Goal: Task Accomplishment & Management: Complete application form

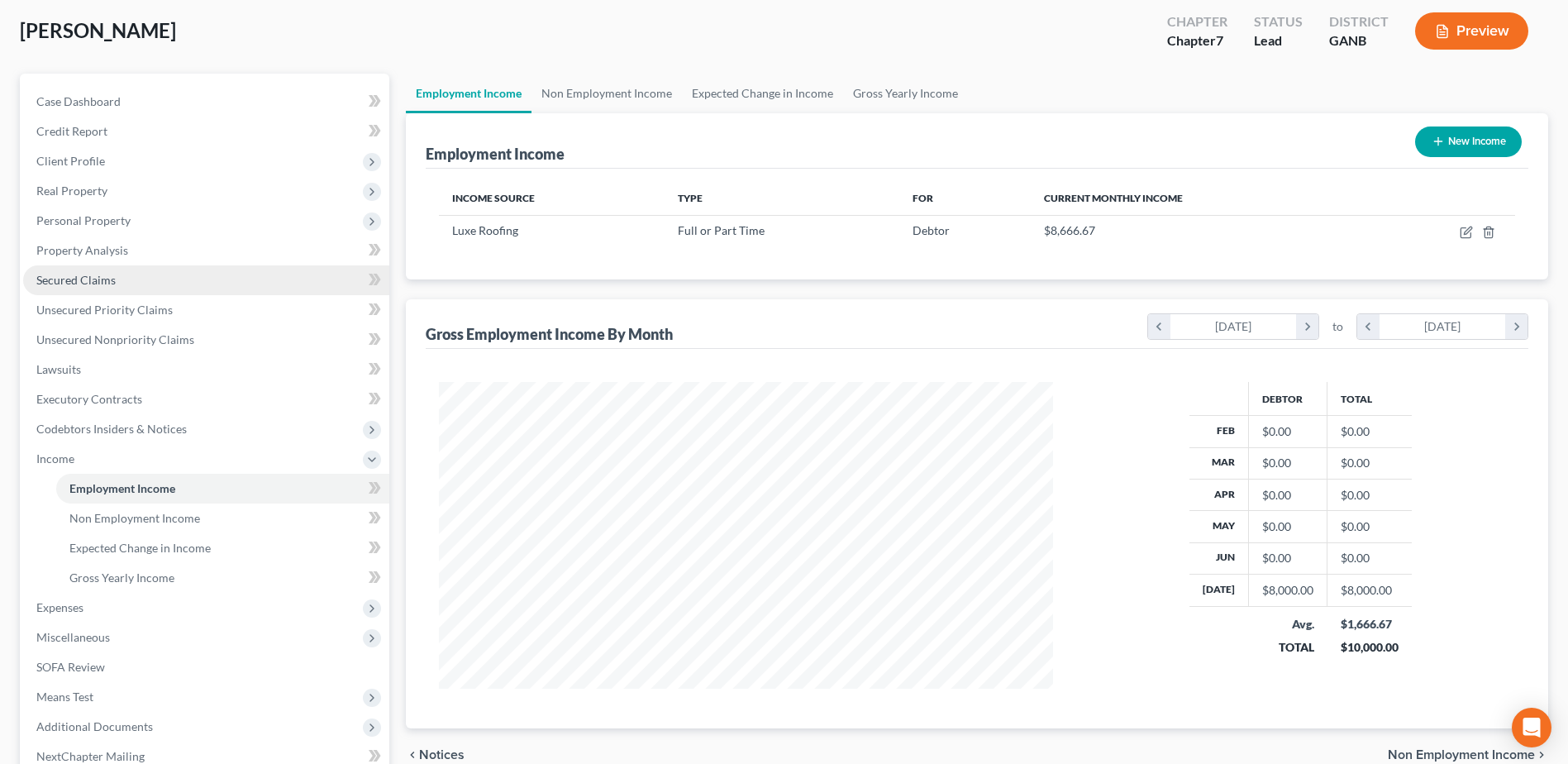
scroll to position [166, 0]
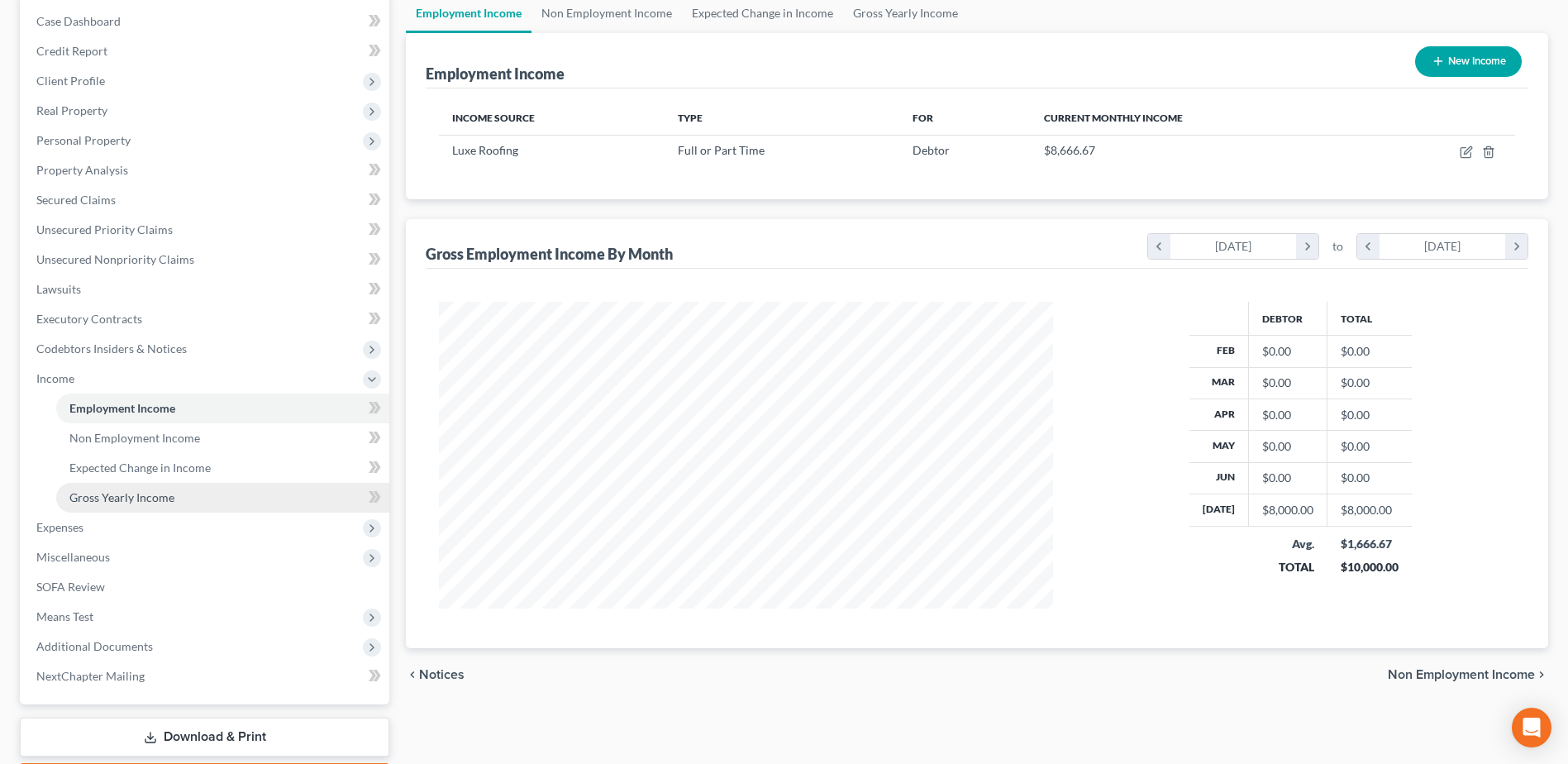
click at [136, 502] on span "Gross Yearly Income" at bounding box center [122, 497] width 105 height 14
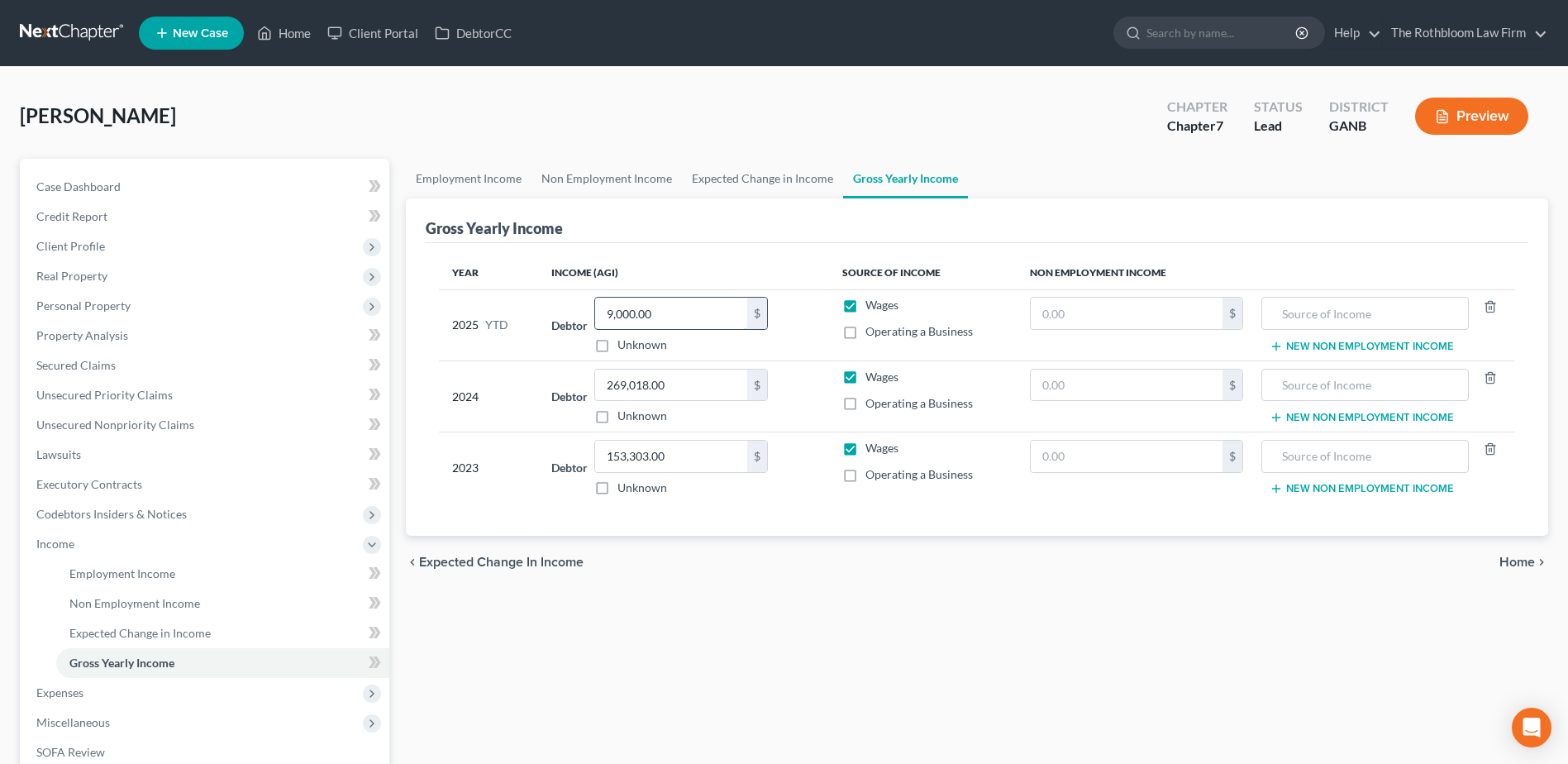
click at [697, 311] on input "9,000.00" at bounding box center [670, 314] width 152 height 32
type input "24,000"
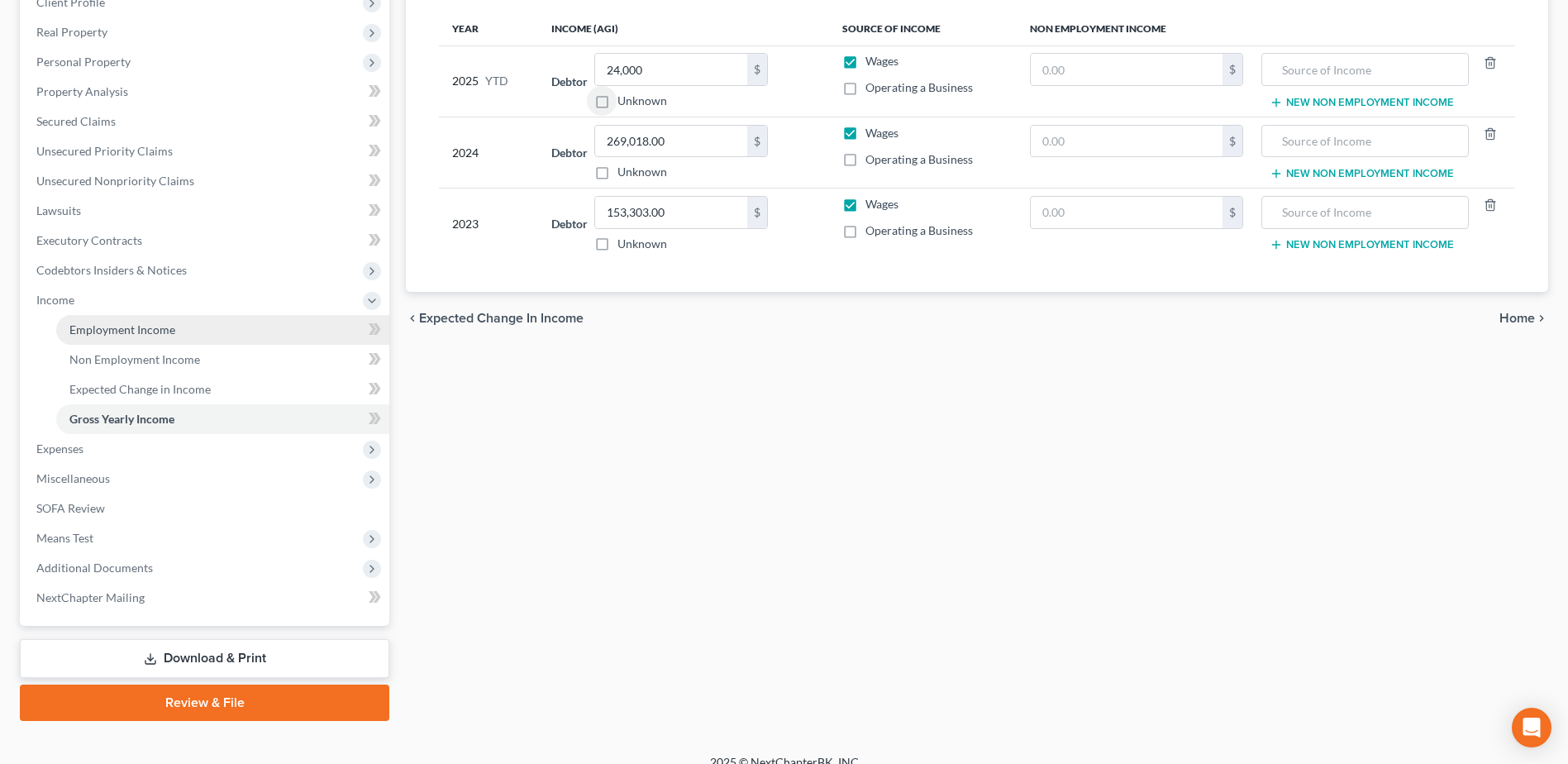
scroll to position [248, 0]
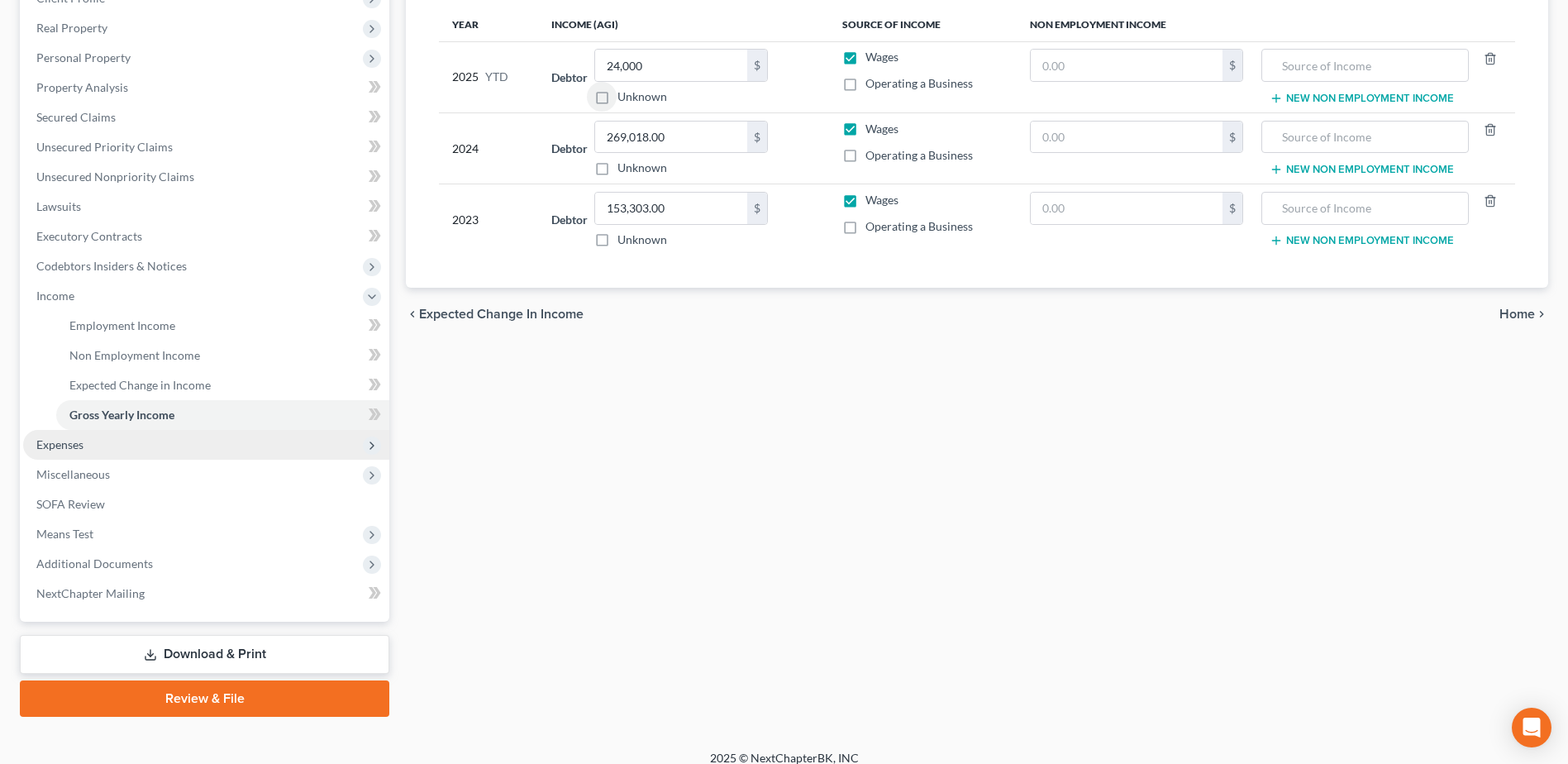
click at [82, 443] on span "Expenses" at bounding box center [60, 445] width 48 height 14
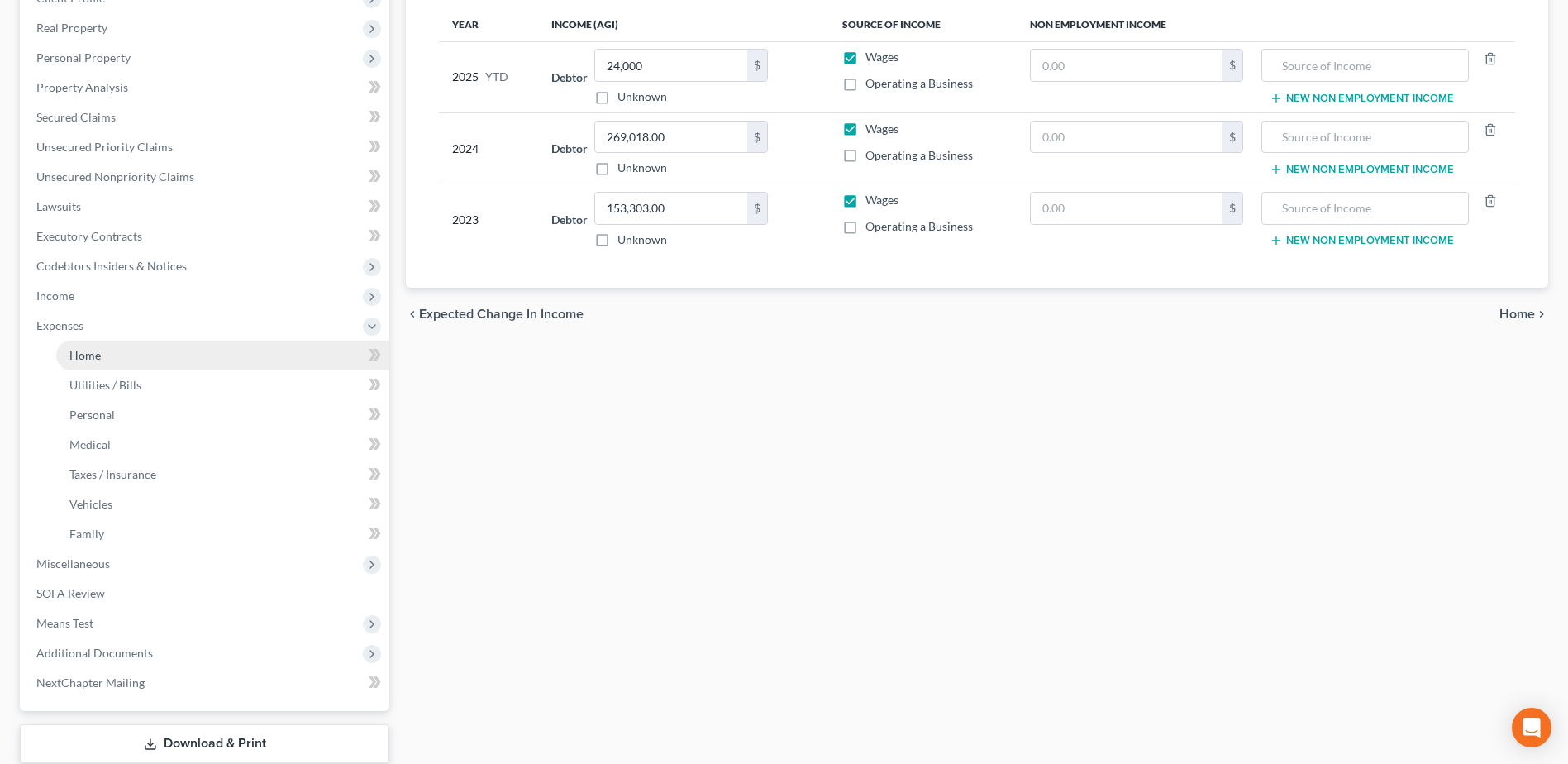
click at [83, 354] on span "Home" at bounding box center [85, 355] width 32 height 14
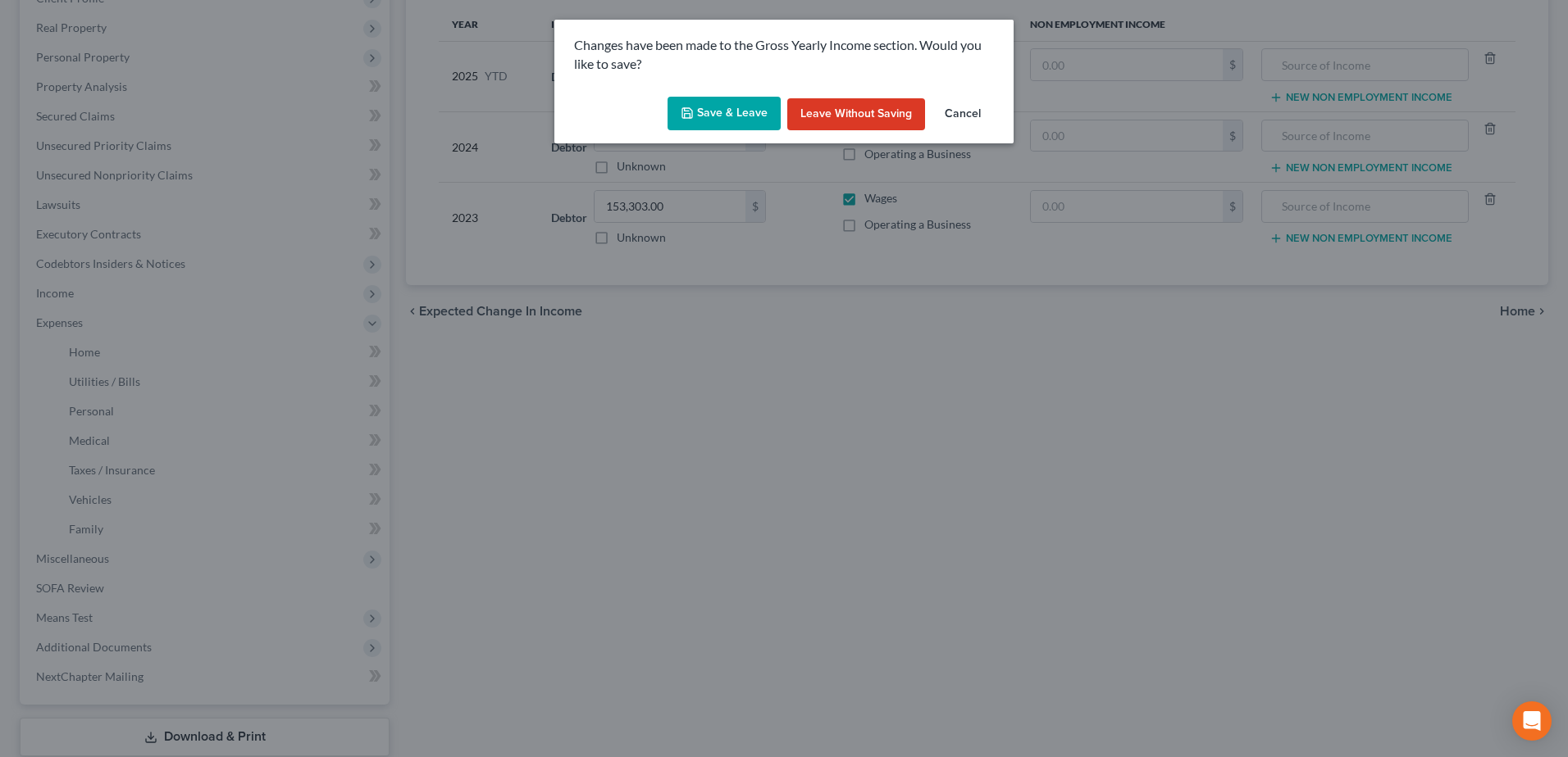
click at [718, 123] on button "Save & Leave" at bounding box center [723, 113] width 113 height 34
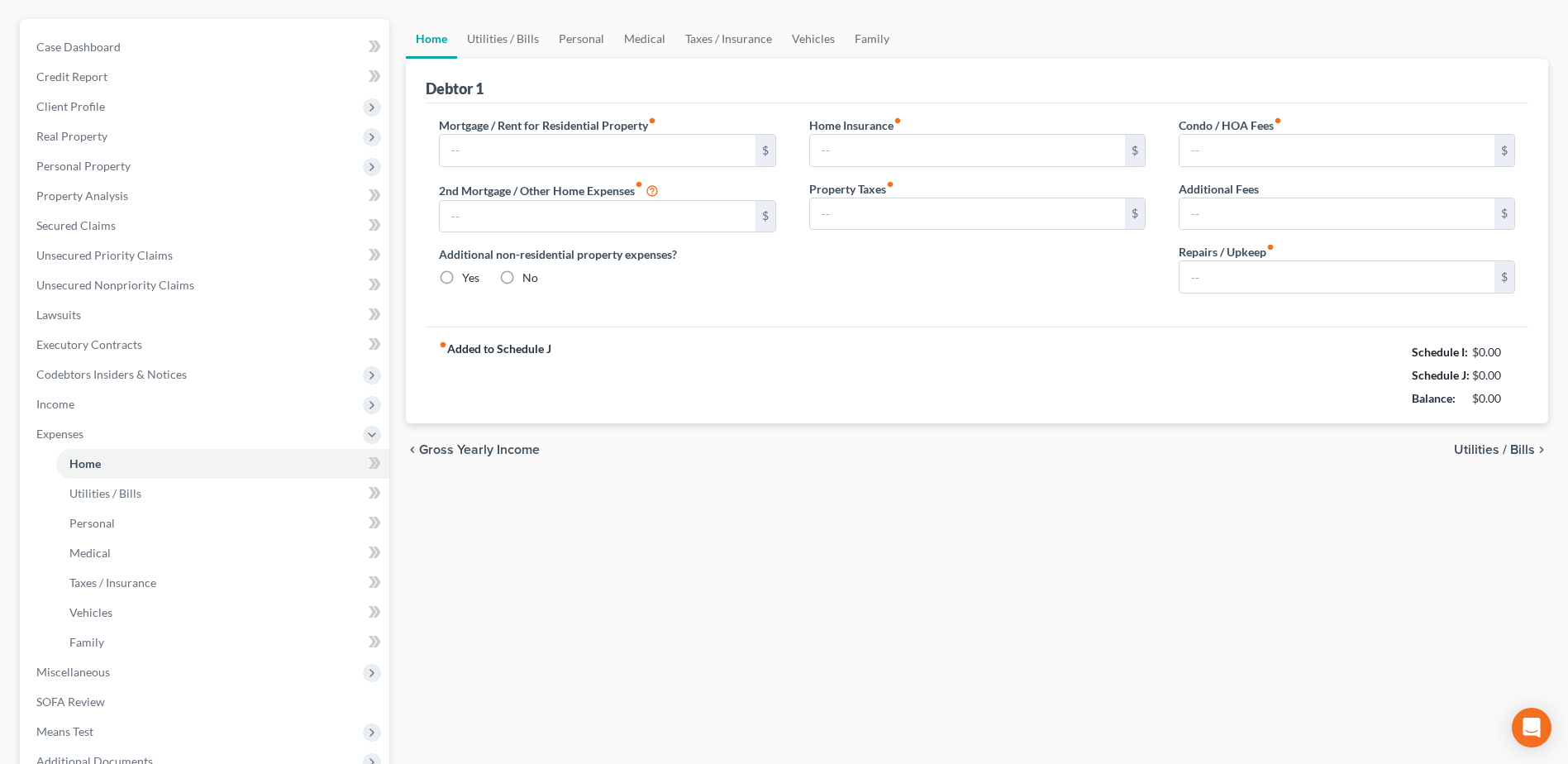
type input "5,200.00"
type input "0.00"
radio input "true"
type input "0.00"
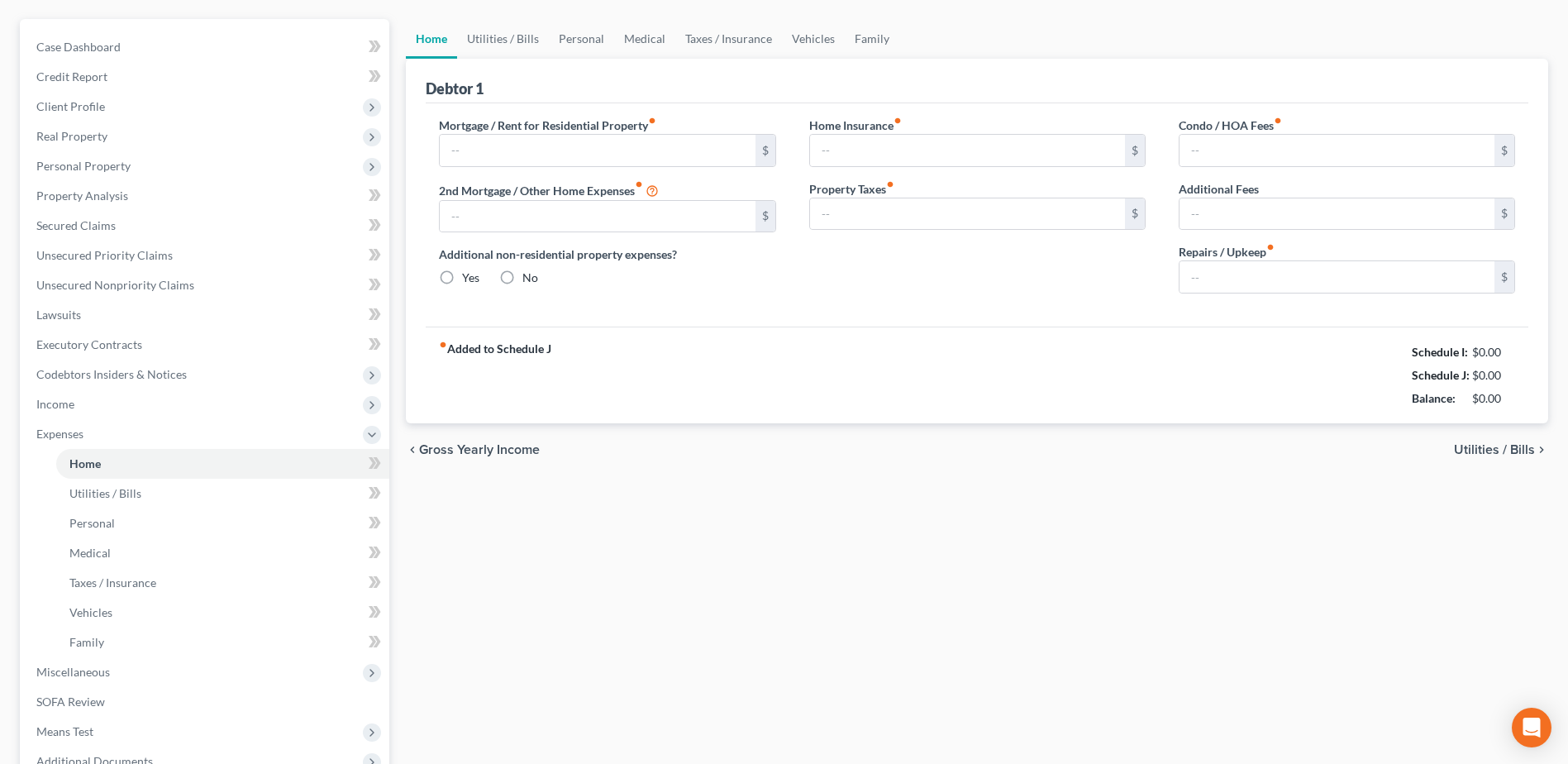
type input "0.00"
type input "75.00"
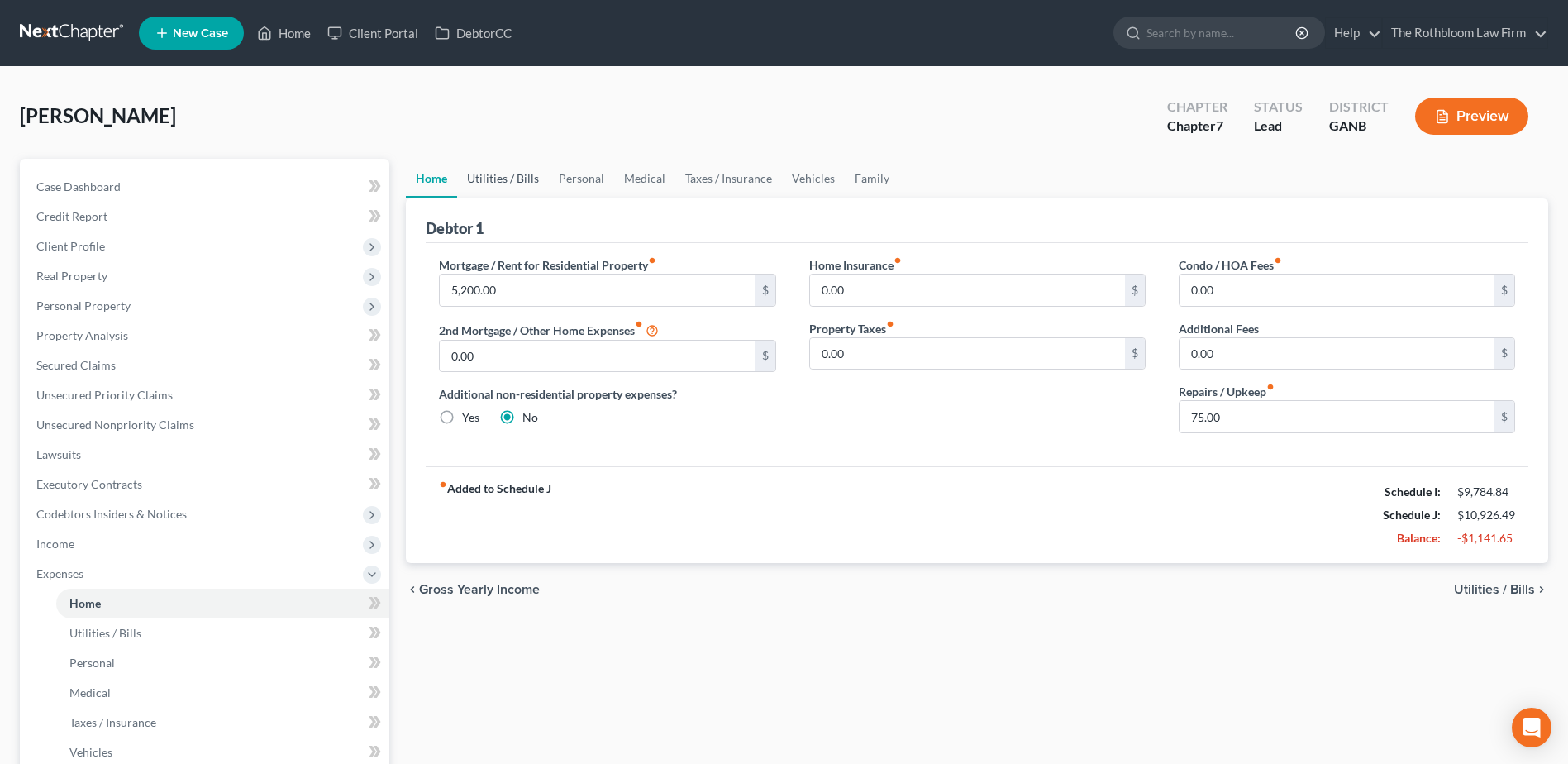
click at [485, 177] on link "Utilities / Bills" at bounding box center [503, 179] width 92 height 40
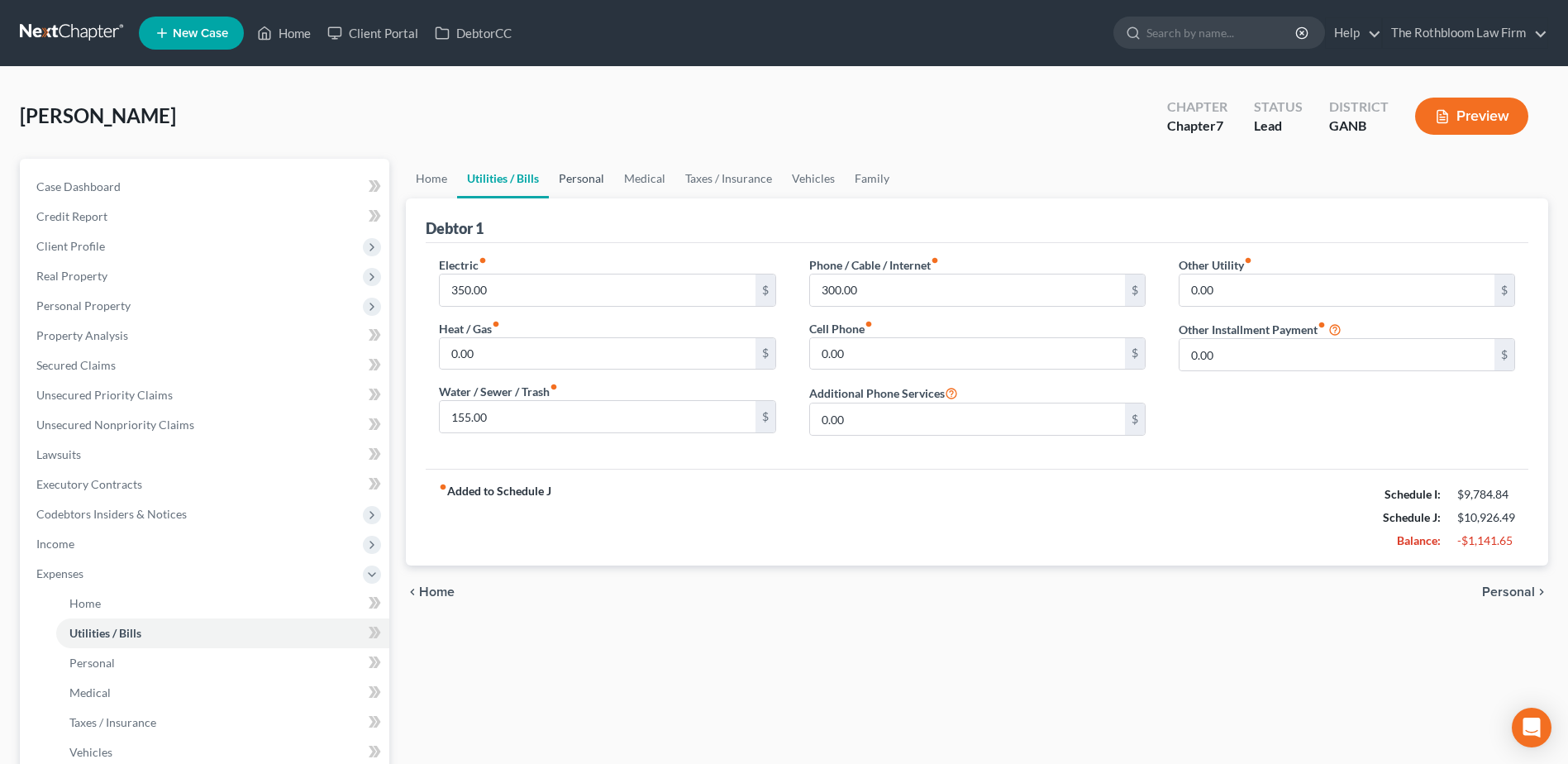
click at [576, 177] on link "Personal" at bounding box center [581, 179] width 65 height 40
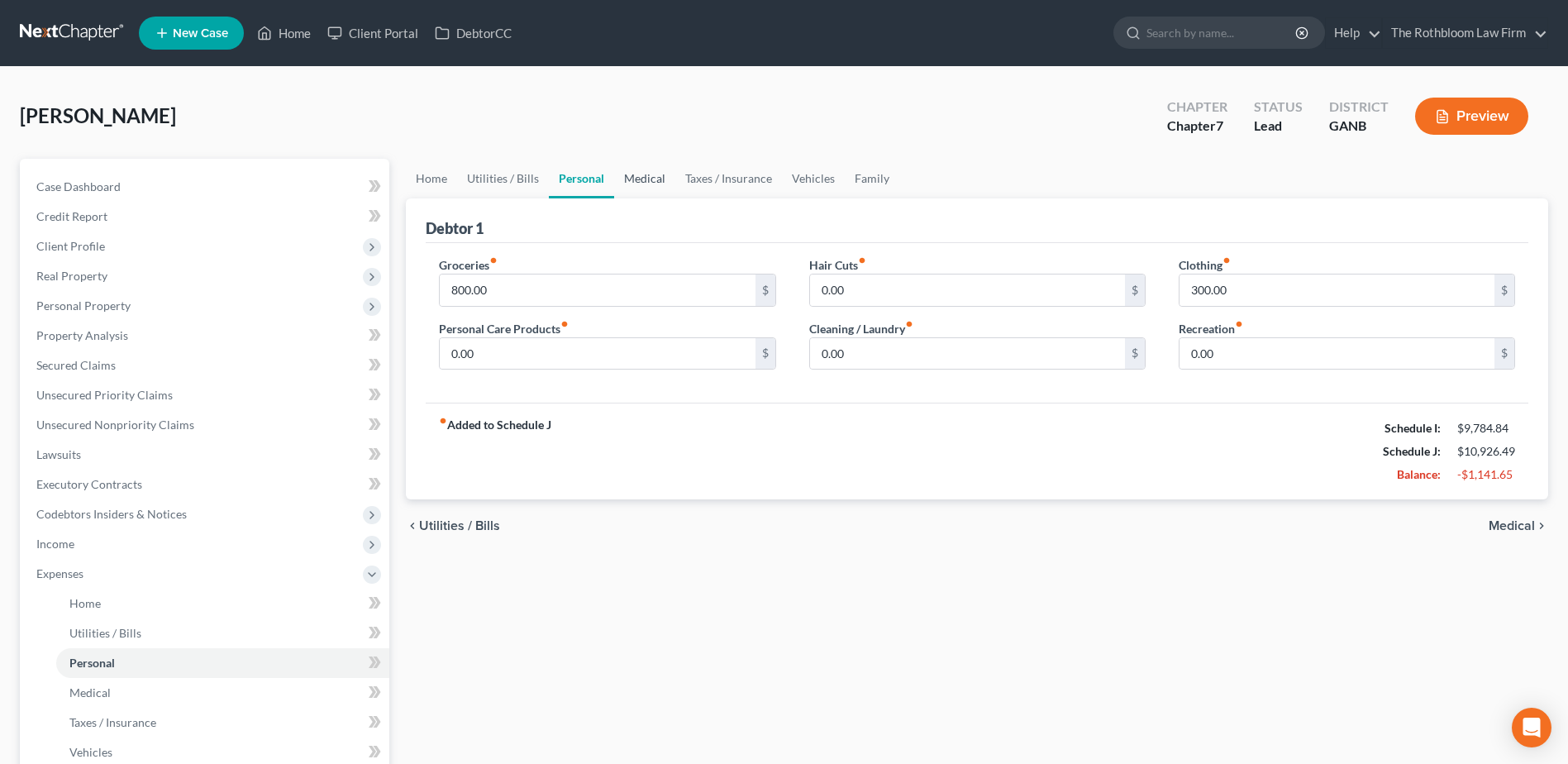
click at [644, 180] on link "Medical" at bounding box center [645, 179] width 61 height 40
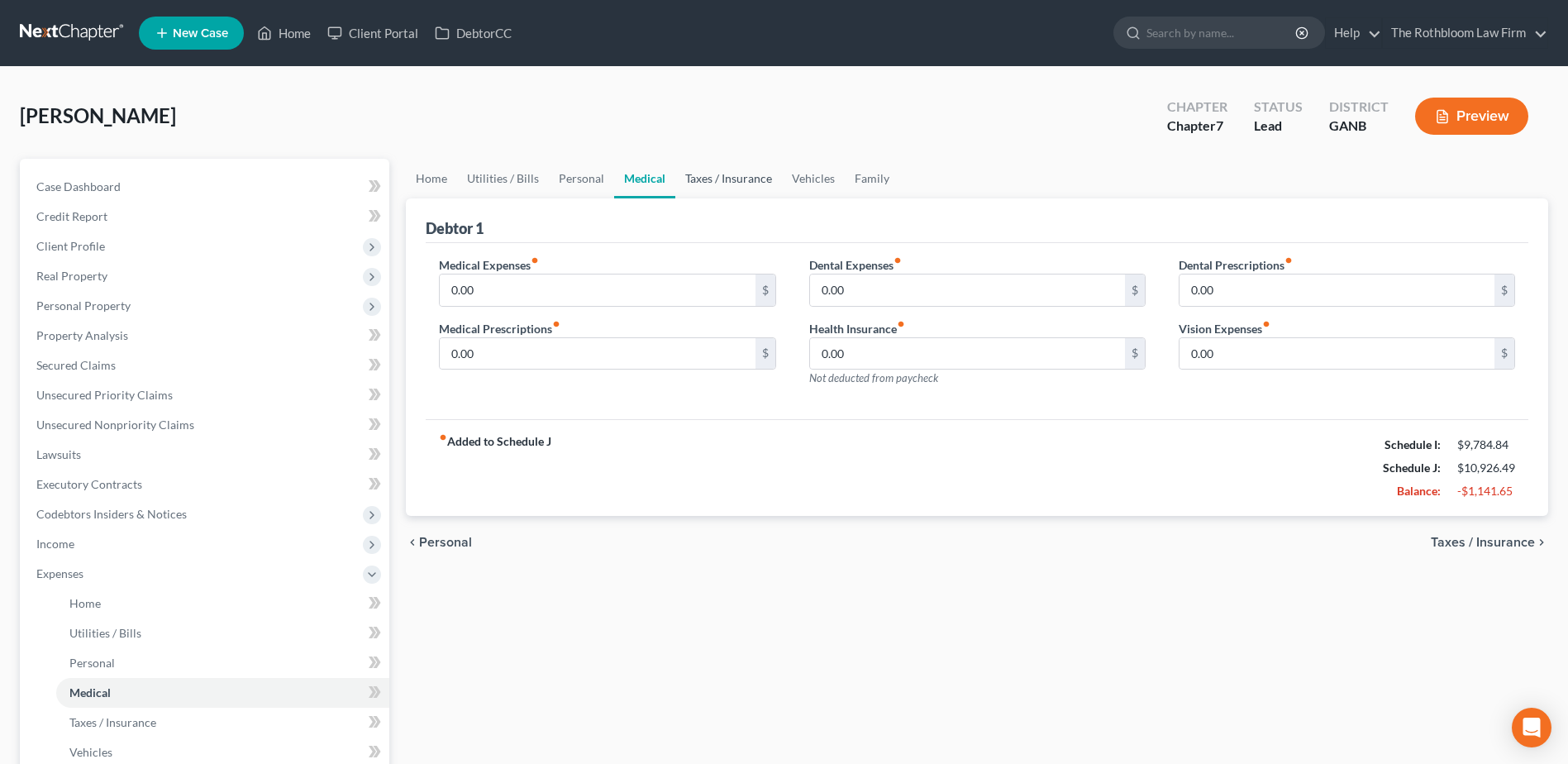
click at [720, 170] on link "Taxes / Insurance" at bounding box center [729, 179] width 107 height 40
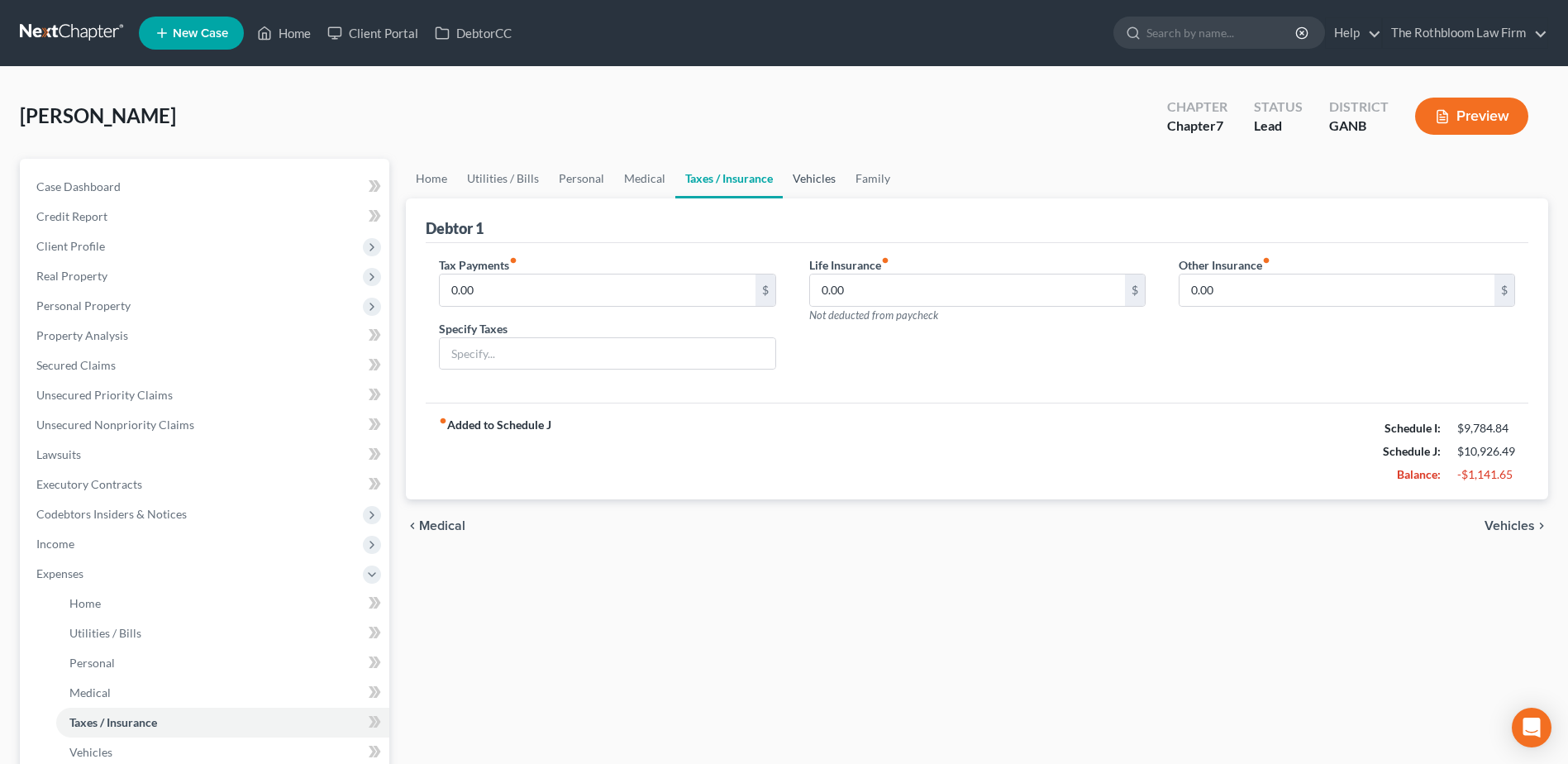
click at [821, 177] on link "Vehicles" at bounding box center [813, 179] width 62 height 40
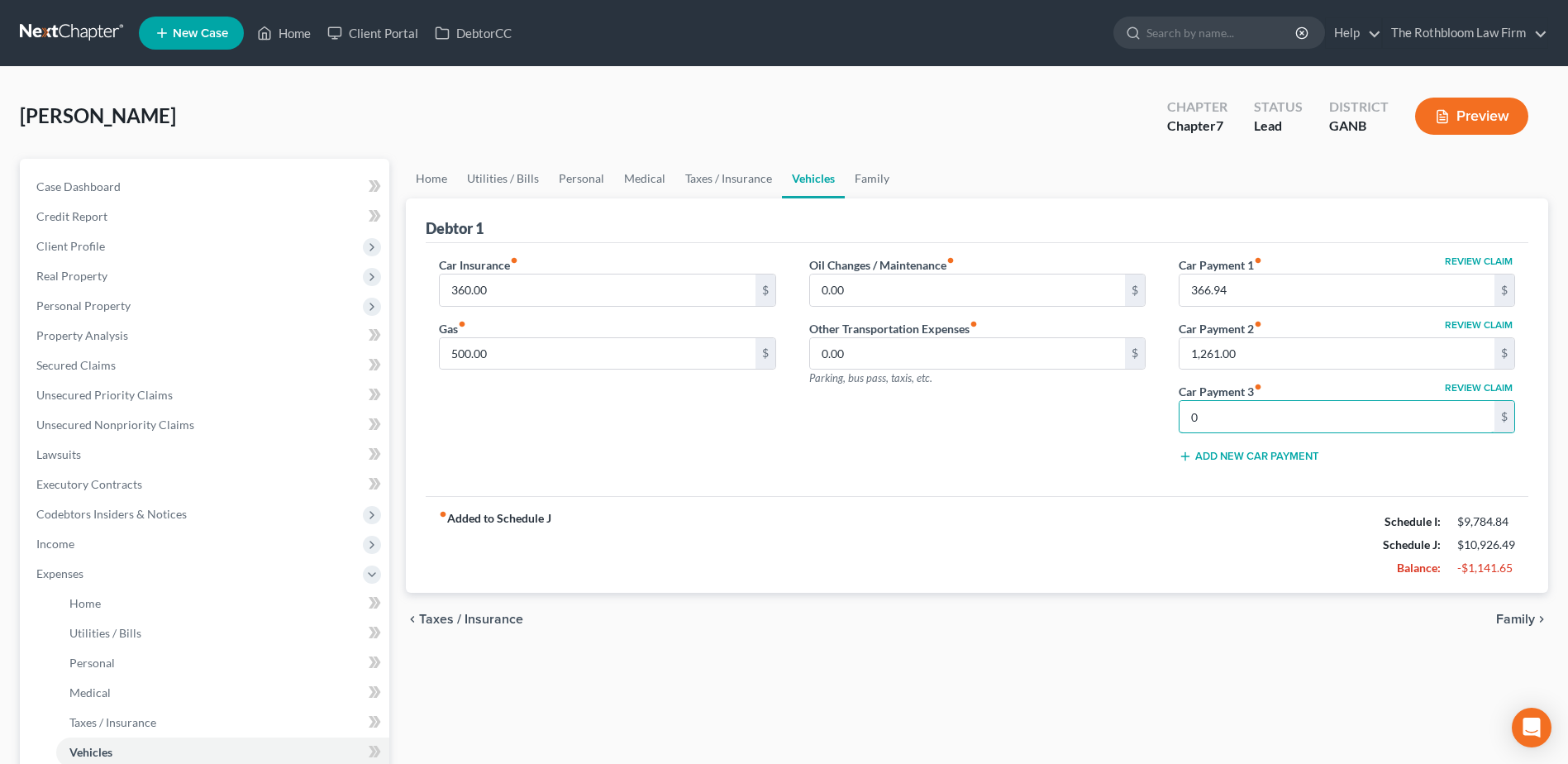
type input "0"
click at [916, 524] on div "fiber_manual_record Added to Schedule J Schedule I: $9,784.84 Schedule J: $10,9…" at bounding box center [977, 545] width 1103 height 97
click at [856, 464] on div "Oil Changes / Maintenance fiber_manual_record 0.00 $ Other Transportation Expen…" at bounding box center [977, 366] width 370 height 220
click at [871, 177] on link "Family" at bounding box center [872, 179] width 55 height 40
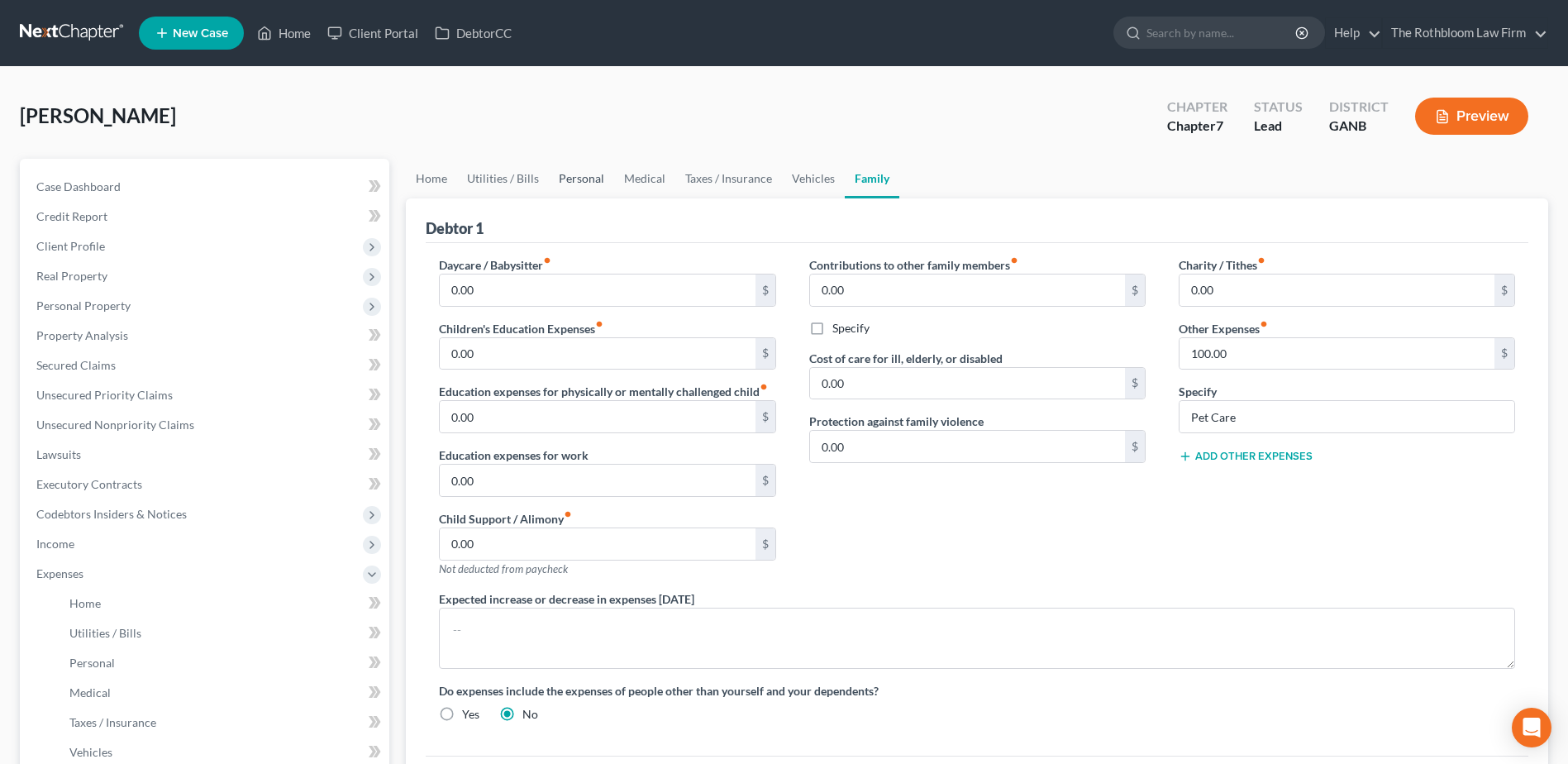
click at [587, 177] on link "Personal" at bounding box center [581, 179] width 65 height 40
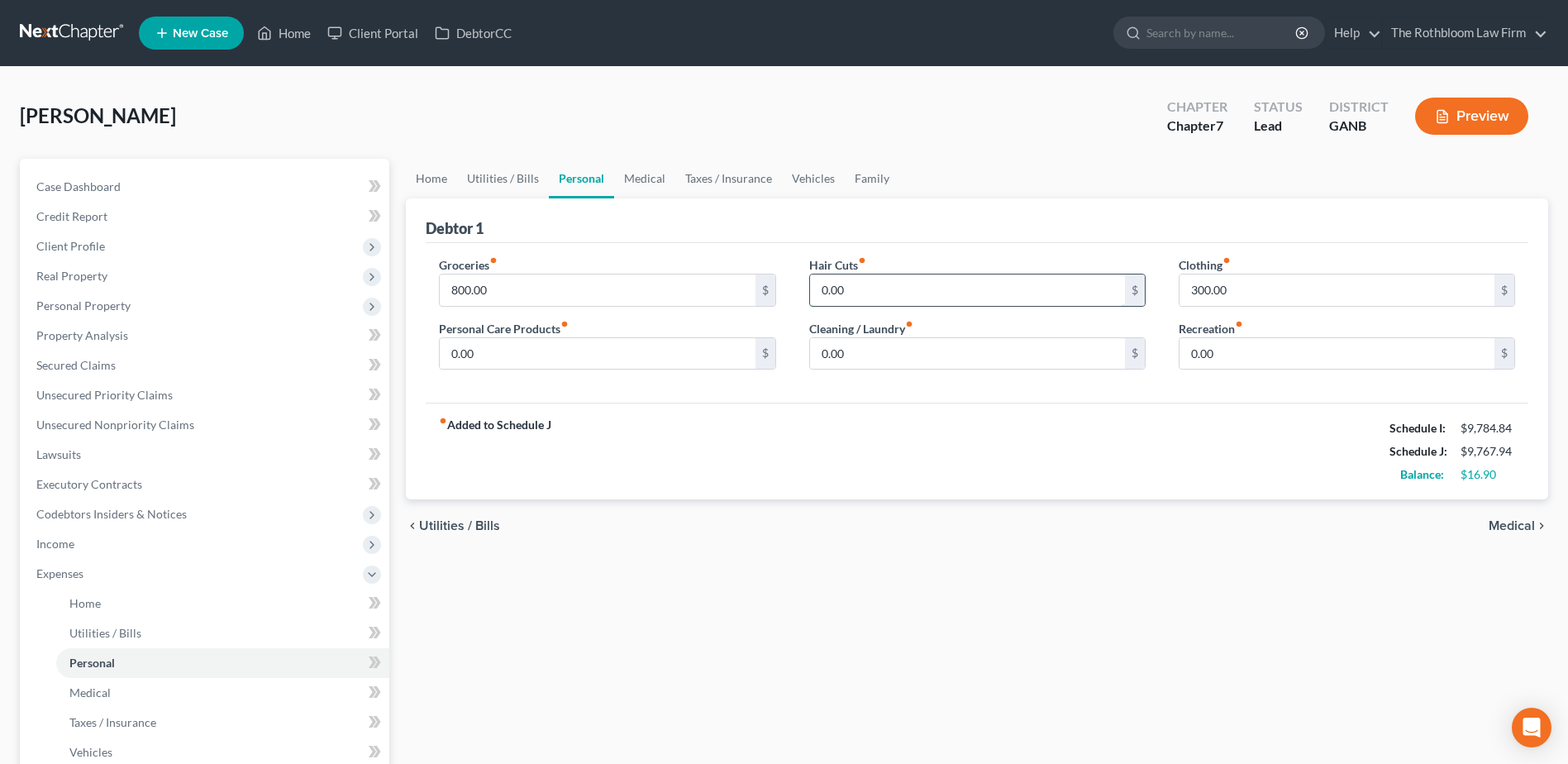
click at [886, 288] on input "0.00" at bounding box center [968, 291] width 315 height 32
type input "100"
click at [439, 176] on link "Home" at bounding box center [431, 179] width 52 height 40
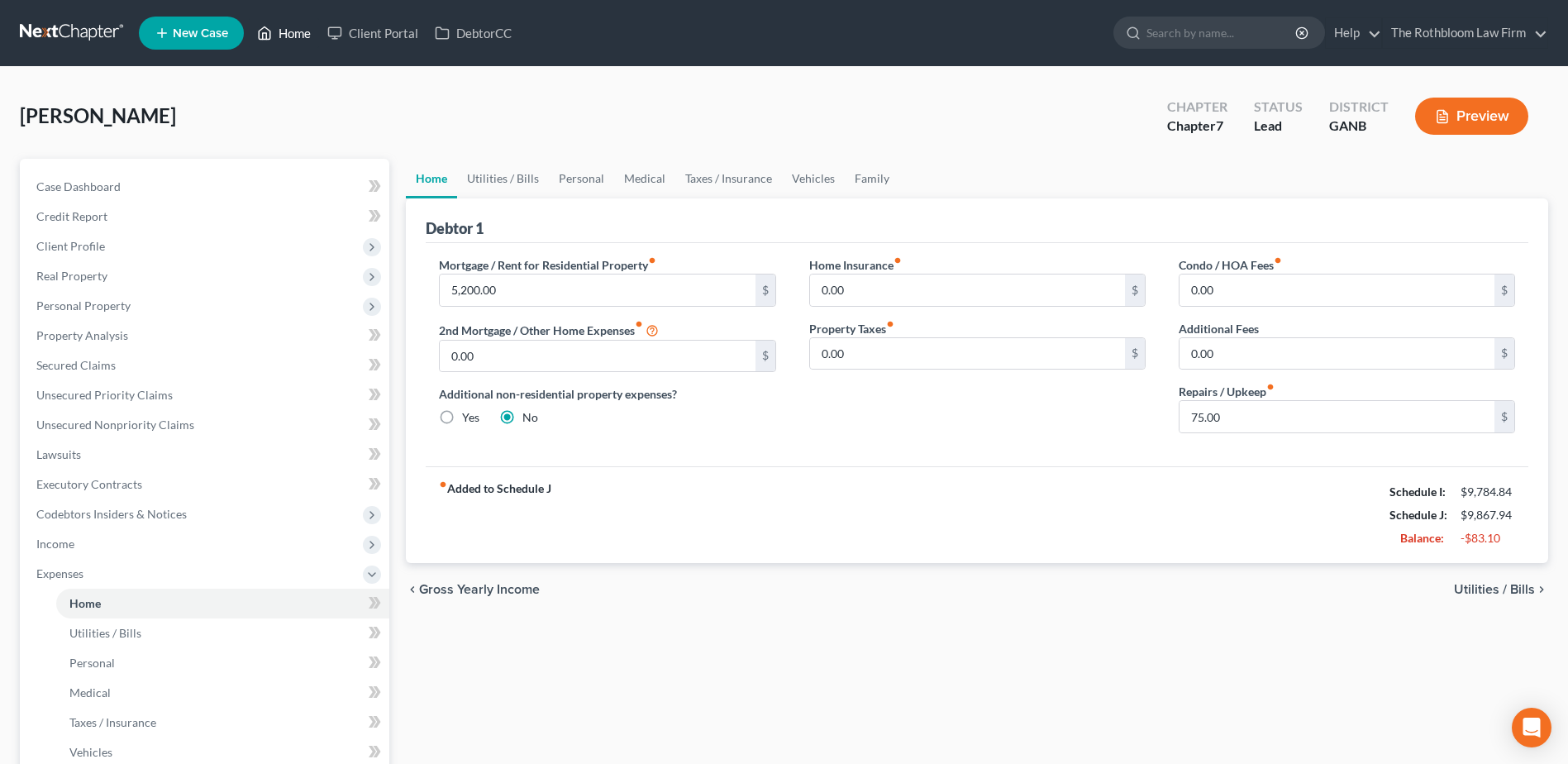
click at [295, 33] on link "Home" at bounding box center [284, 33] width 70 height 30
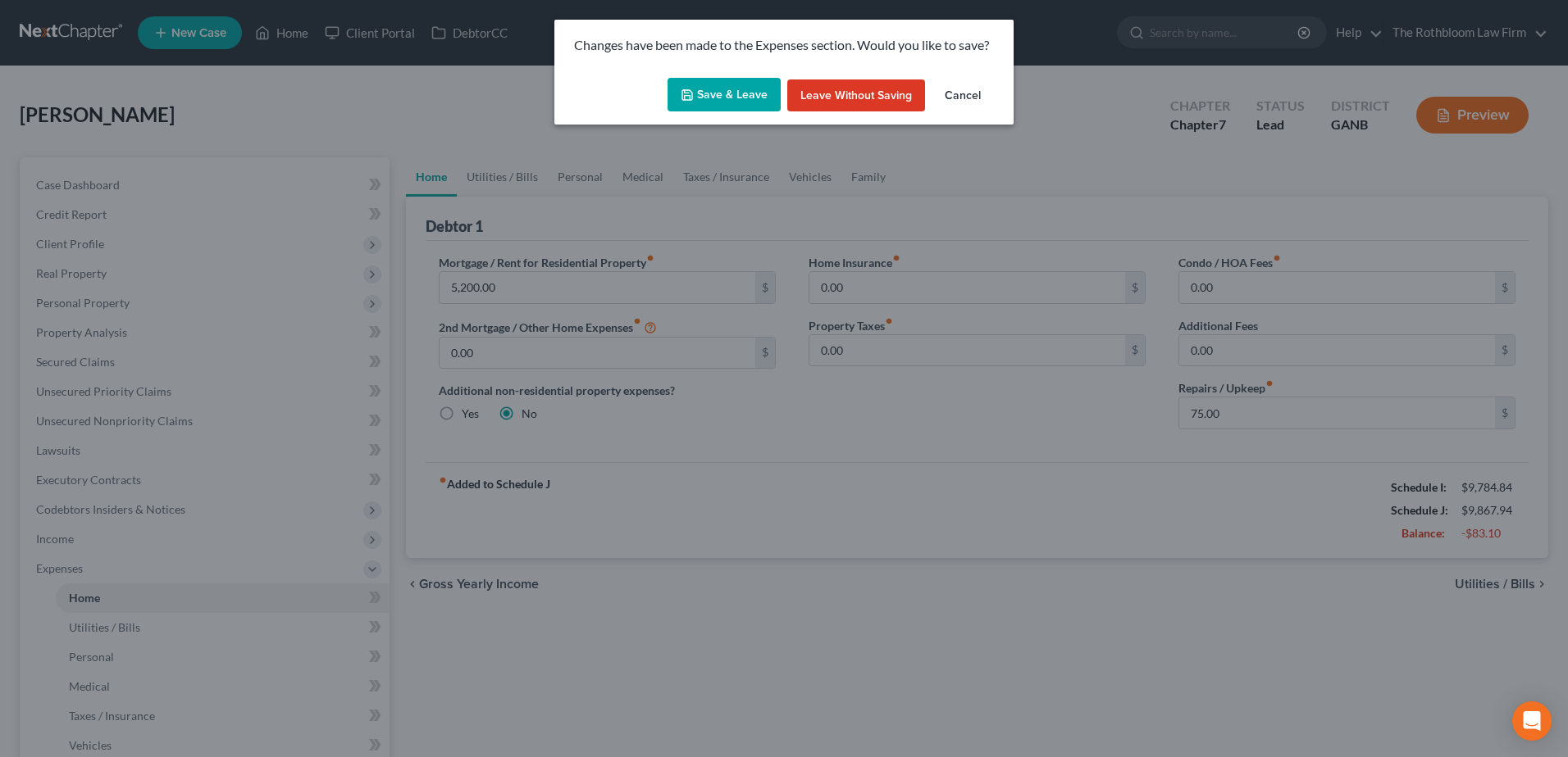
click at [708, 96] on button "Save & Leave" at bounding box center [723, 94] width 113 height 34
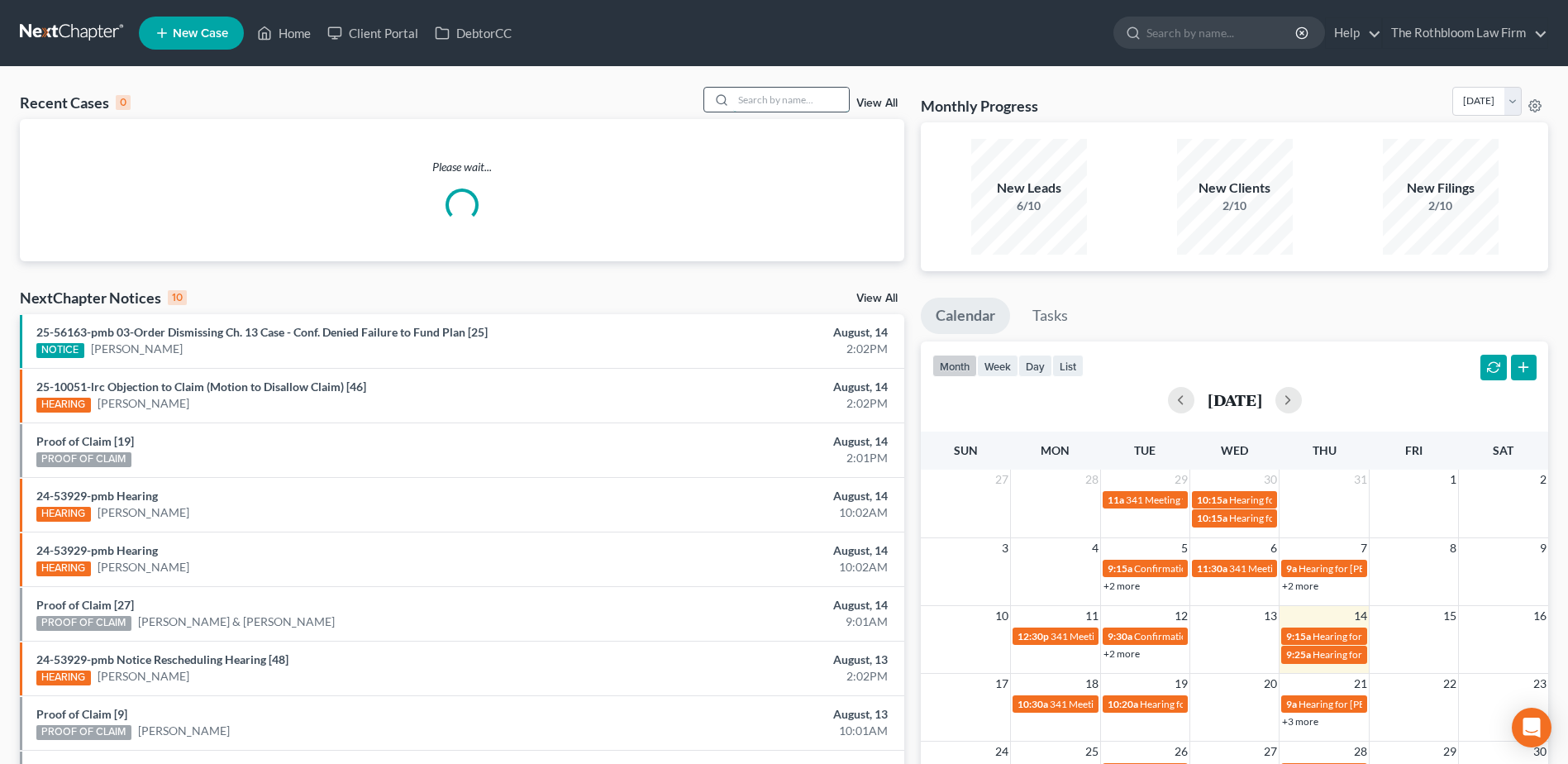
click at [746, 108] on input "search" at bounding box center [790, 99] width 116 height 24
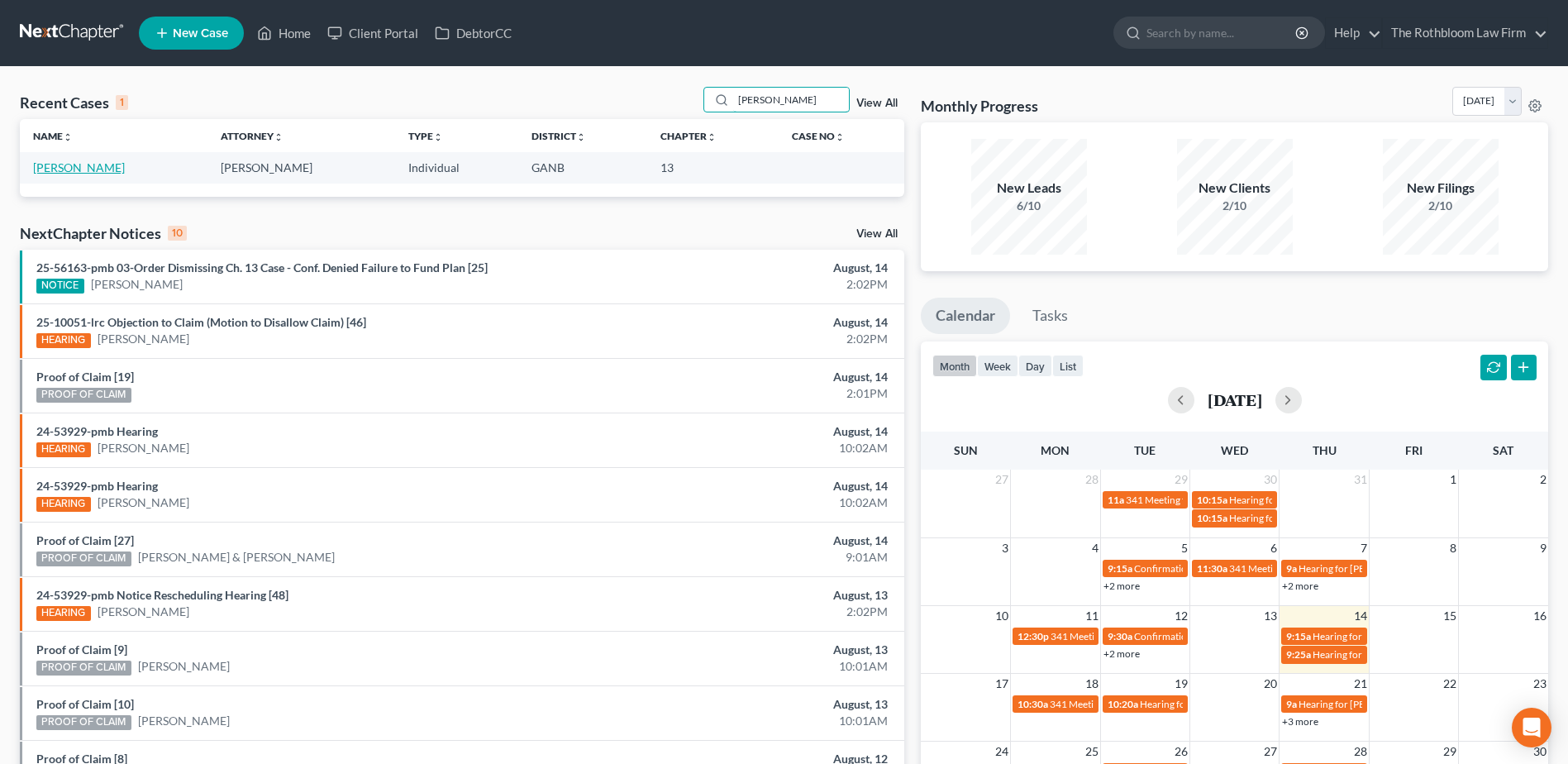
type input "pham"
click at [67, 169] on link "Pham, Kevin" at bounding box center [78, 168] width 92 height 14
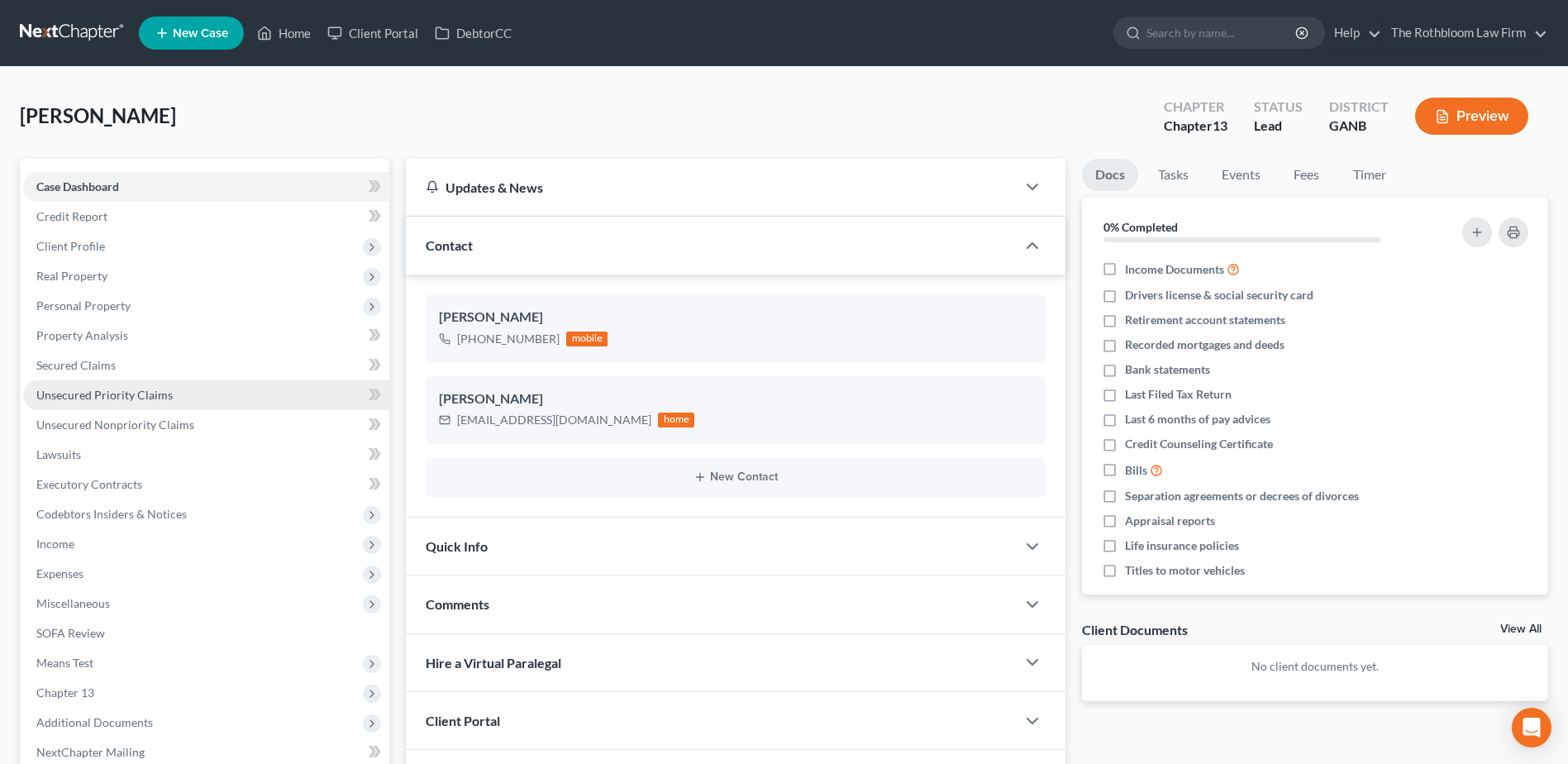
click at [152, 408] on link "Unsecured Priority Claims" at bounding box center [205, 395] width 366 height 30
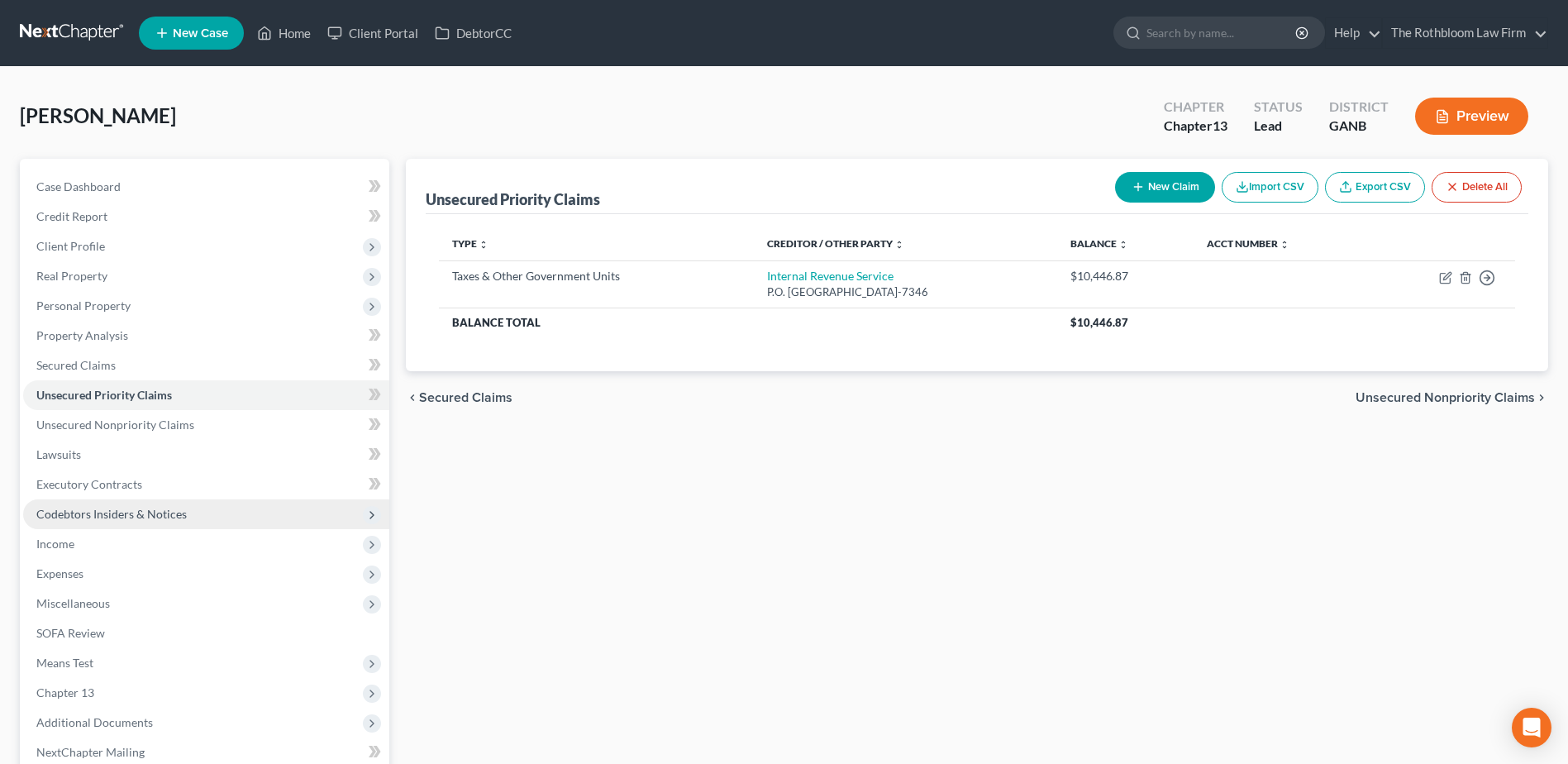
scroll to position [166, 0]
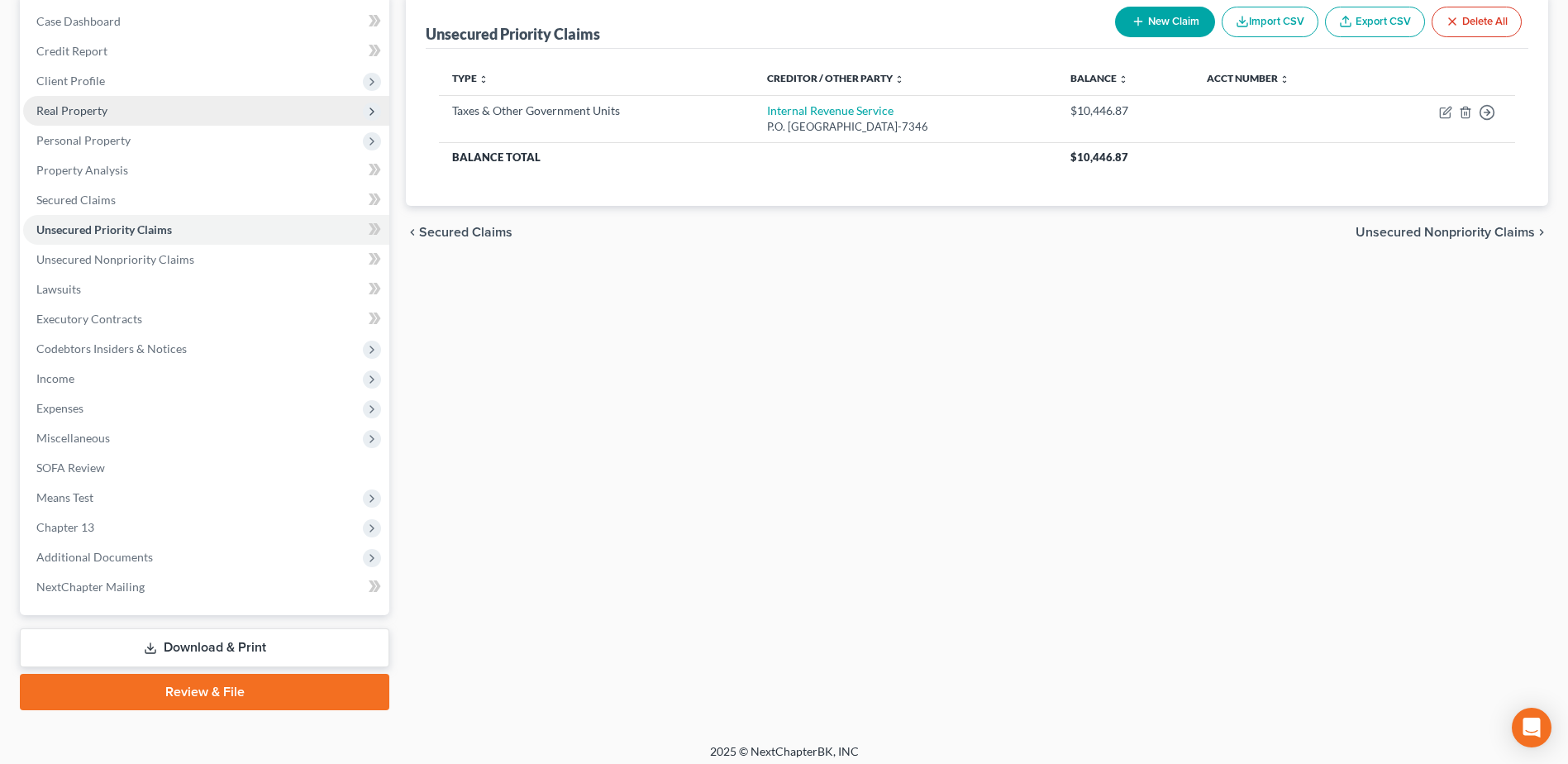
drag, startPoint x: 72, startPoint y: 78, endPoint x: 139, endPoint y: 103, distance: 71.5
click at [72, 78] on span "Client Profile" at bounding box center [70, 80] width 68 height 14
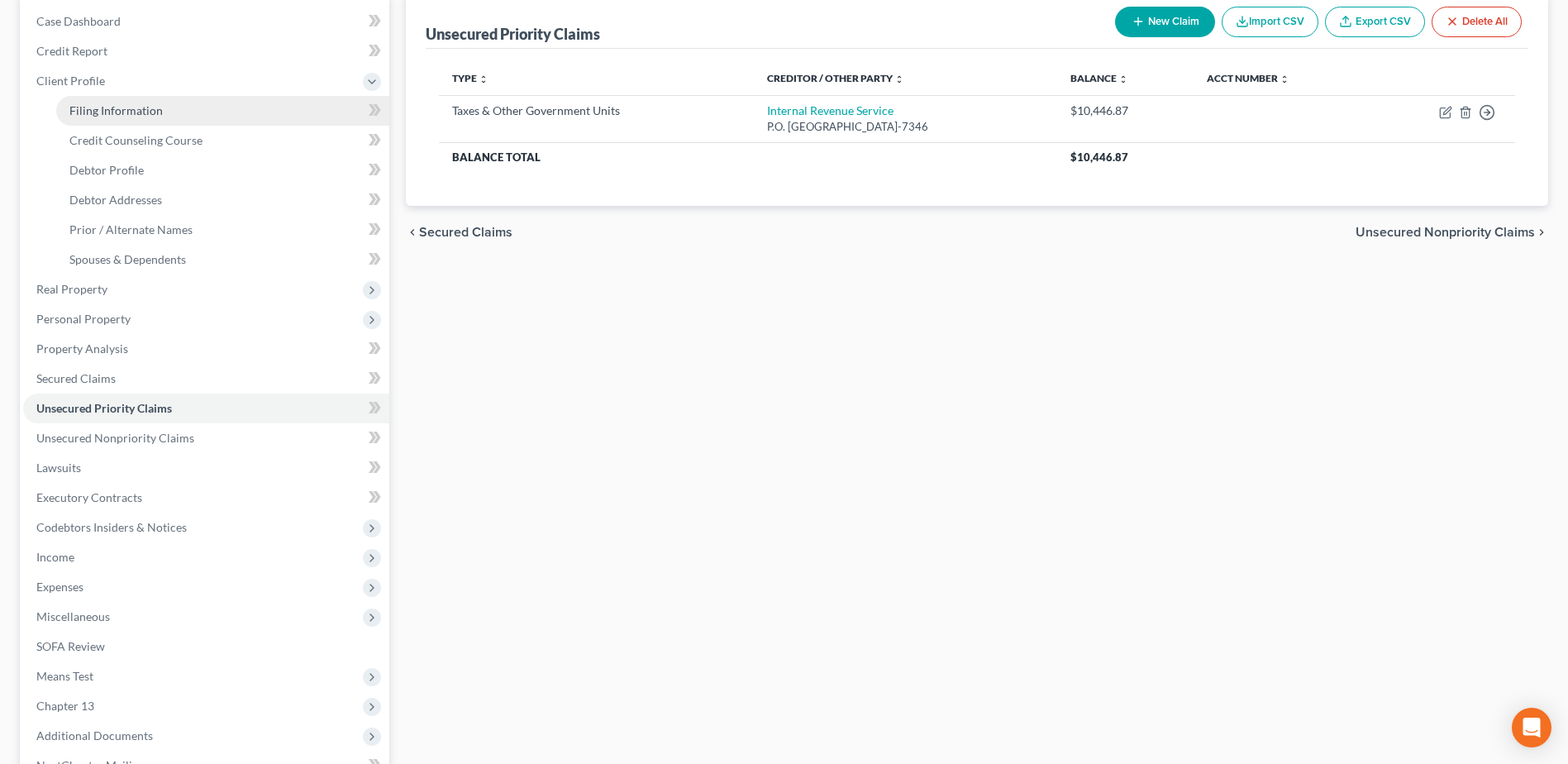
click at [127, 107] on span "Filing Information" at bounding box center [116, 110] width 93 height 14
select select "1"
select select "0"
select select "3"
select select "19"
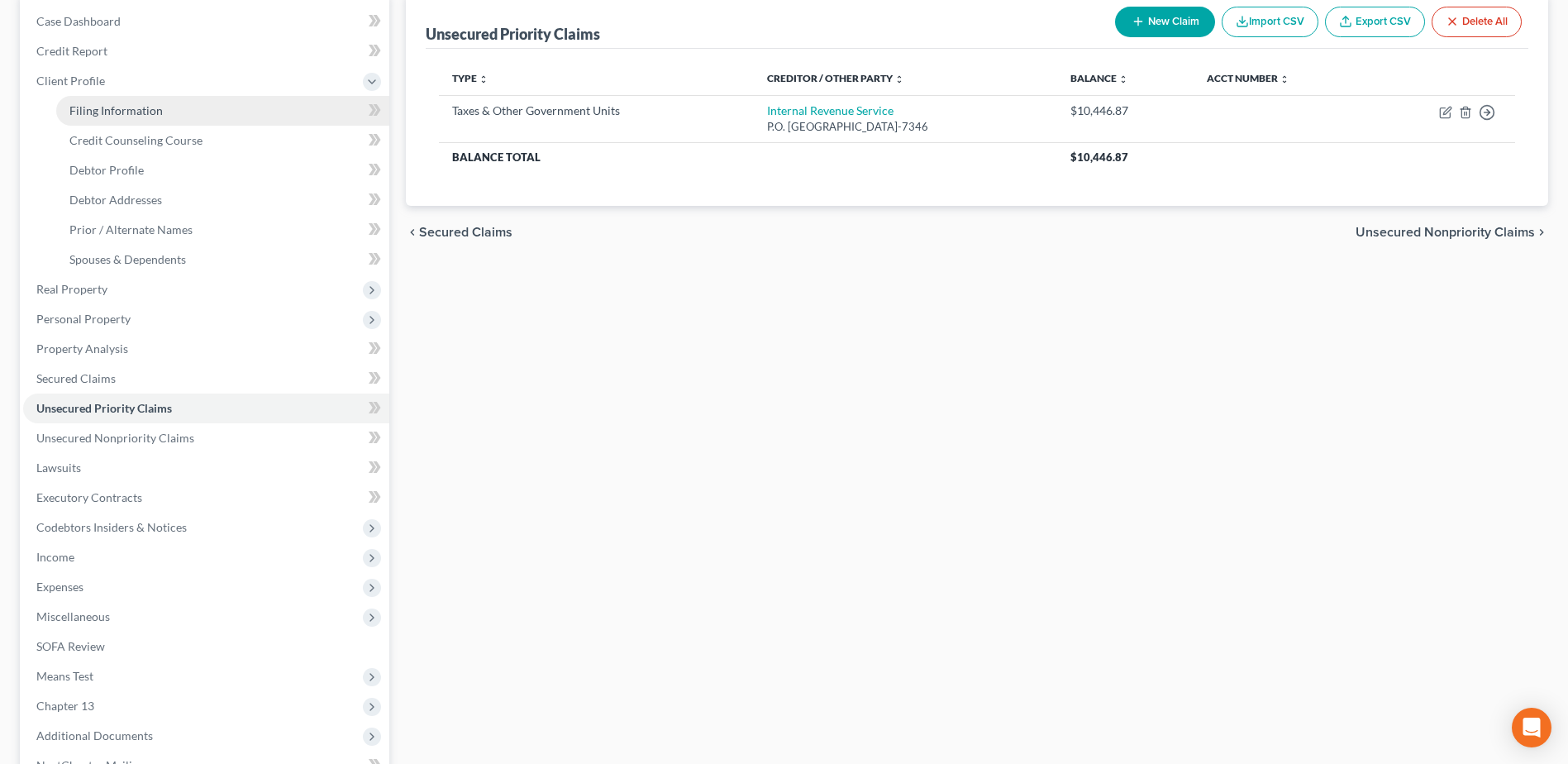
select select "0"
select select "10"
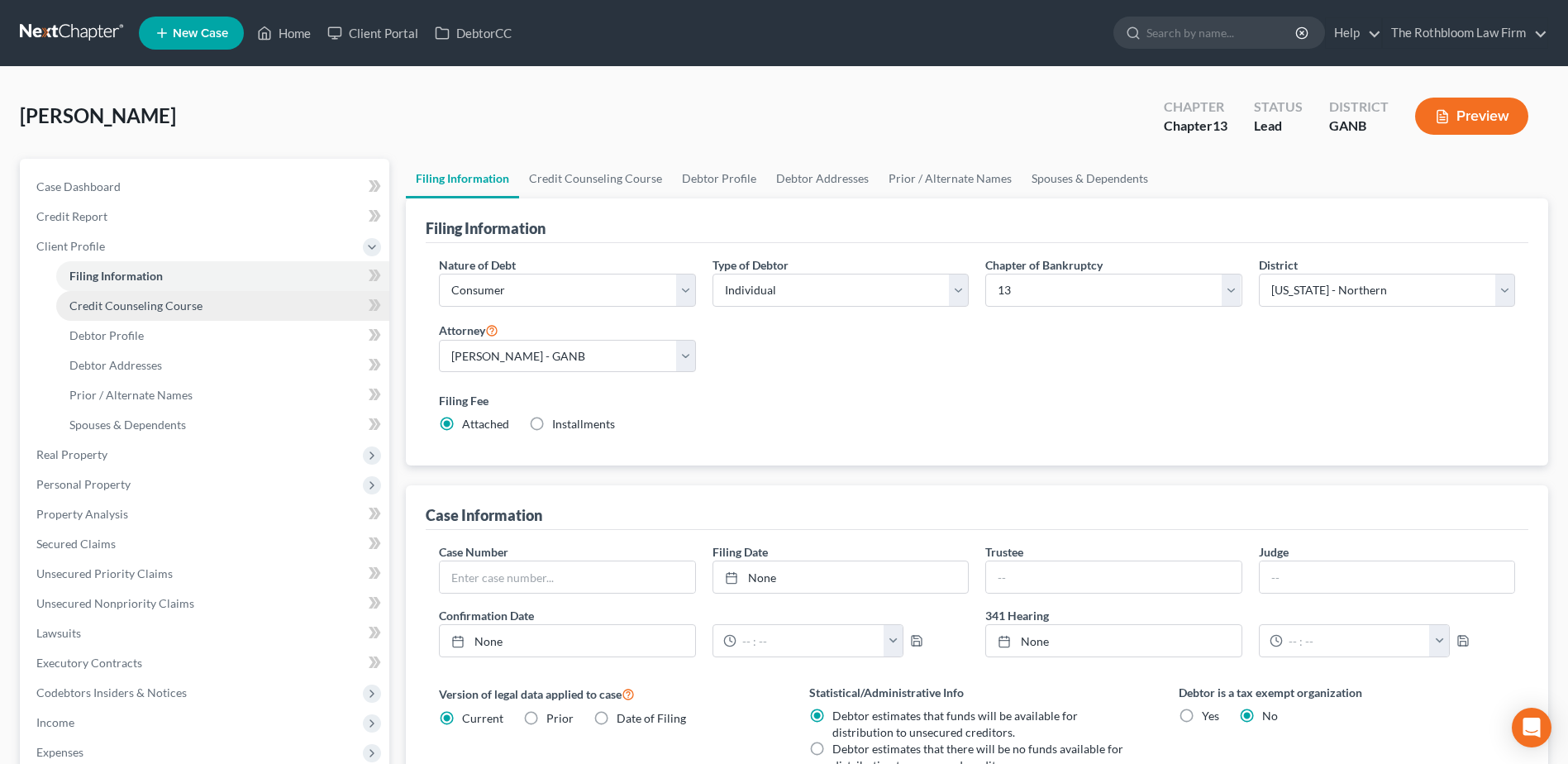
click at [107, 310] on span "Credit Counseling Course" at bounding box center [136, 306] width 133 height 14
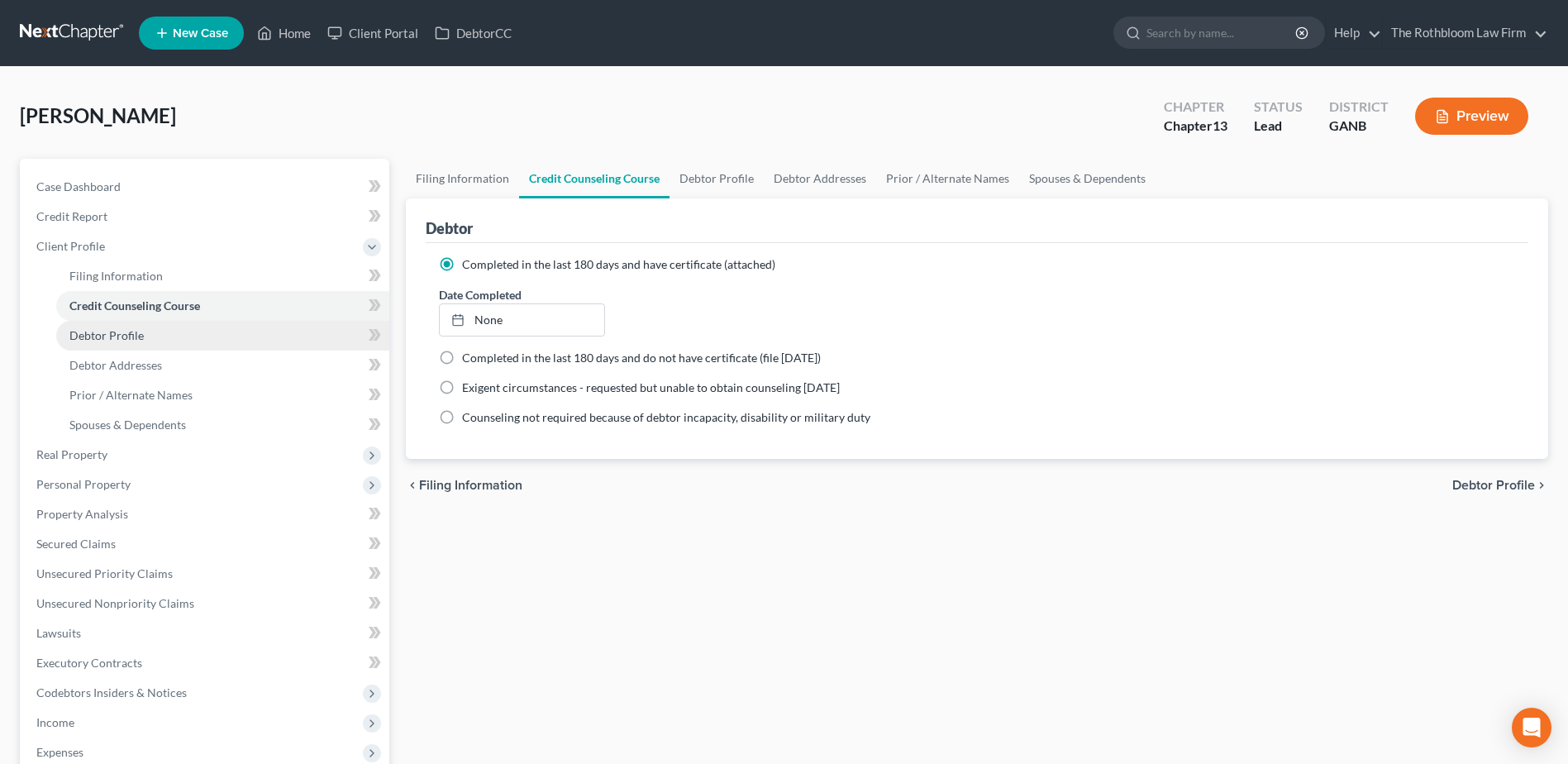
click at [113, 332] on span "Debtor Profile" at bounding box center [106, 335] width 74 height 14
select select "0"
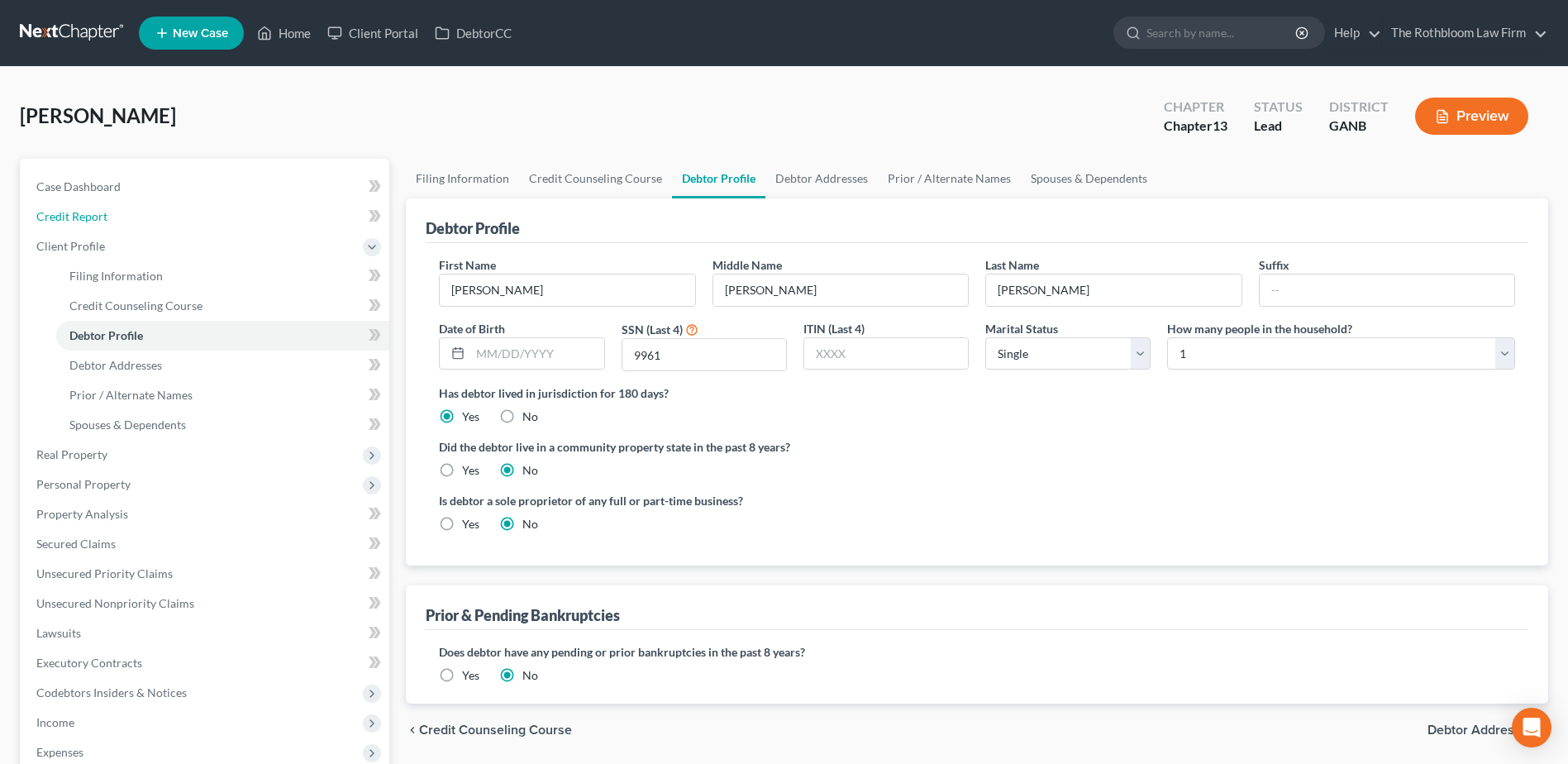
drag, startPoint x: 91, startPoint y: 213, endPoint x: 672, endPoint y: 375, distance: 603.2
click at [91, 213] on span "Credit Report" at bounding box center [72, 216] width 71 height 14
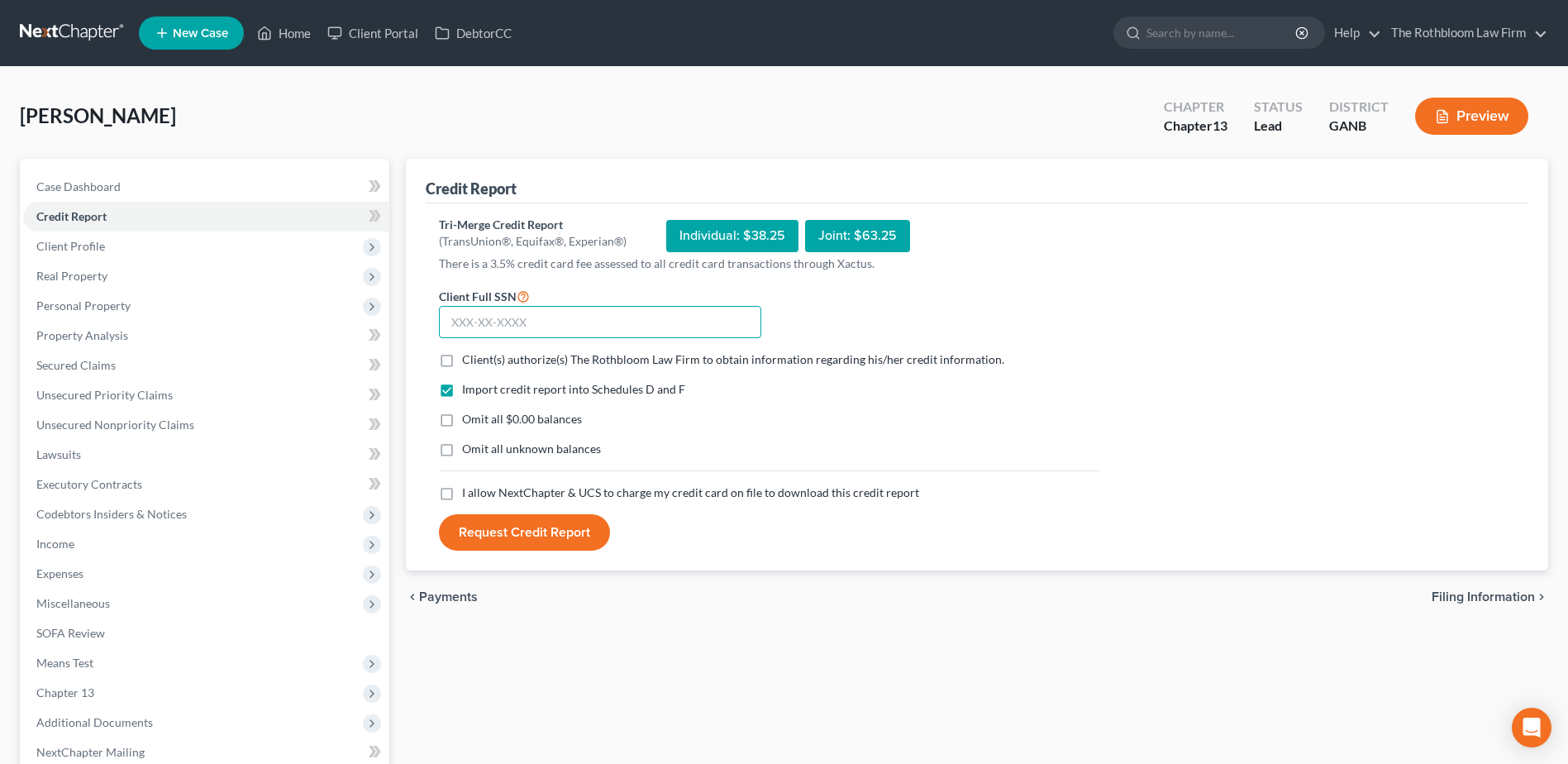
click at [494, 320] on input "text" at bounding box center [600, 321] width 322 height 33
type input "219-11-9961"
click at [462, 361] on label "Client(s) authorize(s) The Rothbloom Law Firm to obtain information regarding h…" at bounding box center [733, 359] width 543 height 17
click at [469, 361] on input "Client(s) authorize(s) The Rothbloom Law Firm to obtain information regarding h…" at bounding box center [474, 356] width 11 height 11
checkbox input "true"
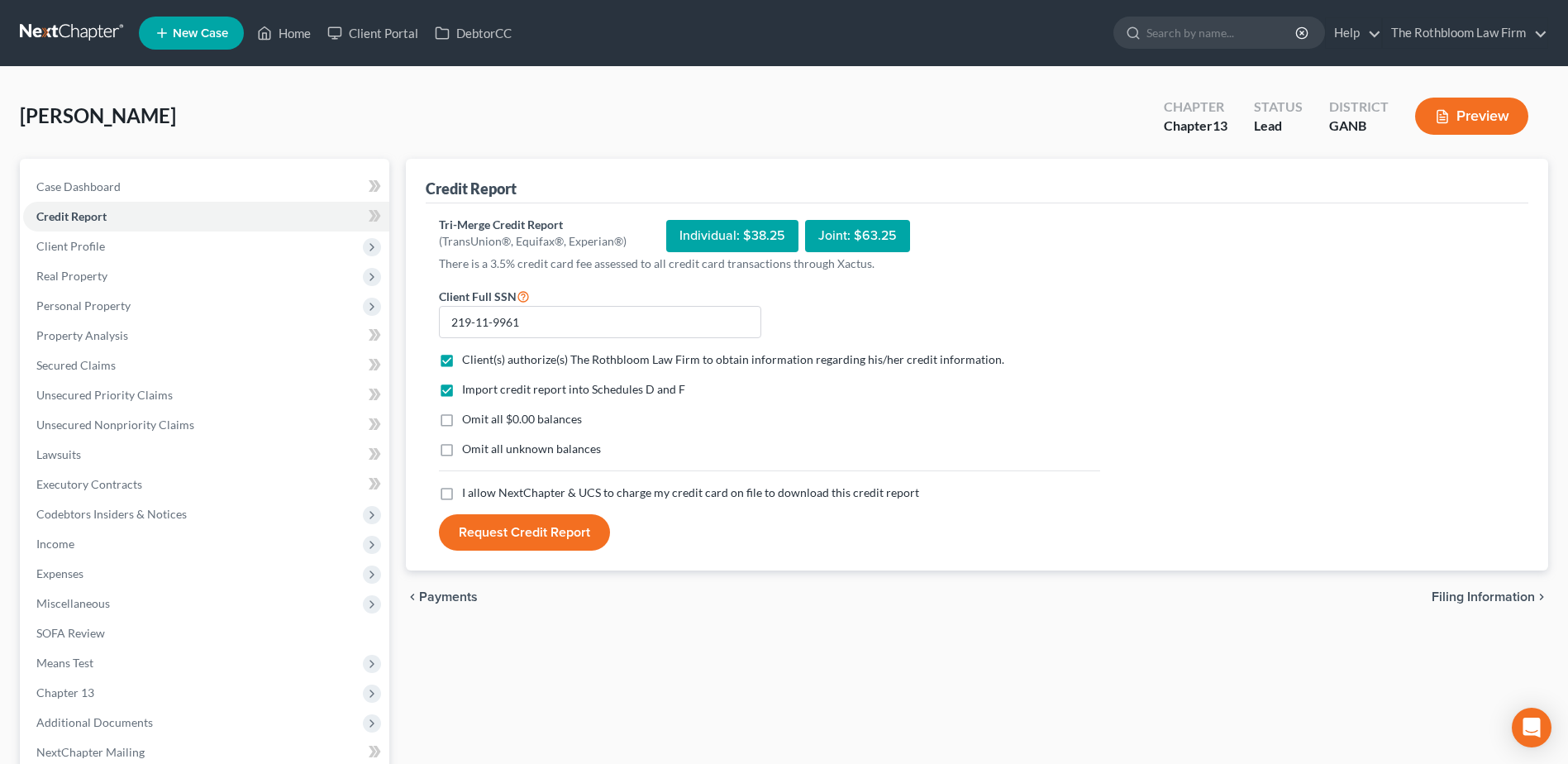
click at [462, 419] on label "Omit all $0.00 balances" at bounding box center [522, 419] width 120 height 17
click at [469, 419] on input "Omit all $0.00 balances" at bounding box center [474, 416] width 11 height 11
checkbox input "true"
click at [462, 494] on label "I allow NextChapter & UCS to charge my credit card on file to download this cre…" at bounding box center [690, 492] width 457 height 17
click at [469, 494] on input "I allow NextChapter & UCS to charge my credit card on file to download this cre…" at bounding box center [474, 489] width 11 height 11
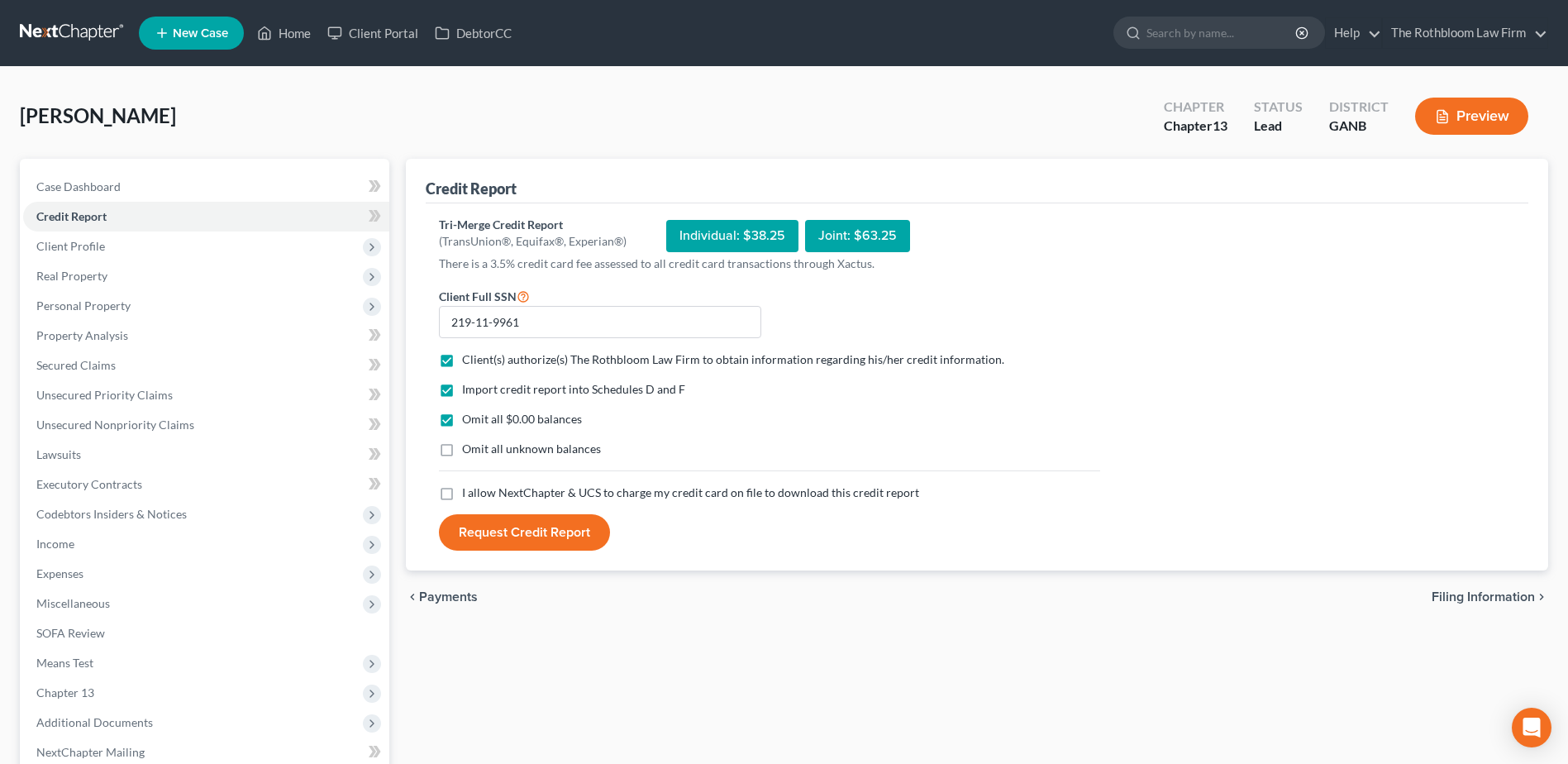
checkbox input "true"
click at [545, 544] on button "Request Credit Report" at bounding box center [525, 532] width 172 height 37
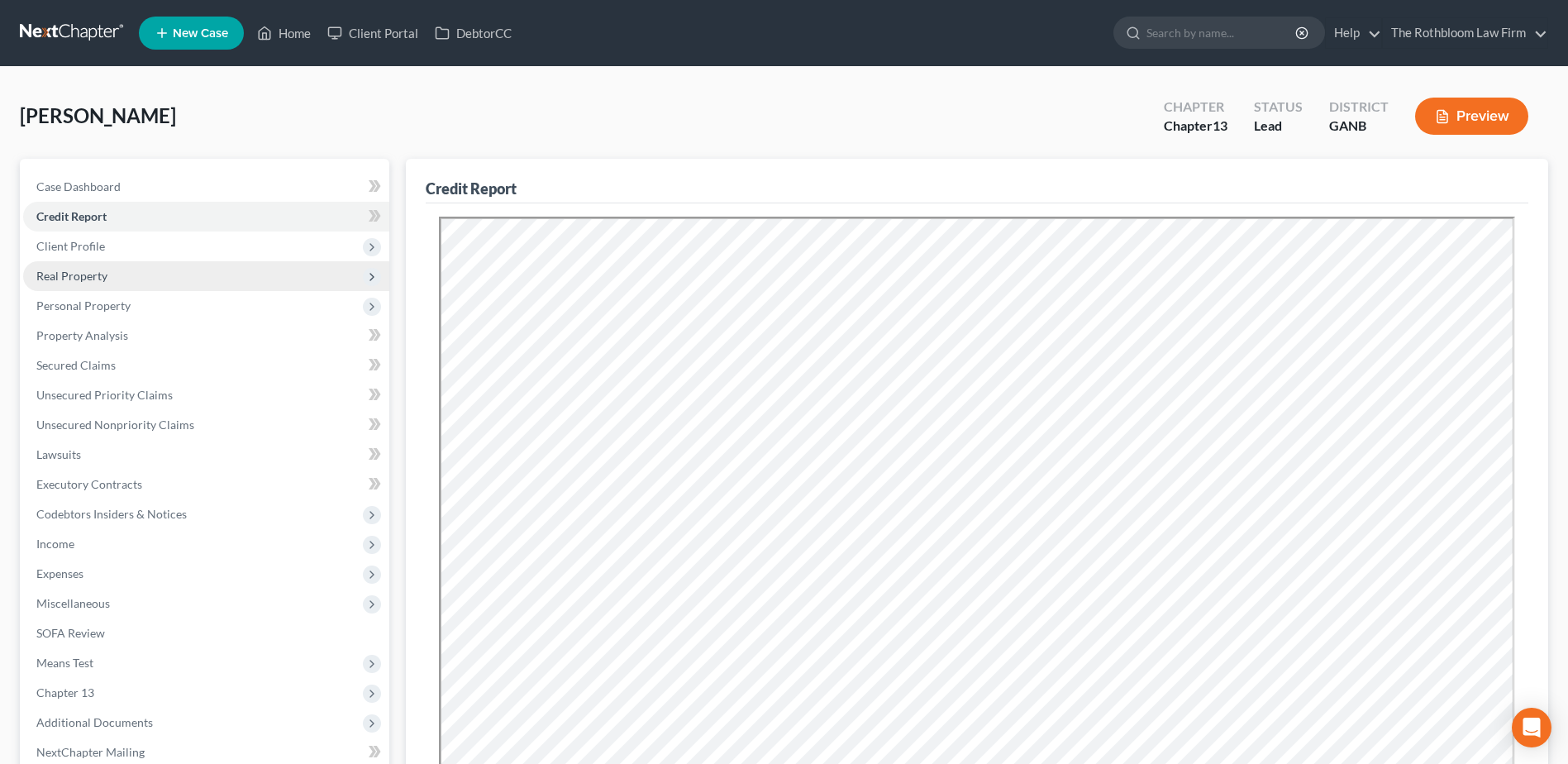
click at [68, 274] on span "Real Property" at bounding box center [72, 276] width 71 height 14
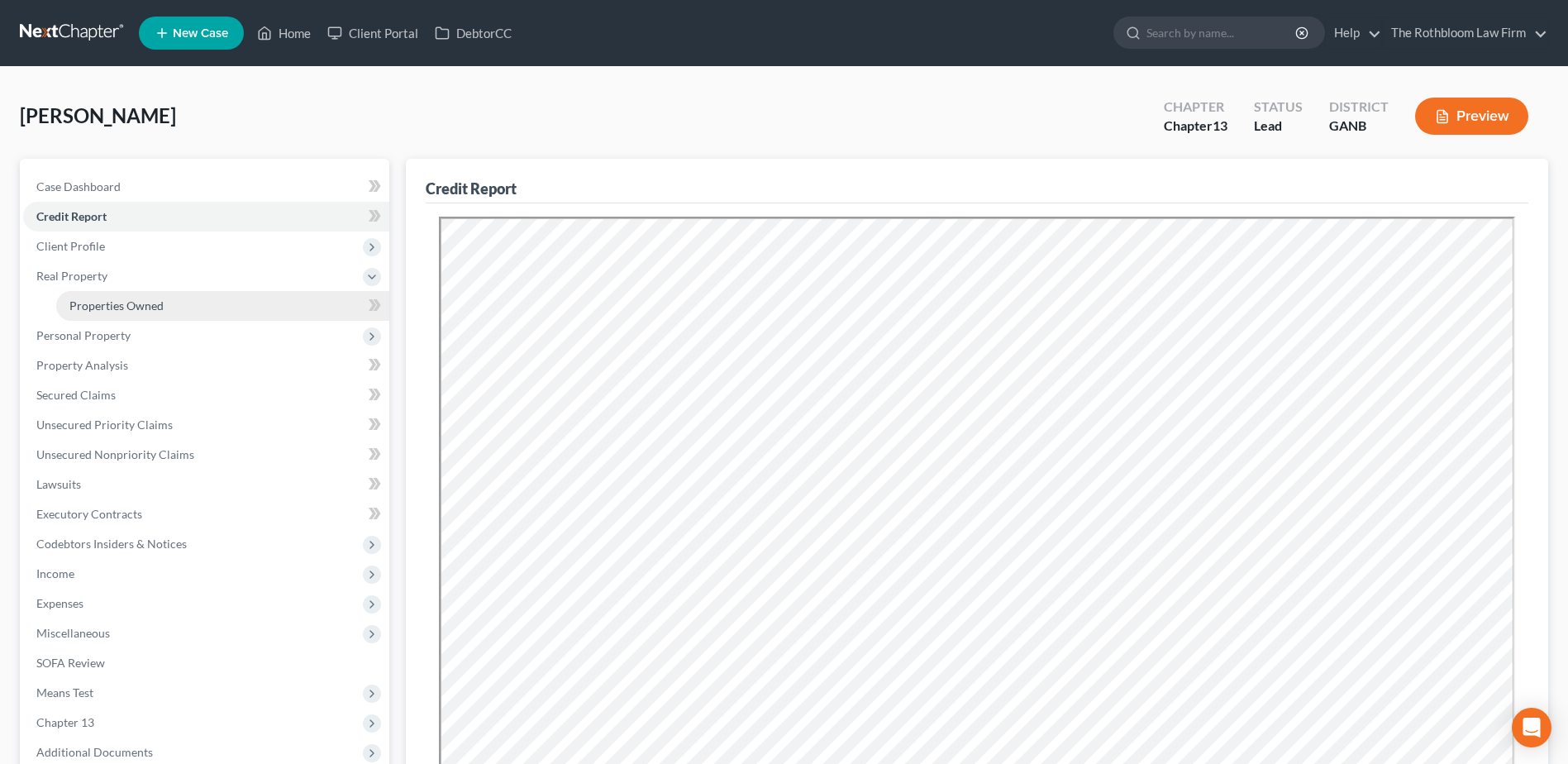
click at [74, 299] on span "Properties Owned" at bounding box center [116, 306] width 94 height 14
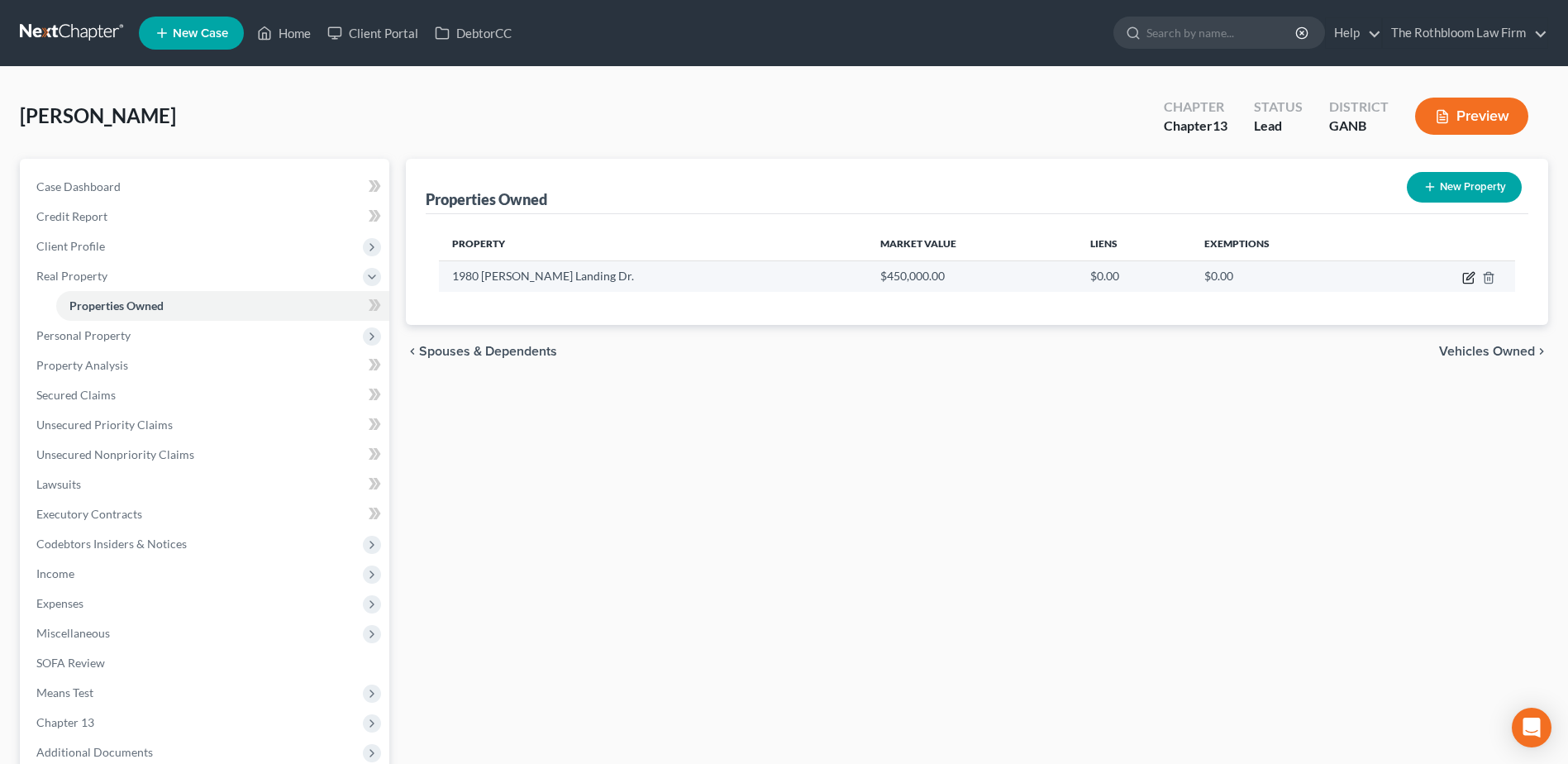
click at [1469, 277] on icon "button" at bounding box center [1468, 277] width 13 height 13
select select "10"
select select "66"
select select "3"
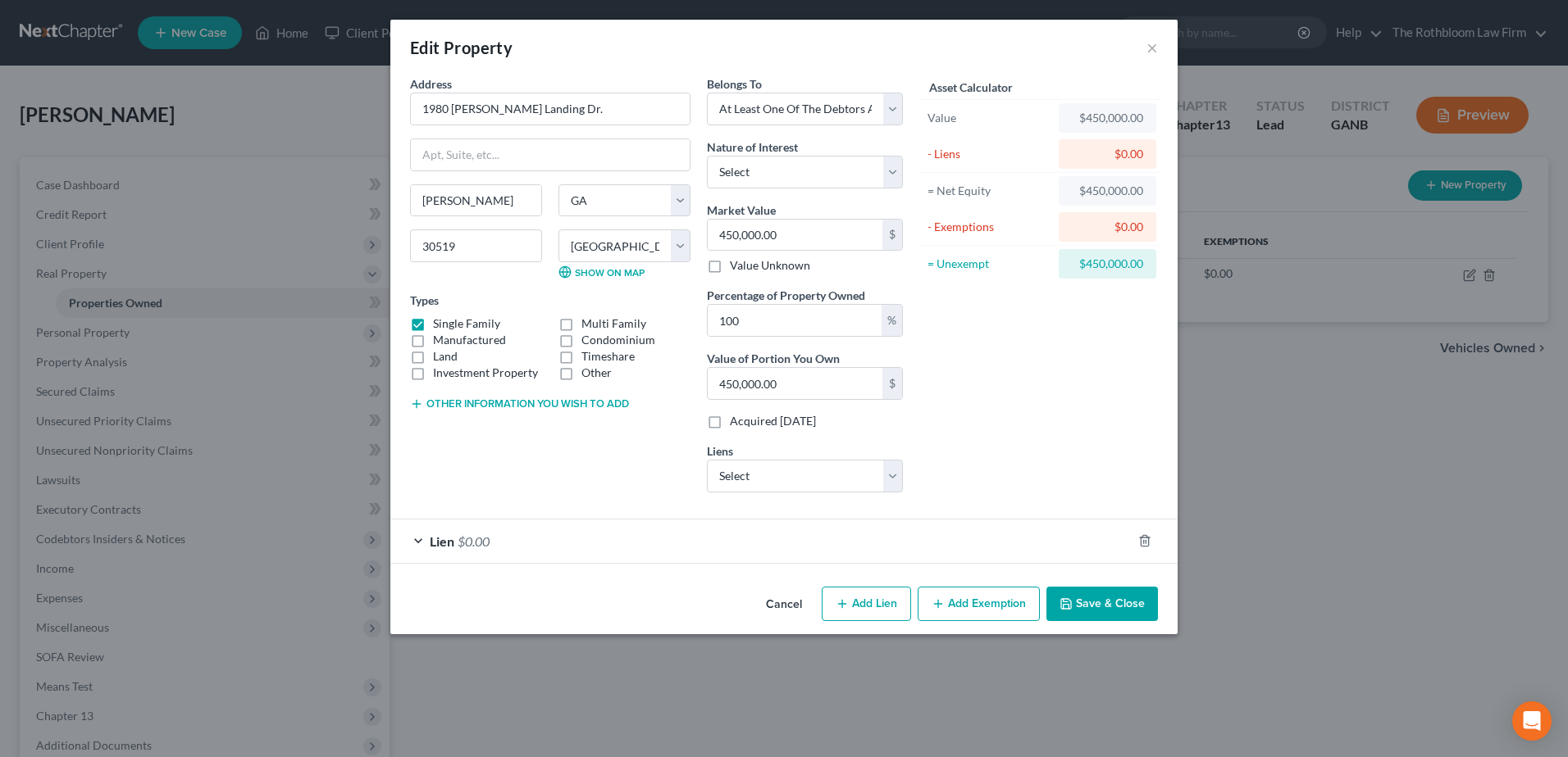
click at [496, 528] on div "Lien $0.00" at bounding box center [760, 541] width 741 height 43
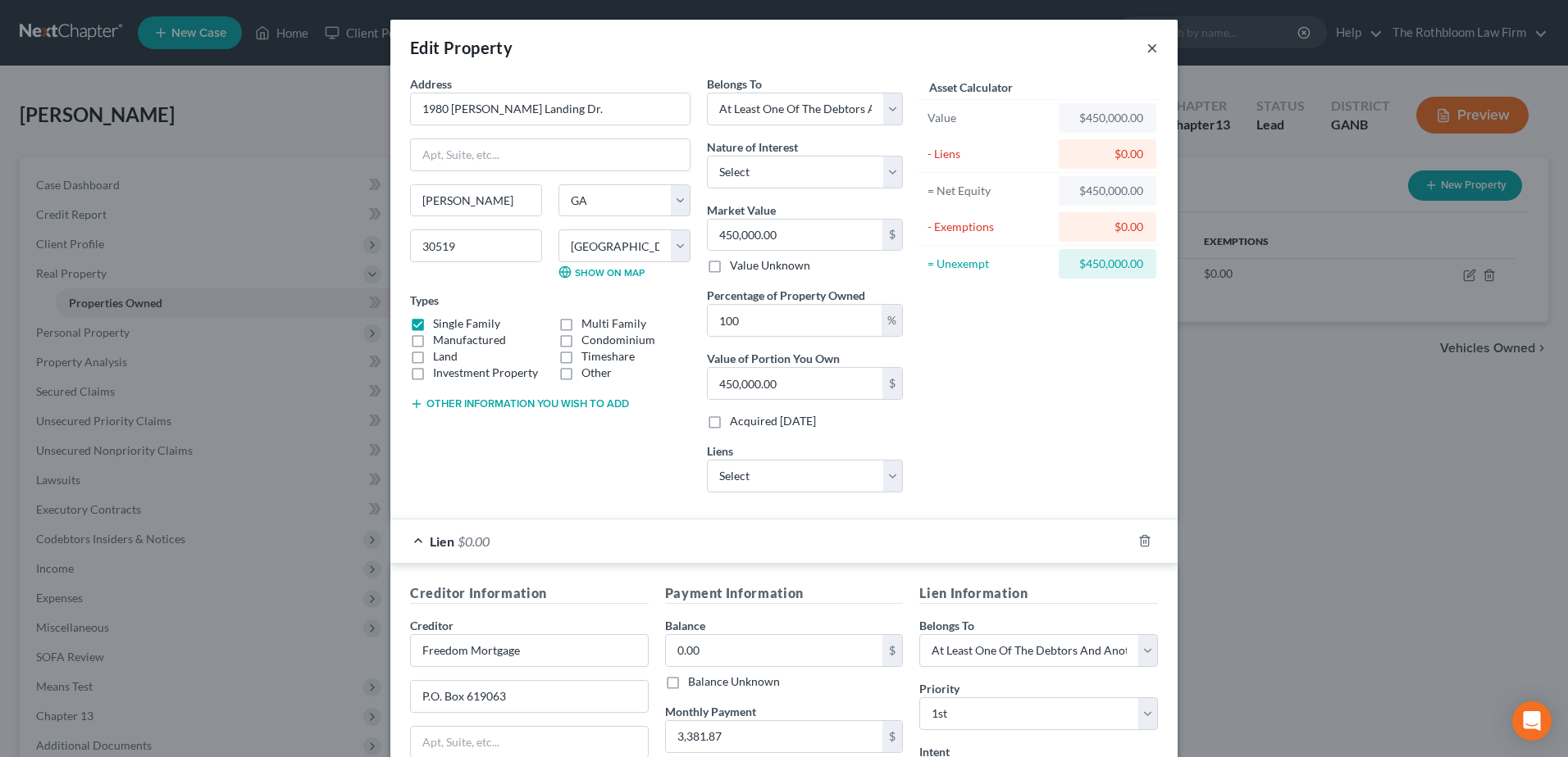
click at [1146, 44] on button "×" at bounding box center [1152, 47] width 12 height 20
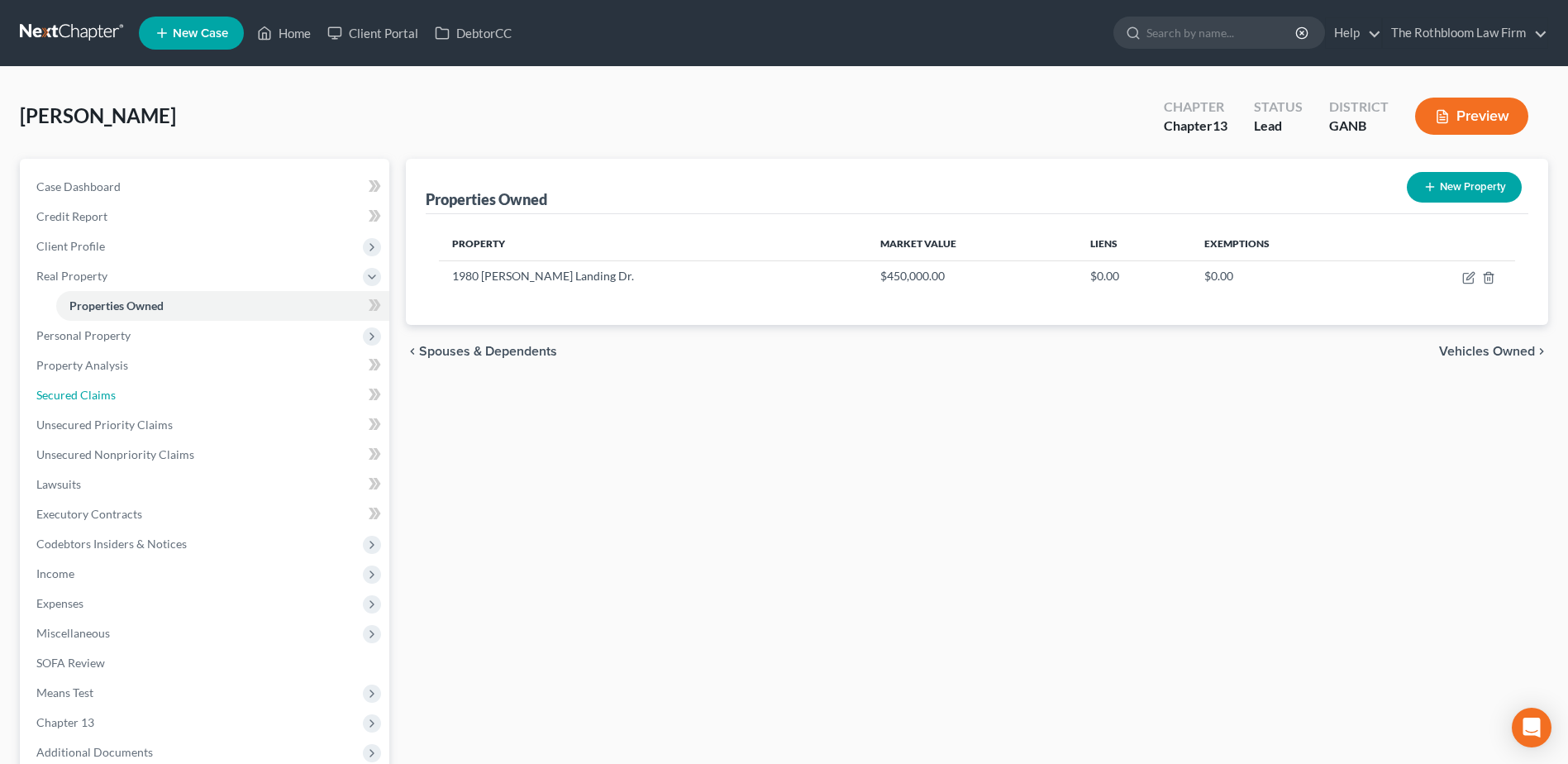
drag, startPoint x: 85, startPoint y: 395, endPoint x: 1007, endPoint y: 431, distance: 922.7
click at [85, 395] on span "Secured Claims" at bounding box center [76, 395] width 79 height 14
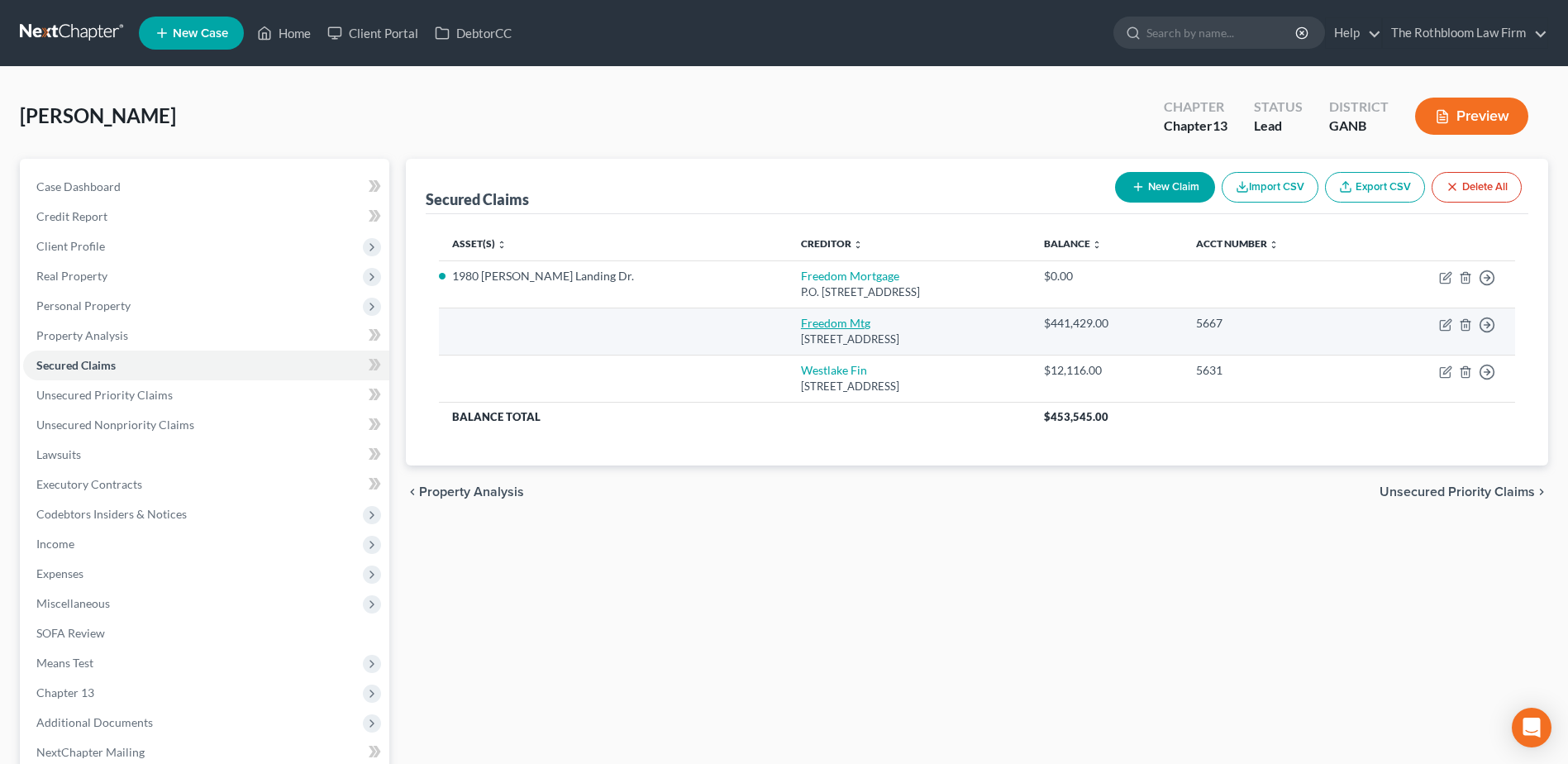
click at [801, 317] on link "Freedom Mtg" at bounding box center [836, 322] width 69 height 14
select select "15"
select select "0"
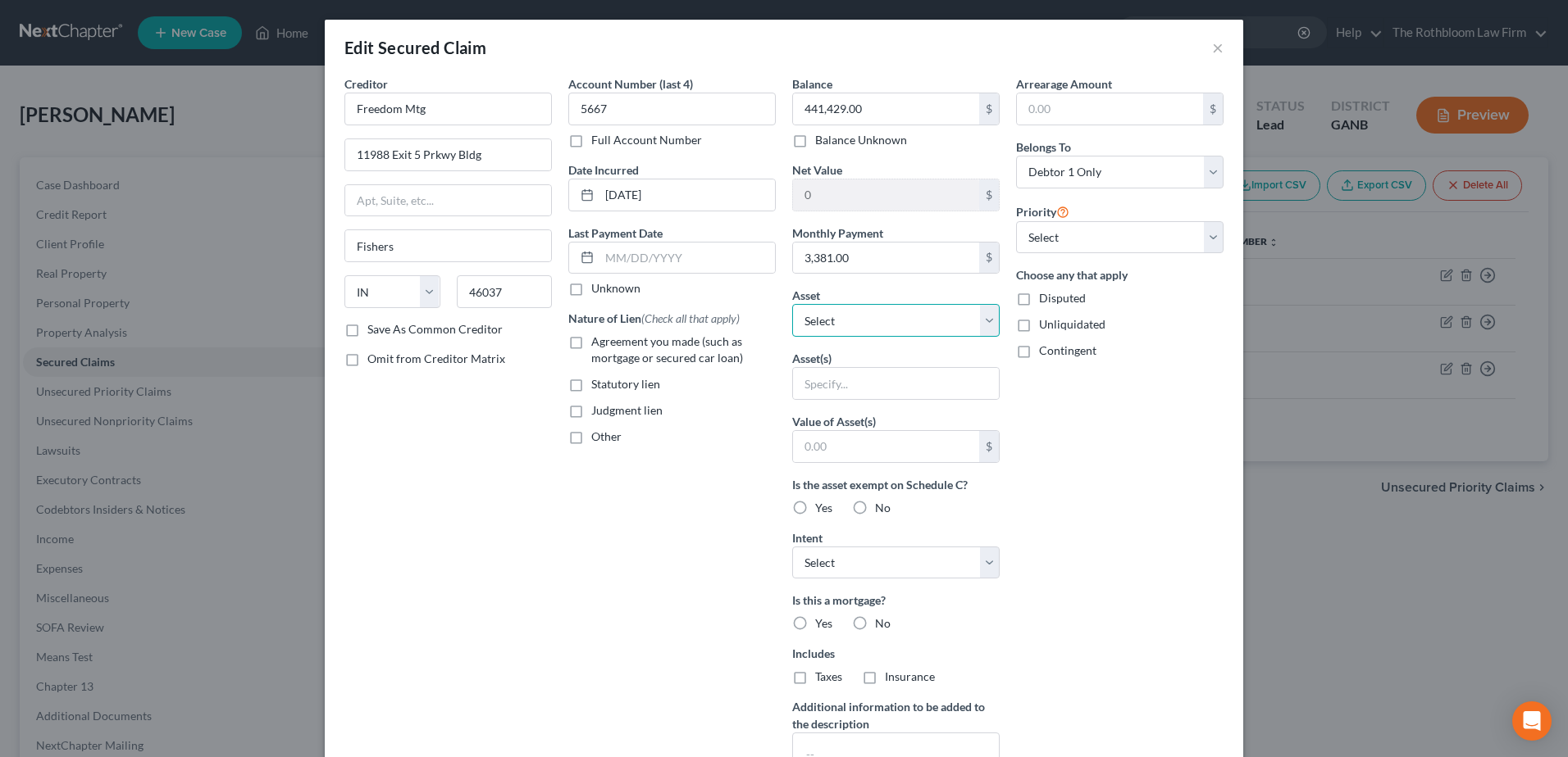
click at [972, 313] on select "Select Other Multiple Assets 2009 Acura TL - $3500.0 1980 Byers Landing Dr. - $…" at bounding box center [895, 320] width 208 height 32
select select "3"
click at [792, 304] on select "Select Other Multiple Assets 2009 Acura TL - $3500.0 1980 Byers Landing Dr. - $…" at bounding box center [895, 320] width 208 height 32
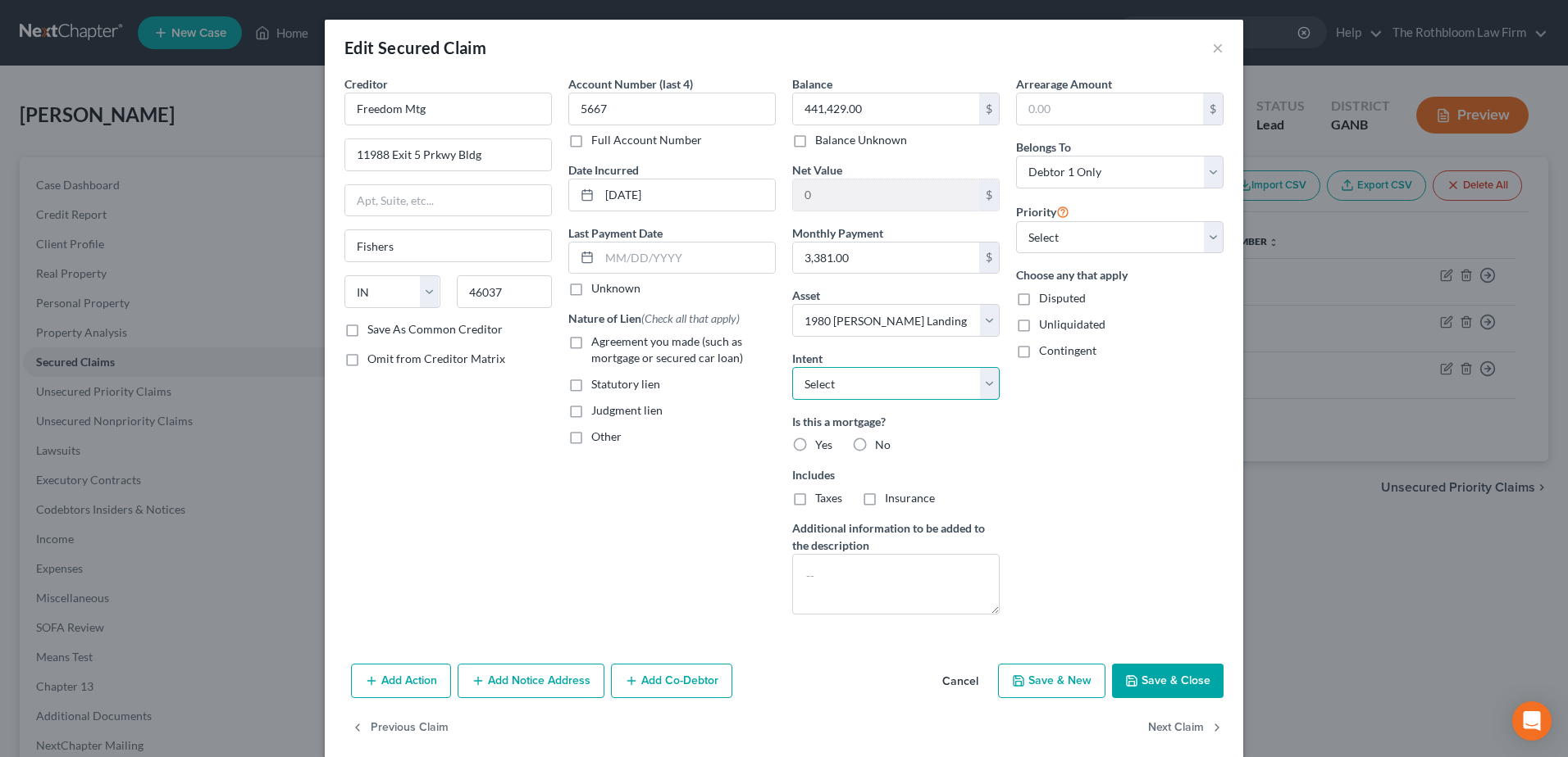
click at [878, 378] on select "Select Surrender Redeem Reaffirm Avoid Other" at bounding box center [895, 382] width 208 height 32
select select "2"
click at [792, 367] on select "Select Surrender Redeem Reaffirm Avoid Other" at bounding box center [895, 382] width 208 height 32
click at [814, 445] on label "Yes" at bounding box center [823, 444] width 18 height 17
click at [821, 445] on input "Yes" at bounding box center [826, 441] width 11 height 11
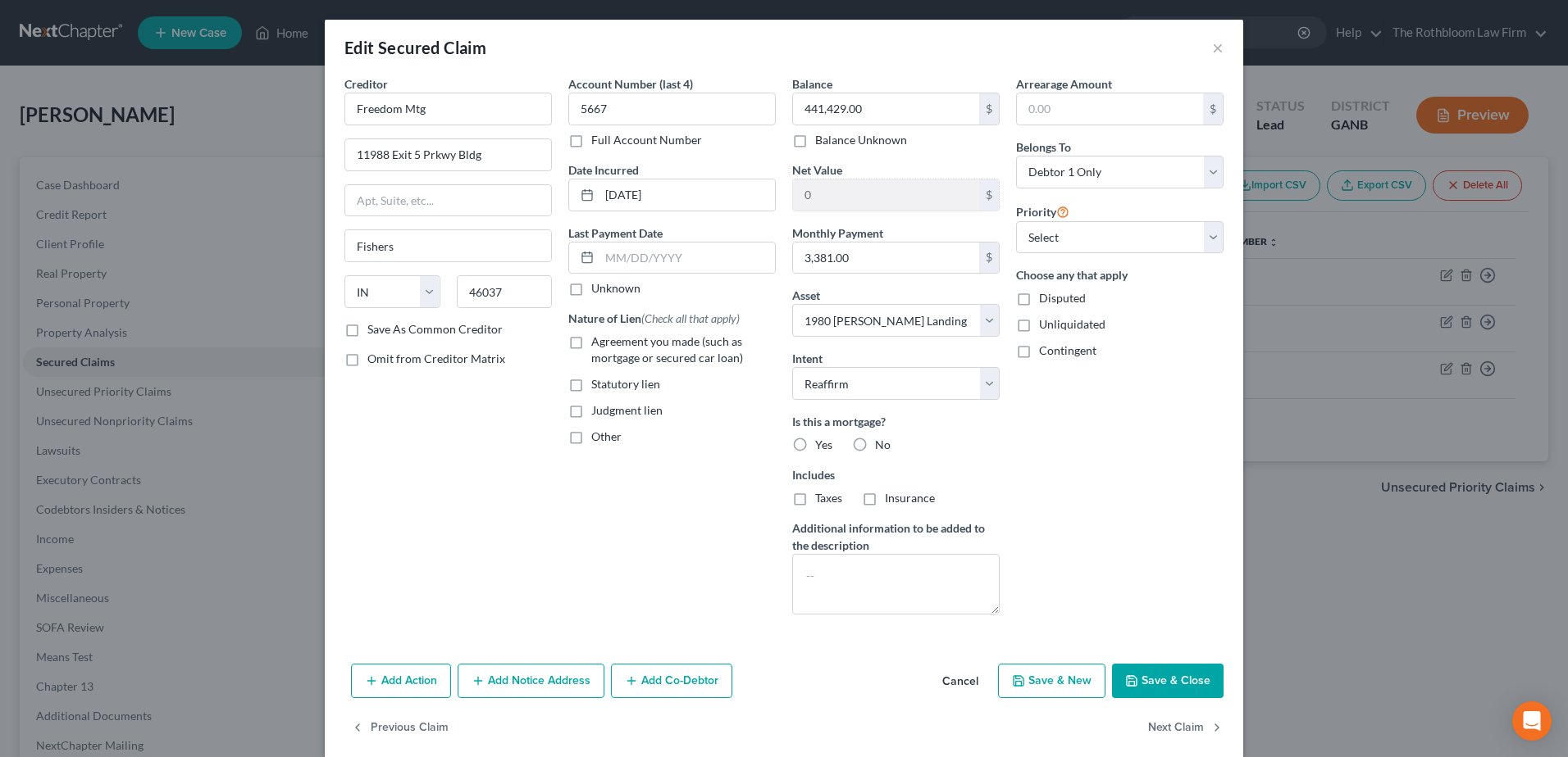
radio input "true"
click at [874, 445] on label "No" at bounding box center [882, 444] width 16 height 17
click at [881, 445] on input "No" at bounding box center [886, 441] width 11 height 11
radio input "true"
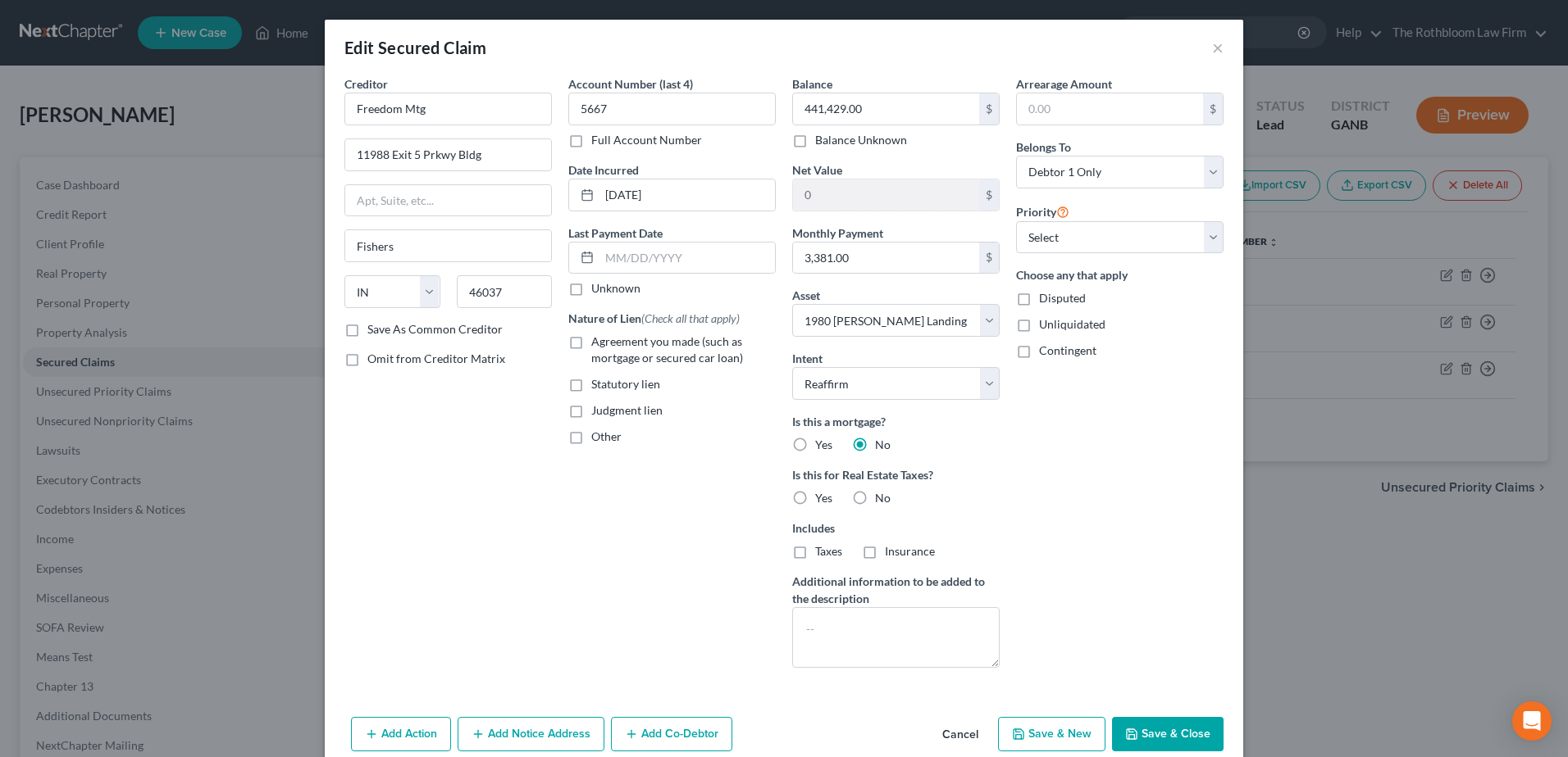
drag, startPoint x: 572, startPoint y: 335, endPoint x: 608, endPoint y: 253, distance: 89.6
click at [591, 336] on label "Agreement you made (such as mortgage or secured car loan)" at bounding box center [684, 349] width 185 height 32
click at [598, 336] on input "Agreement you made (such as mortgage or secured car loan)" at bounding box center [603, 338] width 11 height 11
checkbox input "true"
drag, startPoint x: 608, startPoint y: 253, endPoint x: 622, endPoint y: 286, distance: 35.8
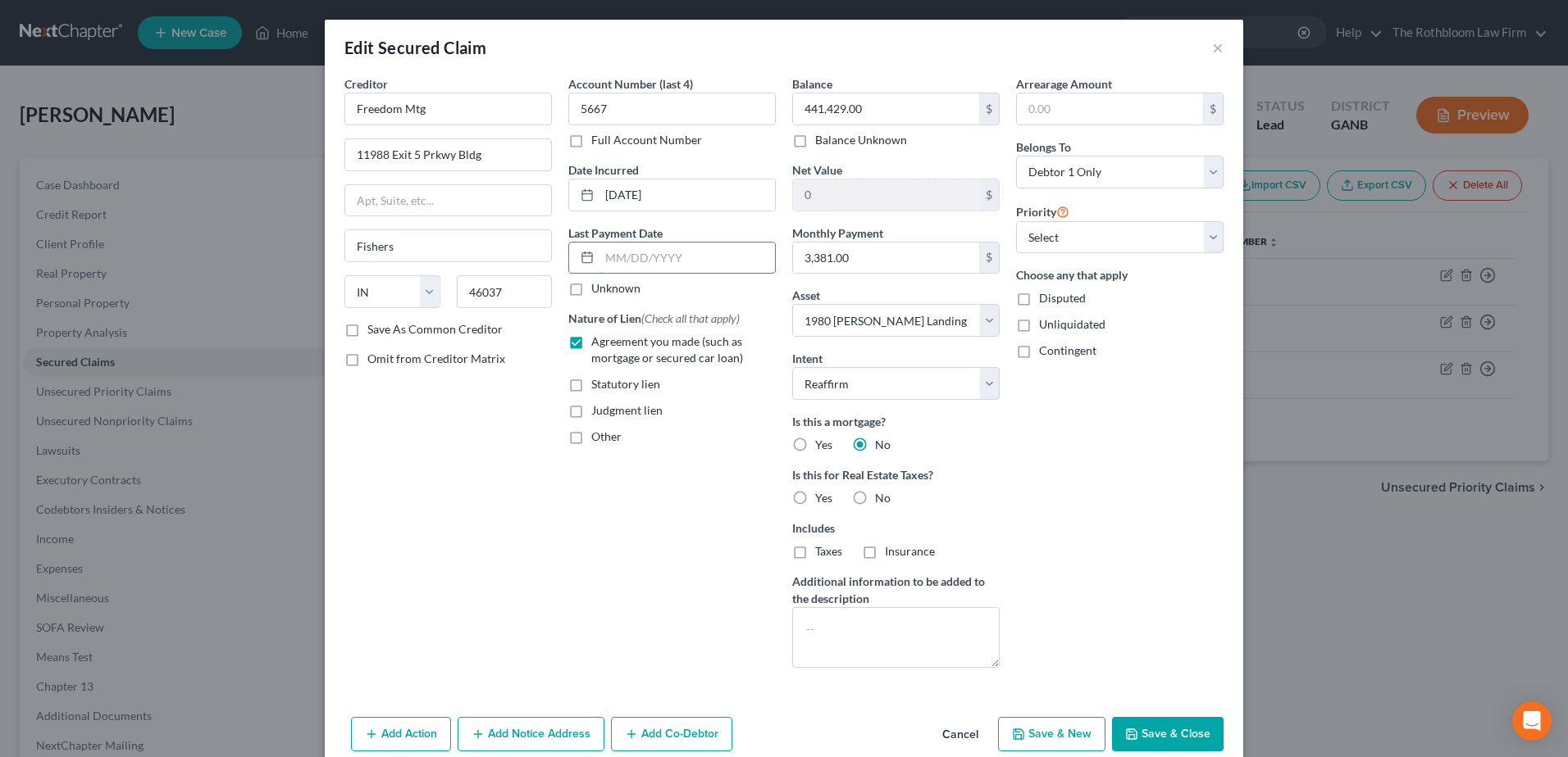
click at [608, 253] on input "text" at bounding box center [687, 259] width 175 height 31
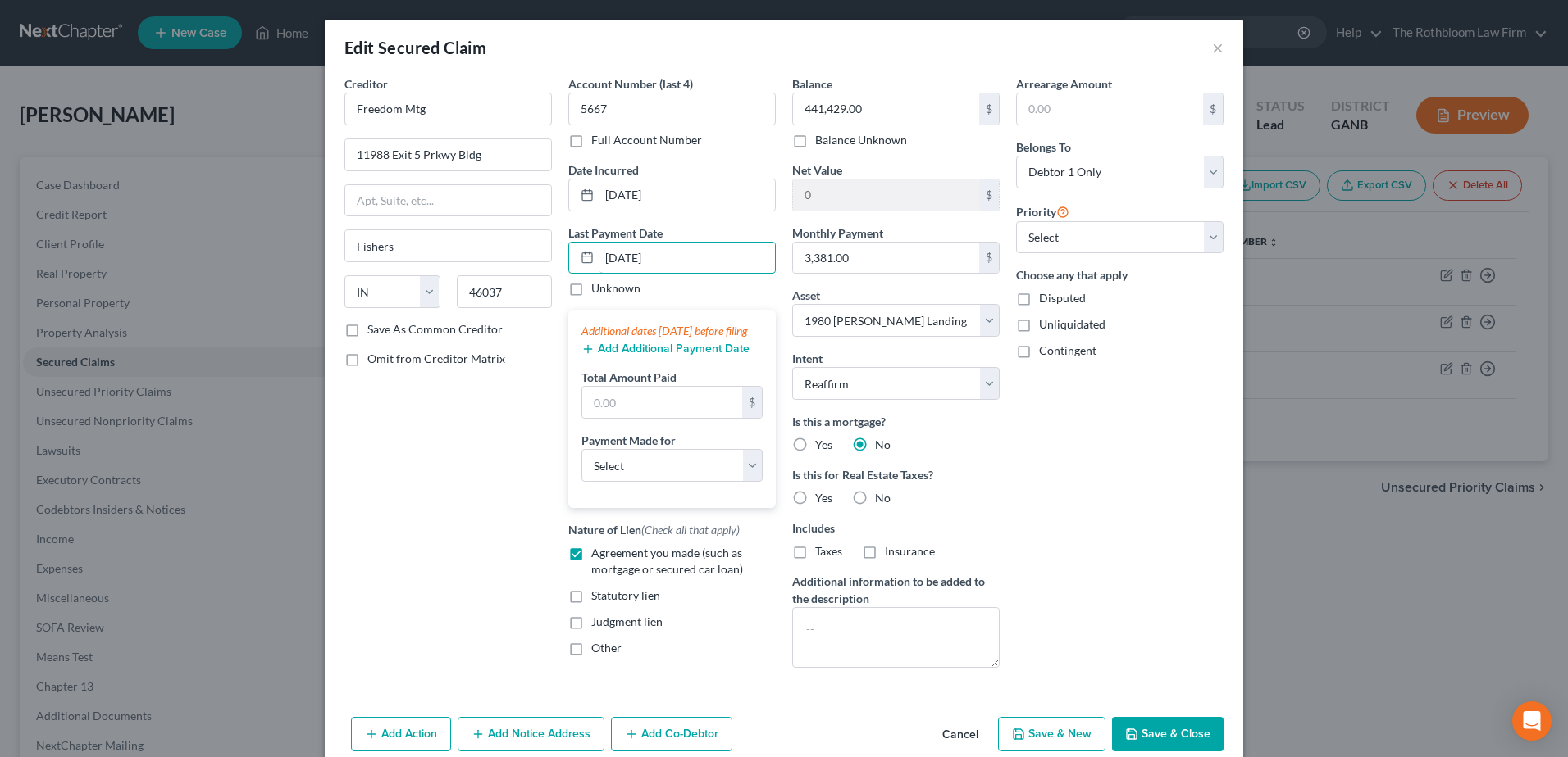
type input "08/01/2025"
click at [639, 376] on div "Additional dates within 90 days before filing Add Additional Payment Date Total…" at bounding box center [672, 409] width 208 height 199
click at [637, 356] on button "Add Additional Payment Date" at bounding box center [665, 348] width 168 height 13
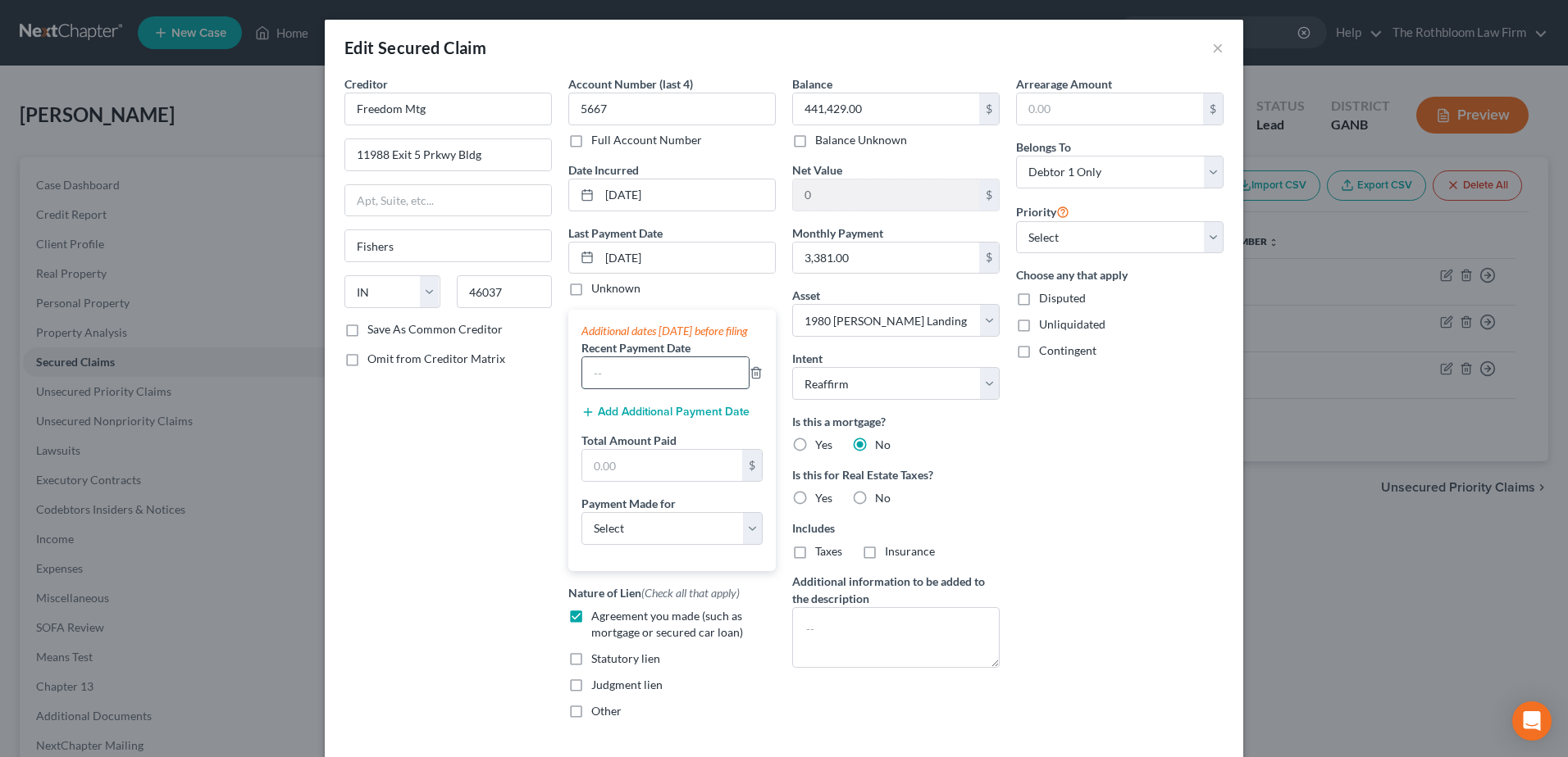
click at [628, 381] on input "text" at bounding box center [665, 373] width 166 height 31
type input "07/2025"
click at [637, 419] on button "Add Additional Payment Date" at bounding box center [665, 412] width 168 height 13
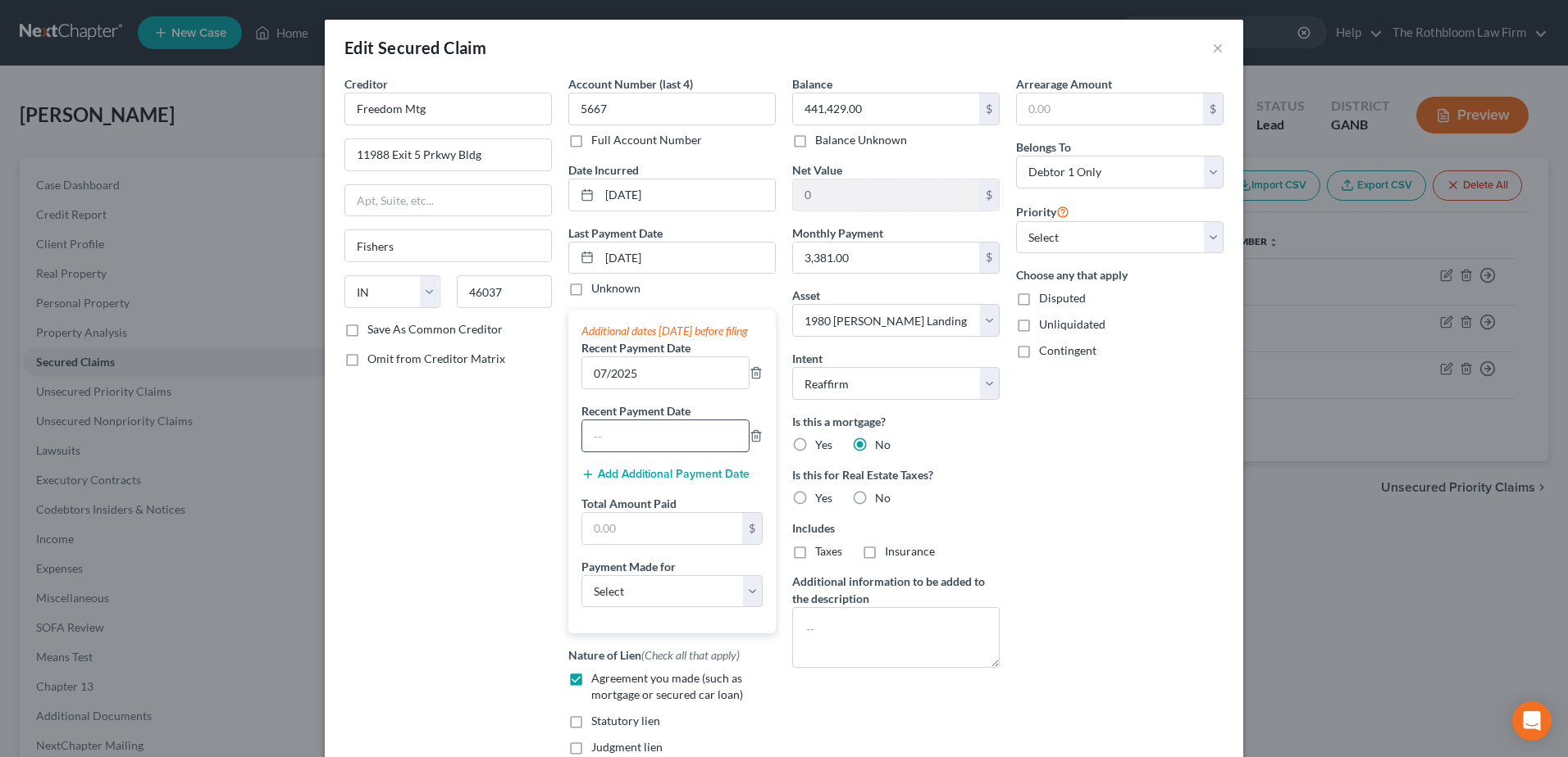
click at [625, 449] on input "text" at bounding box center [665, 437] width 166 height 31
type input "06/2025"
click at [631, 538] on input "text" at bounding box center [662, 529] width 160 height 31
click at [598, 541] on input "text" at bounding box center [662, 529] width 160 height 31
type input "10,143"
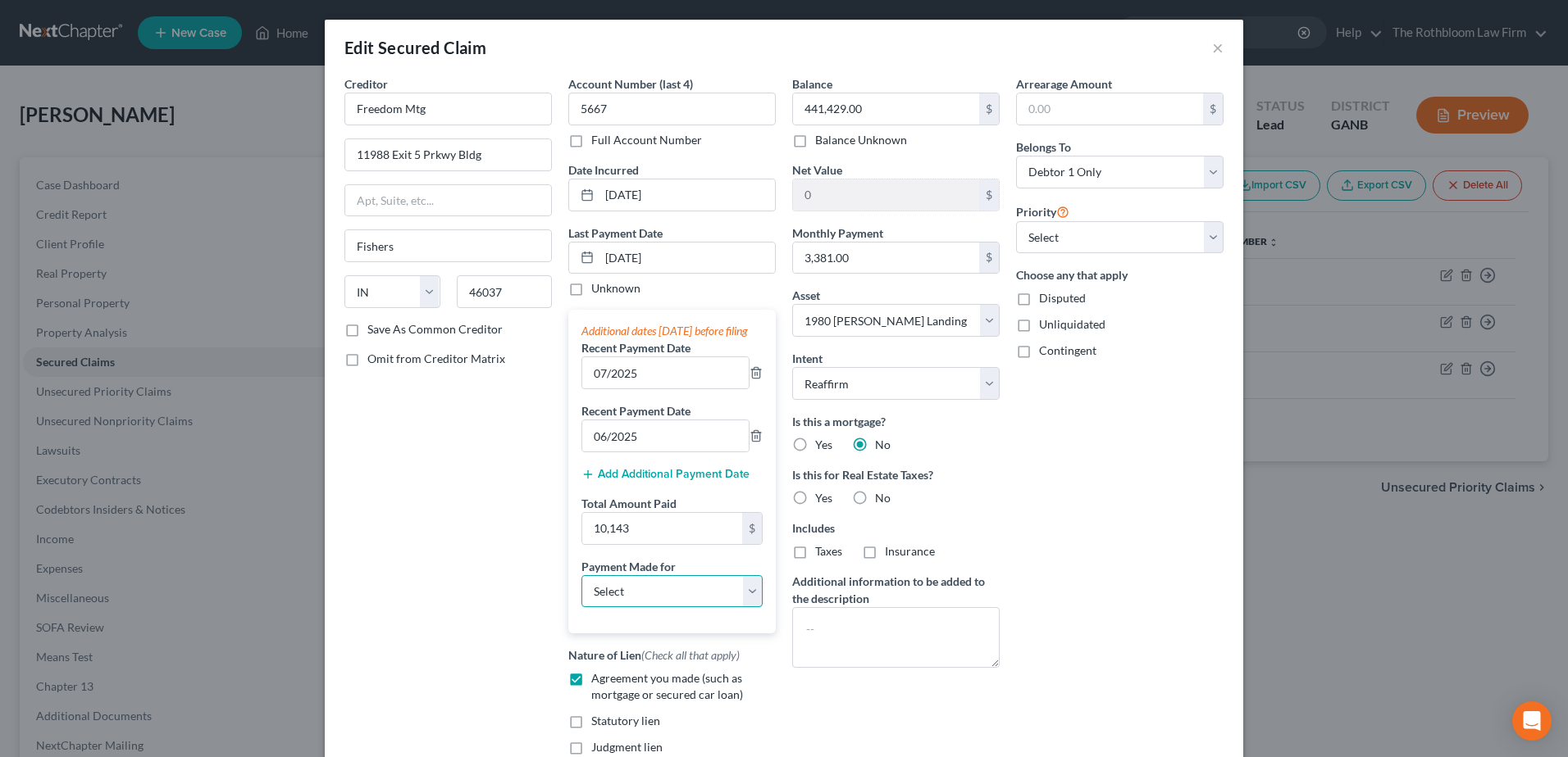
drag, startPoint x: 594, startPoint y: 618, endPoint x: 594, endPoint y: 627, distance: 9.0
click at [594, 608] on select "Select Car Credit Card Loan Repayment Mortgage Other Suppliers Or Vendors" at bounding box center [672, 591] width 181 height 32
select select "3"
click at [581, 591] on select "Select Car Credit Card Loan Repayment Mortgage Other Suppliers Or Vendors" at bounding box center [672, 591] width 181 height 32
click at [1205, 172] on select "Select Debtor 1 Only Debtor 2 Only Debtor 1 And Debtor 2 Only At Least One Of T…" at bounding box center [1119, 171] width 208 height 32
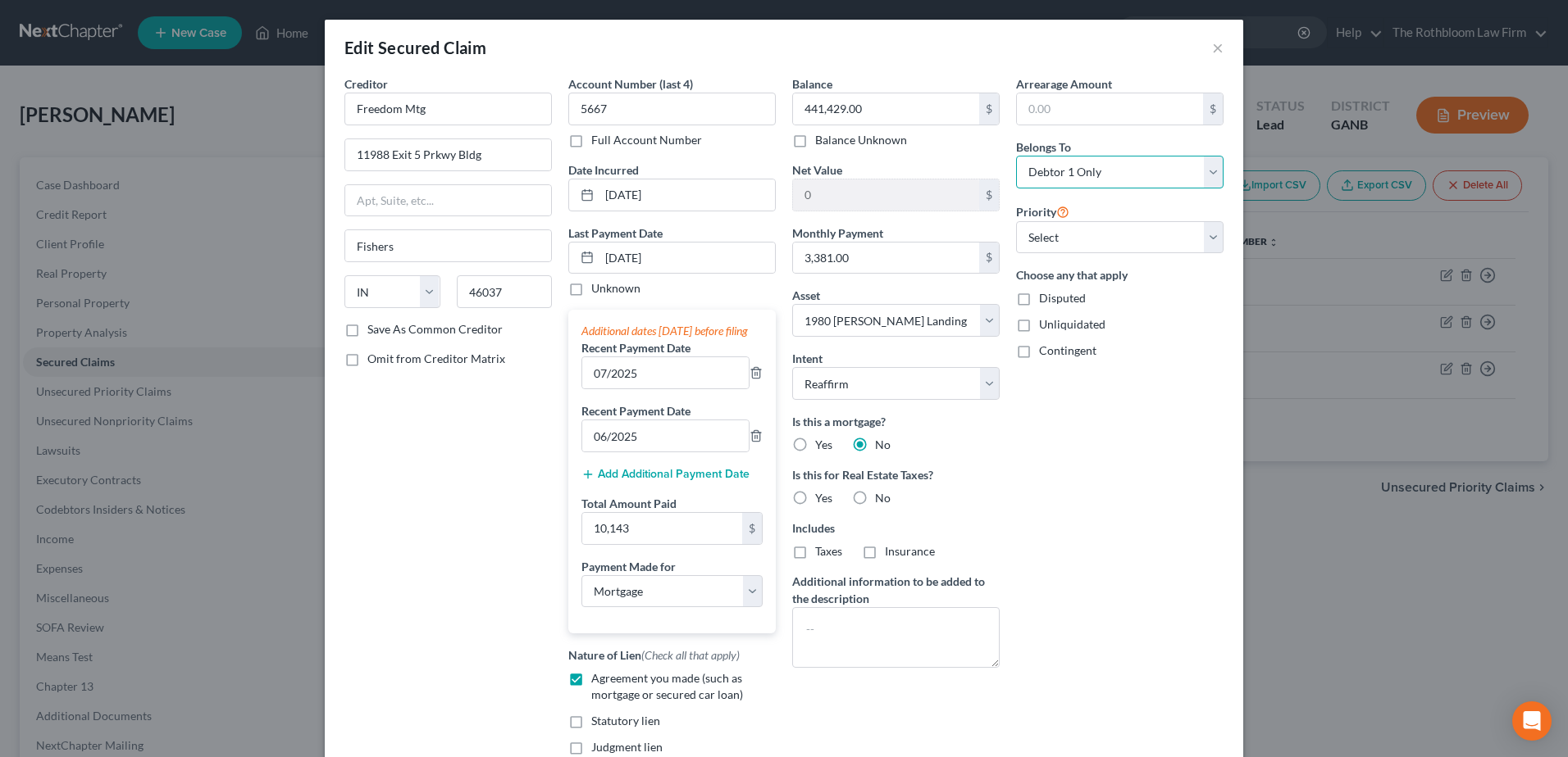
select select "3"
click at [1016, 155] on select "Select Debtor 1 Only Debtor 2 Only Debtor 1 And Debtor 2 Only At Least One Of T…" at bounding box center [1119, 171] width 208 height 32
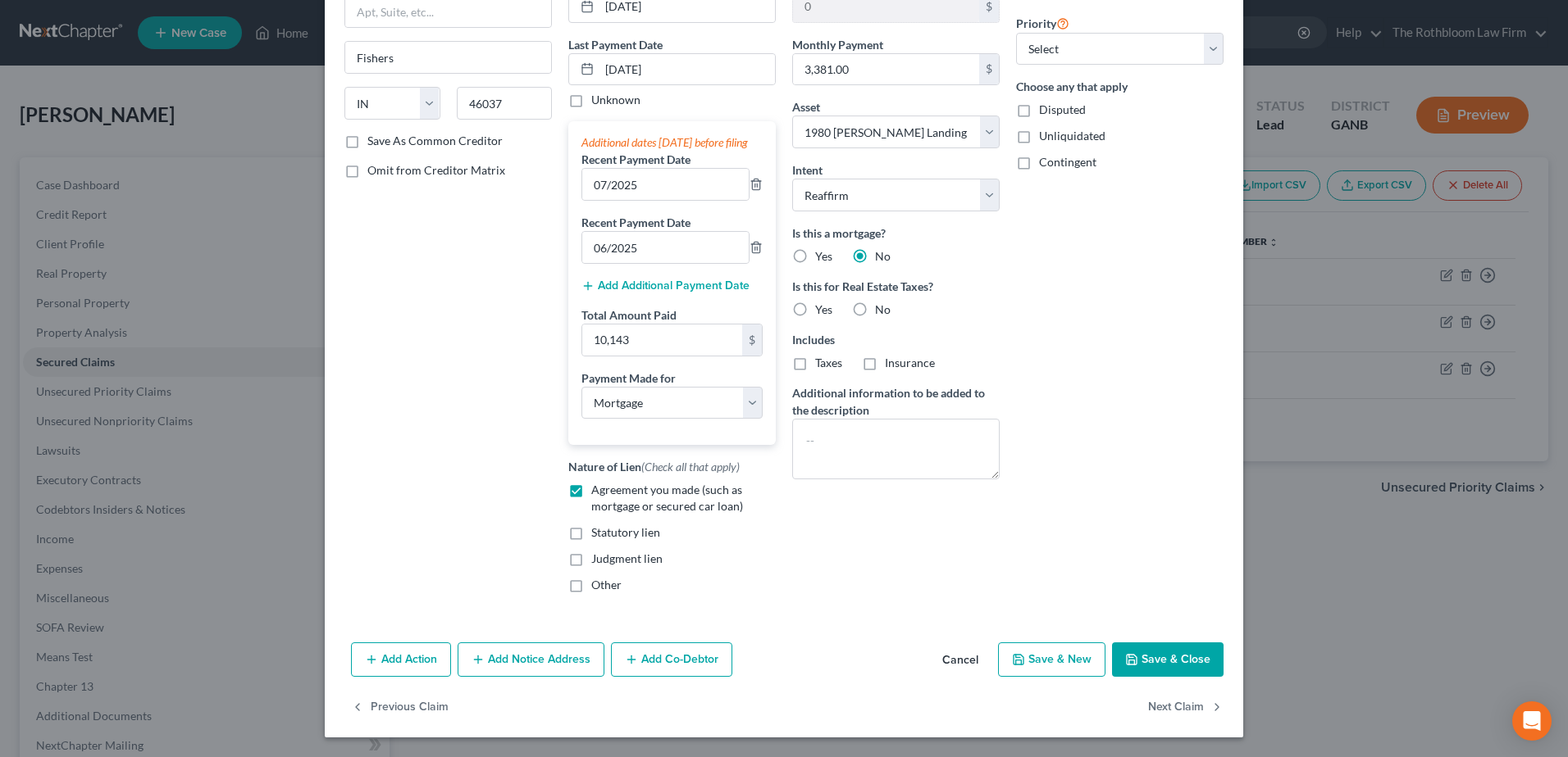
scroll to position [204, 0]
click at [649, 665] on button "Add Co-Debtor" at bounding box center [671, 659] width 121 height 34
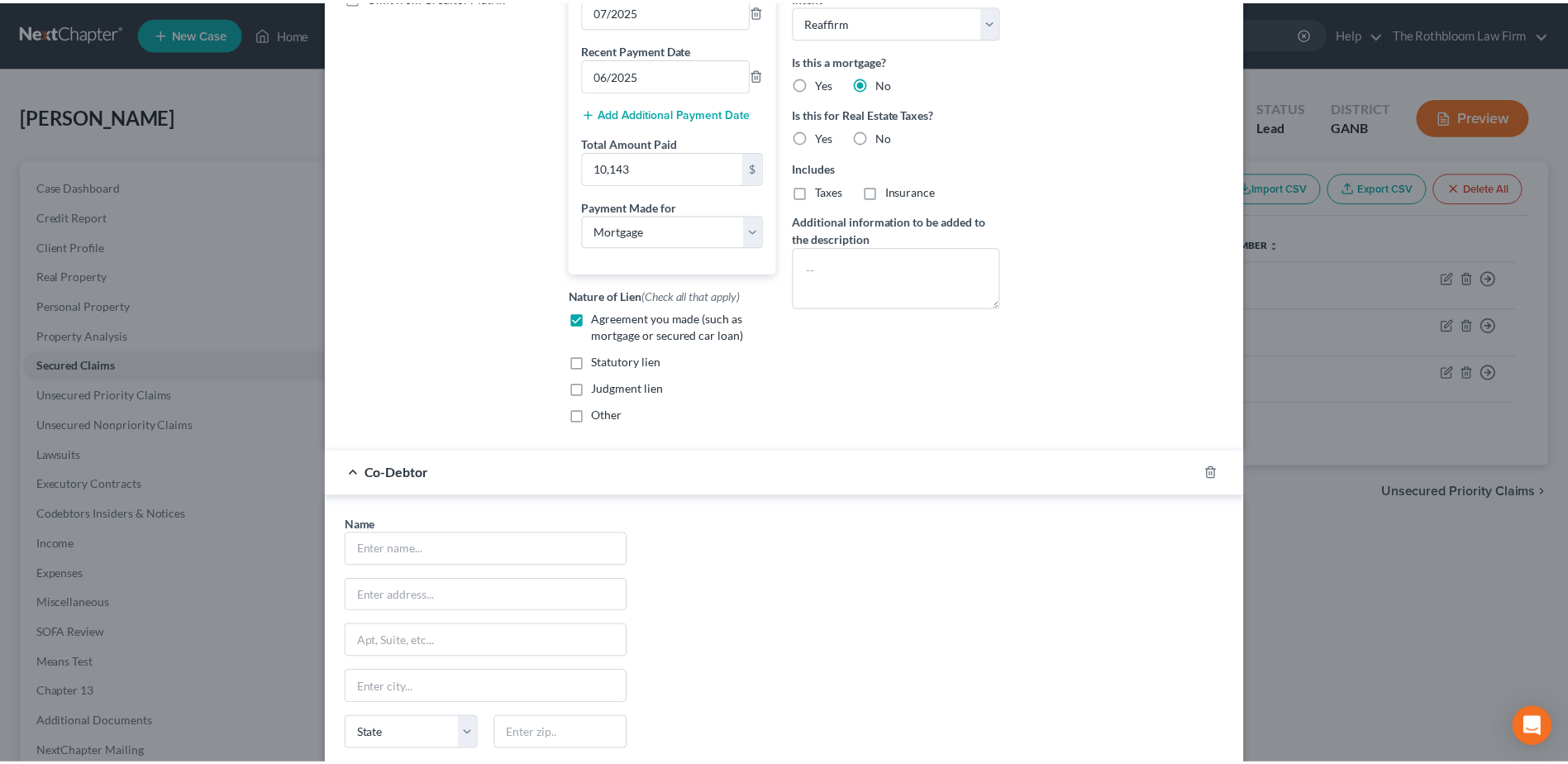
scroll to position [538, 0]
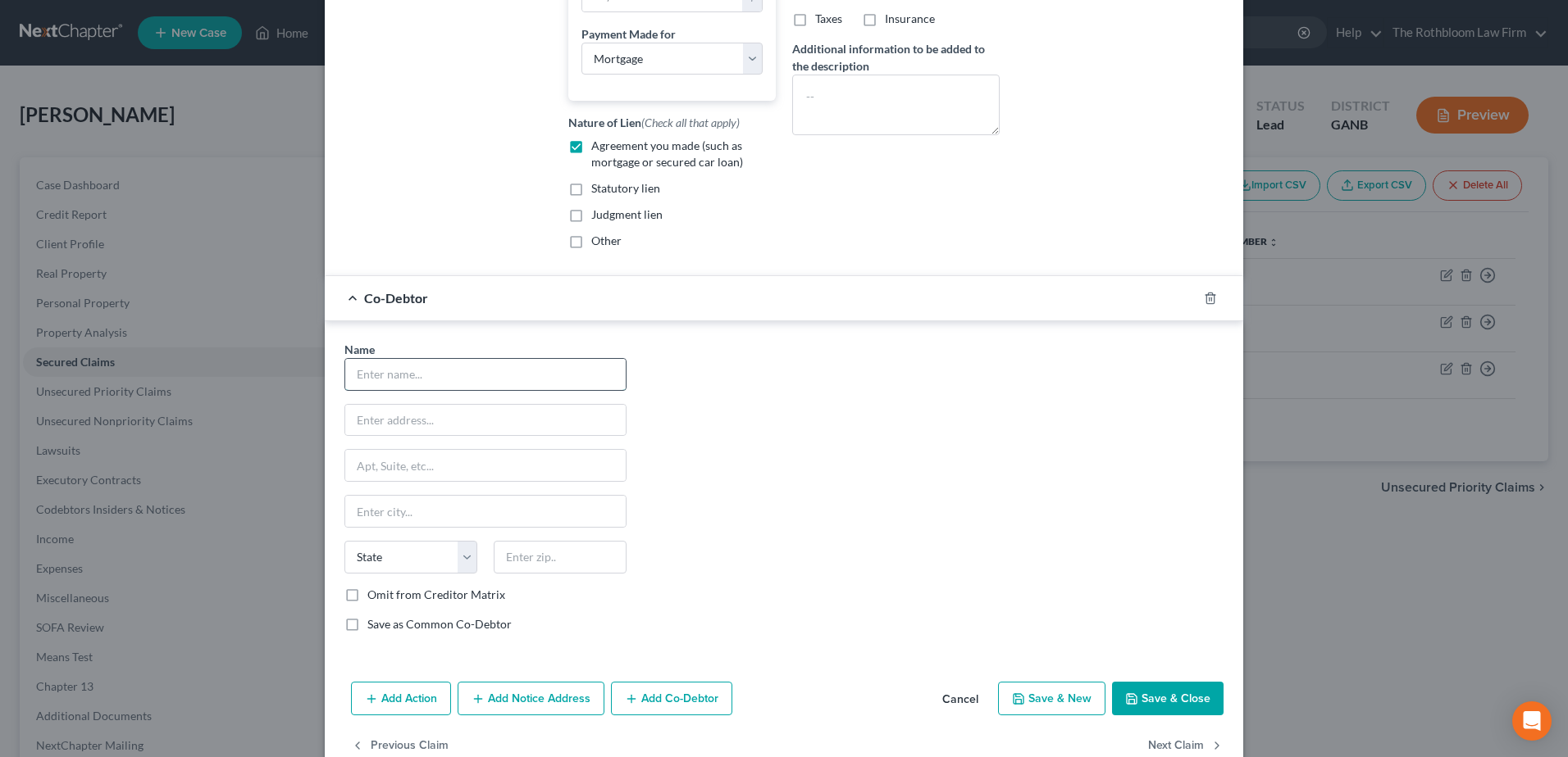
click at [377, 390] on input "text" at bounding box center [485, 375] width 280 height 31
type input "Ketsangva Bun"
click at [376, 436] on input "text" at bounding box center [485, 421] width 280 height 31
type input "1980 Byers Landing Dr."
click at [543, 573] on input "text" at bounding box center [560, 556] width 133 height 32
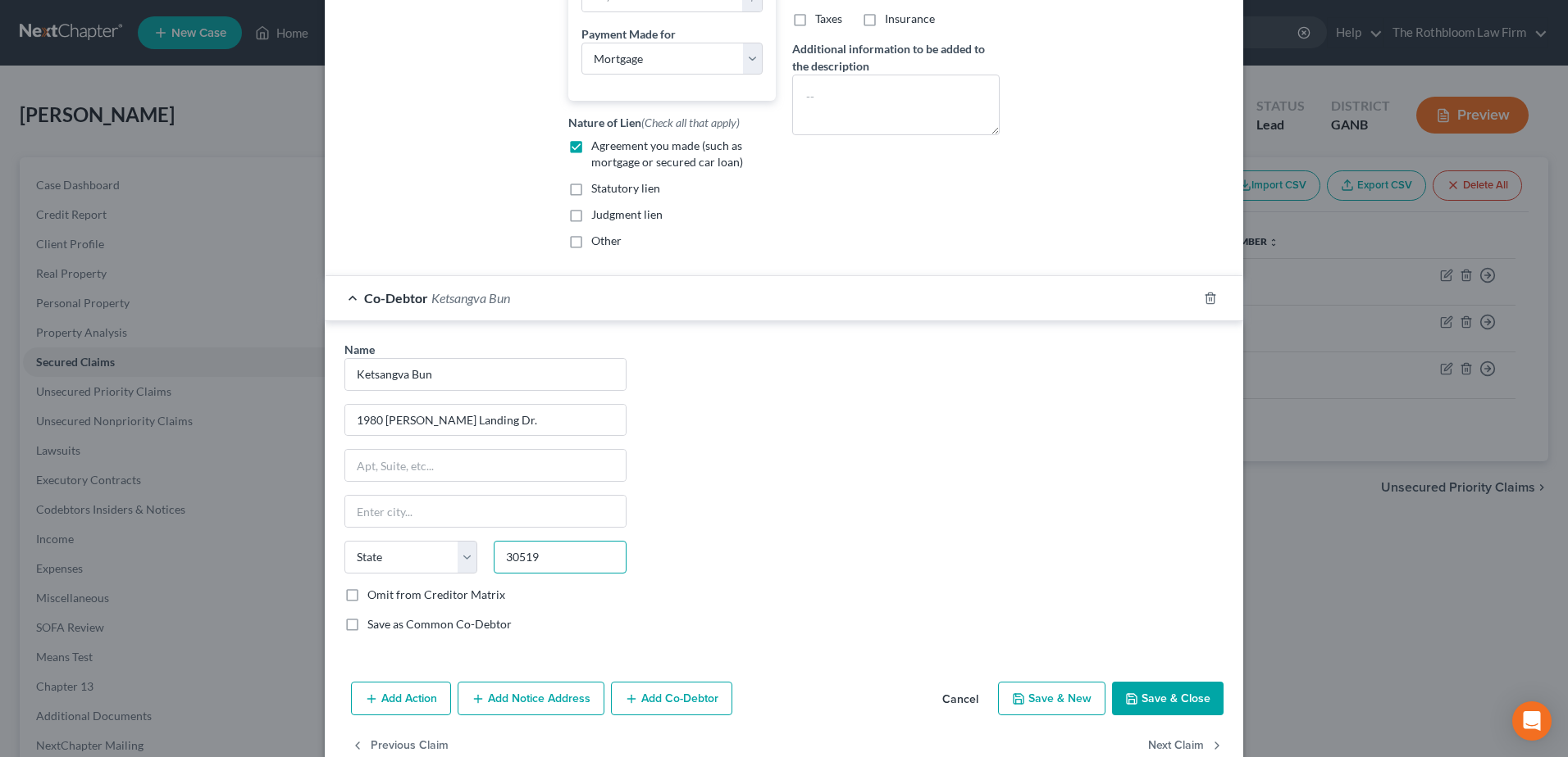
type input "30519"
type input "Buford"
select select "10"
click at [1180, 716] on button "Save & Close" at bounding box center [1167, 698] width 111 height 34
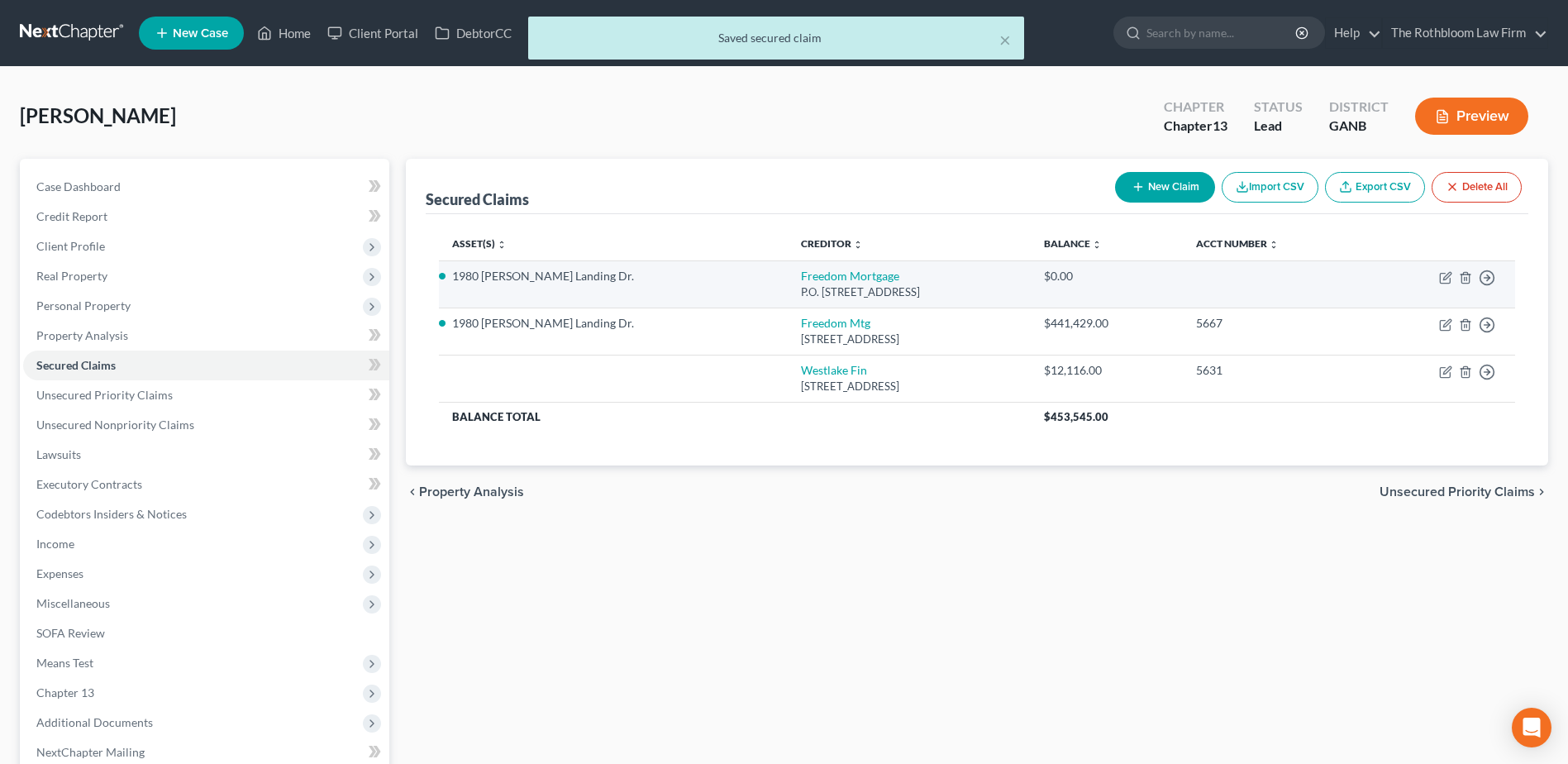
click at [1457, 283] on td "Move to E Move to F Move to G Move to Notice Only" at bounding box center [1440, 285] width 150 height 48
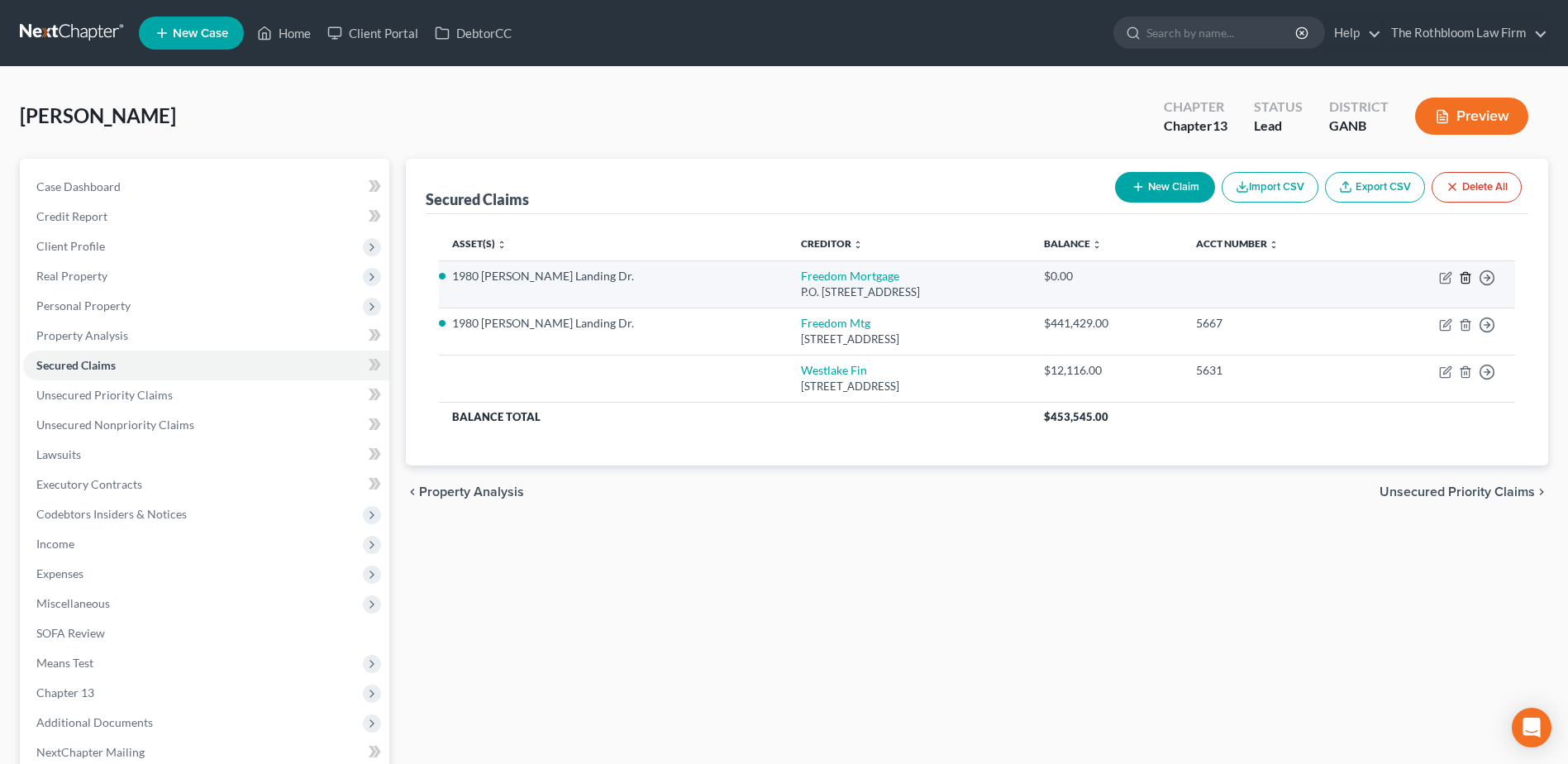
click at [1464, 274] on icon "button" at bounding box center [1466, 277] width 8 height 11
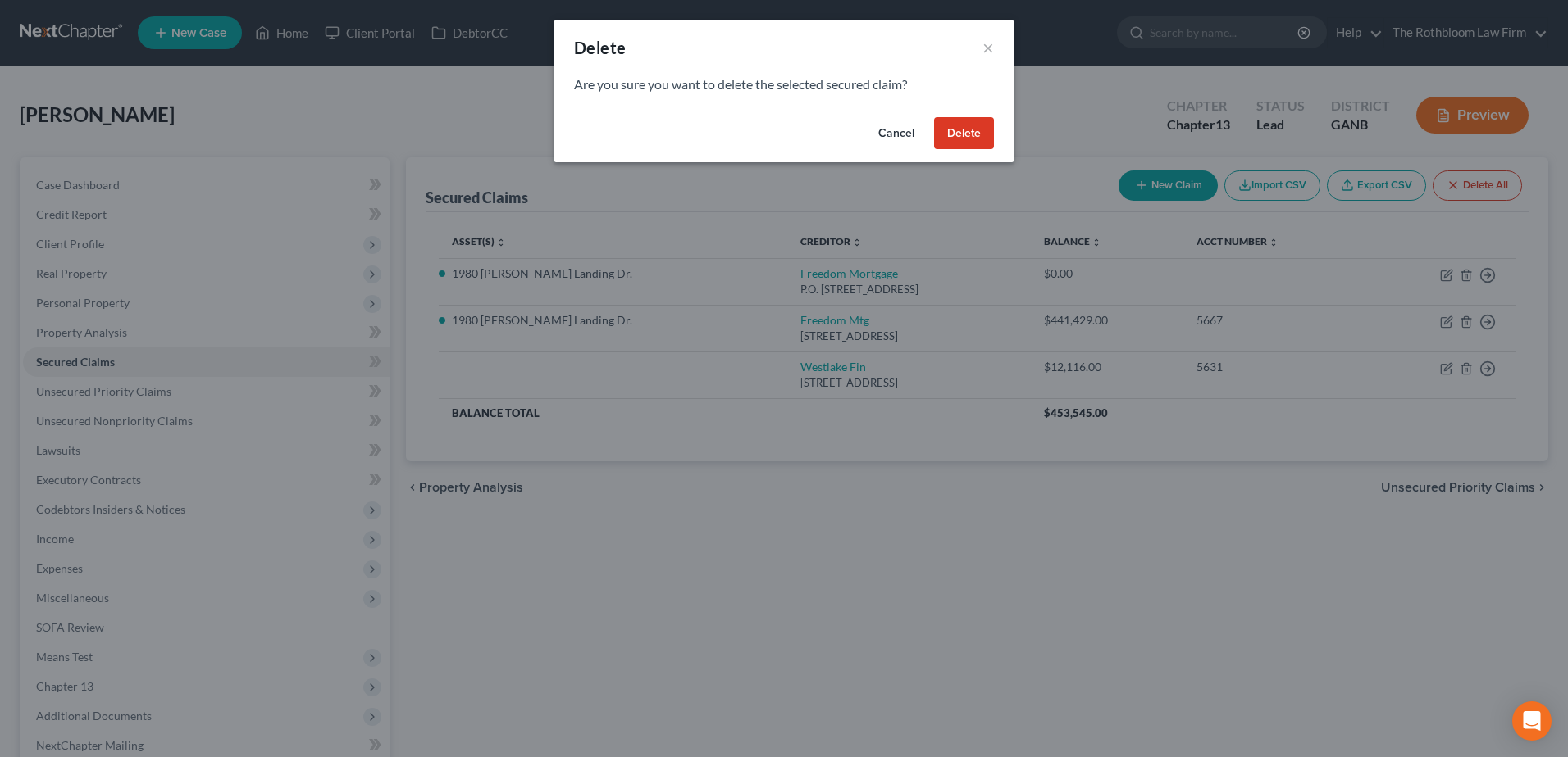
click at [947, 133] on button "Delete" at bounding box center [963, 133] width 60 height 32
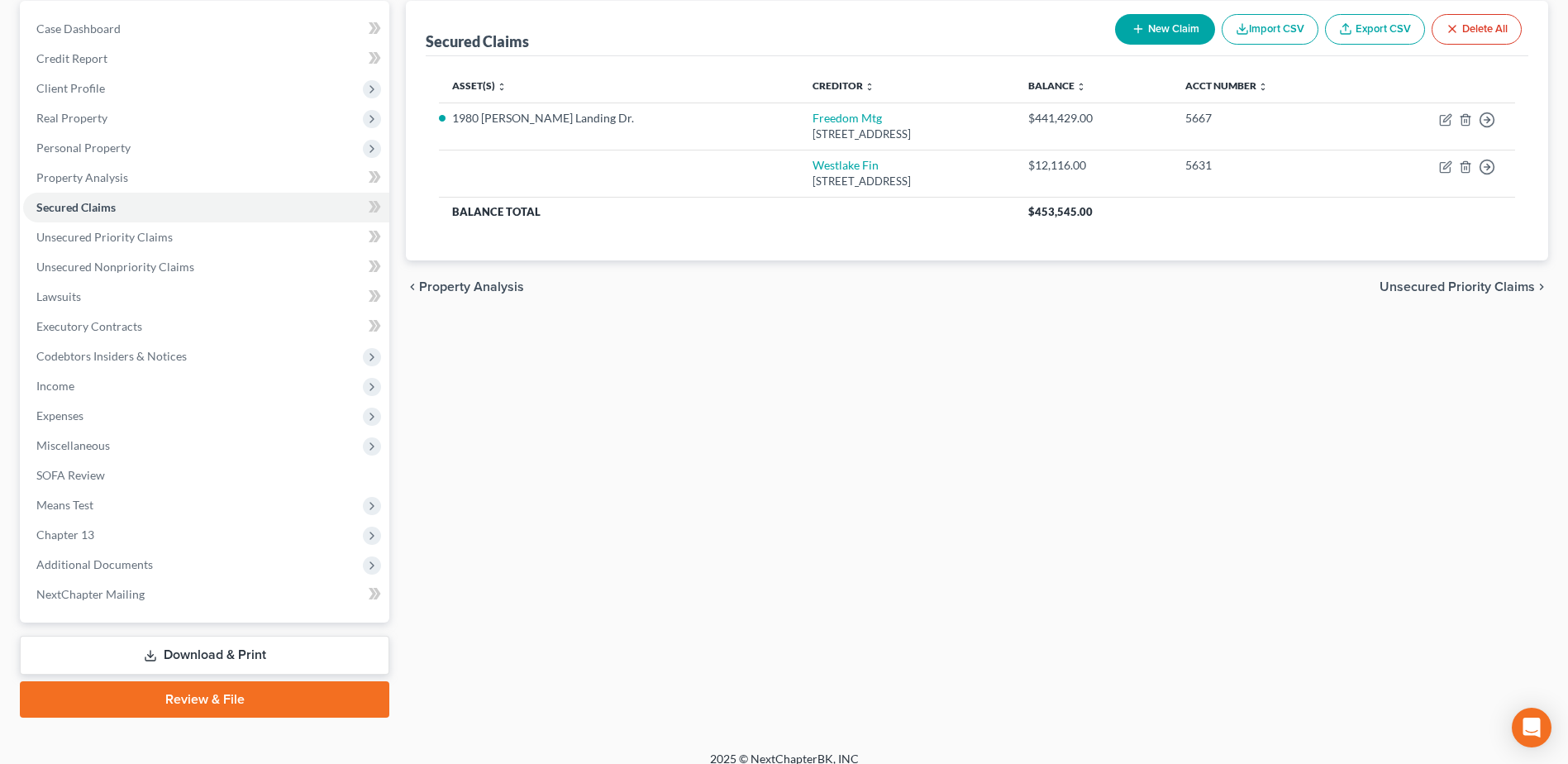
scroll to position [166, 0]
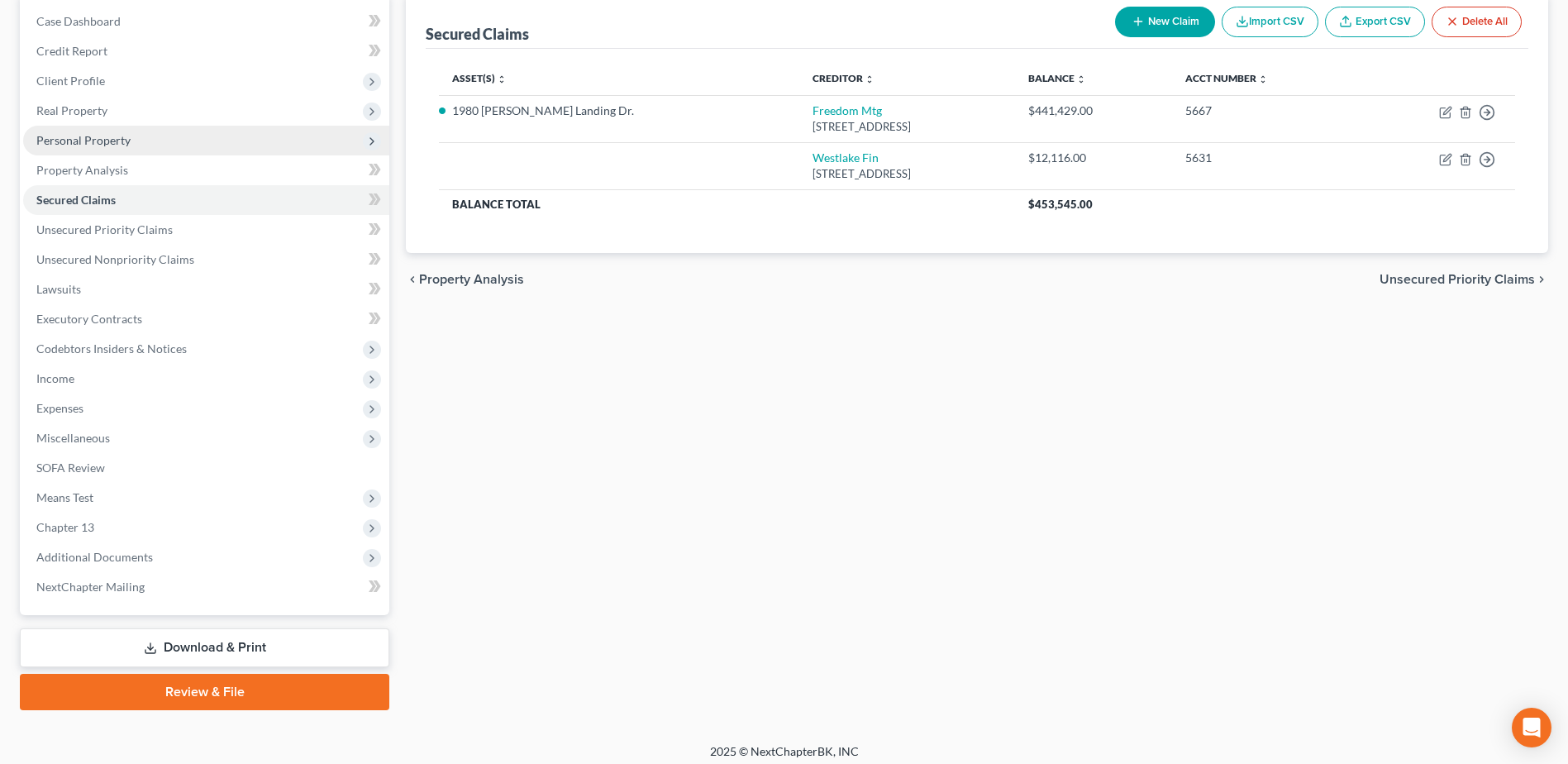
click at [72, 134] on span "Personal Property" at bounding box center [83, 140] width 94 height 14
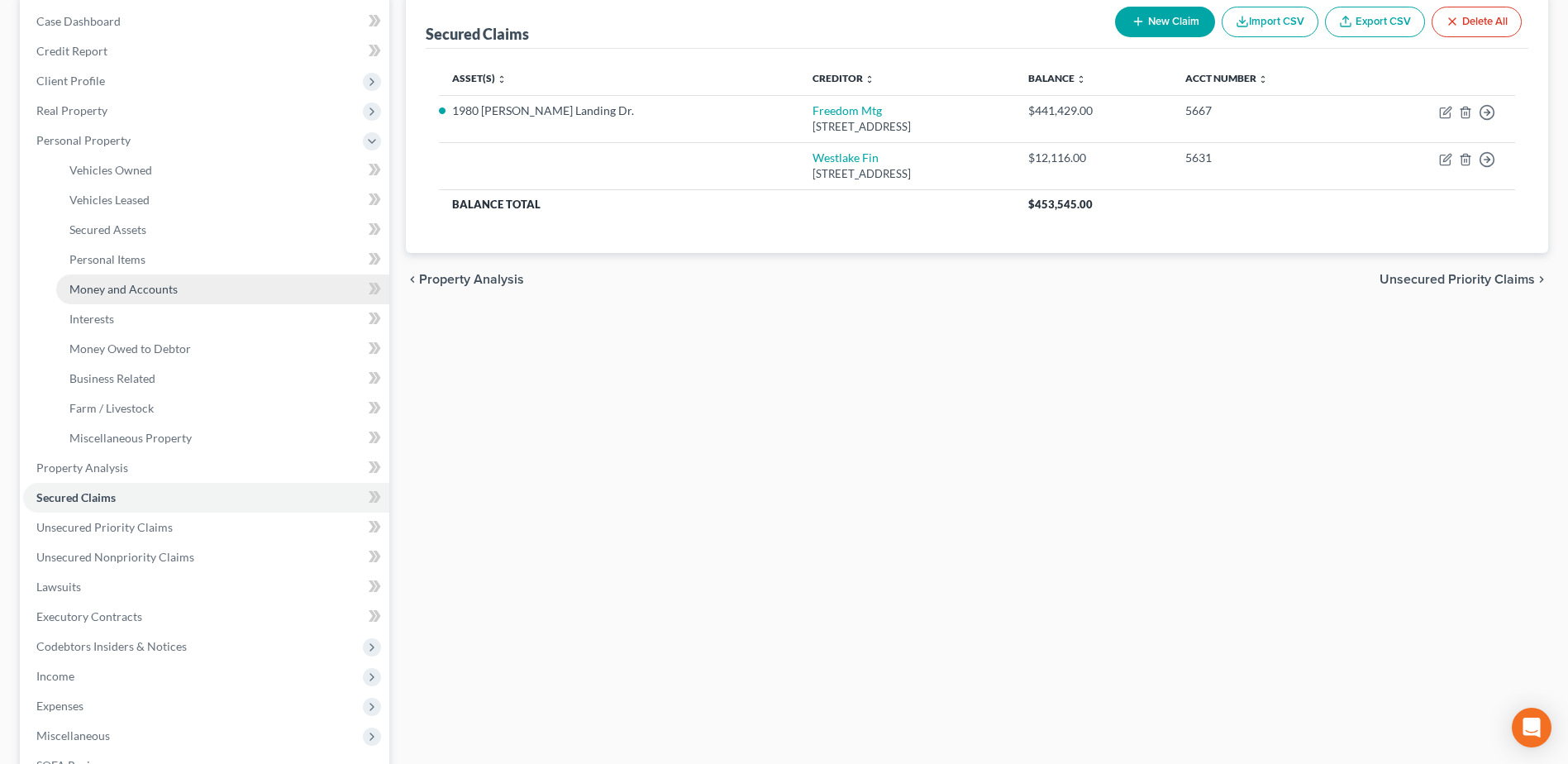
click at [129, 286] on span "Money and Accounts" at bounding box center [123, 289] width 108 height 14
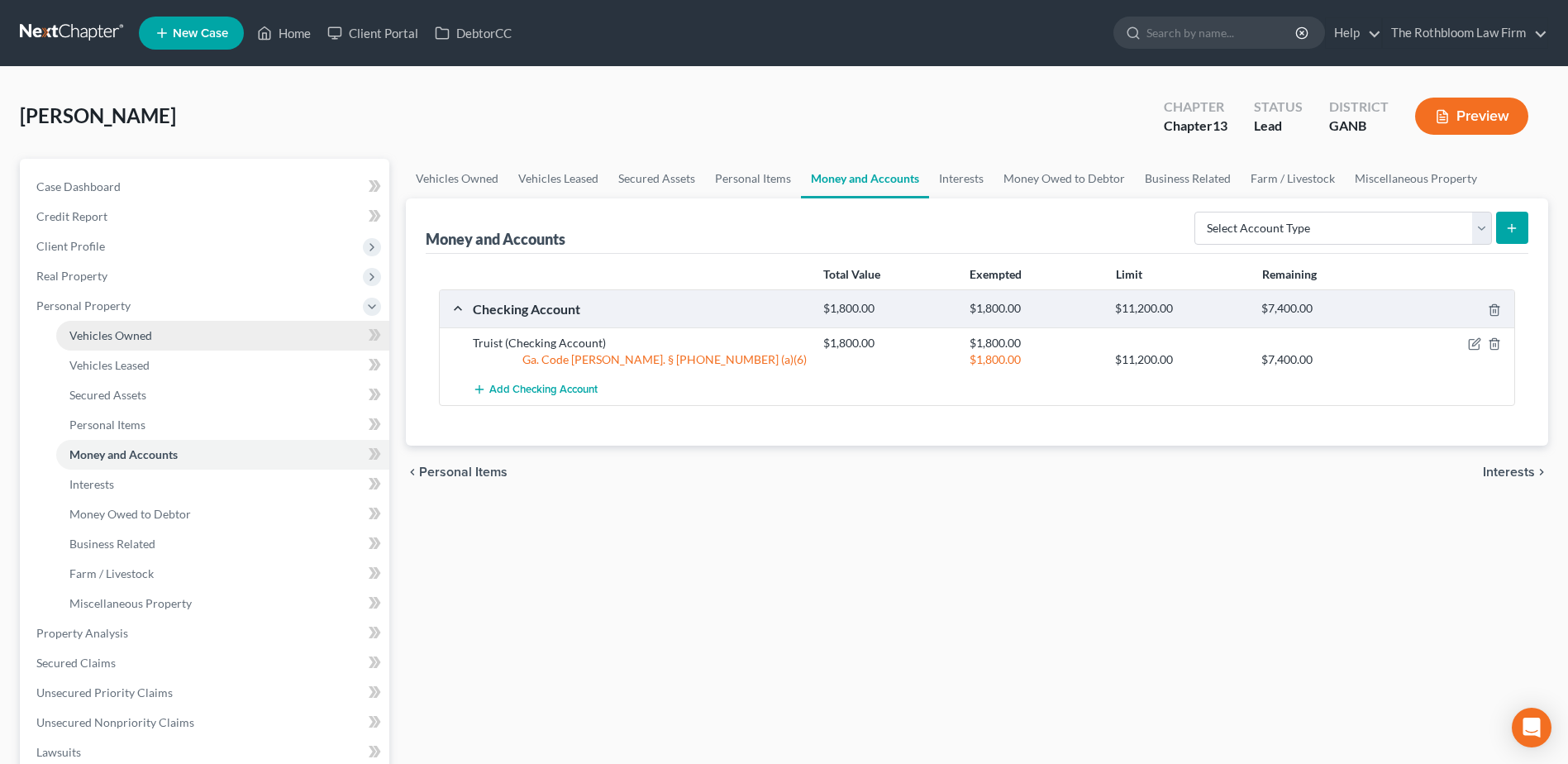
click at [122, 337] on span "Vehicles Owned" at bounding box center [110, 335] width 82 height 14
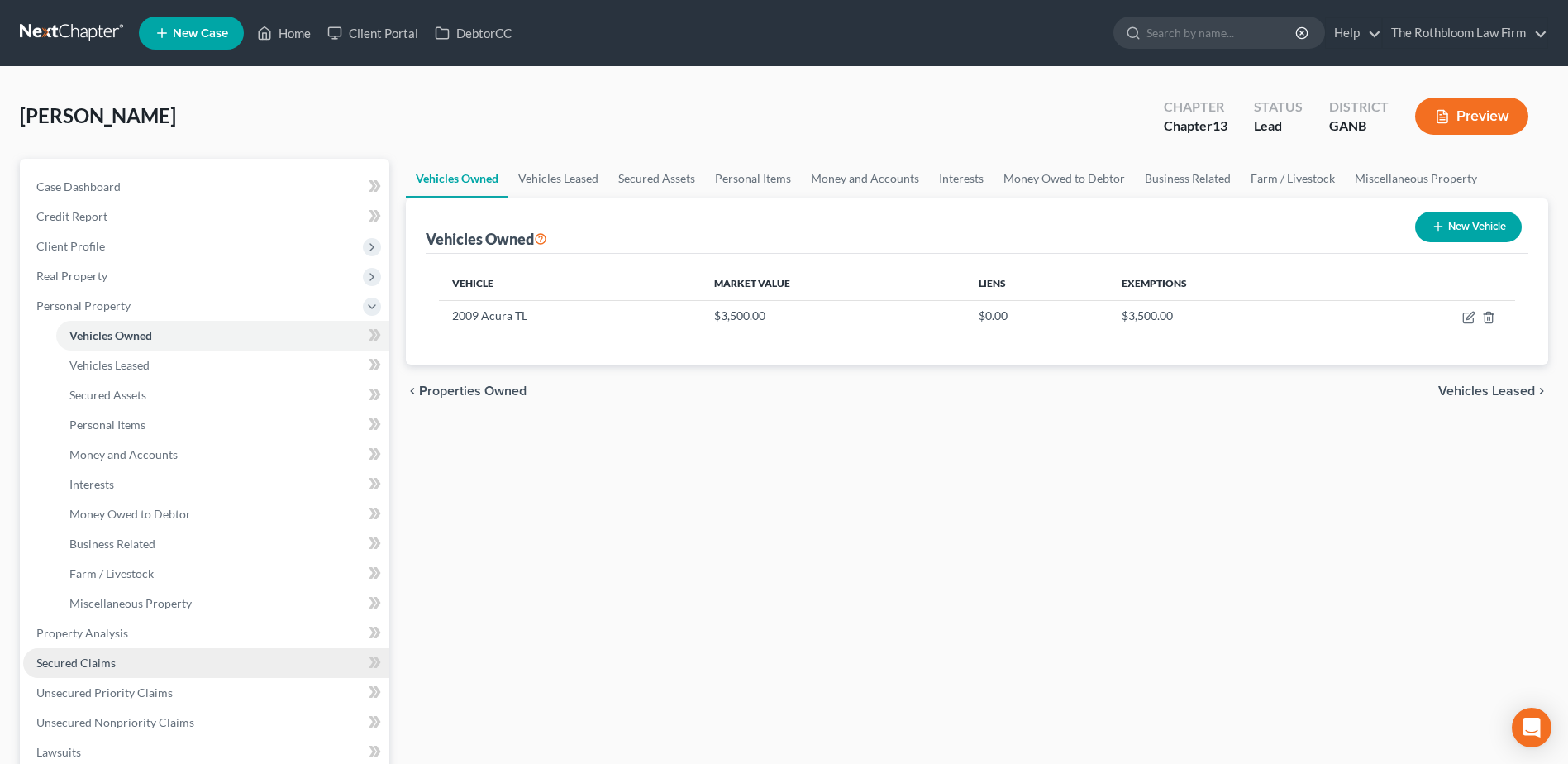
click at [89, 652] on link "Secured Claims" at bounding box center [205, 663] width 366 height 30
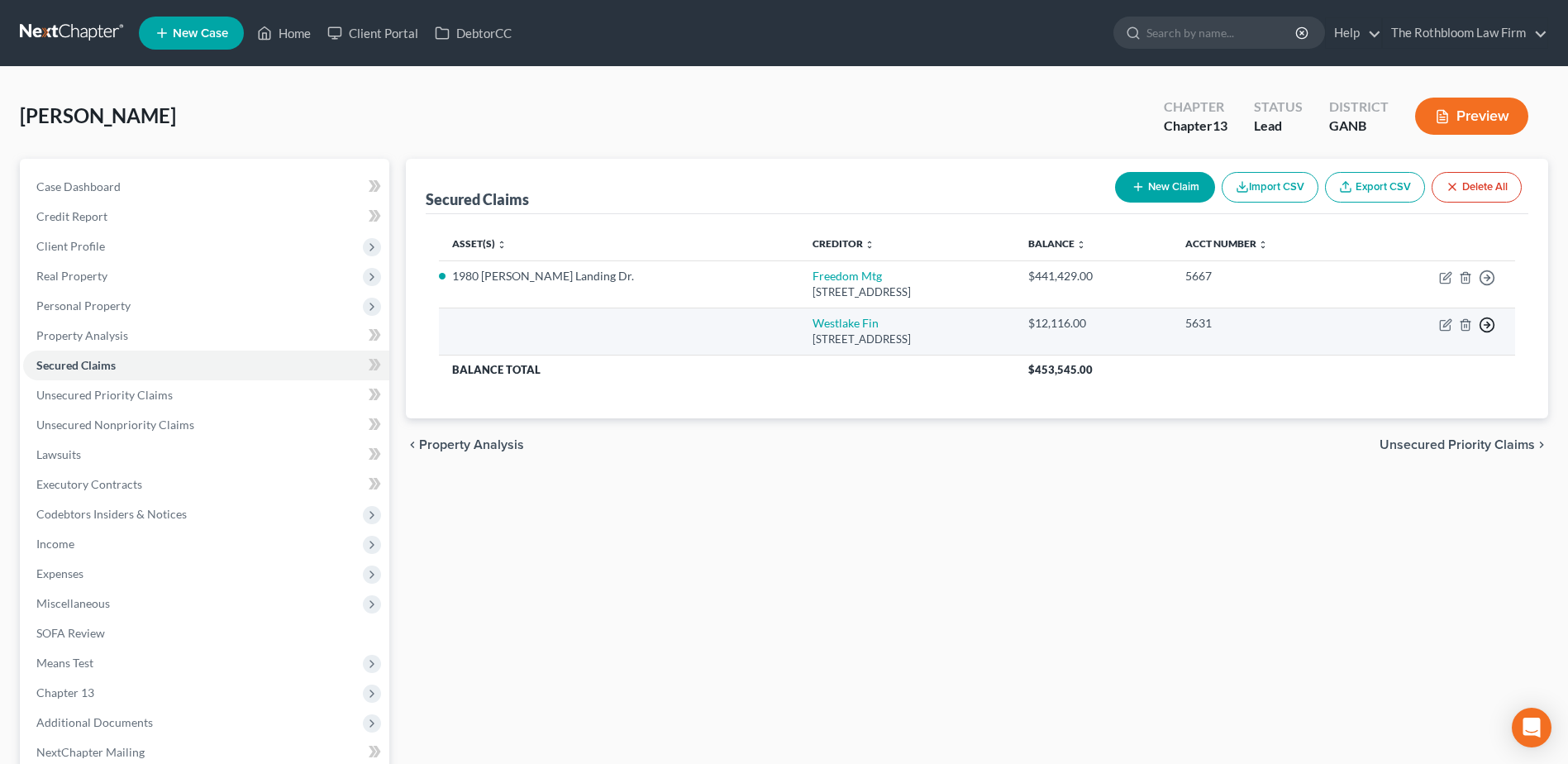
click at [1486, 286] on icon "button" at bounding box center [1487, 278] width 17 height 17
click at [1402, 362] on link "Move to F" at bounding box center [1410, 364] width 138 height 28
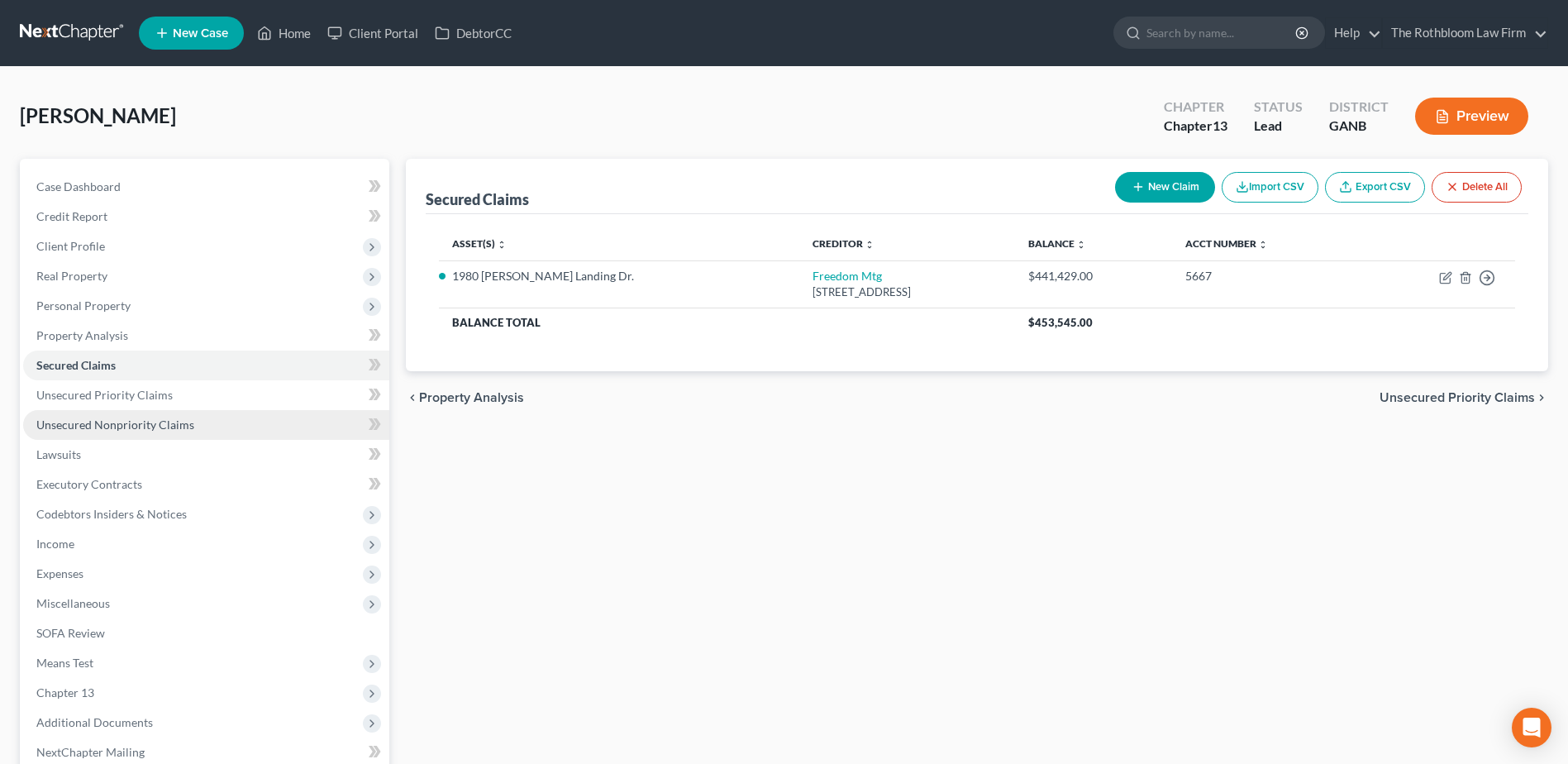
click at [127, 425] on span "Unsecured Nonpriority Claims" at bounding box center [115, 425] width 158 height 14
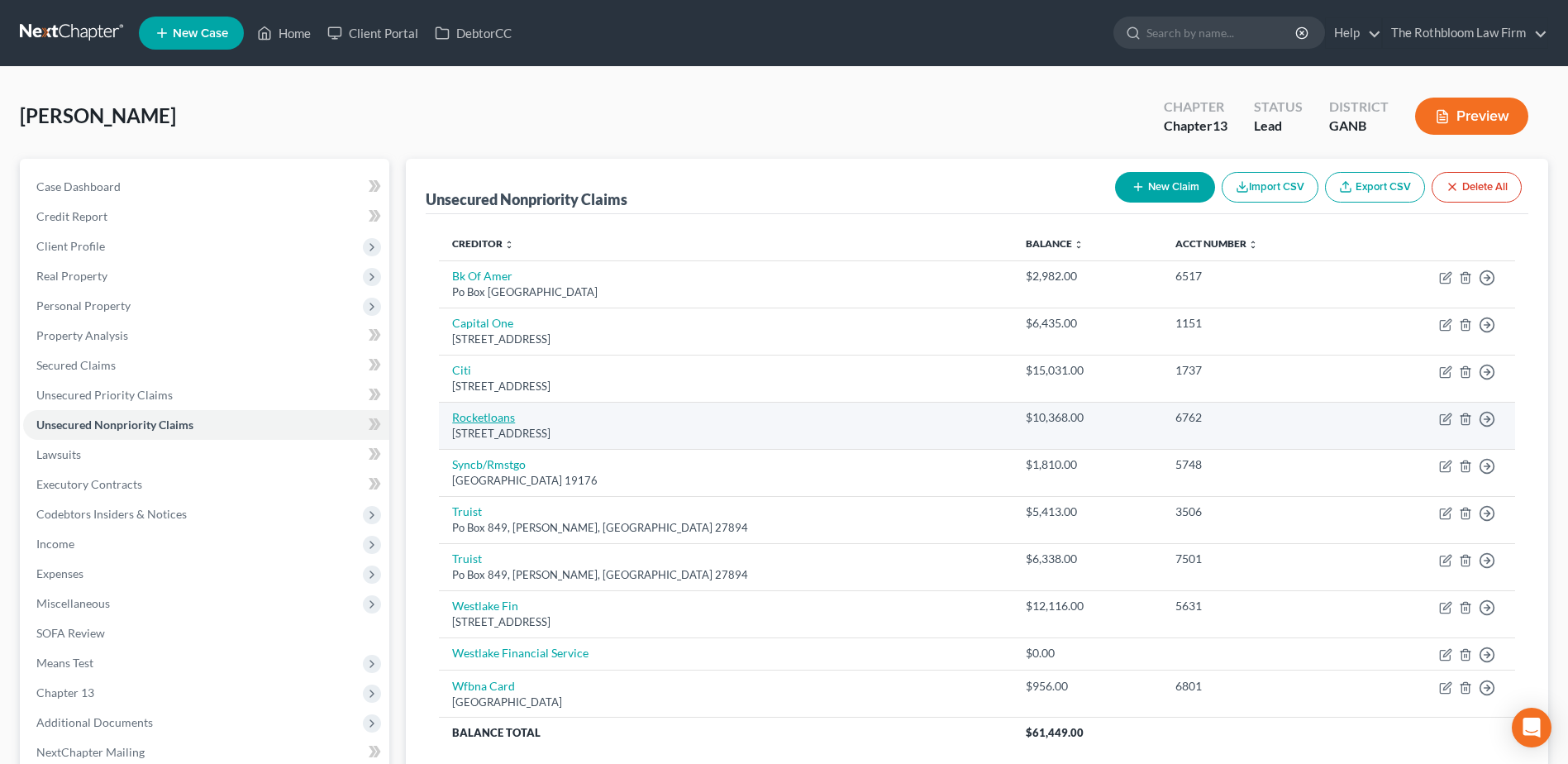
click at [504, 415] on link "Rocketloans" at bounding box center [483, 417] width 62 height 14
select select "23"
select select "0"
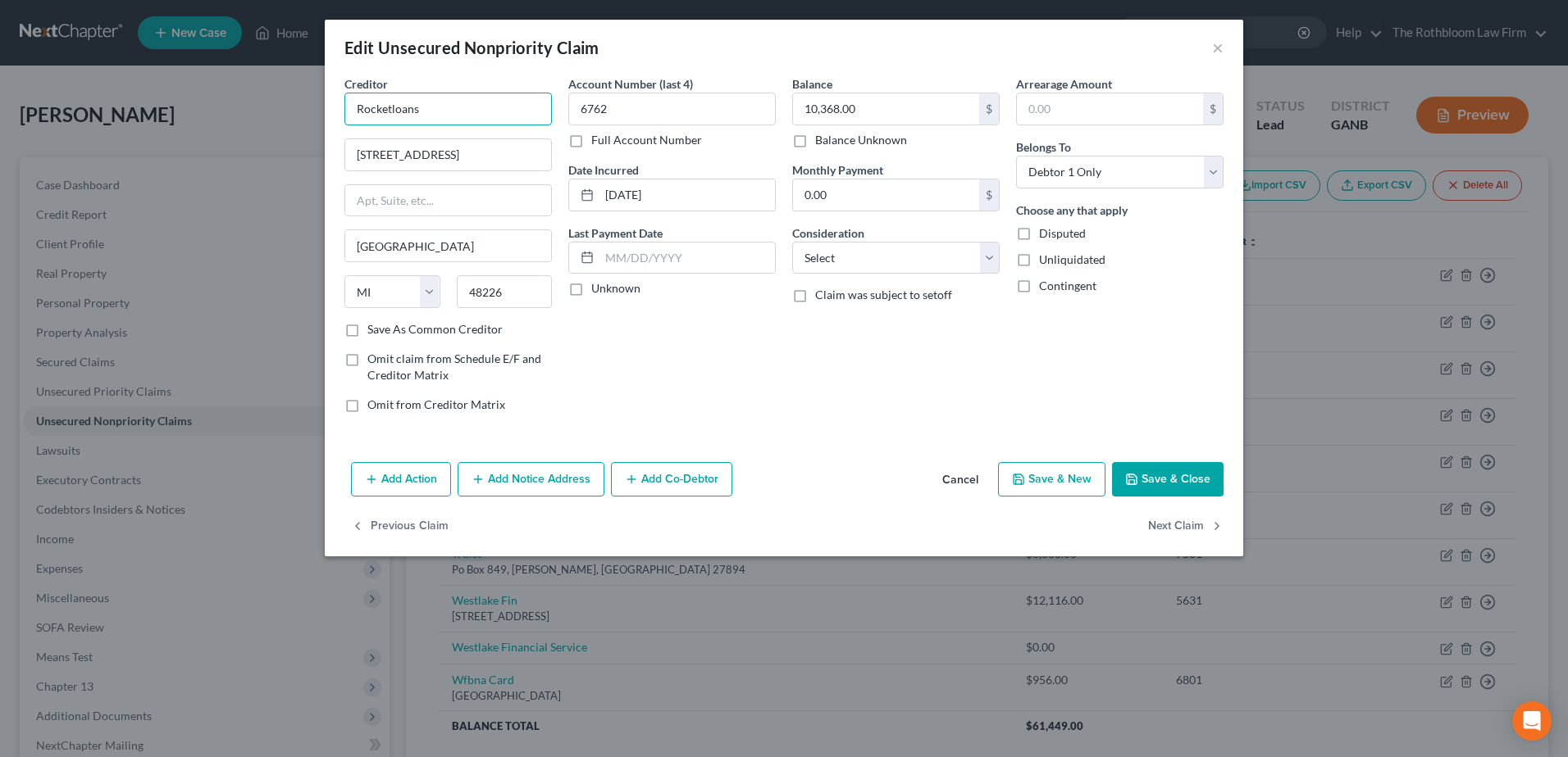
drag, startPoint x: 392, startPoint y: 106, endPoint x: 457, endPoint y: 111, distance: 65.2
click at [457, 111] on input "Rocketloans" at bounding box center [448, 108] width 208 height 32
type input "Rocket Loans"
click at [837, 254] on select "Select Cable / Satellite Services Collection Agency Credit Card Debt Debt Couns…" at bounding box center [895, 258] width 208 height 32
select select "10"
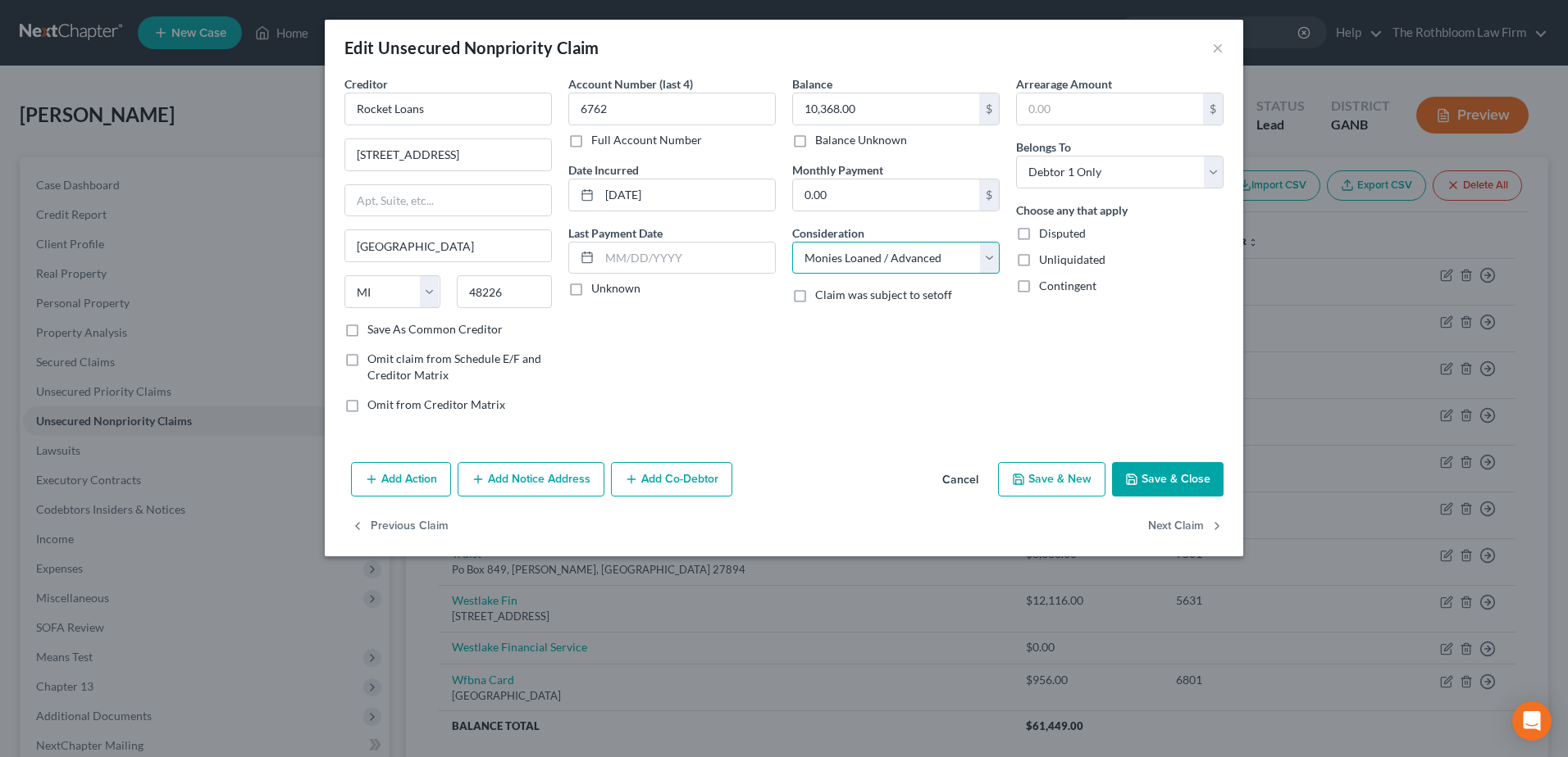
click at [792, 242] on select "Select Cable / Satellite Services Collection Agency Credit Card Debt Debt Couns…" at bounding box center [895, 258] width 208 height 32
click at [1144, 474] on button "Save & Close" at bounding box center [1167, 479] width 111 height 34
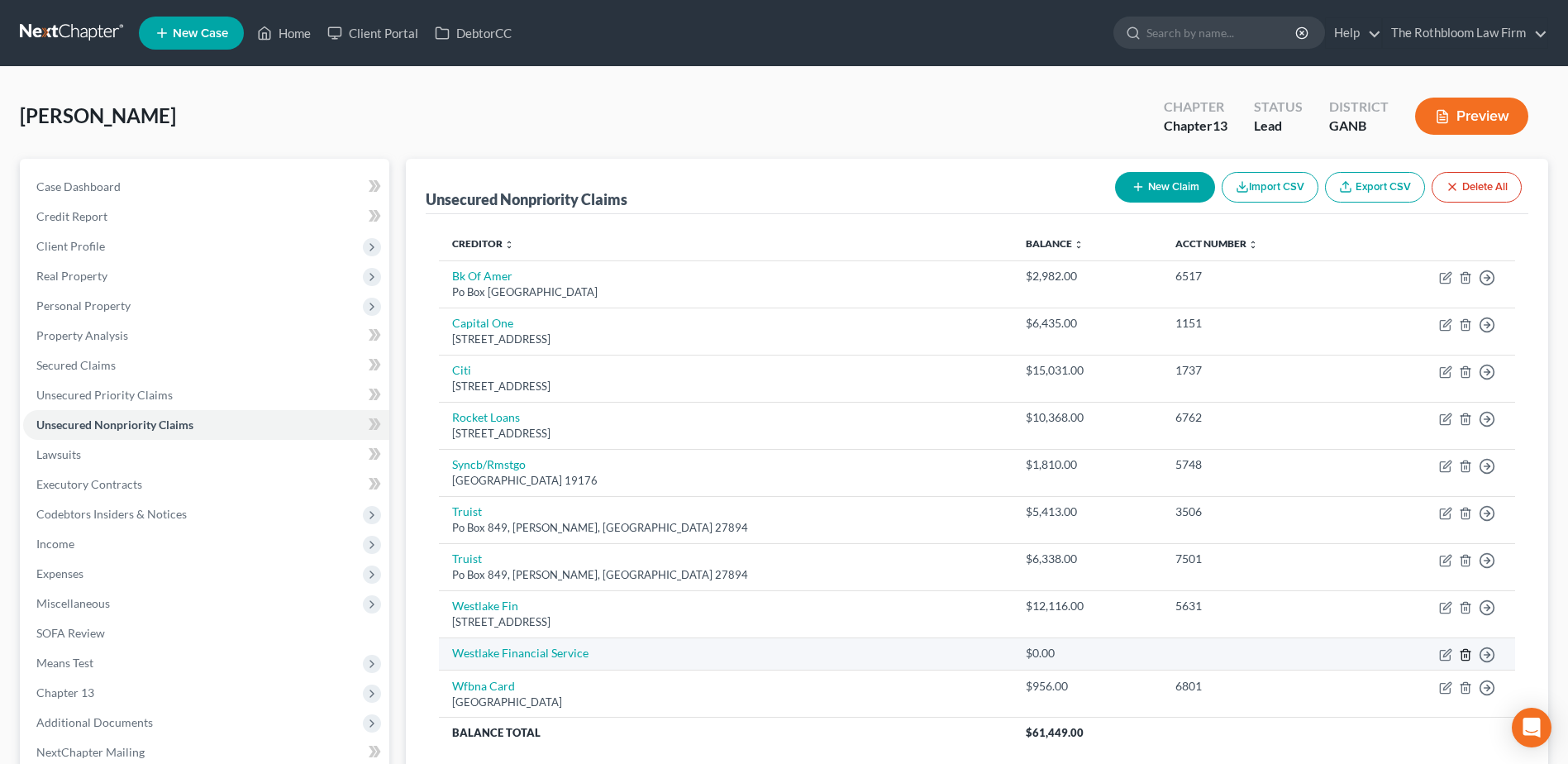
click at [1469, 656] on icon "button" at bounding box center [1466, 654] width 8 height 11
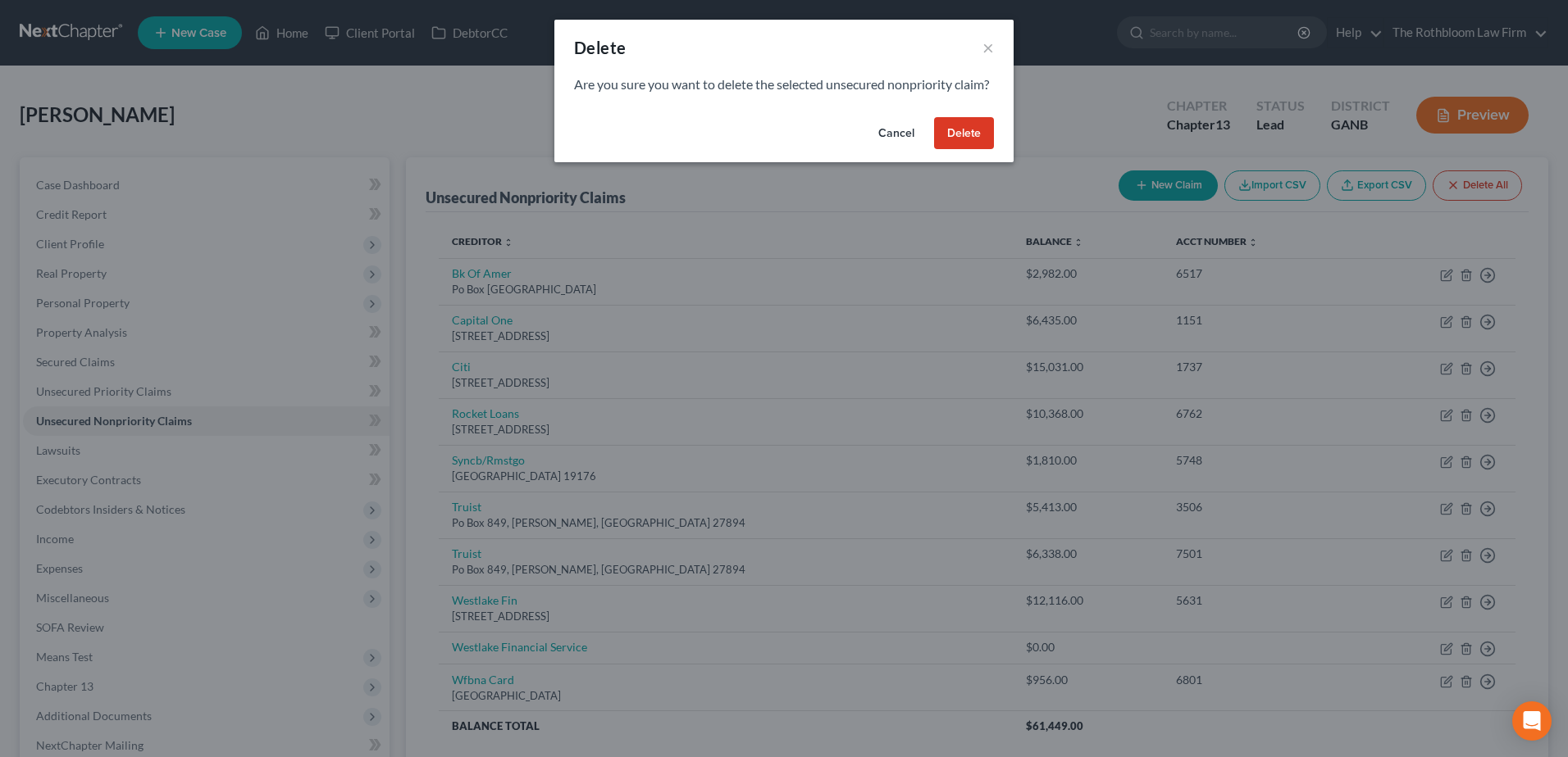
click at [962, 150] on button "Delete" at bounding box center [963, 133] width 60 height 32
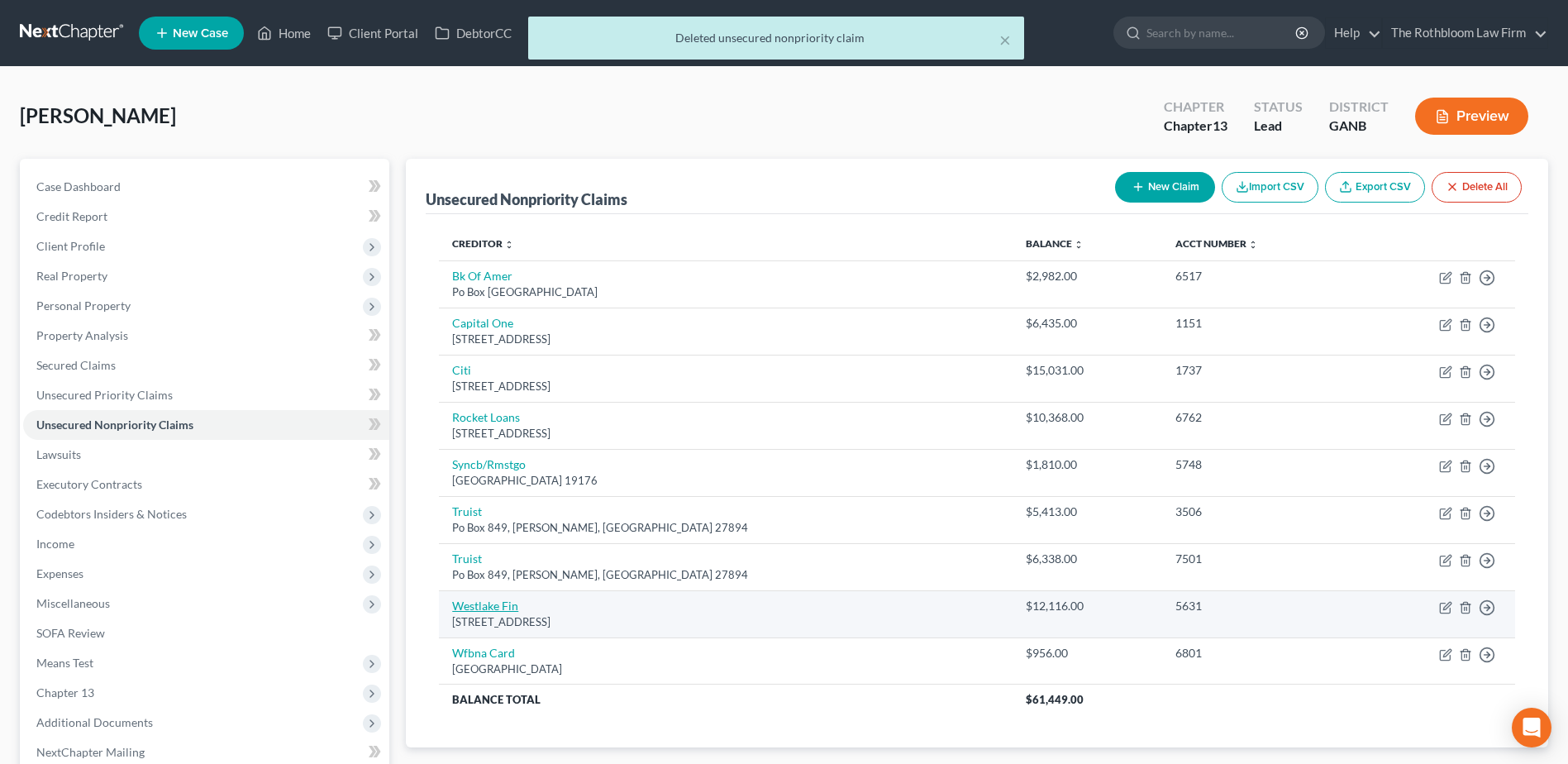
click at [484, 606] on link "Westlake Fin" at bounding box center [485, 605] width 66 height 14
select select "4"
select select "0"
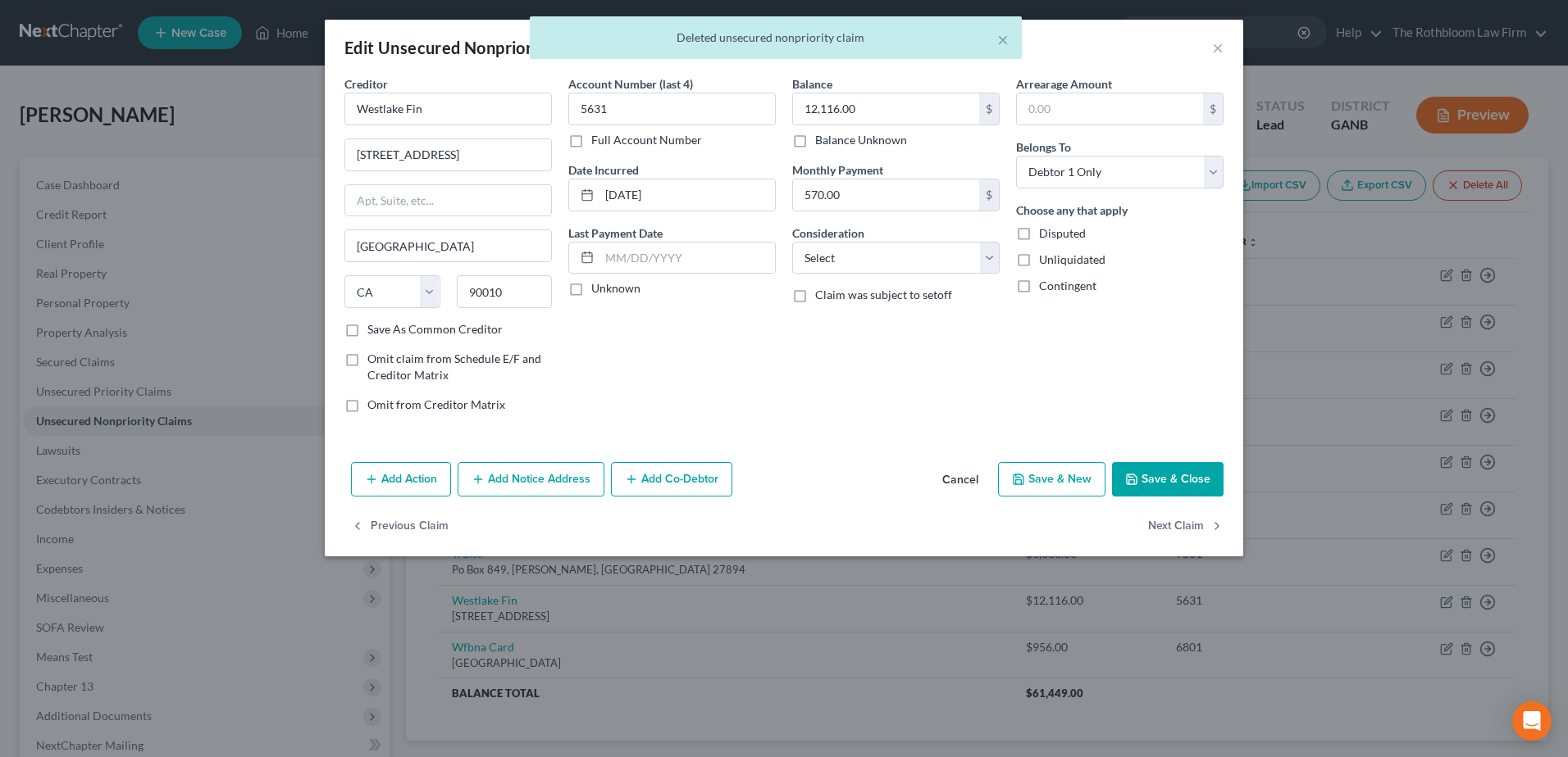
click at [401, 482] on button "Add Action" at bounding box center [401, 479] width 100 height 34
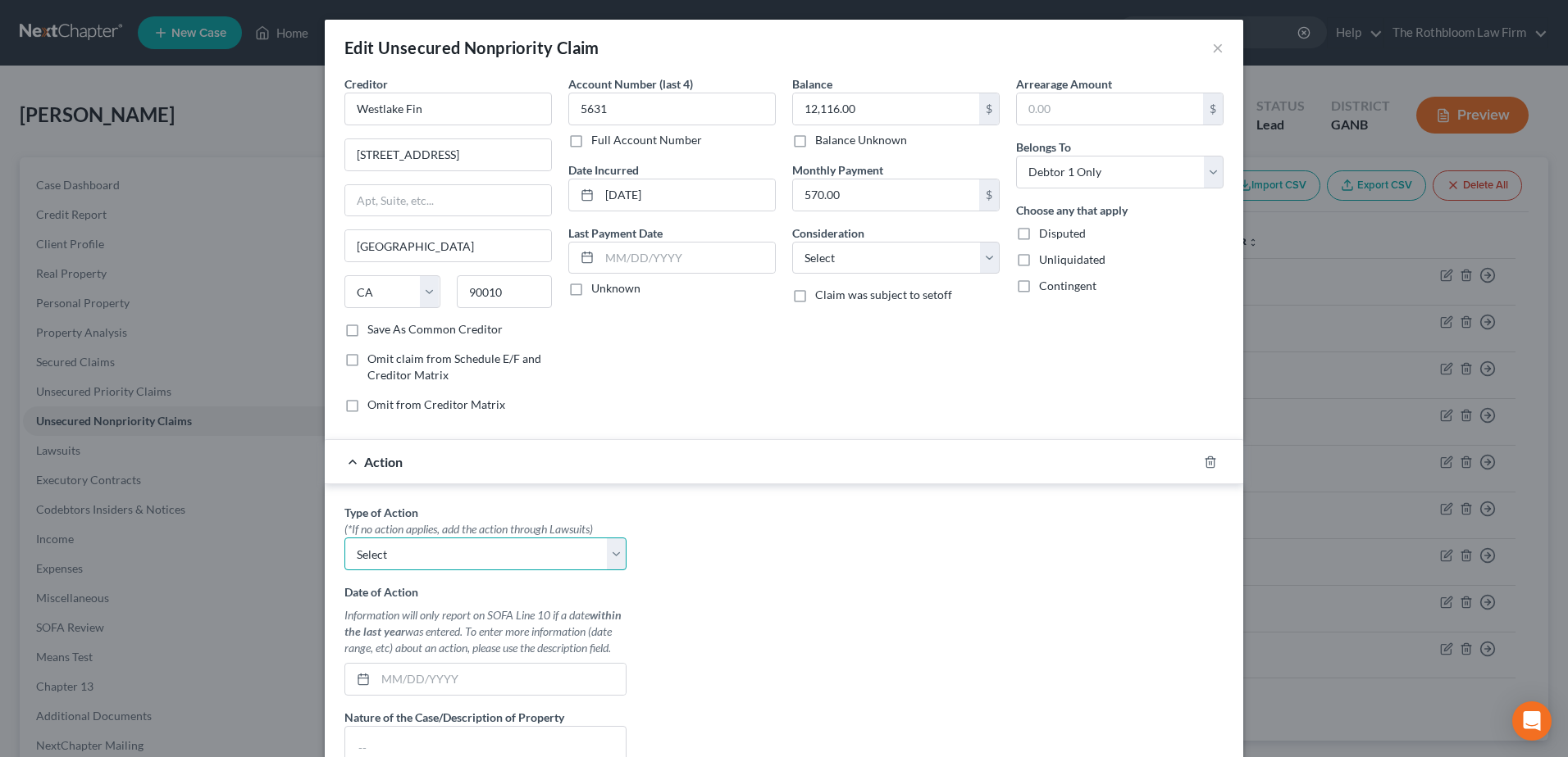
drag, startPoint x: 403, startPoint y: 547, endPoint x: 416, endPoint y: 572, distance: 28.2
click at [403, 547] on select "Select Repossession Garnishment Foreclosure Personal Injury Attached, Seized, O…" at bounding box center [485, 553] width 282 height 32
select select "0"
click at [344, 538] on select "Select Repossession Garnishment Foreclosure Personal Injury Attached, Seized, O…" at bounding box center [485, 553] width 282 height 32
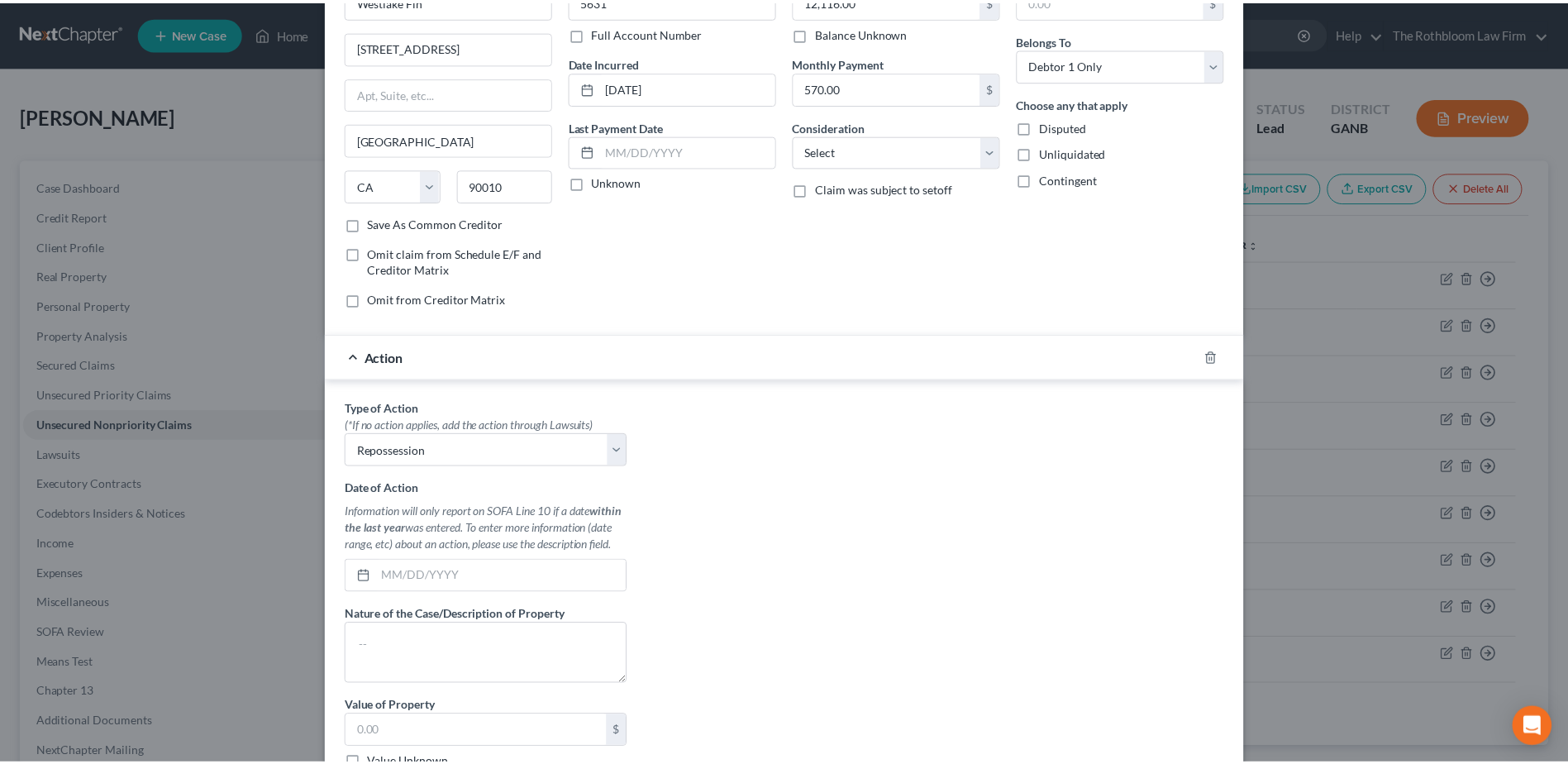
scroll to position [311, 0]
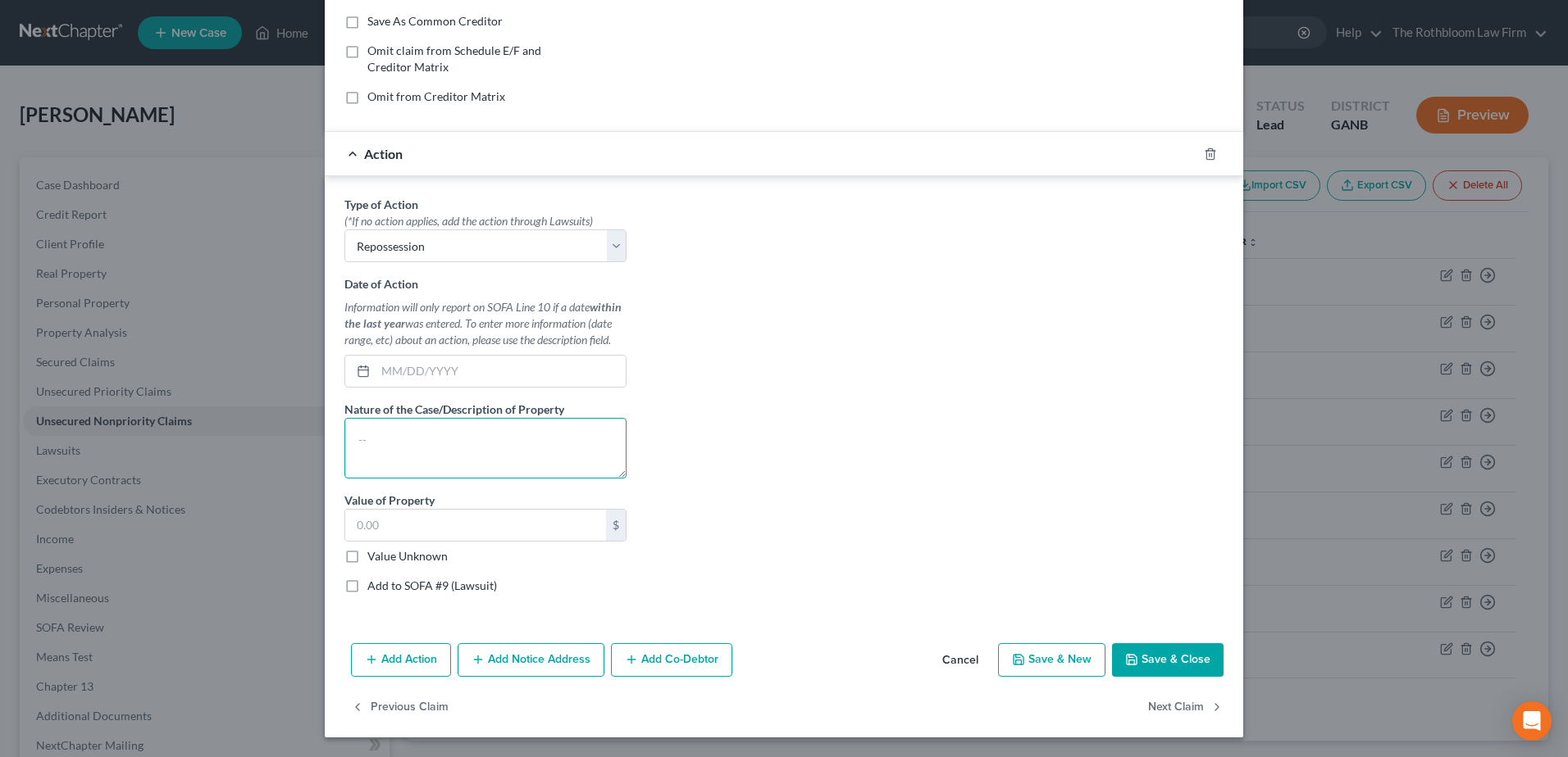
click at [381, 440] on textarea at bounding box center [485, 448] width 282 height 61
click at [359, 426] on textarea at bounding box center [485, 448] width 282 height 61
type textarea "2015 Mercedes Benz GL350"
click at [367, 557] on label "Value Unknown" at bounding box center [407, 556] width 81 height 17
click at [374, 557] on input "Value Unknown" at bounding box center [379, 553] width 11 height 11
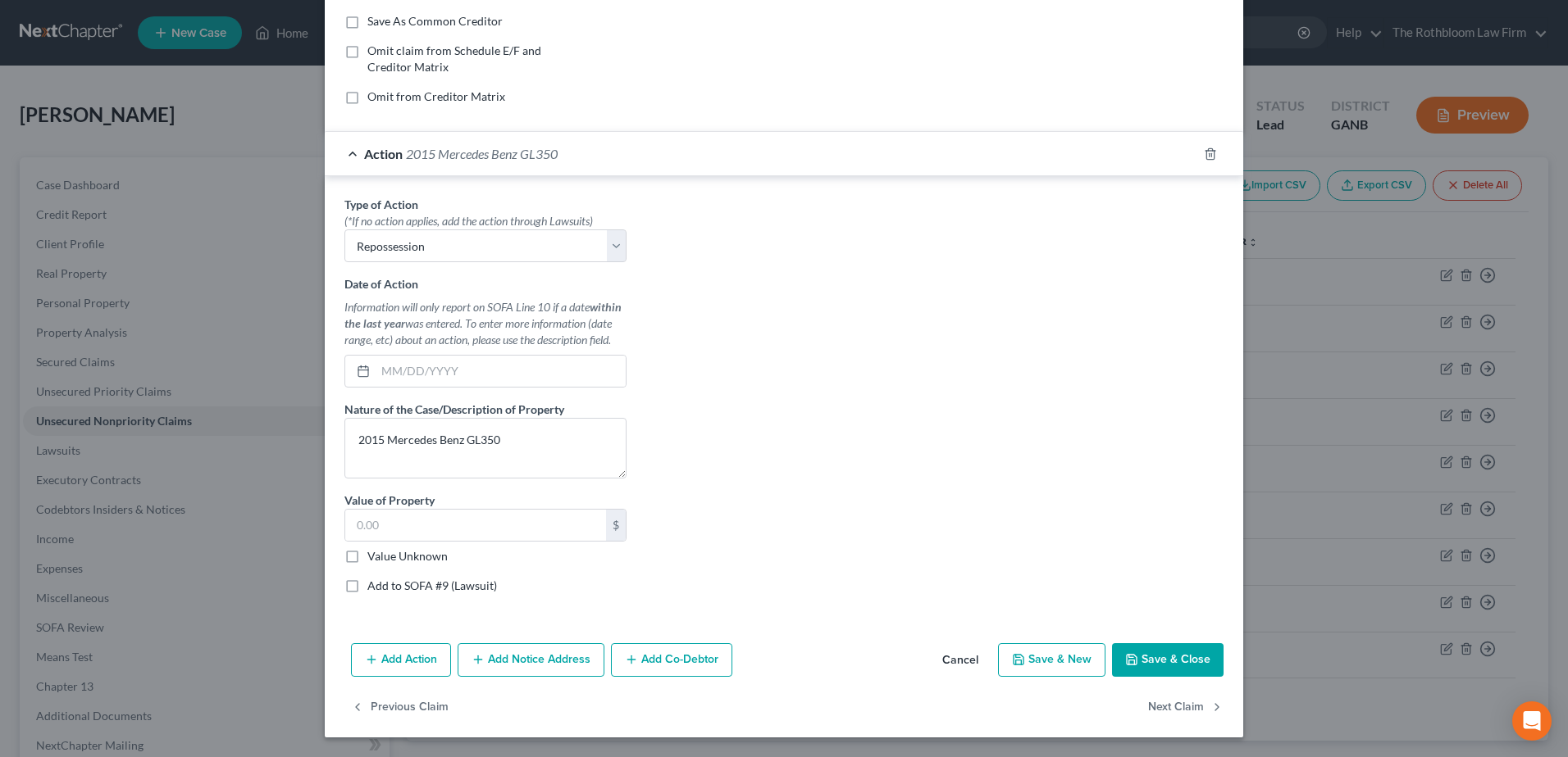
checkbox input "true"
type input "0.00"
click at [1171, 670] on button "Save & Close" at bounding box center [1167, 660] width 111 height 34
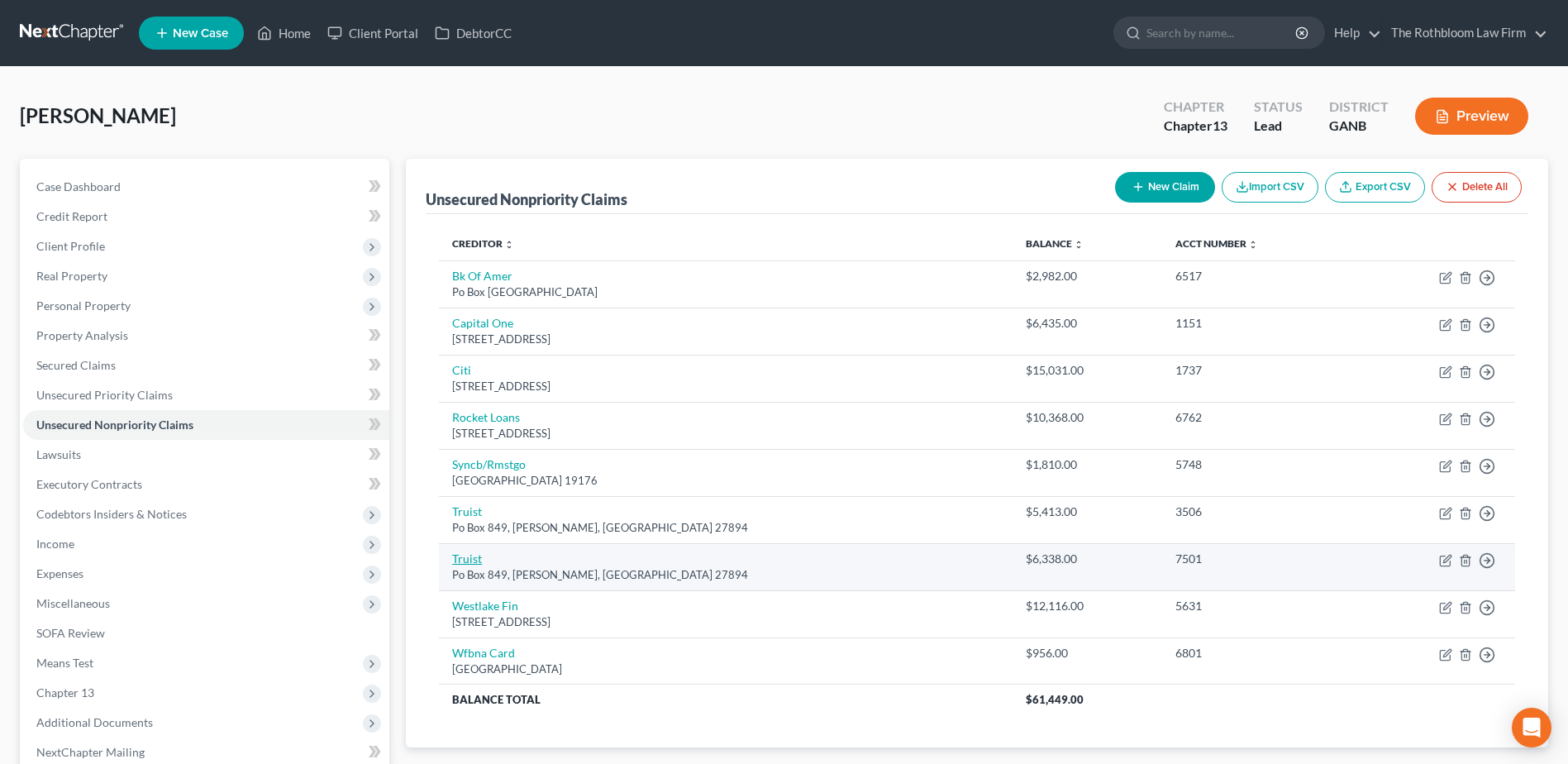
click at [470, 561] on link "Truist" at bounding box center [467, 559] width 30 height 14
select select "28"
select select "2"
select select "0"
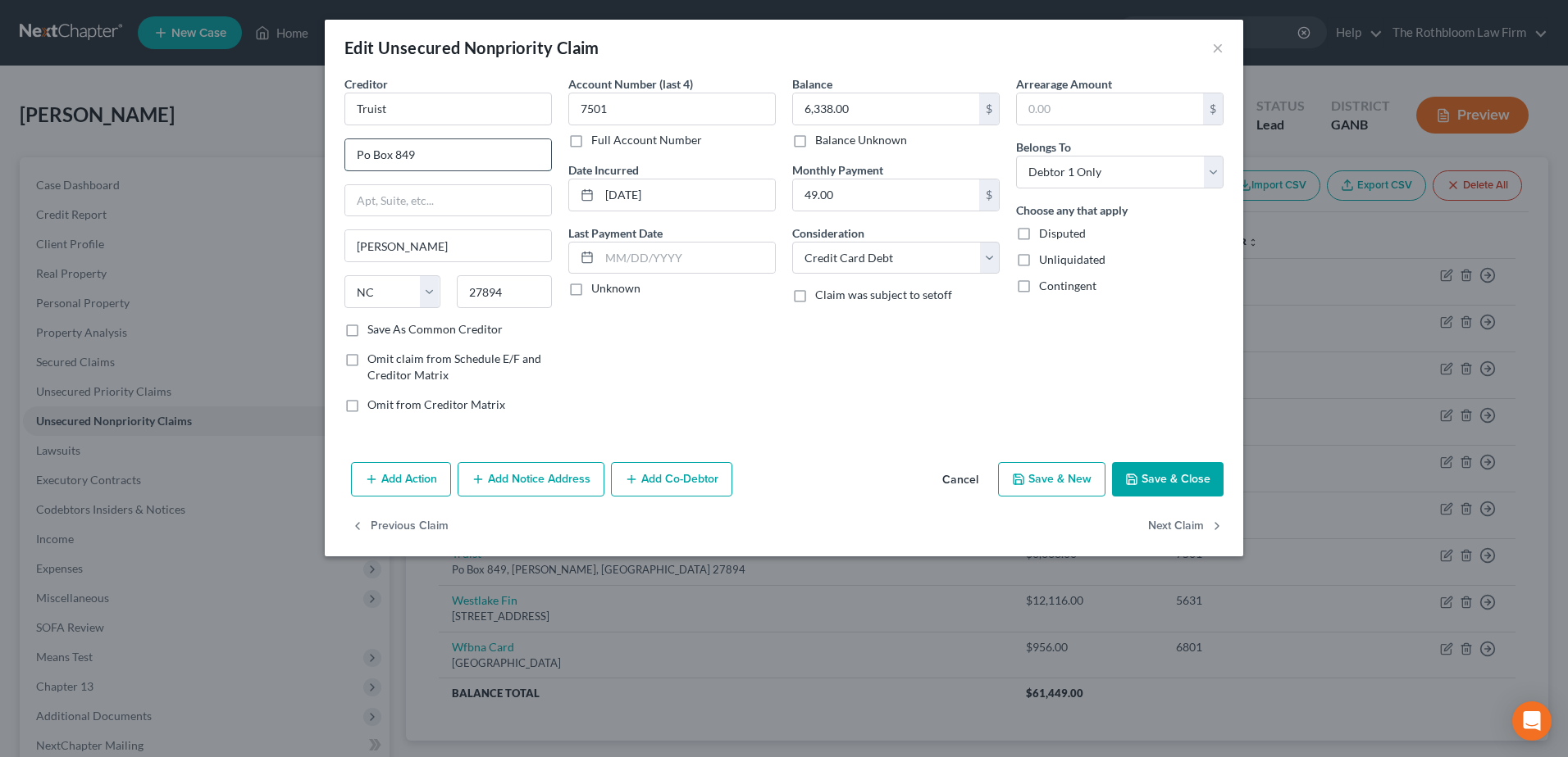
click at [363, 153] on input "Po Box 849" at bounding box center [448, 155] width 206 height 31
type input "P.O. Box 849"
click at [1164, 475] on button "Save & Close" at bounding box center [1167, 479] width 111 height 34
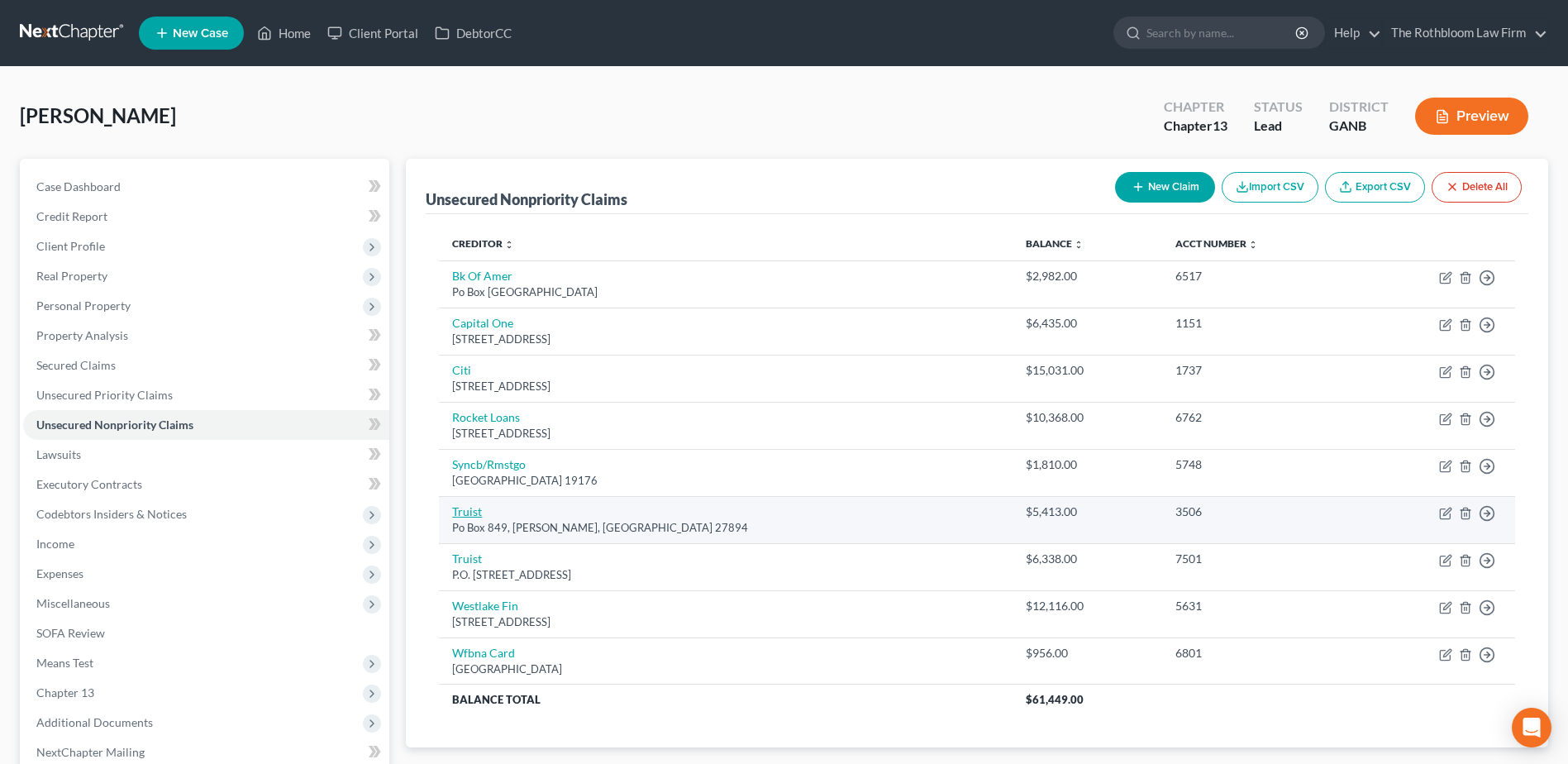
click at [470, 510] on link "Truist" at bounding box center [467, 511] width 30 height 14
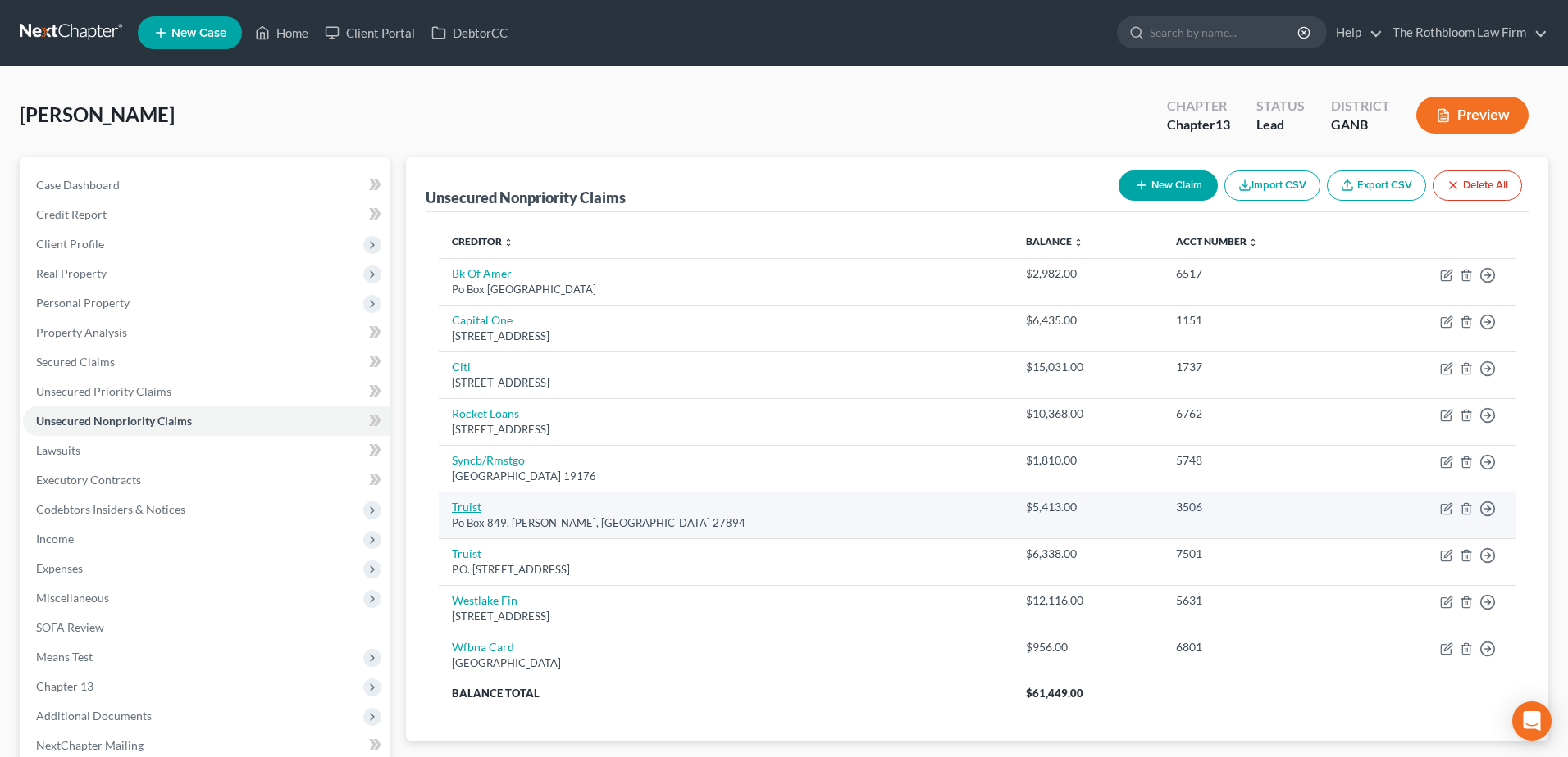
select select "28"
select select "2"
select select "0"
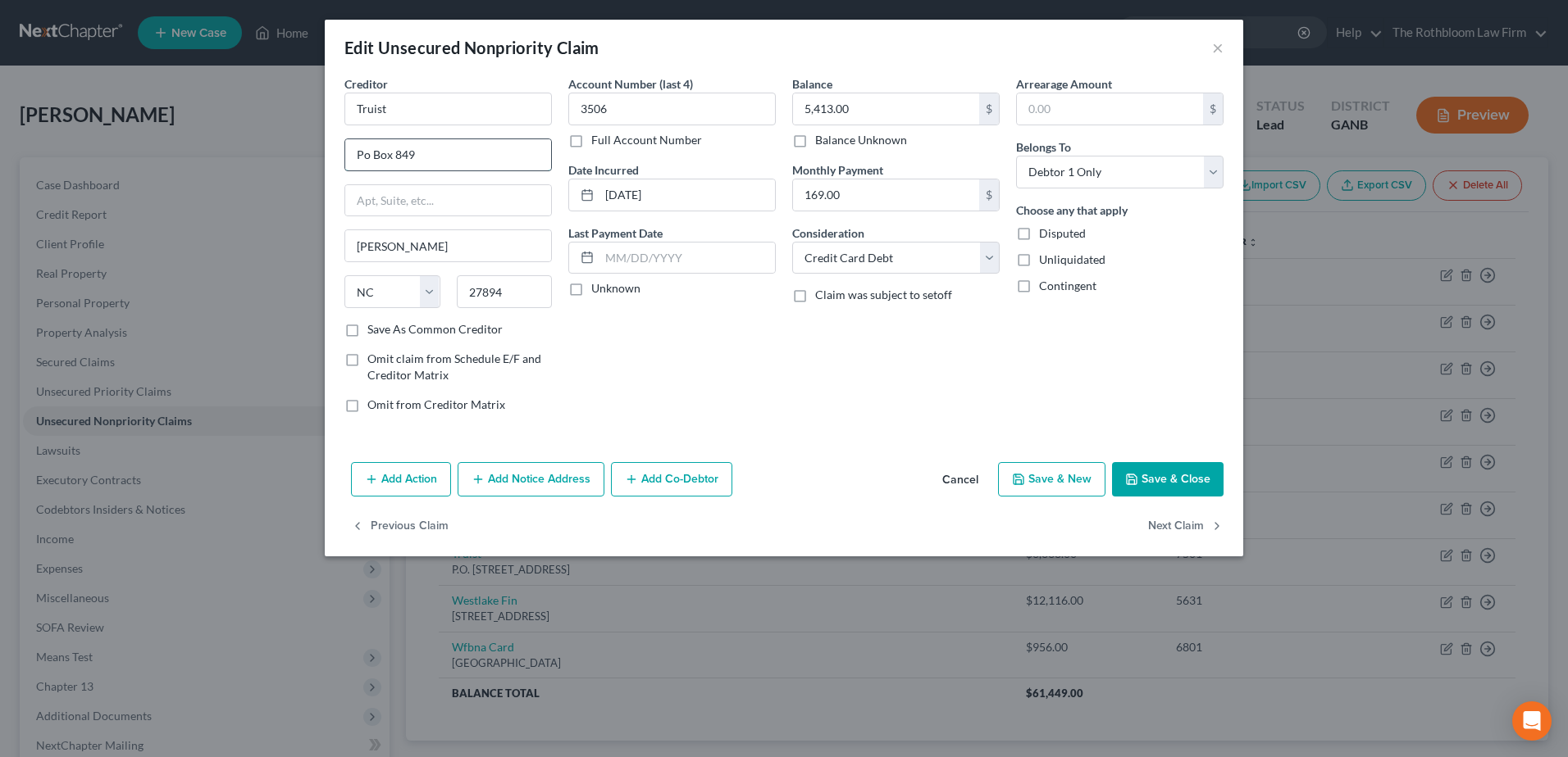
click at [363, 154] on input "Po Box 849" at bounding box center [448, 155] width 206 height 31
type input "P.O. Box 849"
click at [1173, 478] on button "Save & Close" at bounding box center [1167, 479] width 111 height 34
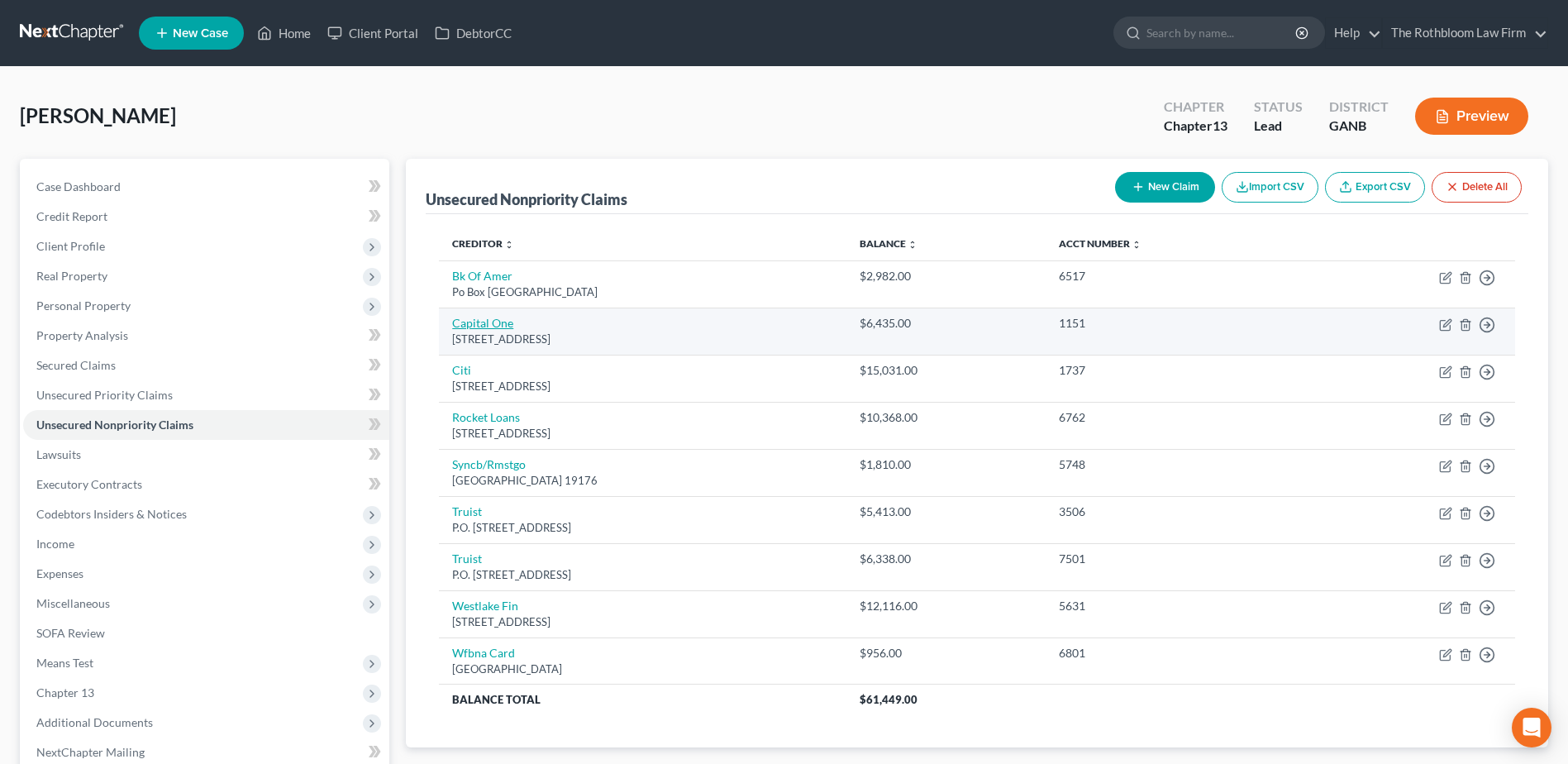
click at [487, 329] on link "Capital One" at bounding box center [483, 322] width 61 height 14
select select "46"
select select "2"
select select "0"
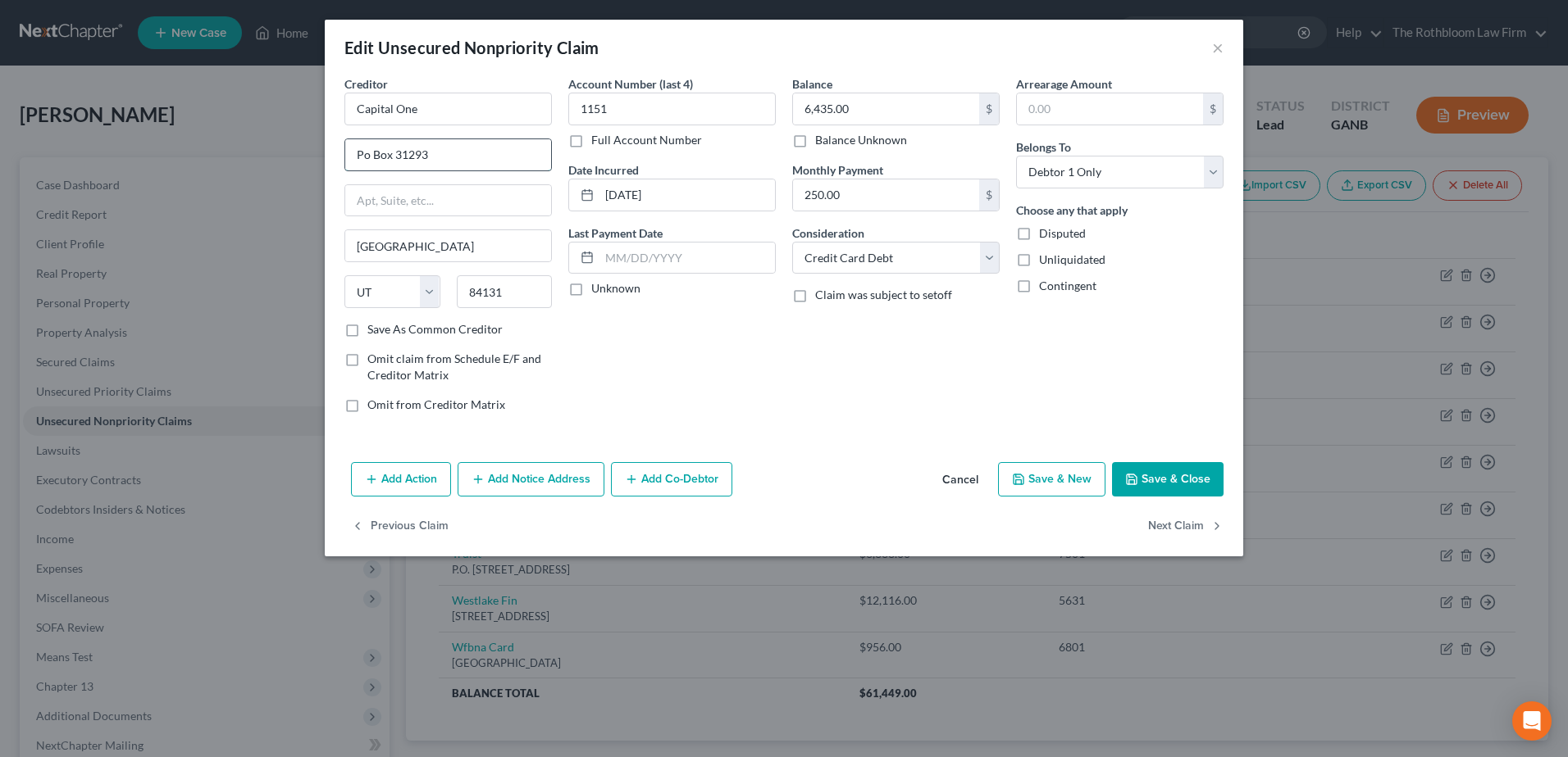
click at [368, 157] on input "Po Box 31293" at bounding box center [448, 155] width 206 height 31
type input "P.O. Box 31293"
click at [1155, 475] on button "Save & Close" at bounding box center [1167, 479] width 111 height 34
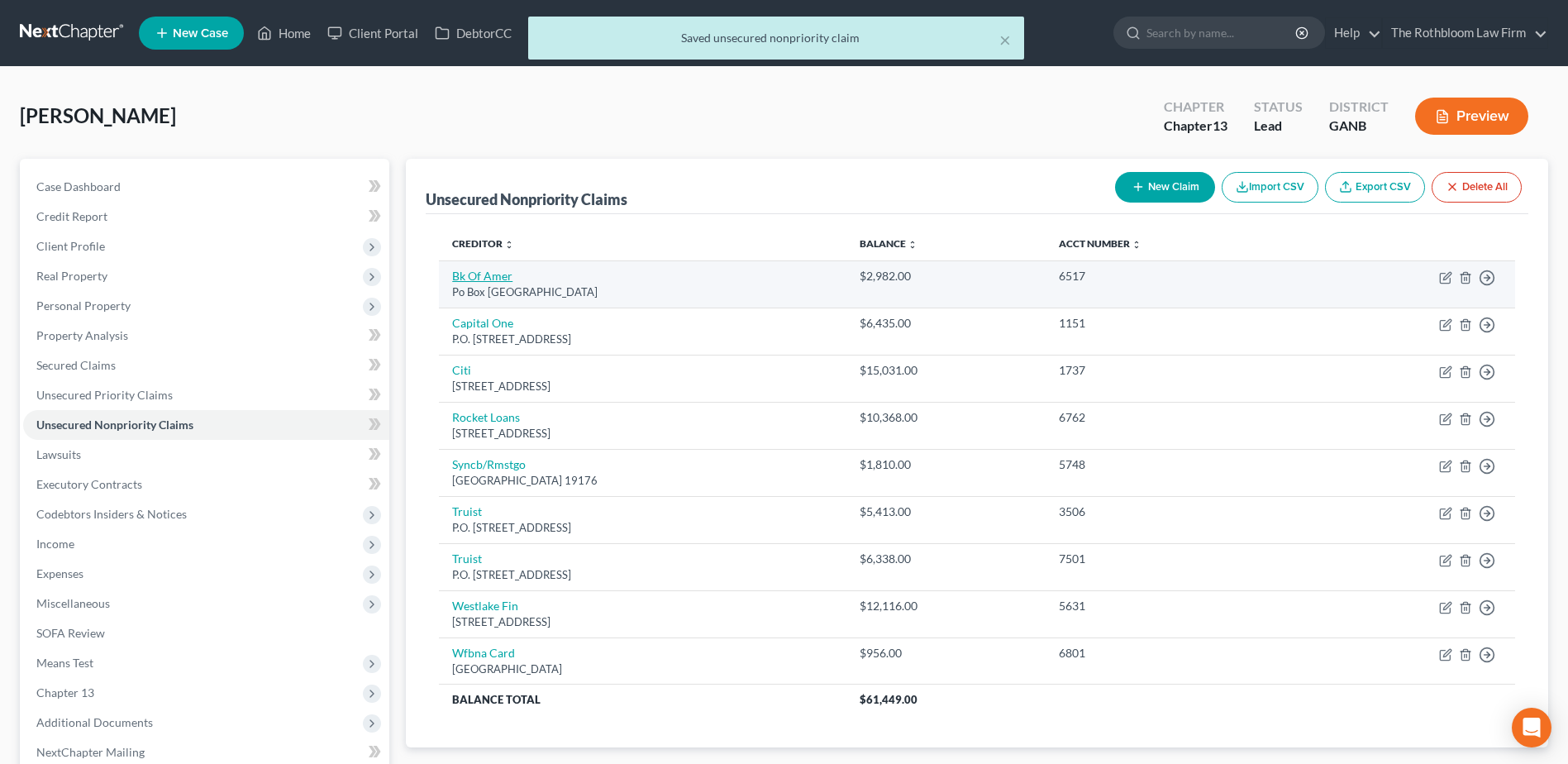
click at [468, 279] on link "Bk Of Amer" at bounding box center [482, 276] width 60 height 14
select select "45"
select select "2"
select select "0"
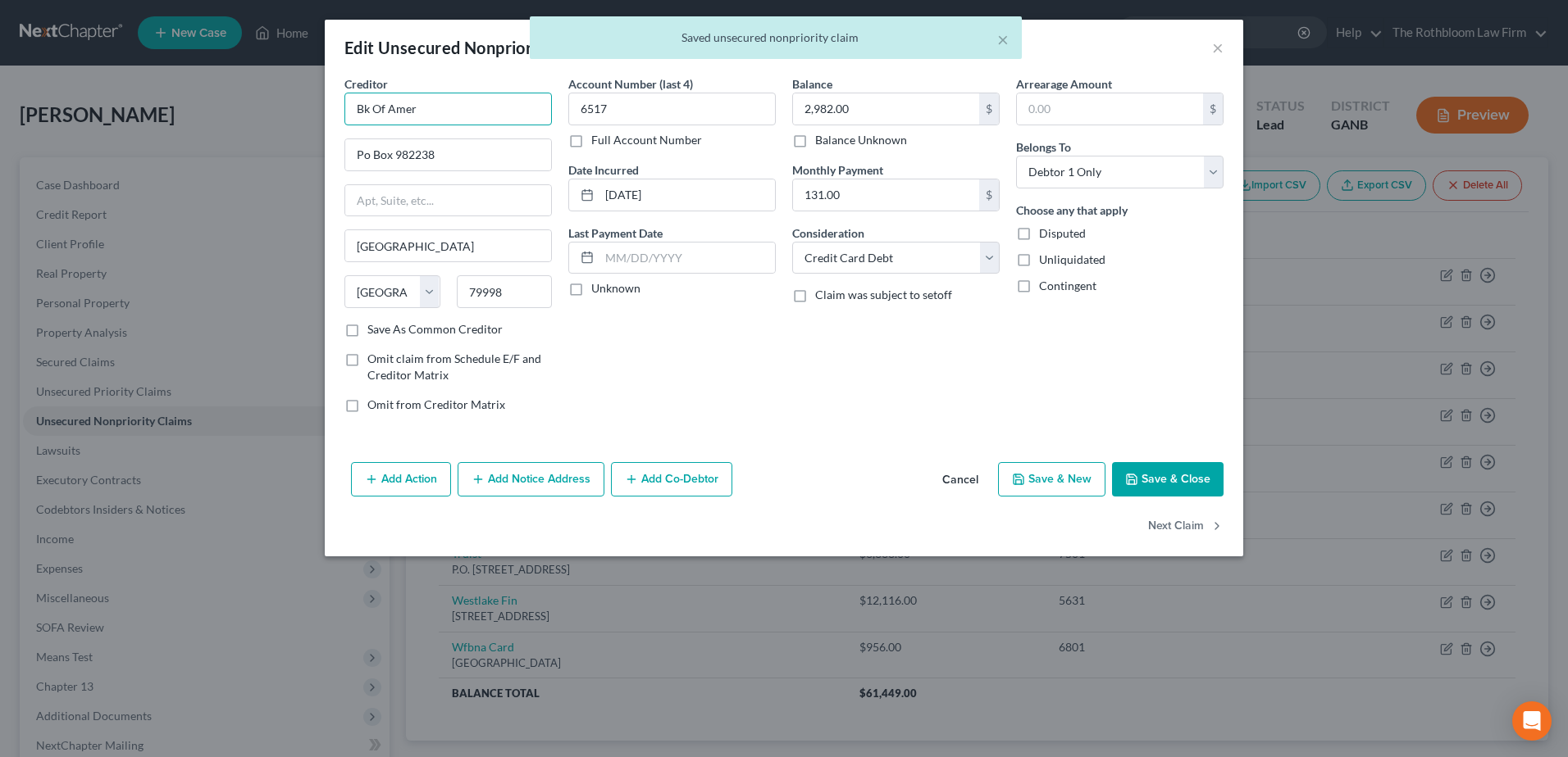
drag, startPoint x: 378, startPoint y: 121, endPoint x: 354, endPoint y: 121, distance: 24.0
click at [354, 121] on input "Bk Of Amer" at bounding box center [448, 108] width 208 height 32
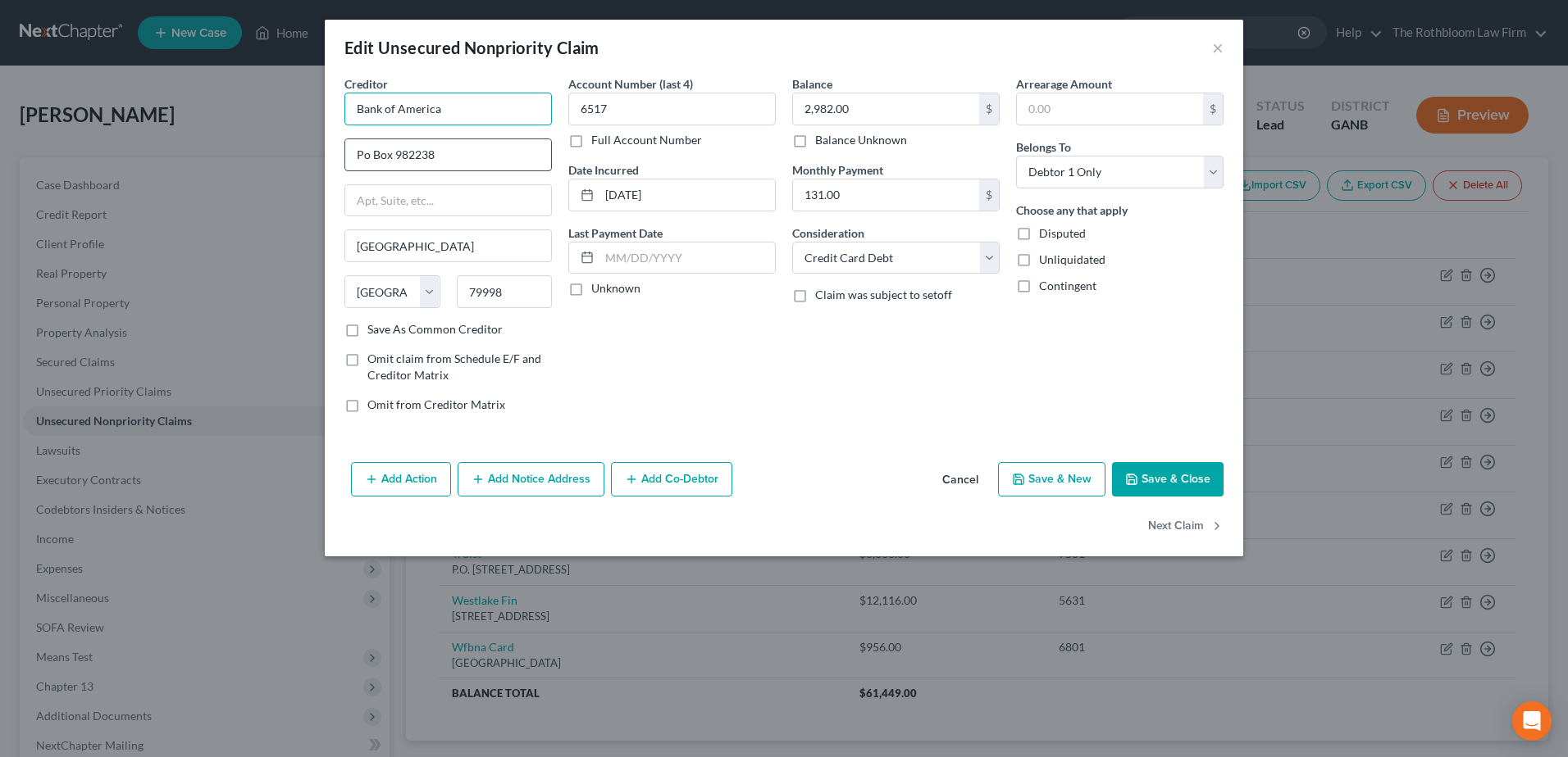
type input "Bank of America"
click at [357, 155] on input "Po Box 982238" at bounding box center [448, 155] width 206 height 31
type input "P.O. Box 982238"
click at [1184, 475] on button "Save & Close" at bounding box center [1167, 479] width 111 height 34
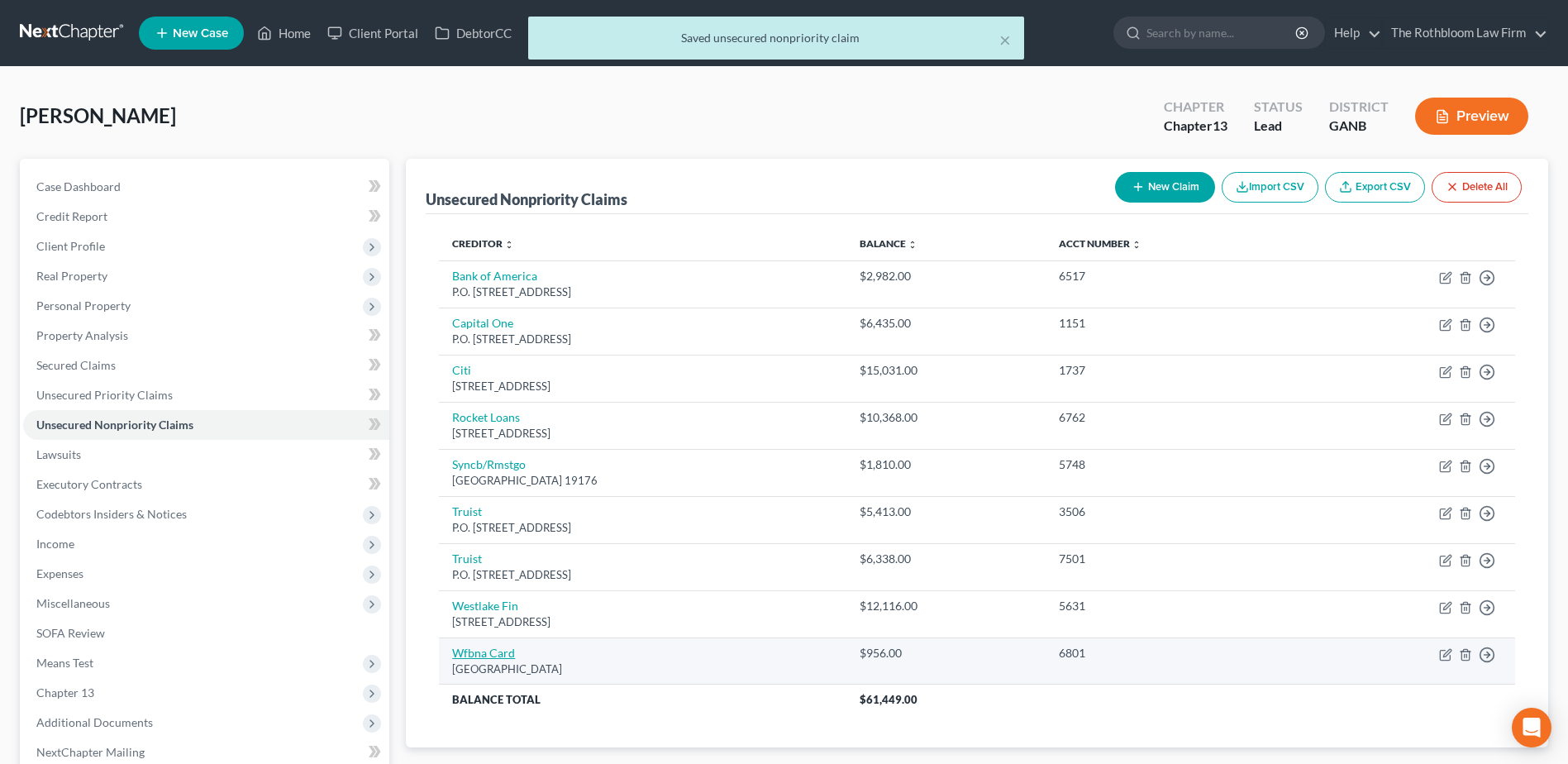
click at [481, 653] on link "Wfbna Card" at bounding box center [483, 653] width 62 height 14
select select "24"
select select "2"
select select "0"
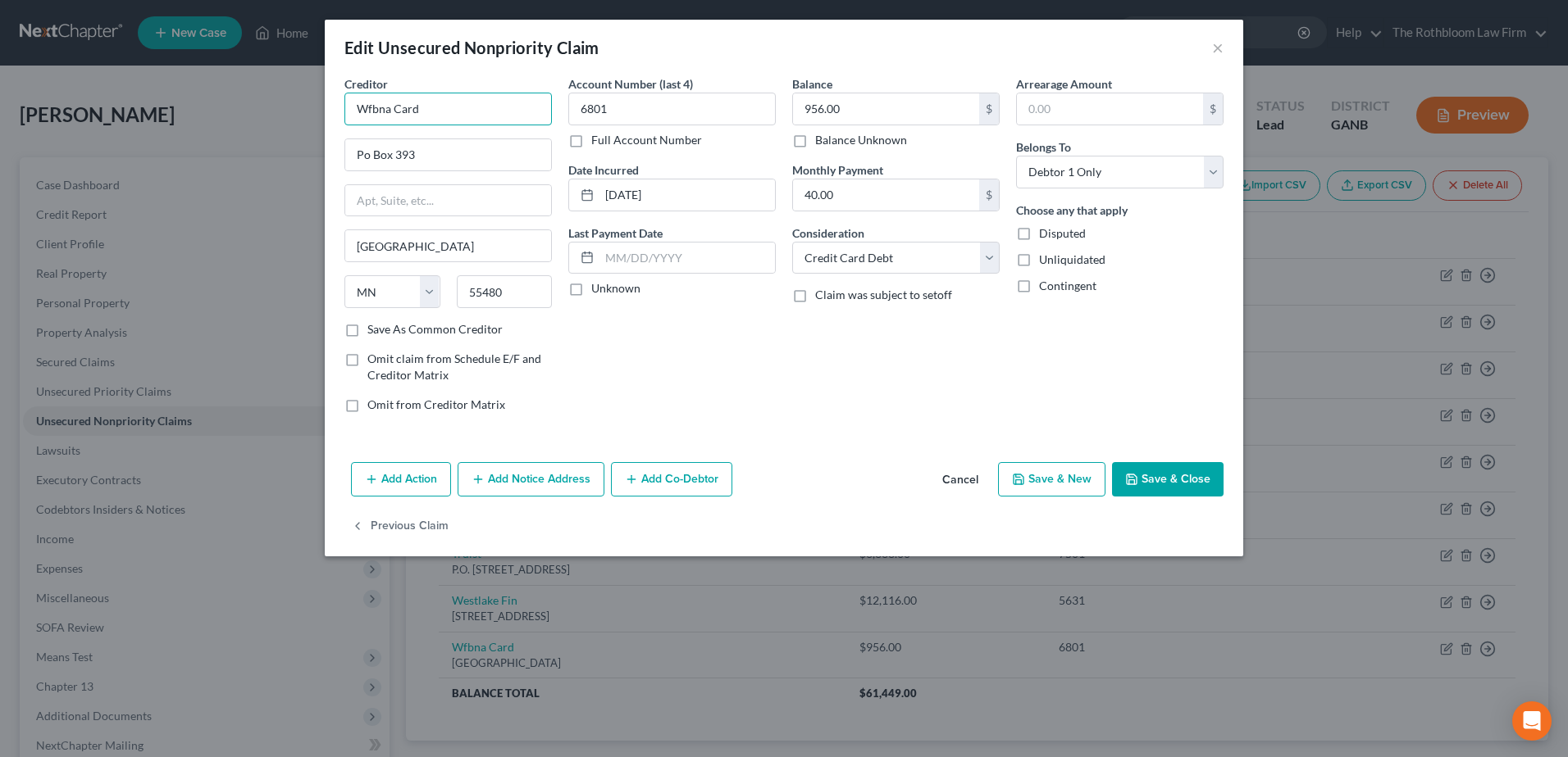
click at [292, 106] on div "Edit Unsecured Nonpriority Claim × Creditor * Wfbna Card Po Box 393 Minneapolis…" at bounding box center [784, 378] width 1568 height 757
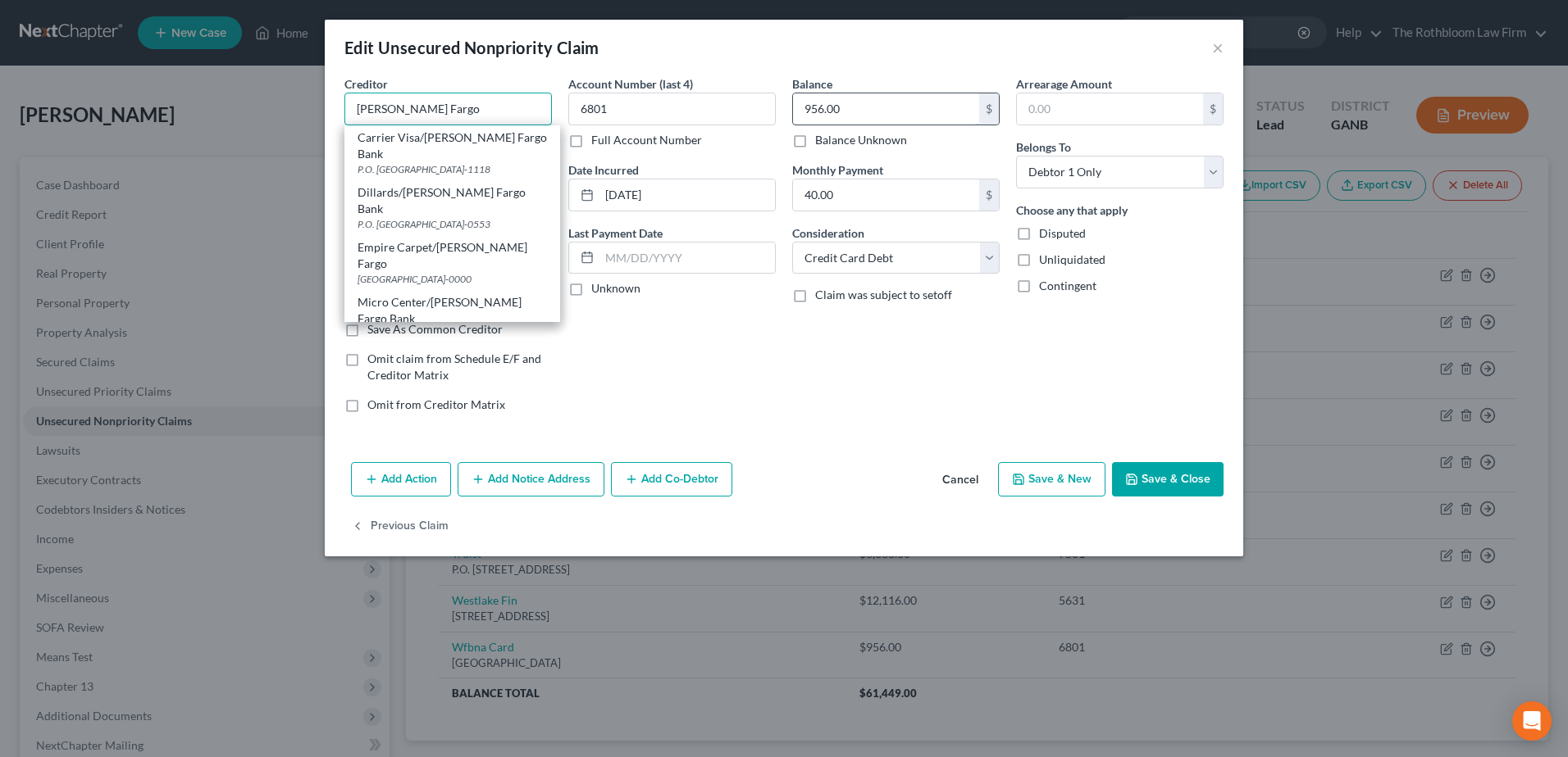
type input "Wells Fargo"
click at [874, 105] on input "956.00" at bounding box center [885, 109] width 186 height 31
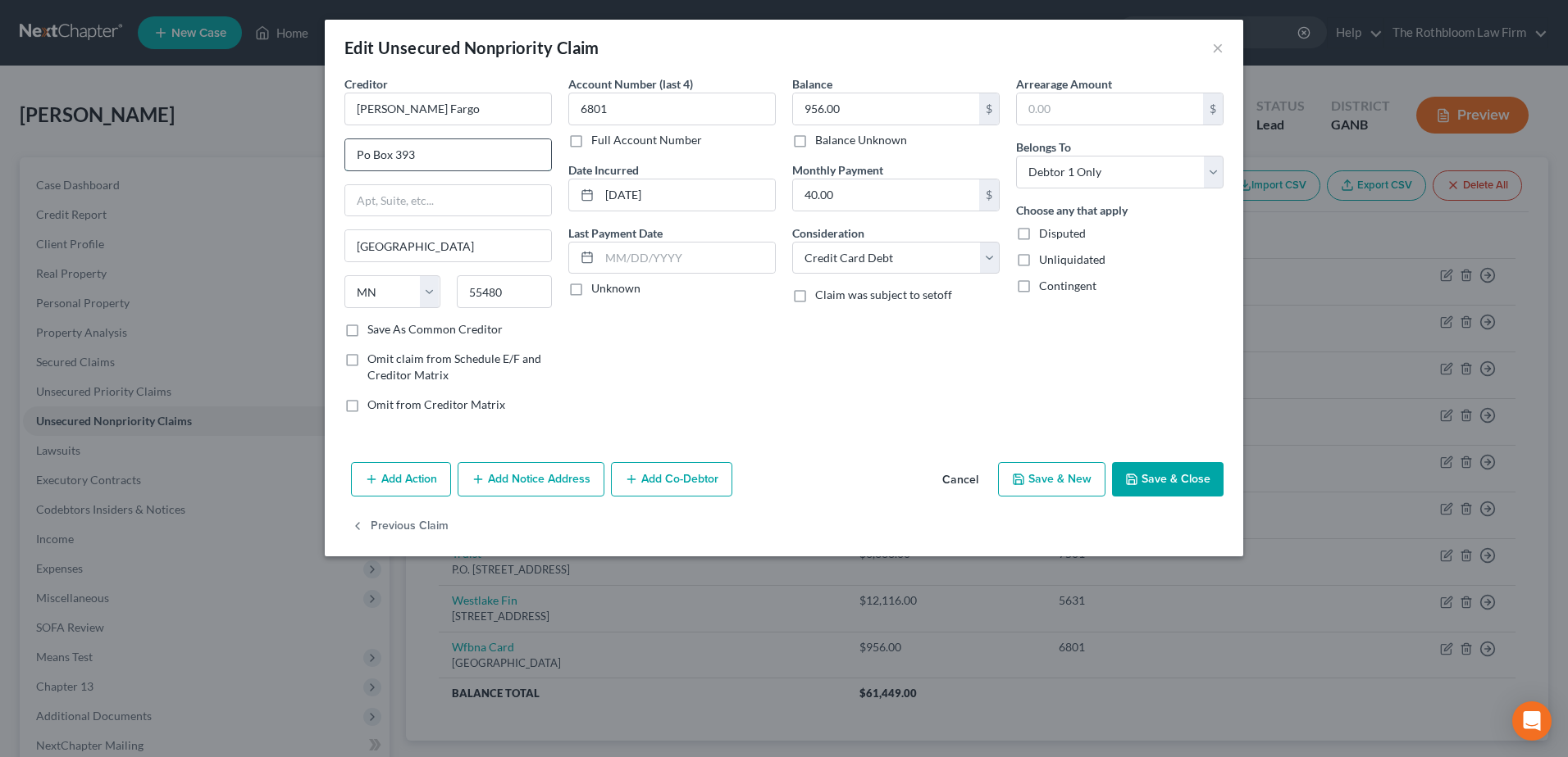
click at [362, 159] on input "Po Box 393" at bounding box center [448, 155] width 206 height 31
type input "P.O. Box 393"
click at [1188, 475] on button "Save & Close" at bounding box center [1167, 479] width 111 height 34
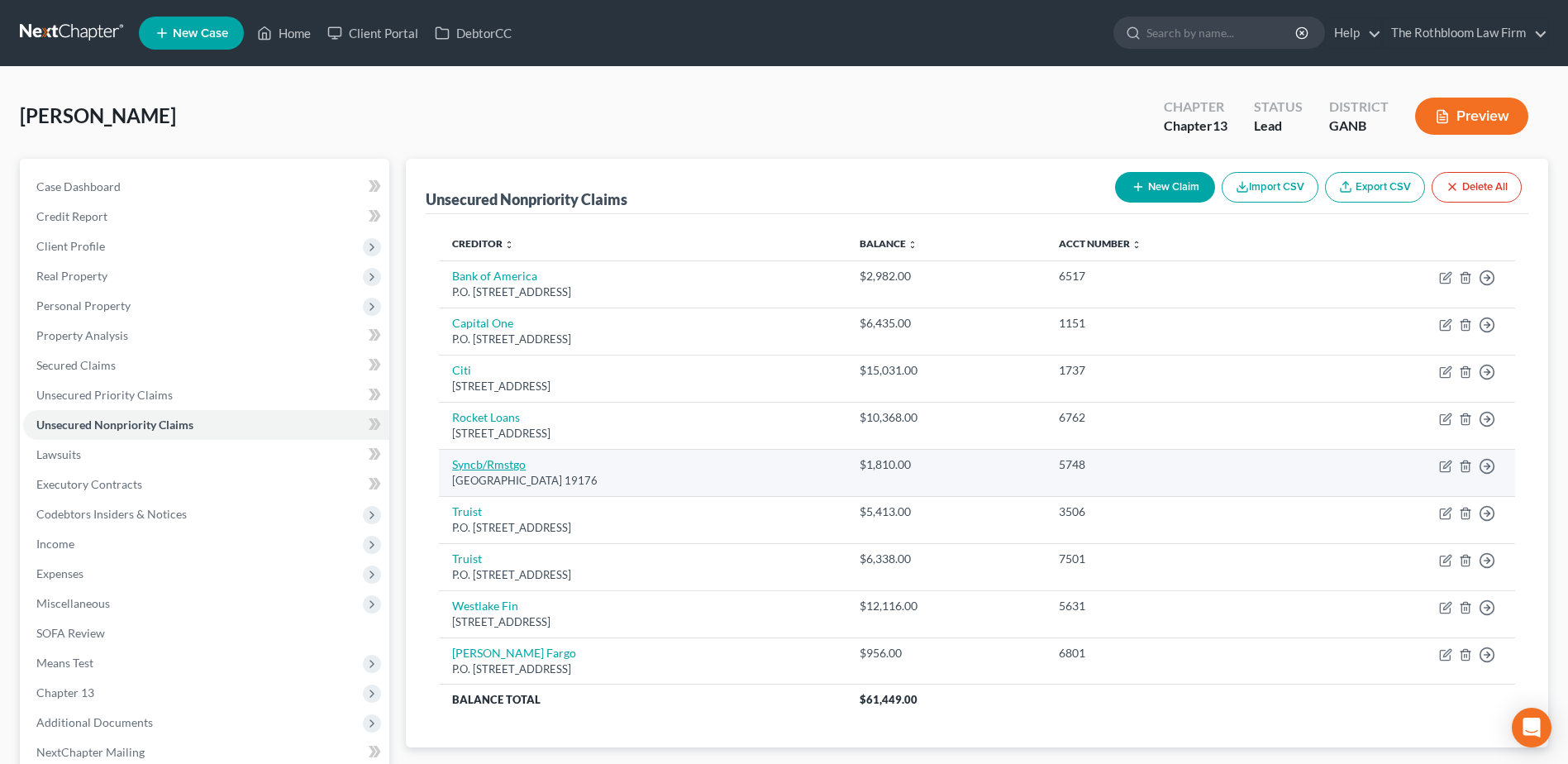
click at [492, 463] on link "Syncb/Rmstgo" at bounding box center [489, 464] width 73 height 14
select select "39"
select select "2"
select select "0"
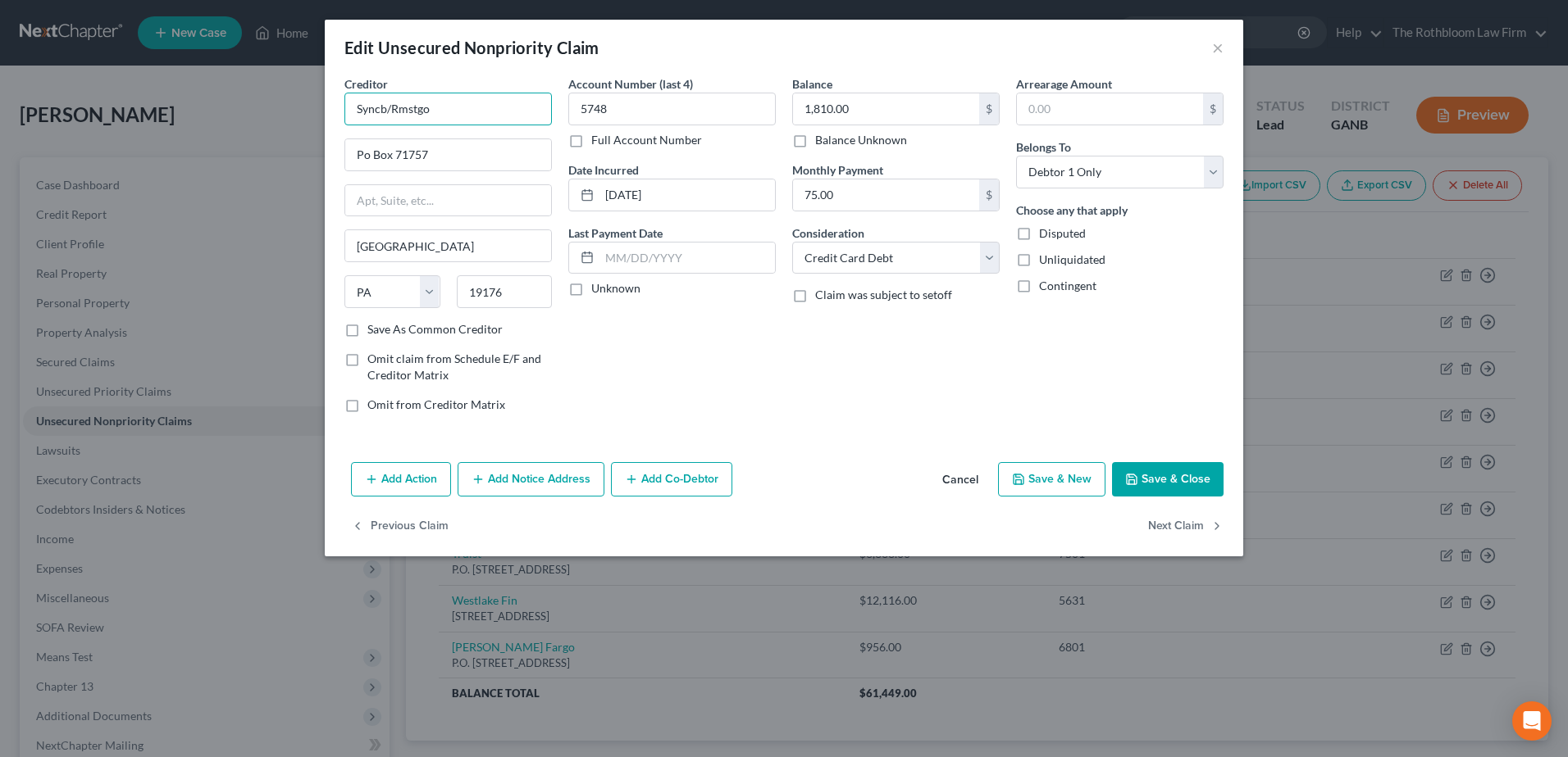
click at [281, 108] on div "Edit Unsecured Nonpriority Claim × Creditor * Syncb/Rmstgo Po Box 71757 Philade…" at bounding box center [784, 378] width 1568 height 757
type input "Rooms to Go/Synchrony"
click at [362, 159] on input "Po Box 71757" at bounding box center [448, 155] width 206 height 31
type input "P.O. Box 71757"
click at [1202, 470] on button "Save & Close" at bounding box center [1167, 479] width 111 height 34
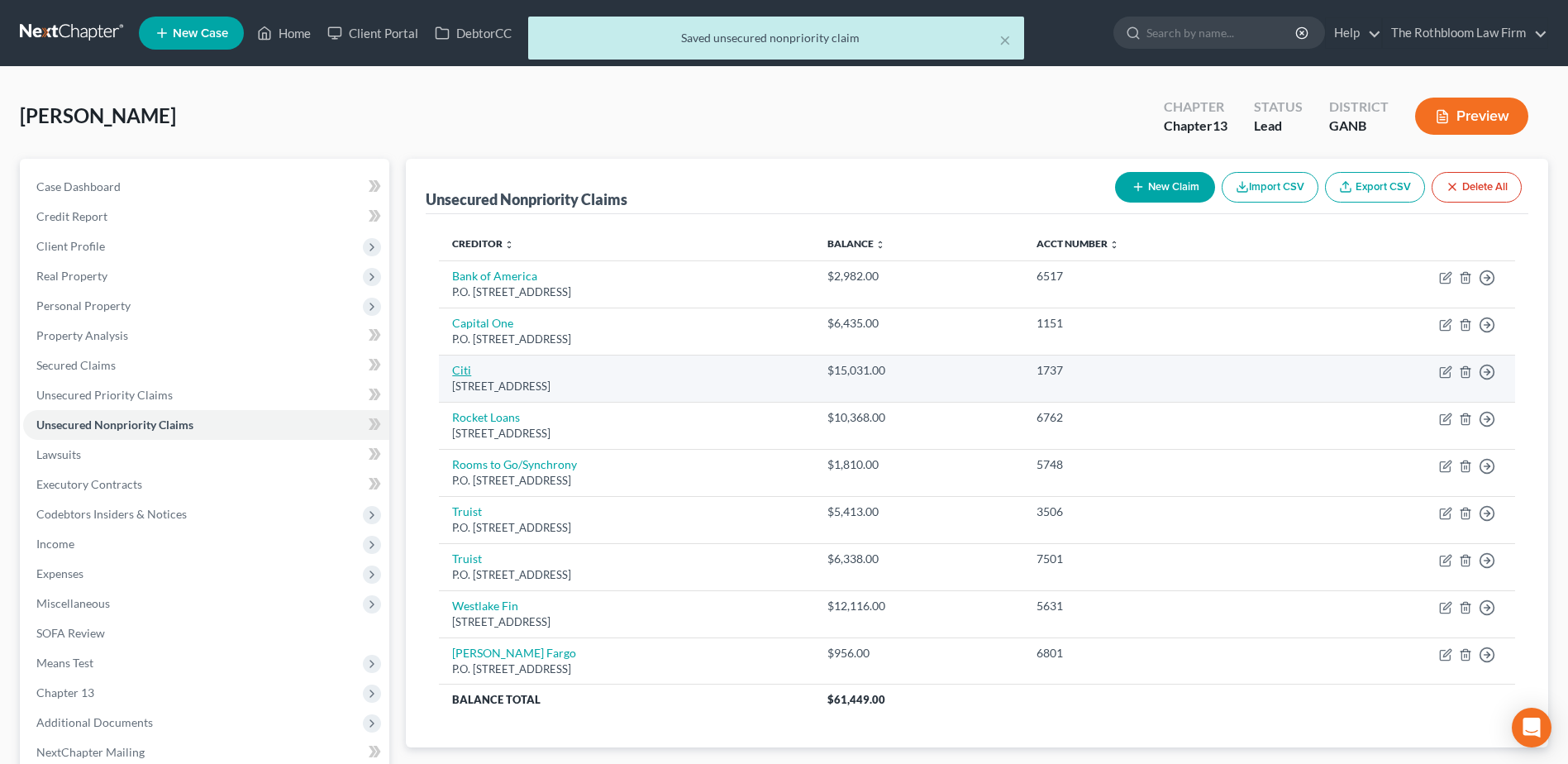
click at [461, 367] on link "Citi" at bounding box center [461, 370] width 19 height 14
select select "43"
select select "2"
select select "0"
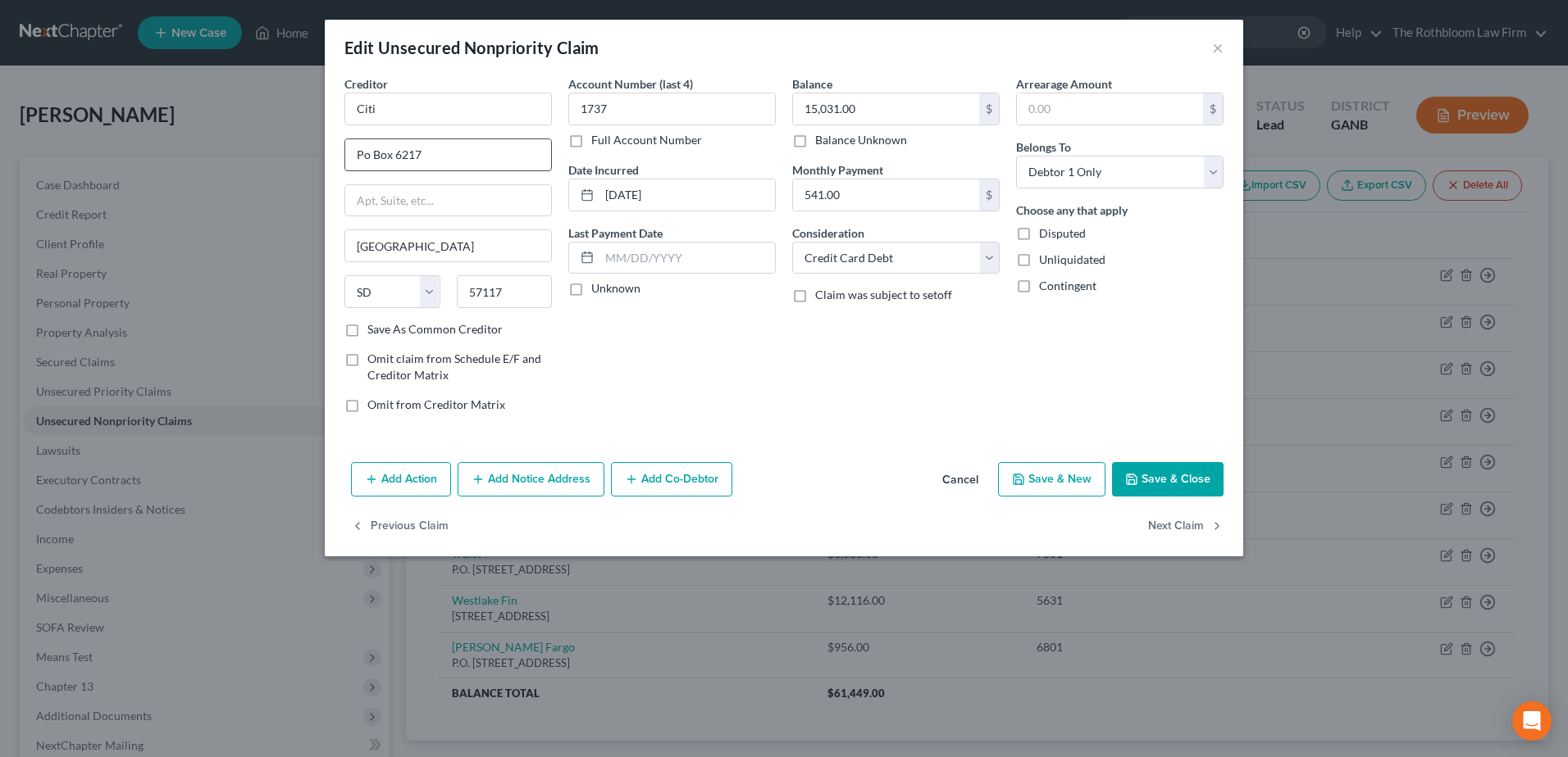
click at [359, 154] on input "Po Box 6217" at bounding box center [448, 155] width 206 height 31
type input "P.O. Box 6217"
click at [1171, 477] on button "Save & Close" at bounding box center [1167, 479] width 111 height 34
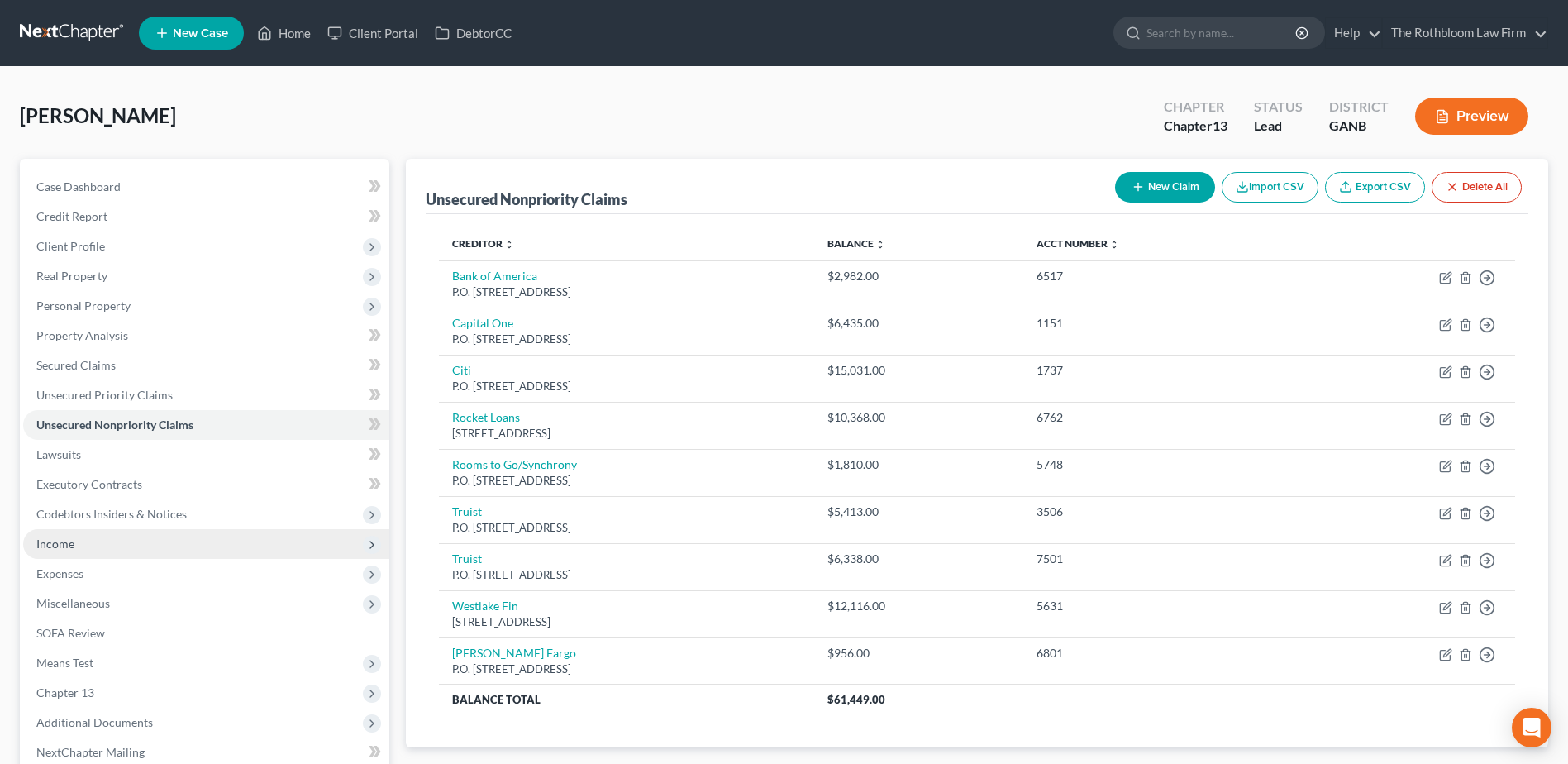
click at [62, 549] on span "Income" at bounding box center [56, 544] width 38 height 14
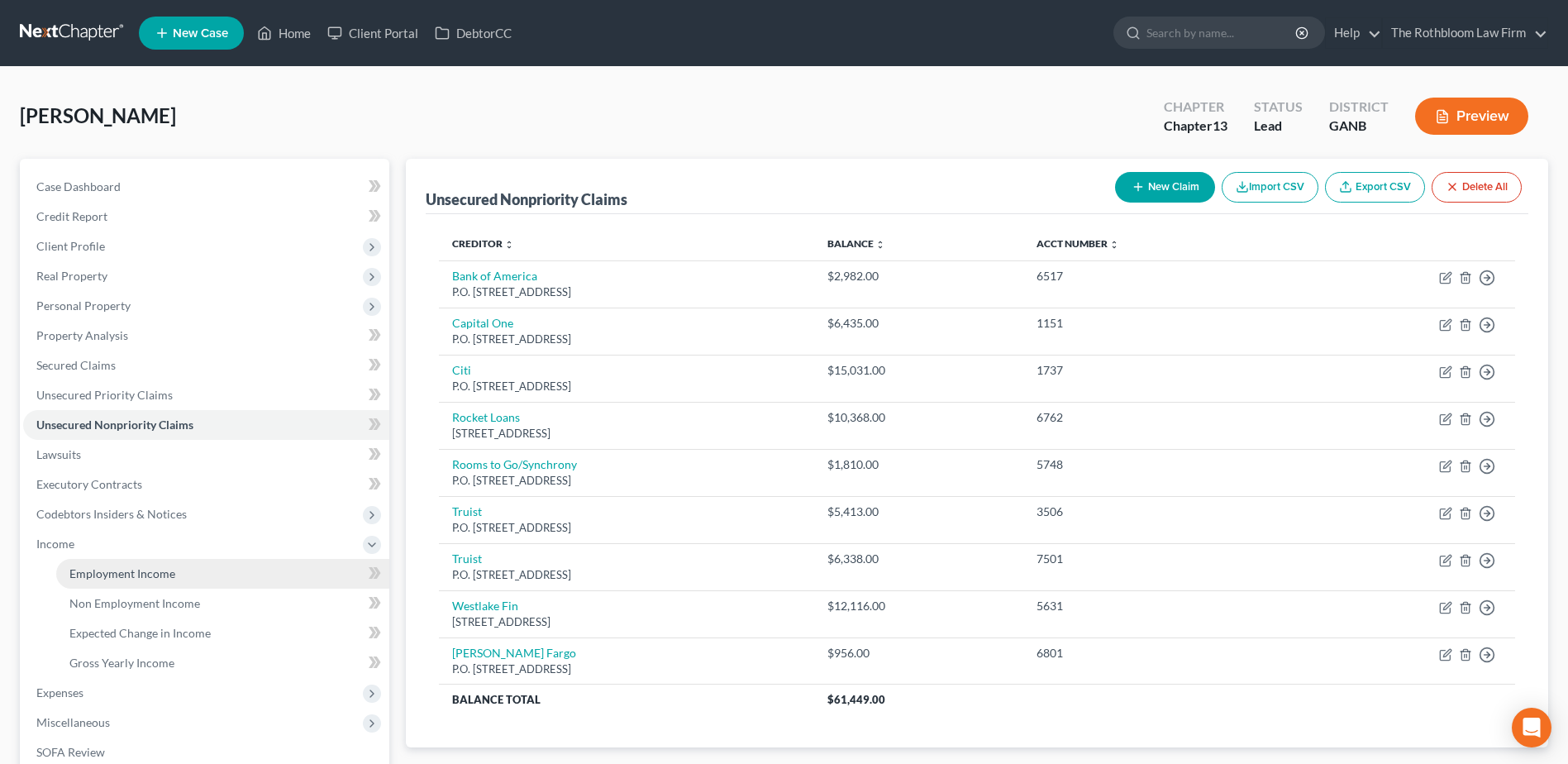
click at [115, 573] on span "Employment Income" at bounding box center [122, 573] width 106 height 14
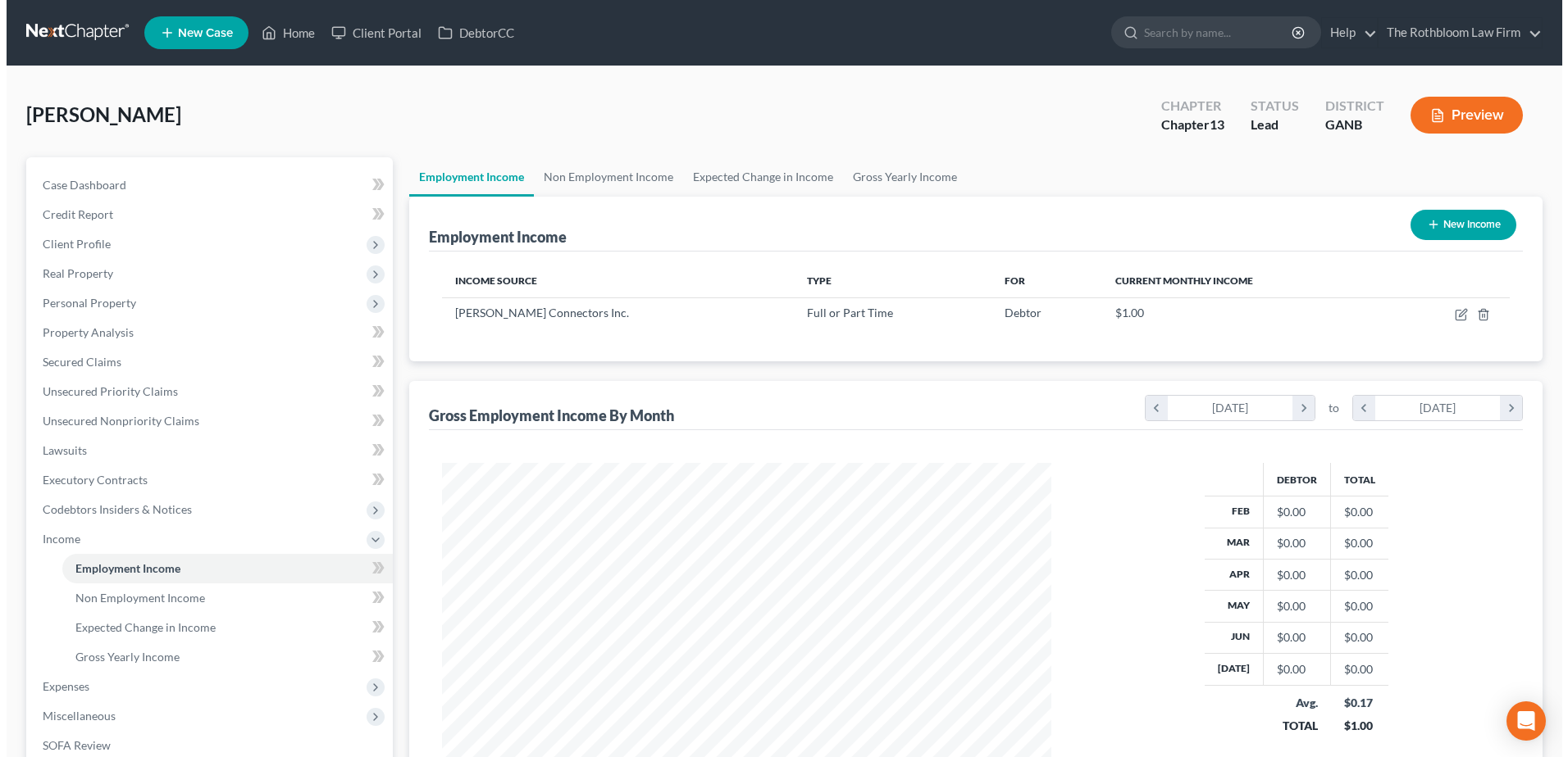
scroll to position [304, 641]
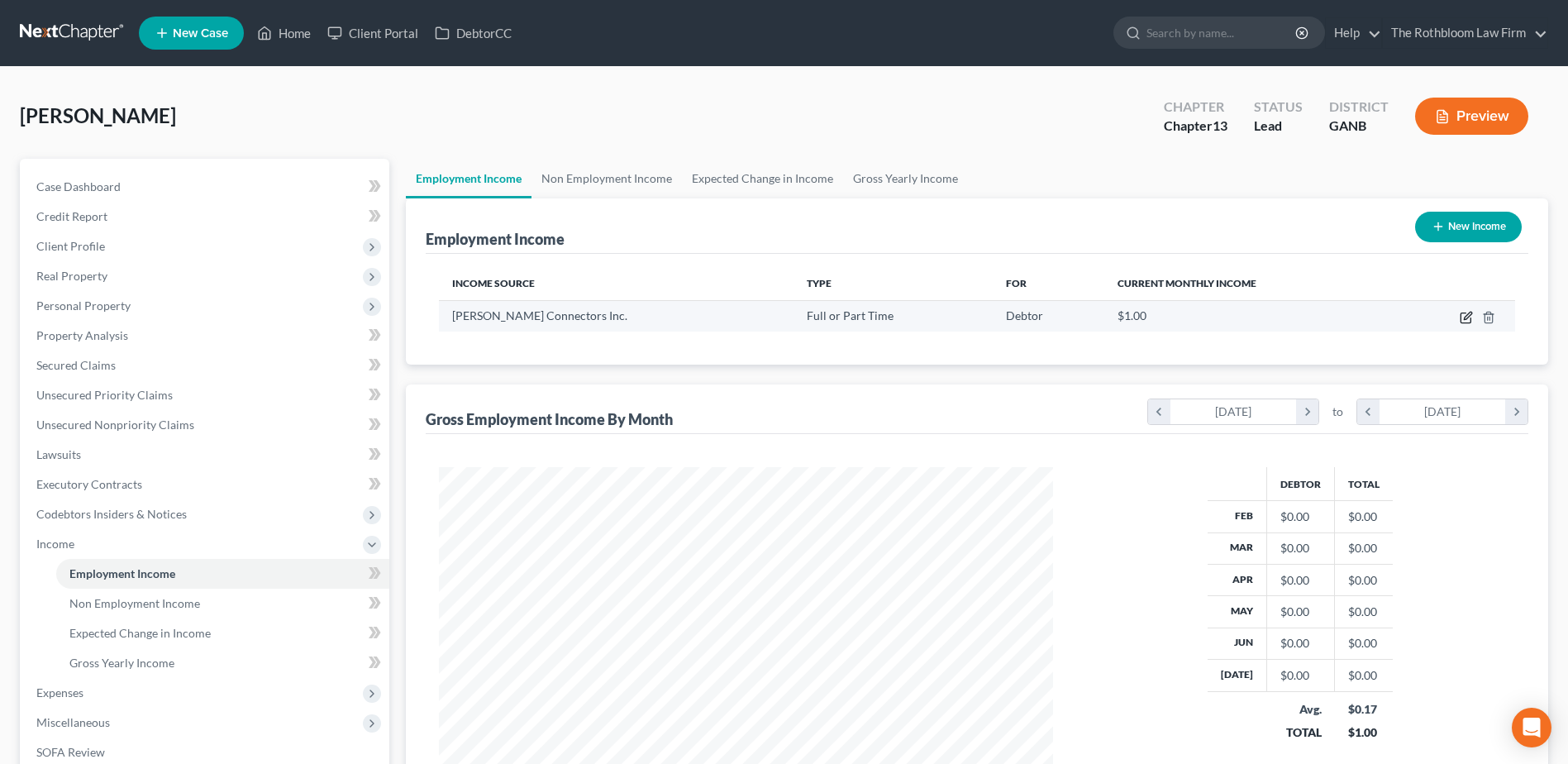
click at [1469, 316] on icon "button" at bounding box center [1466, 317] width 13 height 13
select select "0"
select select "10"
select select "0"
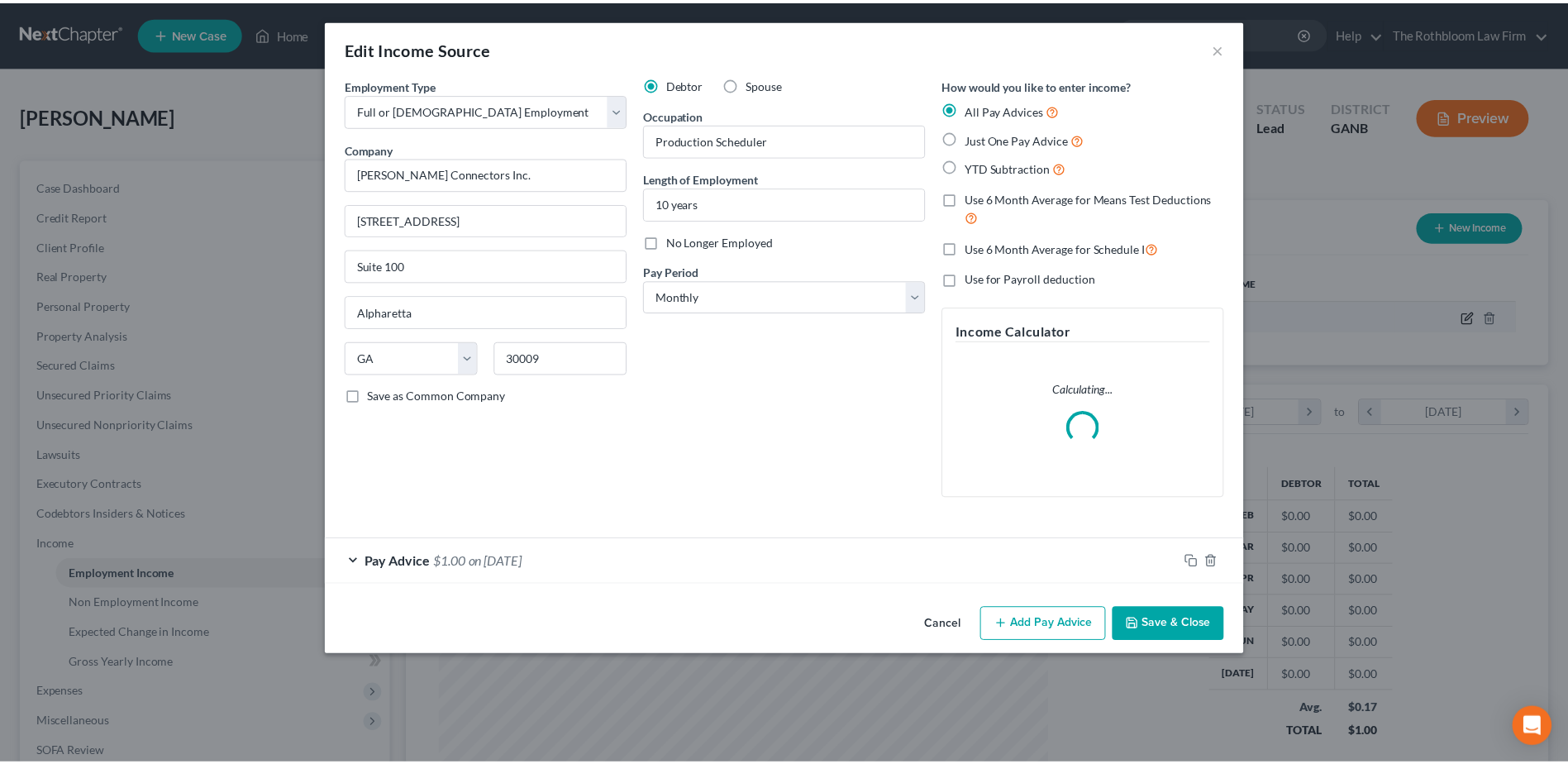
scroll to position [310, 653]
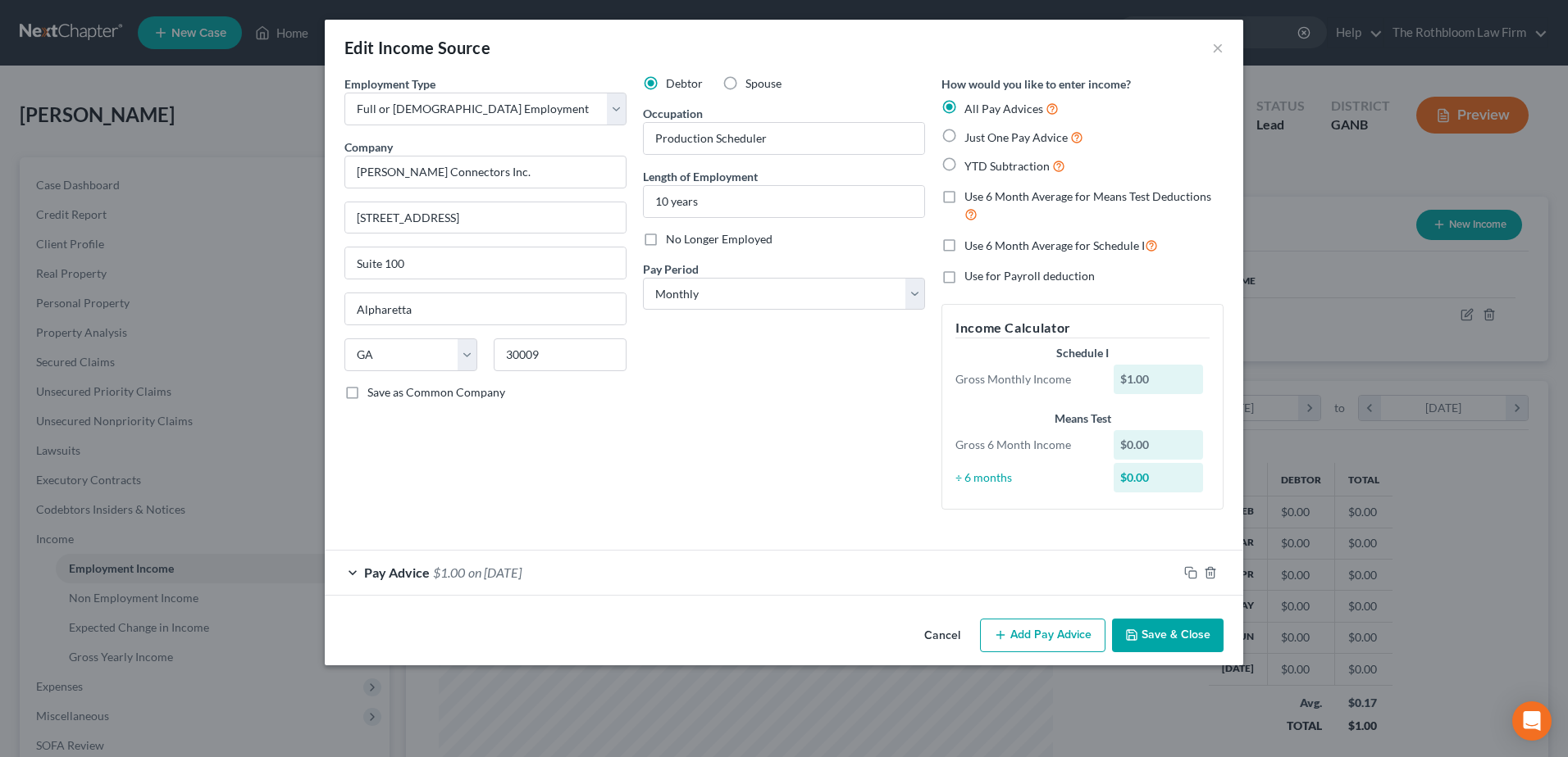
click at [1169, 637] on button "Save & Close" at bounding box center [1167, 635] width 111 height 34
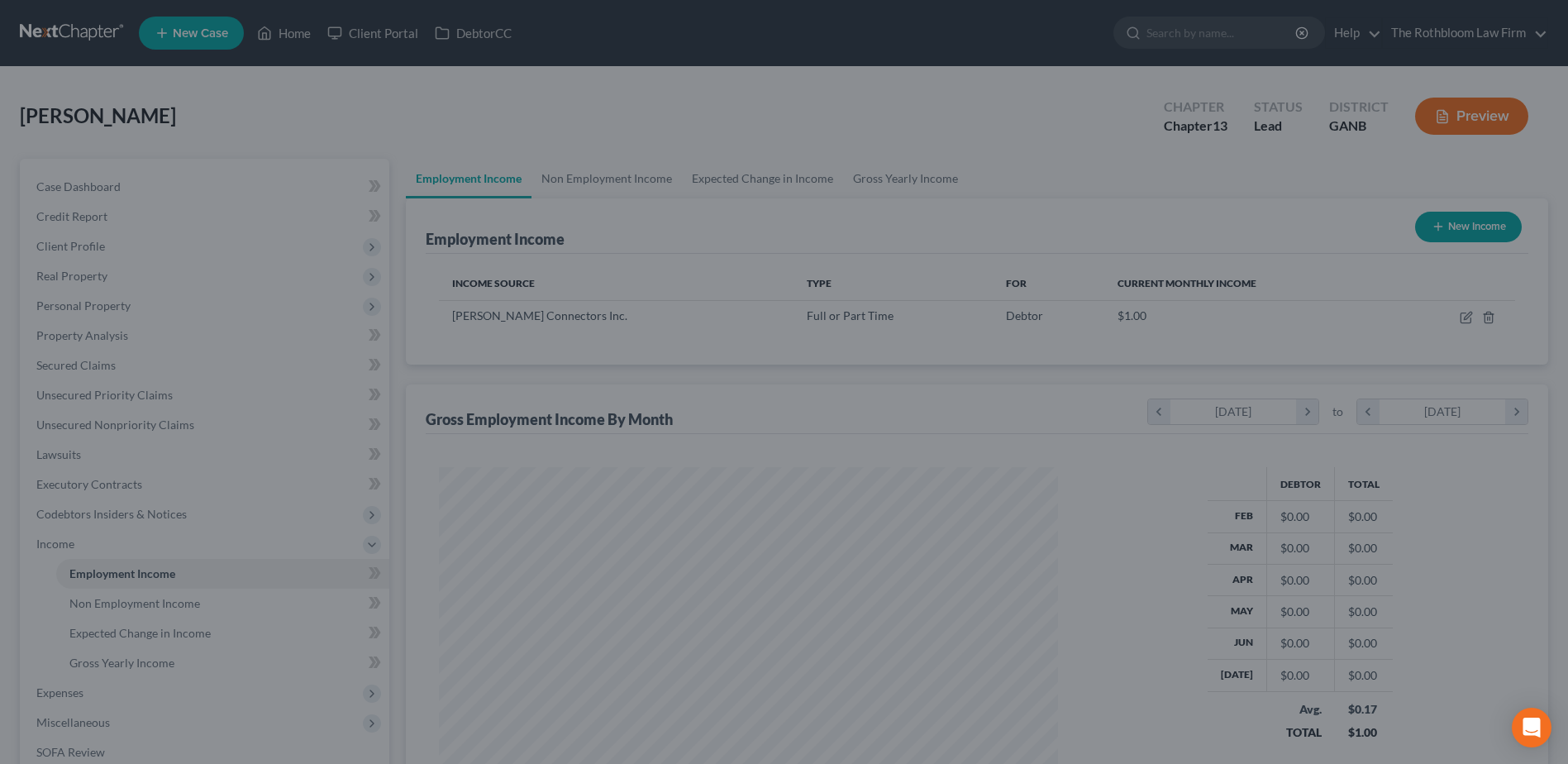
scroll to position [826633, 825933]
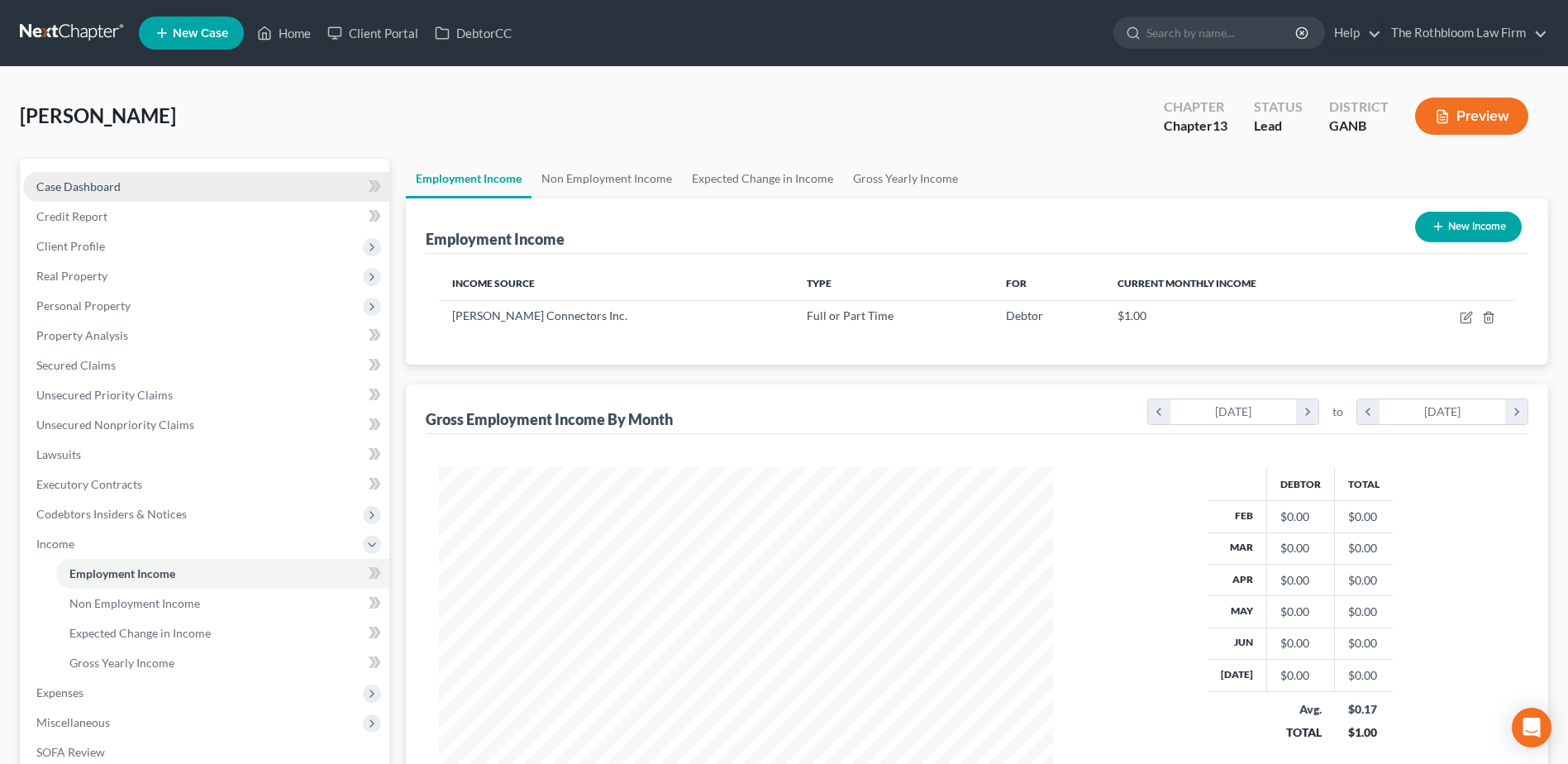
click at [97, 189] on span "Case Dashboard" at bounding box center [78, 187] width 84 height 14
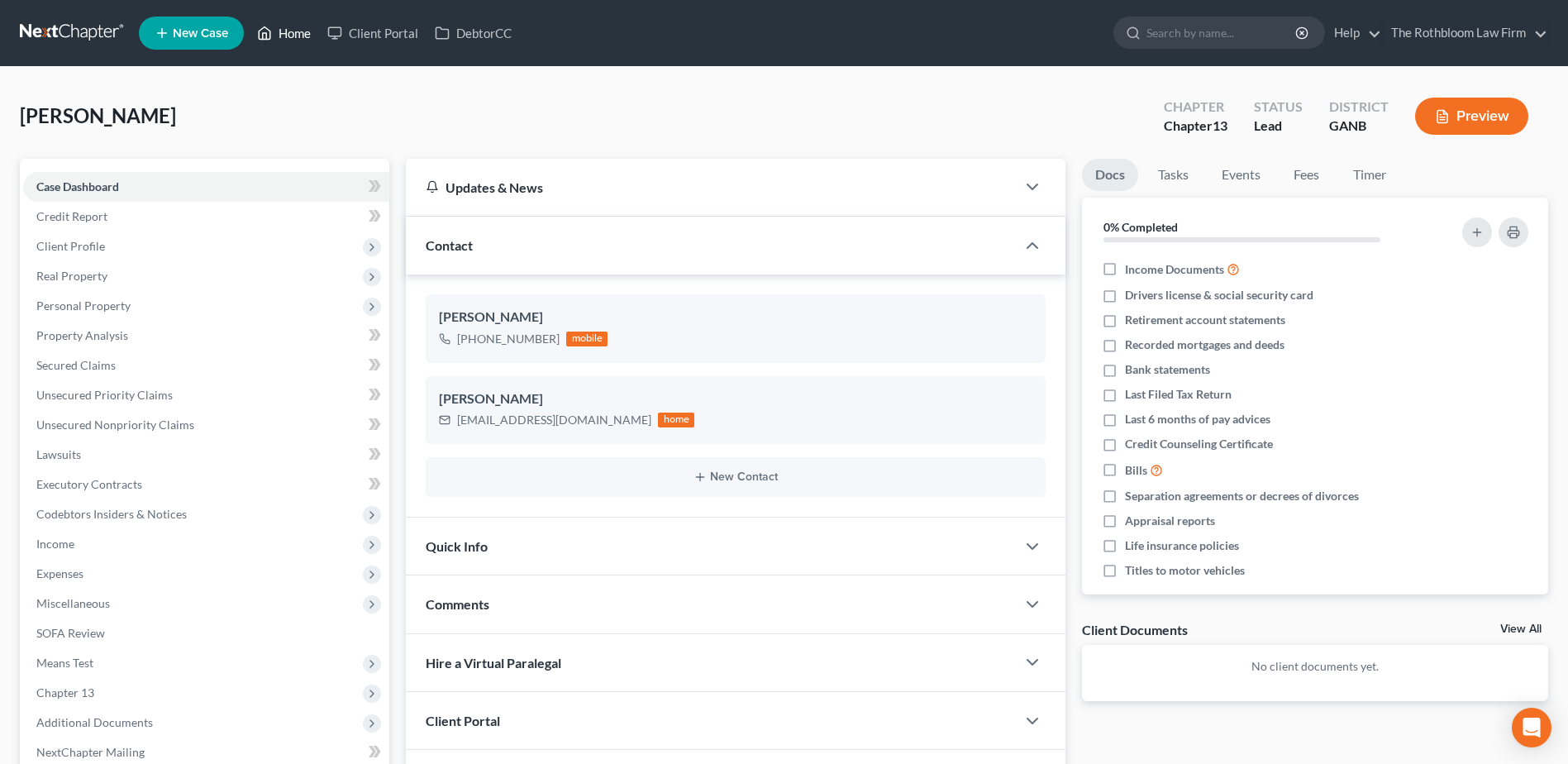
drag, startPoint x: 293, startPoint y: 28, endPoint x: 623, endPoint y: 226, distance: 384.8
click at [293, 28] on link "Home" at bounding box center [284, 33] width 70 height 30
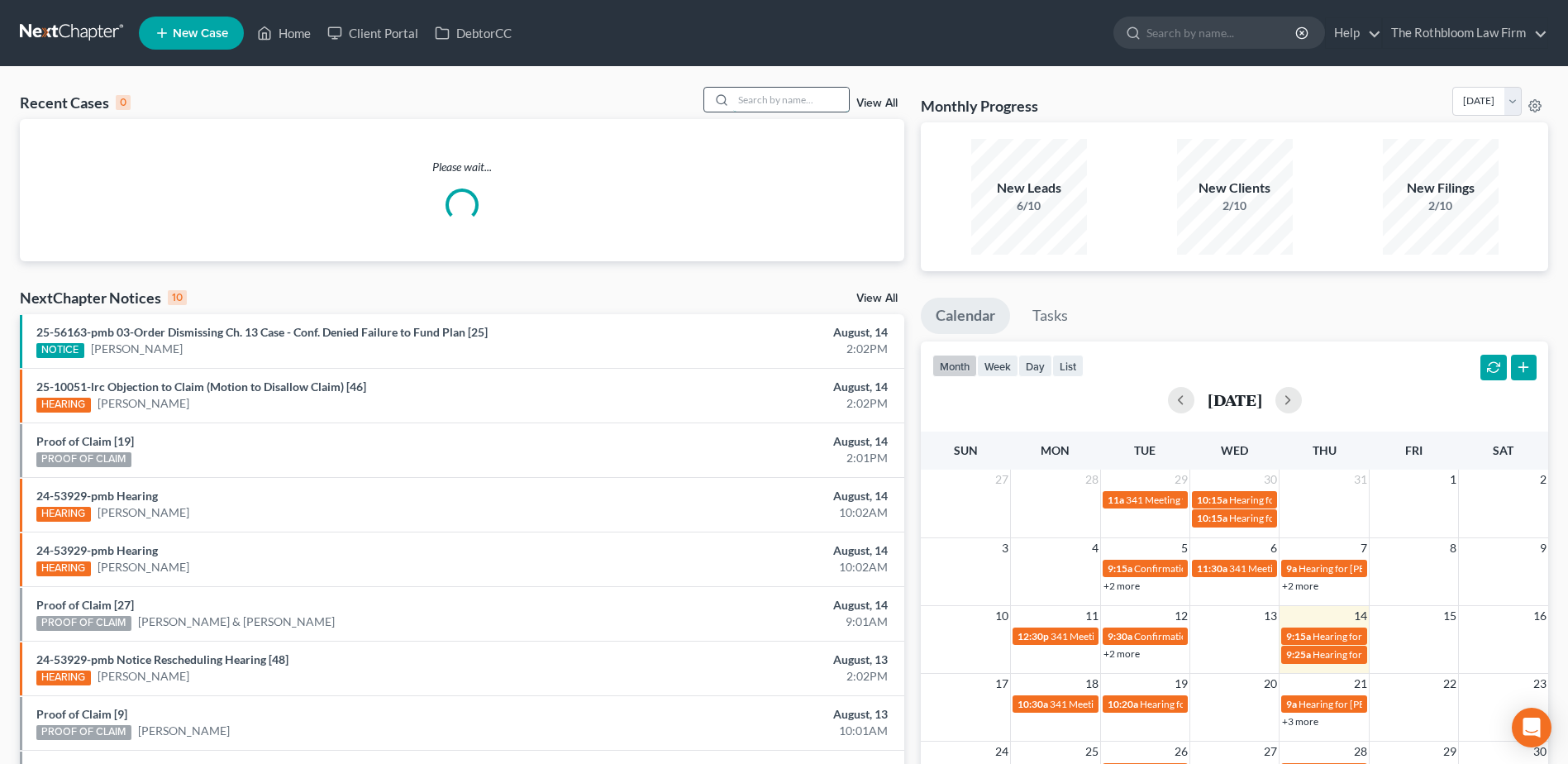
click at [762, 93] on input "search" at bounding box center [790, 99] width 116 height 24
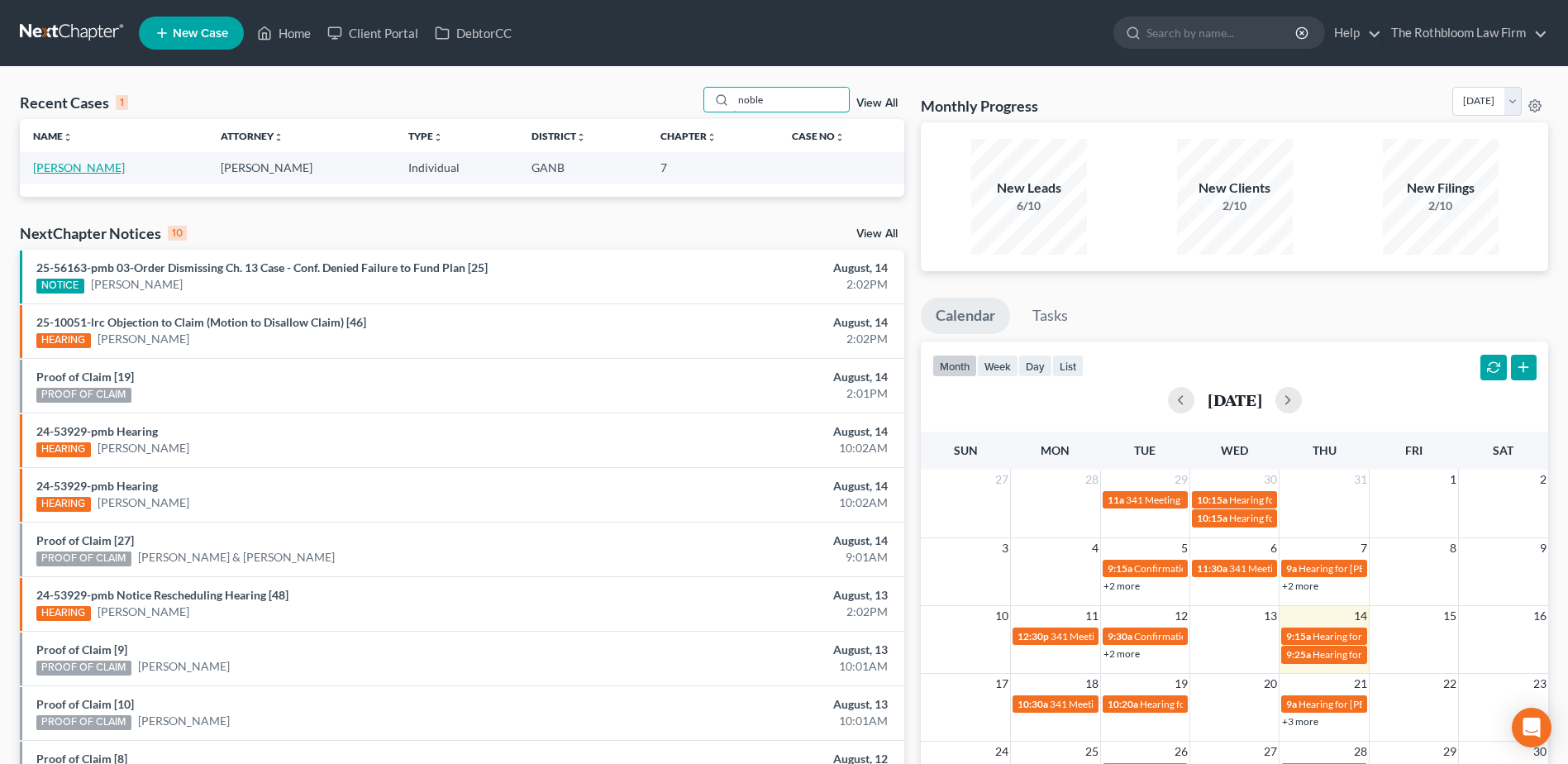
type input "noble"
click at [90, 168] on link "Noble, Shaunya" at bounding box center [78, 168] width 92 height 14
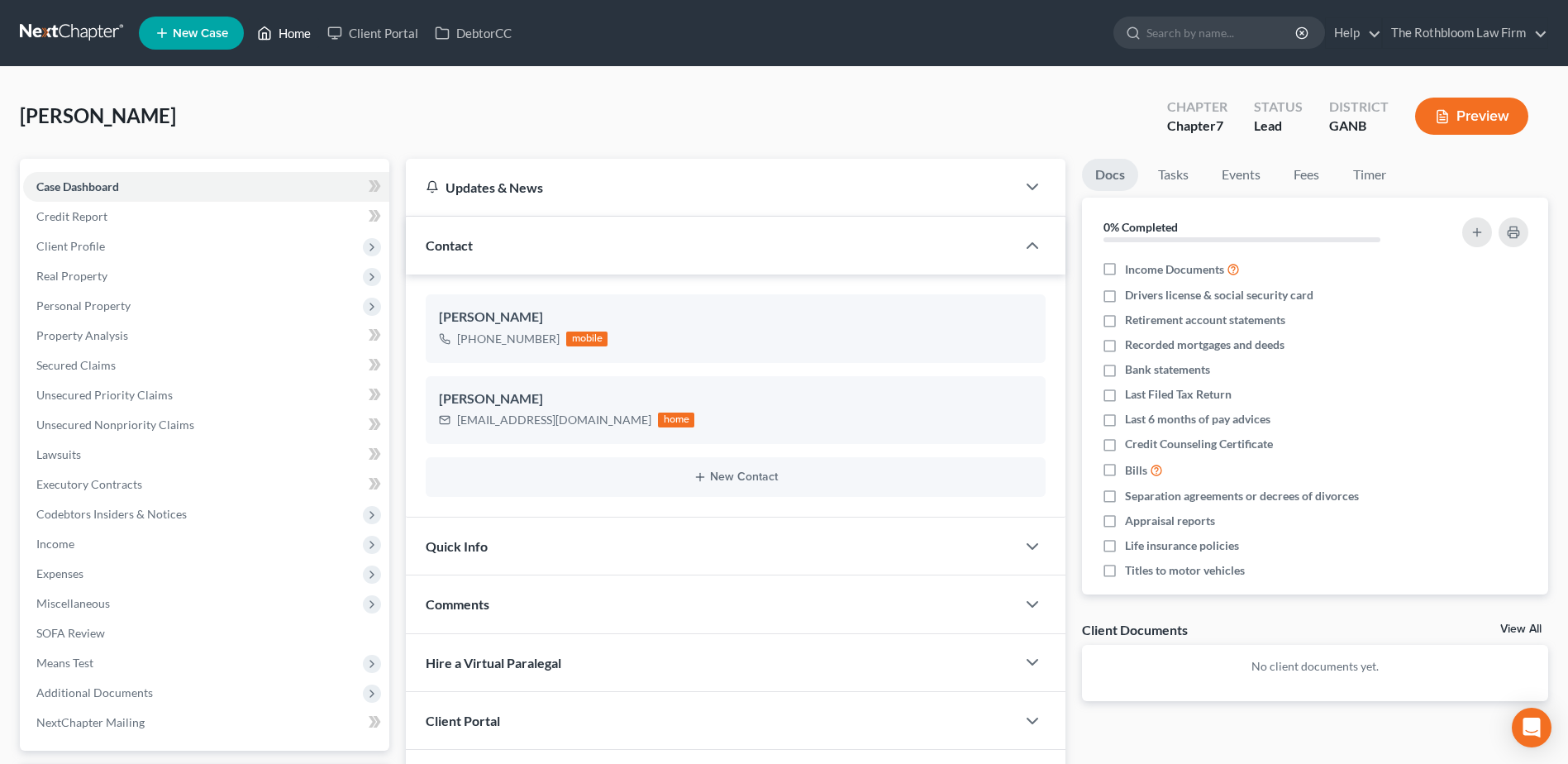
click at [288, 38] on link "Home" at bounding box center [284, 33] width 70 height 30
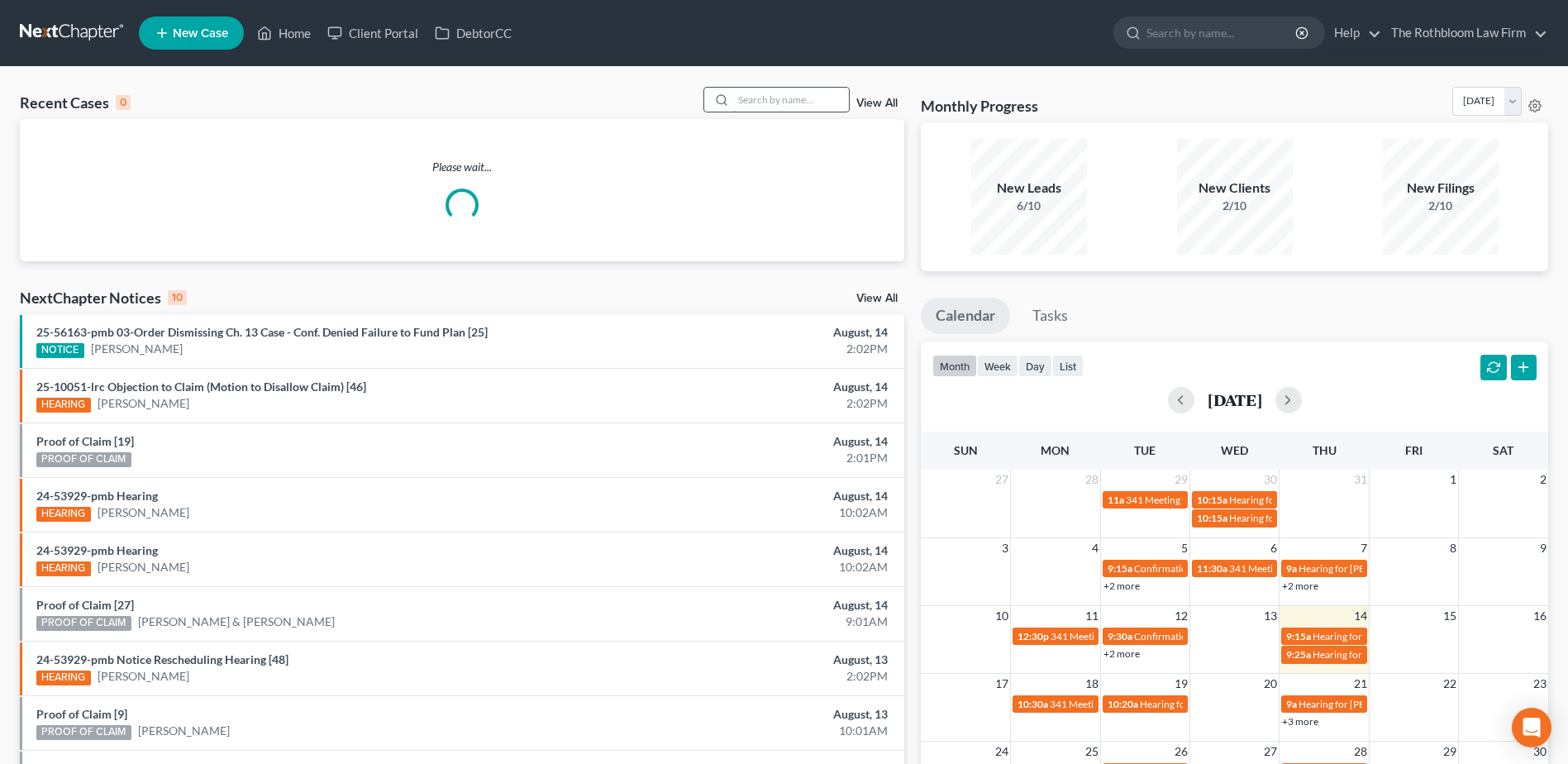
click at [768, 92] on input "search" at bounding box center [790, 99] width 116 height 24
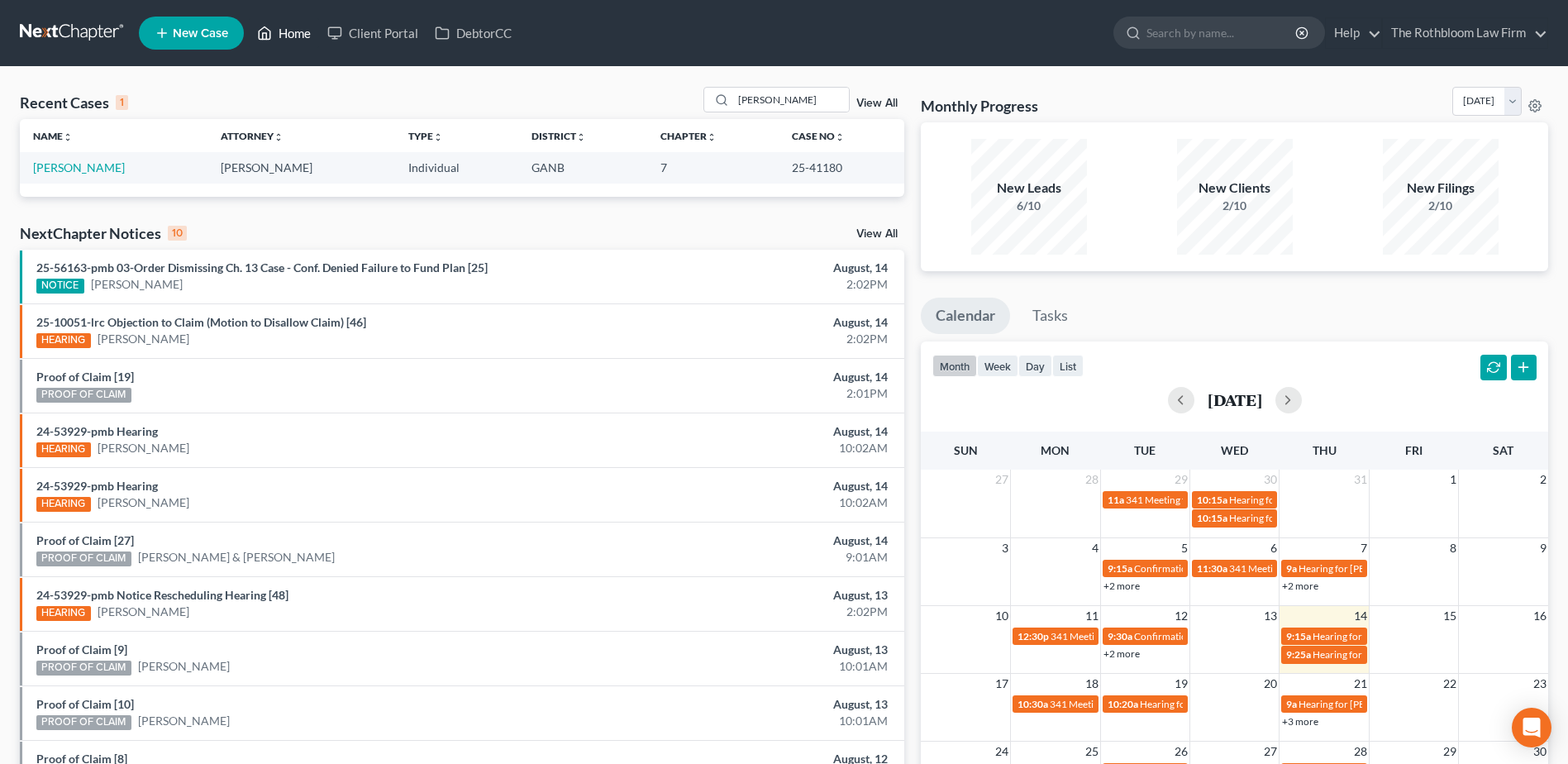
click at [296, 28] on link "Home" at bounding box center [284, 33] width 70 height 30
click at [803, 90] on input "garay" at bounding box center [790, 99] width 116 height 24
drag, startPoint x: 803, startPoint y: 90, endPoint x: 631, endPoint y: 95, distance: 172.1
click at [631, 95] on div "Recent Cases 1 garay View All" at bounding box center [462, 103] width 885 height 33
type input "noble"
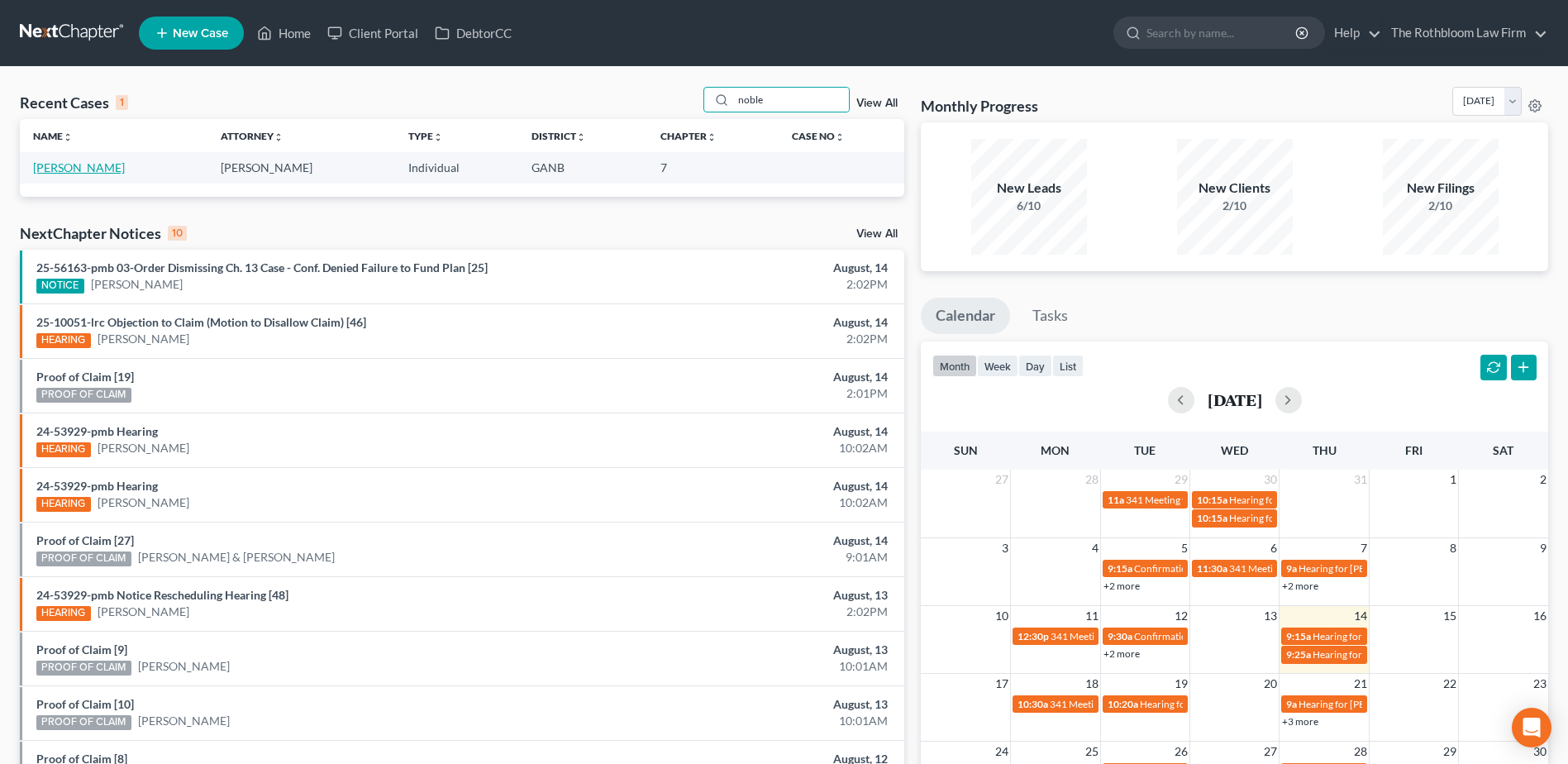
click at [53, 167] on link "Noble, Shaunya" at bounding box center [78, 168] width 92 height 14
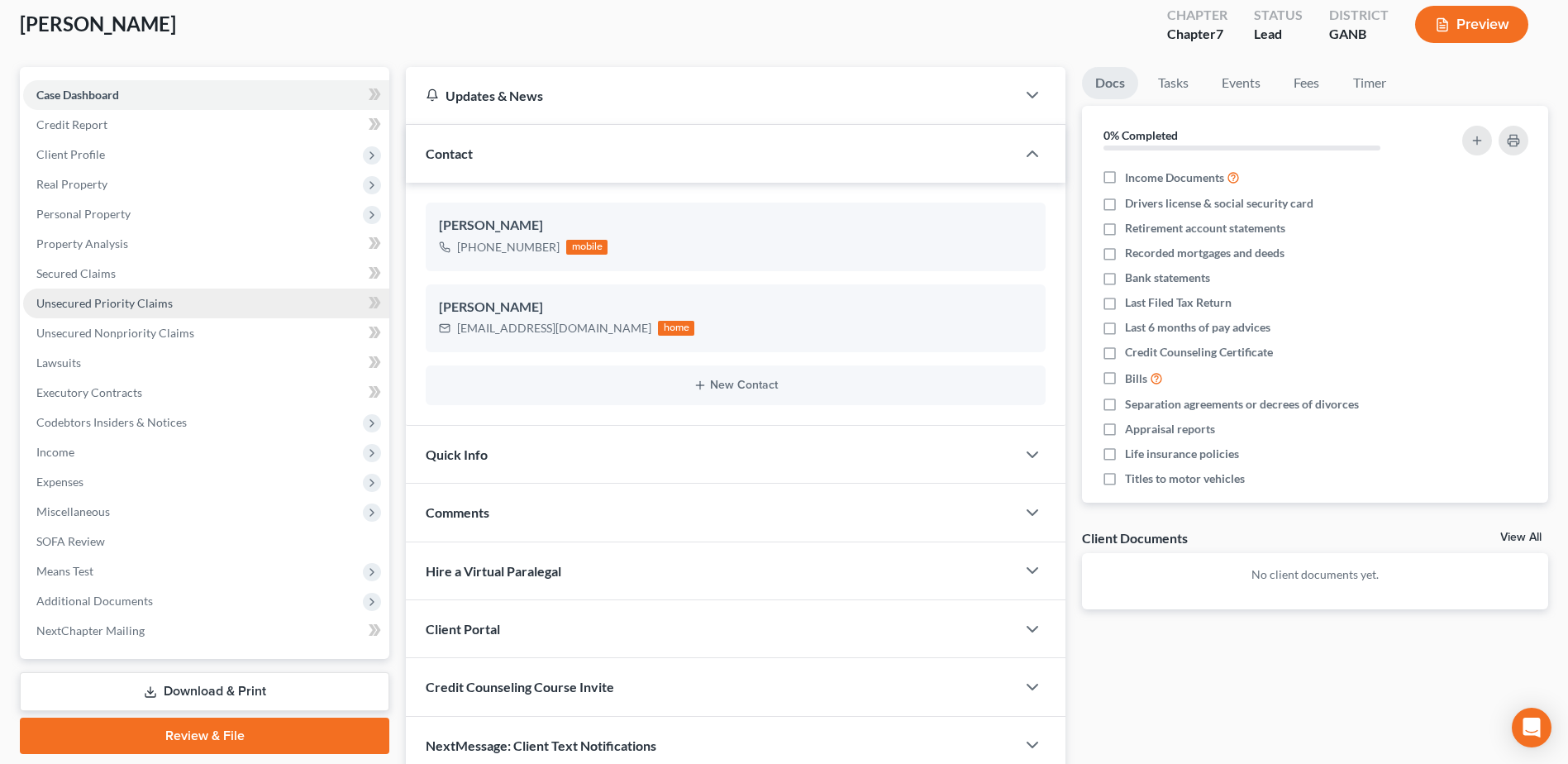
scroll to position [166, 0]
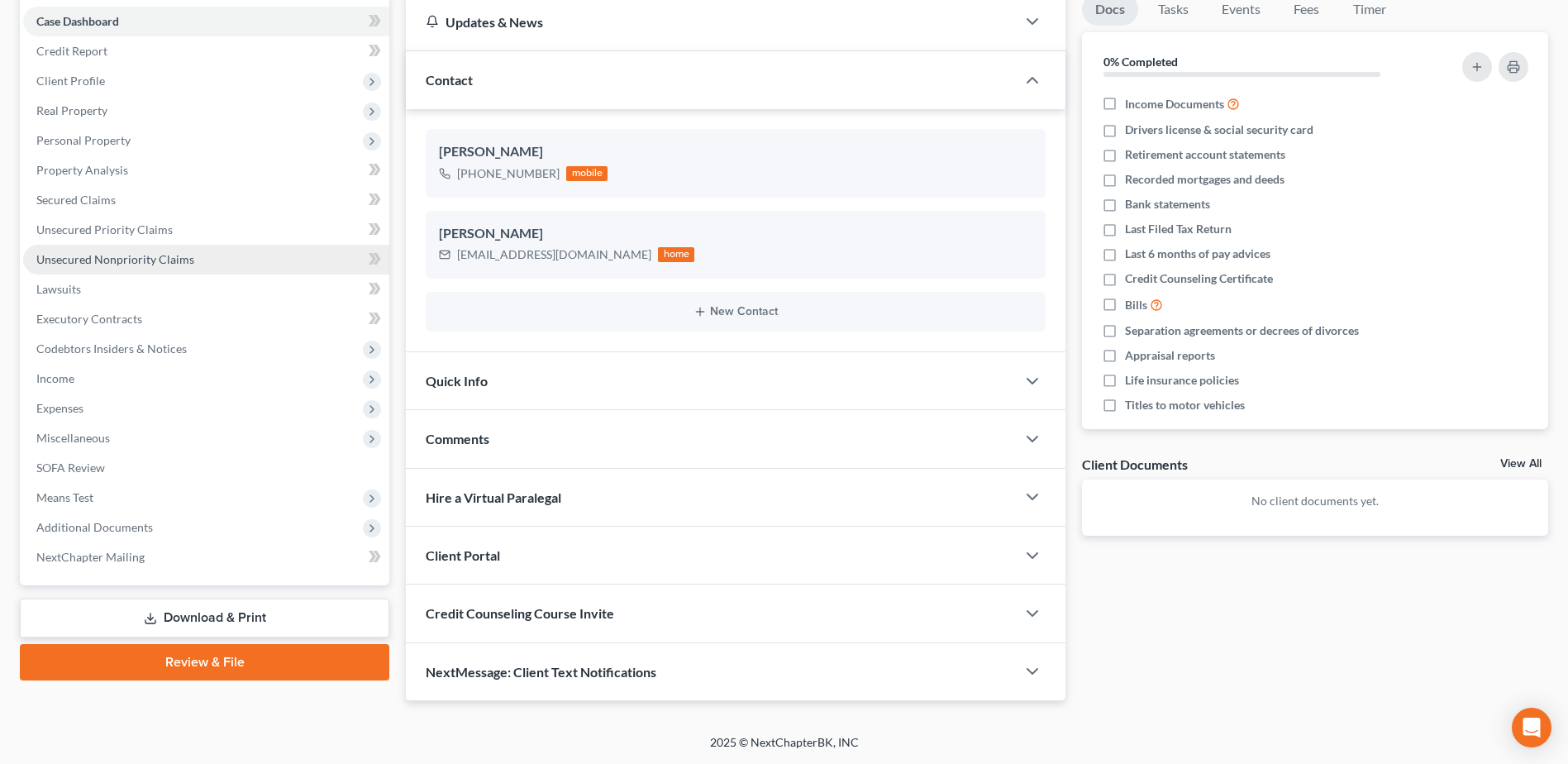
click at [162, 249] on link "Unsecured Nonpriority Claims" at bounding box center [205, 260] width 366 height 30
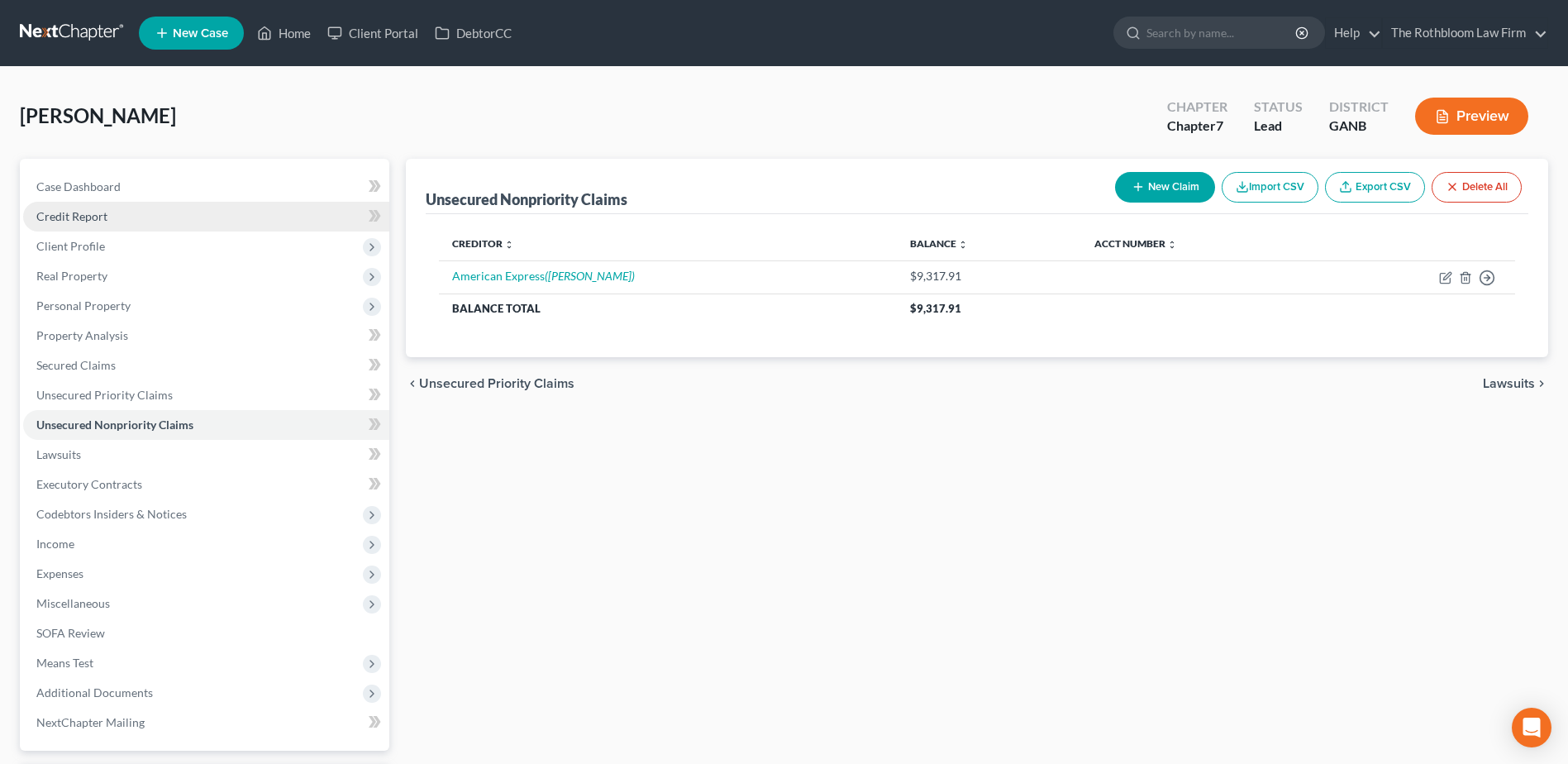
click at [91, 220] on span "Credit Report" at bounding box center [72, 216] width 71 height 14
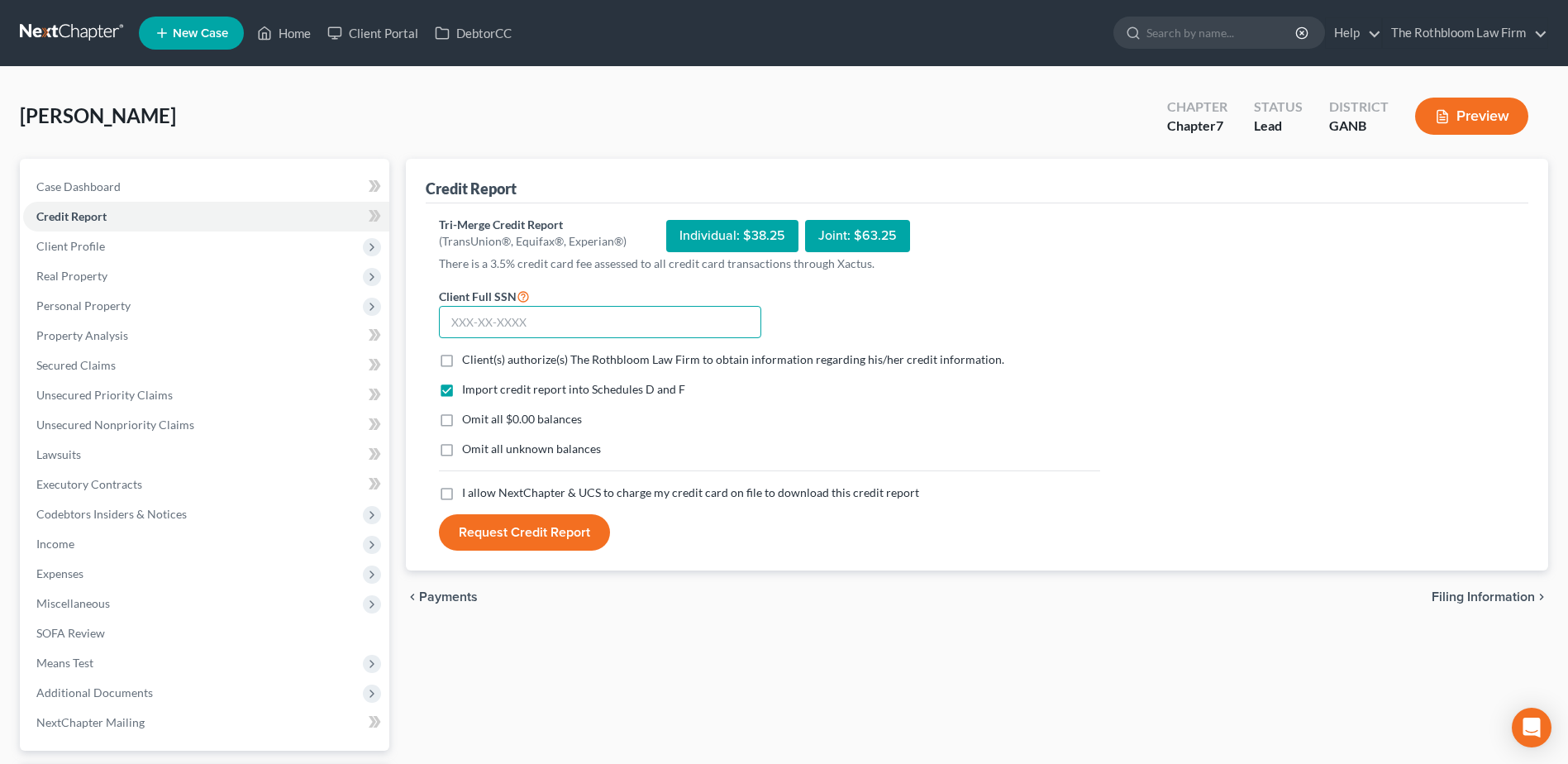
click at [545, 317] on input "text" at bounding box center [600, 321] width 322 height 33
type input "258-99-0170"
drag, startPoint x: 450, startPoint y: 361, endPoint x: 434, endPoint y: 408, distance: 49.6
click at [462, 361] on label "Client(s) authorize(s) The Rothbloom Law Firm to obtain information regarding h…" at bounding box center [733, 359] width 543 height 17
click at [469, 361] on input "Client(s) authorize(s) The Rothbloom Law Firm to obtain information regarding h…" at bounding box center [474, 356] width 11 height 11
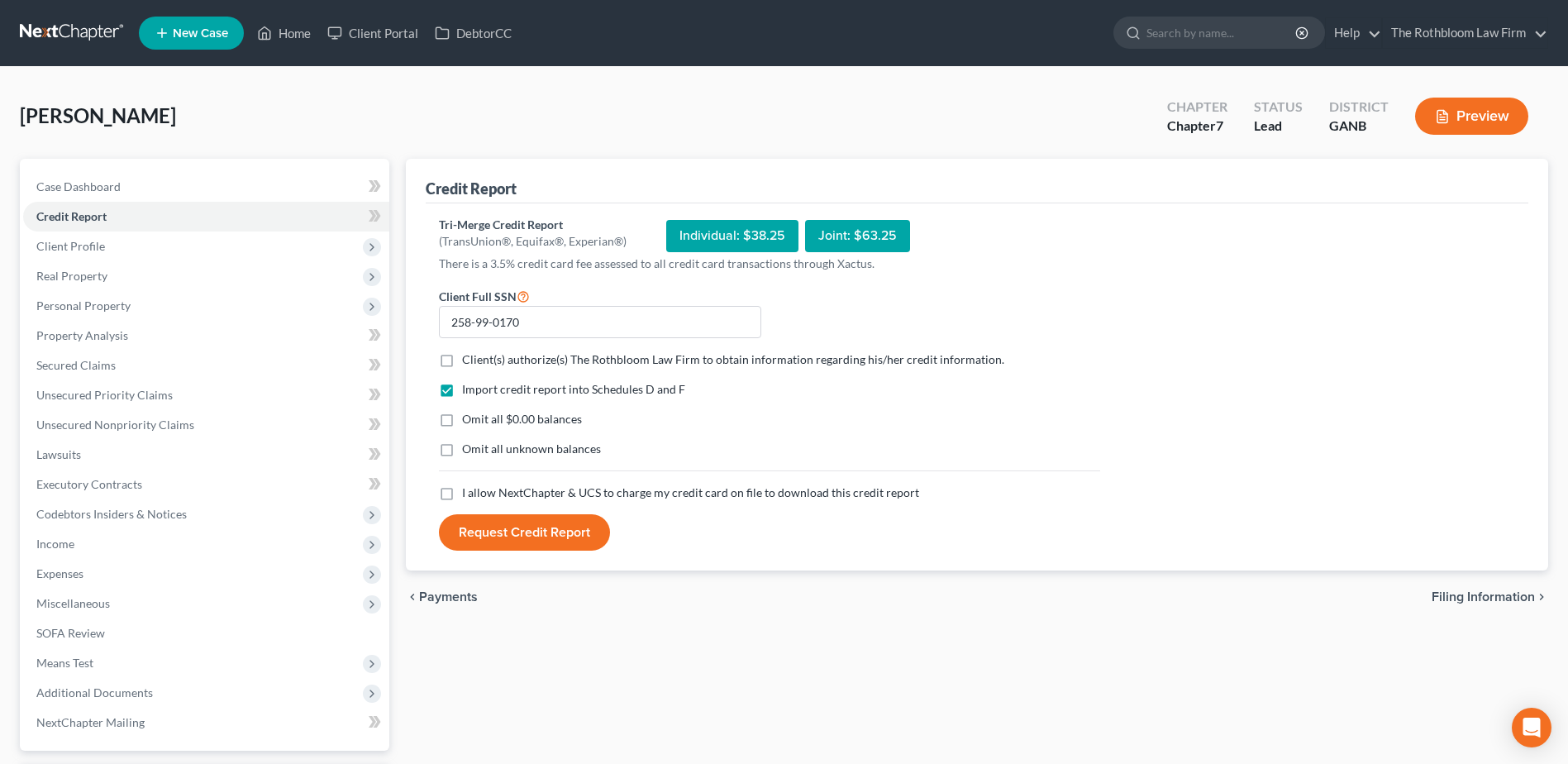
checkbox input "true"
click at [462, 422] on label "Omit all $0.00 balances" at bounding box center [522, 419] width 120 height 17
click at [469, 422] on input "Omit all $0.00 balances" at bounding box center [474, 416] width 11 height 11
checkbox input "true"
click at [462, 501] on label "I allow NextChapter & UCS to charge my credit card on file to download this cre…" at bounding box center [690, 492] width 457 height 17
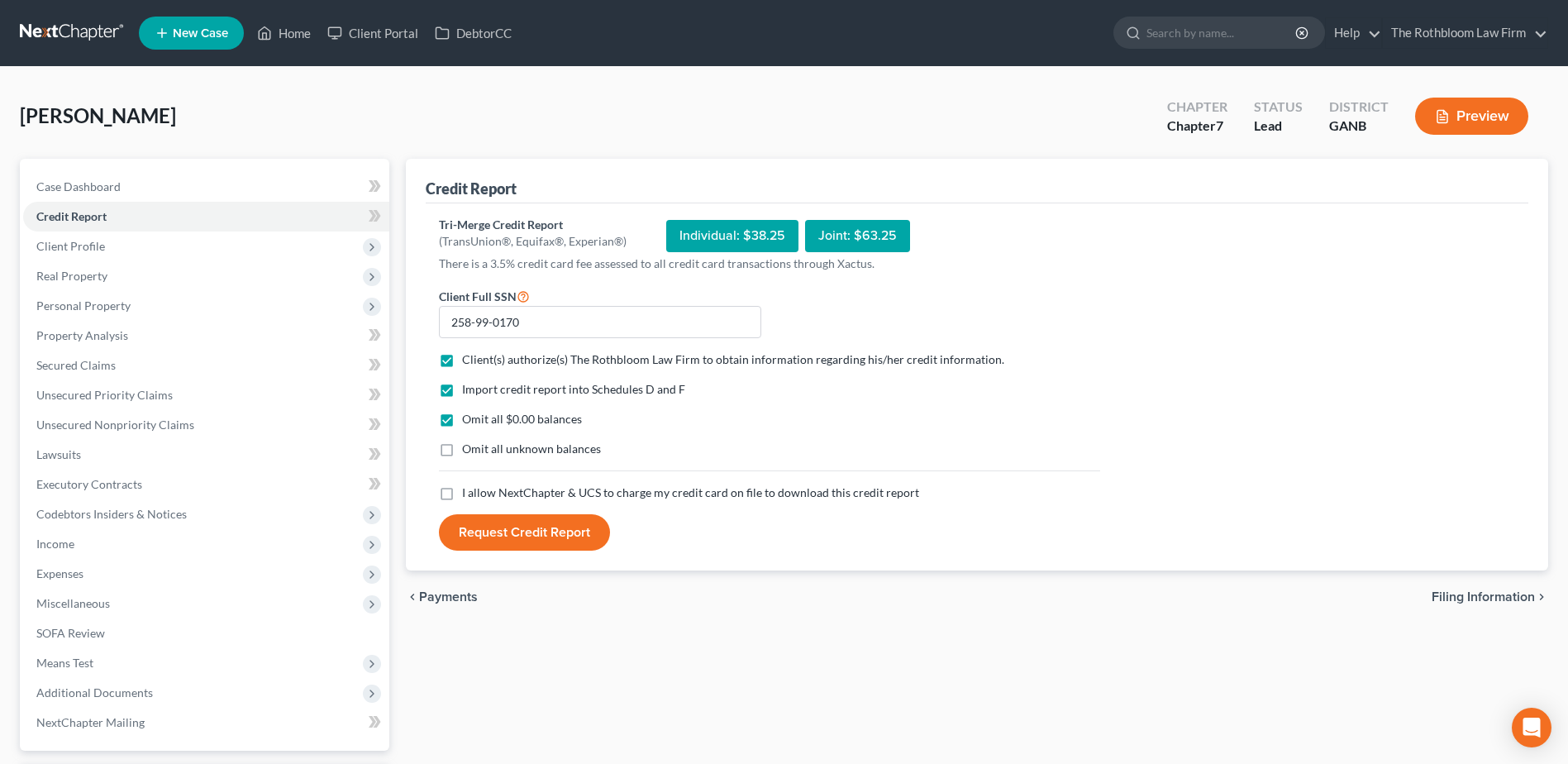
click at [469, 495] on input "I allow NextChapter & UCS to charge my credit card on file to download this cre…" at bounding box center [474, 489] width 11 height 11
checkbox input "true"
click at [525, 537] on button "Request Credit Report" at bounding box center [525, 532] width 172 height 37
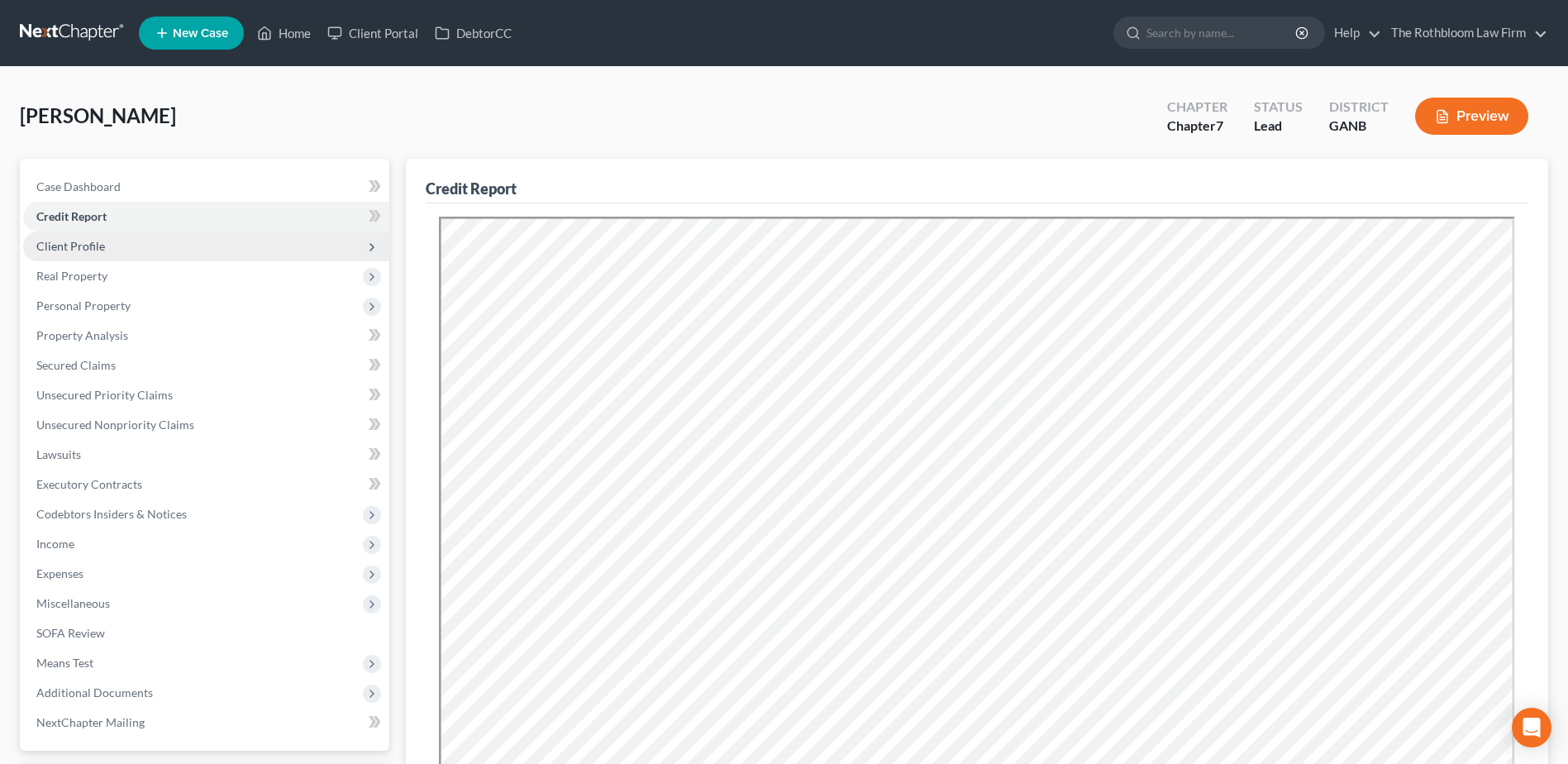
click at [66, 244] on span "Client Profile" at bounding box center [70, 246] width 68 height 14
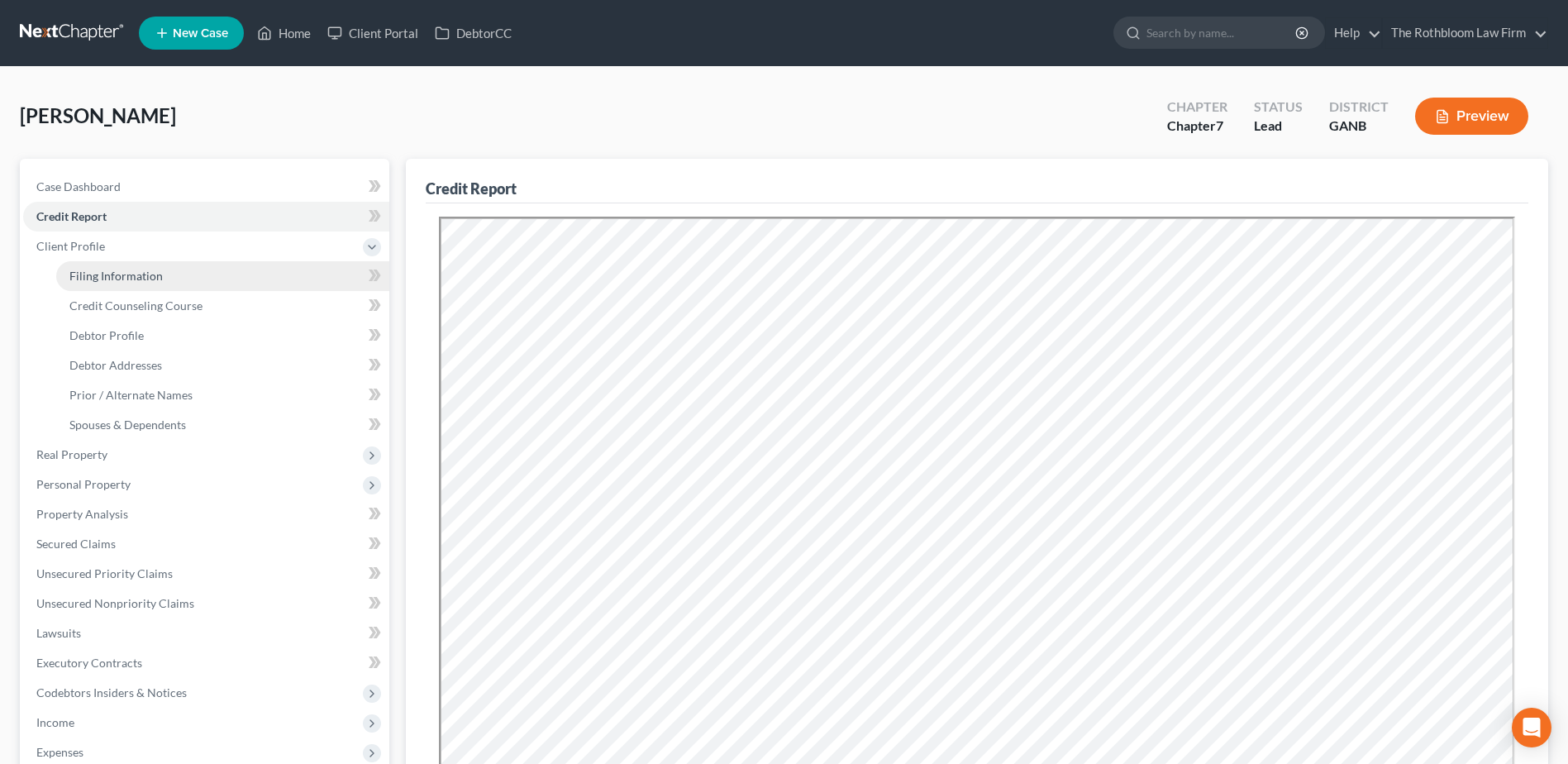
click at [97, 274] on span "Filing Information" at bounding box center [116, 276] width 93 height 14
select select "1"
select select "0"
select select "19"
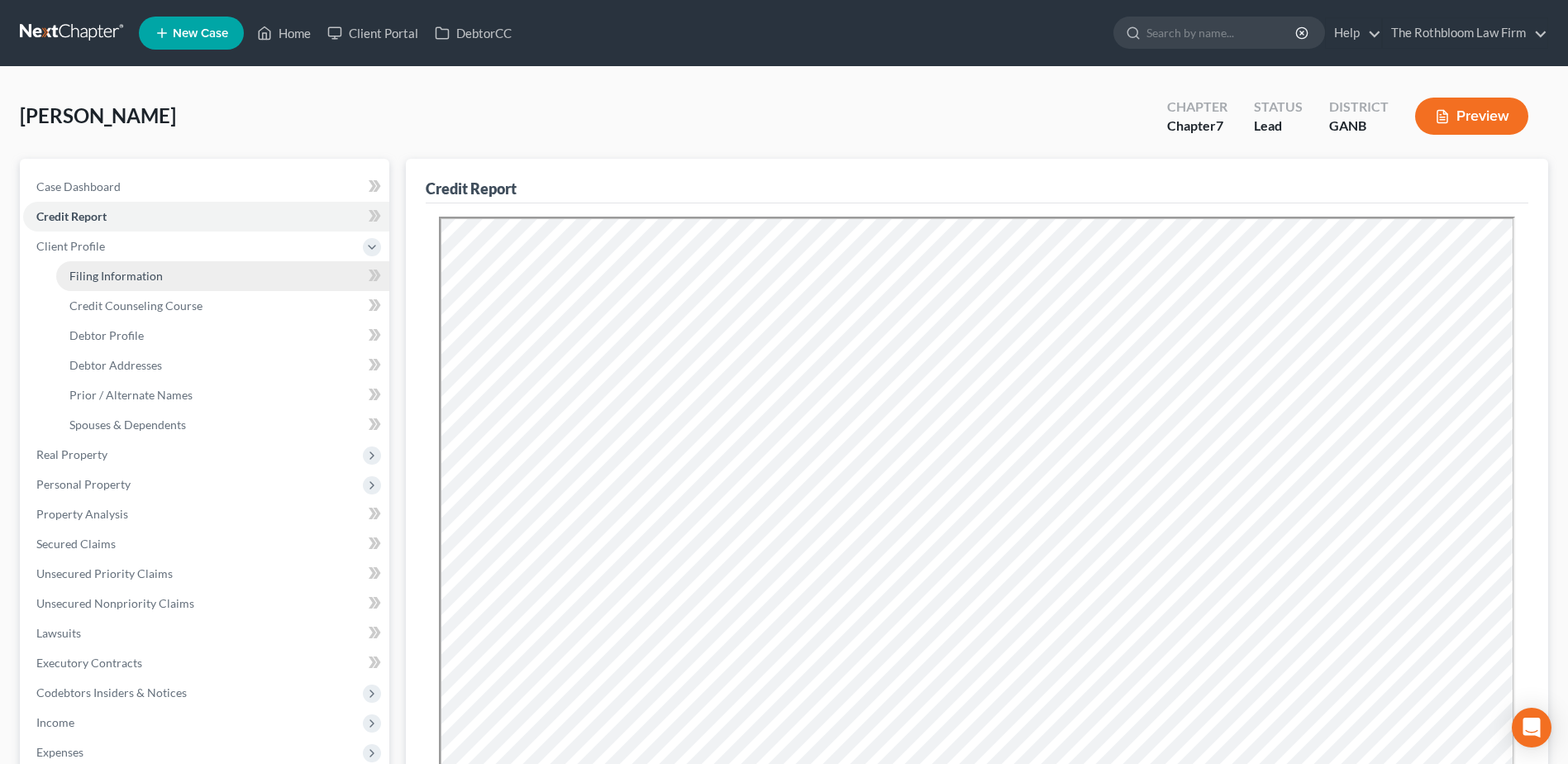
select select "0"
select select "10"
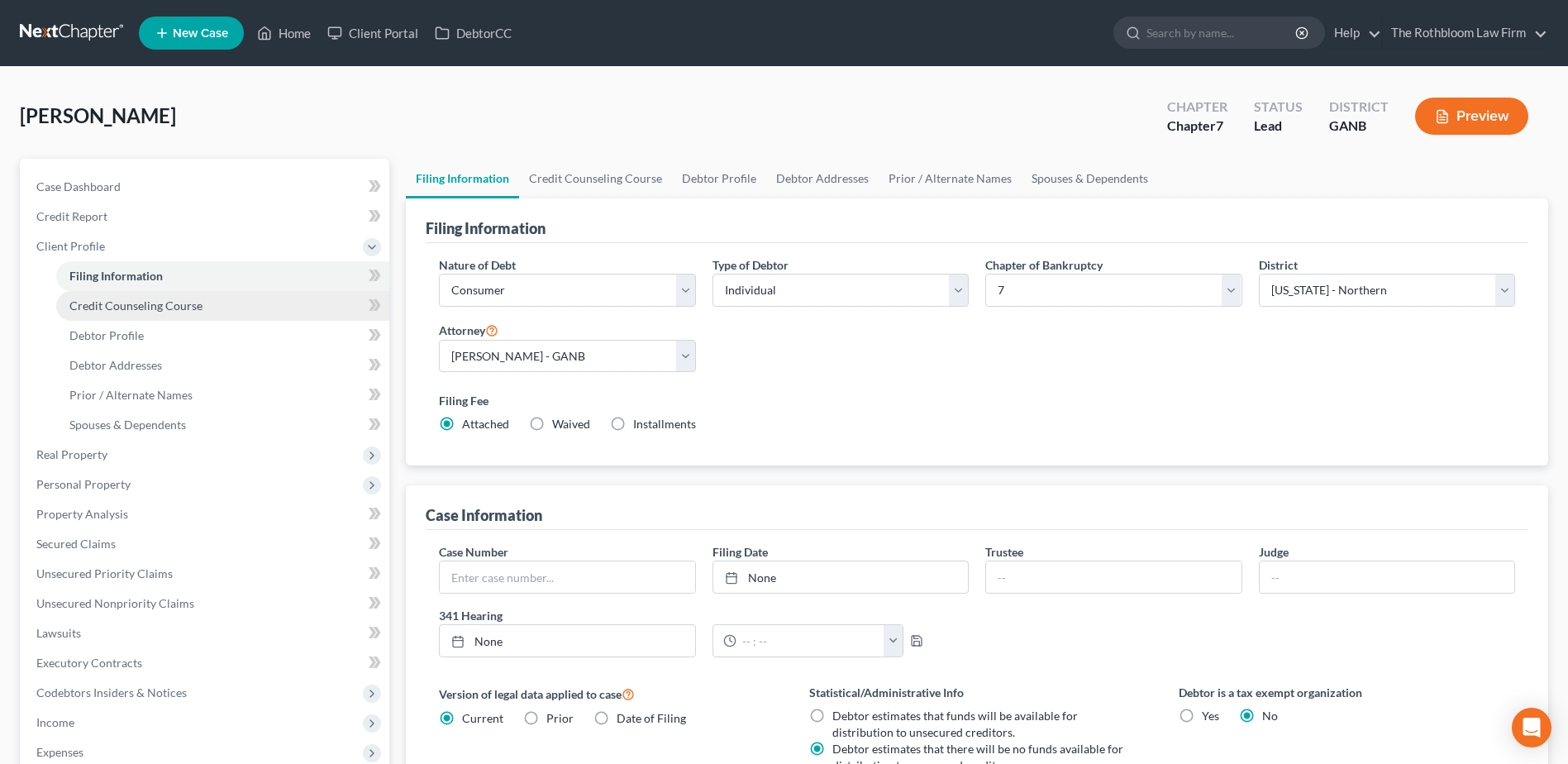
click at [152, 301] on span "Credit Counseling Course" at bounding box center [136, 306] width 133 height 14
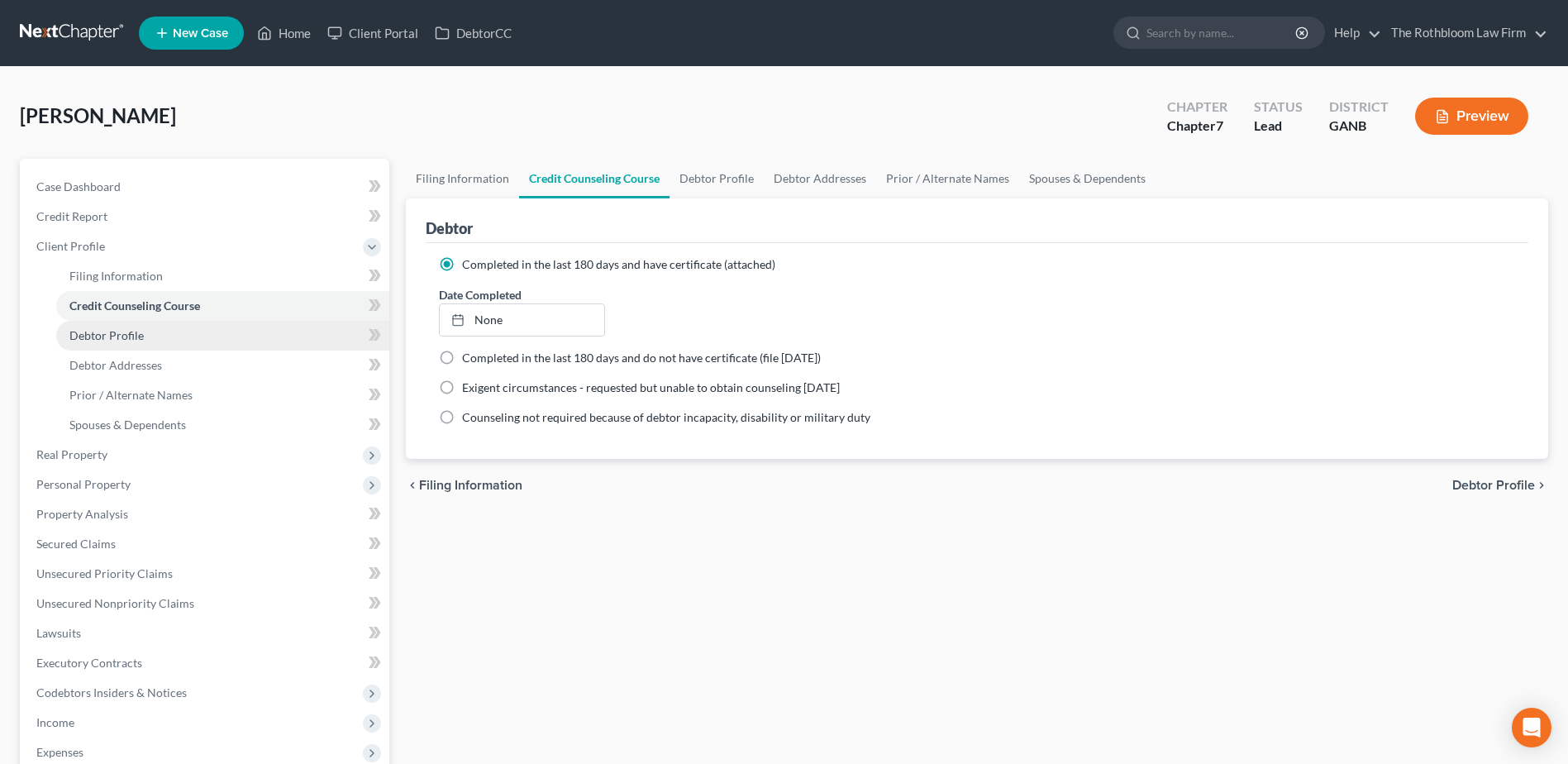
click at [125, 347] on link "Debtor Profile" at bounding box center [223, 335] width 333 height 30
select select "0"
select select "1"
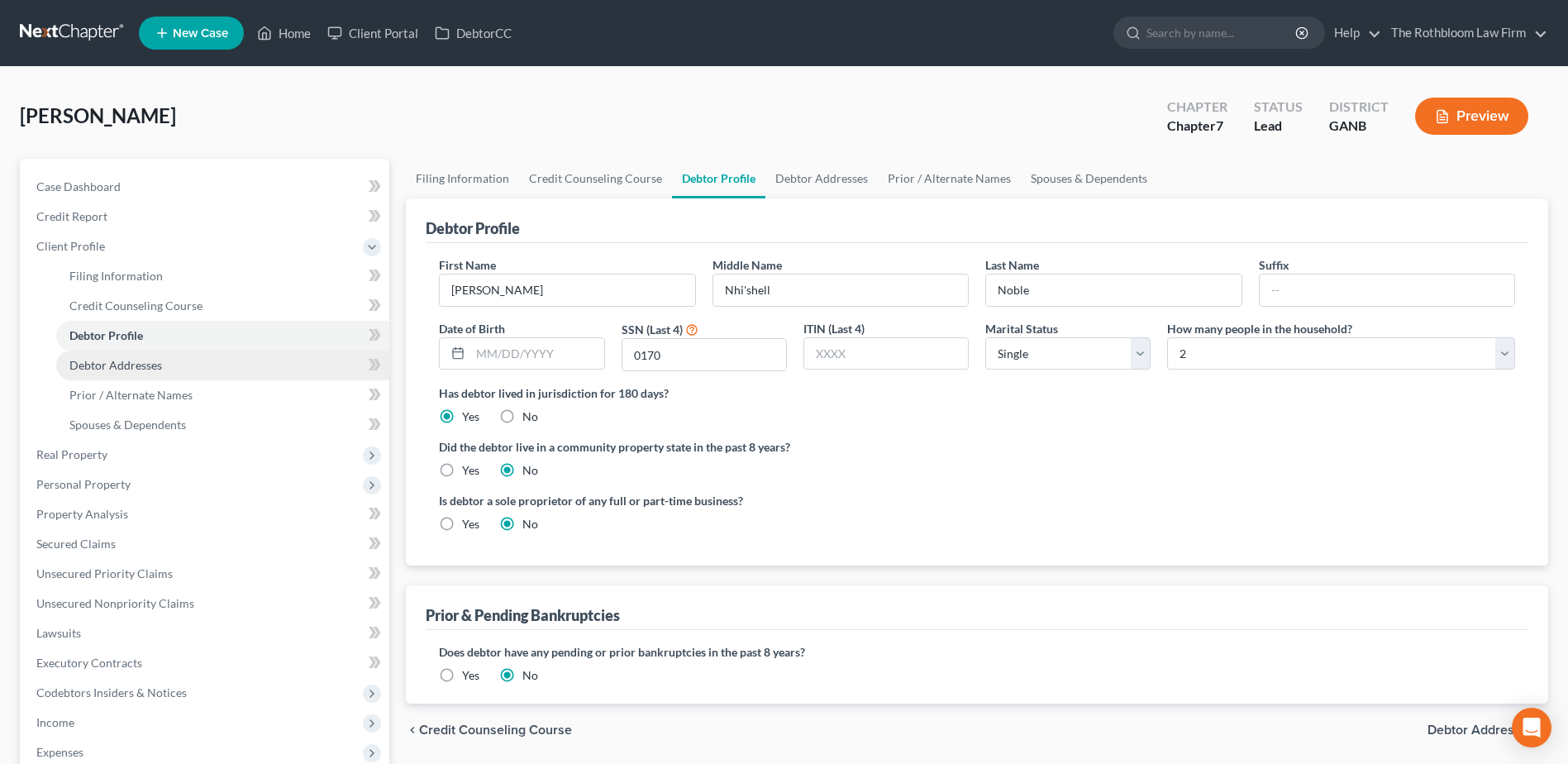
click at [128, 369] on span "Debtor Addresses" at bounding box center [115, 365] width 92 height 14
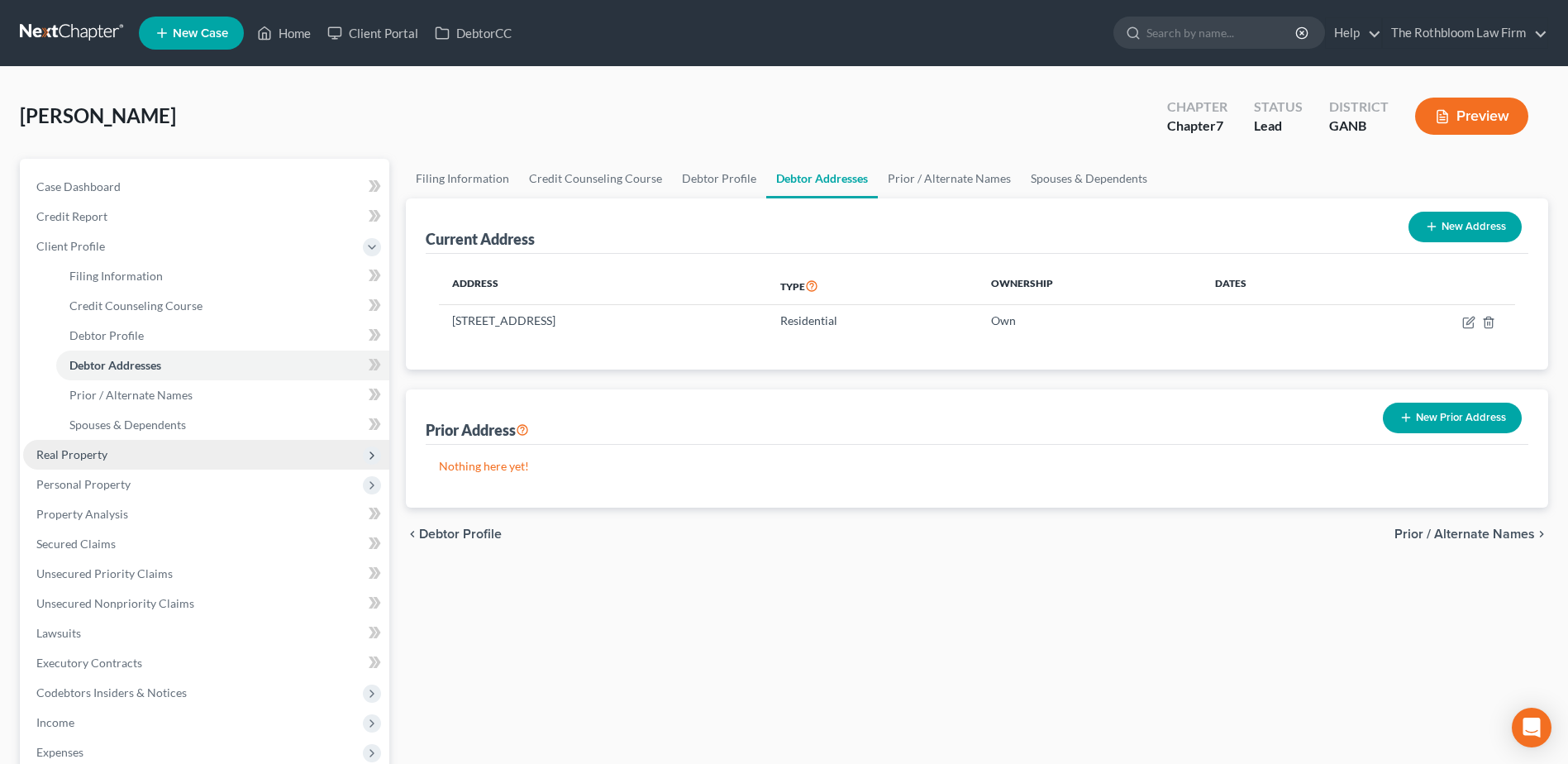
click at [106, 455] on span "Real Property" at bounding box center [72, 454] width 71 height 14
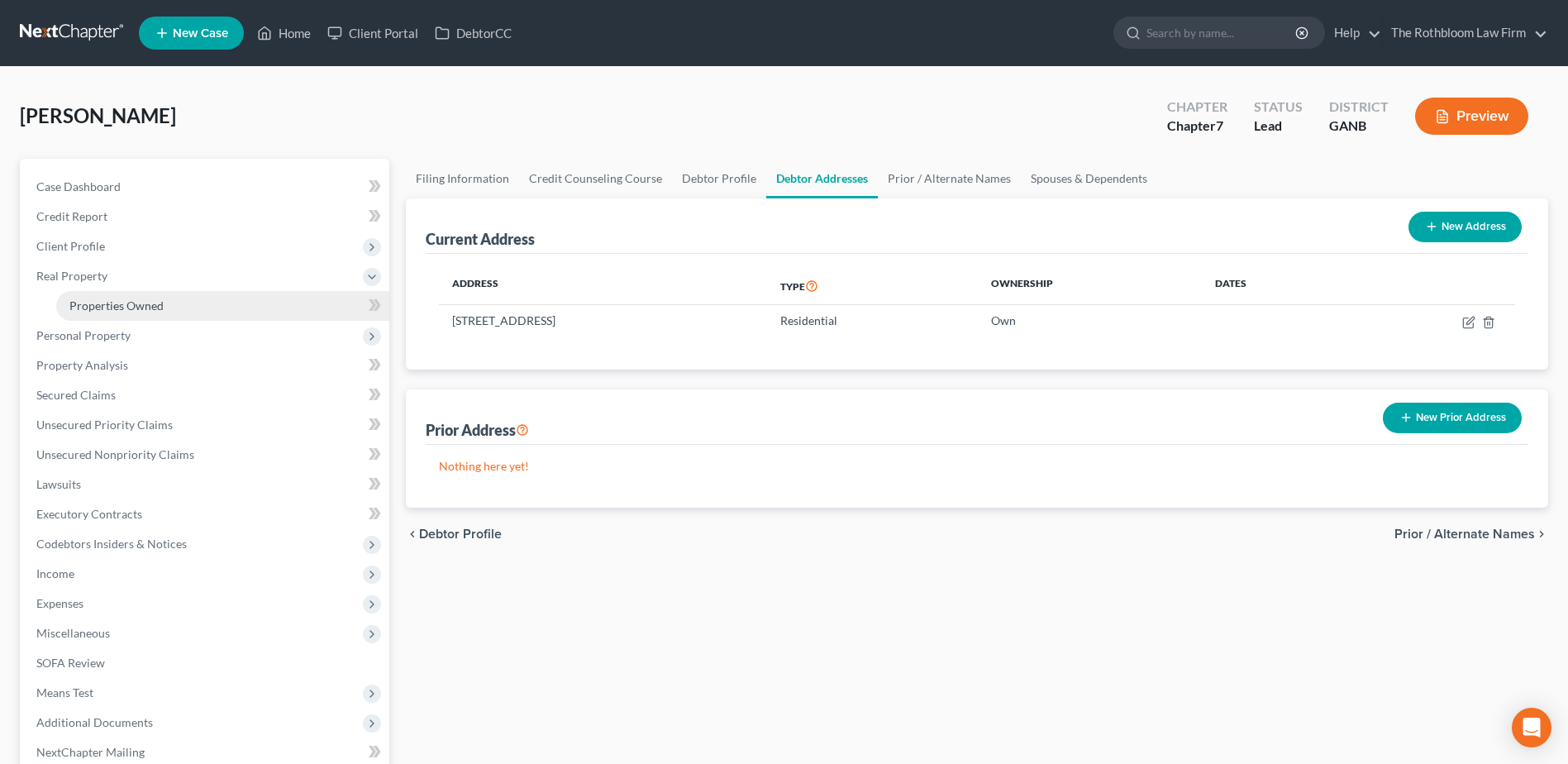
click at [128, 313] on link "Properties Owned" at bounding box center [223, 306] width 333 height 30
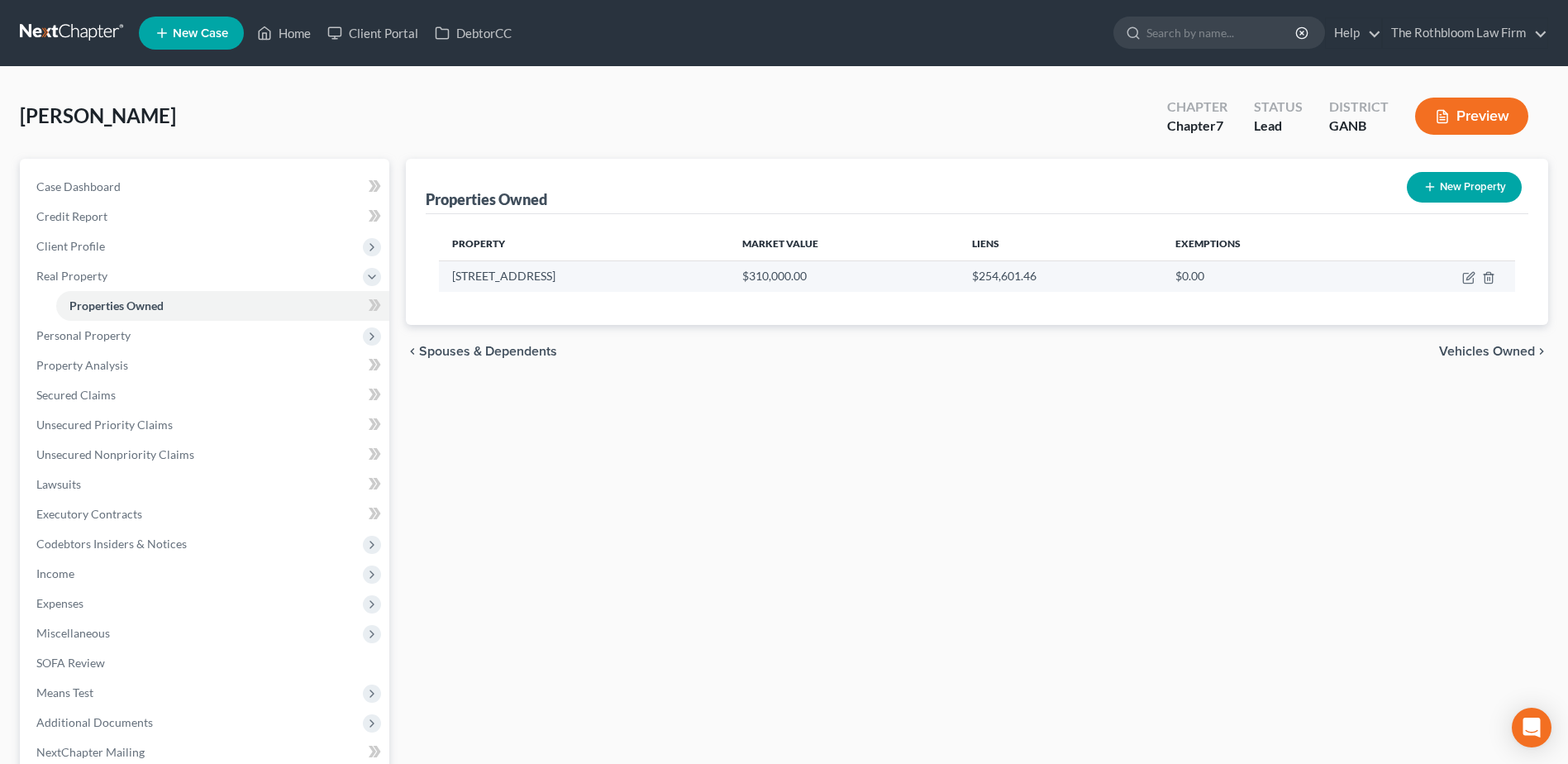
click at [1466, 289] on td at bounding box center [1440, 277] width 148 height 32
click at [1467, 275] on icon "button" at bounding box center [1468, 277] width 13 height 13
select select "10"
select select "32"
select select "0"
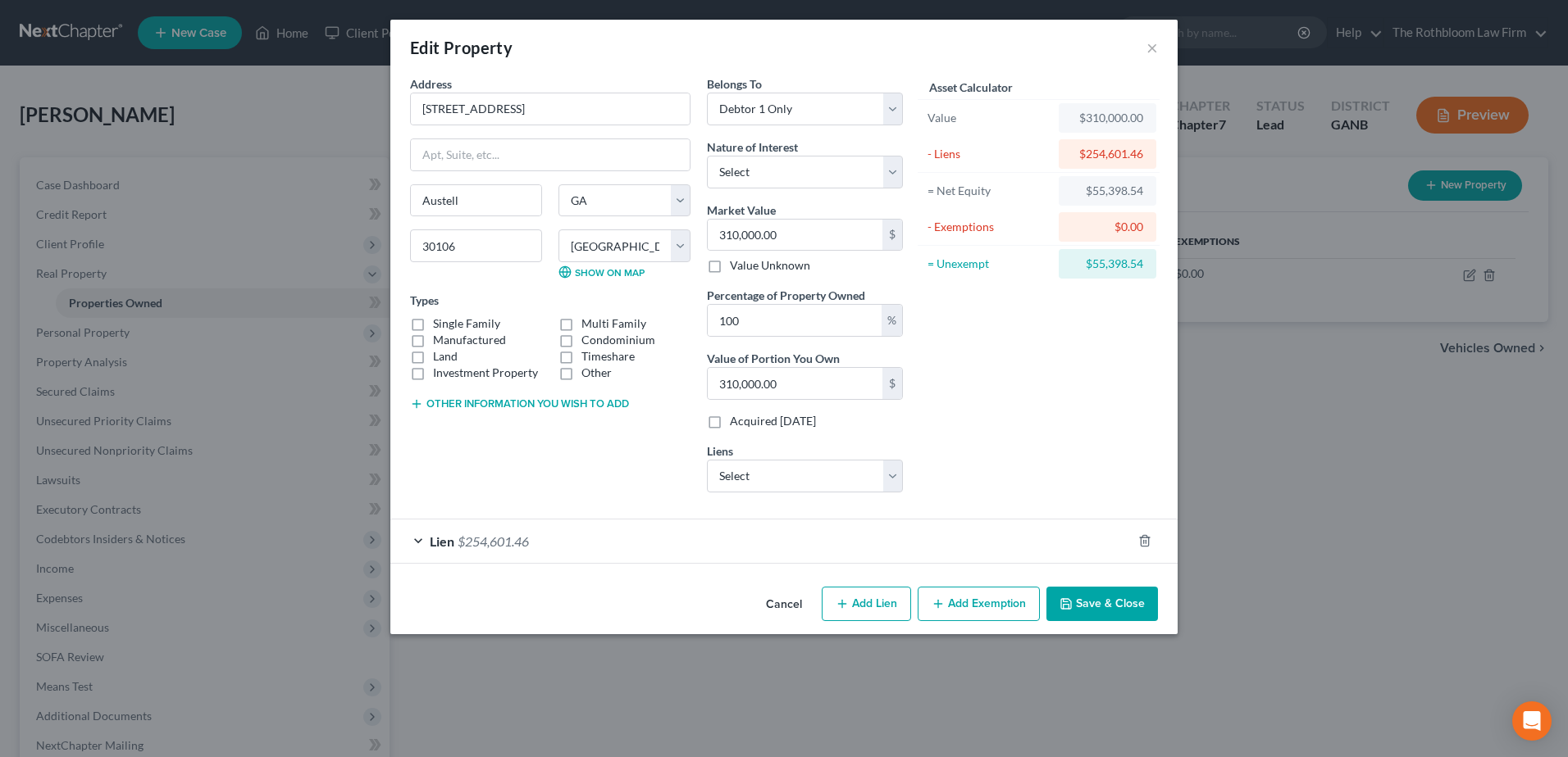
click at [433, 322] on label "Single Family" at bounding box center [466, 323] width 67 height 17
click at [440, 322] on input "Single Family" at bounding box center [445, 320] width 11 height 11
checkbox input "true"
click at [995, 603] on button "Add Exemption" at bounding box center [979, 604] width 122 height 34
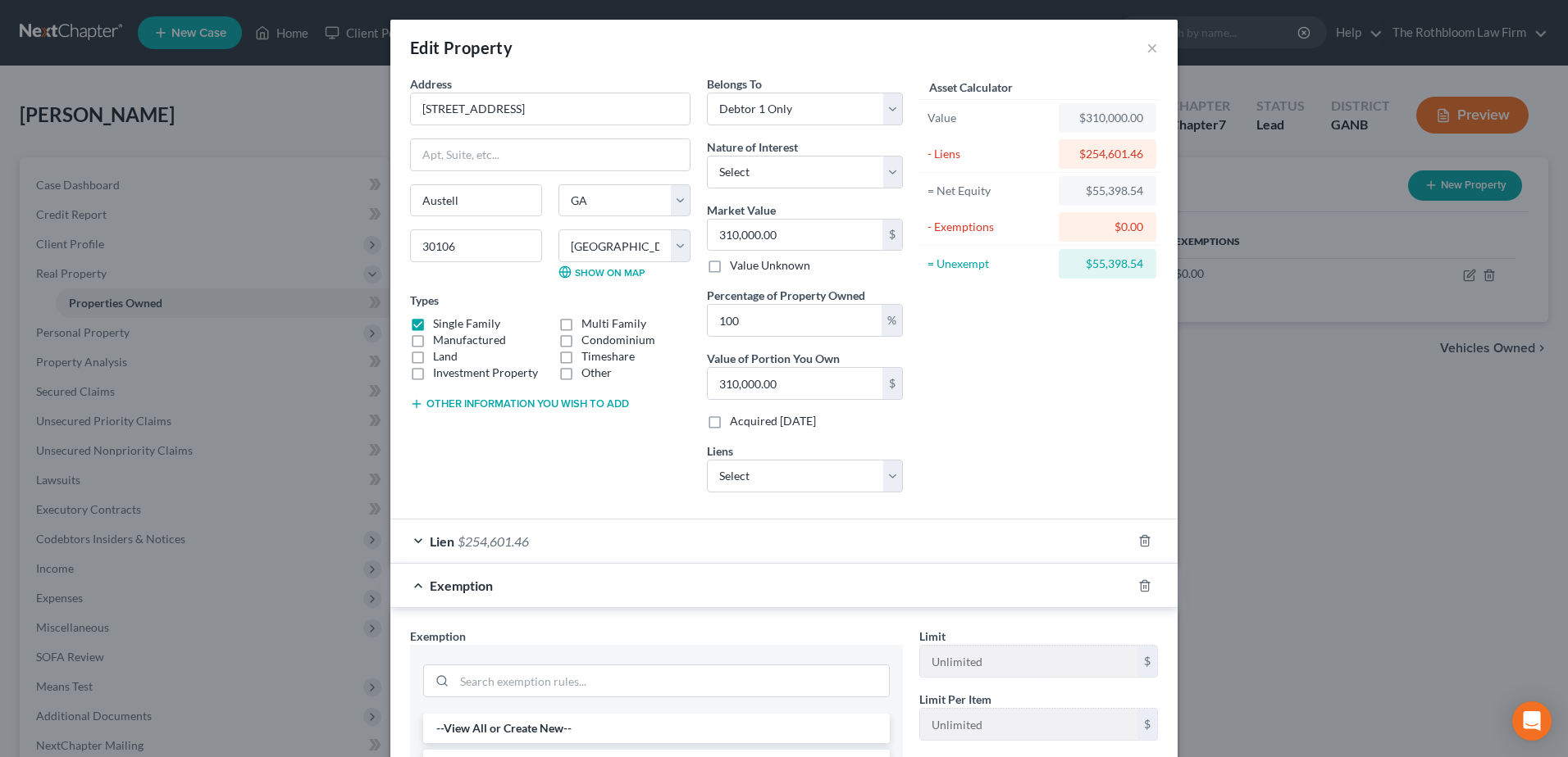
scroll to position [246, 0]
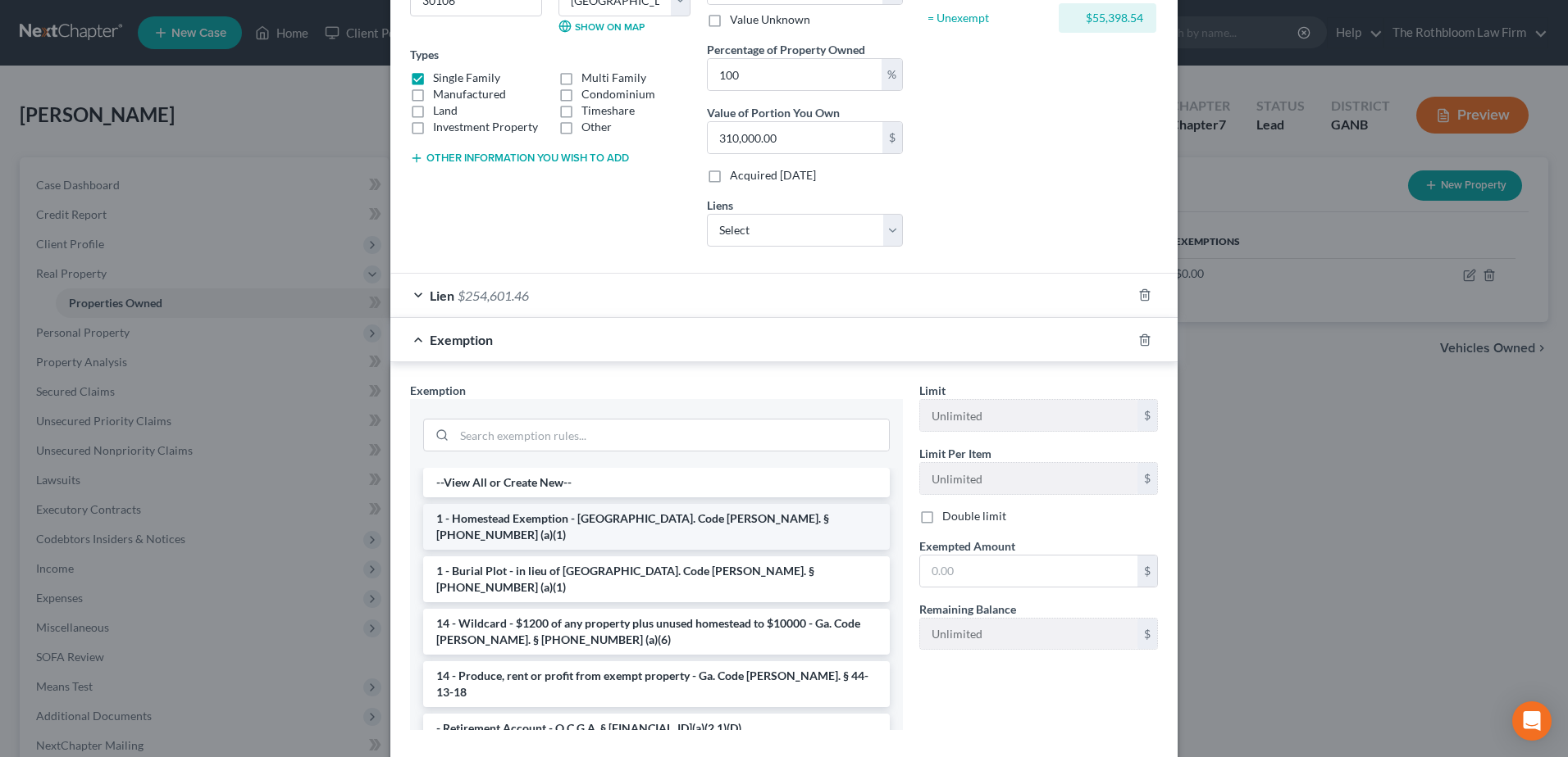
click at [513, 514] on li "1 - Homestead Exemption - Ga. Code Ann. § 44-13-100 (a)(1)" at bounding box center [656, 527] width 466 height 46
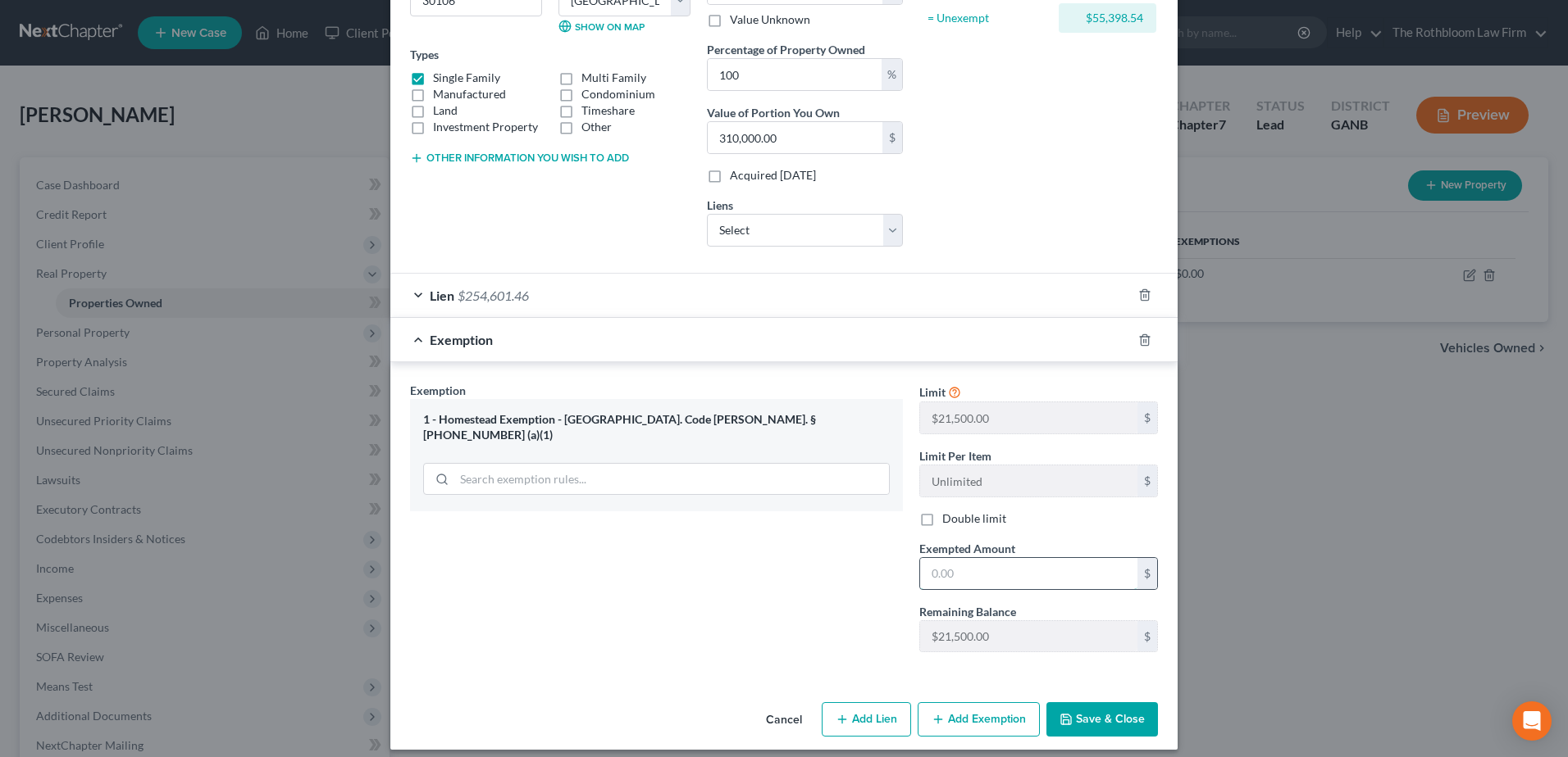
click at [984, 570] on input "text" at bounding box center [1028, 574] width 217 height 31
type input "0"
click at [1118, 723] on button "Save & Close" at bounding box center [1101, 719] width 111 height 34
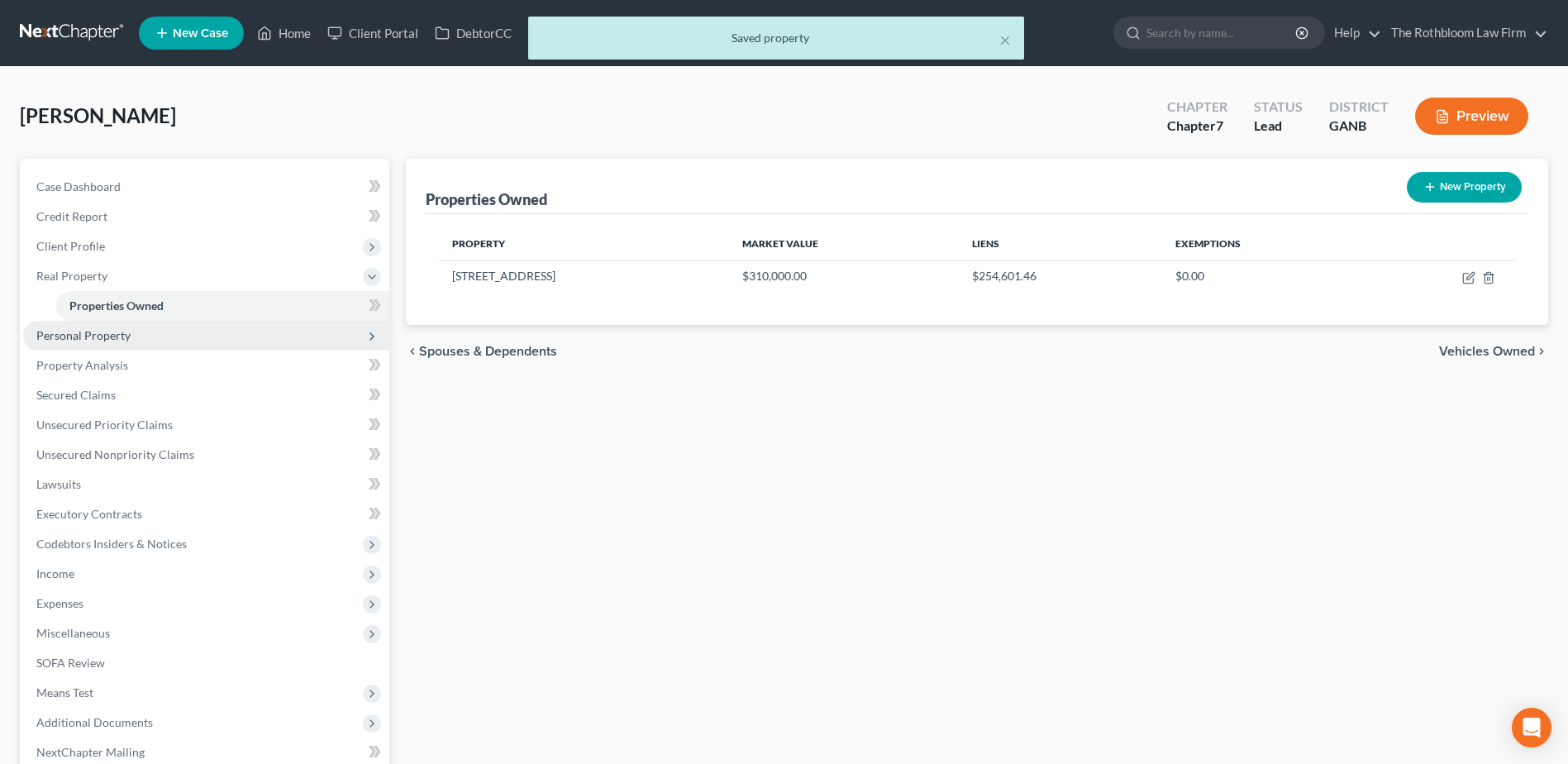
click at [104, 336] on span "Personal Property" at bounding box center [83, 335] width 94 height 14
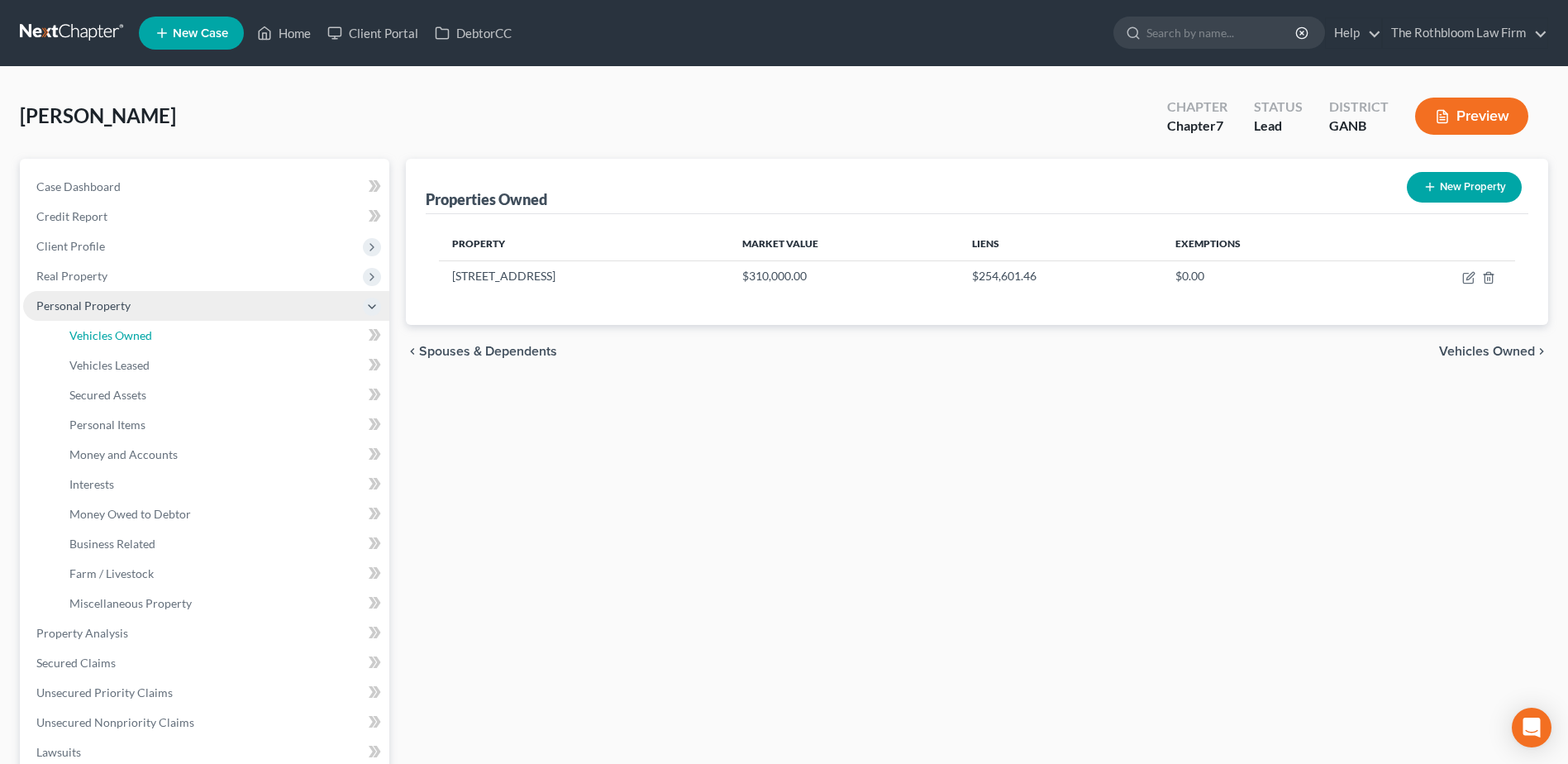
click at [104, 336] on span "Vehicles Owned" at bounding box center [110, 335] width 82 height 14
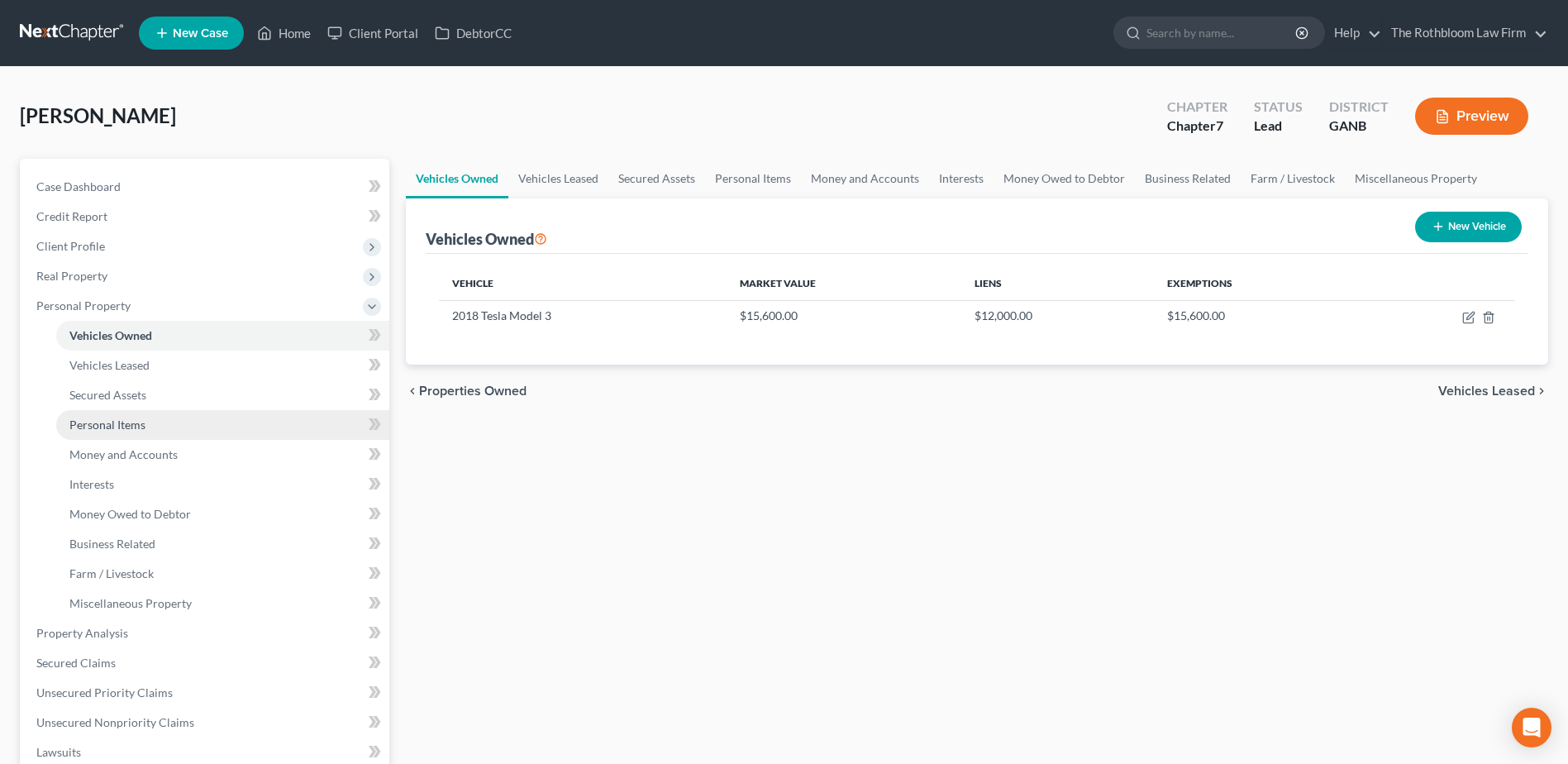
click at [102, 425] on span "Personal Items" at bounding box center [107, 425] width 76 height 14
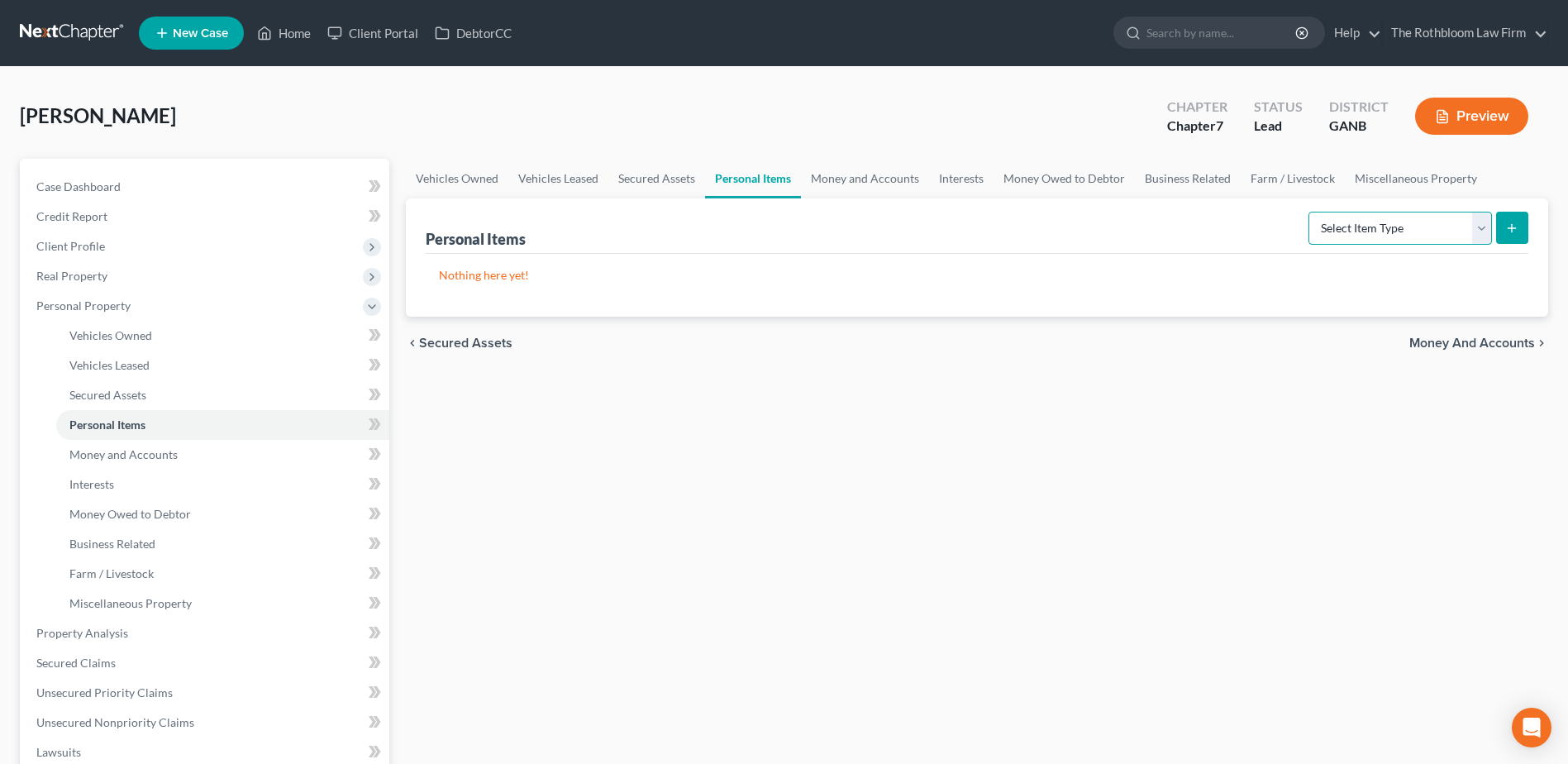
drag, startPoint x: 1483, startPoint y: 231, endPoint x: 475, endPoint y: 229, distance: 1008.0
click at [1483, 231] on select "Select Item Type Clothing Collectibles Of Value Electronics Firearms Household …" at bounding box center [1399, 227] width 183 height 33
select select "household_goods"
click at [1310, 211] on select "Select Item Type Clothing Collectibles Of Value Electronics Firearms Household …" at bounding box center [1399, 227] width 183 height 33
click at [1501, 226] on button "submit" at bounding box center [1512, 227] width 33 height 33
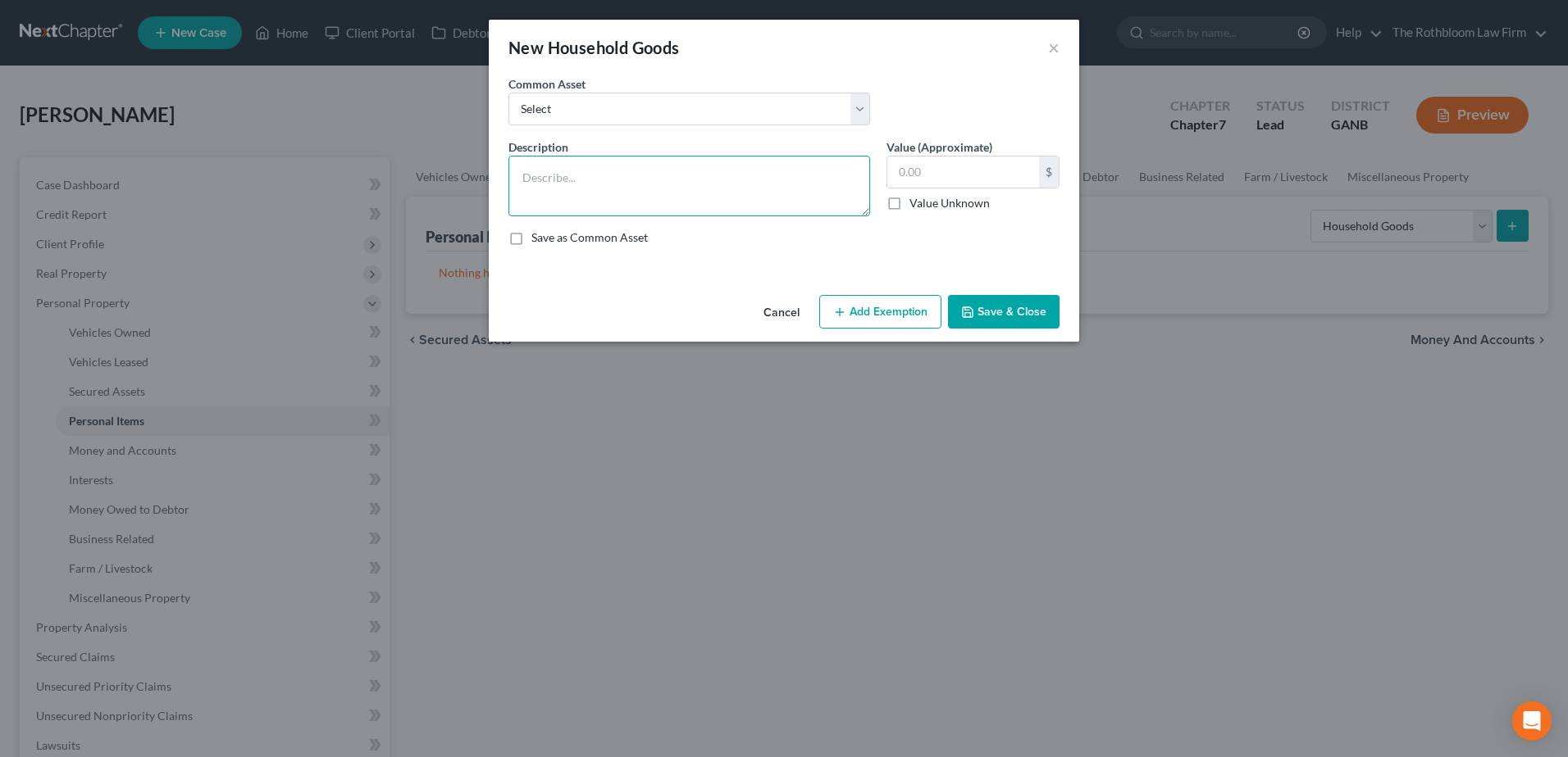
click at [554, 175] on textarea at bounding box center [690, 186] width 362 height 61
type textarea "Household furniture"
click at [958, 165] on input "text" at bounding box center [963, 172] width 151 height 31
type input "10,000"
click at [1006, 299] on button "Save & Close" at bounding box center [1002, 312] width 111 height 34
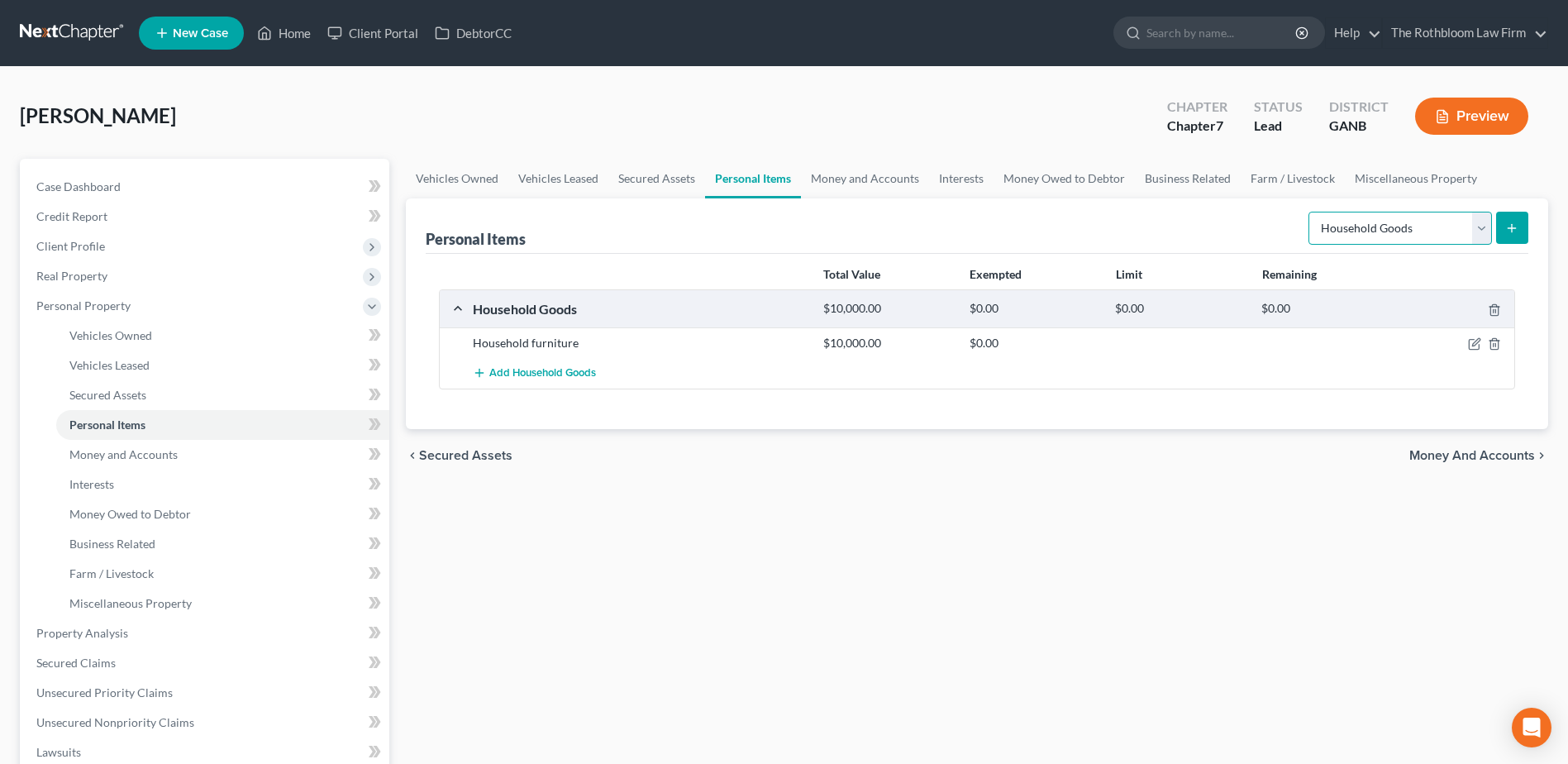
click at [1486, 230] on select "Select Item Type Clothing Collectibles Of Value Electronics Firearms Household …" at bounding box center [1399, 227] width 183 height 33
select select "clothing"
click at [1310, 211] on select "Select Item Type Clothing Collectibles Of Value Electronics Firearms Household …" at bounding box center [1399, 227] width 183 height 33
click at [1505, 229] on button "submit" at bounding box center [1512, 227] width 33 height 33
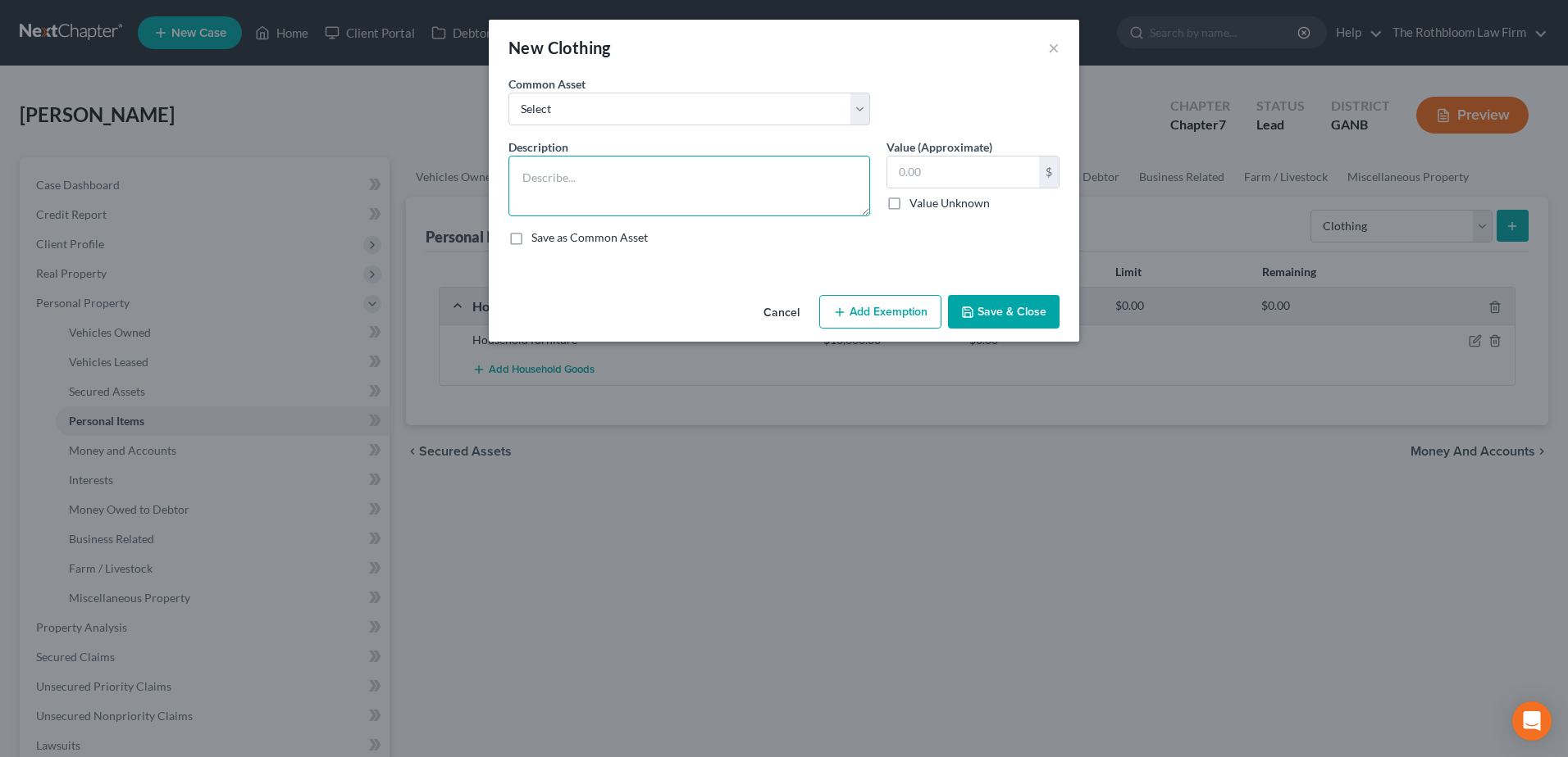
click at [553, 186] on textarea at bounding box center [690, 186] width 362 height 61
type textarea "Clothing"
click at [942, 182] on input "text" at bounding box center [963, 172] width 151 height 31
type input "200"
click at [1008, 313] on button "Save & Close" at bounding box center [1002, 312] width 111 height 34
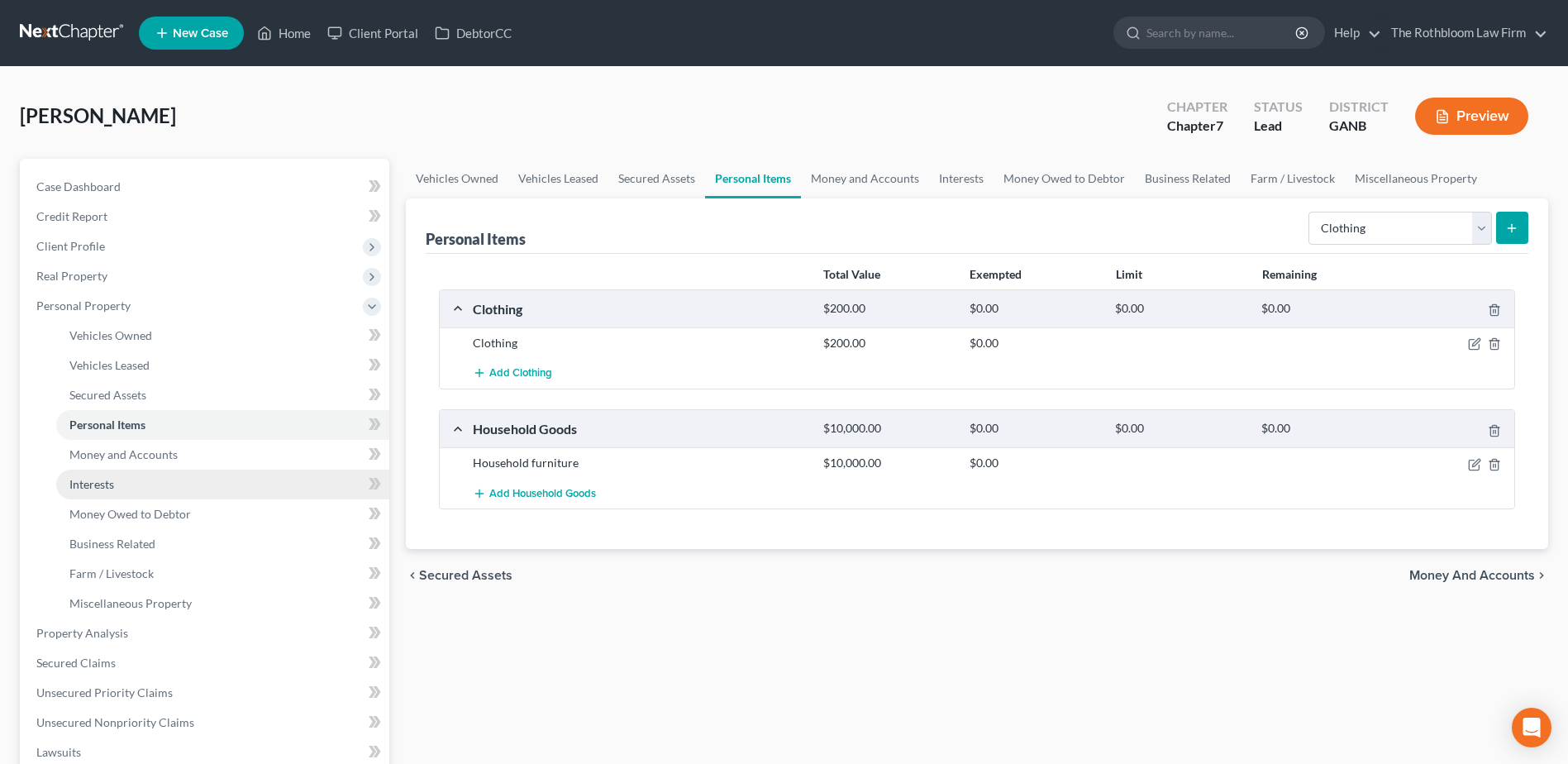
click at [92, 477] on span "Interests" at bounding box center [91, 484] width 45 height 14
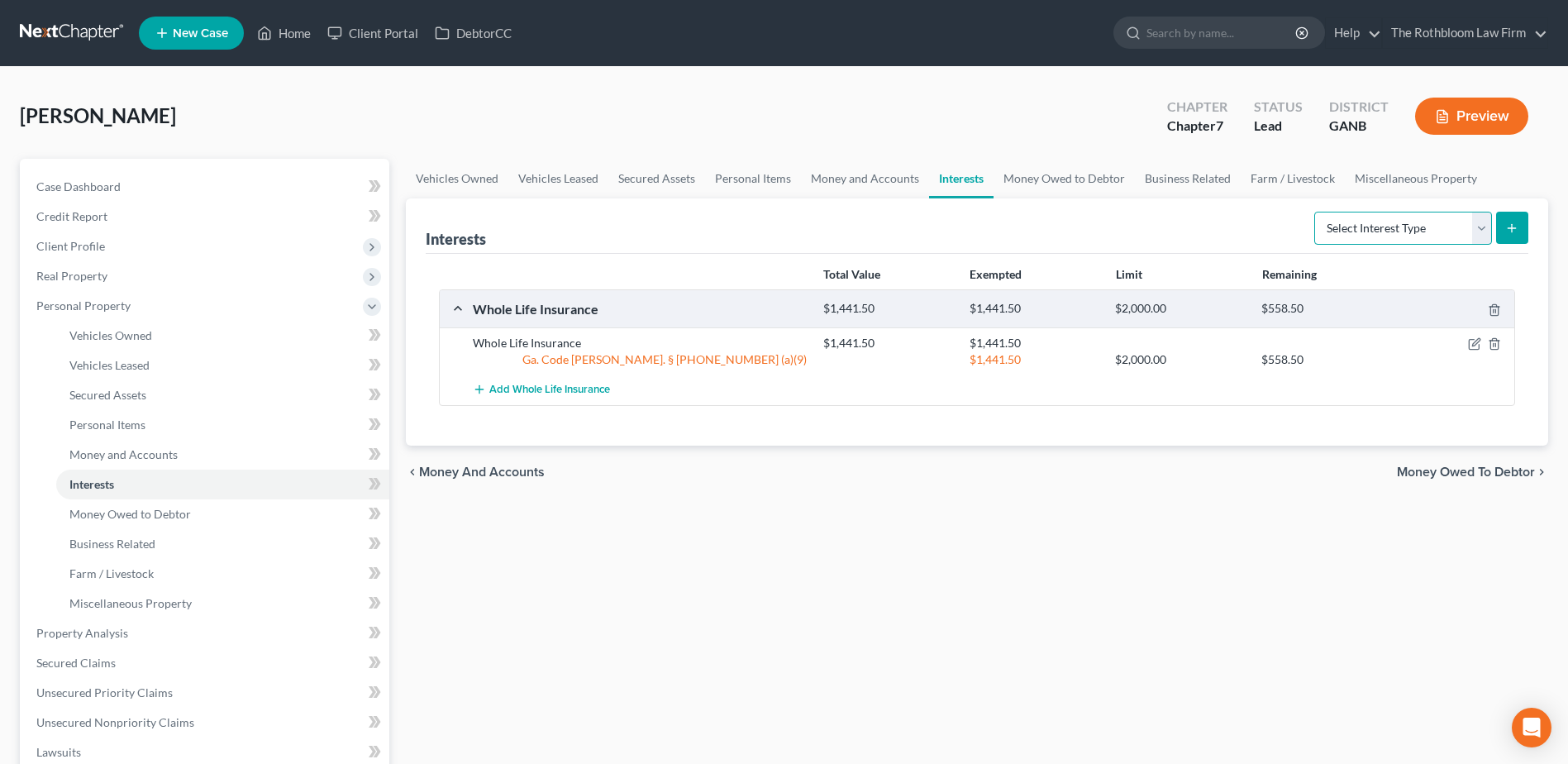
click at [1487, 227] on select "Select Interest Type 401K Annuity Bond Education IRA Government Bond Government…" at bounding box center [1402, 227] width 178 height 33
select select "401k"
click at [1316, 211] on select "Select Interest Type 401K Annuity Bond Education IRA Government Bond Government…" at bounding box center [1402, 227] width 178 height 33
click at [1505, 233] on button "submit" at bounding box center [1512, 227] width 33 height 33
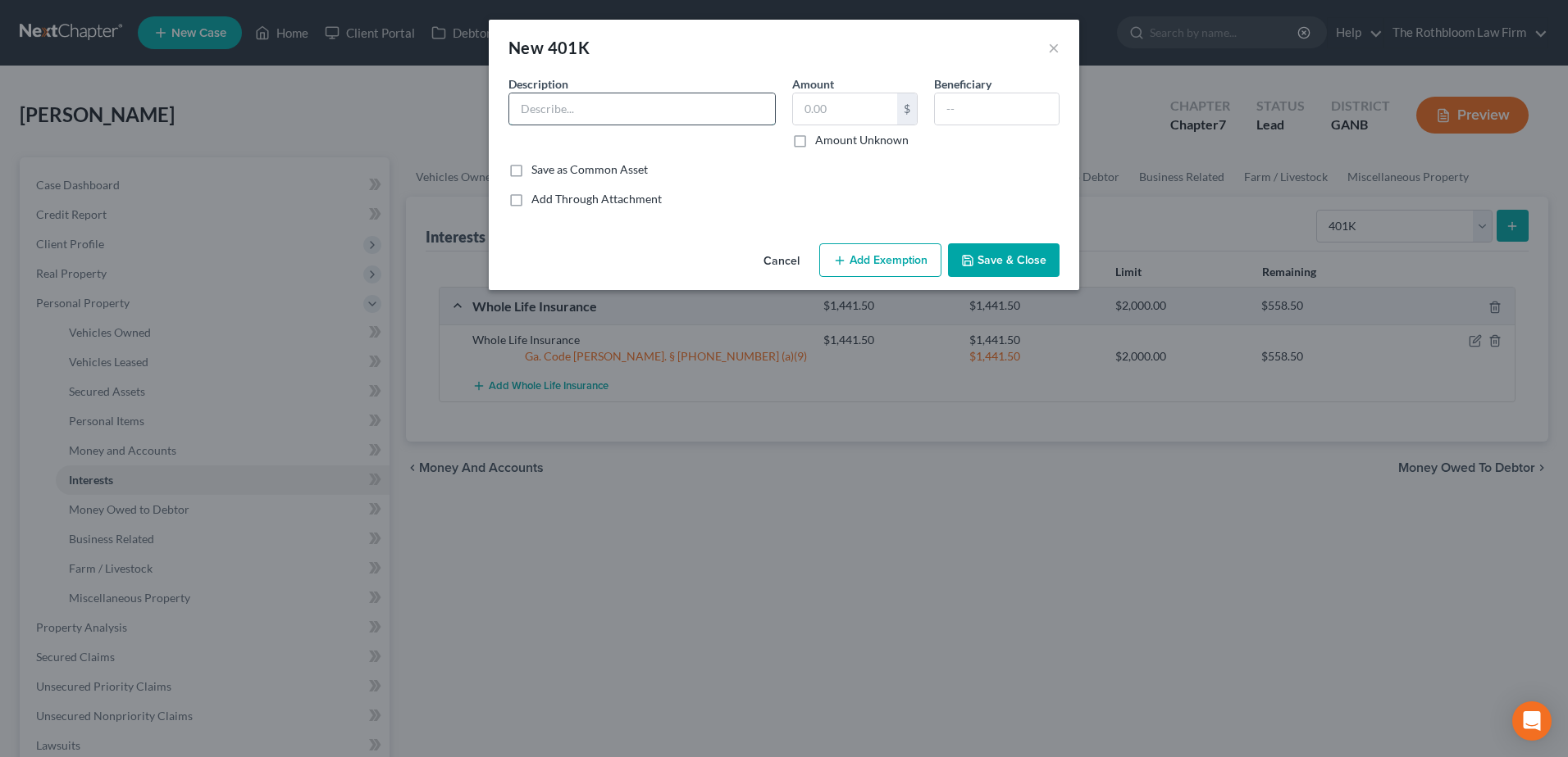
click at [537, 120] on input "text" at bounding box center [642, 109] width 266 height 31
type input "401k"
type input "1,500"
click at [906, 267] on button "Add Exemption" at bounding box center [880, 261] width 122 height 34
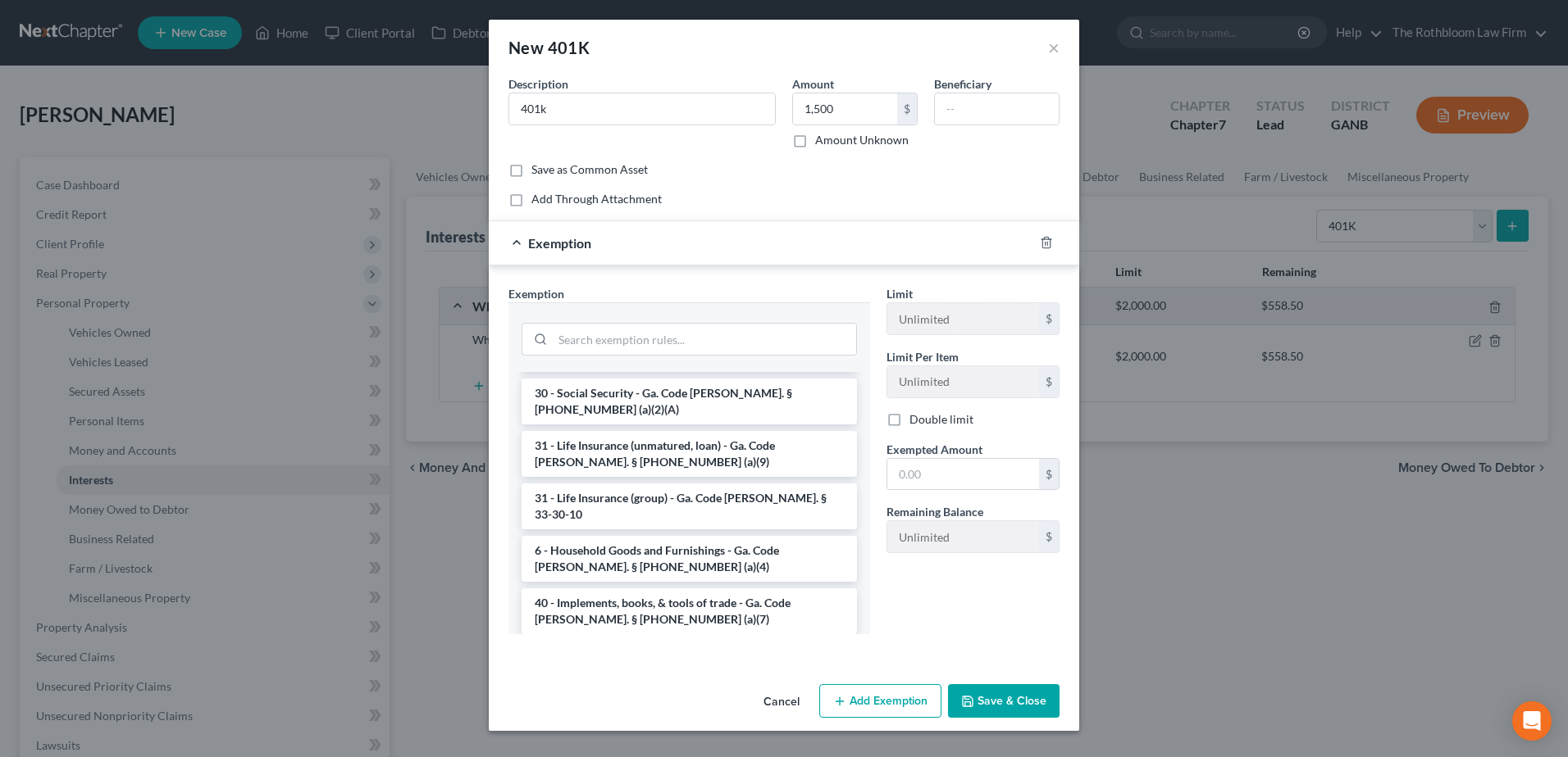
scroll to position [2285, 0]
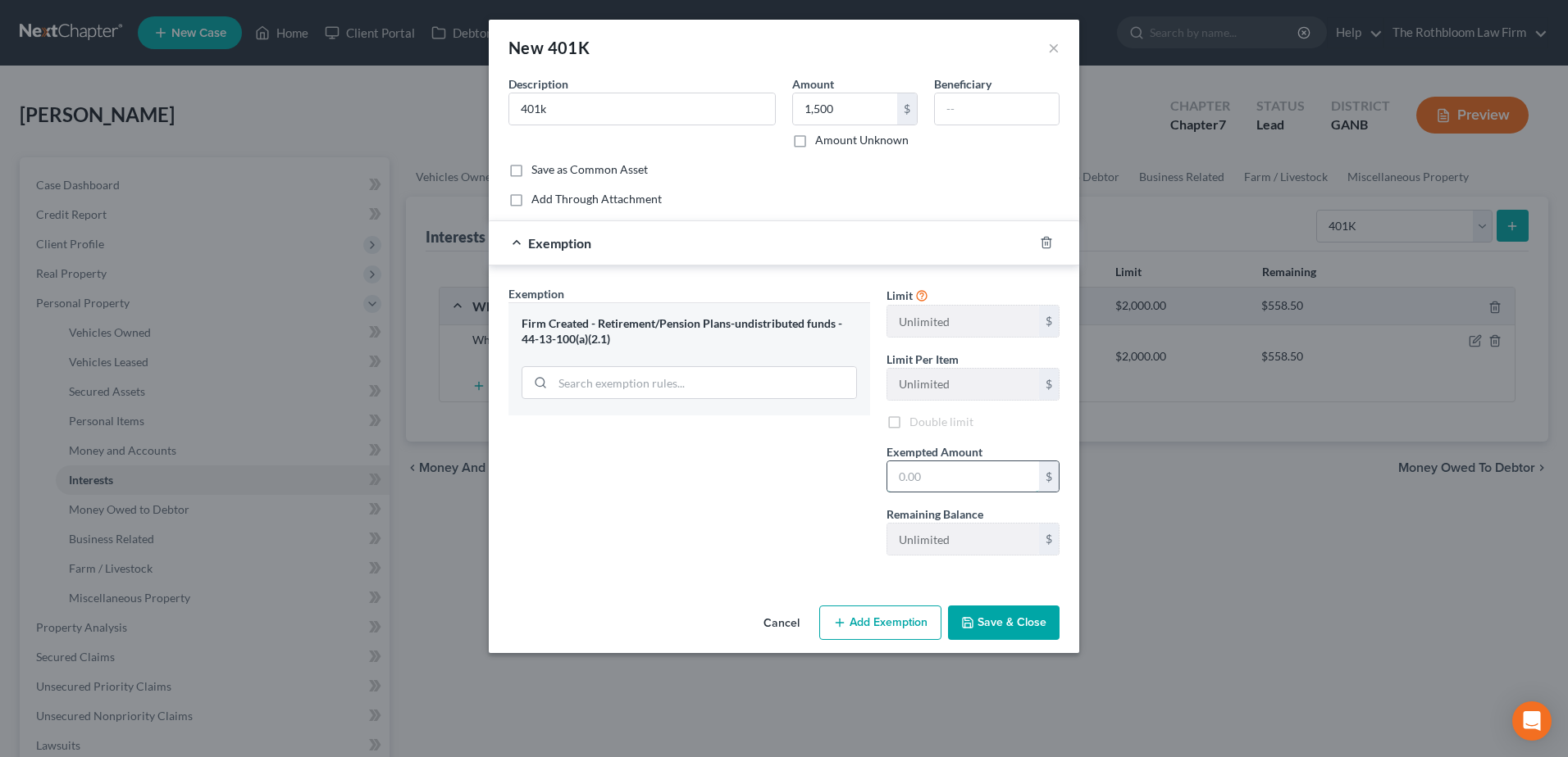
click at [938, 475] on input "text" at bounding box center [963, 477] width 151 height 31
type input "1,500"
click at [993, 628] on button "Save & Close" at bounding box center [1002, 622] width 111 height 34
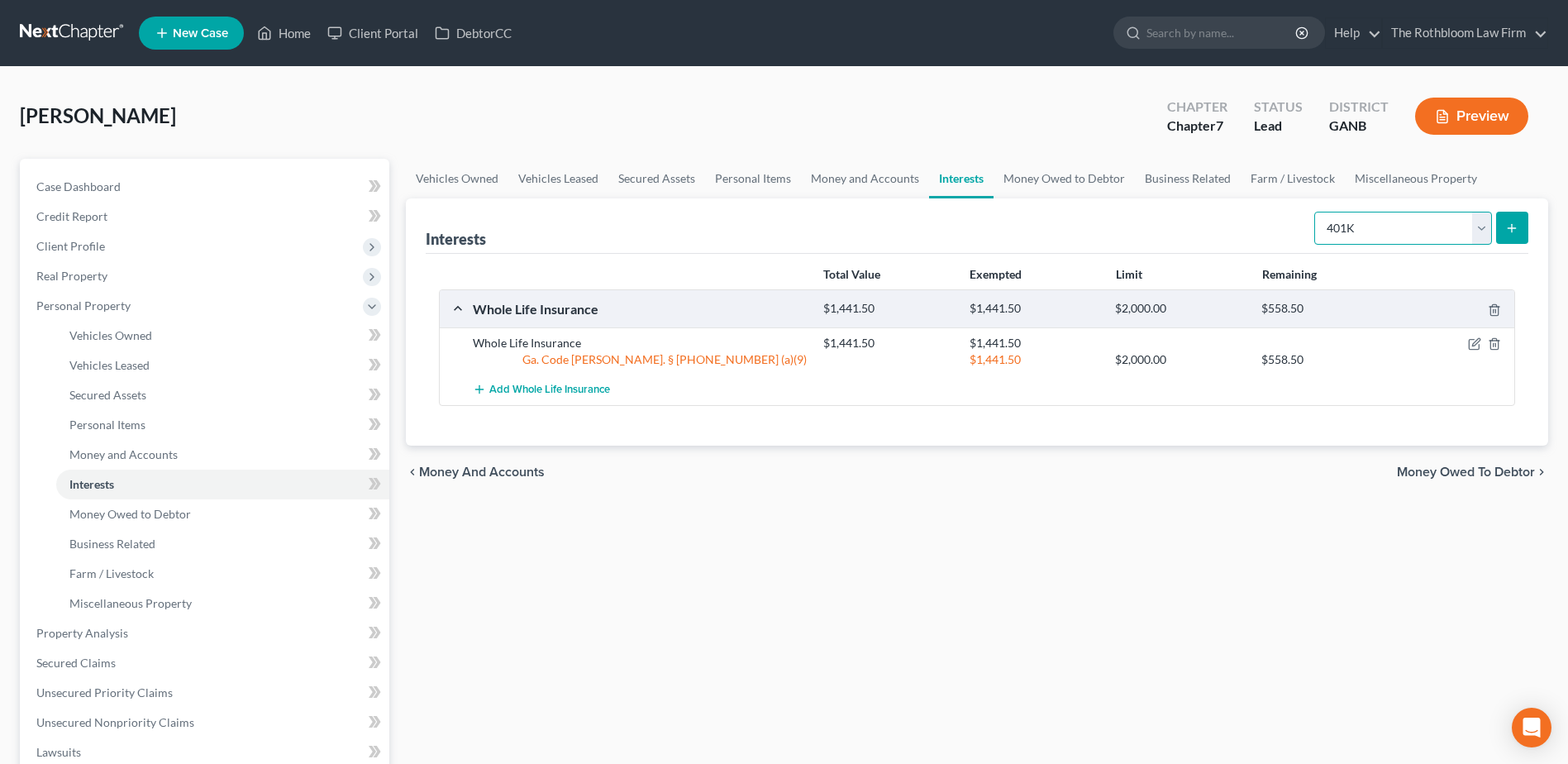
click at [1486, 216] on select "Select Interest Type 401K Annuity Bond Education IRA Government Bond Government…" at bounding box center [1402, 227] width 178 height 33
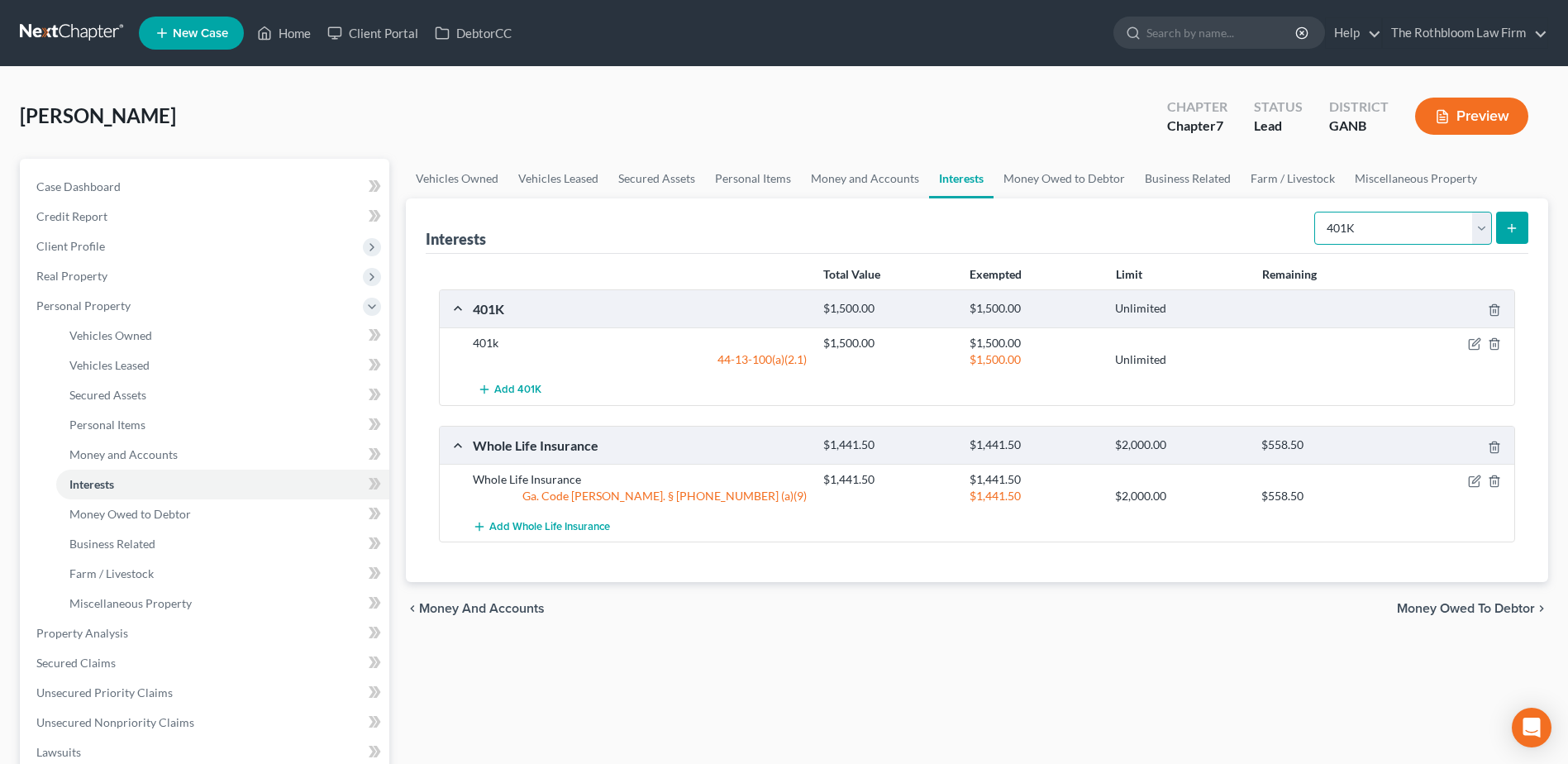
select select "stock"
click at [1316, 211] on select "Select Interest Type 401K Annuity Bond Education IRA Government Bond Government…" at bounding box center [1402, 227] width 178 height 33
click at [1504, 227] on button "submit" at bounding box center [1512, 227] width 33 height 33
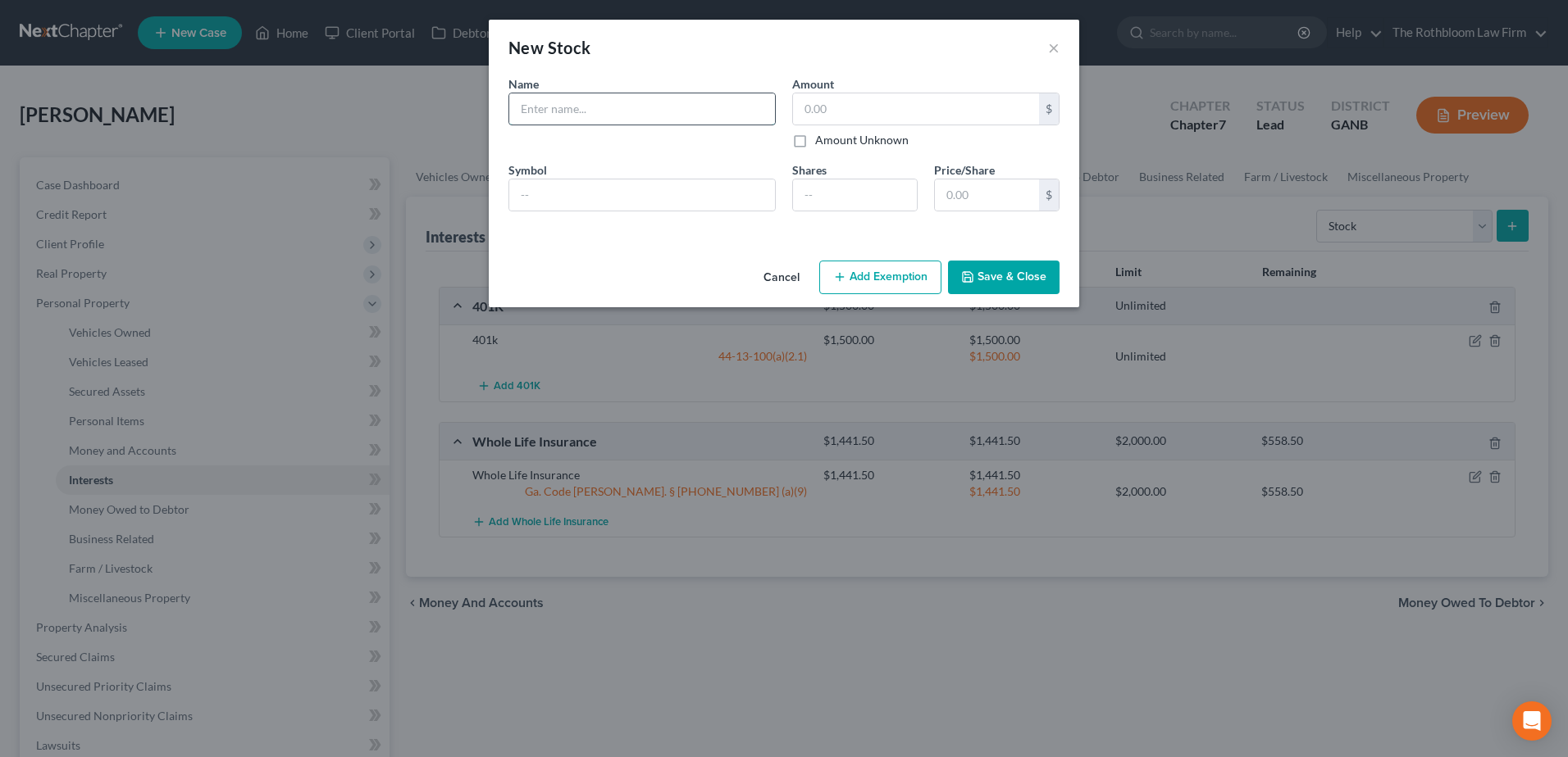
click at [561, 111] on input "text" at bounding box center [642, 109] width 266 height 31
type input "Stock"
type input "200"
click at [859, 286] on button "Add Exemption" at bounding box center [880, 277] width 122 height 34
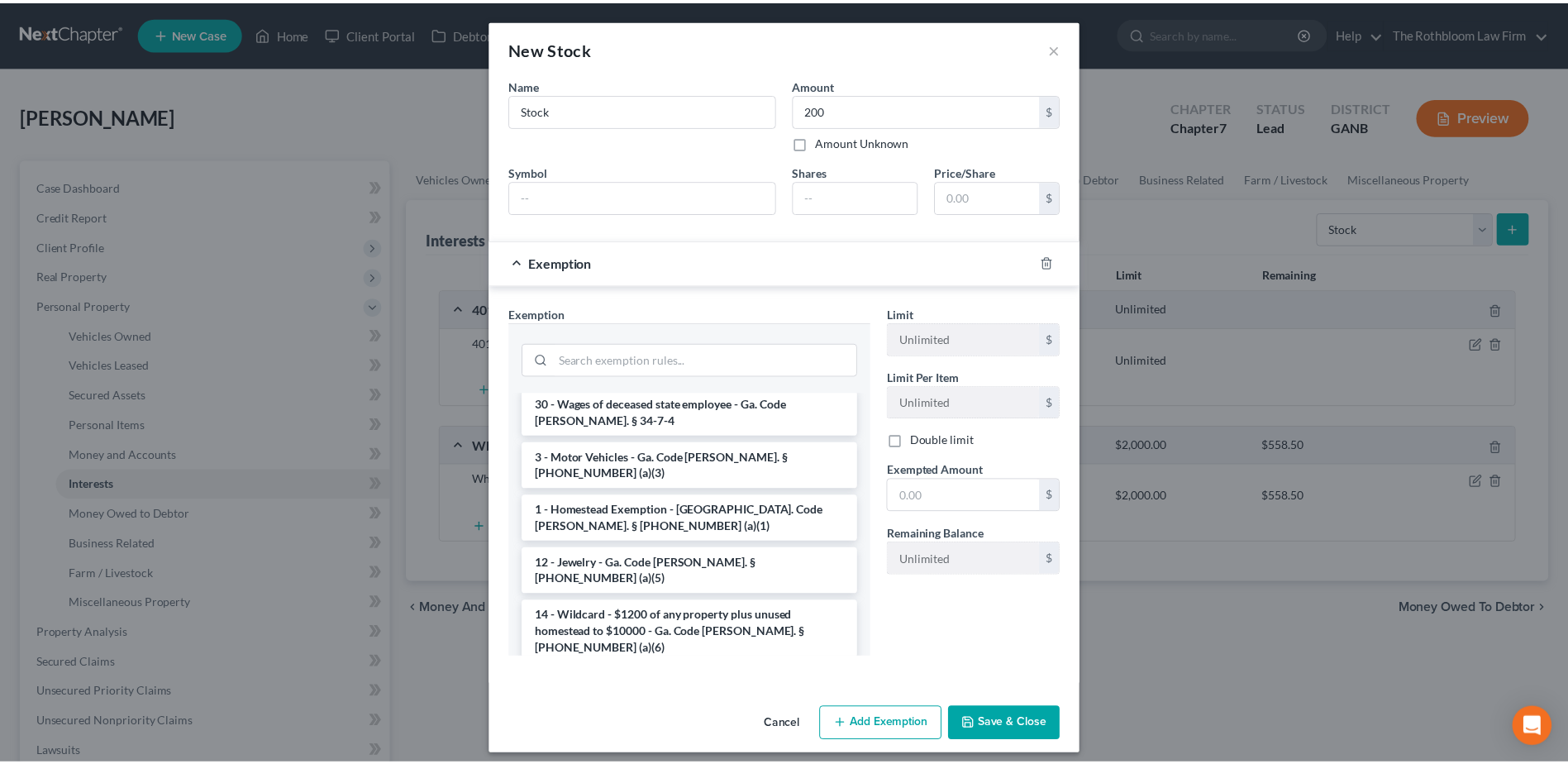
scroll to position [744, 0]
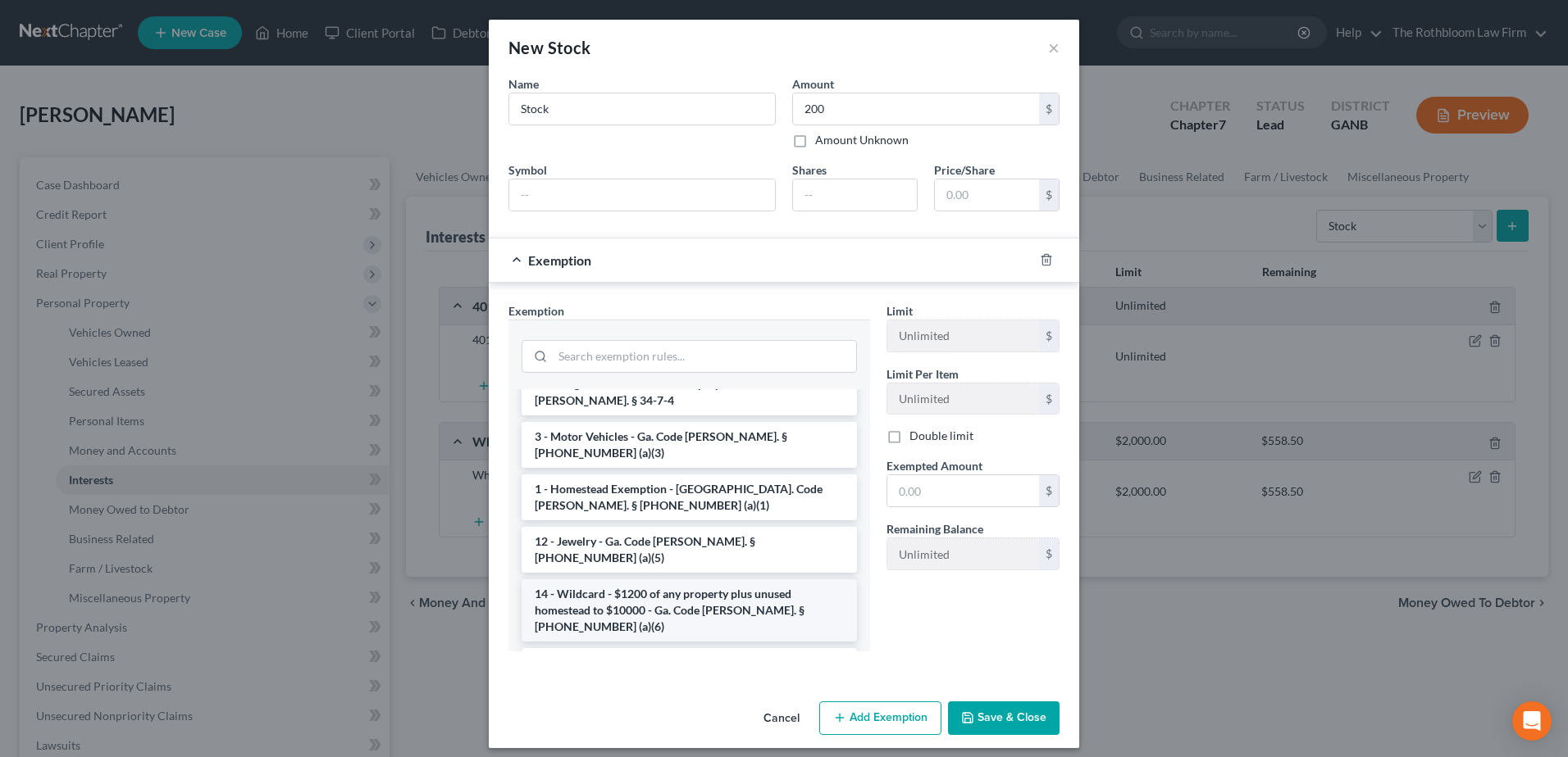
click at [618, 579] on li "14 - Wildcard - $1200 of any property plus unused homestead to $10000 - Ga. Cod…" at bounding box center [689, 610] width 335 height 62
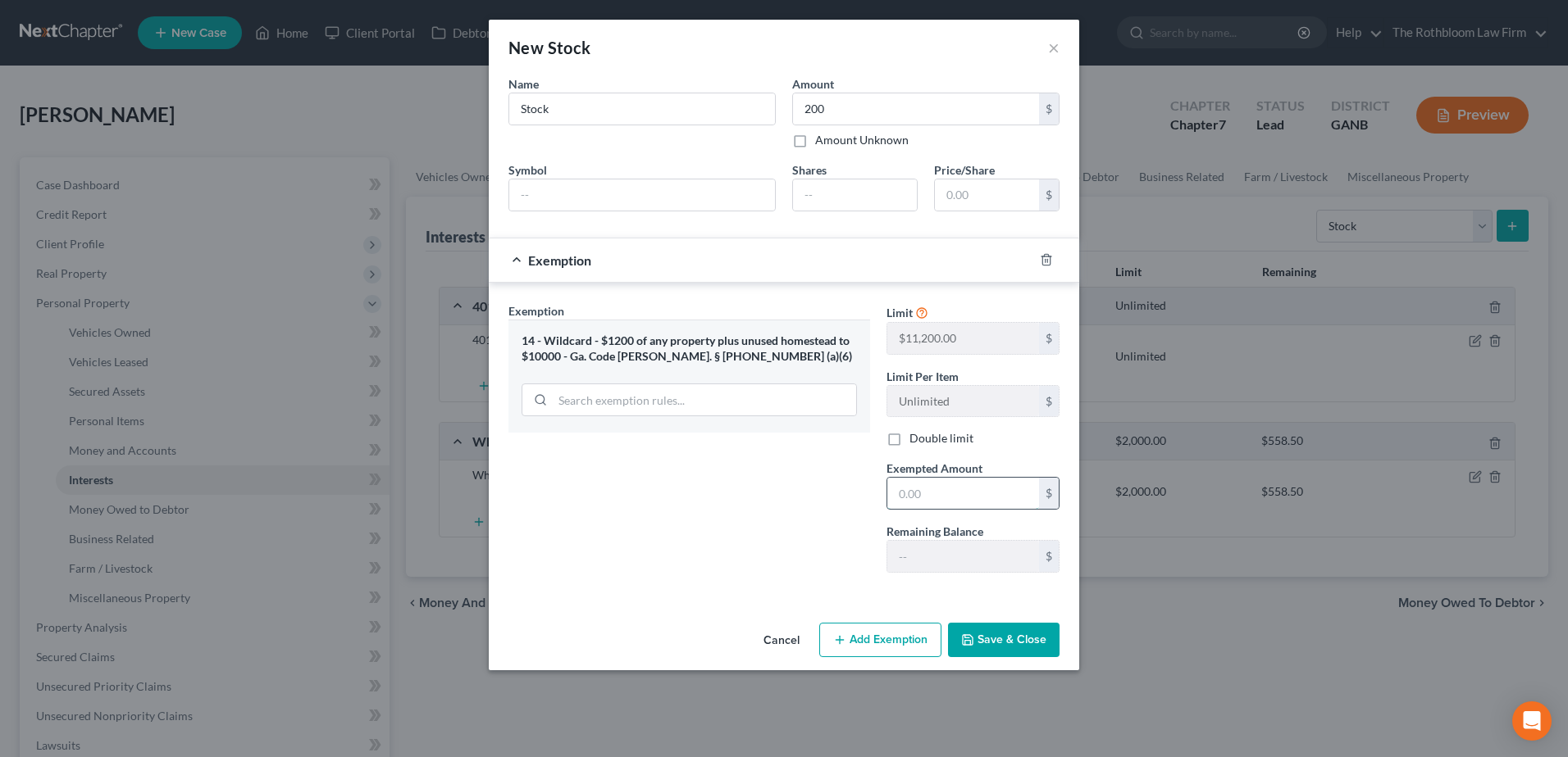
click at [929, 485] on input "text" at bounding box center [963, 494] width 151 height 31
type input "200"
click at [1024, 630] on button "Save & Close" at bounding box center [1002, 639] width 111 height 34
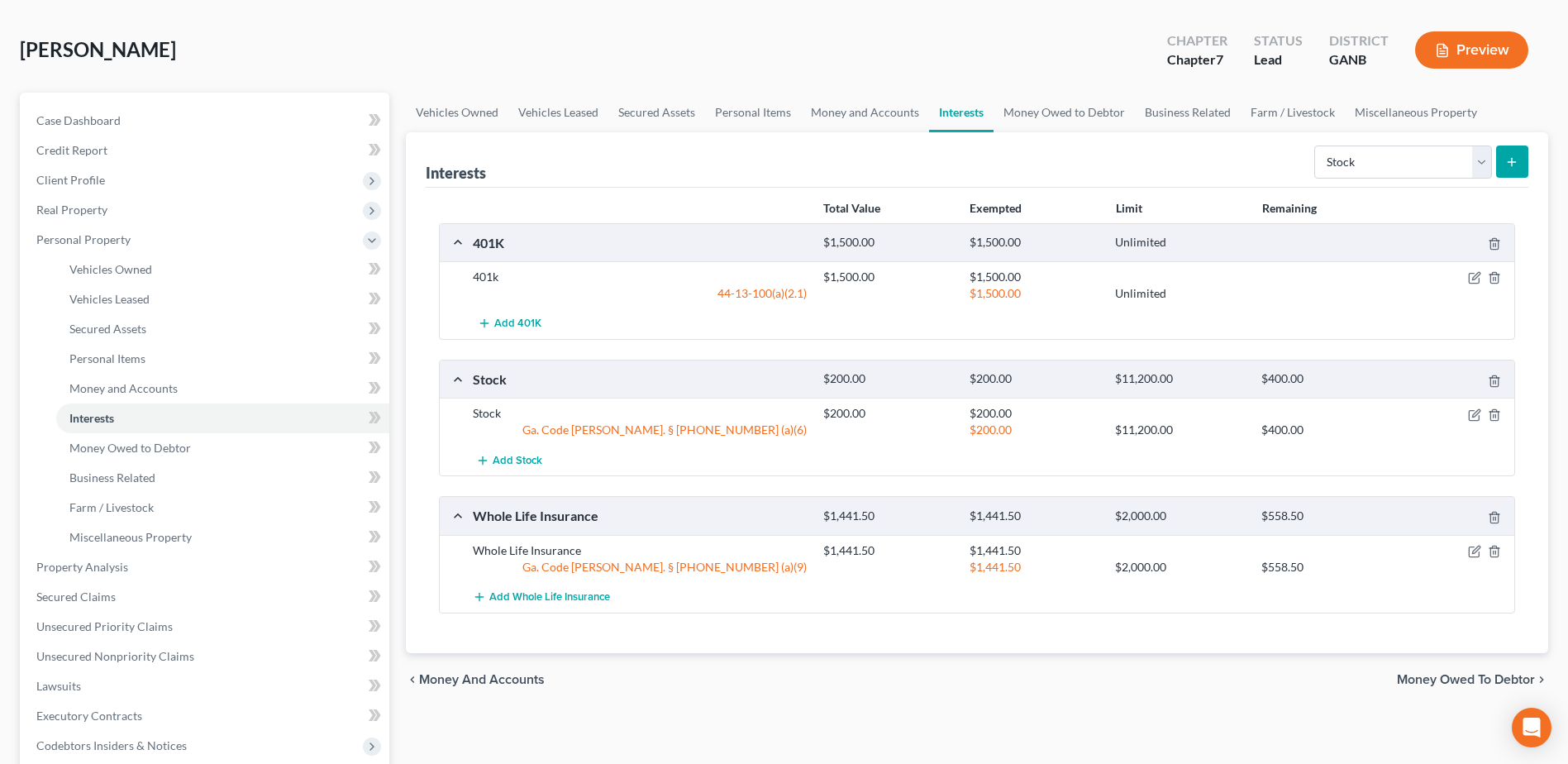
scroll to position [166, 0]
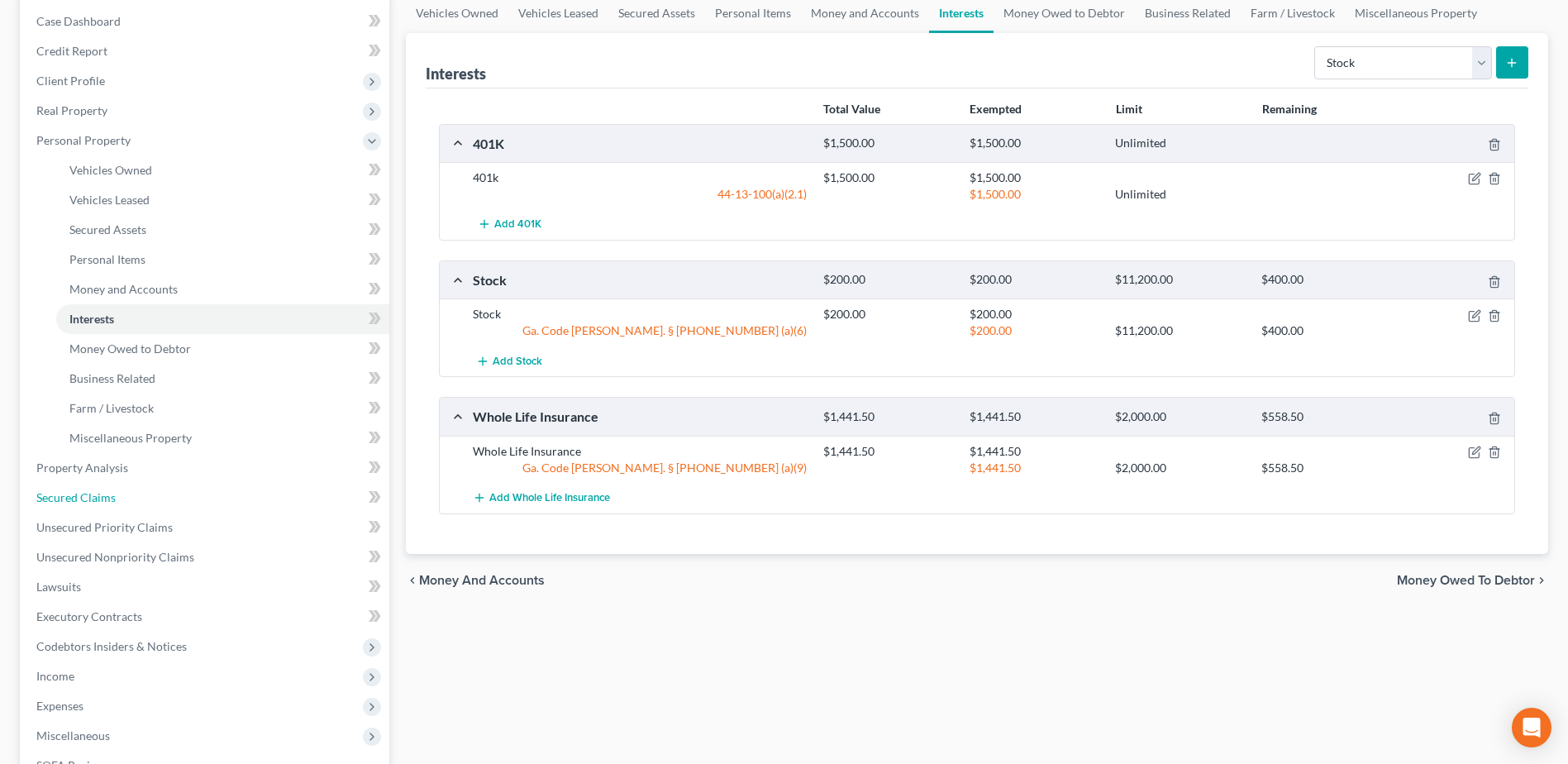
drag, startPoint x: 123, startPoint y: 494, endPoint x: 18, endPoint y: 500, distance: 105.2
click at [123, 494] on link "Secured Claims" at bounding box center [205, 498] width 366 height 30
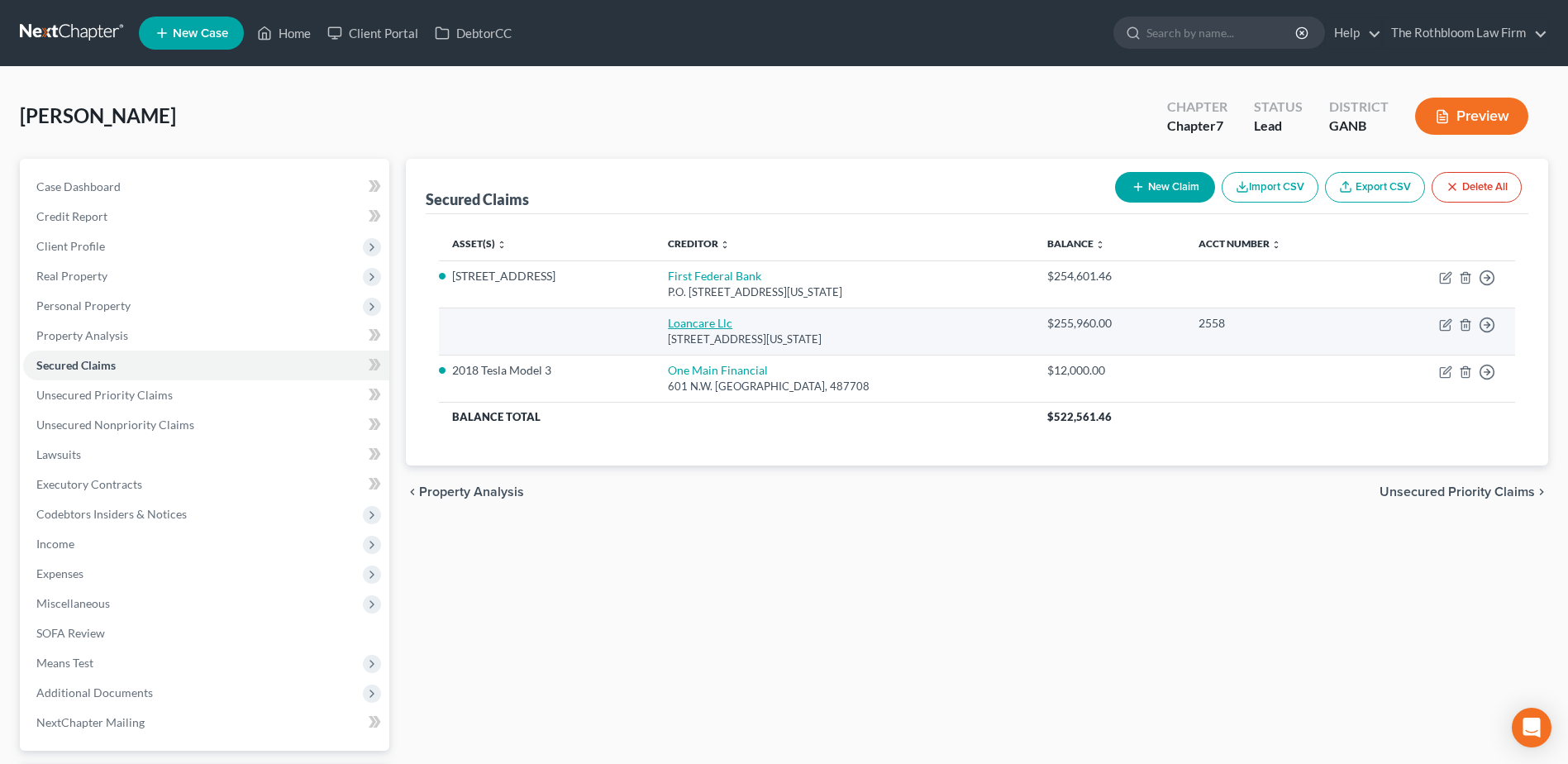
click at [689, 316] on link "Loancare Llc" at bounding box center [699, 322] width 64 height 14
select select "48"
select select "0"
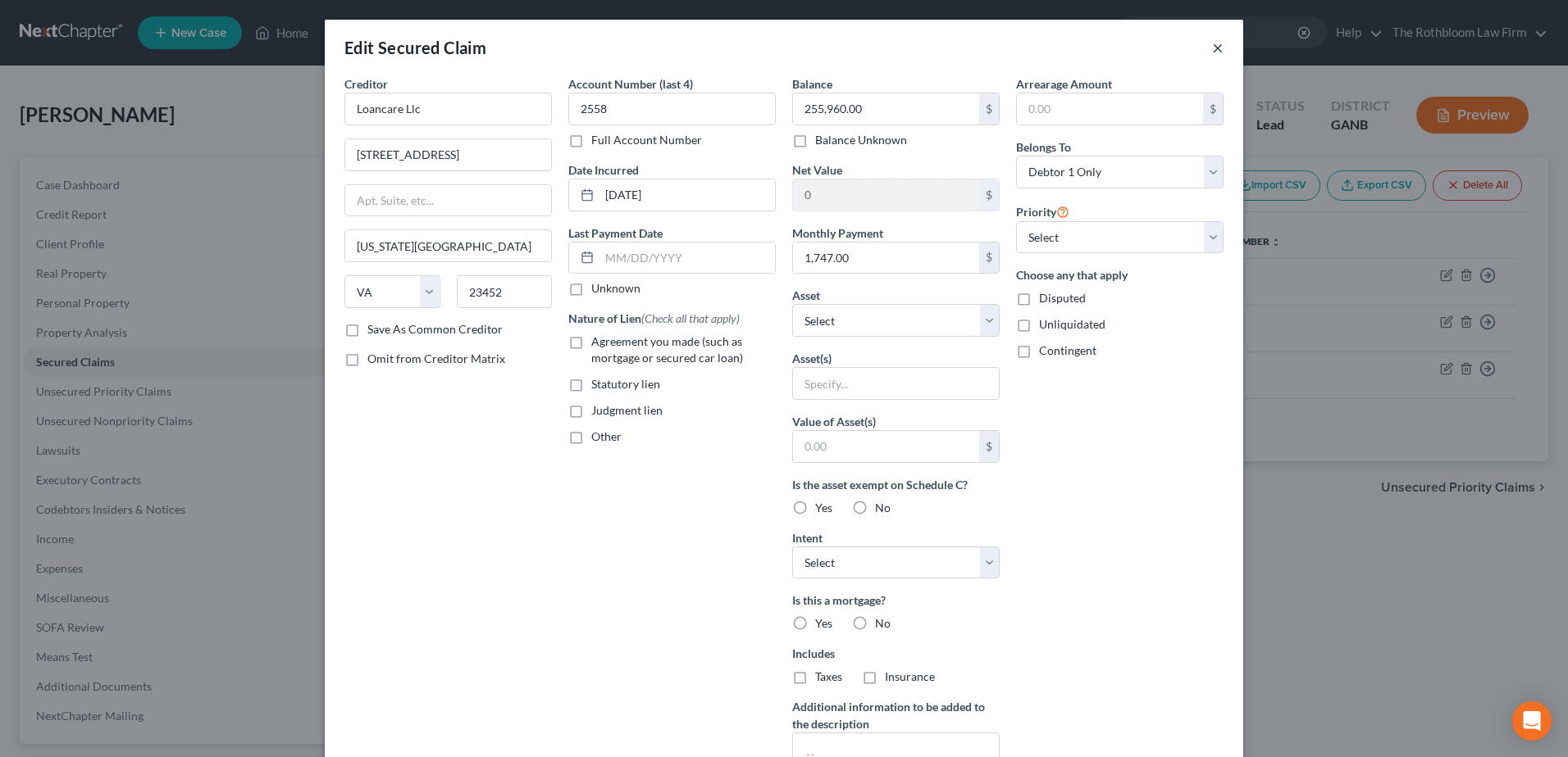
click at [1212, 52] on button "×" at bounding box center [1218, 47] width 12 height 20
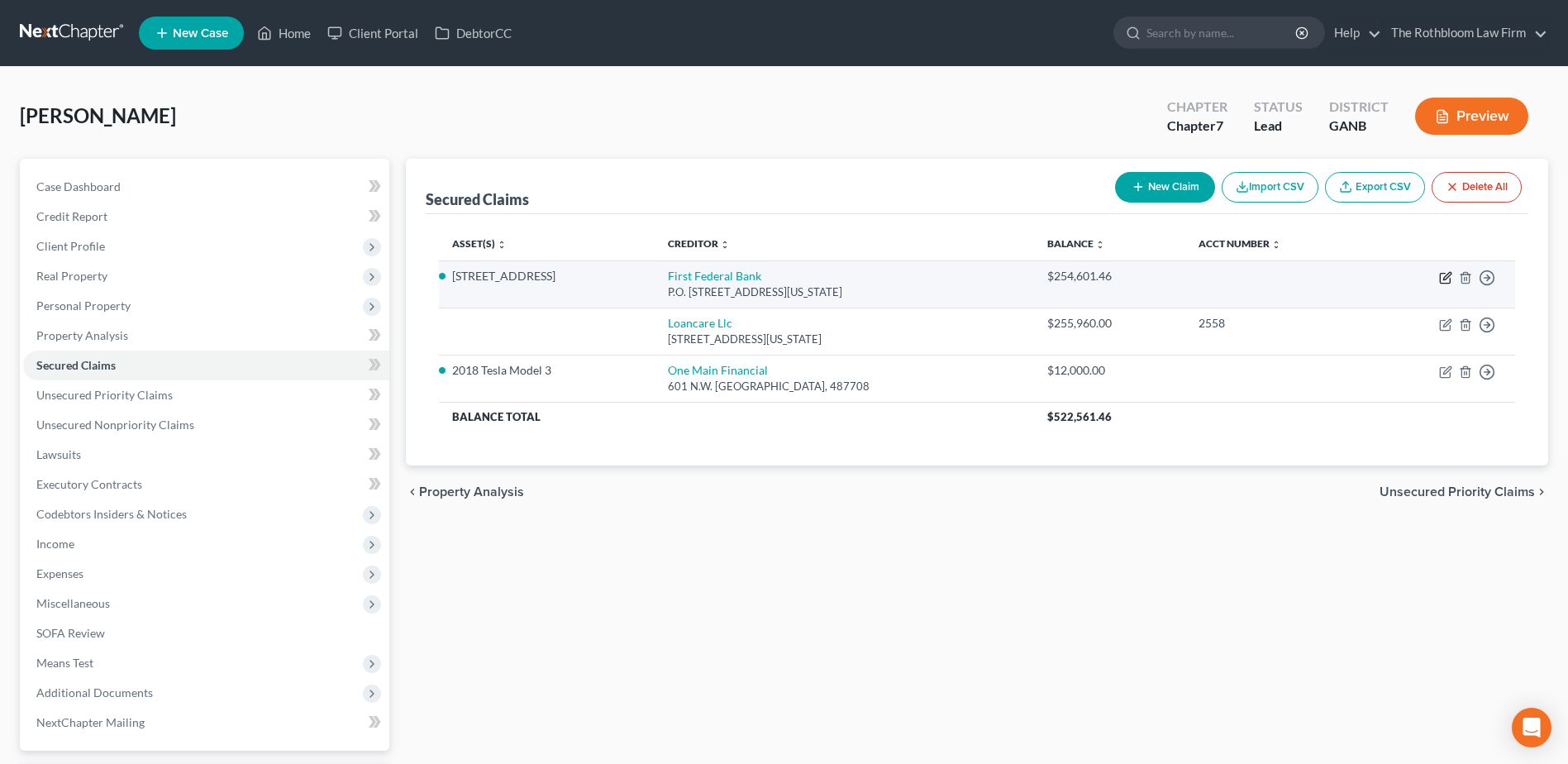
click at [1445, 275] on icon "button" at bounding box center [1445, 277] width 13 height 13
select select "48"
select select "4"
select select "2"
select select "0"
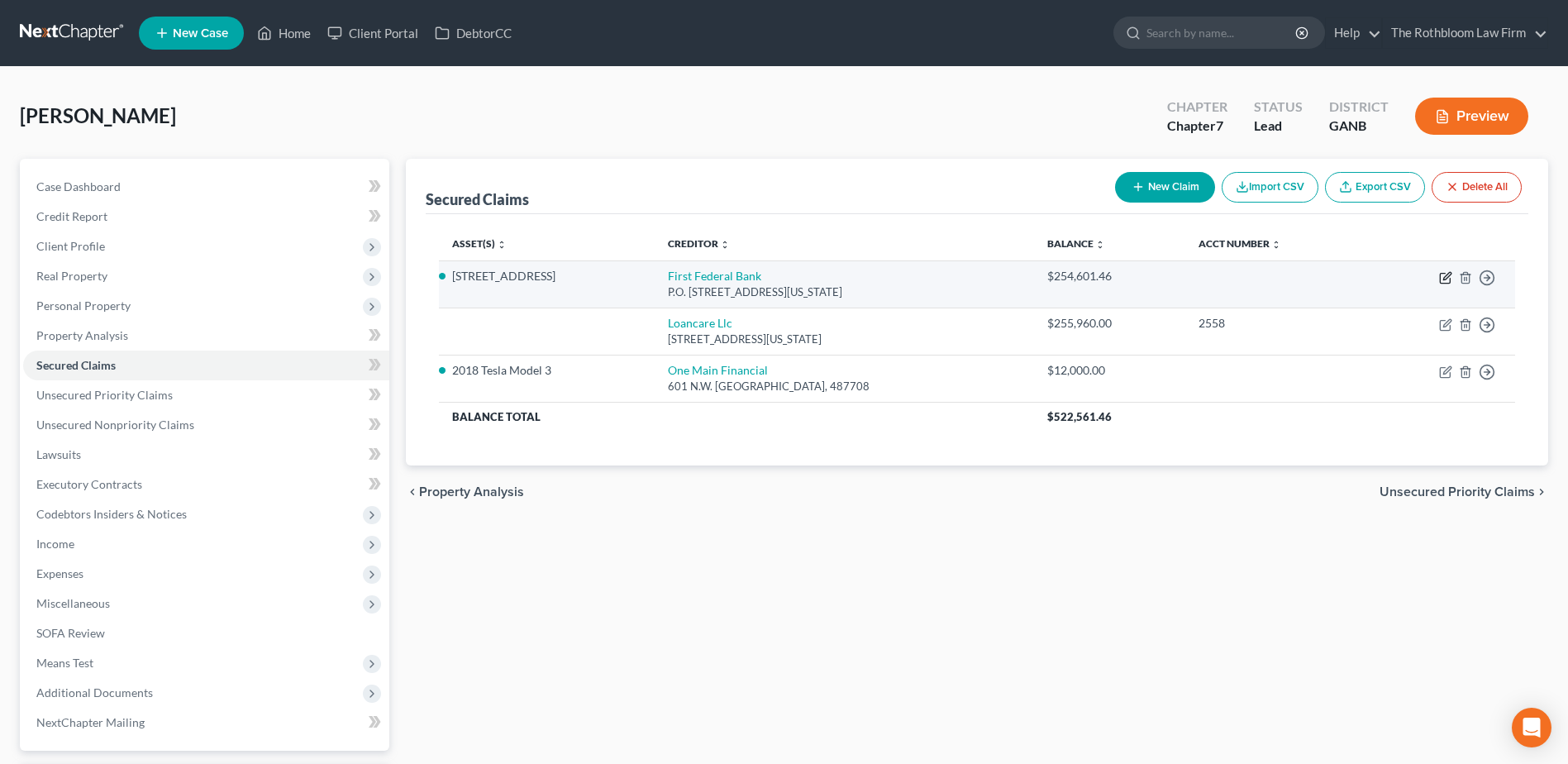
select select "0"
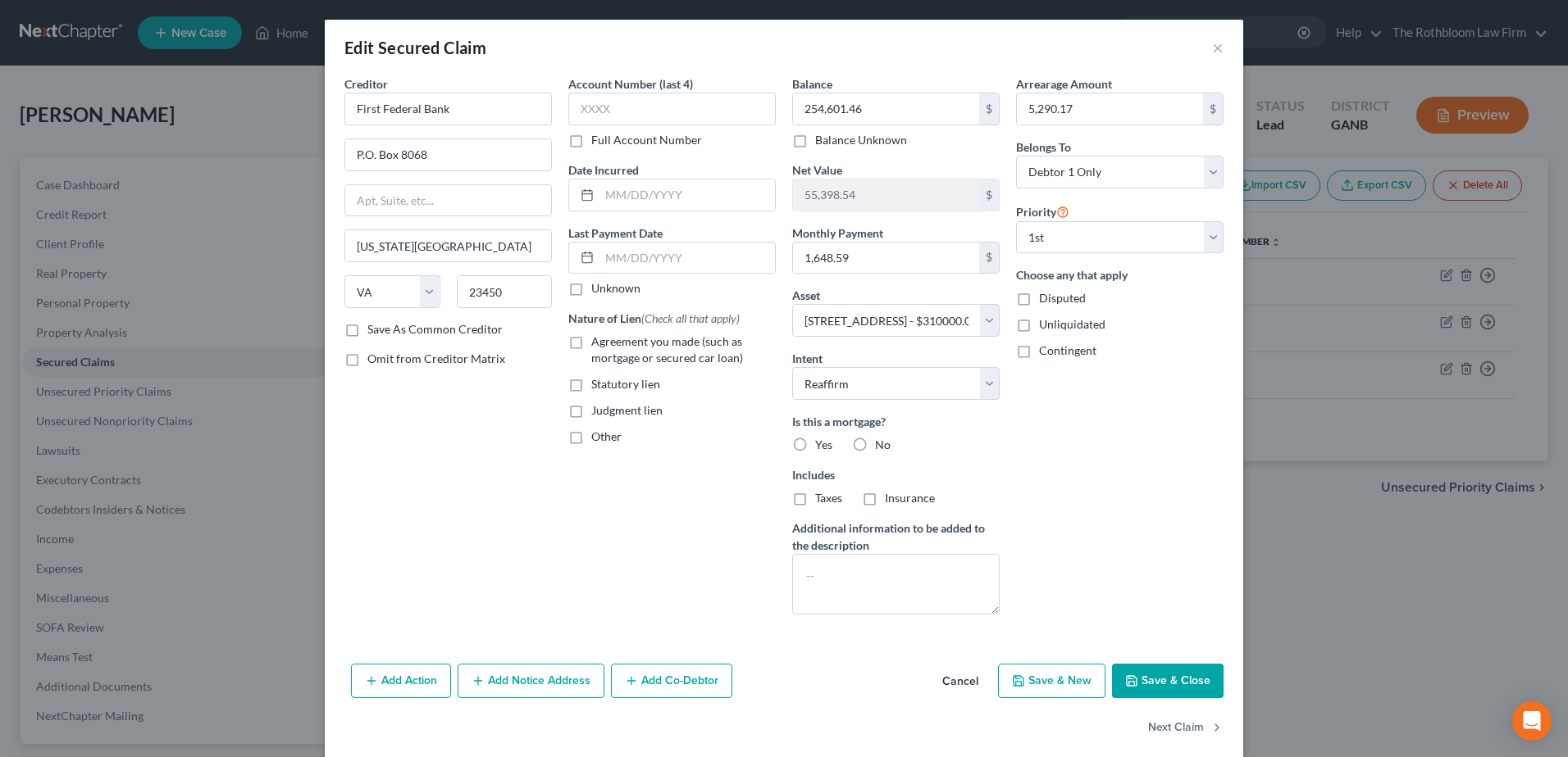
click at [545, 672] on button "Add Notice Address" at bounding box center [530, 680] width 147 height 34
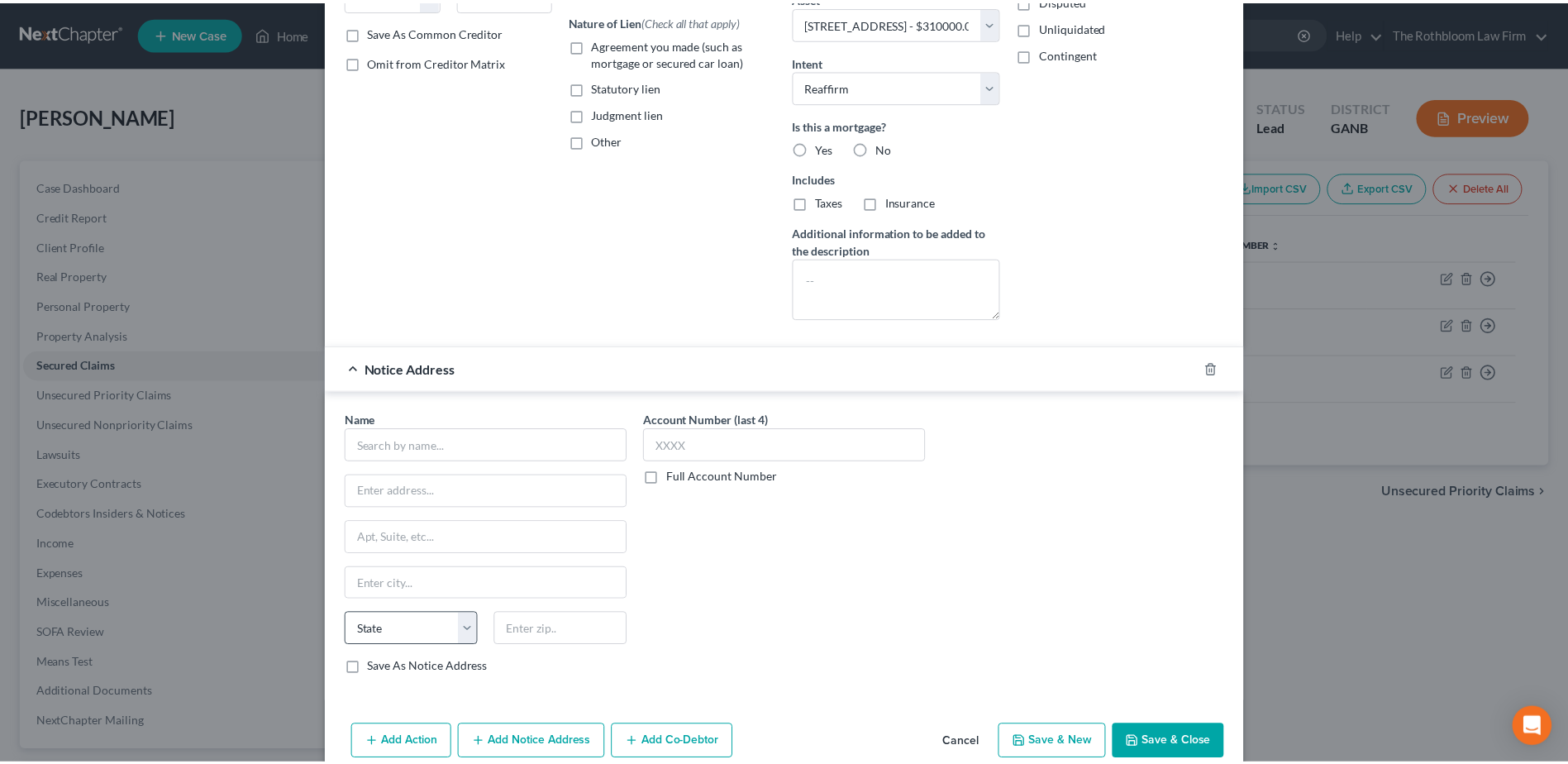
scroll to position [330, 0]
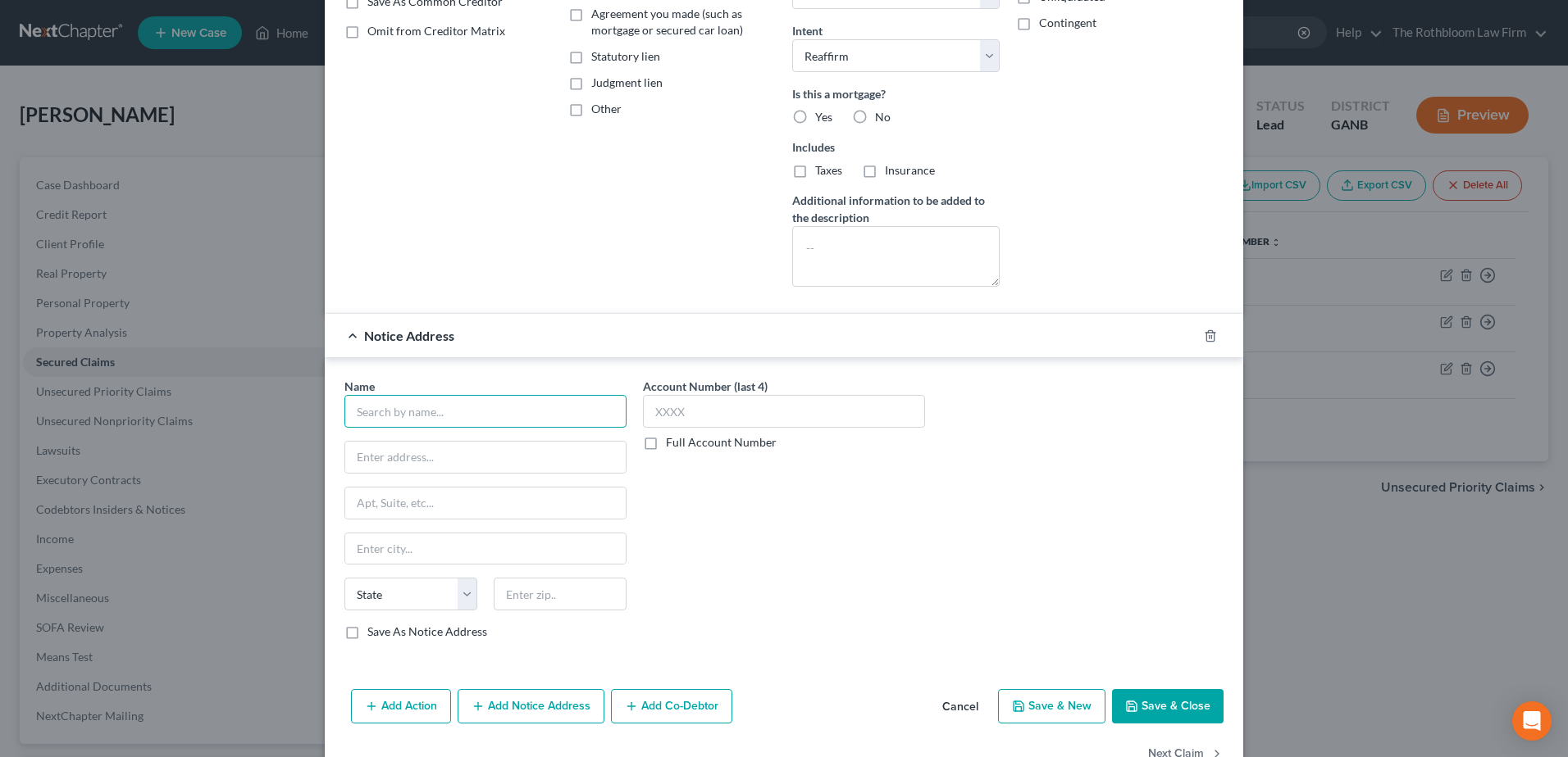
click at [397, 411] on input "text" at bounding box center [485, 411] width 282 height 32
type input "Loancare LLC"
click at [1183, 696] on button "Save & Close" at bounding box center [1167, 706] width 111 height 34
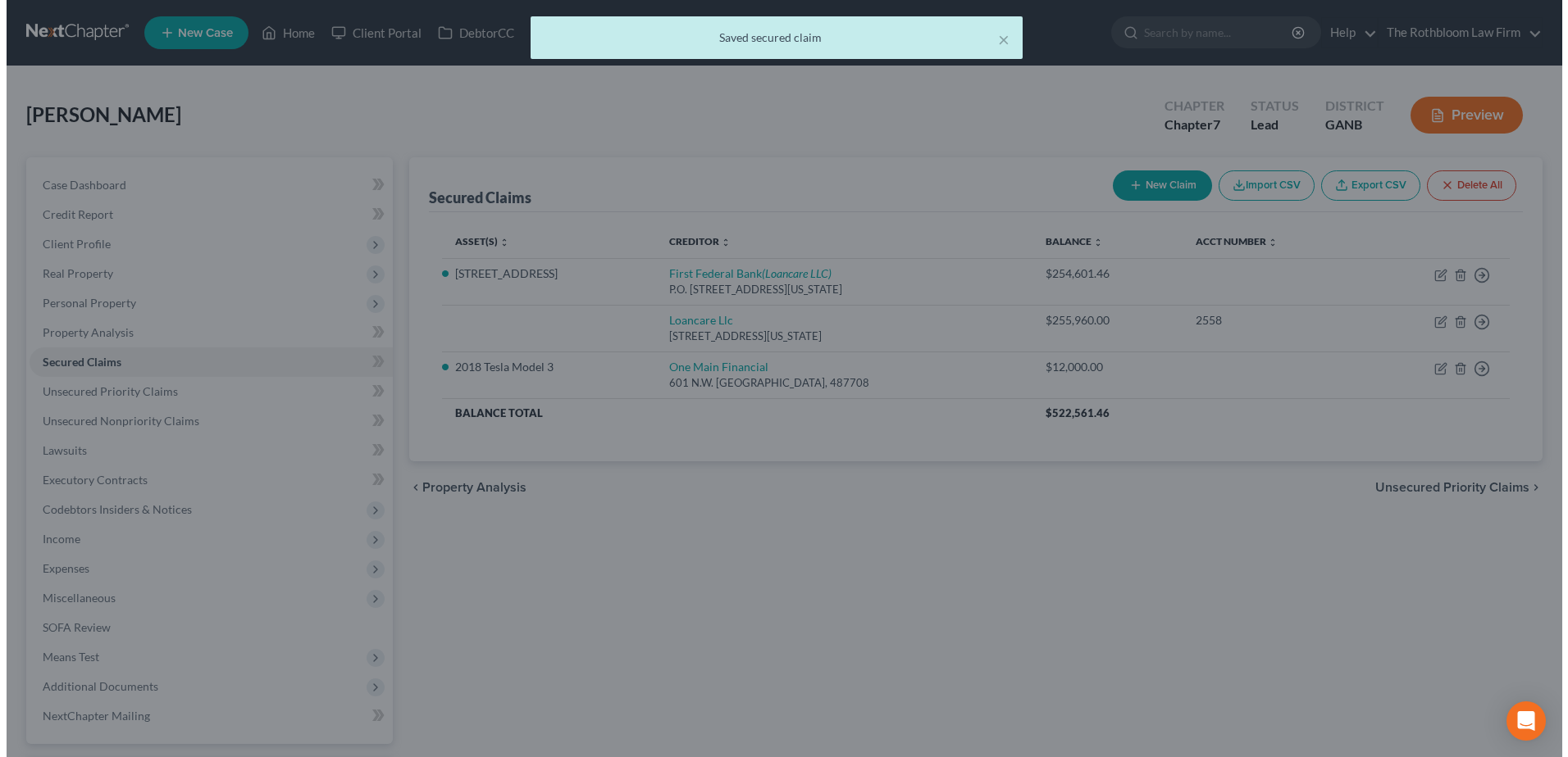
scroll to position [0, 0]
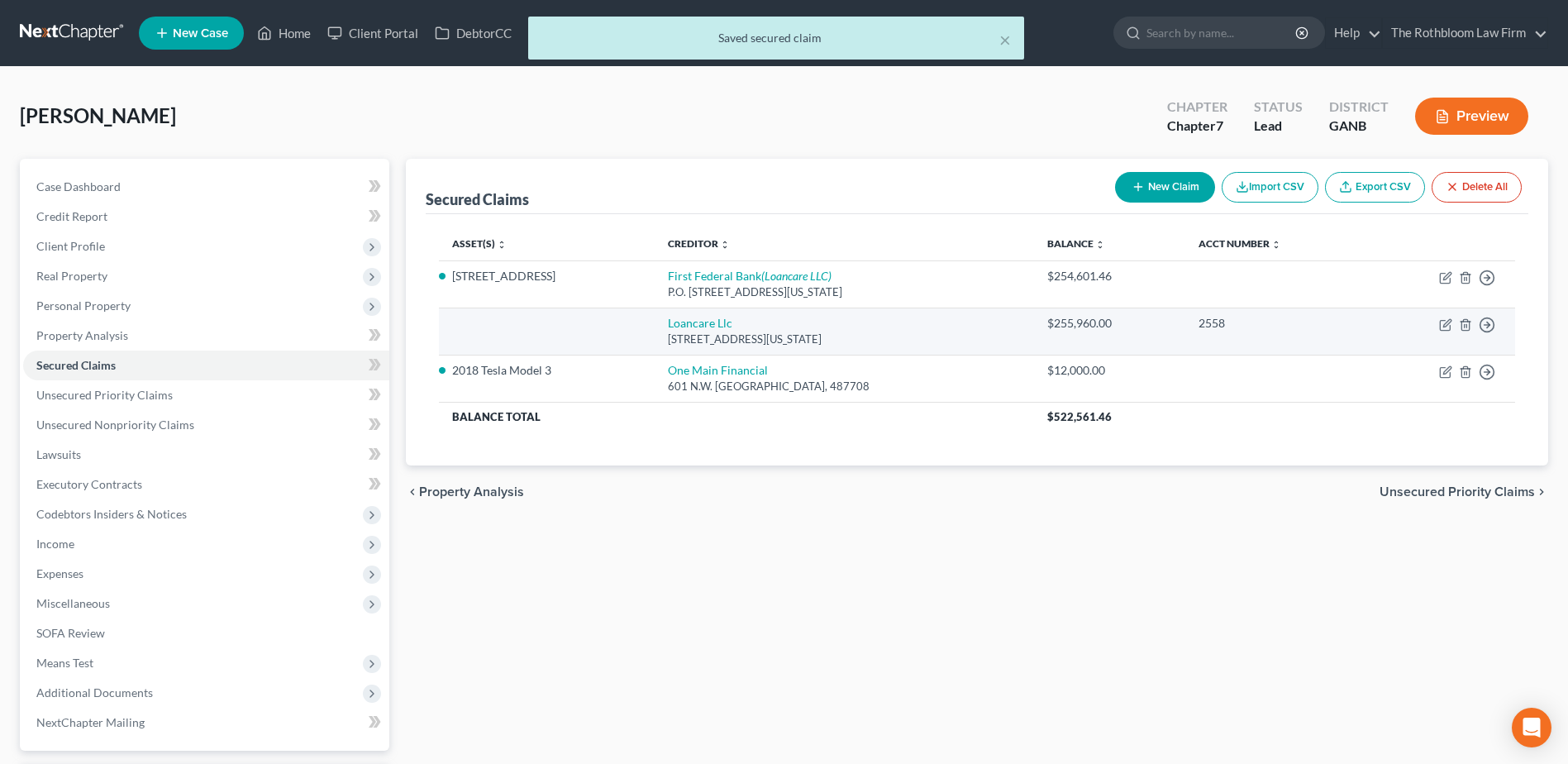
drag, startPoint x: 658, startPoint y: 337, endPoint x: 898, endPoint y: 338, distance: 240.0
click at [898, 338] on td "Loancare Llc 3637 Sentara Way, Virginia Beach, VA 23452" at bounding box center [844, 331] width 380 height 48
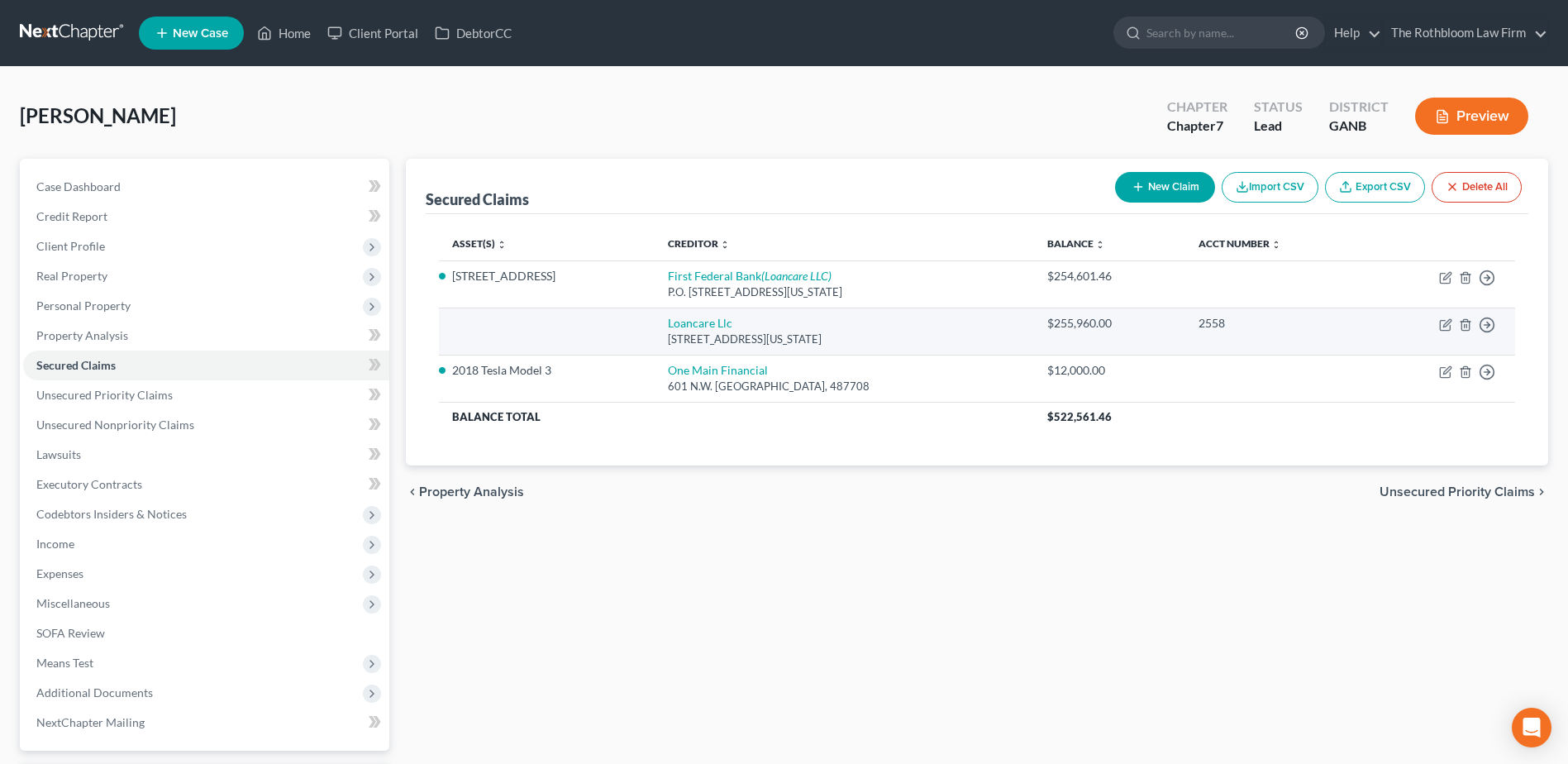
copy div "3637 Sentara Way, Virginia Beach, VA 23452"
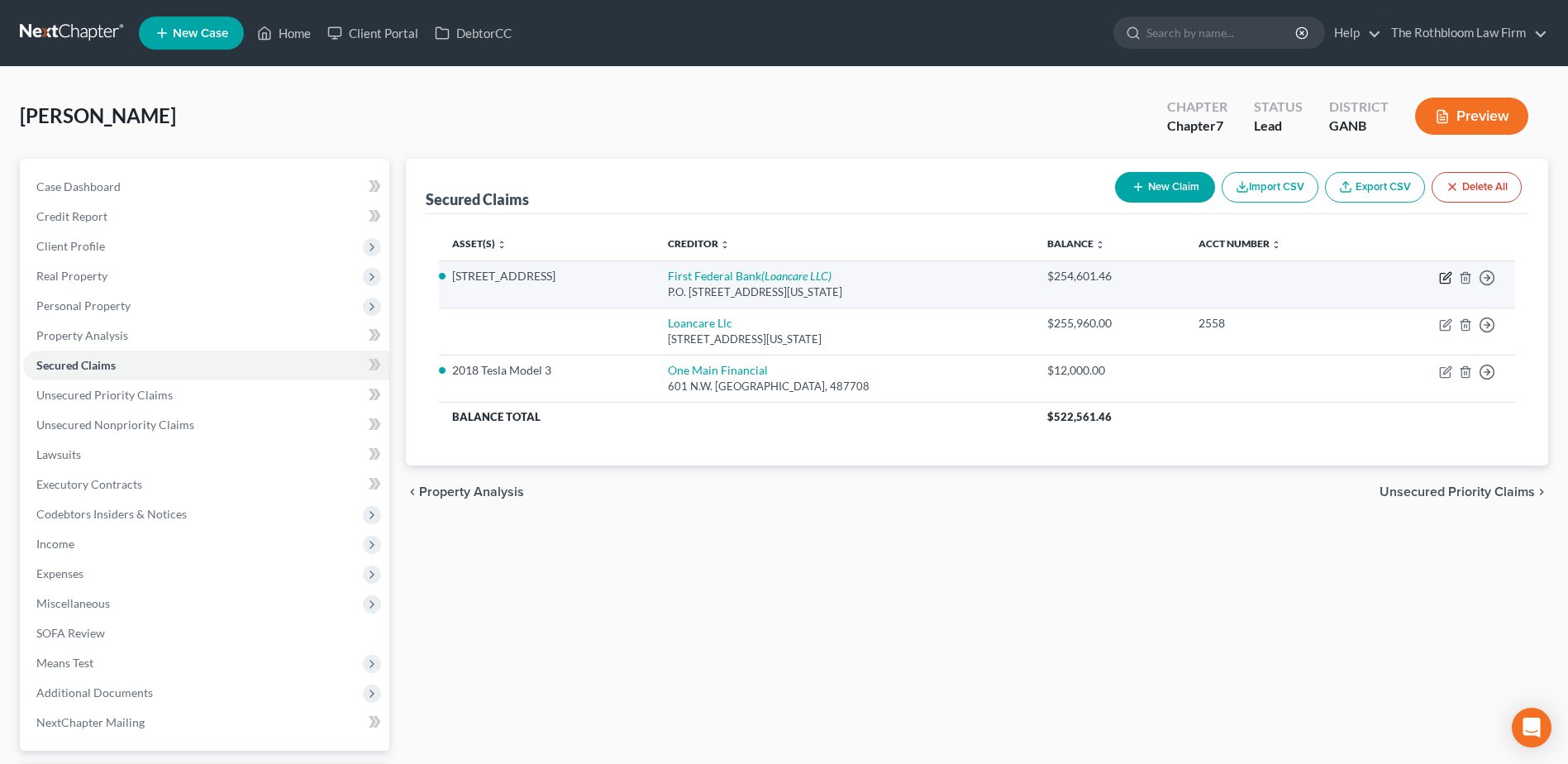
click at [1444, 282] on icon "button" at bounding box center [1445, 277] width 13 height 13
select select "48"
select select "2"
select select "0"
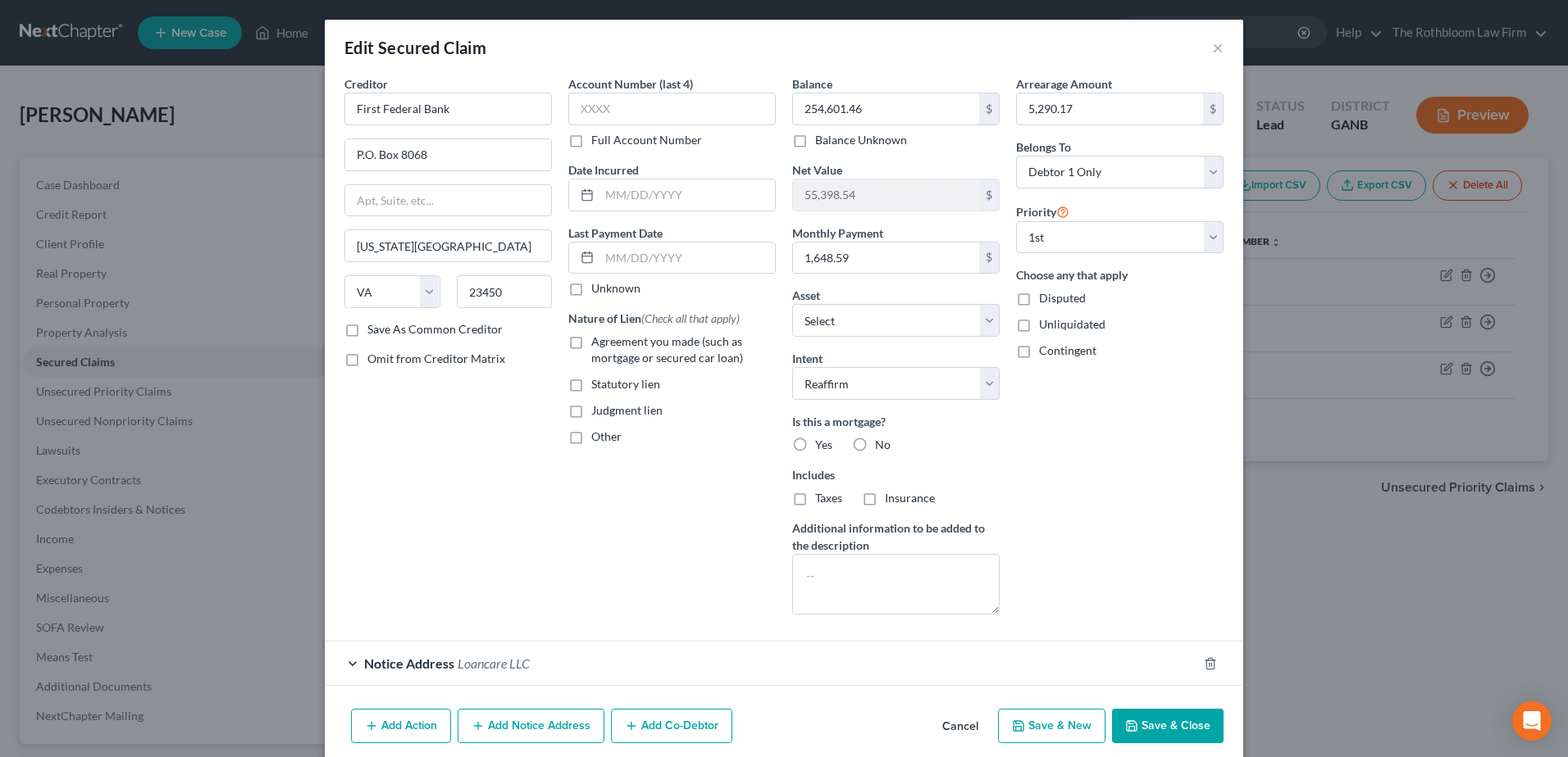
click at [591, 339] on label "Agreement you made (such as mortgage or secured car loan)" at bounding box center [684, 349] width 185 height 32
click at [598, 339] on input "Agreement you made (such as mortgage or secured car loan)" at bounding box center [603, 338] width 11 height 11
checkbox input "true"
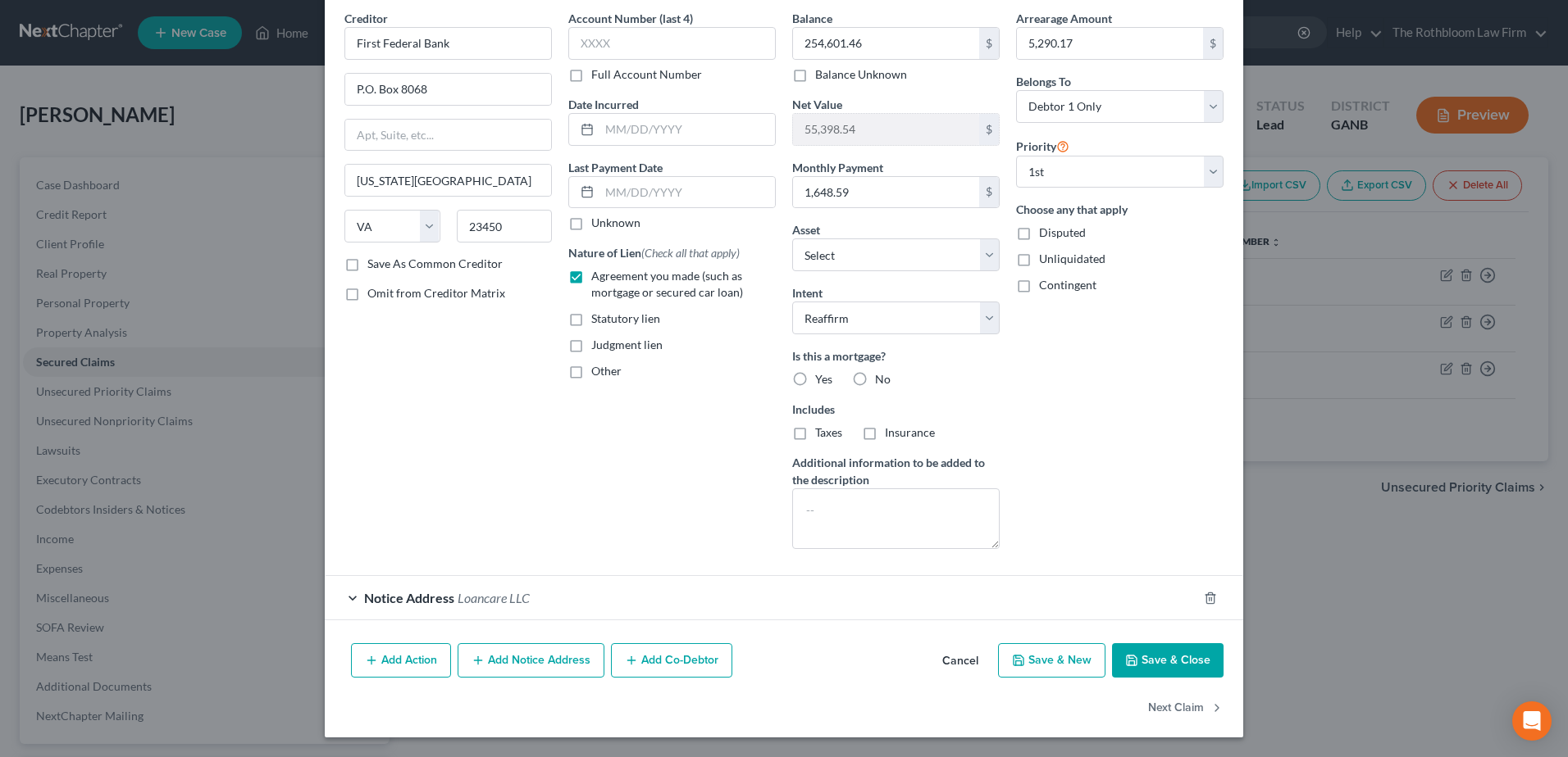
drag, startPoint x: 485, startPoint y: 602, endPoint x: 793, endPoint y: 598, distance: 308.0
click at [485, 601] on span "Loancare LLC" at bounding box center [493, 598] width 72 height 16
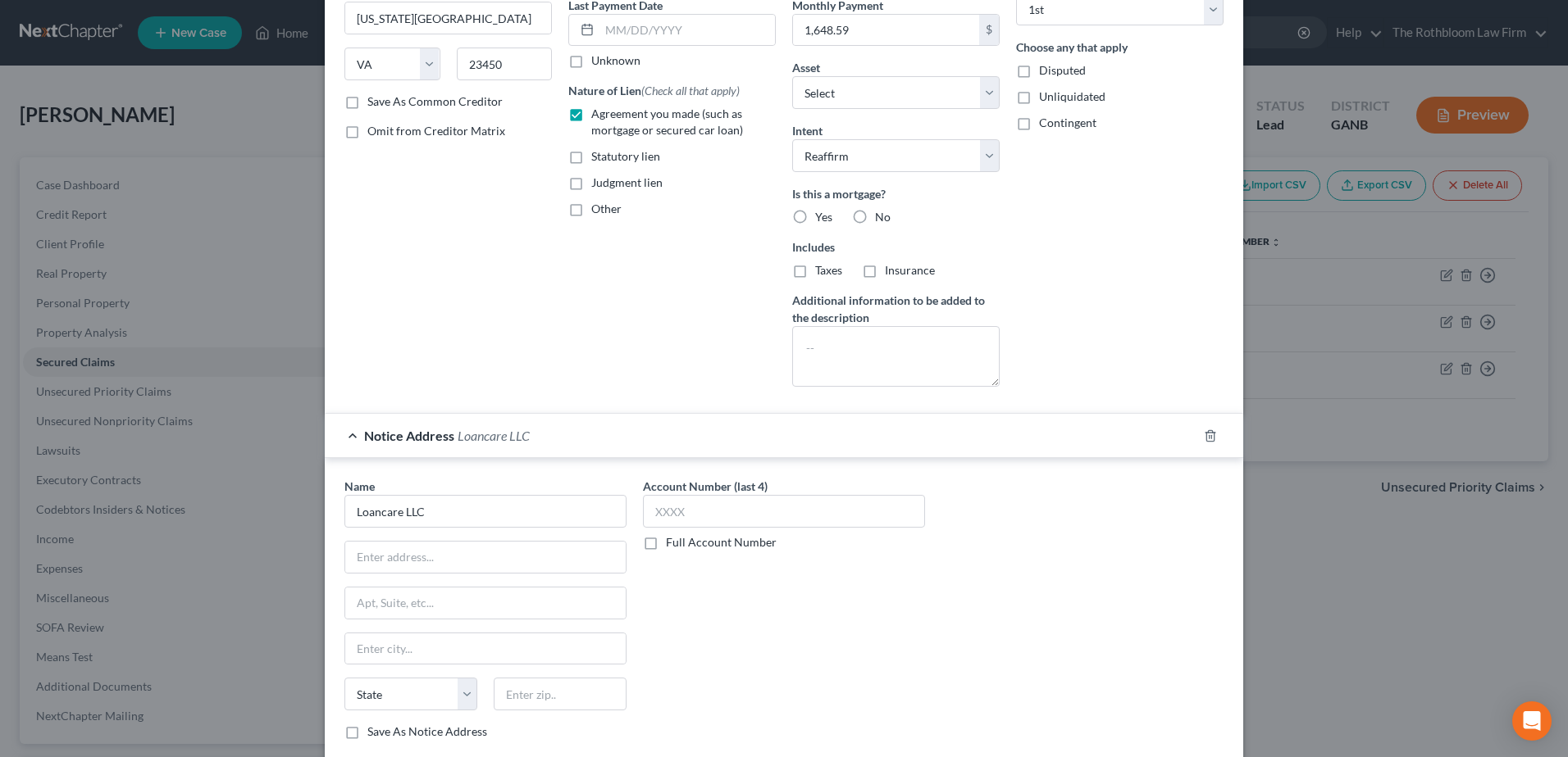
scroll to position [374, 0]
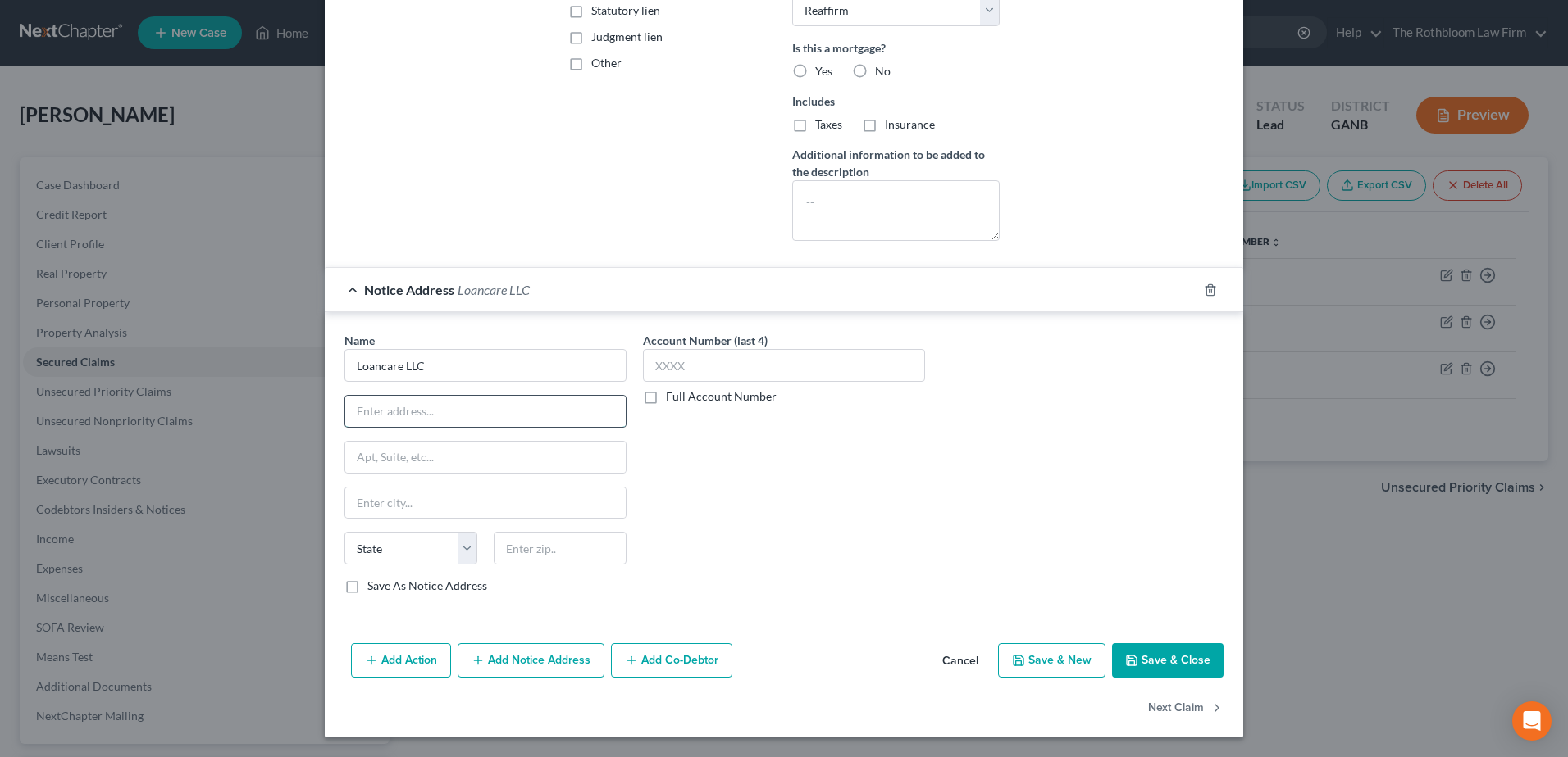
click at [362, 417] on input "text" at bounding box center [485, 412] width 280 height 31
paste input "3637 Sentara Way, Virginia Beach, VA 23452"
drag, startPoint x: 441, startPoint y: 413, endPoint x: 649, endPoint y: 420, distance: 208.1
click at [649, 420] on div "Name * Loancare LLC 3637 Sentara Way, Virginia Beach, VA 23452 State AL AK AR A…" at bounding box center [784, 470] width 895 height 275
type input "3637 Sentara Way"
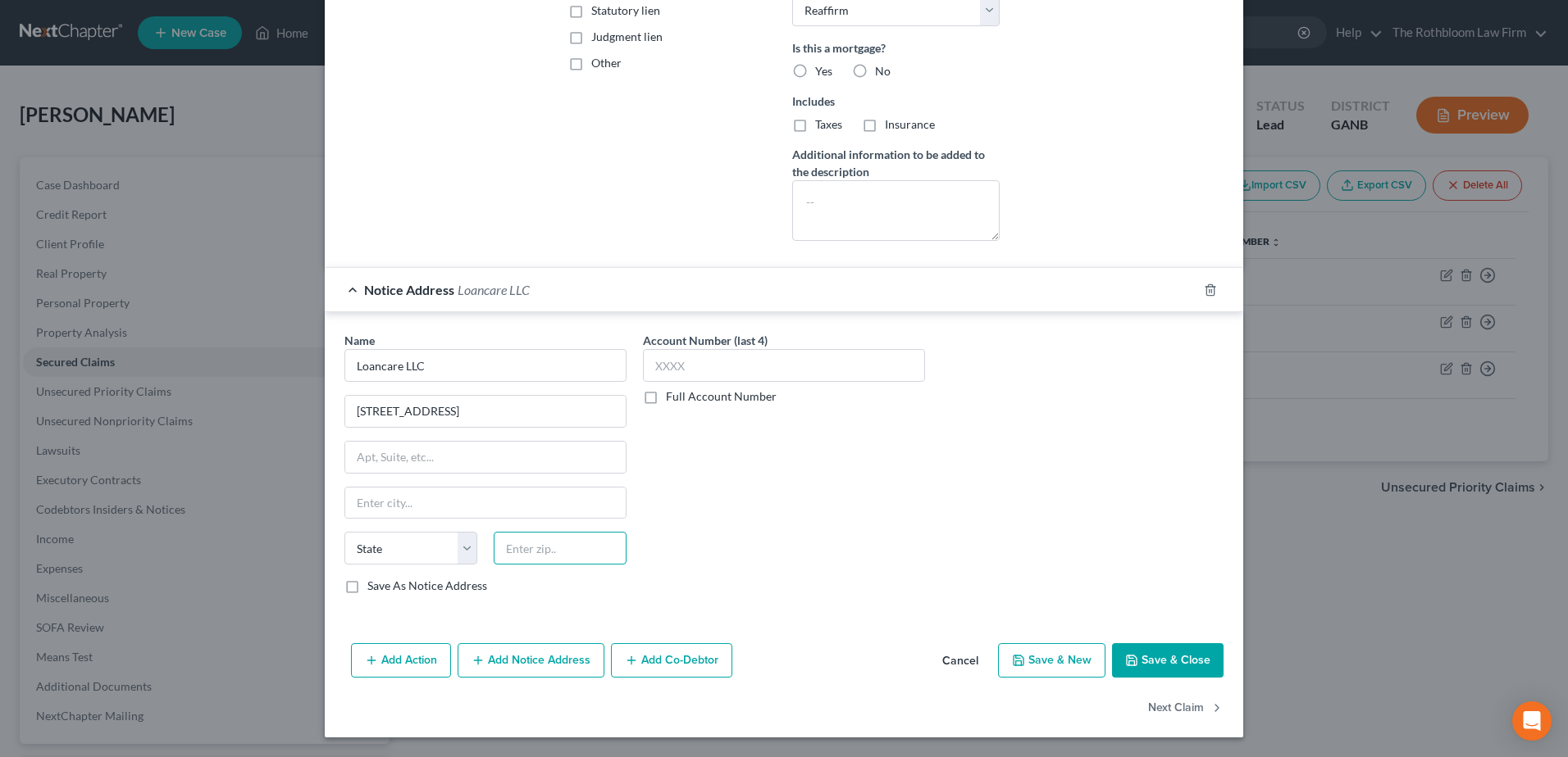
click at [565, 549] on input "text" at bounding box center [560, 548] width 133 height 32
type input "23452"
type input "Virginia Beach"
select select "48"
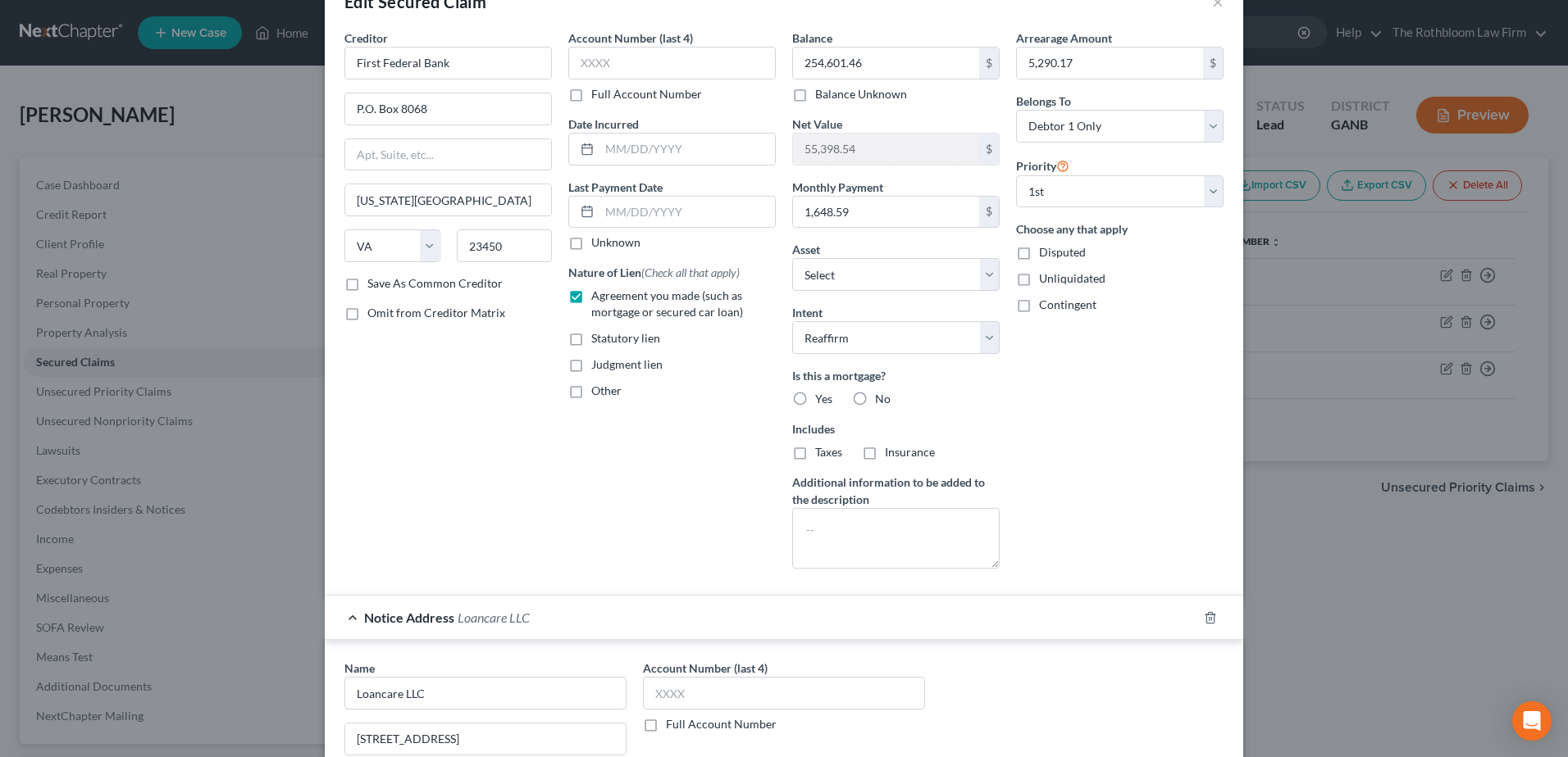
click at [814, 396] on label "Yes" at bounding box center [823, 399] width 18 height 17
click at [821, 396] on input "Yes" at bounding box center [826, 396] width 11 height 11
radio input "true"
click at [814, 456] on label "Taxes" at bounding box center [828, 452] width 28 height 17
click at [821, 455] on input "Taxes" at bounding box center [826, 449] width 11 height 11
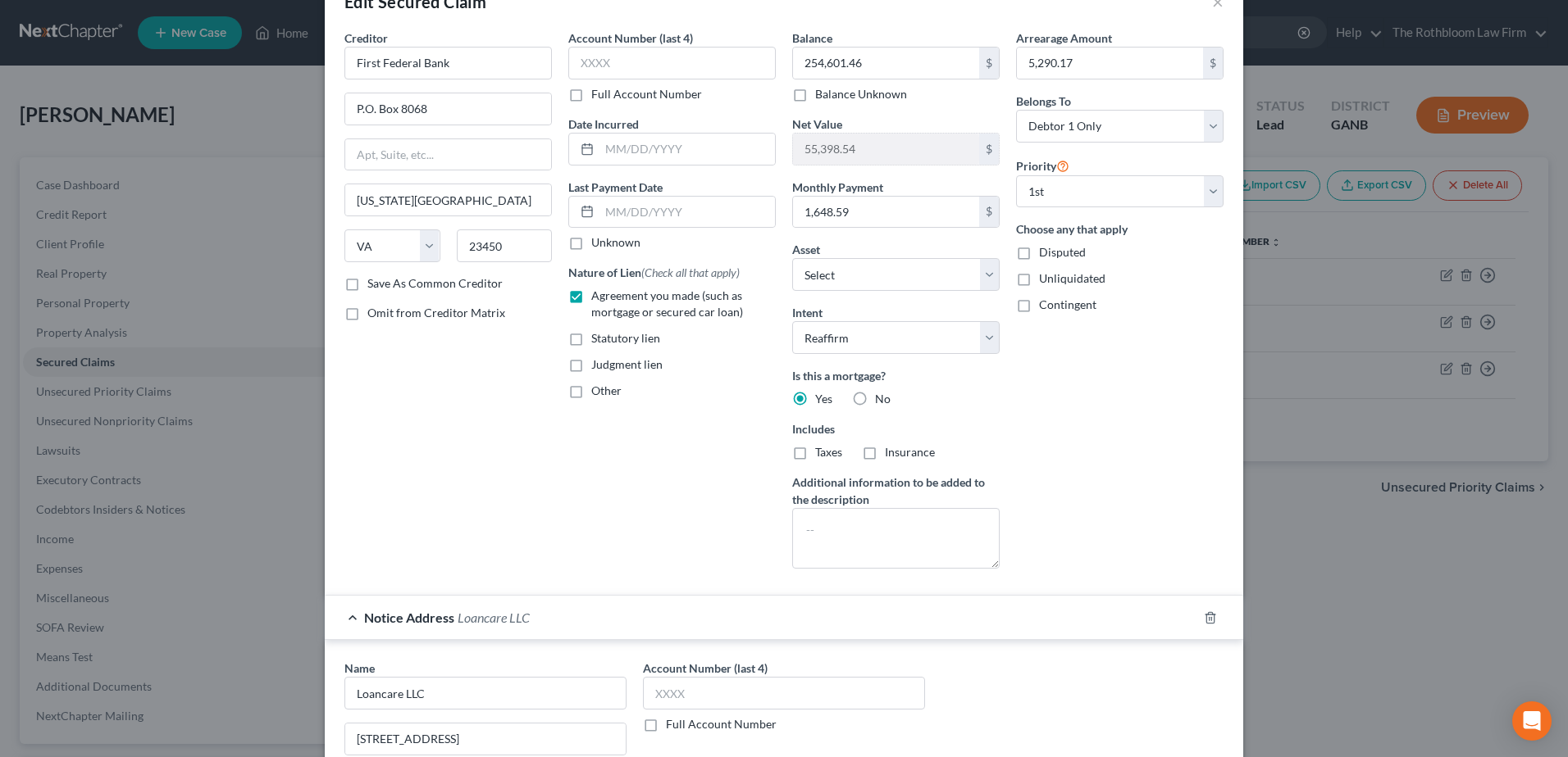
checkbox input "true"
click at [884, 451] on label "Insurance" at bounding box center [909, 452] width 50 height 17
click at [891, 451] on input "Insurance" at bounding box center [896, 449] width 11 height 11
checkbox input "true"
drag, startPoint x: 612, startPoint y: 146, endPoint x: 607, endPoint y: 244, distance: 98.1
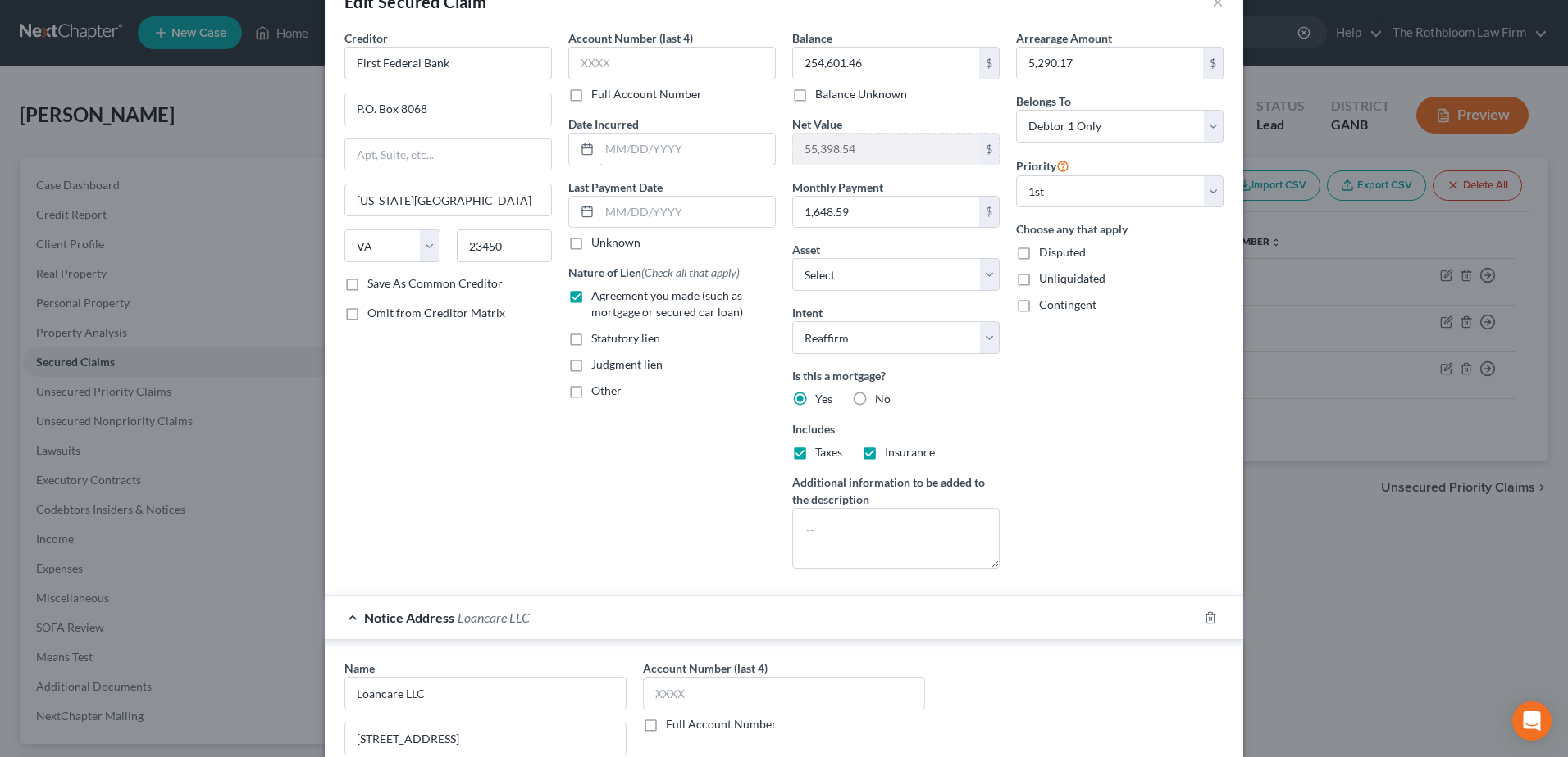
click at [612, 146] on input "text" at bounding box center [687, 149] width 175 height 31
drag, startPoint x: 608, startPoint y: 212, endPoint x: 649, endPoint y: 221, distance: 42.0
click at [608, 212] on input "text" at bounding box center [687, 212] width 175 height 31
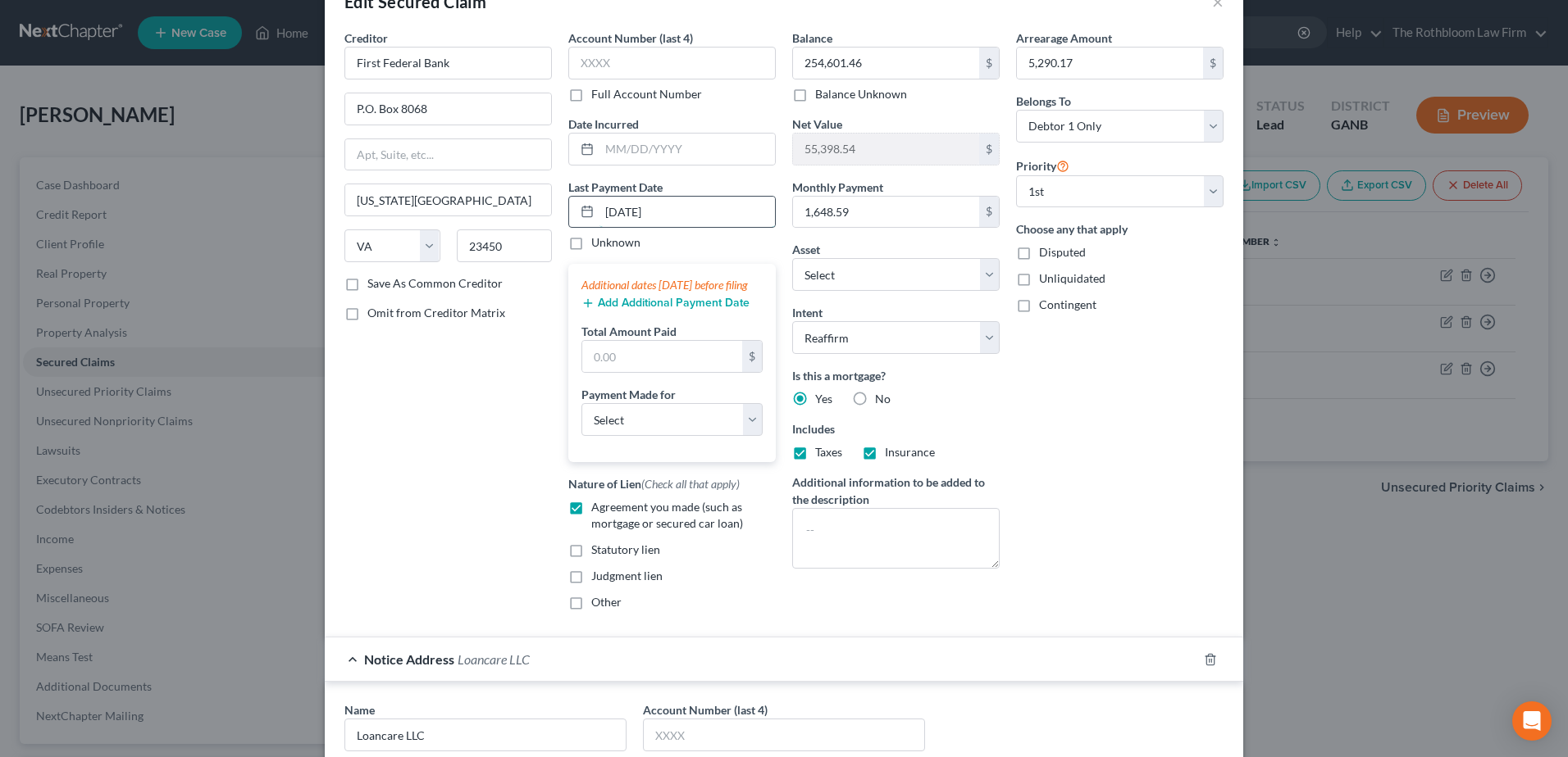
type input "08/01/2025"
click at [625, 310] on button "Add Additional Payment Date" at bounding box center [665, 303] width 168 height 13
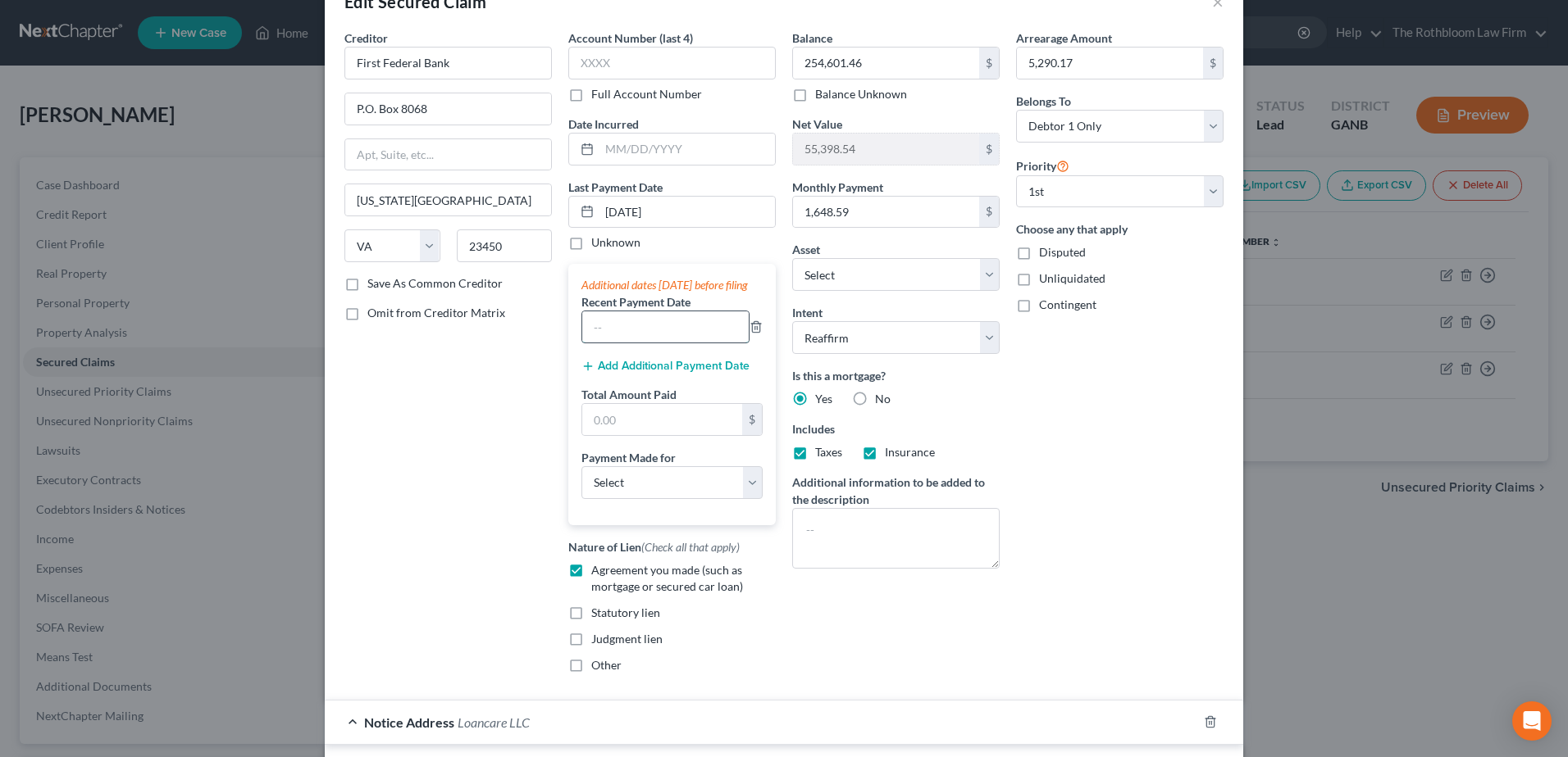
click at [608, 342] on input "text" at bounding box center [665, 327] width 166 height 31
type input "07/2025"
click at [623, 373] on button "Add Additional Payment Date" at bounding box center [665, 366] width 168 height 13
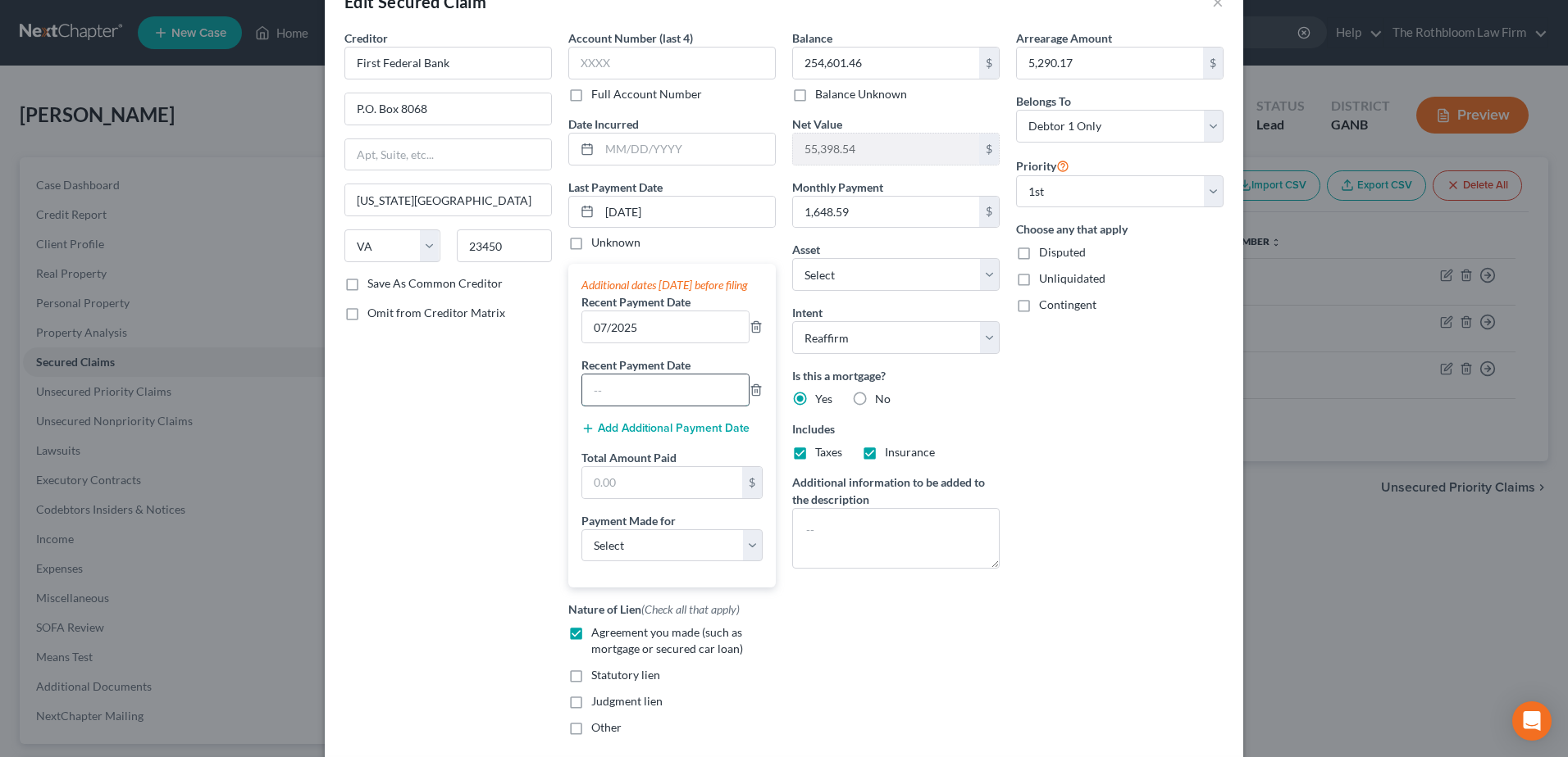
click at [611, 402] on input "text" at bounding box center [665, 390] width 166 height 31
type input "06/2025"
drag, startPoint x: 613, startPoint y: 497, endPoint x: 462, endPoint y: 612, distance: 189.8
click at [613, 497] on input "text" at bounding box center [662, 483] width 160 height 31
click at [617, 491] on input "text" at bounding box center [662, 483] width 160 height 31
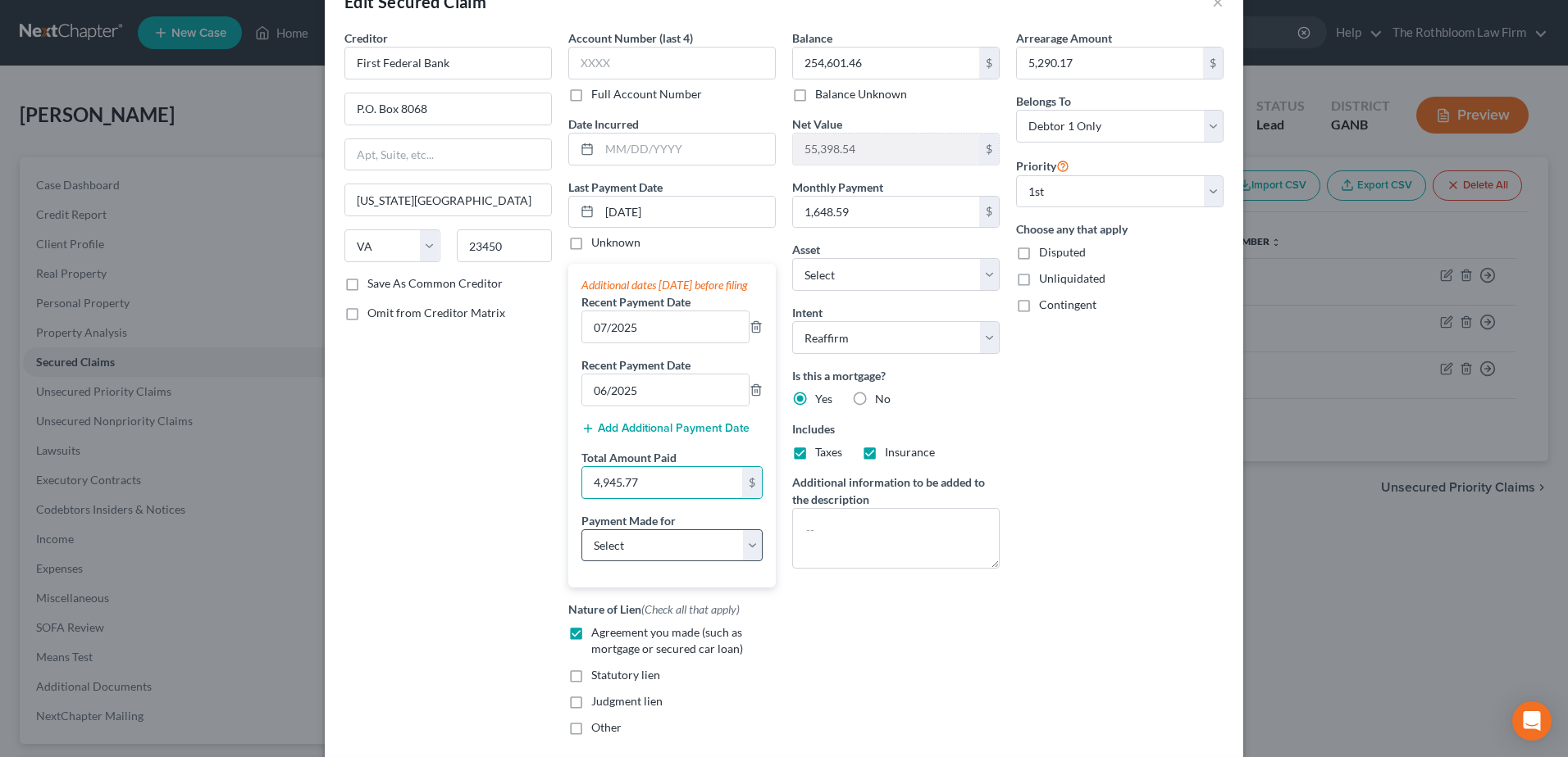
type input "4,945.77"
drag, startPoint x: 640, startPoint y: 559, endPoint x: 634, endPoint y: 578, distance: 19.9
click at [640, 559] on select "Select Car Credit Card Loan Repayment Mortgage Other Suppliers Or Vendors" at bounding box center [672, 545] width 181 height 32
select select "3"
click at [581, 545] on select "Select Car Credit Card Loan Repayment Mortgage Other Suppliers Or Vendors" at bounding box center [672, 545] width 181 height 32
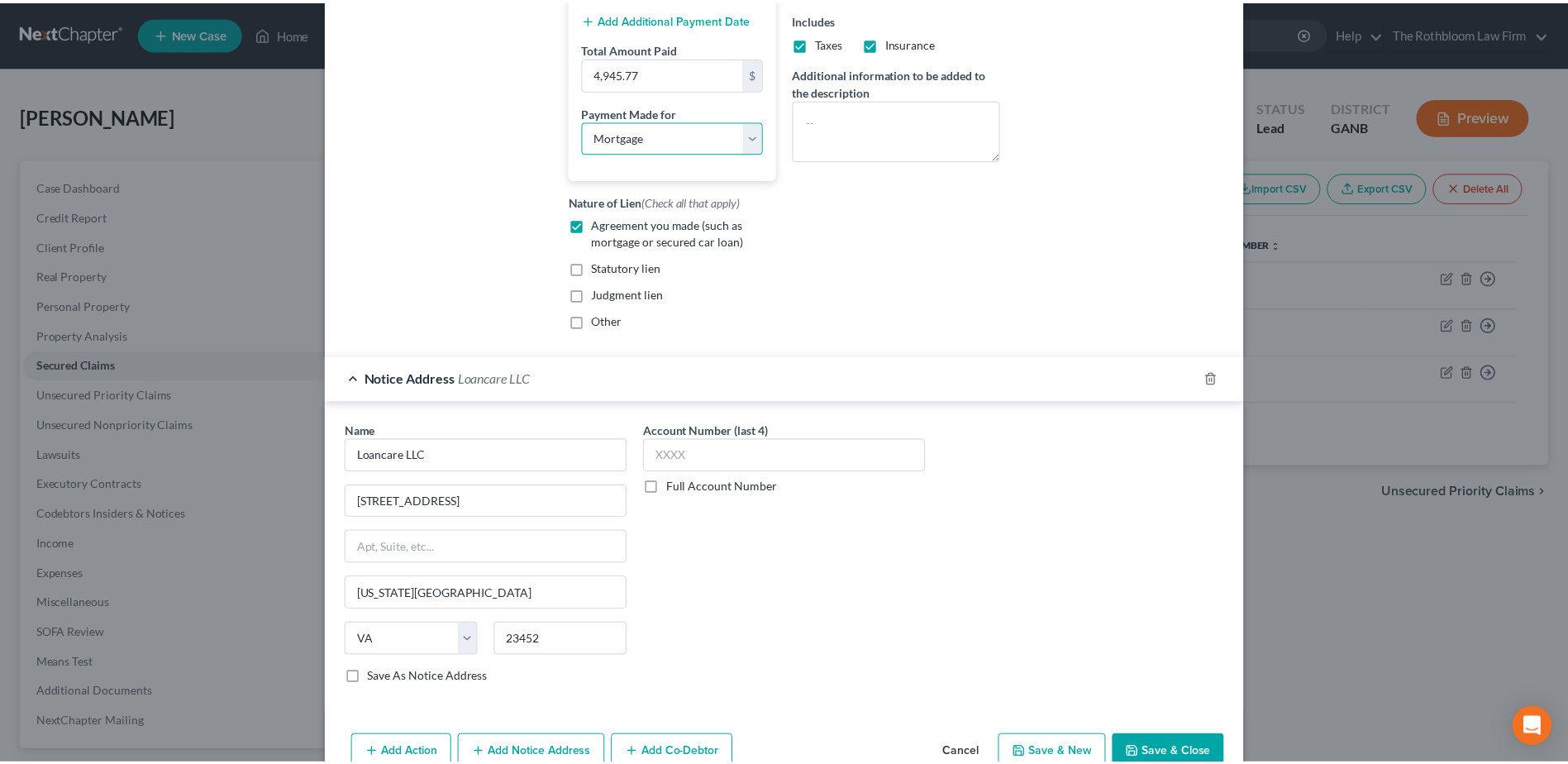
scroll to position [564, 0]
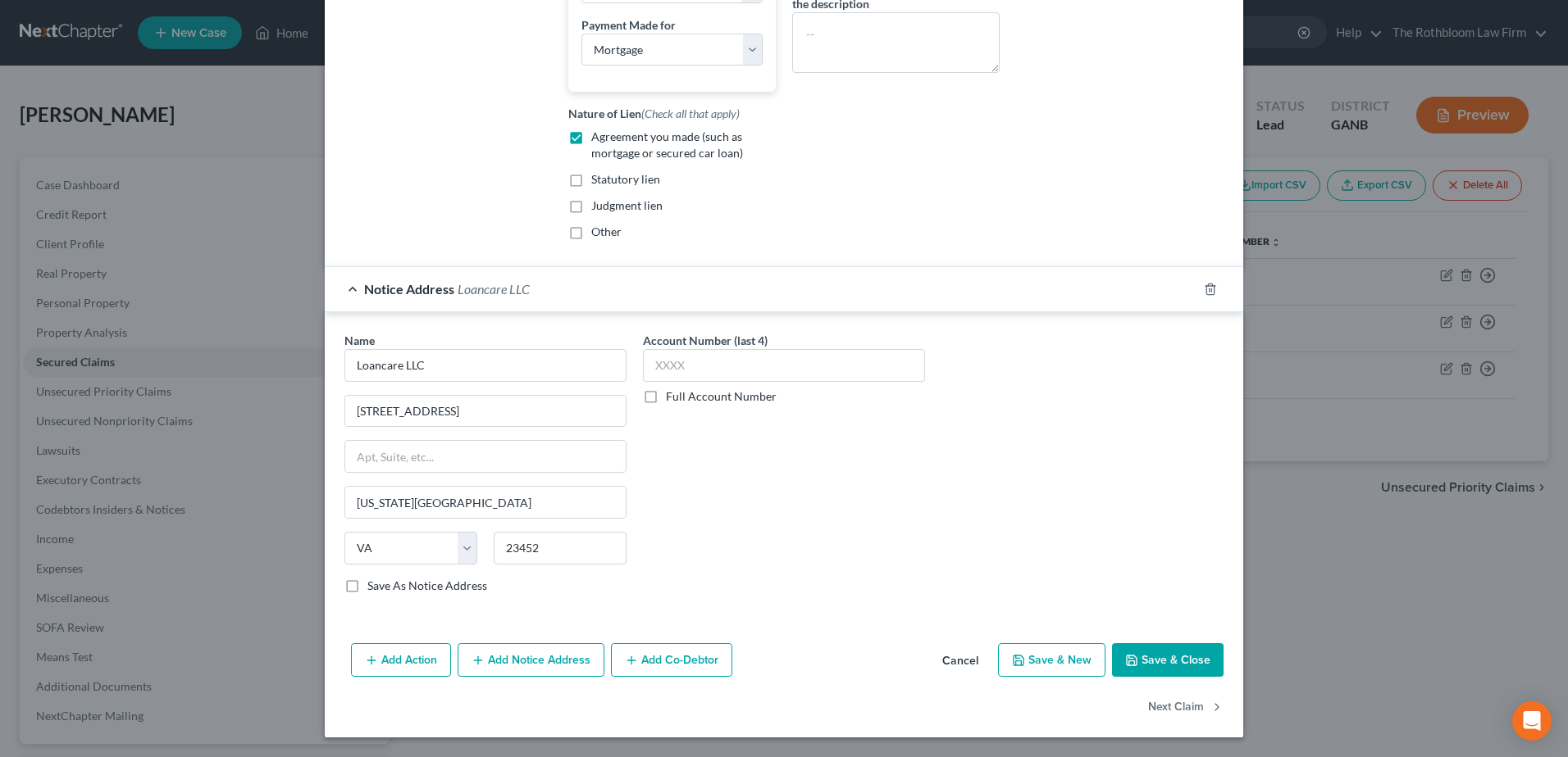
click at [1151, 651] on button "Save & Close" at bounding box center [1167, 660] width 111 height 34
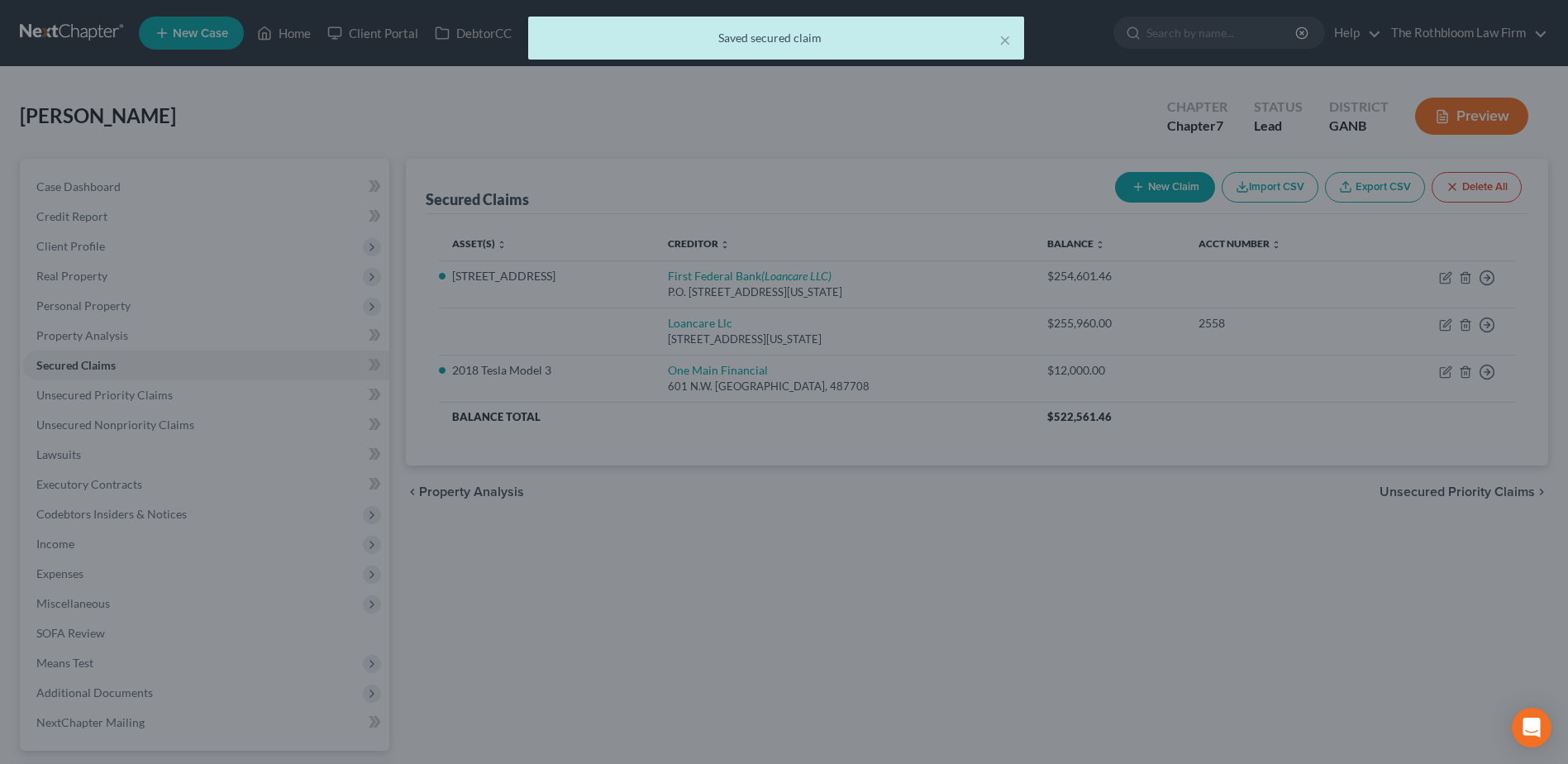
scroll to position [0, 0]
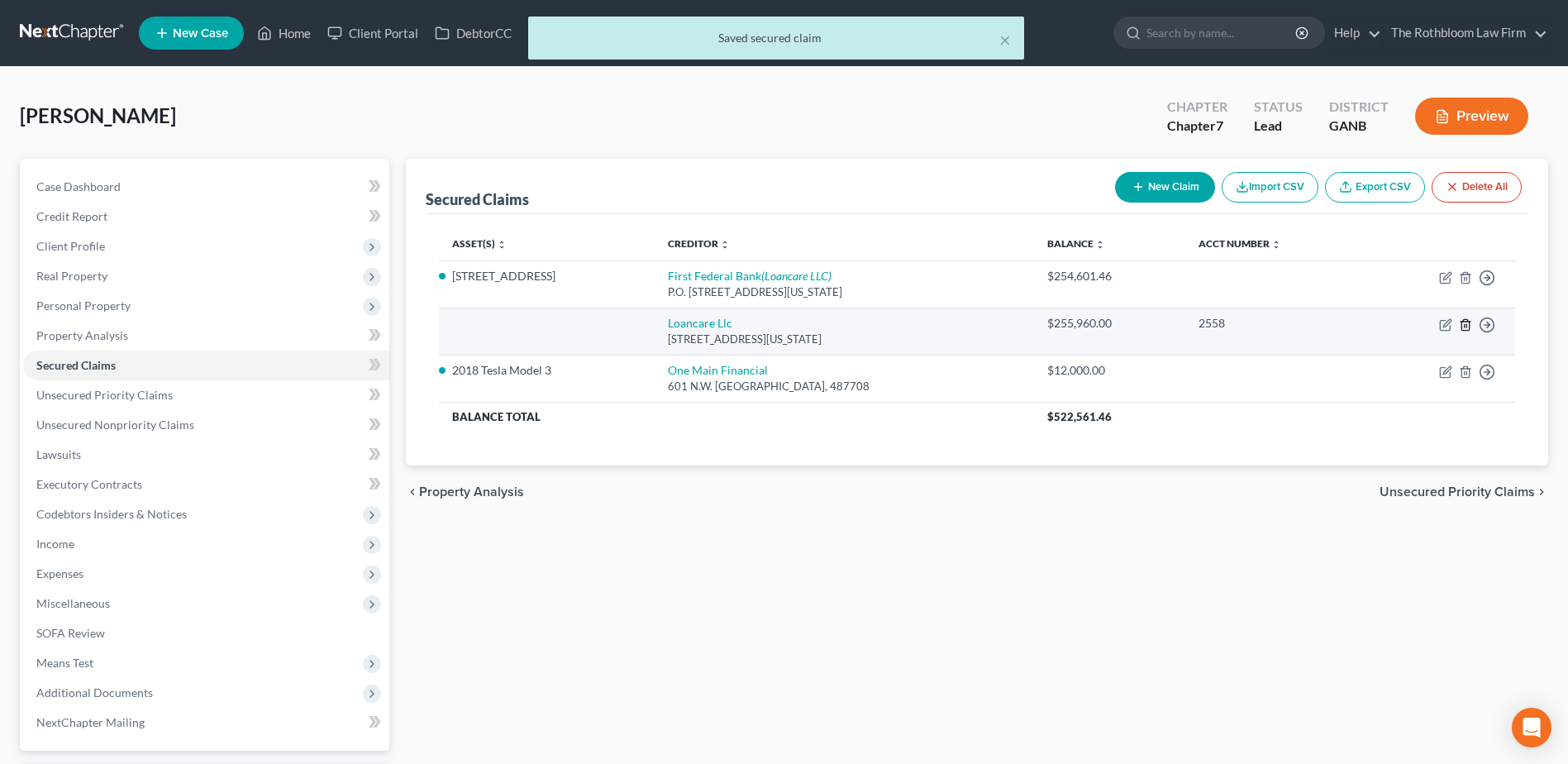
click at [1463, 322] on icon "button" at bounding box center [1465, 324] width 13 height 13
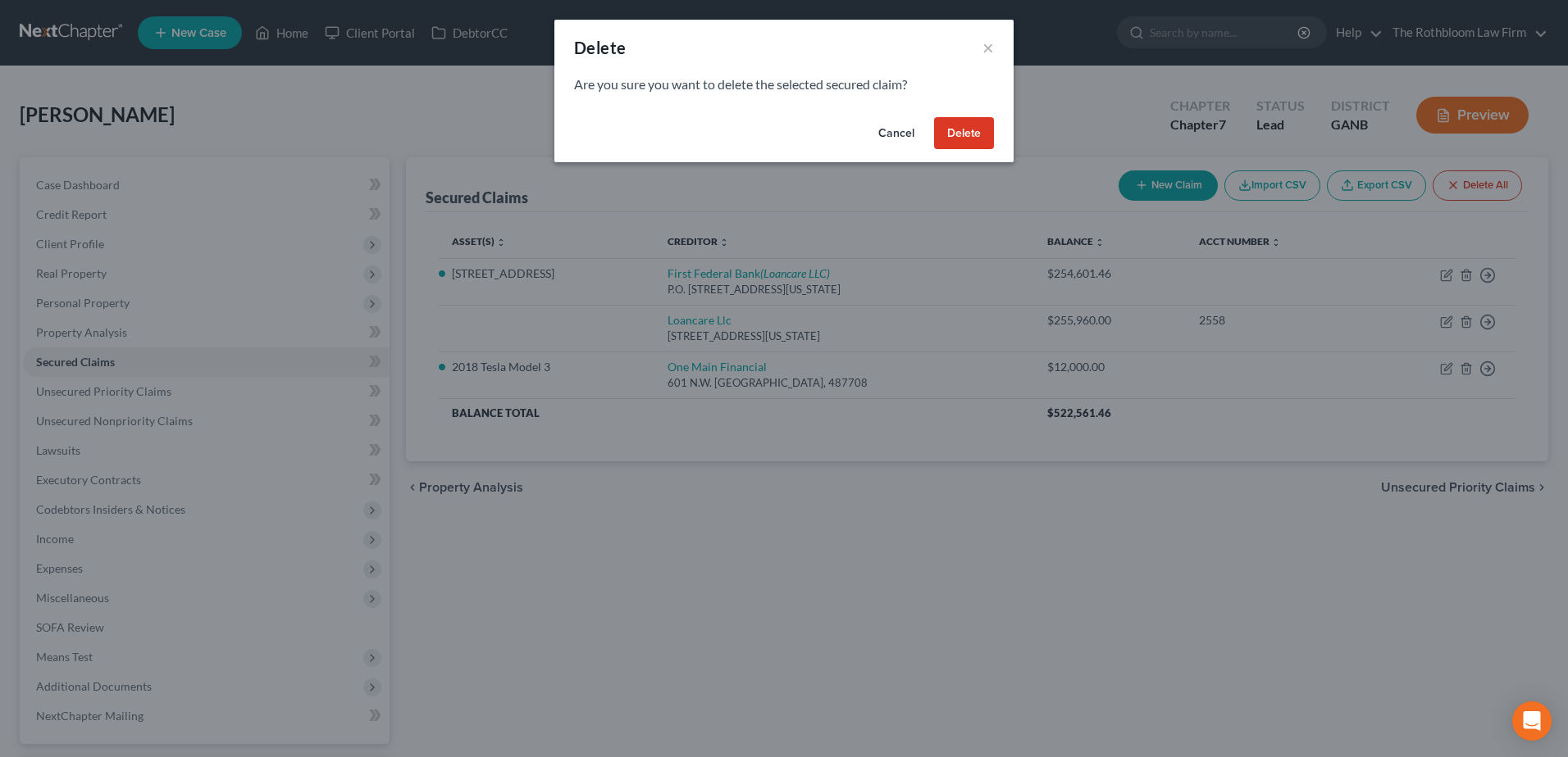
click at [943, 129] on button "Delete" at bounding box center [963, 133] width 60 height 32
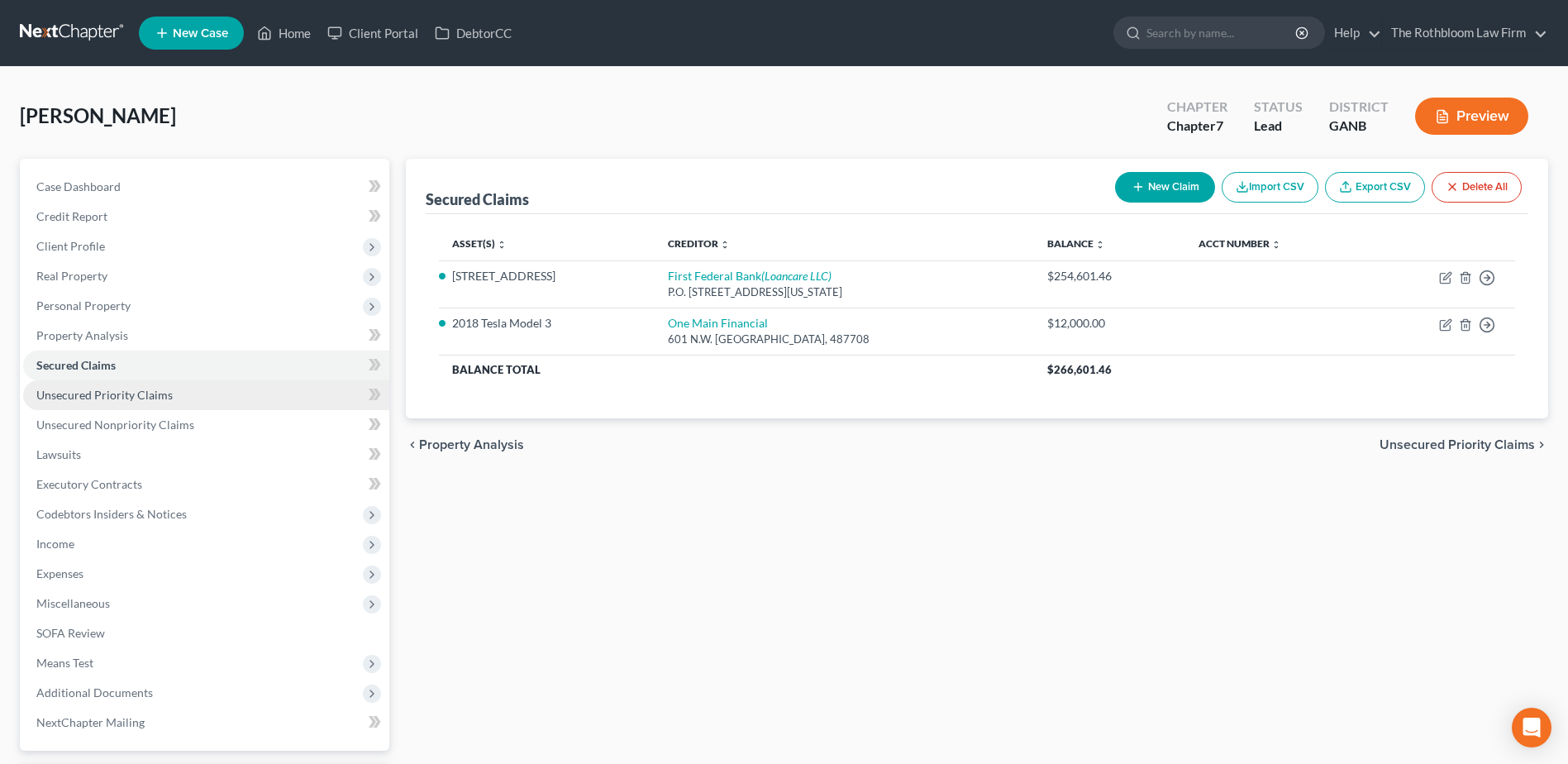
click at [98, 400] on span "Unsecured Priority Claims" at bounding box center [105, 395] width 137 height 14
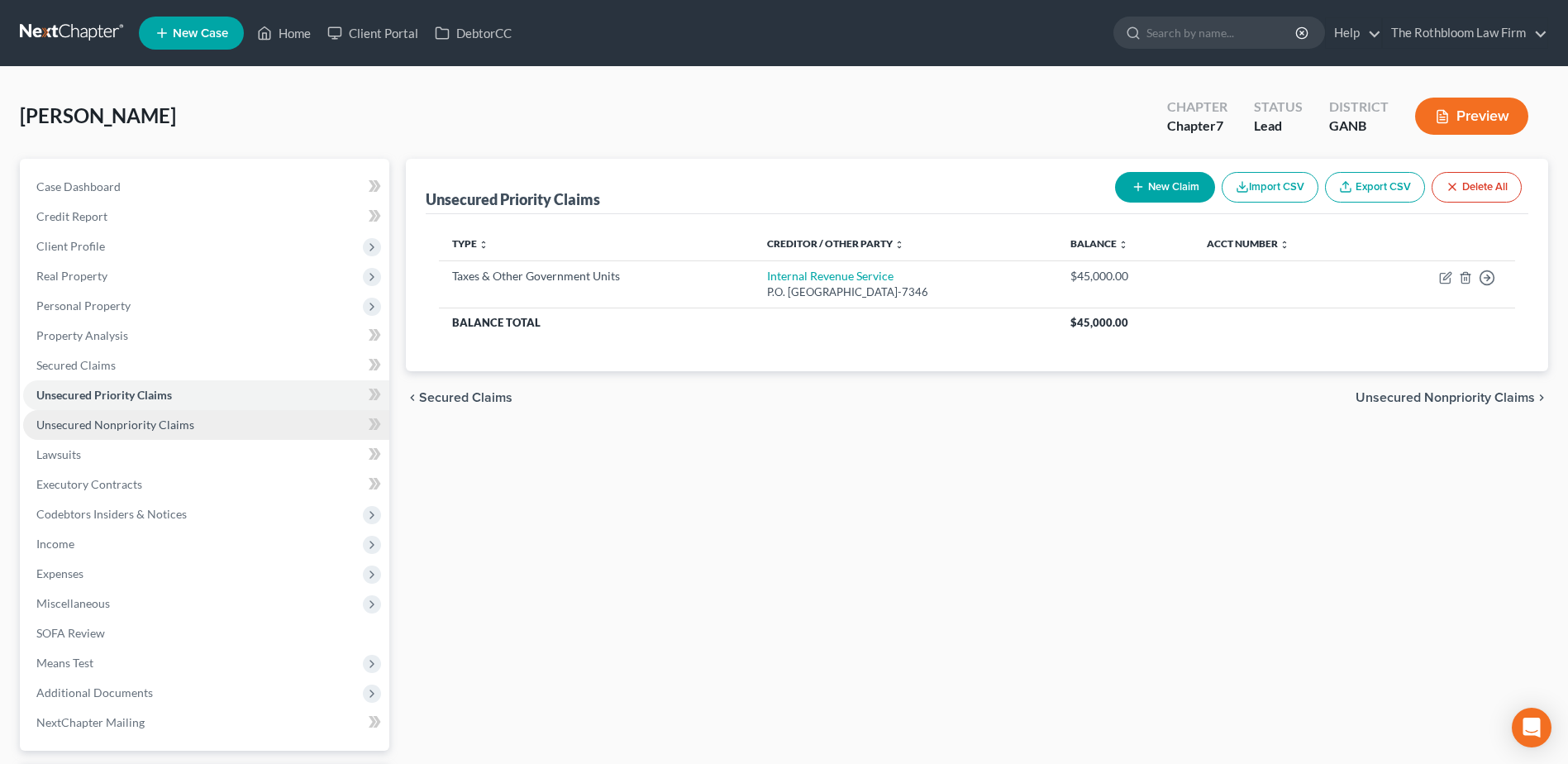
click at [112, 426] on span "Unsecured Nonpriority Claims" at bounding box center [115, 425] width 158 height 14
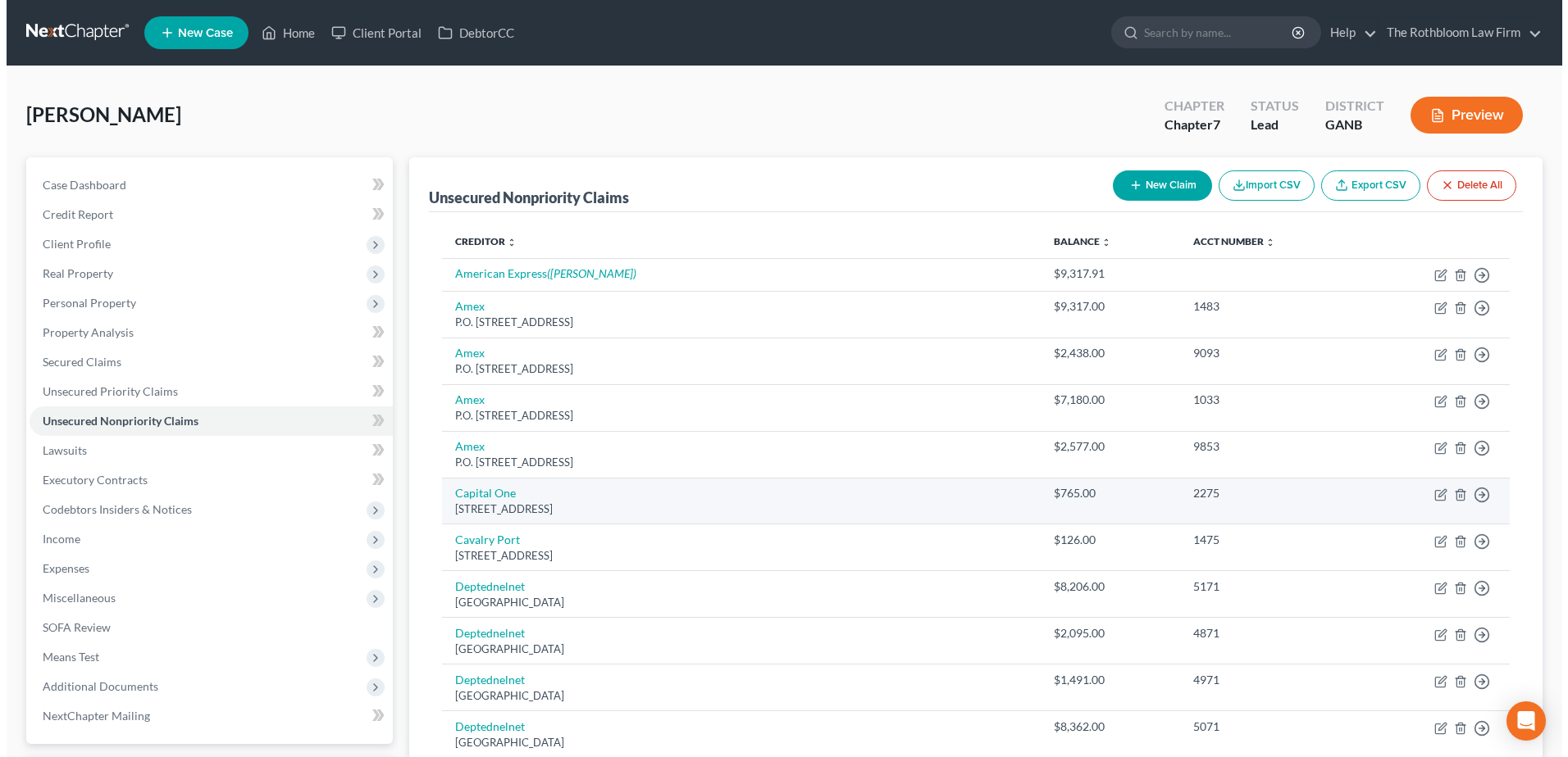
scroll to position [410, 0]
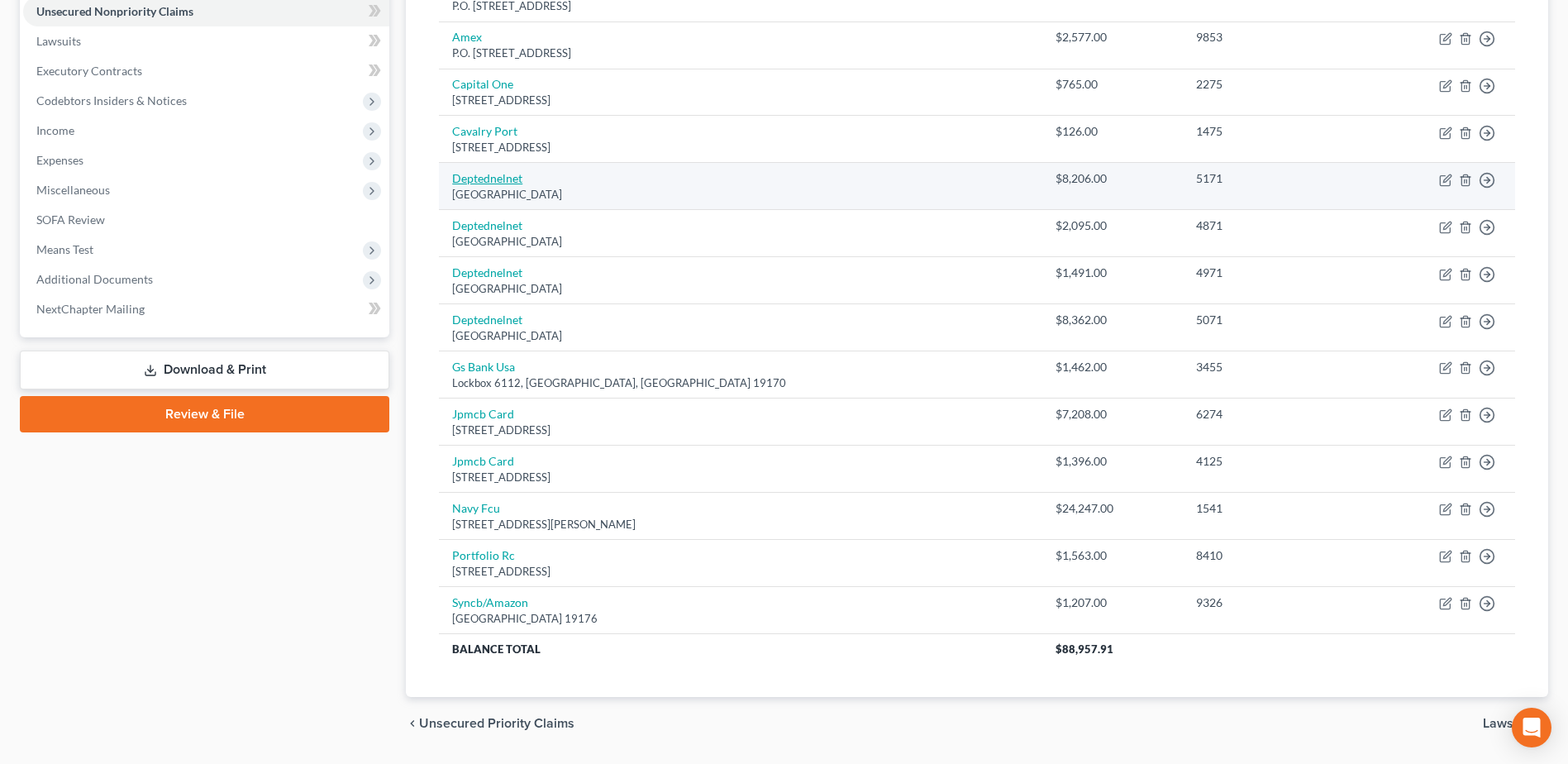
click at [478, 182] on link "Deptednelnet" at bounding box center [487, 179] width 70 height 14
select select "30"
select select "17"
select select "0"
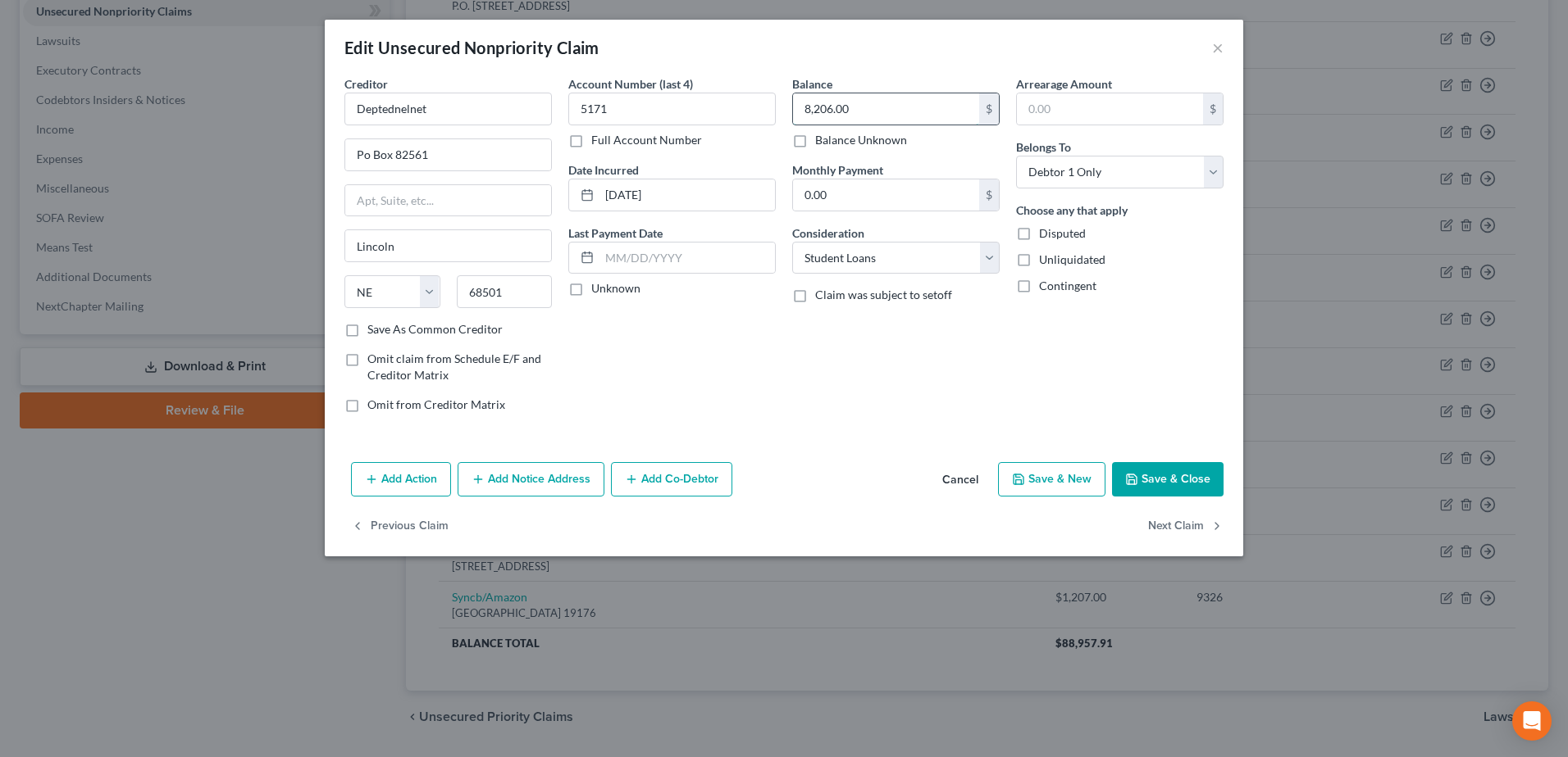
click at [886, 108] on input "8,206.00" at bounding box center [885, 109] width 186 height 31
type input "20,154"
drag, startPoint x: 437, startPoint y: 109, endPoint x: 288, endPoint y: 105, distance: 149.1
click at [288, 105] on div "Edit Unsecured Nonpriority Claim × Creditor * Deptednelnet Po Box 82561 Lincoln…" at bounding box center [784, 378] width 1568 height 757
type input "Dept. of Ed/Nelnet"
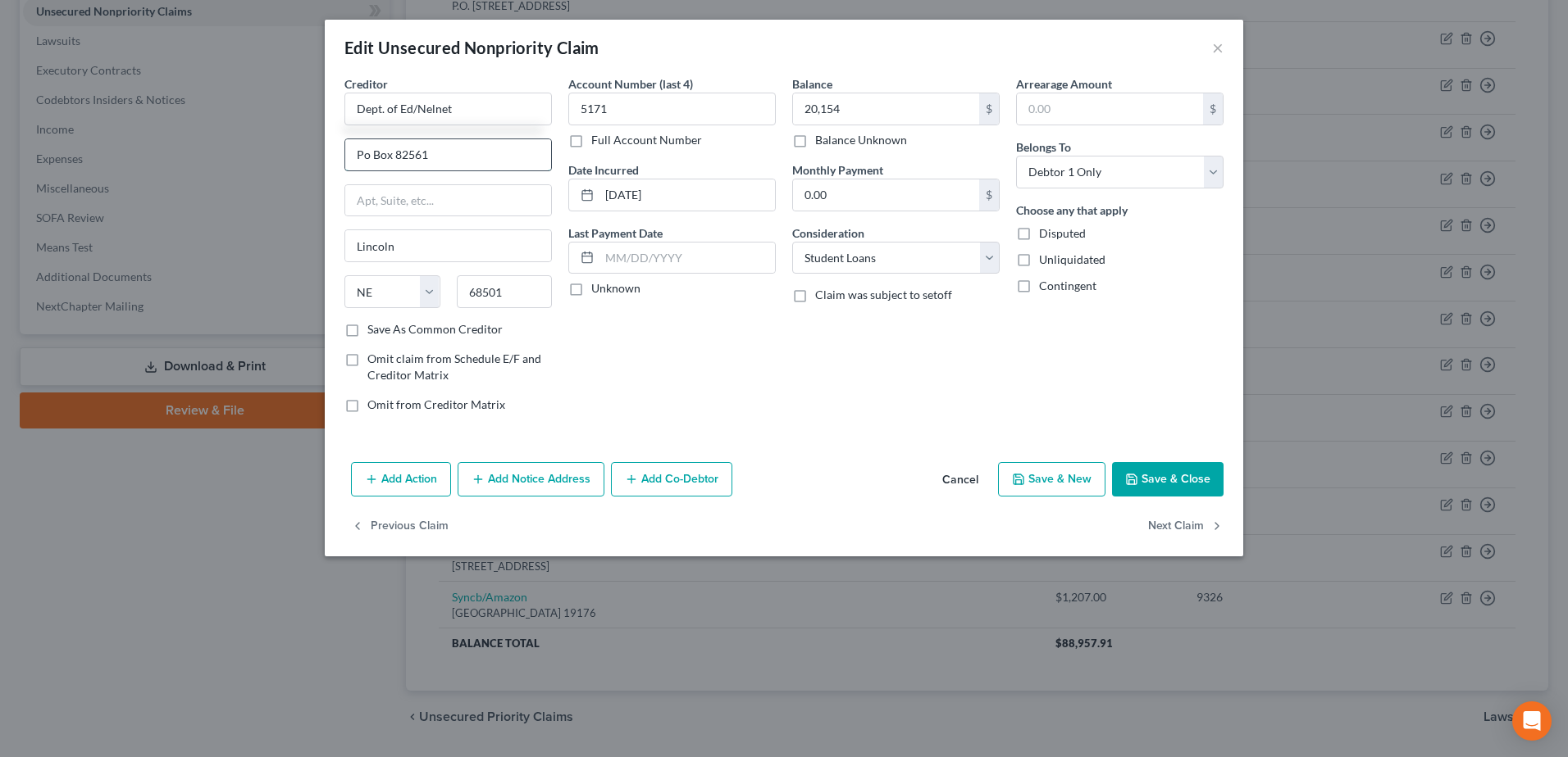
click at [362, 146] on input "Po Box 82561" at bounding box center [448, 155] width 206 height 31
type input "P.O. Box 82561"
click at [1185, 482] on button "Save & Close" at bounding box center [1167, 479] width 111 height 34
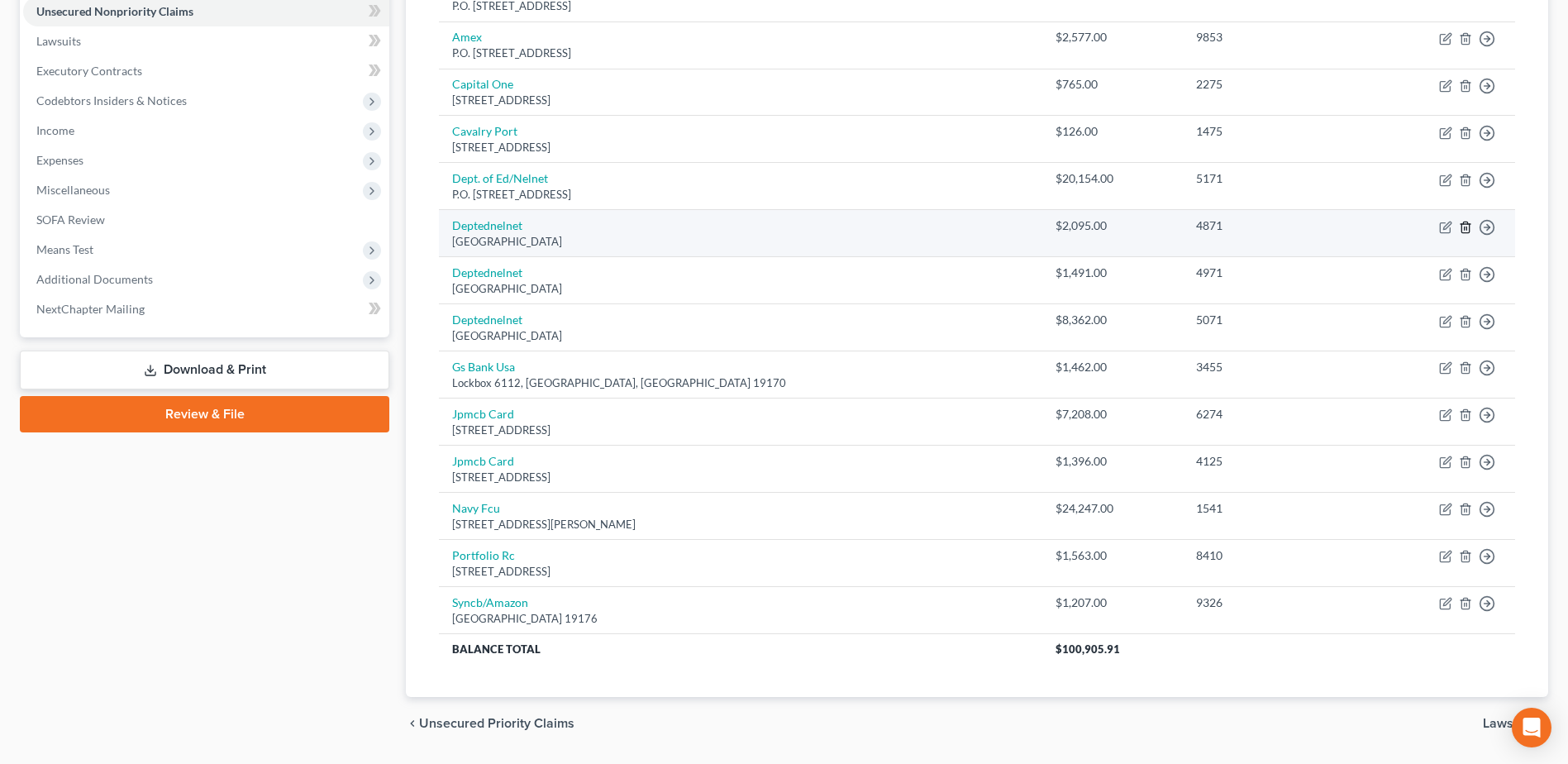
click at [1468, 232] on icon "button" at bounding box center [1466, 226] width 8 height 11
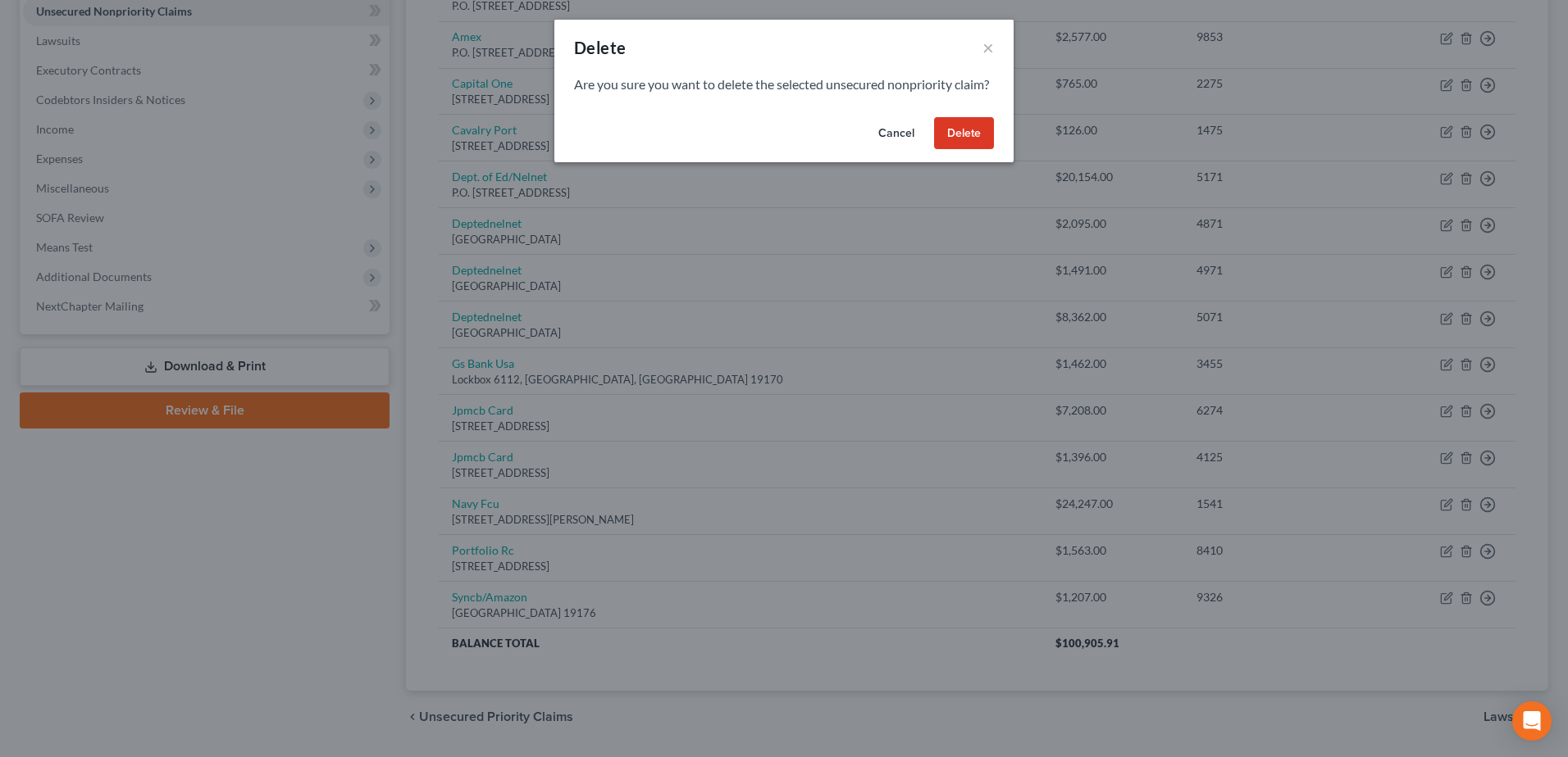
click at [951, 150] on button "Delete" at bounding box center [963, 133] width 60 height 32
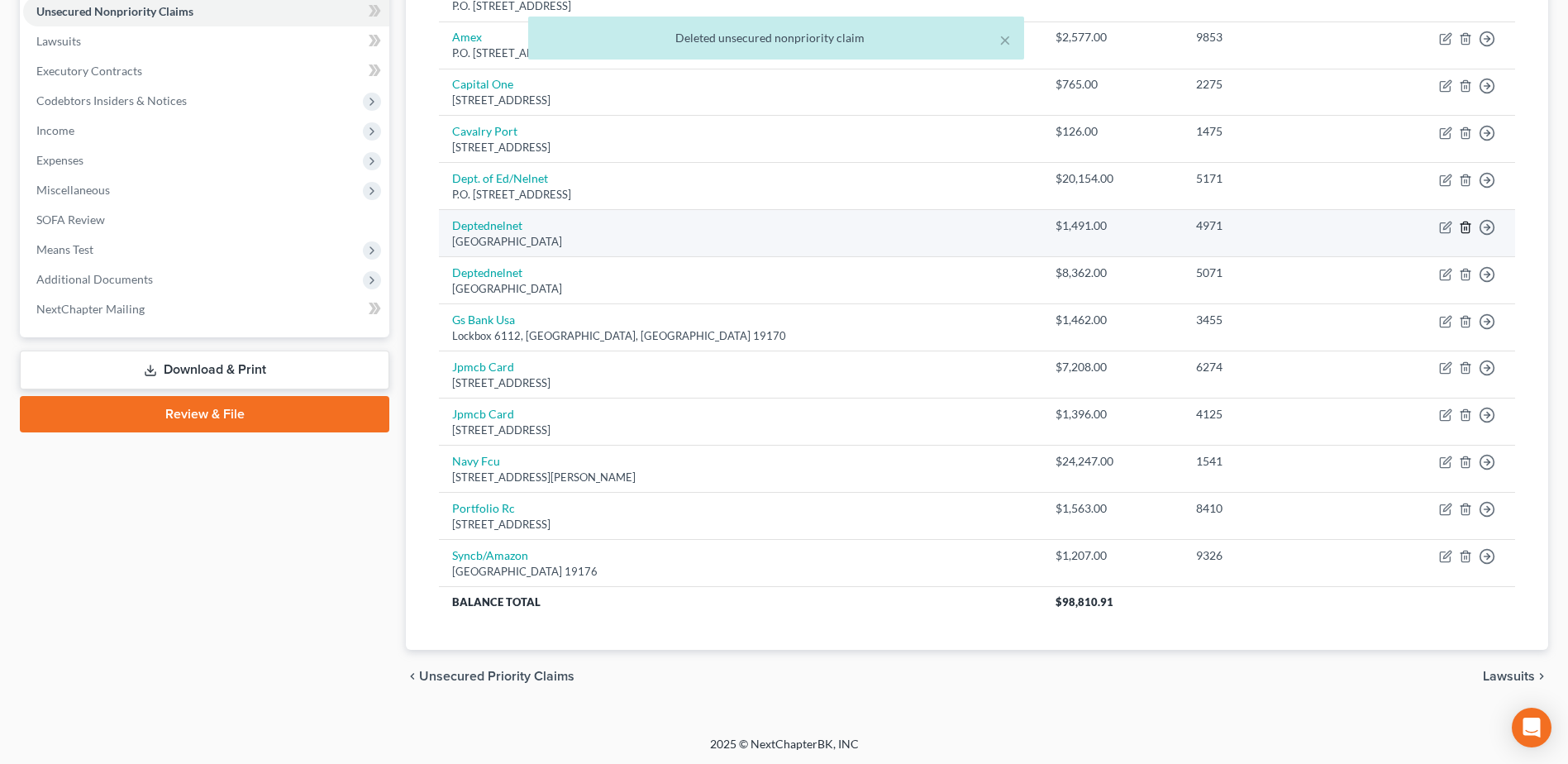
click at [1462, 229] on icon "button" at bounding box center [1466, 226] width 8 height 11
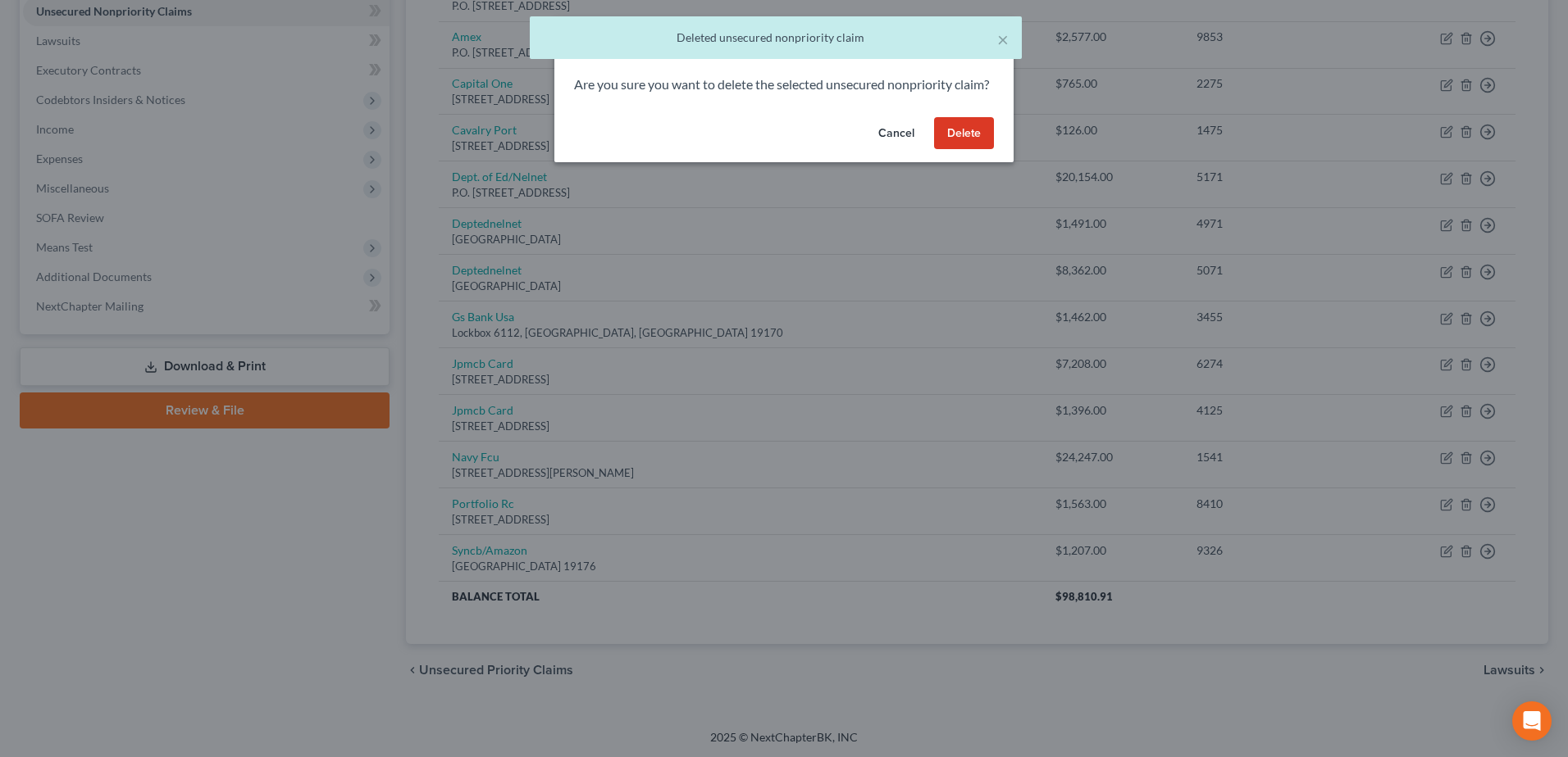
click at [967, 150] on button "Delete" at bounding box center [963, 133] width 60 height 32
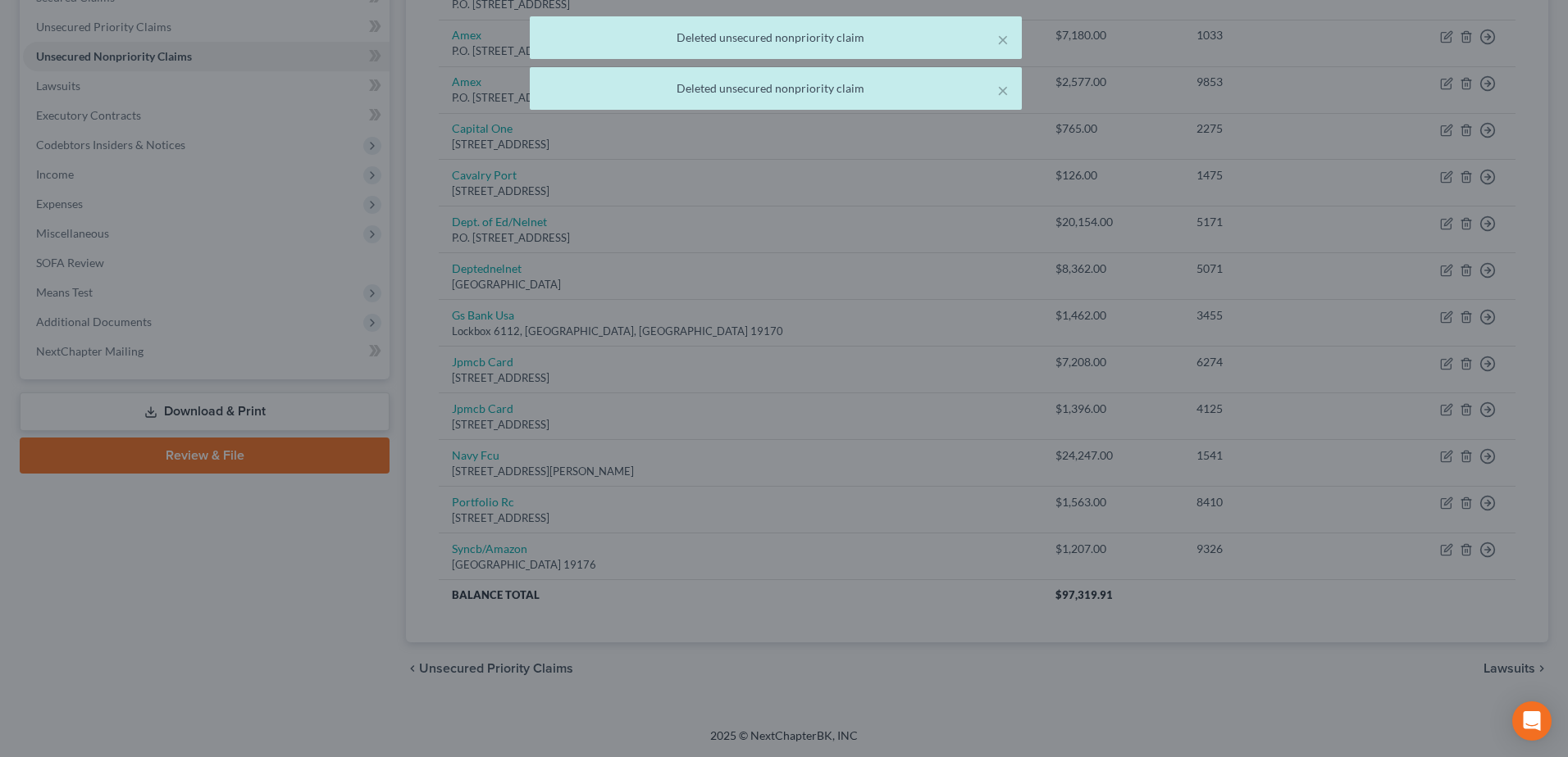
scroll to position [365, 0]
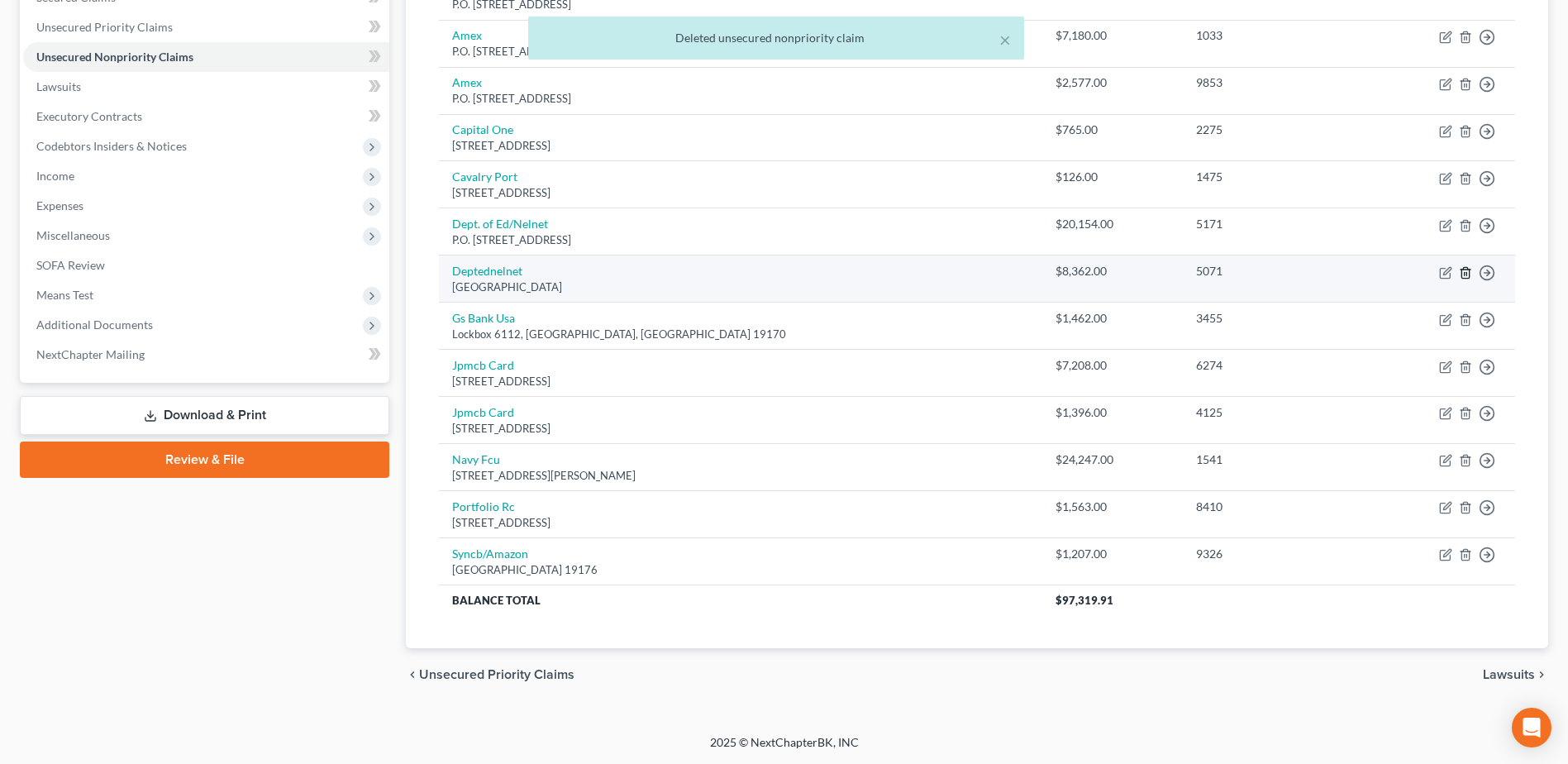
click at [1463, 272] on icon "button" at bounding box center [1465, 272] width 13 height 13
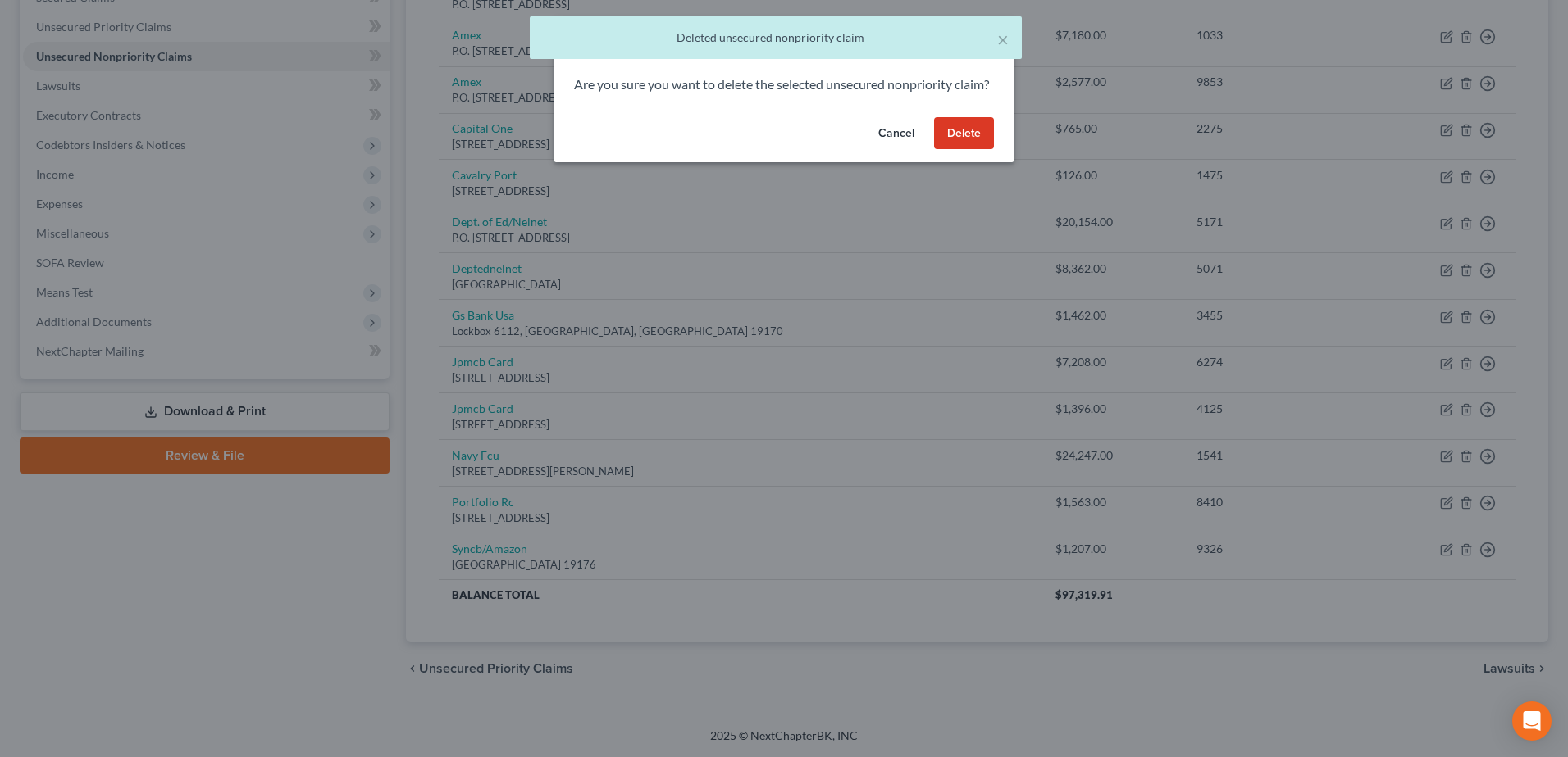
click at [982, 150] on button "Delete" at bounding box center [963, 133] width 60 height 32
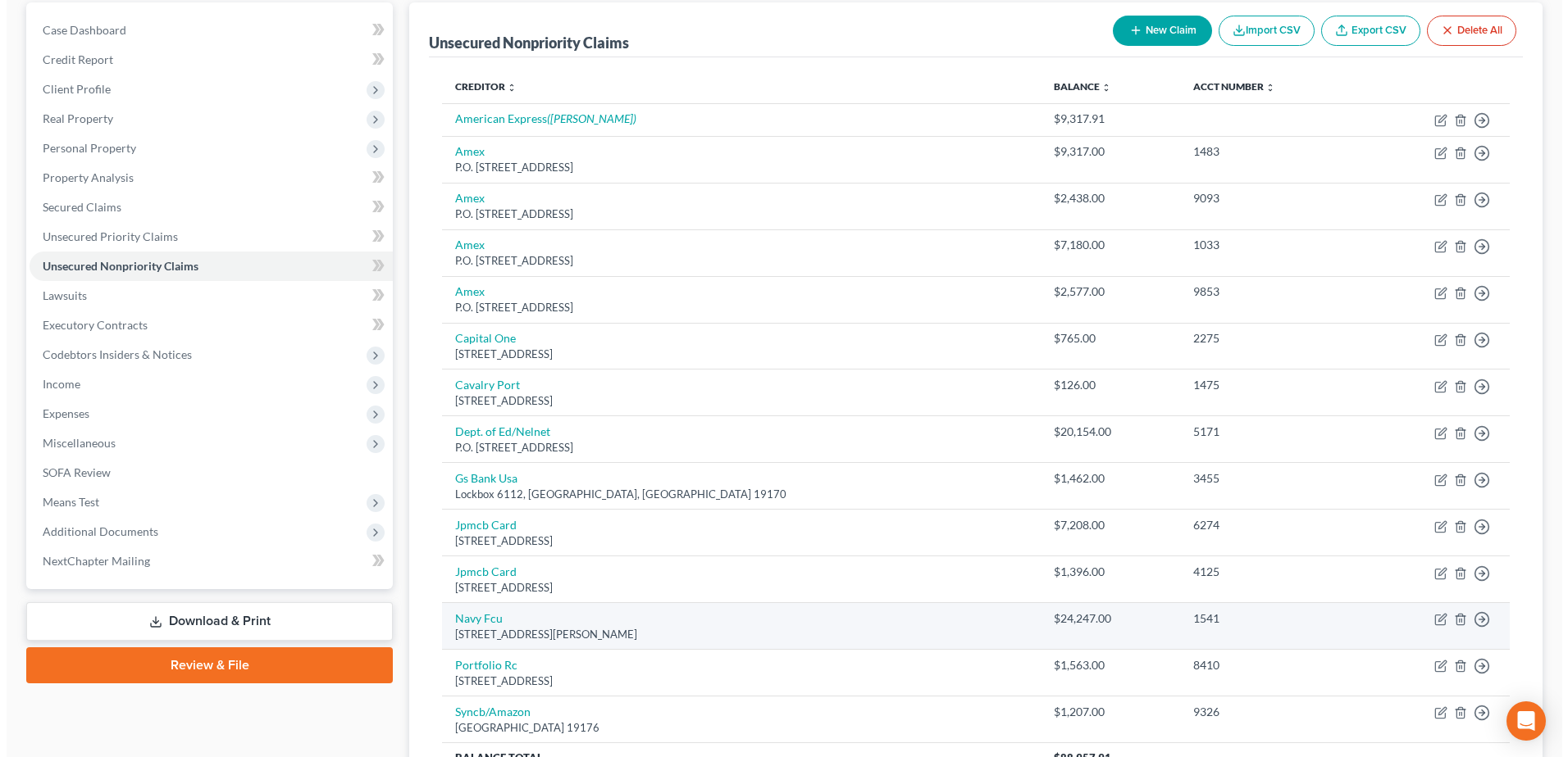
scroll to position [72, 0]
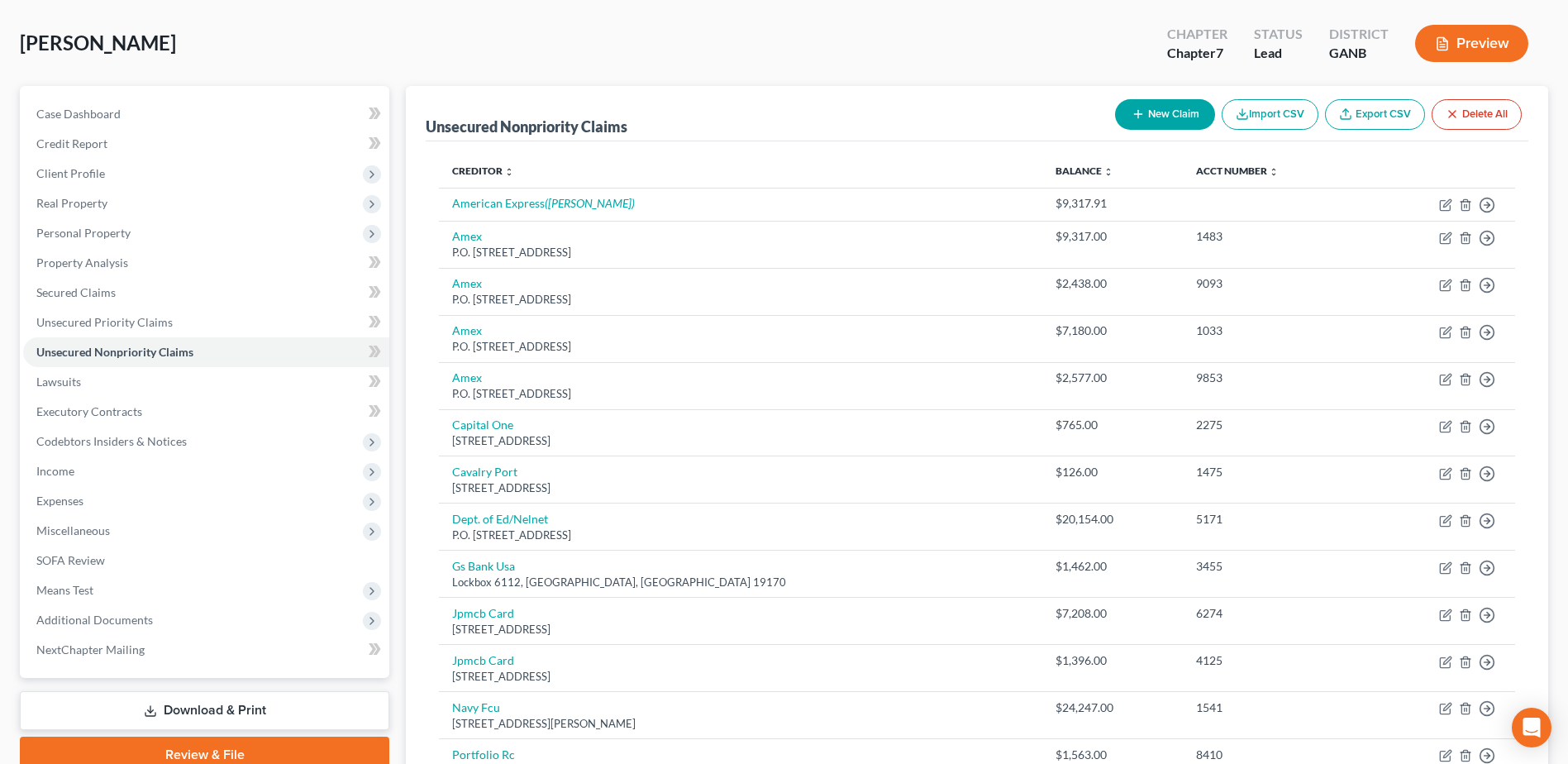
click at [1147, 122] on button "New Claim" at bounding box center [1164, 114] width 100 height 31
select select "0"
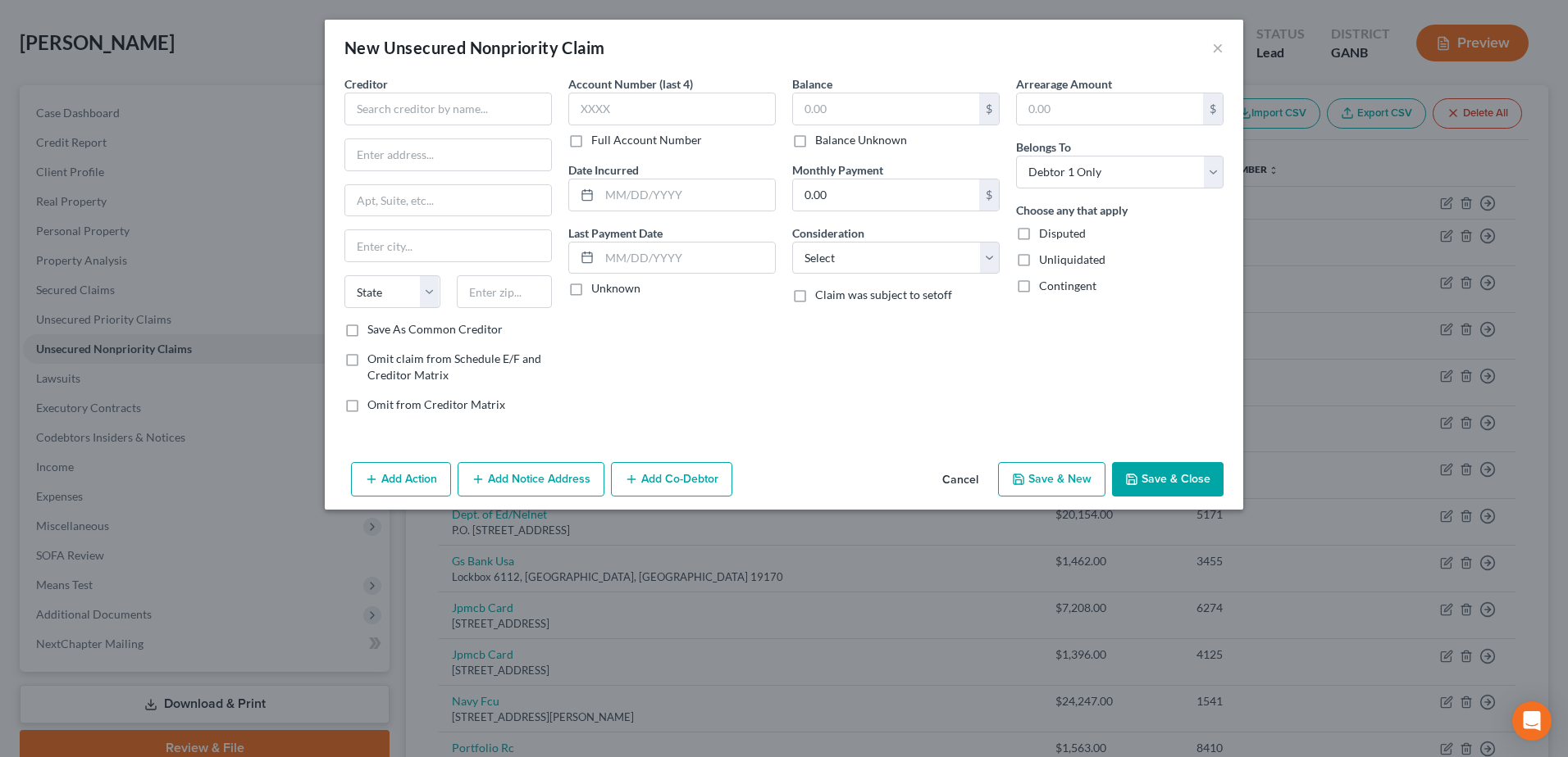
click at [411, 87] on div "Creditor *" at bounding box center [448, 100] width 208 height 50
click at [394, 121] on input "text" at bounding box center [448, 108] width 208 height 32
click at [398, 110] on input "text" at bounding box center [448, 108] width 208 height 32
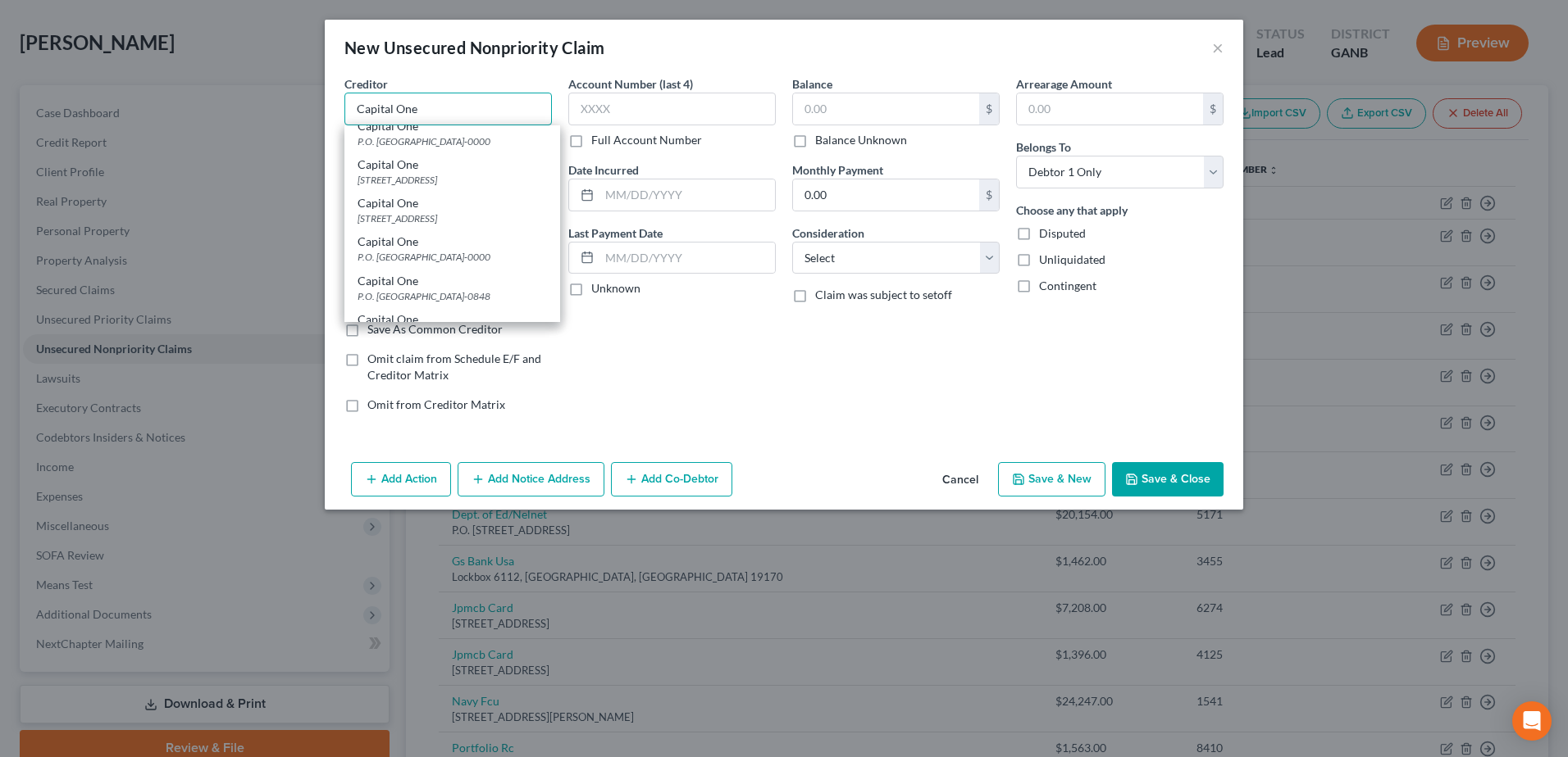
scroll to position [819, 0]
type input "Capital One"
click at [431, 116] on div "1680 Capital One Dr., Mc Lean, VA 22102-3407" at bounding box center [452, 109] width 190 height 14
type input "1680 Capital One Dr."
type input "Mc Lean"
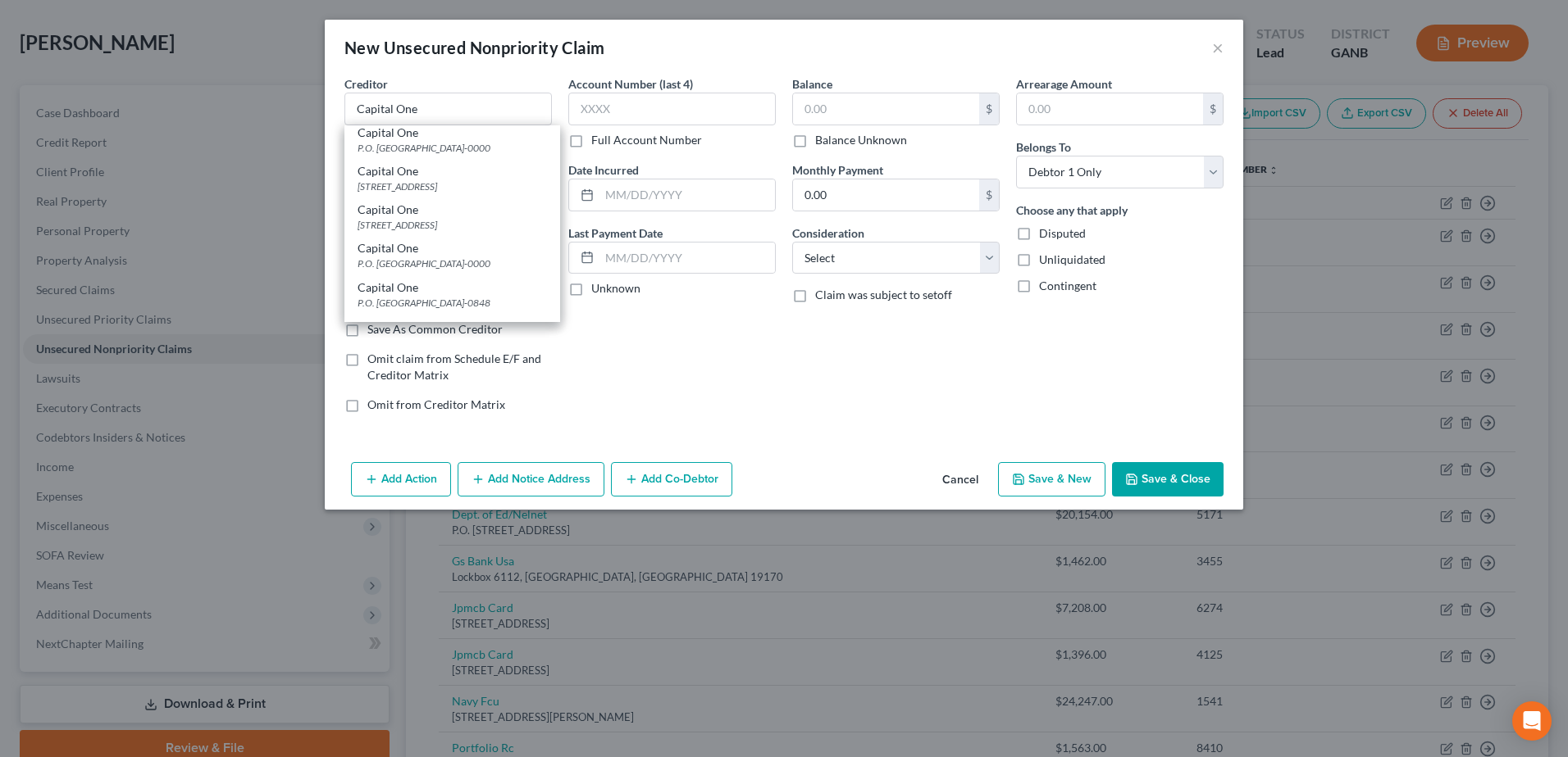
select select "48"
type input "22102-3407"
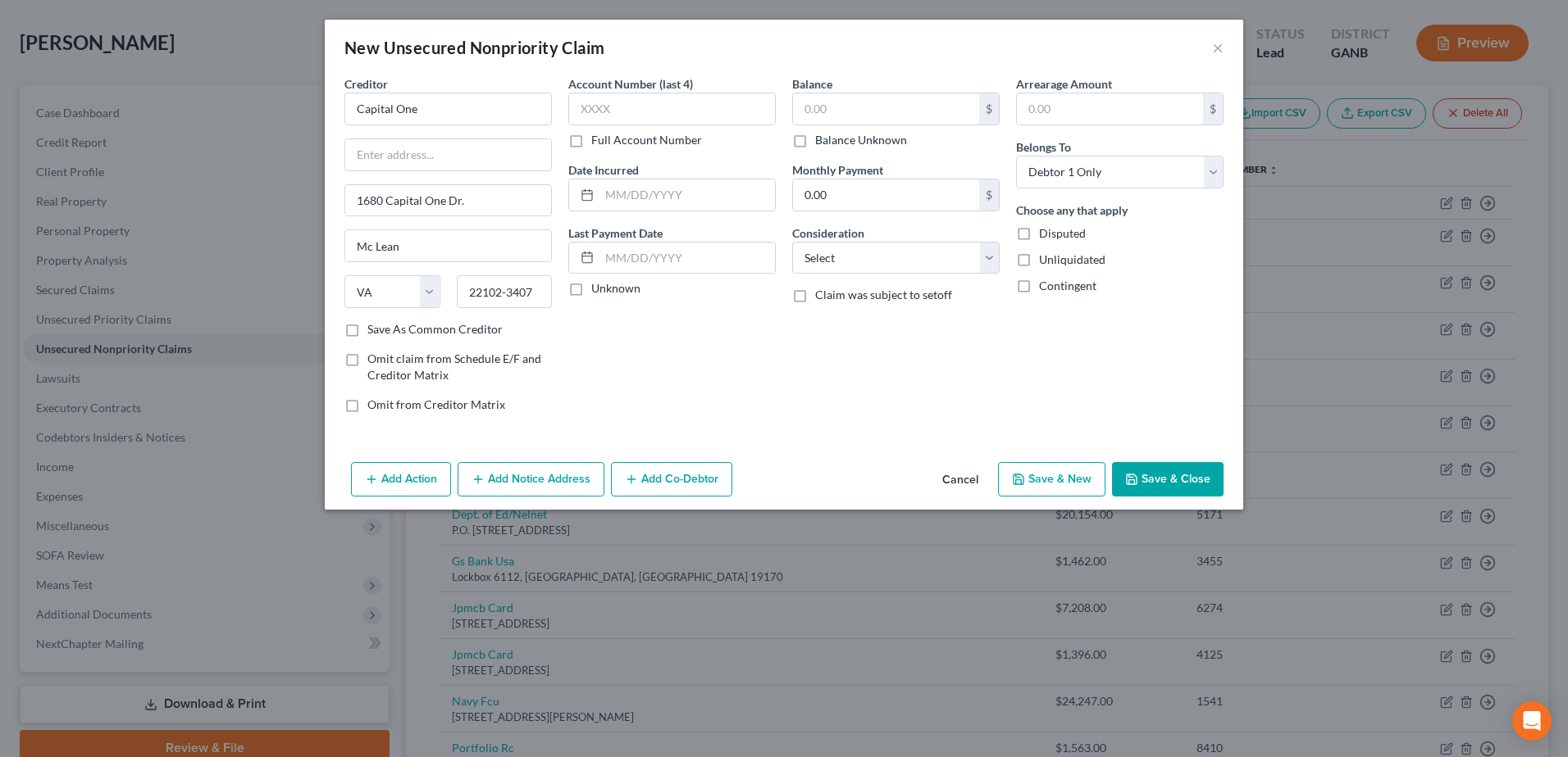
scroll to position [0, 0]
click at [868, 109] on input "text" at bounding box center [885, 109] width 186 height 31
type input "12,000"
drag, startPoint x: 891, startPoint y: 254, endPoint x: 867, endPoint y: 275, distance: 31.9
click at [891, 254] on select "Select Cable / Satellite Services Collection Agency Credit Card Debt Debt Couns…" at bounding box center [895, 258] width 208 height 32
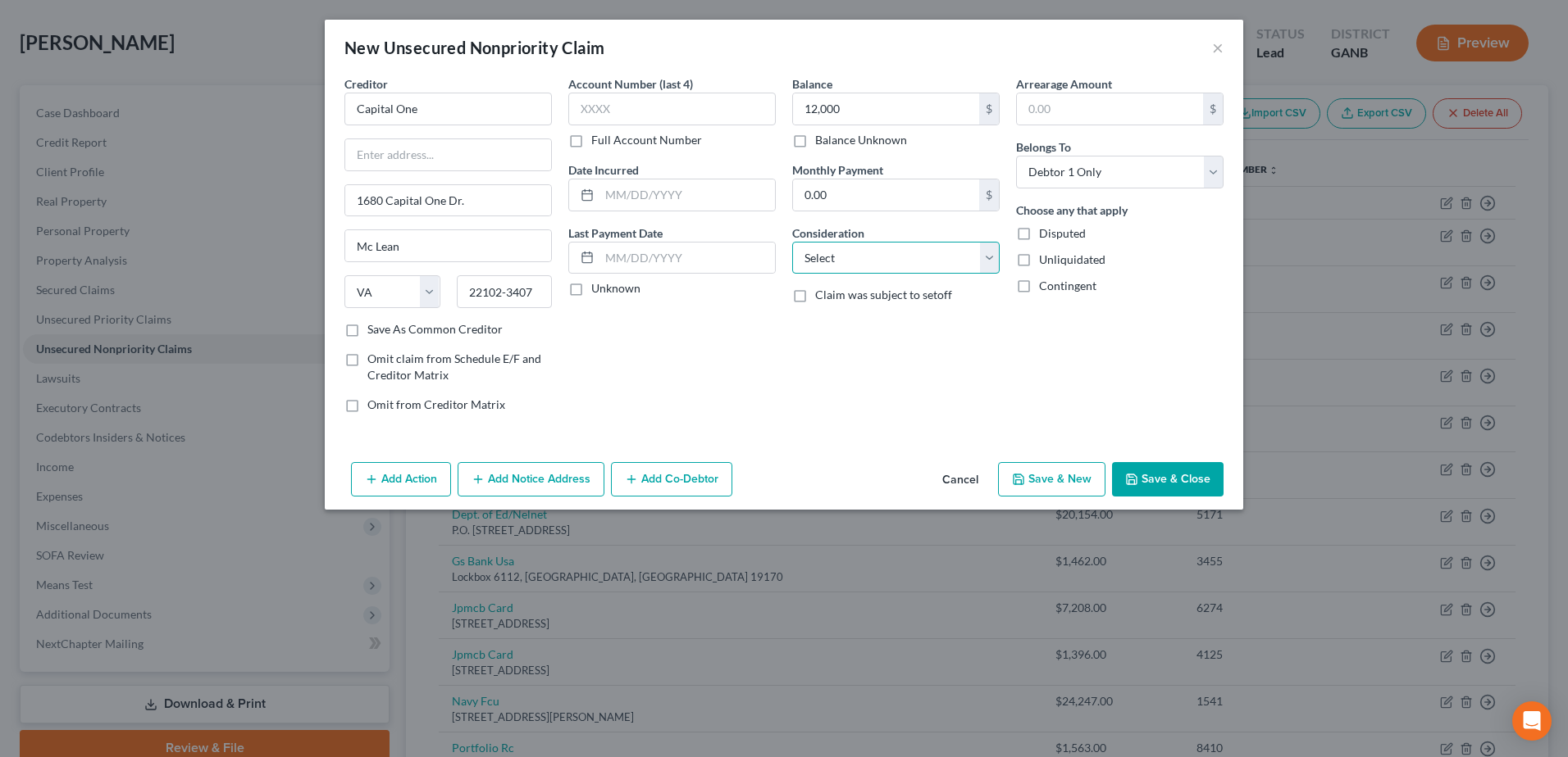
select select "2"
click at [792, 242] on select "Select Cable / Satellite Services Collection Agency Credit Card Debt Debt Couns…" at bounding box center [895, 258] width 208 height 32
click at [1169, 480] on button "Save & Close" at bounding box center [1167, 479] width 111 height 34
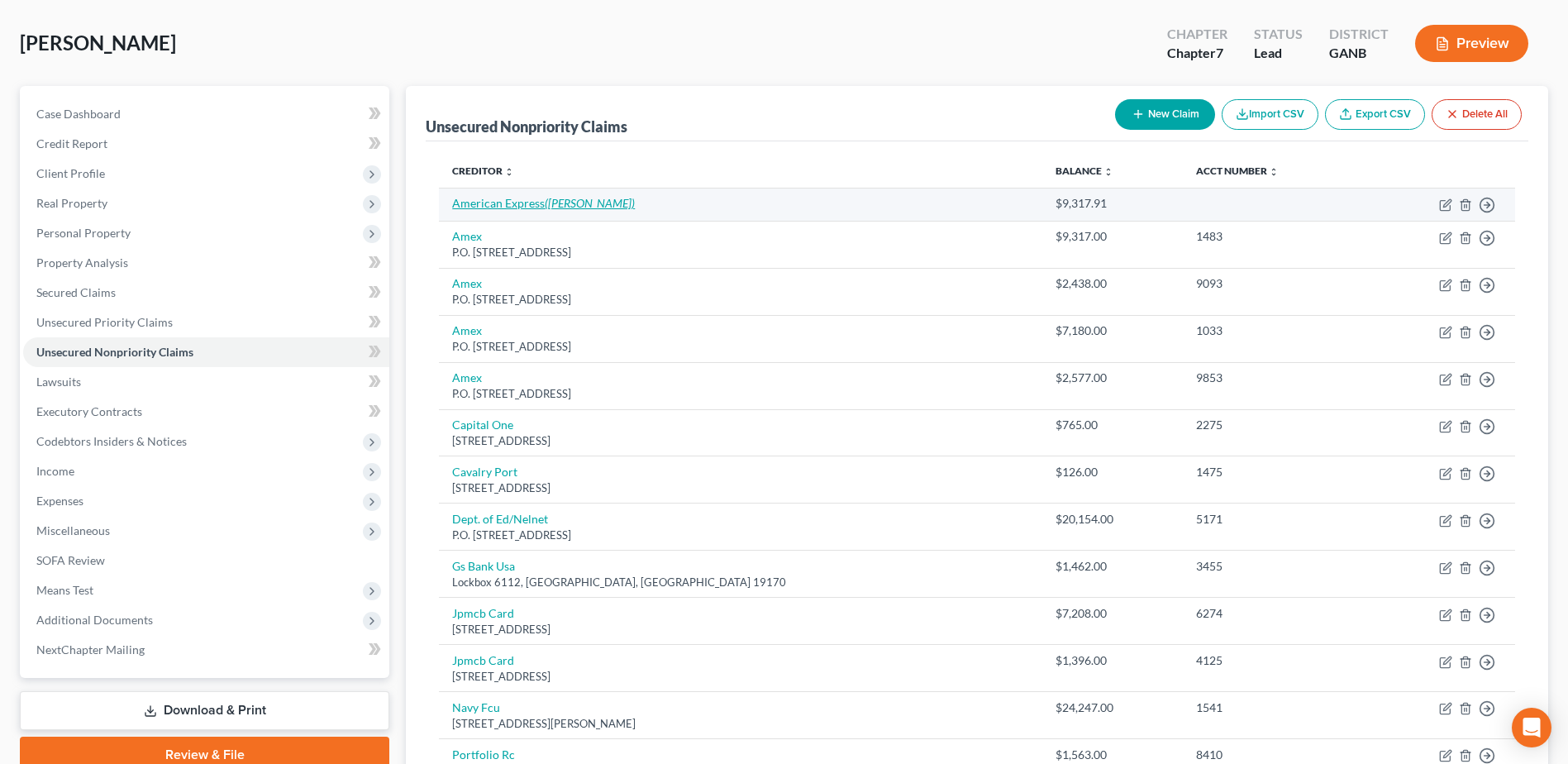
click at [523, 206] on link "American Express (Amy Daugherty)" at bounding box center [543, 203] width 182 height 14
select select "0"
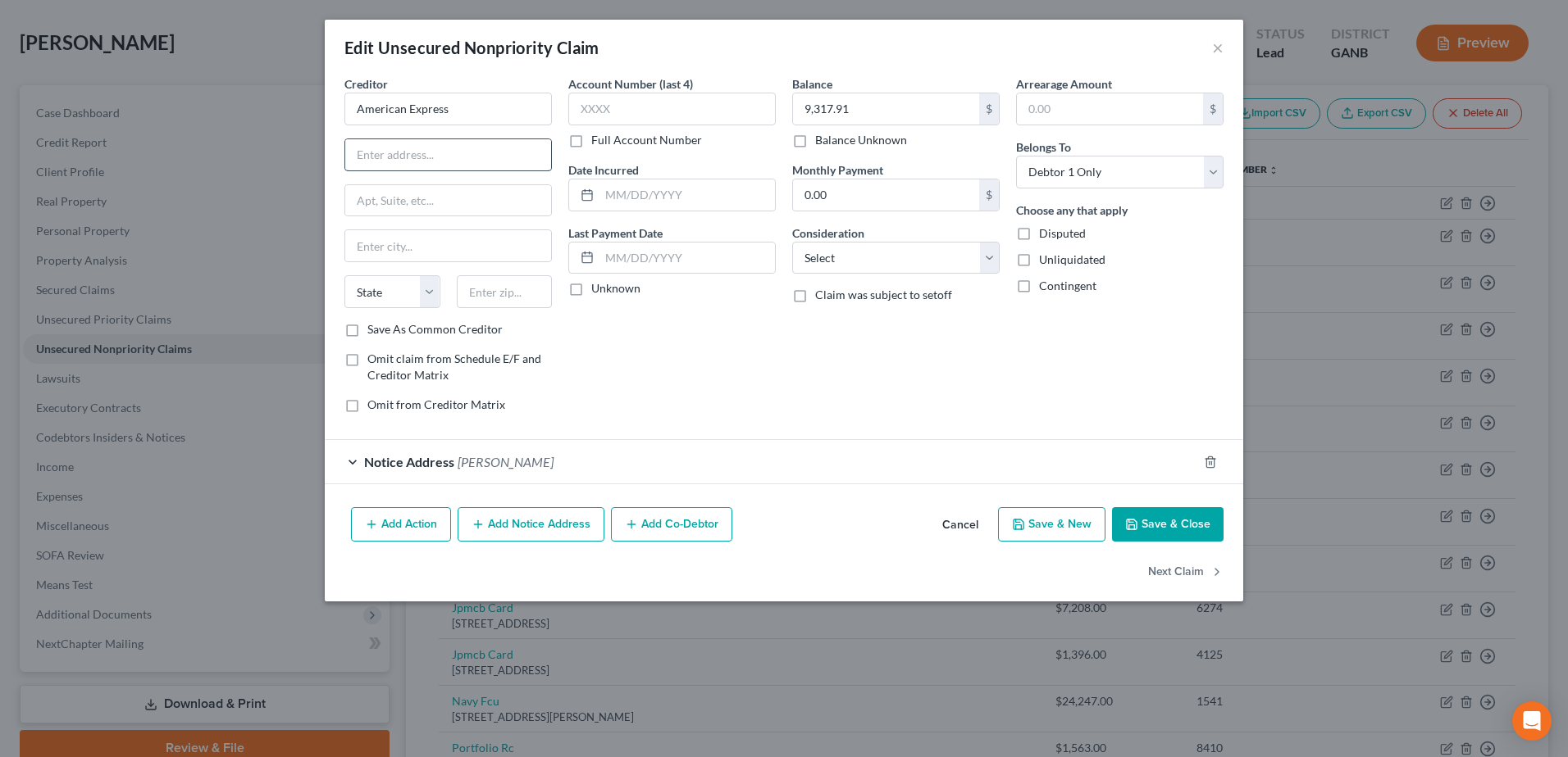
click at [402, 145] on input "text" at bounding box center [448, 155] width 206 height 31
type input "P.O. Box"
click at [499, 101] on input "American Express" at bounding box center [448, 108] width 208 height 32
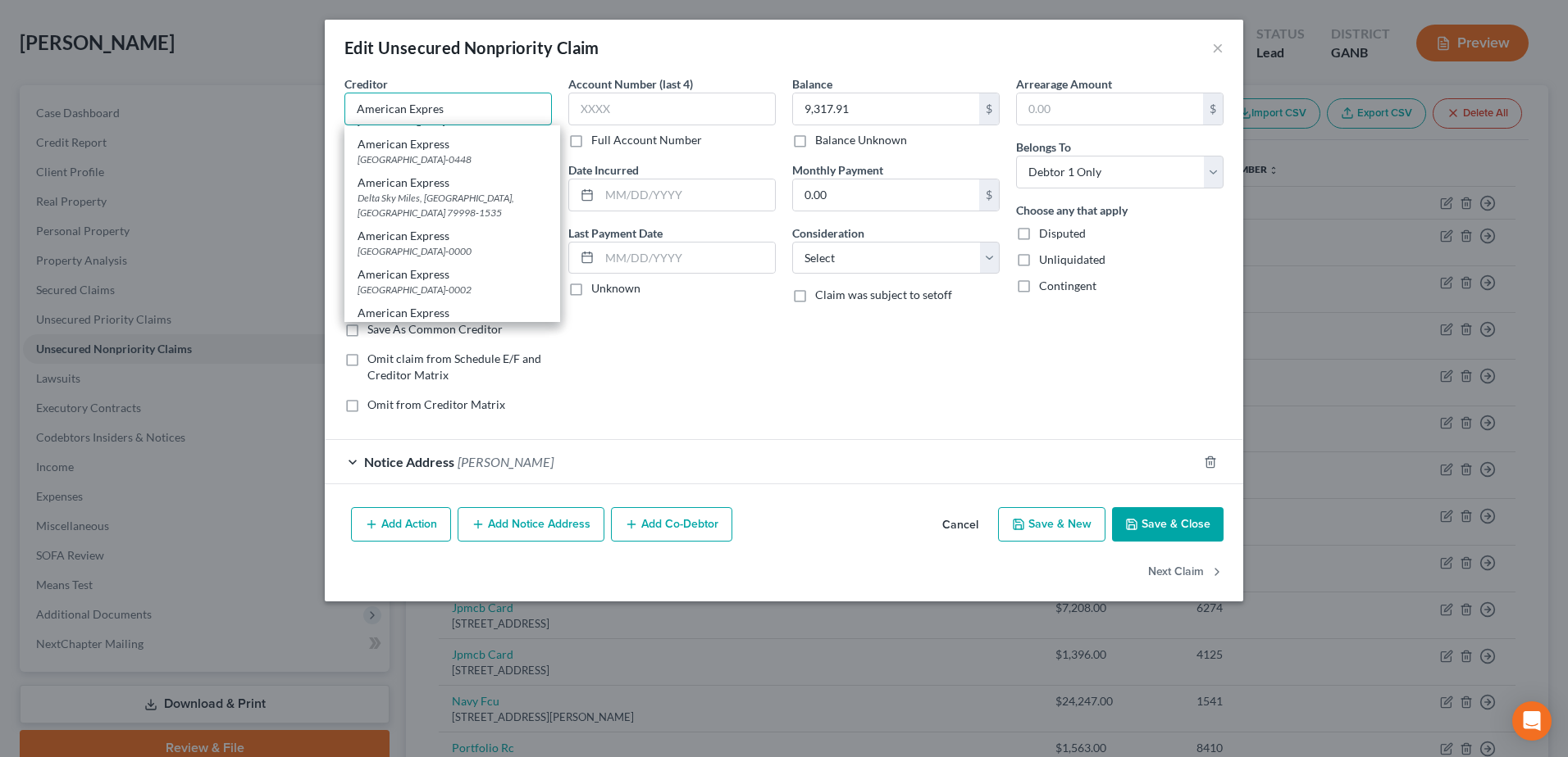
scroll to position [1065, 0]
click at [395, 162] on div "American Express" at bounding box center [452, 153] width 190 height 17
type input "American Express"
type input "PO Box 981537"
type input "El Paso"
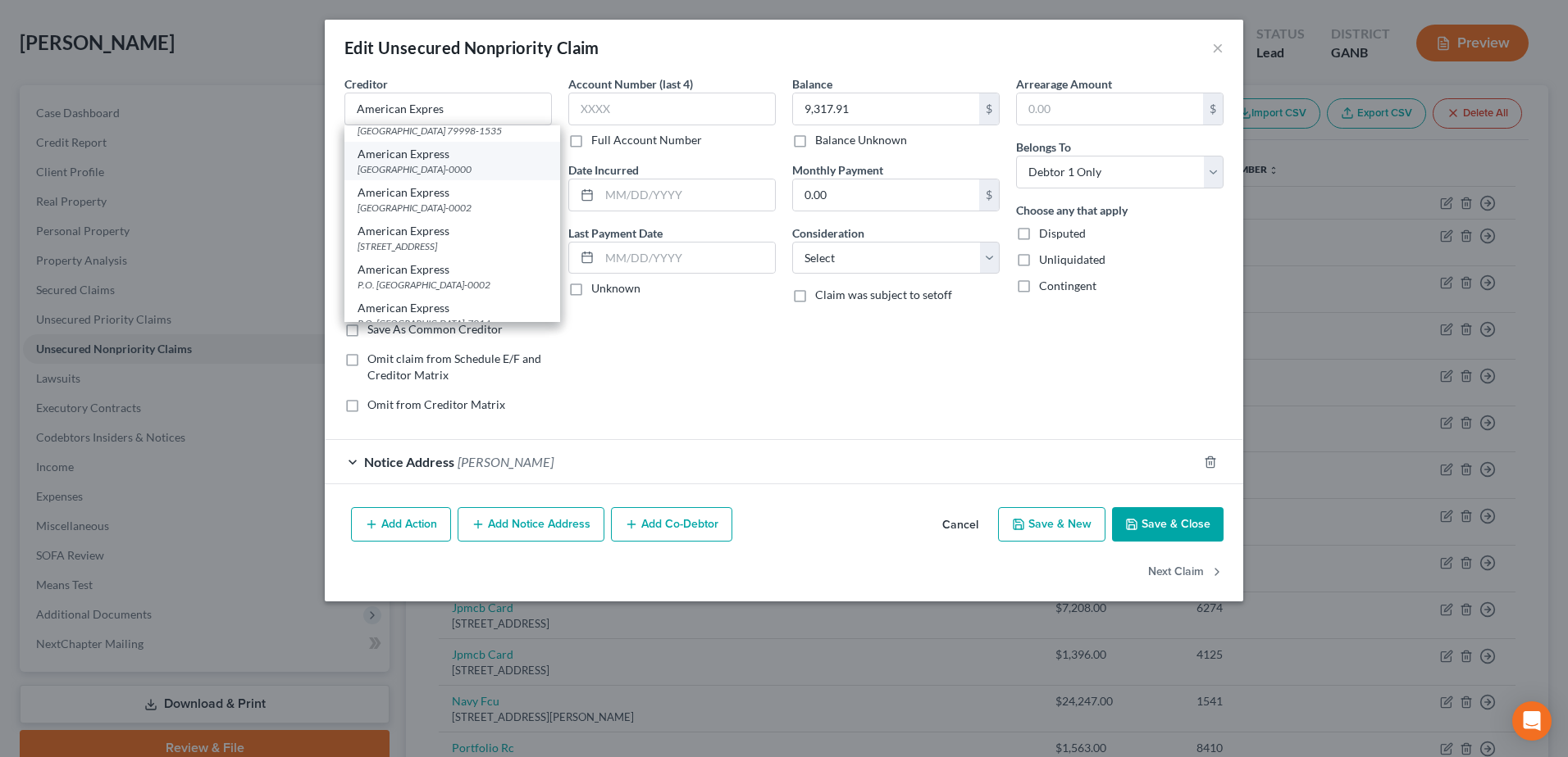
select select "45"
type input "79998-0000"
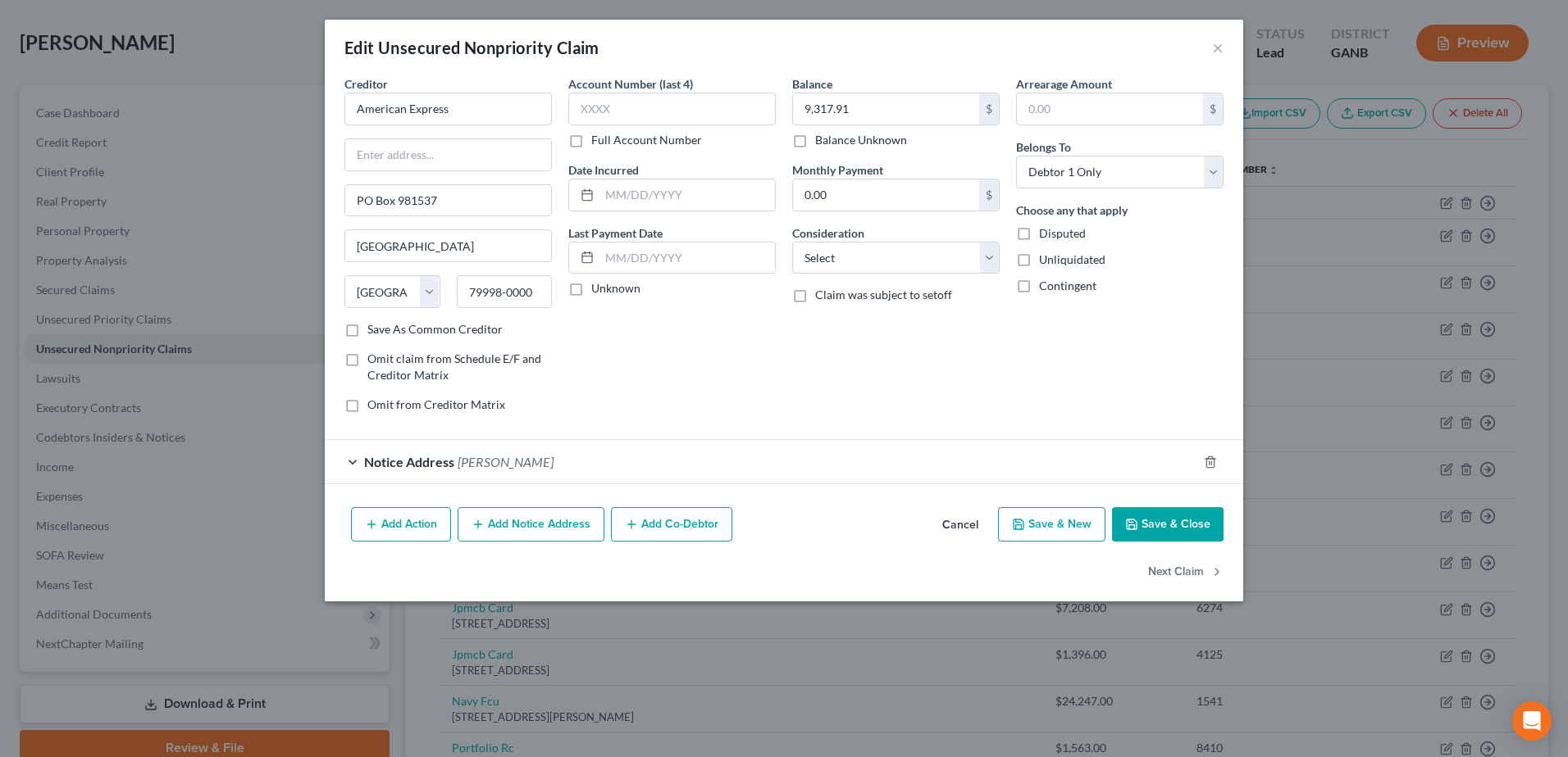
scroll to position [0, 0]
click at [363, 200] on input "PO Box 981537" at bounding box center [448, 201] width 206 height 31
type input "P.O. Box 981537"
click at [478, 458] on span "Amy Daugherty" at bounding box center [506, 462] width 96 height 16
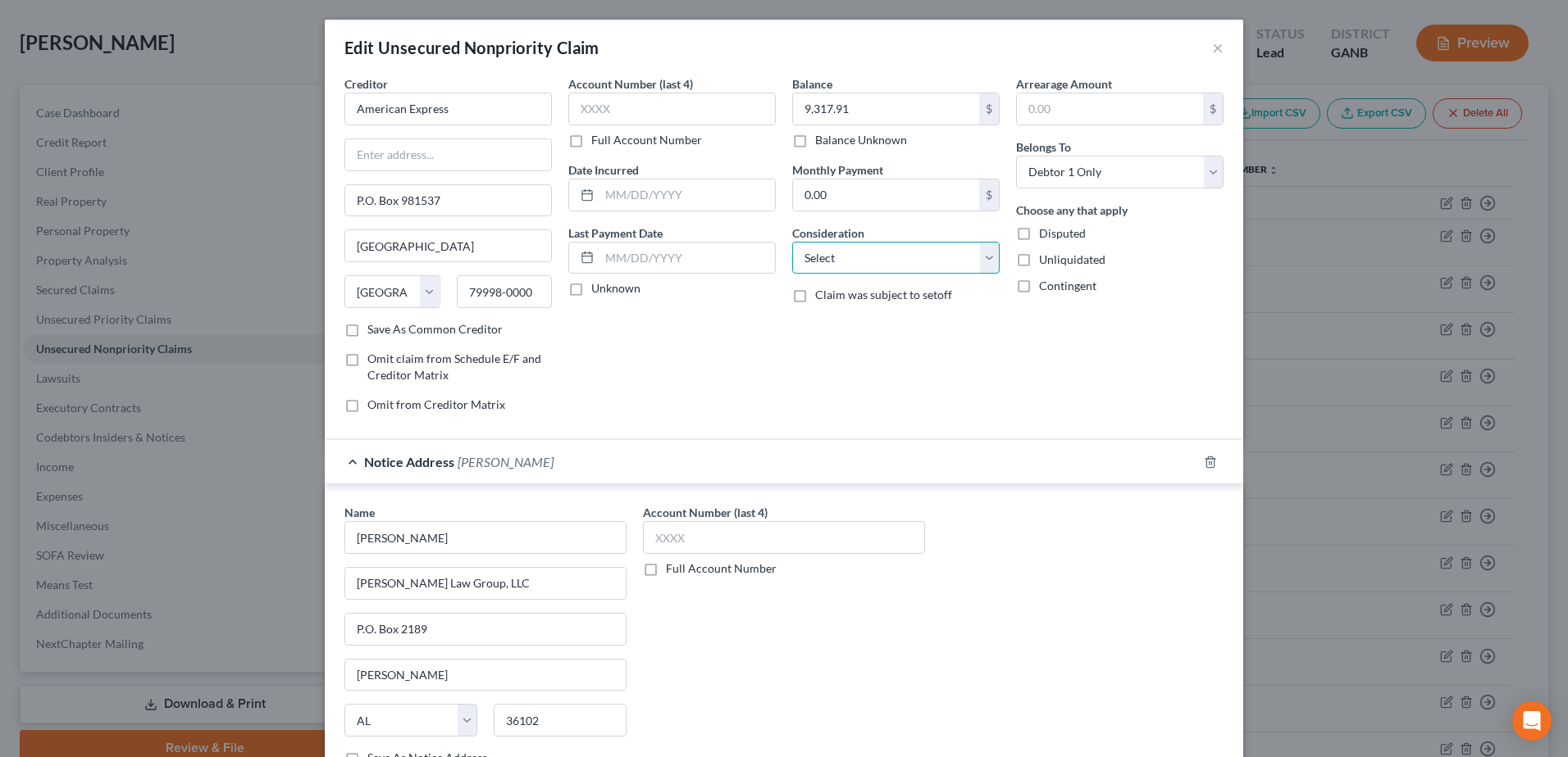
click at [795, 258] on select "Select Cable / Satellite Services Collection Agency Credit Card Debt Debt Couns…" at bounding box center [895, 258] width 208 height 32
select select "2"
click at [792, 242] on select "Select Cable / Satellite Services Collection Agency Credit Card Debt Debt Couns…" at bounding box center [895, 258] width 208 height 32
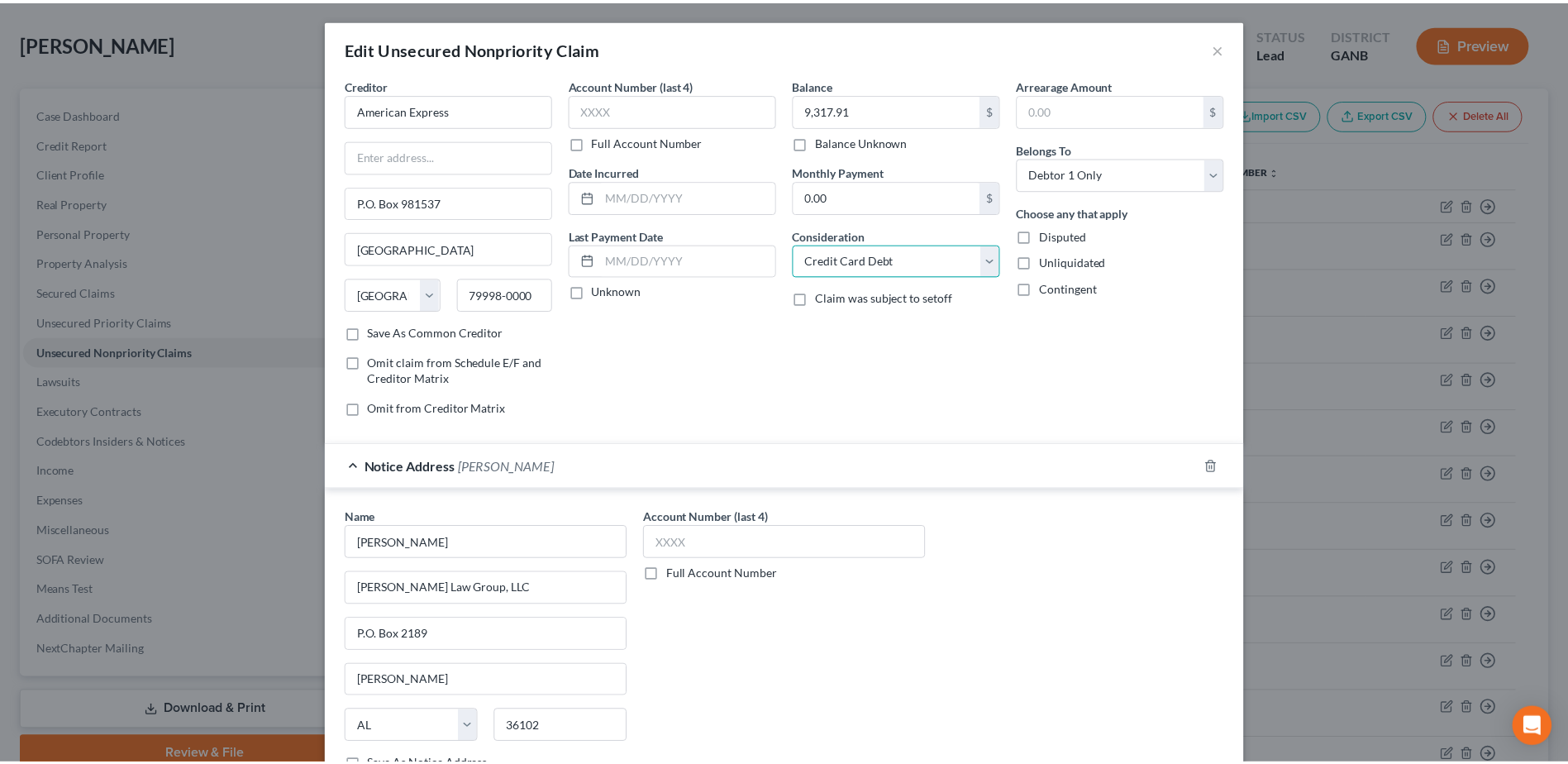
scroll to position [174, 0]
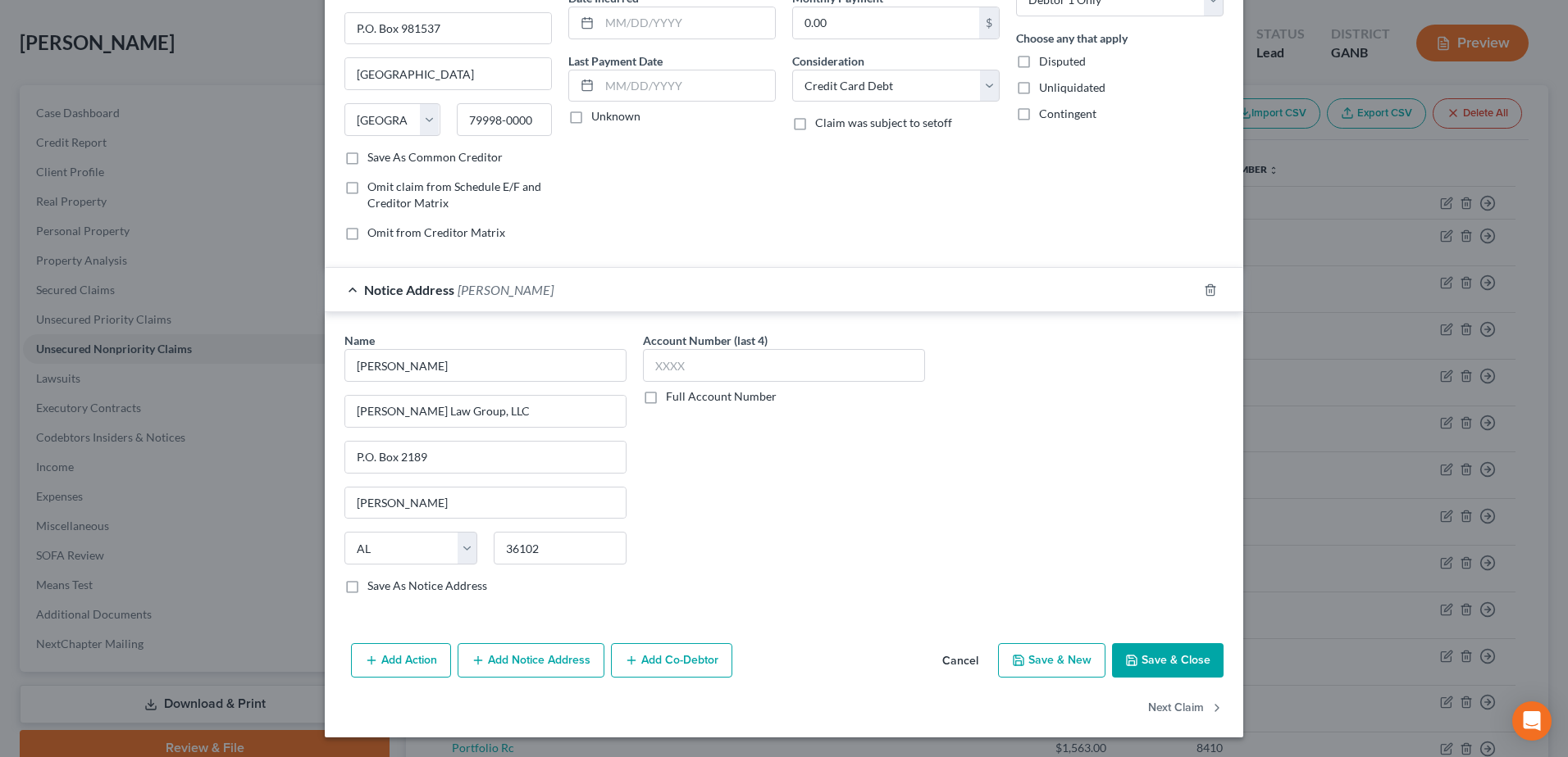
click at [1178, 667] on button "Save & Close" at bounding box center [1167, 660] width 111 height 34
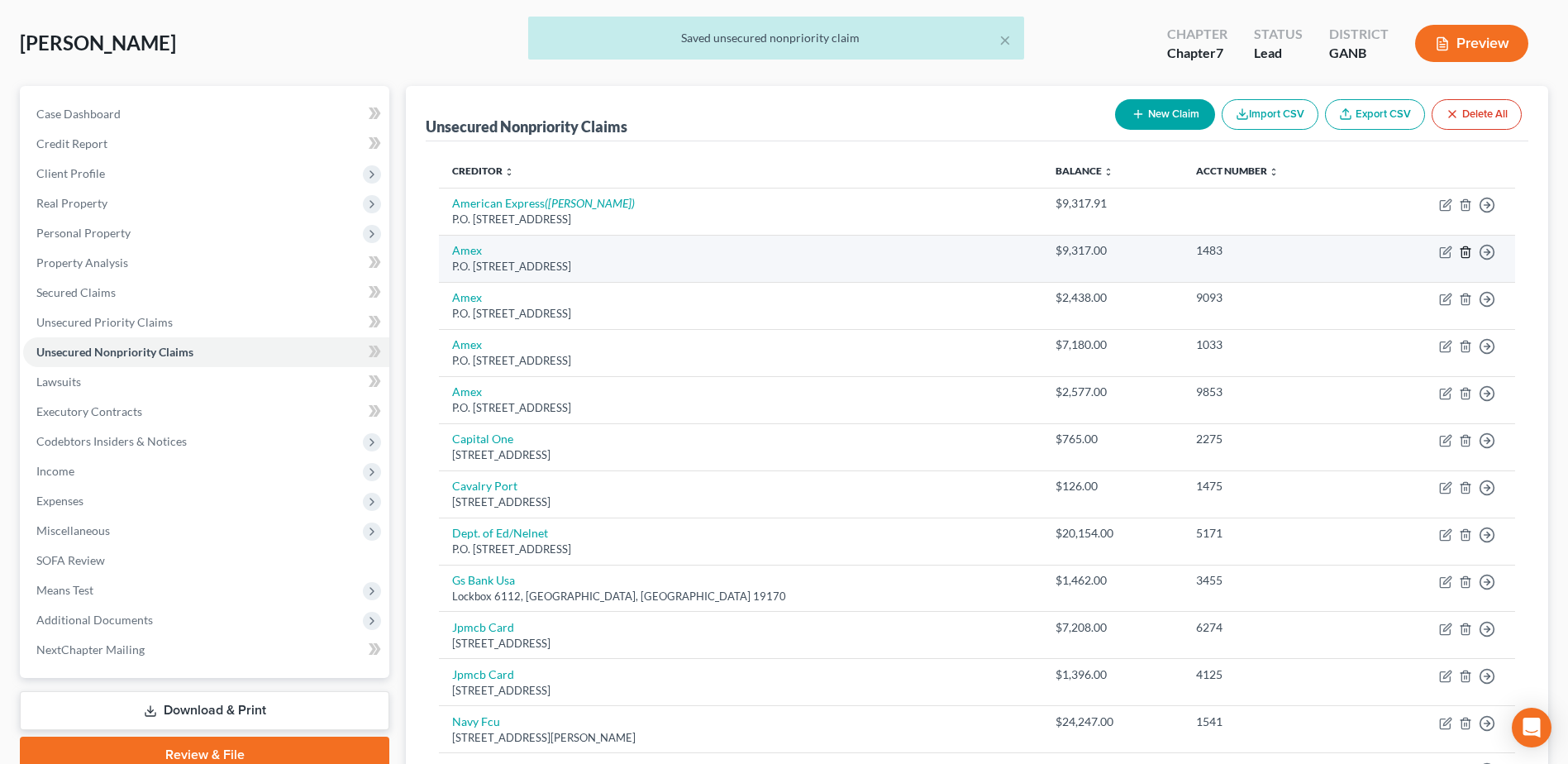
click at [1467, 256] on icon "button" at bounding box center [1465, 252] width 13 height 13
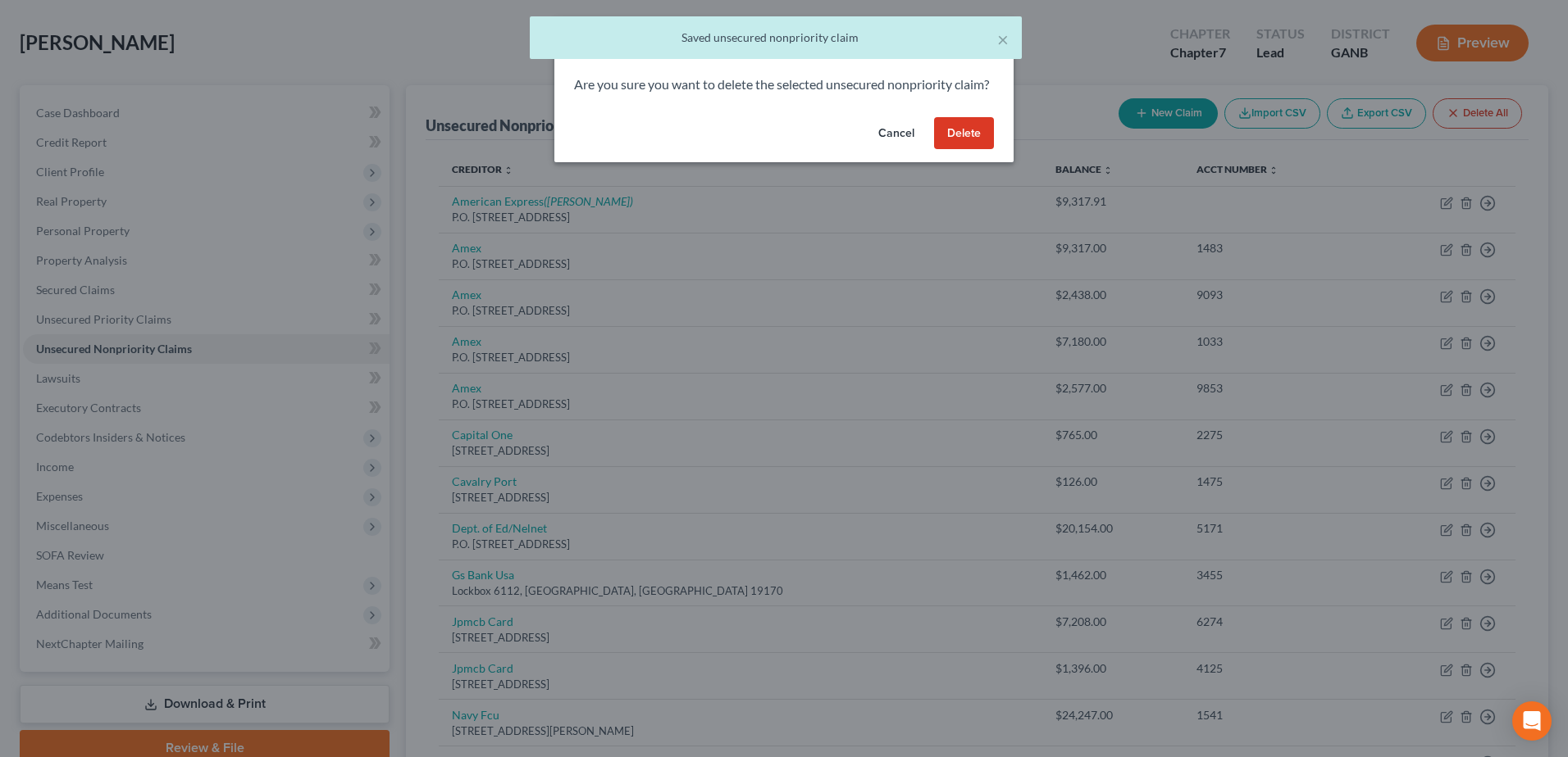
click at [954, 150] on button "Delete" at bounding box center [963, 133] width 60 height 32
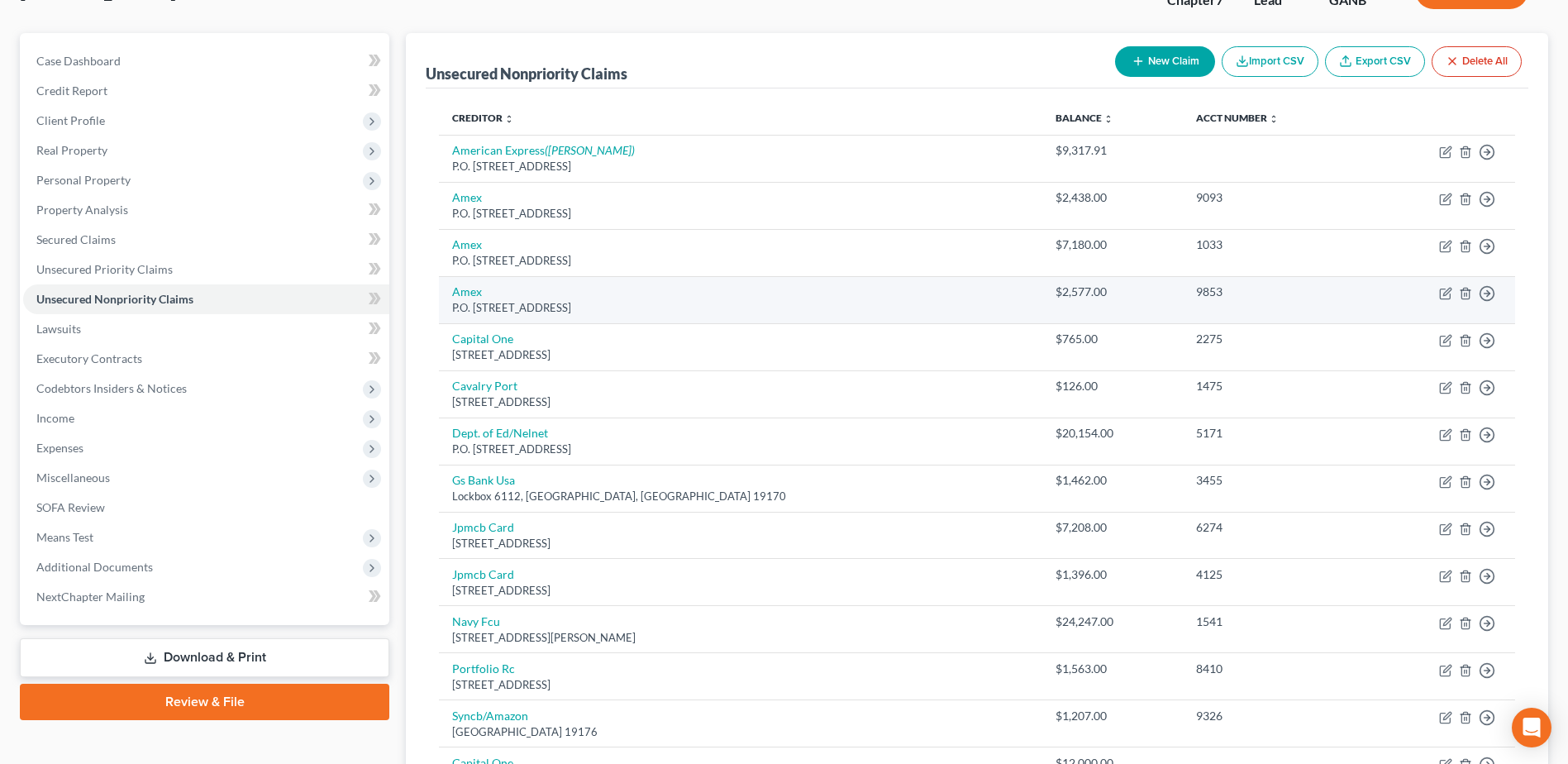
scroll to position [0, 0]
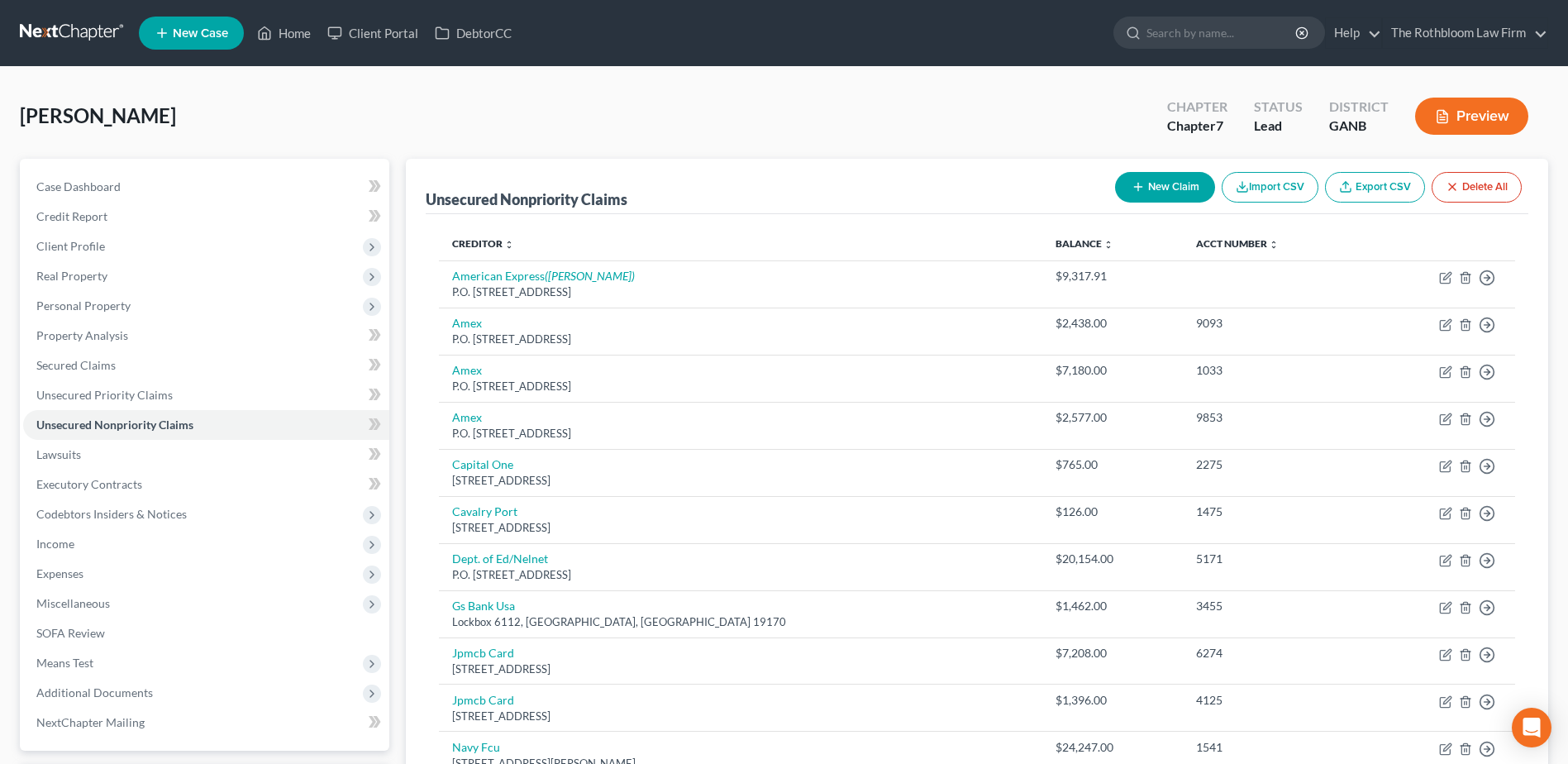
click at [1152, 191] on button "New Claim" at bounding box center [1164, 187] width 100 height 31
select select "0"
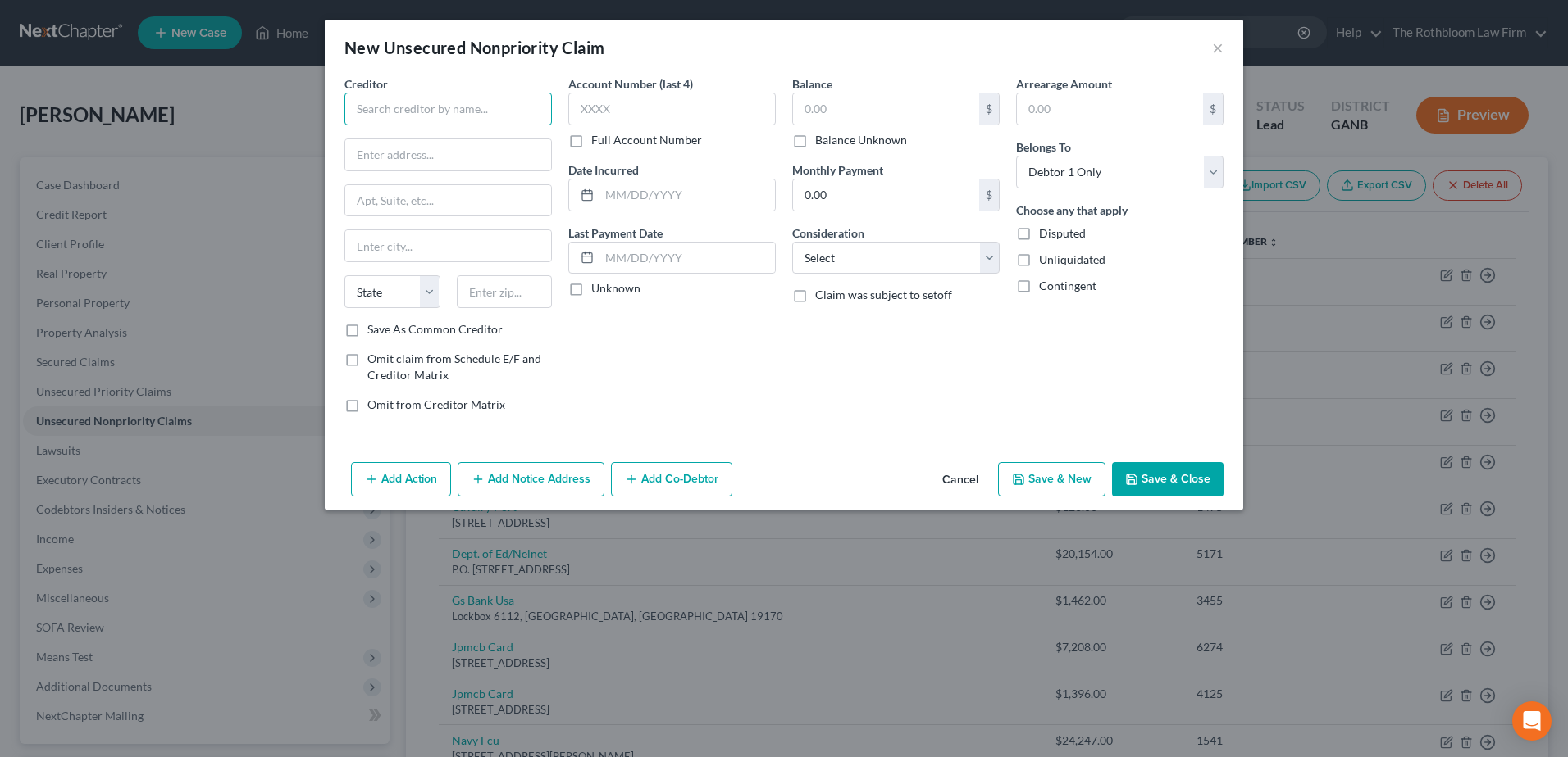
click at [423, 112] on input "text" at bounding box center [448, 108] width 208 height 32
type input "Best Egg"
type input "3419 Silverside Road"
type input "19810"
type input "Wilmington"
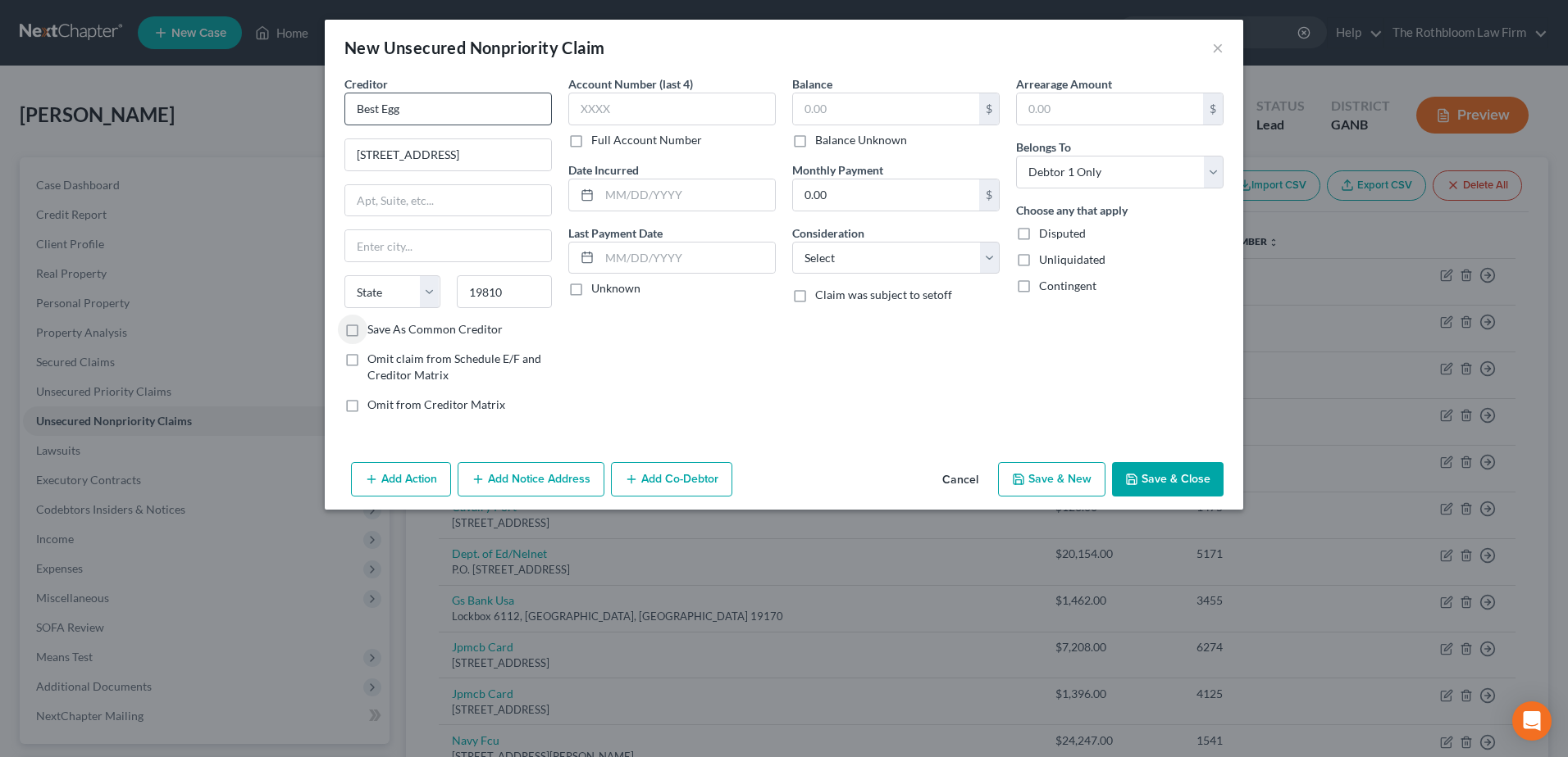
select select "7"
click at [819, 105] on input "text" at bounding box center [885, 109] width 186 height 31
type input "1,000"
click at [853, 256] on select "Select Cable / Satellite Services Collection Agency Credit Card Debt Debt Couns…" at bounding box center [895, 258] width 208 height 32
select select "2"
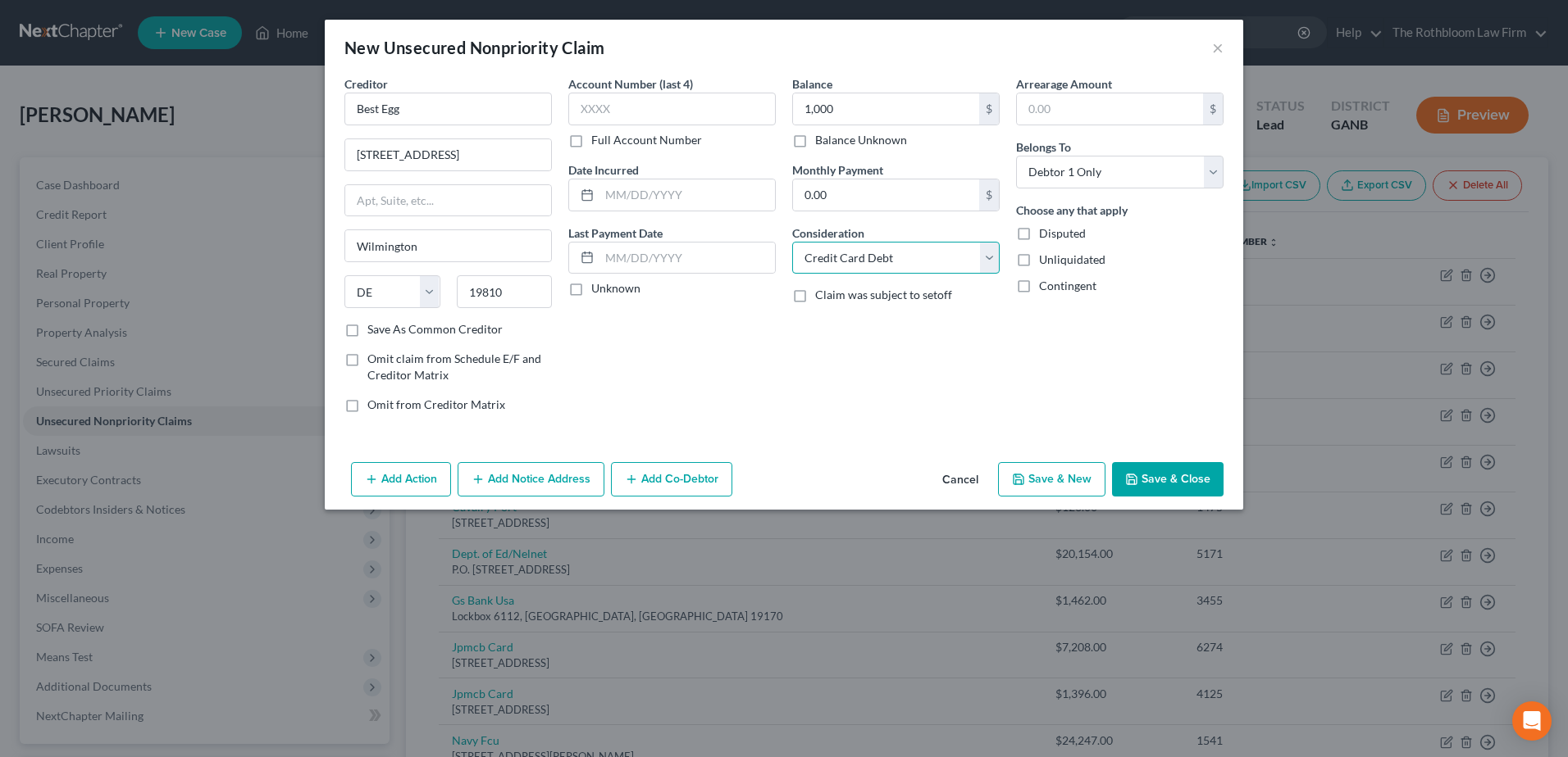
click at [792, 242] on select "Select Cable / Satellite Services Collection Agency Credit Card Debt Debt Couns…" at bounding box center [895, 258] width 208 height 32
click at [1156, 478] on button "Save & Close" at bounding box center [1167, 479] width 111 height 34
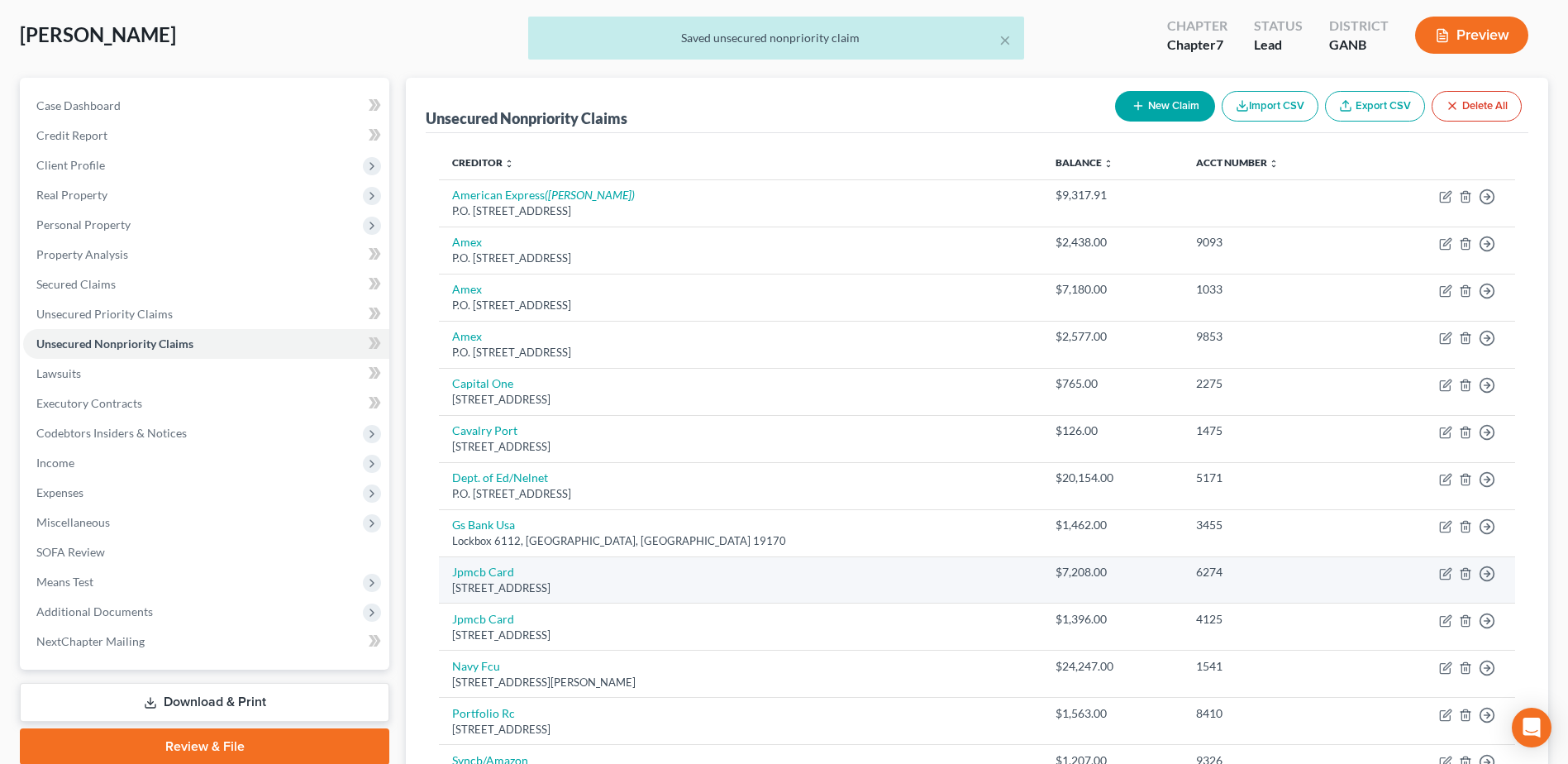
scroll to position [248, 0]
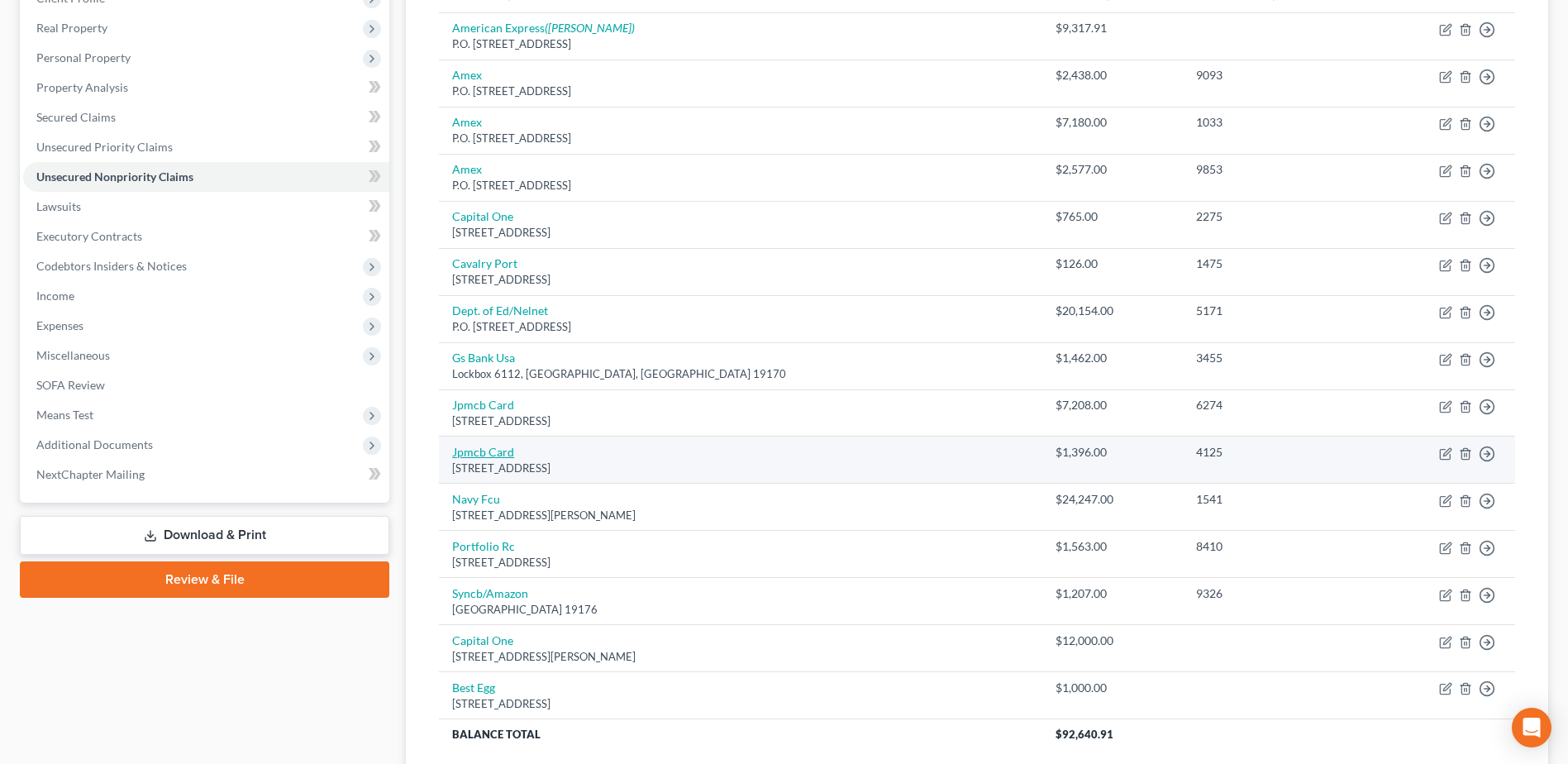
click at [502, 450] on link "Jpmcb Card" at bounding box center [483, 451] width 62 height 14
select select "7"
select select "0"
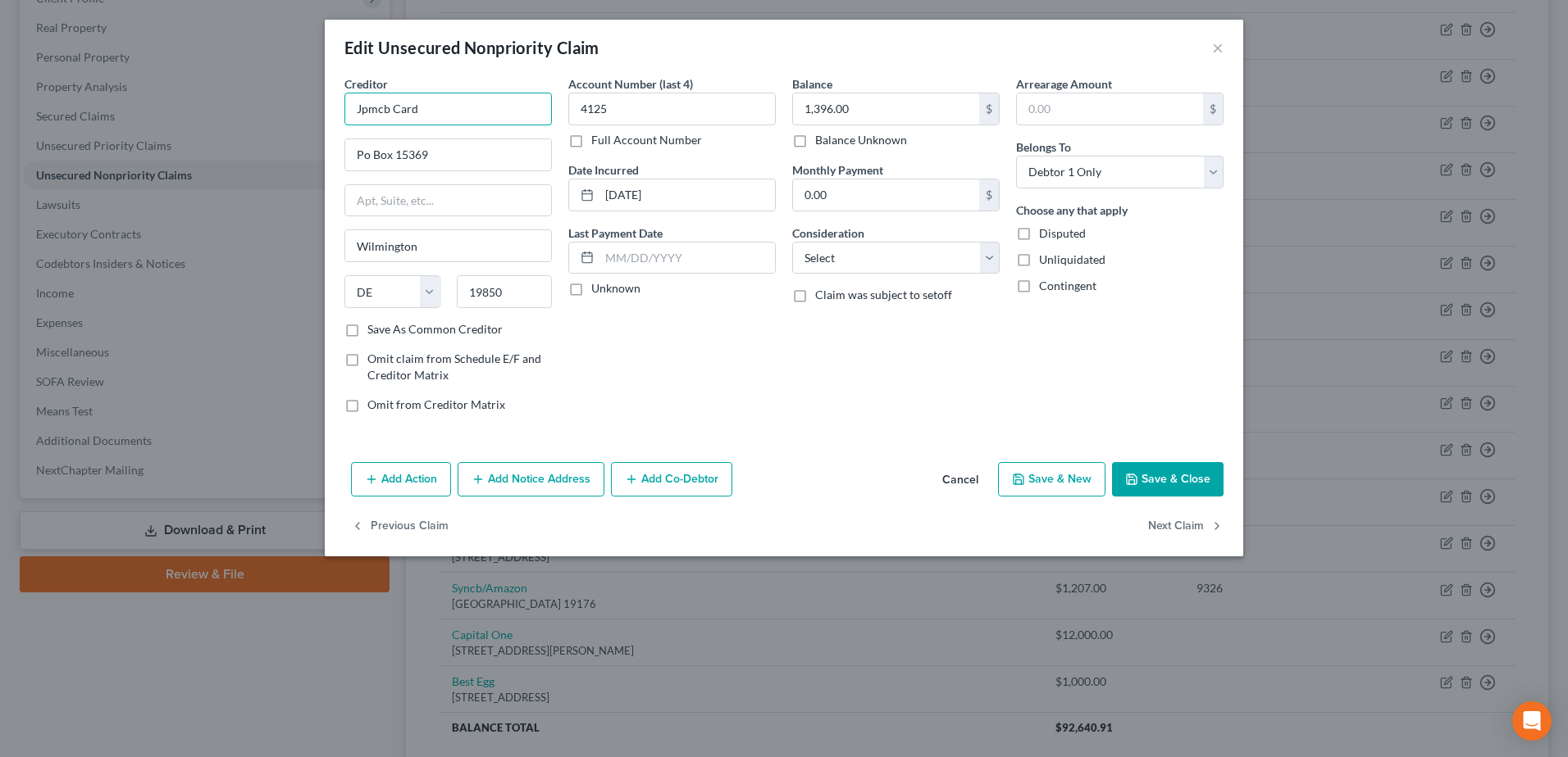
drag, startPoint x: 457, startPoint y: 110, endPoint x: 290, endPoint y: 111, distance: 167.0
click at [290, 111] on div "Edit Unsecured Nonpriority Claim × Creditor * Jpmcb Card Po Box 15369 Wilmingto…" at bounding box center [784, 378] width 1568 height 757
type input "Chase"
click at [366, 160] on input "Po Box 15369" at bounding box center [448, 155] width 206 height 31
type input "P.O. Box 15369"
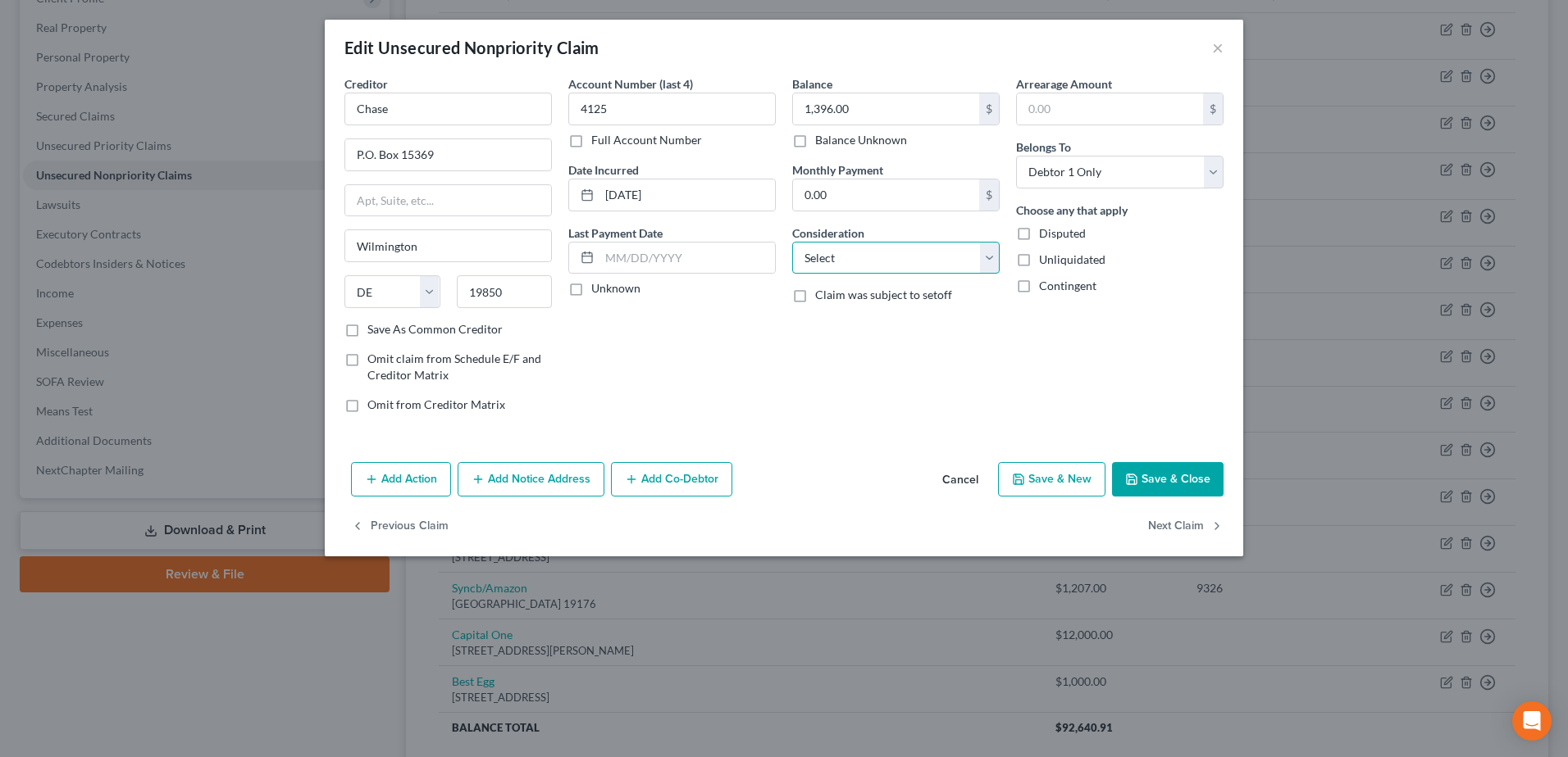
click at [848, 259] on select "Select Cable / Satellite Services Collection Agency Credit Card Debt Debt Couns…" at bounding box center [895, 258] width 208 height 32
select select "2"
click at [792, 242] on select "Select Cable / Satellite Services Collection Agency Credit Card Debt Debt Couns…" at bounding box center [895, 258] width 208 height 32
click at [1166, 483] on button "Save & Close" at bounding box center [1167, 479] width 111 height 34
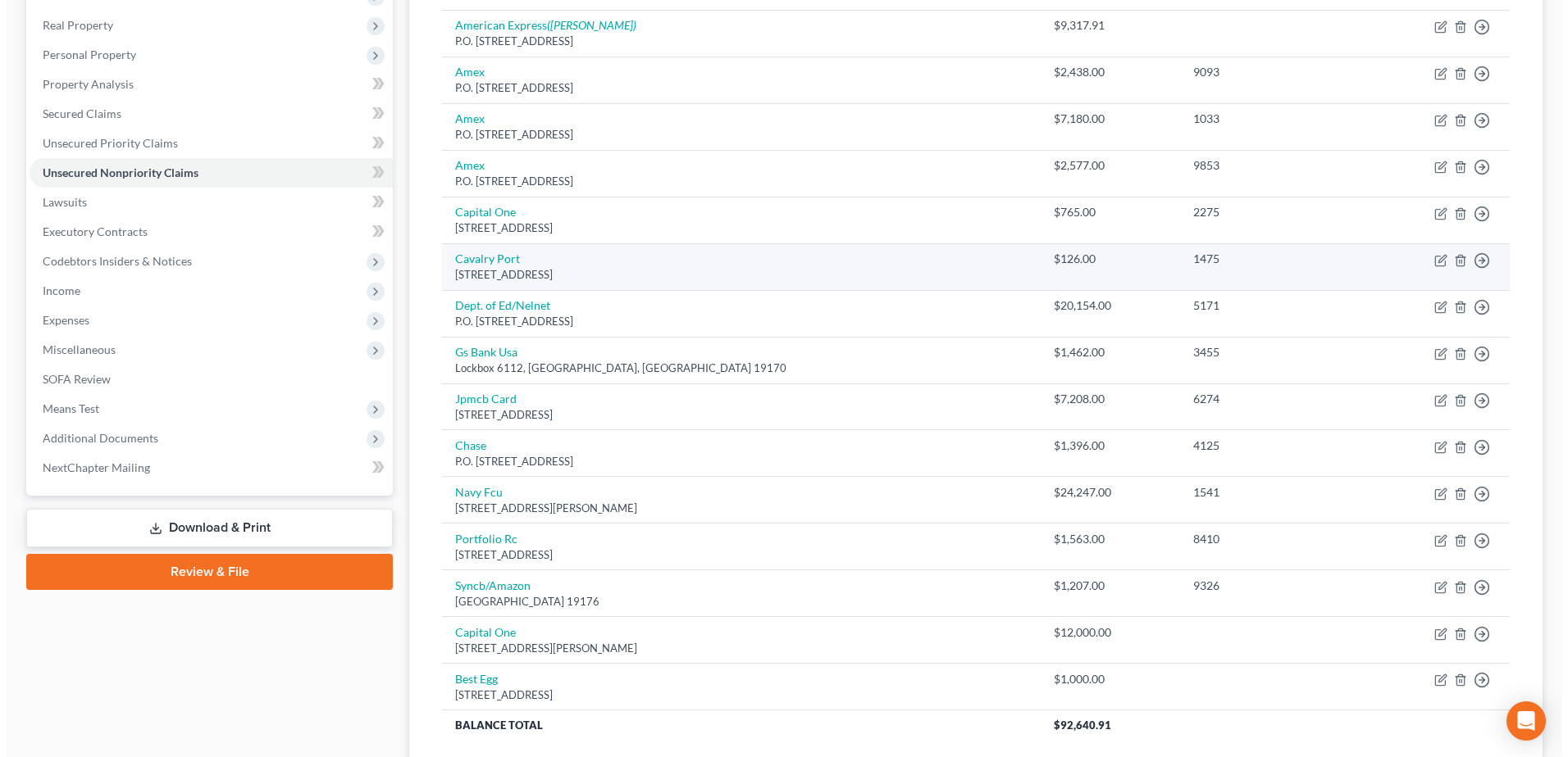
scroll to position [133, 0]
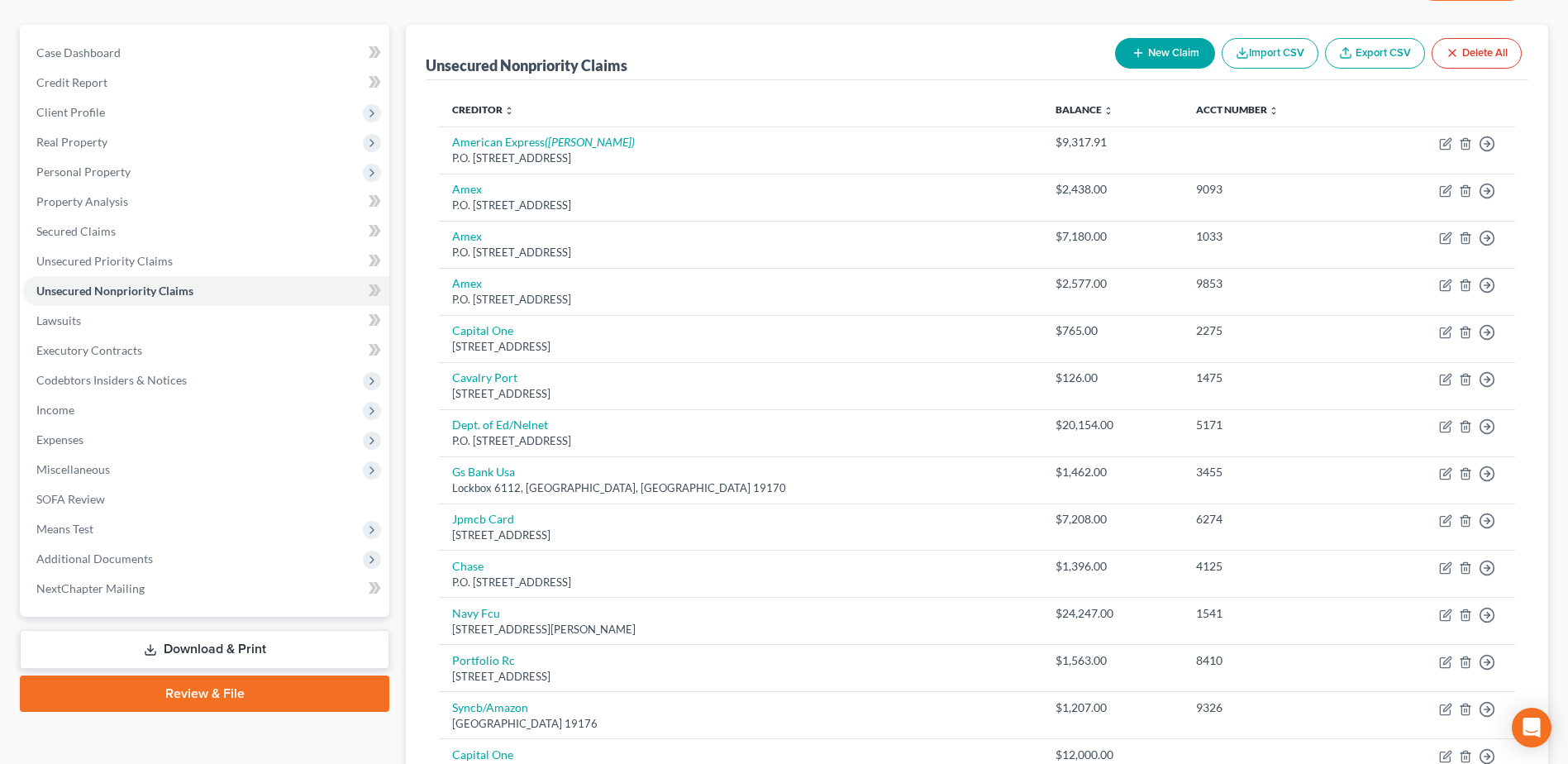
click at [1132, 56] on icon "button" at bounding box center [1138, 53] width 13 height 13
select select "0"
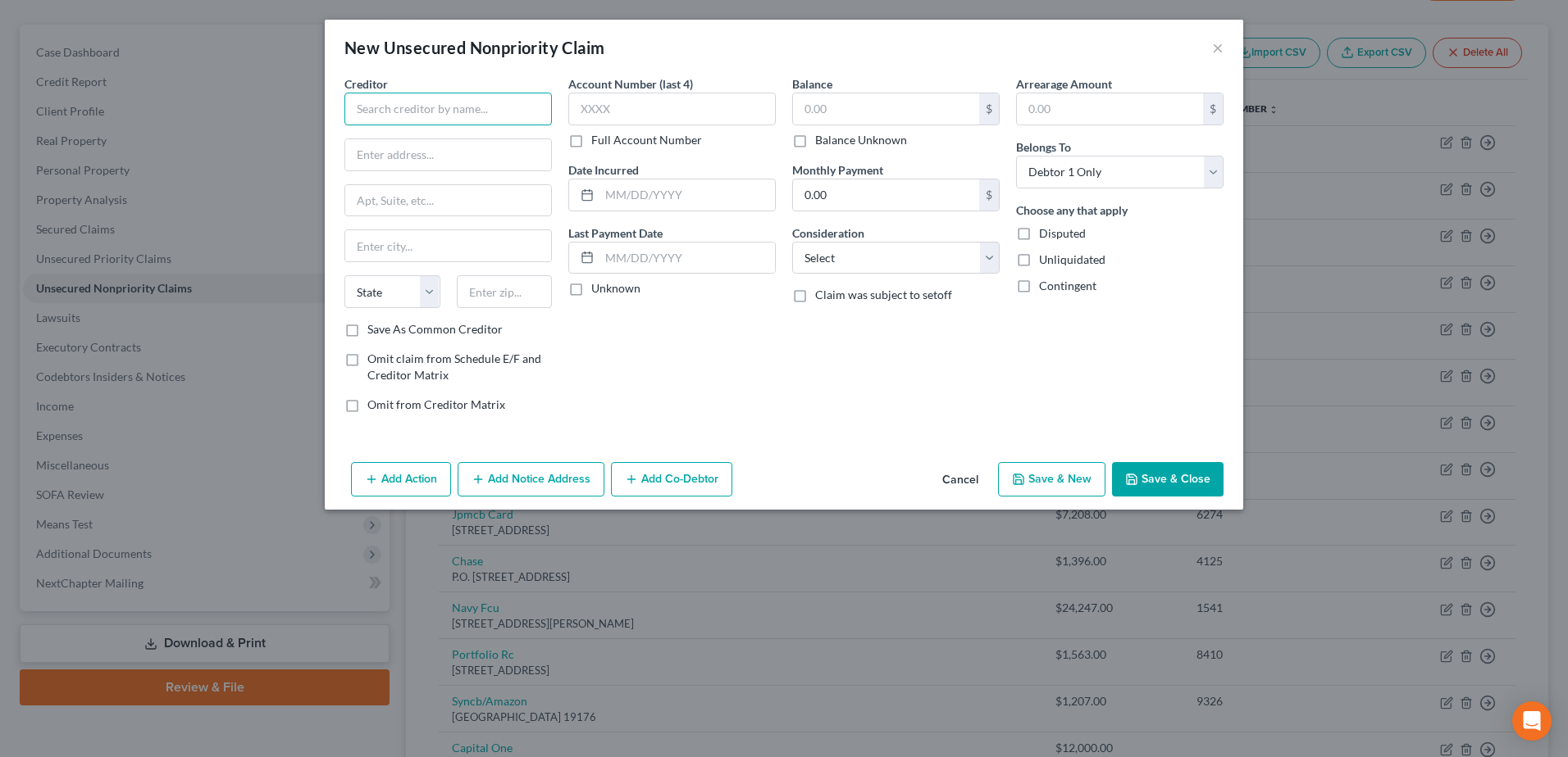
click at [407, 102] on input "text" at bounding box center [448, 108] width 208 height 32
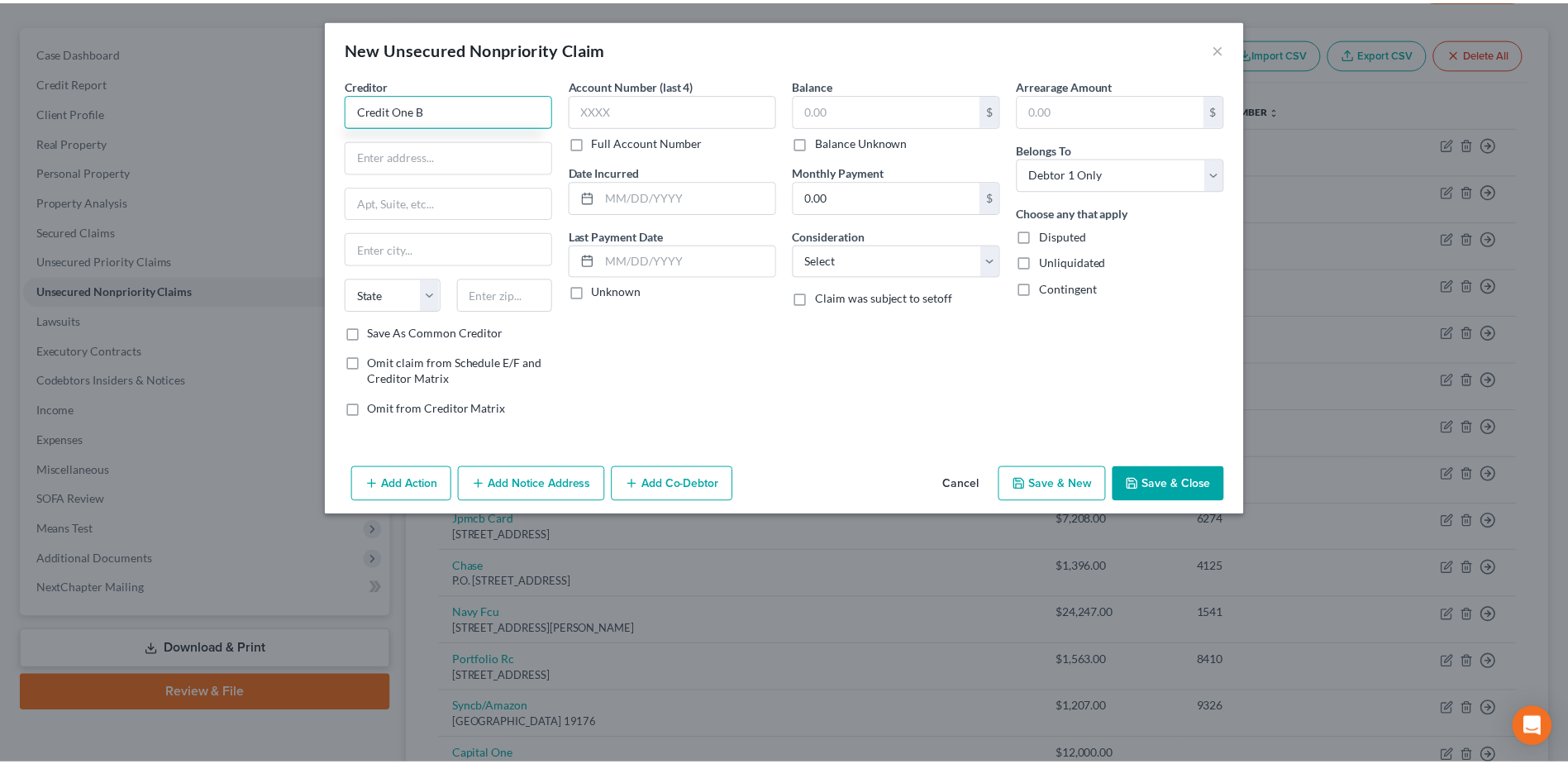
scroll to position [0, 0]
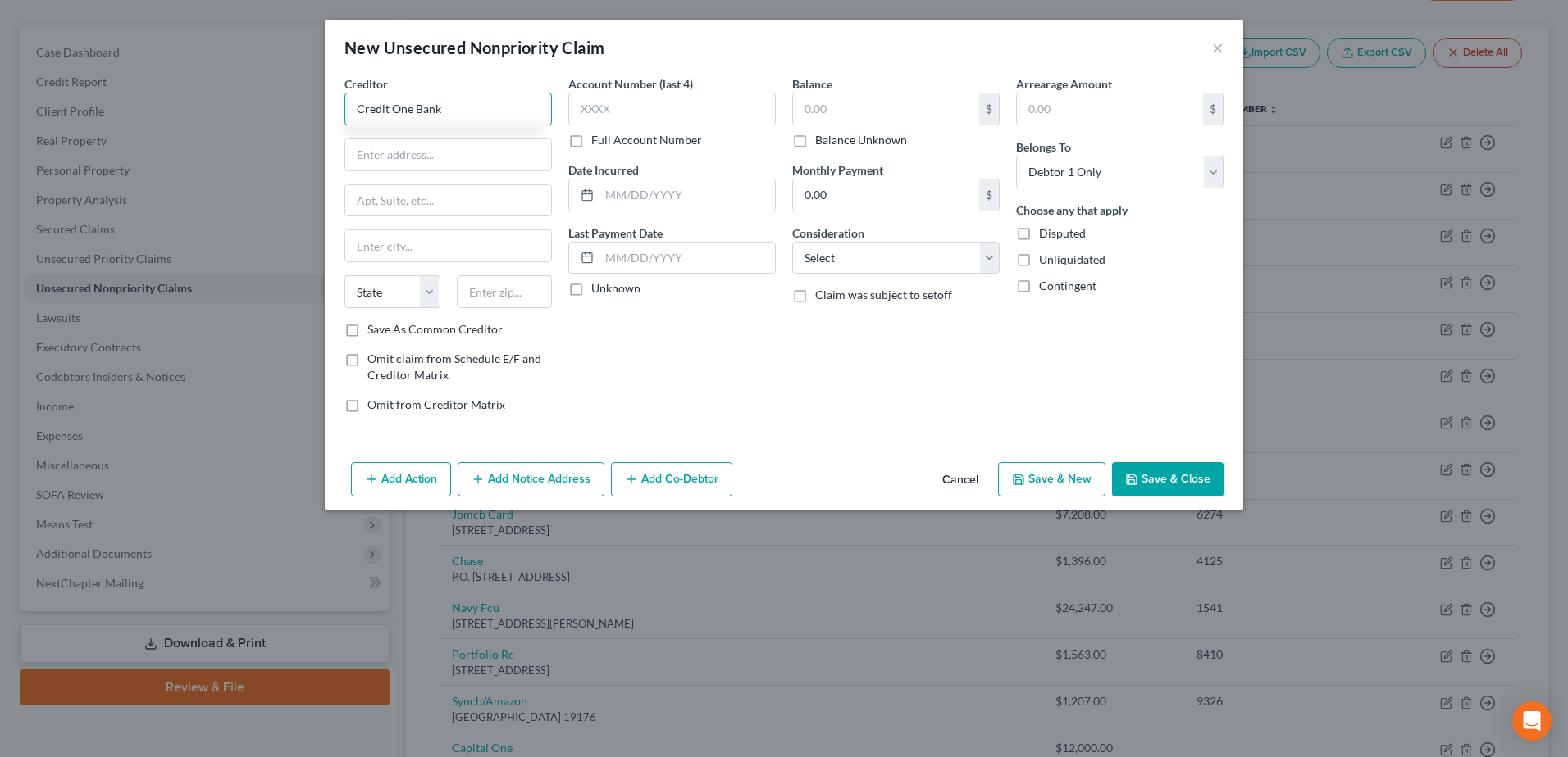
type input "Credit One Bank"
type input "6801 S. cimarron Rd"
type input "89113"
type input "Las Vegas"
select select "31"
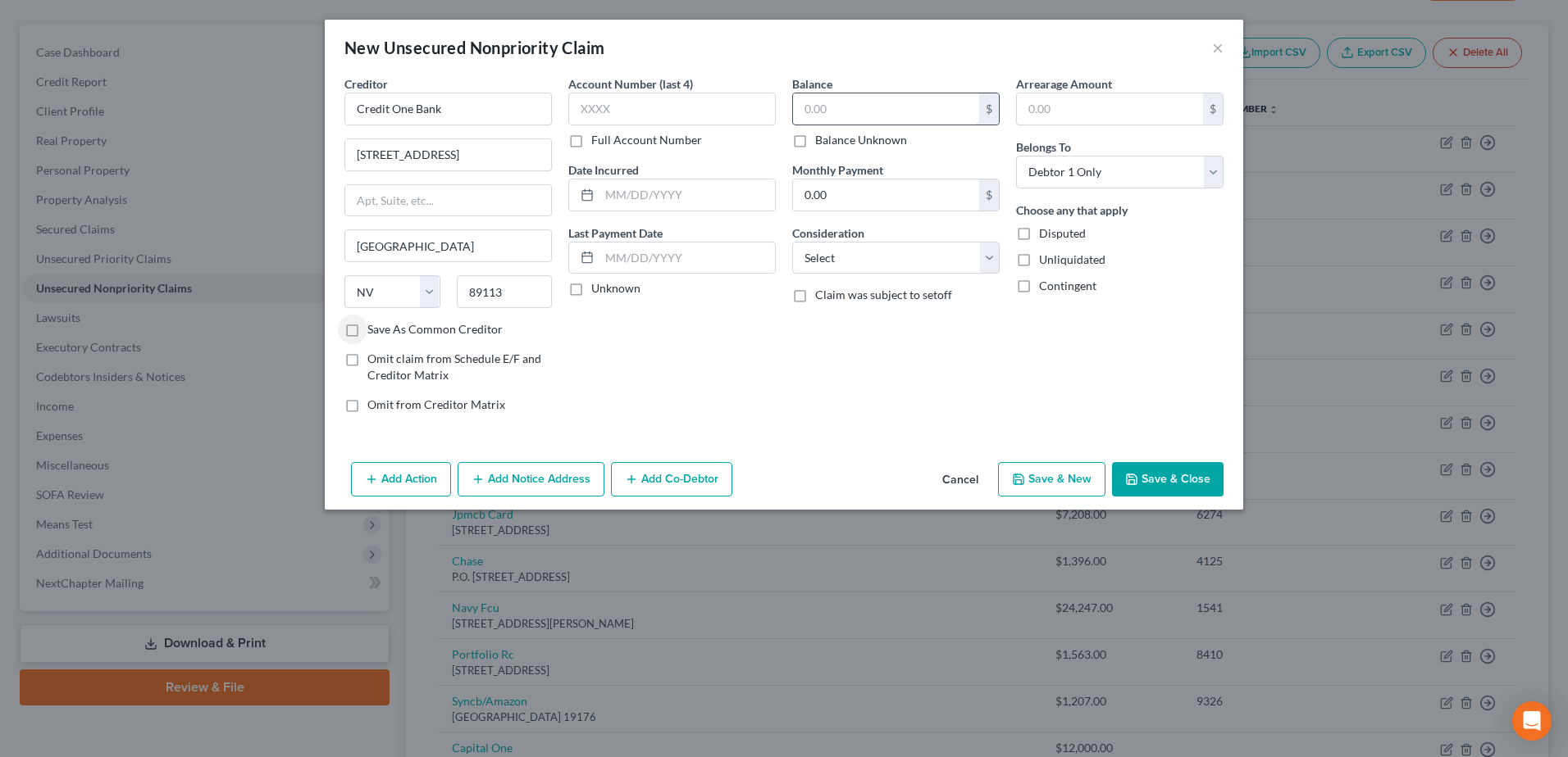
click at [849, 103] on input "text" at bounding box center [885, 109] width 186 height 31
type input "1,000"
drag, startPoint x: 849, startPoint y: 261, endPoint x: 849, endPoint y: 276, distance: 15.0
click at [849, 261] on select "Select Cable / Satellite Services Collection Agency Credit Card Debt Debt Couns…" at bounding box center [895, 258] width 208 height 32
select select "2"
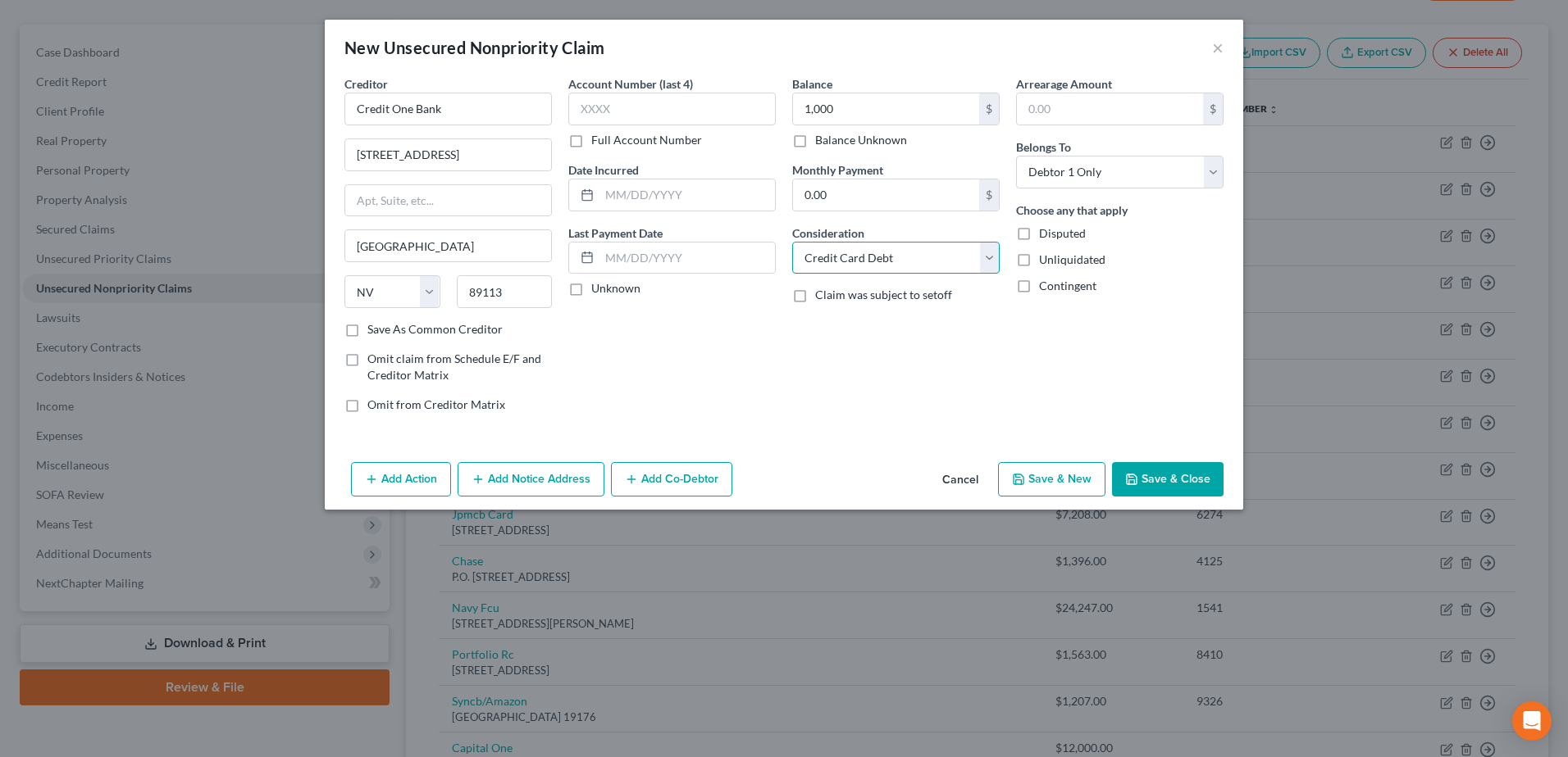
click at [792, 242] on select "Select Cable / Satellite Services Collection Agency Credit Card Debt Debt Couns…" at bounding box center [895, 258] width 208 height 32
click at [1174, 506] on div "Add Action Add Notice Address Add Co-Debtor Cancel Save & New Save & Close" at bounding box center [783, 482] width 918 height 54
click at [1164, 477] on button "Save & Close" at bounding box center [1167, 479] width 111 height 34
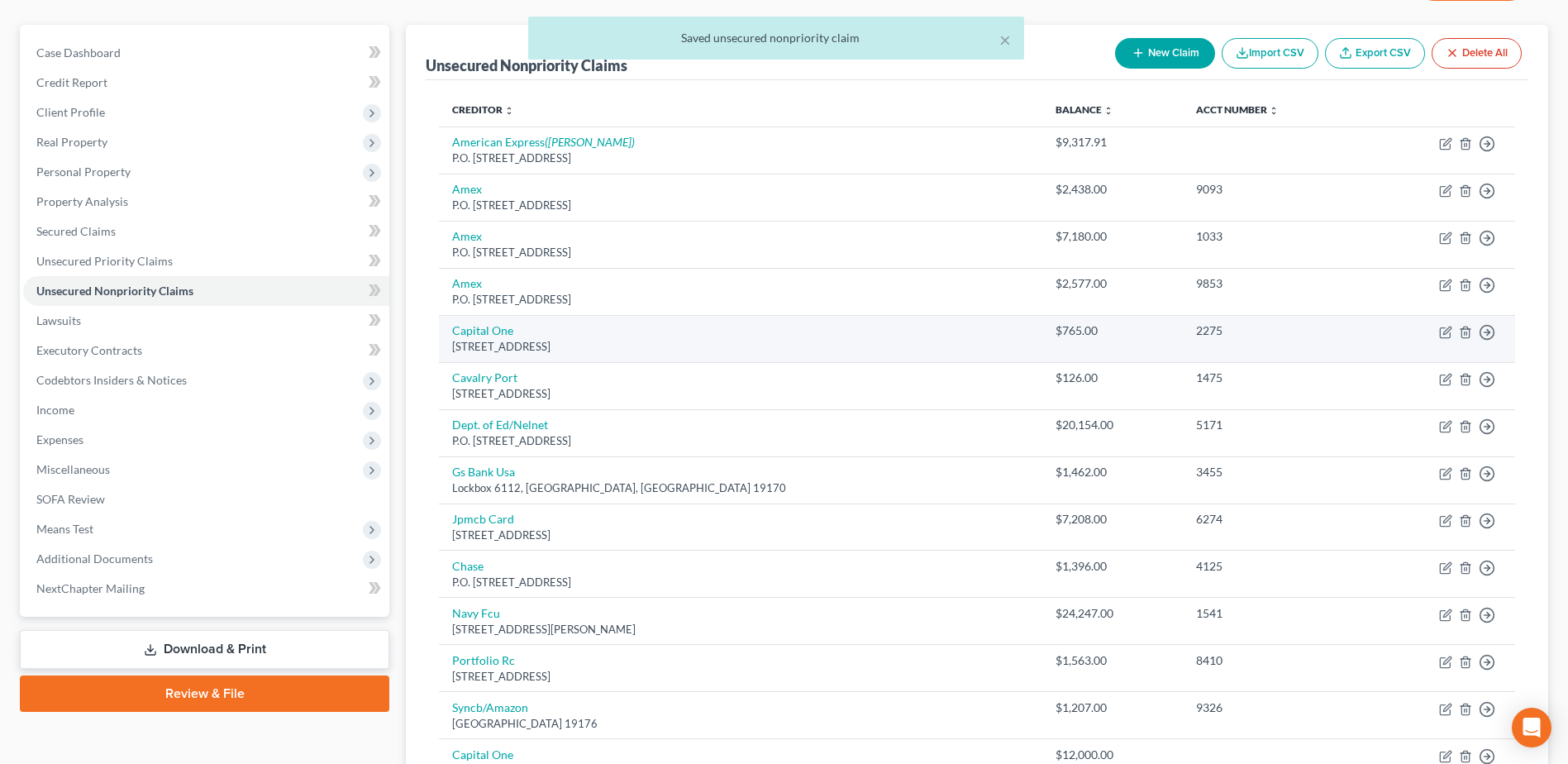
scroll to position [430, 0]
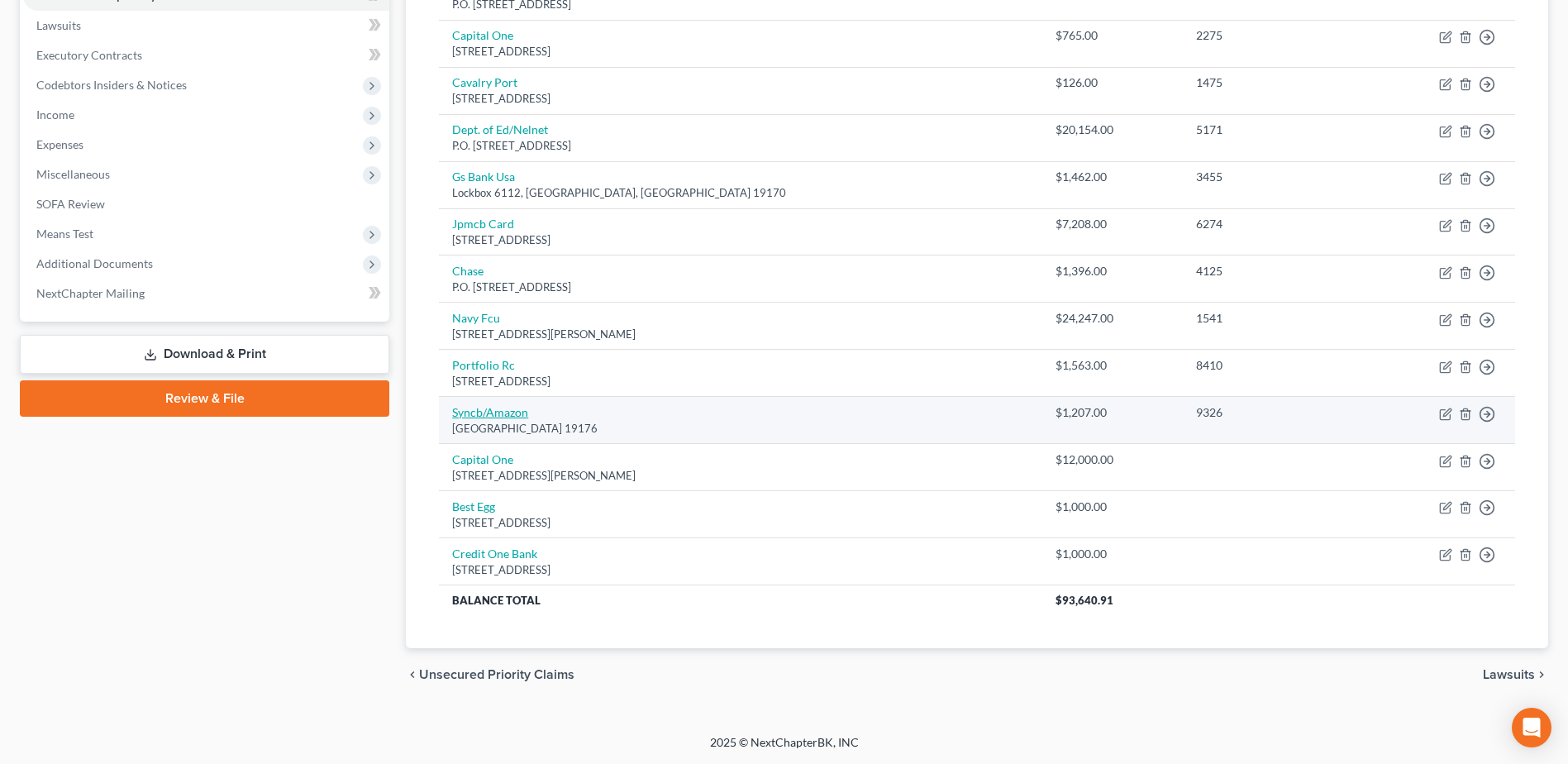
click at [488, 417] on link "Syncb/Amazon" at bounding box center [490, 412] width 76 height 14
select select "39"
select select "2"
select select "0"
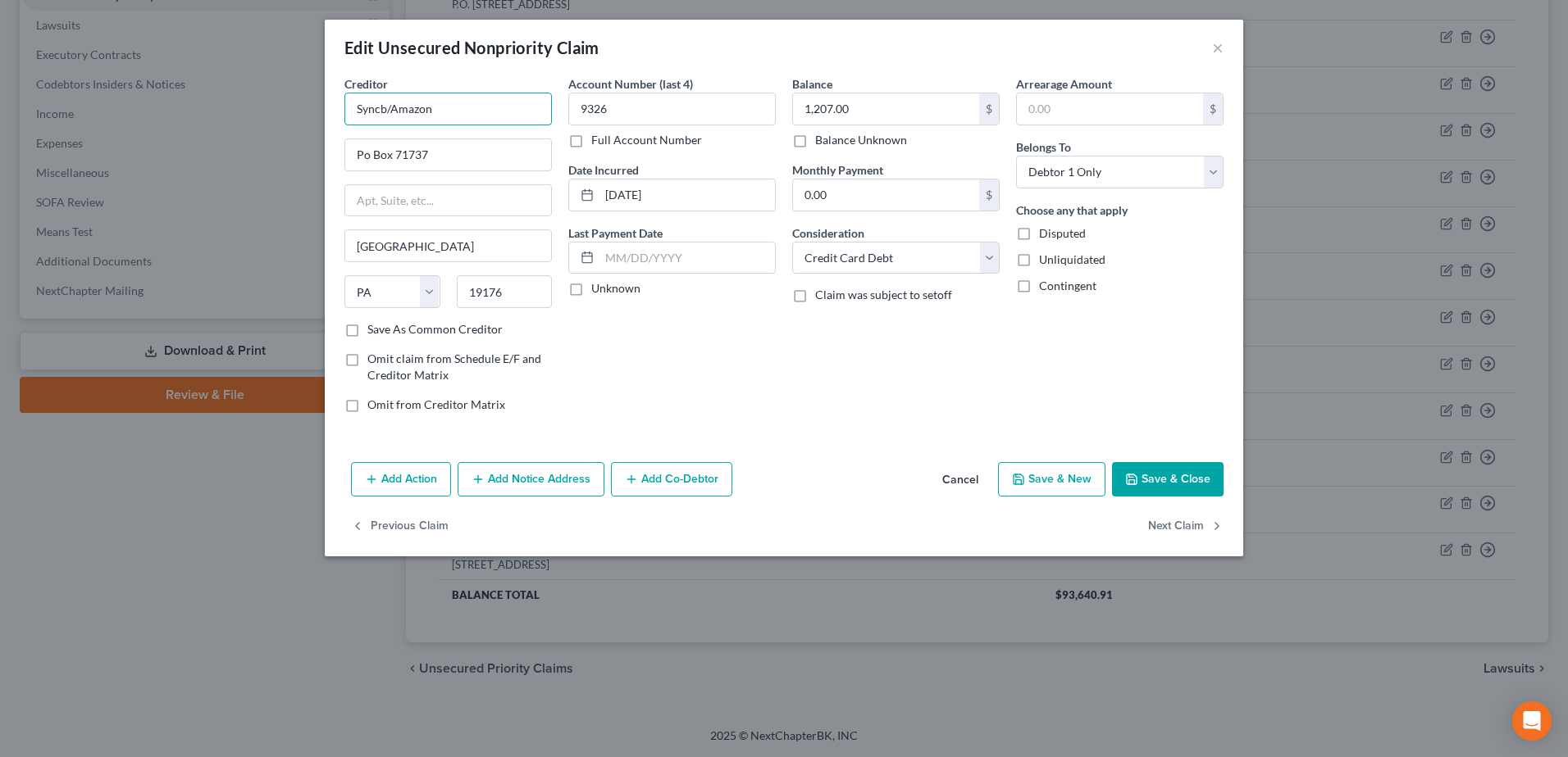
click at [457, 103] on input "Syncb/Amazon" at bounding box center [448, 108] width 208 height 32
drag, startPoint x: 392, startPoint y: 101, endPoint x: 311, endPoint y: 106, distance: 81.2
click at [311, 106] on div "Edit Unsecured Nonpriority Claim × Creditor * Syncb/Amazon Po Box 71737 Philade…" at bounding box center [784, 378] width 1568 height 757
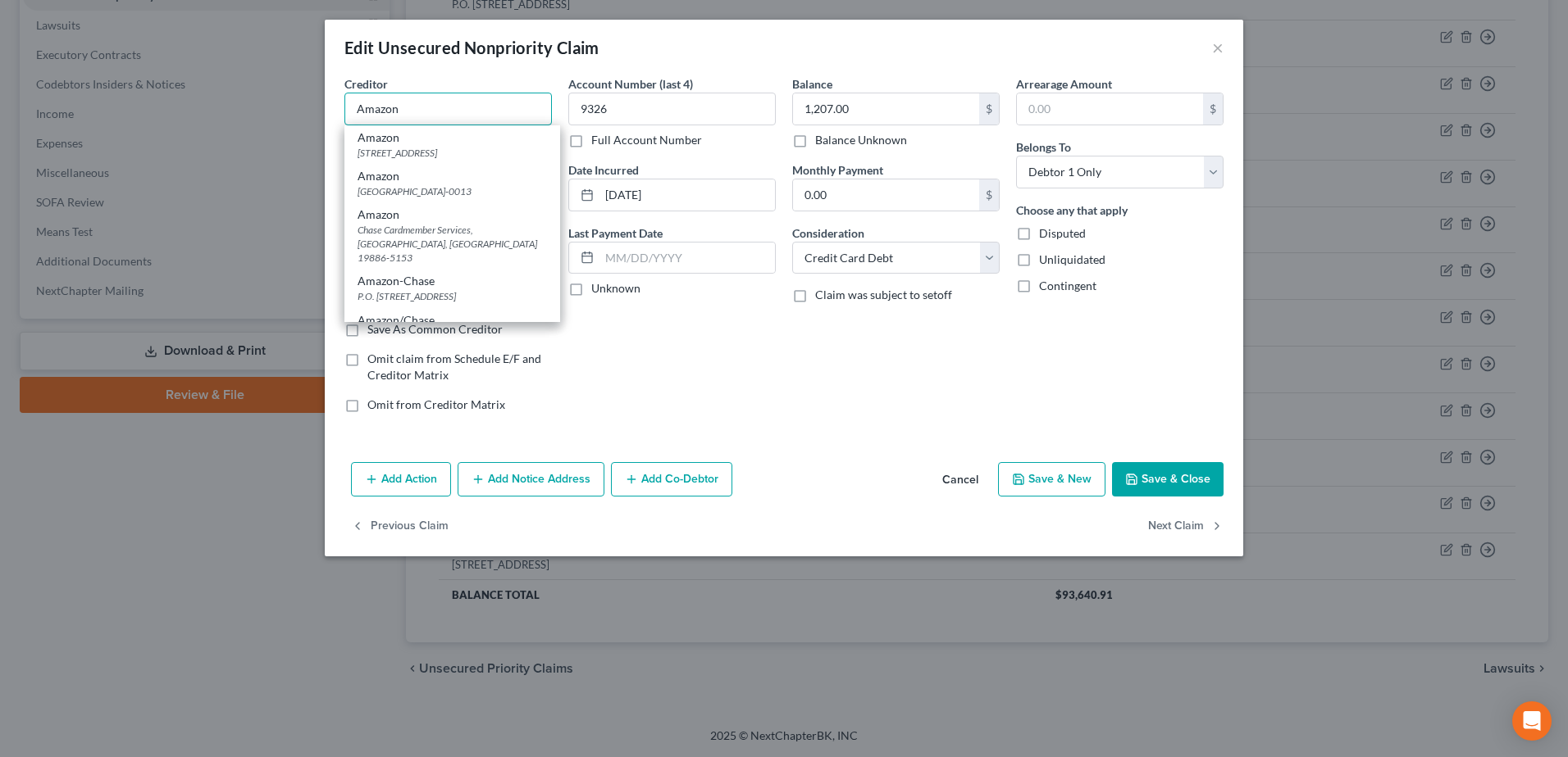
click at [400, 110] on input "Amazon" at bounding box center [448, 108] width 208 height 32
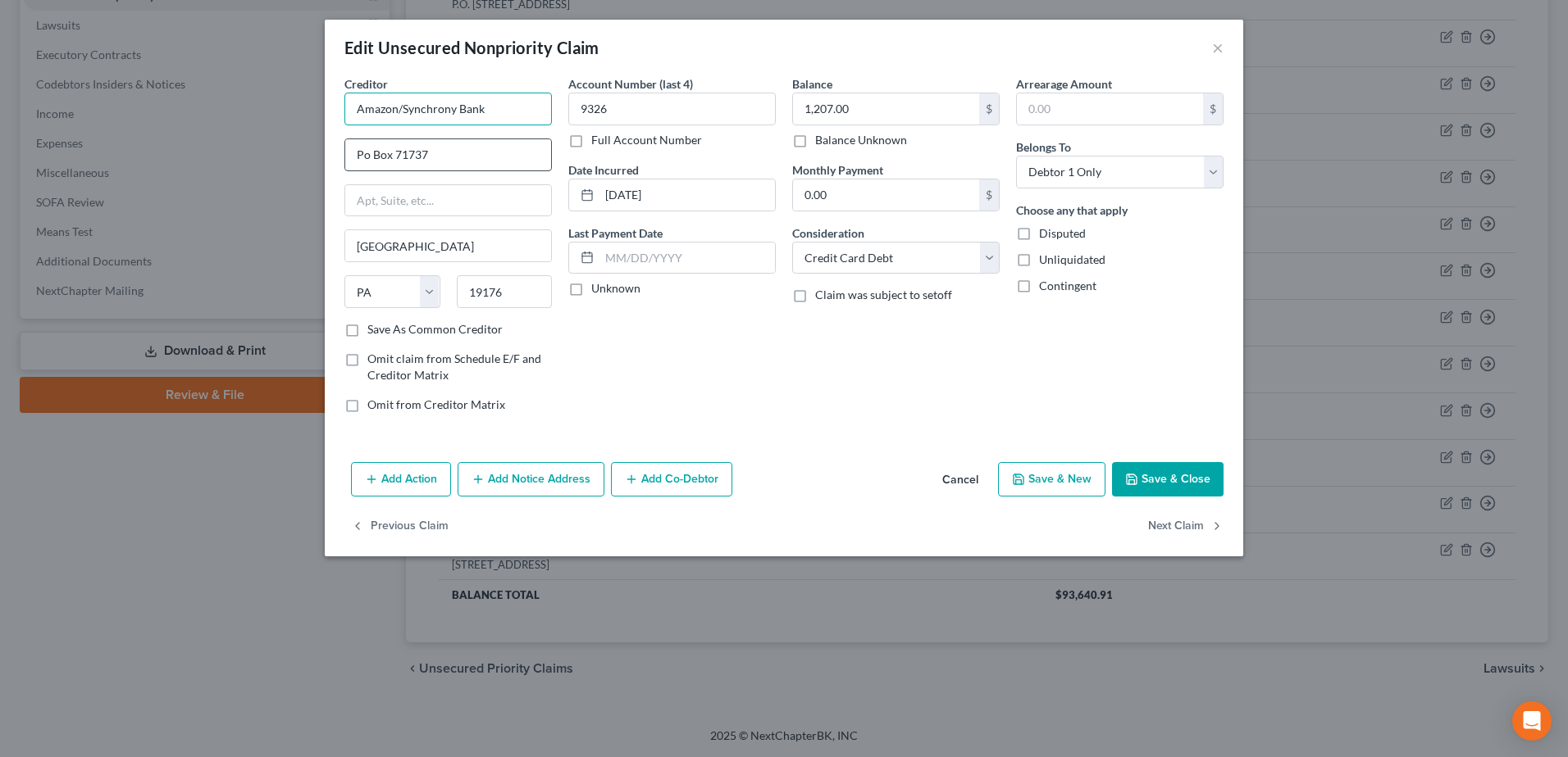
type input "Amazon/Synchrony Bank"
click at [364, 157] on input "Po Box 71737" at bounding box center [448, 155] width 206 height 31
click at [1175, 486] on button "Save & Close" at bounding box center [1167, 479] width 111 height 34
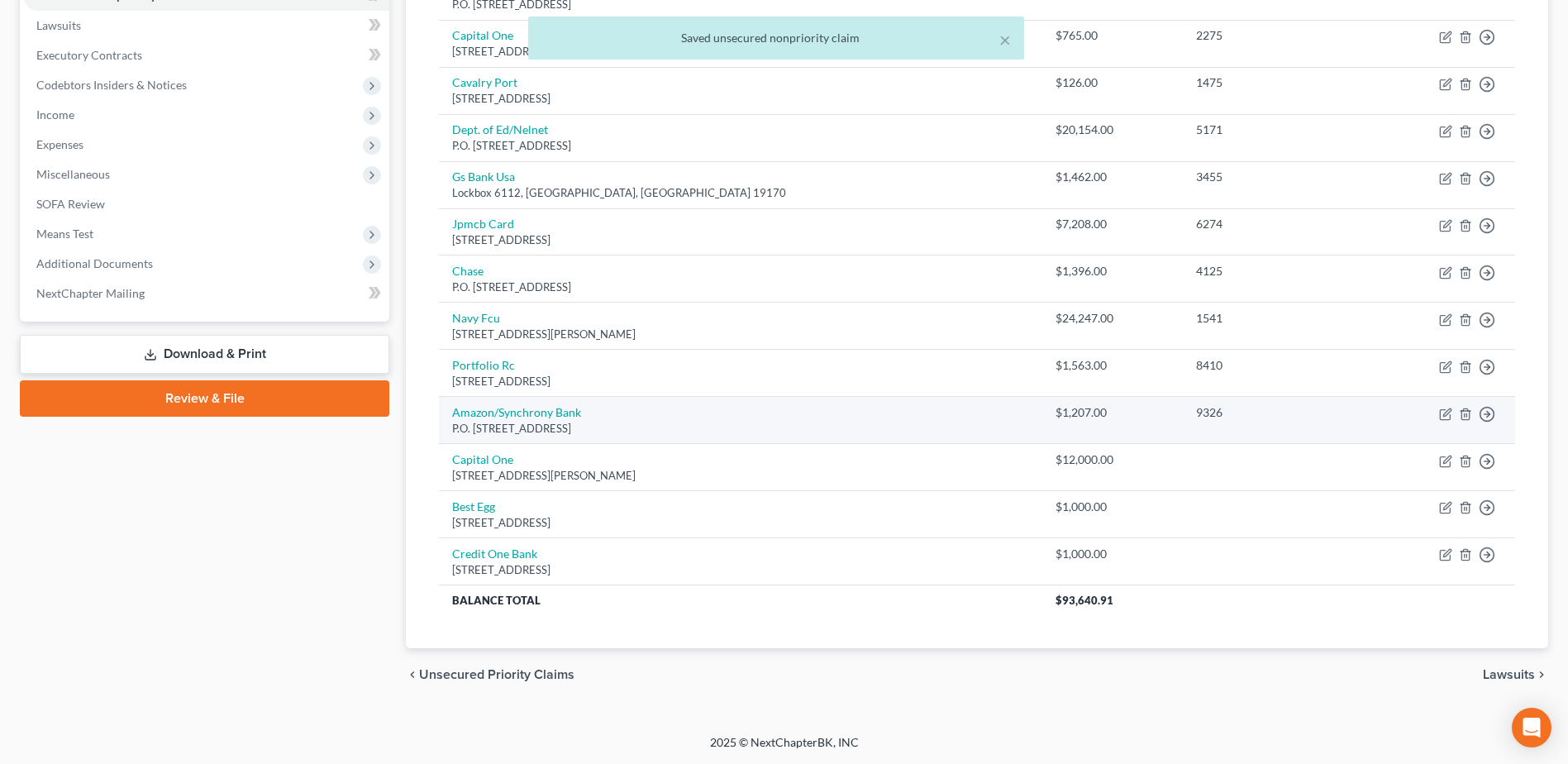
scroll to position [98, 0]
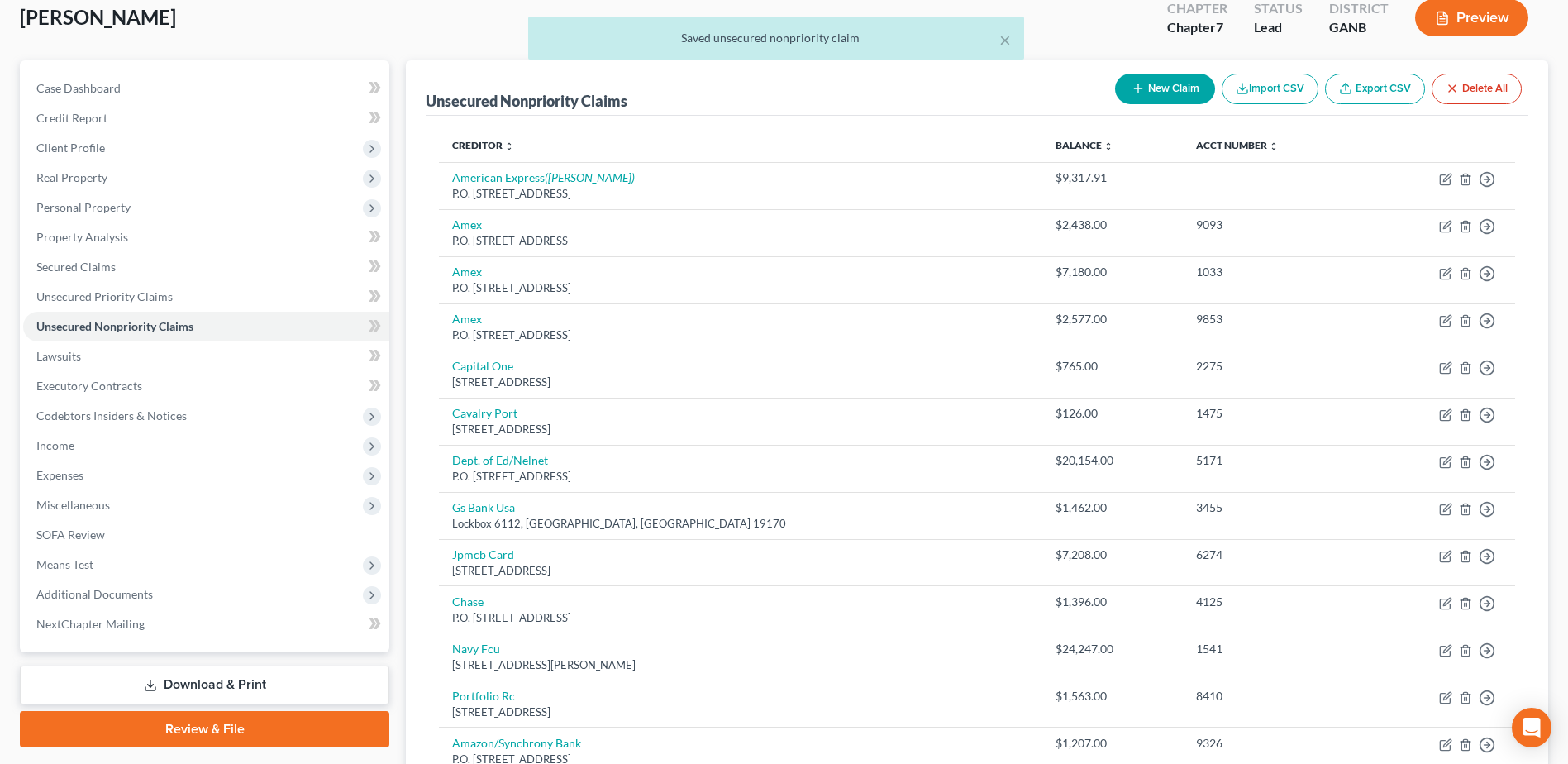
click at [1168, 90] on button "New Claim" at bounding box center [1164, 88] width 100 height 31
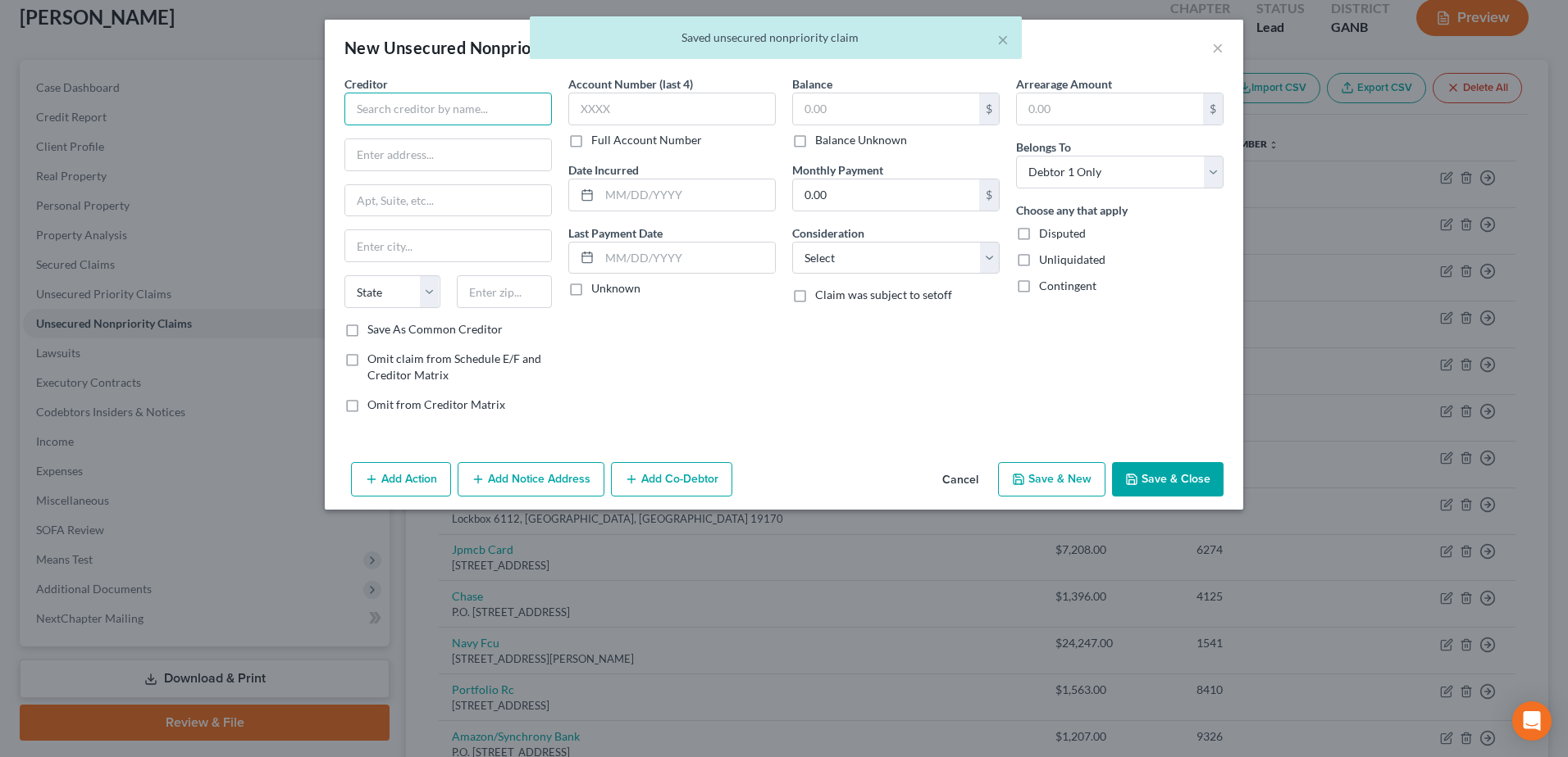
click at [414, 104] on input "text" at bounding box center [448, 108] width 208 height 32
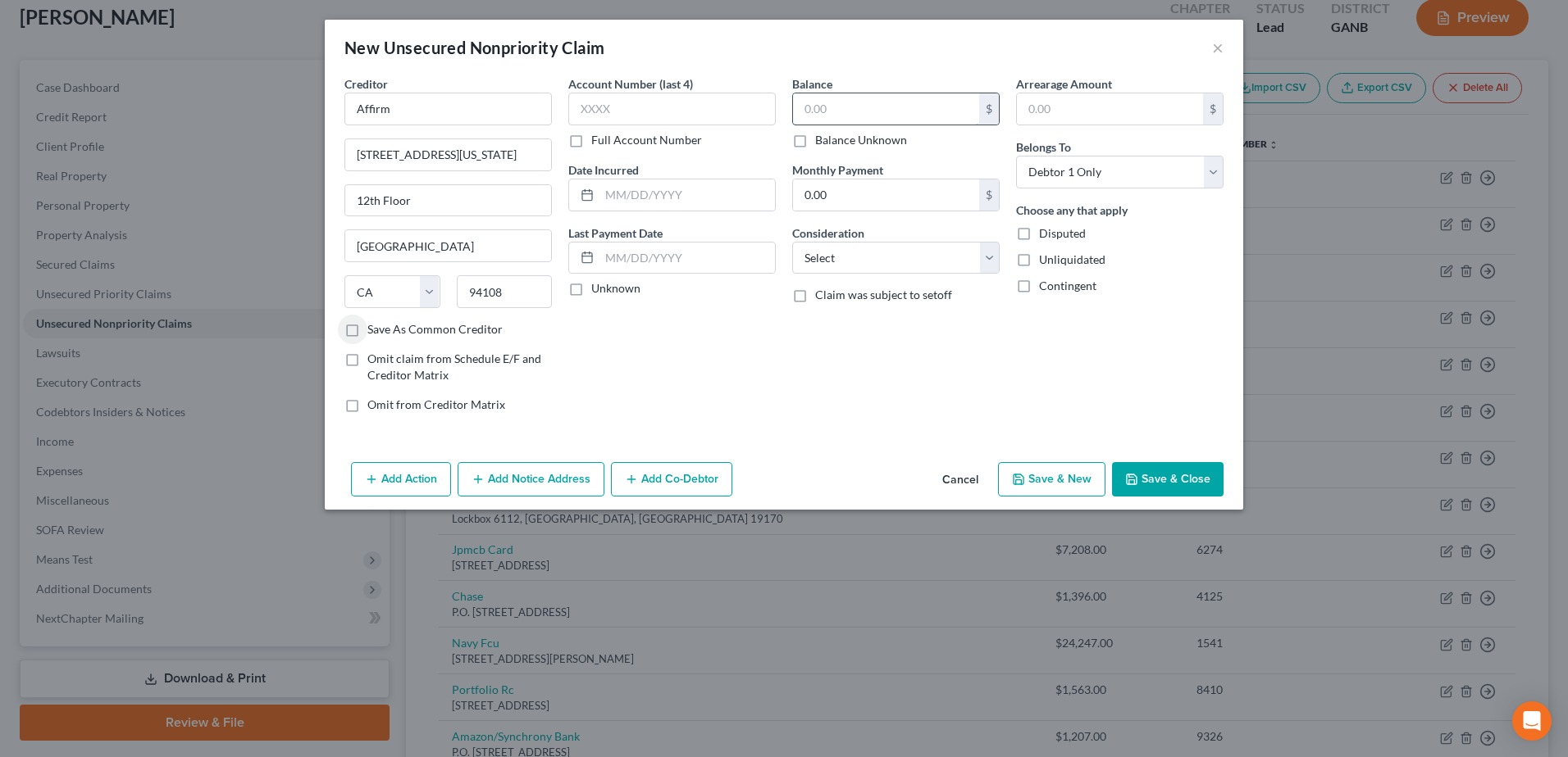
click at [898, 111] on input "text" at bounding box center [885, 109] width 186 height 31
drag, startPoint x: 813, startPoint y: 250, endPoint x: 814, endPoint y: 267, distance: 17.0
click at [813, 250] on select "Select Cable / Satellite Services Collection Agency Credit Card Debt Debt Couns…" at bounding box center [895, 258] width 208 height 32
click at [792, 242] on select "Select Cable / Satellite Services Collection Agency Credit Card Debt Debt Couns…" at bounding box center [895, 258] width 208 height 32
click at [1159, 483] on button "Save & Close" at bounding box center [1167, 479] width 111 height 34
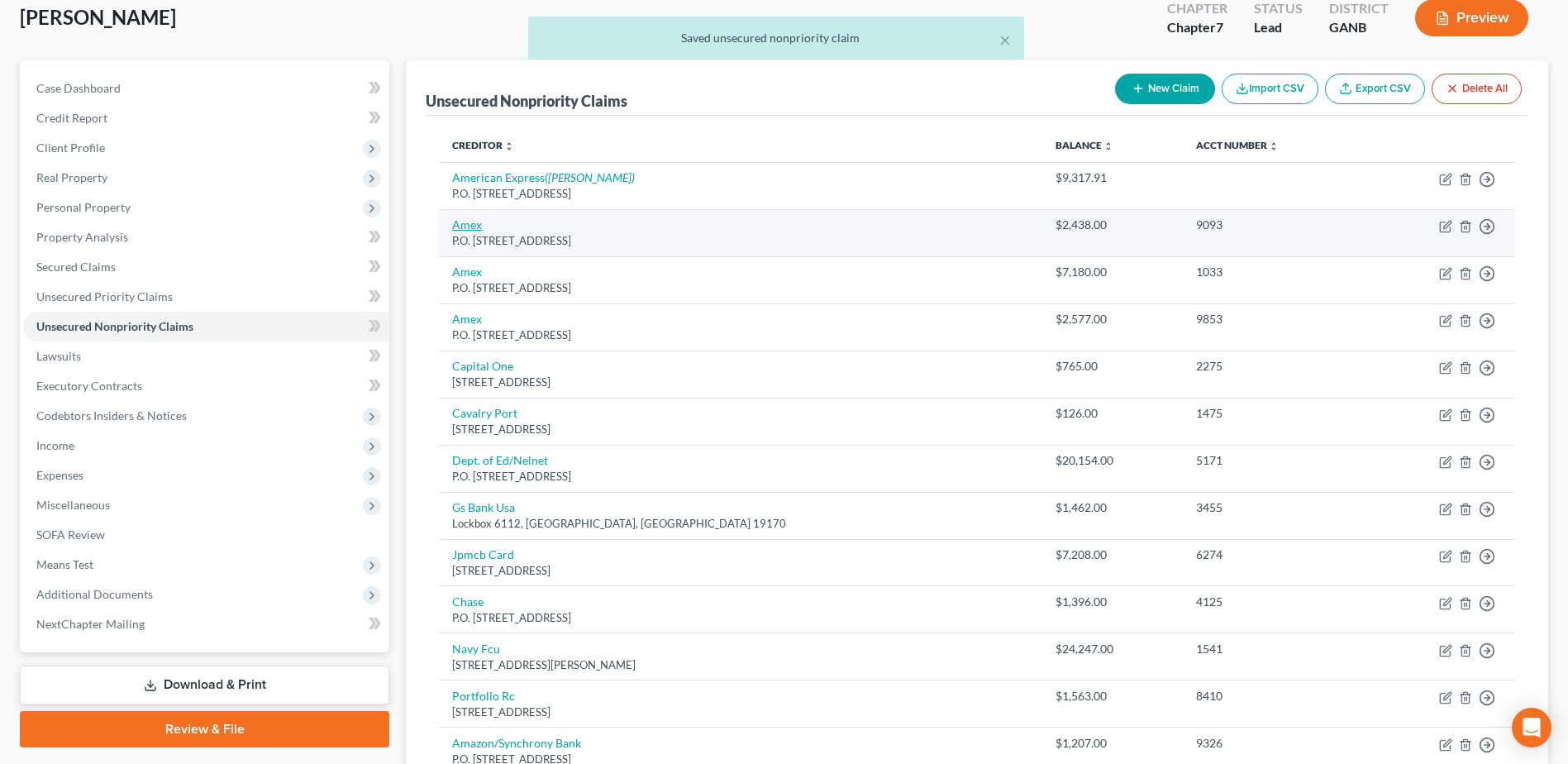
click at [478, 220] on link "Amex" at bounding box center [467, 224] width 30 height 14
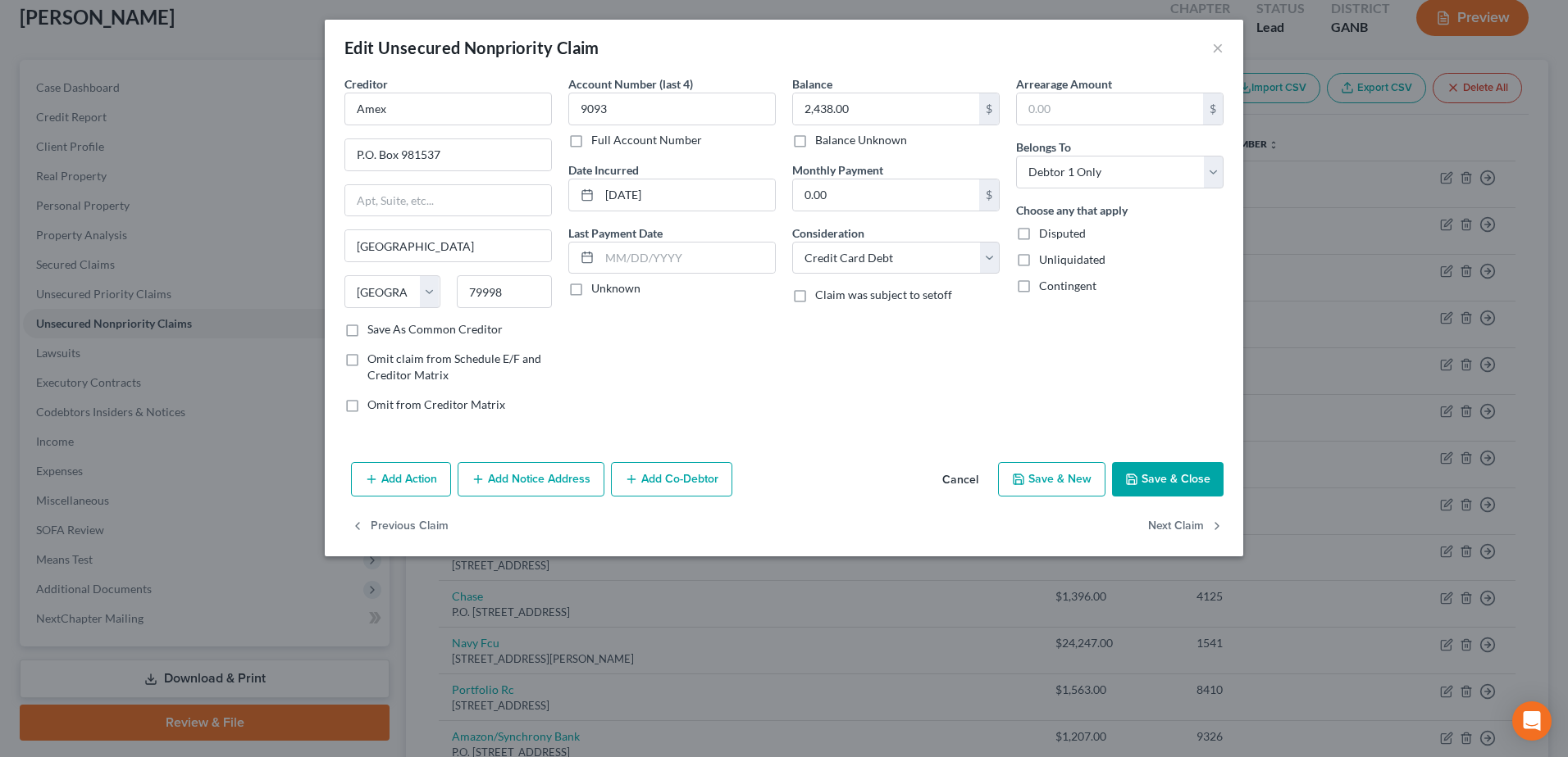
click at [972, 480] on button "Cancel" at bounding box center [959, 480] width 62 height 32
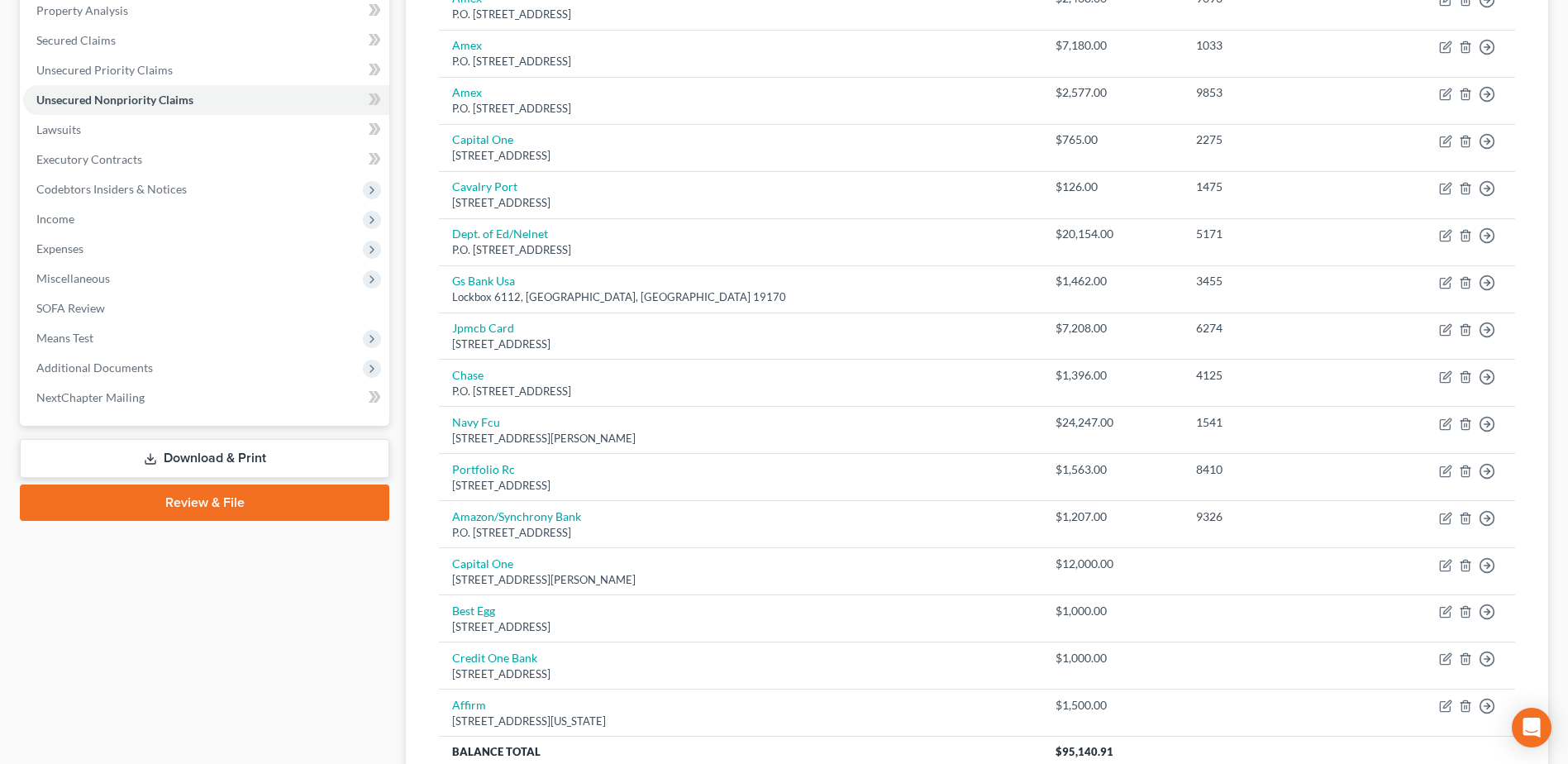
scroll to position [346, 0]
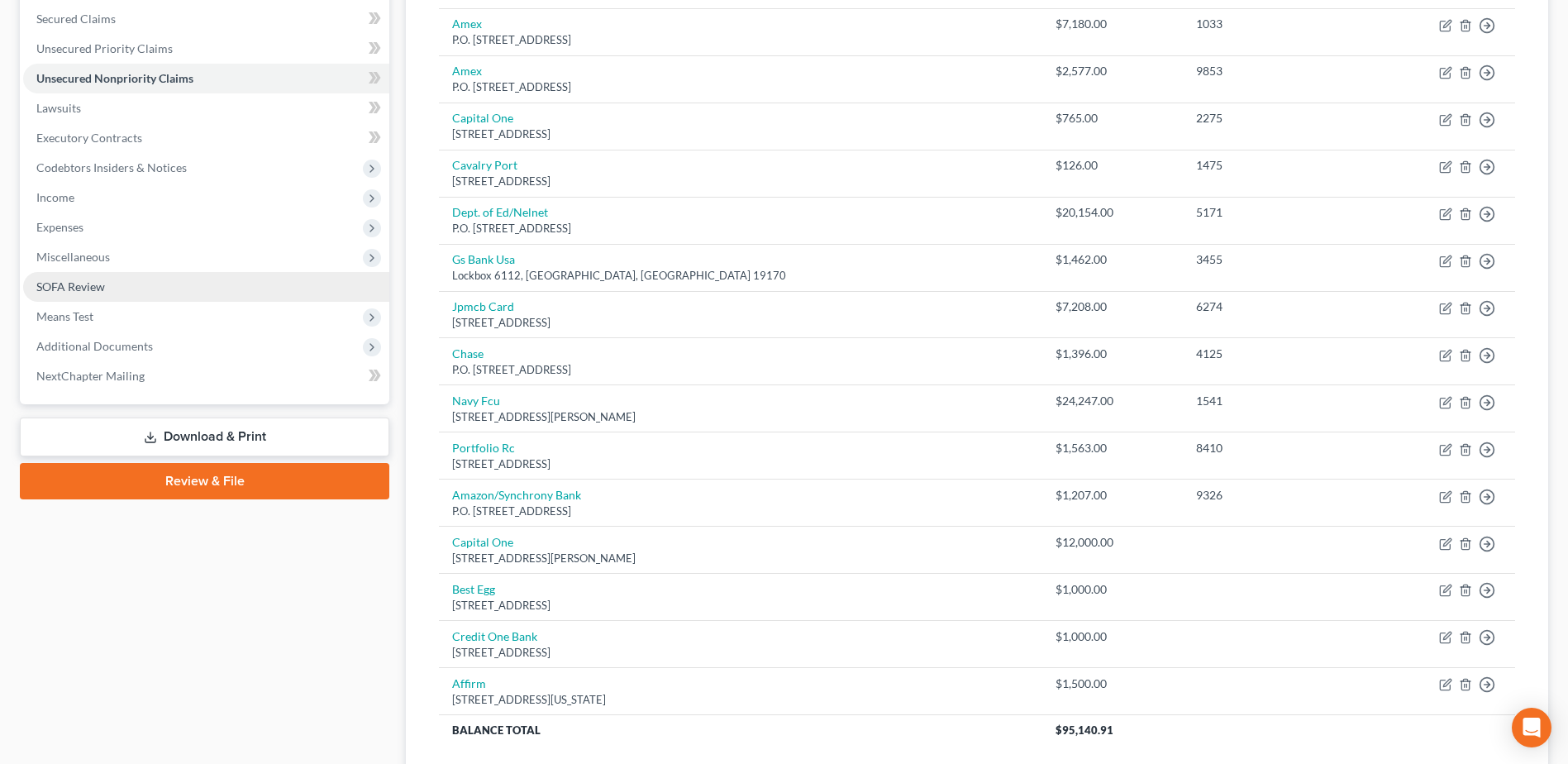
drag, startPoint x: 49, startPoint y: 198, endPoint x: 324, endPoint y: 272, distance: 284.8
click at [49, 198] on span "Income" at bounding box center [56, 197] width 38 height 14
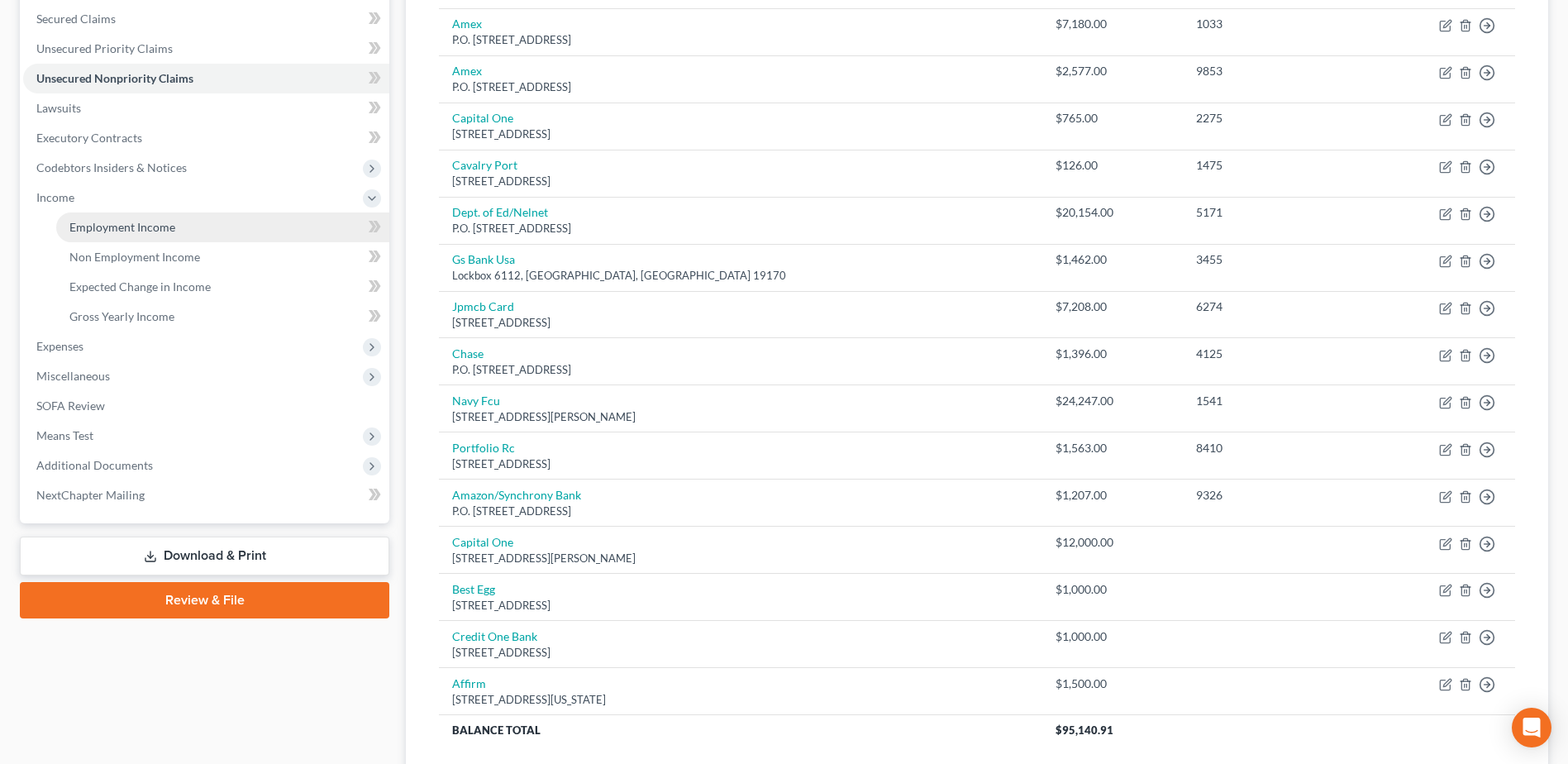
click at [138, 226] on span "Employment Income" at bounding box center [122, 227] width 106 height 14
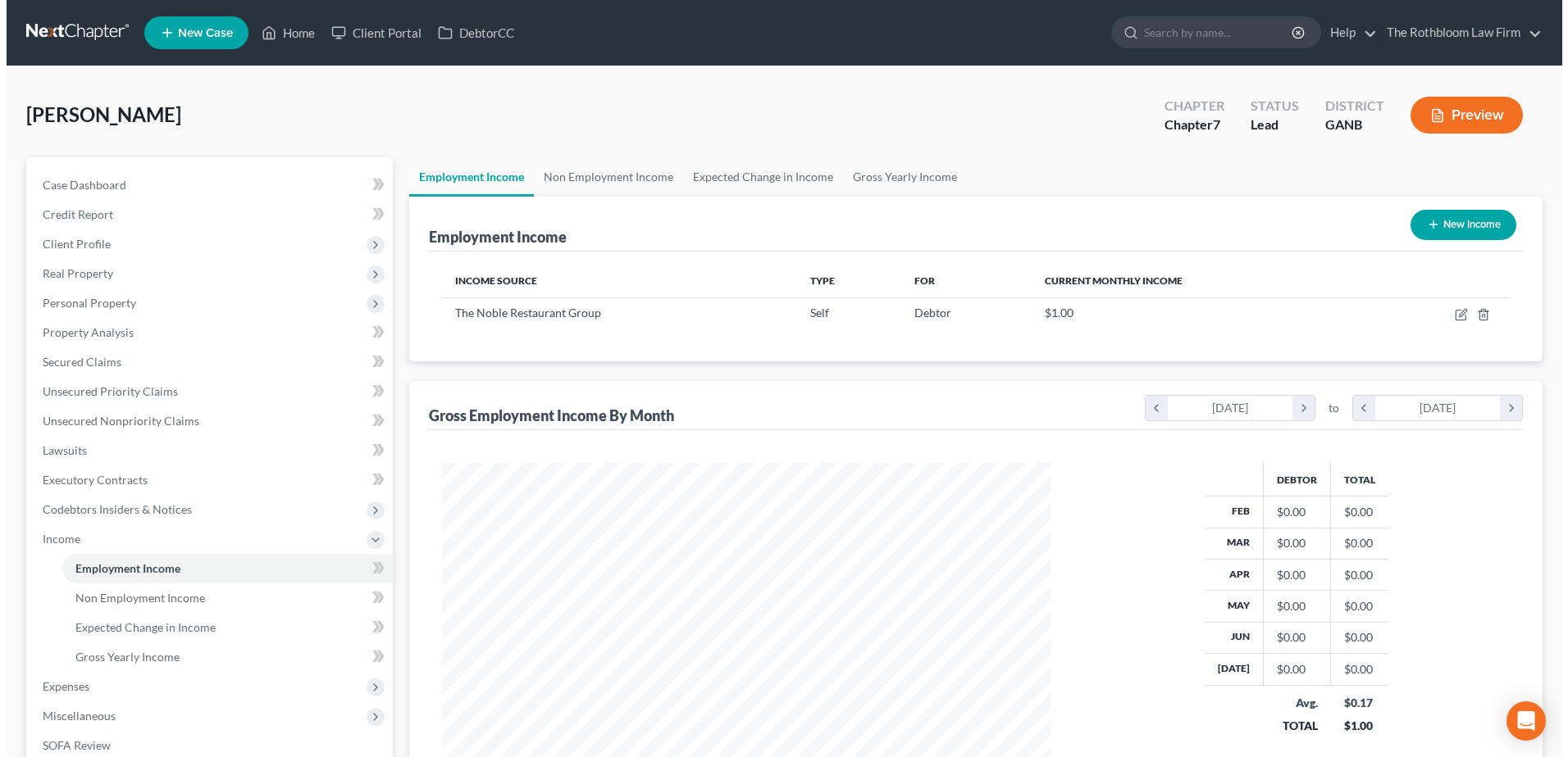
scroll to position [304, 641]
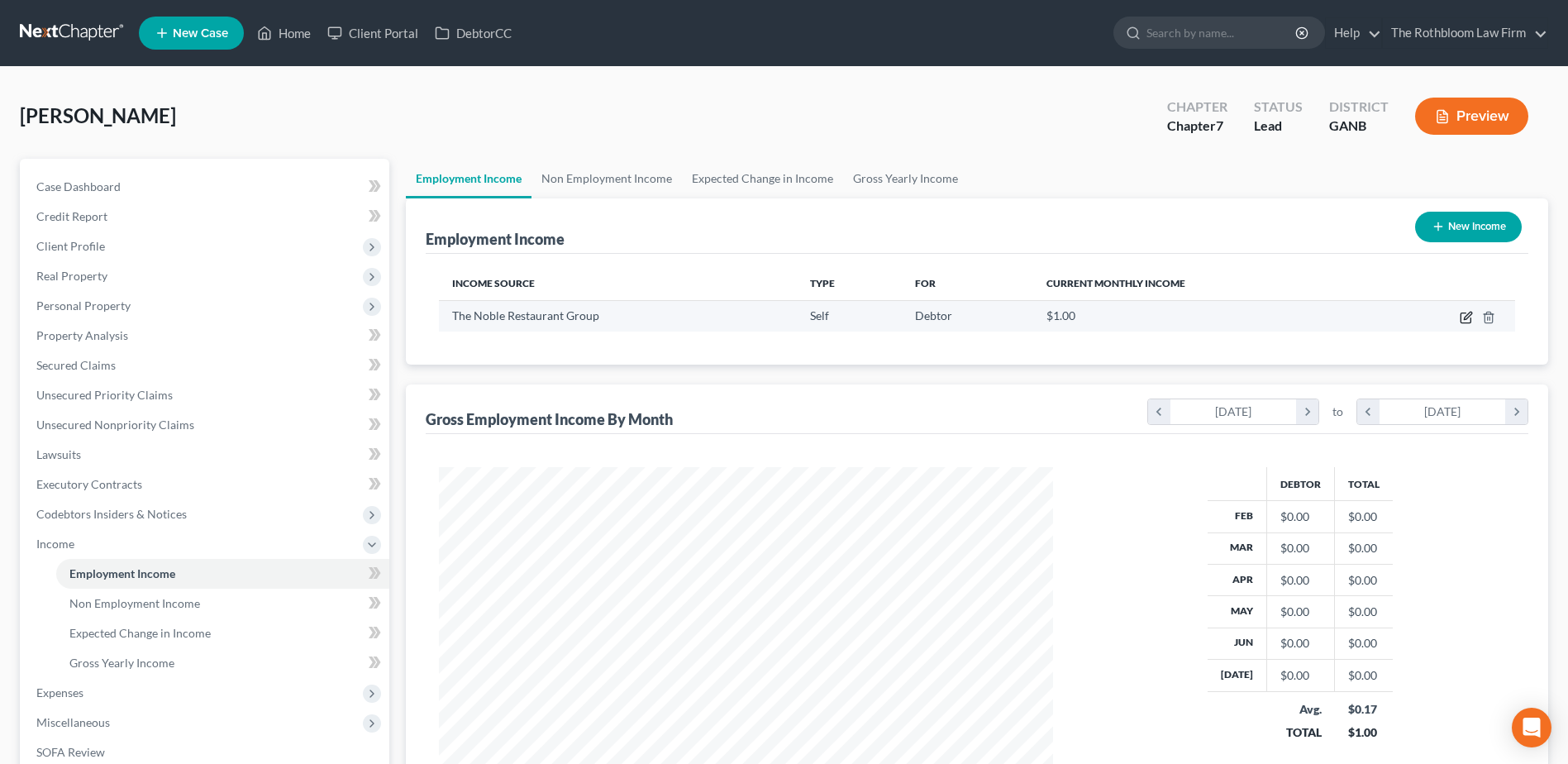
click at [1464, 316] on icon "button" at bounding box center [1466, 317] width 13 height 13
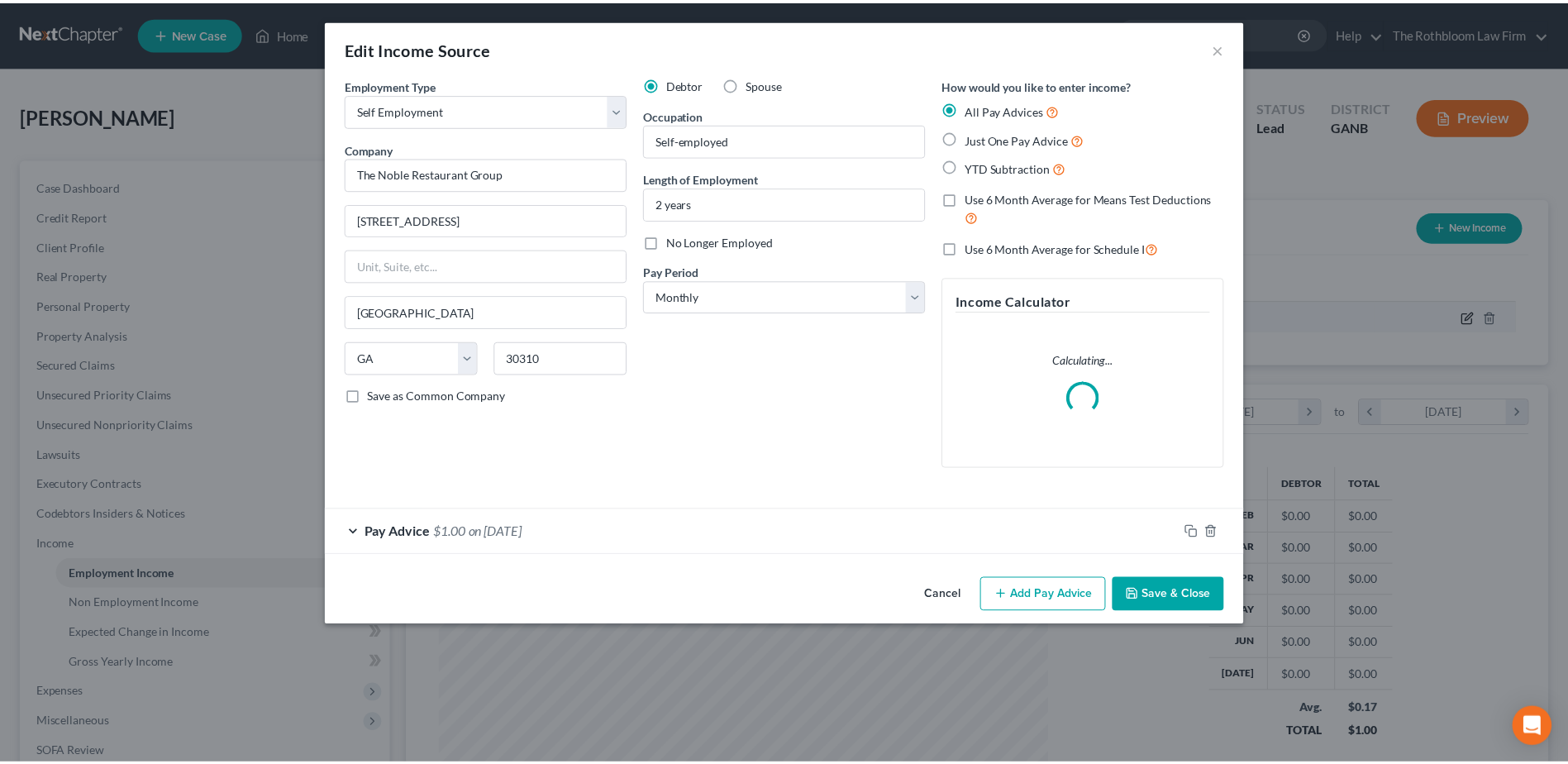
scroll to position [310, 653]
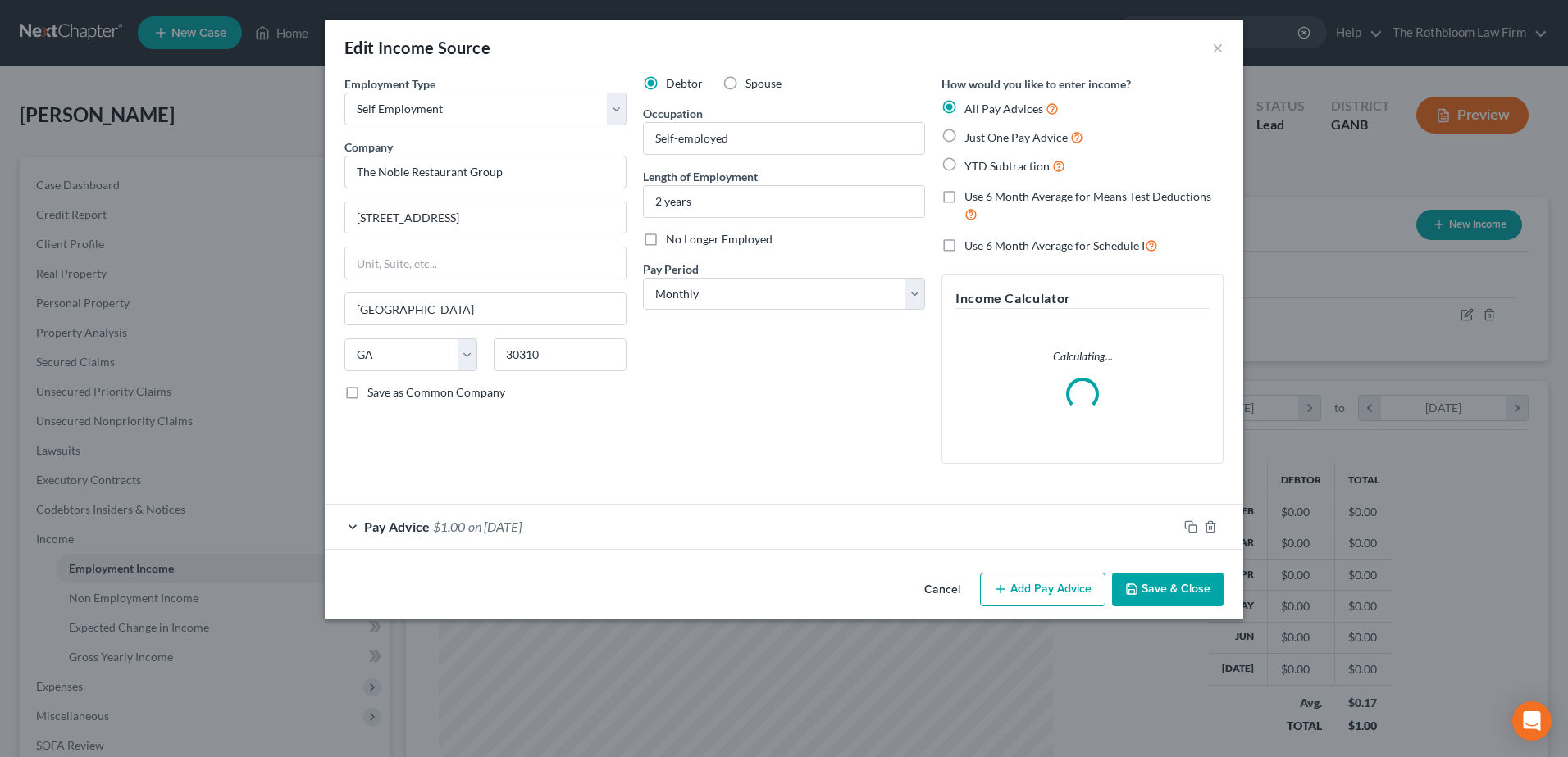
click at [1210, 51] on div "Edit Income Source ×" at bounding box center [783, 47] width 918 height 56
click at [1213, 49] on button "×" at bounding box center [1218, 47] width 12 height 20
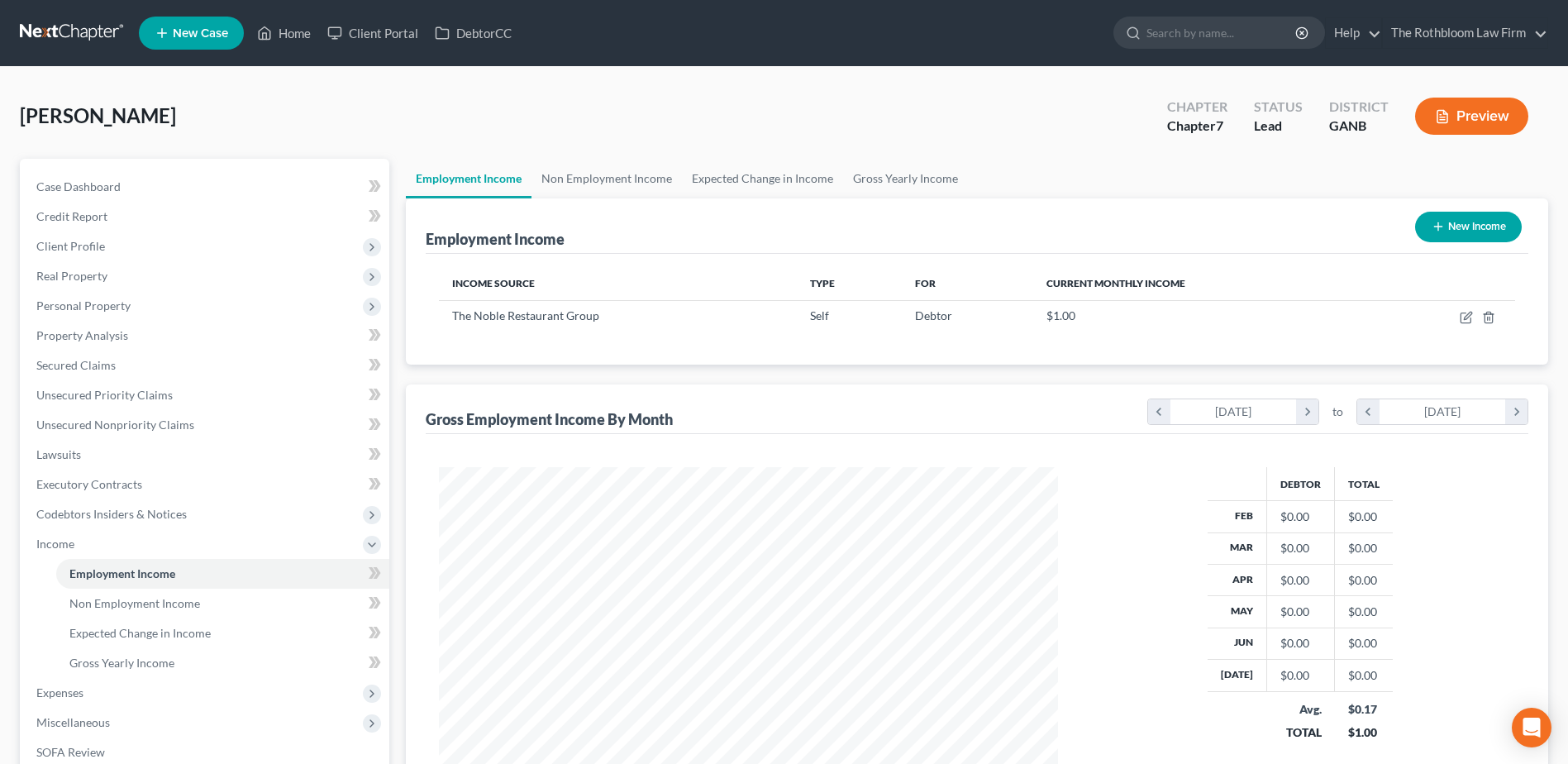
scroll to position [826633, 825933]
click at [292, 37] on link "Home" at bounding box center [284, 33] width 70 height 30
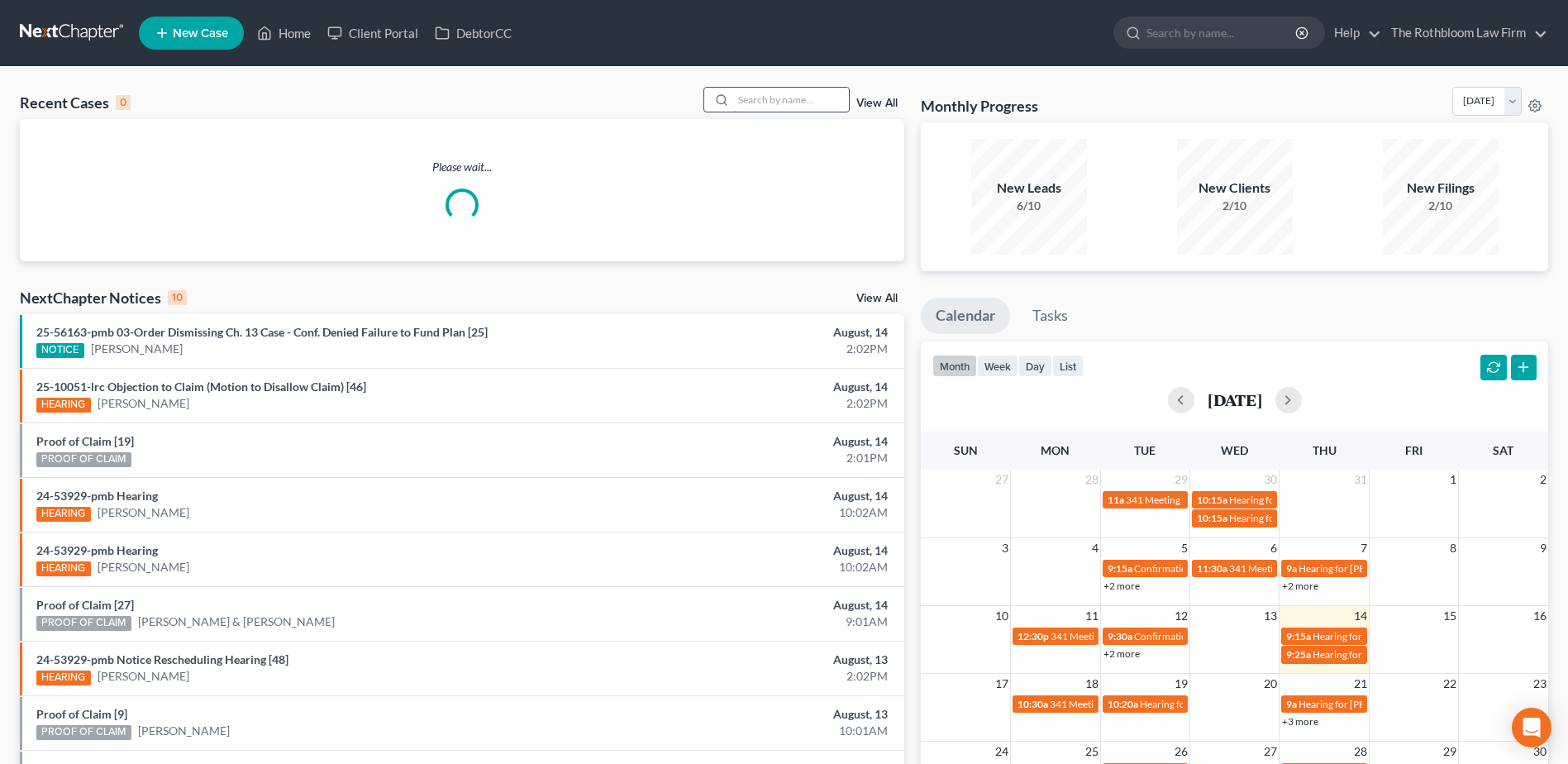
click at [767, 98] on input "search" at bounding box center [790, 99] width 116 height 24
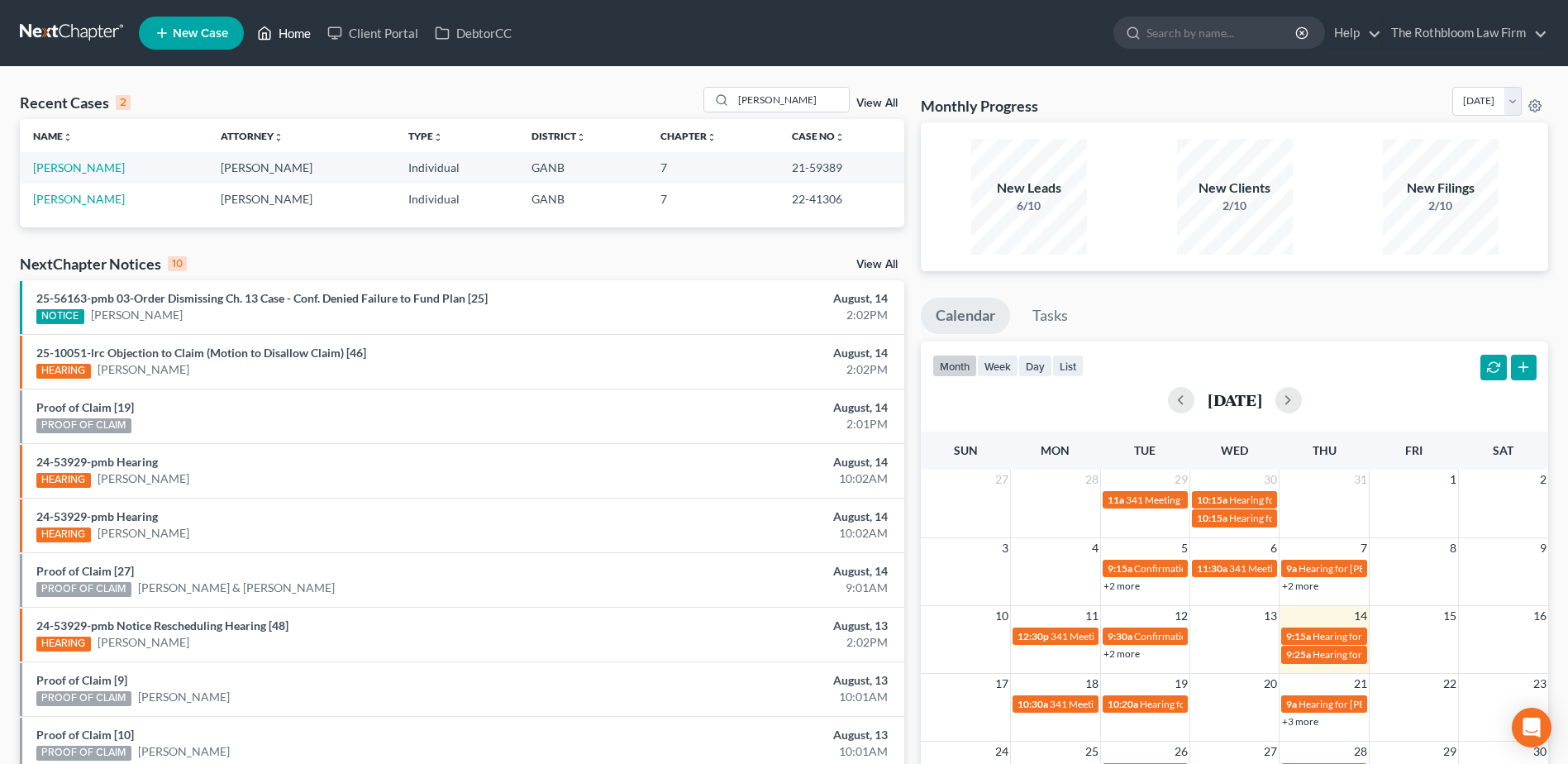
click at [287, 28] on link "Home" at bounding box center [284, 33] width 70 height 30
click at [799, 89] on input "watkins" at bounding box center [790, 99] width 116 height 24
drag, startPoint x: 792, startPoint y: 103, endPoint x: 713, endPoint y: 102, distance: 79.0
click at [713, 102] on div "watkins" at bounding box center [777, 100] width 147 height 26
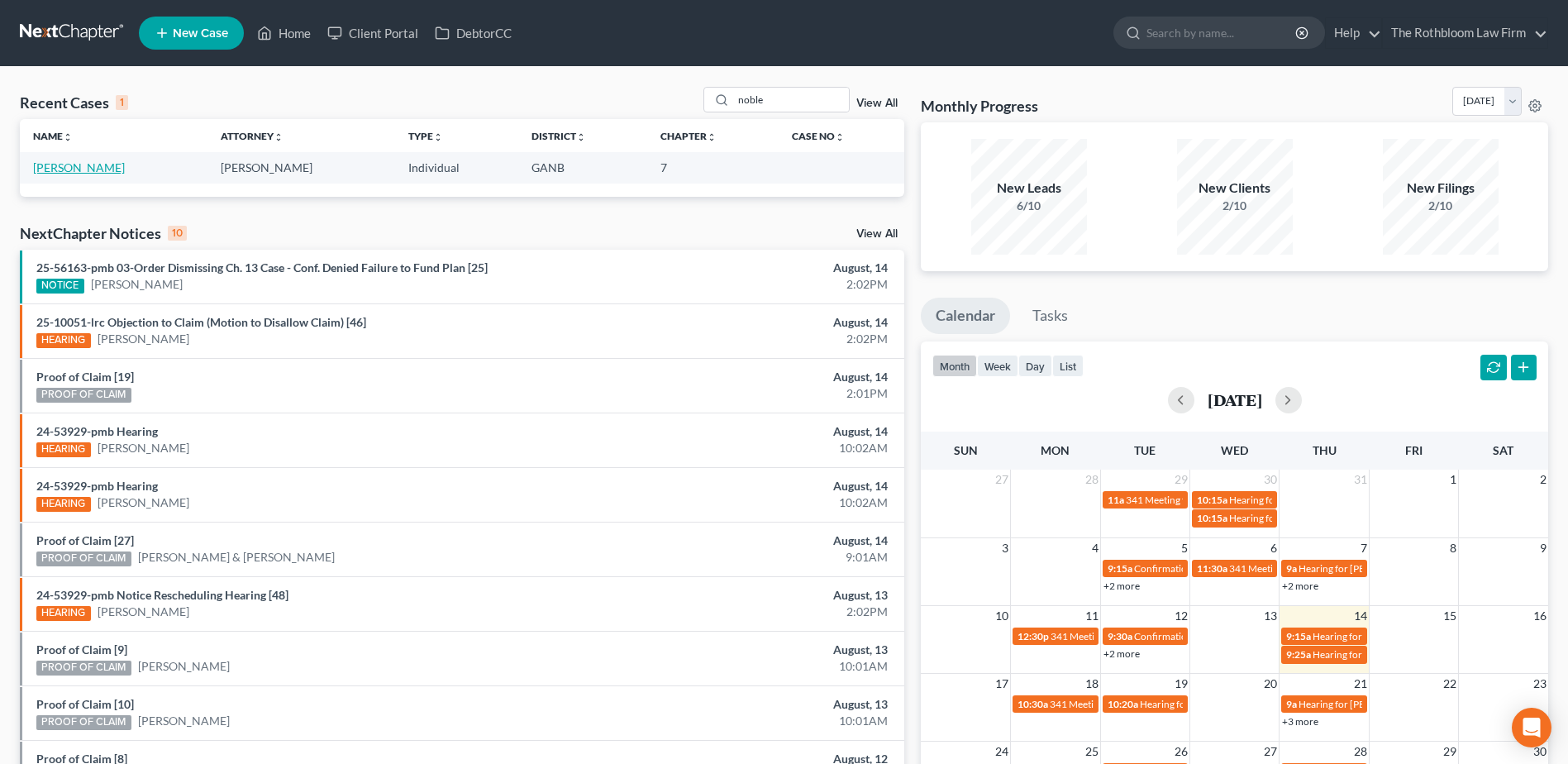
click at [69, 162] on link "Noble, Shaunya" at bounding box center [78, 168] width 92 height 14
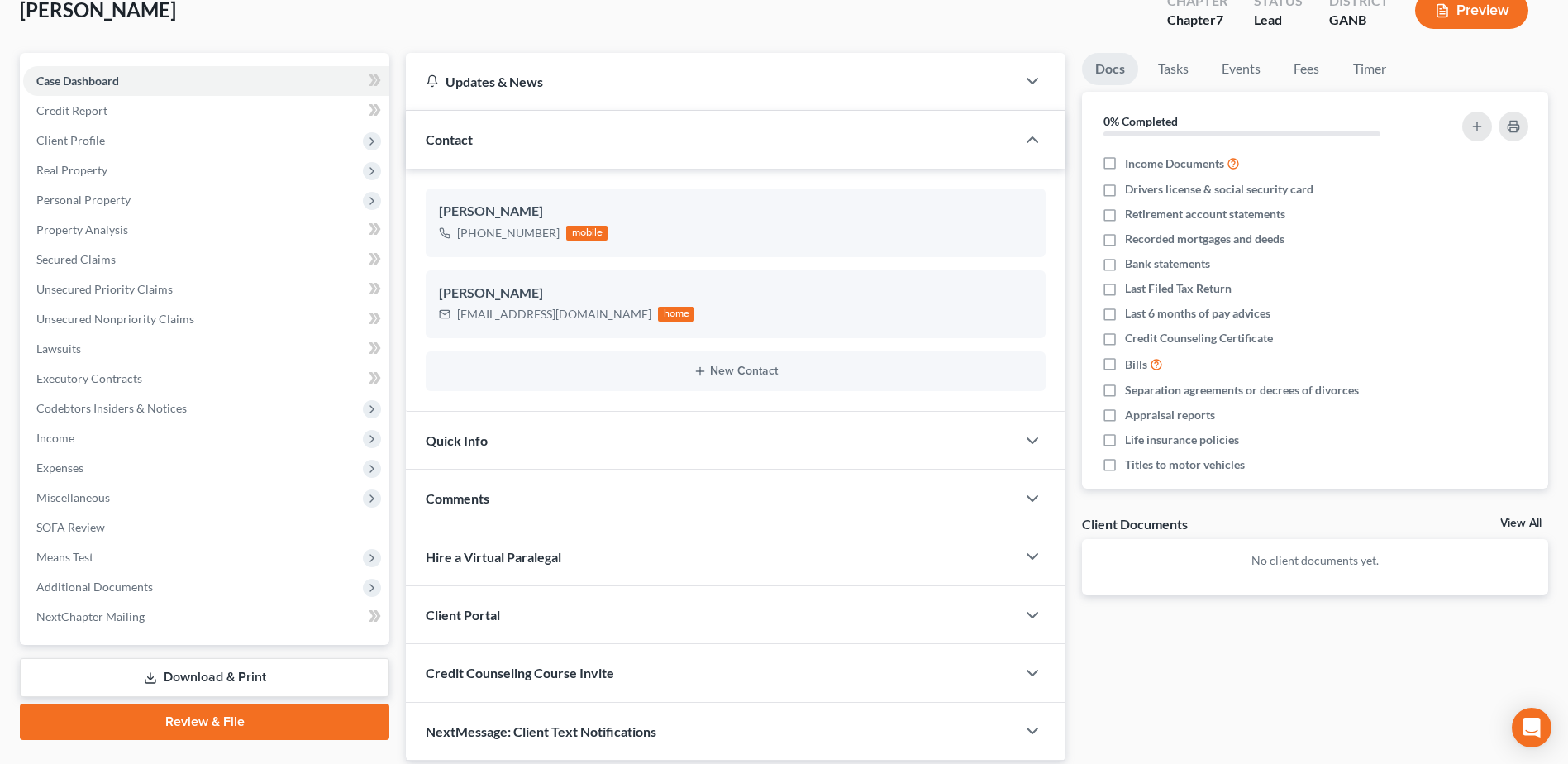
scroll to position [166, 0]
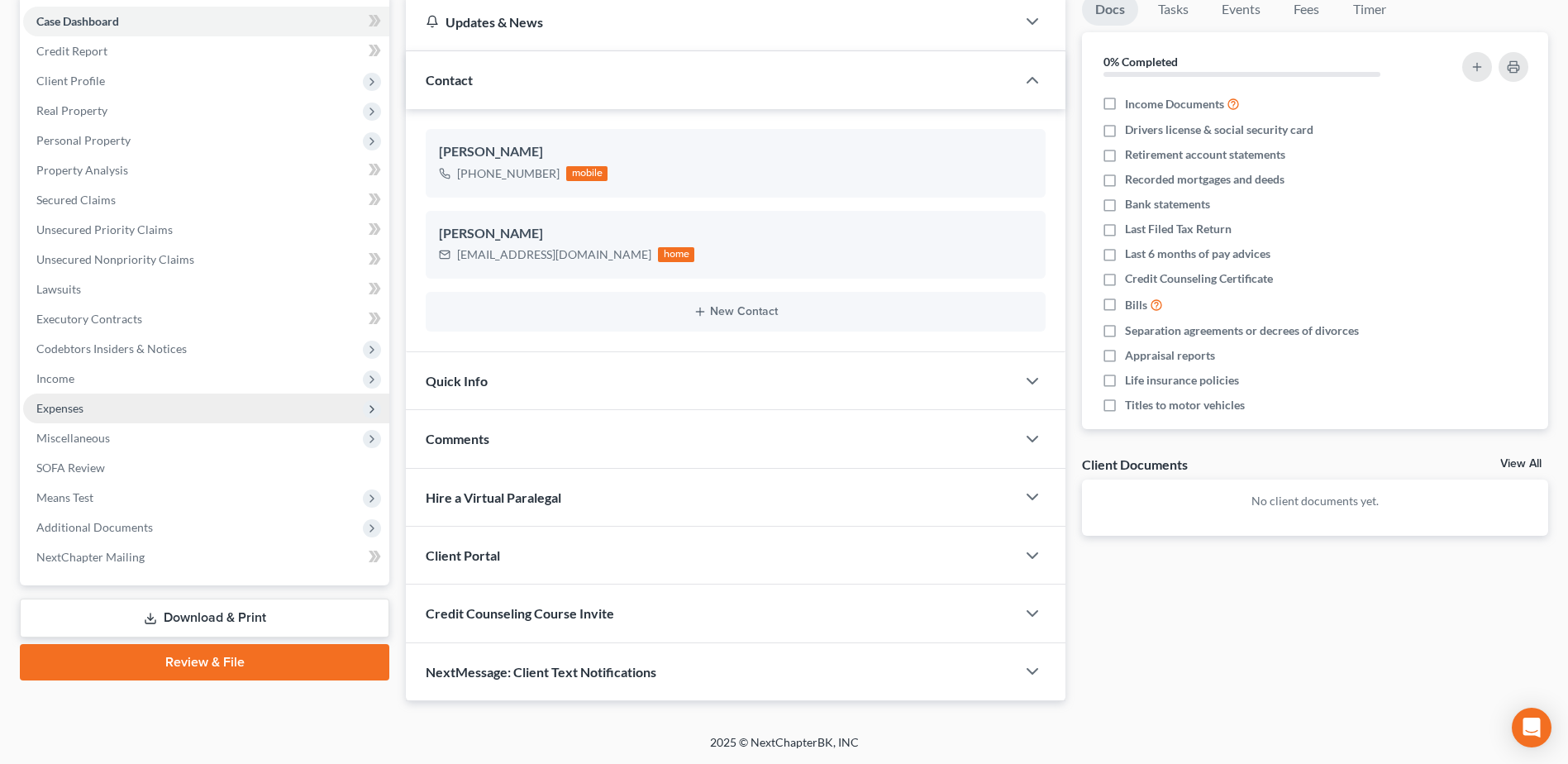
click at [80, 404] on span "Expenses" at bounding box center [60, 408] width 48 height 14
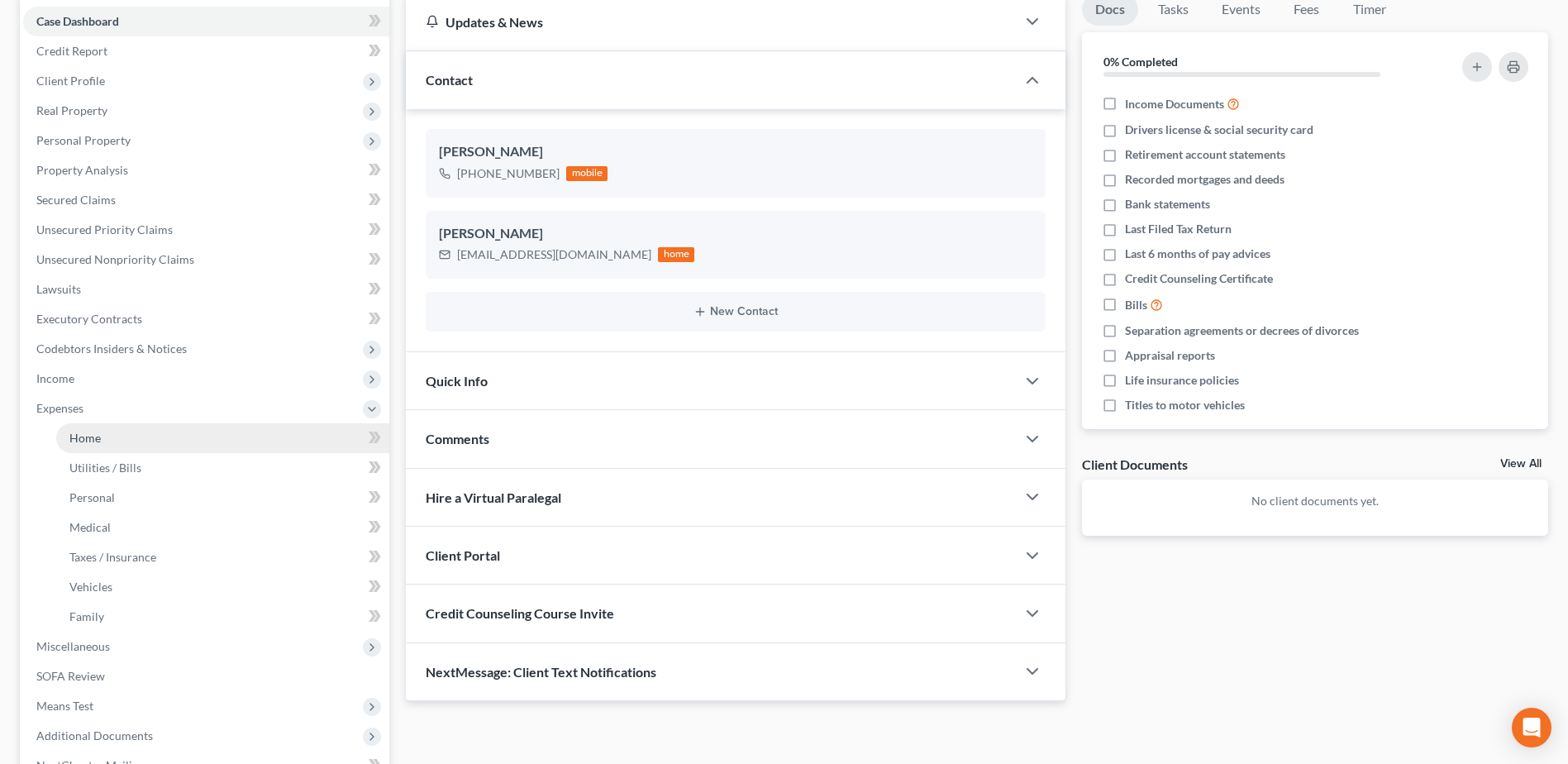
click at [81, 445] on link "Home" at bounding box center [223, 439] width 333 height 30
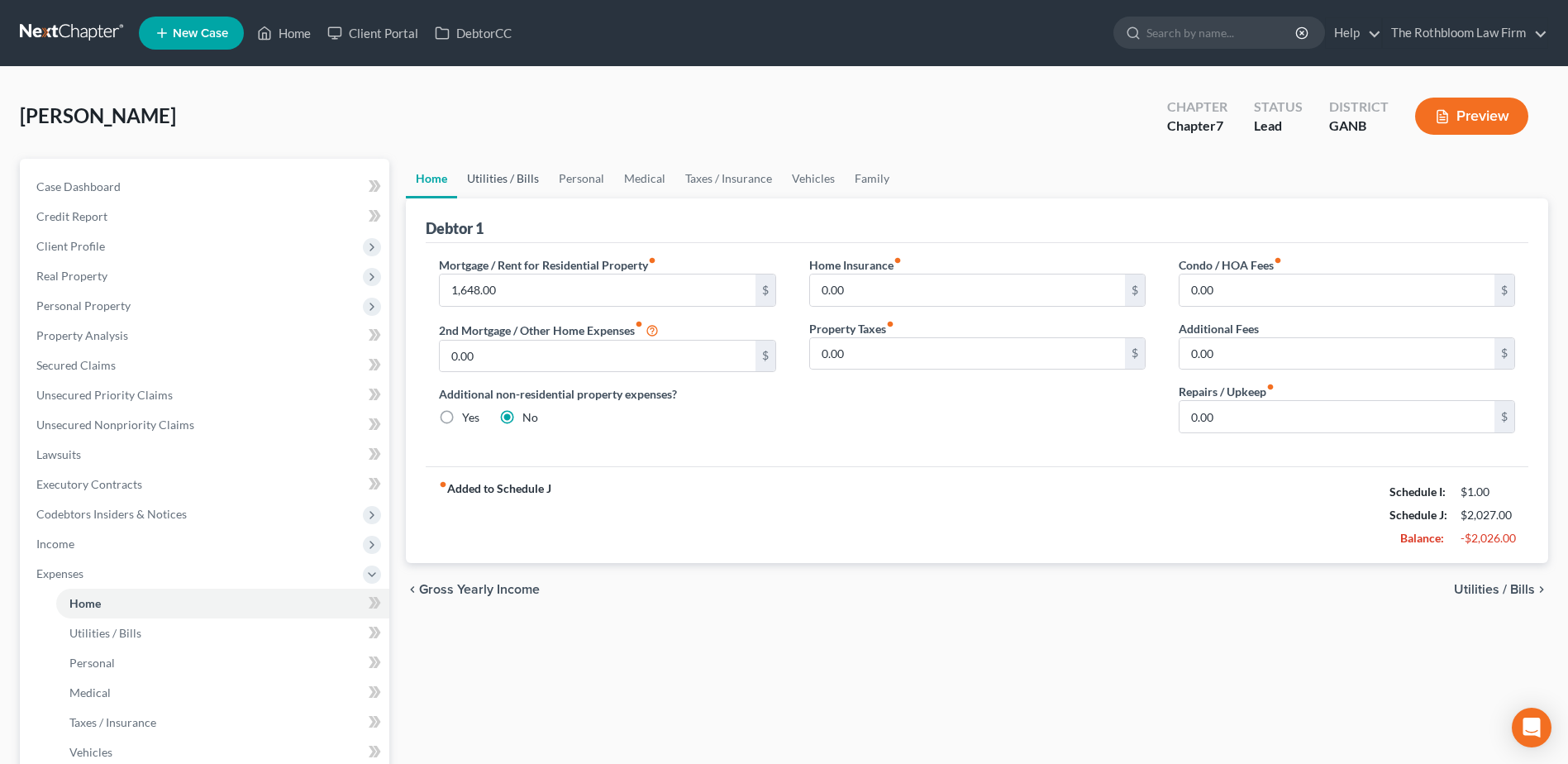
click at [499, 176] on link "Utilities / Bills" at bounding box center [503, 179] width 92 height 40
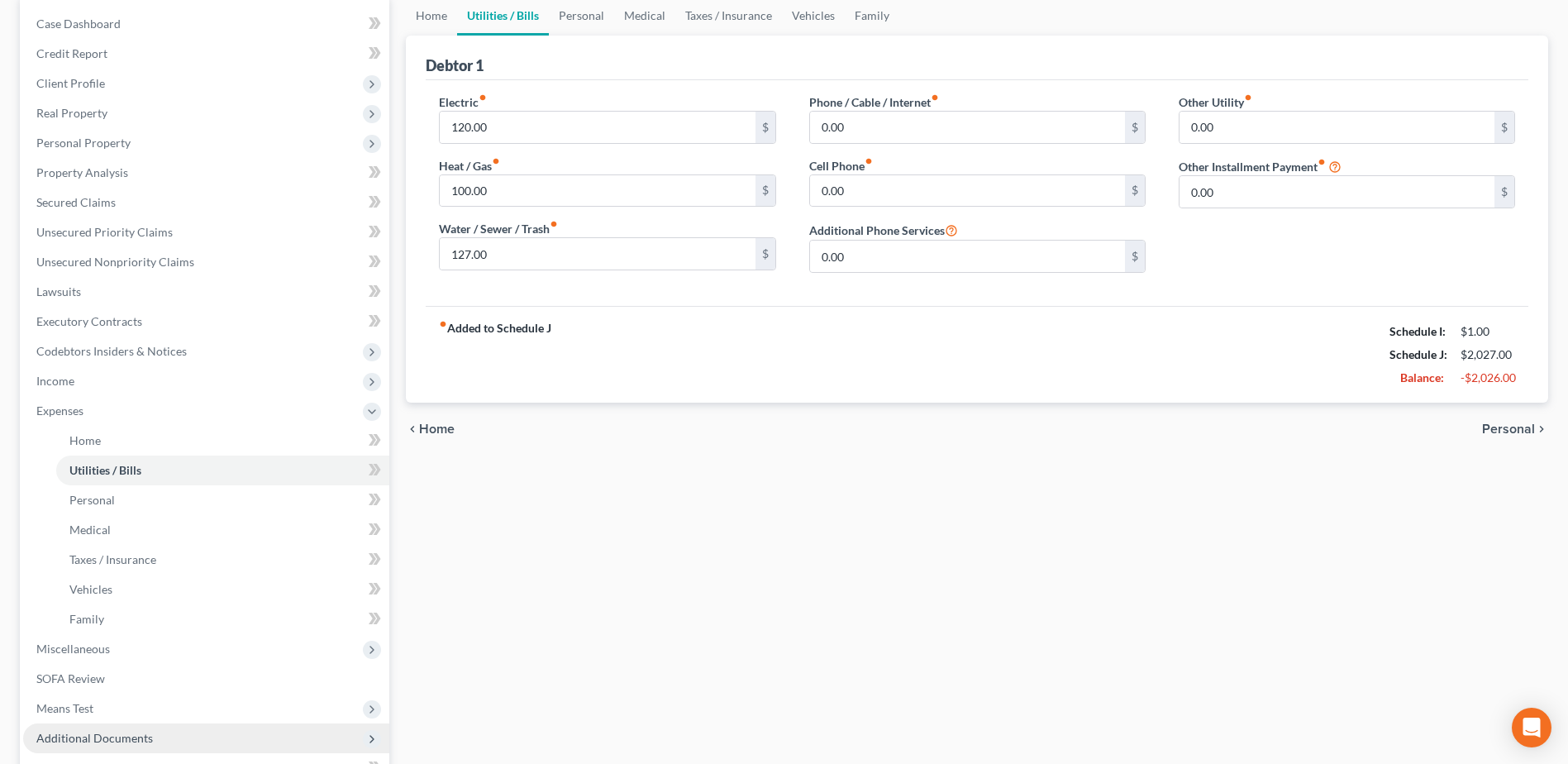
scroll to position [330, 0]
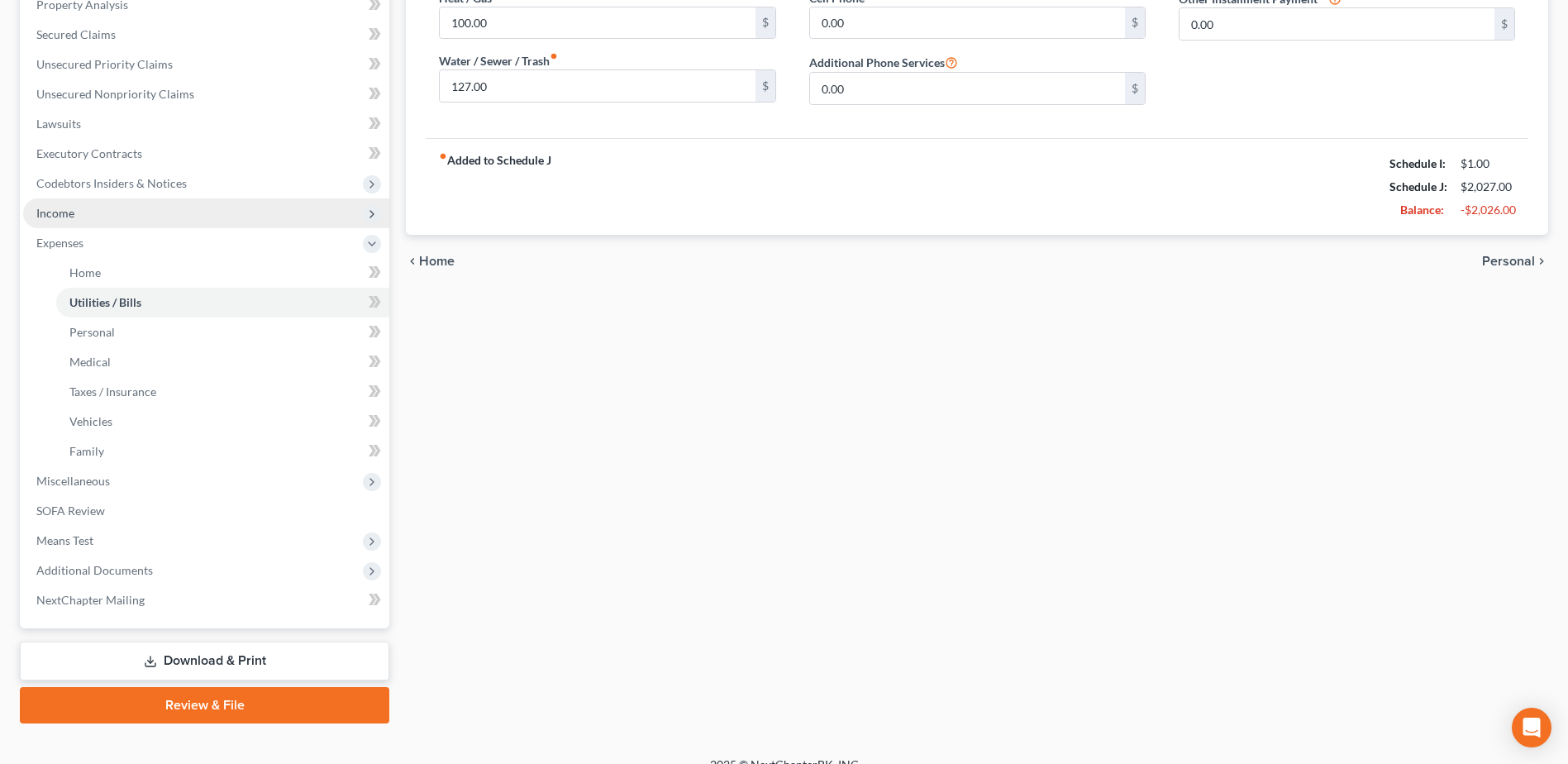
click at [70, 210] on span "Income" at bounding box center [56, 213] width 38 height 14
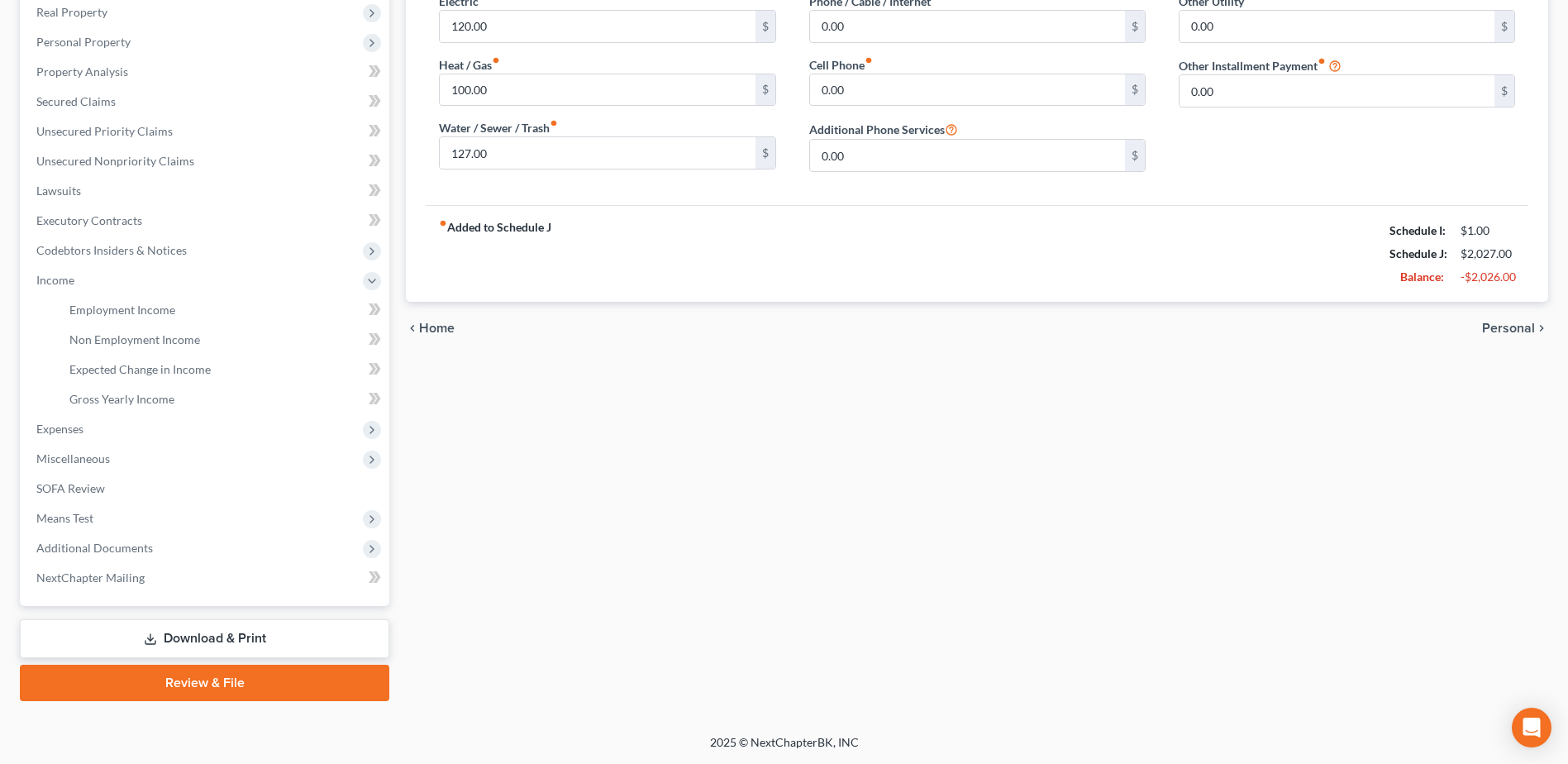
scroll to position [264, 0]
click at [121, 397] on span "Gross Yearly Income" at bounding box center [122, 399] width 105 height 14
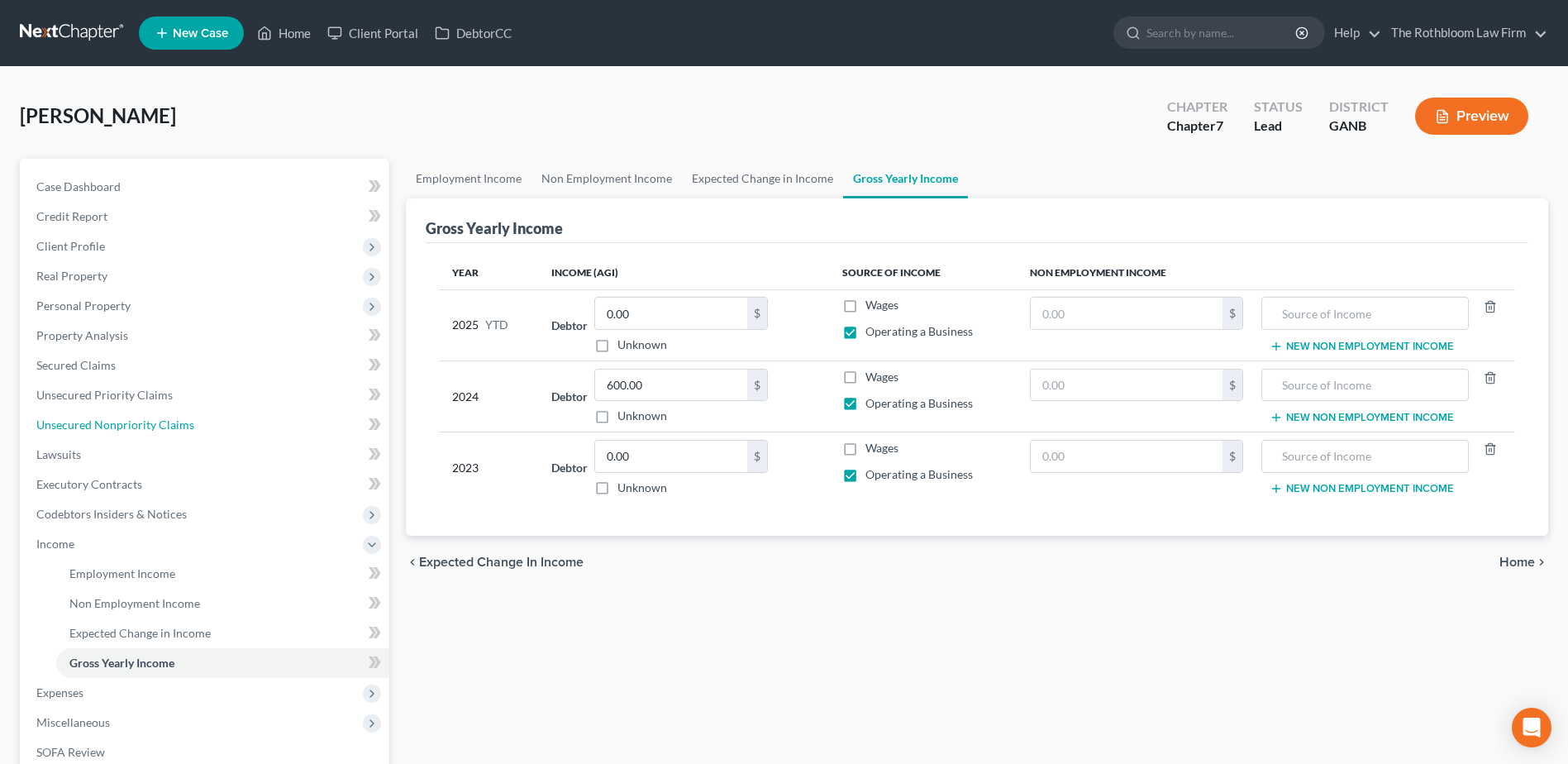
drag, startPoint x: 133, startPoint y: 423, endPoint x: 736, endPoint y: 433, distance: 603.1
click at [133, 423] on span "Unsecured Nonpriority Claims" at bounding box center [115, 425] width 158 height 14
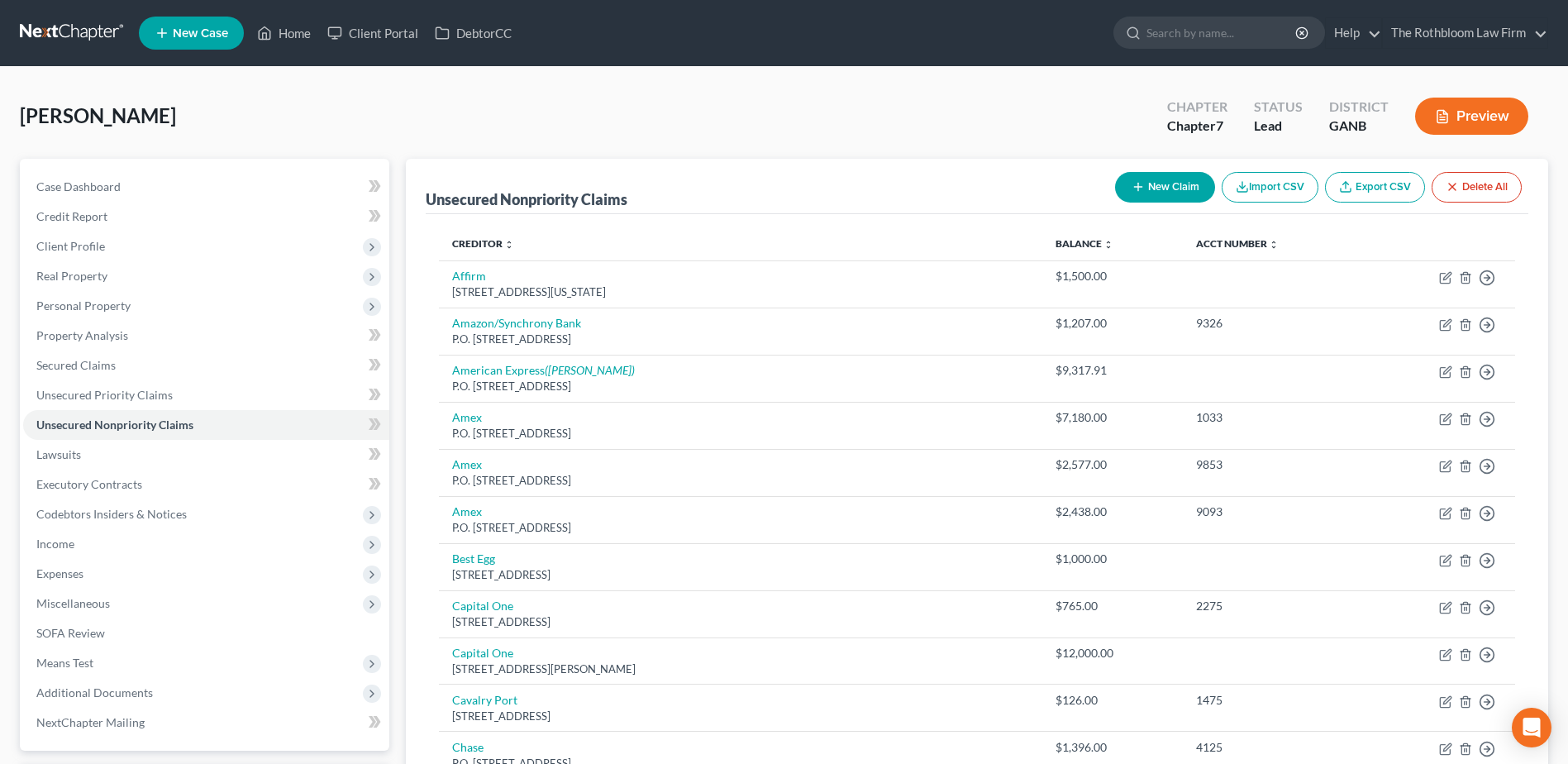
click at [1174, 182] on button "New Claim" at bounding box center [1164, 187] width 100 height 31
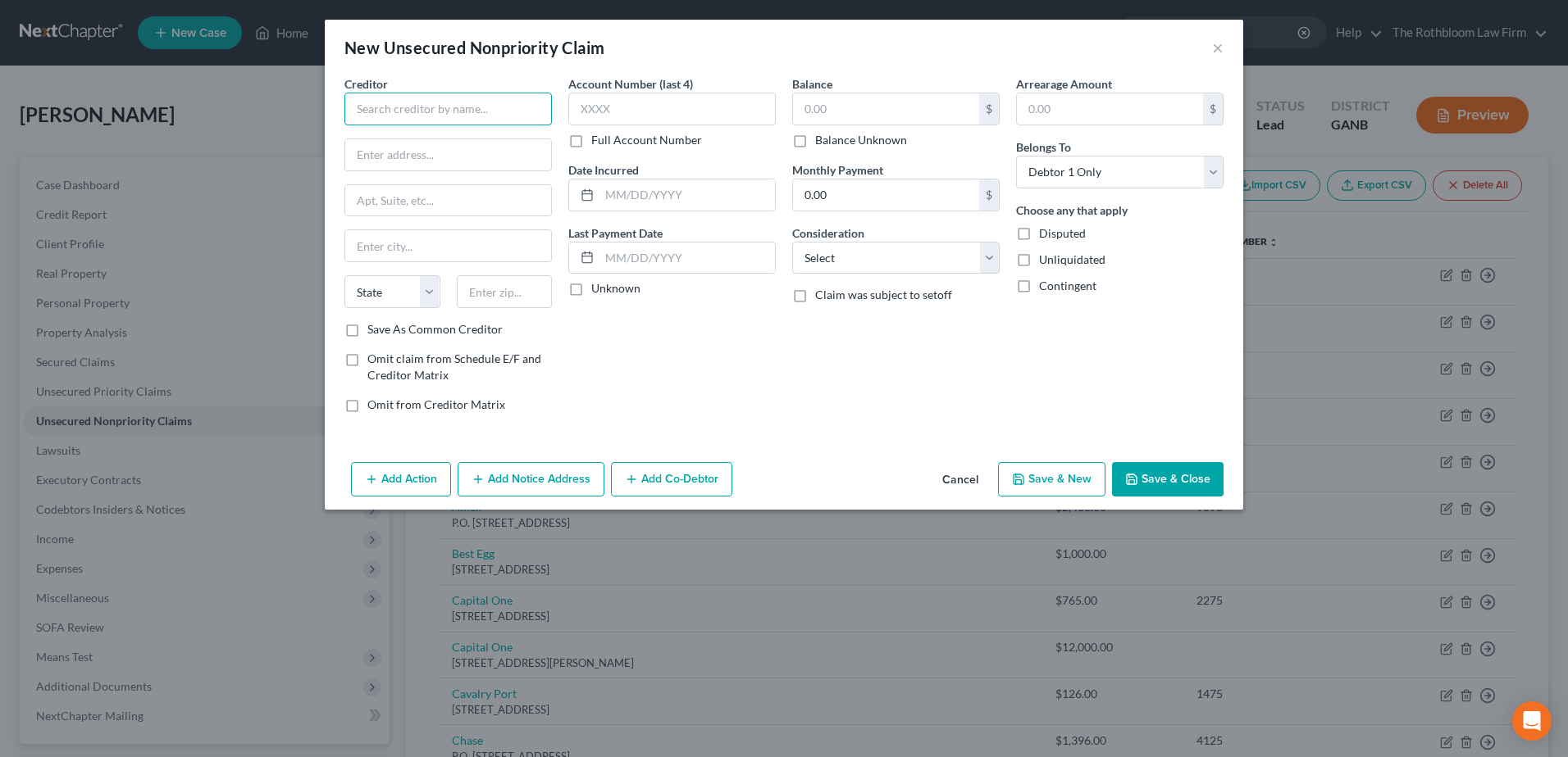
click at [367, 96] on input "text" at bounding box center [448, 108] width 208 height 32
drag, startPoint x: 389, startPoint y: 109, endPoint x: 342, endPoint y: 111, distance: 47.0
click at [342, 111] on div "Creditor * MDH-Ackerman Lee & White, LLC State AL AK AR AZ CA CO CT DE DC FL GA…" at bounding box center [449, 251] width 224 height 351
click at [385, 158] on input "text" at bounding box center [448, 155] width 206 height 31
paste input "10 Glenlake Parkway NE, South Tower Suite 1000, Atlanta, GA, 30328, U"
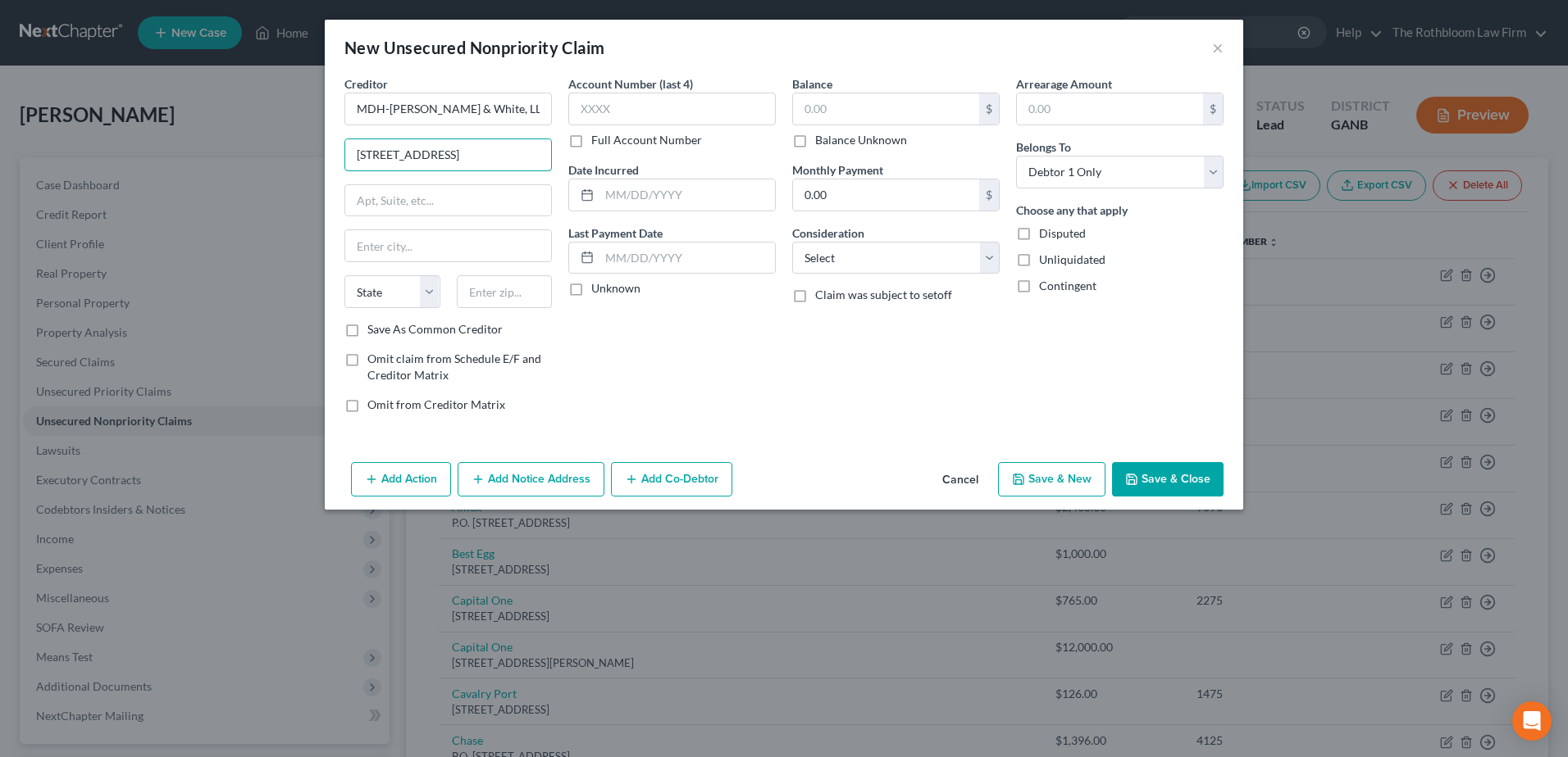
scroll to position [0, 179]
drag, startPoint x: 427, startPoint y: 158, endPoint x: 574, endPoint y: 155, distance: 147.0
click at [574, 155] on div "Creditor * MDH-Ackerman Lee & White, LLC 10 Glenlake Parkway NE, South Tower Su…" at bounding box center [784, 251] width 895 height 351
click at [512, 293] on input "text" at bounding box center [505, 291] width 96 height 32
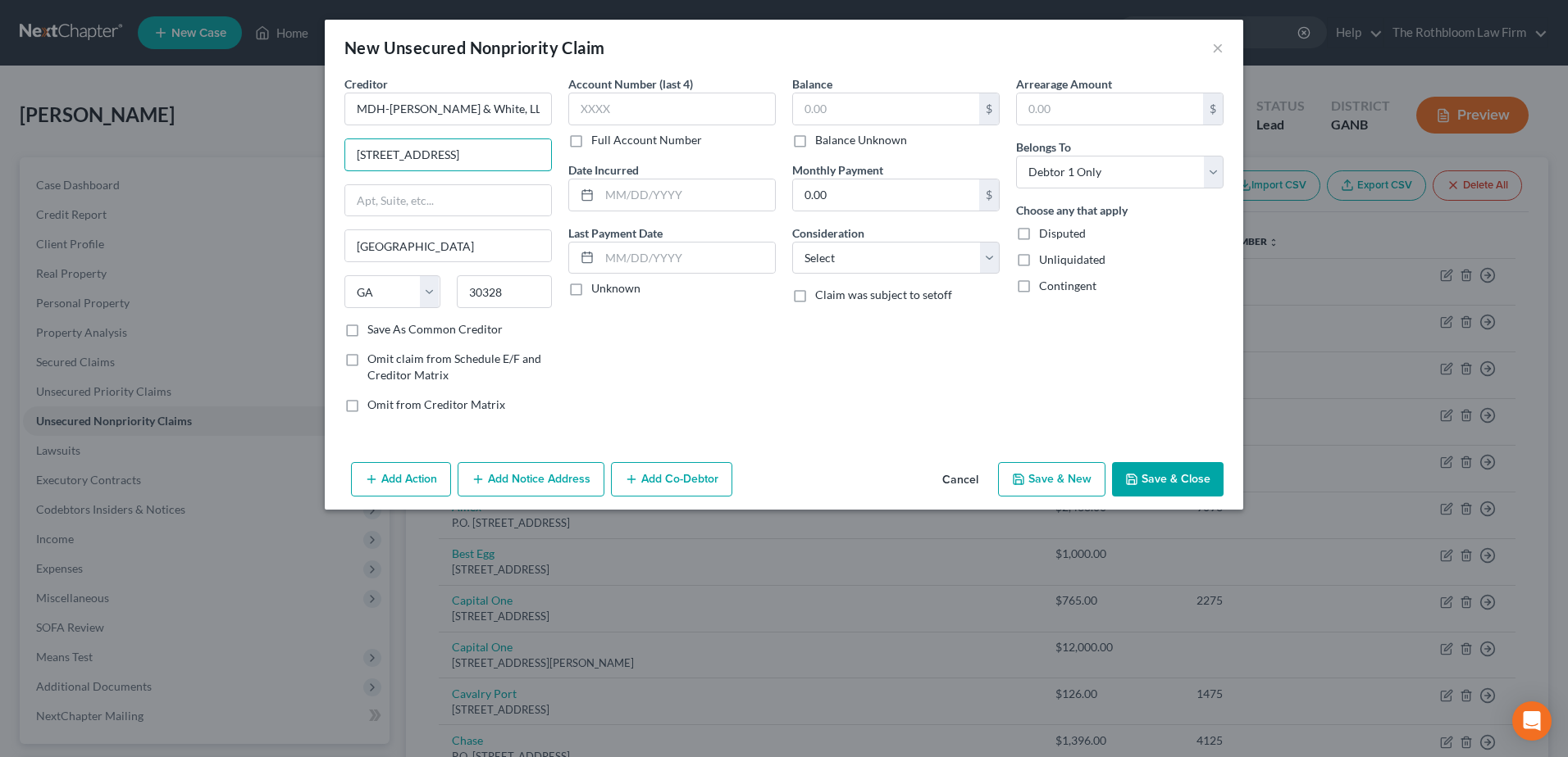
scroll to position [0, 65]
drag, startPoint x: 479, startPoint y: 154, endPoint x: 557, endPoint y: 155, distance: 78.0
click at [557, 155] on div "Creditor * MDH-Ackerman Lee & White, LLC 10 Glenlake Parkway NE, South Tower Su…" at bounding box center [449, 251] width 224 height 351
click at [360, 199] on input ", South Tower Suite 1000" at bounding box center [448, 201] width 206 height 31
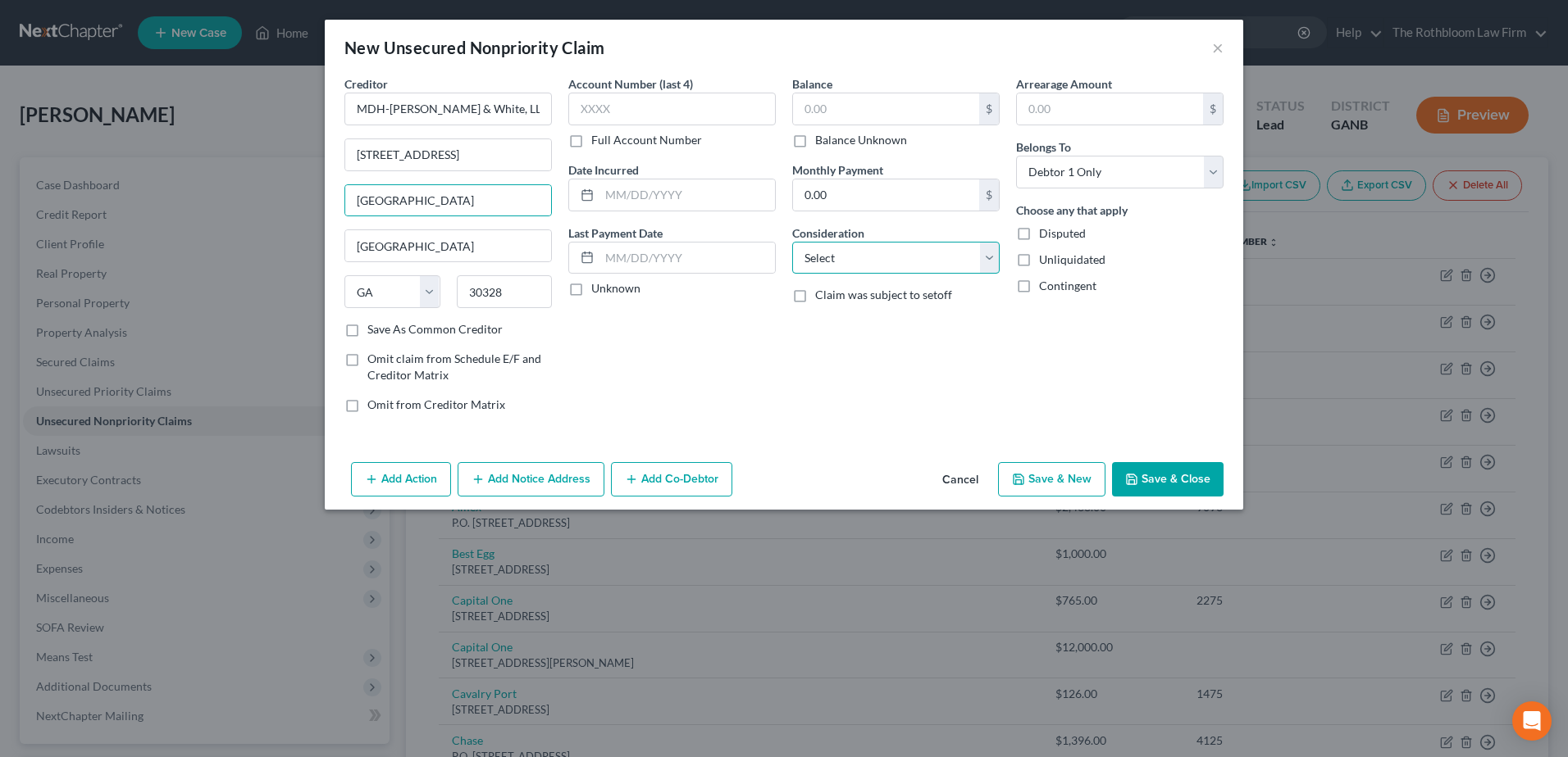
drag, startPoint x: 842, startPoint y: 256, endPoint x: 847, endPoint y: 273, distance: 17.7
click at [842, 256] on select "Select Cable / Satellite Services Collection Agency Credit Card Debt Debt Couns…" at bounding box center [895, 258] width 208 height 32
click at [792, 242] on select "Select Cable / Satellite Services Collection Agency Credit Card Debt Debt Couns…" at bounding box center [895, 258] width 208 height 32
click at [827, 319] on input "text" at bounding box center [895, 320] width 206 height 31
click at [685, 484] on button "Add Co-Debtor" at bounding box center [671, 479] width 121 height 34
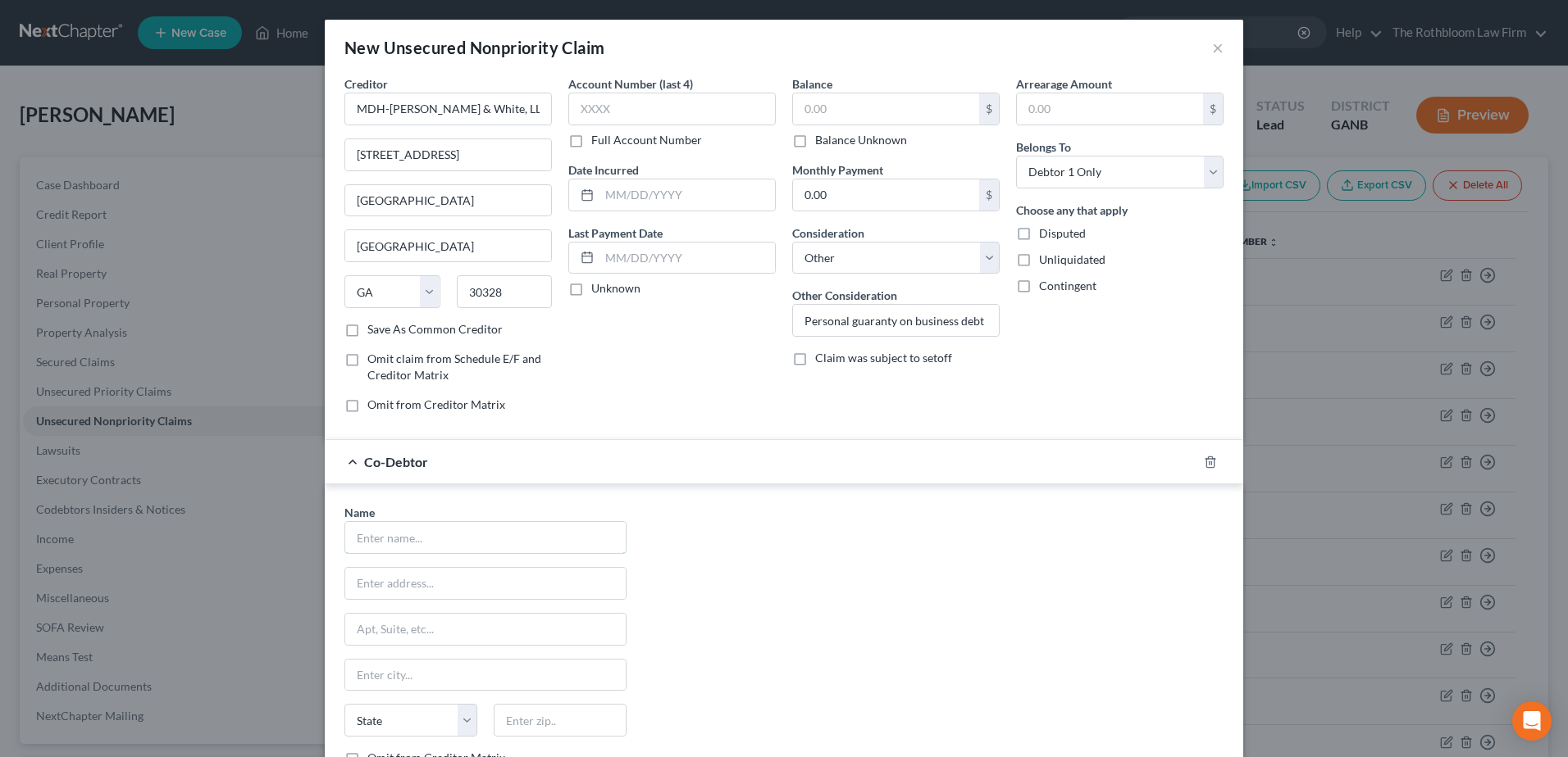
drag, startPoint x: 400, startPoint y: 543, endPoint x: 46, endPoint y: 633, distance: 365.3
click at [400, 543] on input "text" at bounding box center [485, 538] width 280 height 31
click at [392, 583] on input "text" at bounding box center [485, 584] width 280 height 31
paste input "1020 White Street SW, Atlanta, GA, 30310,"
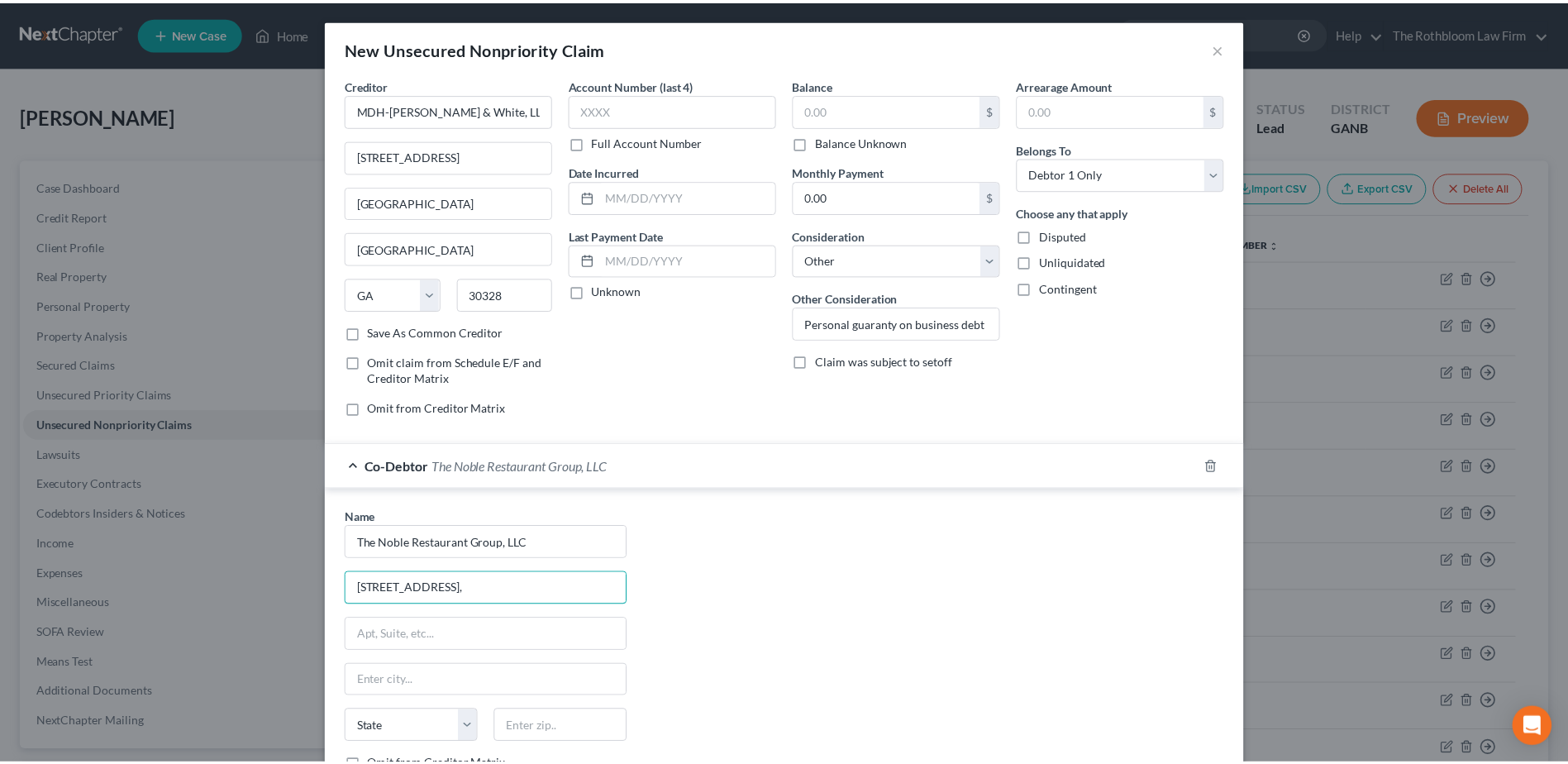
scroll to position [157, 0]
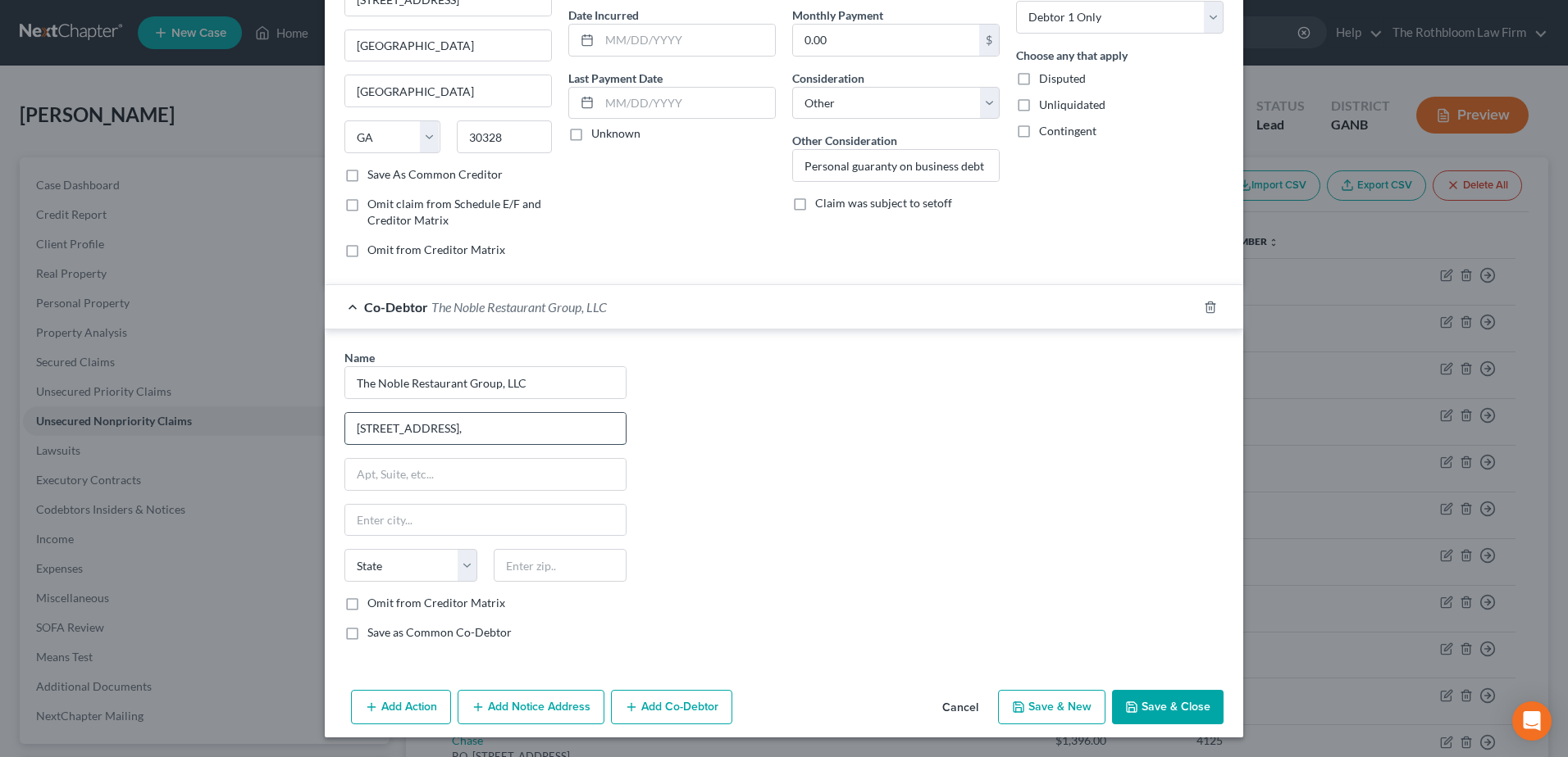
drag, startPoint x: 466, startPoint y: 432, endPoint x: 593, endPoint y: 424, distance: 127.3
click at [593, 424] on input "1020 White Street SW, Atlanta, GA, 30310," at bounding box center [485, 429] width 280 height 31
click at [548, 575] on input "text" at bounding box center [560, 564] width 133 height 32
click at [1135, 706] on button "Save & Close" at bounding box center [1167, 707] width 111 height 34
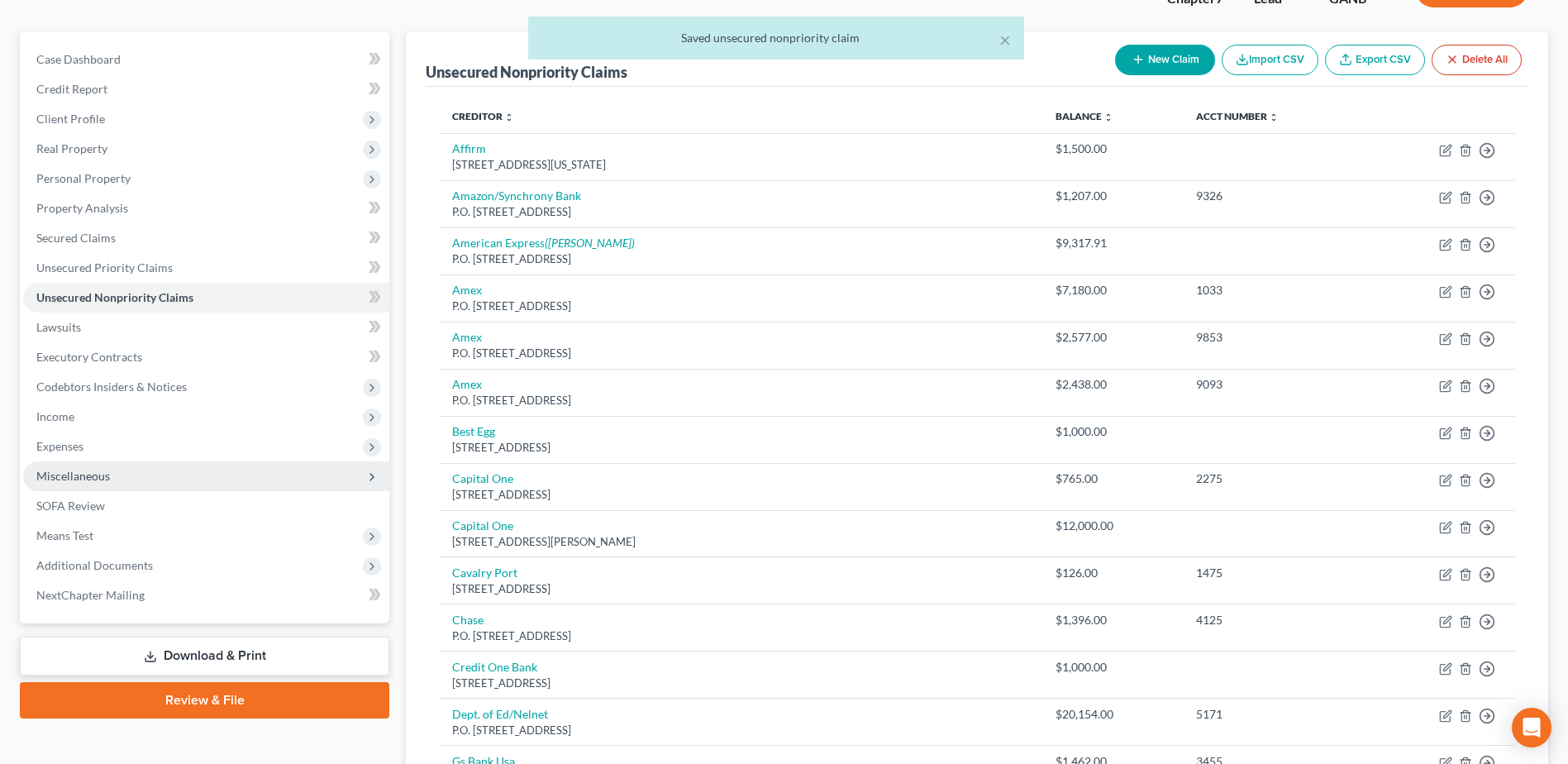
scroll to position [248, 0]
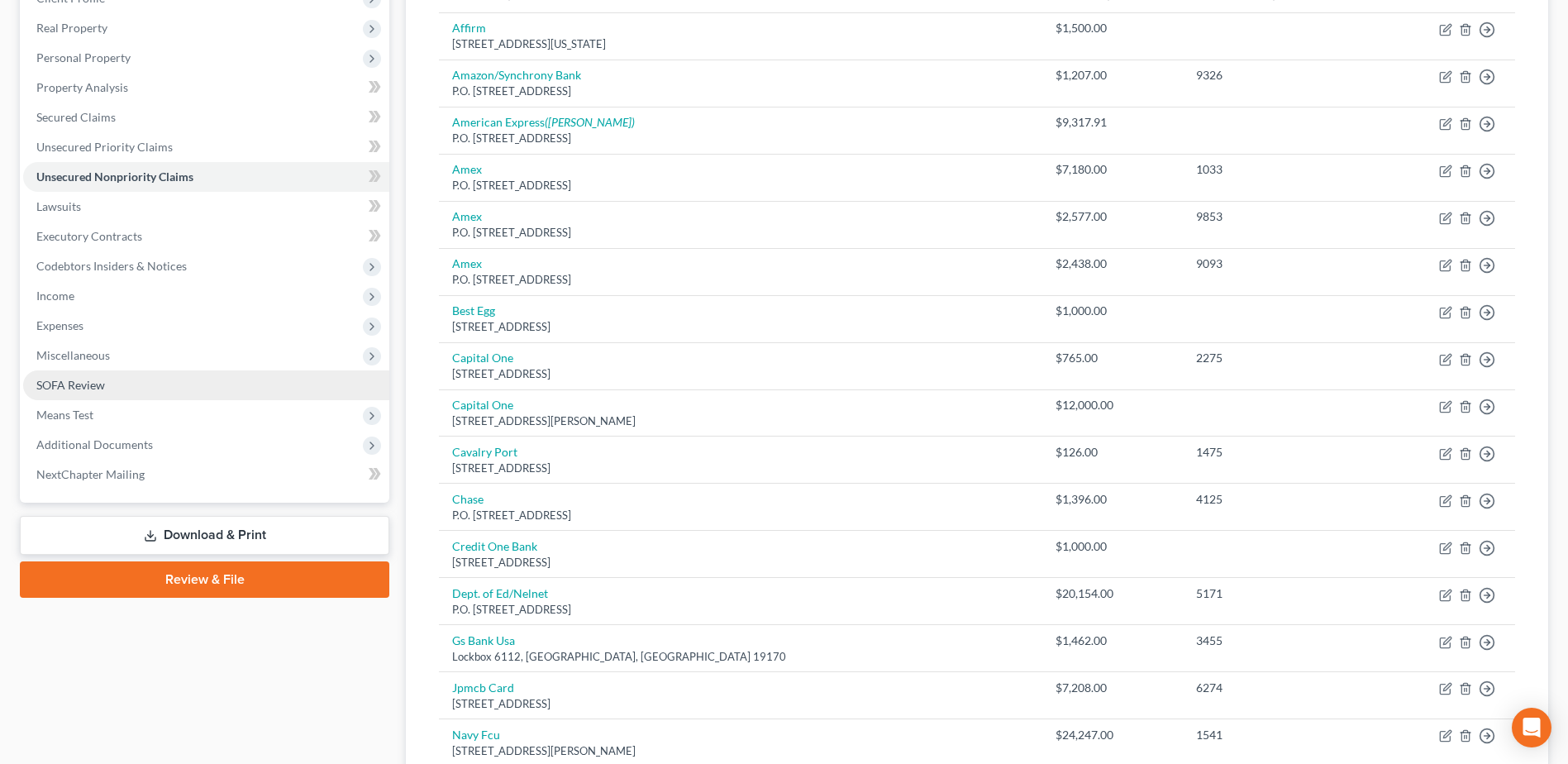
click at [79, 385] on span "SOFA Review" at bounding box center [70, 385] width 68 height 14
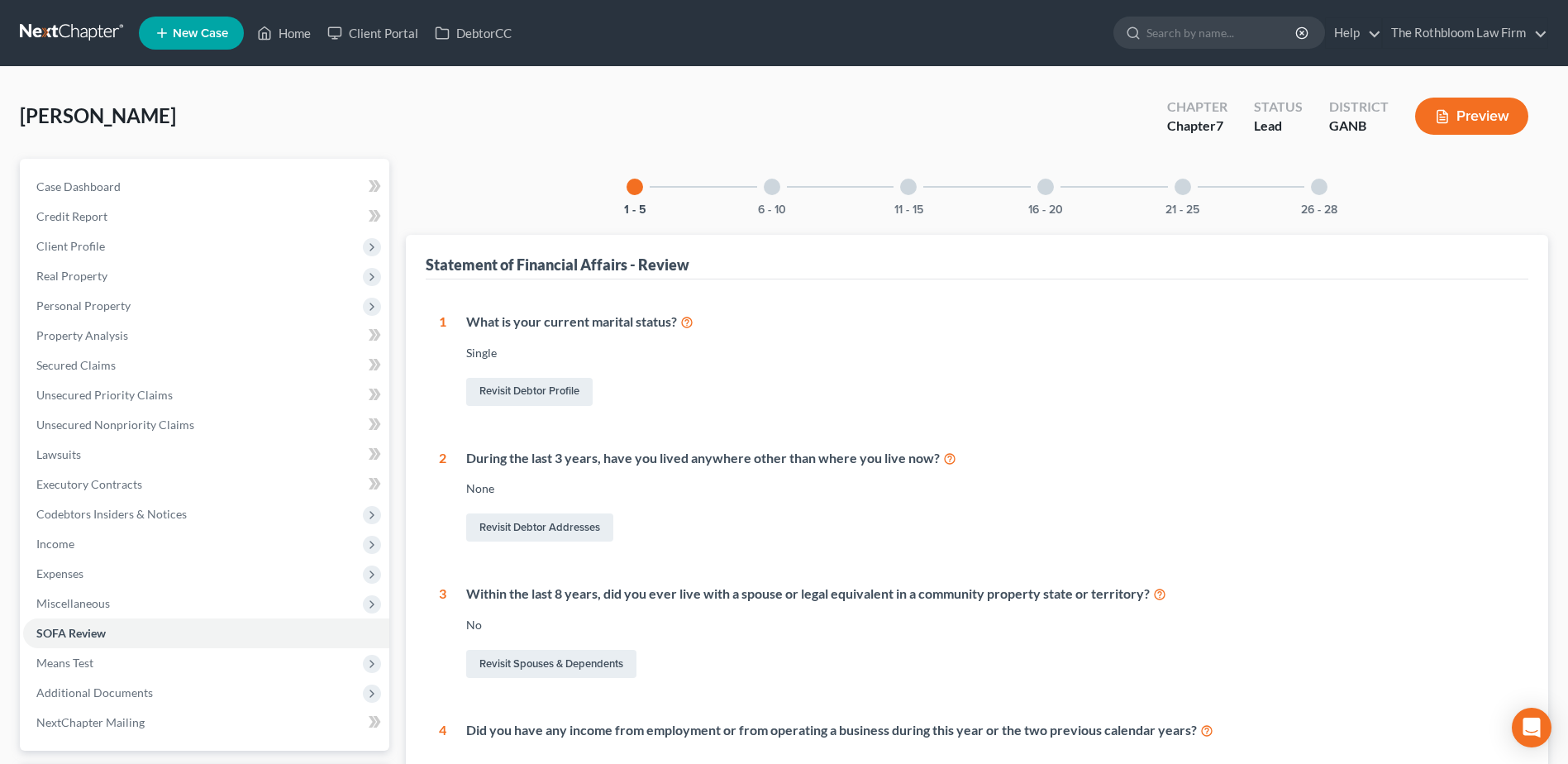
click at [1320, 187] on div at bounding box center [1319, 187] width 17 height 17
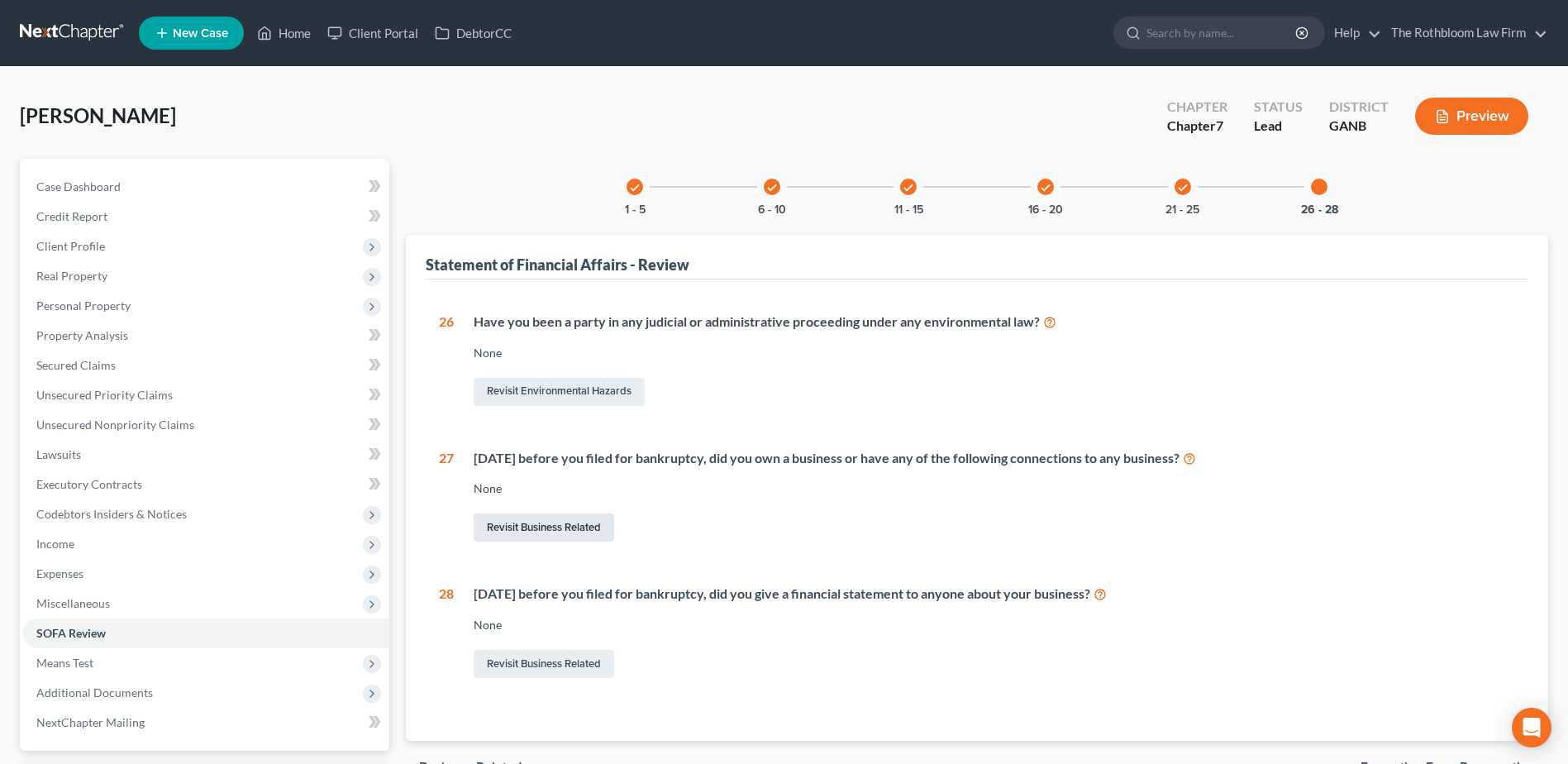
click at [565, 534] on link "Revisit Business Related" at bounding box center [544, 528] width 141 height 28
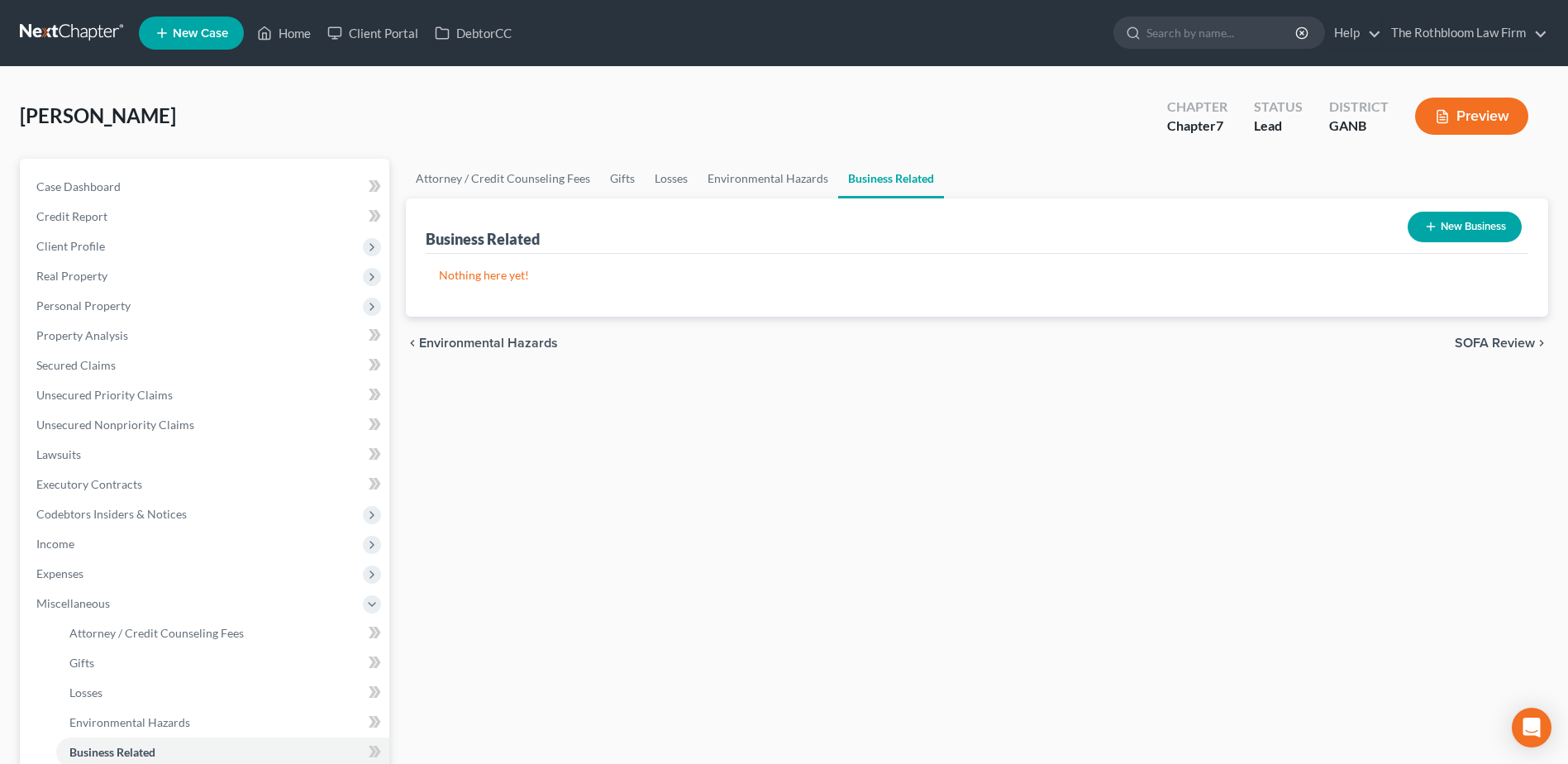
click at [1509, 231] on button "New Business" at bounding box center [1464, 226] width 114 height 31
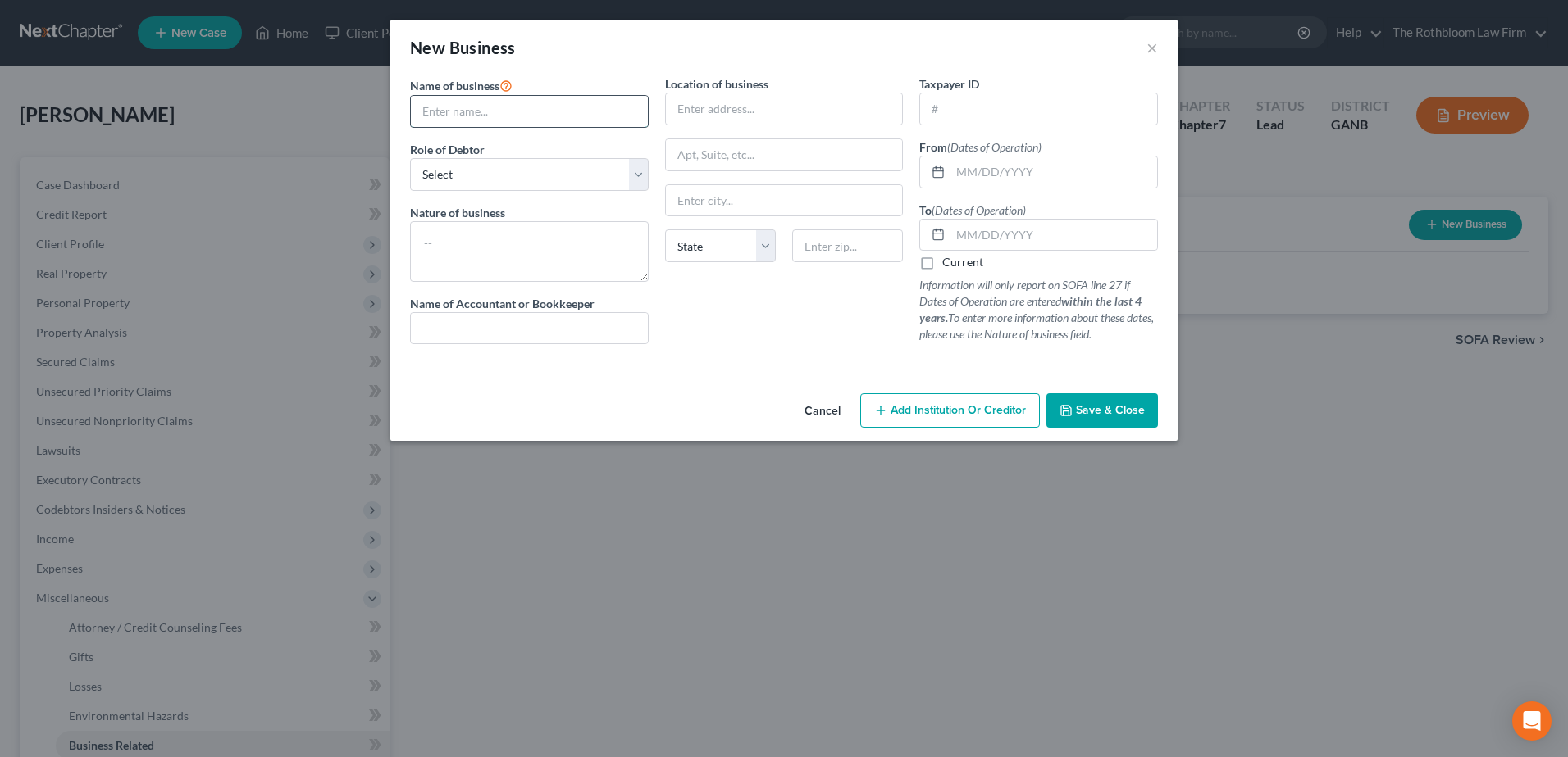
click at [440, 106] on input "text" at bounding box center [529, 112] width 237 height 31
drag, startPoint x: 534, startPoint y: 174, endPoint x: 521, endPoint y: 190, distance: 20.6
click at [534, 174] on select "Select A member of a limited liability company (LLC) or limited liability partn…" at bounding box center [529, 174] width 239 height 32
click at [410, 158] on select "Select A member of a limited liability company (LLC) or limited liability partn…" at bounding box center [529, 174] width 239 height 32
click at [576, 112] on input "The Noble Restaurant Group" at bounding box center [529, 112] width 237 height 31
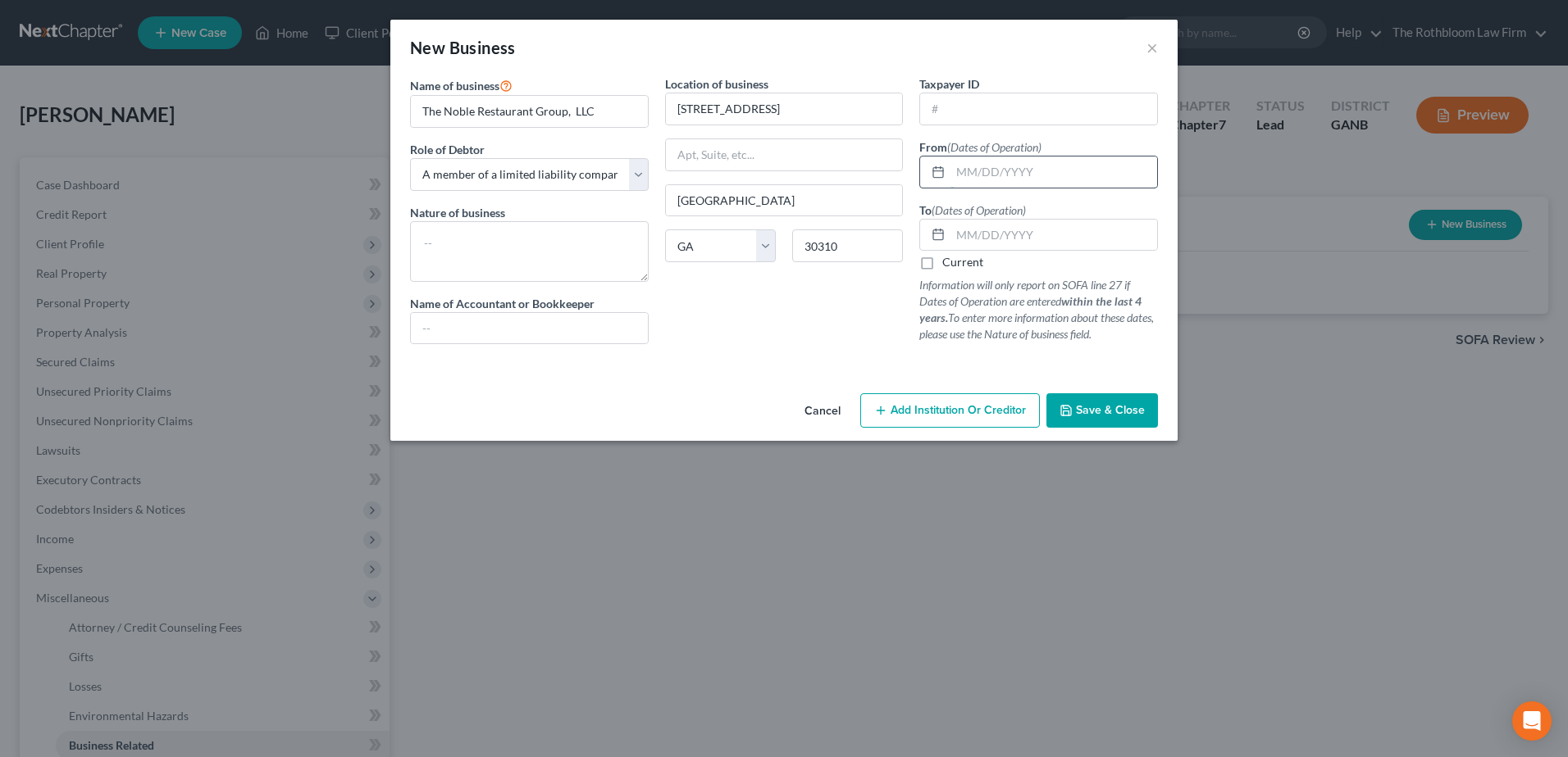
click at [975, 160] on input "text" at bounding box center [1054, 172] width 207 height 31
click at [942, 257] on label "Current" at bounding box center [963, 262] width 41 height 17
click at [948, 257] on input "Current" at bounding box center [953, 259] width 11 height 11
click at [445, 236] on textarea at bounding box center [529, 252] width 239 height 61
click at [1112, 406] on span "Save & Close" at bounding box center [1110, 410] width 69 height 14
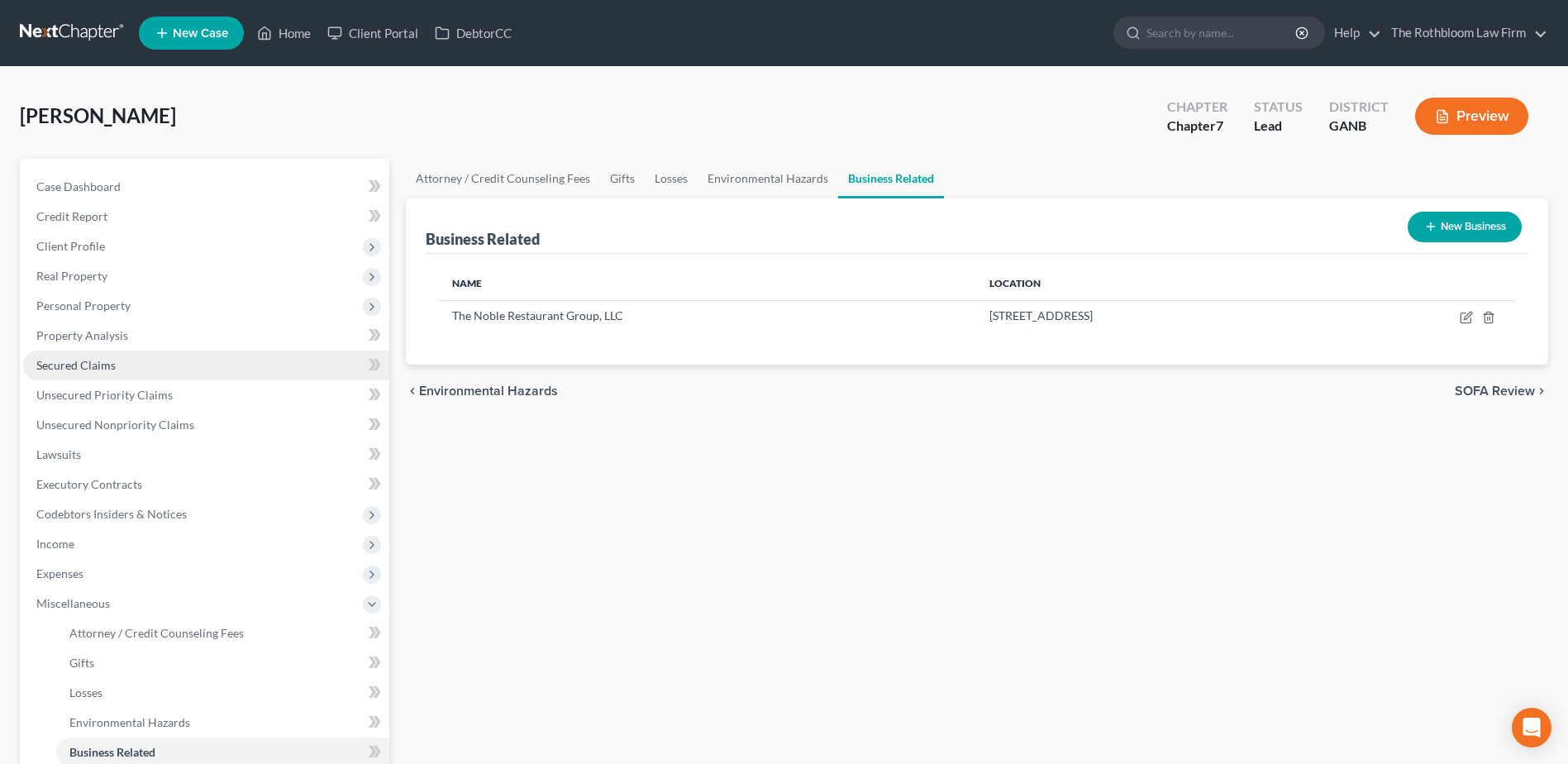
click at [96, 367] on span "Secured Claims" at bounding box center [76, 365] width 79 height 14
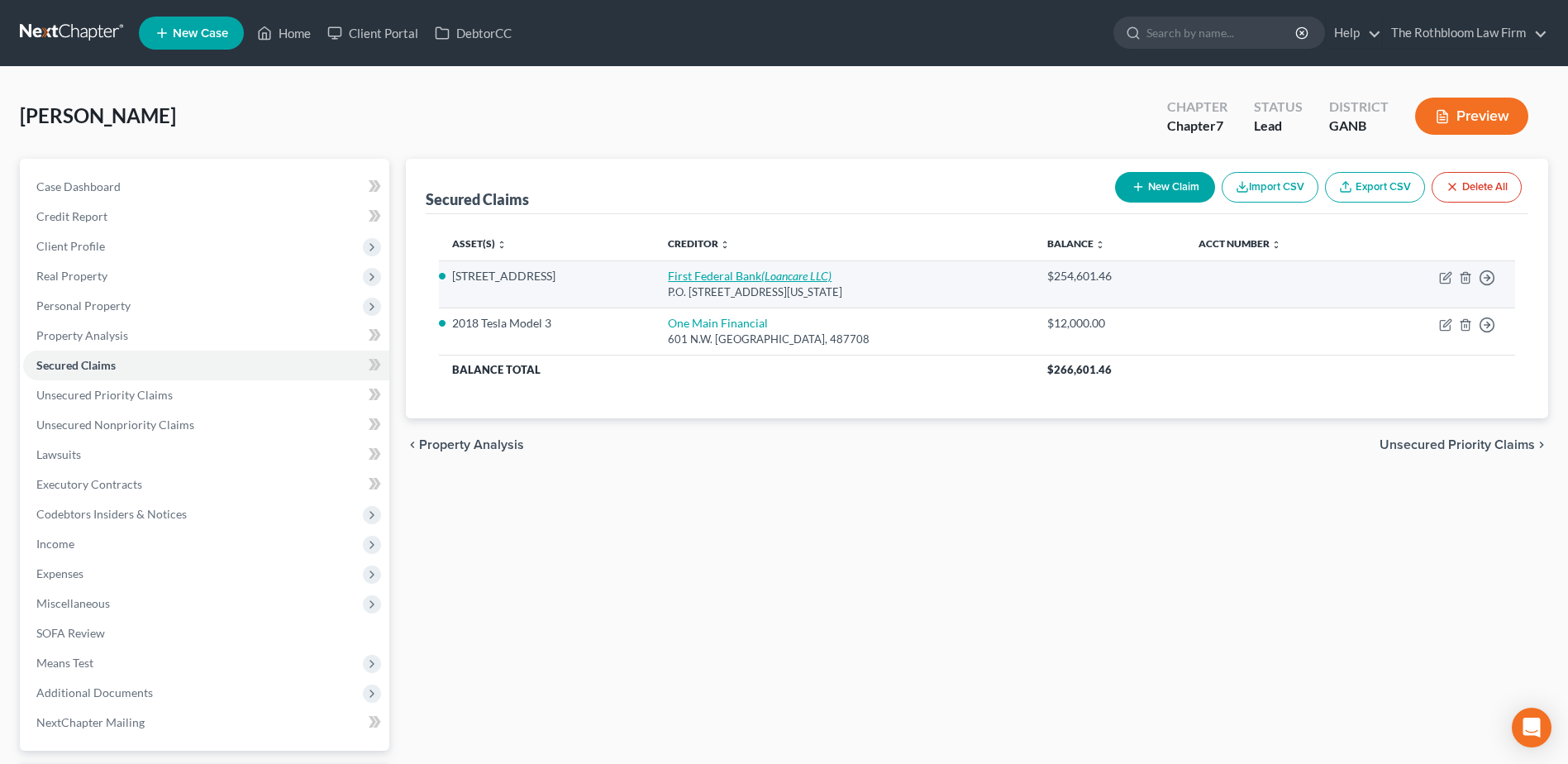
click at [697, 277] on link "First Federal Bank (Loancare LLC)" at bounding box center [749, 276] width 164 height 14
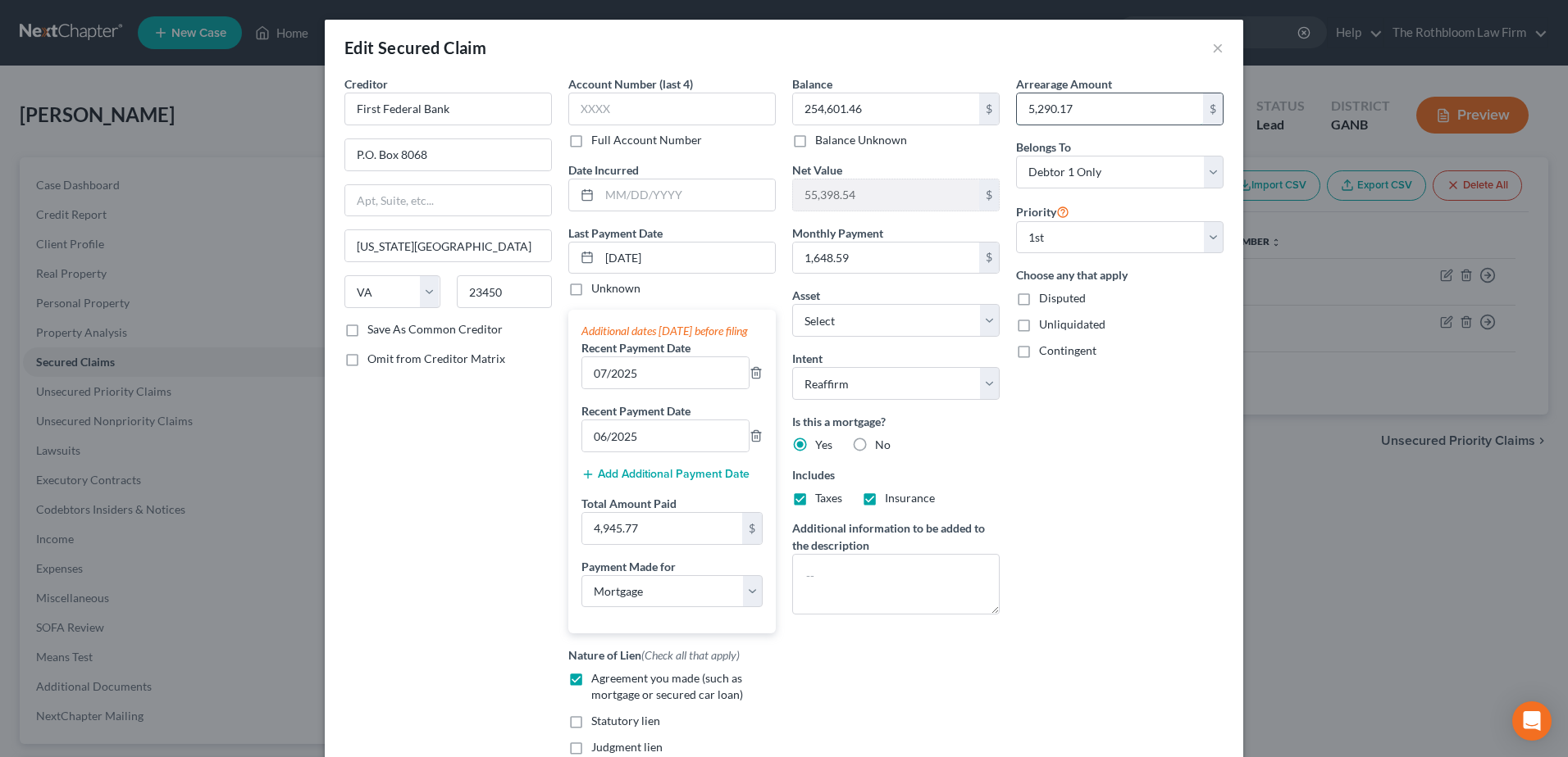
click at [1081, 106] on input "5,290.17" at bounding box center [1109, 109] width 186 height 31
click at [597, 115] on input "text" at bounding box center [672, 108] width 208 height 32
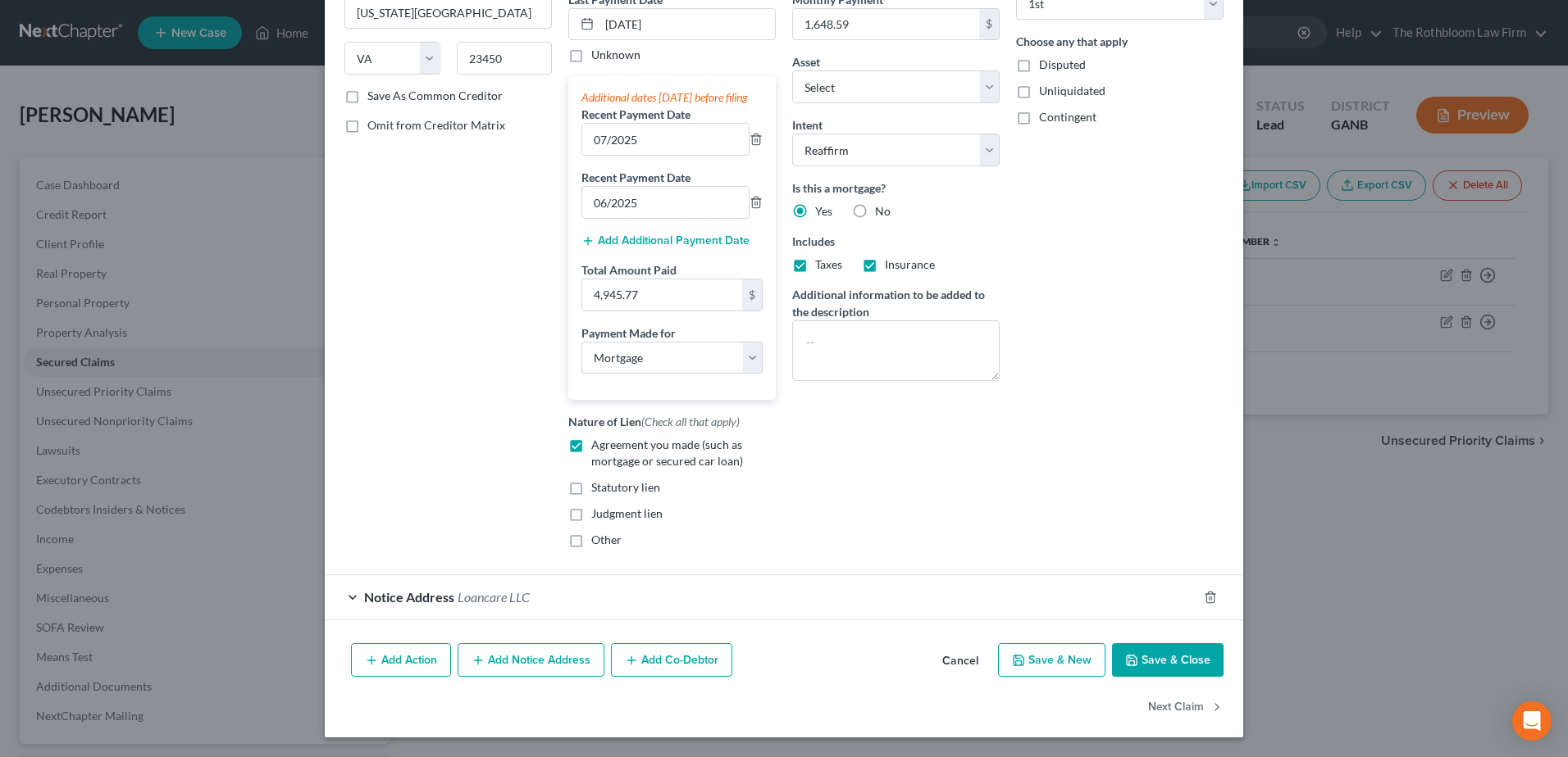
click at [1168, 654] on button "Save & Close" at bounding box center [1167, 660] width 111 height 34
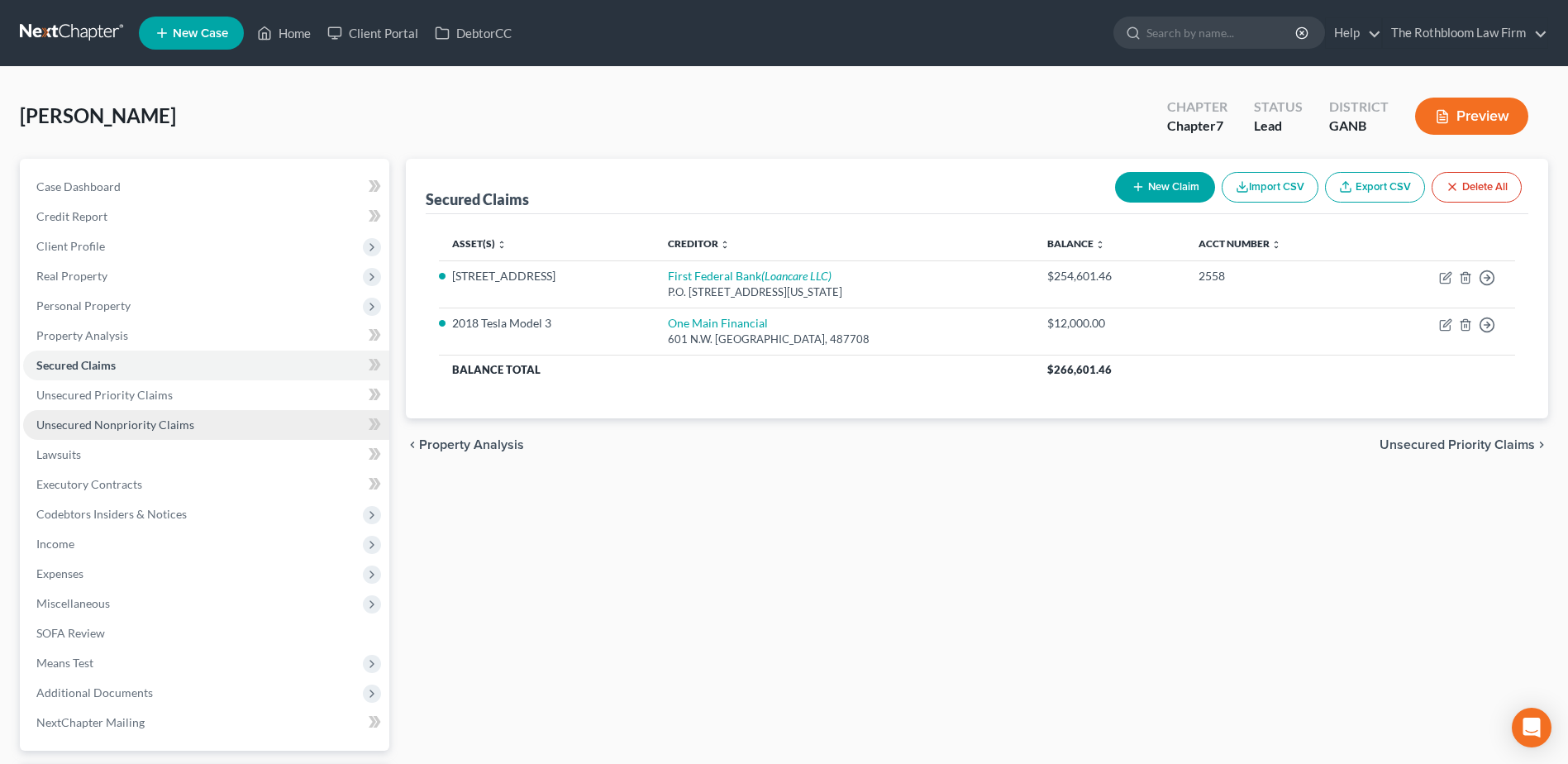
click at [128, 427] on span "Unsecured Nonpriority Claims" at bounding box center [115, 425] width 158 height 14
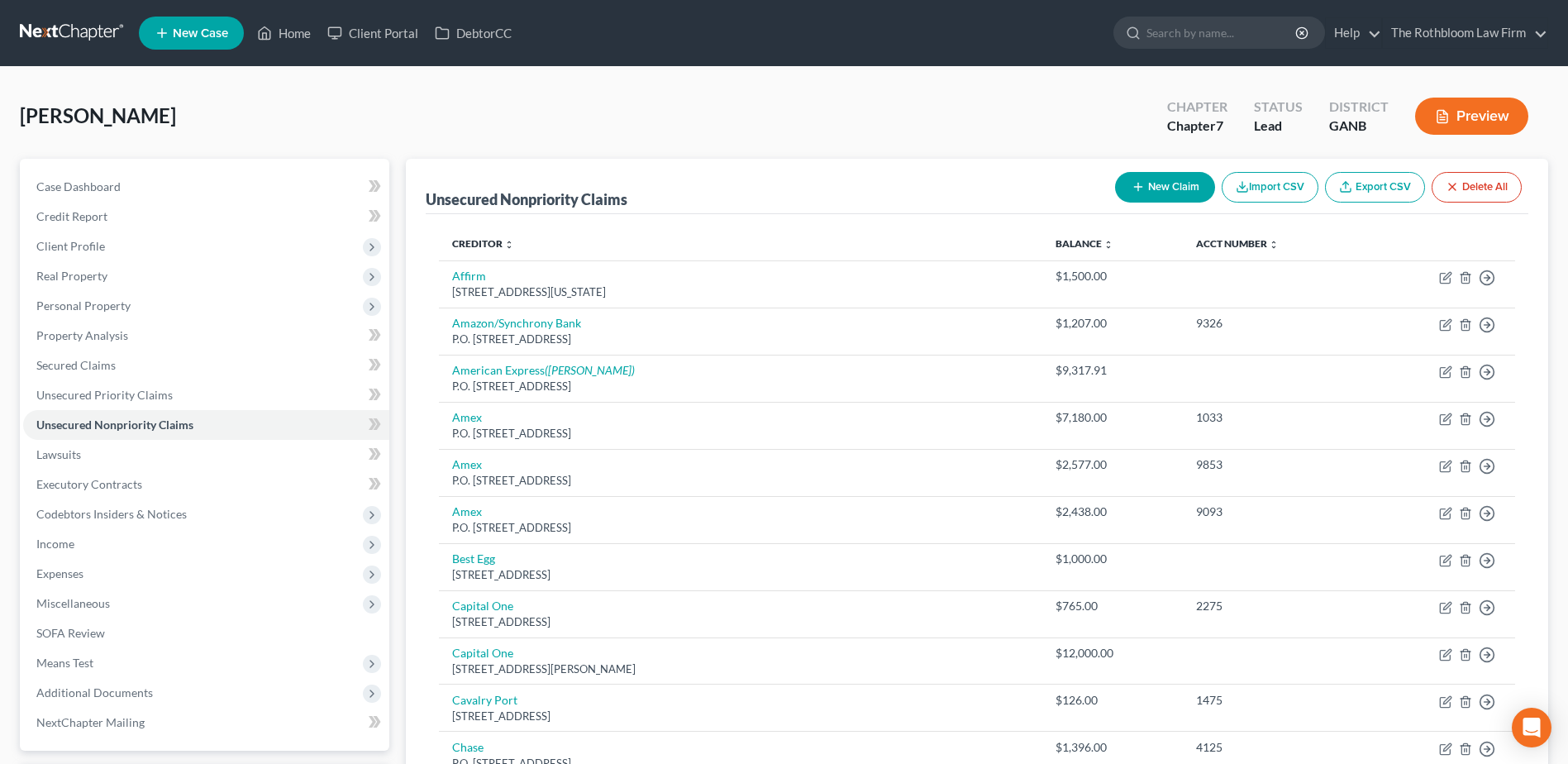
click at [1172, 191] on button "New Claim" at bounding box center [1164, 187] width 100 height 31
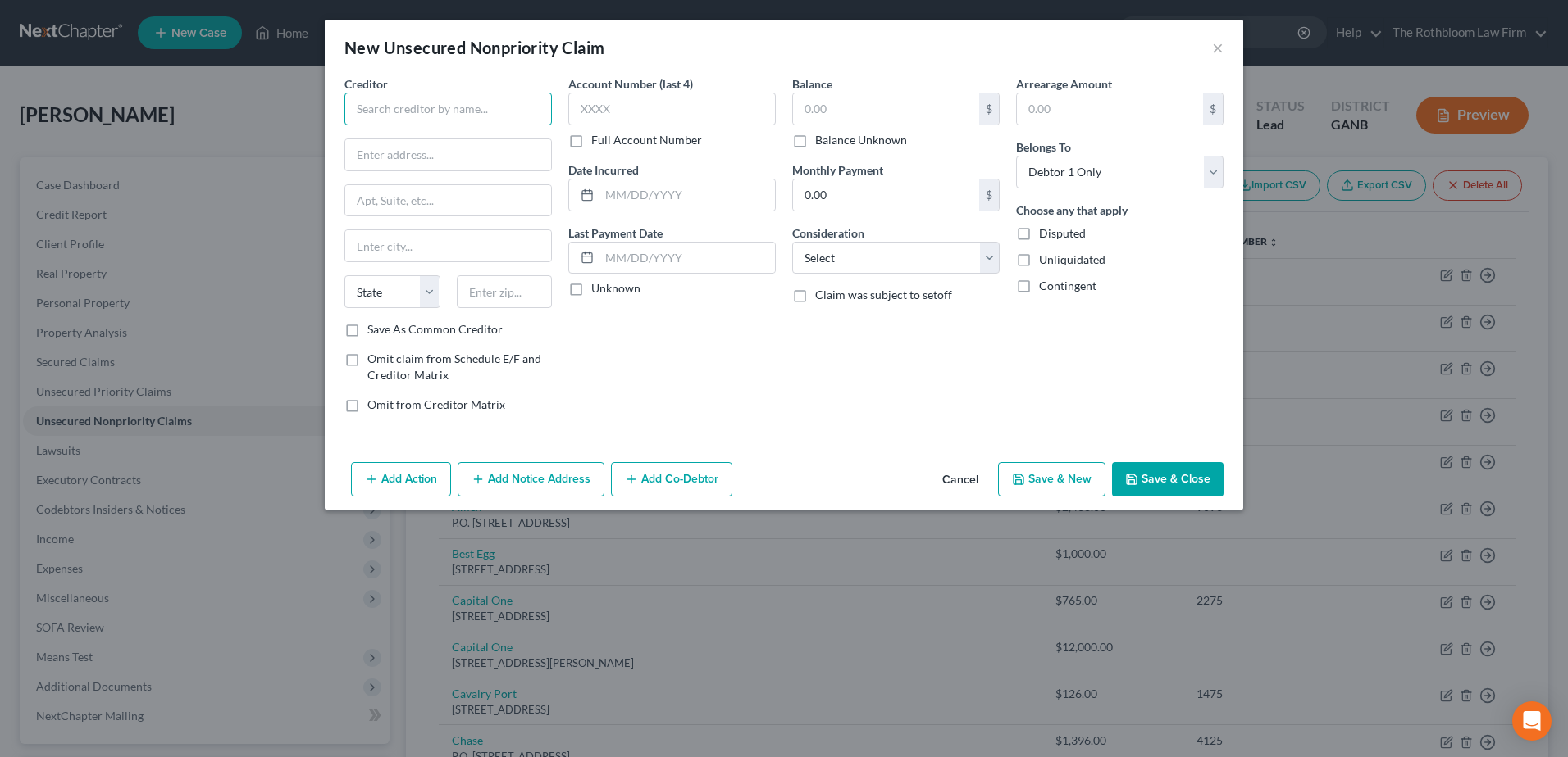
click at [346, 92] on input "text" at bounding box center [448, 108] width 208 height 32
click at [903, 112] on input "text" at bounding box center [885, 109] width 186 height 31
click at [812, 259] on select "Select Cable / Satellite Services Collection Agency Credit Card Debt Debt Couns…" at bounding box center [895, 258] width 208 height 32
click at [792, 242] on select "Select Cable / Satellite Services Collection Agency Credit Card Debt Debt Couns…" at bounding box center [895, 258] width 208 height 32
click at [827, 332] on input "text" at bounding box center [895, 320] width 206 height 31
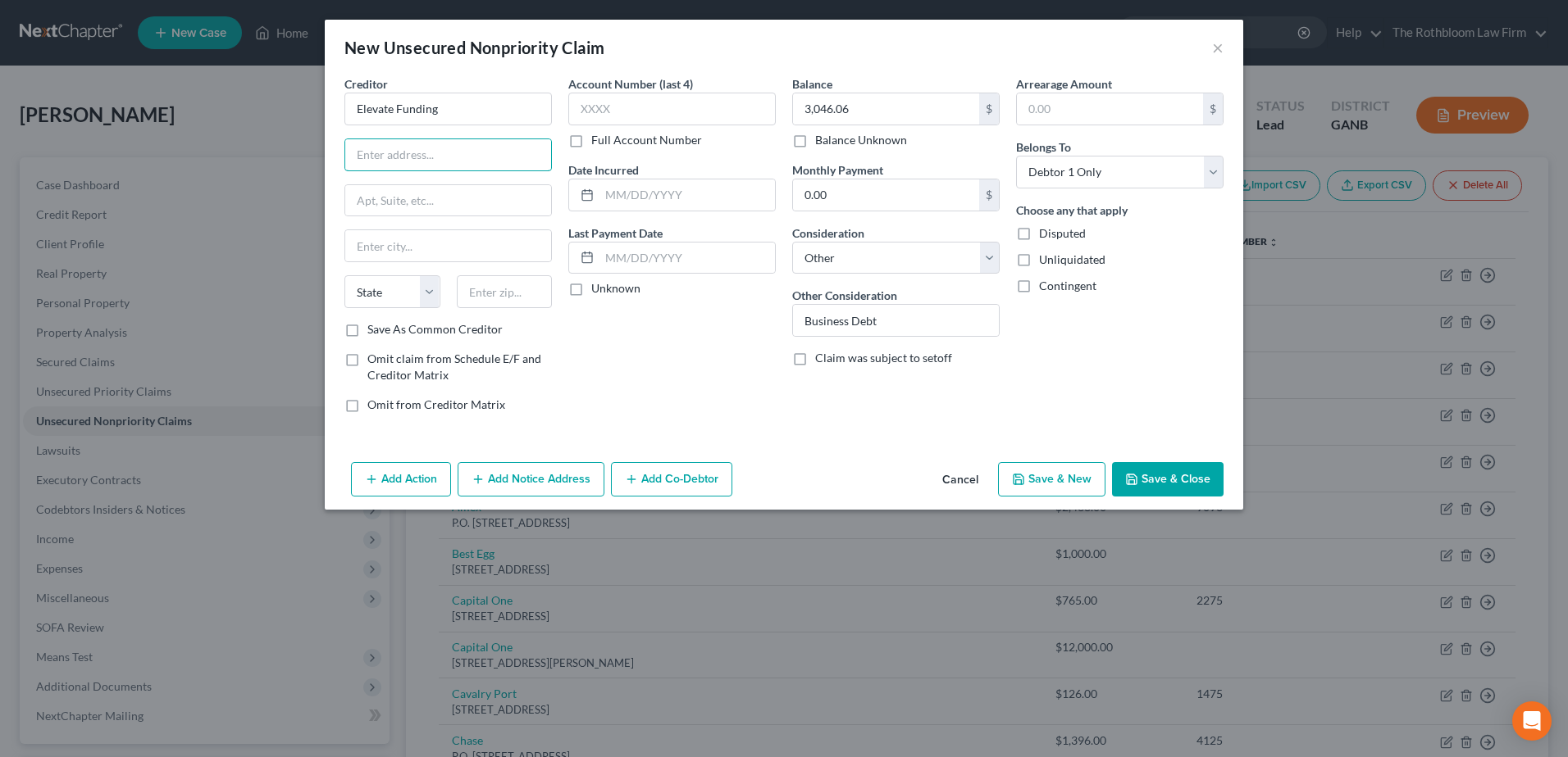
drag, startPoint x: 426, startPoint y: 154, endPoint x: 37, endPoint y: 258, distance: 402.7
click at [426, 154] on input "text" at bounding box center [448, 155] width 206 height 31
click at [362, 159] on input "text" at bounding box center [448, 155] width 206 height 31
paste input "5200 NW 43rd Street, Suite 102-134 Gainesville, Florida 32606"
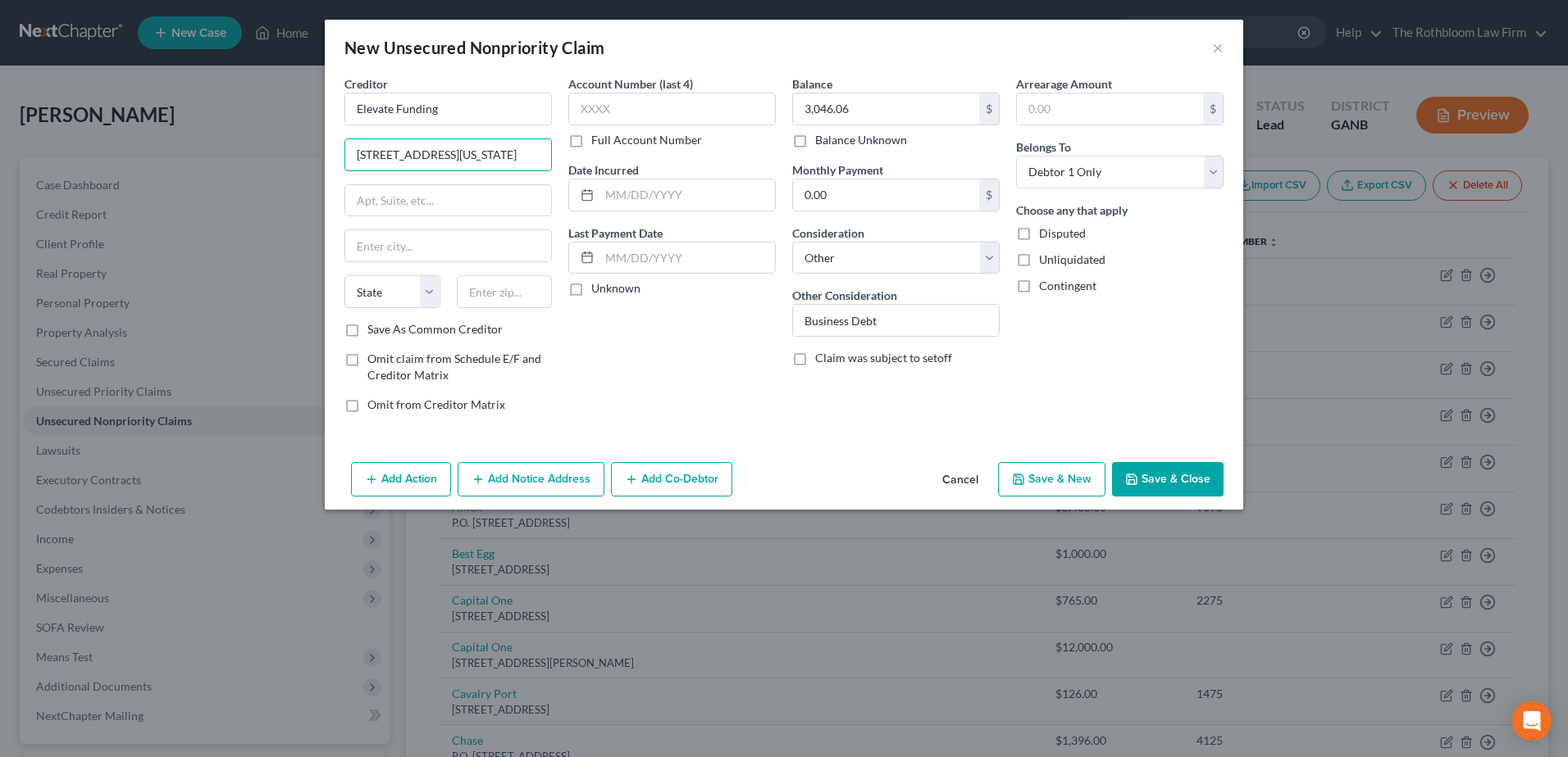
drag, startPoint x: 409, startPoint y: 152, endPoint x: 588, endPoint y: 156, distance: 179.0
click at [588, 156] on div "Creditor * Elevate Funding 5200 NW 43rd Street, Suite 102-134 Gainesville, Flor…" at bounding box center [784, 251] width 895 height 351
click at [524, 288] on input "text" at bounding box center [505, 291] width 96 height 32
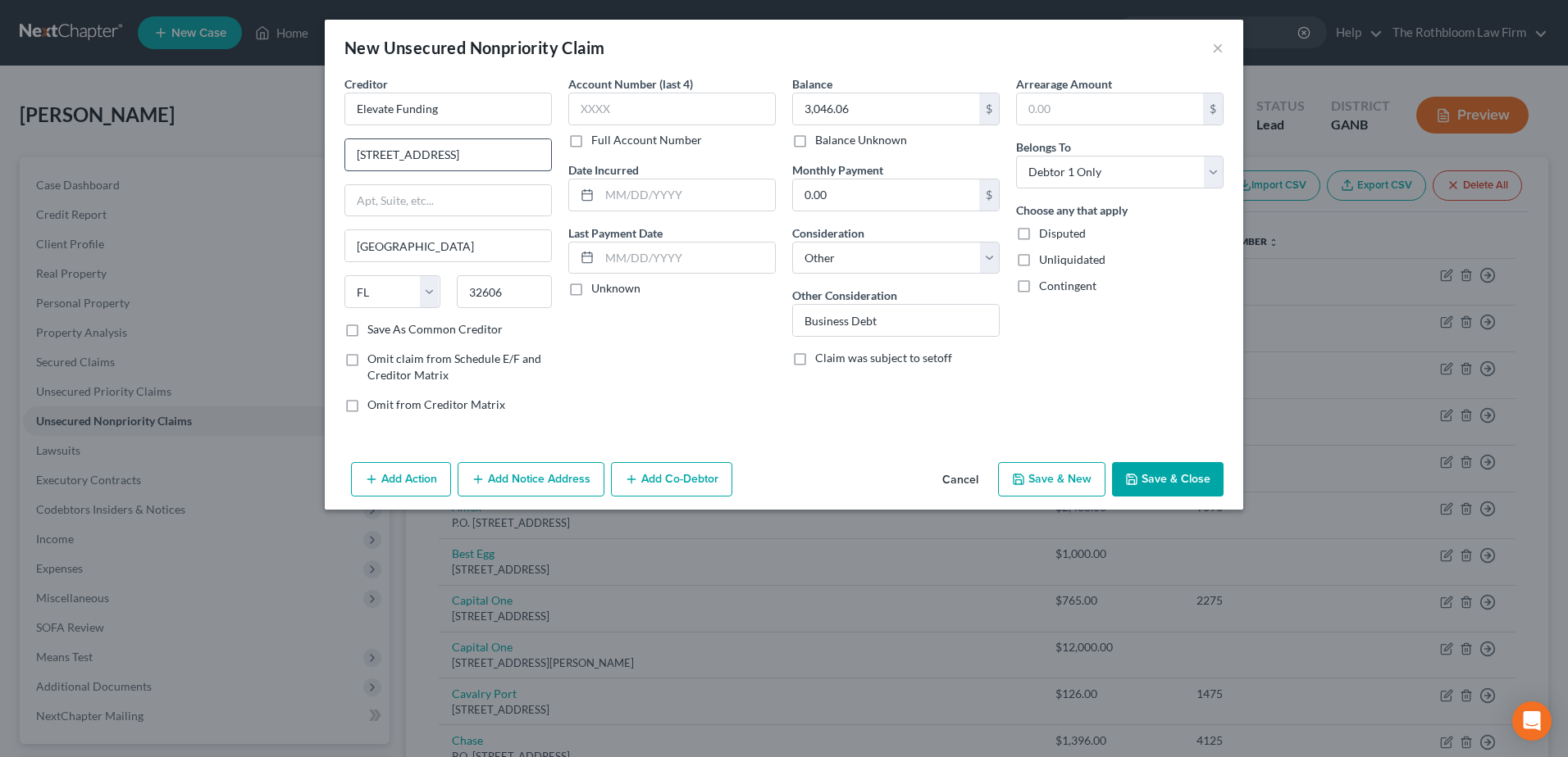
drag, startPoint x: 467, startPoint y: 150, endPoint x: 550, endPoint y: 159, distance: 83.5
click at [550, 159] on input "5200 NW 43rd Street, Suite 102-134" at bounding box center [448, 155] width 206 height 31
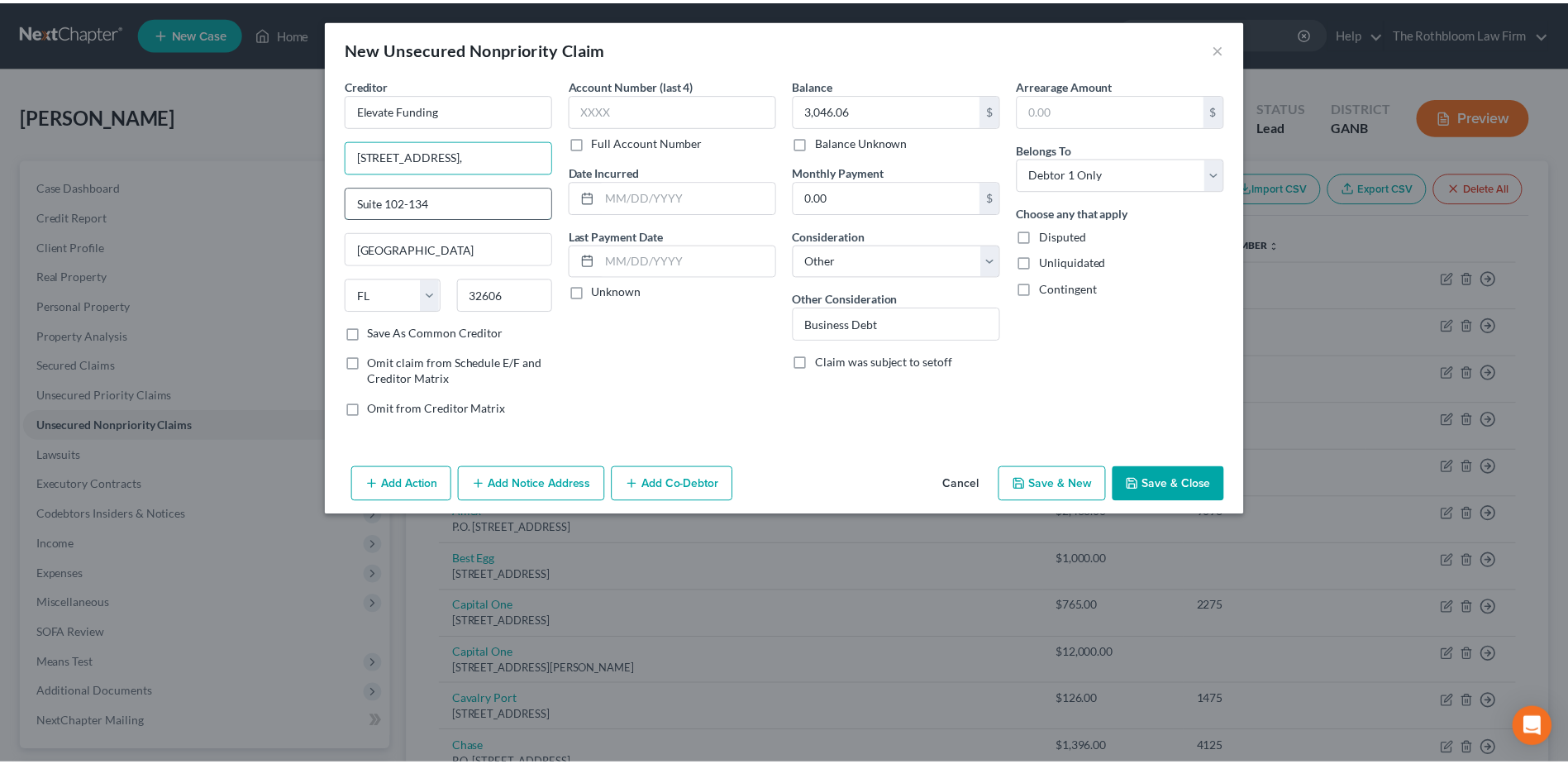
scroll to position [0, 0]
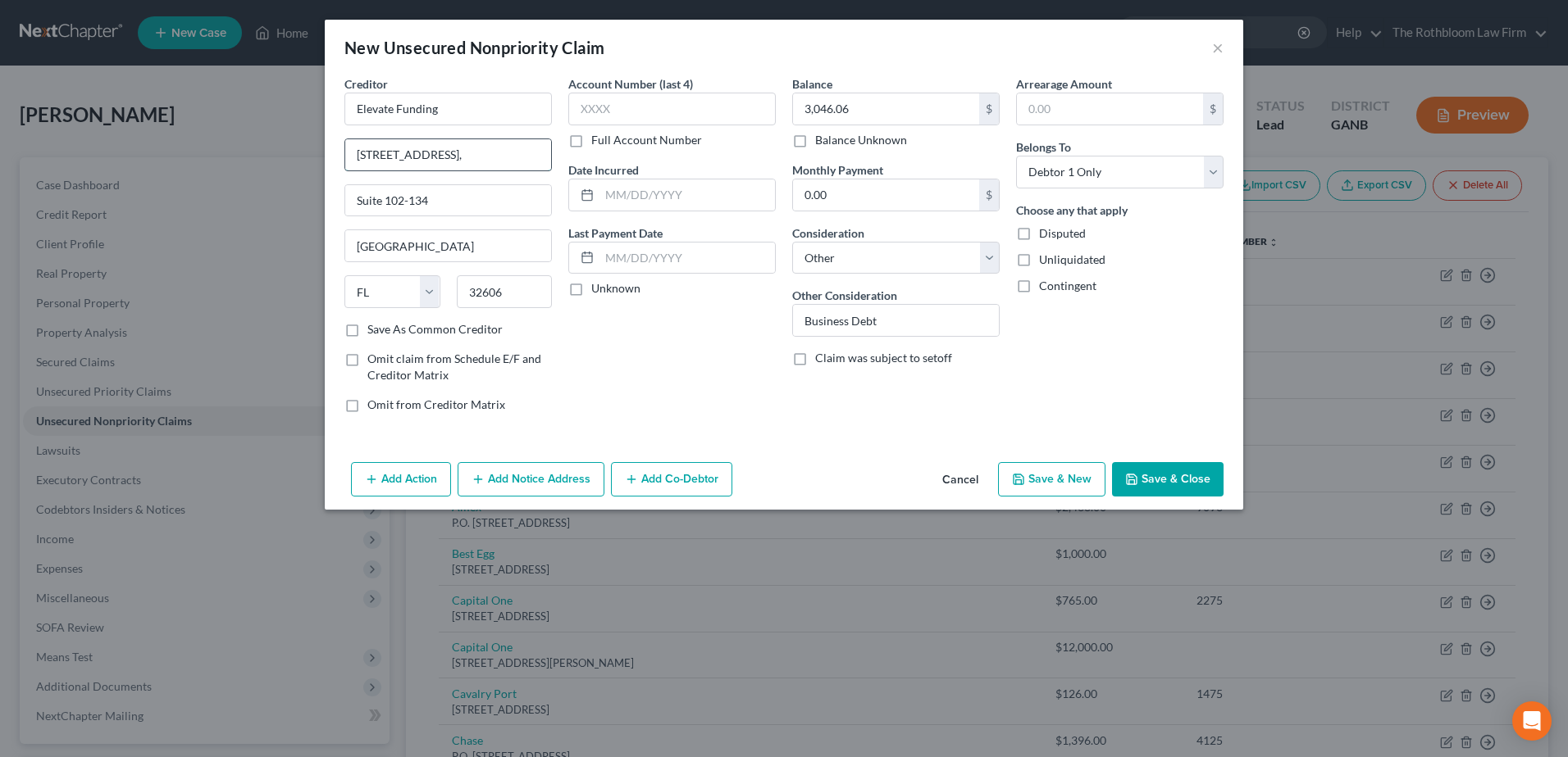
click at [477, 152] on input "5200 NW 43rd Street," at bounding box center [448, 155] width 206 height 31
click at [1146, 475] on button "Save & Close" at bounding box center [1167, 479] width 111 height 34
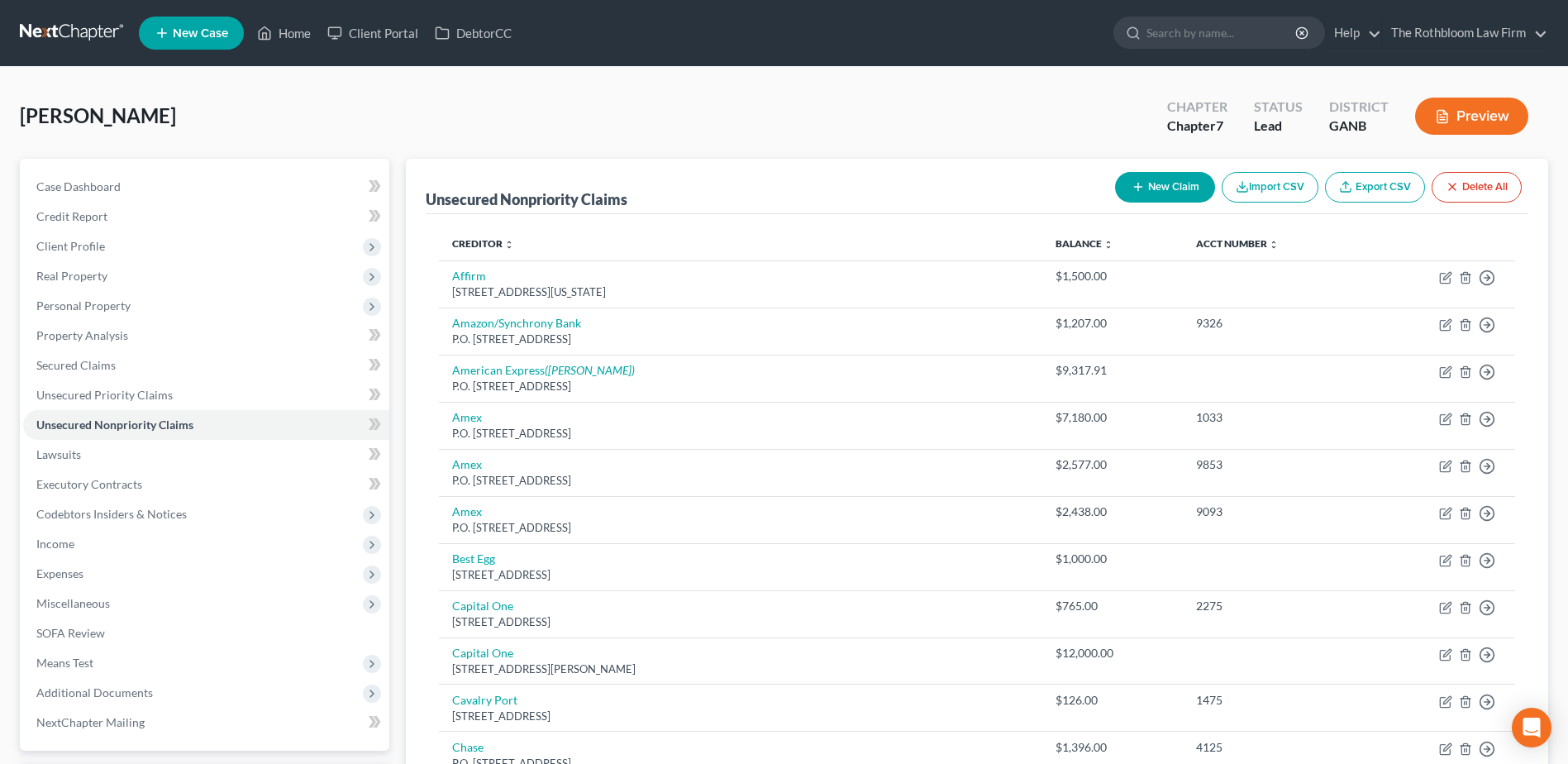
click at [1158, 179] on button "New Claim" at bounding box center [1164, 187] width 100 height 31
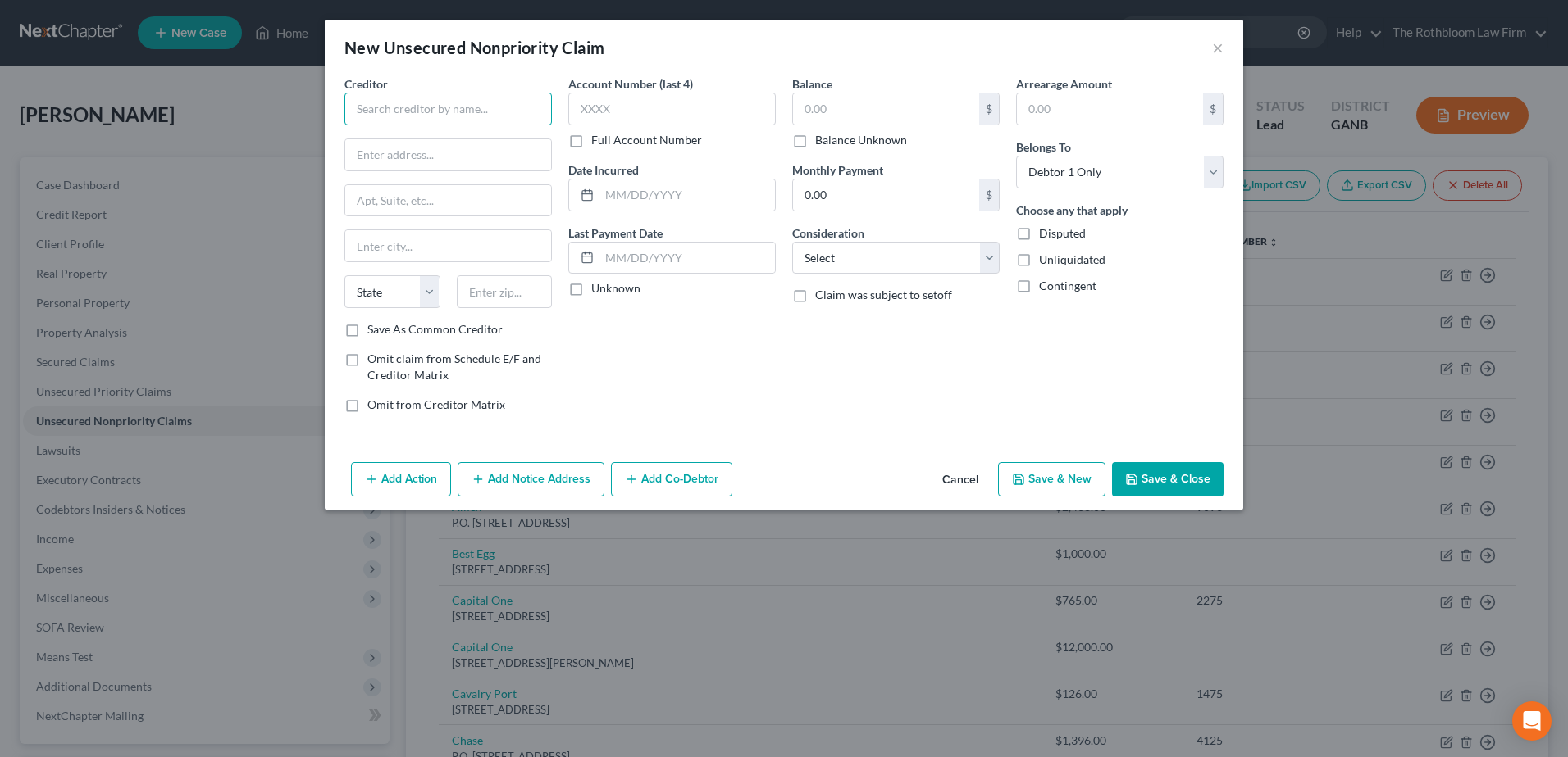
click at [415, 113] on input "text" at bounding box center [448, 108] width 208 height 32
click at [373, 158] on input "text" at bounding box center [448, 155] width 206 height 31
click at [832, 257] on select "Select Cable / Satellite Services Collection Agency Credit Card Debt Debt Couns…" at bounding box center [895, 258] width 208 height 32
click at [792, 242] on select "Select Cable / Satellite Services Collection Agency Credit Card Debt Debt Couns…" at bounding box center [895, 258] width 208 height 32
click at [824, 318] on input "text" at bounding box center [895, 320] width 206 height 31
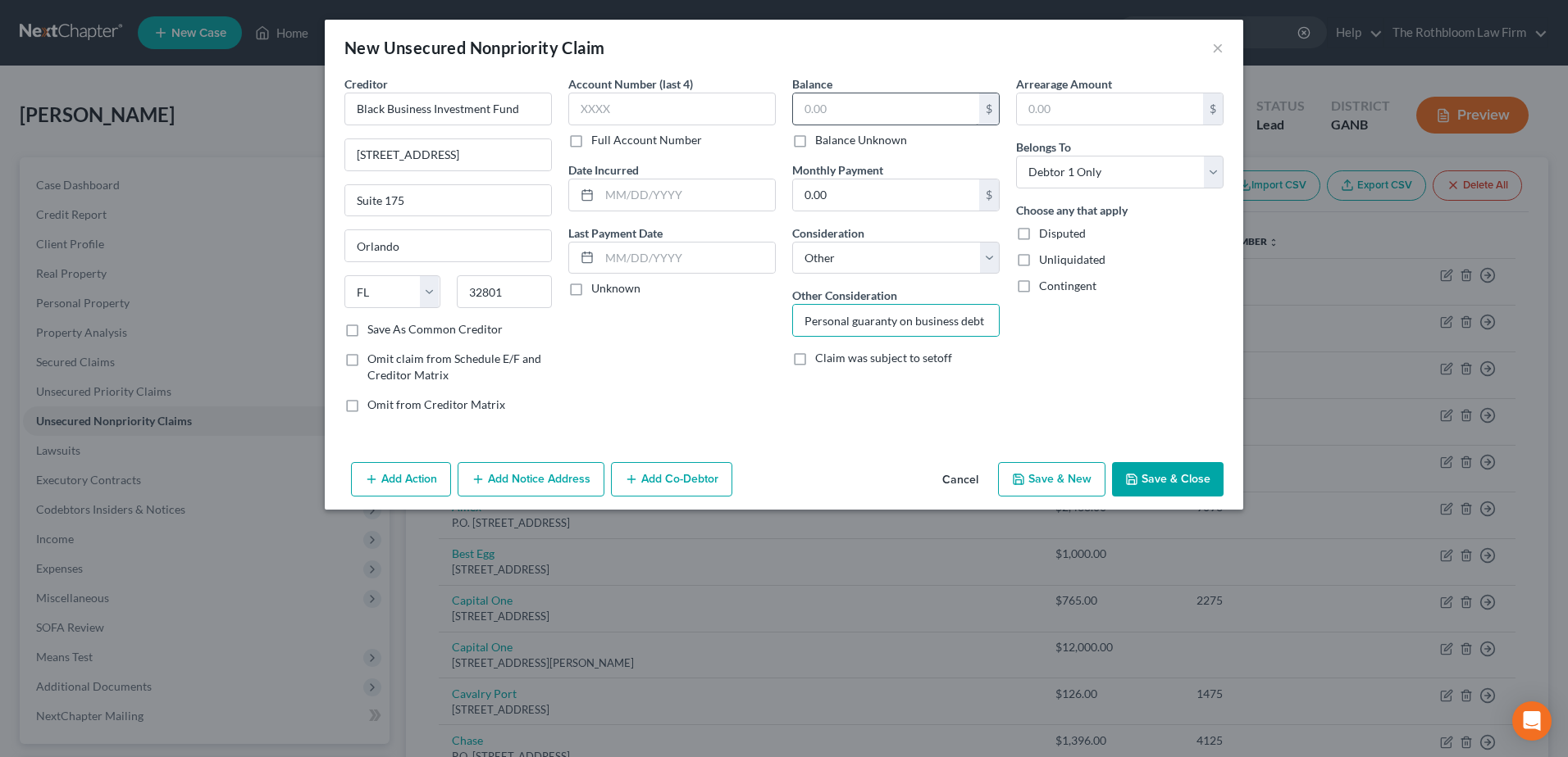
drag, startPoint x: 824, startPoint y: 92, endPoint x: 837, endPoint y: 103, distance: 17.0
click at [824, 92] on div "$" at bounding box center [895, 108] width 208 height 32
click at [837, 103] on input "text" at bounding box center [885, 109] width 186 height 31
click at [1156, 480] on button "Save & Close" at bounding box center [1167, 479] width 111 height 34
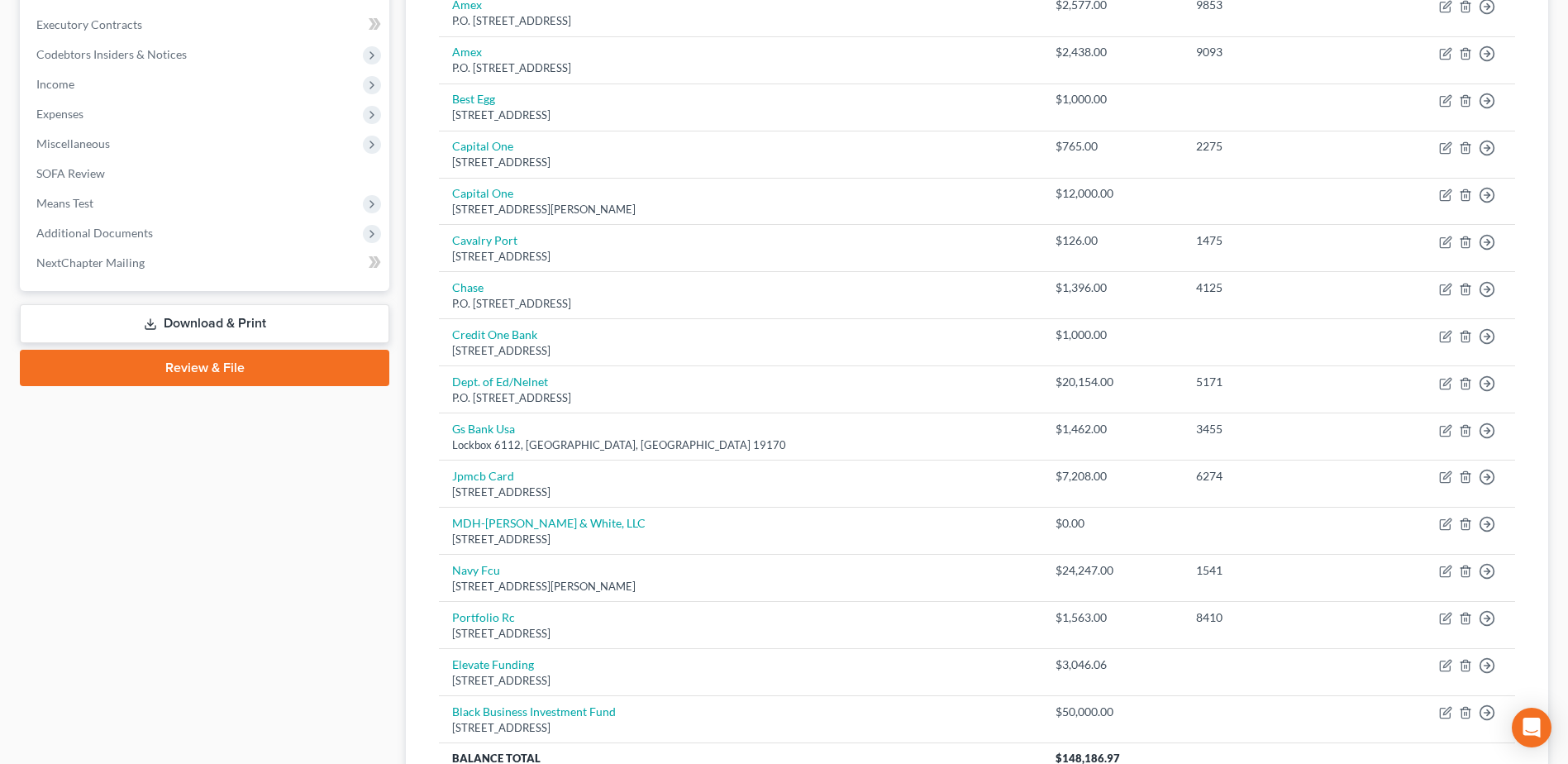
scroll to position [618, 0]
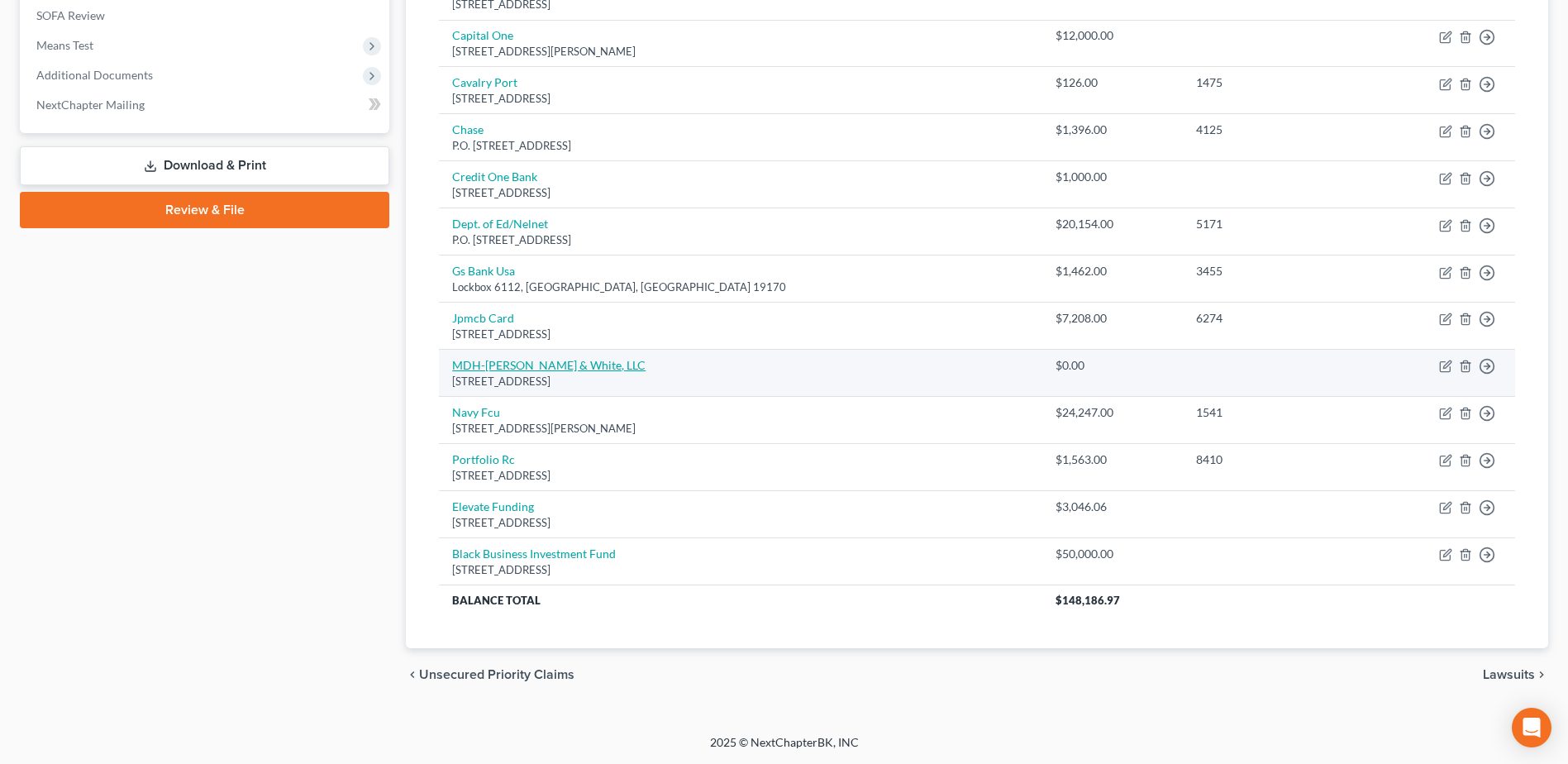
click at [509, 360] on link "MDH-Ackerman Lee & White, LLC" at bounding box center [548, 365] width 193 height 14
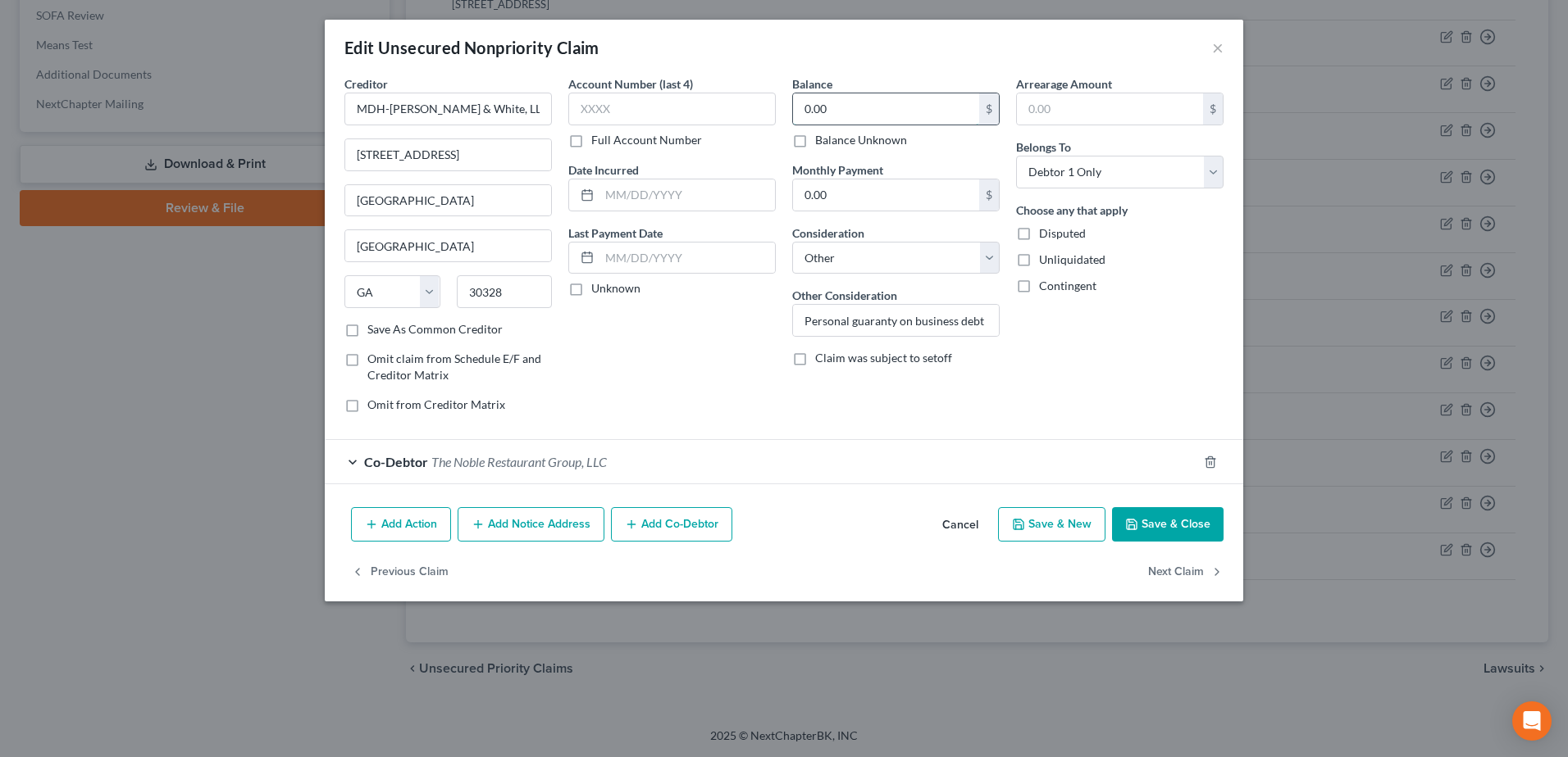
click at [881, 97] on input "0.00" at bounding box center [885, 109] width 186 height 31
click at [1173, 529] on button "Save & Close" at bounding box center [1167, 524] width 111 height 34
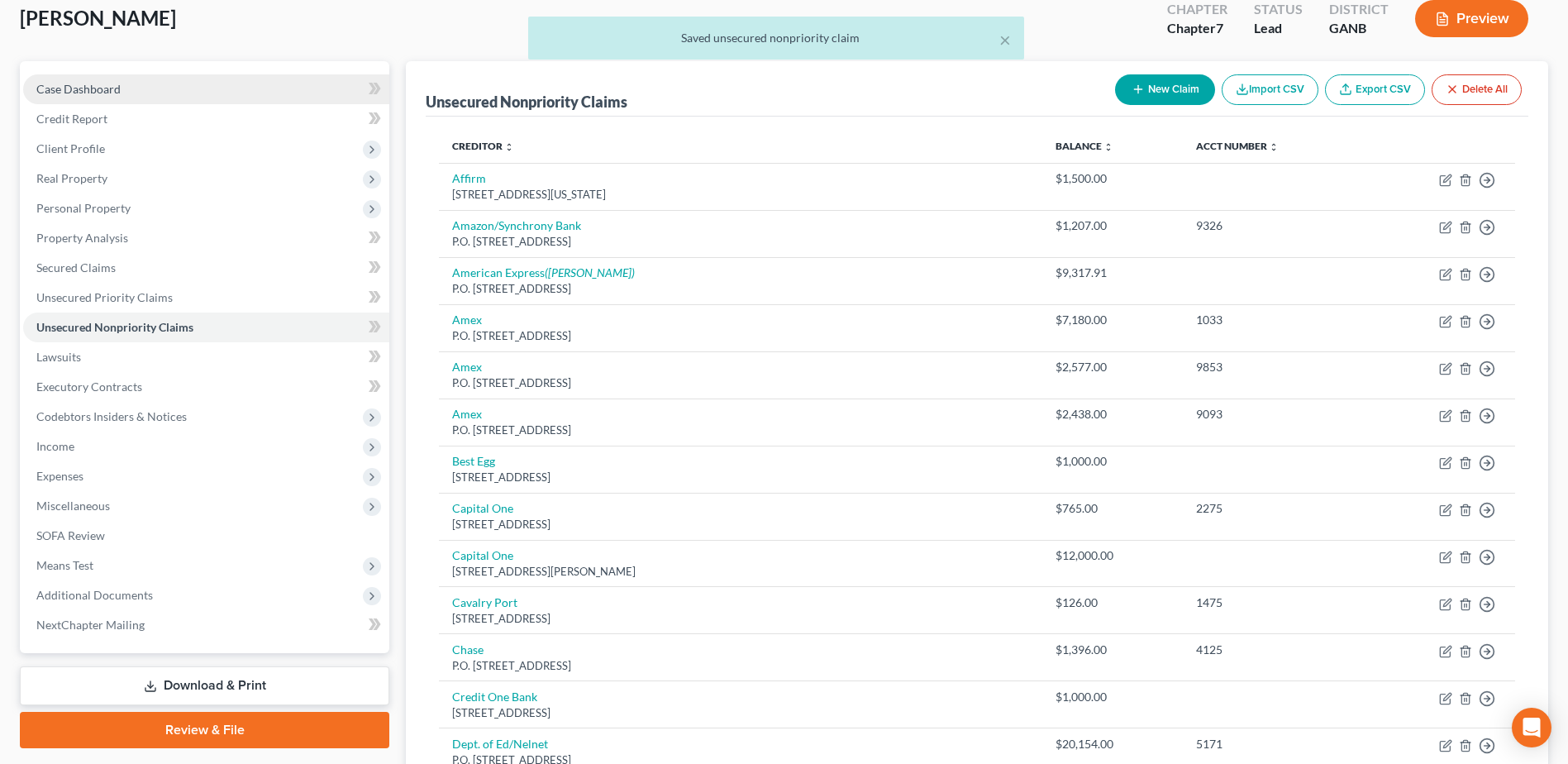
scroll to position [0, 0]
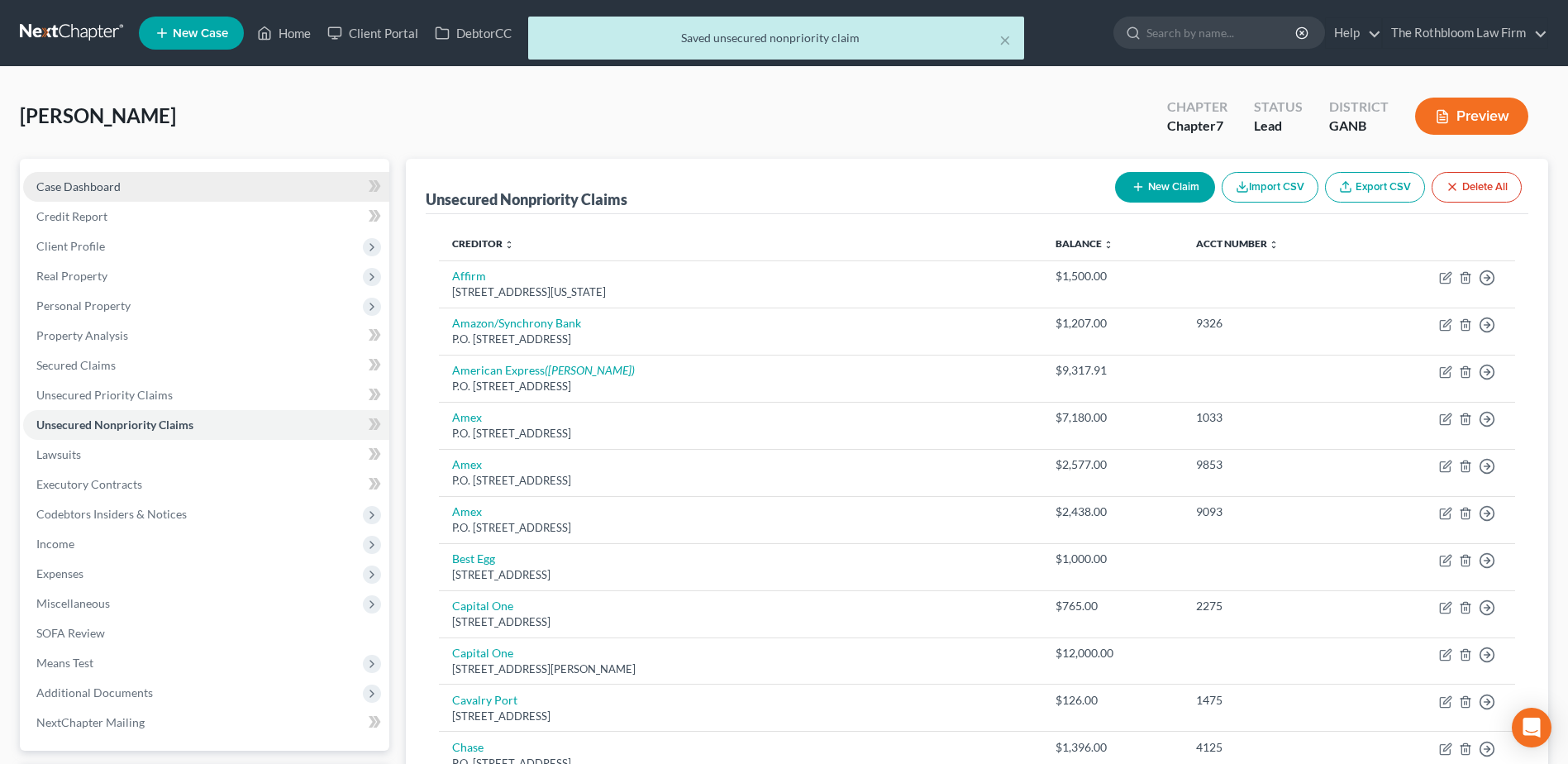
click at [103, 184] on span "Case Dashboard" at bounding box center [78, 187] width 84 height 14
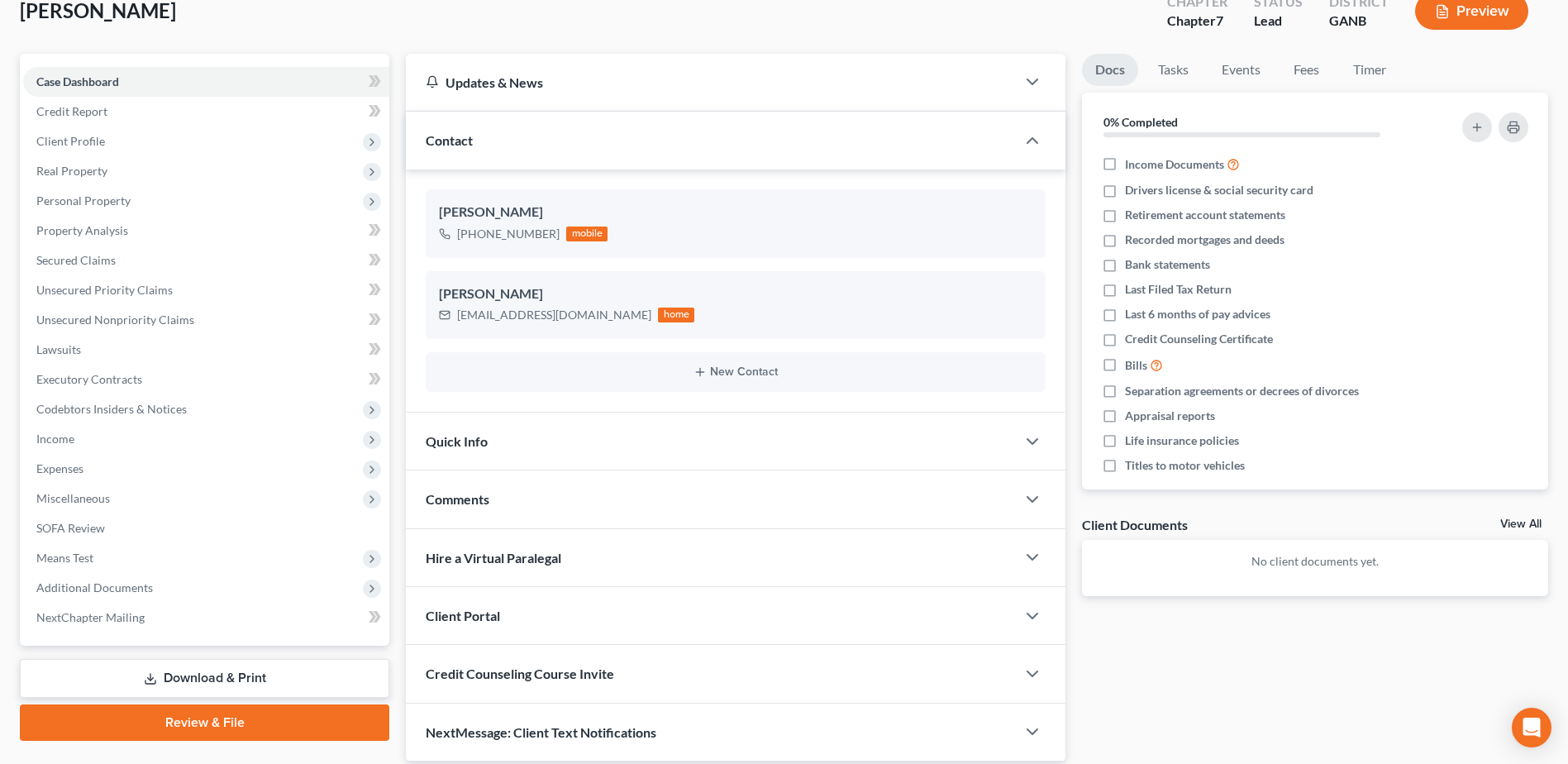
scroll to position [166, 0]
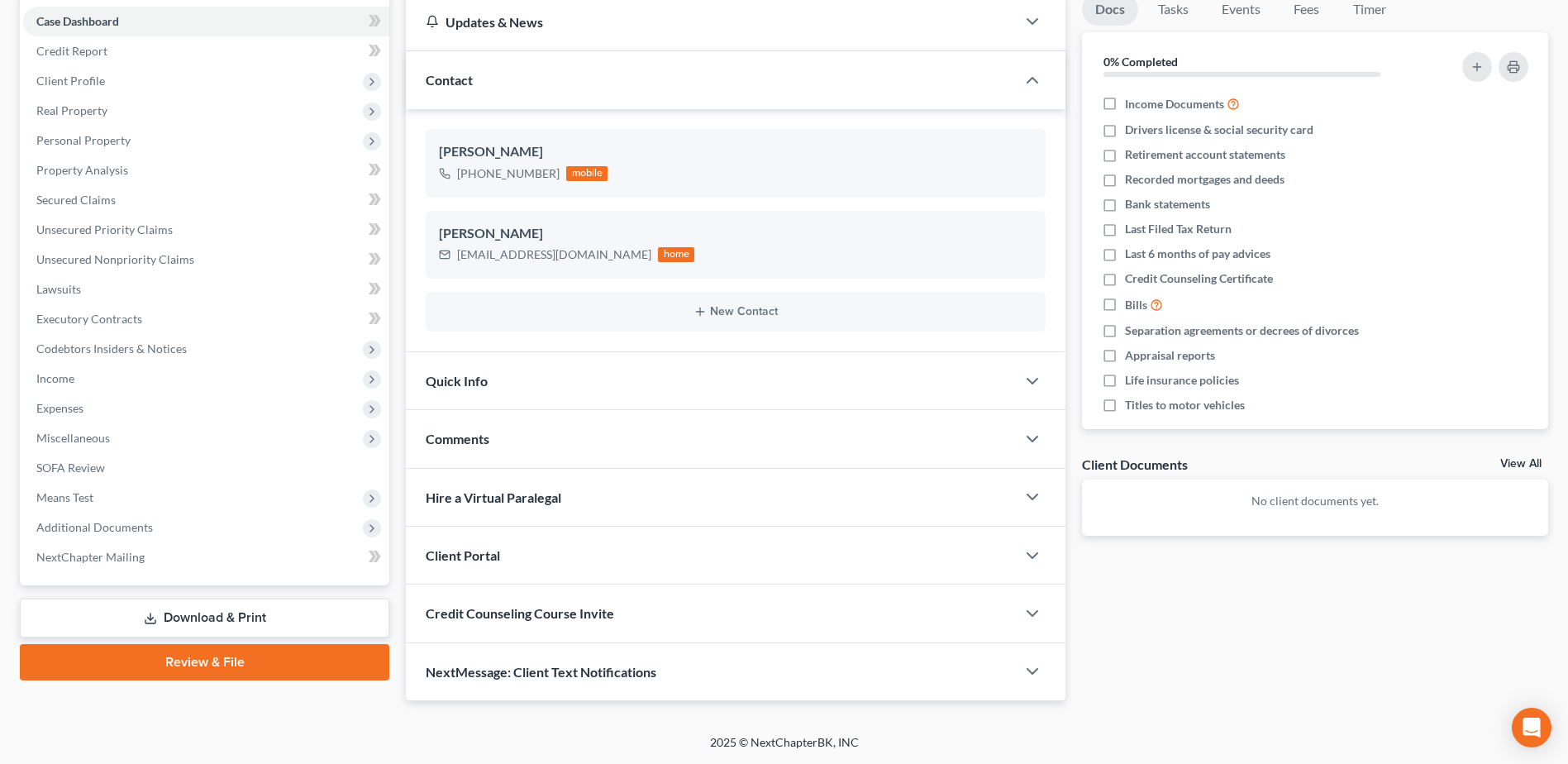
click at [613, 618] on span "Credit Counseling Course Invite" at bounding box center [520, 613] width 188 height 16
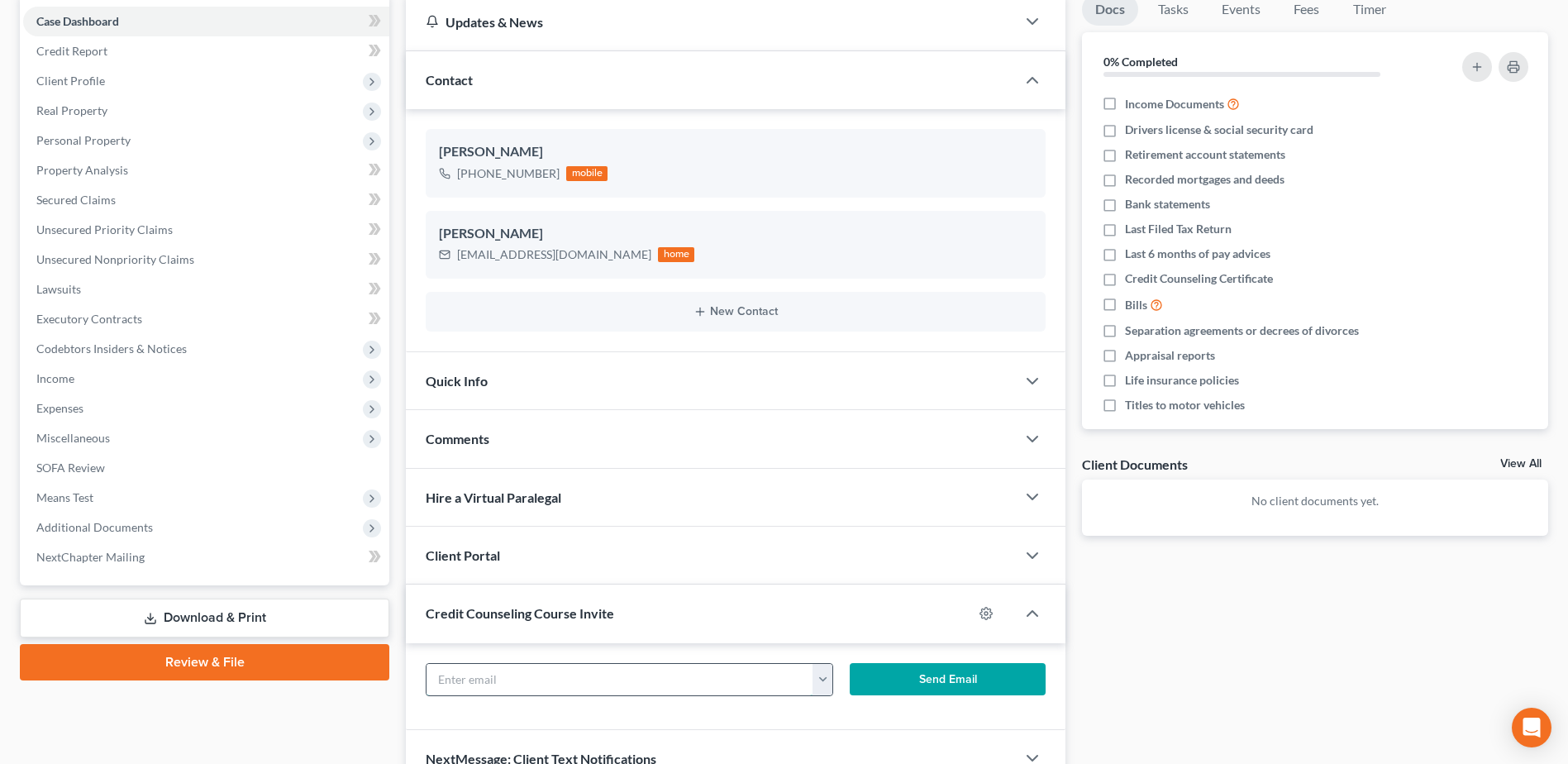
click at [481, 673] on input "text" at bounding box center [619, 680] width 386 height 32
click at [922, 682] on button "Send Email" at bounding box center [948, 679] width 196 height 33
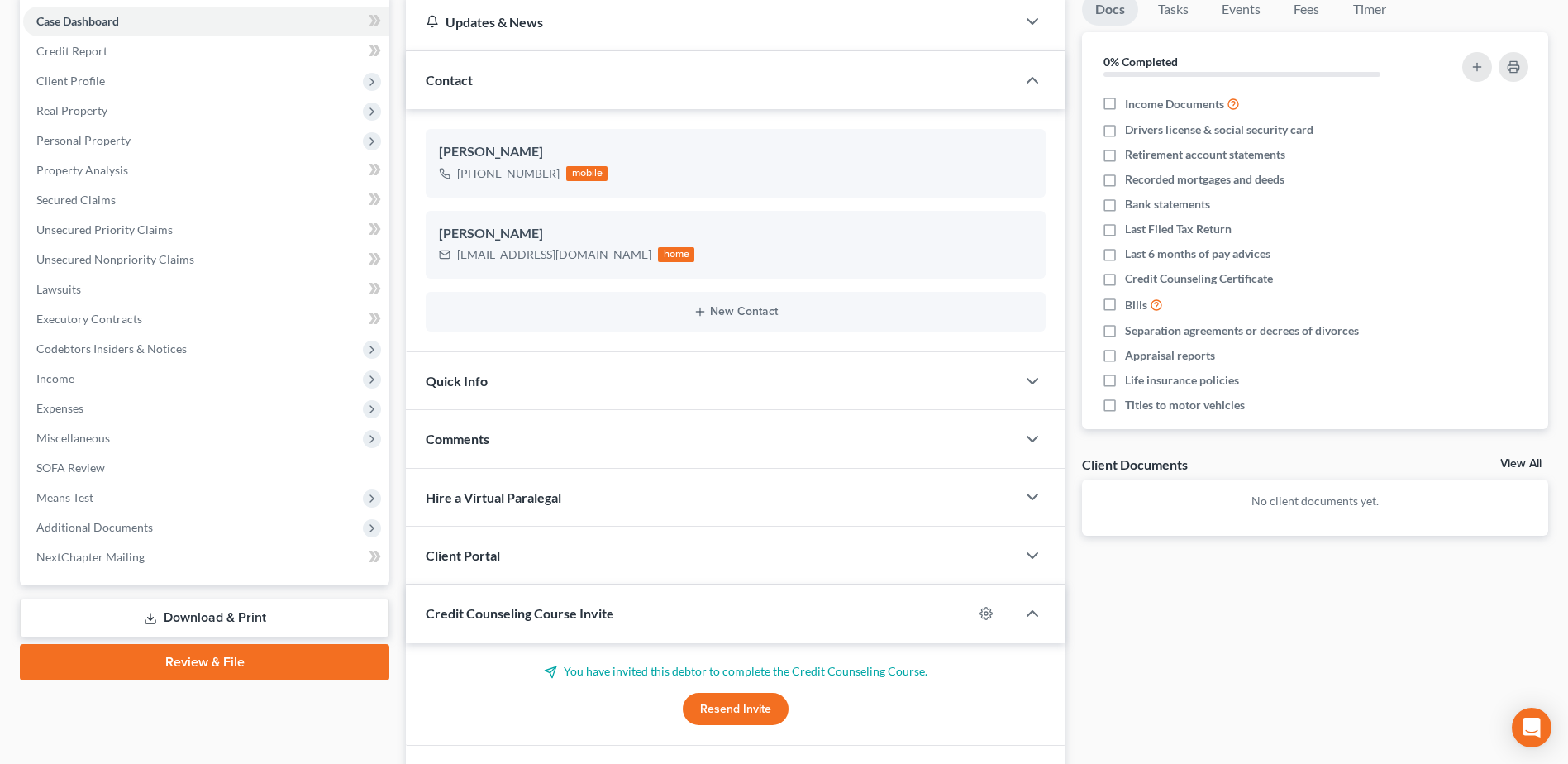
scroll to position [0, 0]
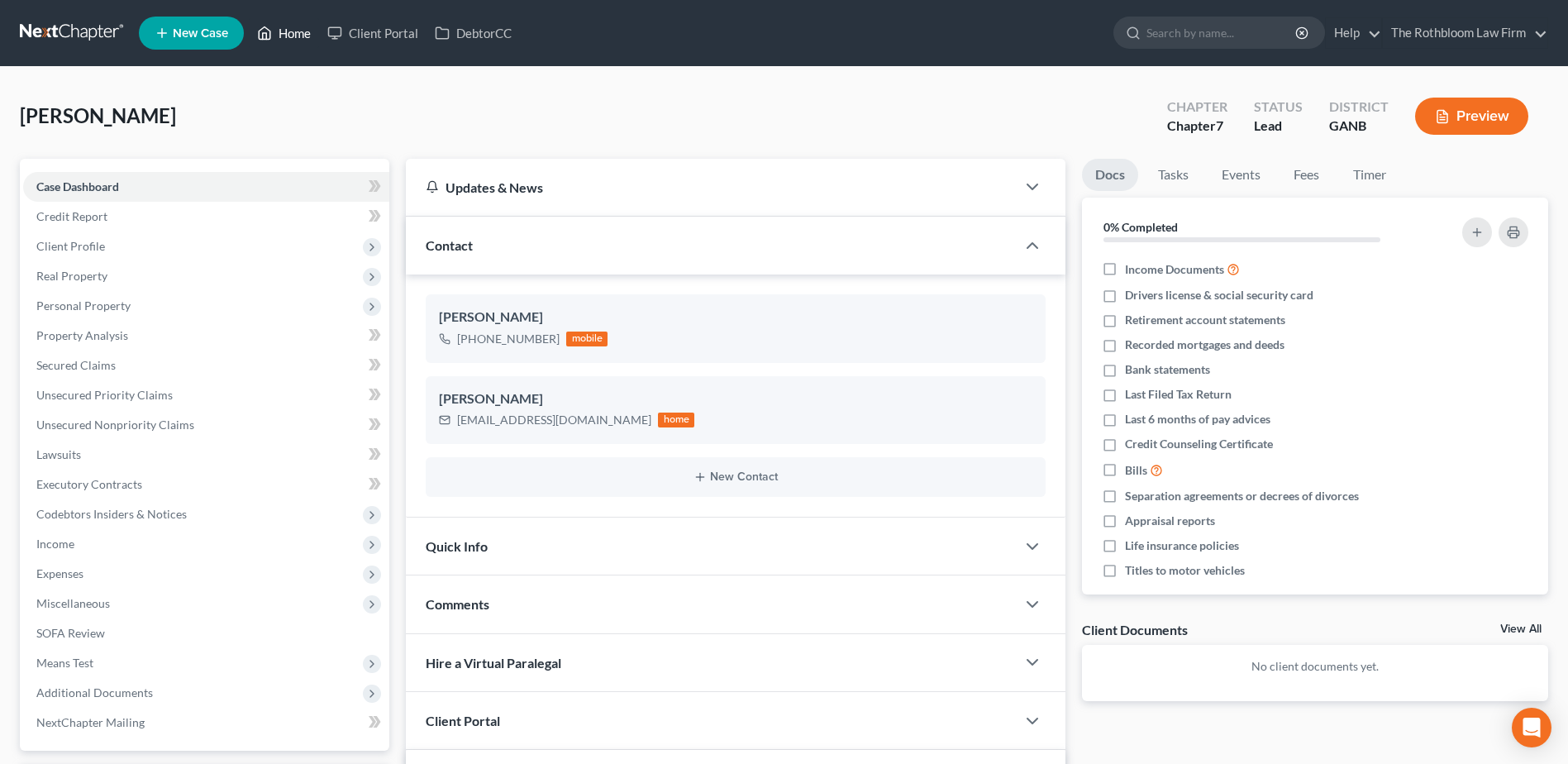
drag, startPoint x: 282, startPoint y: 31, endPoint x: 945, endPoint y: 117, distance: 668.6
click at [282, 31] on link "Home" at bounding box center [284, 33] width 70 height 30
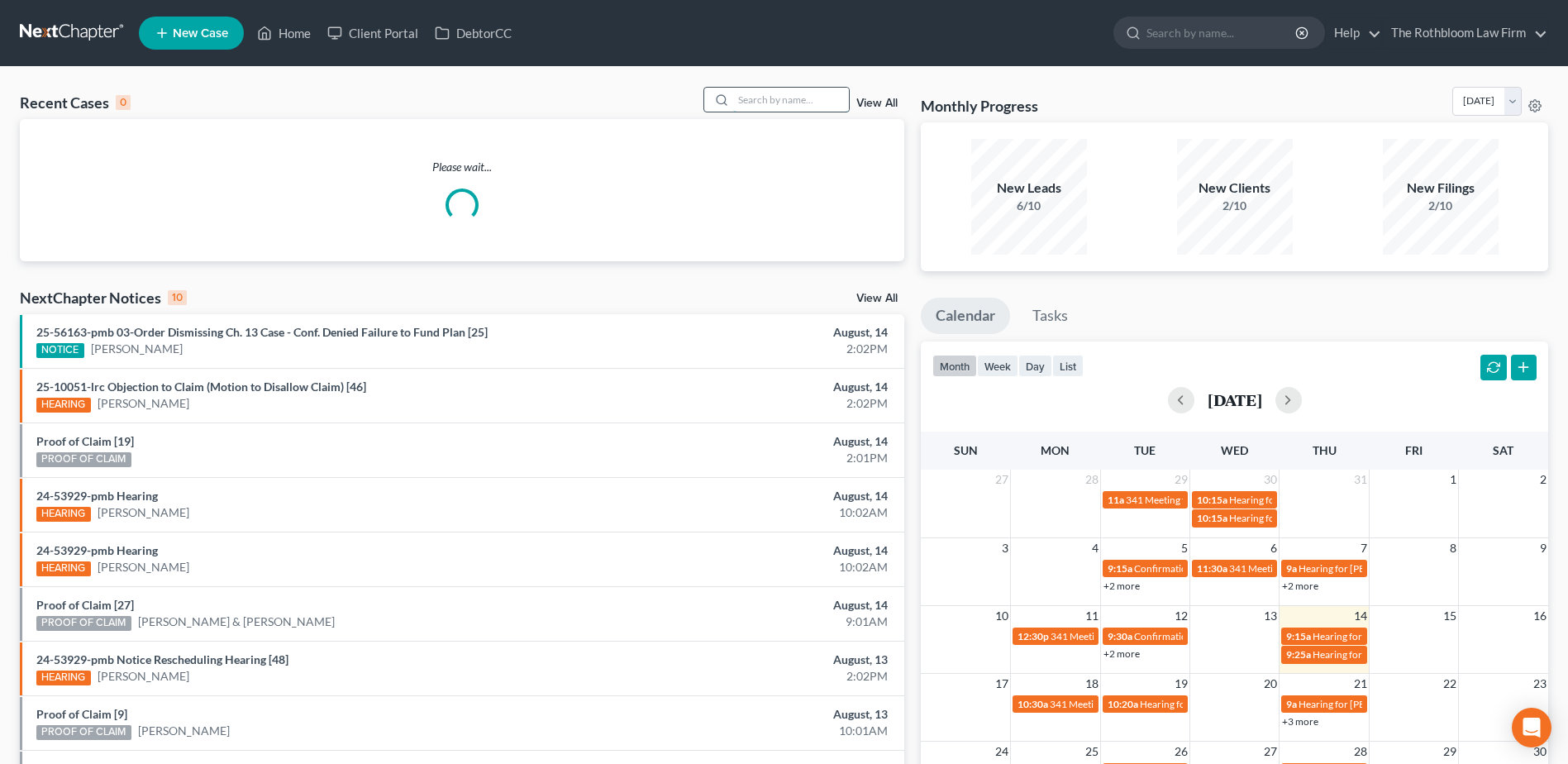
click at [741, 90] on input "search" at bounding box center [790, 99] width 116 height 24
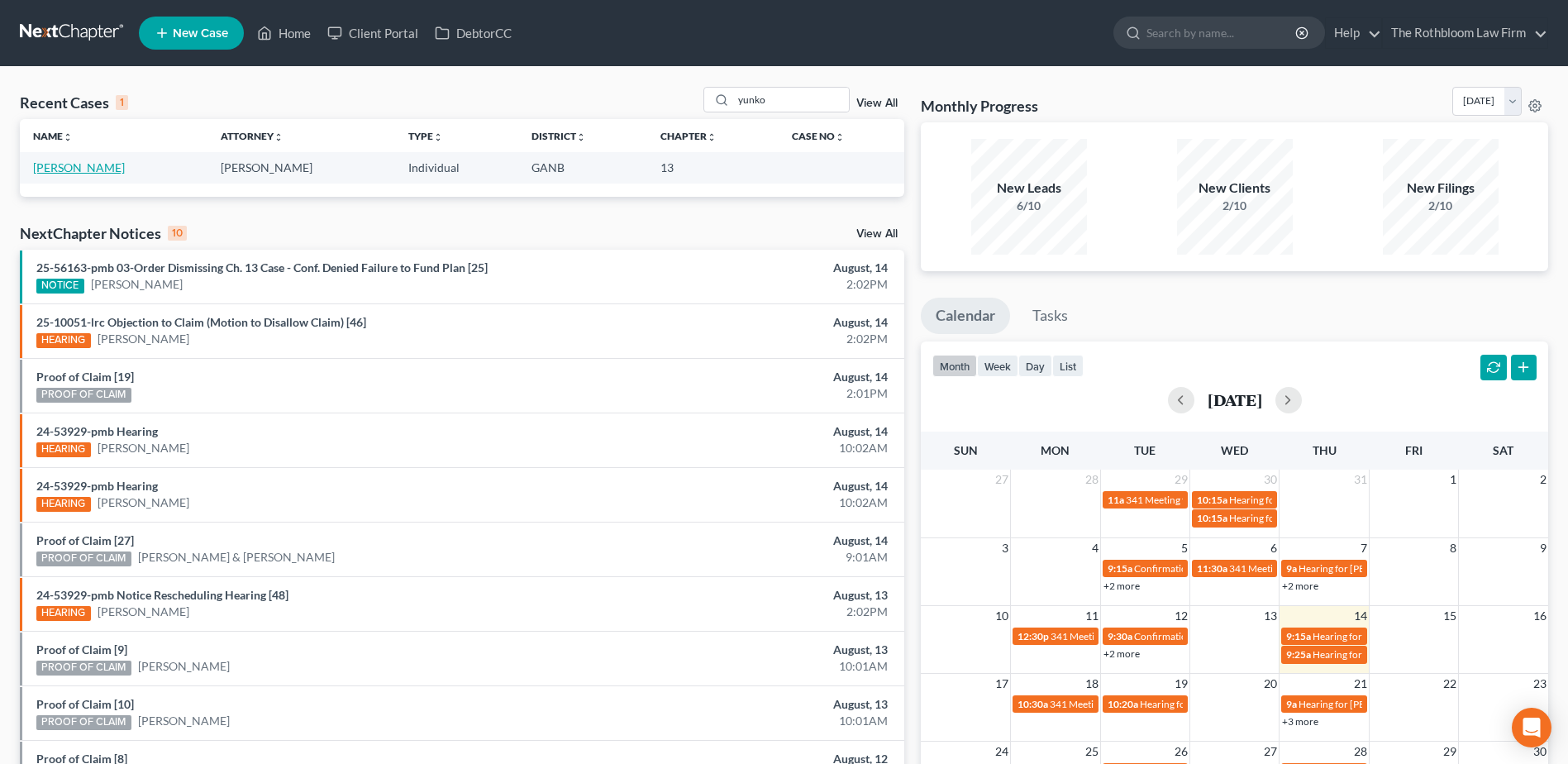
click at [70, 166] on link "Yunko, Volodymyr" at bounding box center [78, 168] width 92 height 14
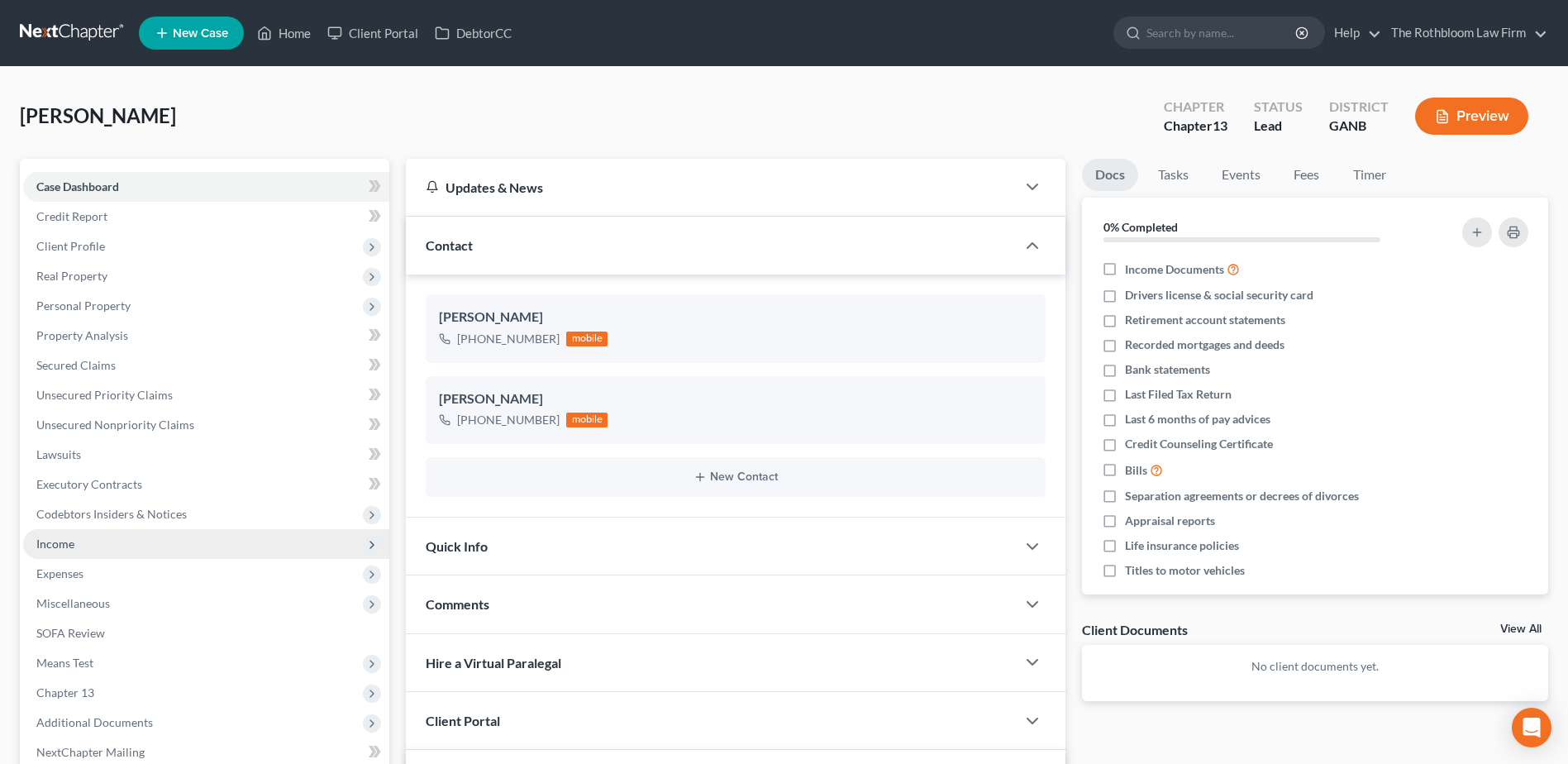
click at [98, 544] on span "Income" at bounding box center [205, 544] width 366 height 30
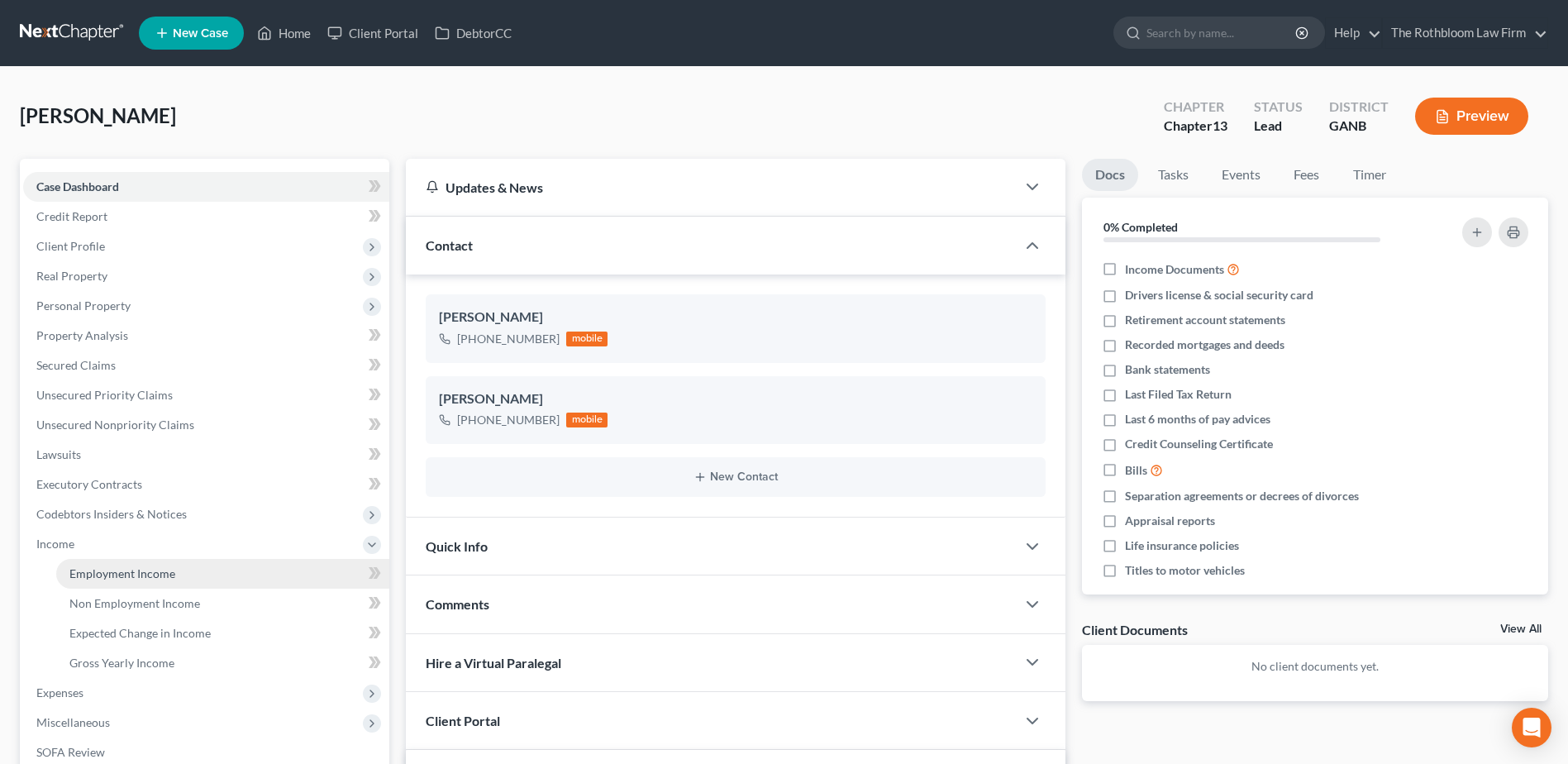
click at [120, 573] on span "Employment Income" at bounding box center [122, 573] width 106 height 14
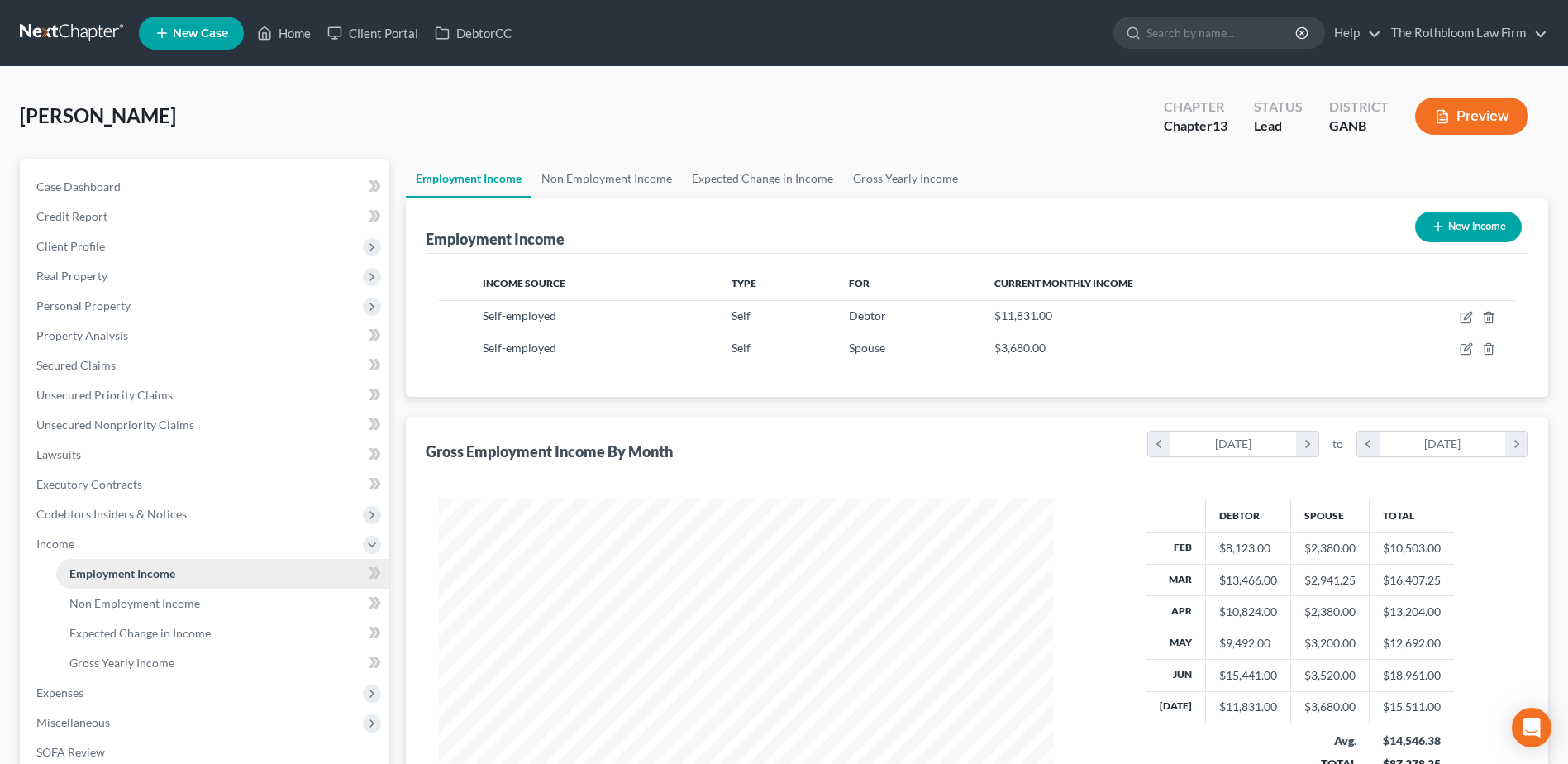
scroll to position [307, 647]
click at [288, 33] on link "Home" at bounding box center [284, 33] width 70 height 30
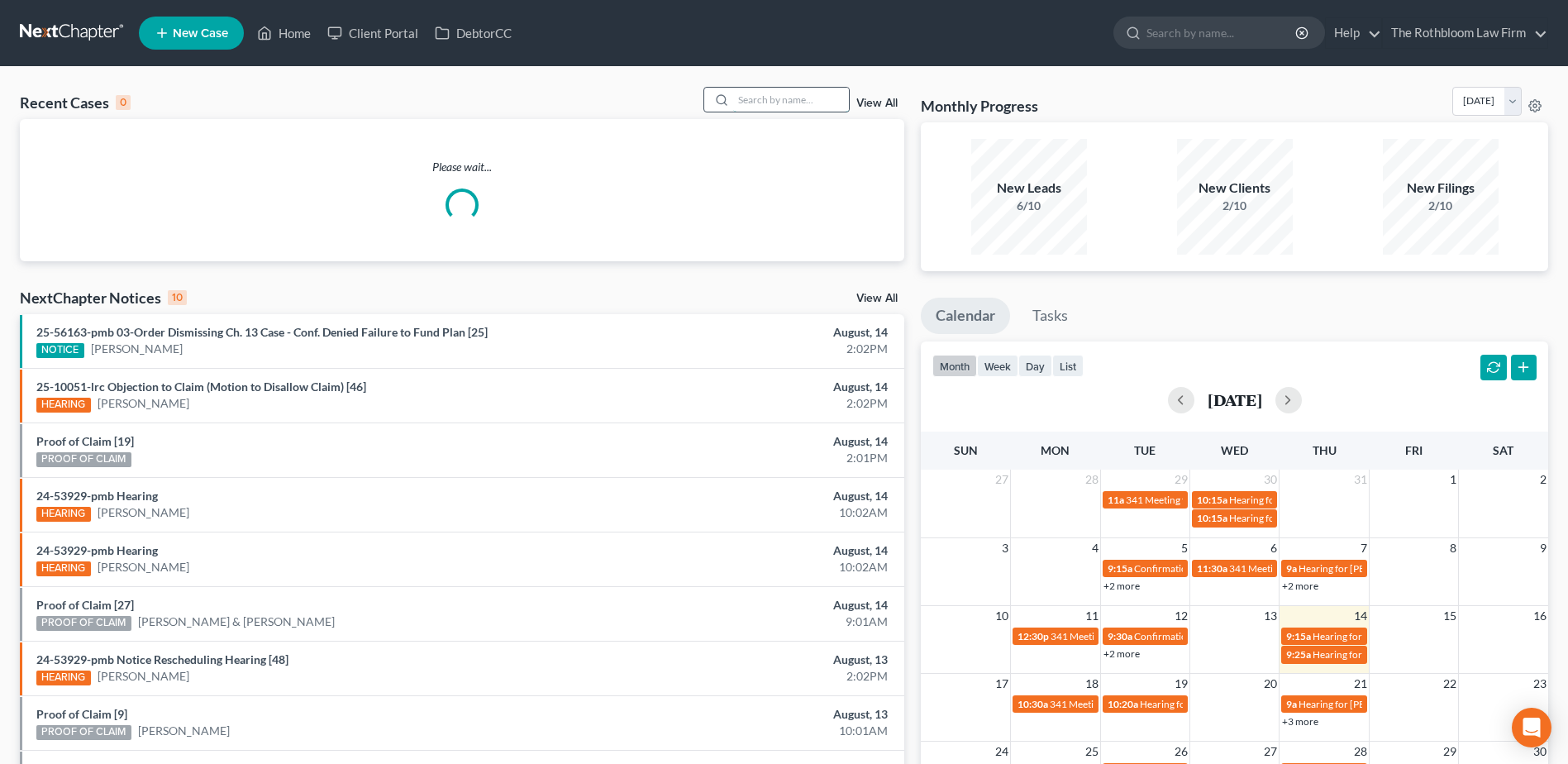
click at [743, 96] on input "search" at bounding box center [790, 99] width 116 height 24
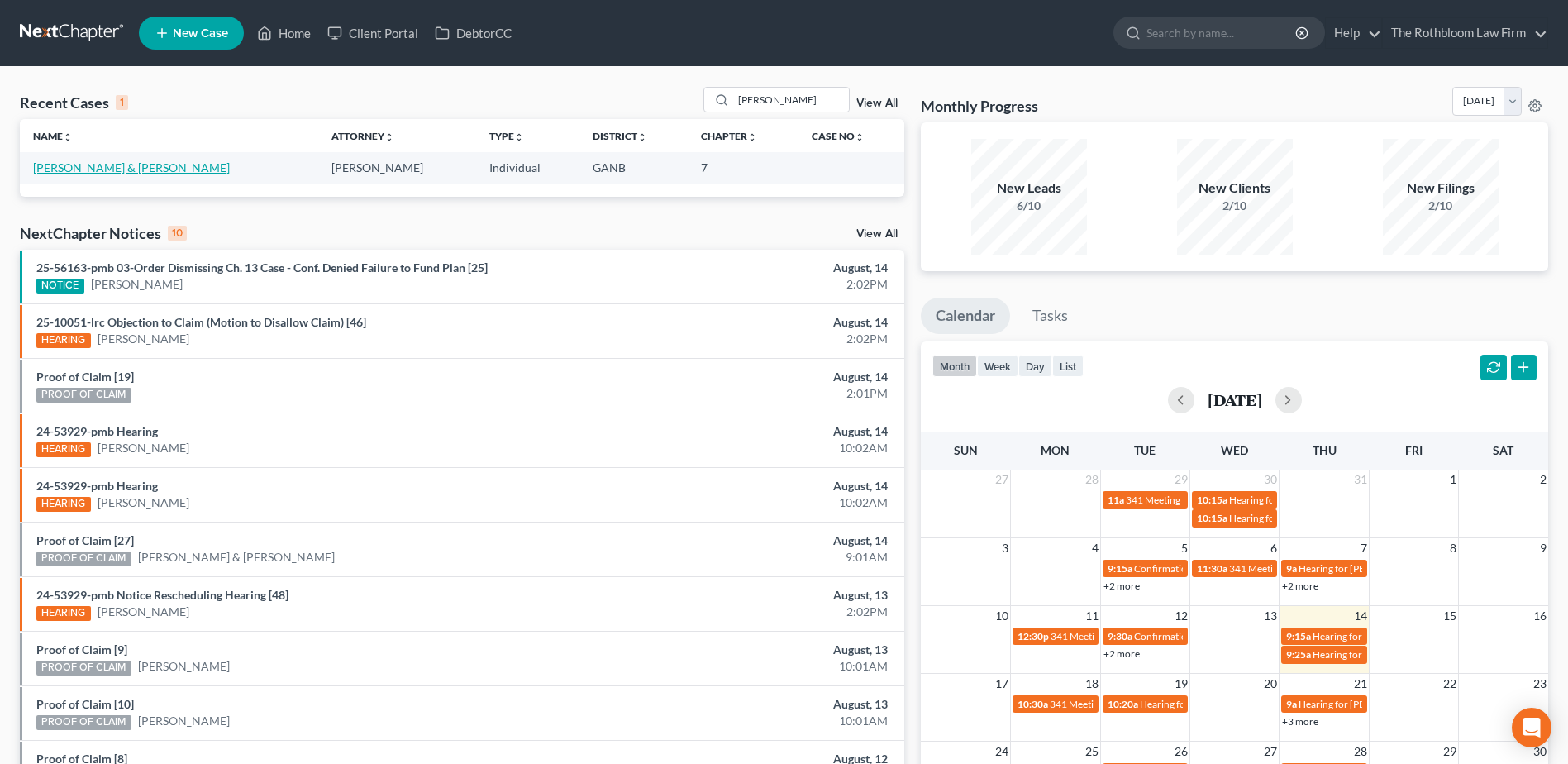
click at [92, 173] on link "Holcomb, Jack & Sandra" at bounding box center [131, 168] width 196 height 14
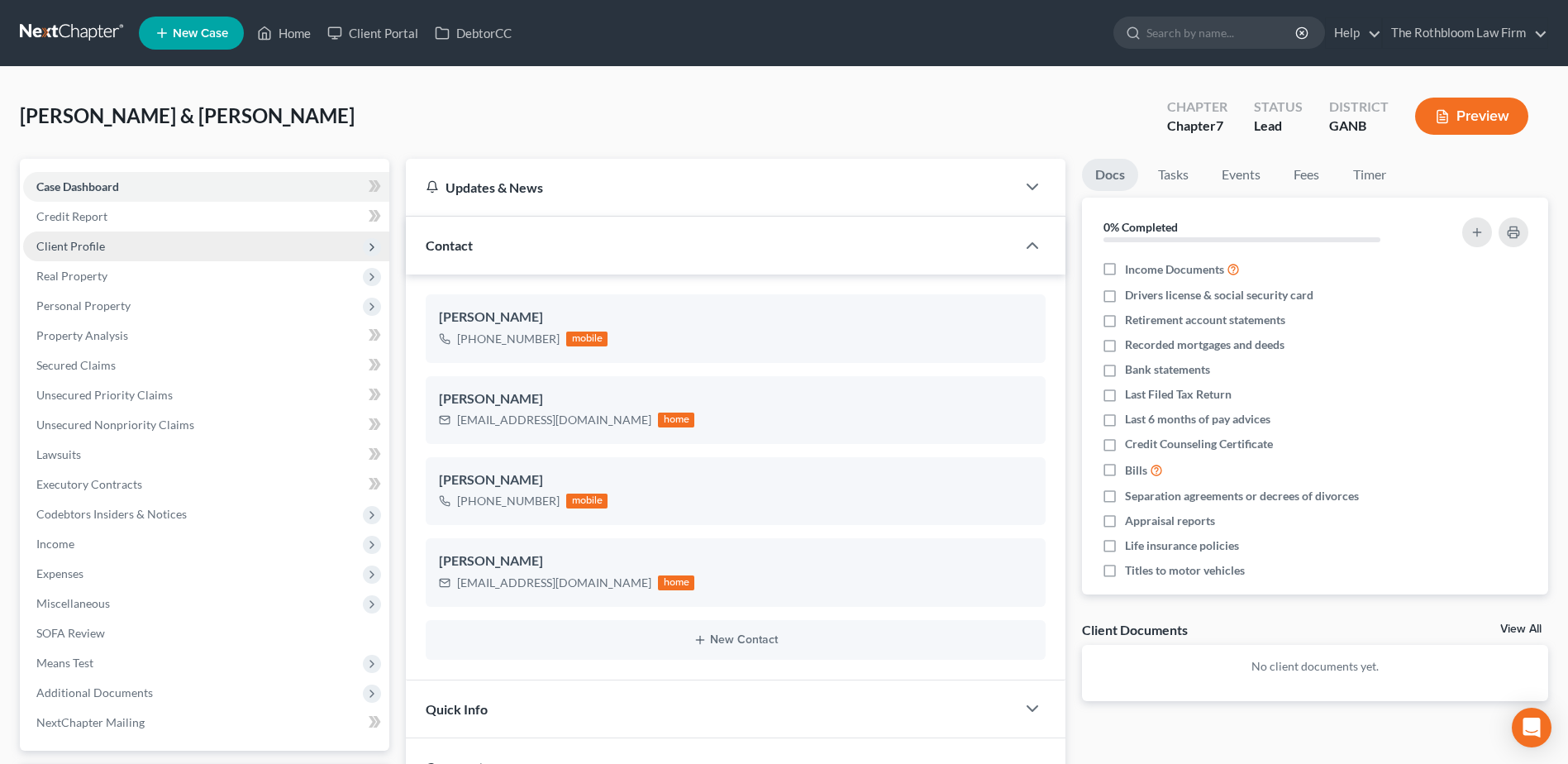
click at [84, 239] on span "Client Profile" at bounding box center [70, 246] width 68 height 14
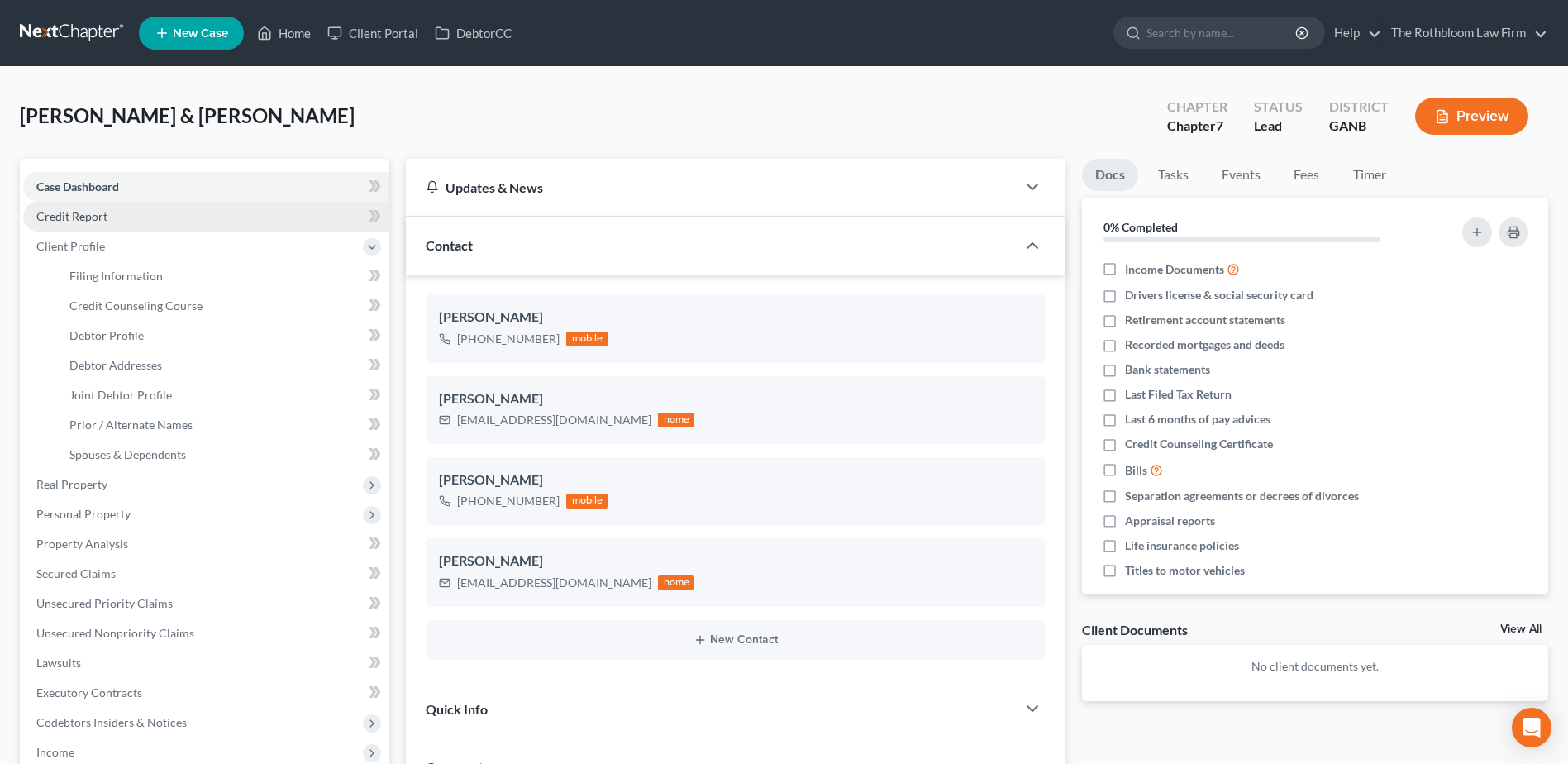
click at [82, 223] on link "Credit Report" at bounding box center [205, 216] width 366 height 30
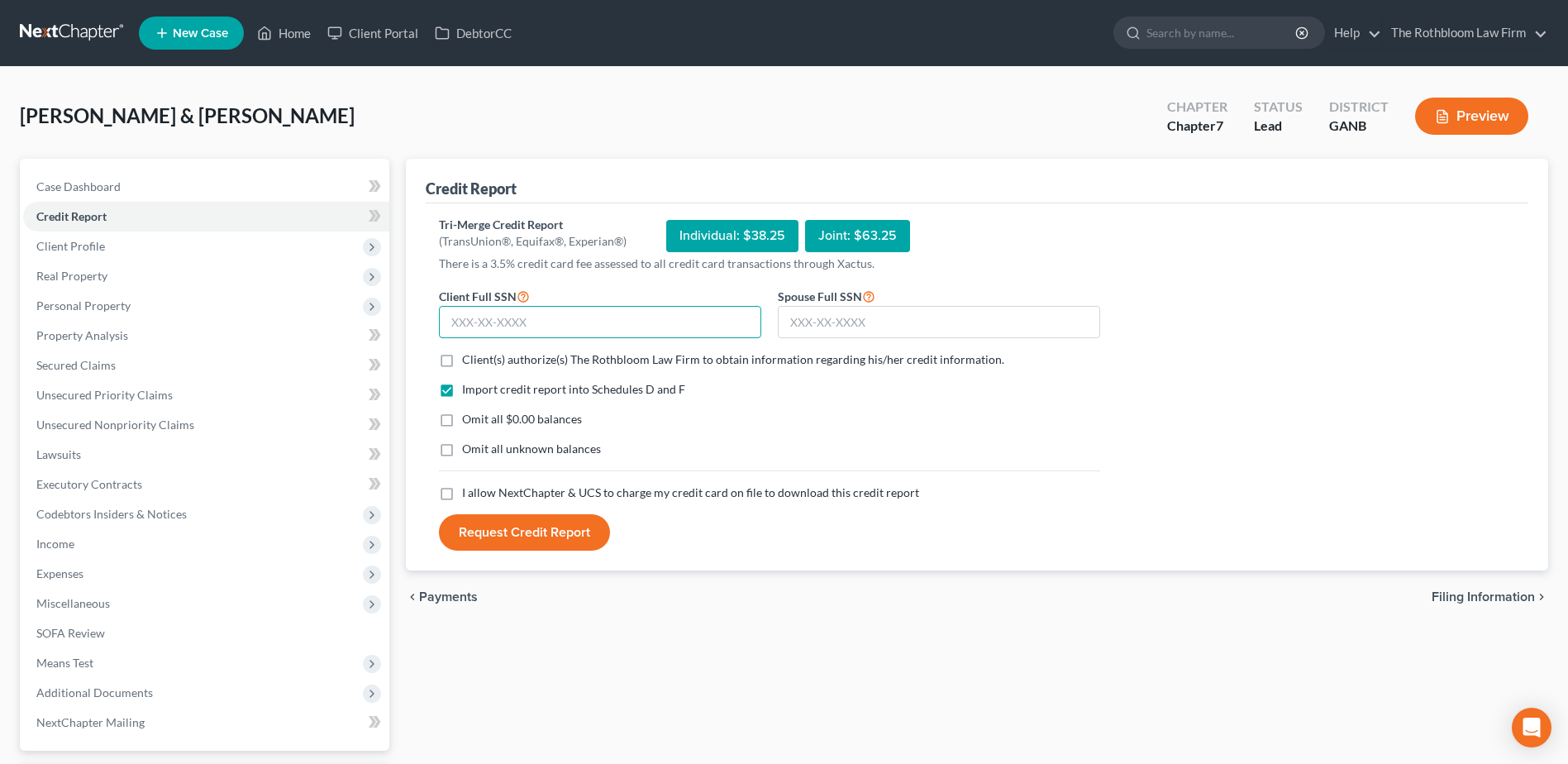
click at [474, 328] on input "text" at bounding box center [600, 321] width 322 height 33
click at [835, 323] on input "text" at bounding box center [938, 321] width 322 height 33
click at [462, 355] on label "Client(s) authorize(s) The Rothbloom Law Firm to obtain information regarding h…" at bounding box center [733, 359] width 543 height 17
click at [469, 355] on input "Client(s) authorize(s) The Rothbloom Law Firm to obtain information regarding h…" at bounding box center [474, 356] width 11 height 11
click at [462, 419] on label "Omit all $0.00 balances" at bounding box center [522, 419] width 120 height 17
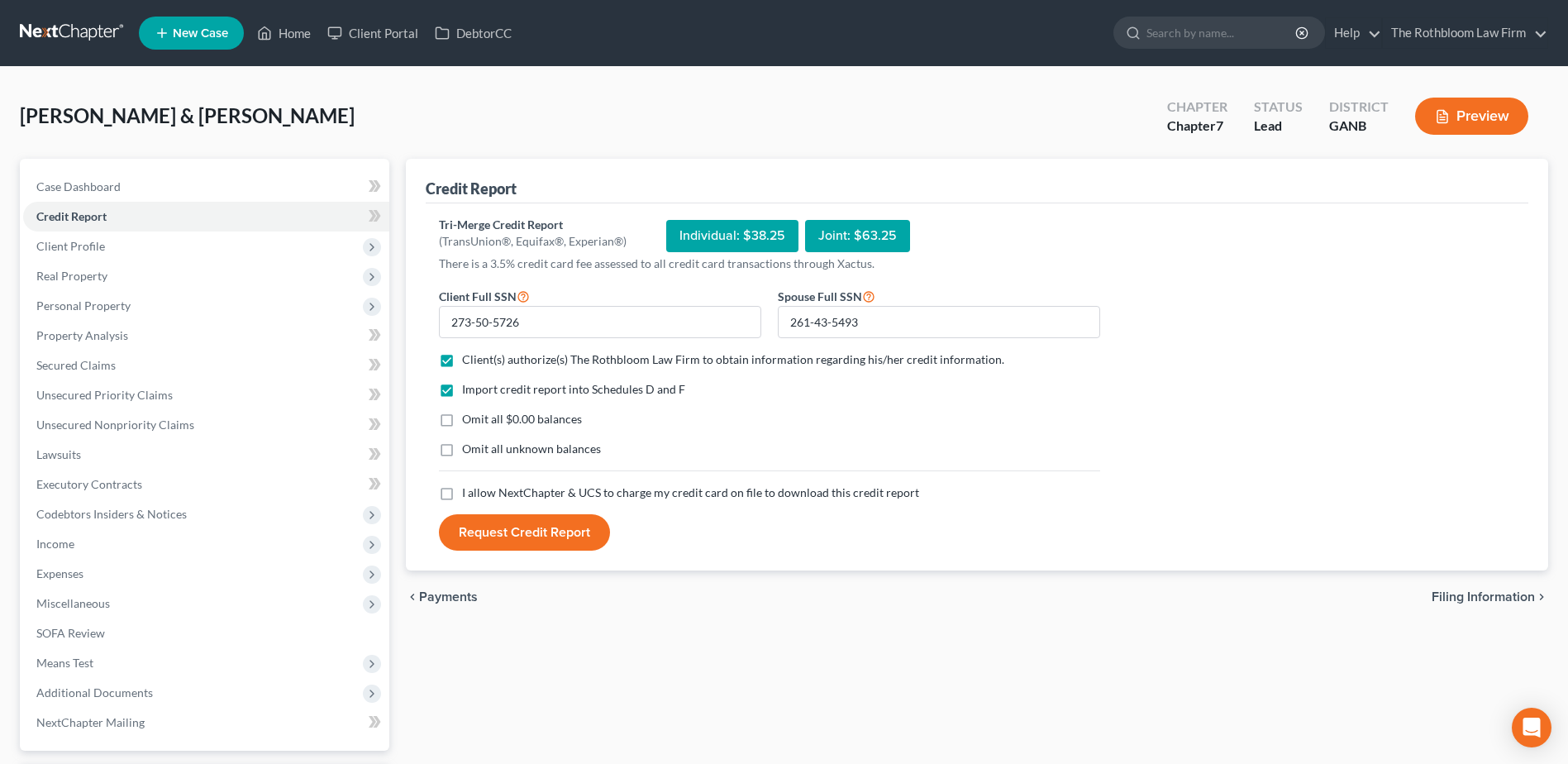
click at [469, 419] on input "Omit all $0.00 balances" at bounding box center [474, 416] width 11 height 11
drag, startPoint x: 445, startPoint y: 494, endPoint x: 529, endPoint y: 531, distance: 91.8
click at [462, 493] on label "I allow NextChapter & UCS to charge my credit card on file to download this cre…" at bounding box center [690, 492] width 457 height 17
click at [469, 493] on input "I allow NextChapter & UCS to charge my credit card on file to download this cre…" at bounding box center [474, 489] width 11 height 11
click at [529, 531] on button "Request Credit Report" at bounding box center [525, 532] width 172 height 37
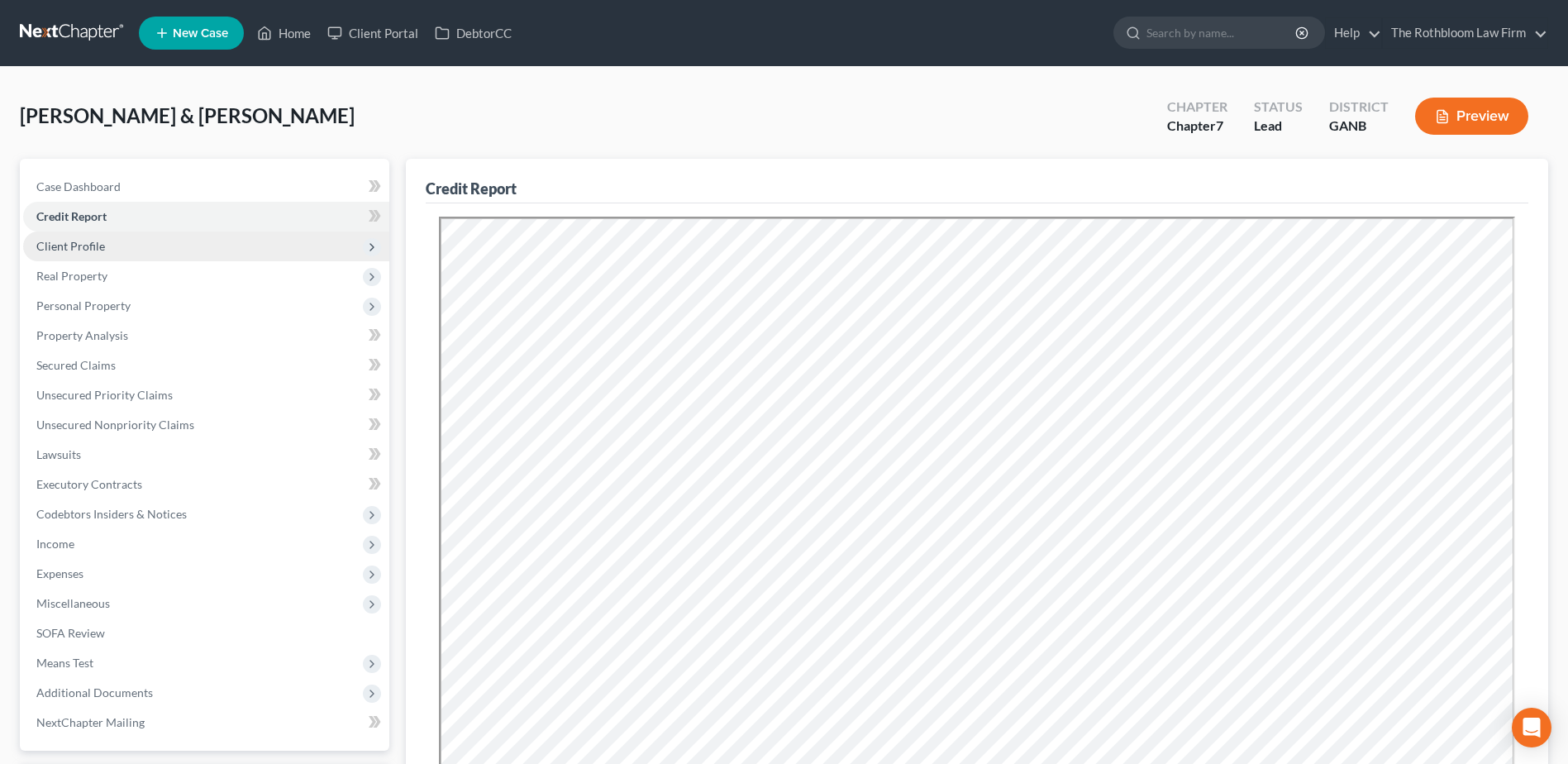
click at [82, 246] on span "Client Profile" at bounding box center [70, 246] width 68 height 14
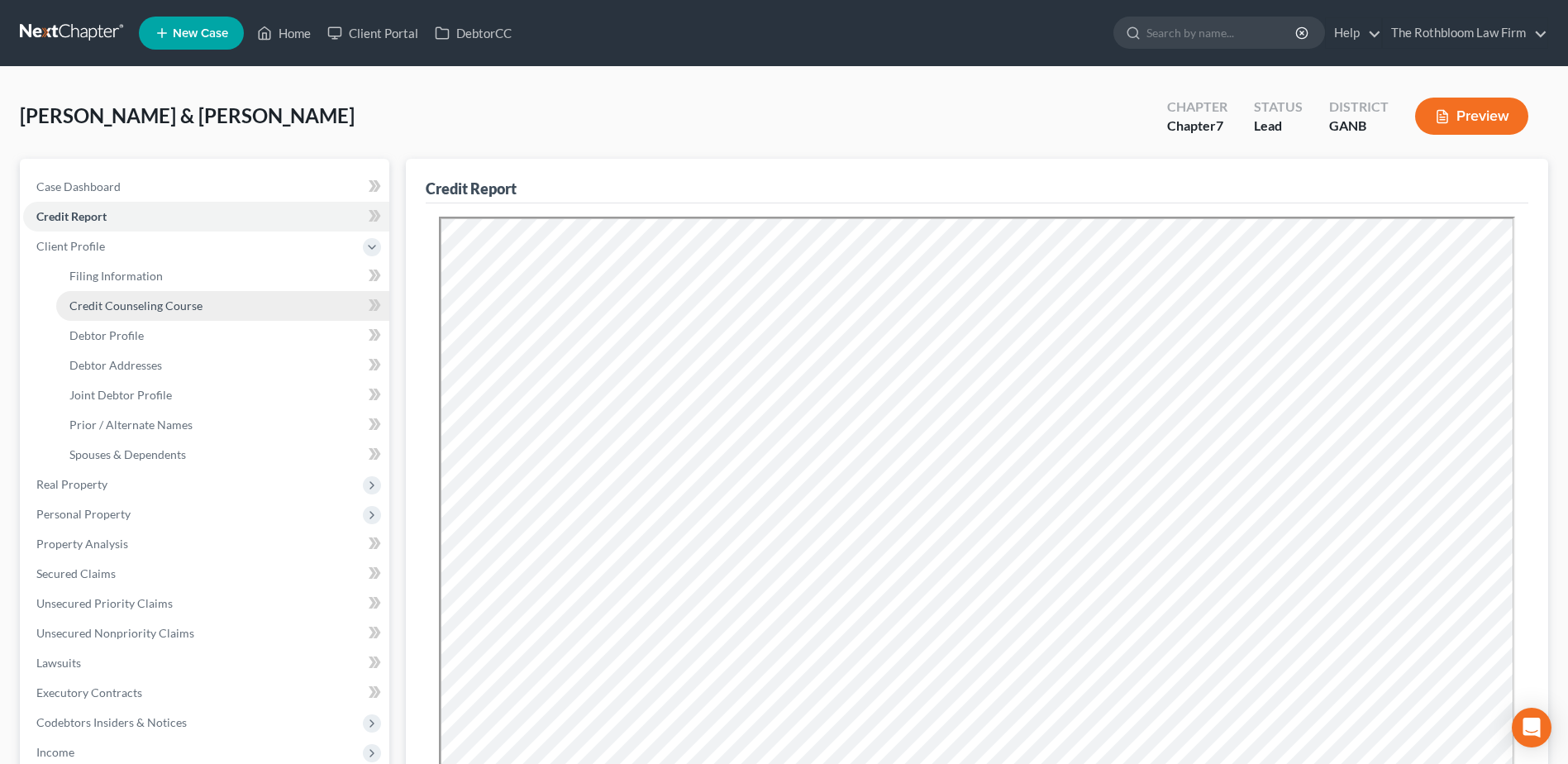
click at [97, 306] on span "Credit Counseling Course" at bounding box center [136, 306] width 133 height 14
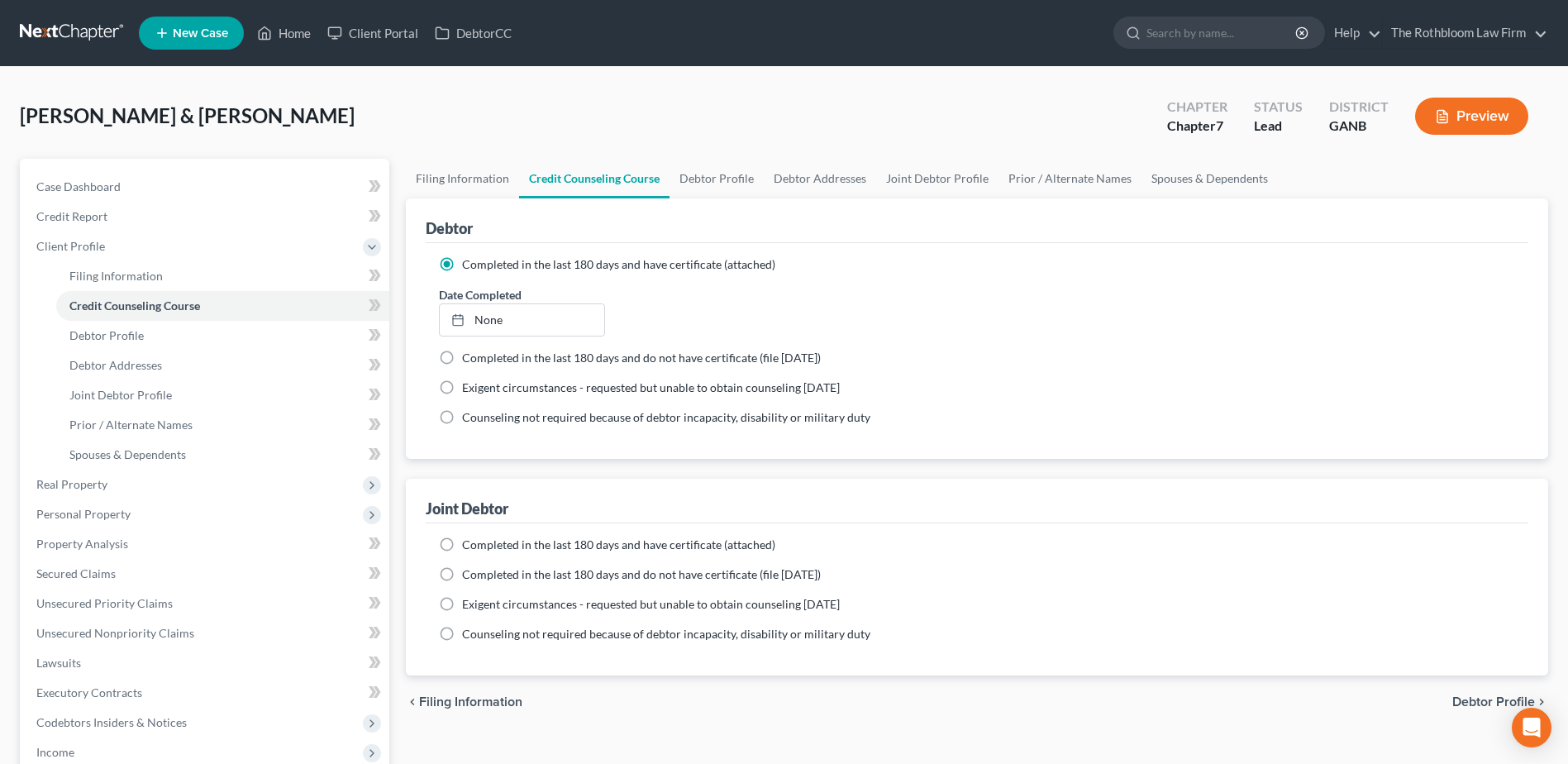
click at [462, 541] on label "Completed in the last 180 days and have certificate (attached)" at bounding box center [619, 545] width 313 height 17
click at [469, 541] on input "Completed in the last 180 days and have certificate (attached)" at bounding box center [474, 542] width 11 height 11
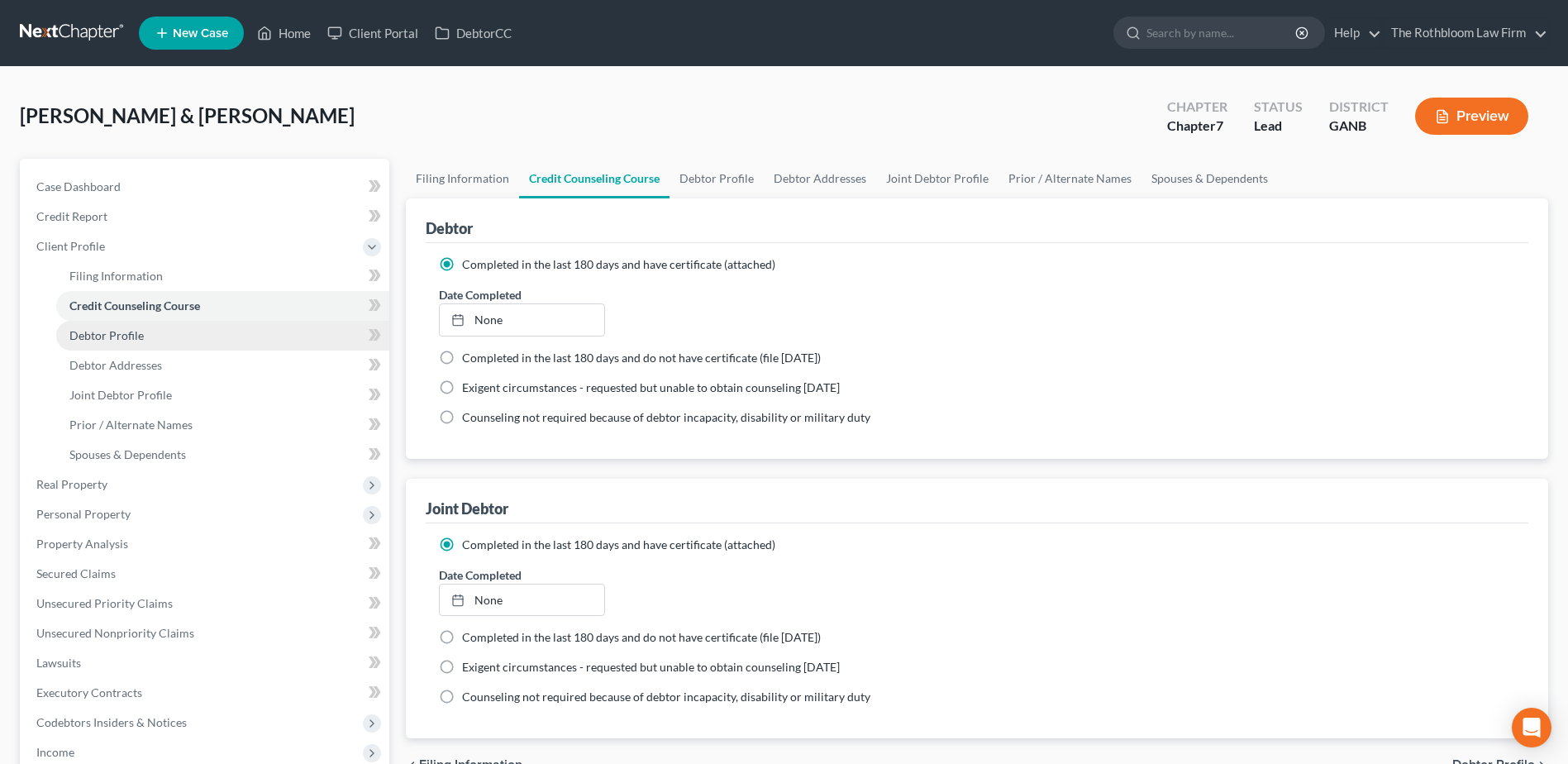
click at [93, 331] on span "Debtor Profile" at bounding box center [106, 335] width 74 height 14
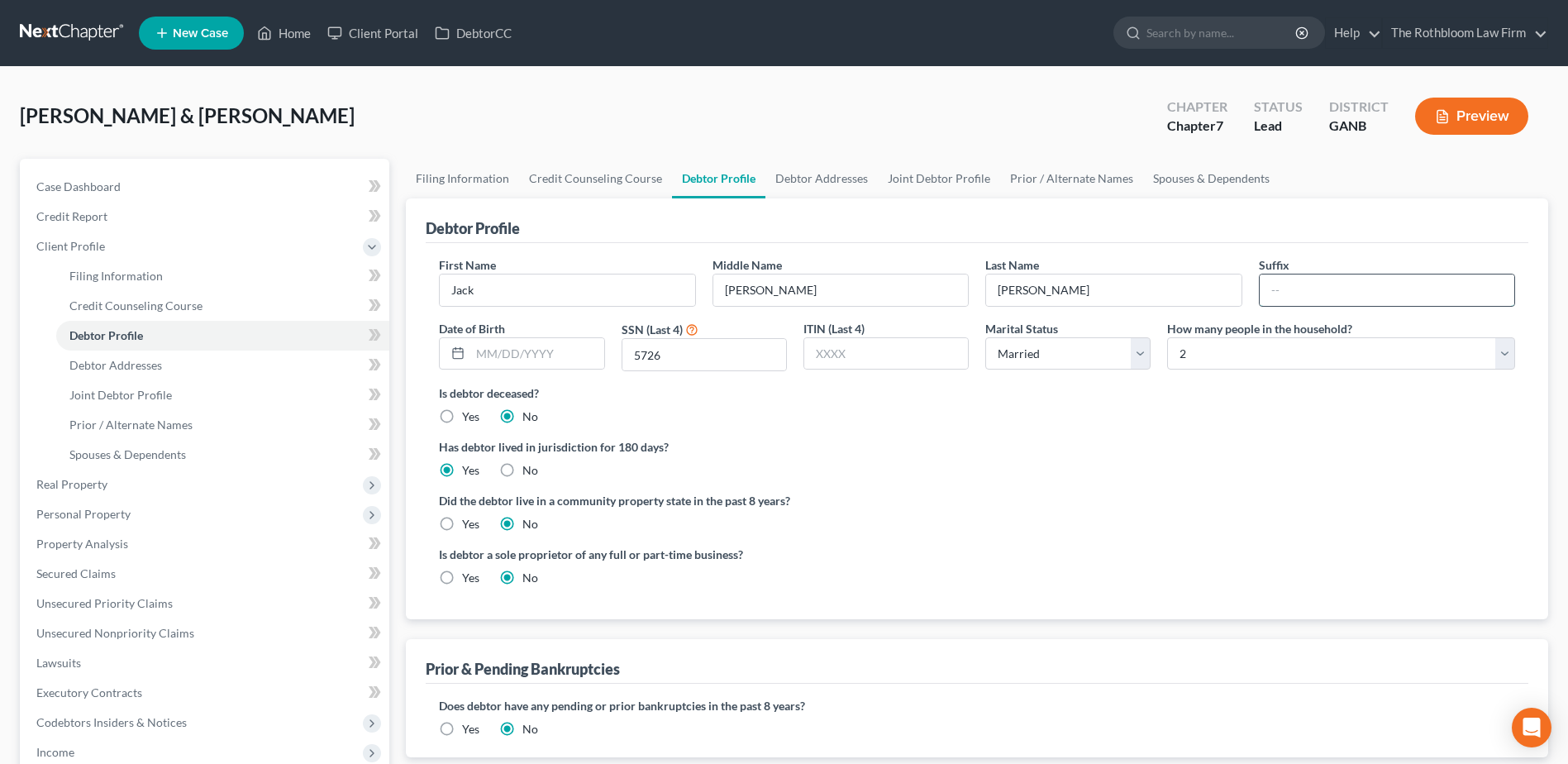
click at [1267, 306] on input "text" at bounding box center [1387, 291] width 255 height 32
click at [791, 171] on link "Debtor Addresses" at bounding box center [821, 179] width 112 height 40
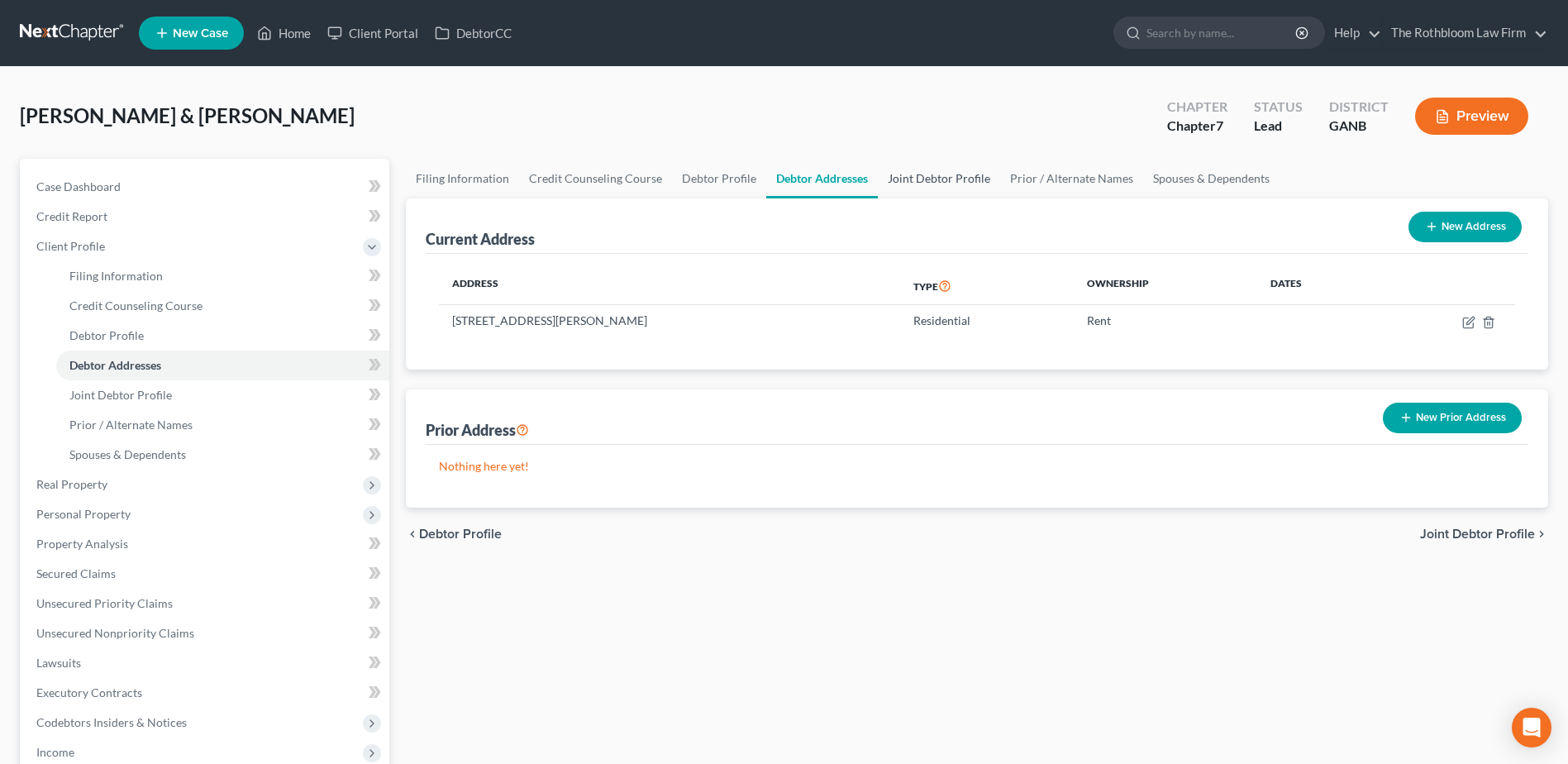
click at [896, 180] on link "Joint Debtor Profile" at bounding box center [938, 179] width 122 height 40
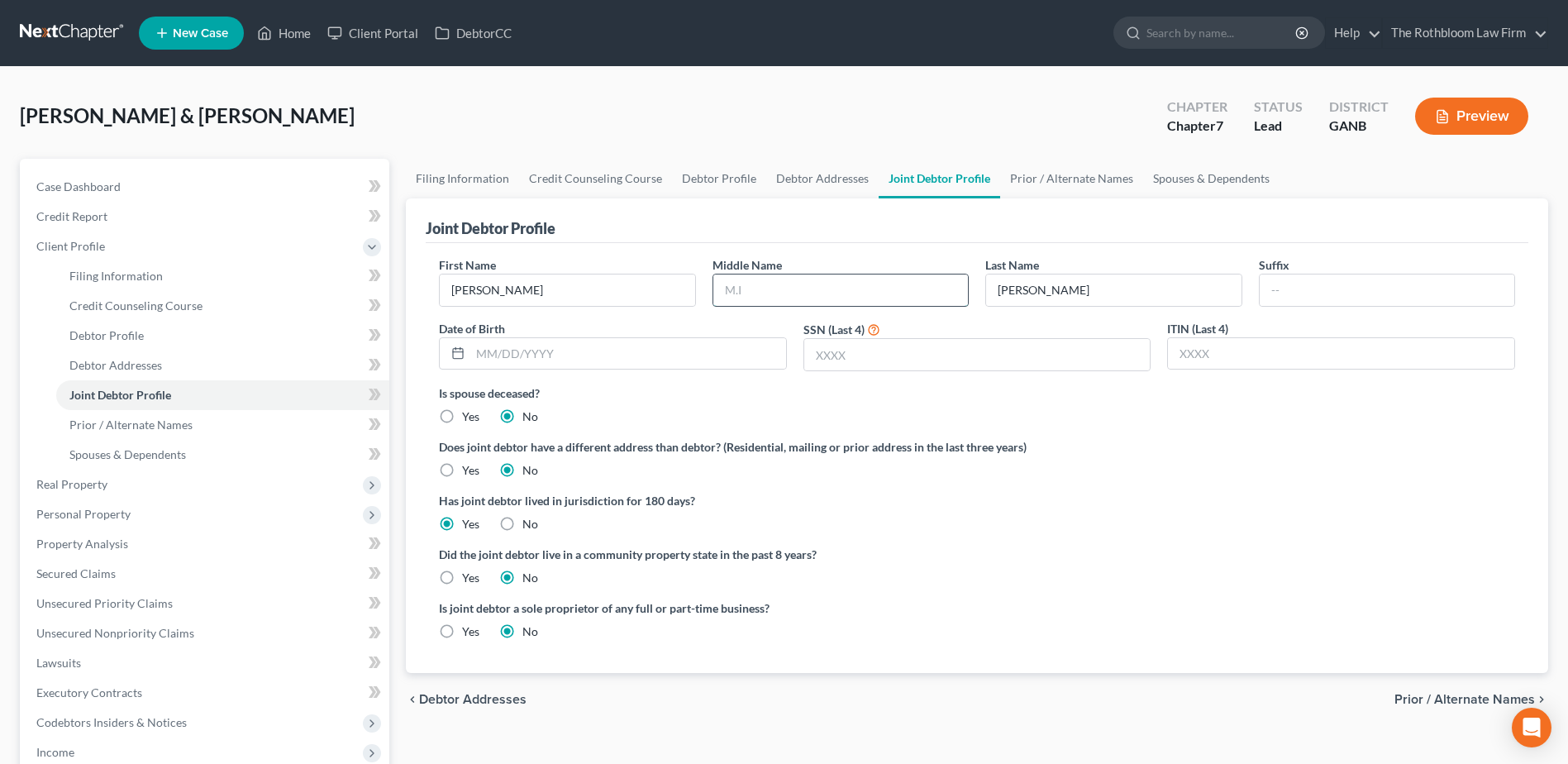
click at [758, 284] on input "text" at bounding box center [840, 291] width 255 height 32
click at [832, 347] on input "text" at bounding box center [977, 355] width 346 height 32
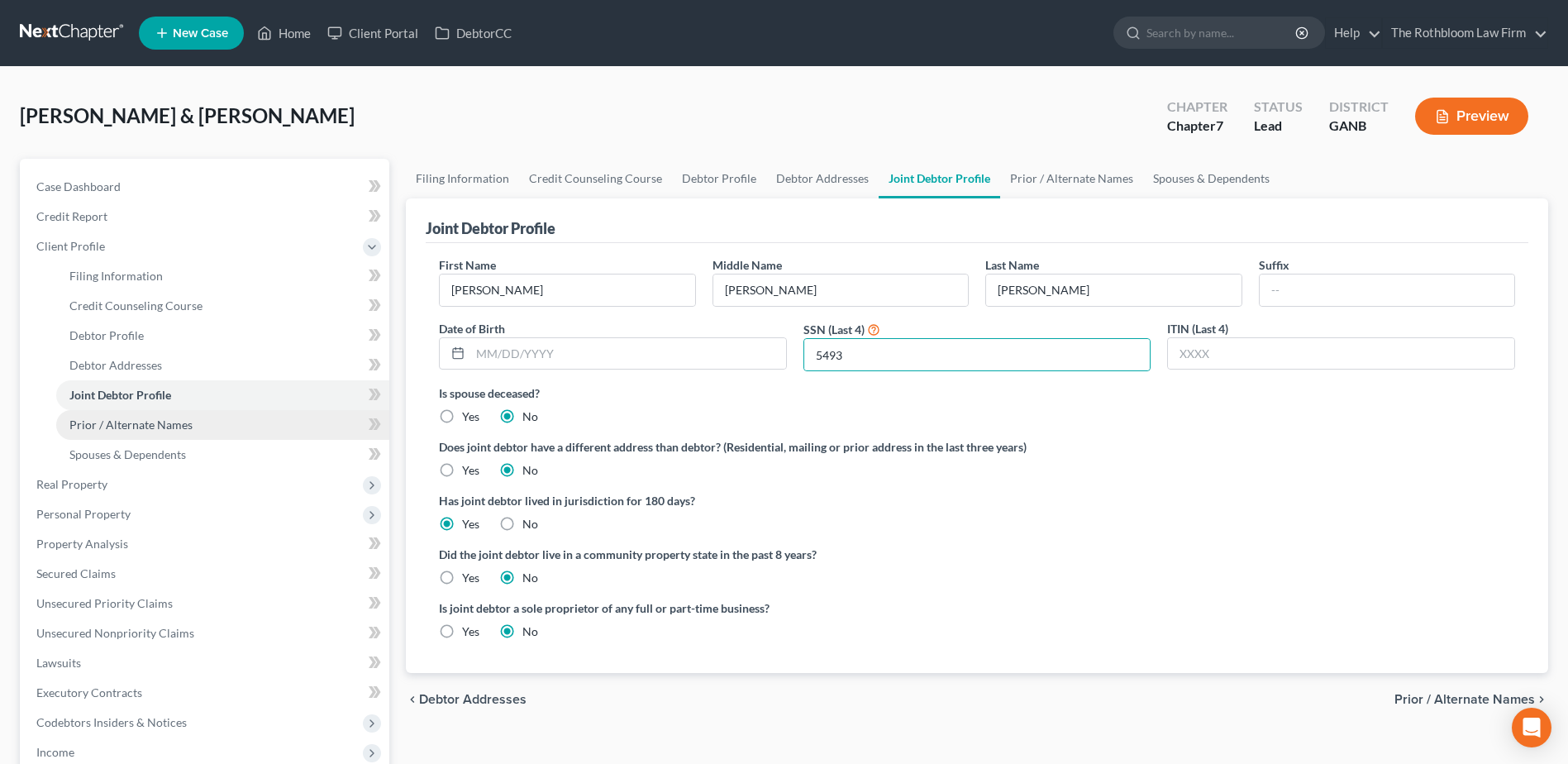
click at [110, 426] on span "Prior / Alternate Names" at bounding box center [131, 425] width 123 height 14
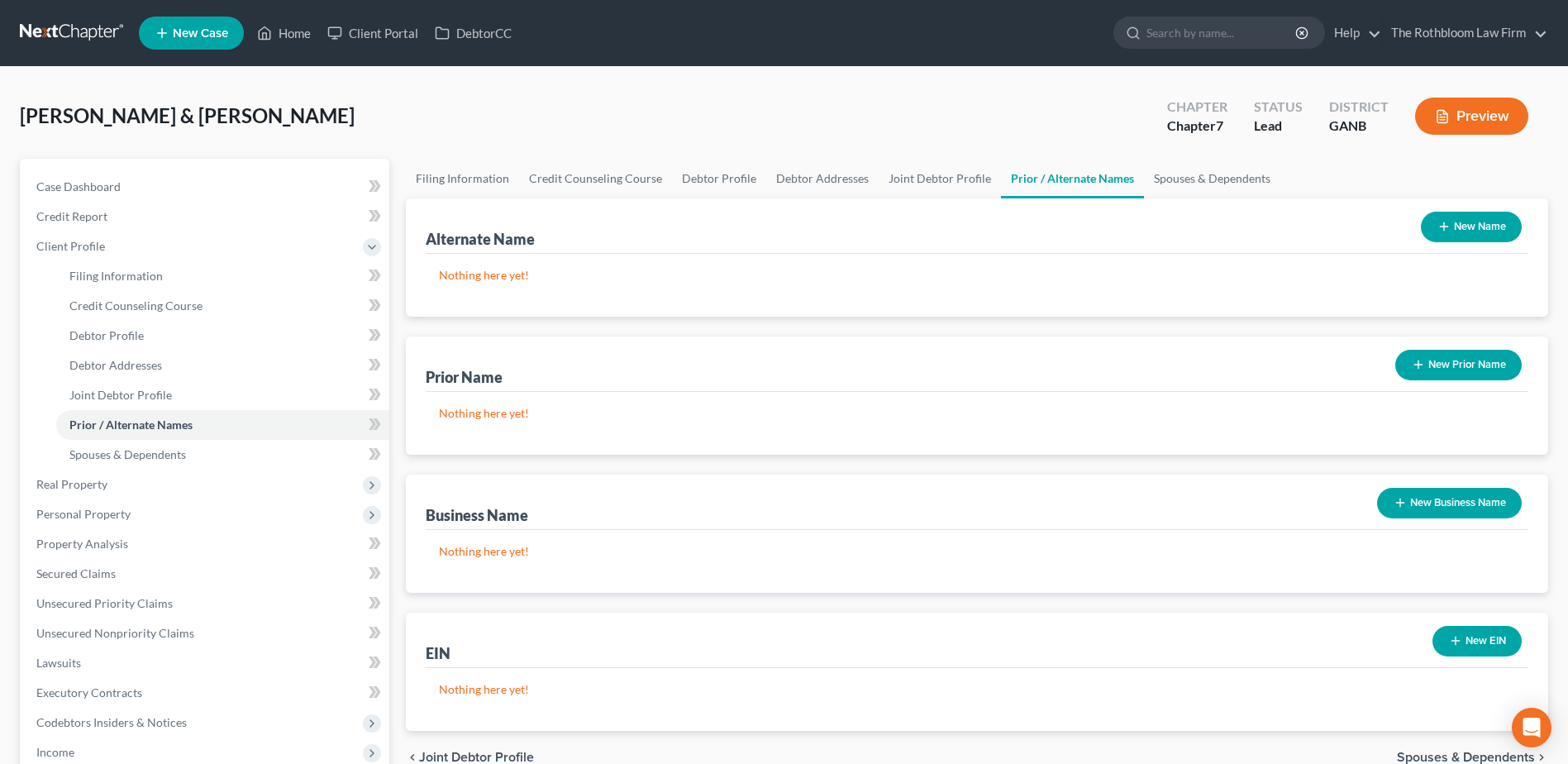
click at [1502, 226] on button "New Name" at bounding box center [1472, 226] width 101 height 31
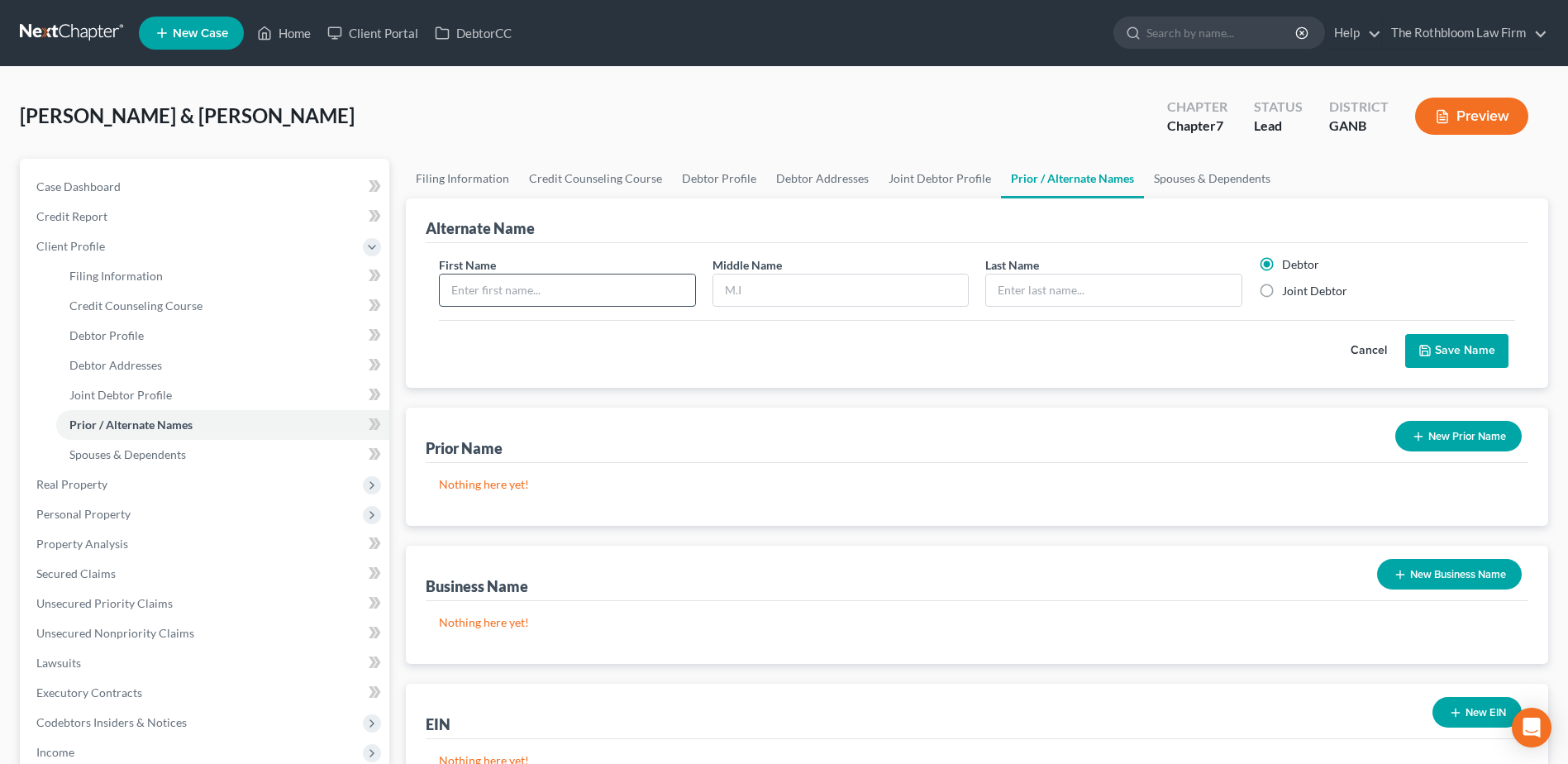
click at [519, 292] on input "text" at bounding box center [566, 291] width 255 height 32
drag, startPoint x: 1260, startPoint y: 286, endPoint x: 1369, endPoint y: 318, distance: 113.6
click at [1282, 289] on label "Joint Debtor" at bounding box center [1315, 291] width 65 height 17
click at [1288, 289] on input "Joint Debtor" at bounding box center [1293, 288] width 11 height 11
click at [1493, 357] on button "Save Name" at bounding box center [1457, 351] width 103 height 35
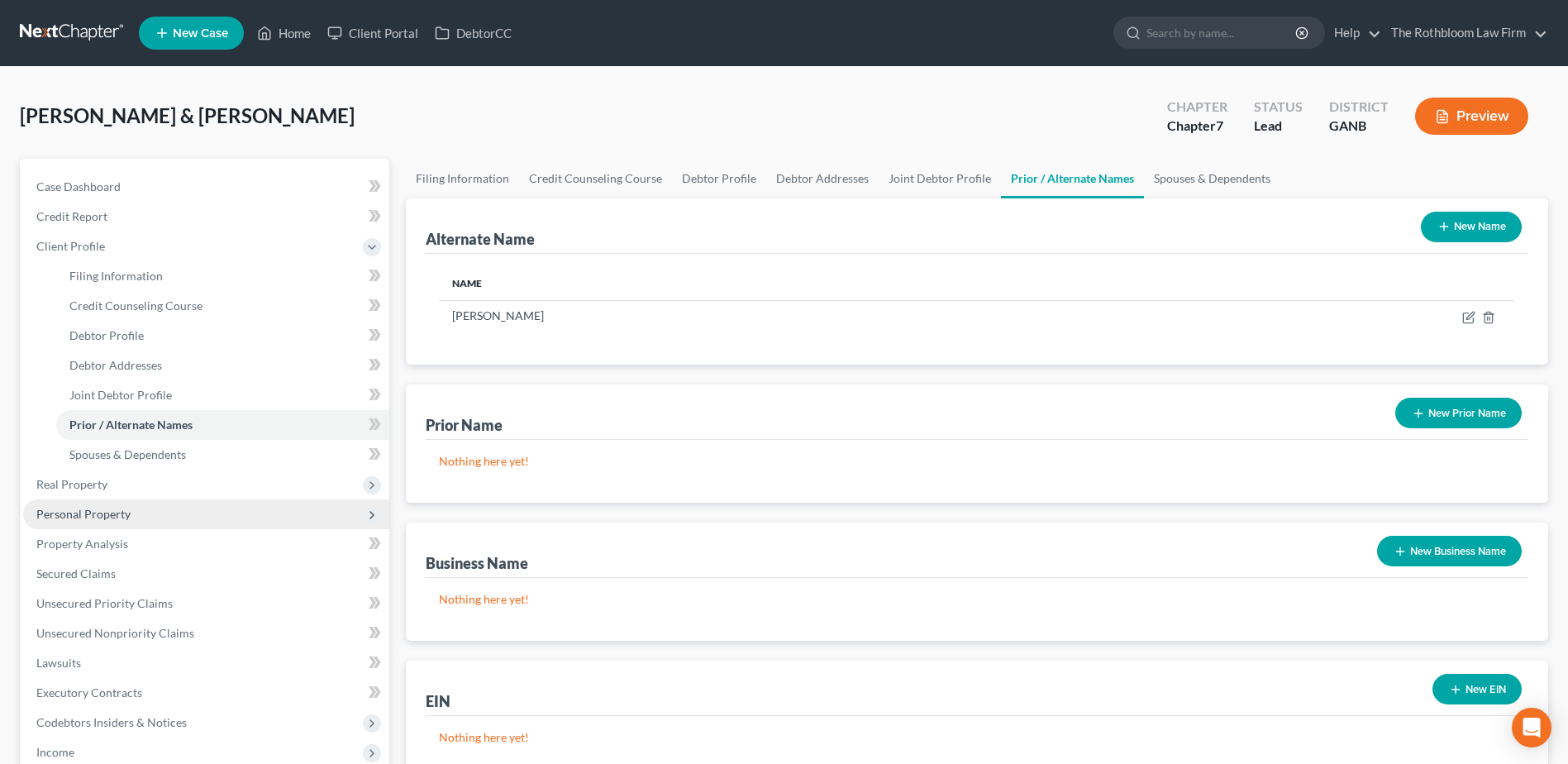
drag, startPoint x: 116, startPoint y: 511, endPoint x: 164, endPoint y: 514, distance: 48.1
click at [116, 510] on span "Personal Property" at bounding box center [83, 514] width 94 height 14
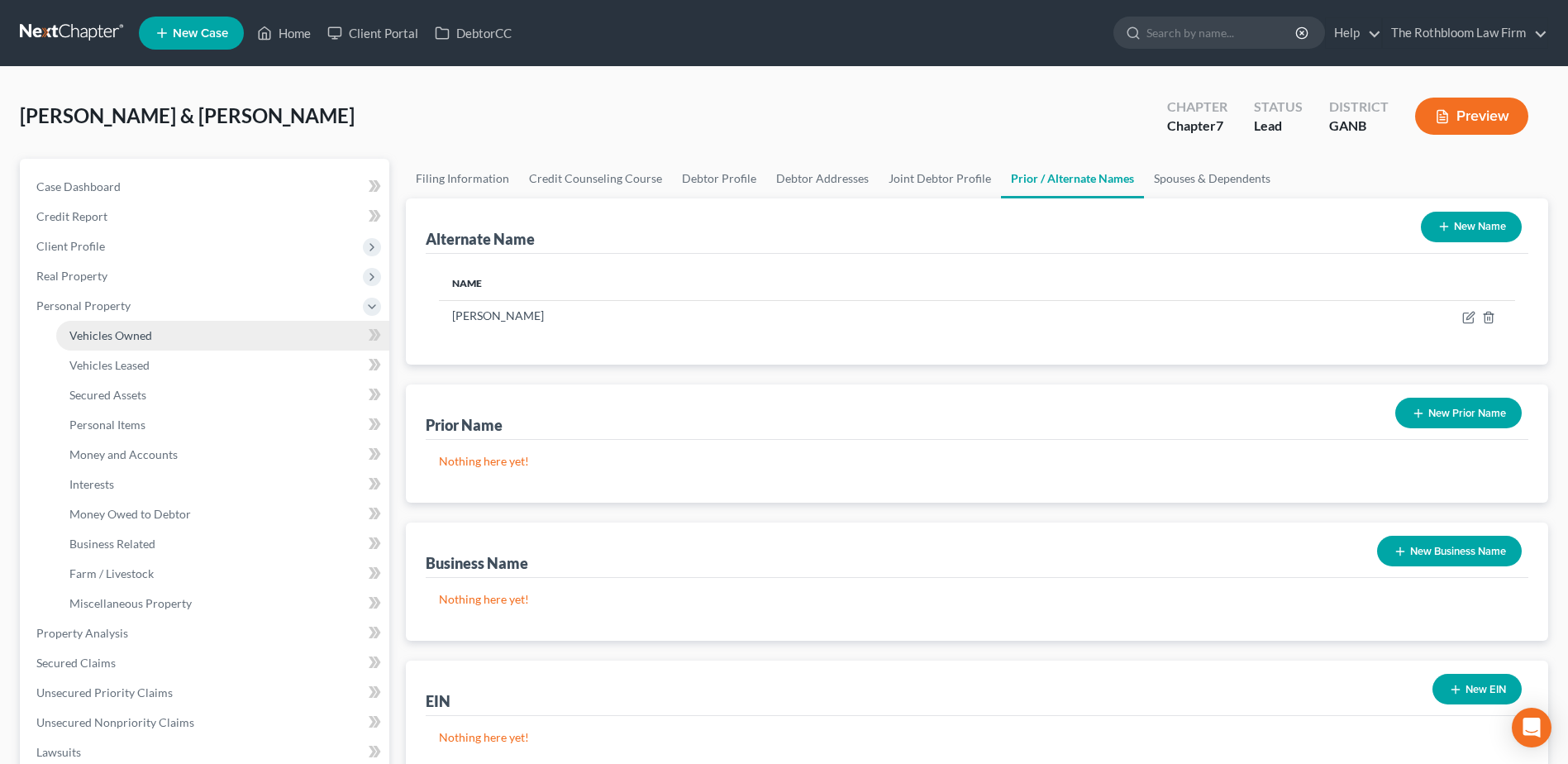
click at [132, 340] on span "Vehicles Owned" at bounding box center [110, 335] width 82 height 14
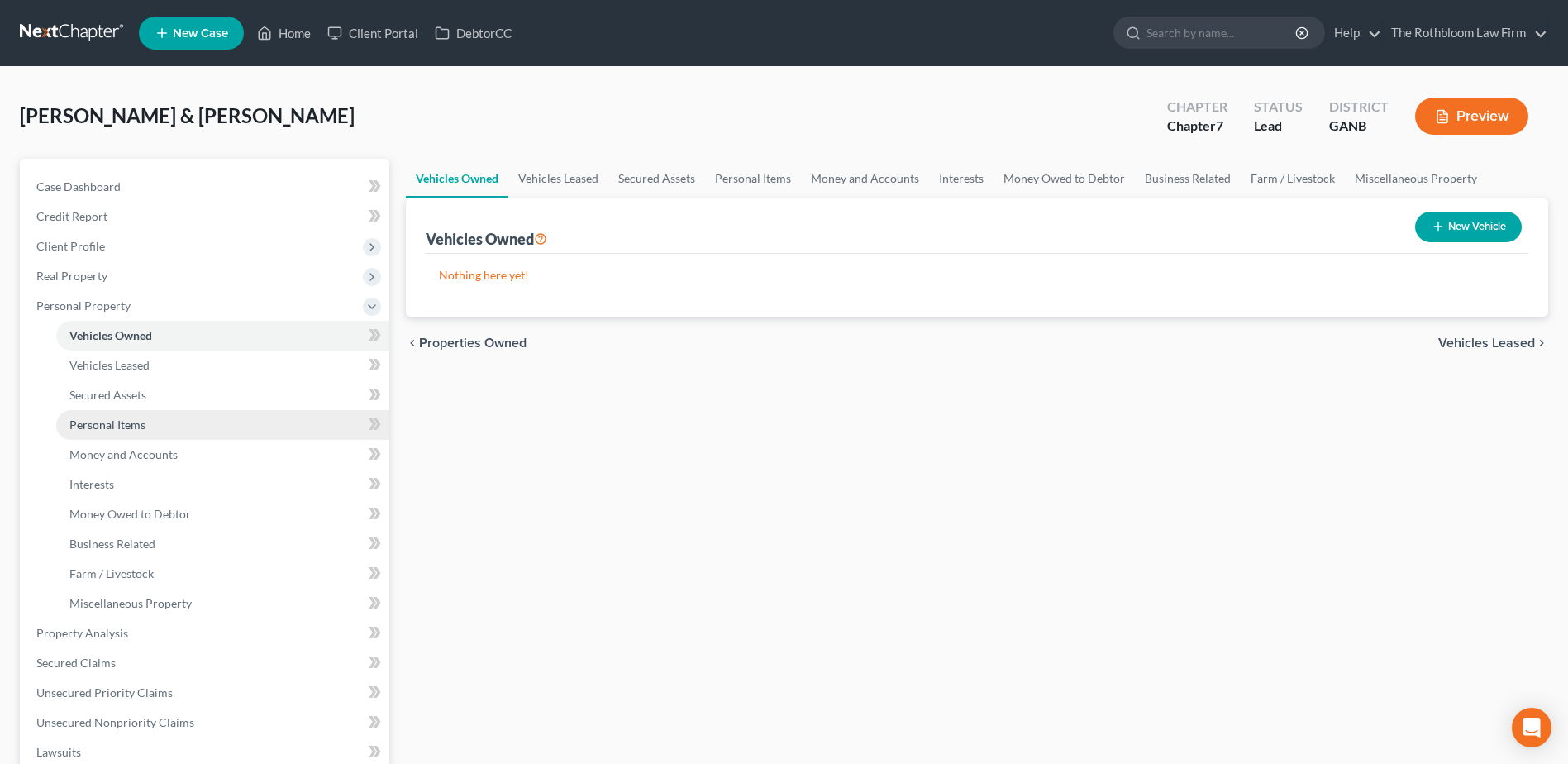
click at [117, 427] on span "Personal Items" at bounding box center [107, 425] width 76 height 14
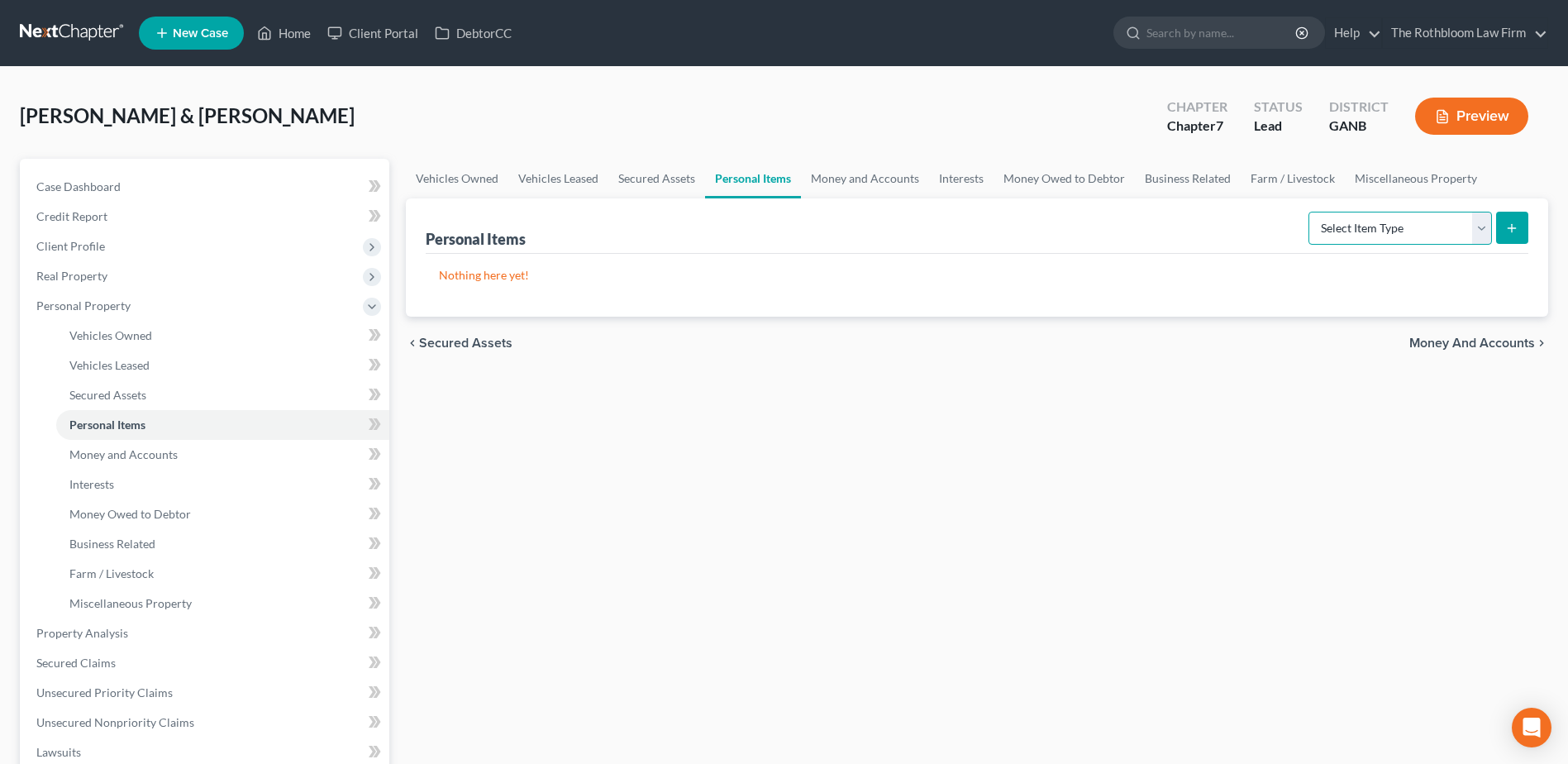
click at [1473, 222] on select "Select Item Type Clothing Collectibles Of Value Electronics Firearms Household …" at bounding box center [1399, 227] width 183 height 33
click at [1310, 211] on select "Select Item Type Clothing Collectibles Of Value Electronics Firearms Household …" at bounding box center [1399, 227] width 183 height 33
click at [1509, 234] on icon "submit" at bounding box center [1511, 227] width 13 height 13
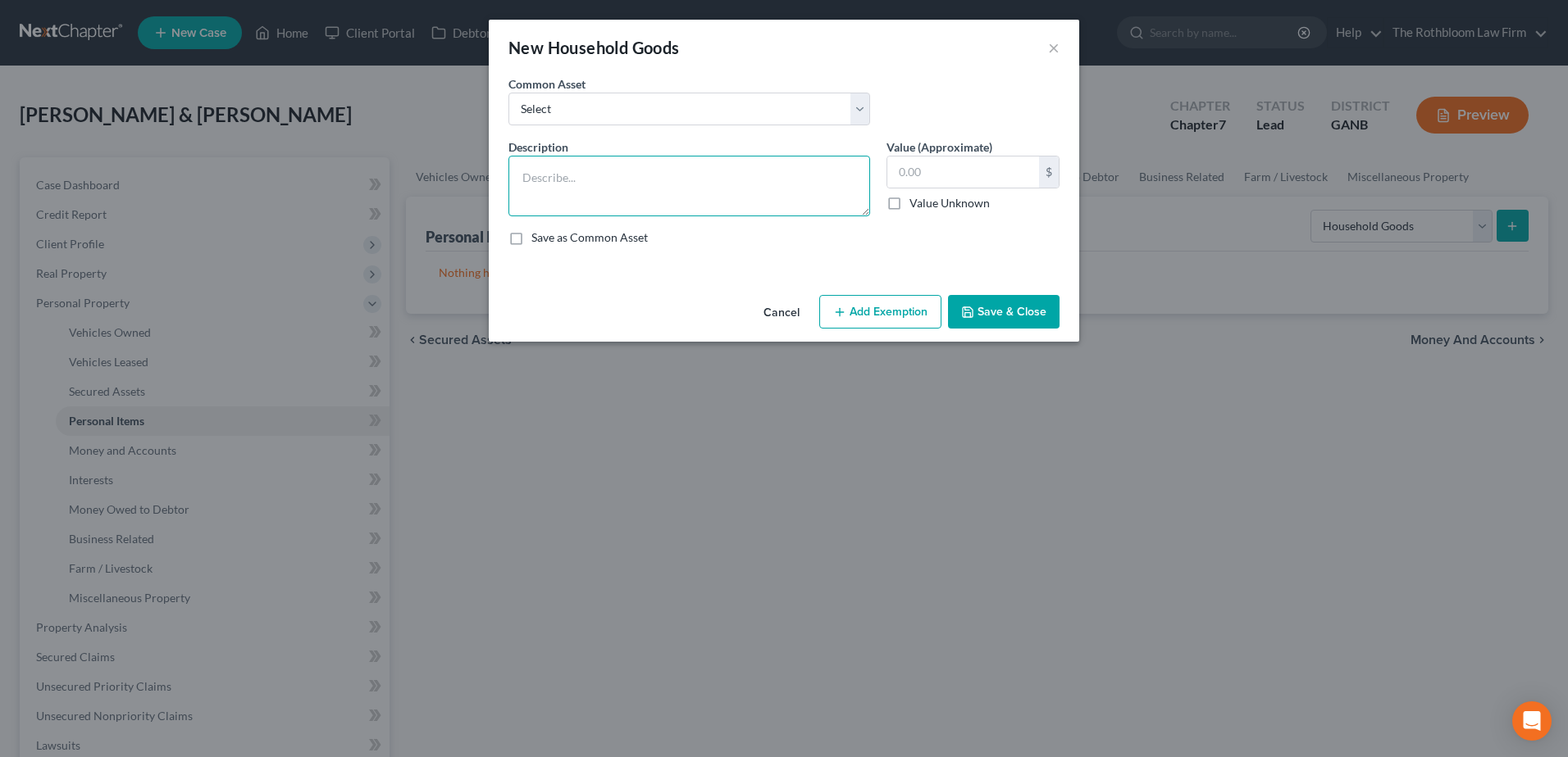
click at [528, 169] on textarea at bounding box center [690, 186] width 362 height 61
click at [905, 302] on button "Add Exemption" at bounding box center [880, 312] width 122 height 34
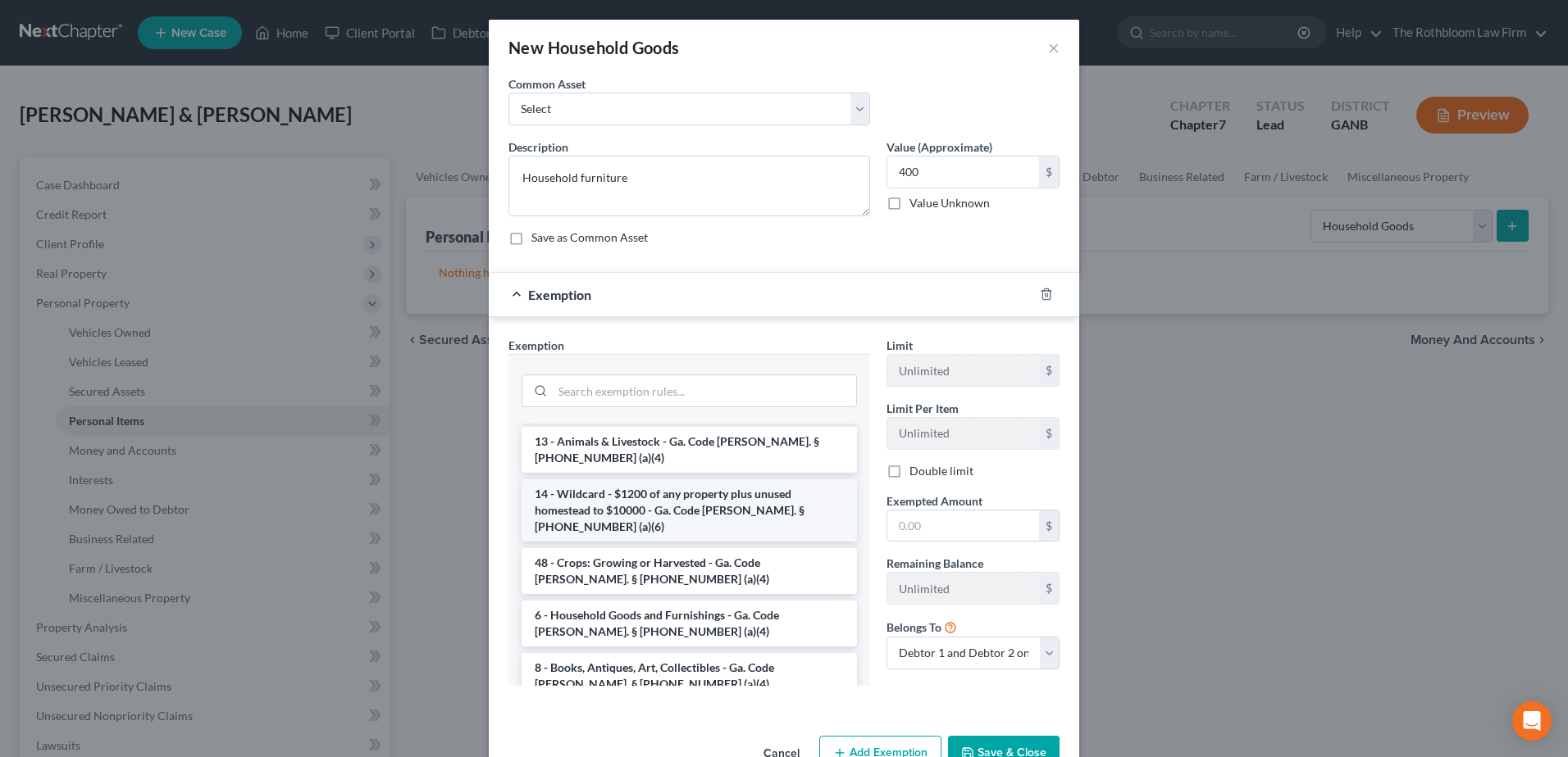
scroll to position [164, 0]
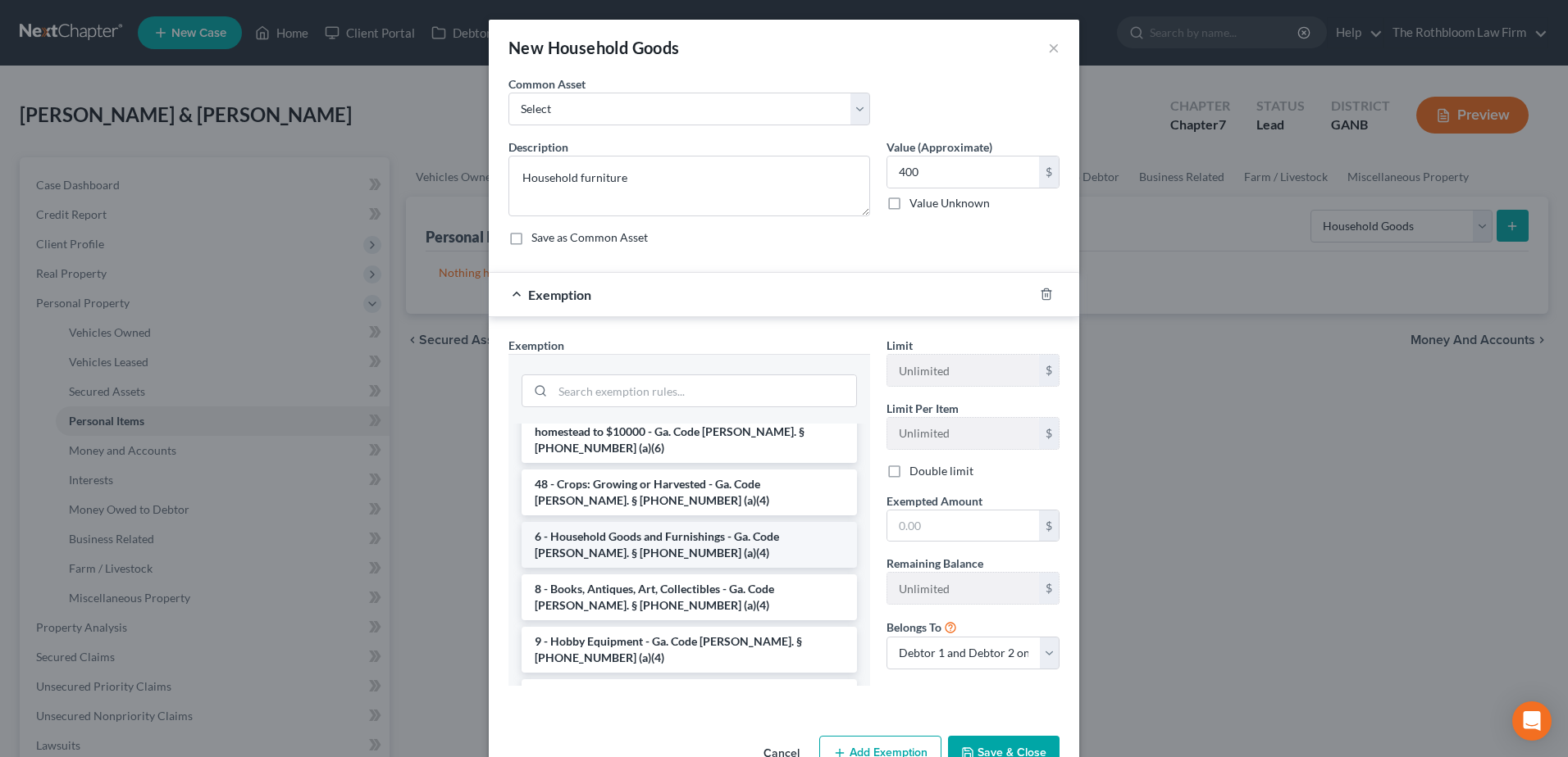
click at [663, 522] on li "6 - Household Goods and Furnishings - Ga. Code Ann. § 44-13-100 (a)(4)" at bounding box center [689, 545] width 335 height 46
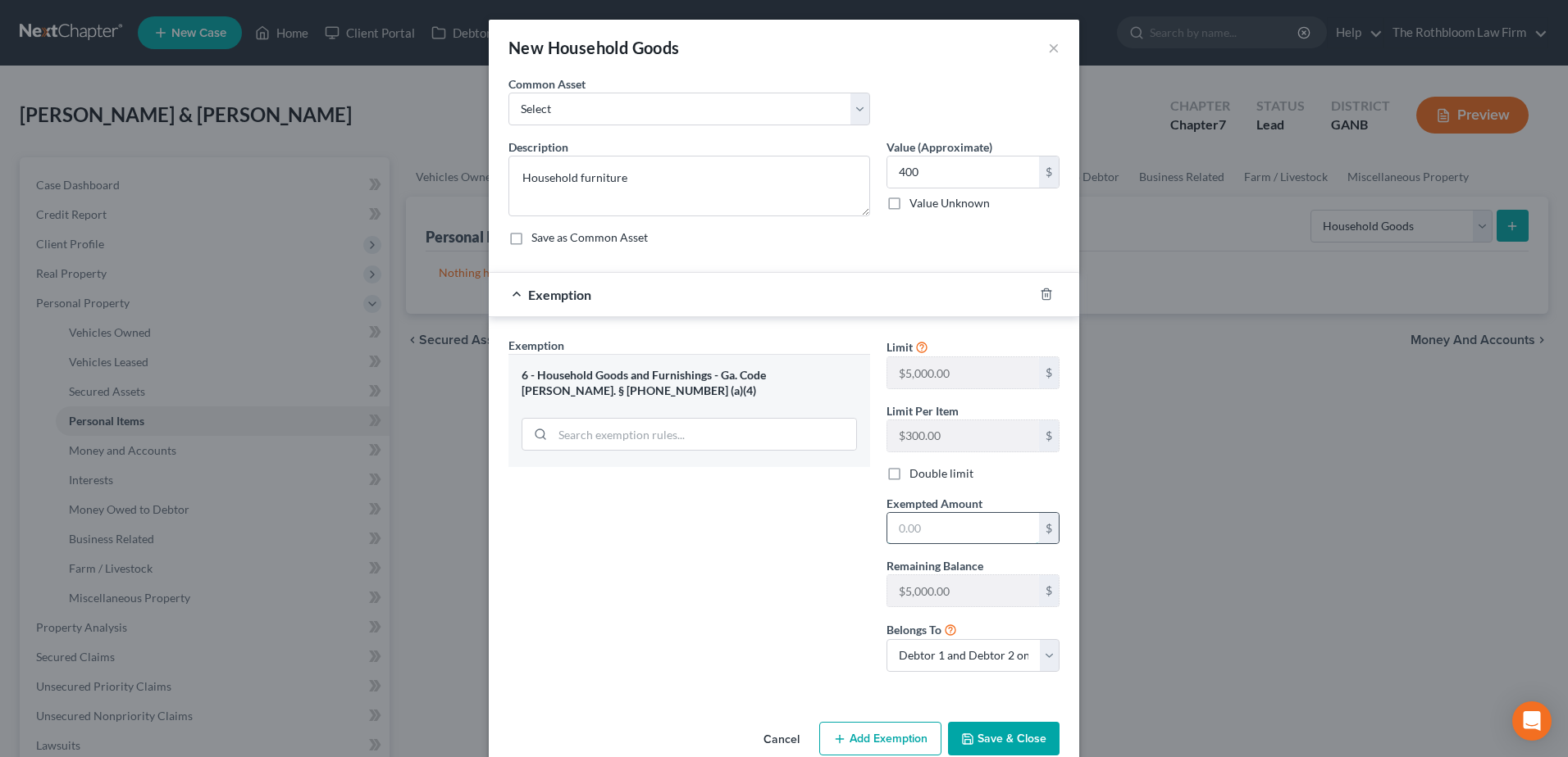
click at [919, 529] on input "text" at bounding box center [963, 529] width 151 height 31
click at [1007, 738] on button "Save & Close" at bounding box center [1002, 738] width 111 height 34
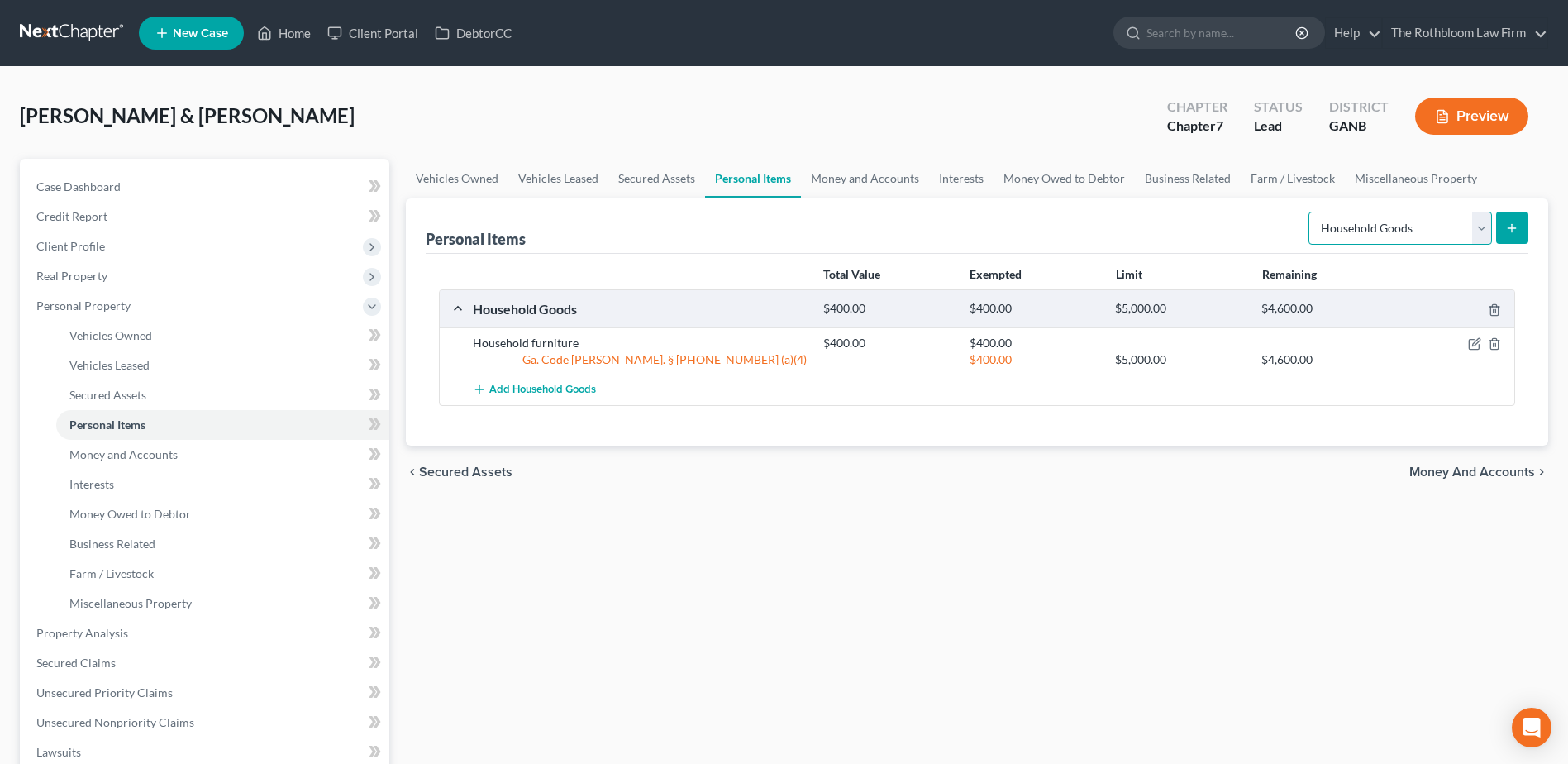
click at [1482, 226] on select "Select Item Type Clothing Collectibles Of Value Electronics Firearms Household …" at bounding box center [1399, 227] width 183 height 33
click at [1310, 211] on select "Select Item Type Clothing Collectibles Of Value Electronics Firearms Household …" at bounding box center [1399, 227] width 183 height 33
click at [1494, 236] on form "Select Item Type Clothing Collectibles Of Value Electronics Firearms Household …" at bounding box center [1418, 228] width 220 height 34
click at [1507, 231] on icon "submit" at bounding box center [1511, 227] width 13 height 13
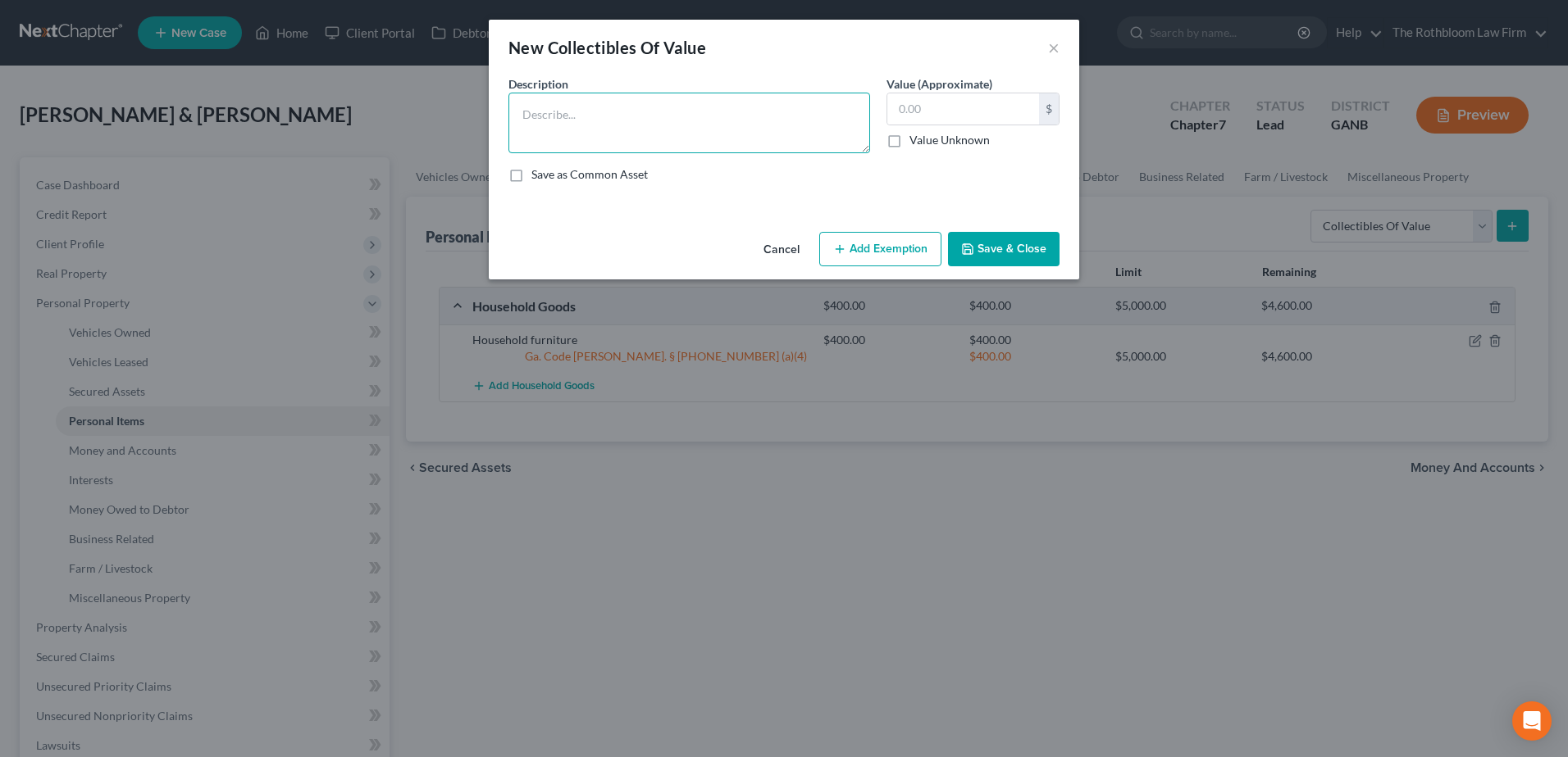
click at [544, 104] on textarea at bounding box center [690, 123] width 362 height 61
click at [898, 250] on button "Add Exemption" at bounding box center [880, 249] width 122 height 34
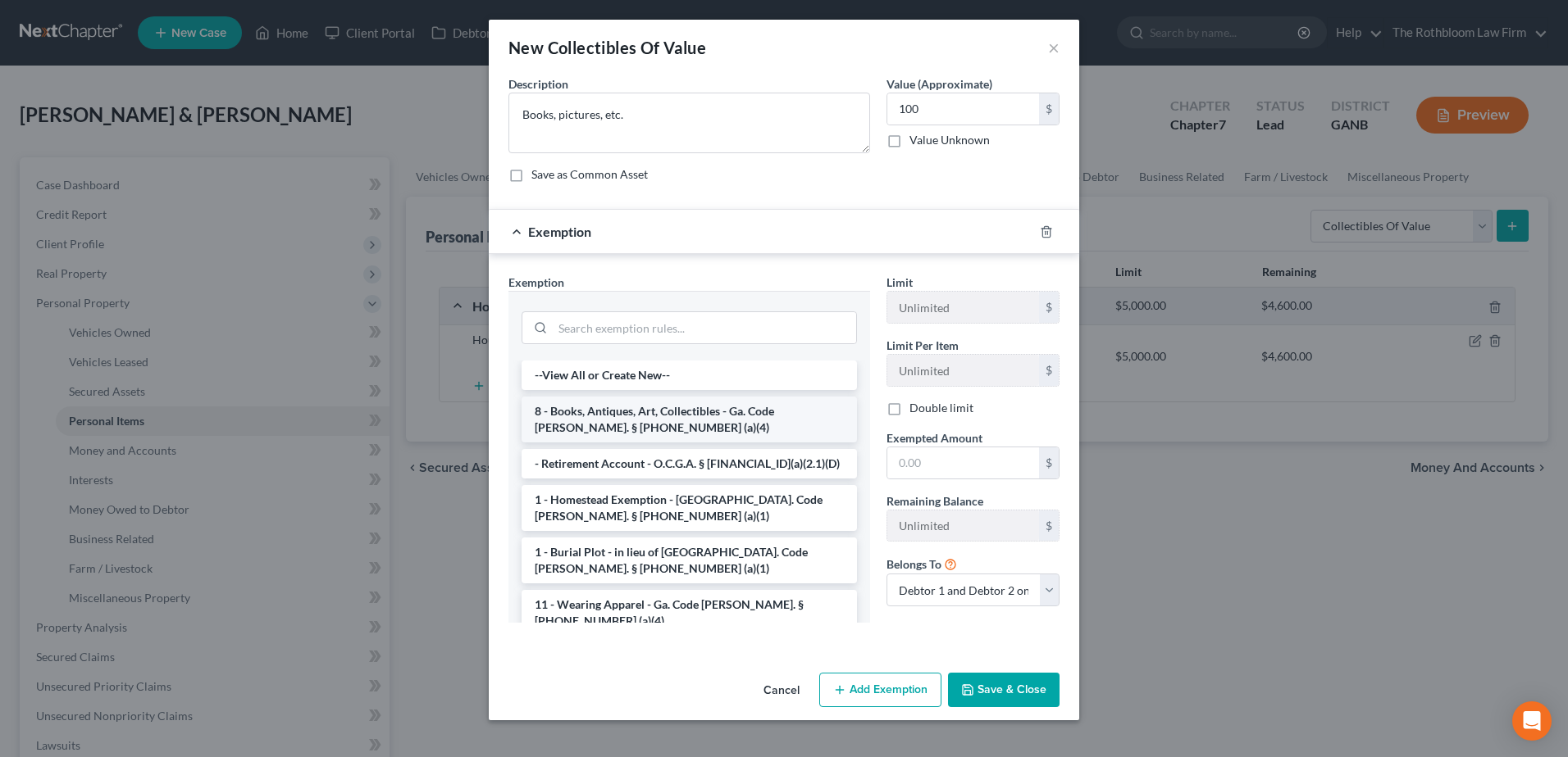
click at [578, 426] on li "8 - Books, Antiques, Art, Collectibles - Ga. Code Ann. § 44-13-100 (a)(4)" at bounding box center [689, 419] width 335 height 46
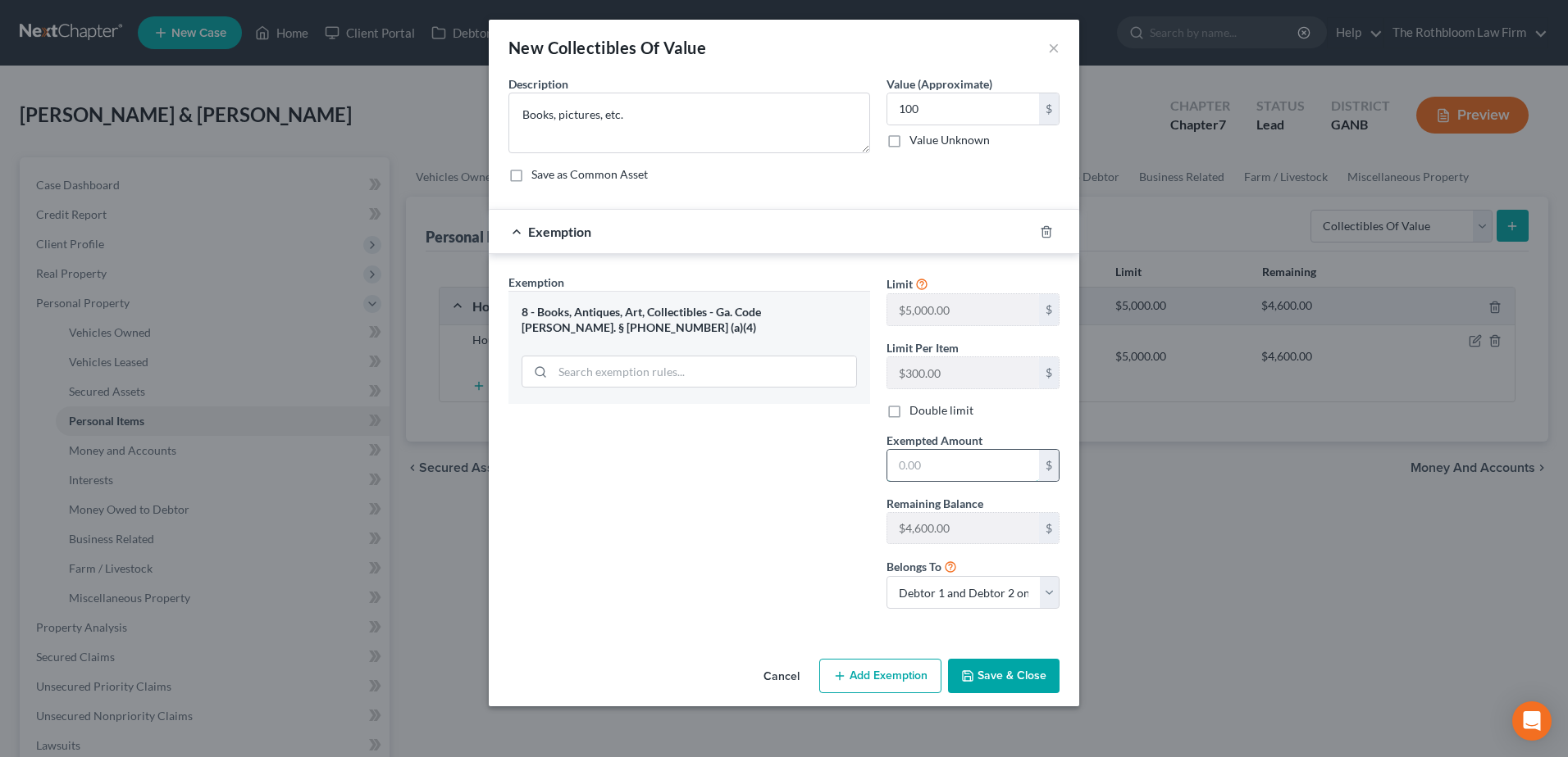
click at [952, 471] on input "text" at bounding box center [963, 466] width 151 height 31
click at [992, 667] on button "Save & Close" at bounding box center [1002, 675] width 111 height 34
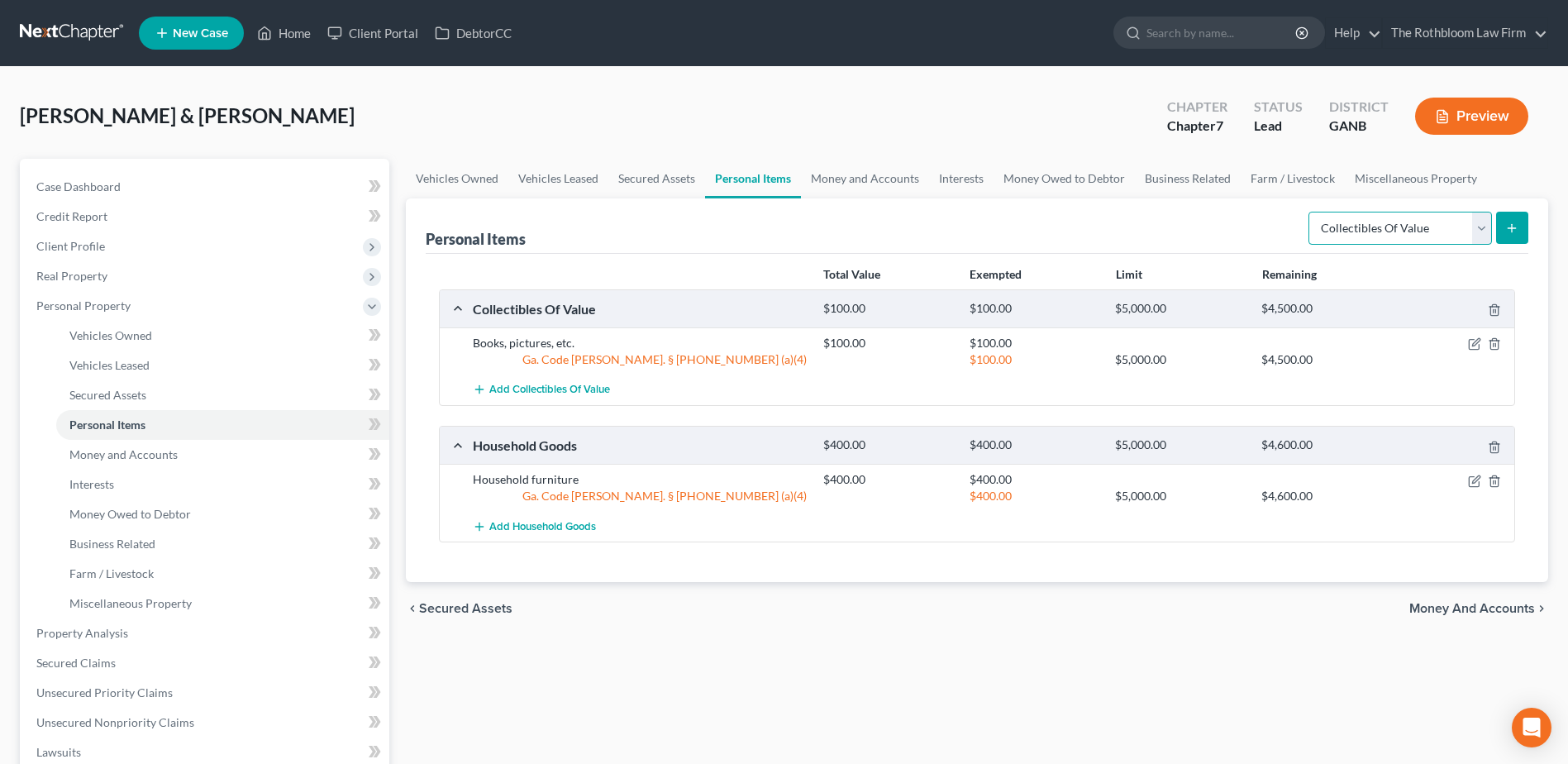
click at [1475, 222] on select "Select Item Type Clothing Collectibles Of Value Electronics Firearms Household …" at bounding box center [1399, 227] width 183 height 33
click at [1310, 211] on select "Select Item Type Clothing Collectibles Of Value Electronics Firearms Household …" at bounding box center [1399, 227] width 183 height 33
click at [1505, 228] on button "submit" at bounding box center [1512, 227] width 33 height 33
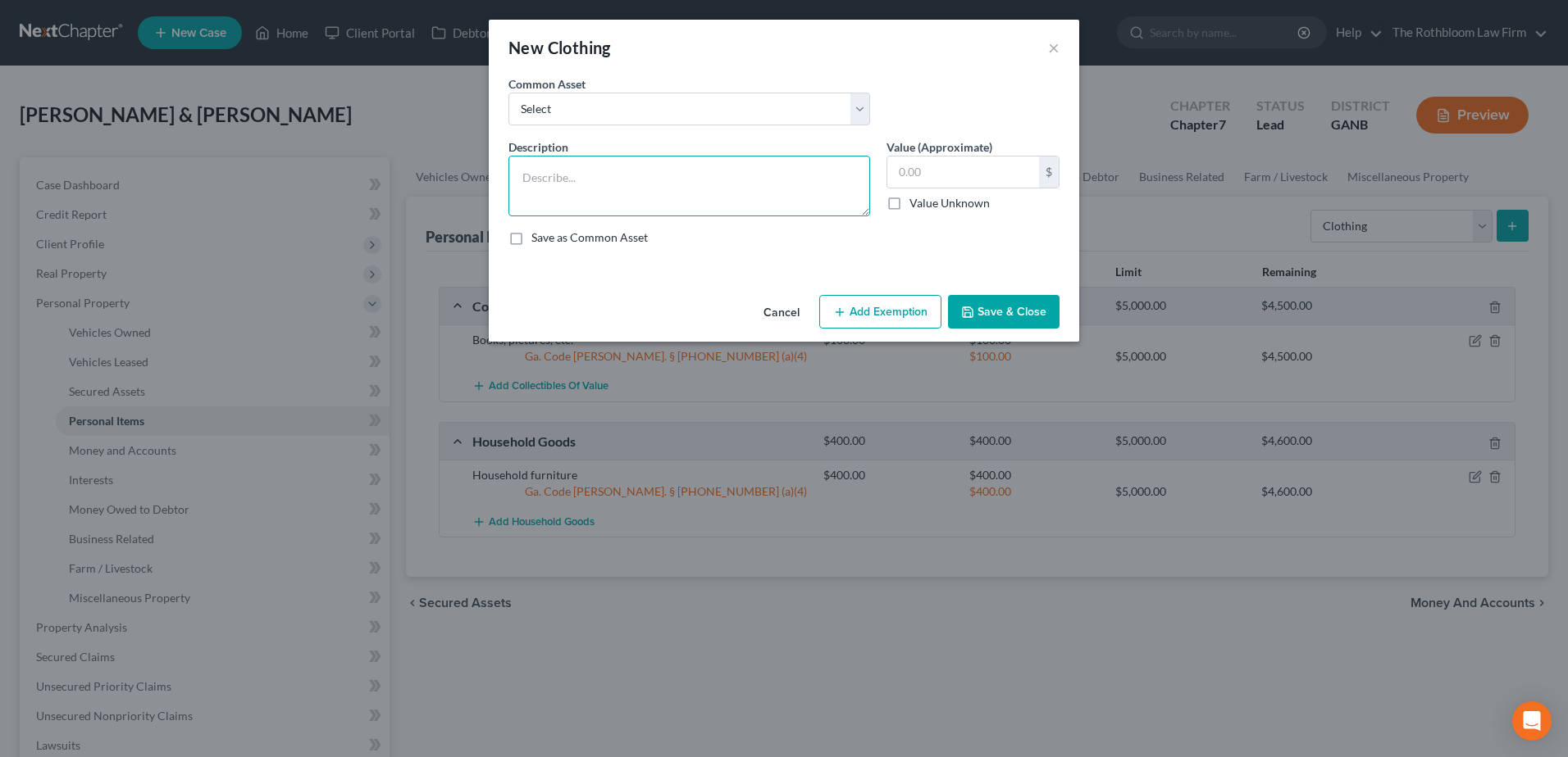
click at [558, 175] on textarea at bounding box center [690, 186] width 362 height 61
click at [868, 315] on button "Add Exemption" at bounding box center [880, 312] width 122 height 34
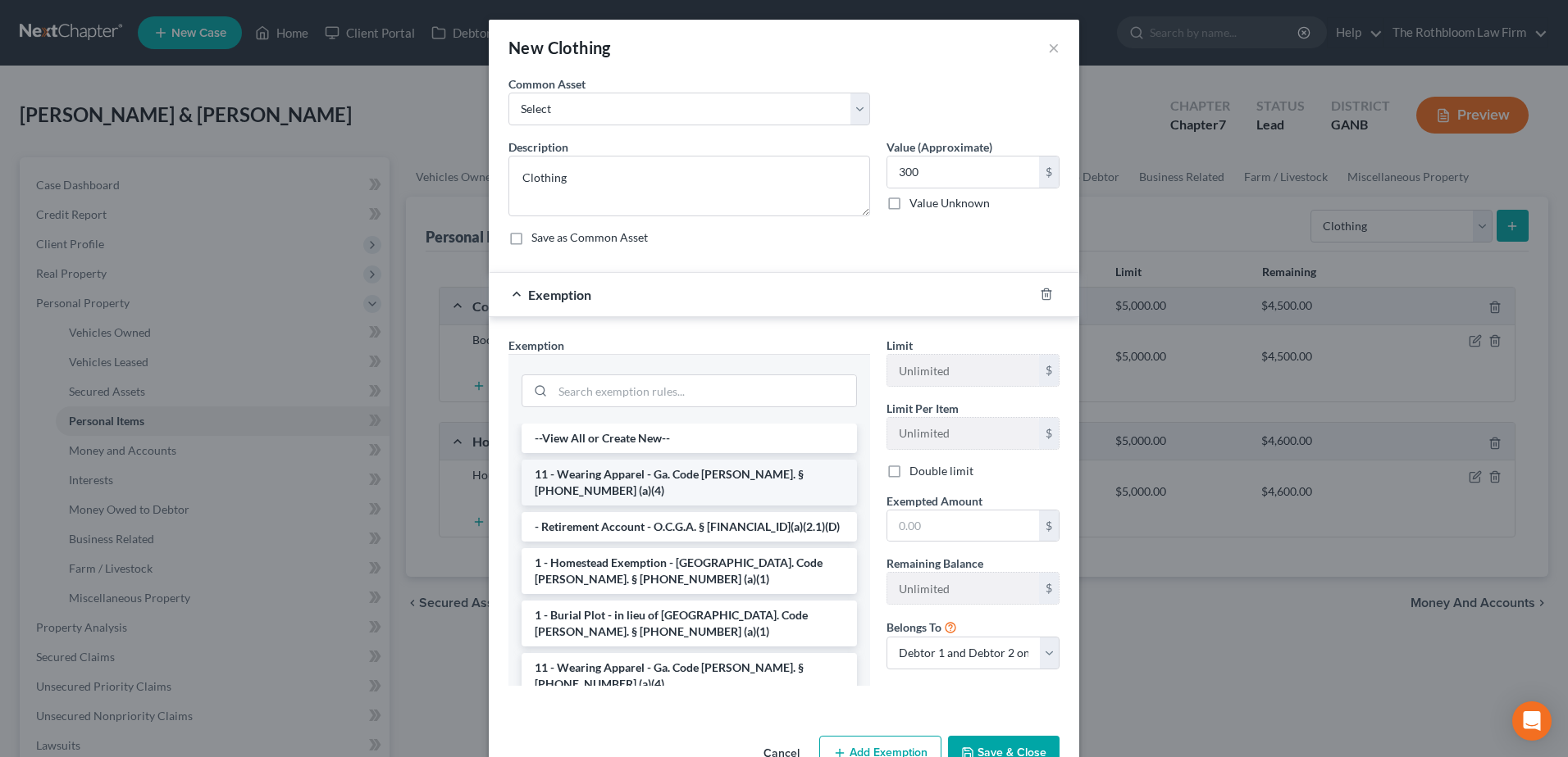
click at [614, 472] on li "11 - Wearing Apparel - Ga. Code Ann. § 44-13-100 (a)(4)" at bounding box center [689, 483] width 335 height 46
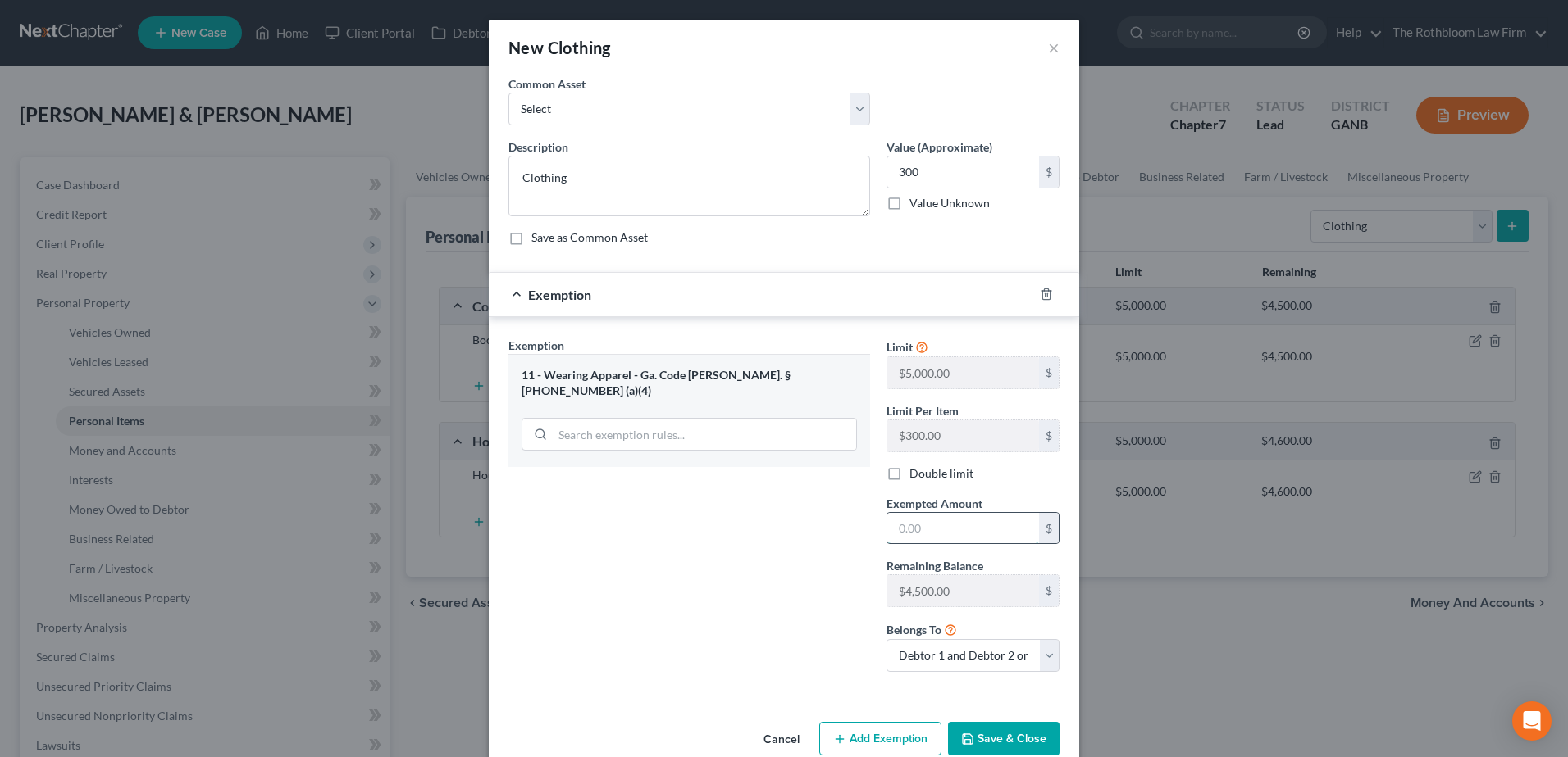
click at [926, 523] on input "text" at bounding box center [963, 529] width 151 height 31
click at [984, 733] on button "Save & Close" at bounding box center [1002, 738] width 111 height 34
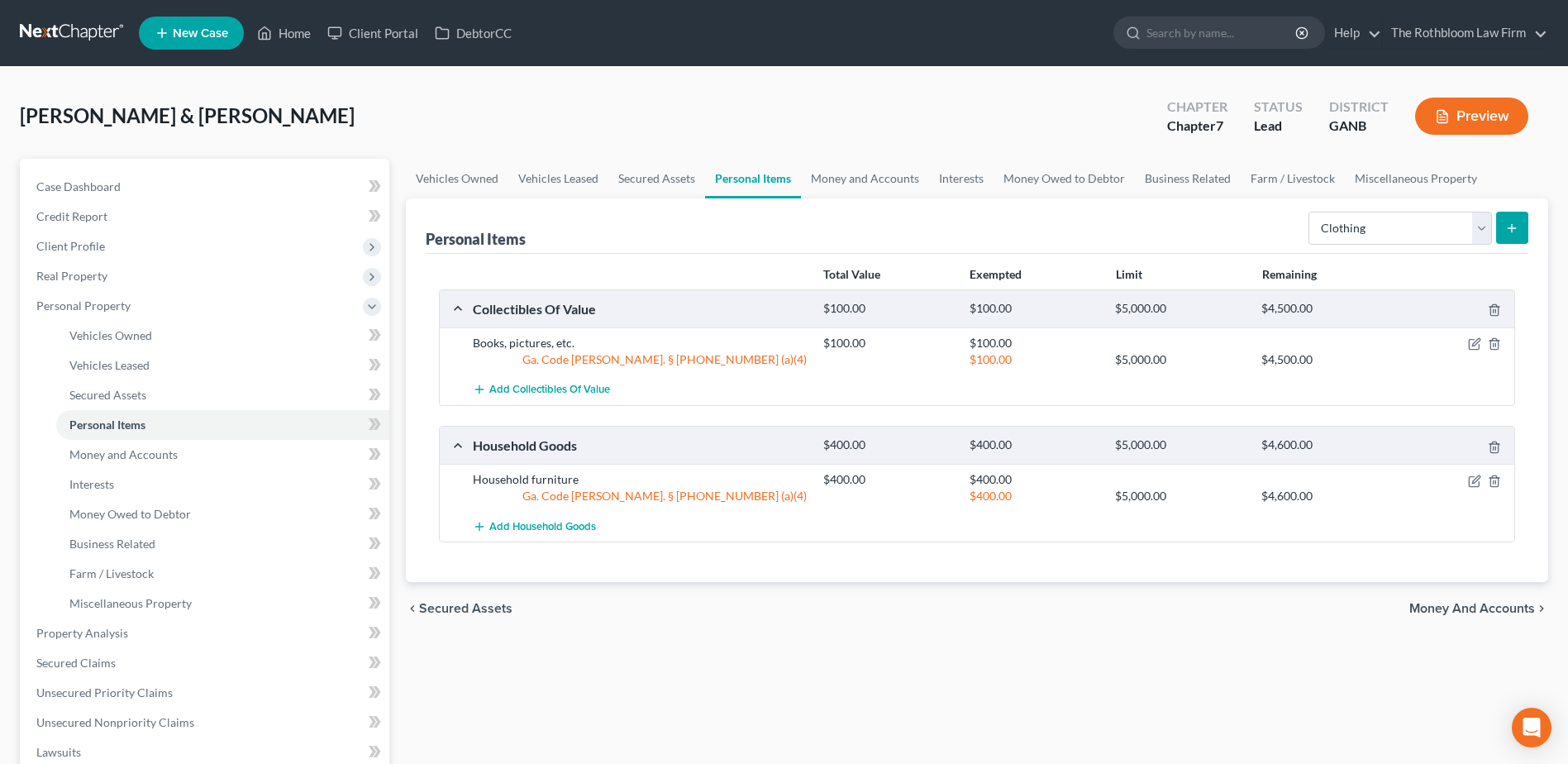
click at [1495, 225] on form "Select Item Type Clothing Collectibles Of Value Electronics Firearms Household …" at bounding box center [1418, 228] width 220 height 34
drag, startPoint x: 1477, startPoint y: 234, endPoint x: 1454, endPoint y: 237, distance: 23.2
click at [1477, 234] on select "Select Item Type Clothing Collectibles Of Value Electronics Firearms Household …" at bounding box center [1399, 227] width 183 height 33
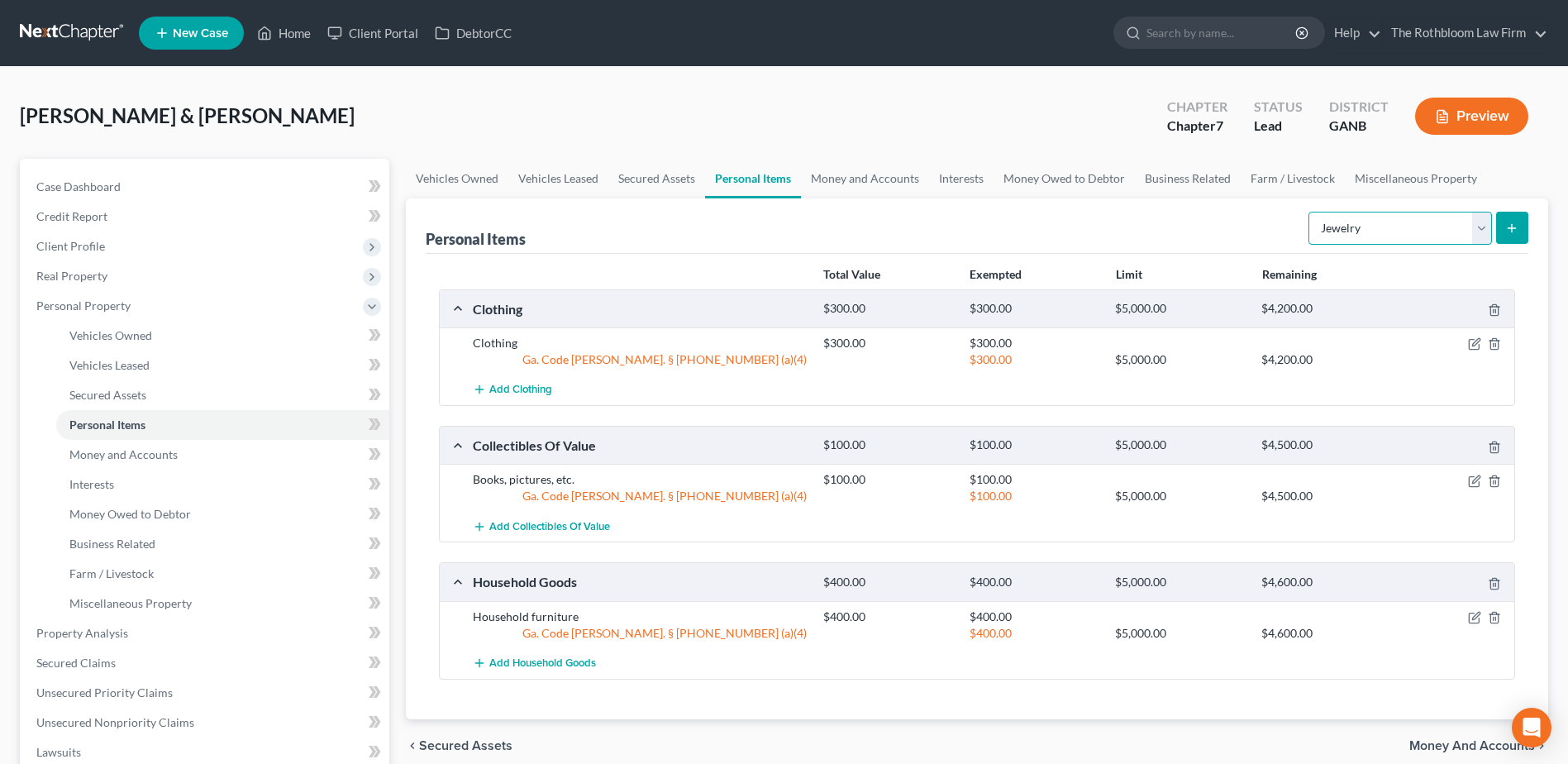
click at [1310, 211] on select "Select Item Type Clothing Collectibles Of Value Electronics Firearms Household …" at bounding box center [1399, 227] width 183 height 33
click at [1508, 231] on icon "submit" at bounding box center [1511, 227] width 13 height 13
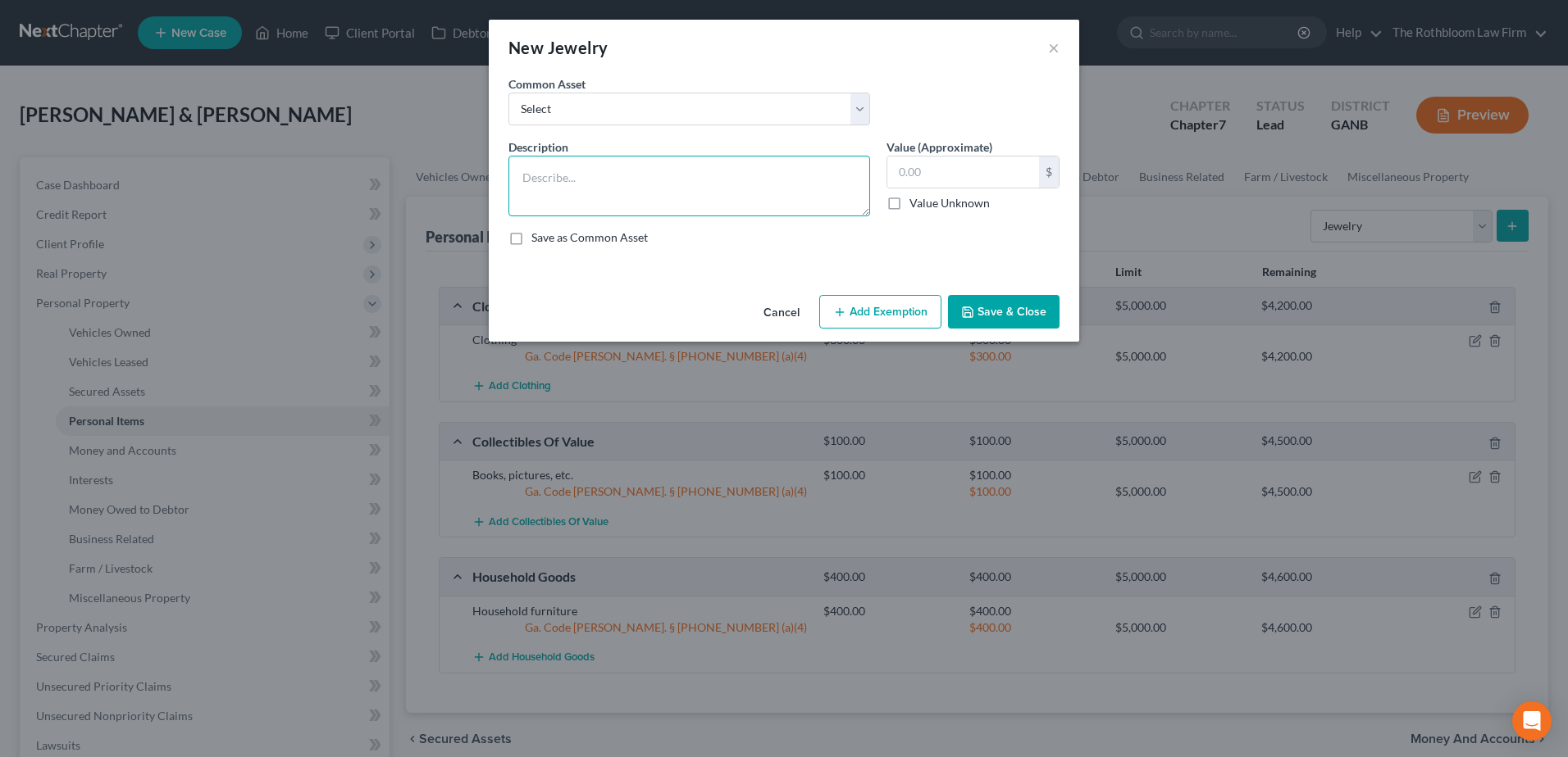
click at [606, 181] on textarea at bounding box center [690, 186] width 362 height 61
click at [878, 308] on button "Add Exemption" at bounding box center [880, 312] width 122 height 34
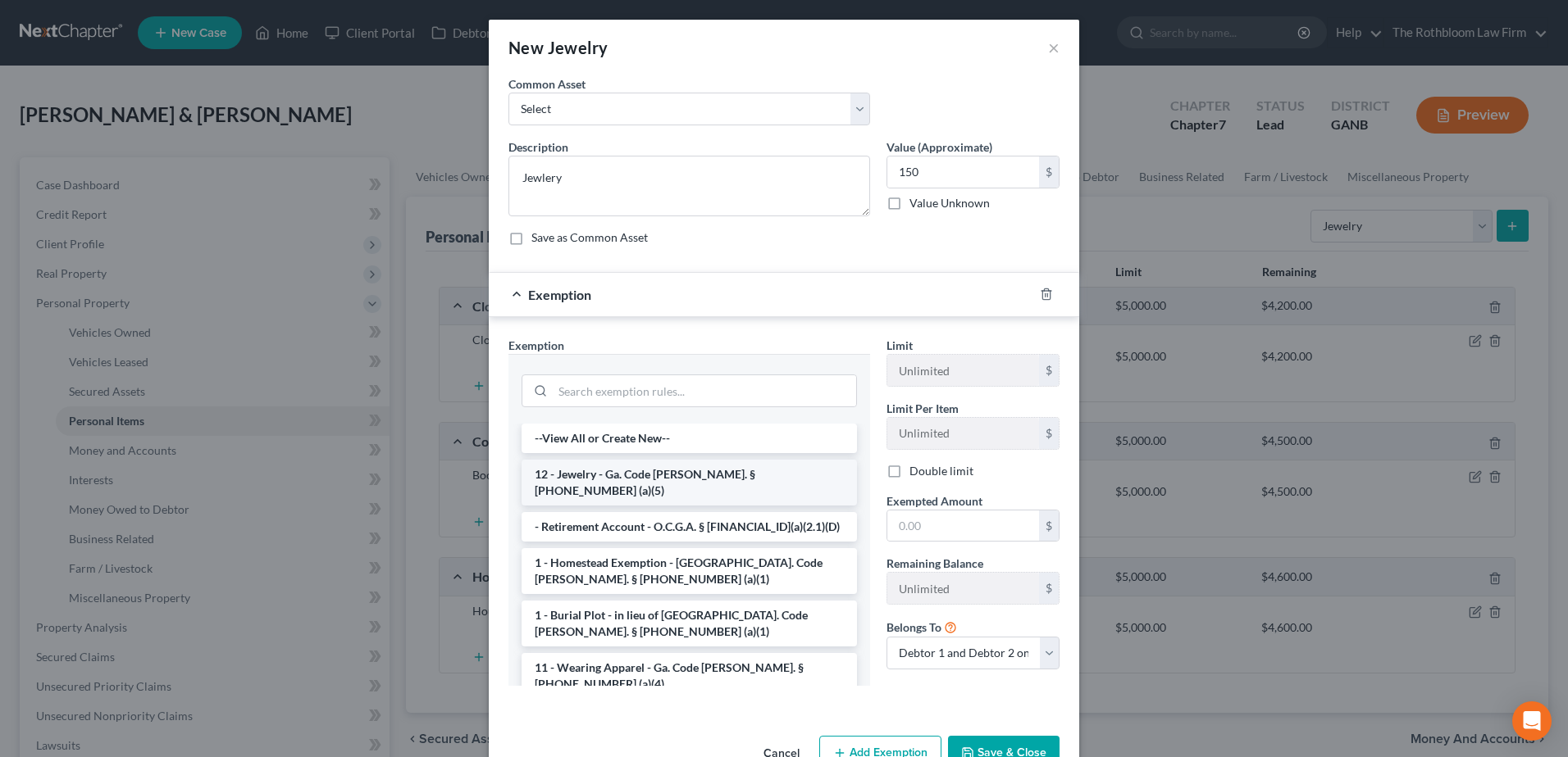
click at [617, 480] on li "12 - Jewelry - Ga. Code Ann. § 44-13-100 (a)(5)" at bounding box center [689, 483] width 335 height 46
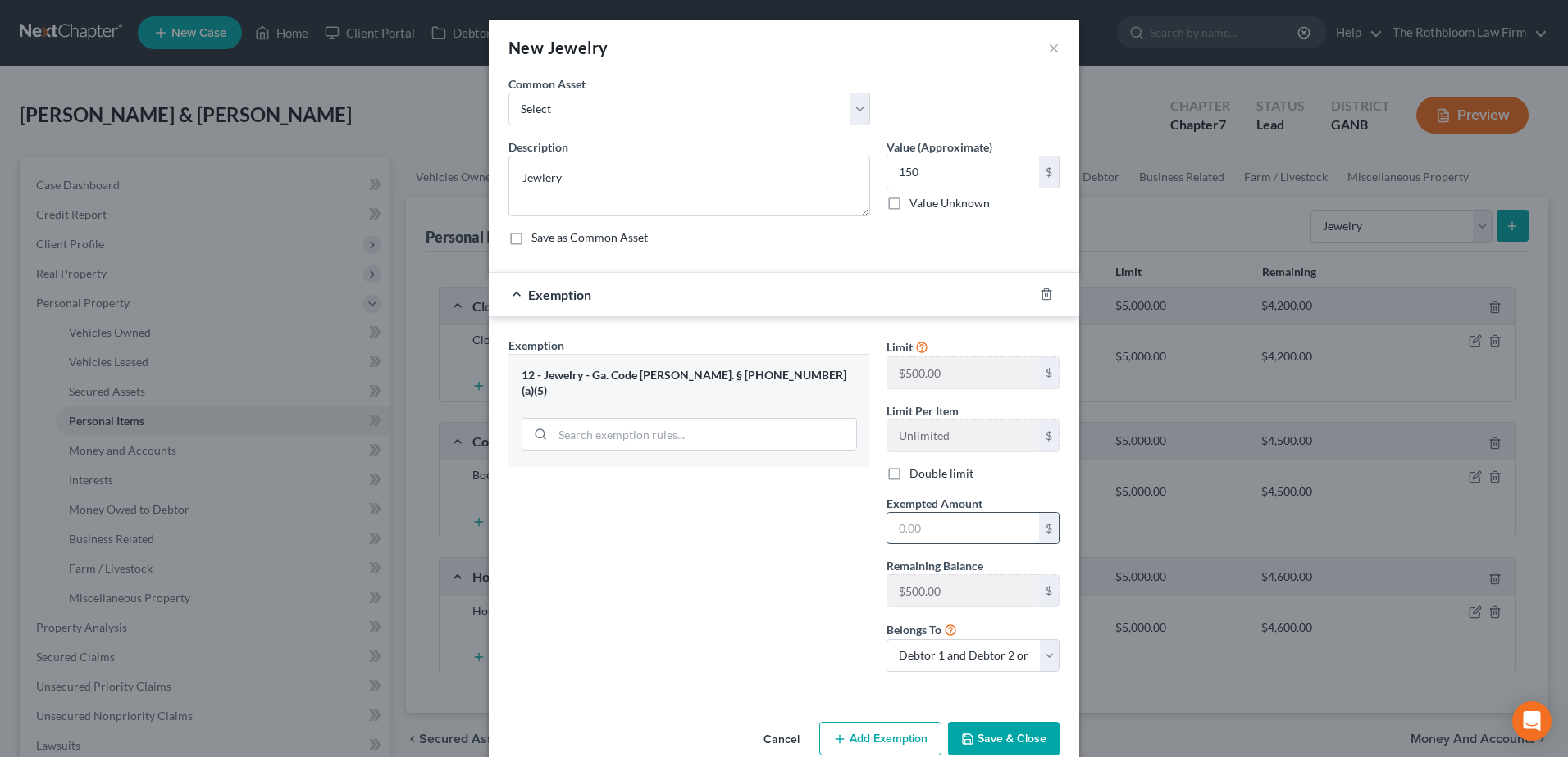
click at [915, 527] on input "text" at bounding box center [963, 529] width 151 height 31
click at [995, 740] on button "Save & Close" at bounding box center [1002, 738] width 111 height 34
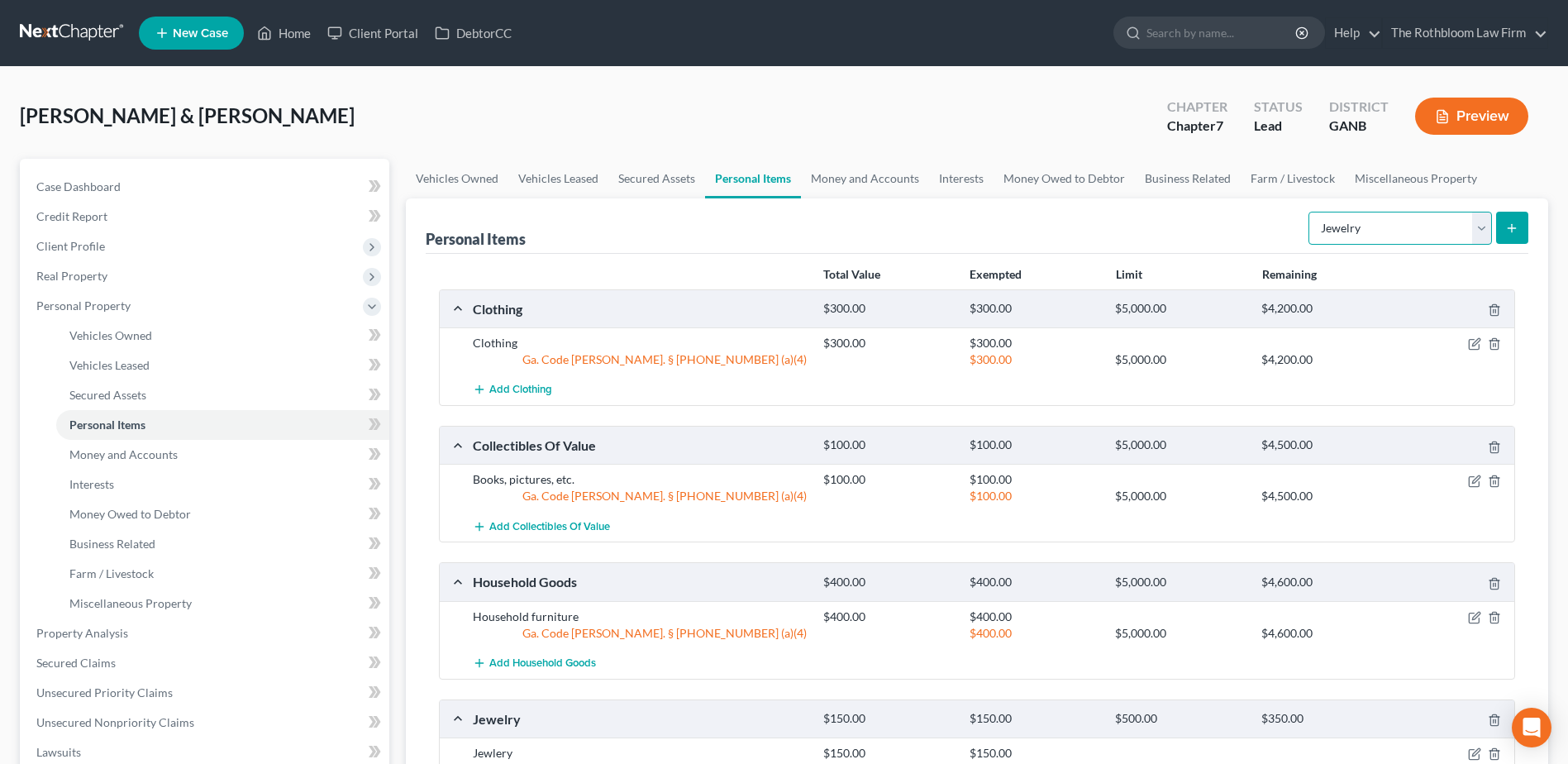
click at [1479, 226] on select "Select Item Type Clothing Collectibles Of Value Electronics Firearms Household …" at bounding box center [1399, 227] width 183 height 33
click at [1310, 211] on select "Select Item Type Clothing Collectibles Of Value Electronics Firearms Household …" at bounding box center [1399, 227] width 183 height 33
click at [1519, 217] on button "submit" at bounding box center [1512, 227] width 33 height 33
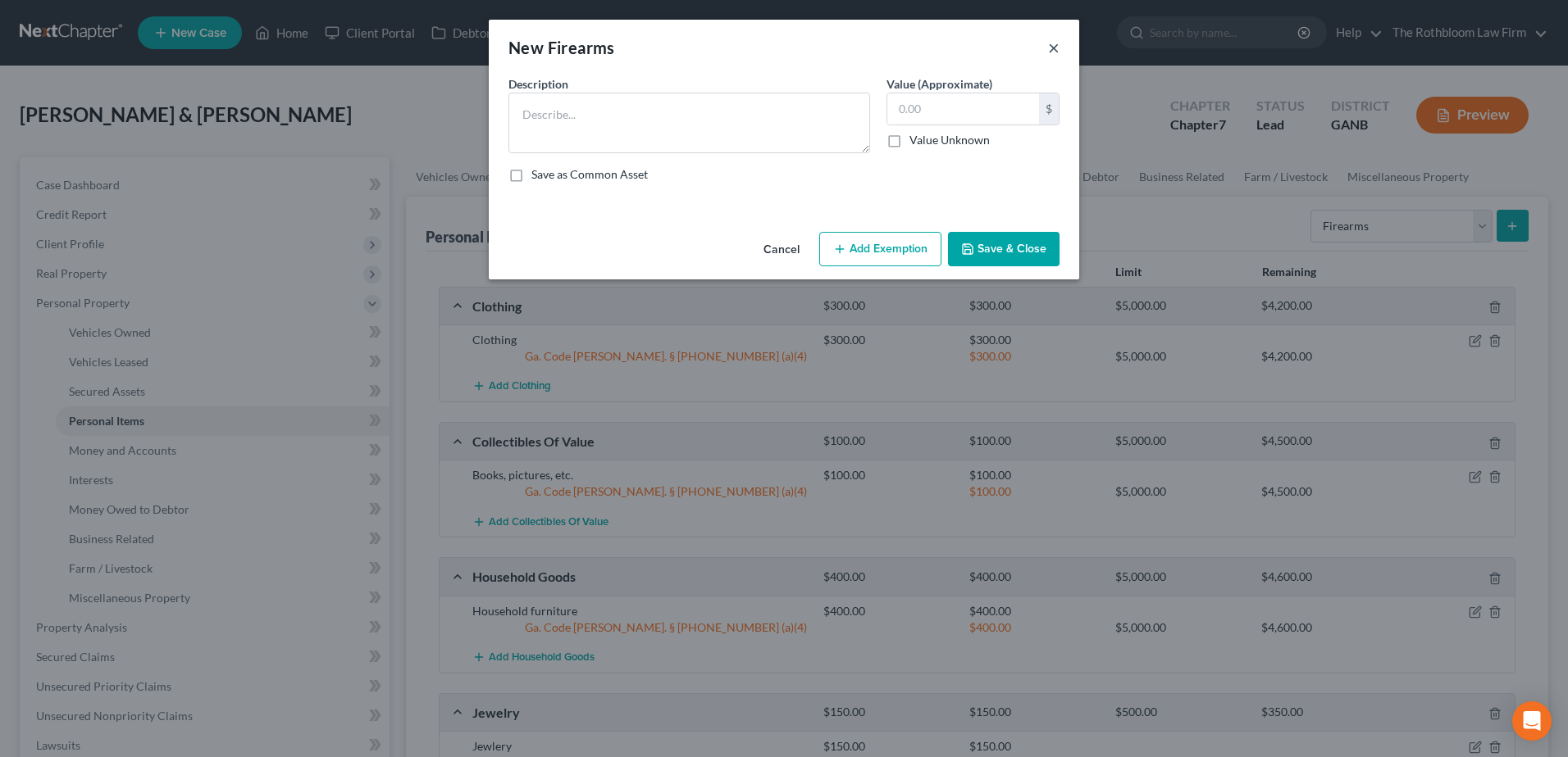
click at [1053, 44] on button "×" at bounding box center [1054, 47] width 12 height 20
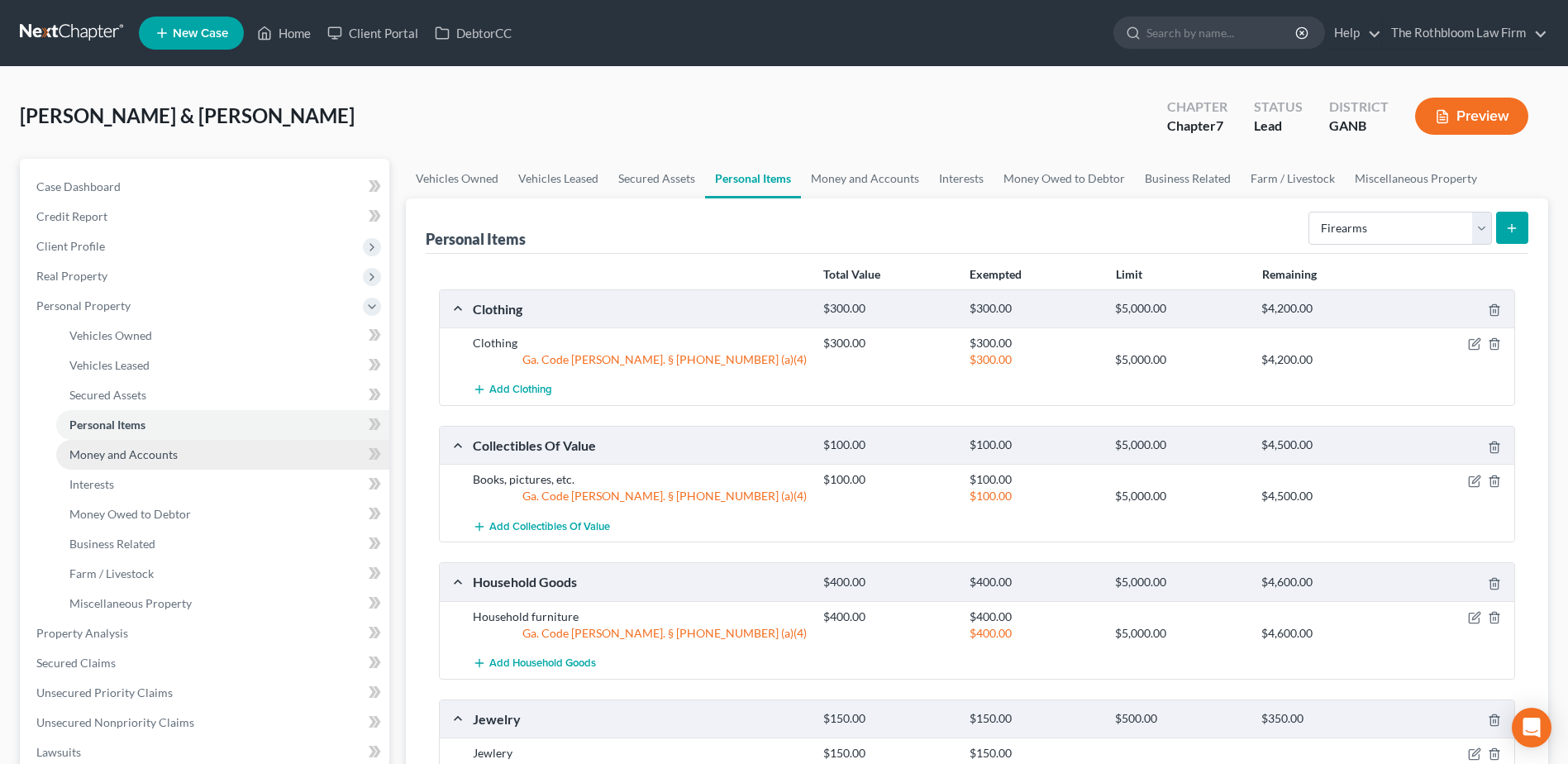
click at [100, 459] on span "Money and Accounts" at bounding box center [123, 454] width 108 height 14
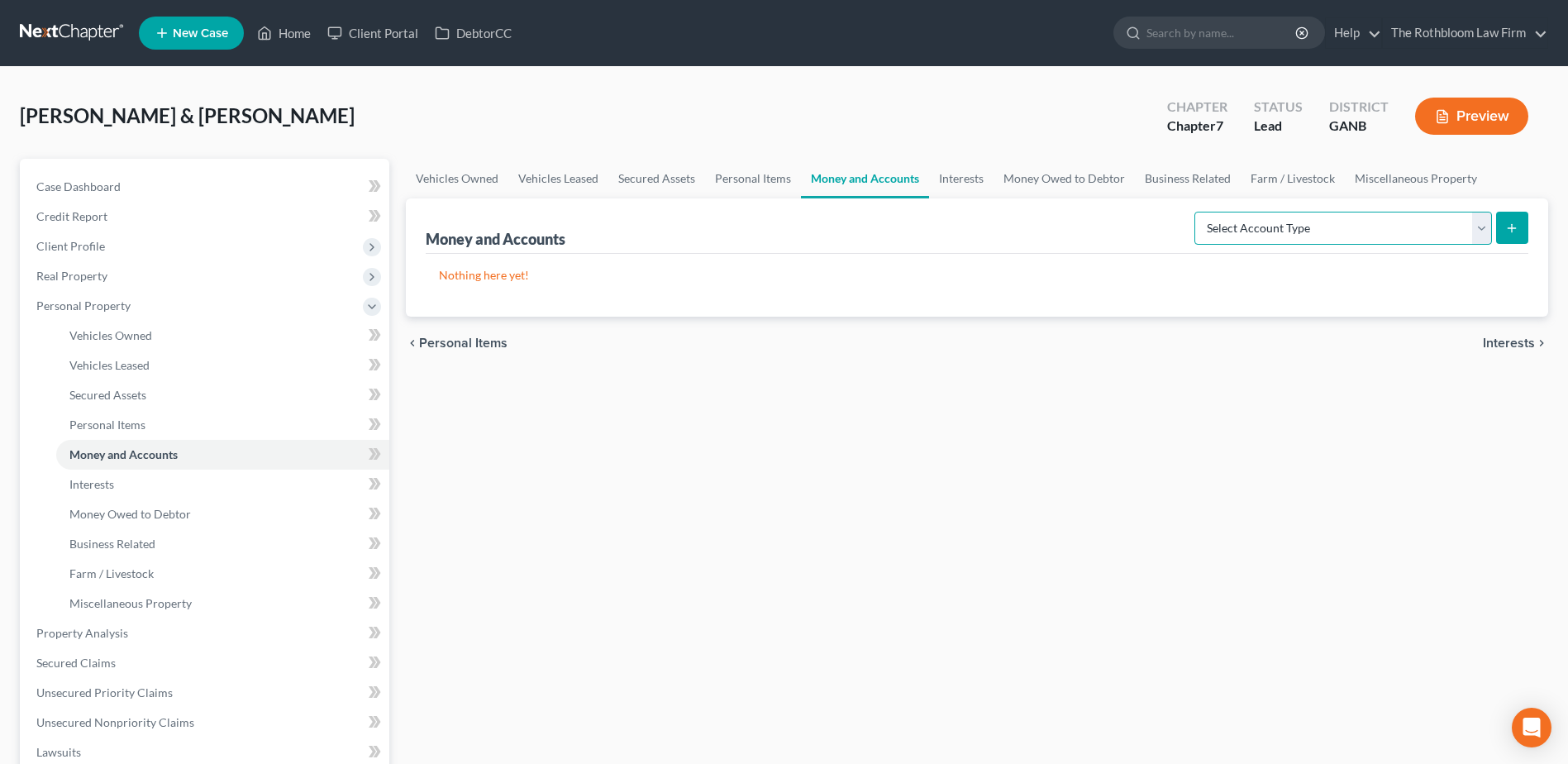
click at [1473, 226] on select "Select Account Type Brokerage Cash on Hand Certificates of Deposit Checking Acc…" at bounding box center [1343, 227] width 298 height 33
click at [1198, 211] on select "Select Account Type Brokerage Cash on Hand Certificates of Deposit Checking Acc…" at bounding box center [1343, 227] width 298 height 33
click at [1510, 226] on icon "submit" at bounding box center [1511, 227] width 13 height 13
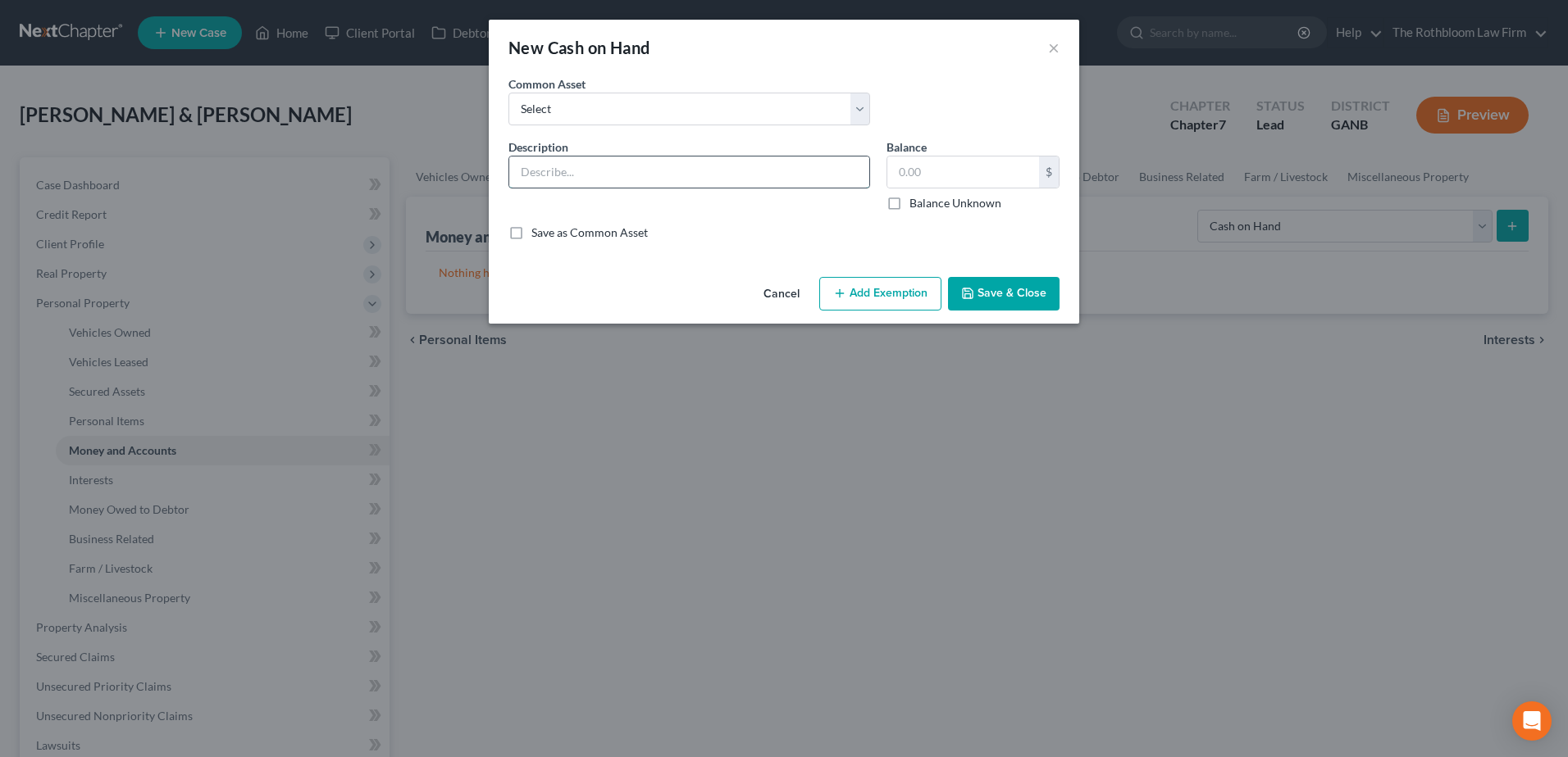
click at [536, 165] on input "text" at bounding box center [690, 172] width 360 height 31
click at [876, 296] on button "Add Exemption" at bounding box center [880, 294] width 122 height 34
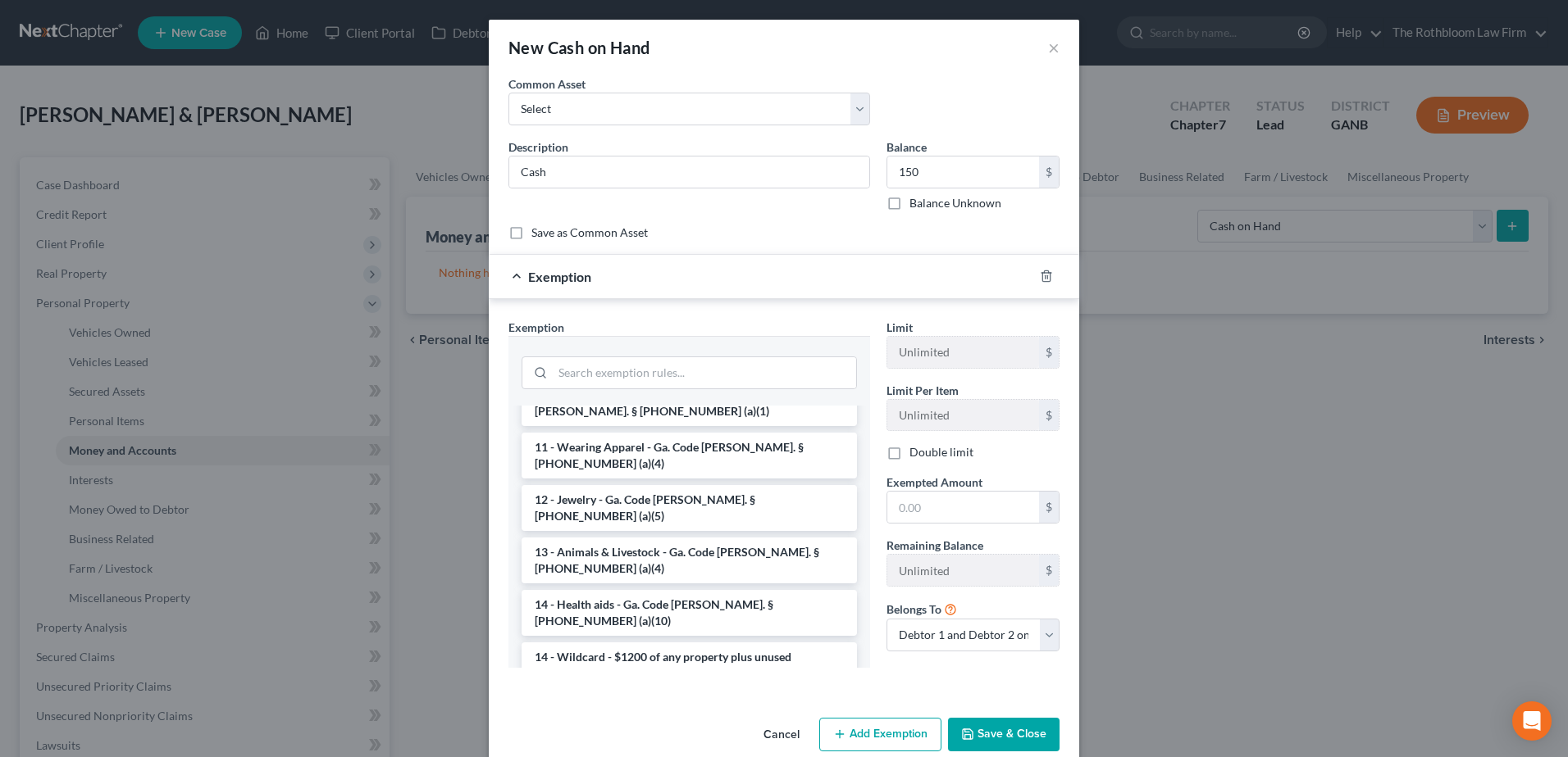
scroll to position [327, 0]
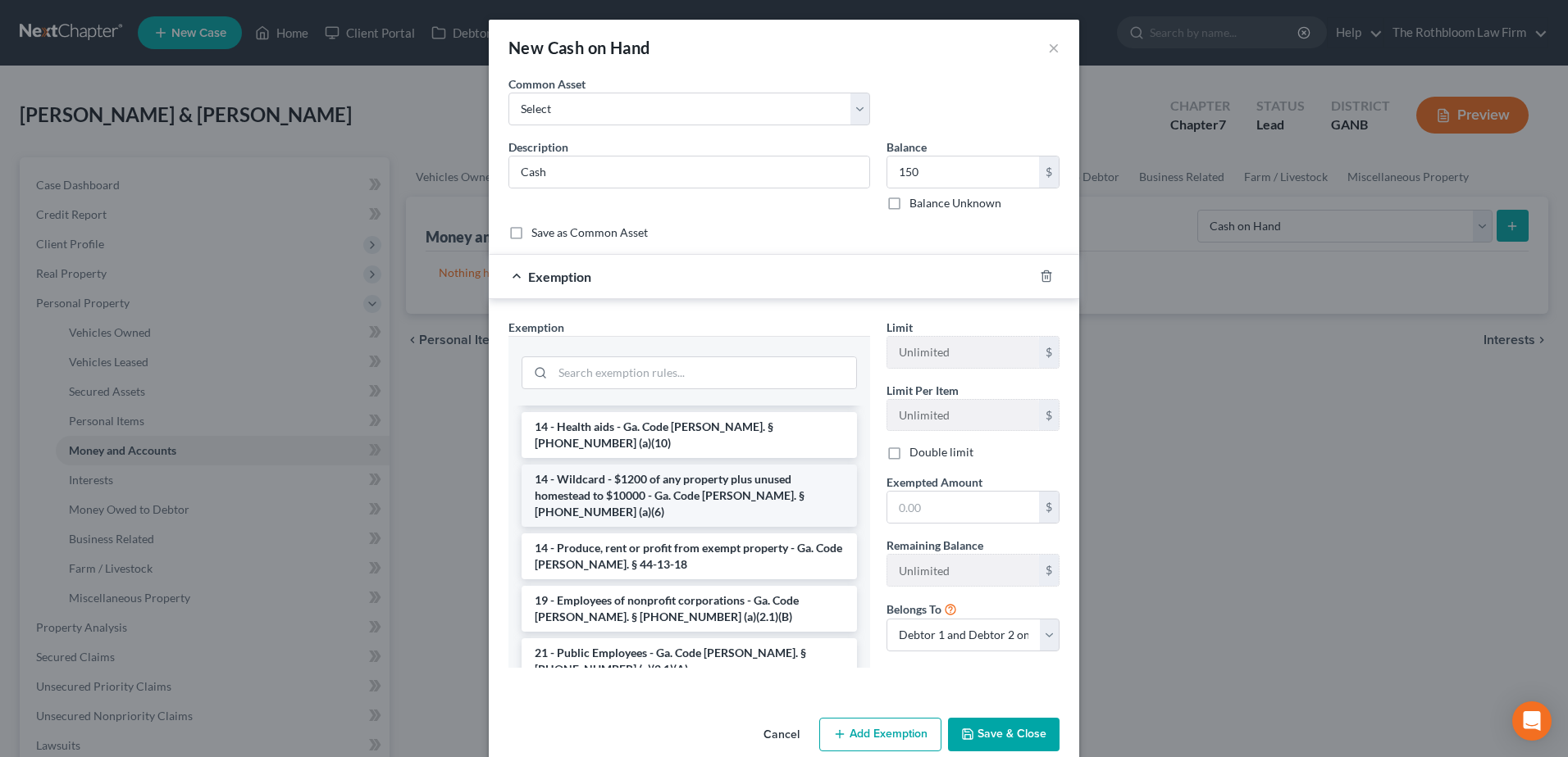
click at [658, 465] on li "14 - Wildcard - $1200 of any property plus unused homestead to $10000 - Ga. Cod…" at bounding box center [689, 495] width 335 height 62
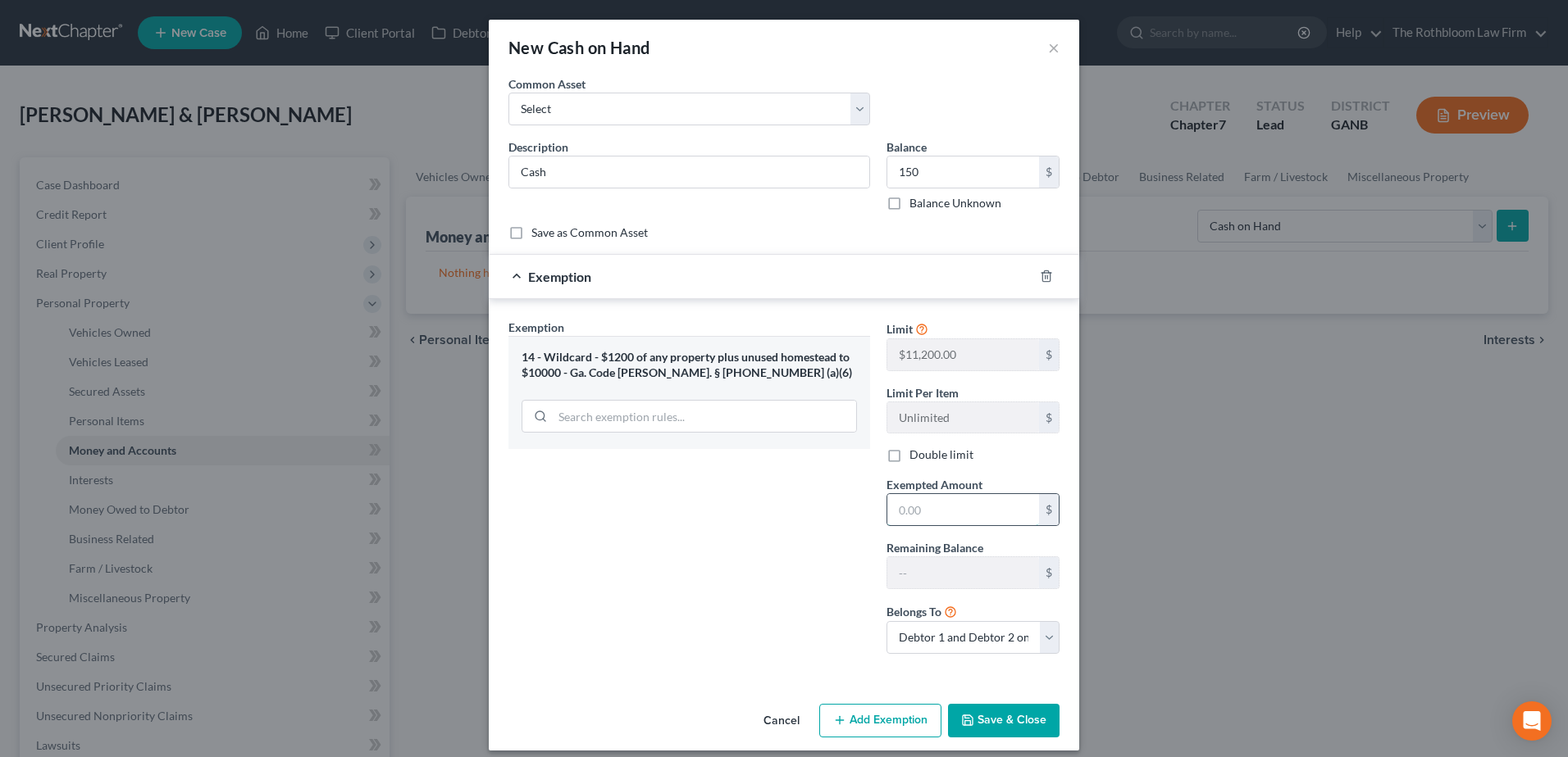
drag, startPoint x: 933, startPoint y: 508, endPoint x: 913, endPoint y: 509, distance: 20.0
click at [933, 508] on input "text" at bounding box center [963, 510] width 151 height 31
click at [1005, 721] on button "Save & Close" at bounding box center [1002, 721] width 111 height 34
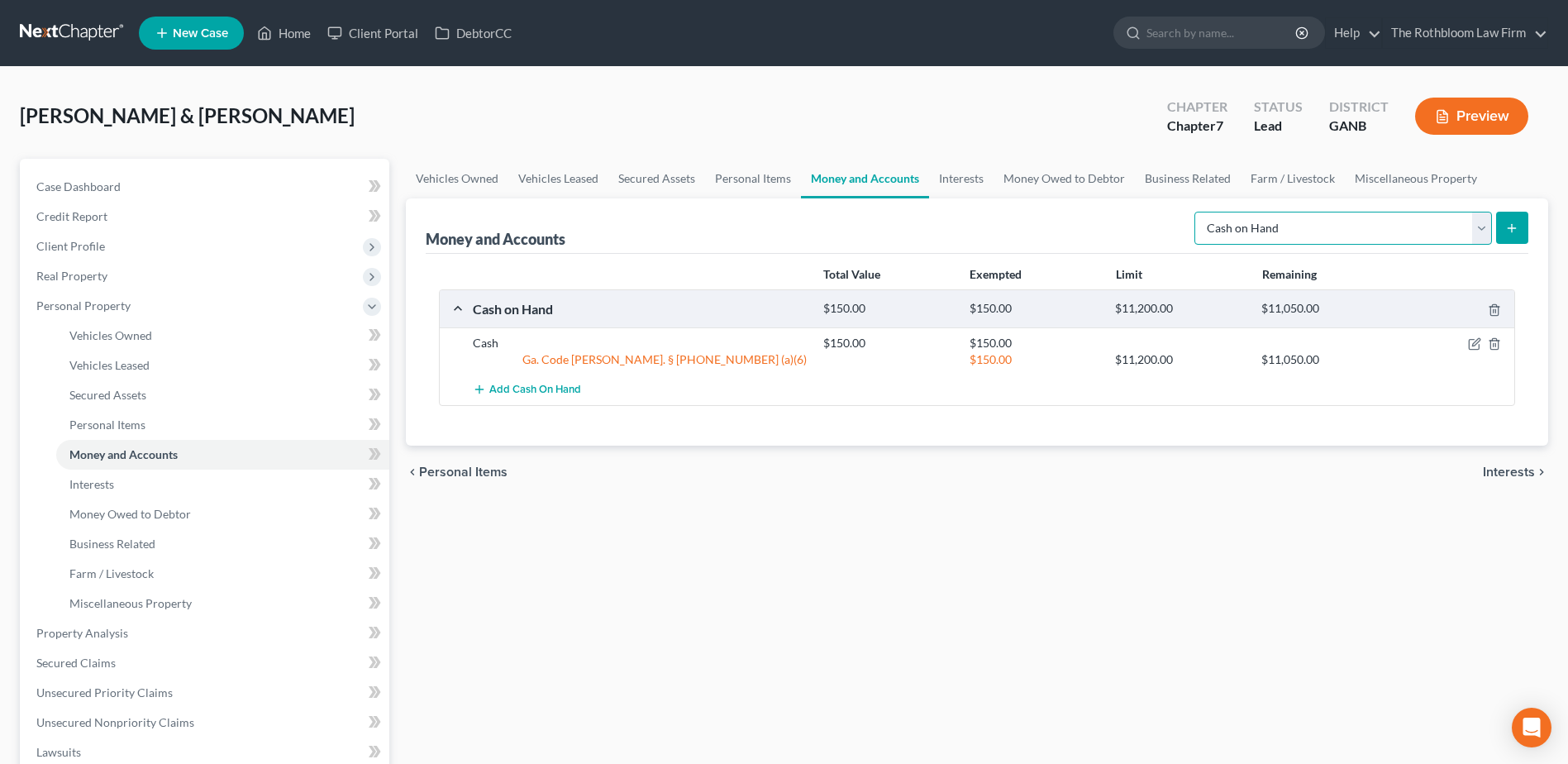
click at [1482, 236] on select "Select Account Type Brokerage Cash on Hand Certificates of Deposit Checking Acc…" at bounding box center [1343, 227] width 298 height 33
click at [1198, 211] on select "Select Account Type Brokerage Cash on Hand Certificates of Deposit Checking Acc…" at bounding box center [1343, 227] width 298 height 33
click at [1516, 223] on icon "submit" at bounding box center [1511, 227] width 13 height 13
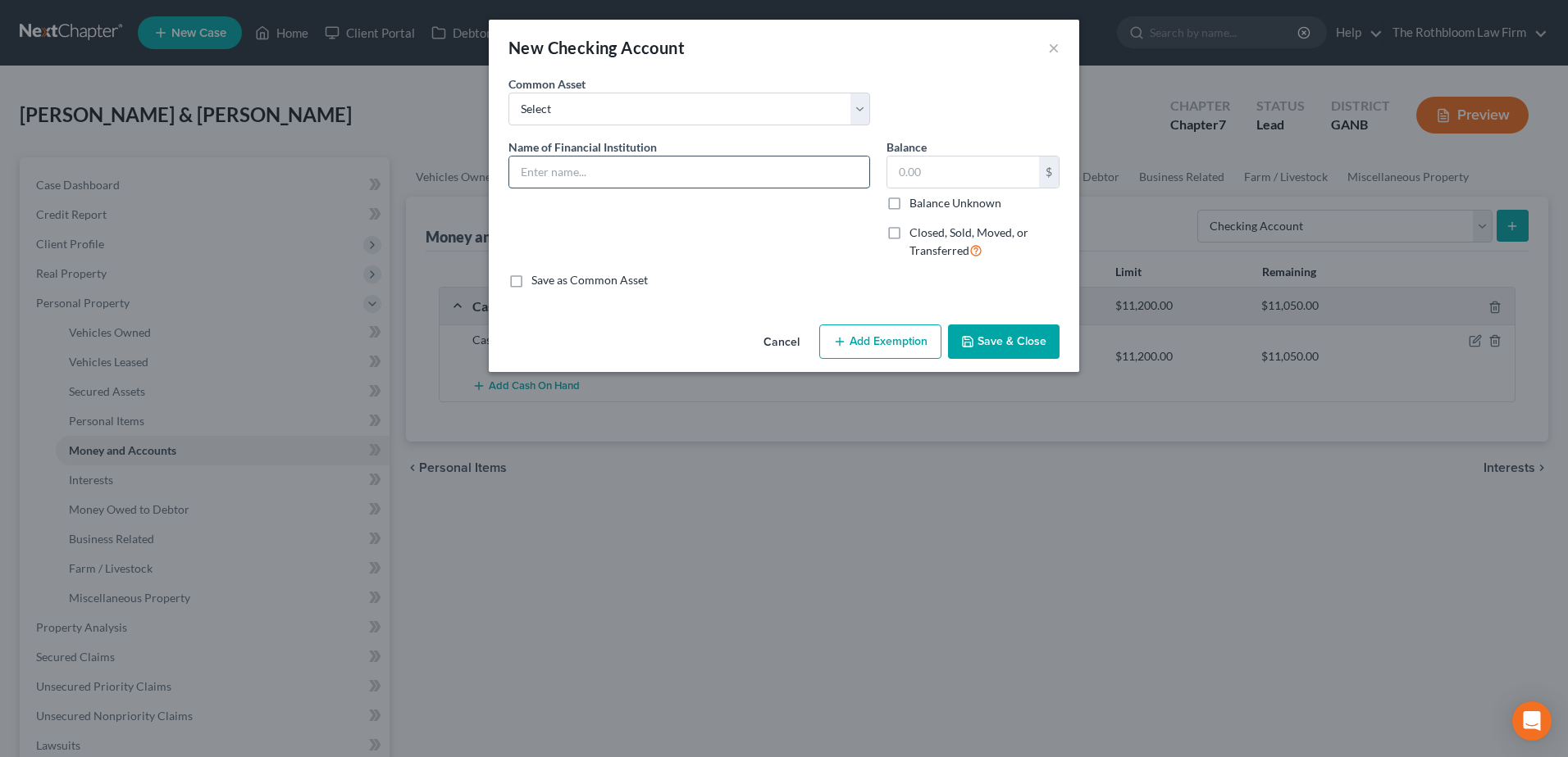
click at [547, 180] on input "text" at bounding box center [690, 172] width 360 height 31
click at [998, 337] on button "Save & Close" at bounding box center [1002, 341] width 111 height 34
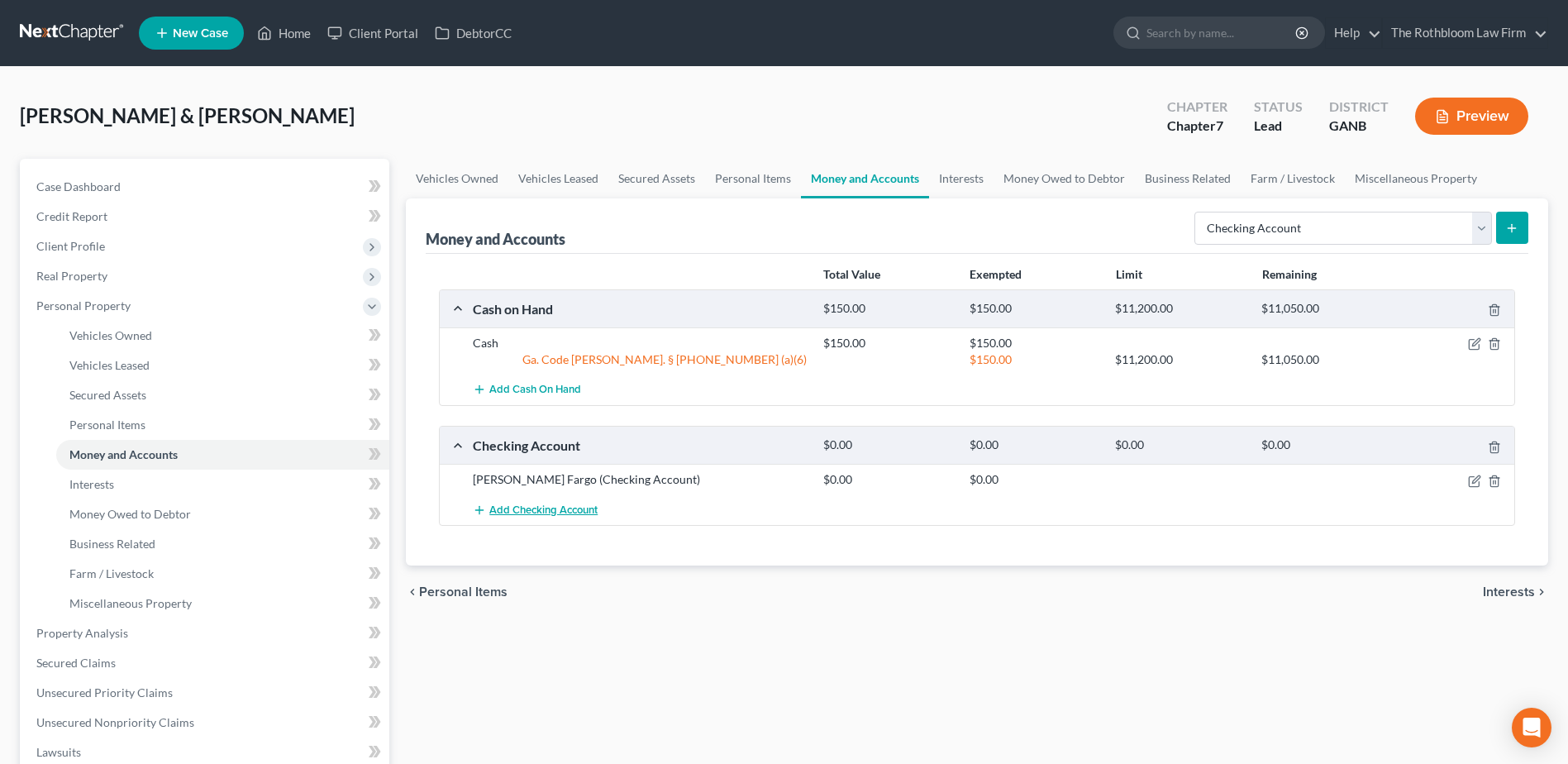
click at [511, 510] on span "Add Checking Account" at bounding box center [543, 510] width 108 height 13
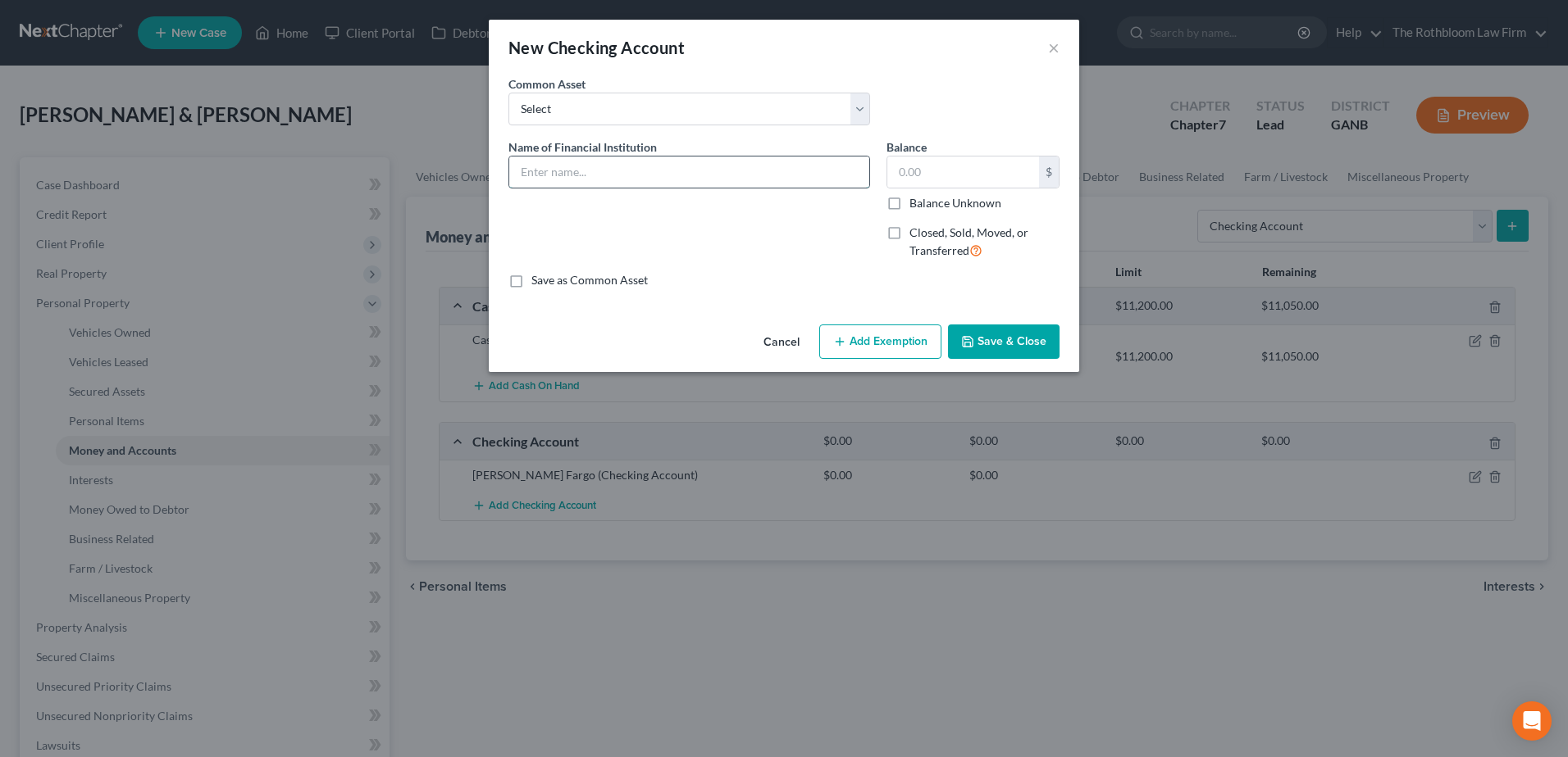
click at [556, 169] on input "text" at bounding box center [690, 172] width 360 height 31
click at [1025, 347] on button "Save & Close" at bounding box center [1002, 341] width 111 height 34
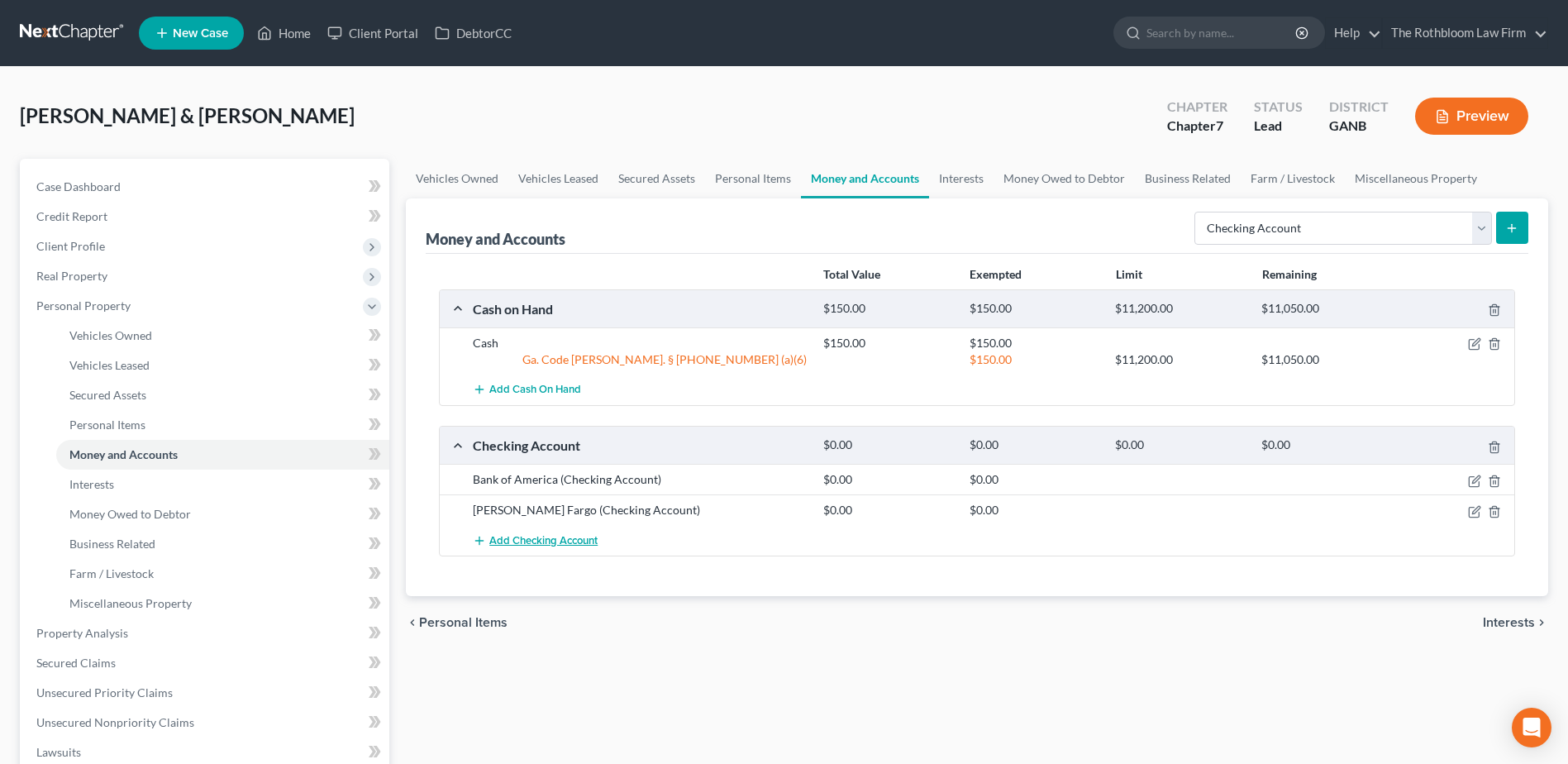
click at [533, 547] on span "Add Checking Account" at bounding box center [543, 540] width 108 height 13
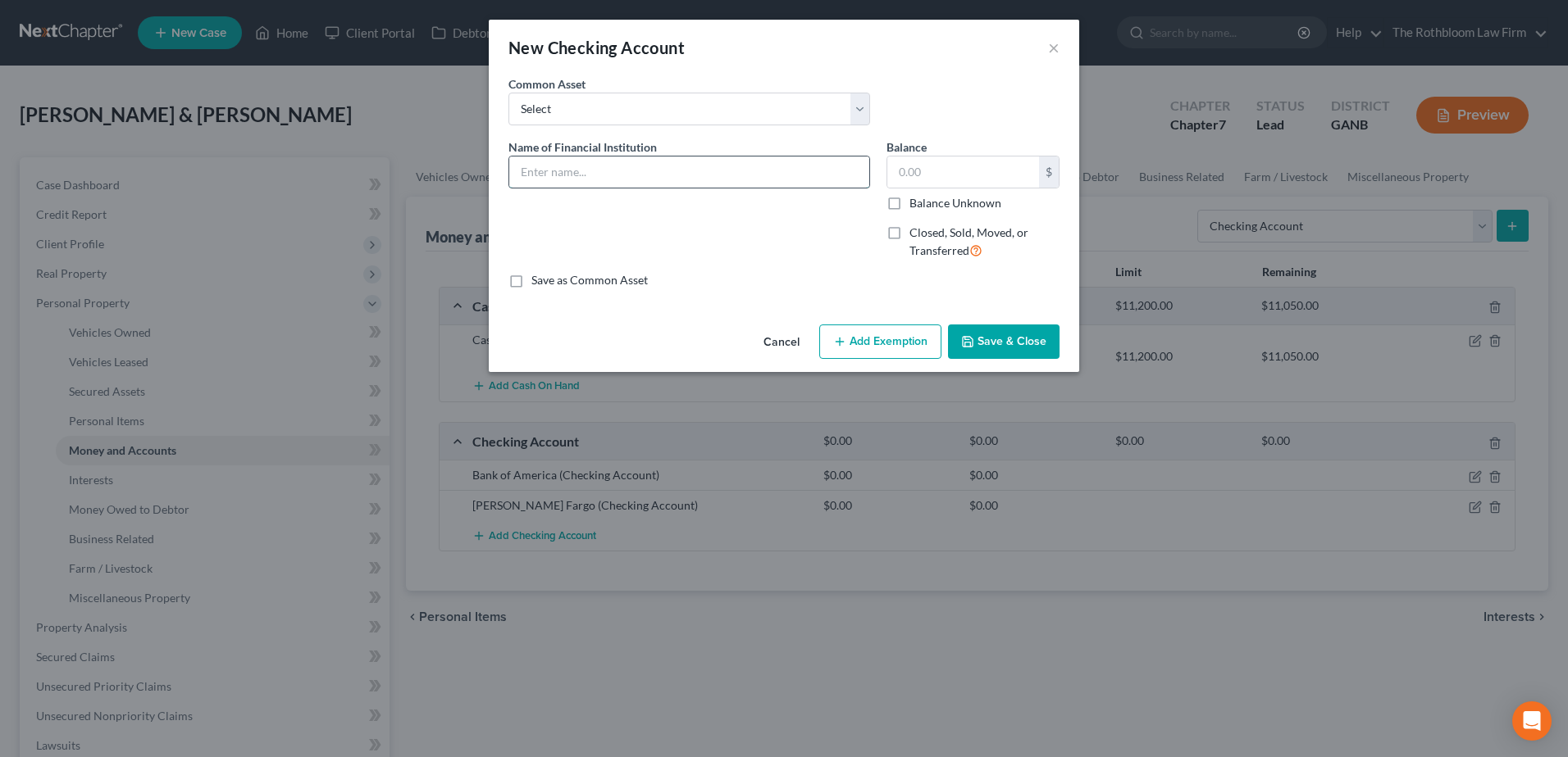
click at [535, 168] on input "text" at bounding box center [690, 172] width 360 height 31
click at [1021, 330] on button "Save & Close" at bounding box center [1002, 341] width 111 height 34
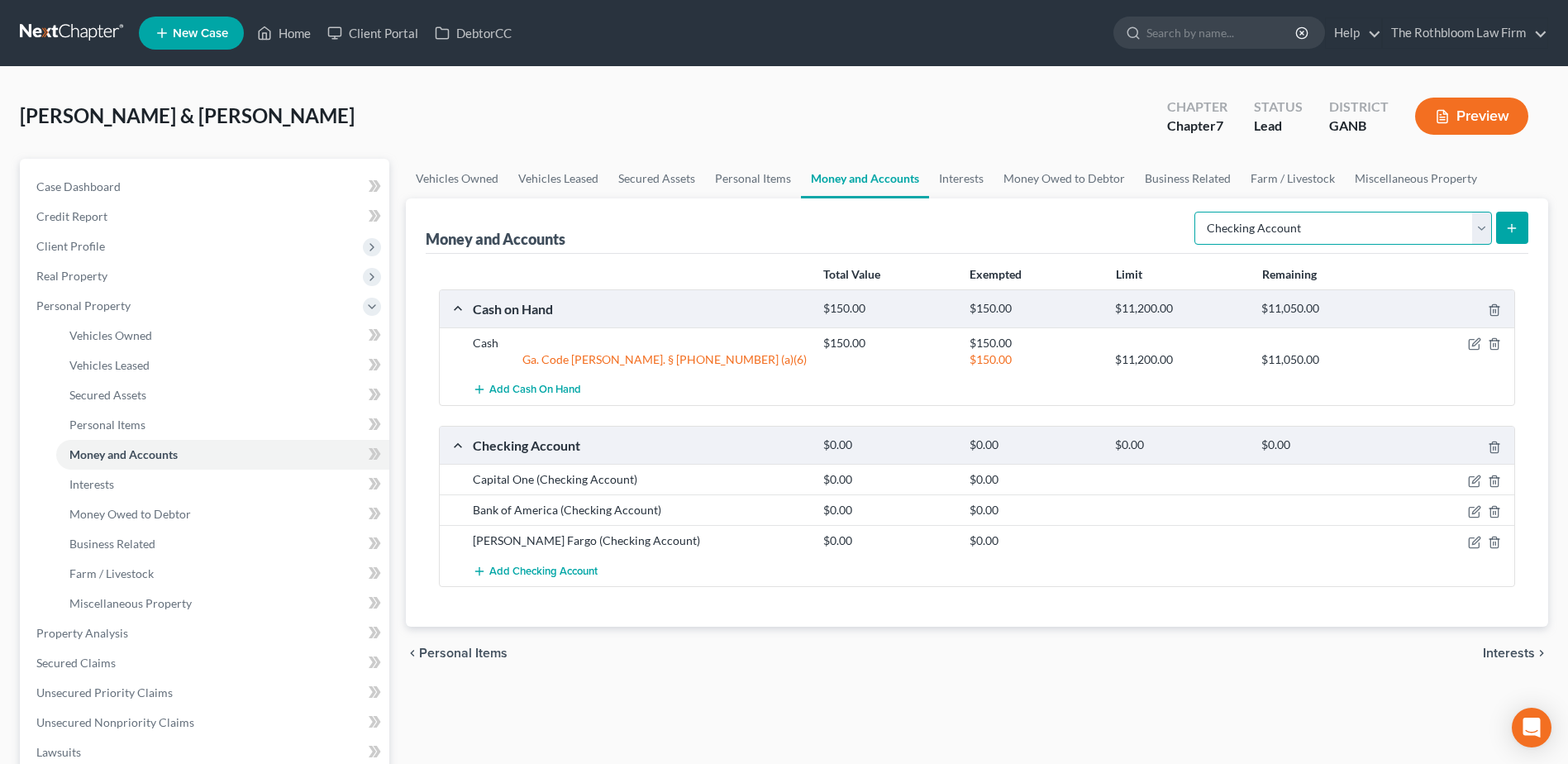
click at [1478, 230] on select "Select Account Type Brokerage Cash on Hand Certificates of Deposit Checking Acc…" at bounding box center [1343, 227] width 298 height 33
click at [1198, 211] on select "Select Account Type Brokerage Cash on Hand Certificates of Deposit Checking Acc…" at bounding box center [1343, 227] width 298 height 33
click at [1511, 232] on icon "submit" at bounding box center [1511, 227] width 13 height 13
click at [82, 241] on span "Client Profile" at bounding box center [70, 246] width 68 height 14
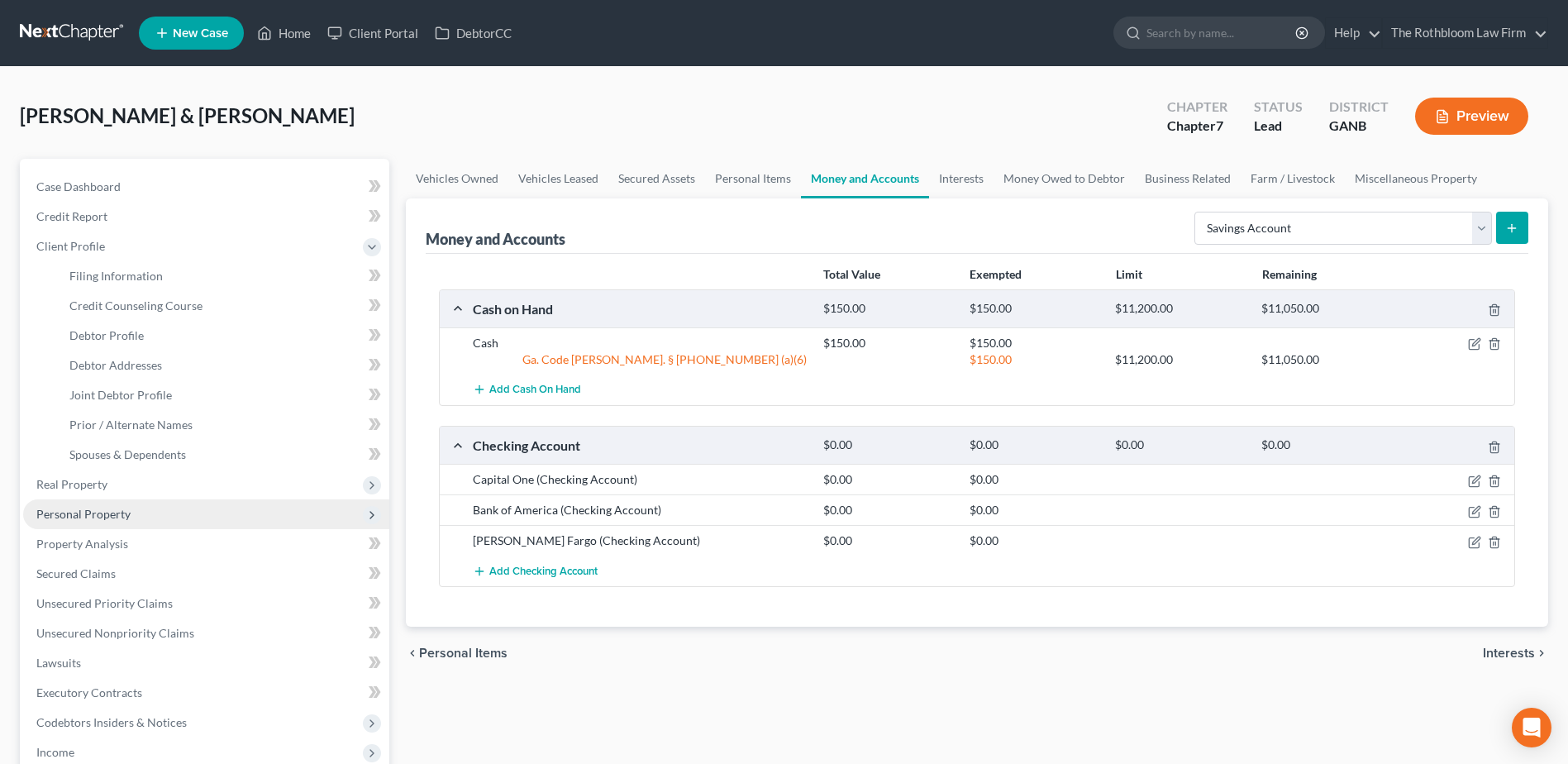
click at [111, 511] on span "Personal Property" at bounding box center [83, 514] width 94 height 14
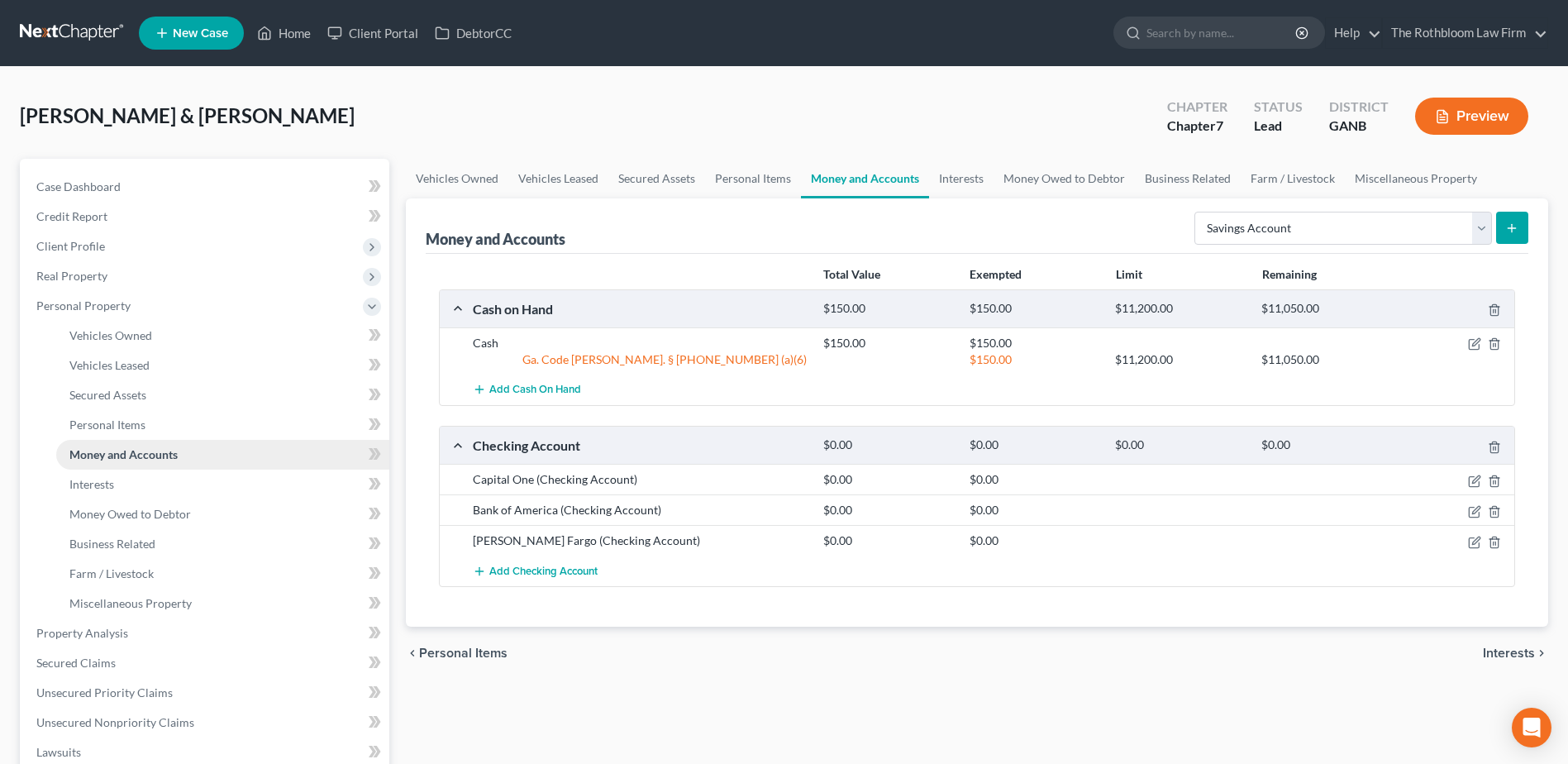
click at [155, 464] on link "Money and Accounts" at bounding box center [223, 454] width 333 height 30
click at [110, 483] on span "Interests" at bounding box center [91, 484] width 45 height 14
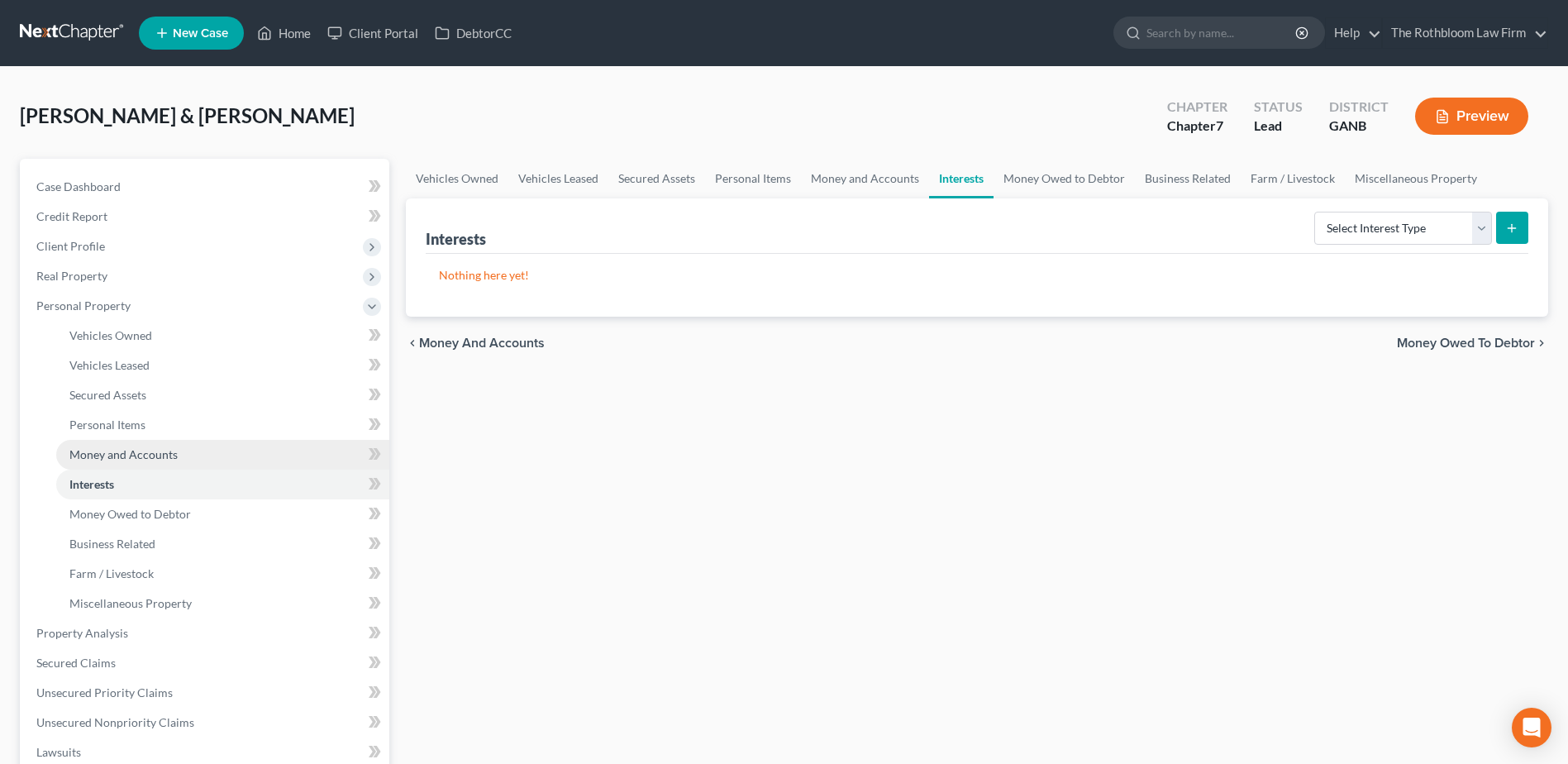
click at [105, 449] on span "Money and Accounts" at bounding box center [123, 454] width 108 height 14
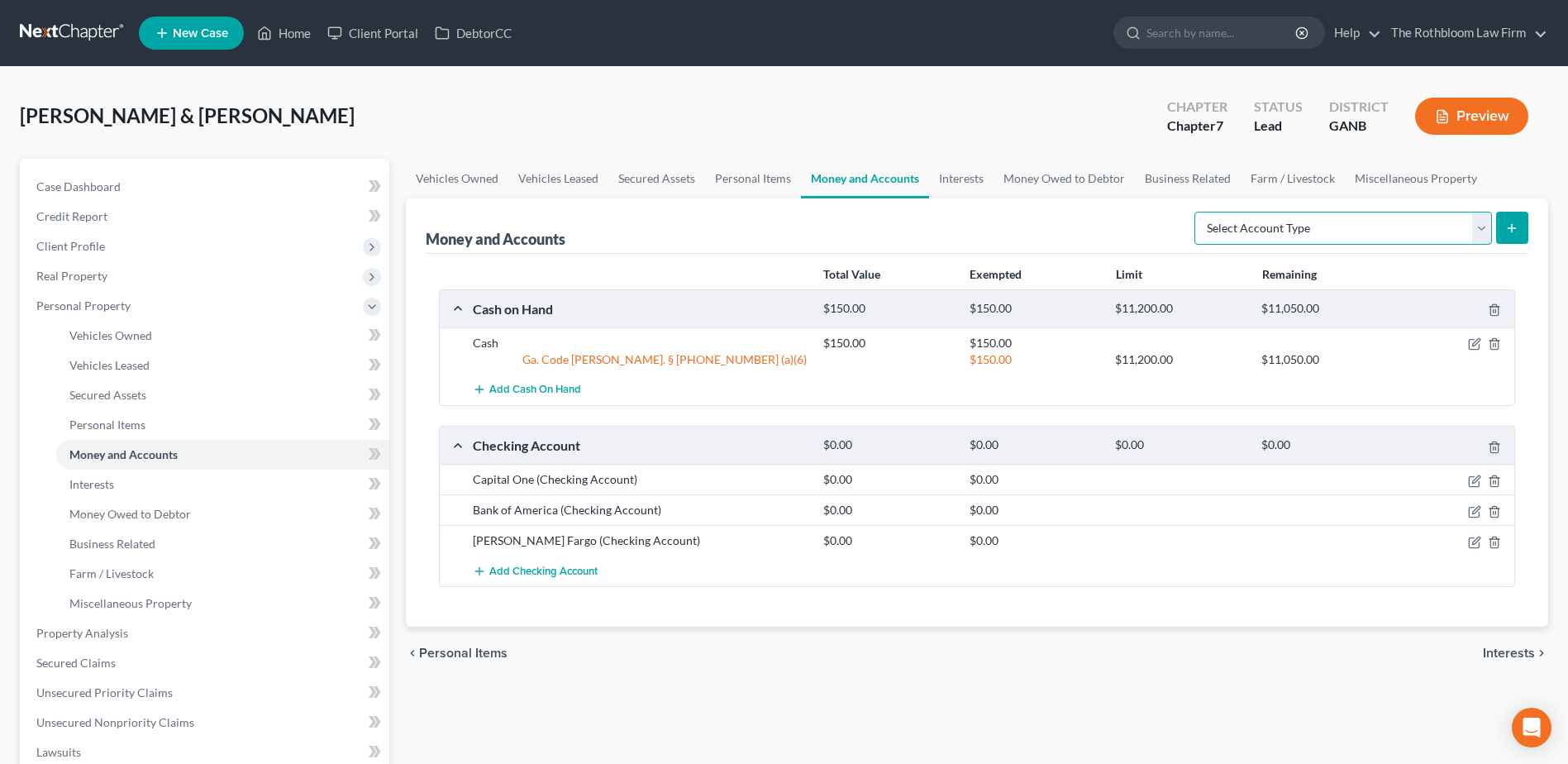
click at [1478, 226] on select "Select Account Type Brokerage Cash on Hand Certificates of Deposit Checking Acc…" at bounding box center [1343, 227] width 298 height 33
click at [1198, 211] on select "Select Account Type Brokerage Cash on Hand Certificates of Deposit Checking Acc…" at bounding box center [1343, 227] width 298 height 33
click at [1516, 224] on icon "submit" at bounding box center [1511, 227] width 13 height 13
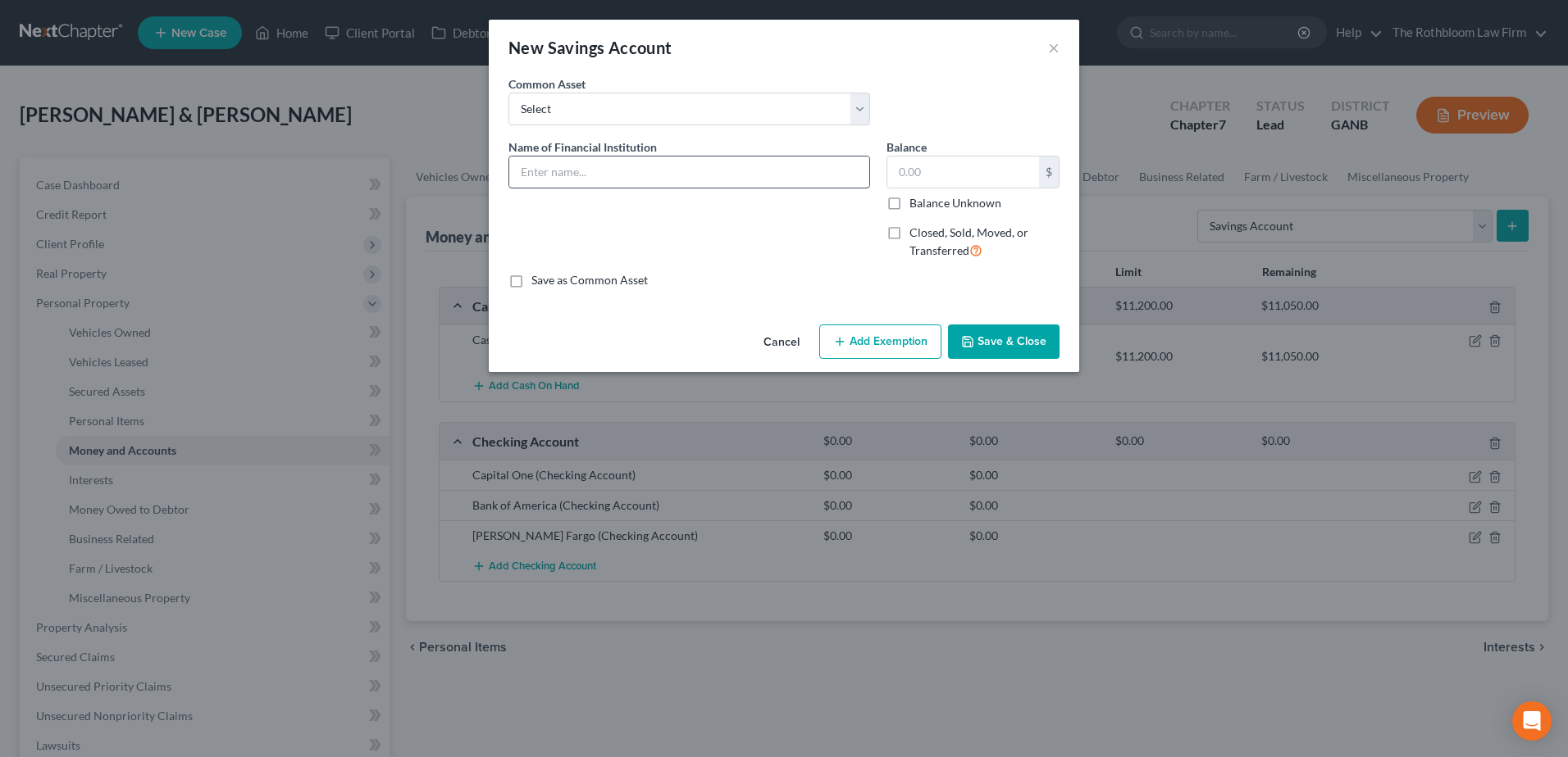
click at [610, 179] on input "text" at bounding box center [690, 172] width 360 height 31
click at [877, 349] on button "Add Exemption" at bounding box center [880, 341] width 122 height 34
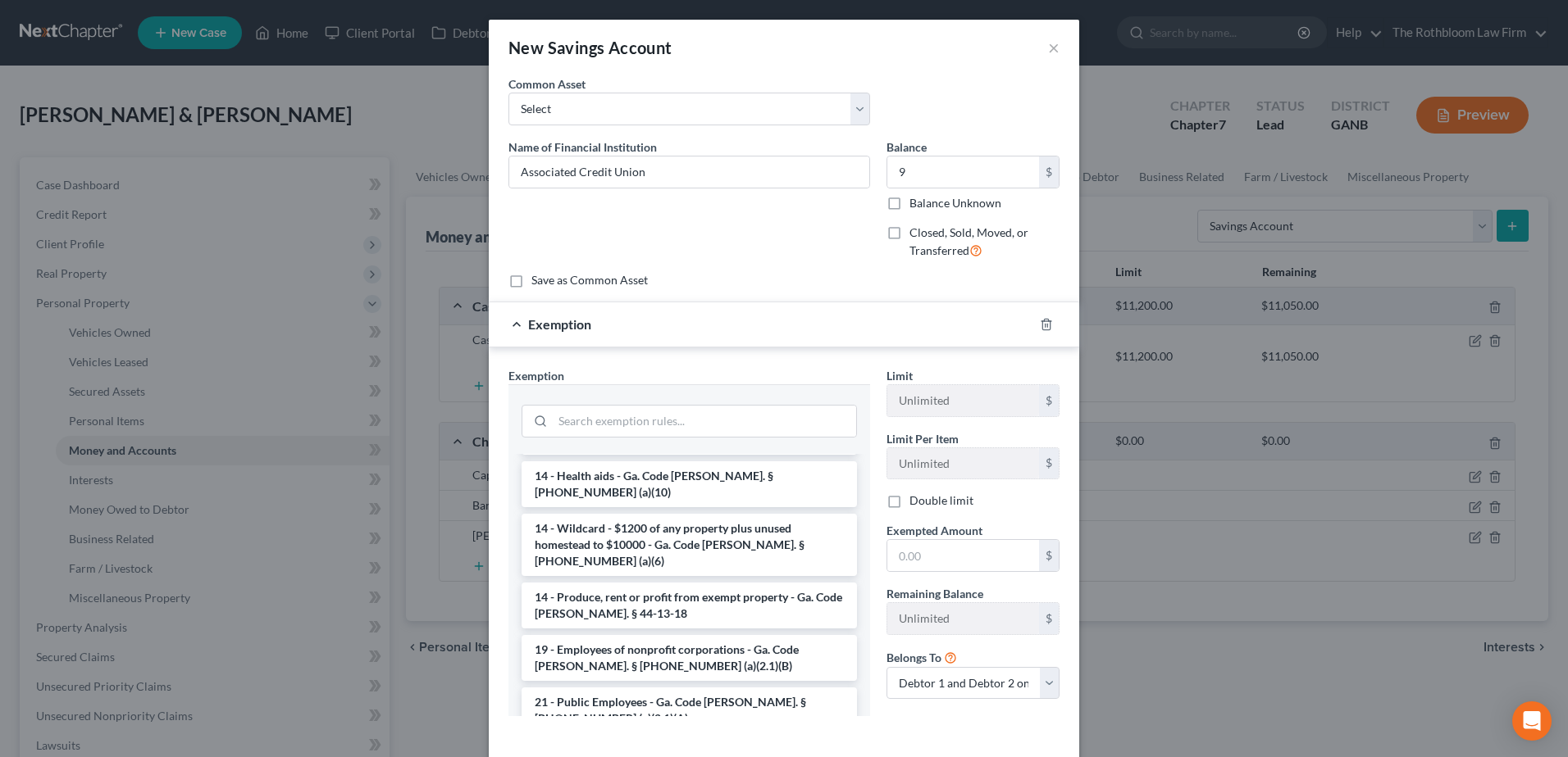
scroll to position [327, 0]
click at [602, 513] on li "14 - Wildcard - $1200 of any property plus unused homestead to $10000 - Ga. Cod…" at bounding box center [689, 544] width 335 height 62
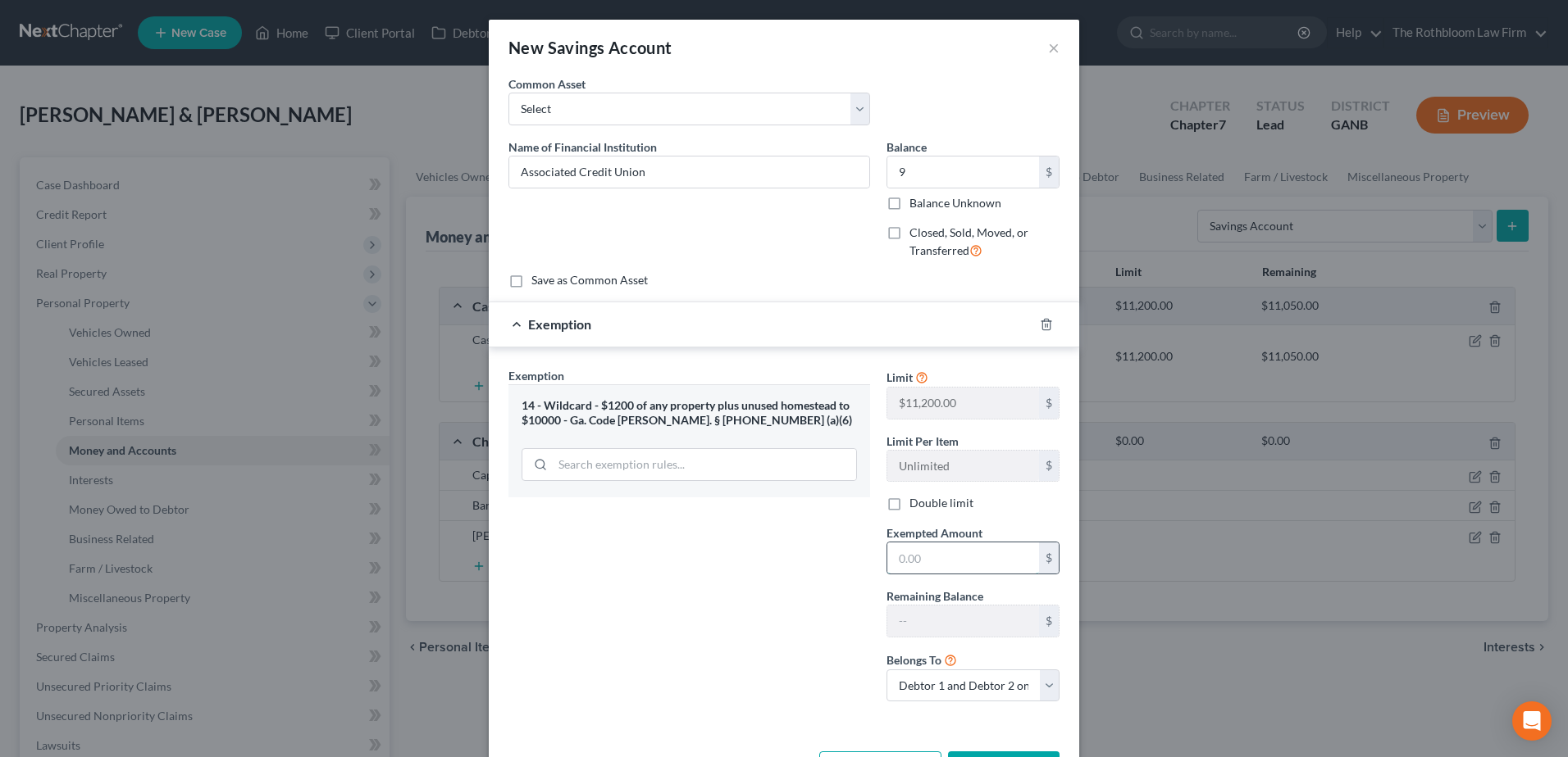
click at [966, 565] on input "text" at bounding box center [963, 558] width 151 height 31
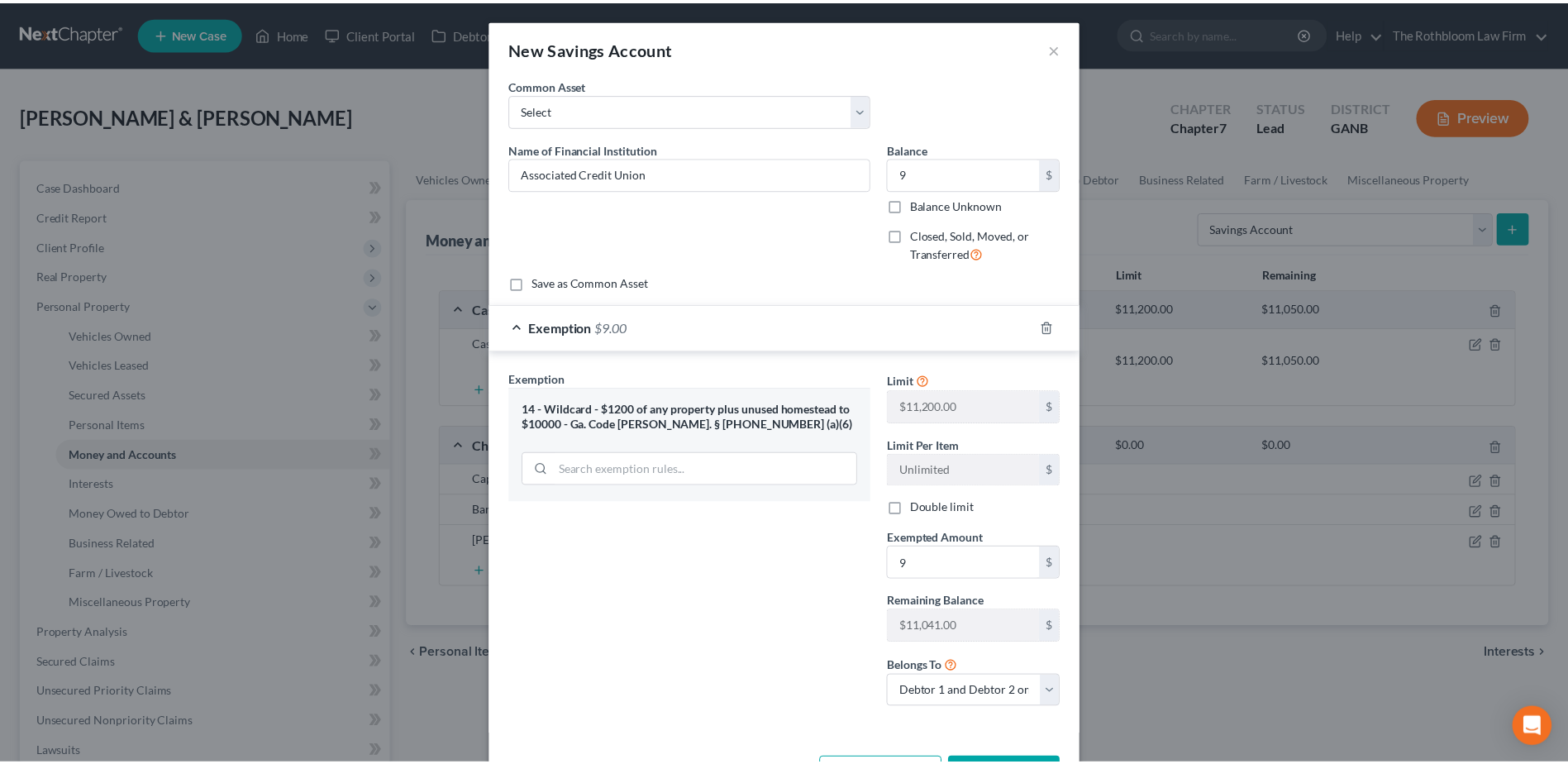
scroll to position [63, 0]
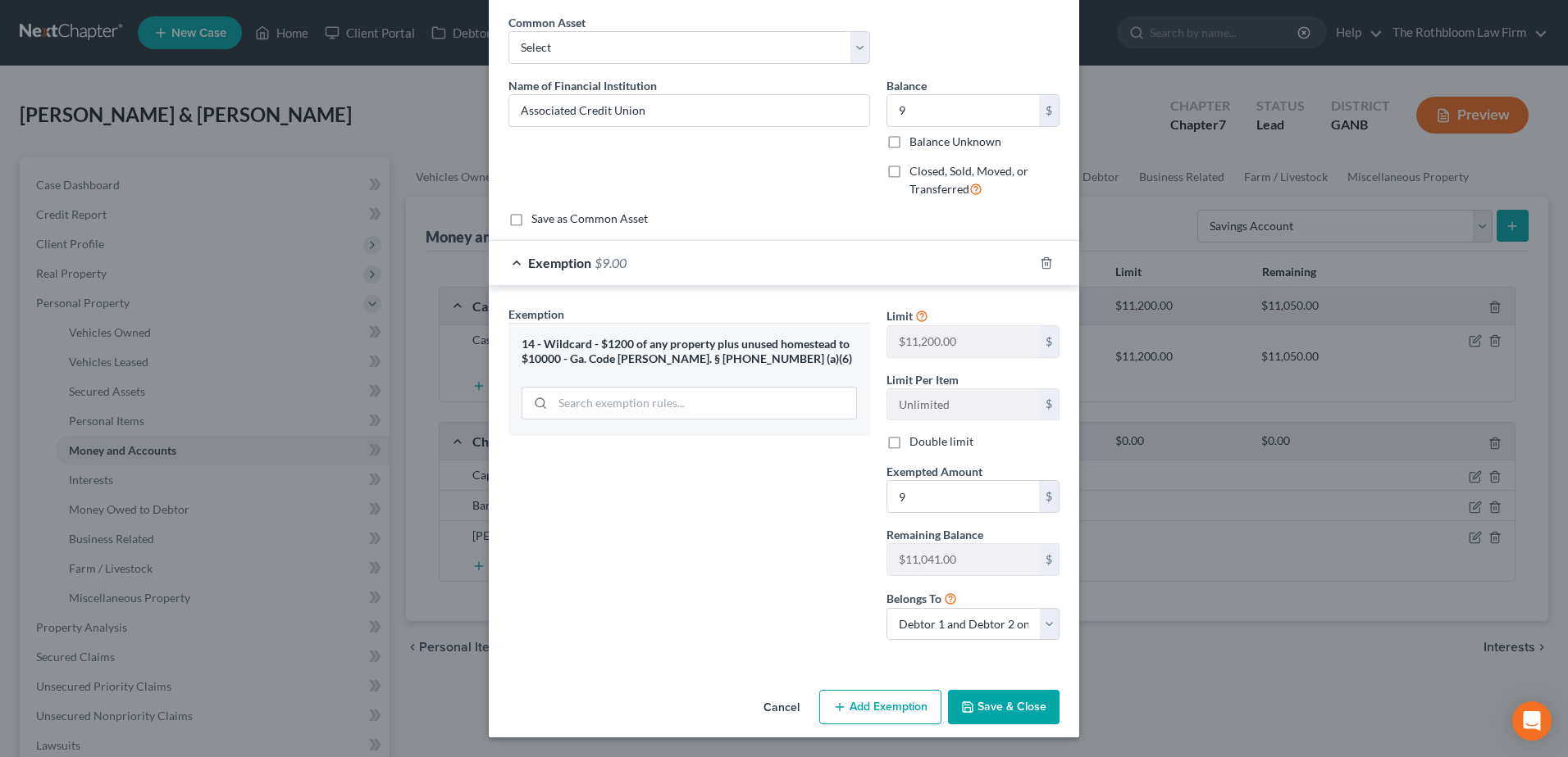
click at [1010, 700] on button "Save & Close" at bounding box center [1002, 707] width 111 height 34
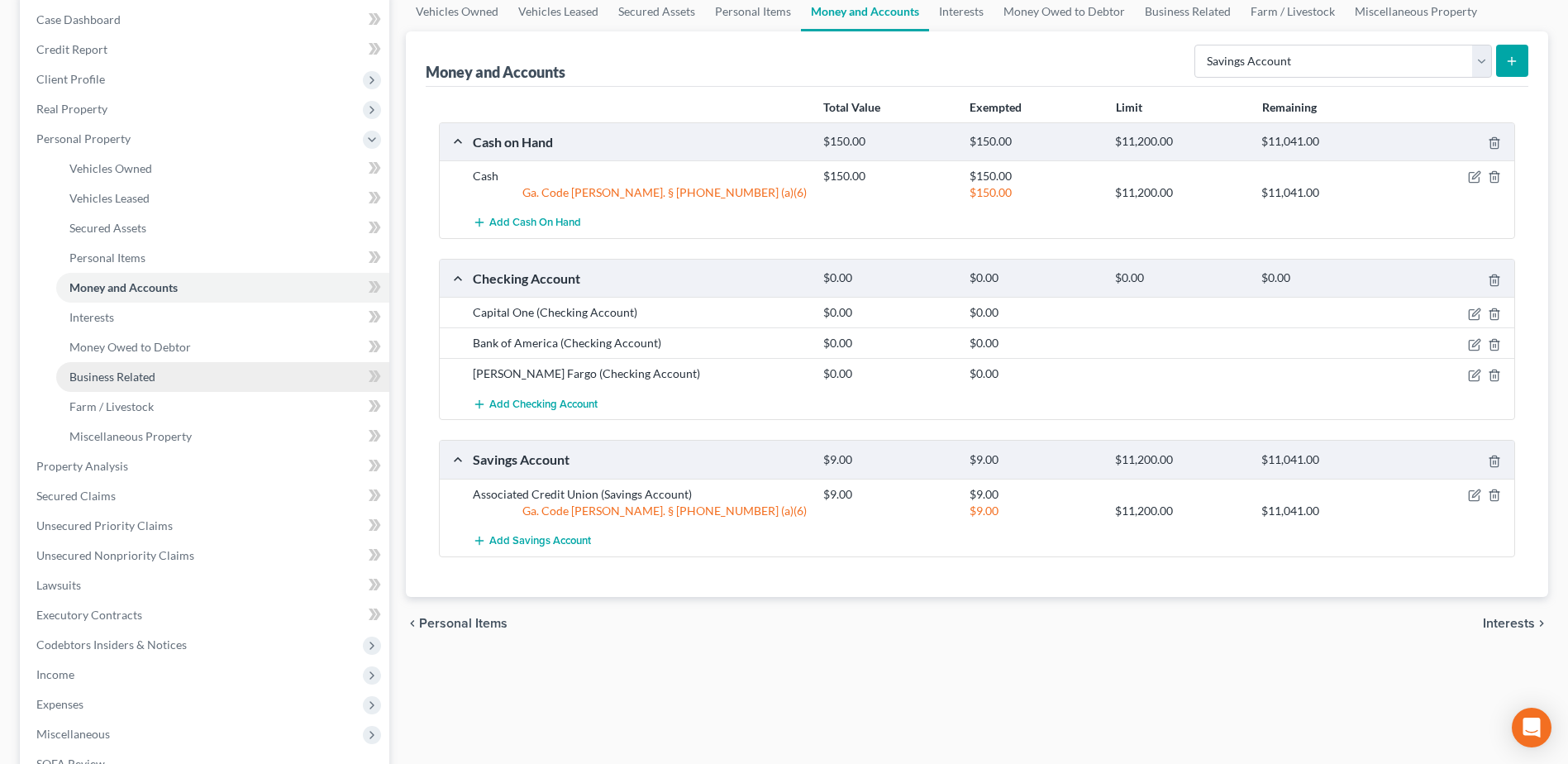
scroll to position [414, 0]
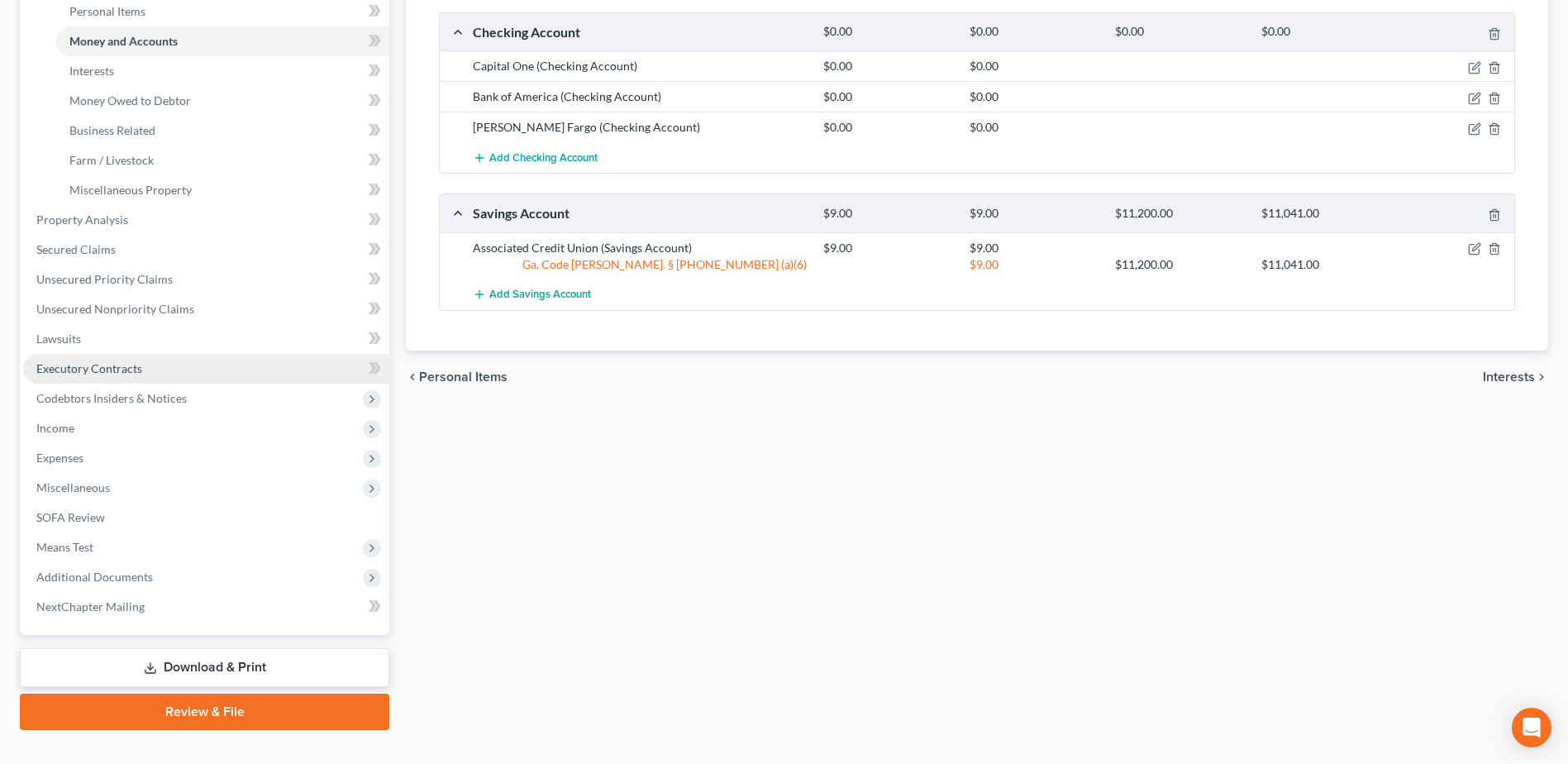
click at [53, 364] on span "Executory Contracts" at bounding box center [89, 368] width 106 height 14
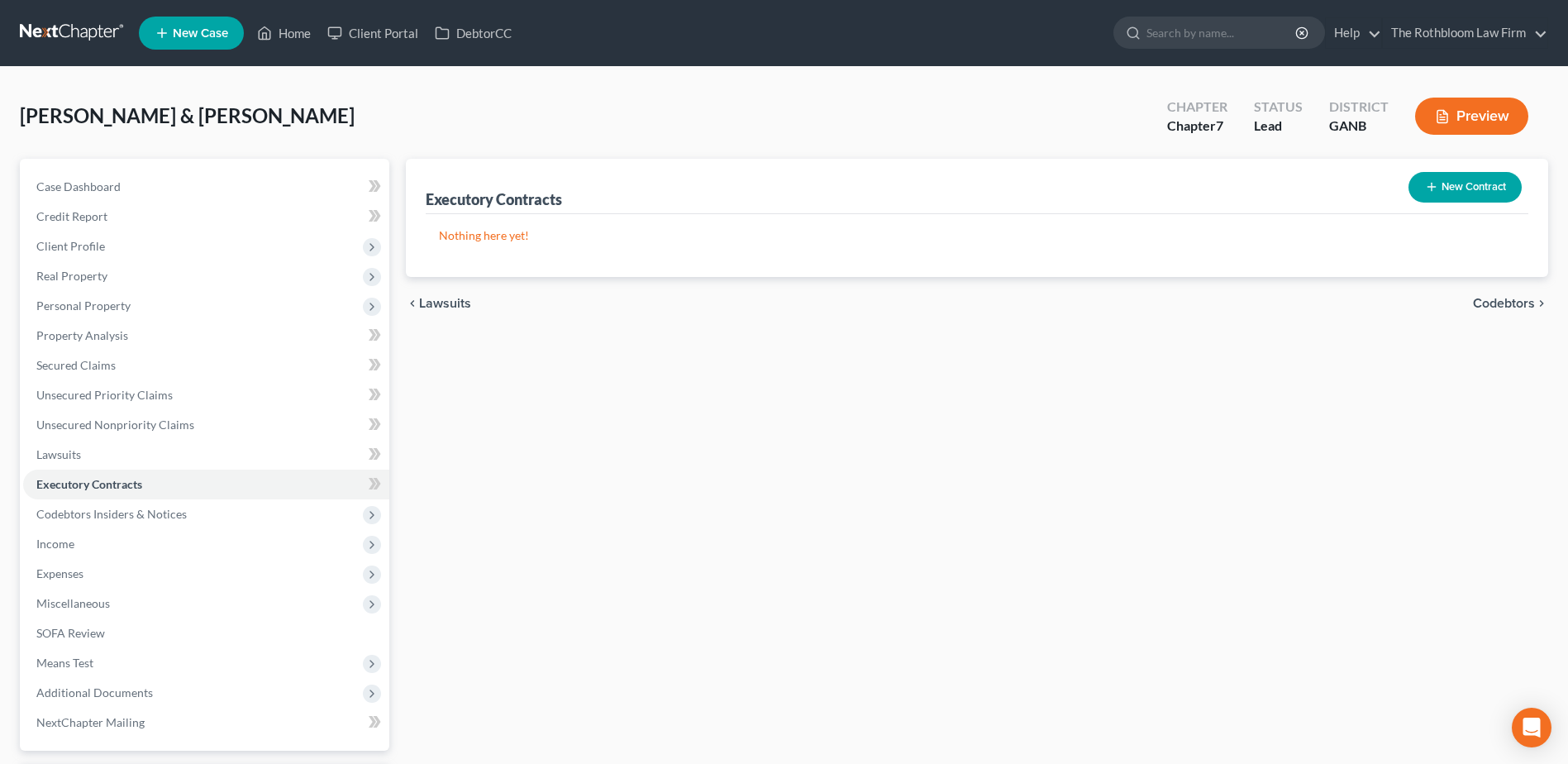
click at [1477, 193] on button "New Contract" at bounding box center [1465, 187] width 113 height 31
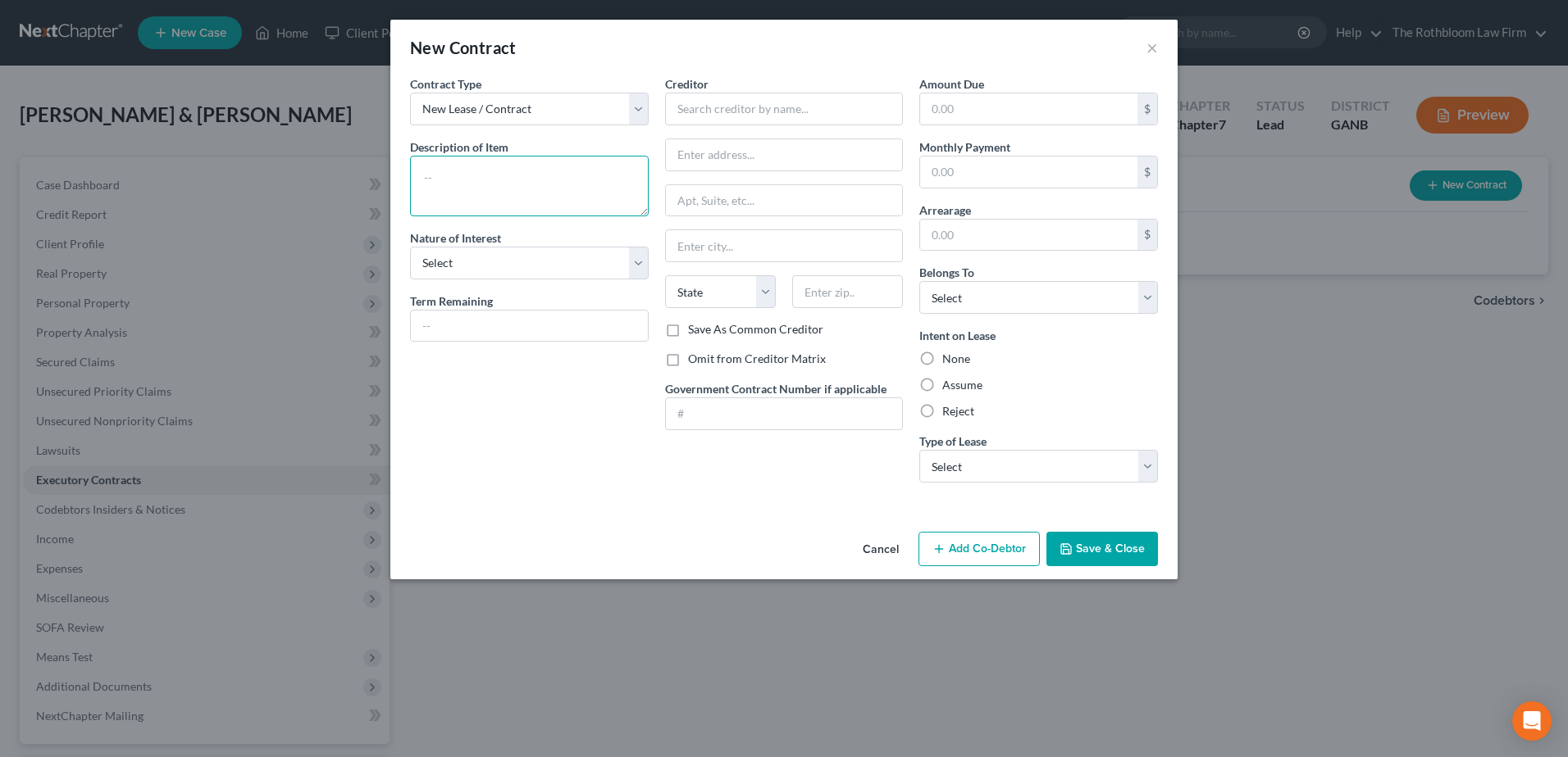
click at [474, 183] on textarea at bounding box center [529, 186] width 239 height 61
click at [706, 107] on input "text" at bounding box center [784, 108] width 239 height 32
click at [447, 328] on input "text" at bounding box center [529, 326] width 237 height 31
drag, startPoint x: 447, startPoint y: 328, endPoint x: 972, endPoint y: 302, distance: 525.6
click at [447, 328] on input "text" at bounding box center [529, 326] width 237 height 31
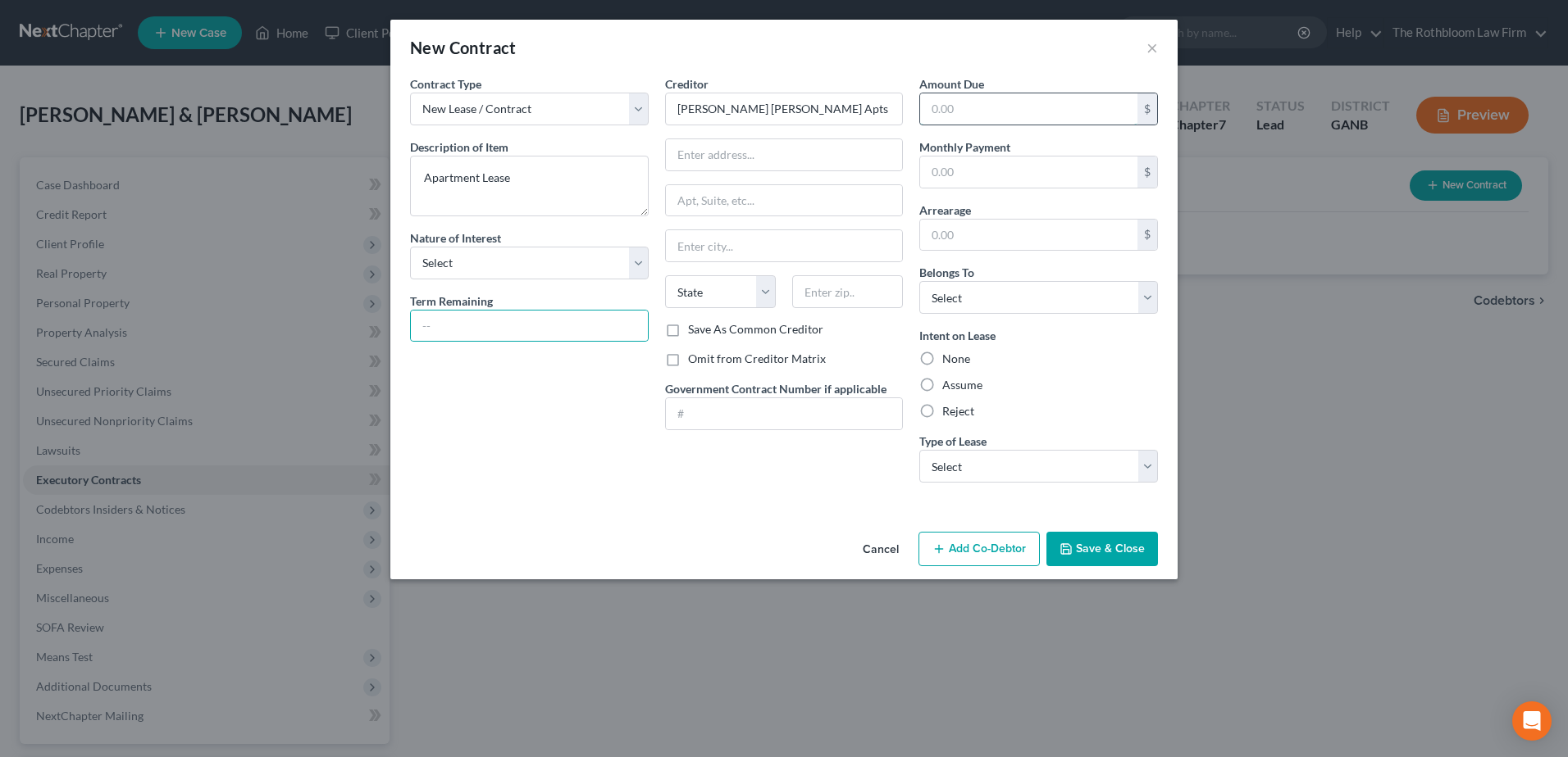
click at [983, 118] on input "text" at bounding box center [1028, 109] width 217 height 31
click at [943, 116] on input "text" at bounding box center [1028, 109] width 217 height 31
drag, startPoint x: 955, startPoint y: 291, endPoint x: 952, endPoint y: 317, distance: 26.2
click at [955, 291] on select "Select Debtor 1 Only Debtor 2 Only Debtor 1 And Debtor 2 Only At Least One Of T…" at bounding box center [1038, 297] width 239 height 32
click at [919, 281] on select "Select Debtor 1 Only Debtor 2 Only Debtor 1 And Debtor 2 Only At Least One Of T…" at bounding box center [1038, 297] width 239 height 32
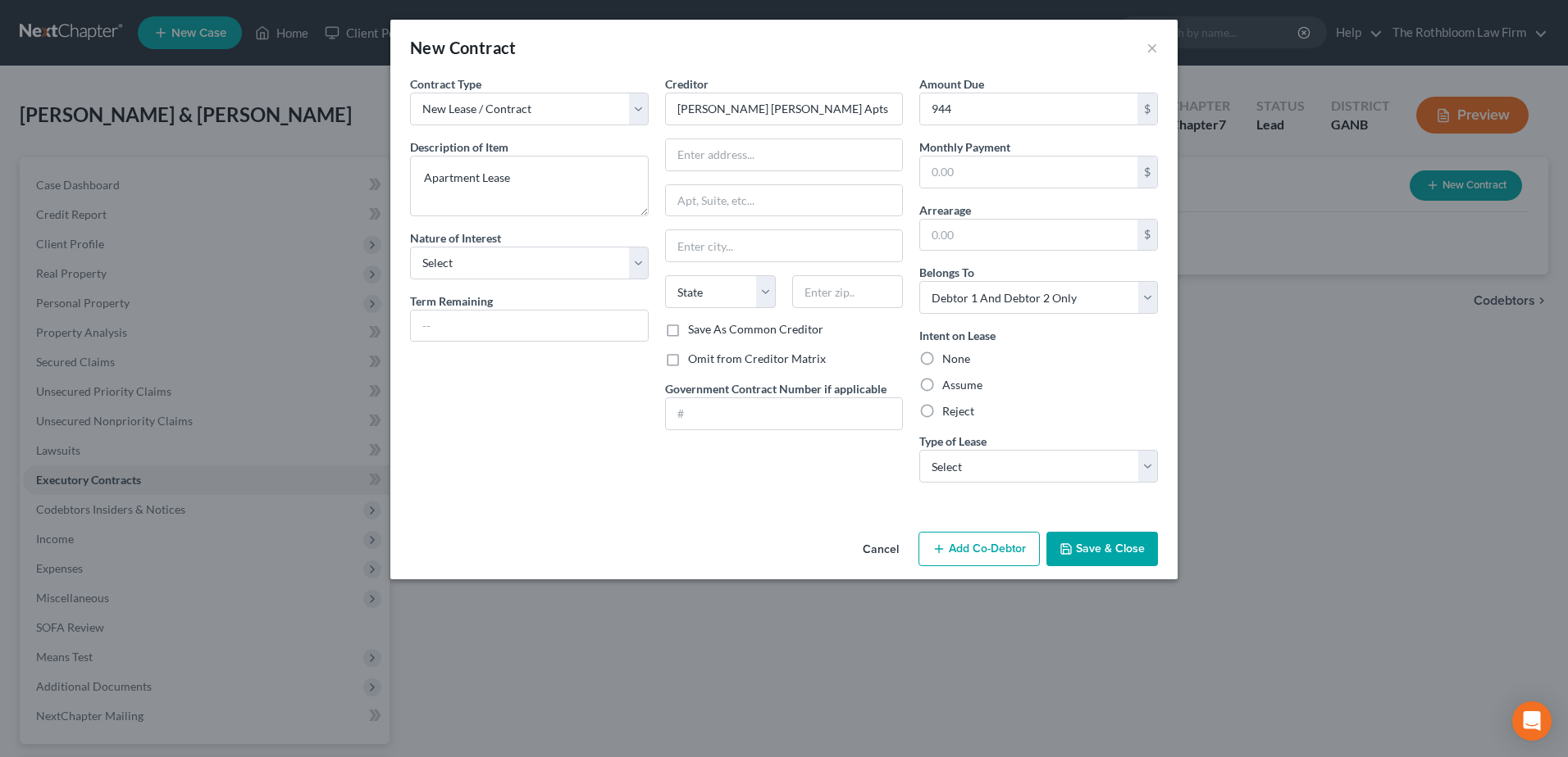
drag, startPoint x: 932, startPoint y: 388, endPoint x: 1135, endPoint y: 544, distance: 256.0
click at [942, 387] on label "Assume" at bounding box center [962, 384] width 40 height 17
click at [948, 387] on input "Assume" at bounding box center [953, 381] width 11 height 11
click at [1127, 548] on button "Save & Close" at bounding box center [1101, 549] width 111 height 34
drag, startPoint x: 977, startPoint y: 463, endPoint x: 972, endPoint y: 485, distance: 22.6
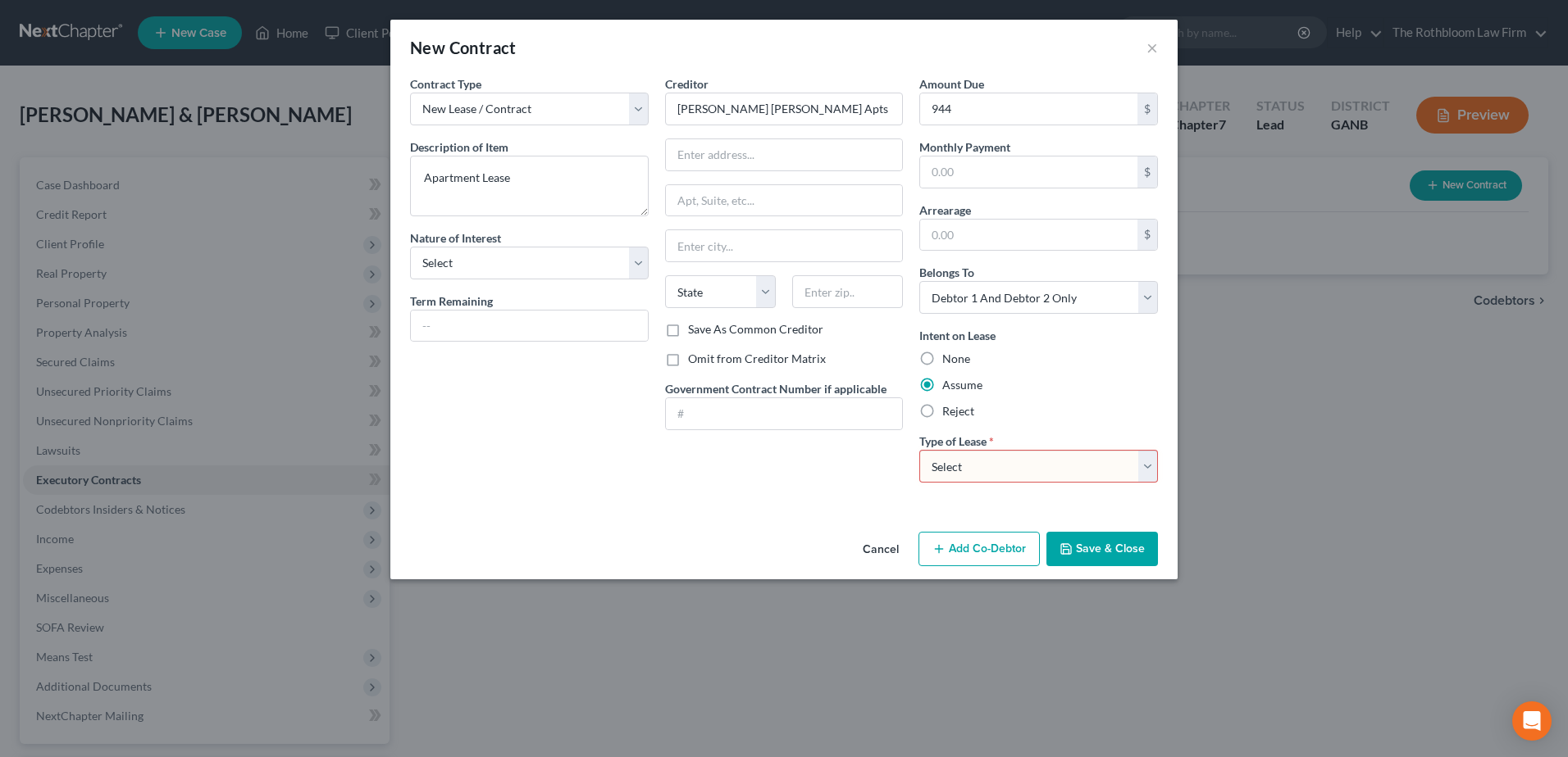
click at [977, 463] on select "Select Real Estate Car Other" at bounding box center [1038, 466] width 239 height 32
click at [919, 450] on select "Select Real Estate Car Other" at bounding box center [1038, 466] width 239 height 32
click at [1089, 549] on button "Save & Close" at bounding box center [1101, 549] width 111 height 34
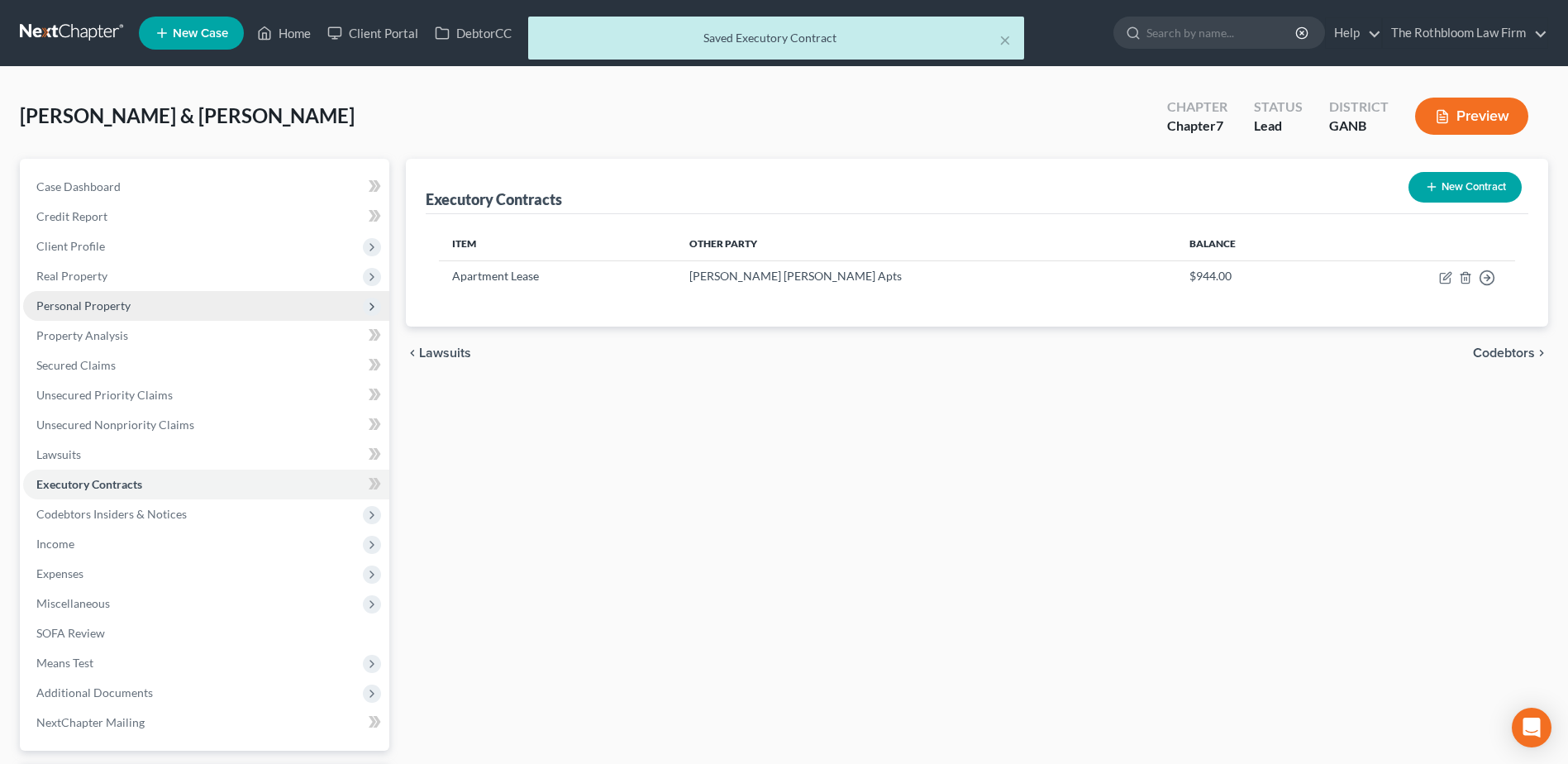
drag, startPoint x: 70, startPoint y: 311, endPoint x: 96, endPoint y: 305, distance: 26.7
click at [70, 311] on span "Personal Property" at bounding box center [83, 306] width 94 height 14
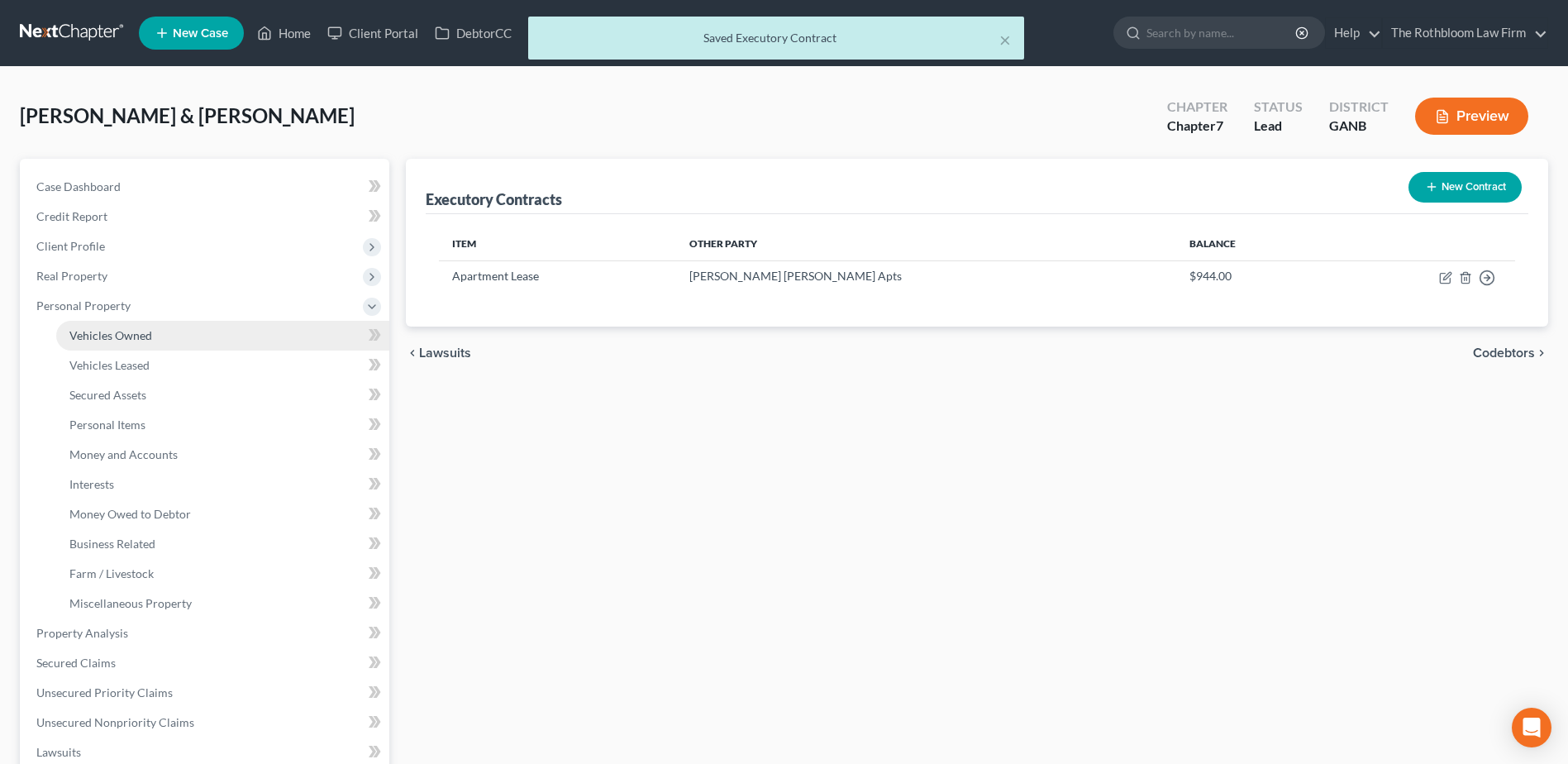
click at [82, 329] on span "Vehicles Owned" at bounding box center [110, 335] width 82 height 14
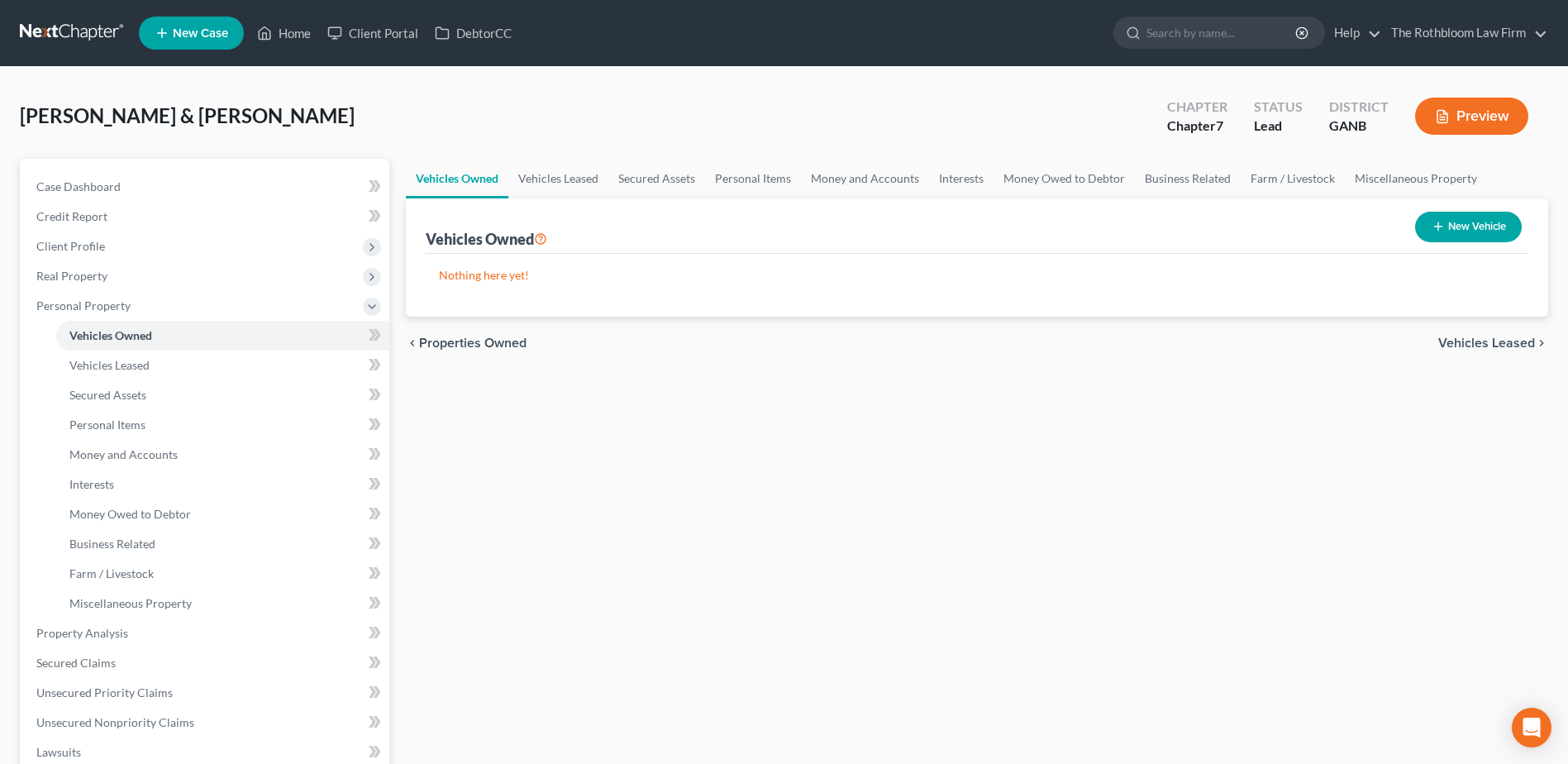
click at [1474, 234] on button "New Vehicle" at bounding box center [1469, 226] width 107 height 31
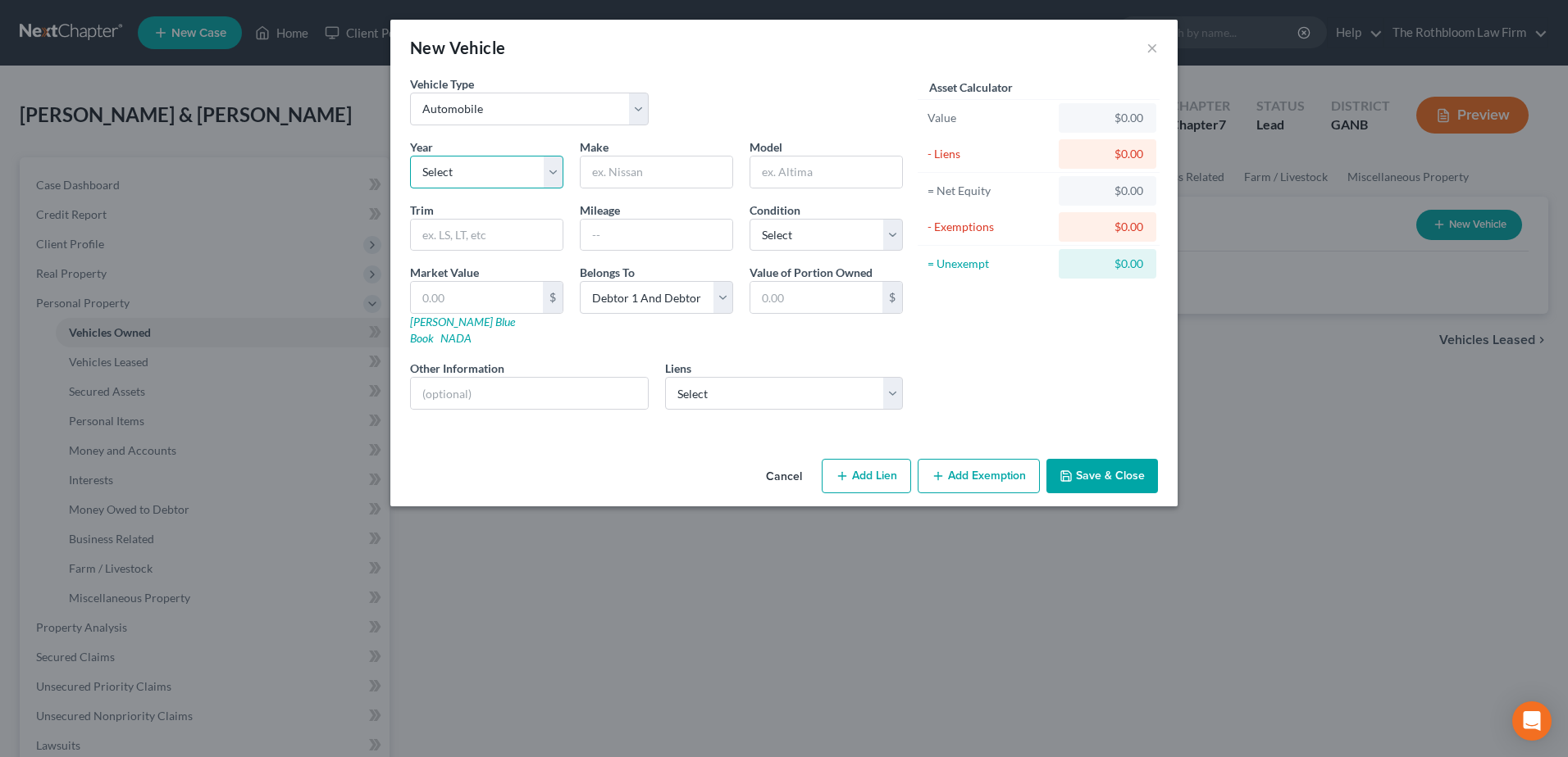
click at [452, 170] on select "Select 2026 2025 2024 2023 2022 2021 2020 2019 2018 2017 2016 2015 2014 2013 20…" at bounding box center [487, 171] width 153 height 32
click at [410, 155] on select "Select 2026 2025 2024 2023 2022 2021 2020 2019 2018 2017 2016 2015 2014 2013 20…" at bounding box center [487, 171] width 153 height 32
click at [615, 174] on input "text" at bounding box center [656, 172] width 151 height 31
click at [629, 246] on input "text" at bounding box center [656, 235] width 151 height 31
click at [811, 244] on select "Select Excellent Very Good Good Fair Poor" at bounding box center [826, 235] width 153 height 32
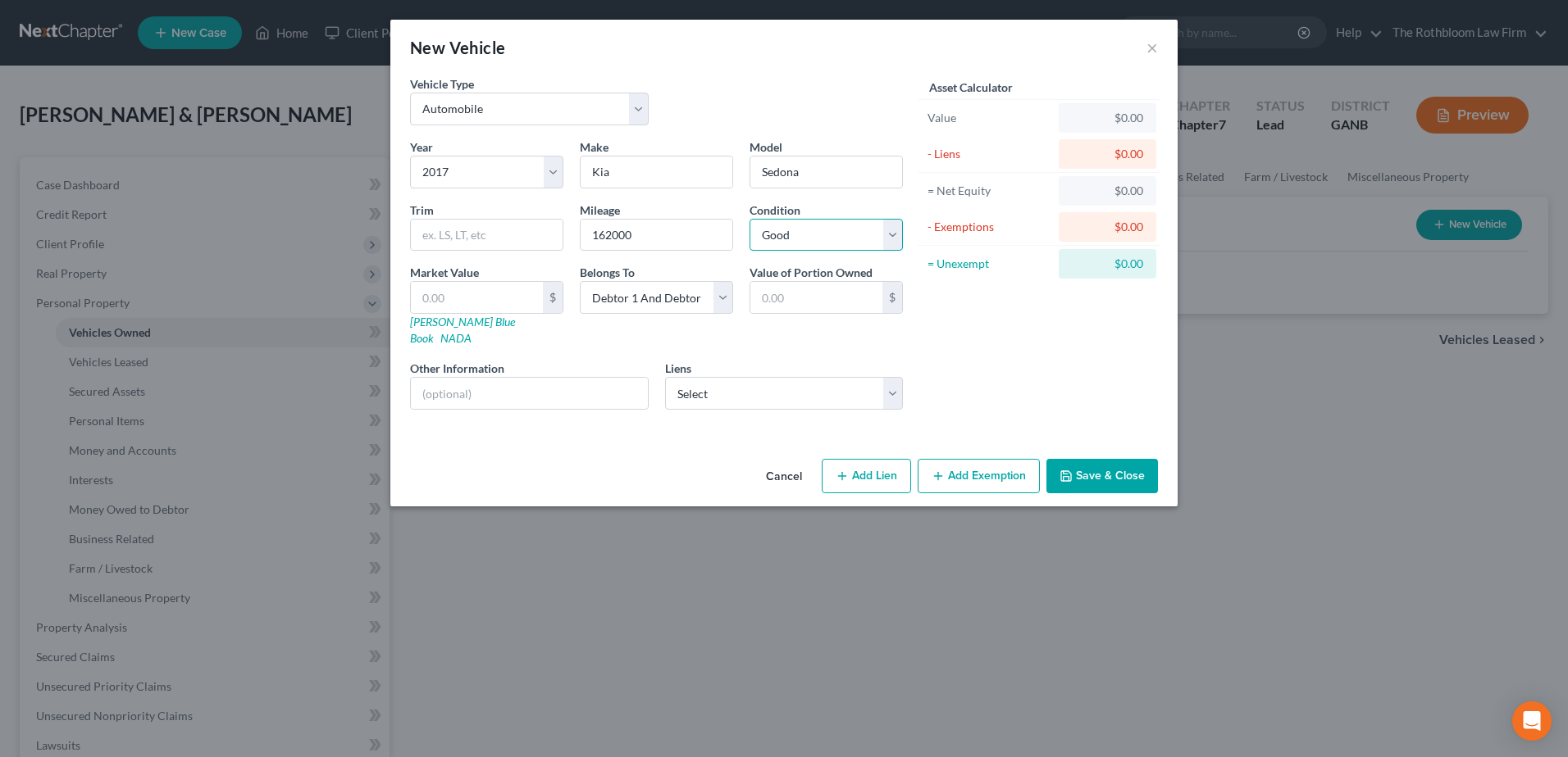
click at [750, 219] on select "Select Excellent Very Good Good Fair Poor" at bounding box center [826, 235] width 153 height 32
click at [460, 322] on link "Kelly Blue Book" at bounding box center [462, 329] width 105 height 30
click at [466, 300] on input "text" at bounding box center [477, 298] width 132 height 31
click at [965, 467] on button "Add Exemption" at bounding box center [979, 476] width 122 height 34
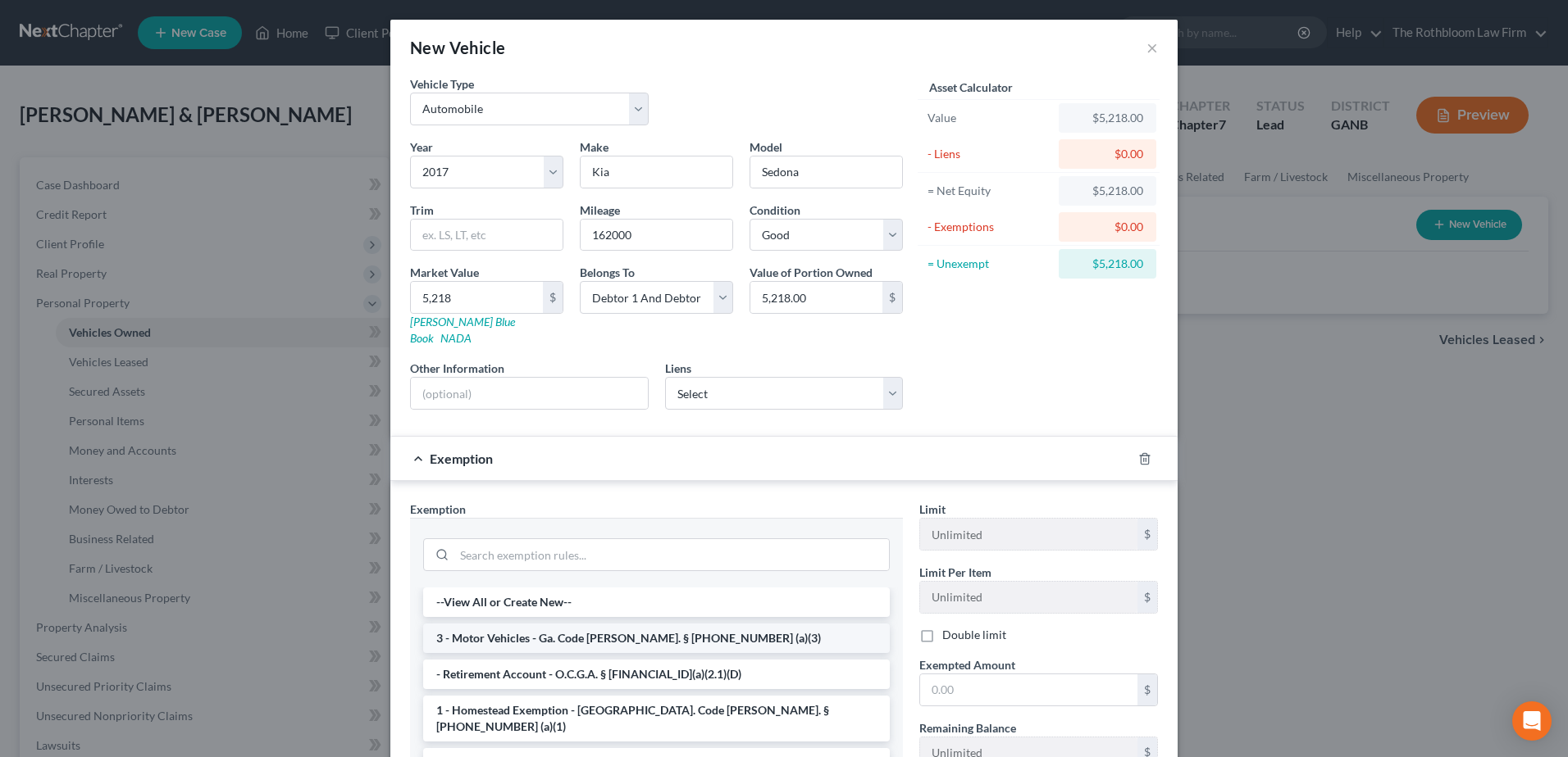
click at [529, 623] on li "3 - Motor Vehicles - Ga. Code Ann. § 44-13-100 (a)(3)" at bounding box center [656, 638] width 466 height 29
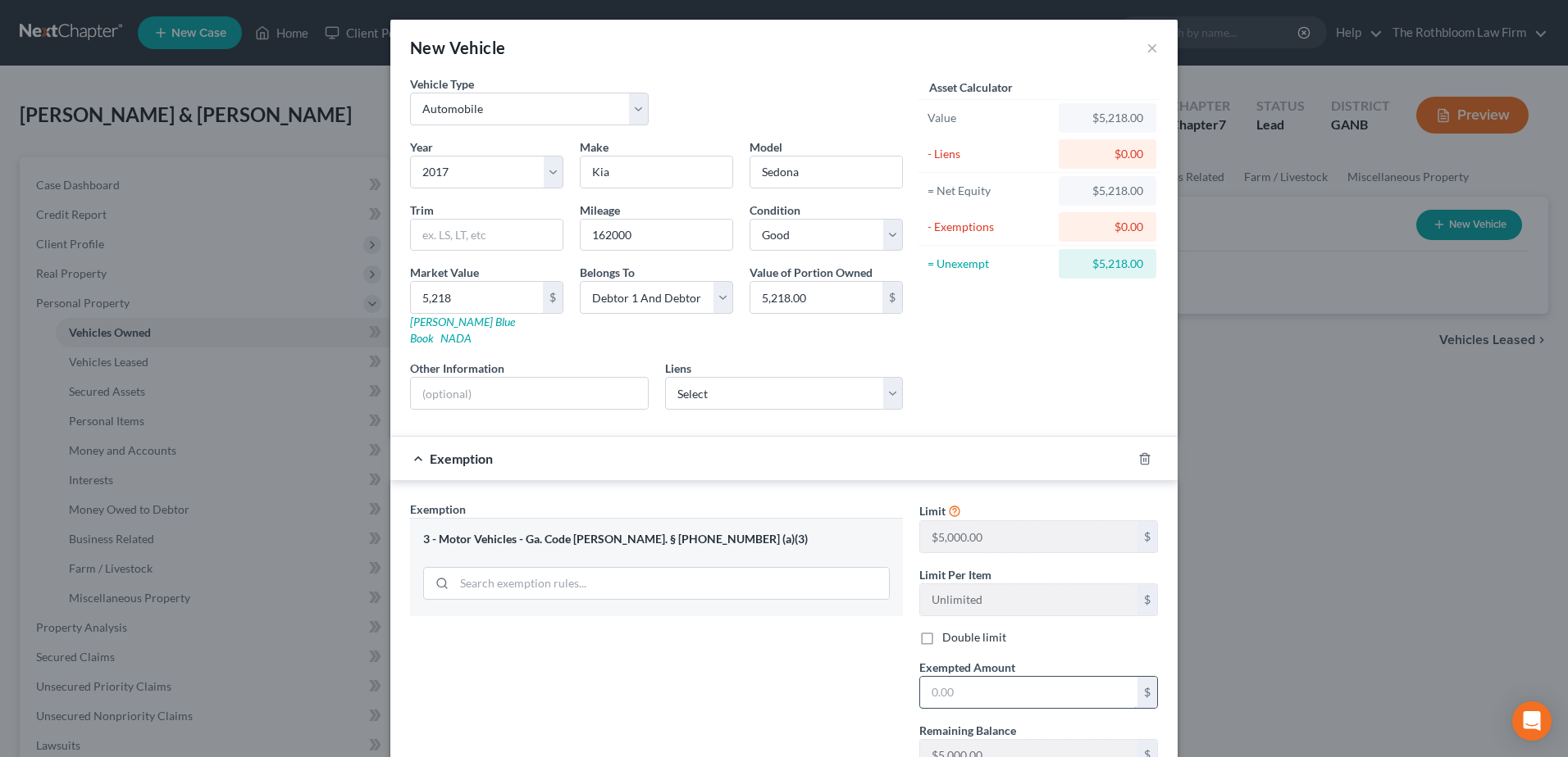
click at [968, 679] on input "text" at bounding box center [1028, 692] width 217 height 31
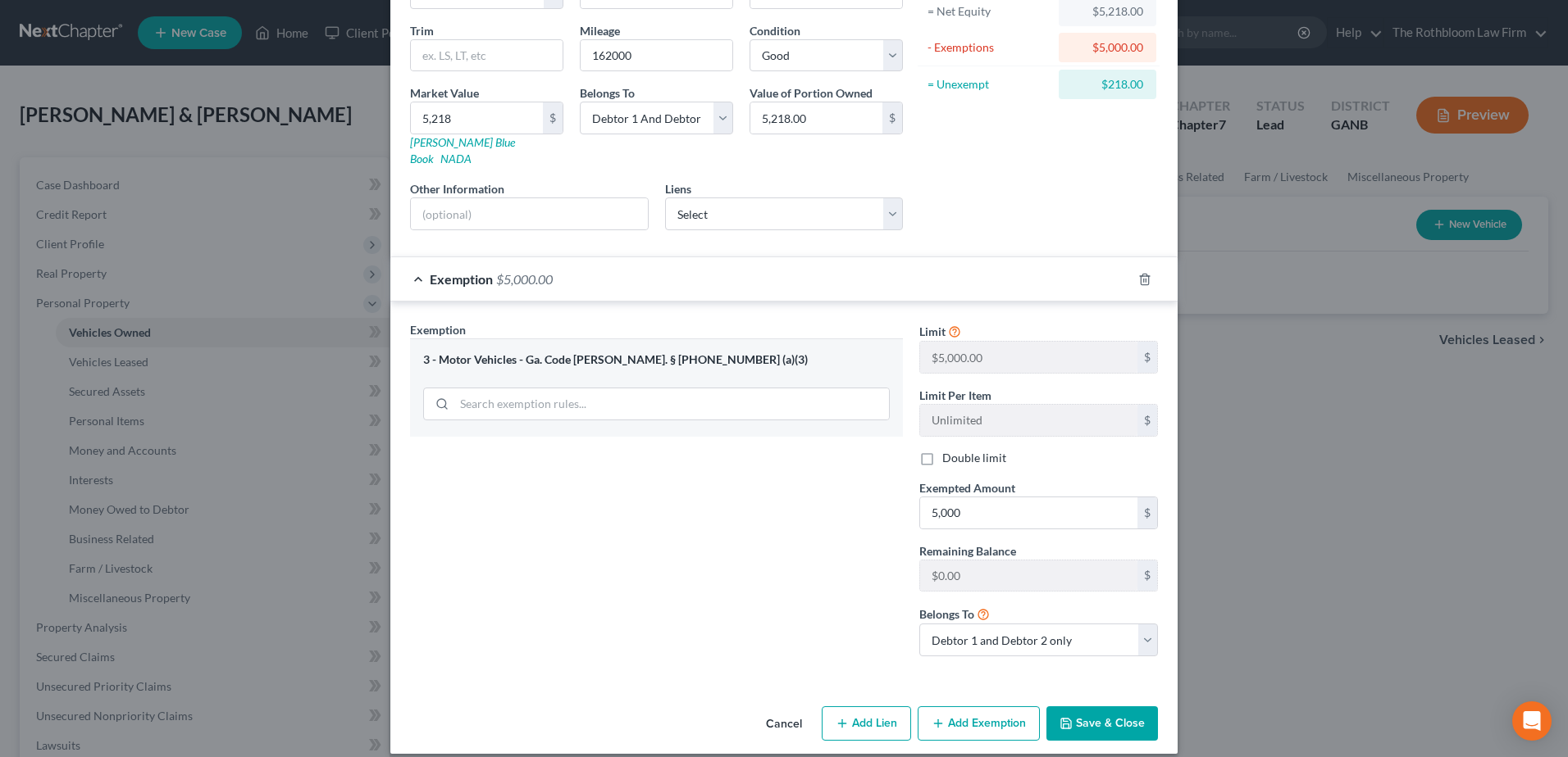
click at [978, 712] on button "Add Exemption" at bounding box center [979, 723] width 122 height 34
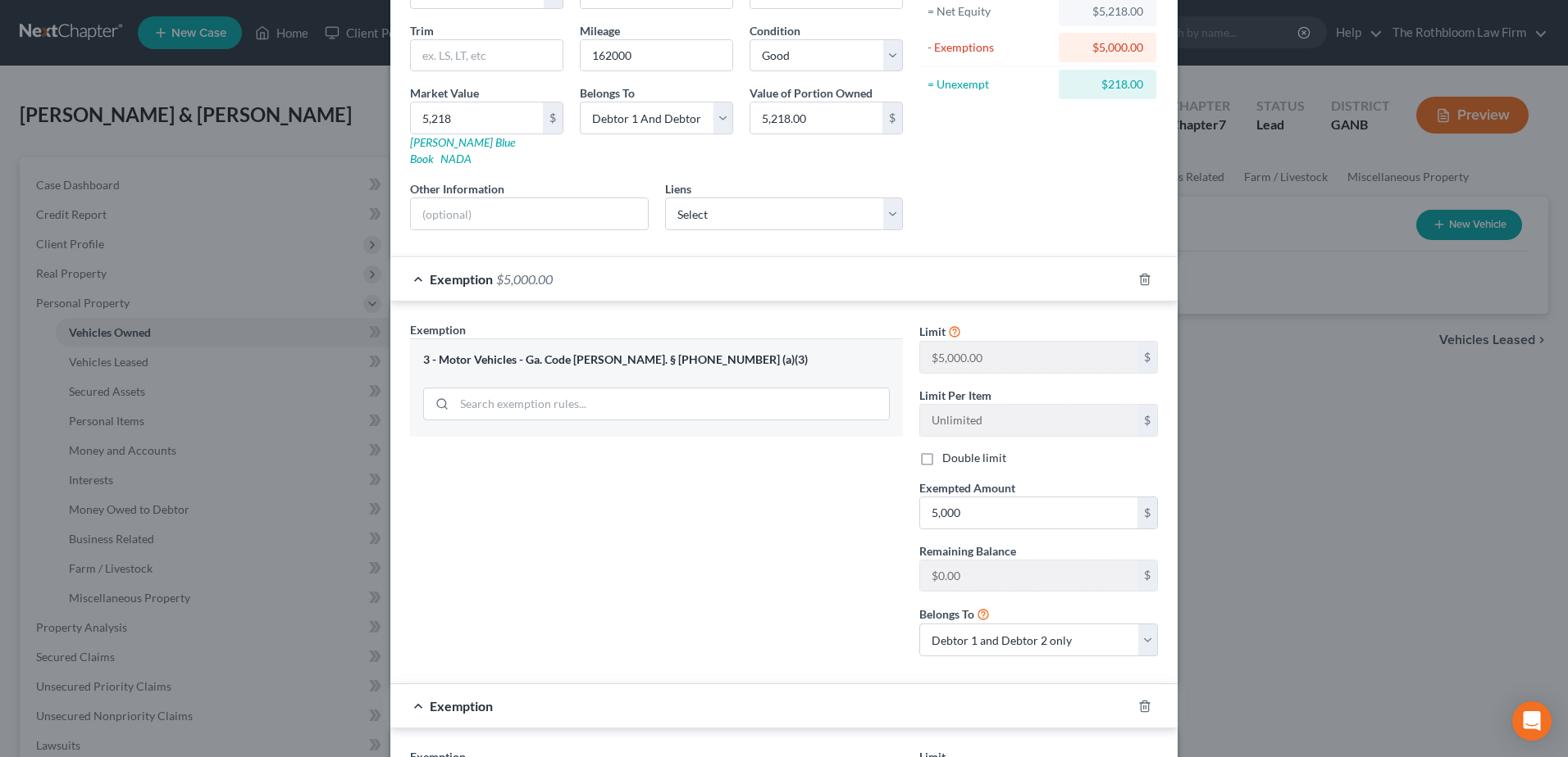
scroll to position [507, 0]
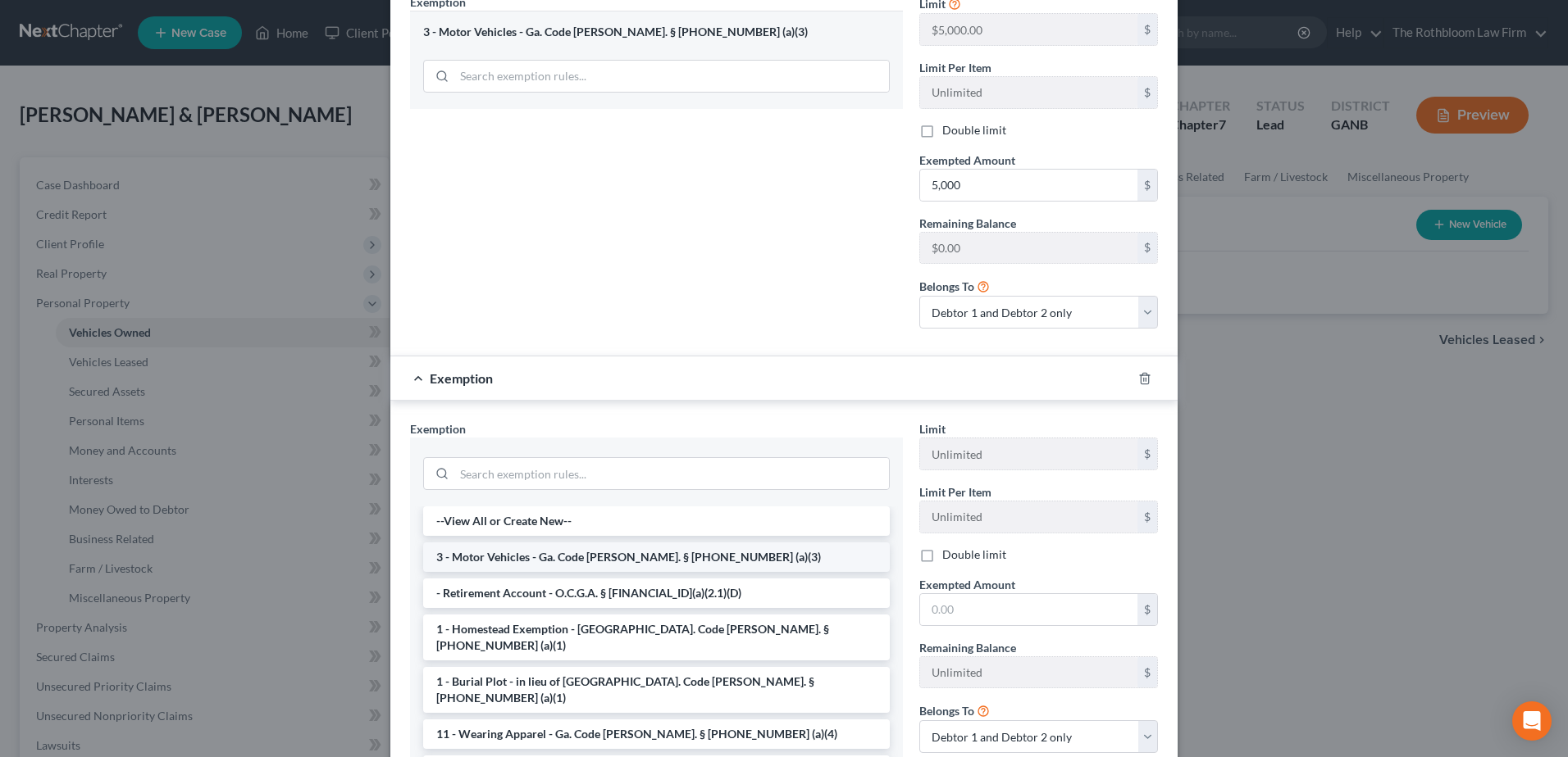
click at [455, 543] on li "3 - Motor Vehicles - Ga. Code Ann. § 44-13-100 (a)(3)" at bounding box center [656, 557] width 466 height 29
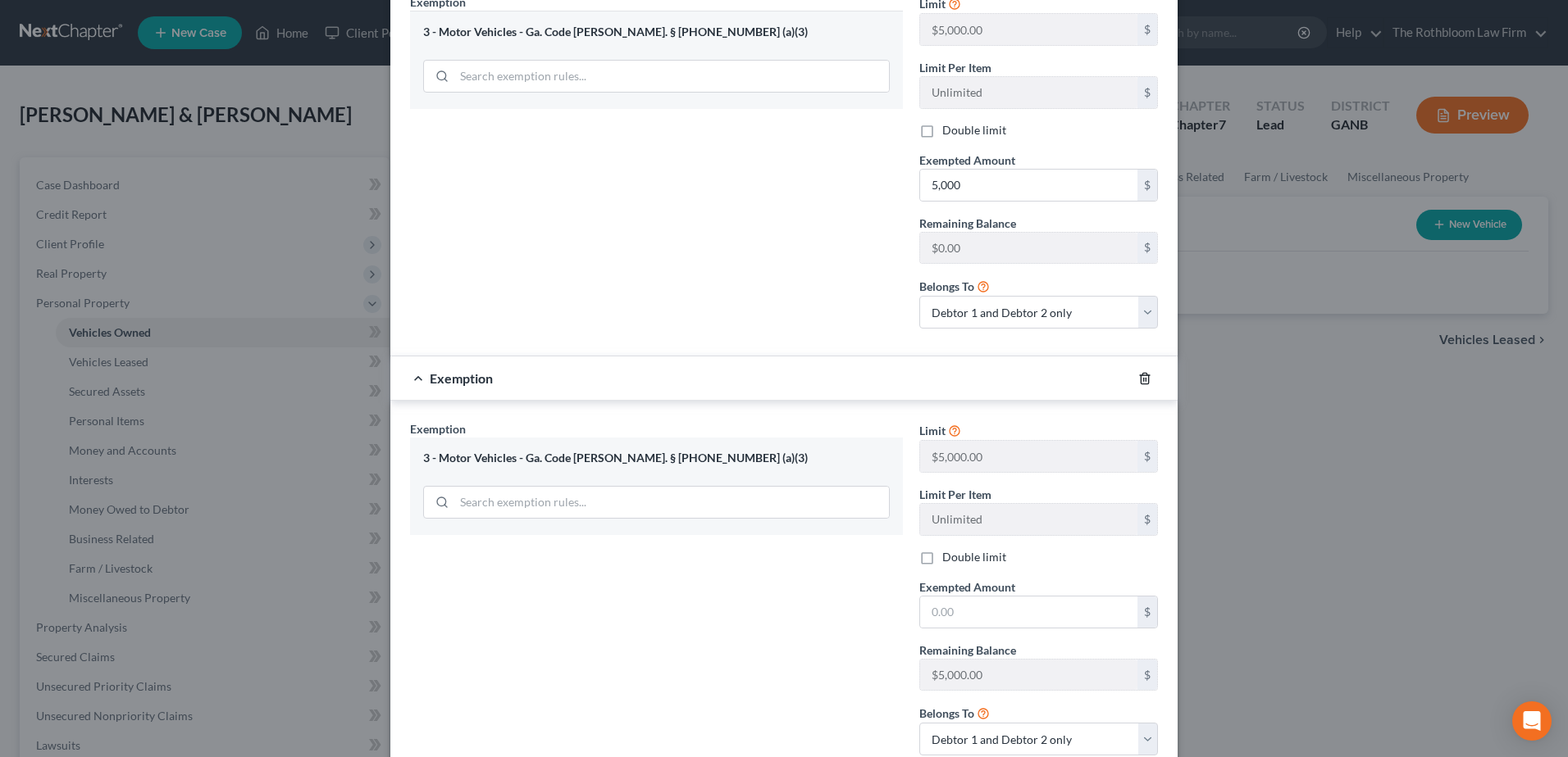
click at [1140, 373] on icon "button" at bounding box center [1144, 378] width 8 height 11
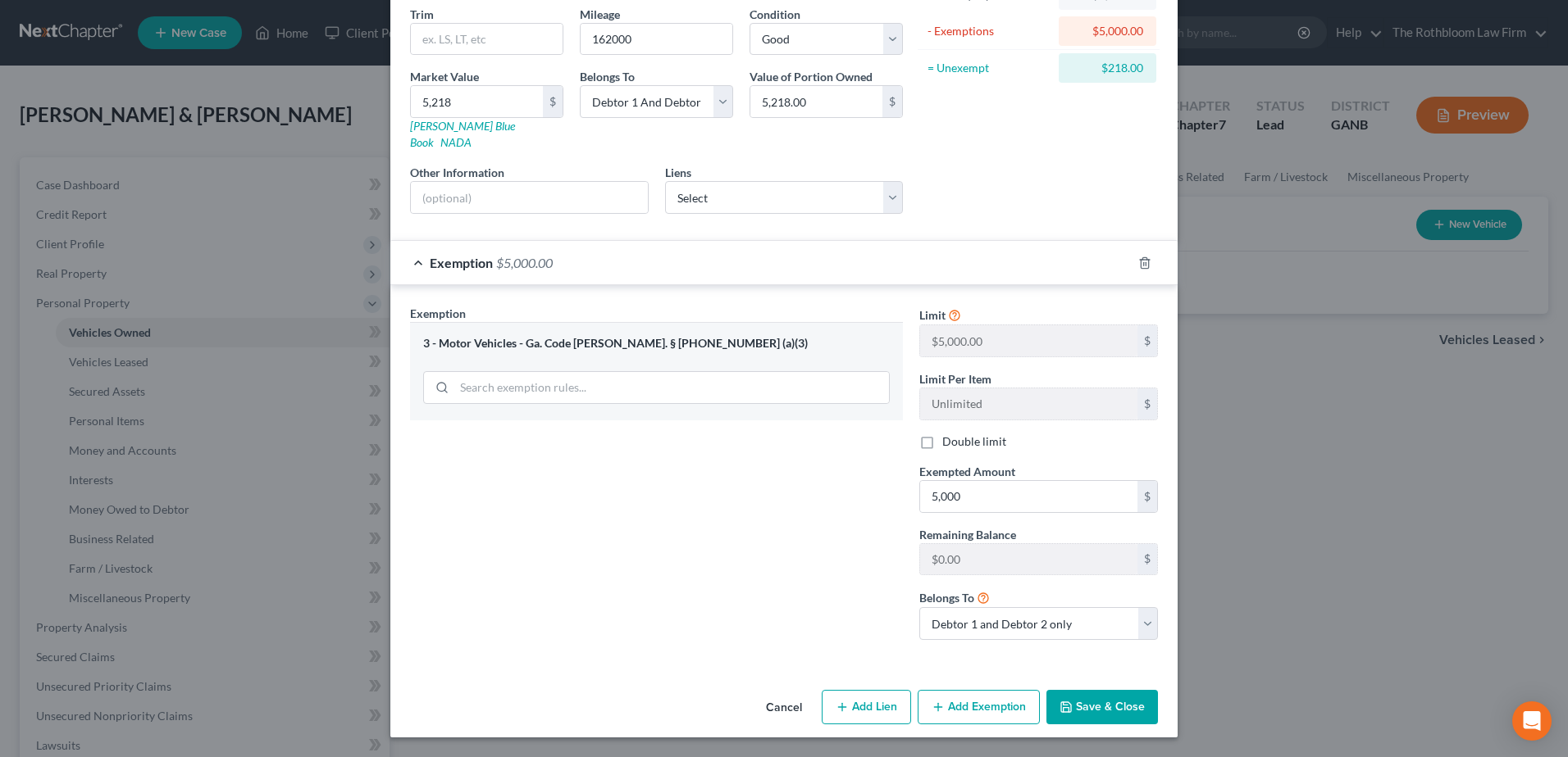
scroll to position [180, 0]
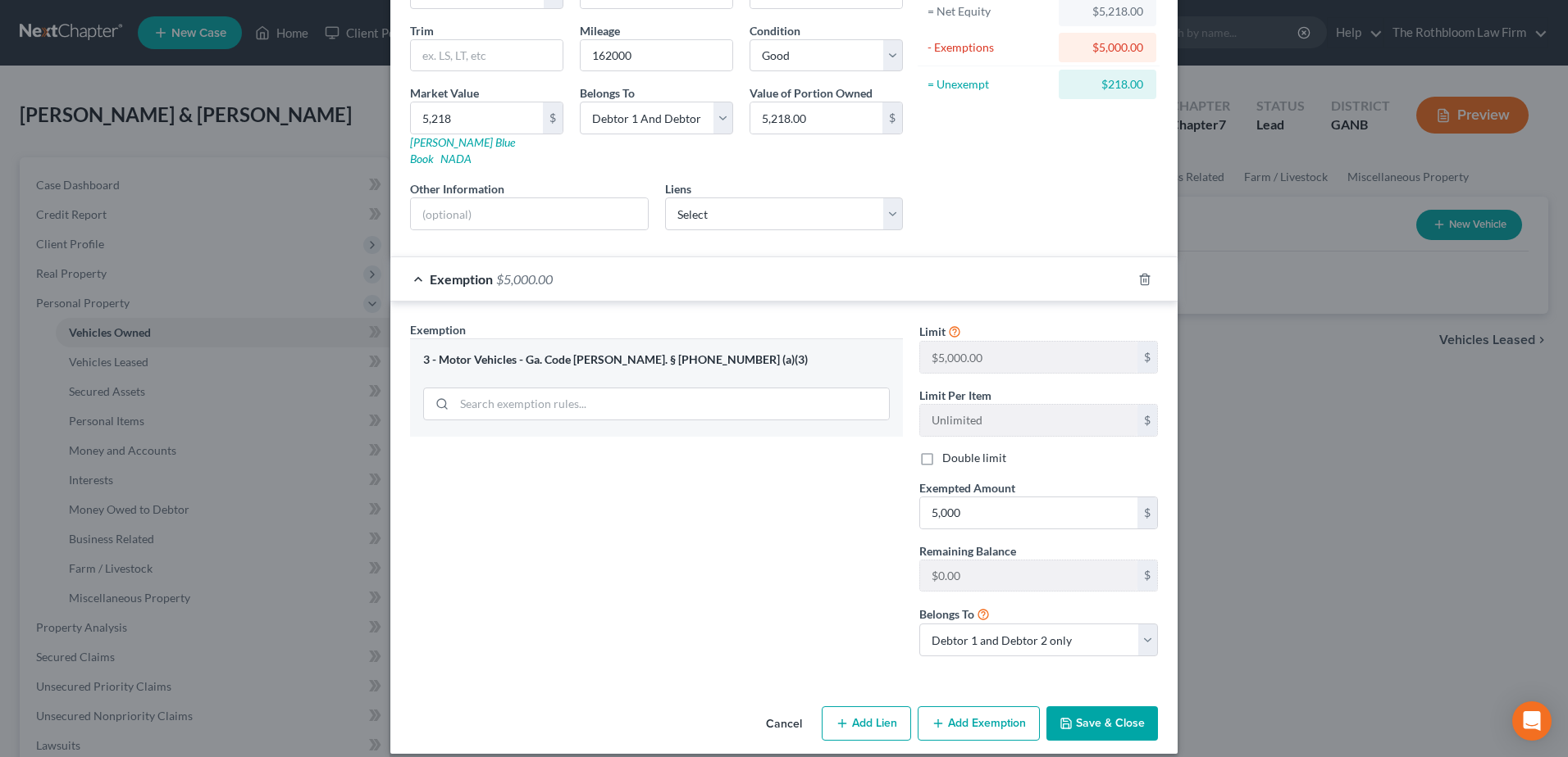
click at [957, 706] on button "Add Exemption" at bounding box center [979, 723] width 122 height 34
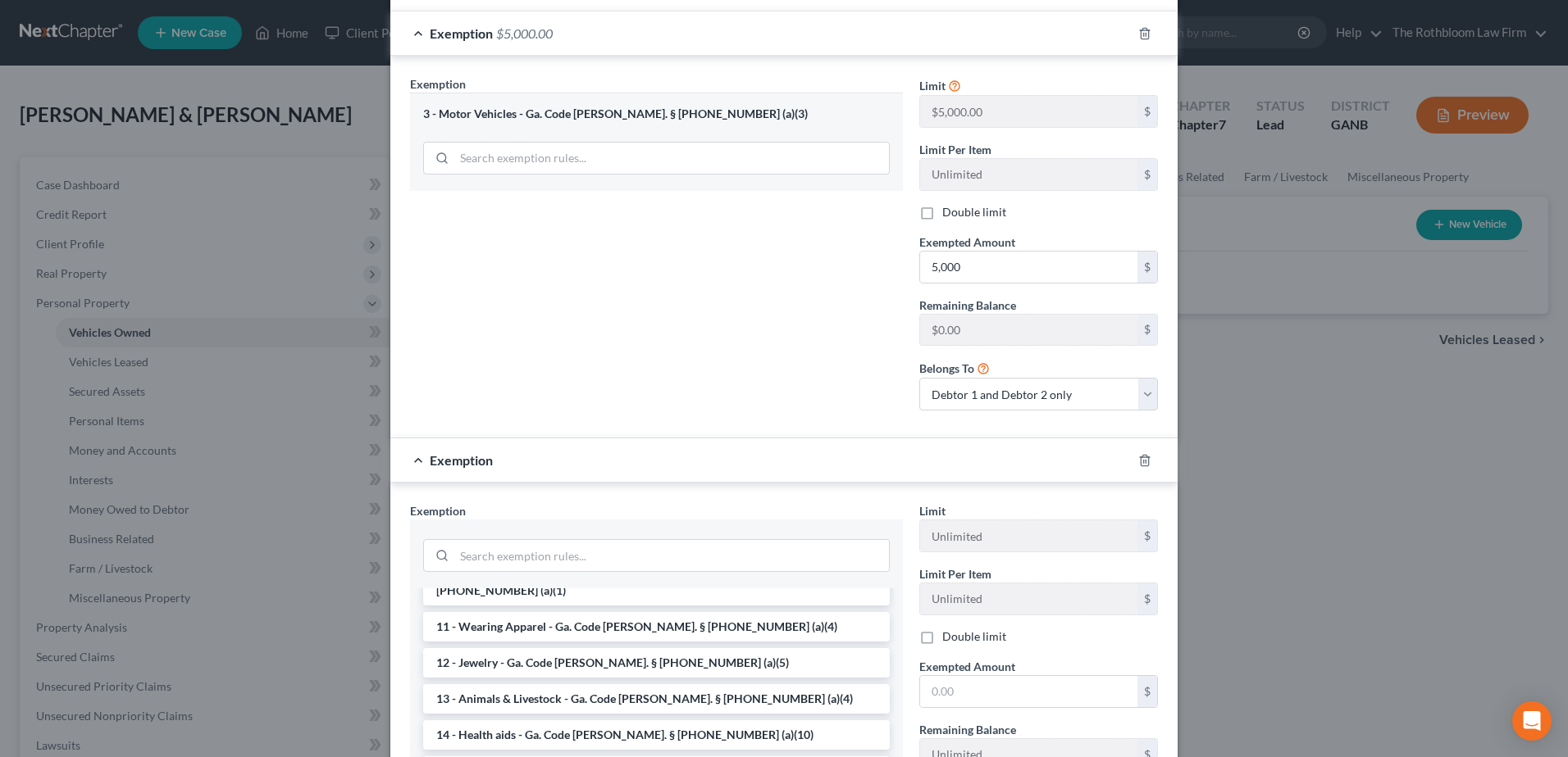
scroll to position [327, 0]
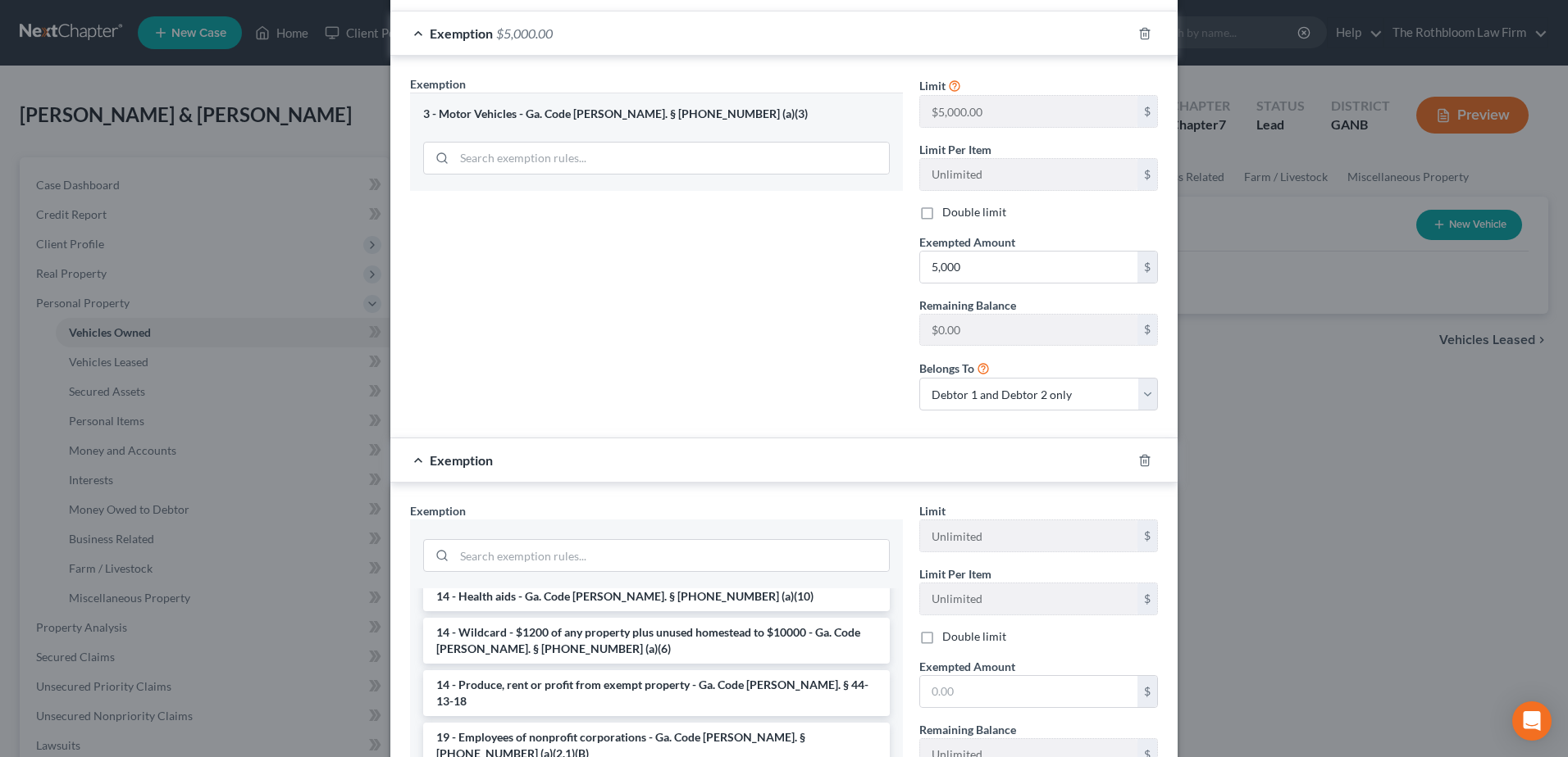
click at [526, 617] on li "14 - Wildcard - $1200 of any property plus unused homestead to $10000 - Ga. Cod…" at bounding box center [656, 640] width 466 height 46
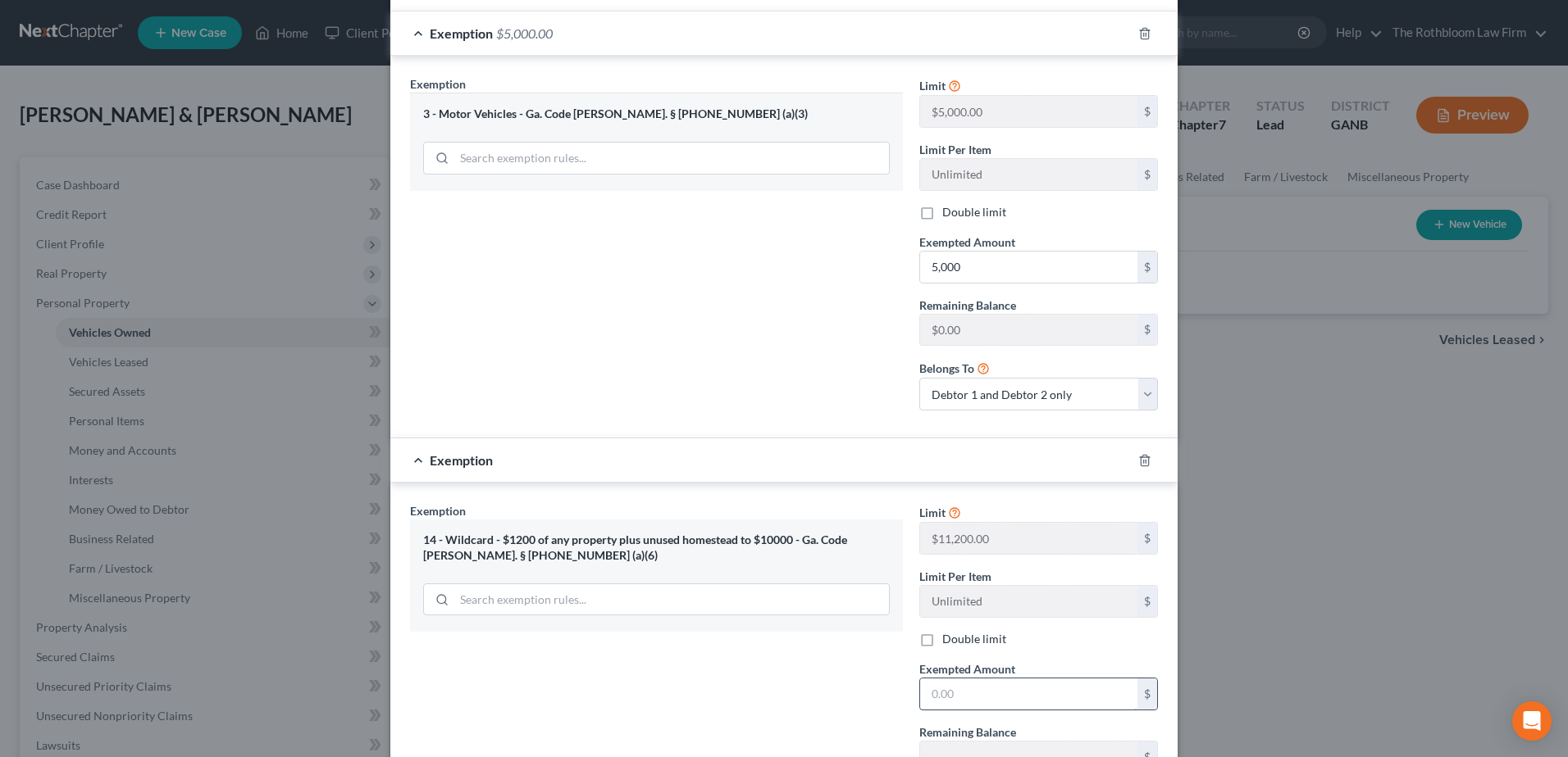
click at [970, 679] on input "text" at bounding box center [1028, 694] width 217 height 31
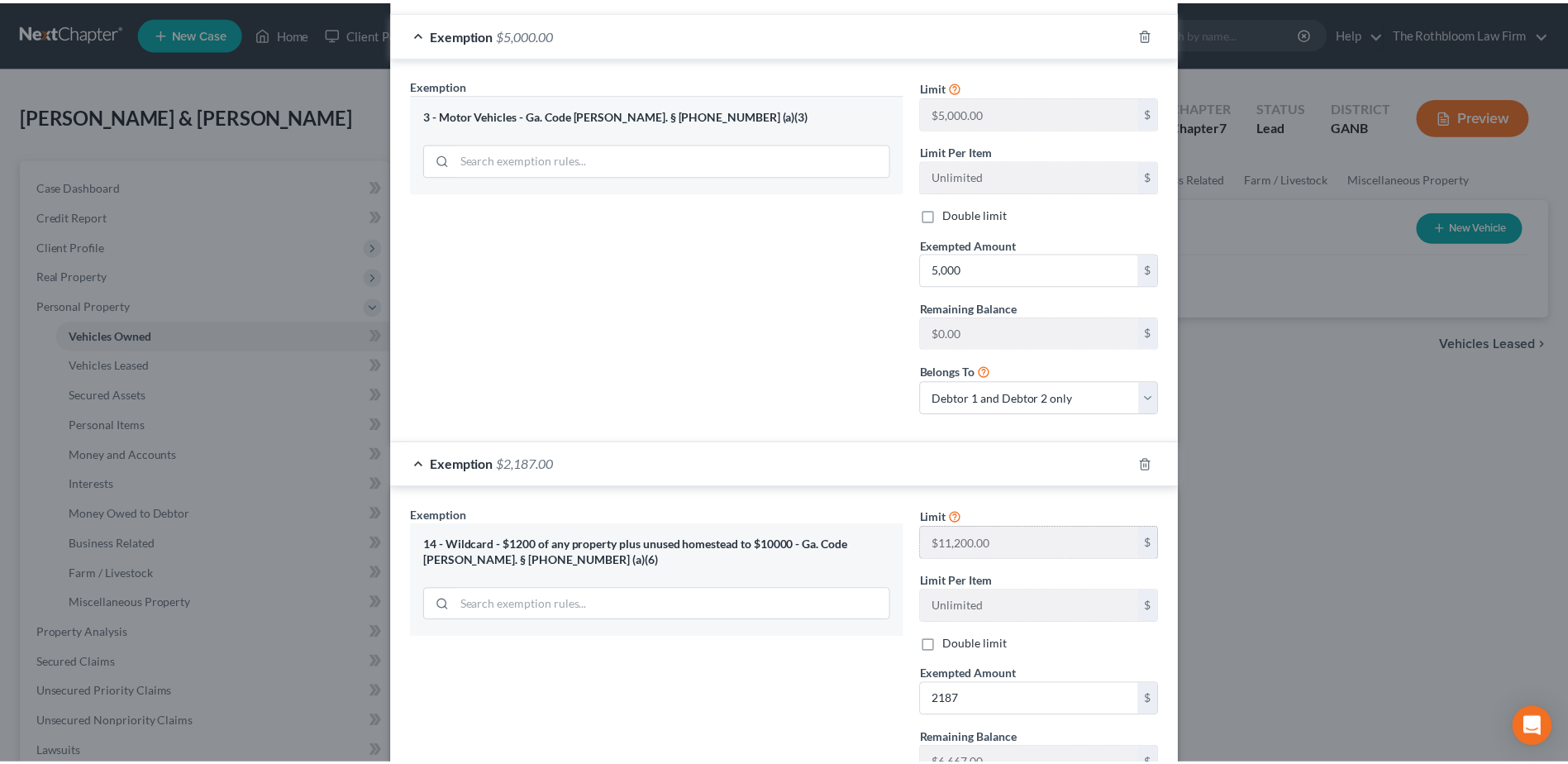
scroll to position [612, 0]
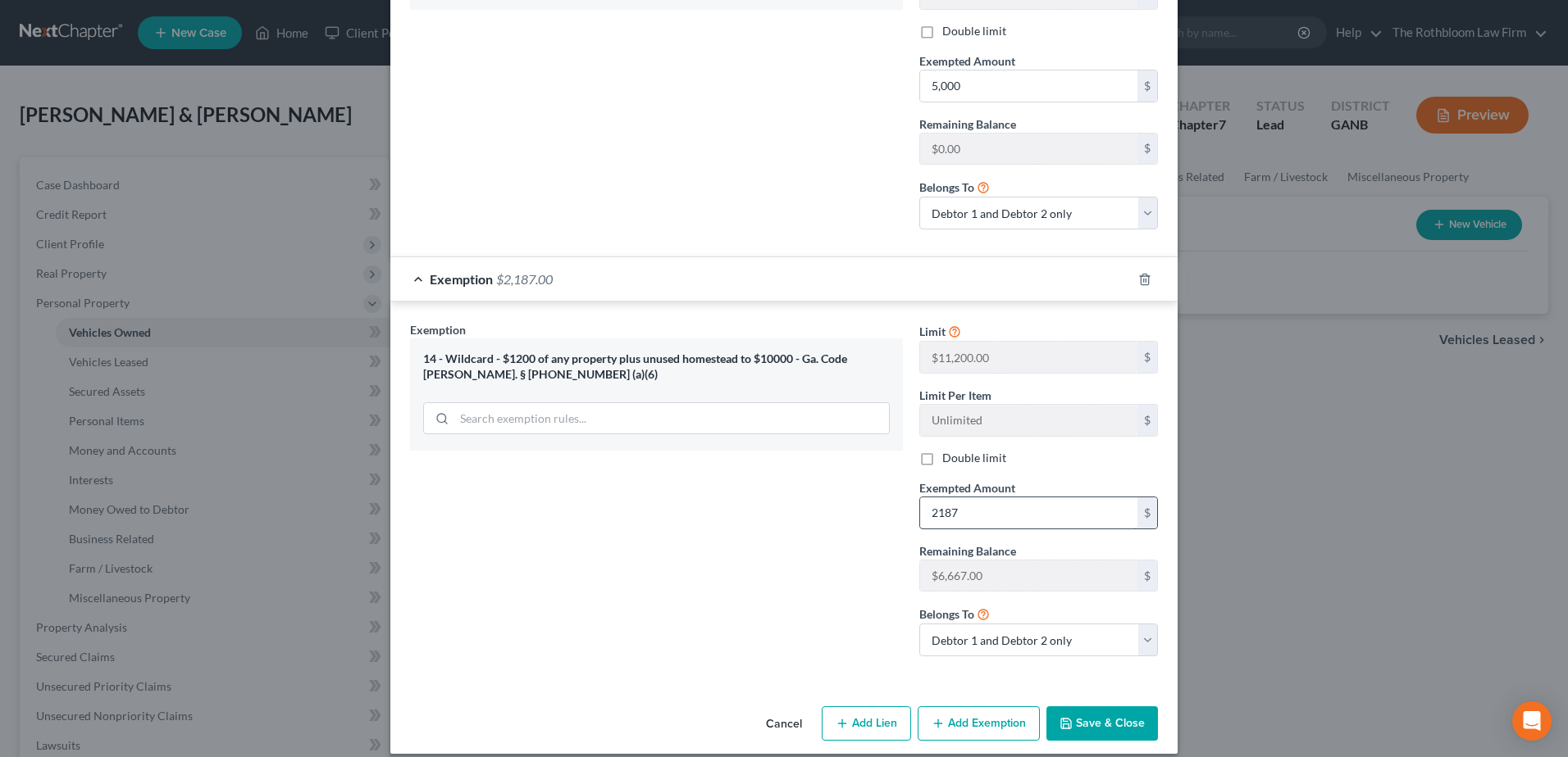
click at [990, 497] on input "2187" at bounding box center [1028, 513] width 217 height 31
click at [972, 497] on input "2187" at bounding box center [1028, 513] width 217 height 31
click at [1085, 709] on button "Save & Close" at bounding box center [1101, 723] width 111 height 34
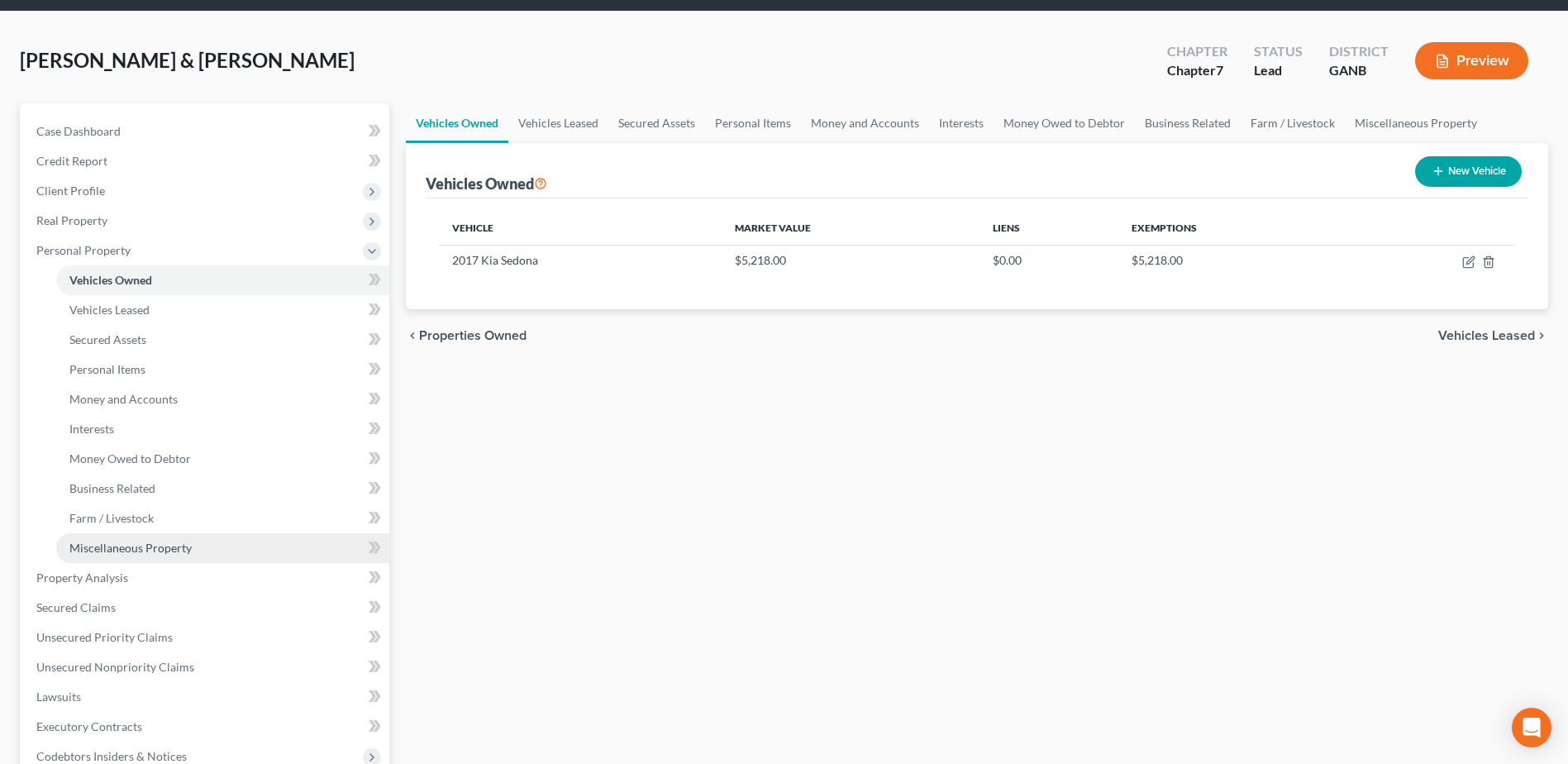
scroll to position [82, 0]
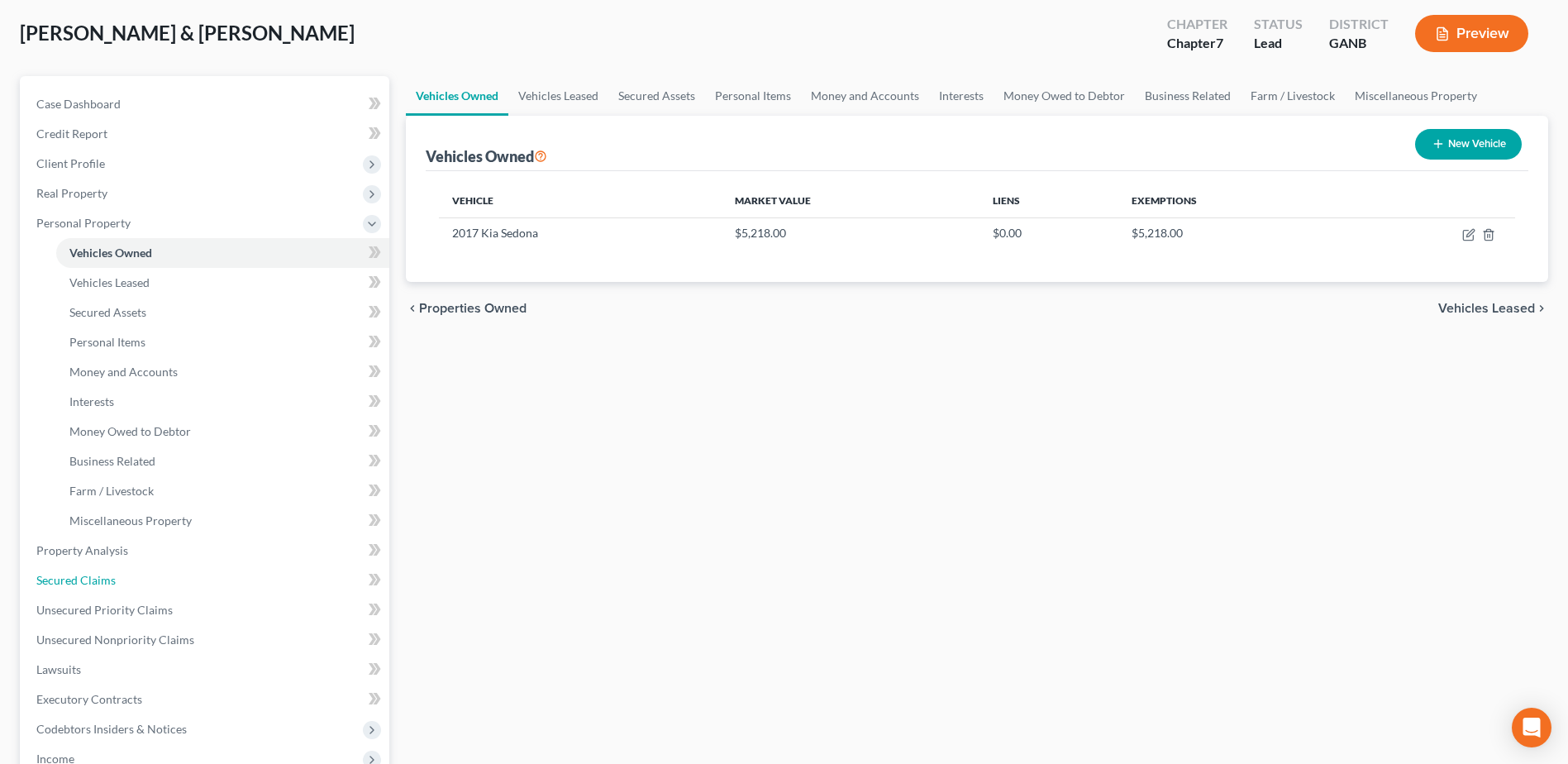
drag, startPoint x: 85, startPoint y: 573, endPoint x: 5, endPoint y: 578, distance: 80.2
click at [85, 573] on span "Secured Claims" at bounding box center [76, 580] width 79 height 14
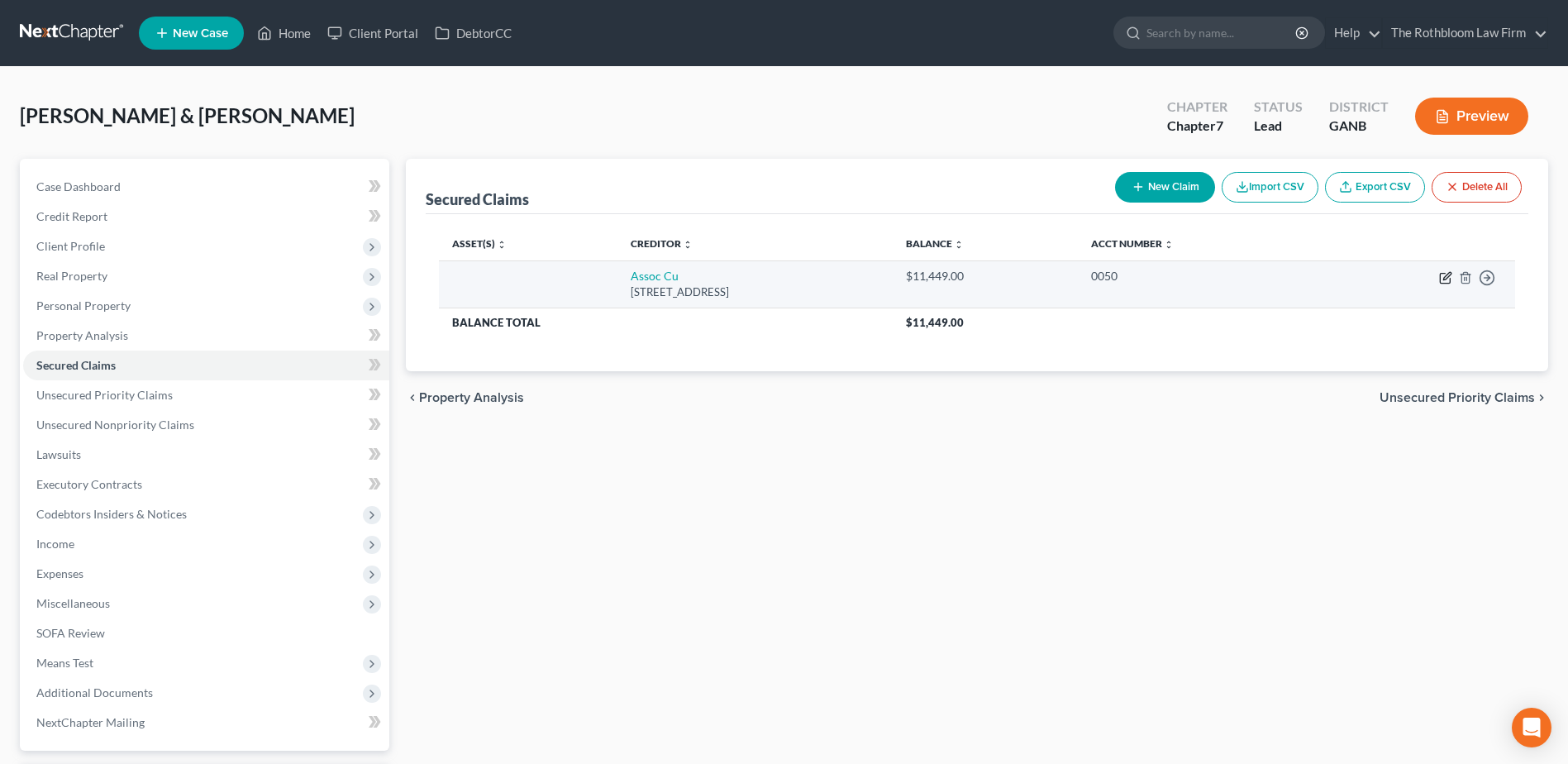
click at [1446, 276] on icon "button" at bounding box center [1447, 276] width 8 height 8
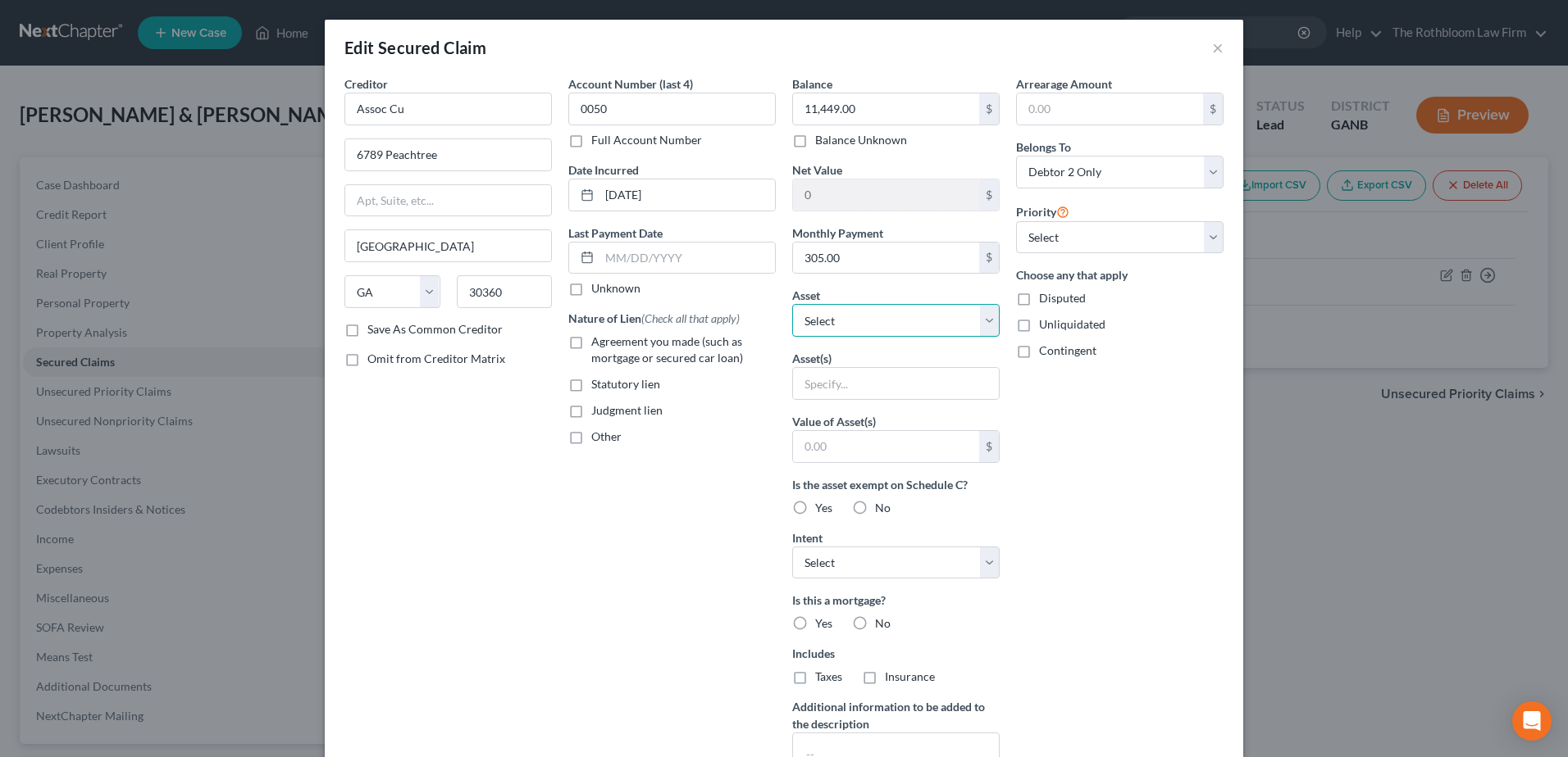
click at [975, 317] on select "Select Other Multiple Assets Collectibles Of Value - Books, pictures, etc. - $1…" at bounding box center [895, 320] width 208 height 32
click at [792, 304] on select "Select Other Multiple Assets Collectibles Of Value - Books, pictures, etc. - $1…" at bounding box center [895, 320] width 208 height 32
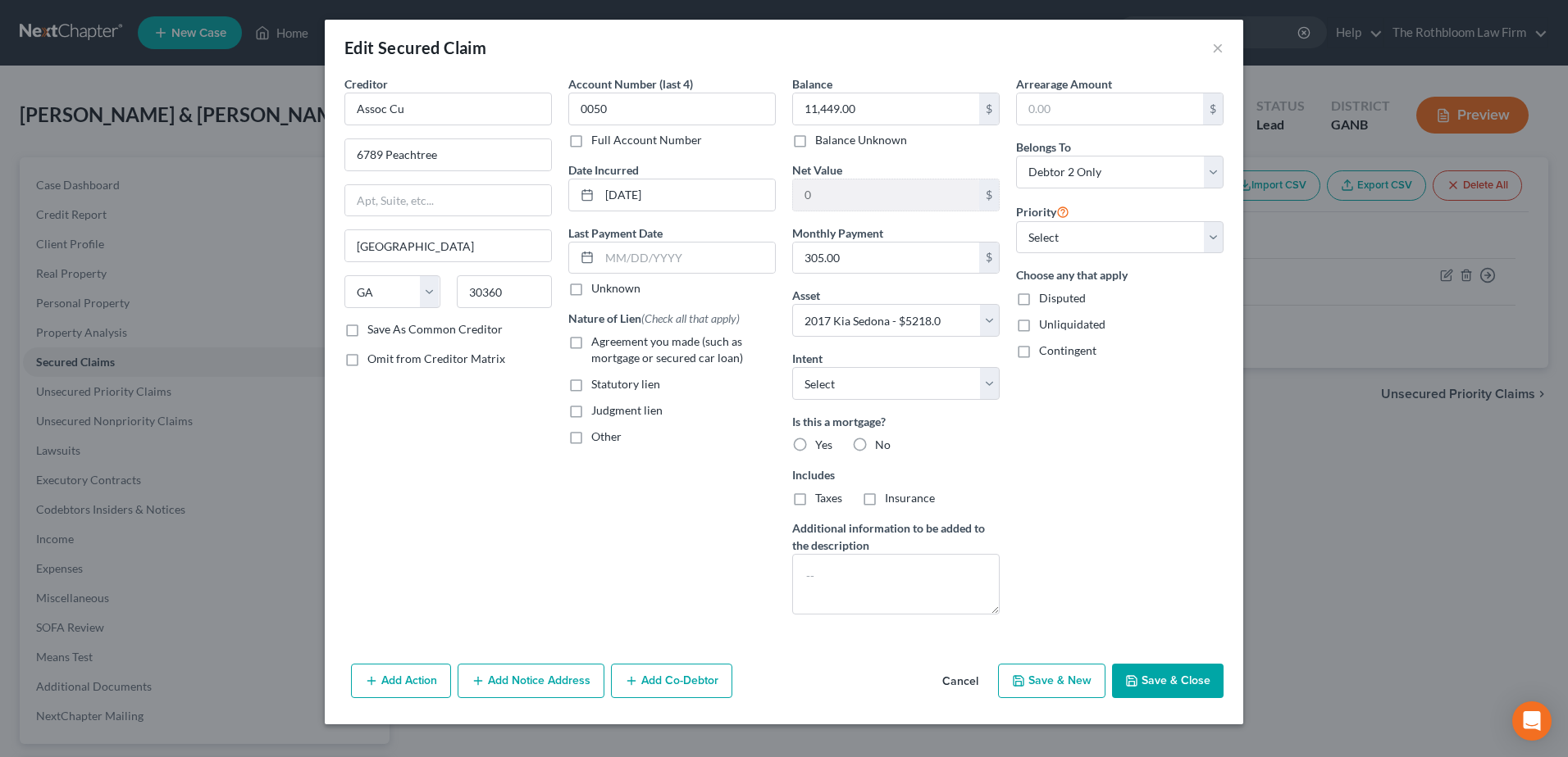
click at [591, 342] on label "Agreement you made (such as mortgage or secured car loan)" at bounding box center [684, 349] width 185 height 32
click at [598, 342] on input "Agreement you made (such as mortgage or secured car loan)" at bounding box center [603, 338] width 11 height 11
click at [643, 264] on input "text" at bounding box center [687, 259] width 175 height 31
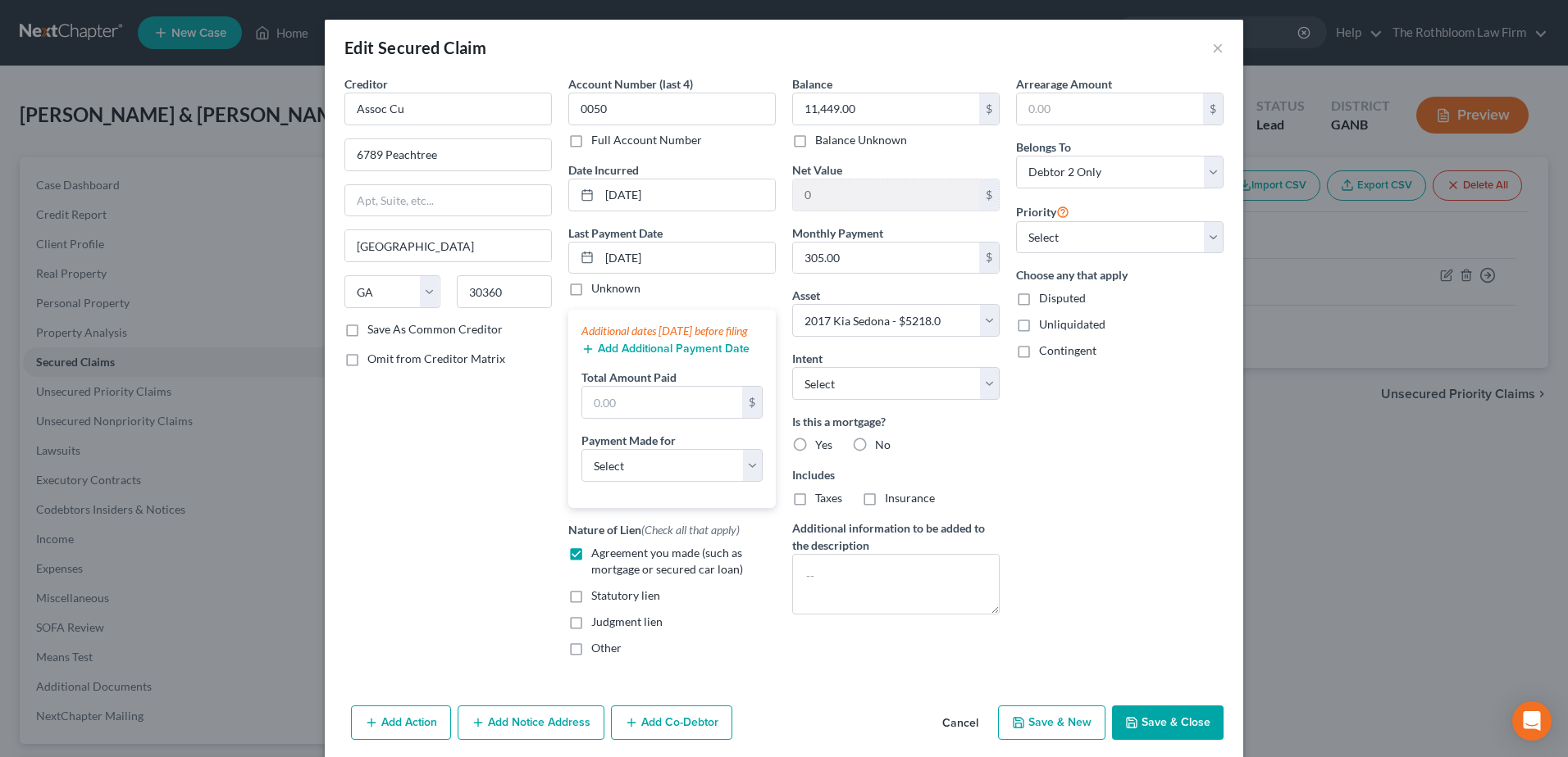
click at [659, 356] on button "Add Additional Payment Date" at bounding box center [665, 348] width 168 height 13
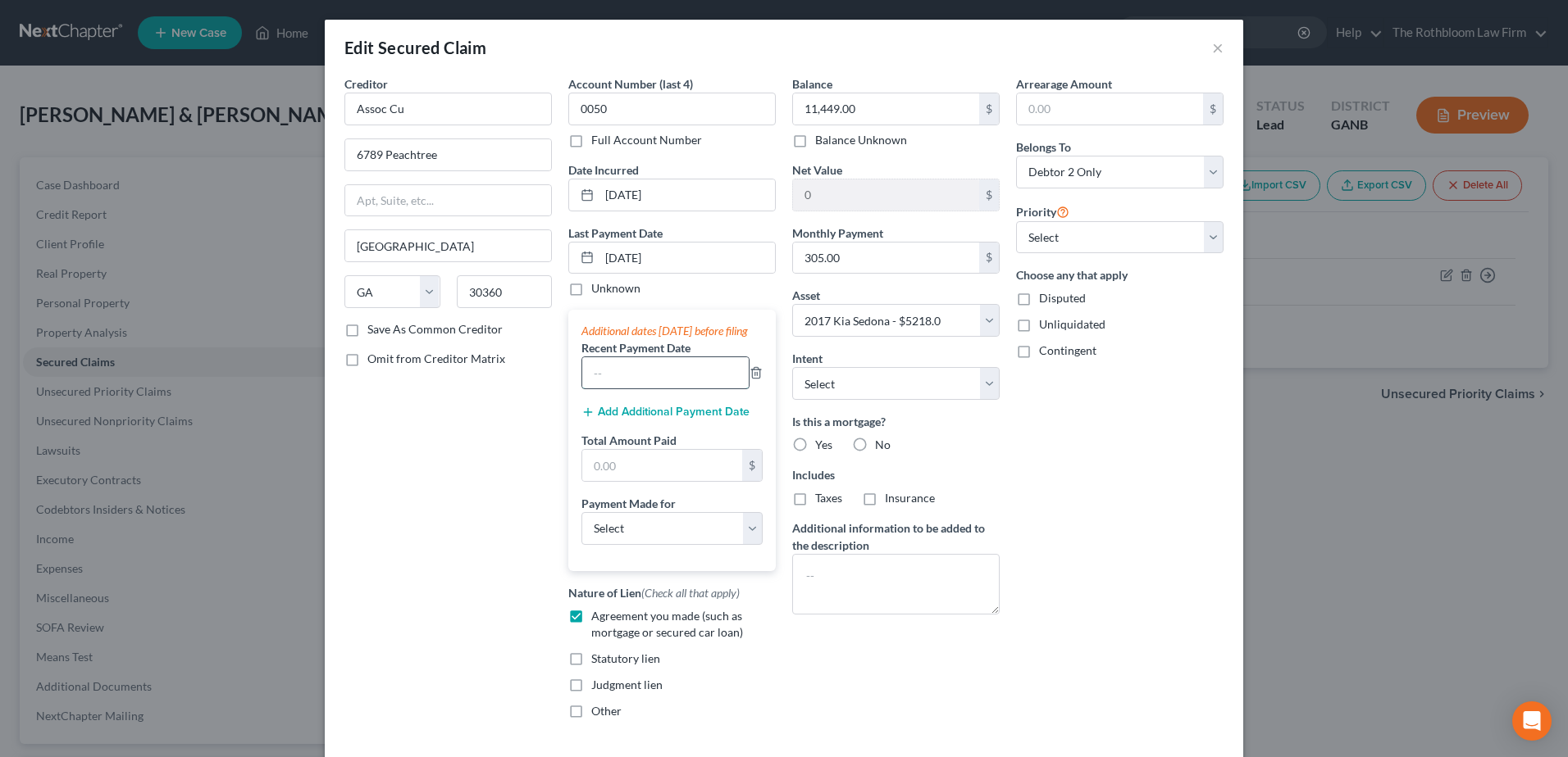
click at [633, 386] on input "text" at bounding box center [665, 373] width 166 height 31
click at [623, 481] on input "text" at bounding box center [662, 466] width 160 height 31
click at [624, 419] on button "Add Additional Payment Date" at bounding box center [665, 412] width 168 height 13
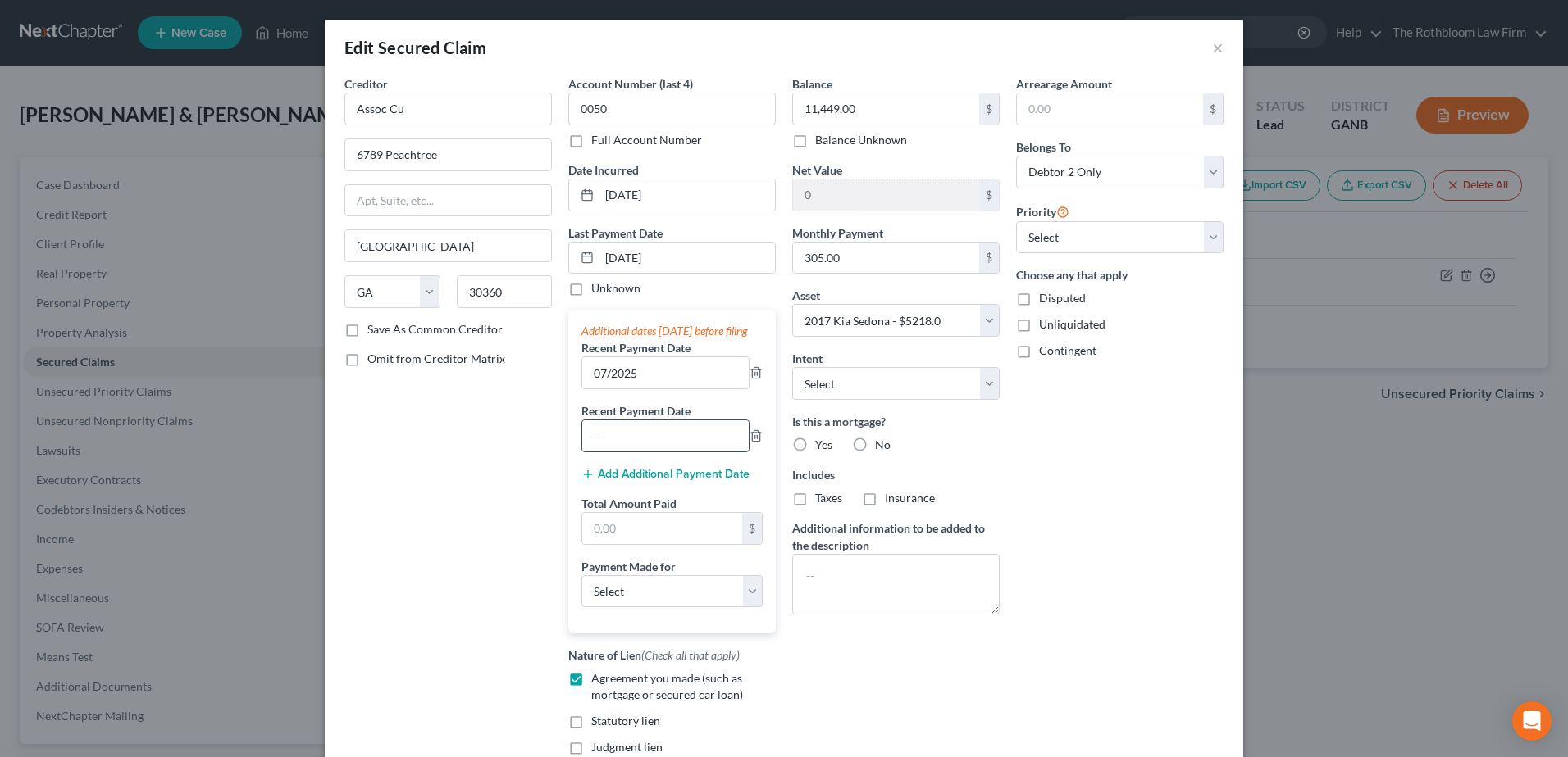
click at [618, 451] on input "text" at bounding box center [665, 437] width 166 height 31
click at [610, 538] on input "text" at bounding box center [662, 529] width 160 height 31
click at [674, 534] on input "text" at bounding box center [662, 529] width 160 height 31
click at [613, 598] on select "Select Car Credit Card Loan Repayment Mortgage Other Suppliers Or Vendors" at bounding box center [672, 591] width 181 height 32
click at [581, 591] on select "Select Car Credit Card Loan Repayment Mortgage Other Suppliers Or Vendors" at bounding box center [672, 591] width 181 height 32
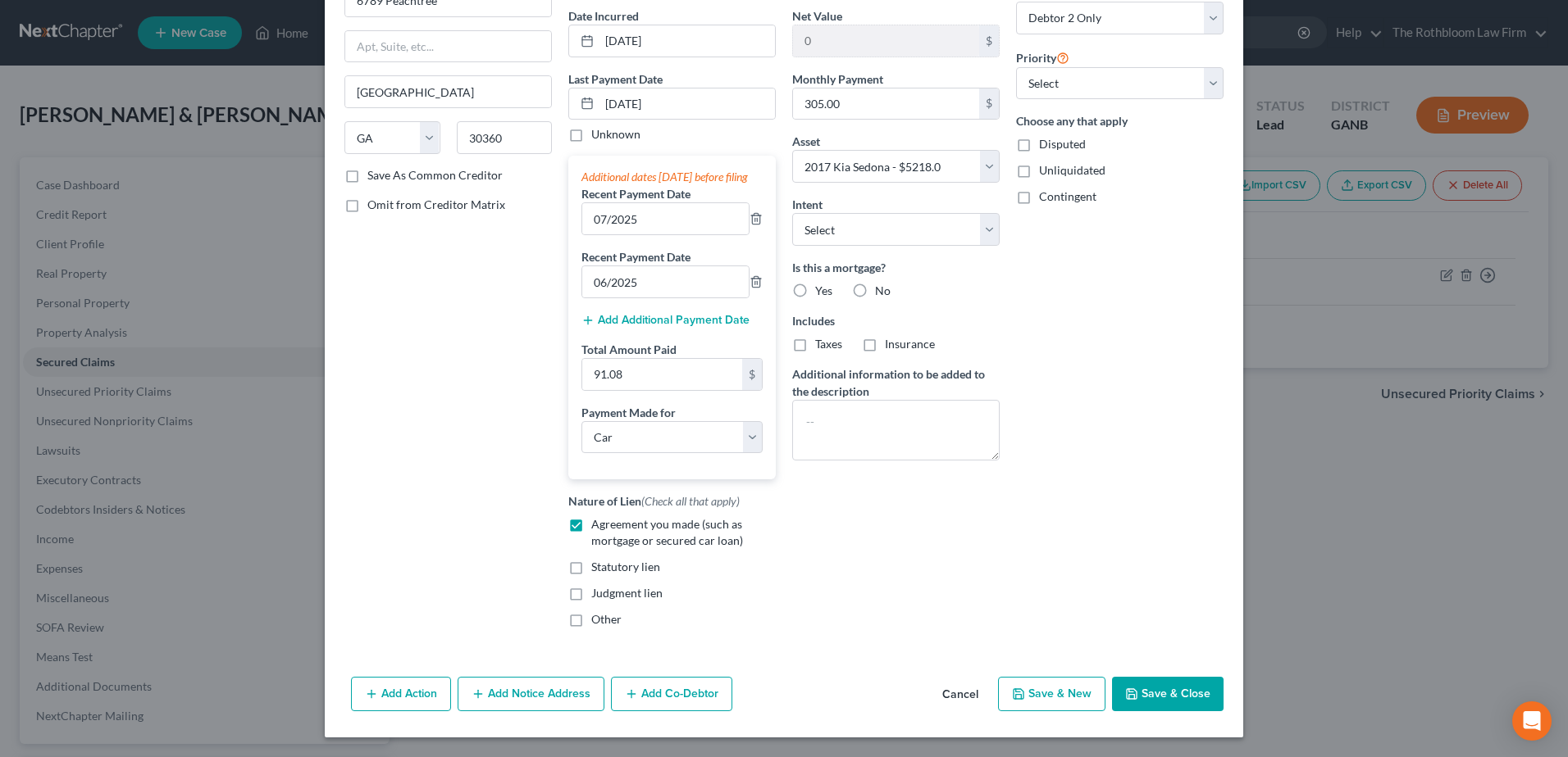
scroll to position [170, 0]
click at [847, 216] on select "Select Surrender Redeem Reaffirm Avoid Other" at bounding box center [895, 229] width 208 height 32
click at [792, 213] on select "Select Surrender Redeem Reaffirm Avoid Other" at bounding box center [895, 229] width 208 height 32
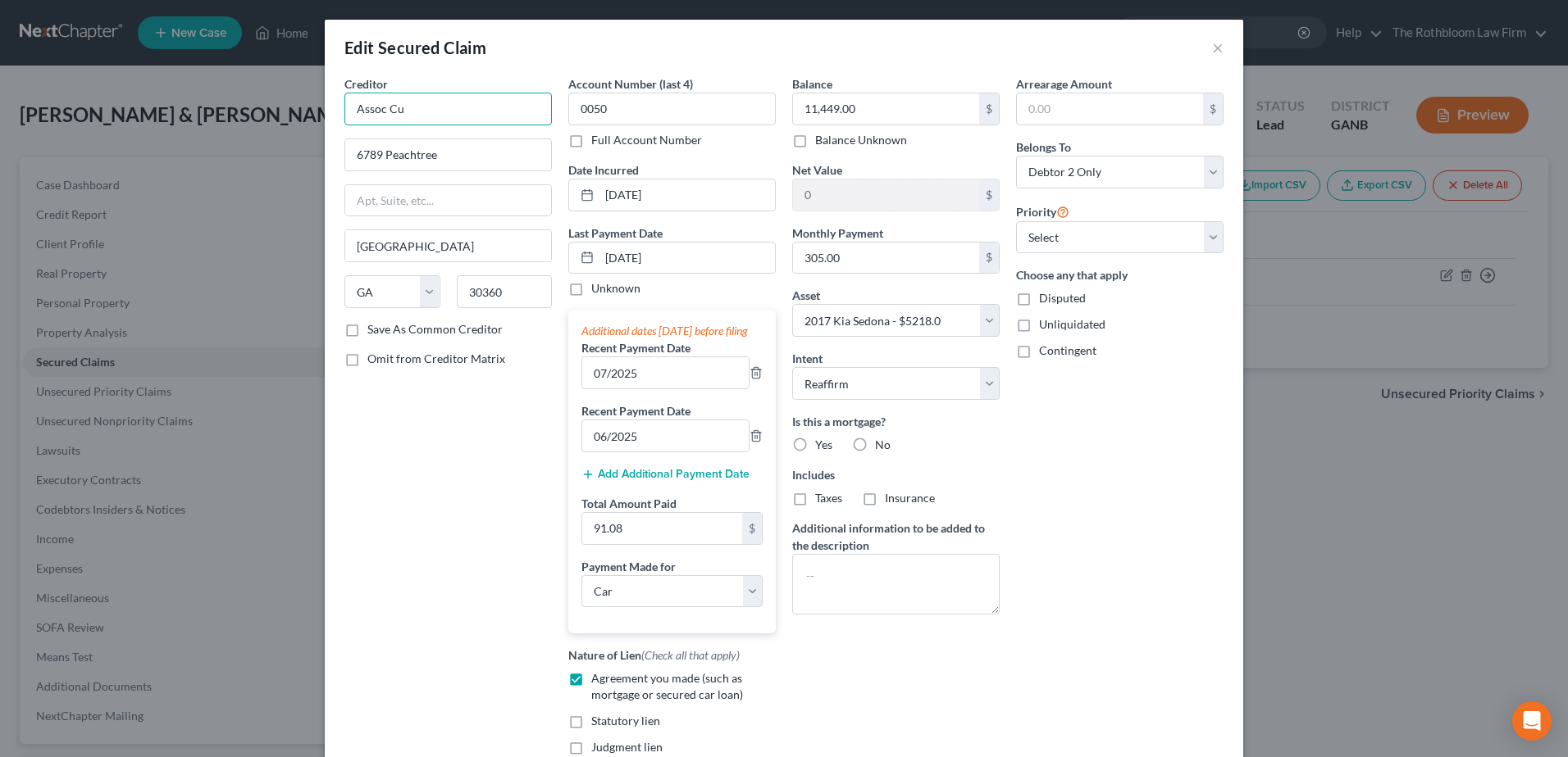
drag, startPoint x: 418, startPoint y: 106, endPoint x: 303, endPoint y: 111, distance: 115.1
click at [303, 111] on div "Edit Secured Claim × Creditor * Assoc Cu 6789 Peachtree Atlanta State AL AK AR …" at bounding box center [784, 378] width 1568 height 757
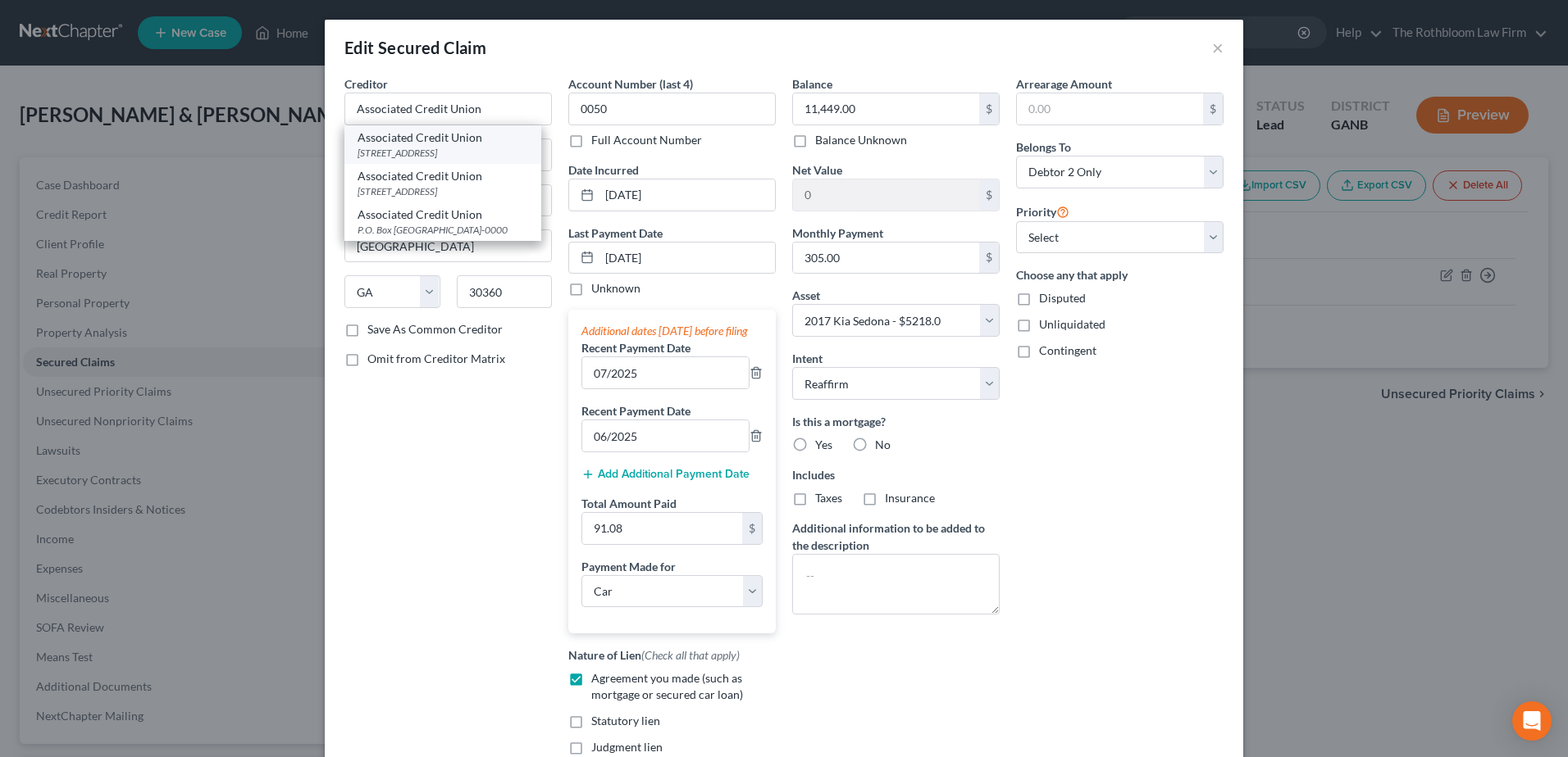
click at [437, 150] on div "6251 Crooked Creek Road, Norcross, GA 30010-0000" at bounding box center [442, 152] width 170 height 14
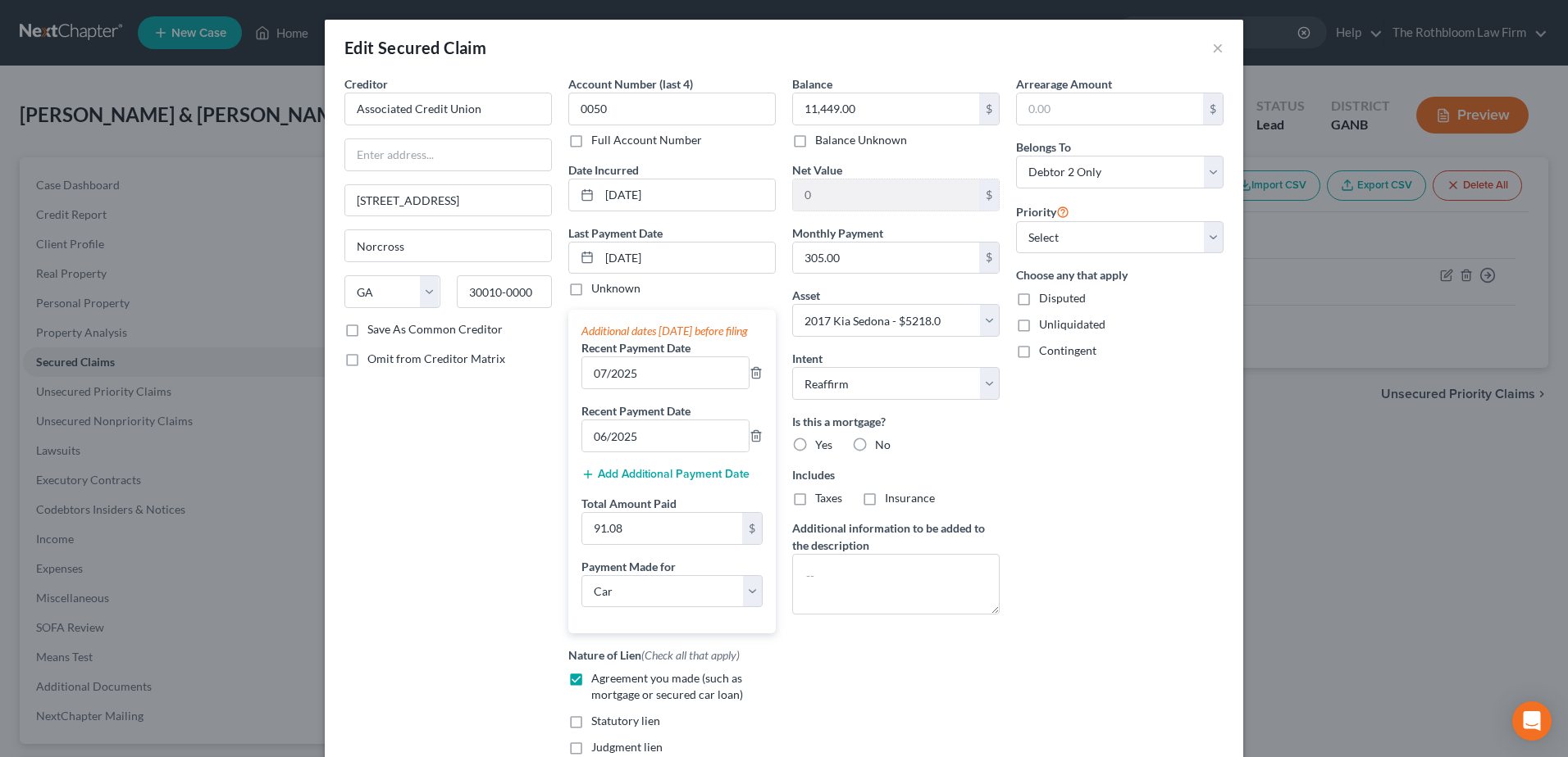
scroll to position [170, 0]
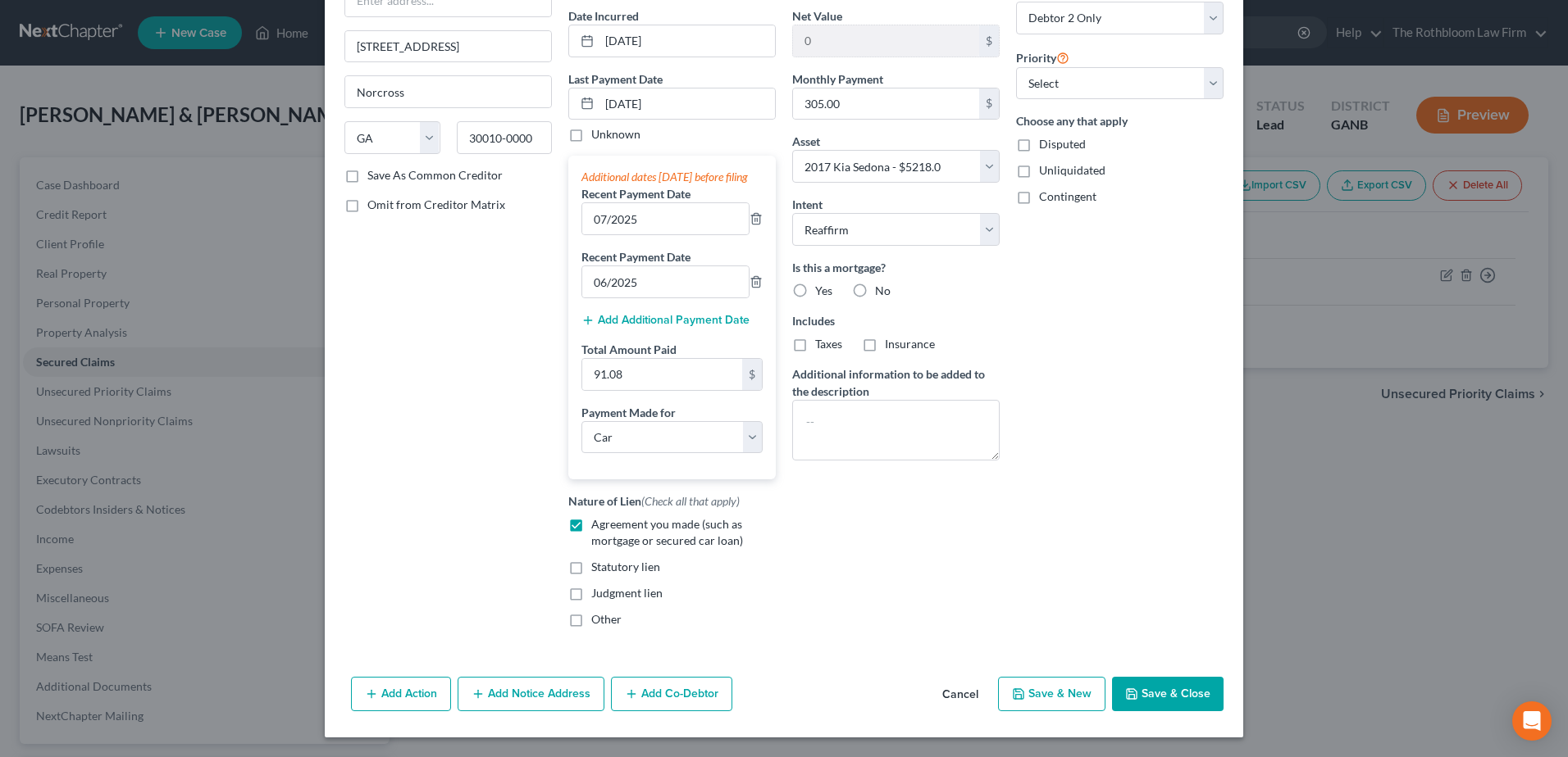
click at [1175, 686] on button "Save & Close" at bounding box center [1167, 693] width 111 height 34
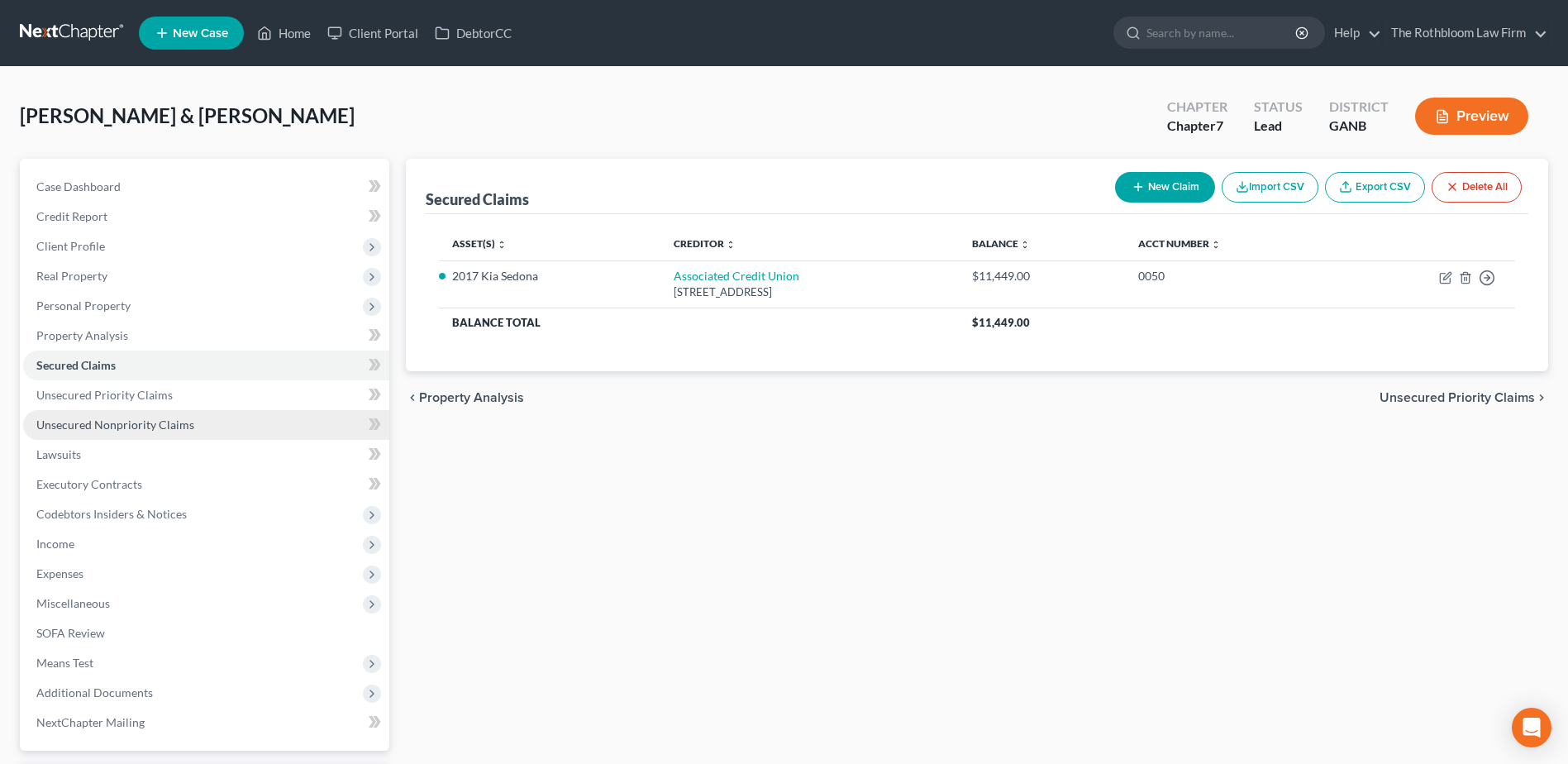
click at [123, 439] on link "Unsecured Nonpriority Claims" at bounding box center [205, 425] width 366 height 30
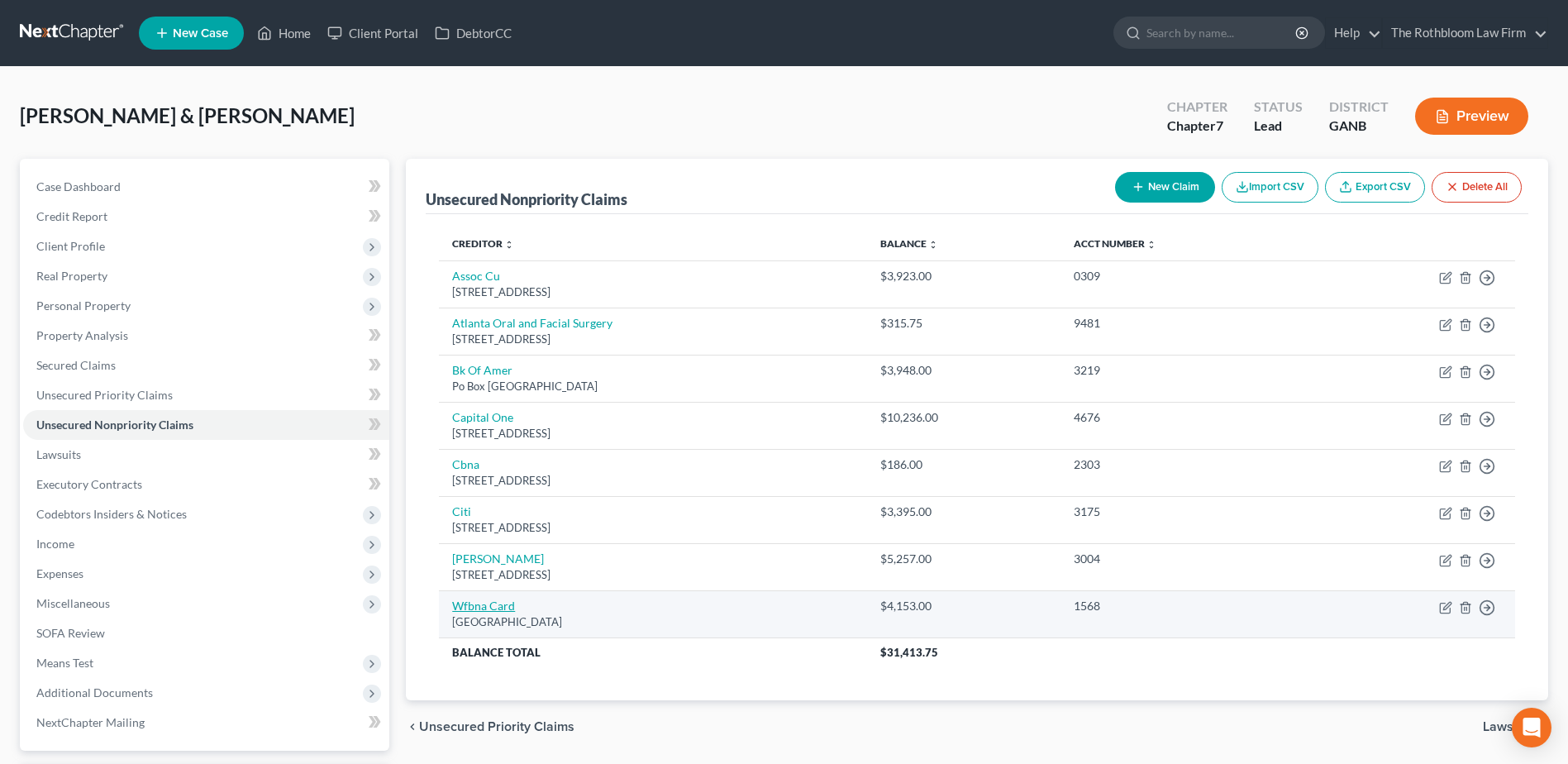
click at [474, 603] on link "Wfbna Card" at bounding box center [483, 605] width 62 height 14
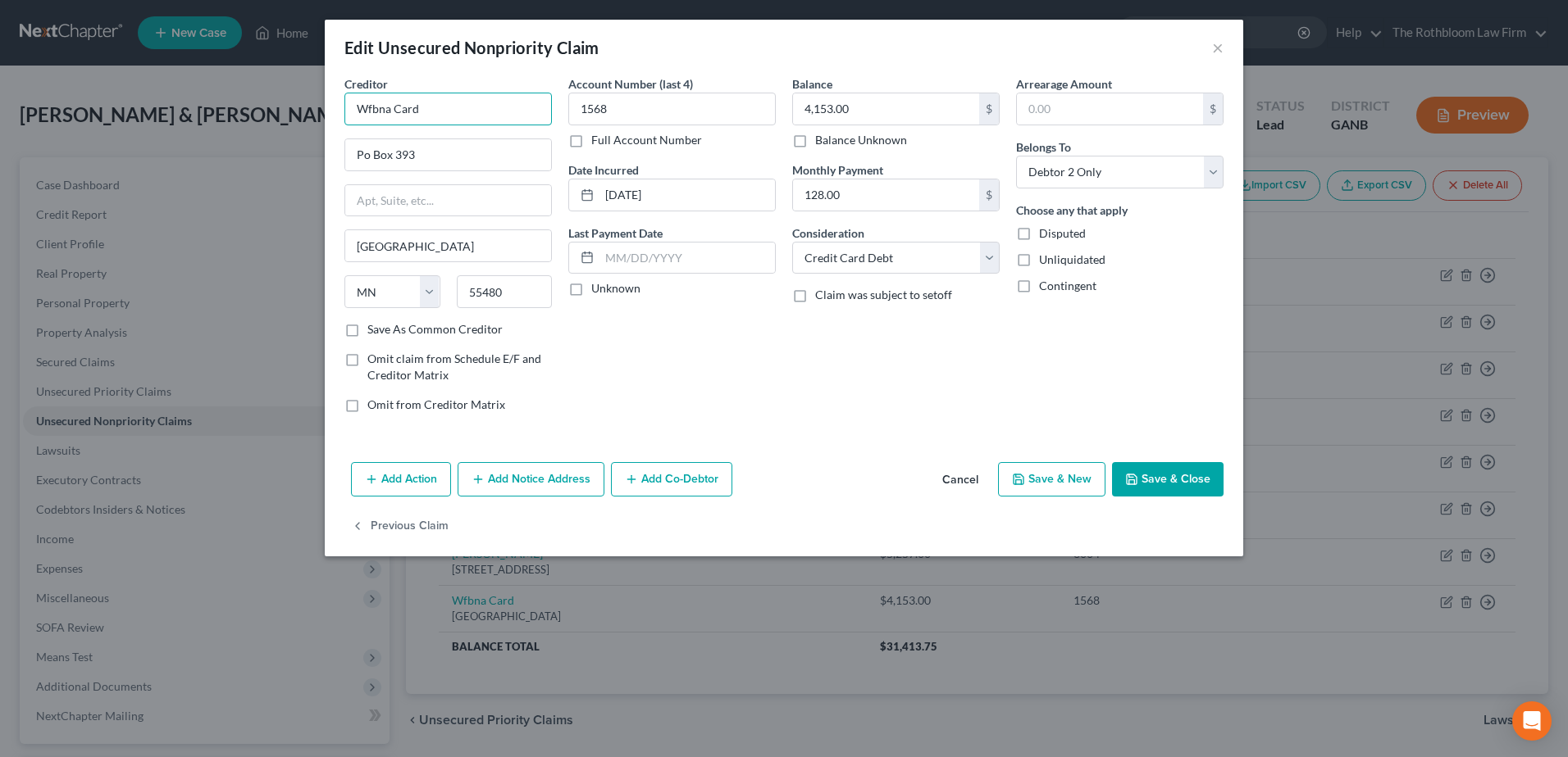
drag, startPoint x: 452, startPoint y: 101, endPoint x: 329, endPoint y: 263, distance: 203.4
click at [230, 106] on div "Edit Unsecured Nonpriority Claim × Creditor * Wfbna Card Po Box 393 Minneapolis…" at bounding box center [784, 378] width 1568 height 757
click at [358, 152] on input "Po Box 393" at bounding box center [448, 155] width 206 height 31
click at [362, 158] on input "Po Box 393" at bounding box center [448, 155] width 206 height 31
click at [1139, 475] on button "Save & Close" at bounding box center [1167, 479] width 111 height 34
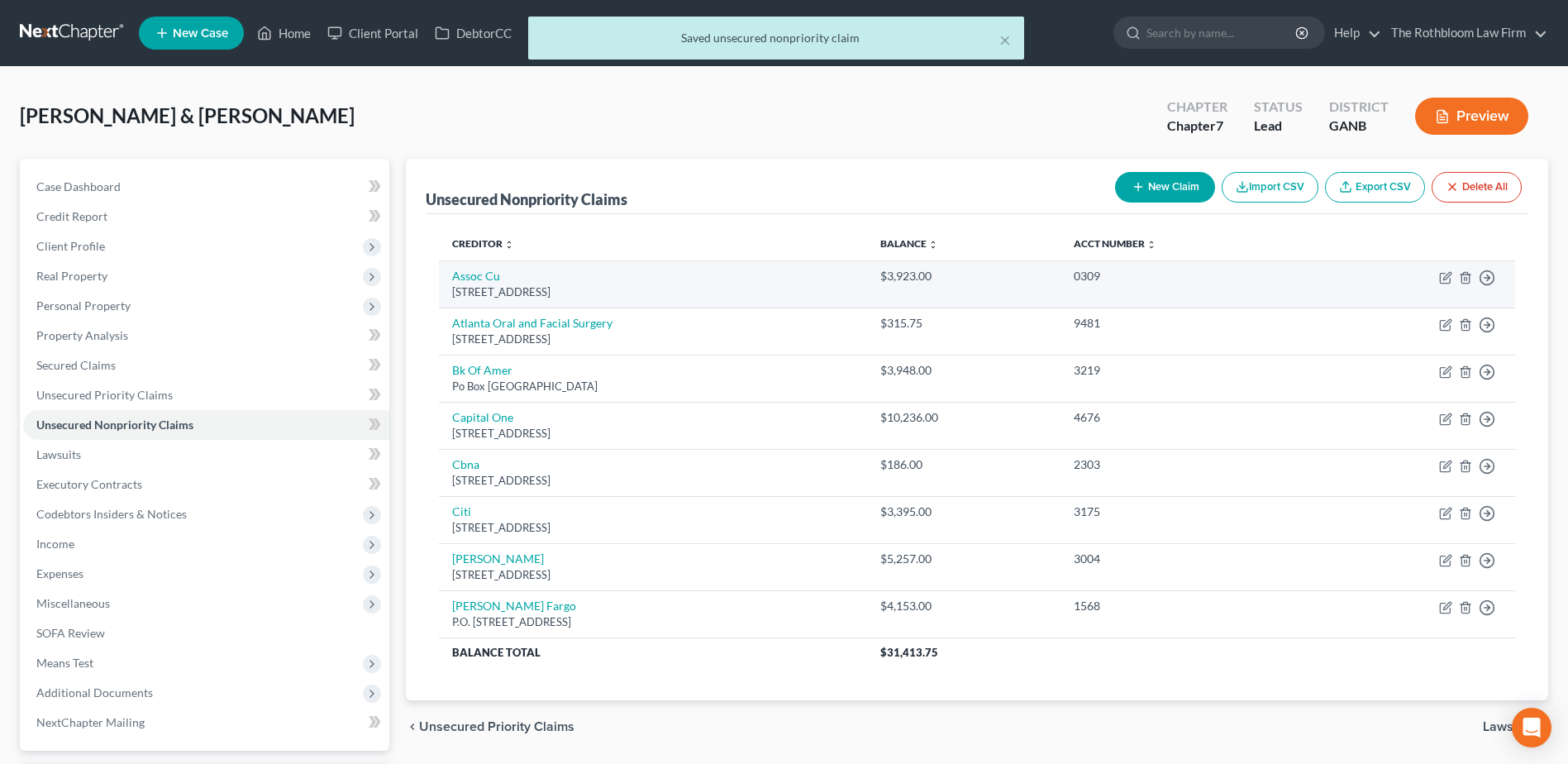
click at [474, 284] on td "Assoc Cu 6251 Crooked Creek Rd, Norcross, GA 30092" at bounding box center [654, 285] width 428 height 48
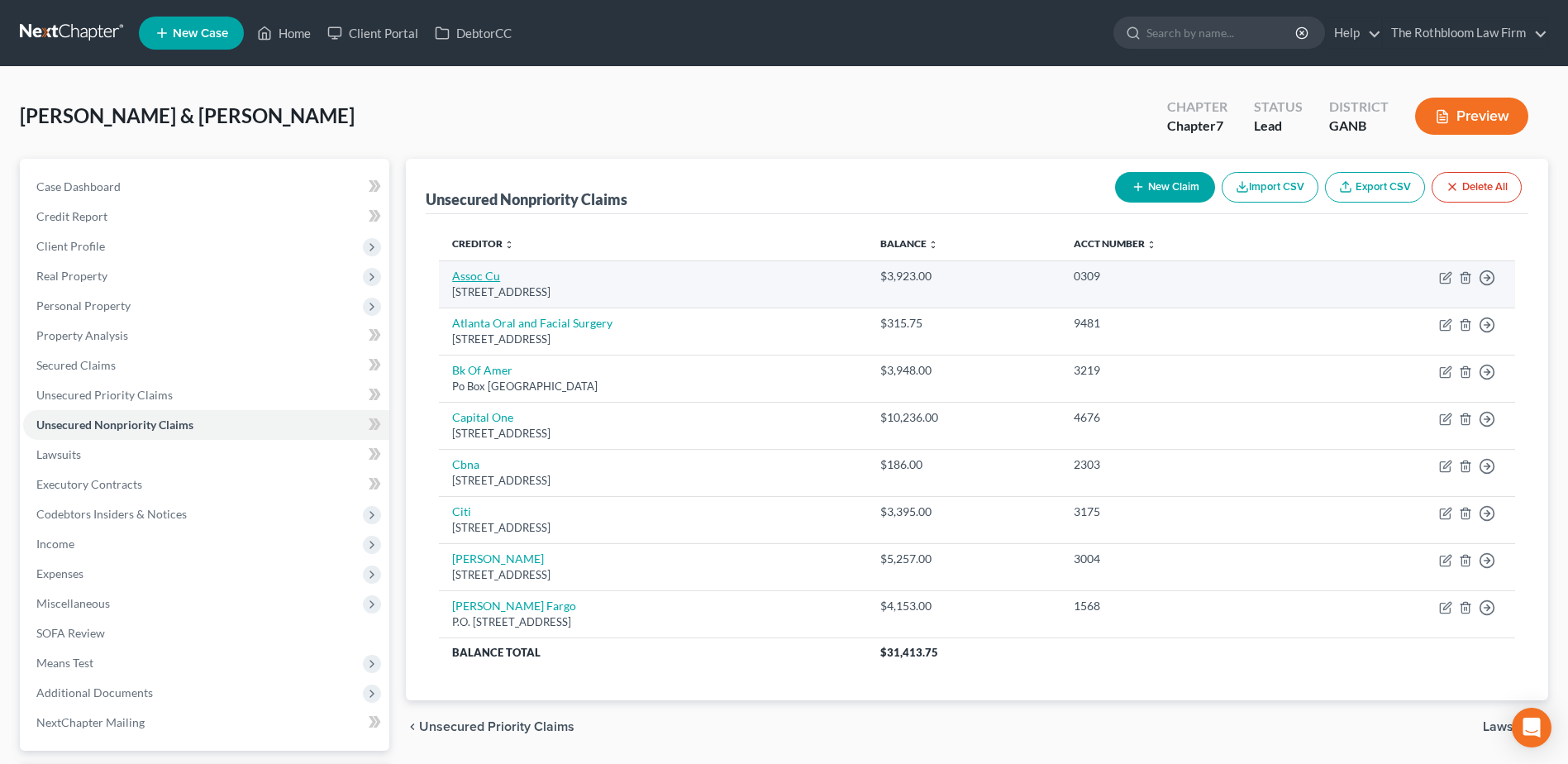
click at [485, 277] on link "Assoc Cu" at bounding box center [476, 276] width 48 height 14
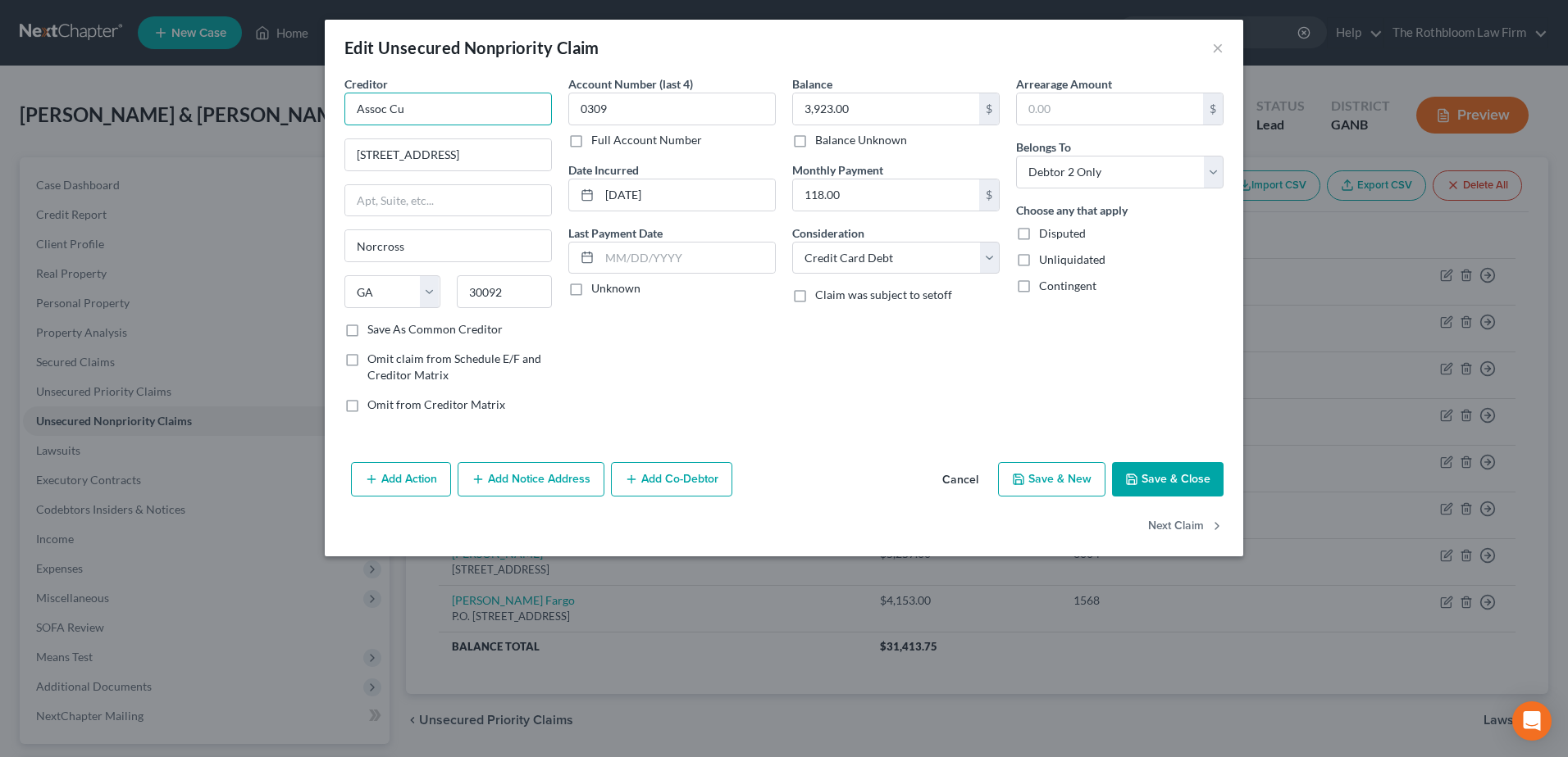
drag, startPoint x: 392, startPoint y: 108, endPoint x: 470, endPoint y: 116, distance: 78.4
click at [470, 116] on input "Assoc Cu" at bounding box center [448, 108] width 208 height 32
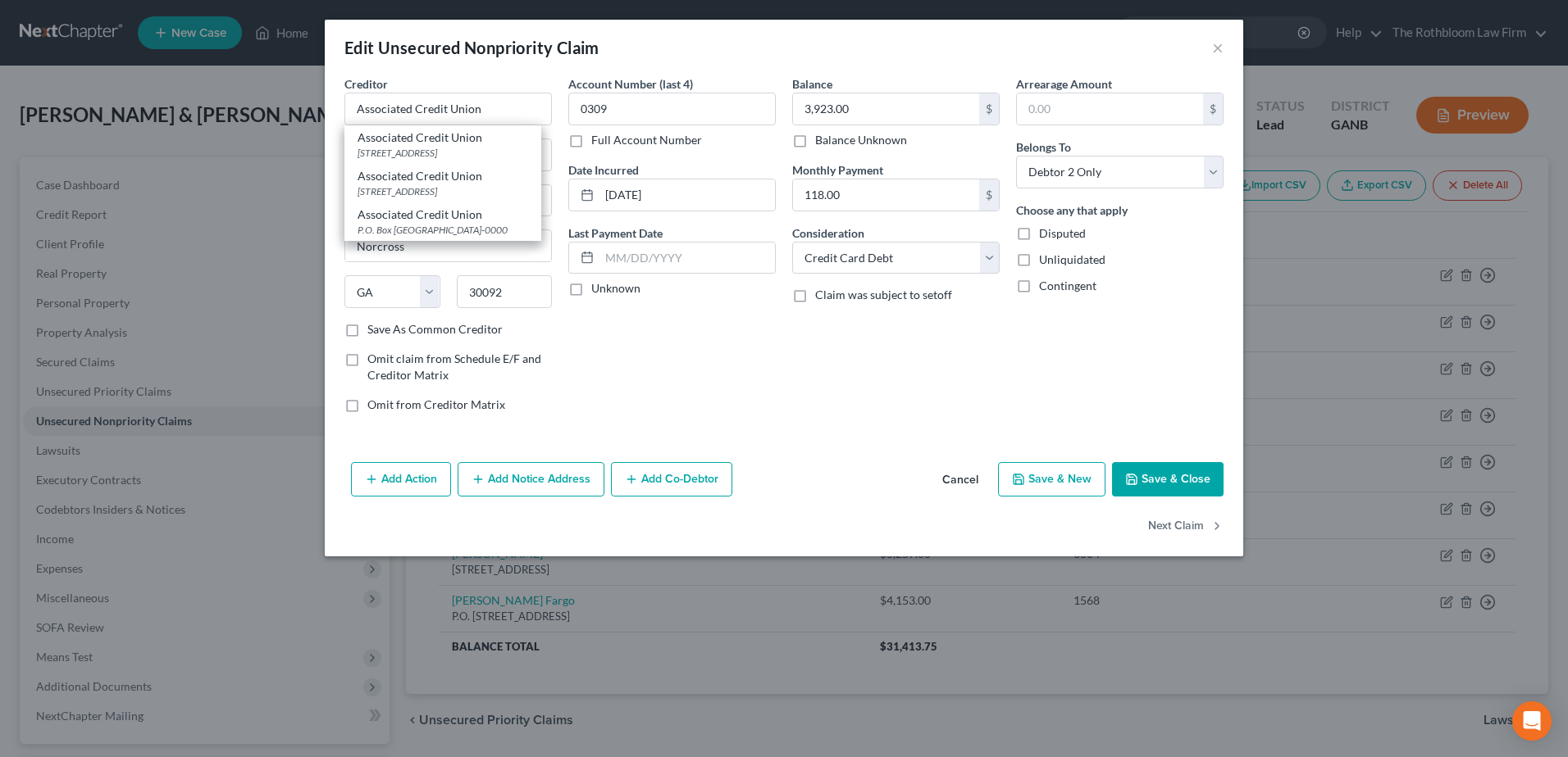
click at [795, 406] on div "Balance 3,923.00 $ Balance Unknown Balance Undetermined 3,923.00 $ Balance Unkn…" at bounding box center [896, 251] width 224 height 351
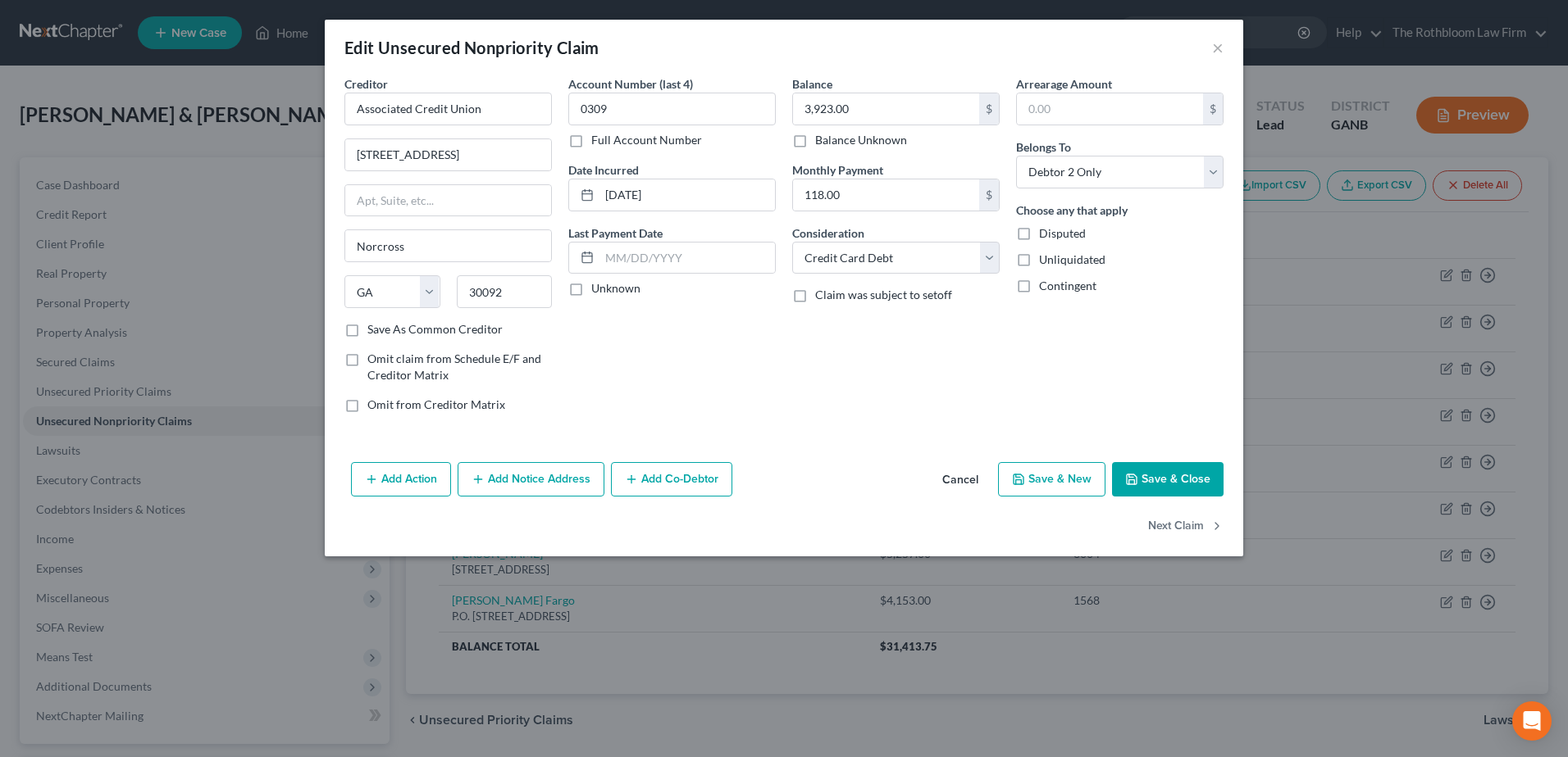
click at [1176, 474] on button "Save & Close" at bounding box center [1167, 479] width 111 height 34
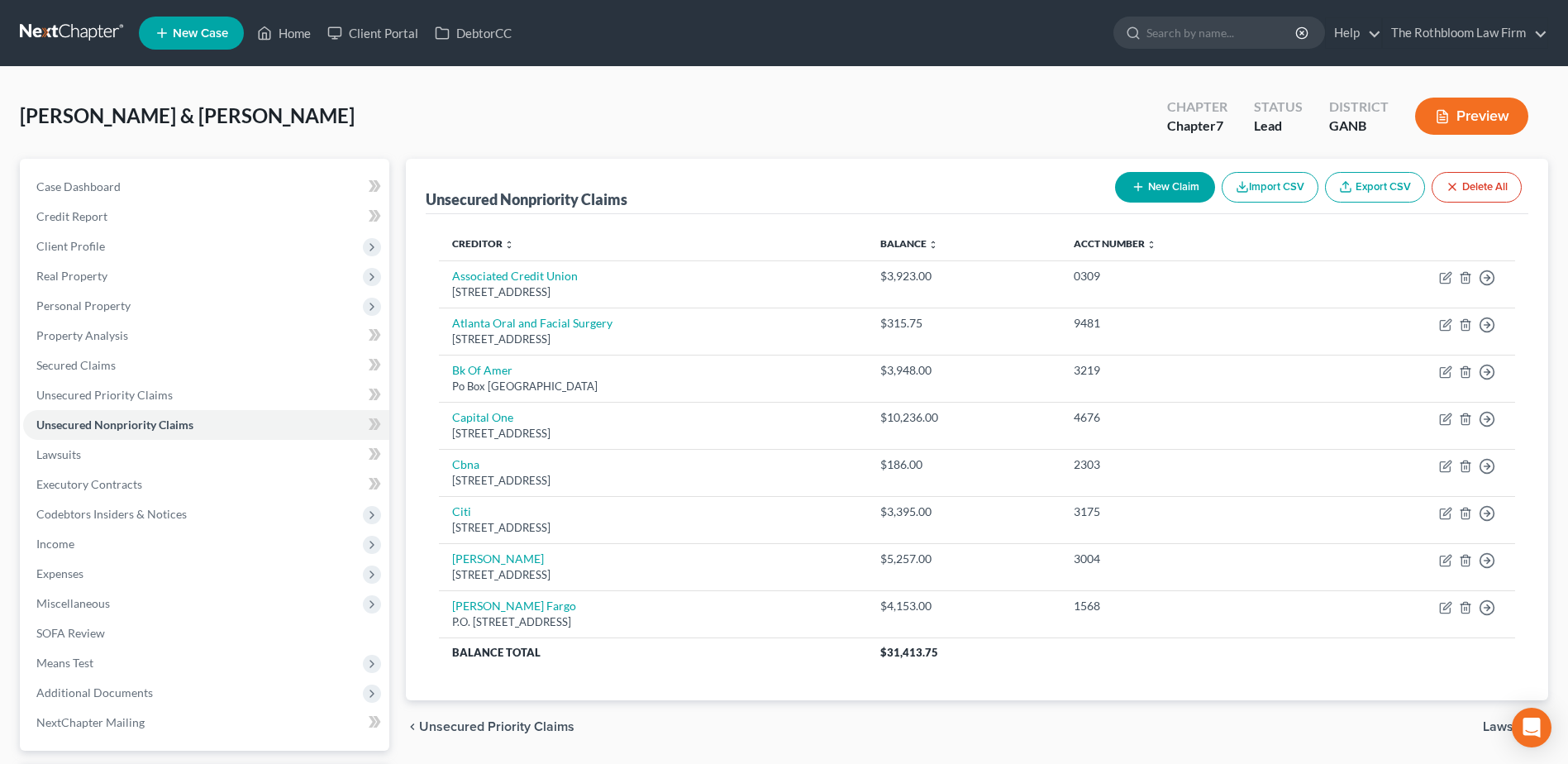
click at [1165, 187] on button "New Claim" at bounding box center [1164, 187] width 100 height 31
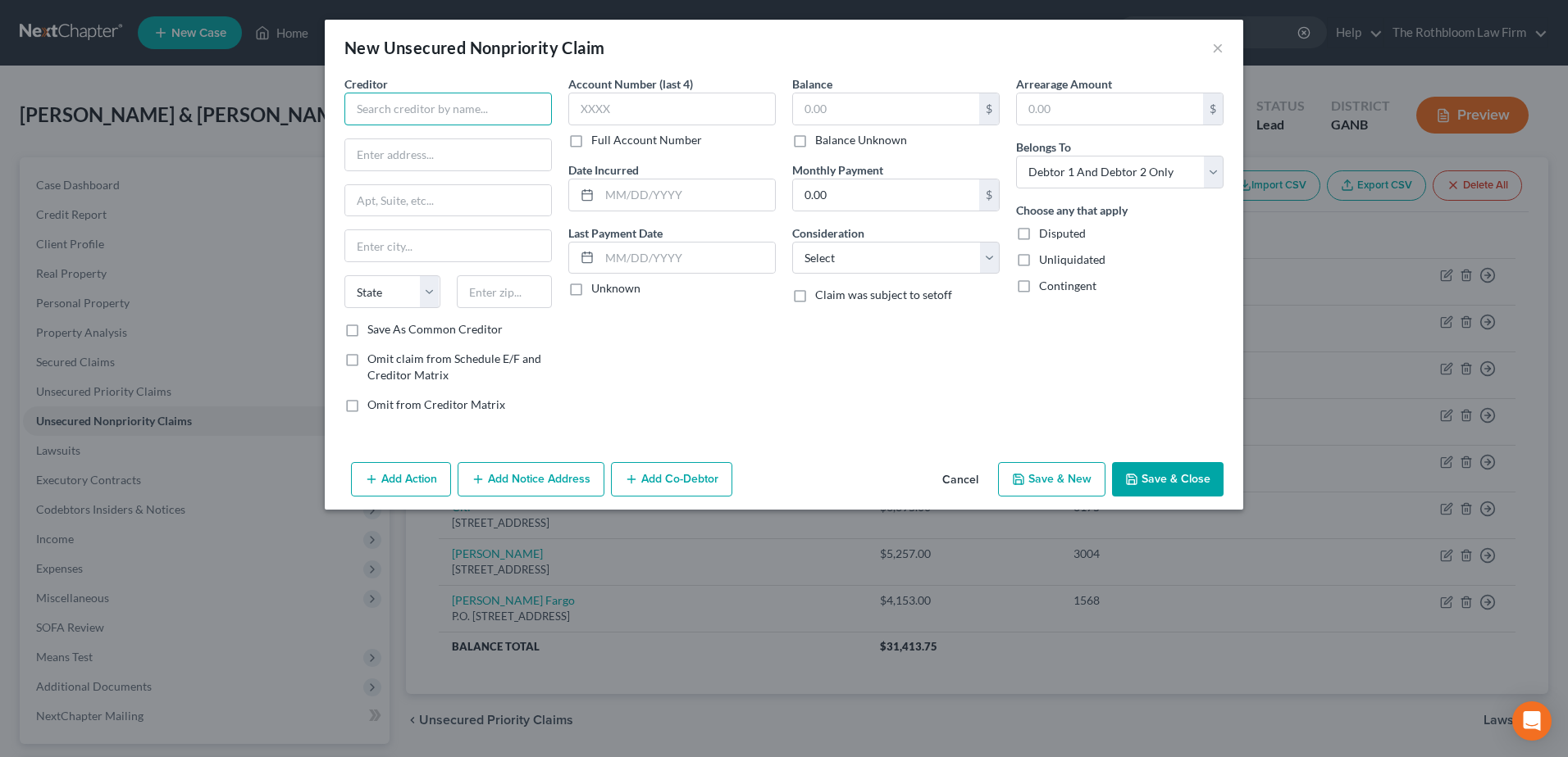
click at [399, 116] on input "text" at bounding box center [448, 108] width 208 height 32
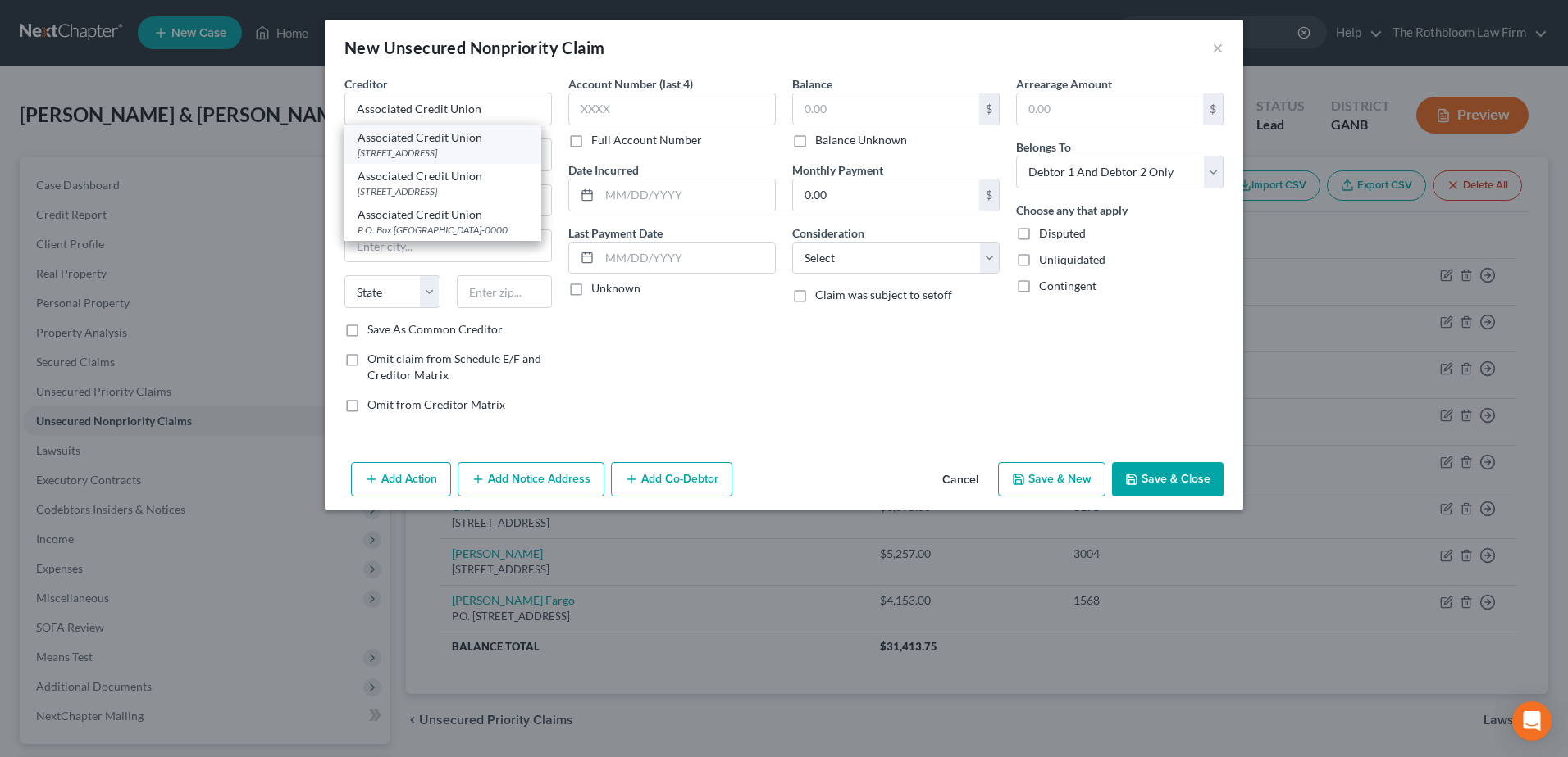
click at [396, 139] on div "Associated Credit Union" at bounding box center [442, 138] width 170 height 17
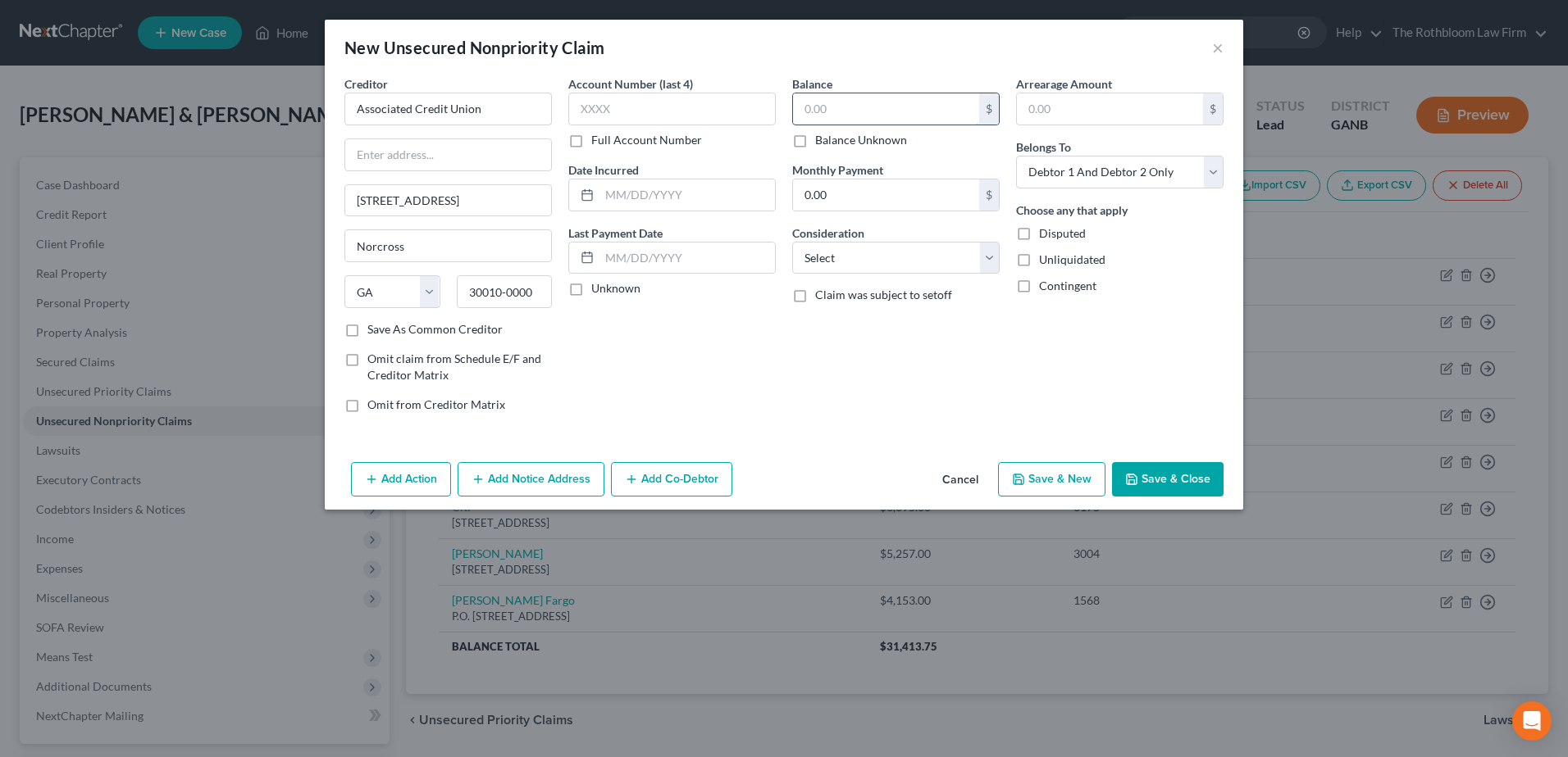
click at [806, 118] on input "text" at bounding box center [885, 109] width 186 height 31
click at [871, 262] on select "Select Cable / Satellite Services Collection Agency Credit Card Debt Debt Couns…" at bounding box center [895, 258] width 208 height 32
click at [792, 242] on select "Select Cable / Satellite Services Collection Agency Credit Card Debt Debt Couns…" at bounding box center [895, 258] width 208 height 32
click at [1161, 474] on button "Save & Close" at bounding box center [1167, 479] width 111 height 34
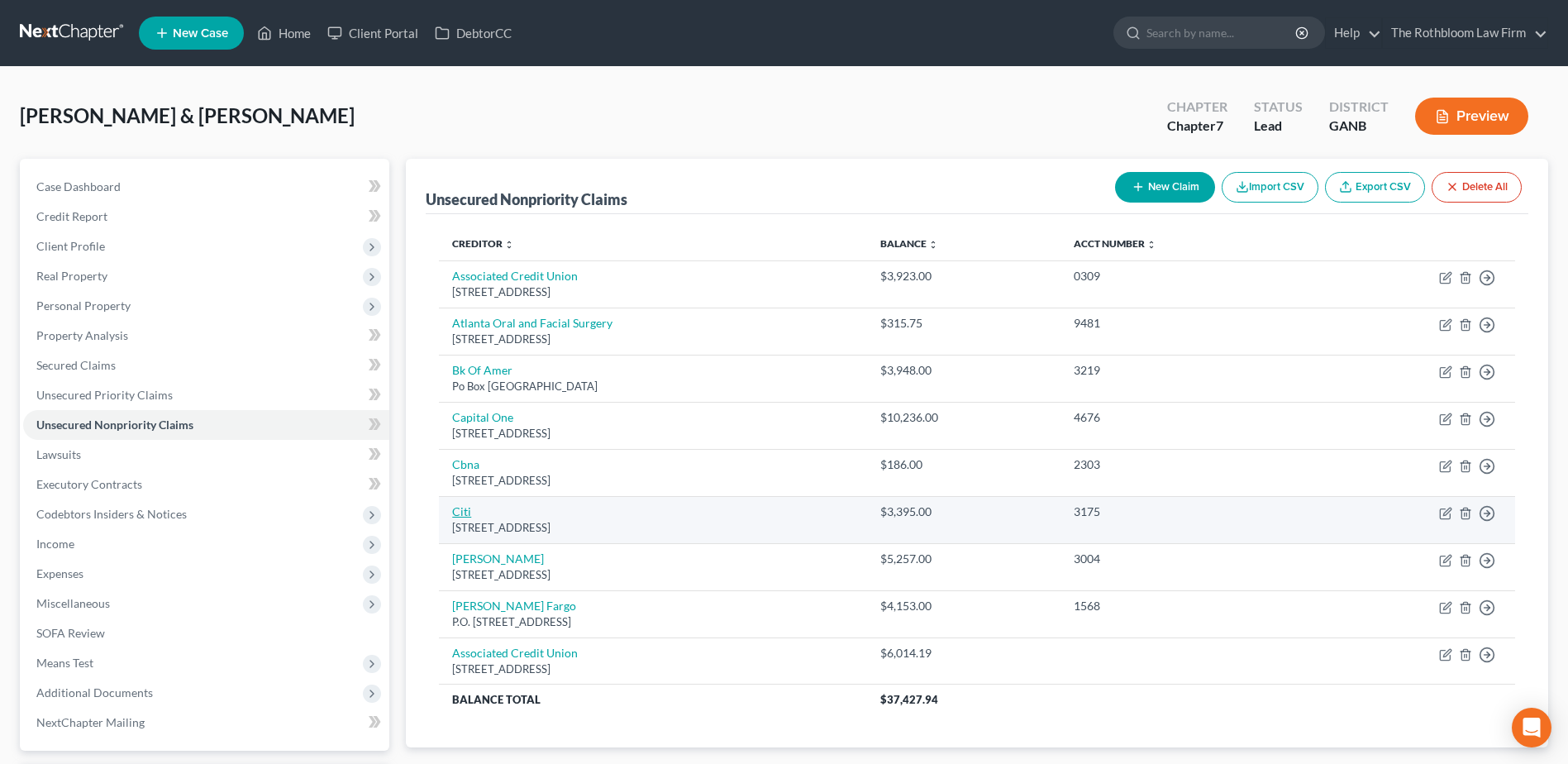
click at [467, 509] on link "Citi" at bounding box center [461, 511] width 19 height 14
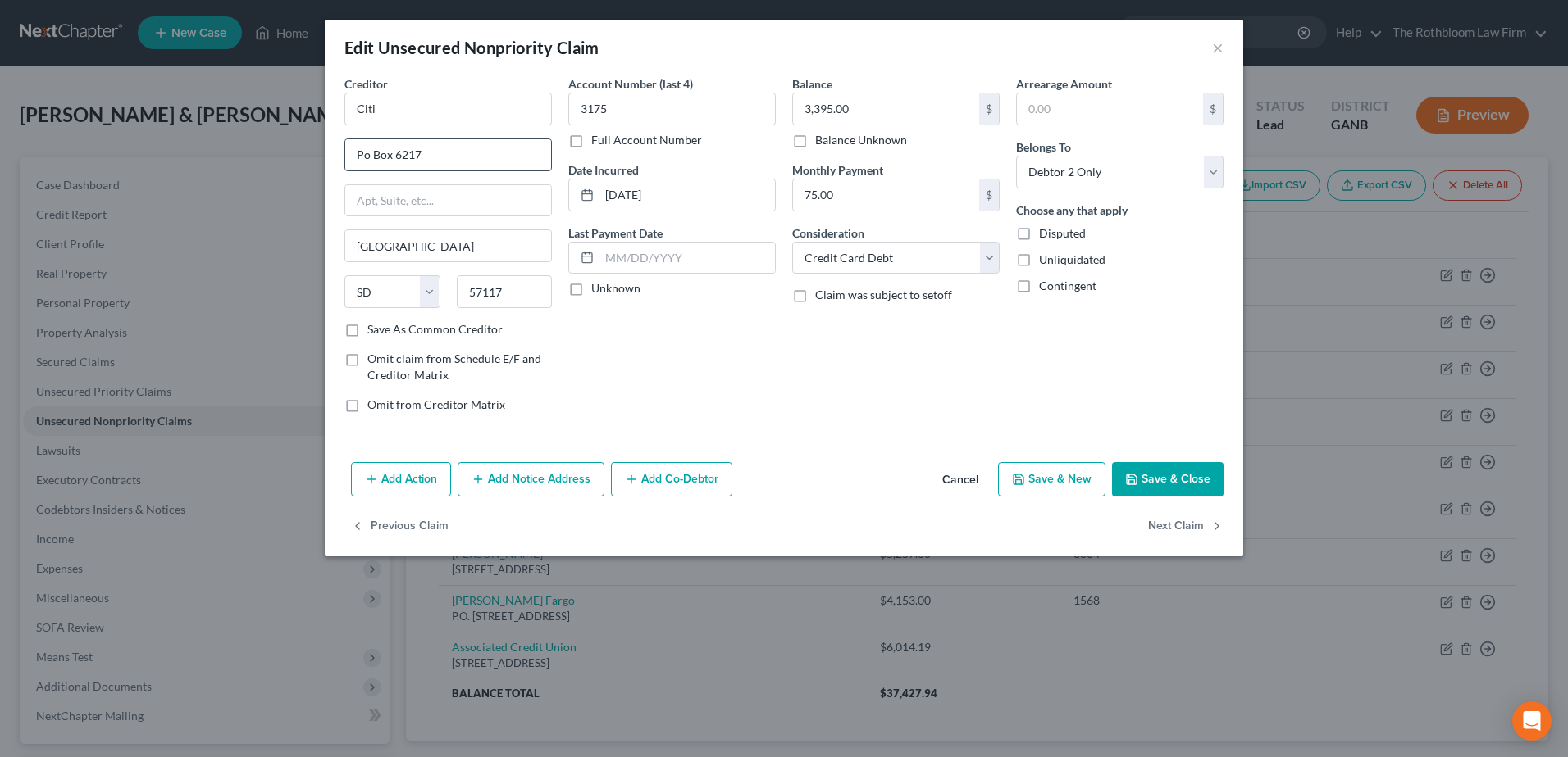
click at [363, 153] on input "Po Box 6217" at bounding box center [448, 155] width 206 height 31
click at [1166, 476] on button "Save & Close" at bounding box center [1167, 479] width 111 height 34
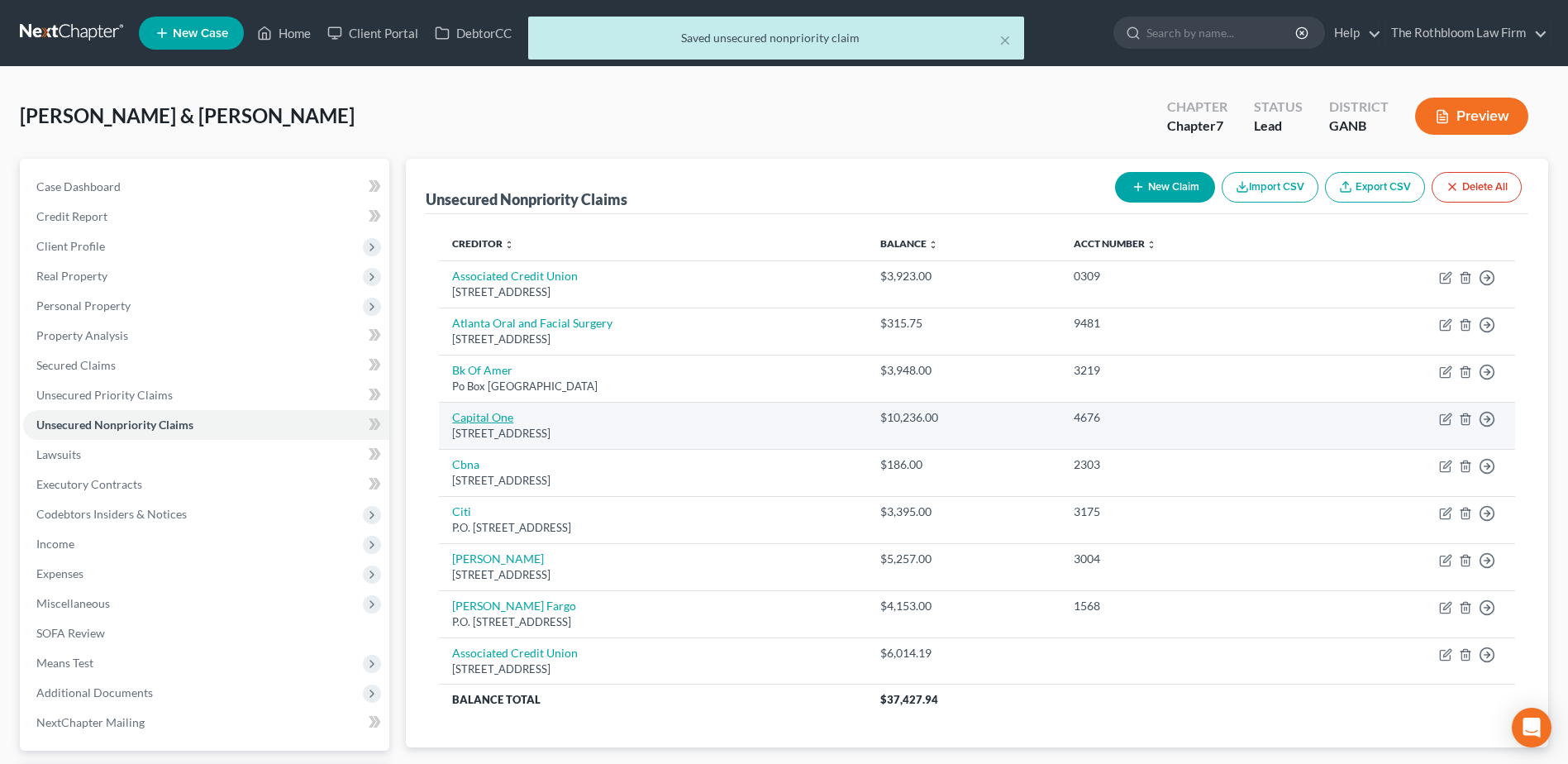
click at [488, 420] on link "Capital One" at bounding box center [483, 417] width 61 height 14
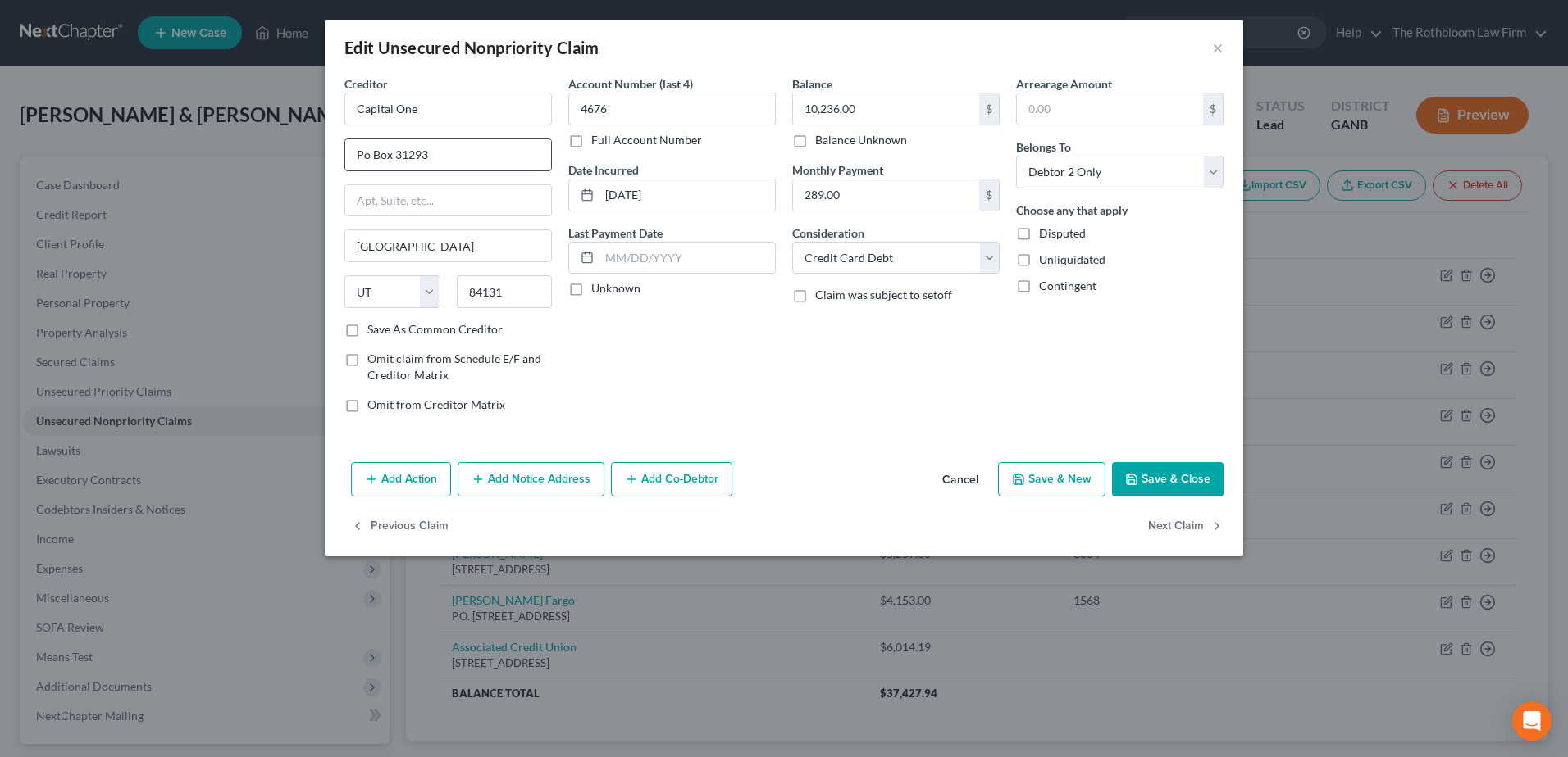
click at [363, 154] on input "Po Box 31293" at bounding box center [448, 155] width 206 height 31
drag, startPoint x: 1196, startPoint y: 174, endPoint x: 1134, endPoint y: 189, distance: 63.8
click at [1196, 173] on select "Select Debtor 1 Only Debtor 2 Only Debtor 1 And Debtor 2 Only At Least One Of T…" at bounding box center [1119, 171] width 208 height 32
click at [1016, 155] on select "Select Debtor 1 Only Debtor 2 Only Debtor 1 And Debtor 2 Only At Least One Of T…" at bounding box center [1119, 171] width 208 height 32
click at [1181, 475] on button "Save & Close" at bounding box center [1167, 479] width 111 height 34
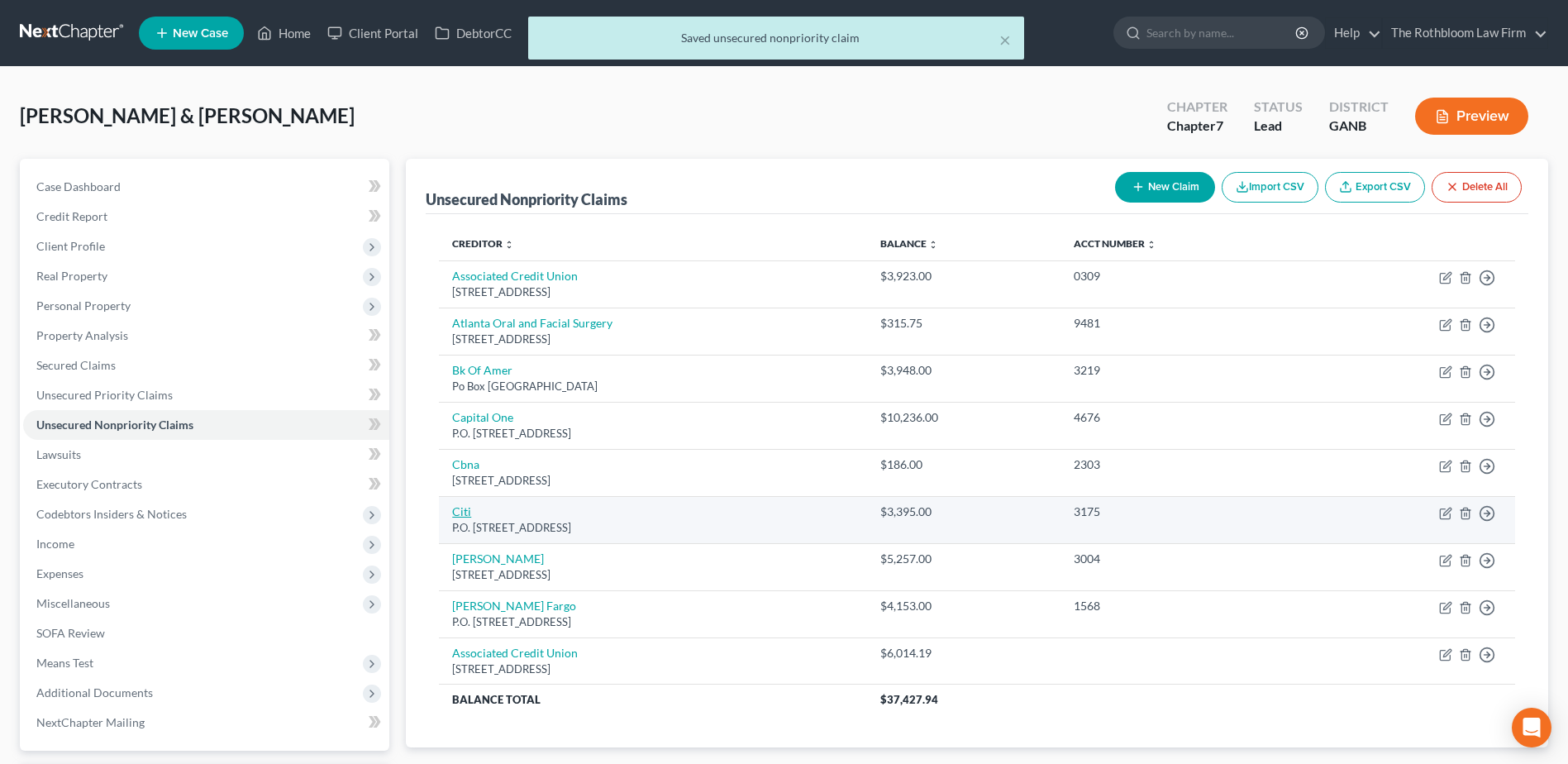
click at [459, 518] on link "Citi" at bounding box center [461, 511] width 19 height 14
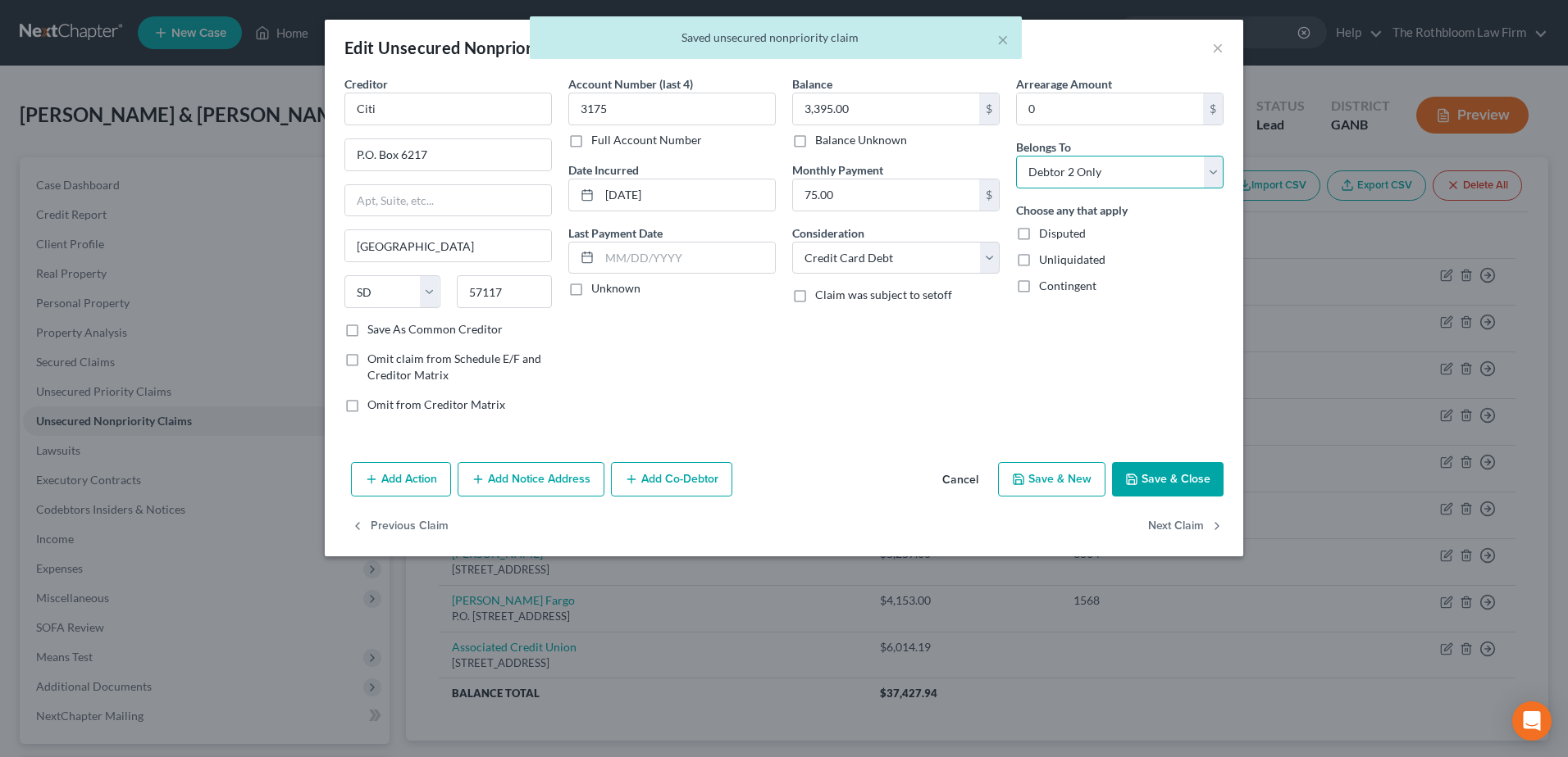
click at [1208, 167] on select "Select Debtor 1 Only Debtor 2 Only Debtor 1 And Debtor 2 Only At Least One Of T…" at bounding box center [1119, 171] width 208 height 32
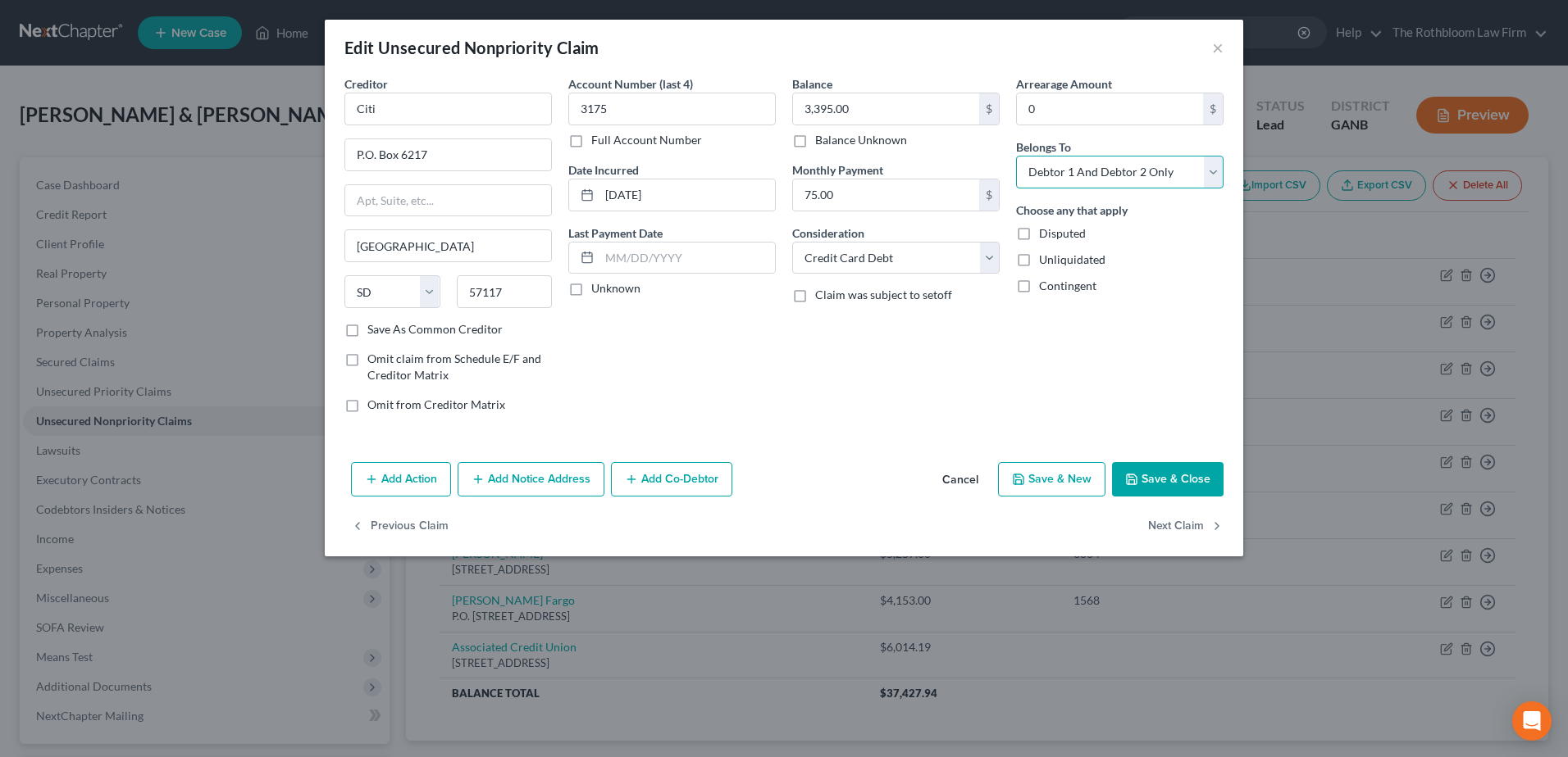
click at [1016, 155] on select "Select Debtor 1 Only Debtor 2 Only Debtor 1 And Debtor 2 Only At Least One Of T…" at bounding box center [1119, 171] width 208 height 32
click at [1166, 495] on button "Save & Close" at bounding box center [1167, 479] width 111 height 34
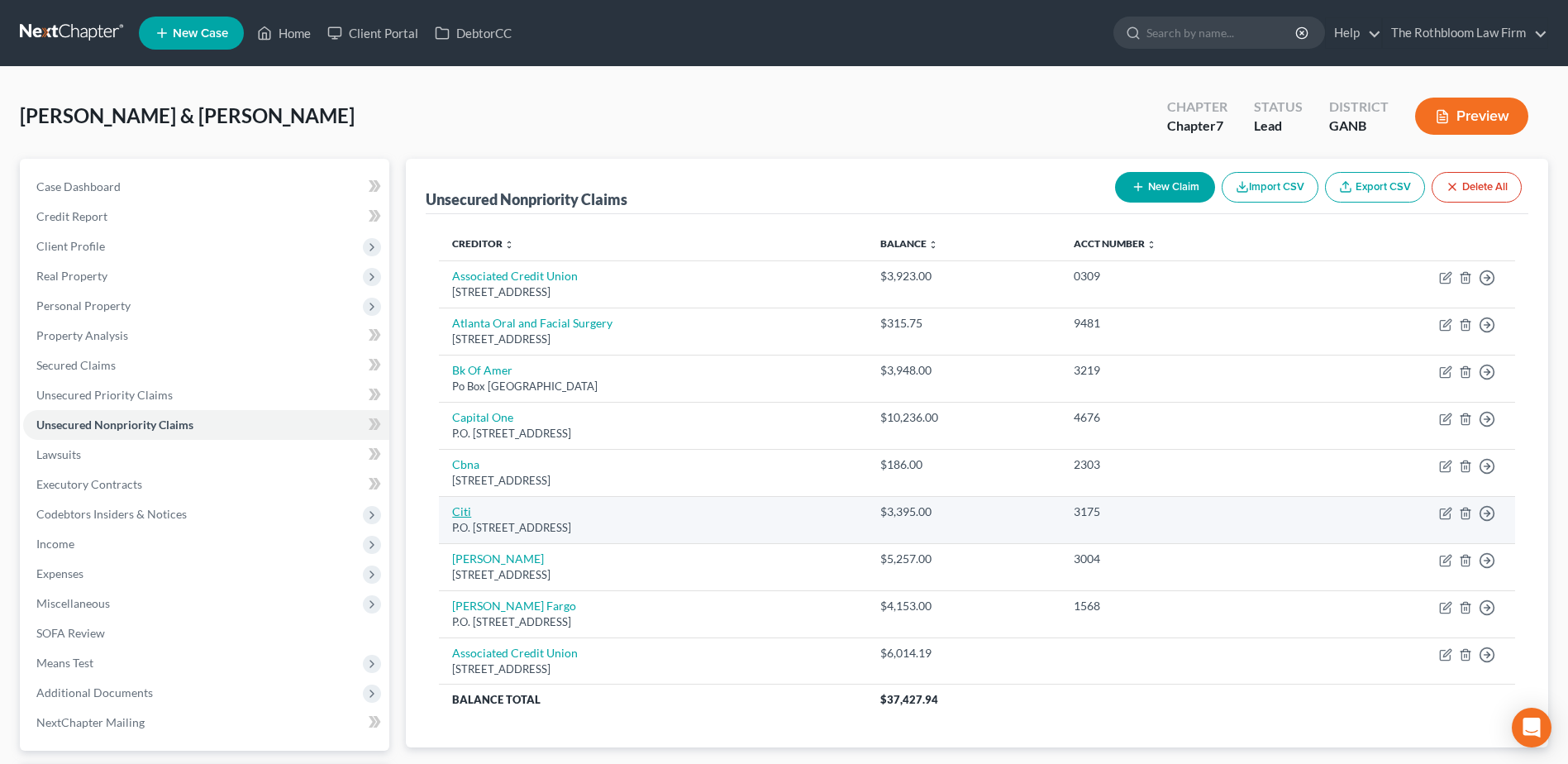
click at [458, 507] on link "Citi" at bounding box center [461, 511] width 19 height 14
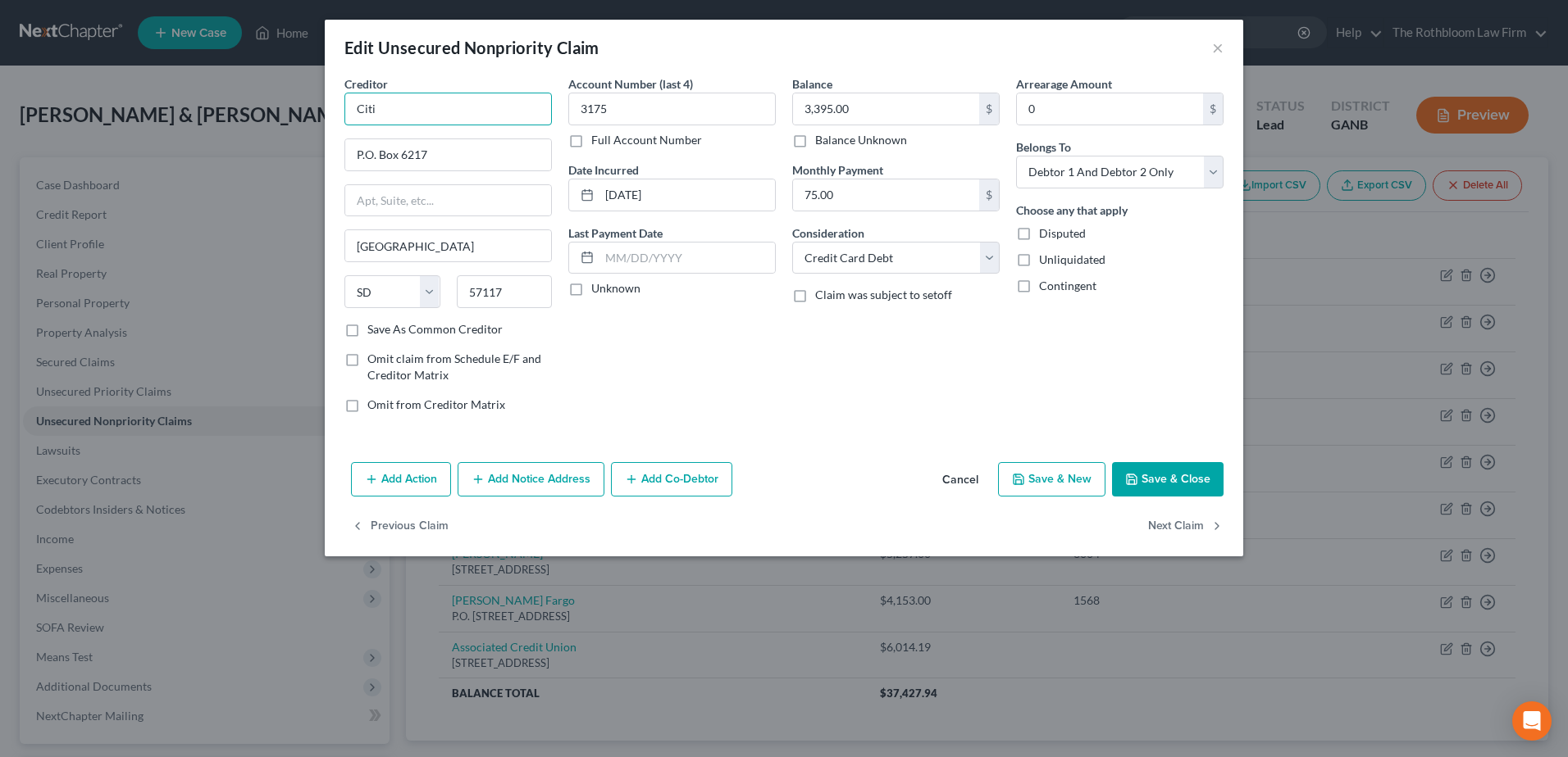
click at [394, 106] on input "Citi" at bounding box center [448, 108] width 208 height 32
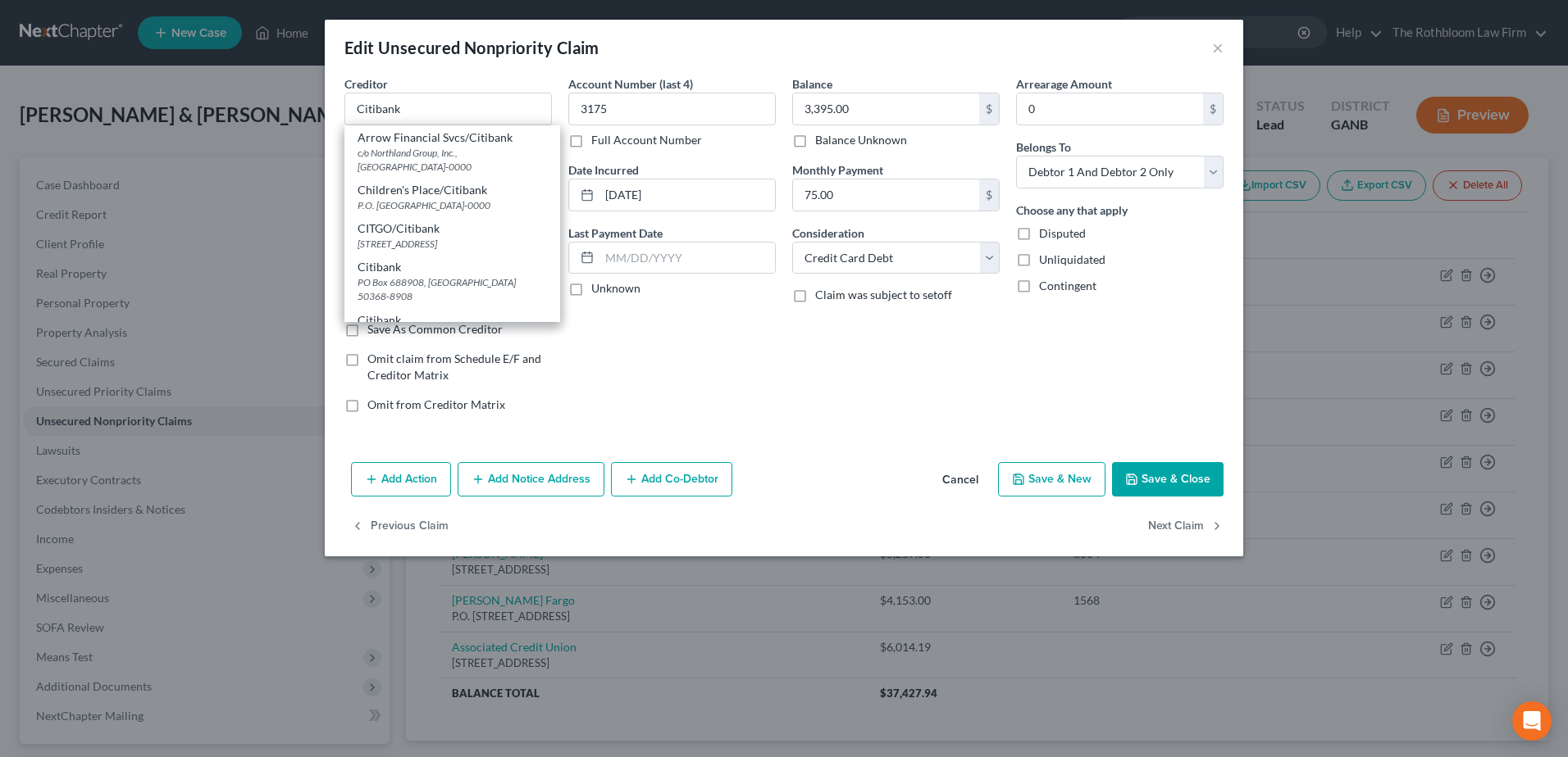
click at [1182, 484] on button "Save & Close" at bounding box center [1167, 479] width 111 height 34
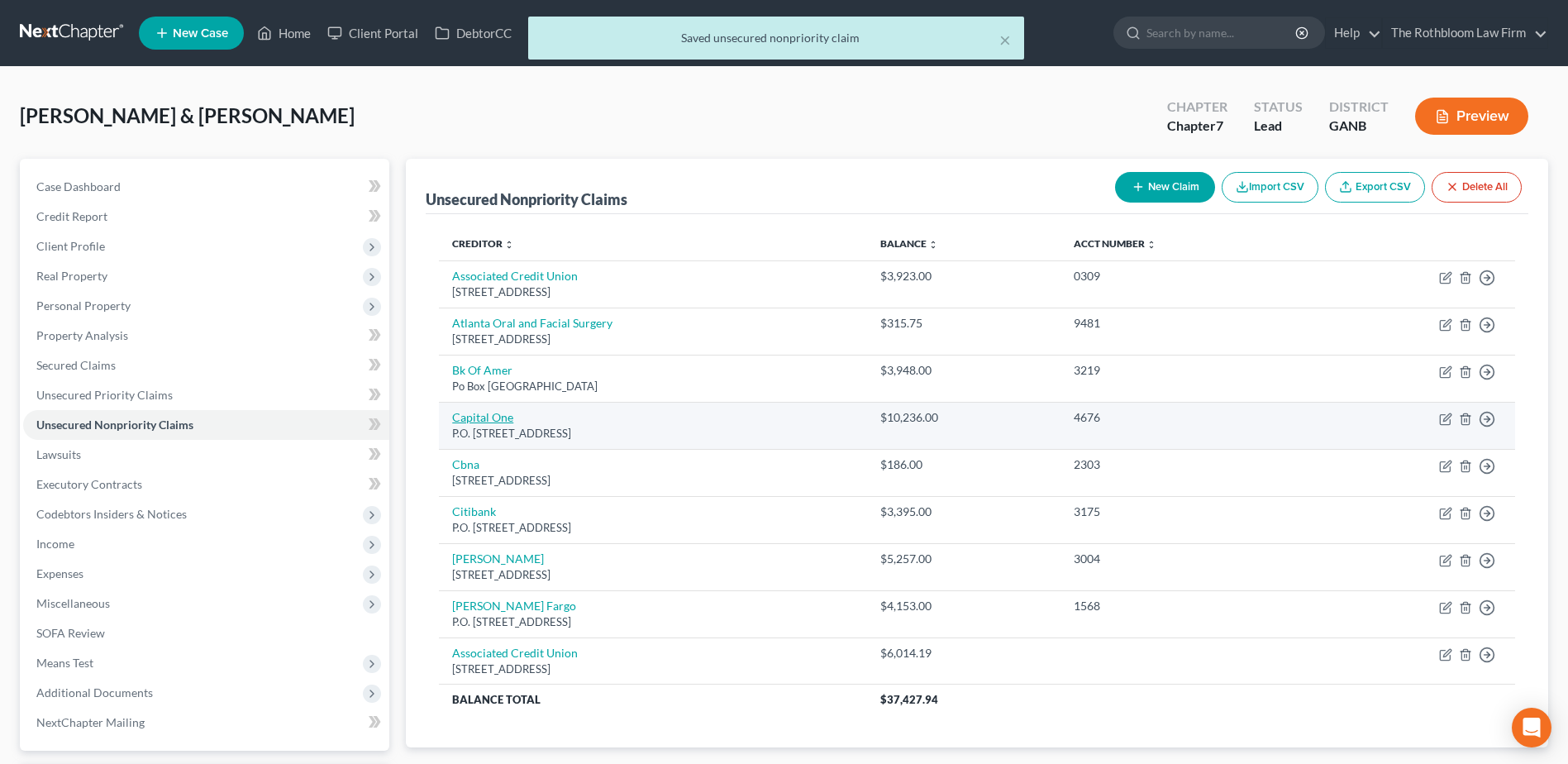
click at [505, 416] on link "Capital One" at bounding box center [483, 417] width 61 height 14
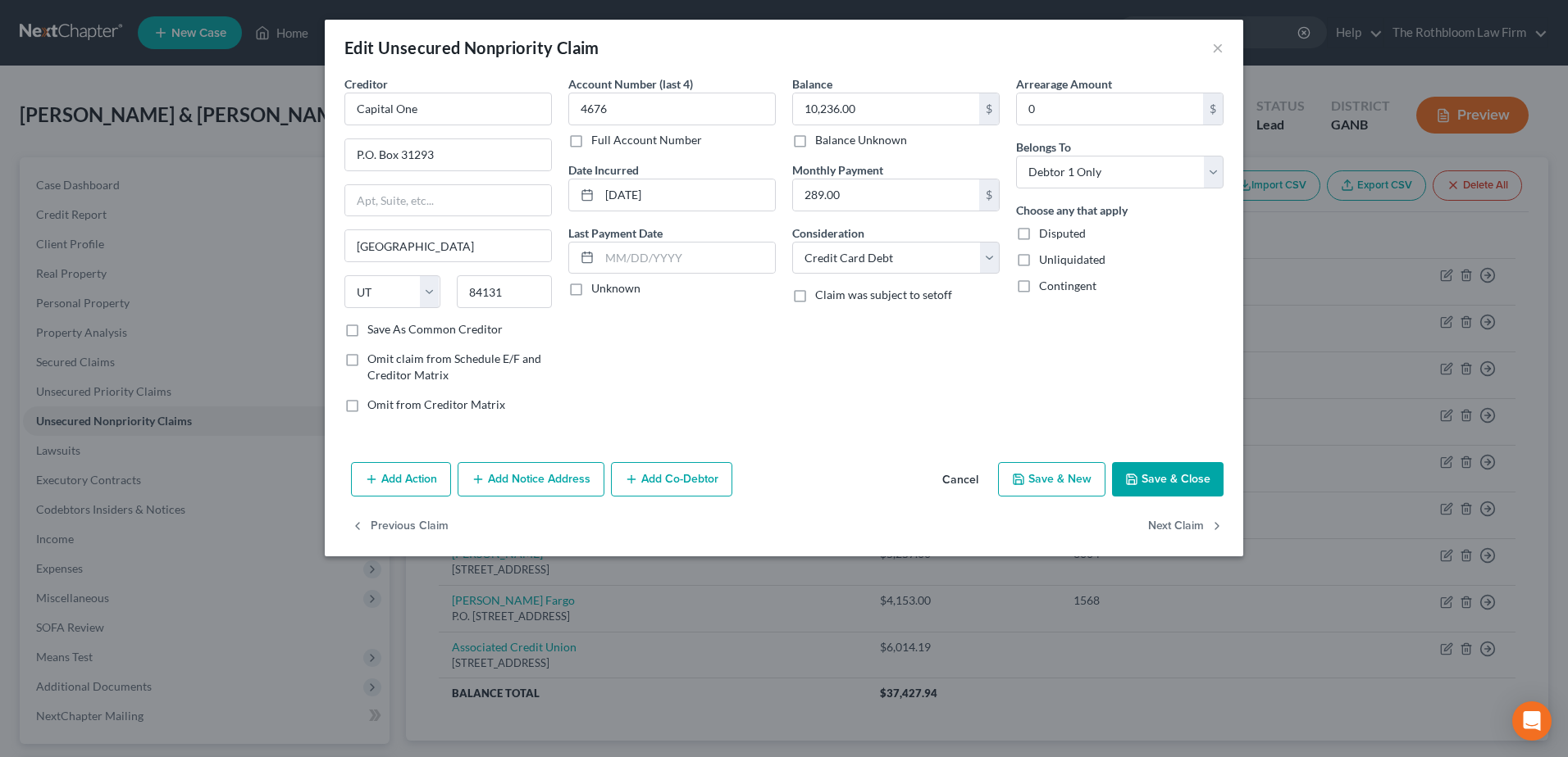
click at [1183, 484] on button "Save & Close" at bounding box center [1167, 479] width 111 height 34
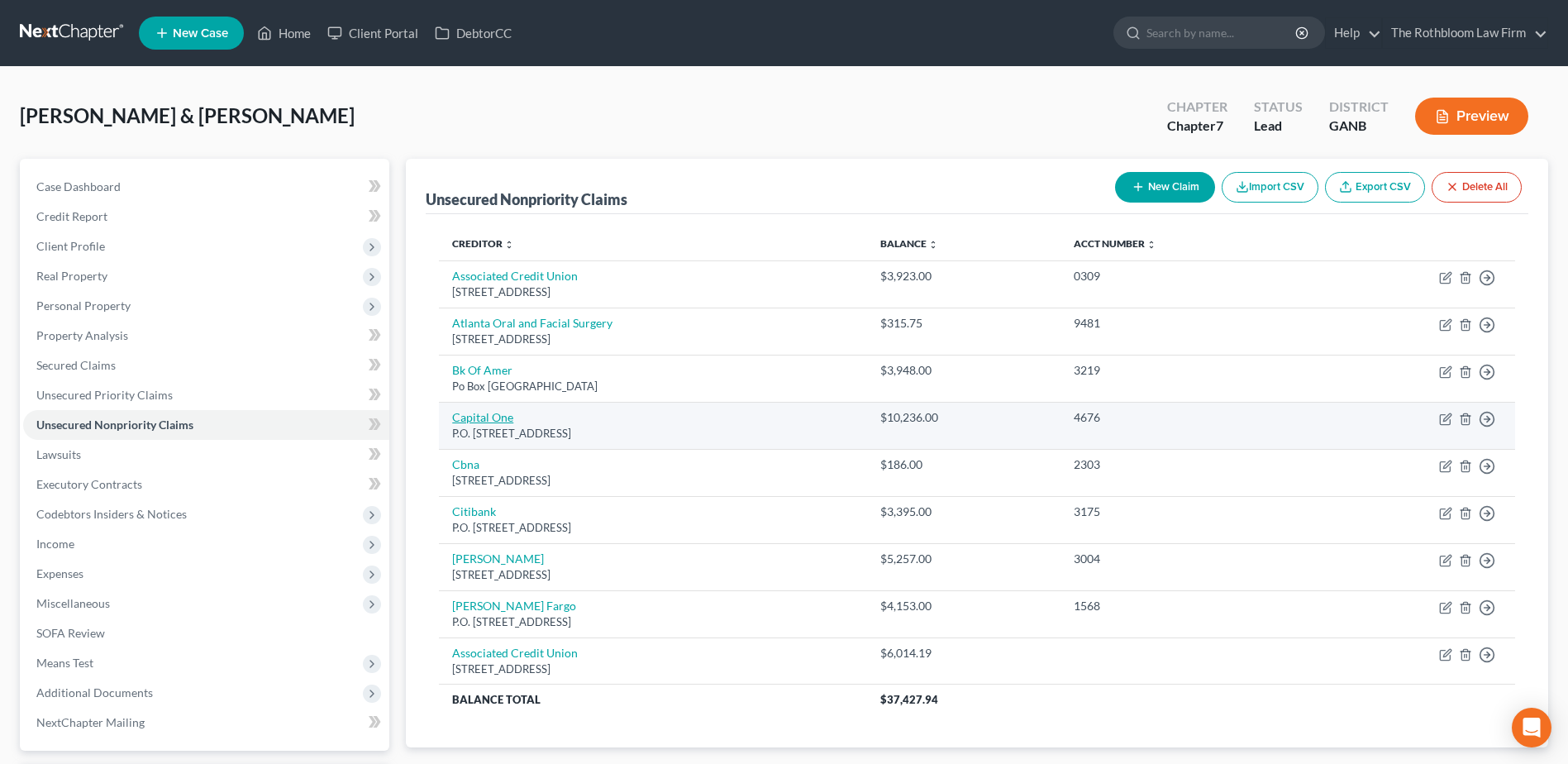
click at [474, 415] on link "Capital One" at bounding box center [483, 417] width 61 height 14
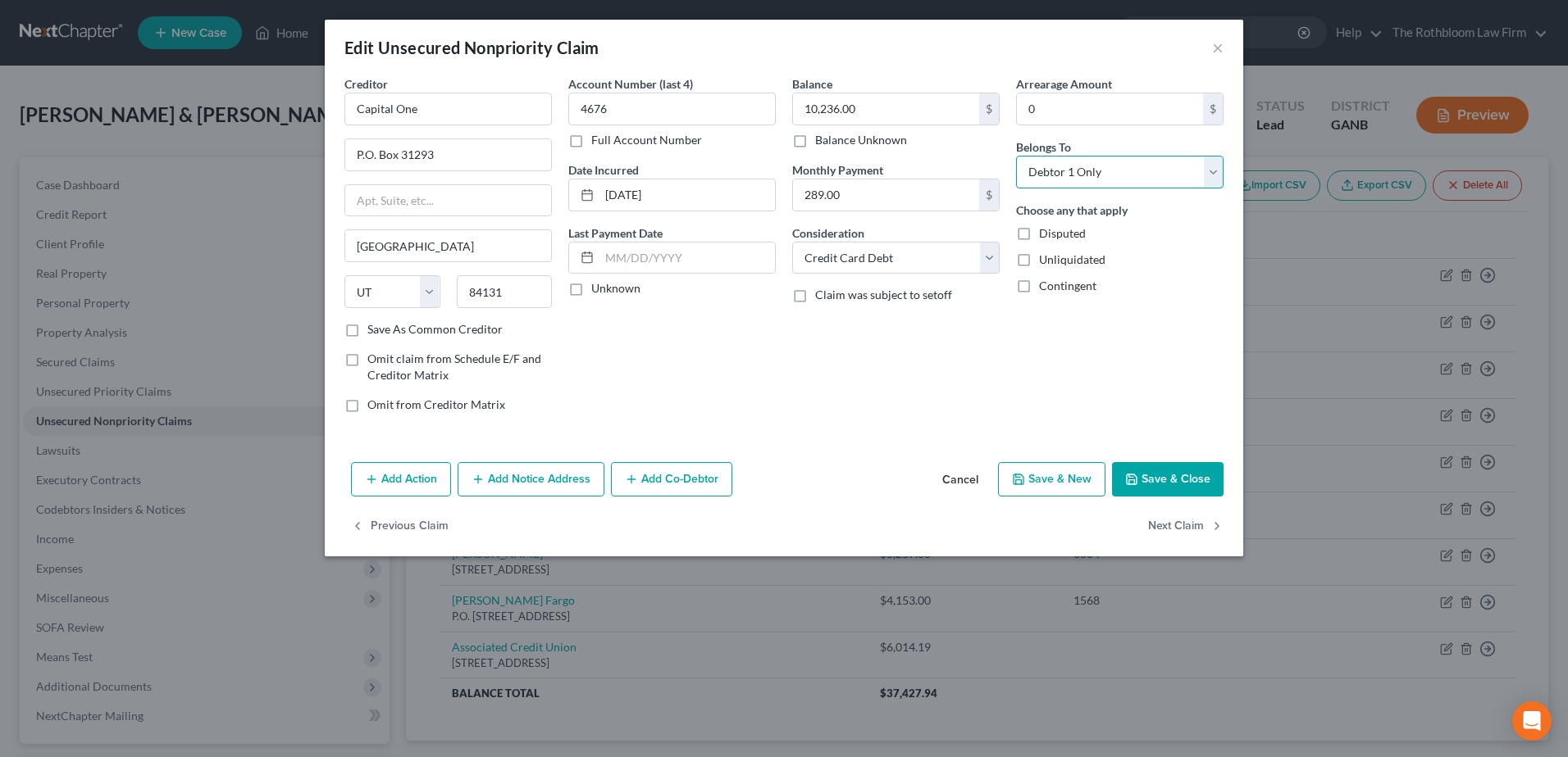
drag, startPoint x: 1063, startPoint y: 164, endPoint x: 1066, endPoint y: 190, distance: 26.2
click at [1063, 164] on select "Select Debtor 1 Only Debtor 2 Only Debtor 1 And Debtor 2 Only At Least One Of T…" at bounding box center [1119, 171] width 208 height 32
click at [1016, 155] on select "Select Debtor 1 Only Debtor 2 Only Debtor 1 And Debtor 2 Only At Least One Of T…" at bounding box center [1119, 171] width 208 height 32
click at [1181, 475] on button "Save & Close" at bounding box center [1167, 479] width 111 height 34
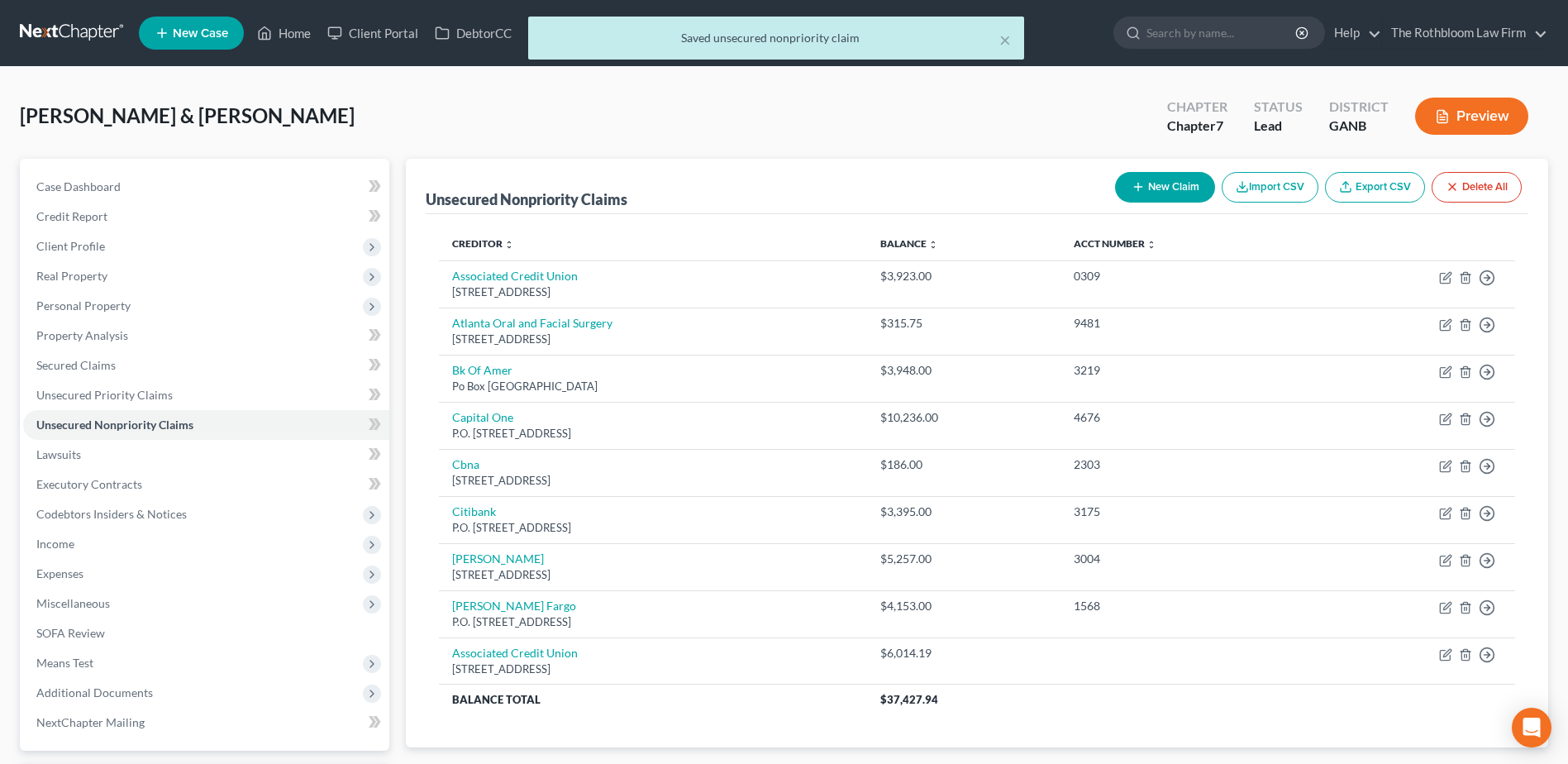
click at [1148, 190] on button "New Claim" at bounding box center [1164, 187] width 100 height 31
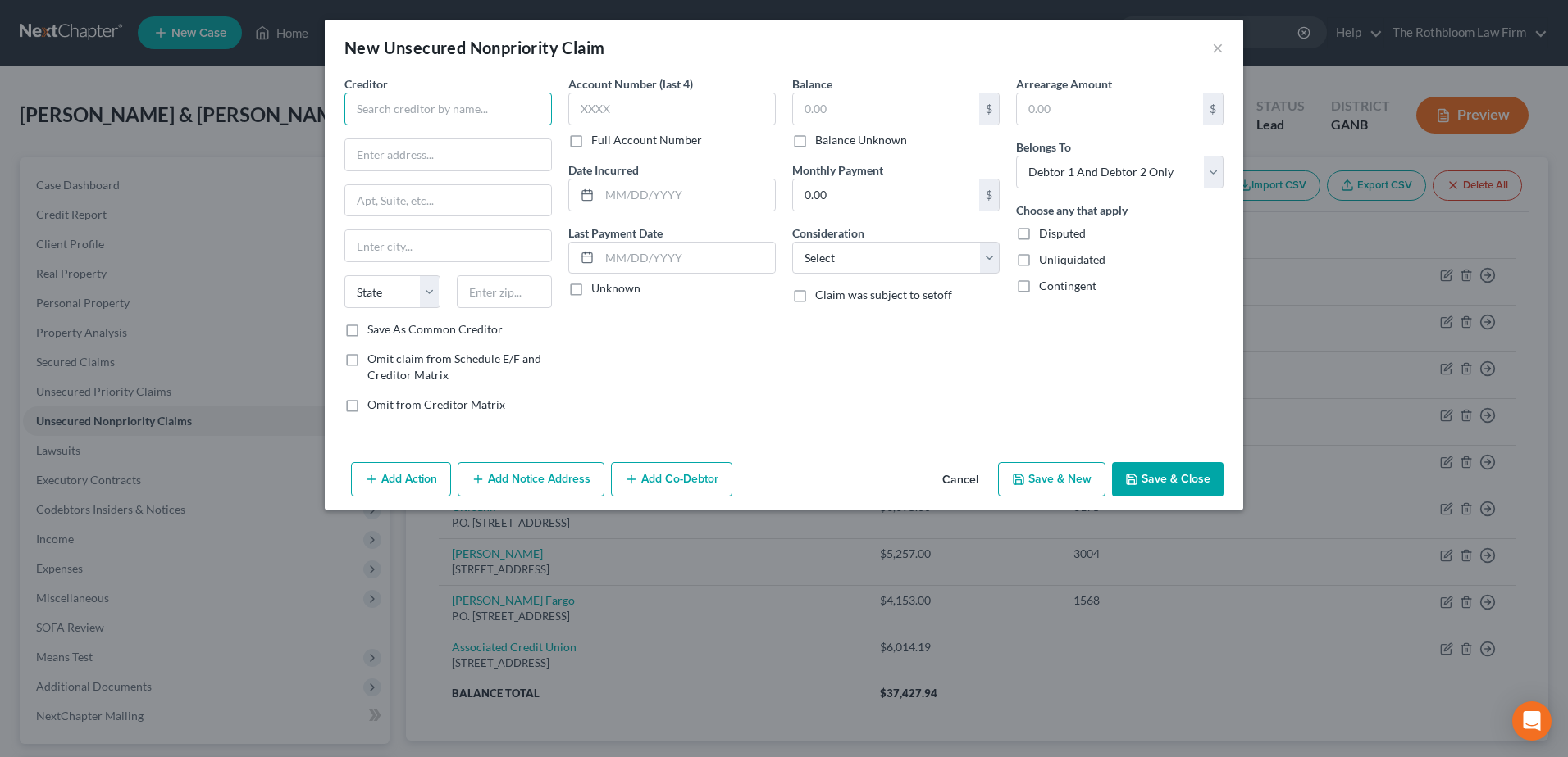
click at [419, 111] on input "text" at bounding box center [448, 108] width 208 height 32
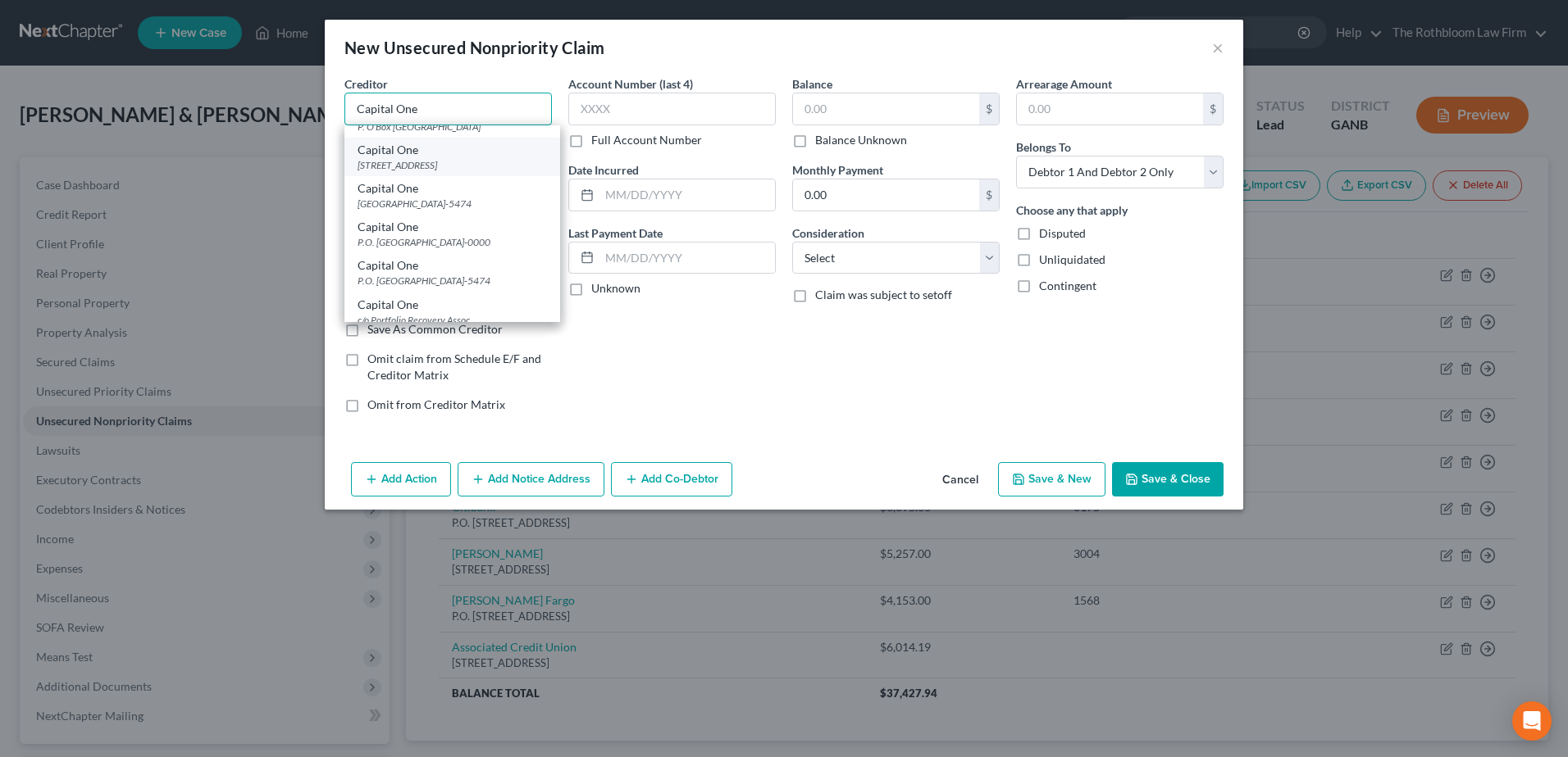
scroll to position [164, 0]
click at [442, 150] on div "P.O. Box 71083, Charlotte, NC 28272-0000" at bounding box center [452, 143] width 190 height 14
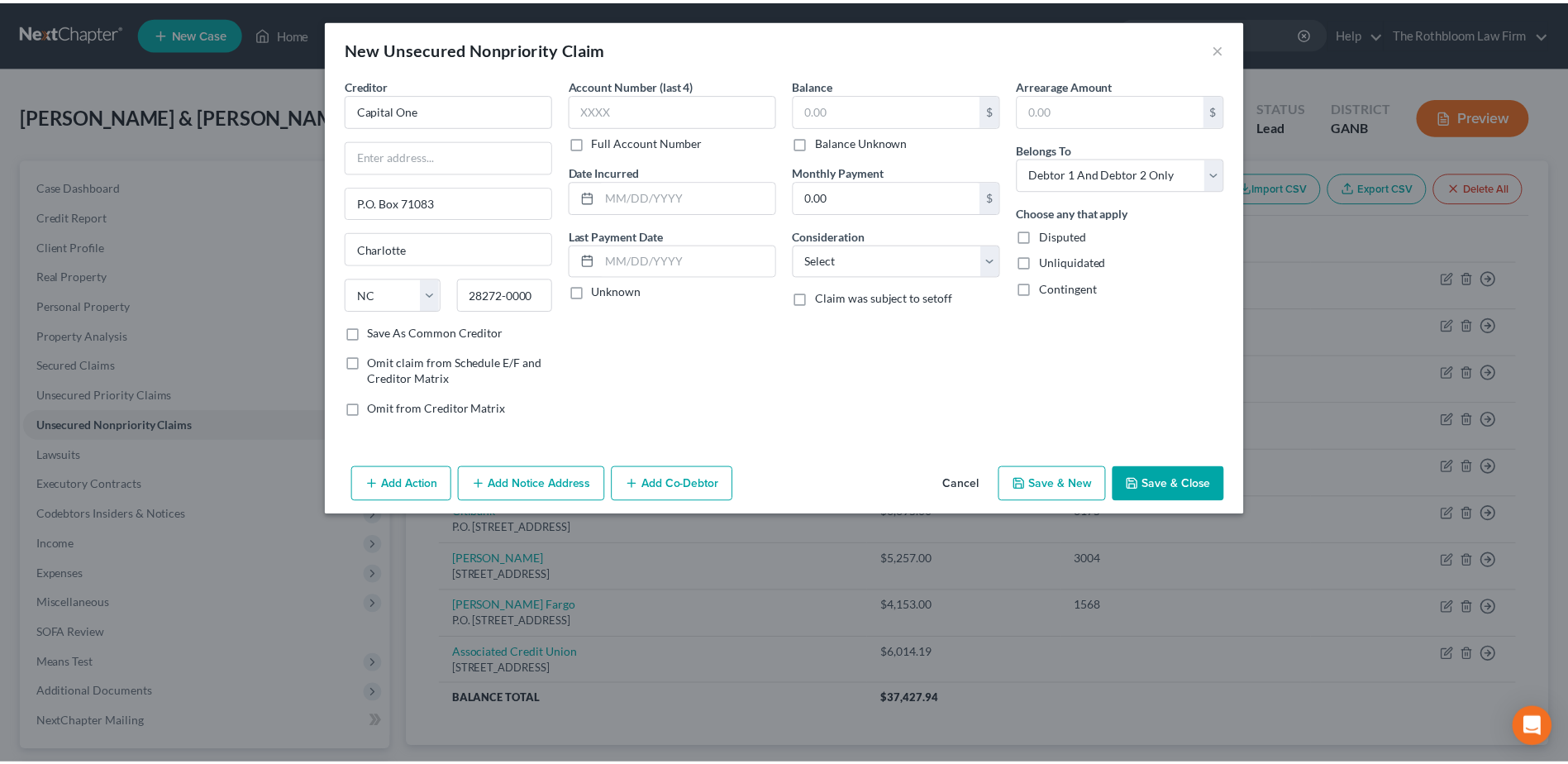
scroll to position [0, 0]
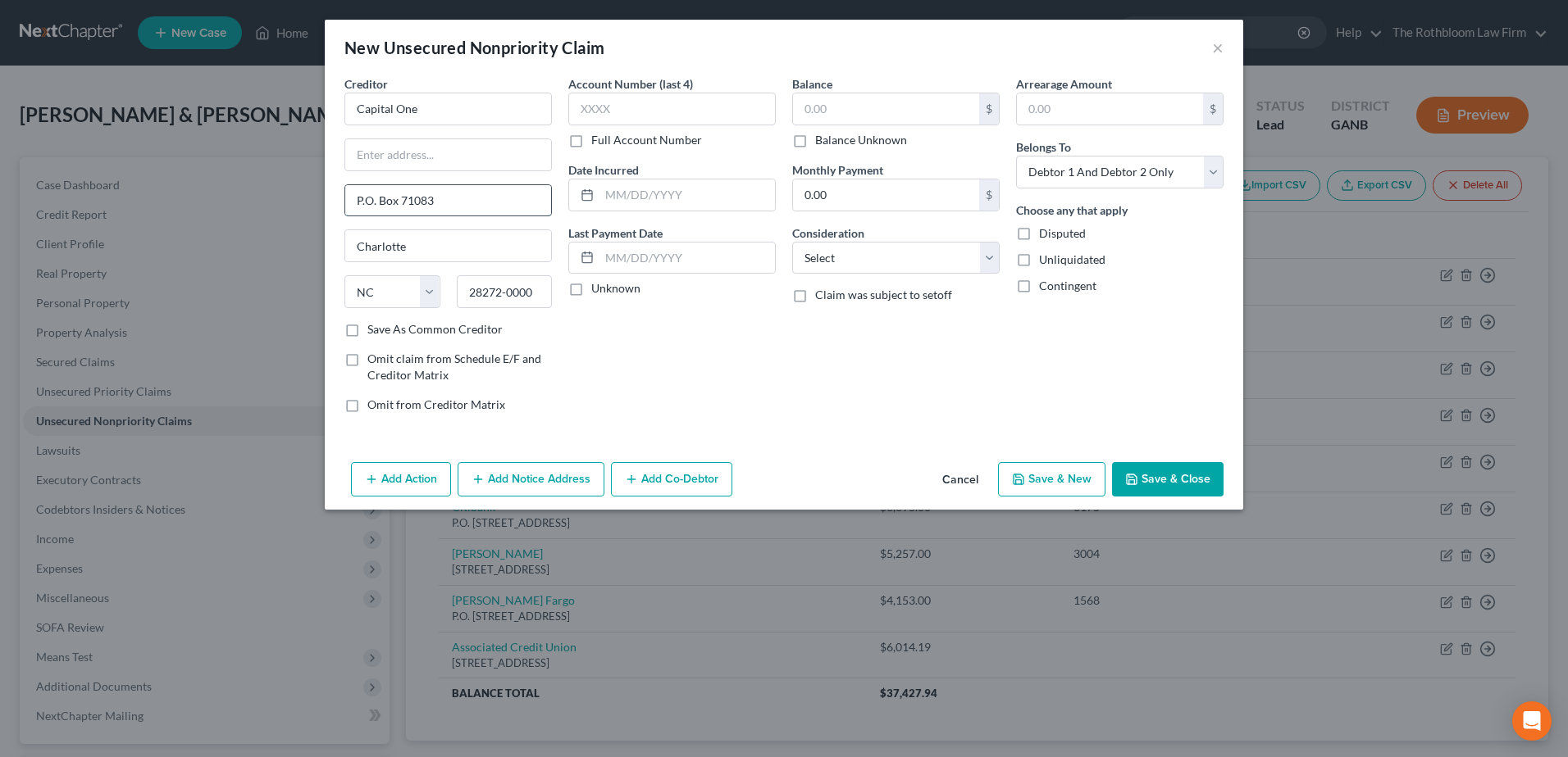
click at [441, 191] on input "P.O. Box 71083" at bounding box center [448, 201] width 206 height 31
drag, startPoint x: 839, startPoint y: 258, endPoint x: 833, endPoint y: 273, distance: 16.2
click at [839, 258] on select "Select Cable / Satellite Services Collection Agency Credit Card Debt Debt Couns…" at bounding box center [895, 258] width 208 height 32
click at [792, 242] on select "Select Cable / Satellite Services Collection Agency Credit Card Debt Debt Couns…" at bounding box center [895, 258] width 208 height 32
click at [833, 106] on input "text" at bounding box center [885, 109] width 186 height 31
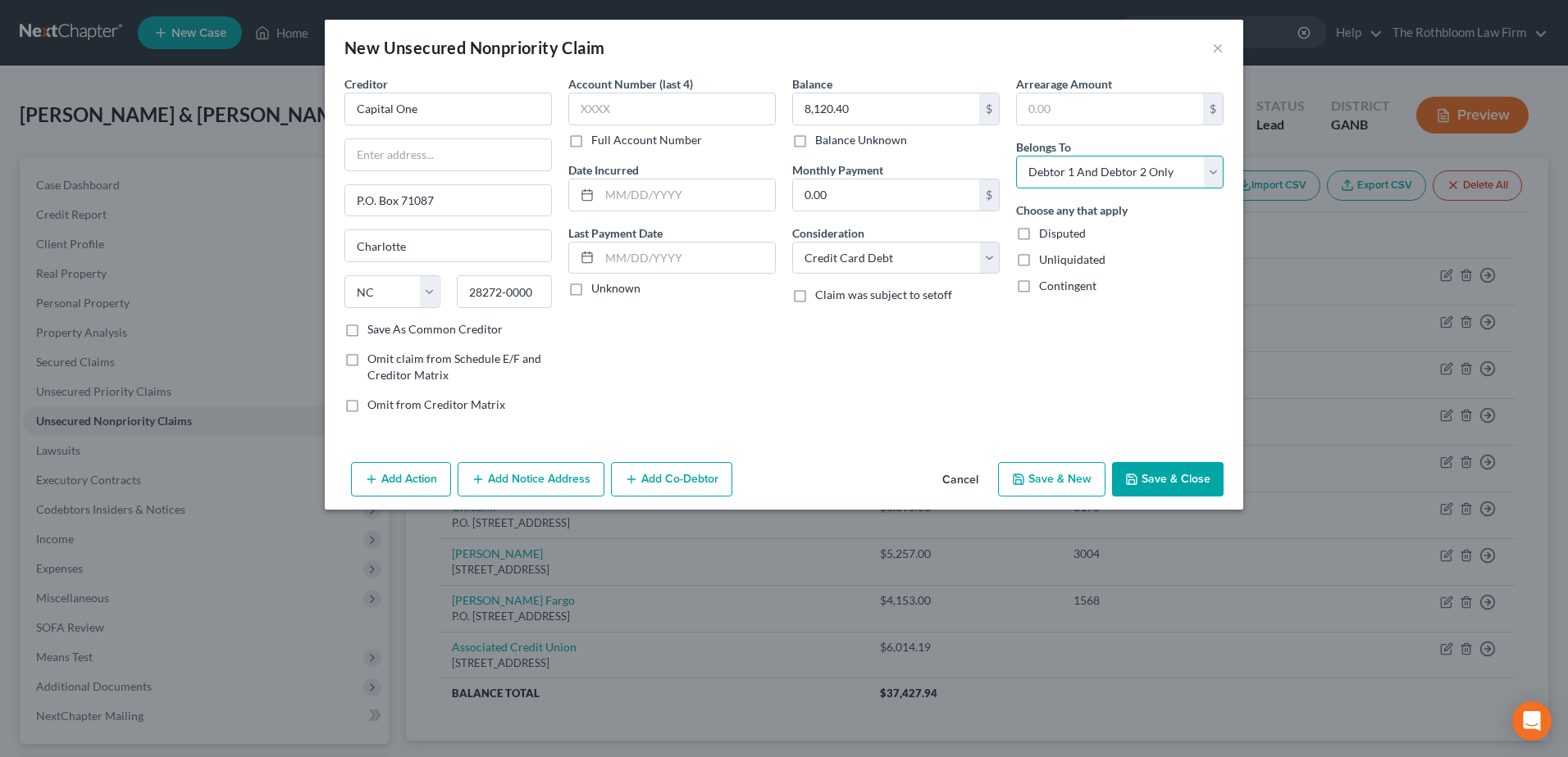
drag, startPoint x: 1114, startPoint y: 159, endPoint x: 1108, endPoint y: 176, distance: 18.0
click at [1114, 159] on select "Select Debtor 1 Only Debtor 2 Only Debtor 1 And Debtor 2 Only At Least One Of T…" at bounding box center [1119, 171] width 208 height 32
click at [1016, 155] on select "Select Debtor 1 Only Debtor 2 Only Debtor 1 And Debtor 2 Only At Least One Of T…" at bounding box center [1119, 171] width 208 height 32
click at [1155, 473] on button "Save & Close" at bounding box center [1167, 479] width 111 height 34
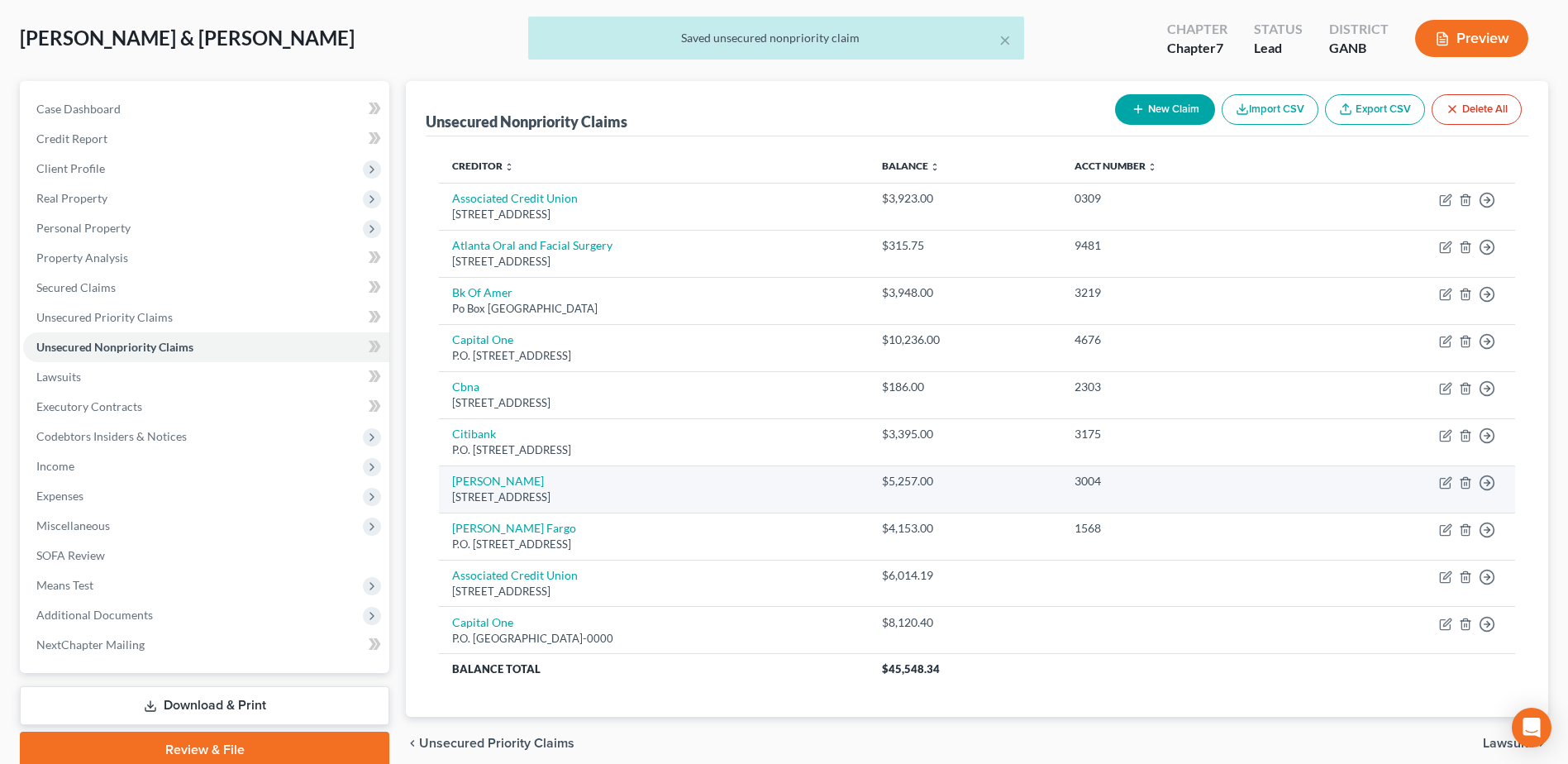
scroll to position [147, 0]
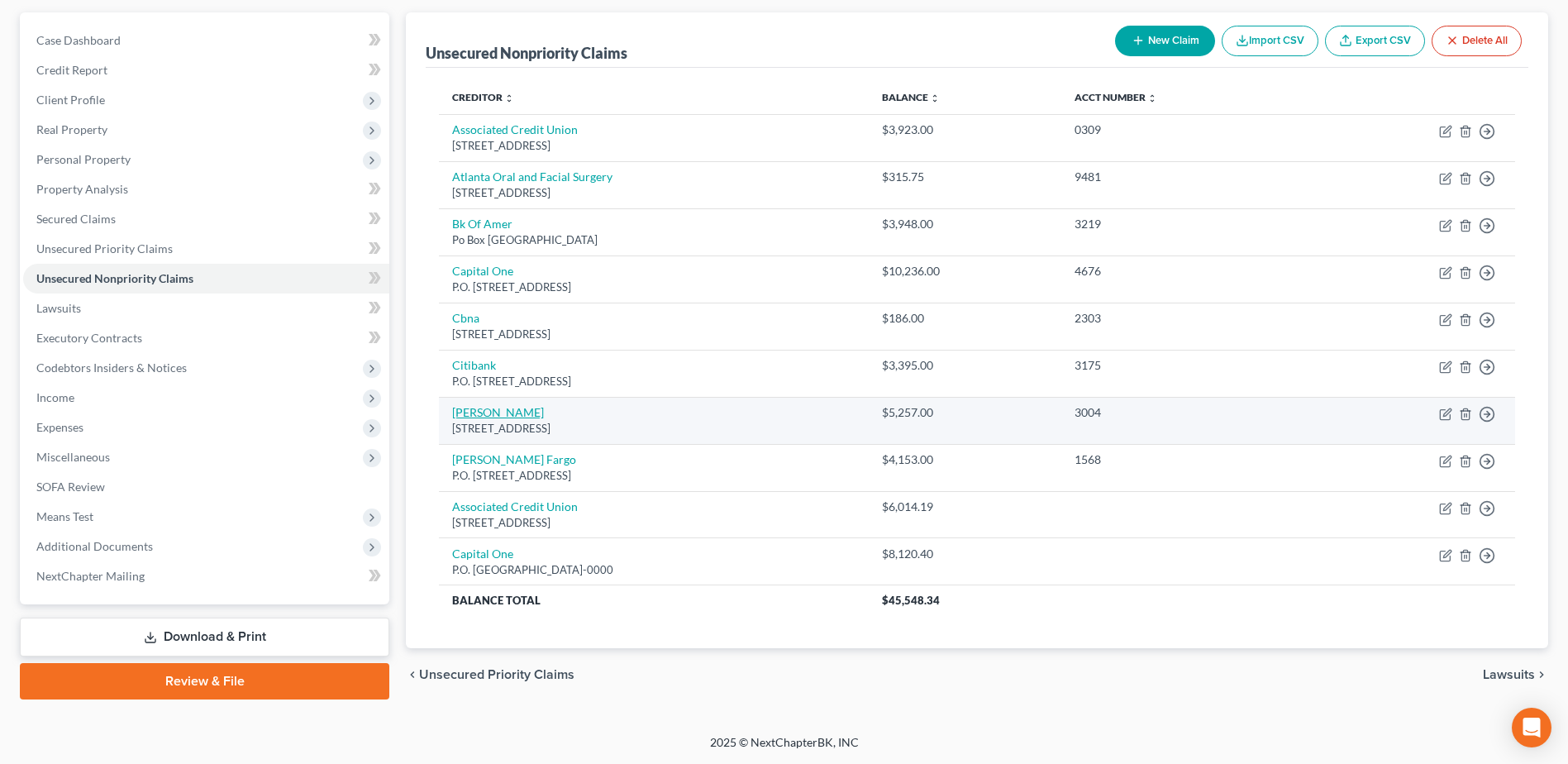
click at [474, 410] on link "Usaa Fsb" at bounding box center [498, 412] width 92 height 14
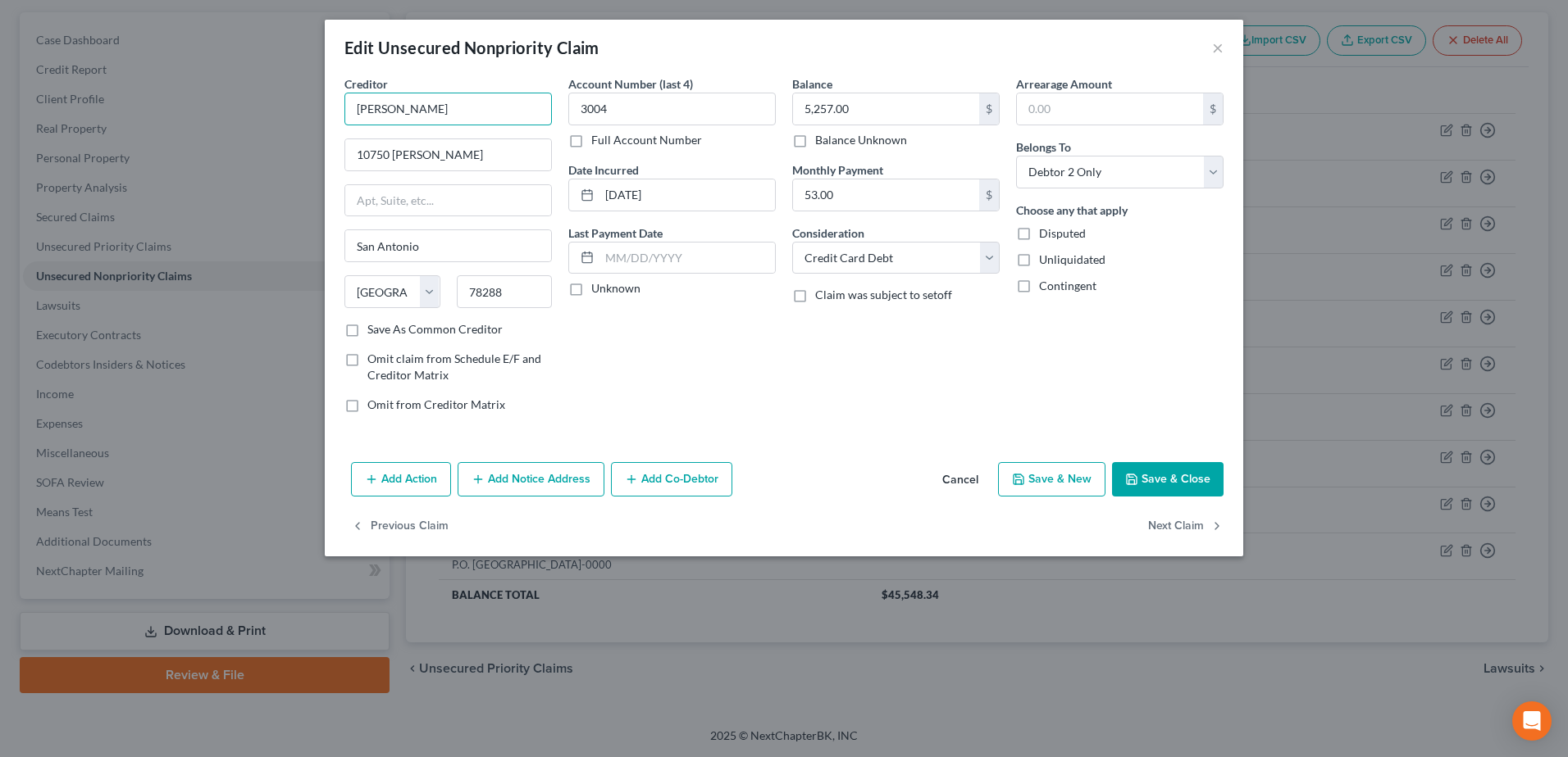
drag, startPoint x: 447, startPoint y: 106, endPoint x: 336, endPoint y: 114, distance: 111.3
click at [336, 114] on div "Creditor * Usaa Fsb 10750 Mc Dermott San Antonio State AL AK AR AZ CA CO CT DE …" at bounding box center [449, 251] width 224 height 351
drag, startPoint x: 1213, startPoint y: 167, endPoint x: 1171, endPoint y: 191, distance: 48.4
click at [1213, 167] on select "Select Debtor 1 Only Debtor 2 Only Debtor 1 And Debtor 2 Only At Least One Of T…" at bounding box center [1119, 171] width 208 height 32
click at [1016, 155] on select "Select Debtor 1 Only Debtor 2 Only Debtor 1 And Debtor 2 Only At Least One Of T…" at bounding box center [1119, 171] width 208 height 32
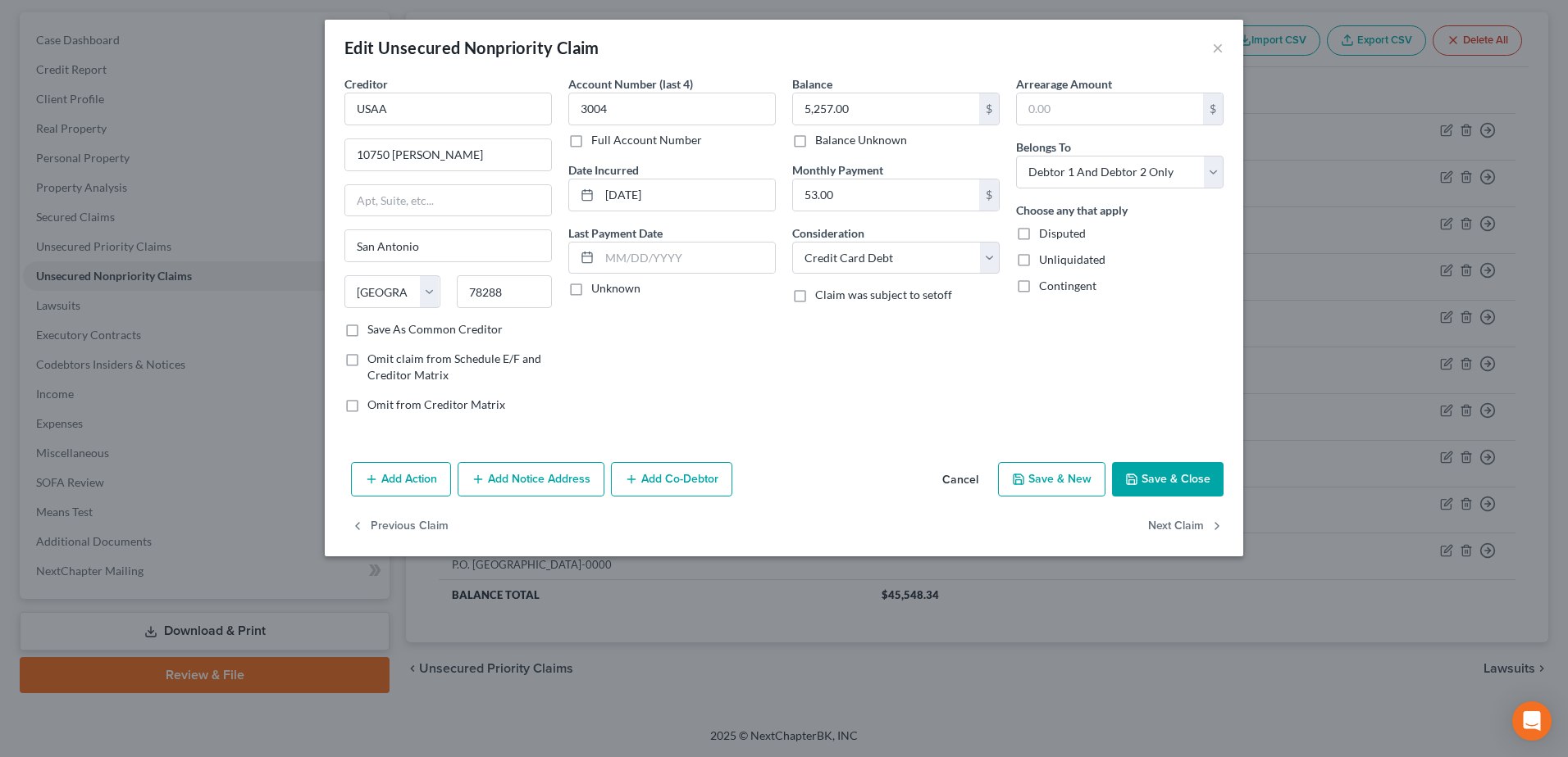
click at [1185, 485] on button "Save & Close" at bounding box center [1167, 479] width 111 height 34
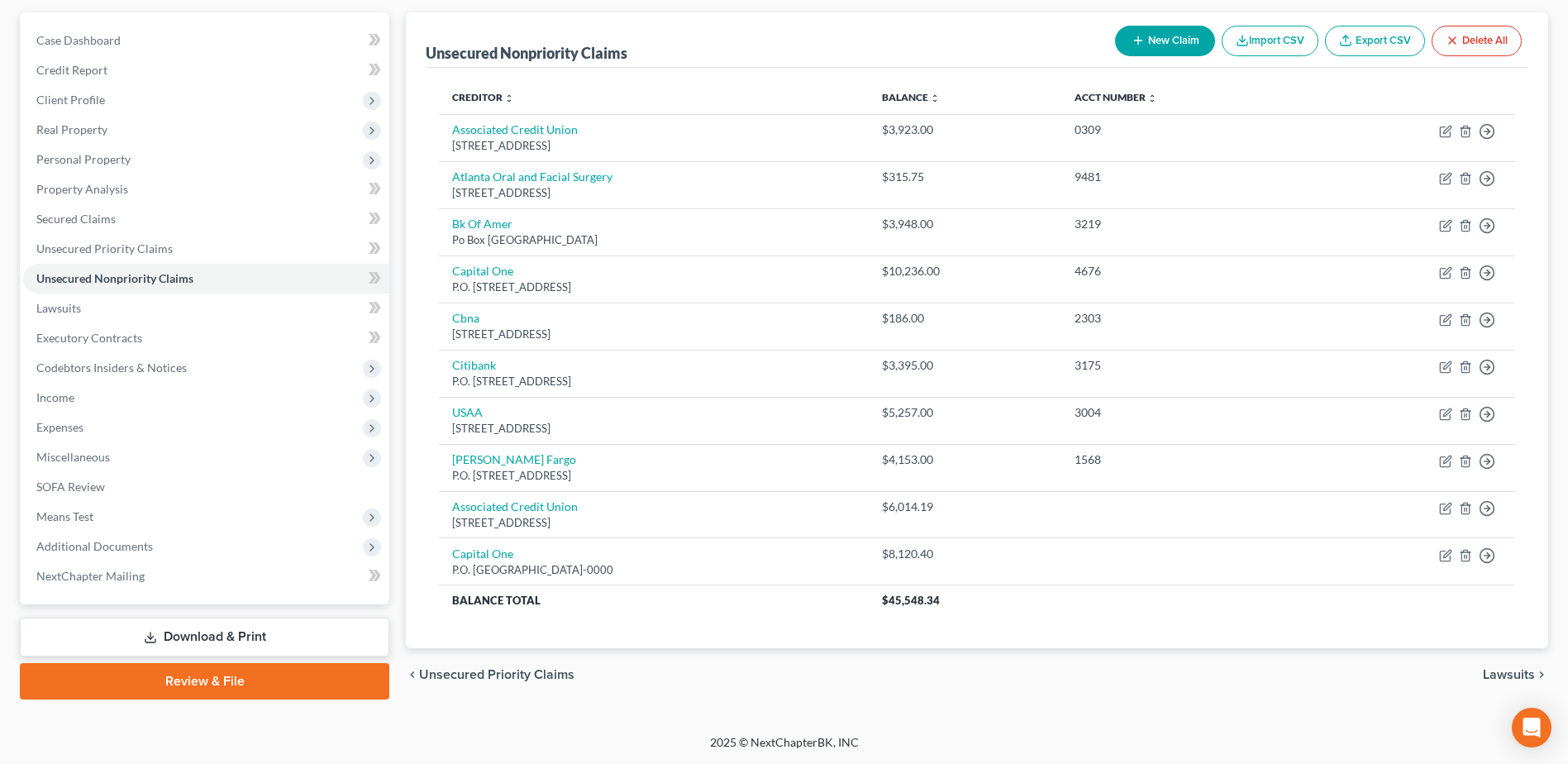
click at [1165, 43] on button "New Claim" at bounding box center [1164, 41] width 100 height 31
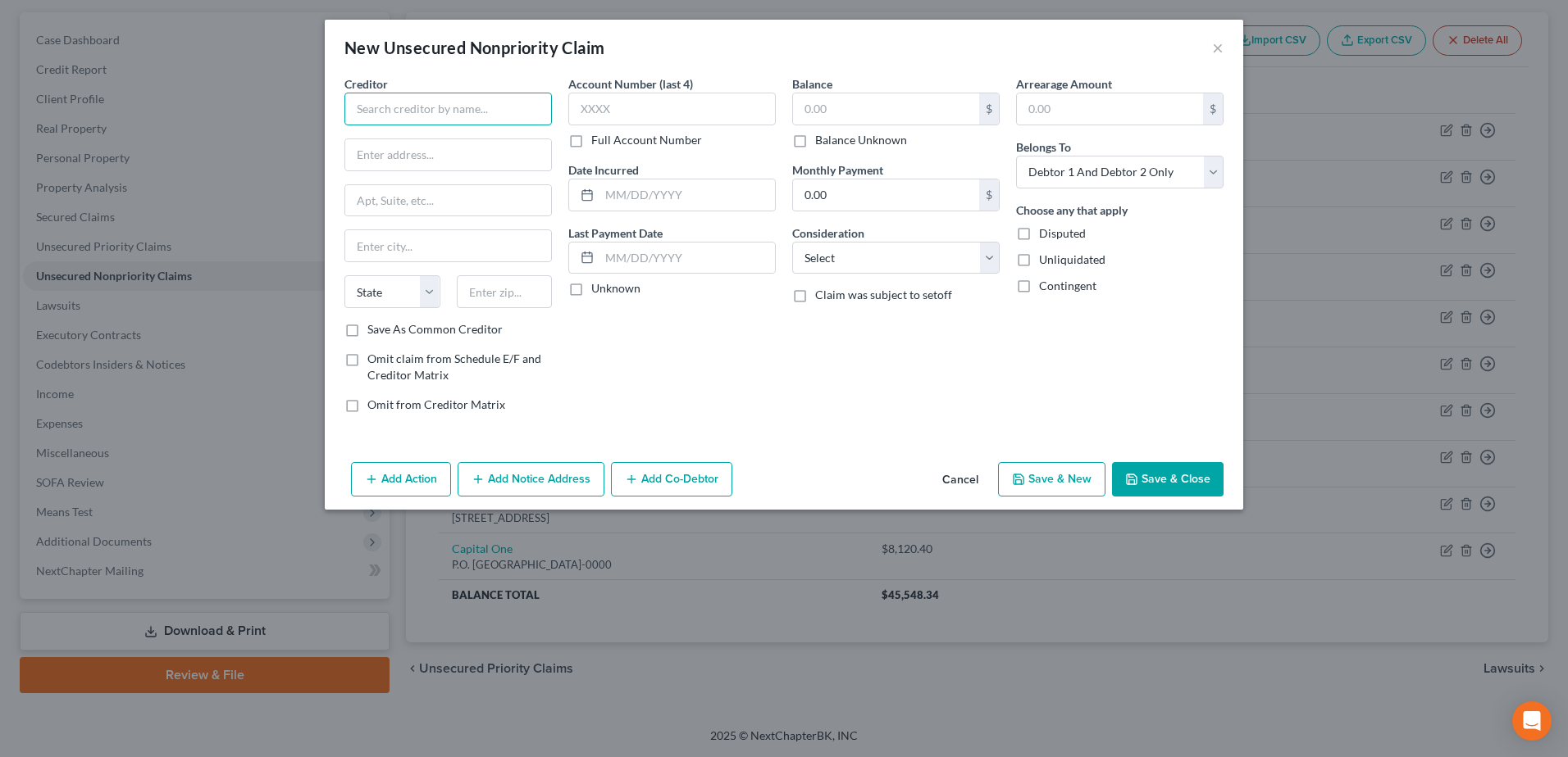
click at [394, 106] on input "text" at bounding box center [448, 108] width 208 height 32
click at [462, 301] on input "text" at bounding box center [505, 291] width 96 height 32
click at [655, 106] on input "text" at bounding box center [672, 108] width 208 height 32
click at [829, 111] on input "text" at bounding box center [885, 109] width 186 height 31
drag, startPoint x: 874, startPoint y: 243, endPoint x: 857, endPoint y: 271, distance: 32.8
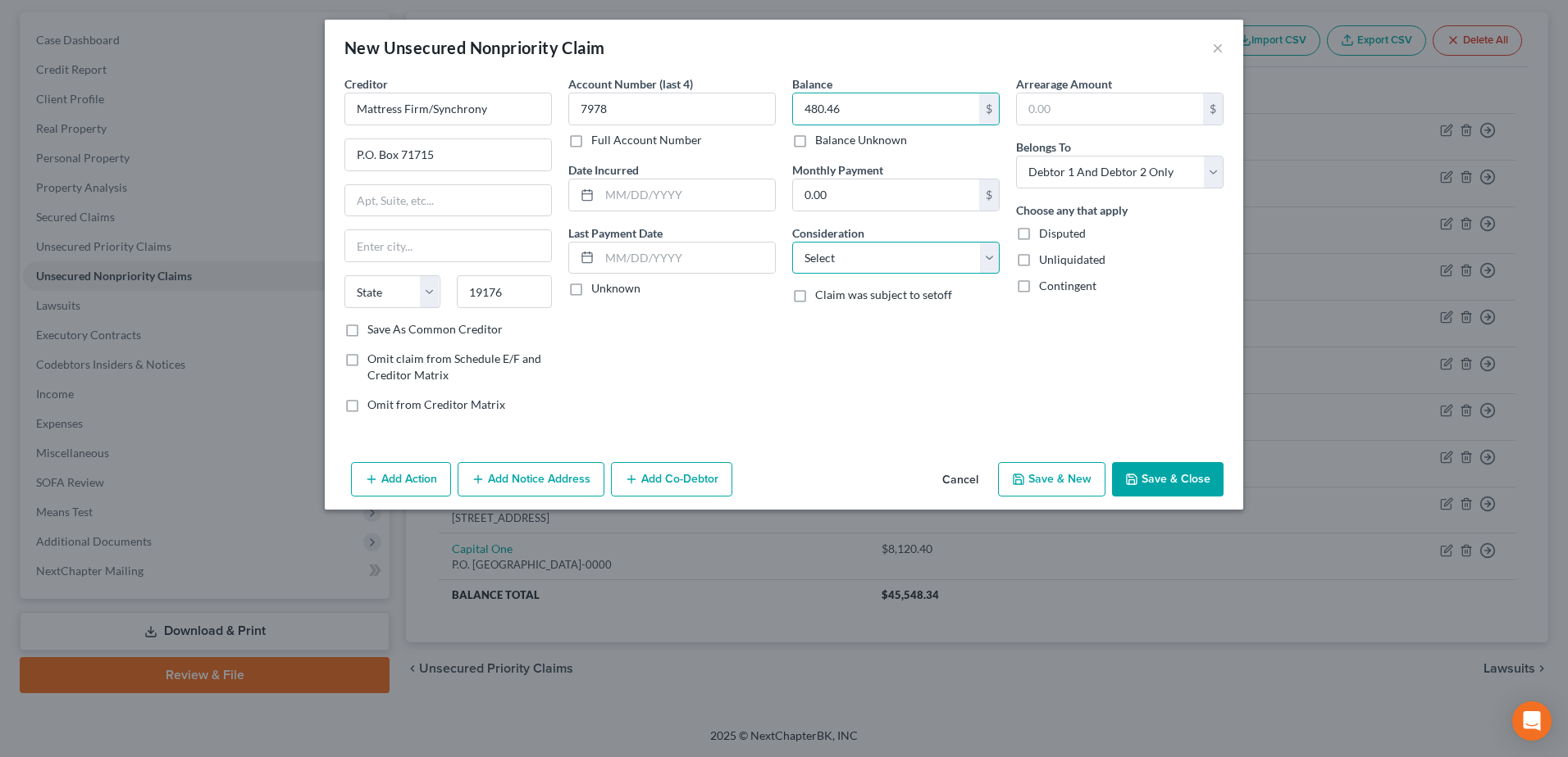
click at [874, 243] on select "Select Cable / Satellite Services Collection Agency Credit Card Debt Debt Couns…" at bounding box center [895, 258] width 208 height 32
click at [792, 242] on select "Select Cable / Satellite Services Collection Agency Credit Card Debt Debt Couns…" at bounding box center [895, 258] width 208 height 32
click at [1200, 489] on button "Save & Close" at bounding box center [1167, 479] width 111 height 34
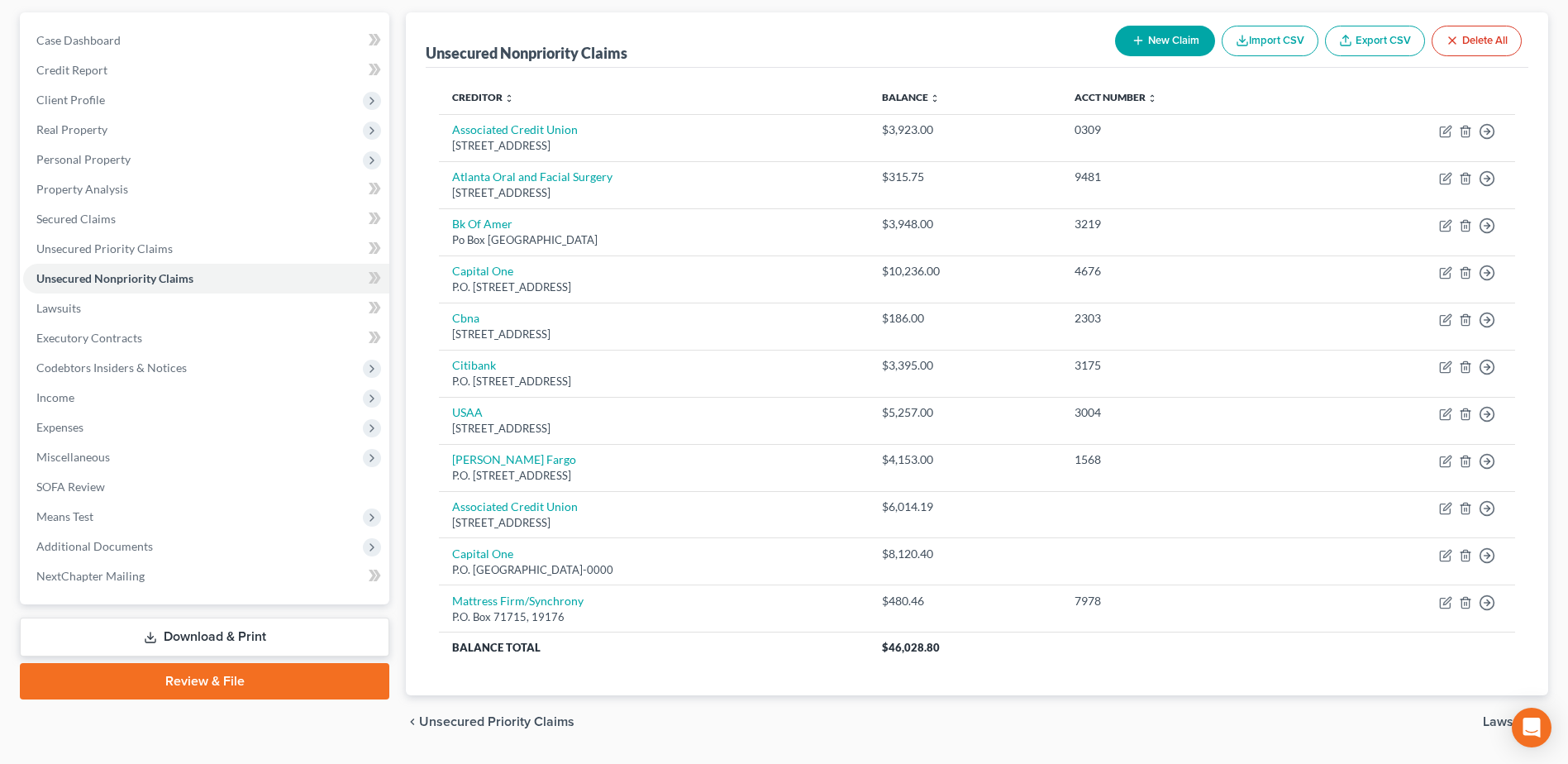
click at [1173, 44] on button "New Claim" at bounding box center [1164, 41] width 100 height 31
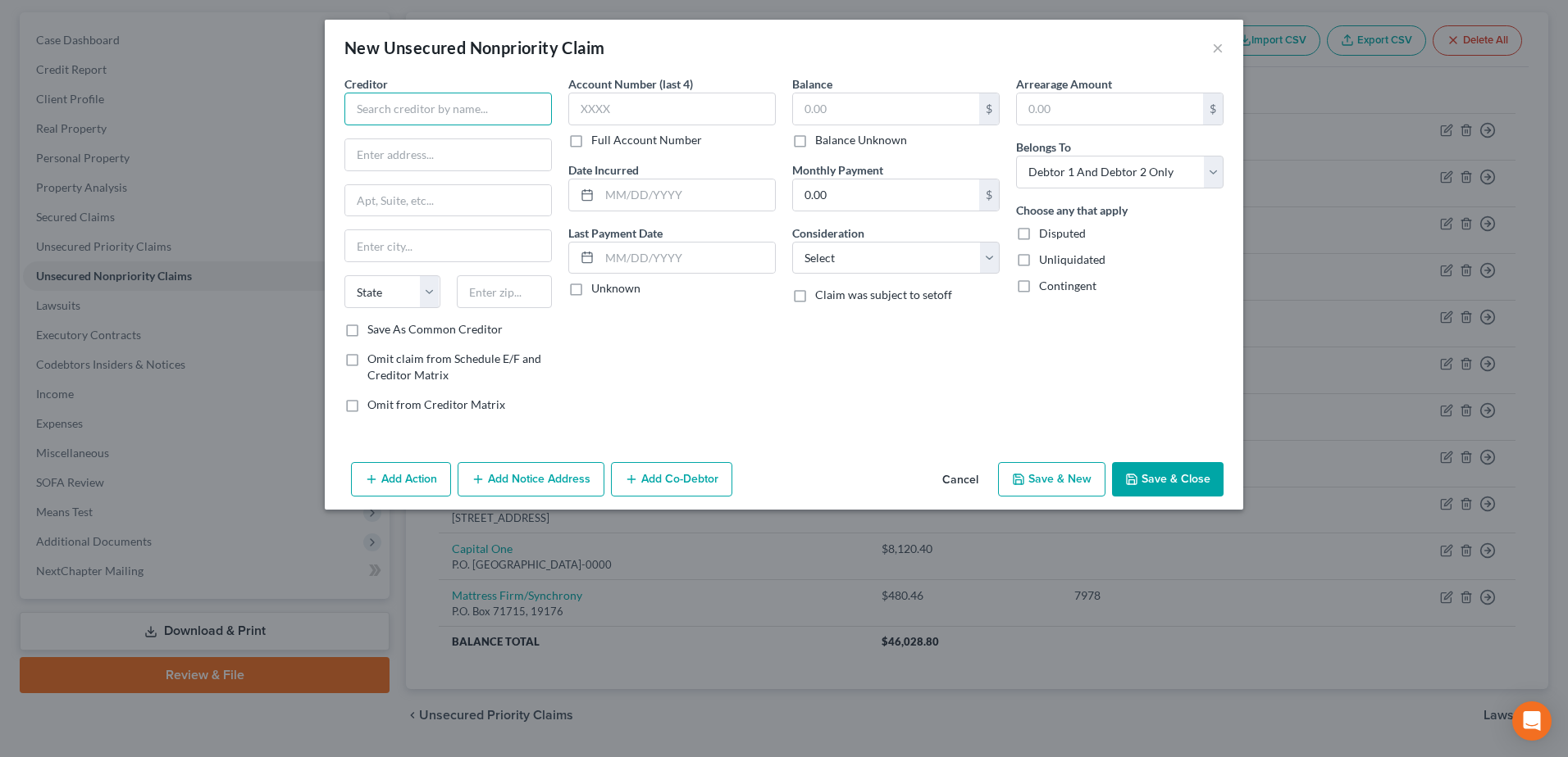
click at [388, 111] on input "text" at bounding box center [448, 108] width 208 height 32
click at [482, 304] on input "text" at bounding box center [505, 291] width 96 height 32
drag, startPoint x: 370, startPoint y: 284, endPoint x: 387, endPoint y: 250, distance: 38.0
click at [370, 284] on select "State AL AK AR AZ CA CO CT DE DC FL GA GU HI ID IL IN IA KS KY LA ME MD MA MI M…" at bounding box center [392, 291] width 96 height 32
click at [387, 250] on input "text" at bounding box center [448, 246] width 206 height 31
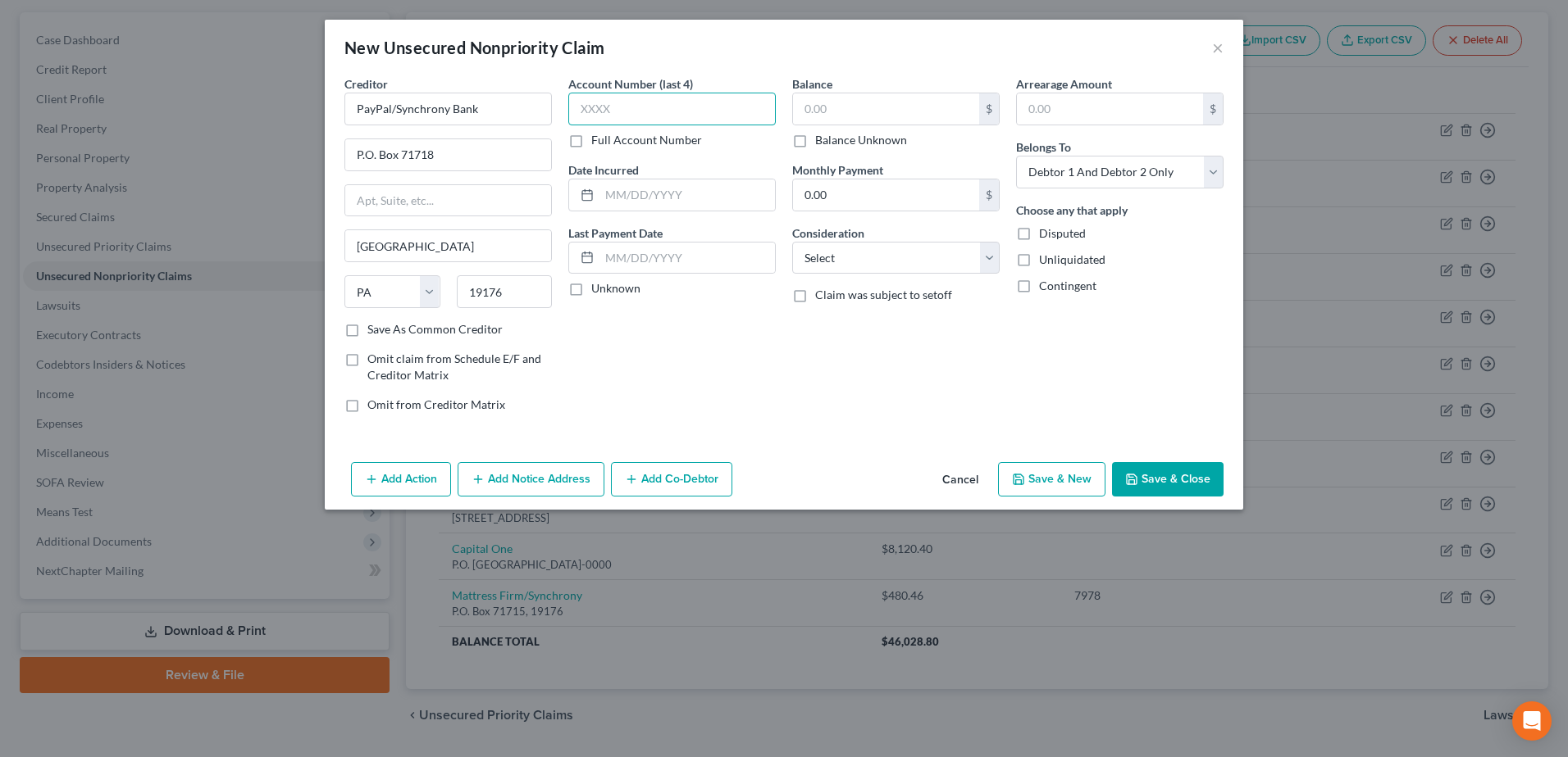
click at [611, 113] on input "text" at bounding box center [672, 108] width 208 height 32
click at [877, 123] on input "text" at bounding box center [885, 109] width 186 height 31
drag, startPoint x: 864, startPoint y: 254, endPoint x: 871, endPoint y: 275, distance: 22.1
click at [864, 254] on select "Select Cable / Satellite Services Collection Agency Credit Card Debt Debt Couns…" at bounding box center [895, 258] width 208 height 32
click at [792, 242] on select "Select Cable / Satellite Services Collection Agency Credit Card Debt Debt Couns…" at bounding box center [895, 258] width 208 height 32
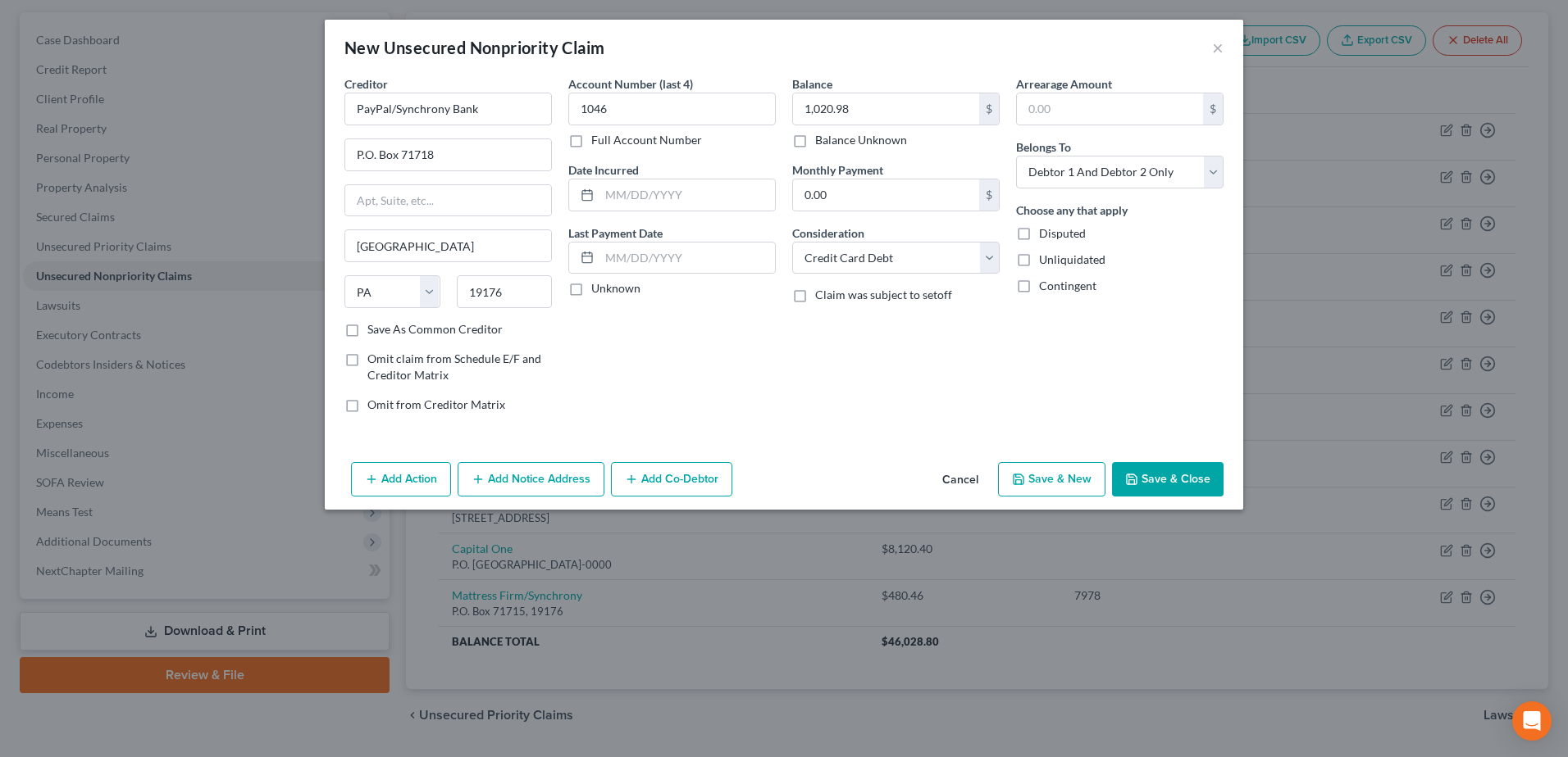
click at [1154, 482] on button "Save & Close" at bounding box center [1167, 479] width 111 height 34
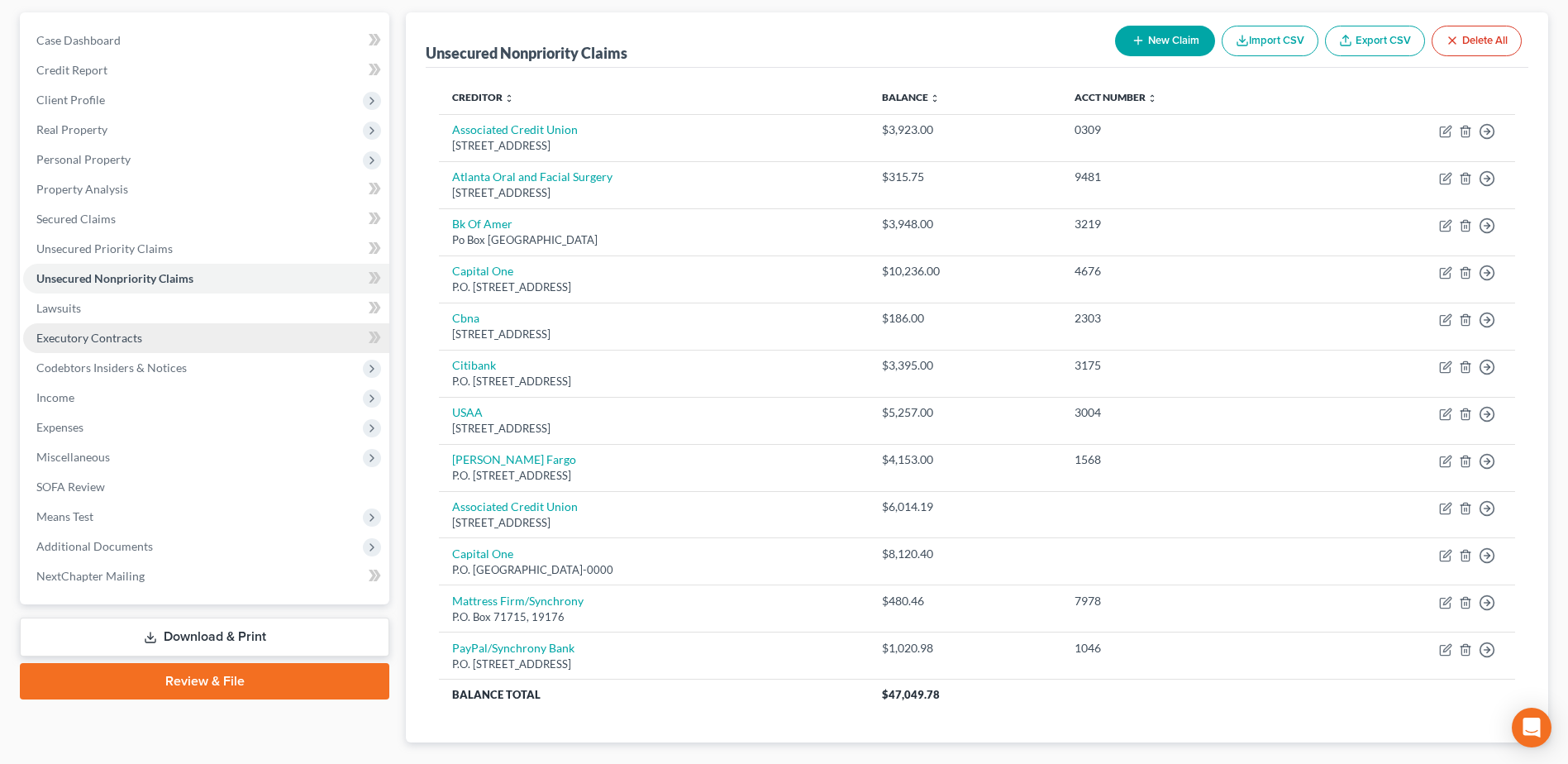
click at [113, 339] on span "Executory Contracts" at bounding box center [89, 337] width 106 height 14
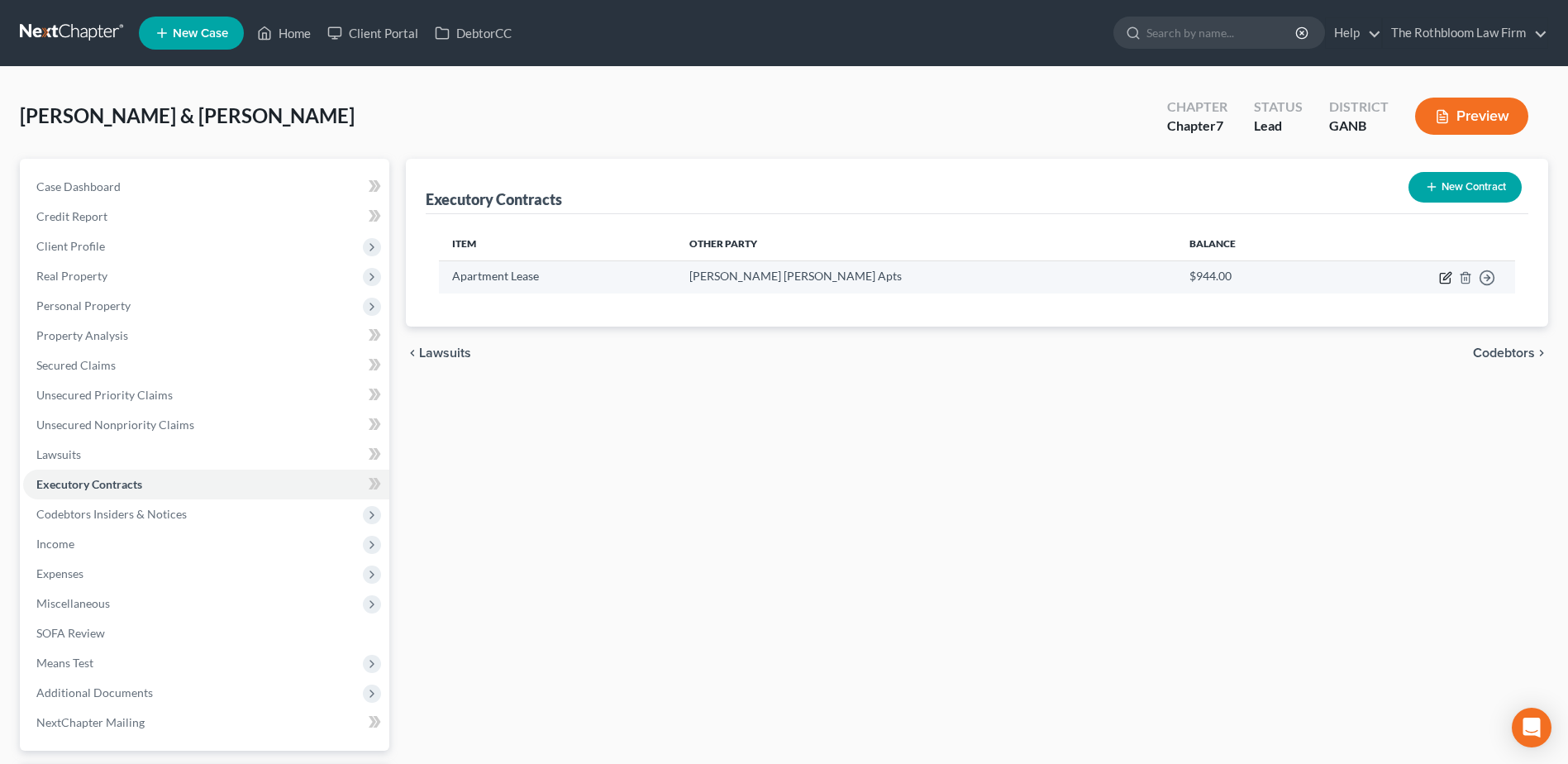
click at [1446, 280] on icon "button" at bounding box center [1447, 276] width 8 height 8
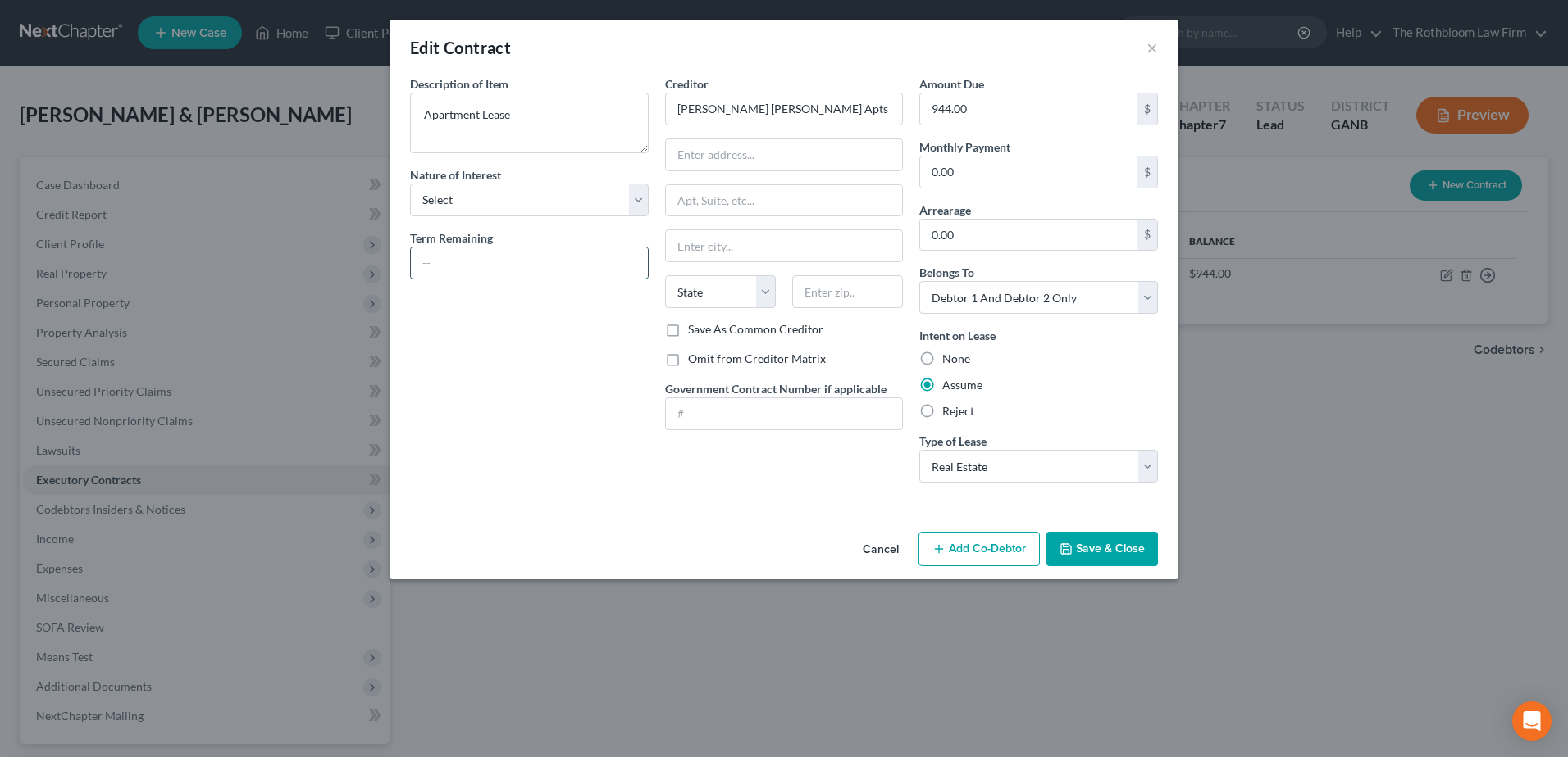
click at [474, 266] on input "text" at bounding box center [529, 263] width 237 height 31
click at [723, 255] on input "text" at bounding box center [784, 246] width 237 height 31
click at [1066, 560] on button "Save & Close" at bounding box center [1101, 549] width 111 height 34
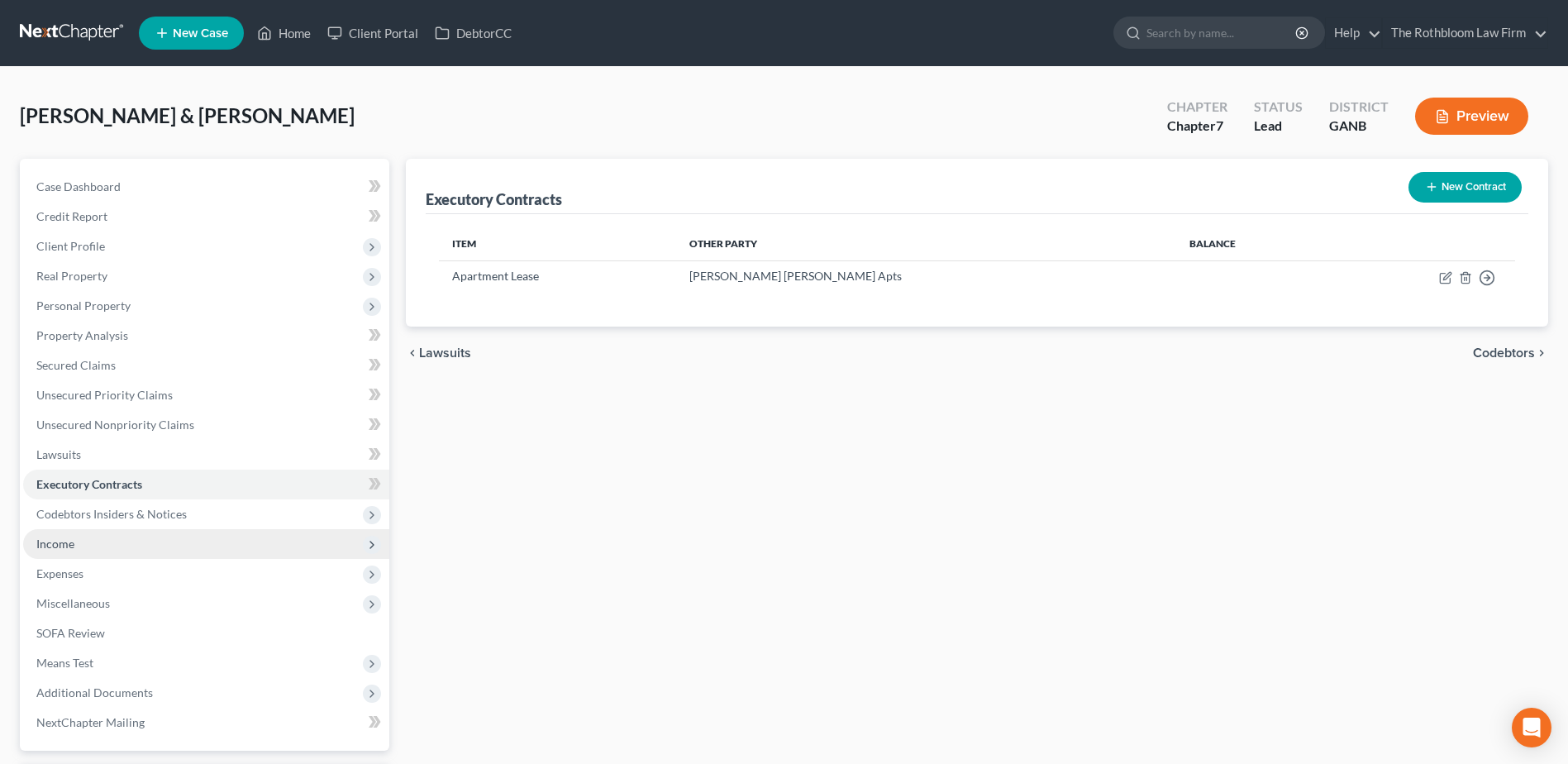
click at [53, 542] on span "Income" at bounding box center [56, 544] width 38 height 14
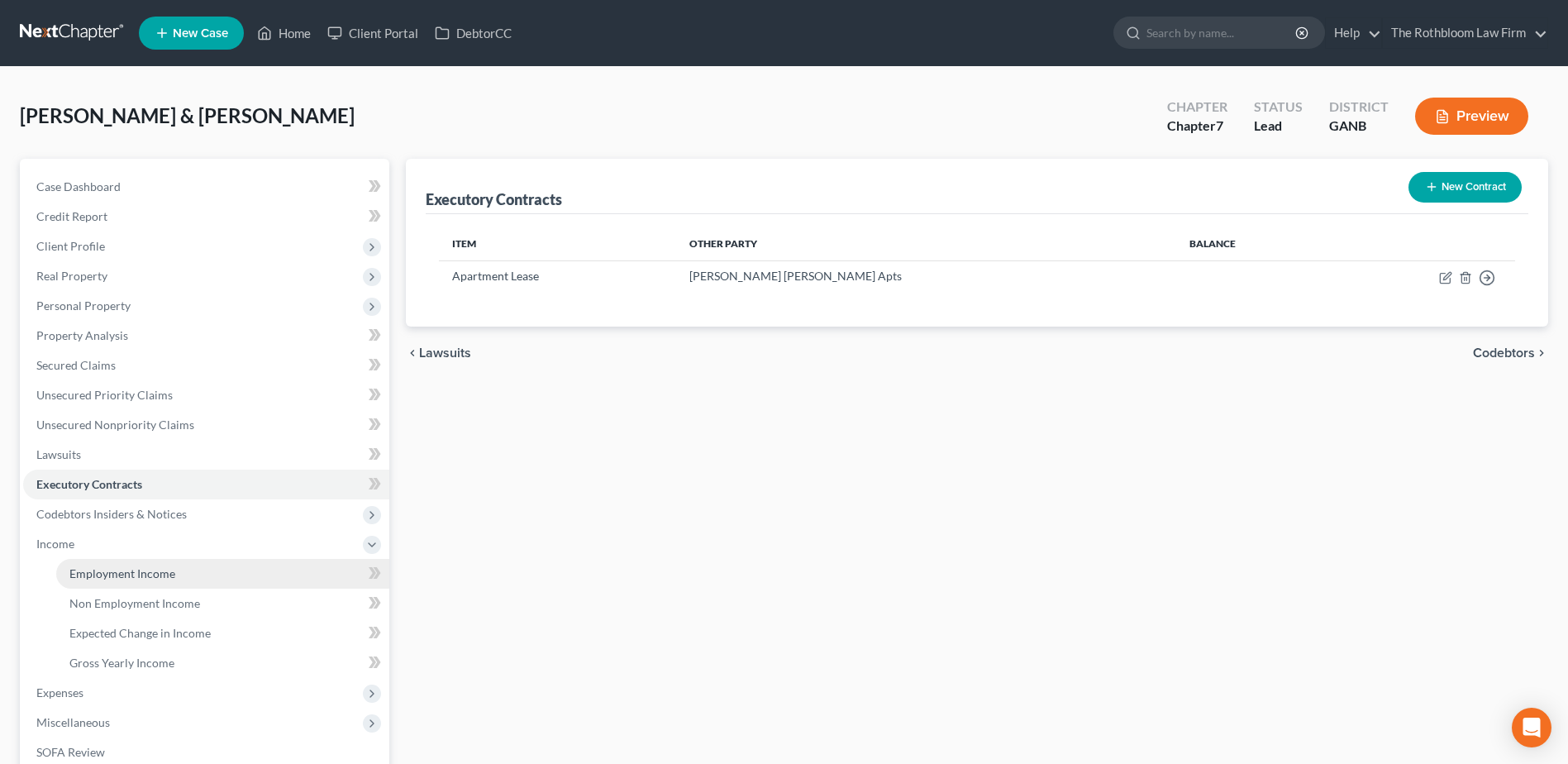
click at [130, 568] on span "Employment Income" at bounding box center [122, 573] width 106 height 14
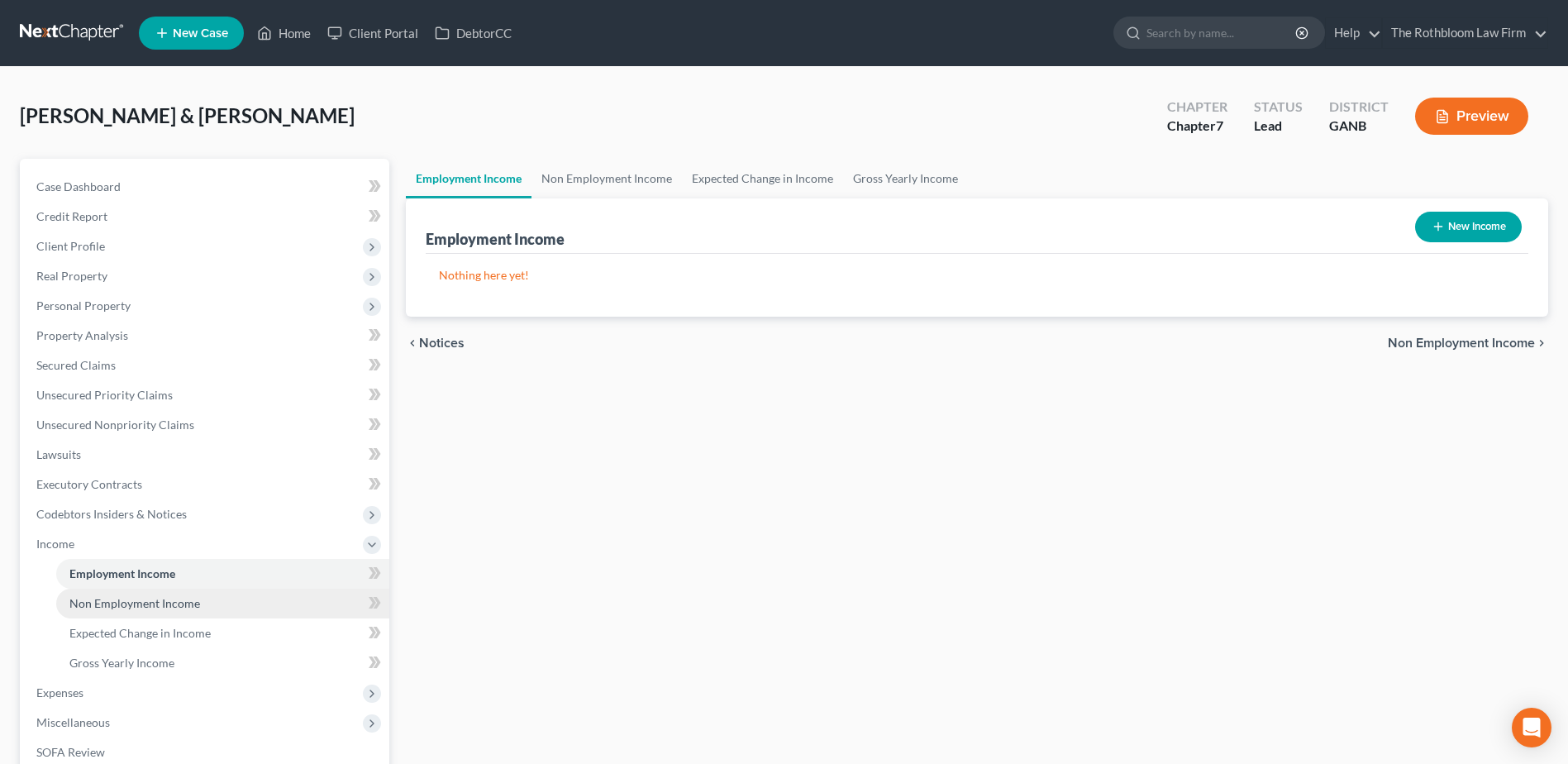
click at [145, 606] on span "Non Employment Income" at bounding box center [135, 603] width 131 height 14
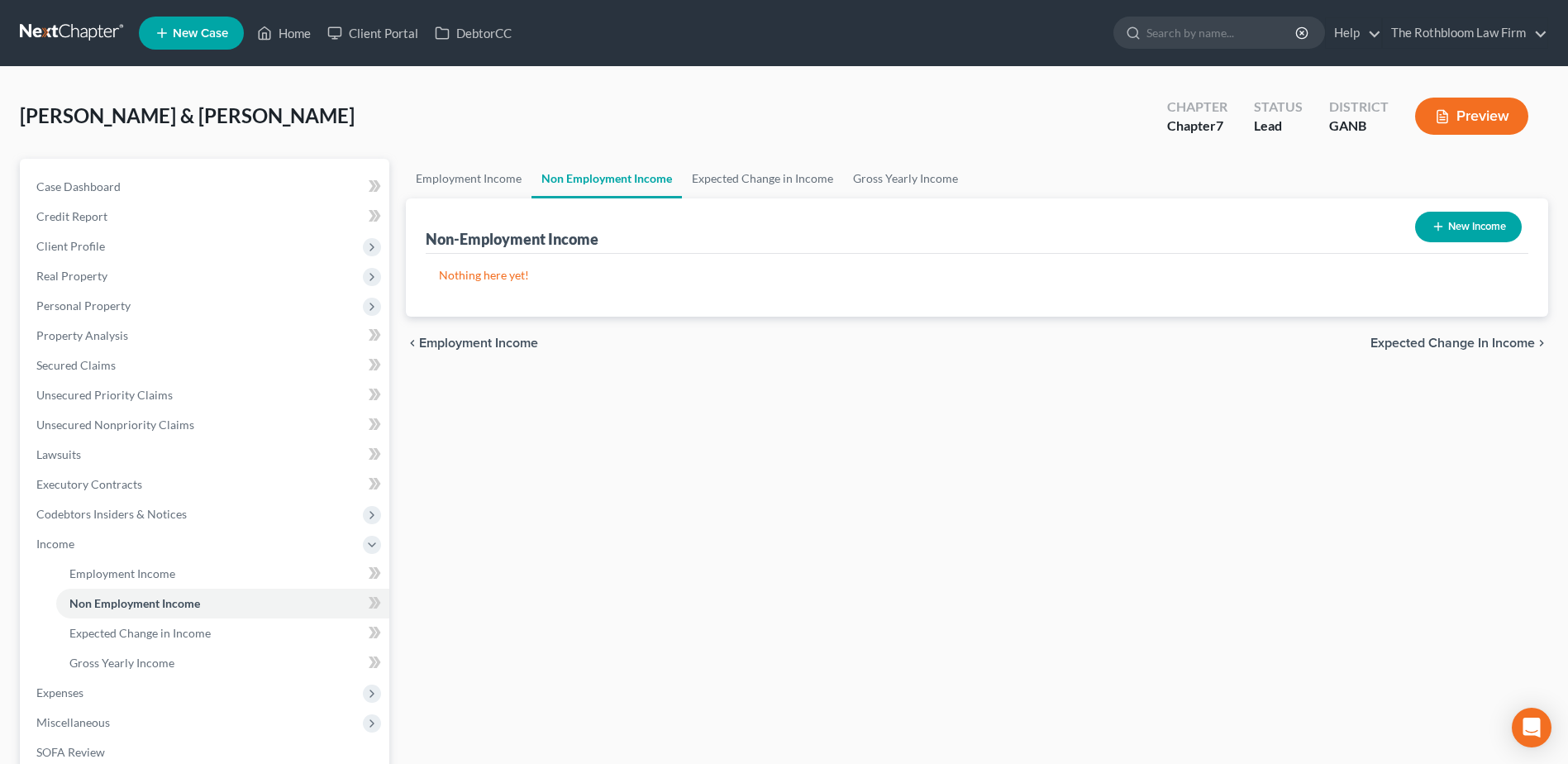
click at [1436, 233] on icon "button" at bounding box center [1438, 226] width 13 height 13
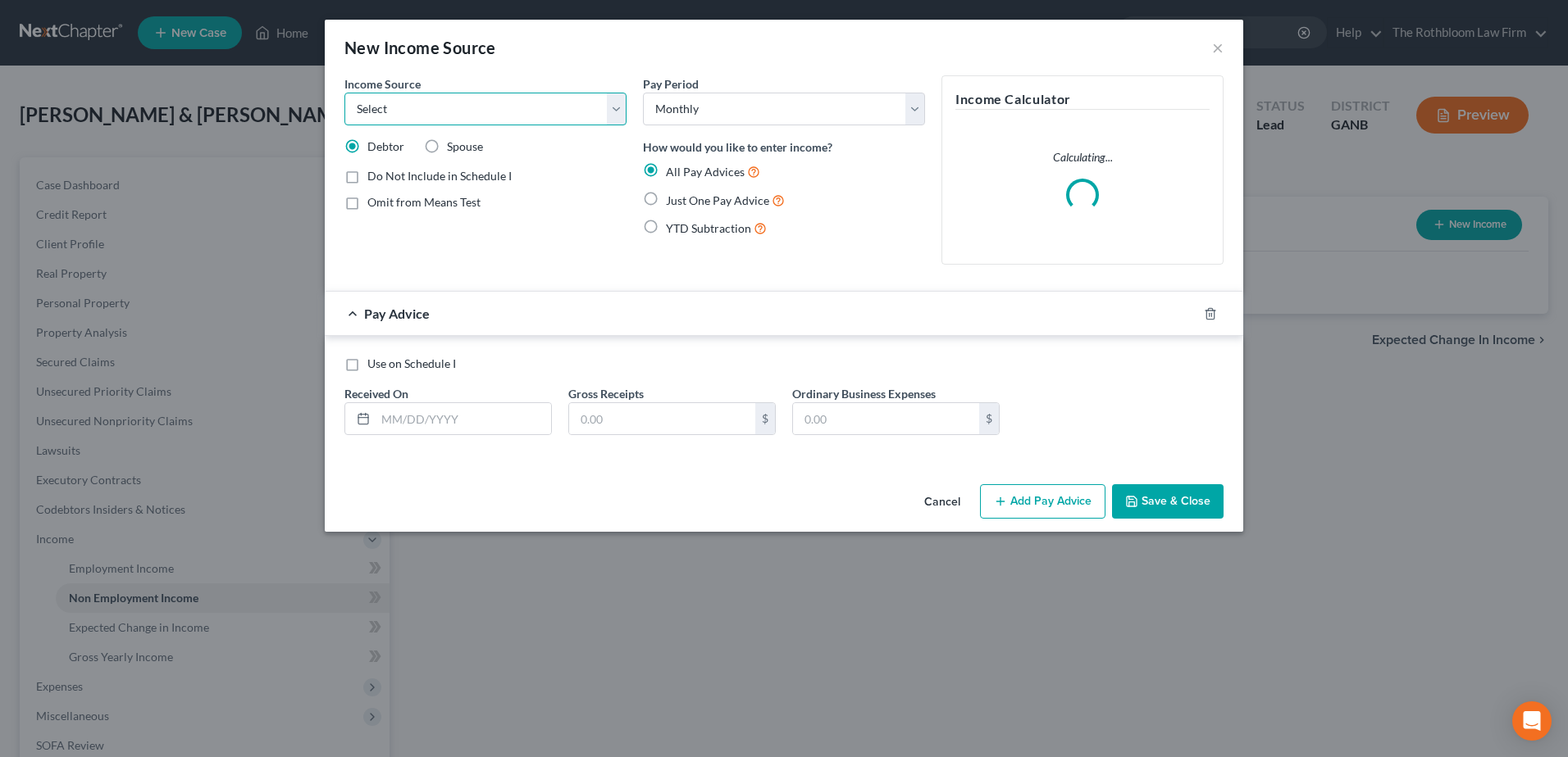
click at [413, 108] on select "Select Unemployment Disability (from employer) Pension Retirement Social Securi…" at bounding box center [485, 108] width 282 height 32
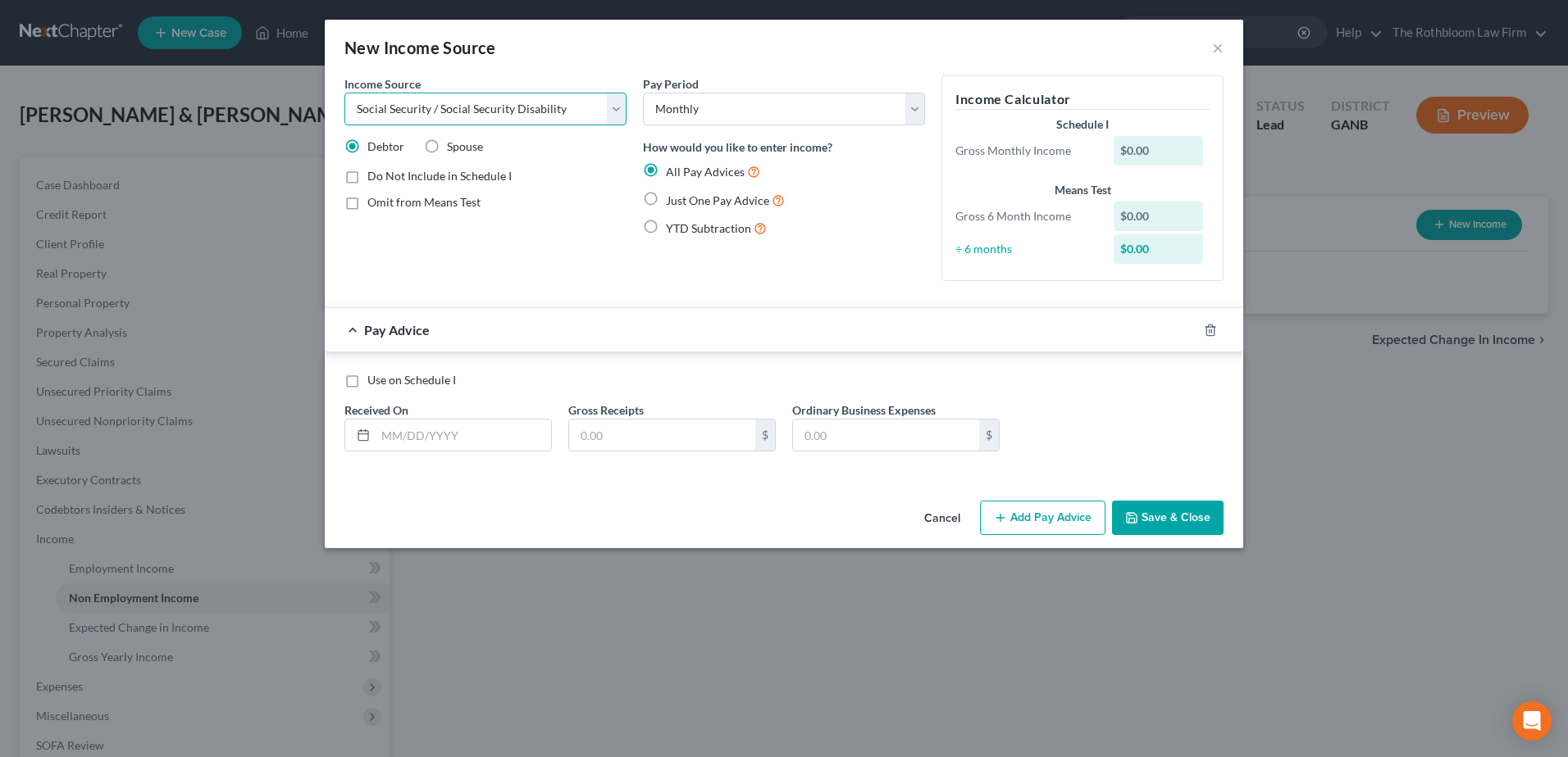
click at [344, 92] on select "Select Unemployment Disability (from employer) Pension Retirement Social Securi…" at bounding box center [485, 108] width 282 height 32
click at [666, 204] on label "Just One Pay Advice" at bounding box center [725, 200] width 119 height 19
click at [672, 202] on input "Just One Pay Advice" at bounding box center [677, 196] width 11 height 11
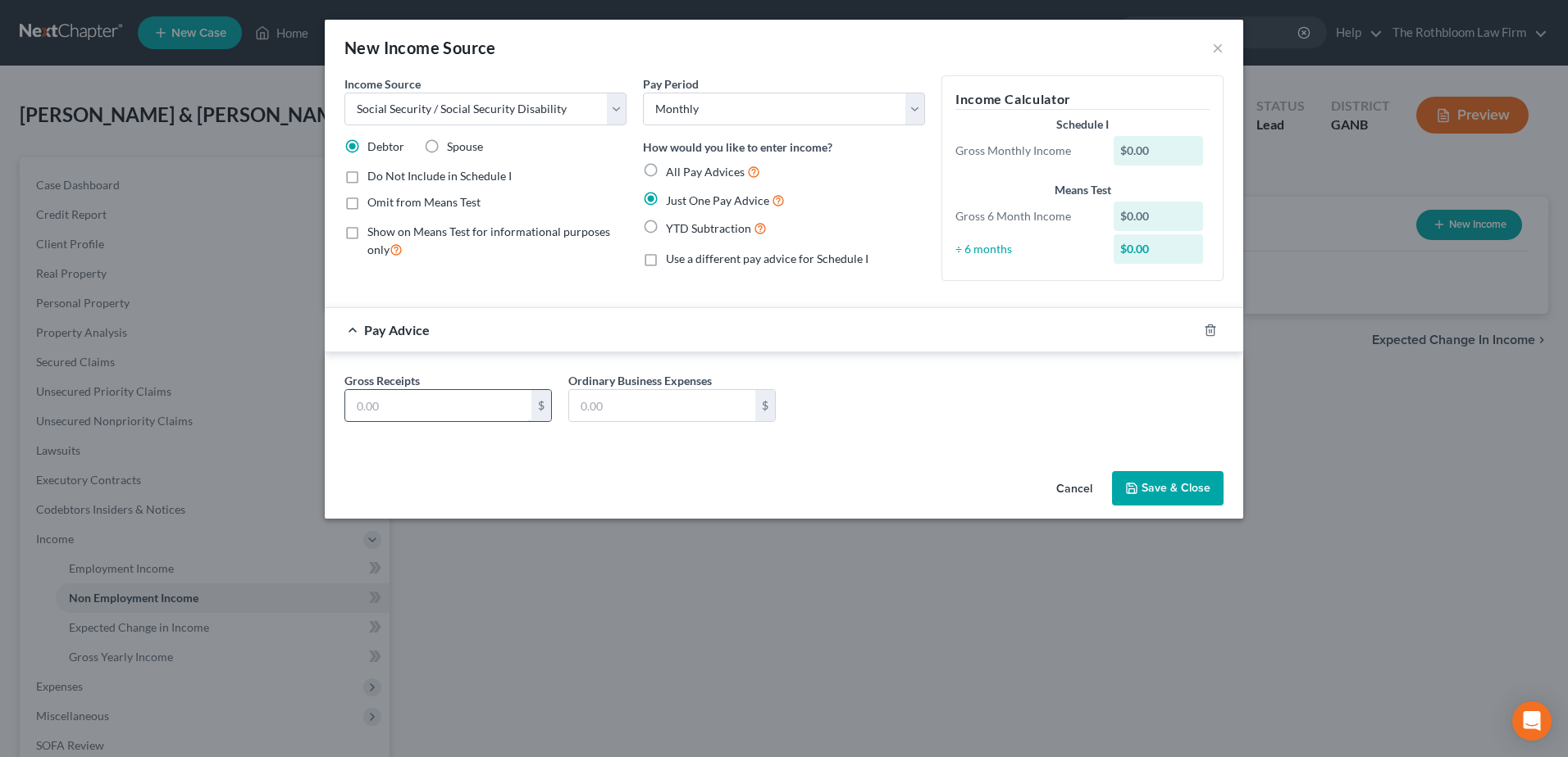
drag, startPoint x: 392, startPoint y: 411, endPoint x: 392, endPoint y: 401, distance: 10.0
click at [392, 411] on input "text" at bounding box center [438, 406] width 186 height 31
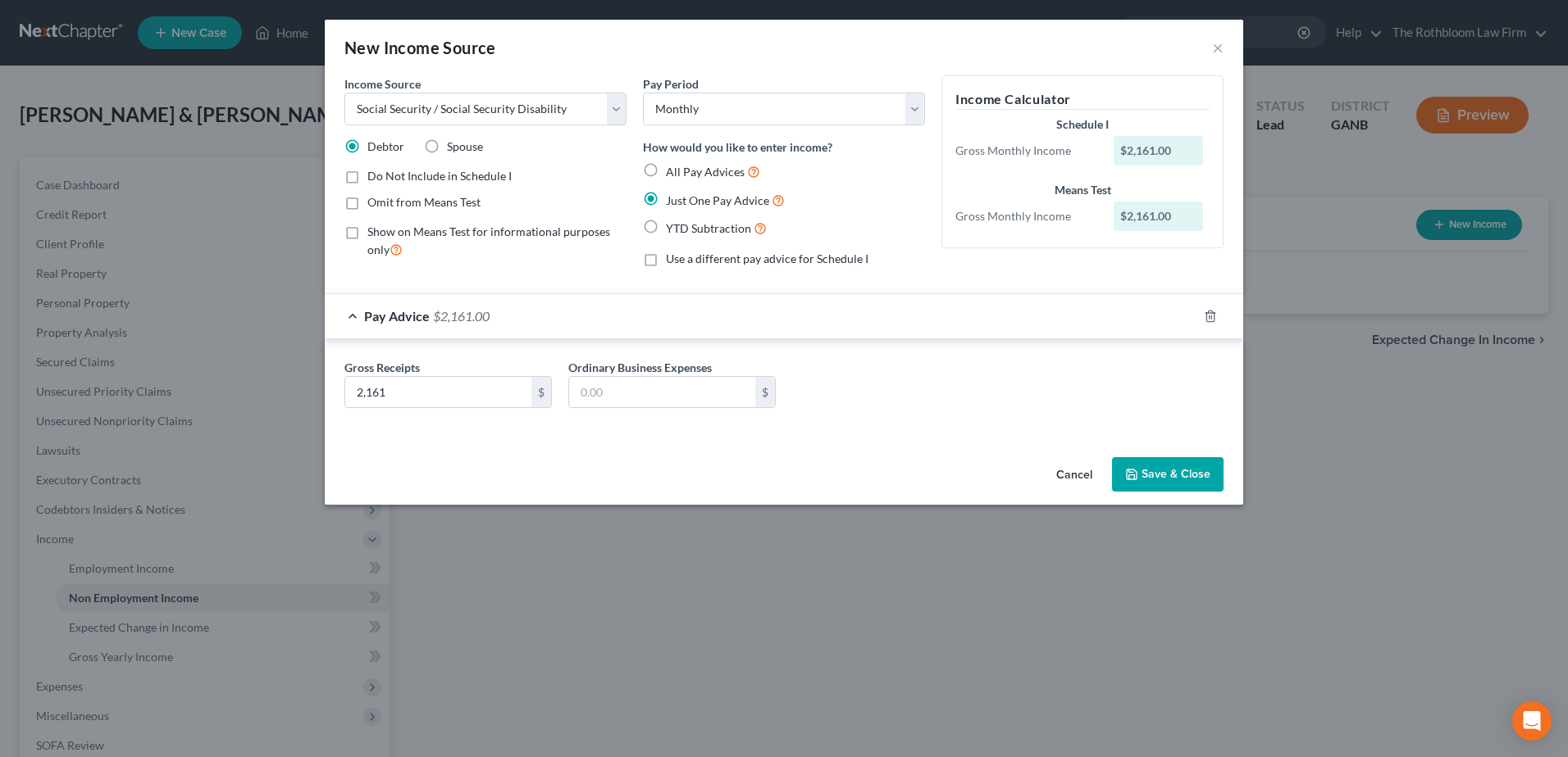
click at [1139, 488] on button "Save & Close" at bounding box center [1167, 474] width 111 height 34
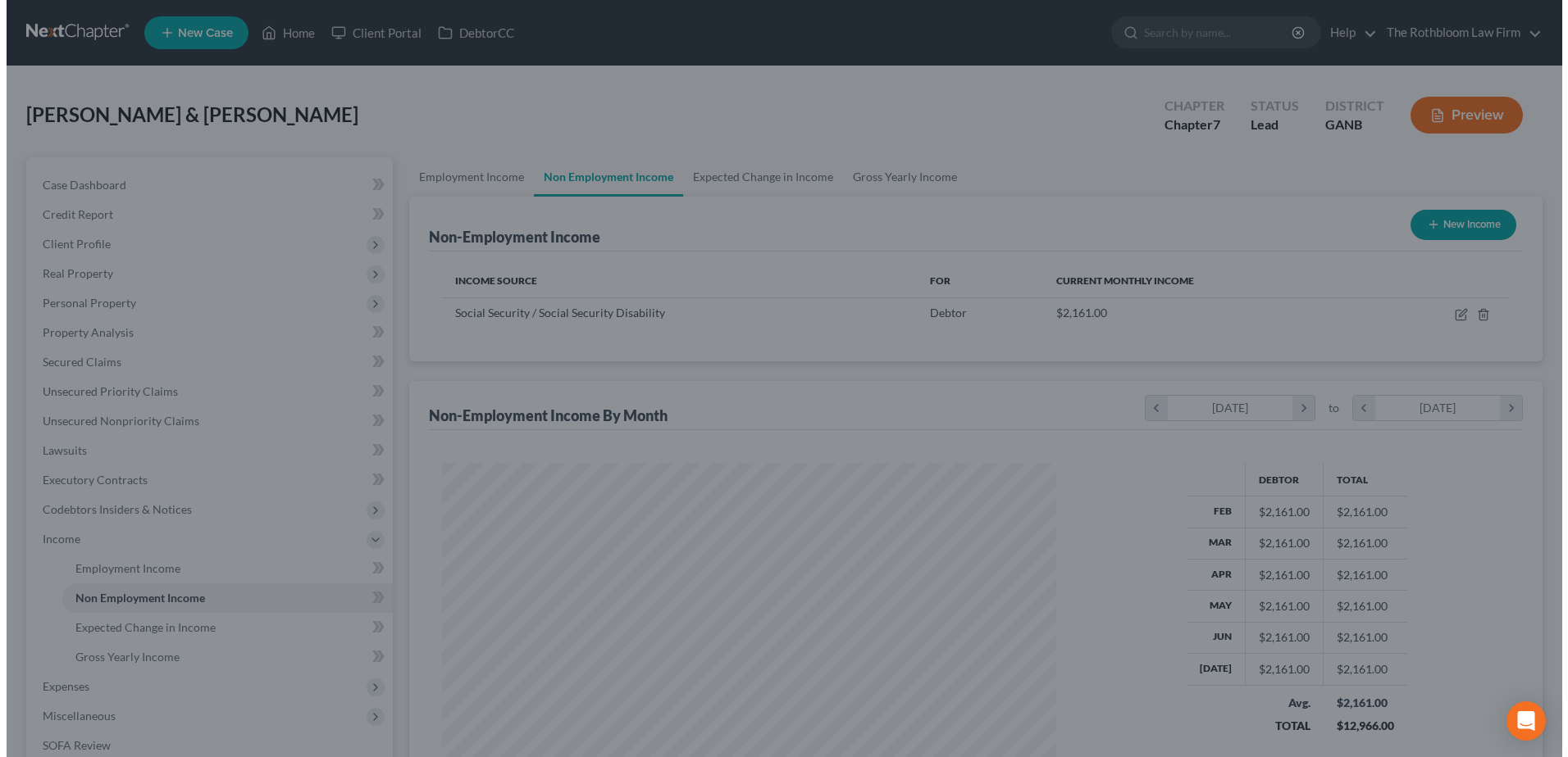
scroll to position [819059, 819197]
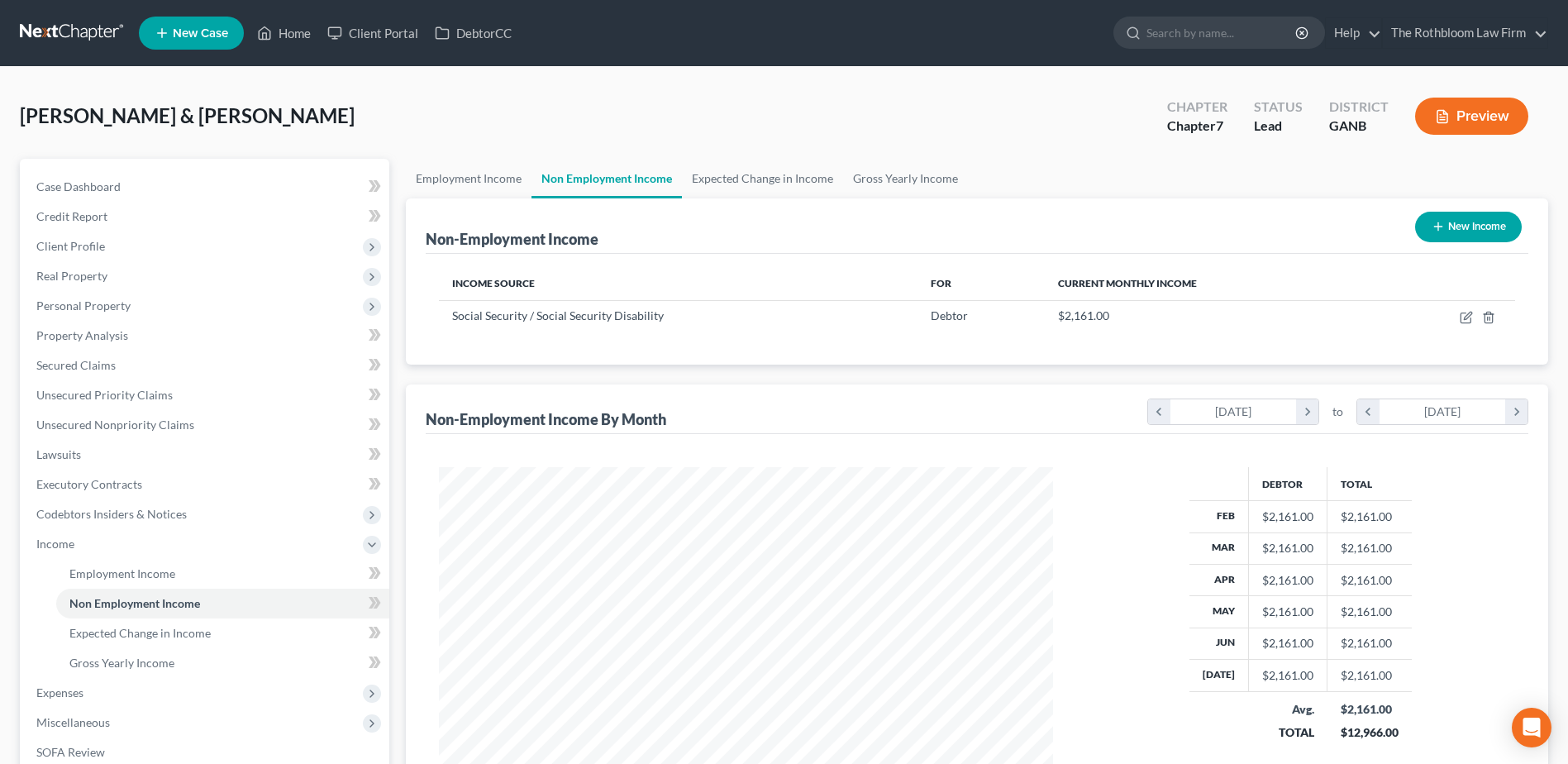
click at [1472, 229] on button "New Income" at bounding box center [1469, 226] width 107 height 31
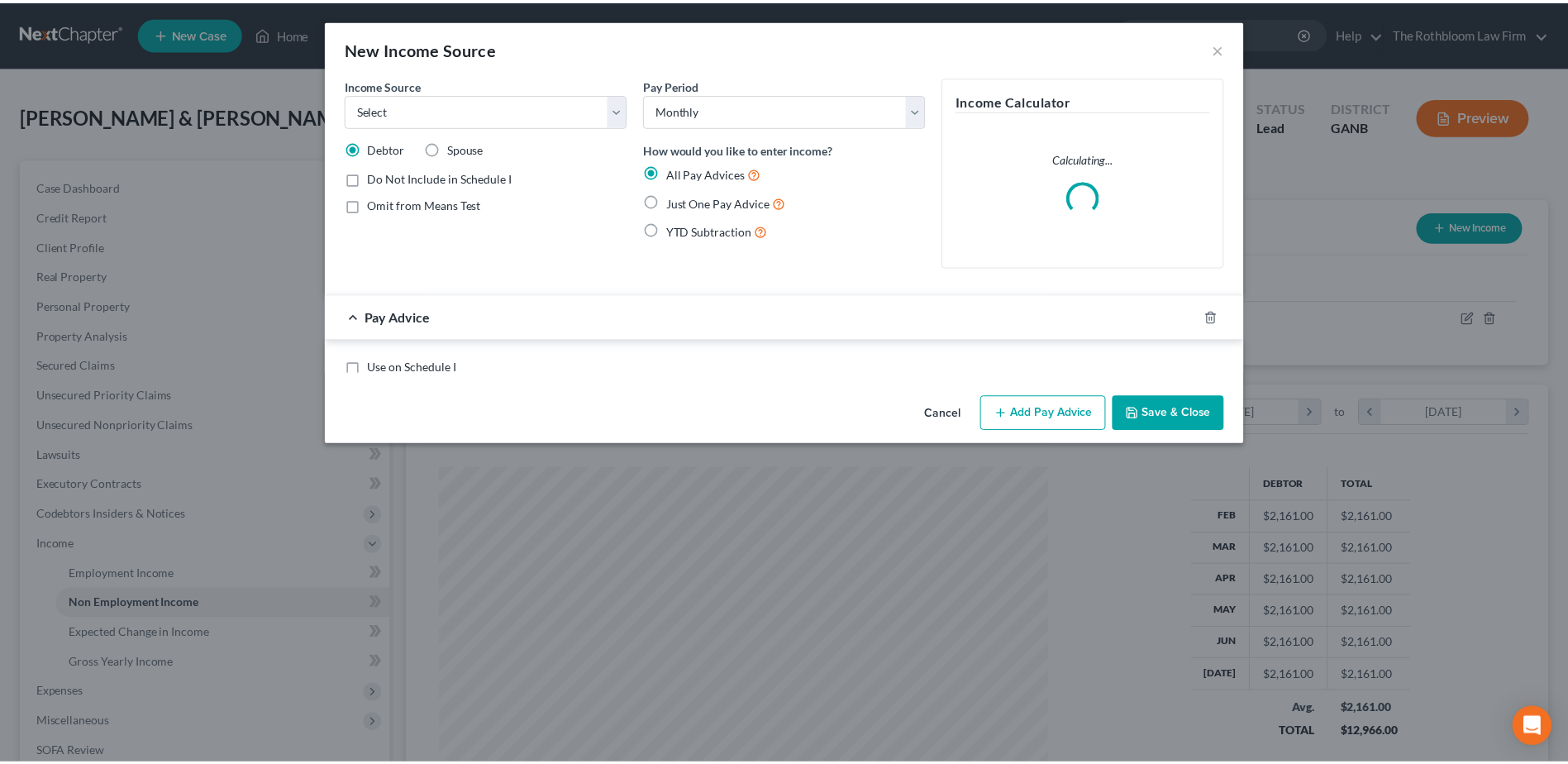
scroll to position [310, 653]
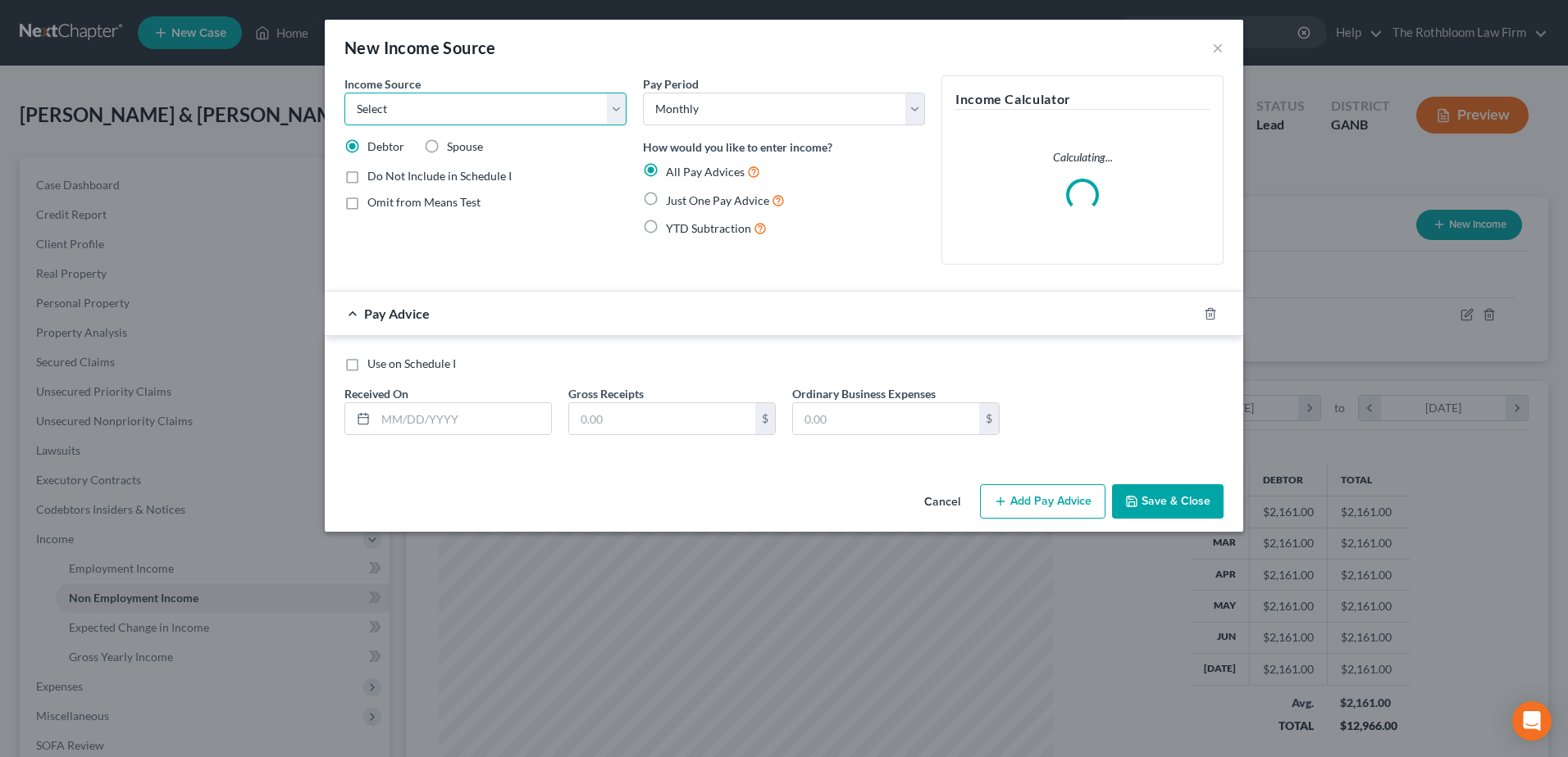
click at [441, 109] on select "Select Unemployment Disability (from employer) Pension Retirement Social Securi…" at bounding box center [485, 108] width 282 height 32
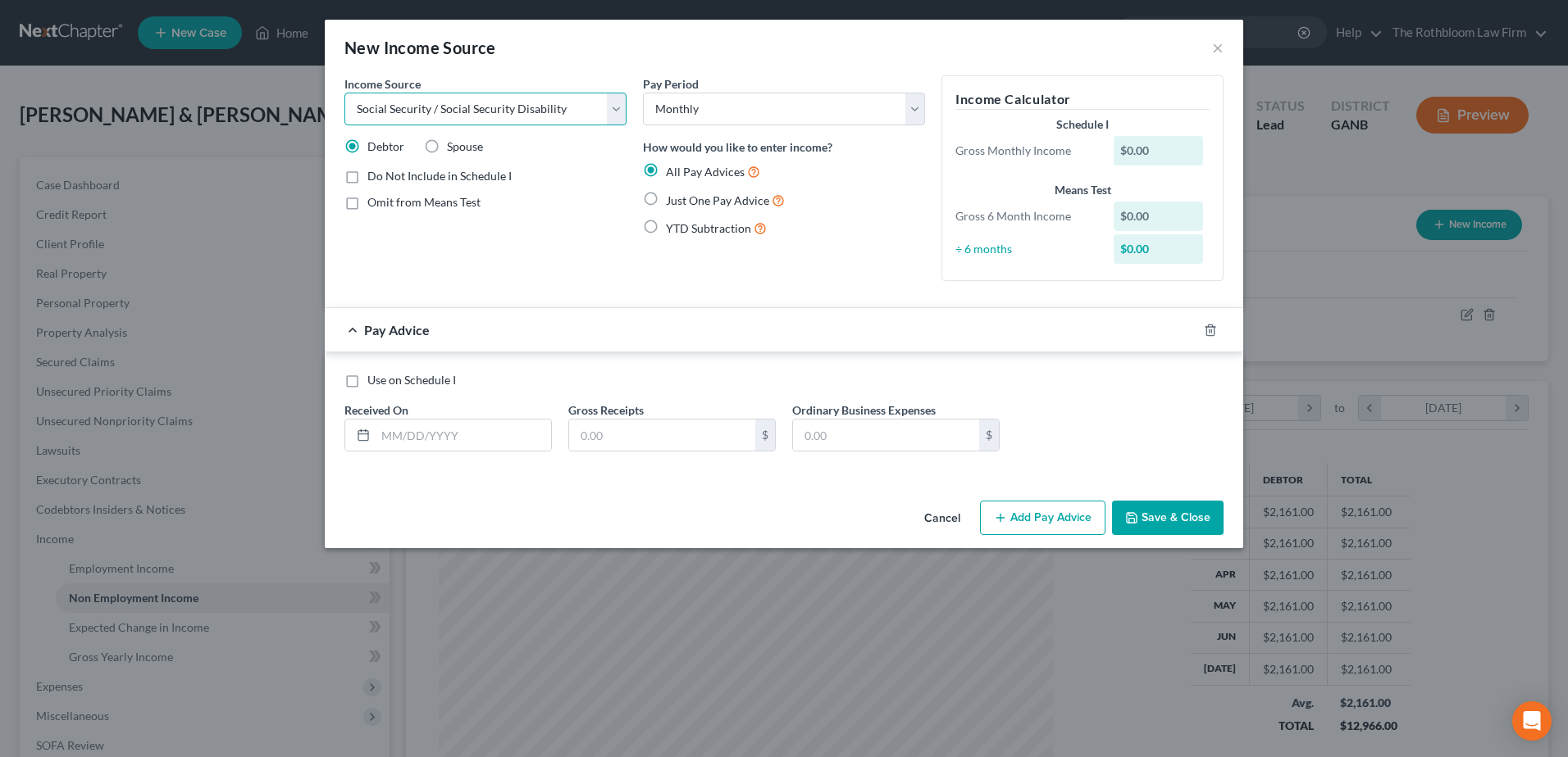
click at [344, 92] on select "Select Unemployment Disability (from employer) Pension Retirement Social Securi…" at bounding box center [485, 108] width 282 height 32
click at [416, 437] on input "text" at bounding box center [463, 436] width 175 height 31
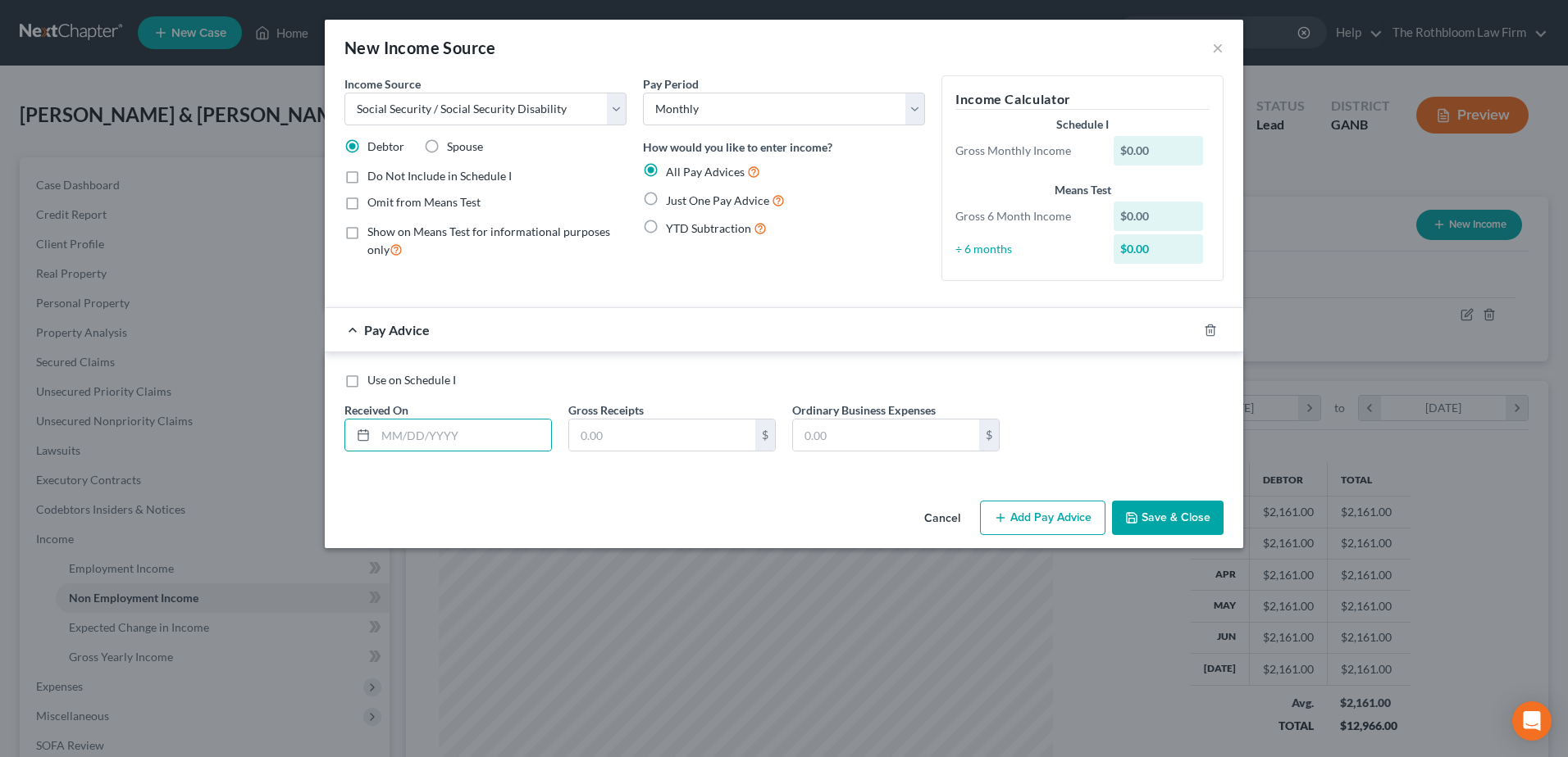
drag, startPoint x: 651, startPoint y: 200, endPoint x: 647, endPoint y: 282, distance: 82.1
click at [666, 200] on label "Just One Pay Advice" at bounding box center [725, 200] width 119 height 19
click at [672, 200] on input "Just One Pay Advice" at bounding box center [677, 196] width 11 height 11
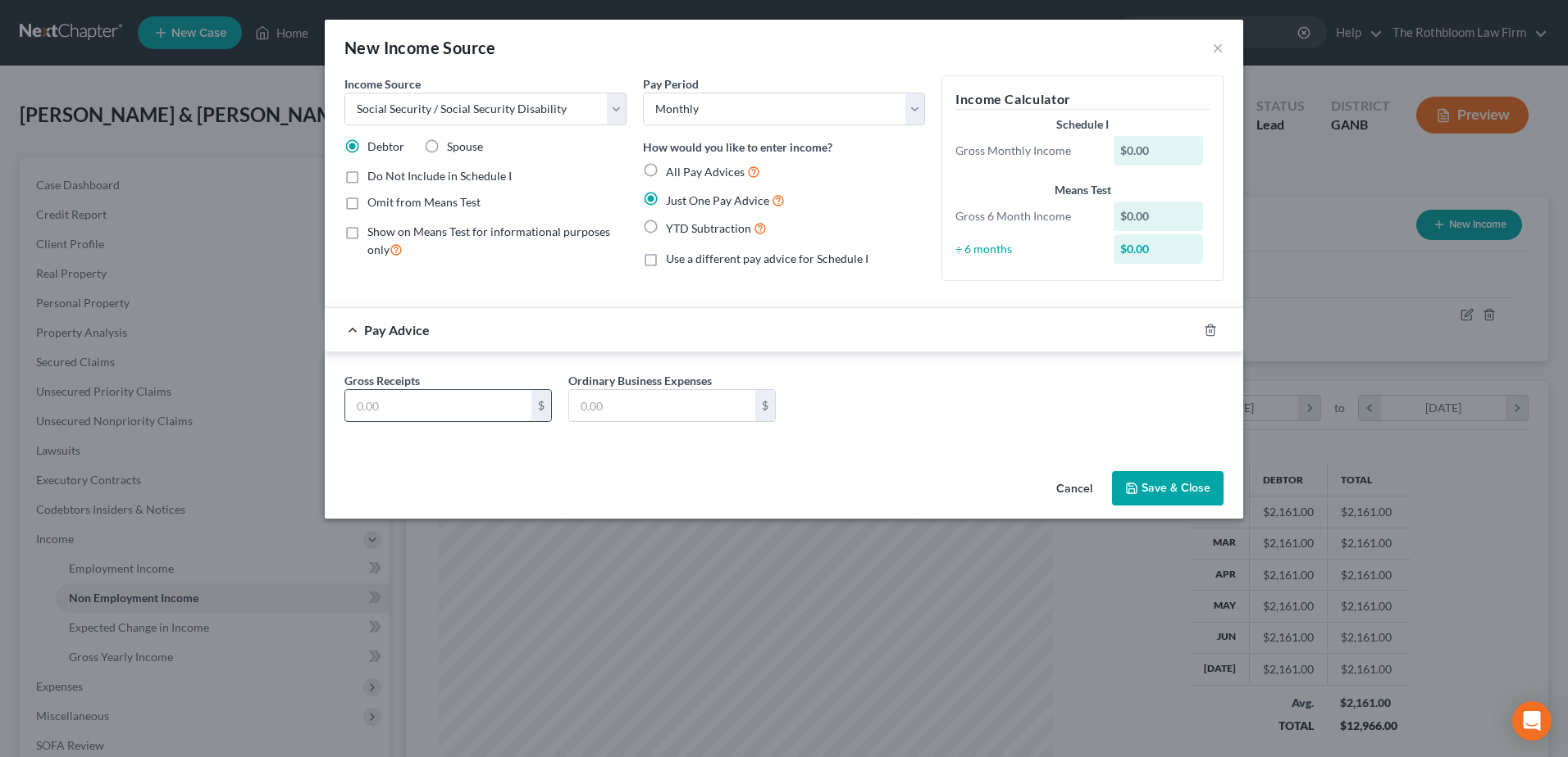
click at [399, 410] on input "text" at bounding box center [438, 406] width 186 height 31
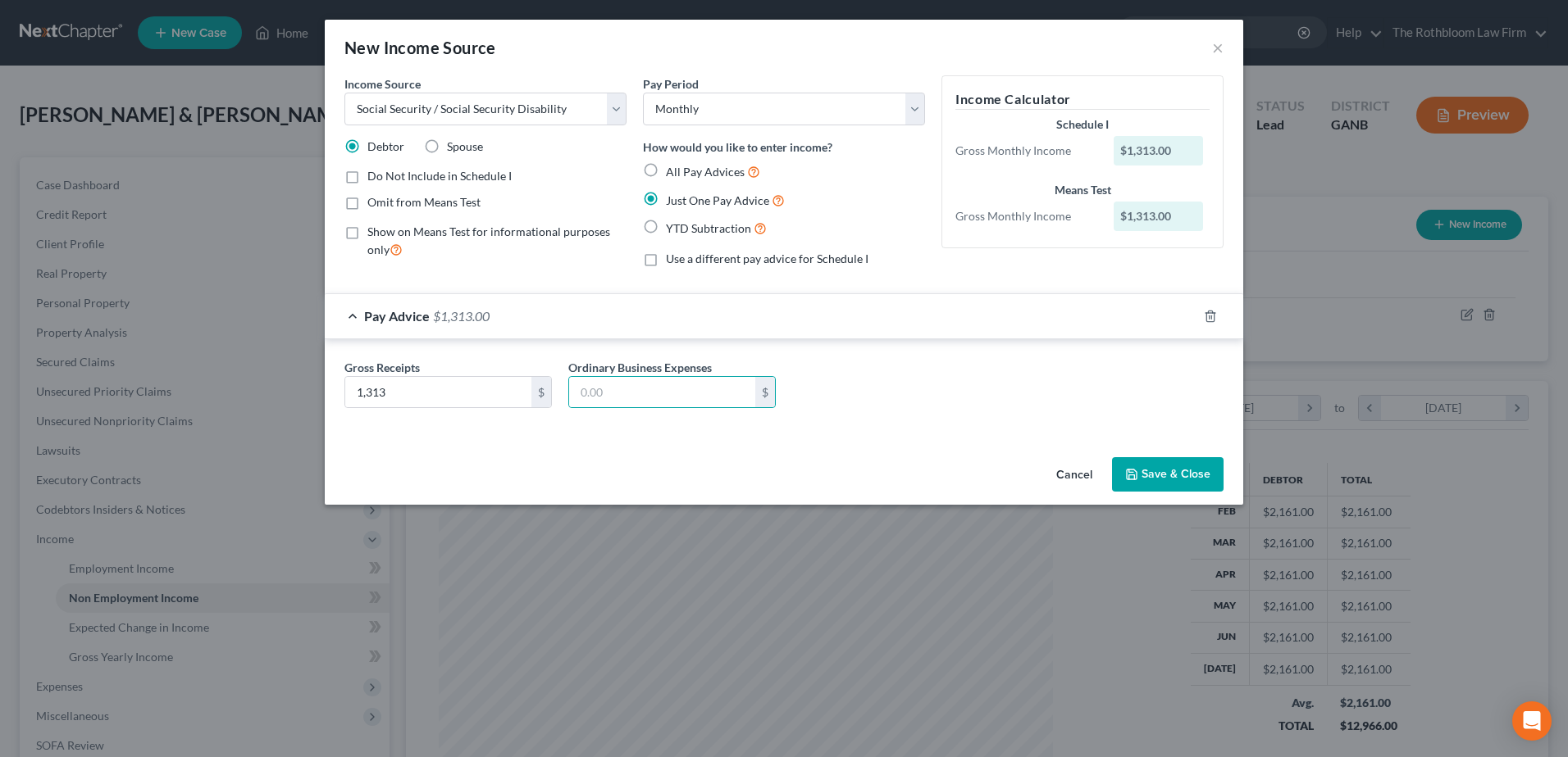
click at [447, 146] on label "Spouse" at bounding box center [464, 146] width 36 height 17
click at [453, 146] on input "Spouse" at bounding box center [458, 144] width 11 height 11
click at [1178, 477] on button "Save & Close" at bounding box center [1167, 474] width 111 height 34
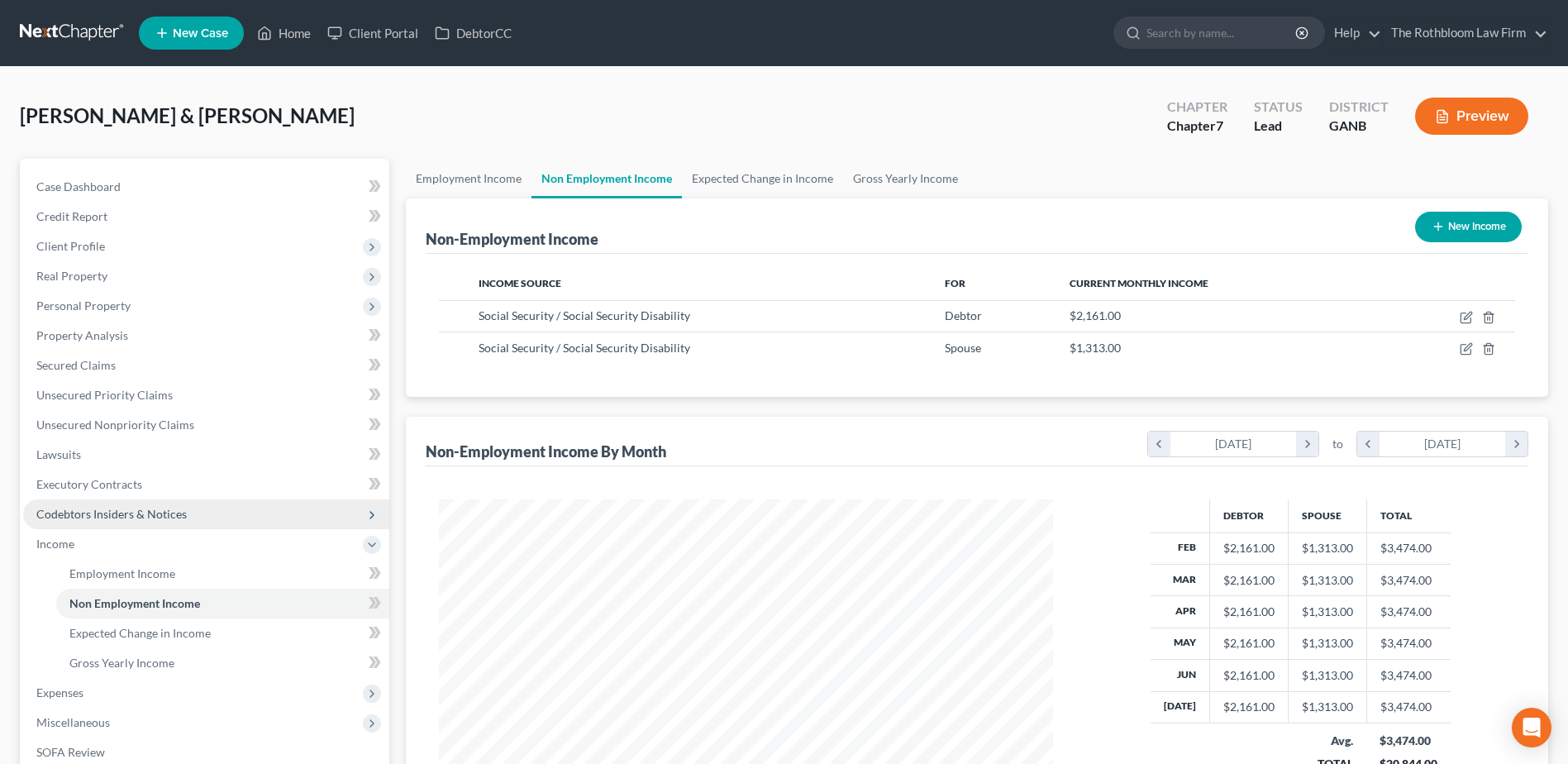
scroll to position [264, 0]
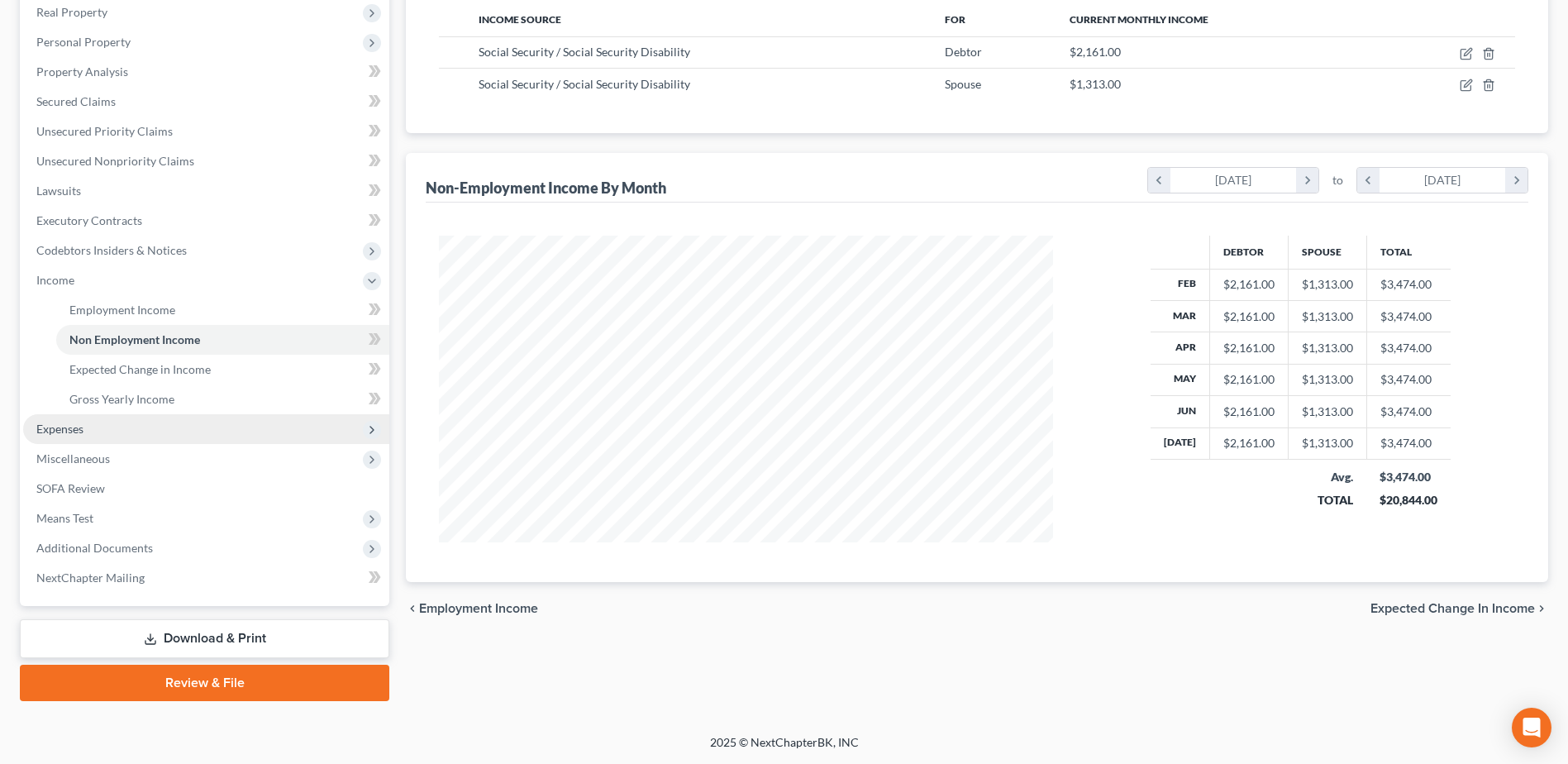
click at [96, 430] on span "Expenses" at bounding box center [205, 430] width 366 height 30
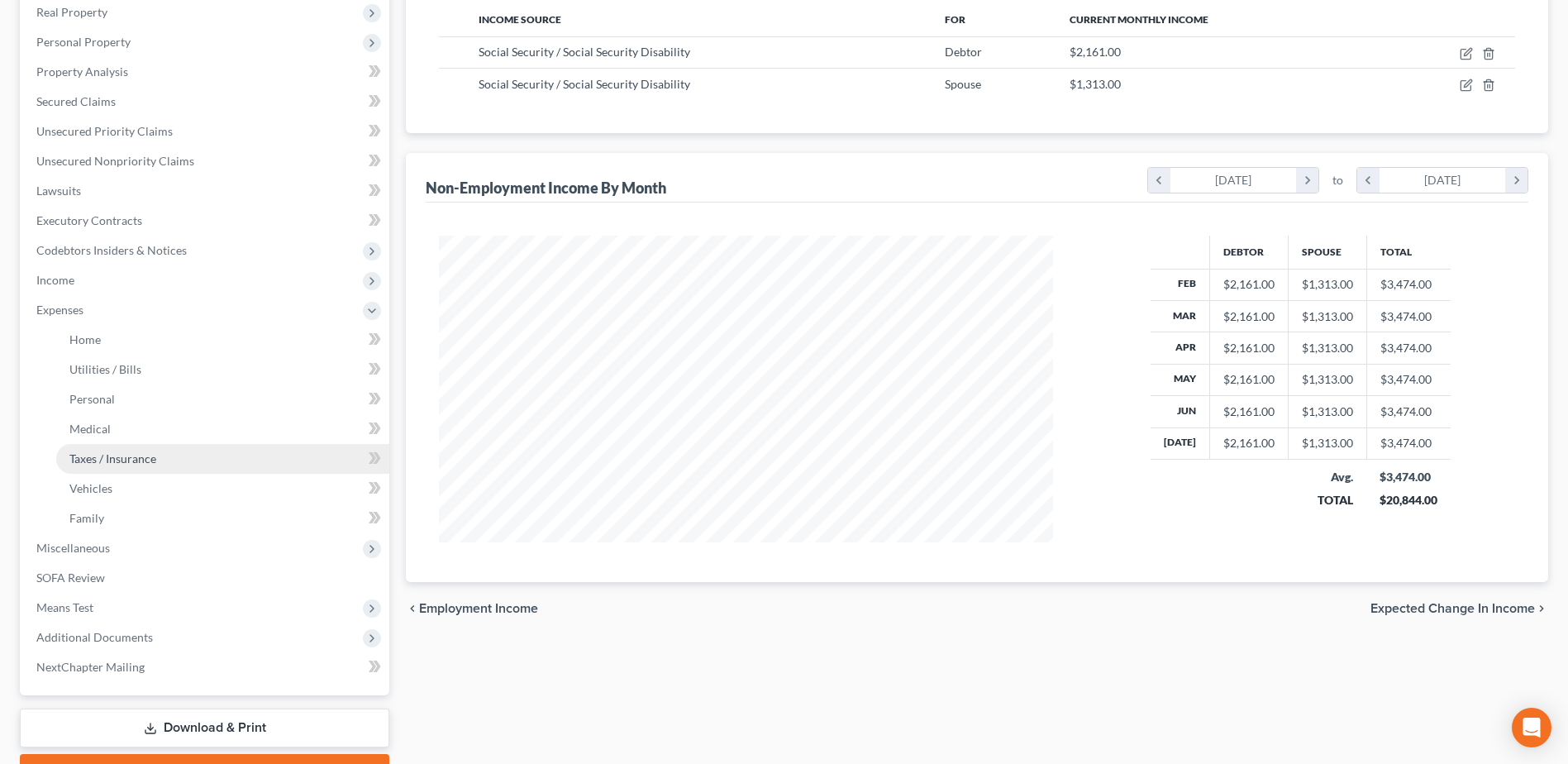
click at [114, 459] on span "Taxes / Insurance" at bounding box center [113, 458] width 87 height 14
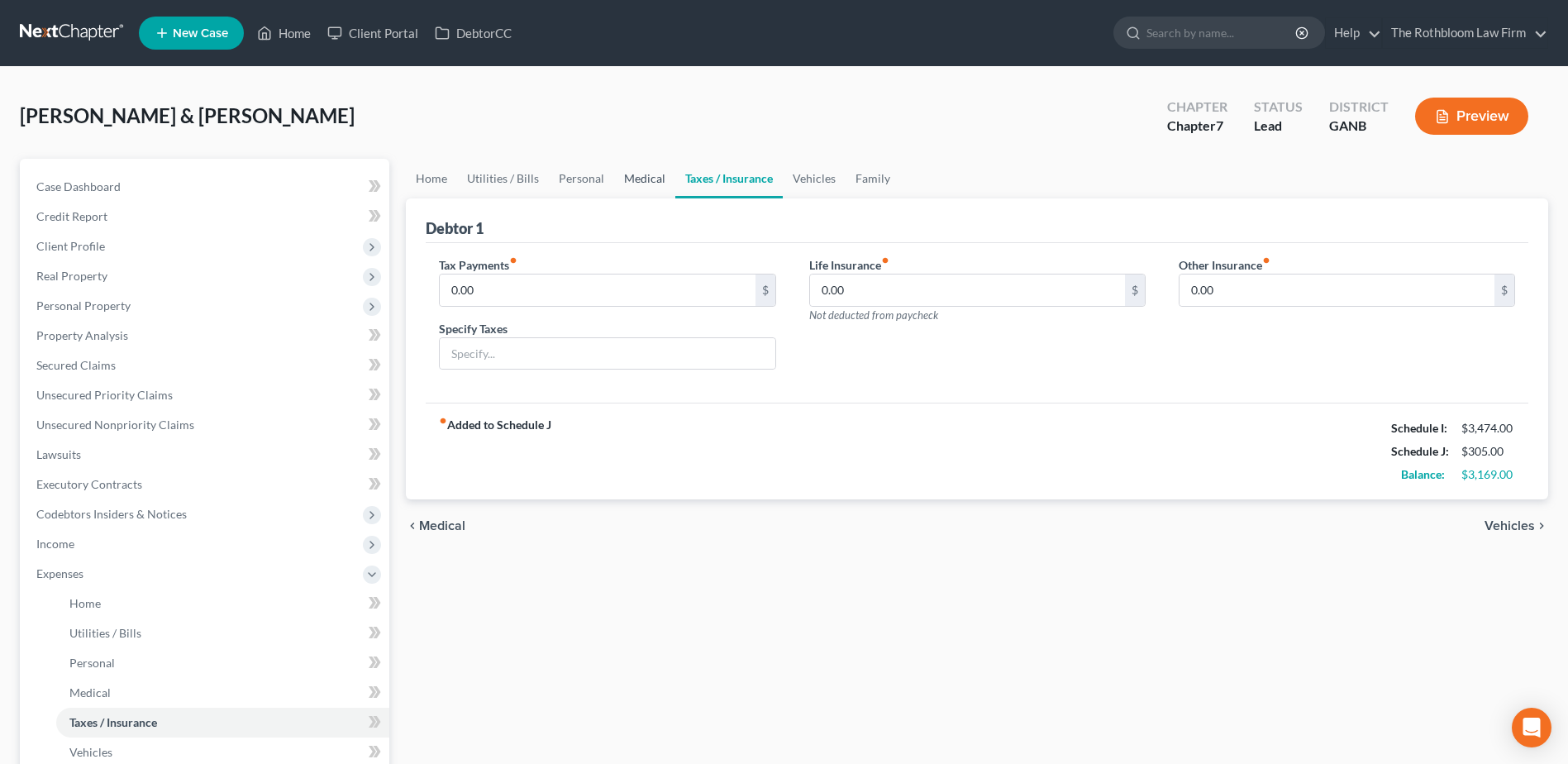
click at [639, 182] on link "Medical" at bounding box center [645, 179] width 61 height 40
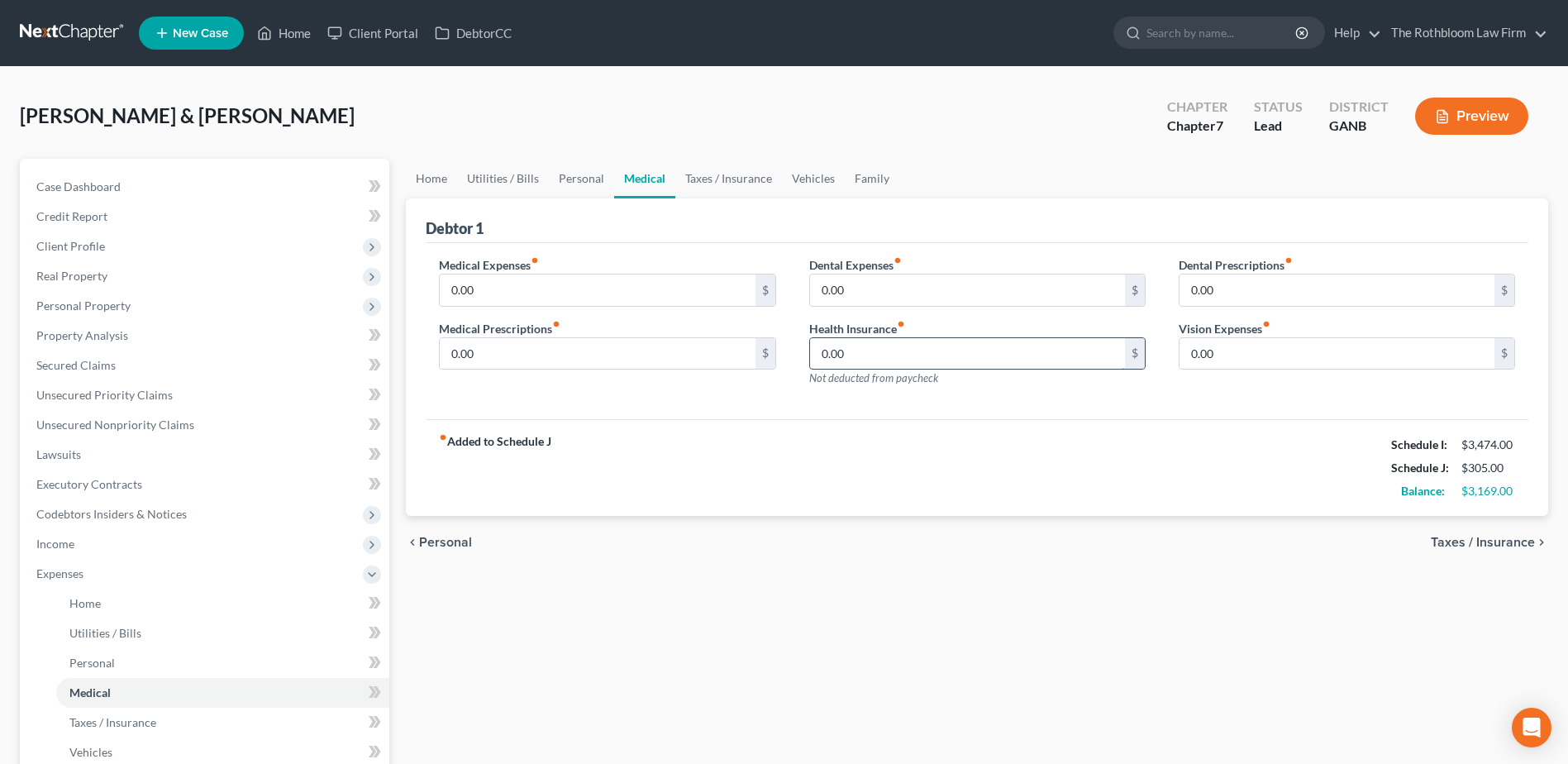
click at [860, 350] on input "0.00" at bounding box center [968, 354] width 315 height 32
click at [864, 279] on input "0.00" at bounding box center [968, 291] width 315 height 32
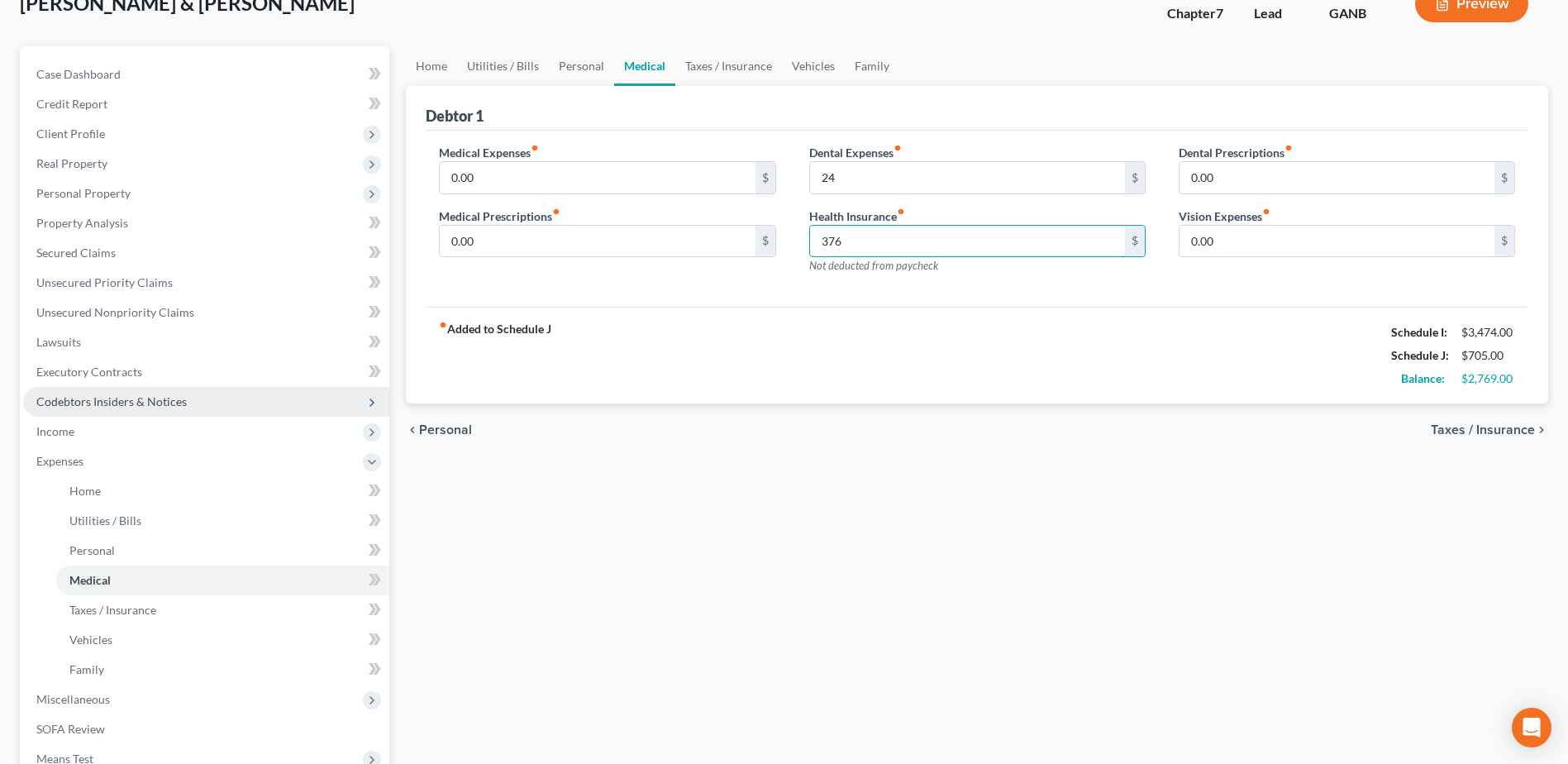
scroll to position [353, 0]
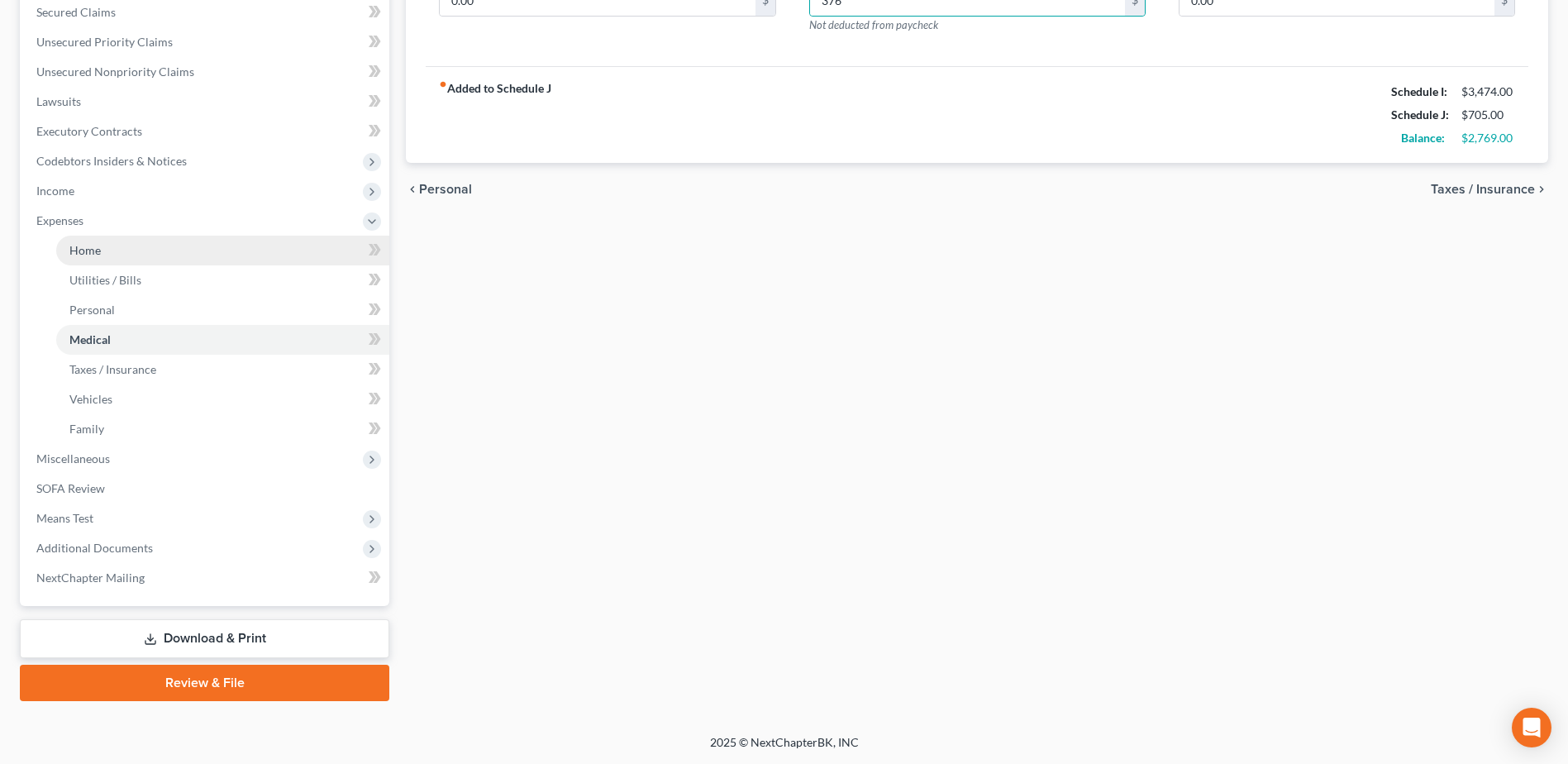
click at [129, 257] on link "Home" at bounding box center [223, 251] width 333 height 30
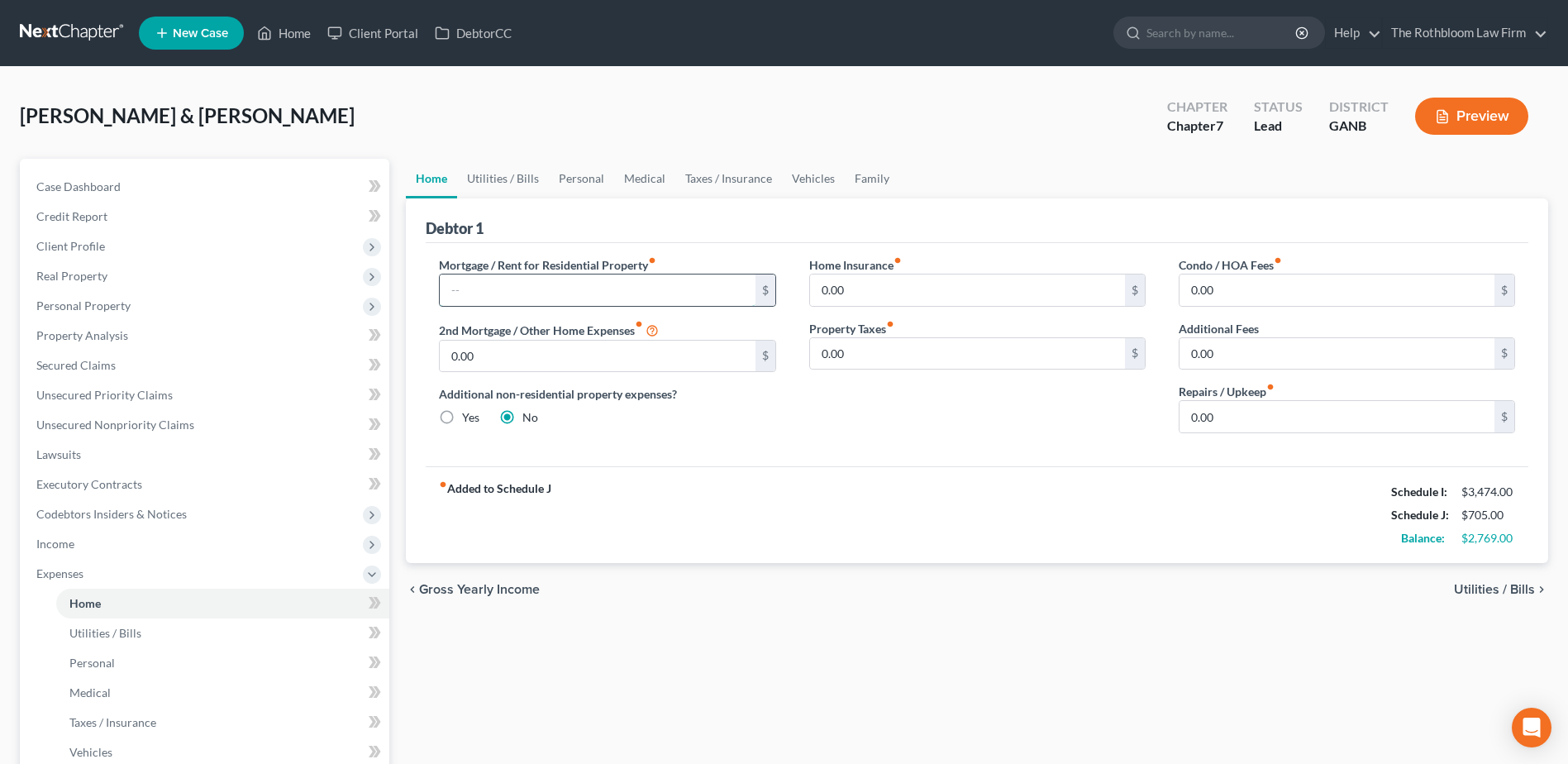
click at [509, 286] on input "text" at bounding box center [597, 291] width 315 height 32
click at [902, 282] on input "0.00" at bounding box center [968, 291] width 315 height 32
click at [495, 173] on link "Utilities / Bills" at bounding box center [503, 179] width 92 height 40
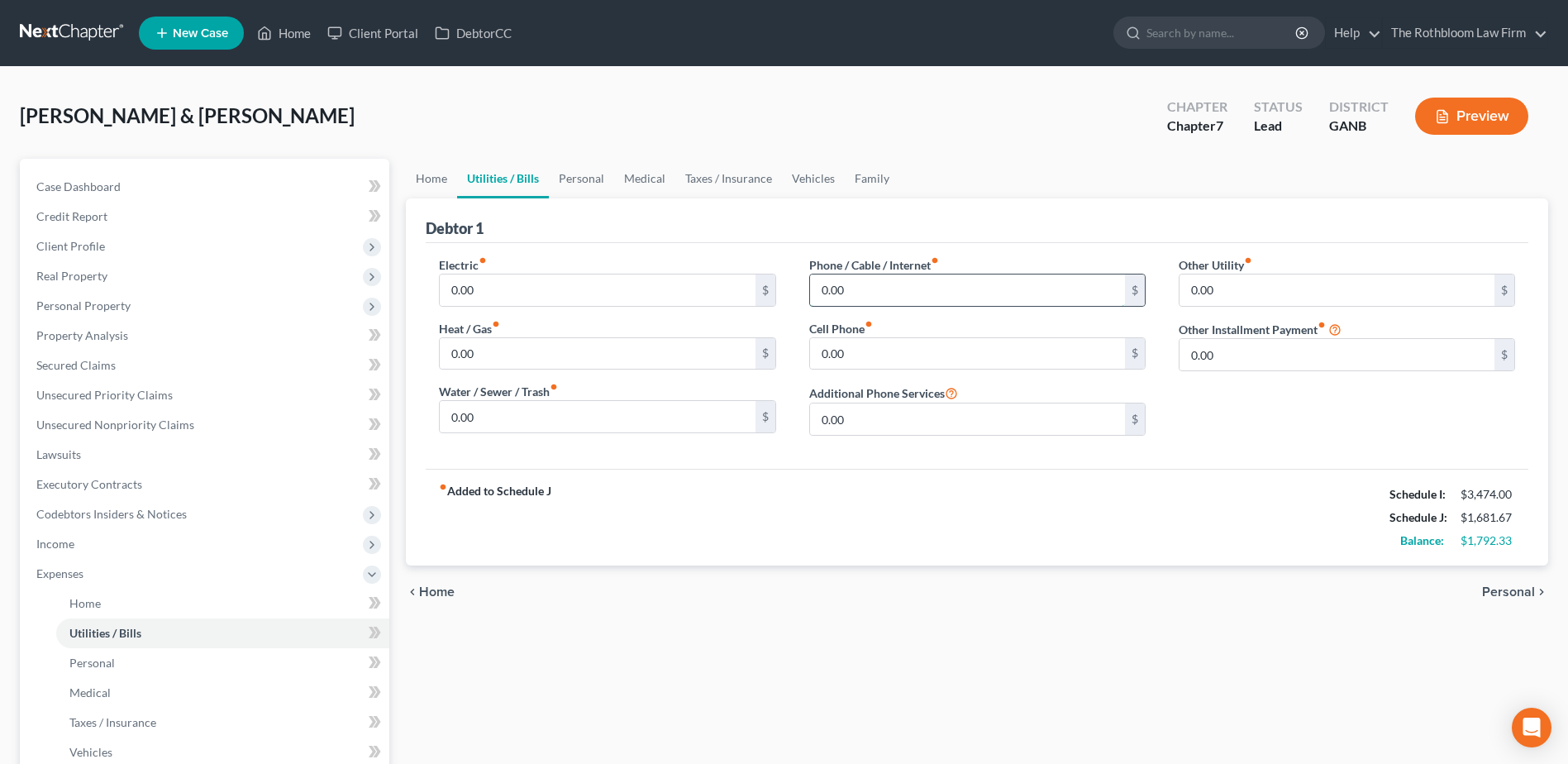
click at [865, 291] on input "0.00" at bounding box center [968, 291] width 315 height 32
click at [882, 294] on input "65.25" at bounding box center [968, 291] width 315 height 32
click at [588, 182] on link "Personal" at bounding box center [581, 179] width 65 height 40
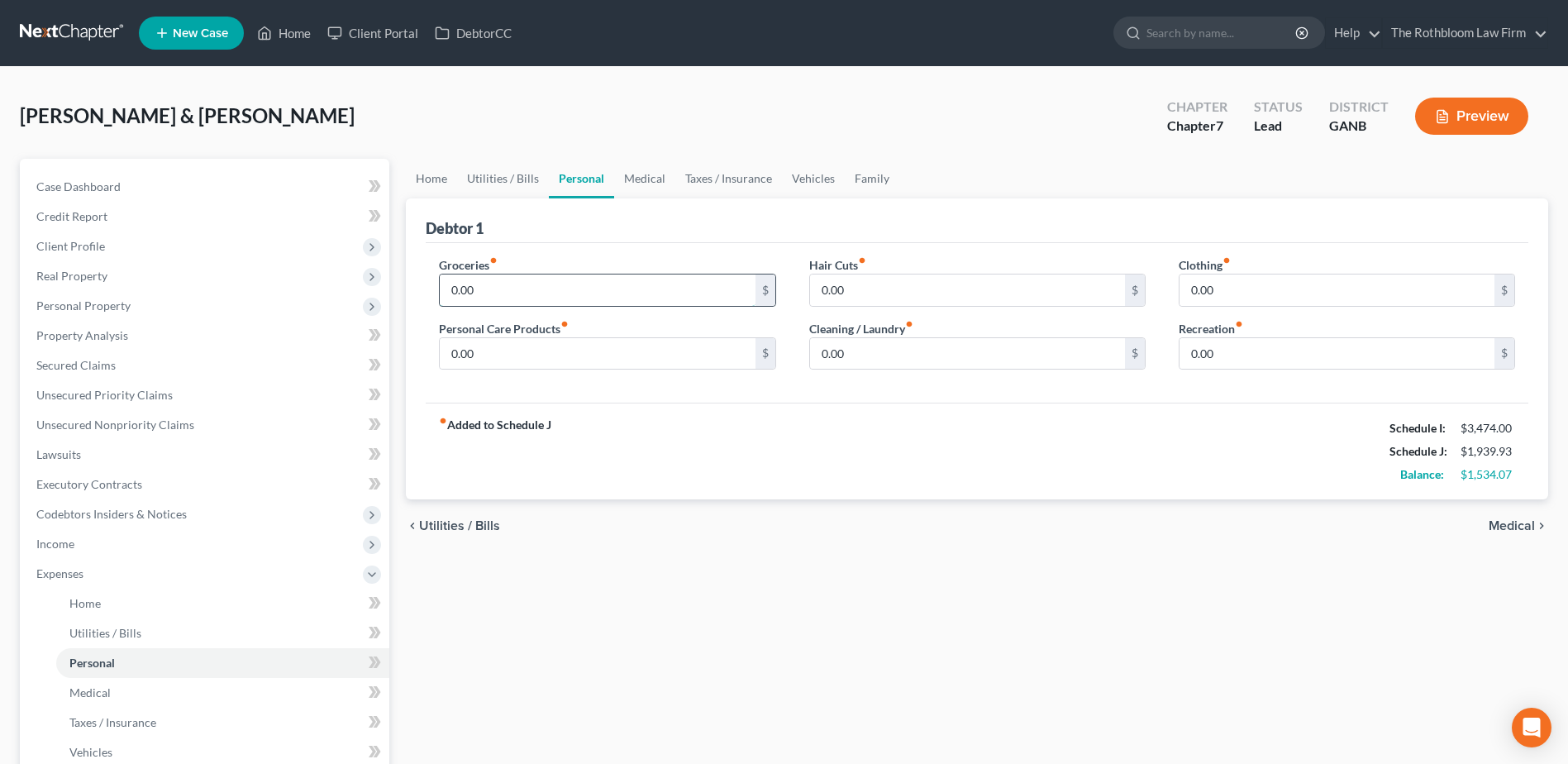
click at [495, 290] on input "0.00" at bounding box center [597, 291] width 315 height 32
click at [1223, 281] on input "0.00" at bounding box center [1337, 291] width 315 height 32
click at [835, 353] on input "0.00" at bounding box center [968, 354] width 315 height 32
drag, startPoint x: 655, startPoint y: 177, endPoint x: 578, endPoint y: 225, distance: 90.7
click at [655, 177] on link "Medical" at bounding box center [645, 179] width 61 height 40
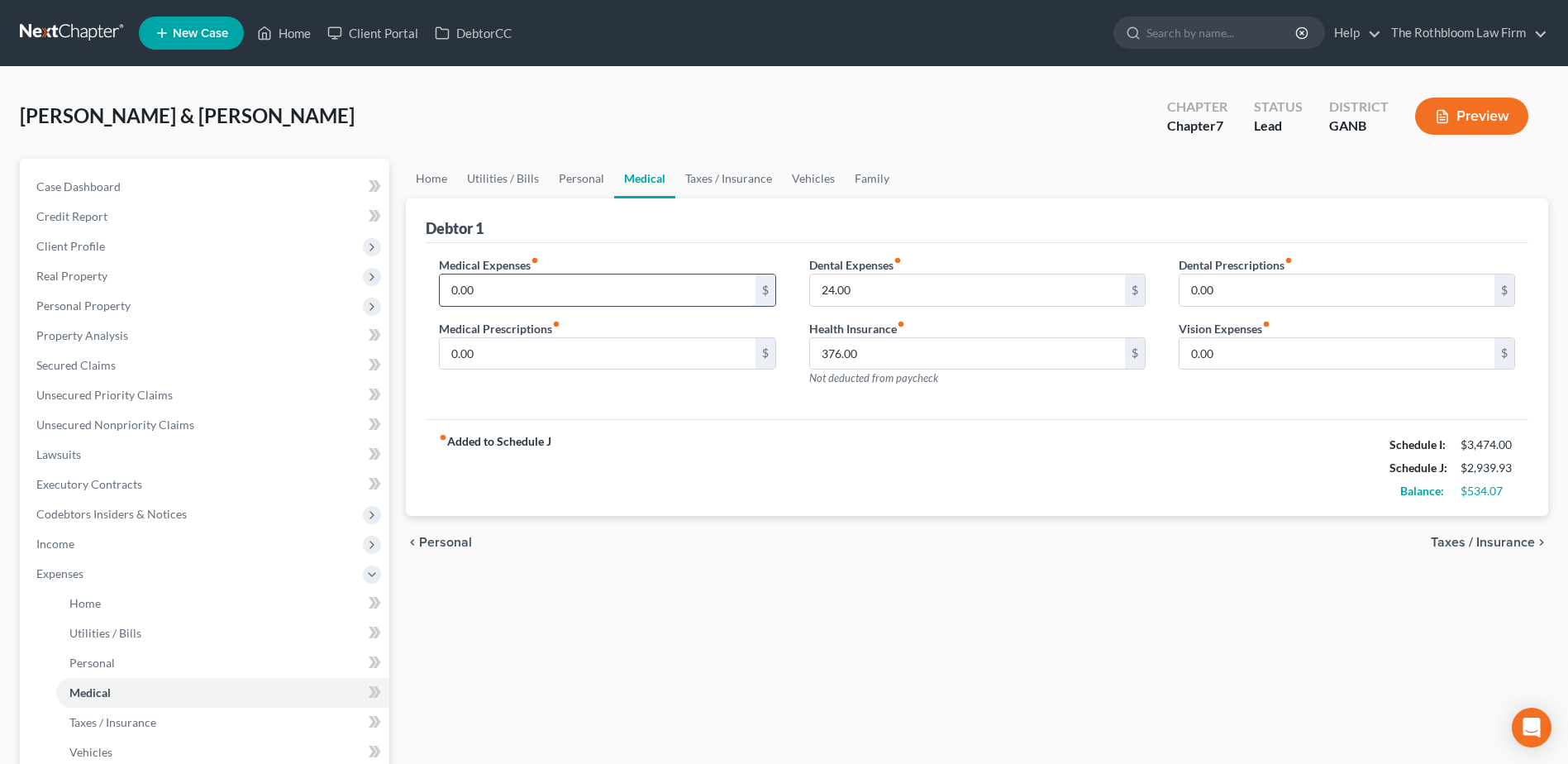
click at [509, 289] on input "0.00" at bounding box center [597, 291] width 315 height 32
click at [810, 172] on link "Vehicles" at bounding box center [812, 179] width 62 height 40
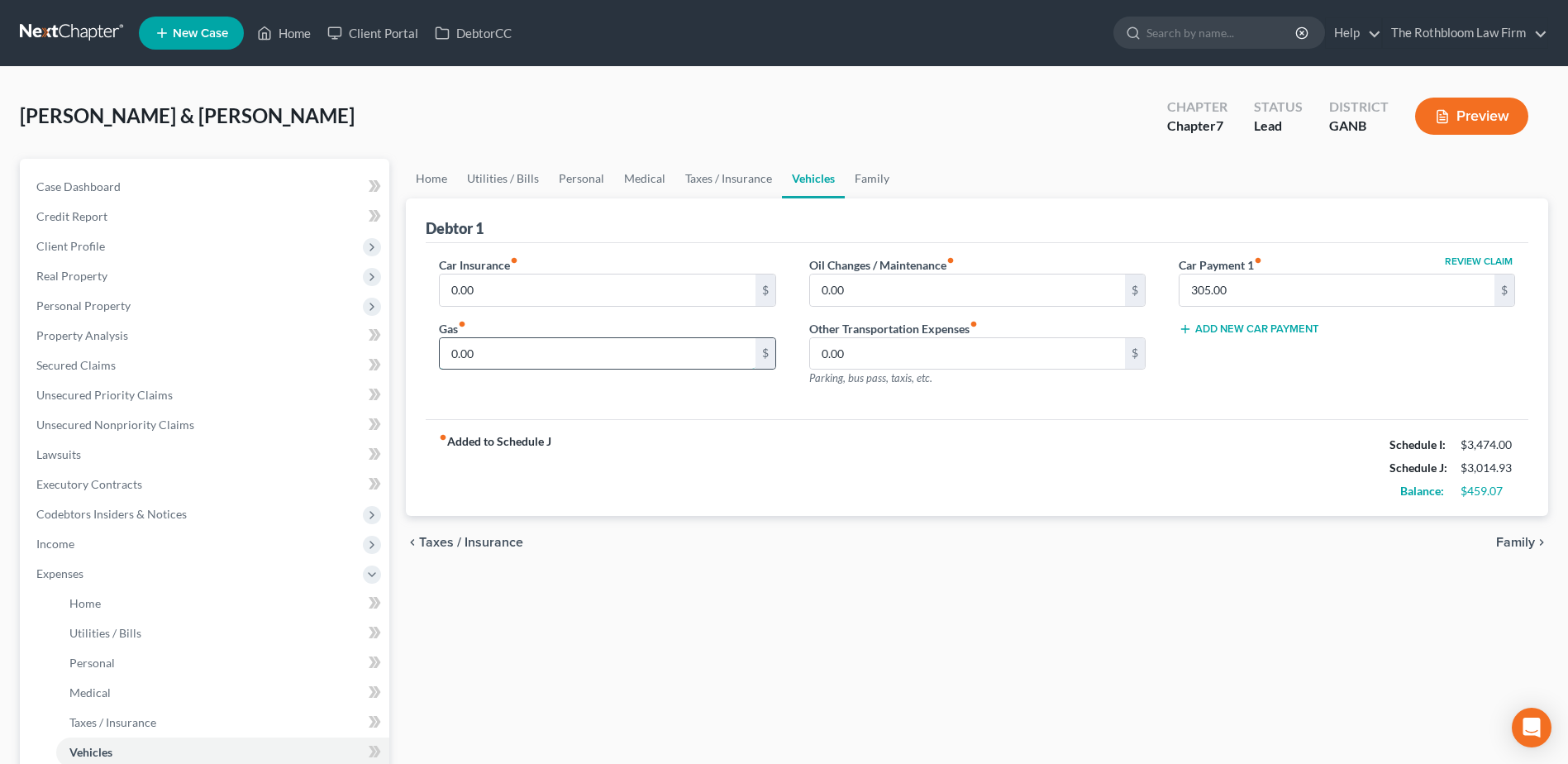
click at [492, 360] on input "0.00" at bounding box center [597, 354] width 315 height 32
click at [735, 182] on link "Taxes / Insurance" at bounding box center [729, 179] width 107 height 40
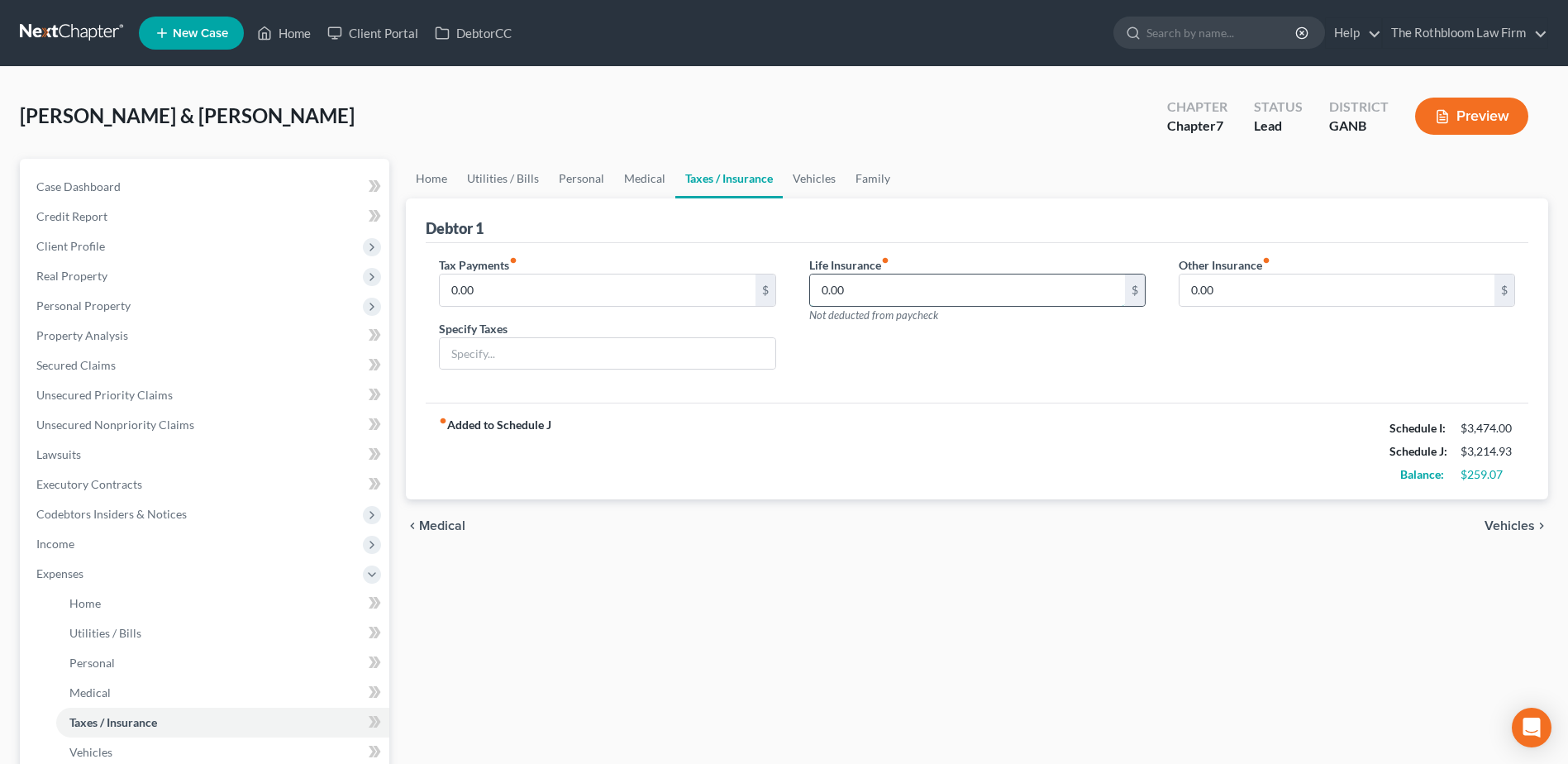
click at [838, 286] on input "0.00" at bounding box center [968, 291] width 315 height 32
click at [794, 171] on link "Vehicles" at bounding box center [813, 179] width 62 height 40
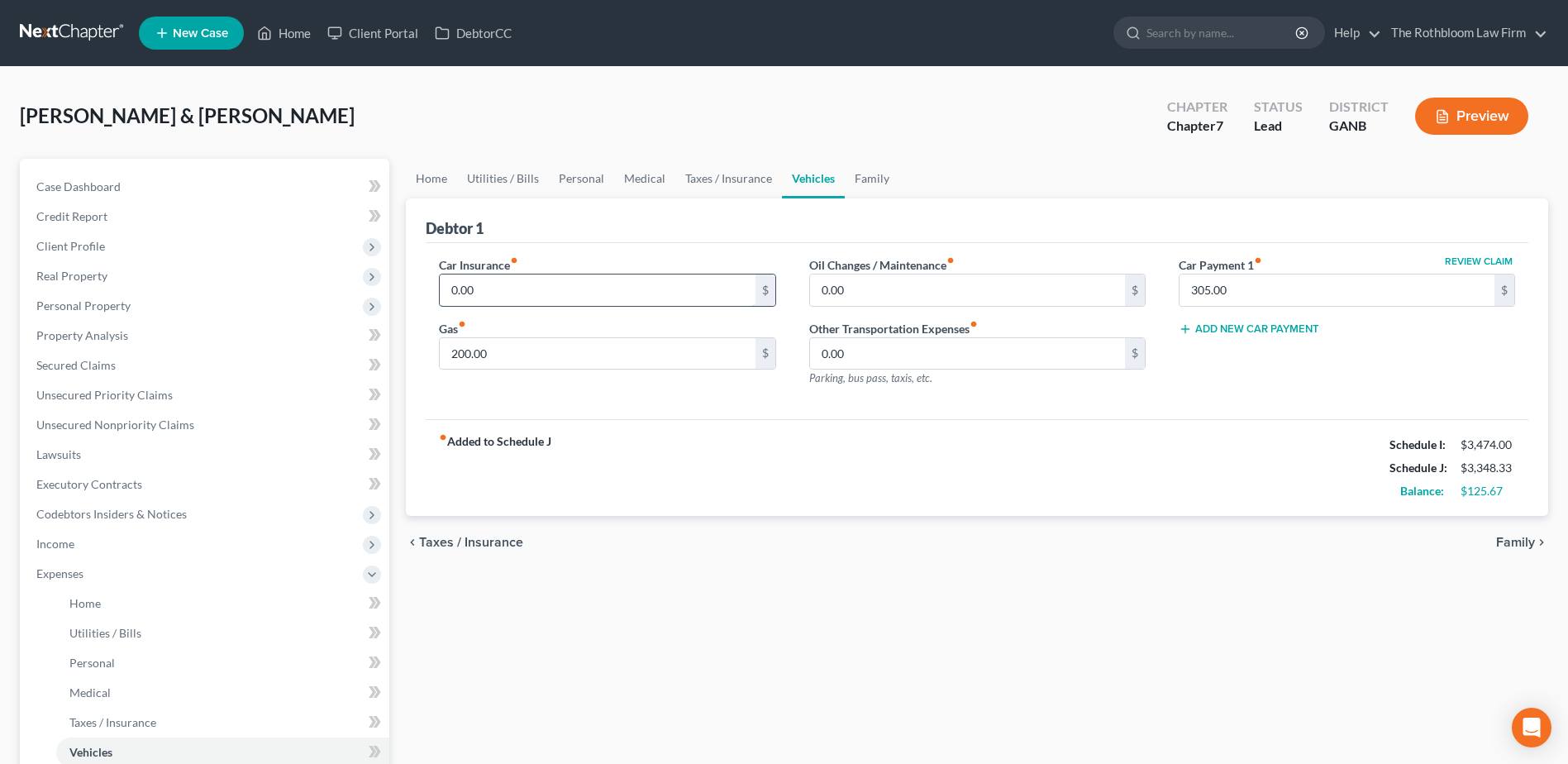
click at [515, 286] on input "0.00" at bounding box center [597, 291] width 315 height 32
click at [717, 186] on link "Taxes / Insurance" at bounding box center [729, 179] width 107 height 40
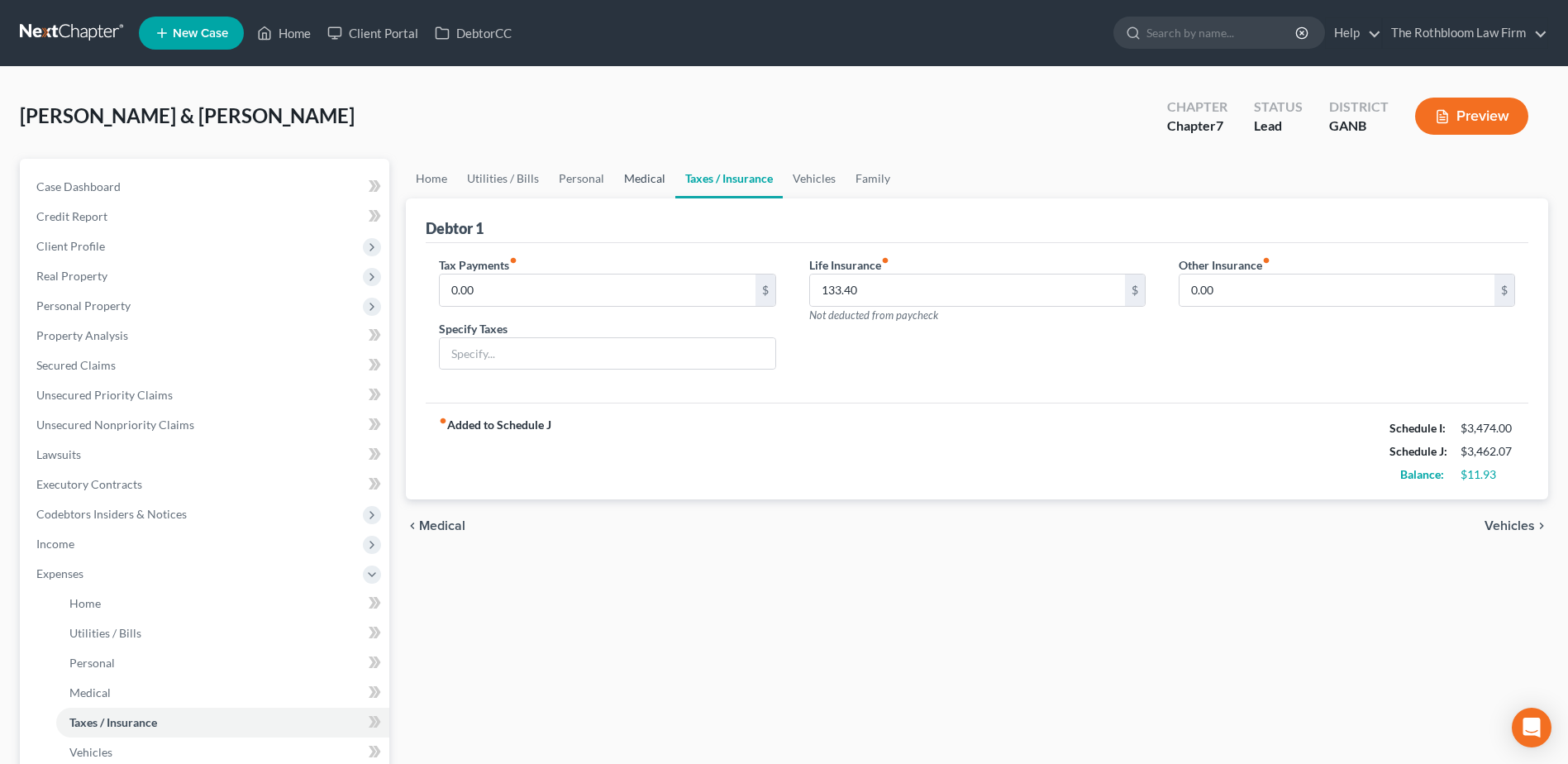
click at [638, 182] on link "Medical" at bounding box center [645, 179] width 61 height 40
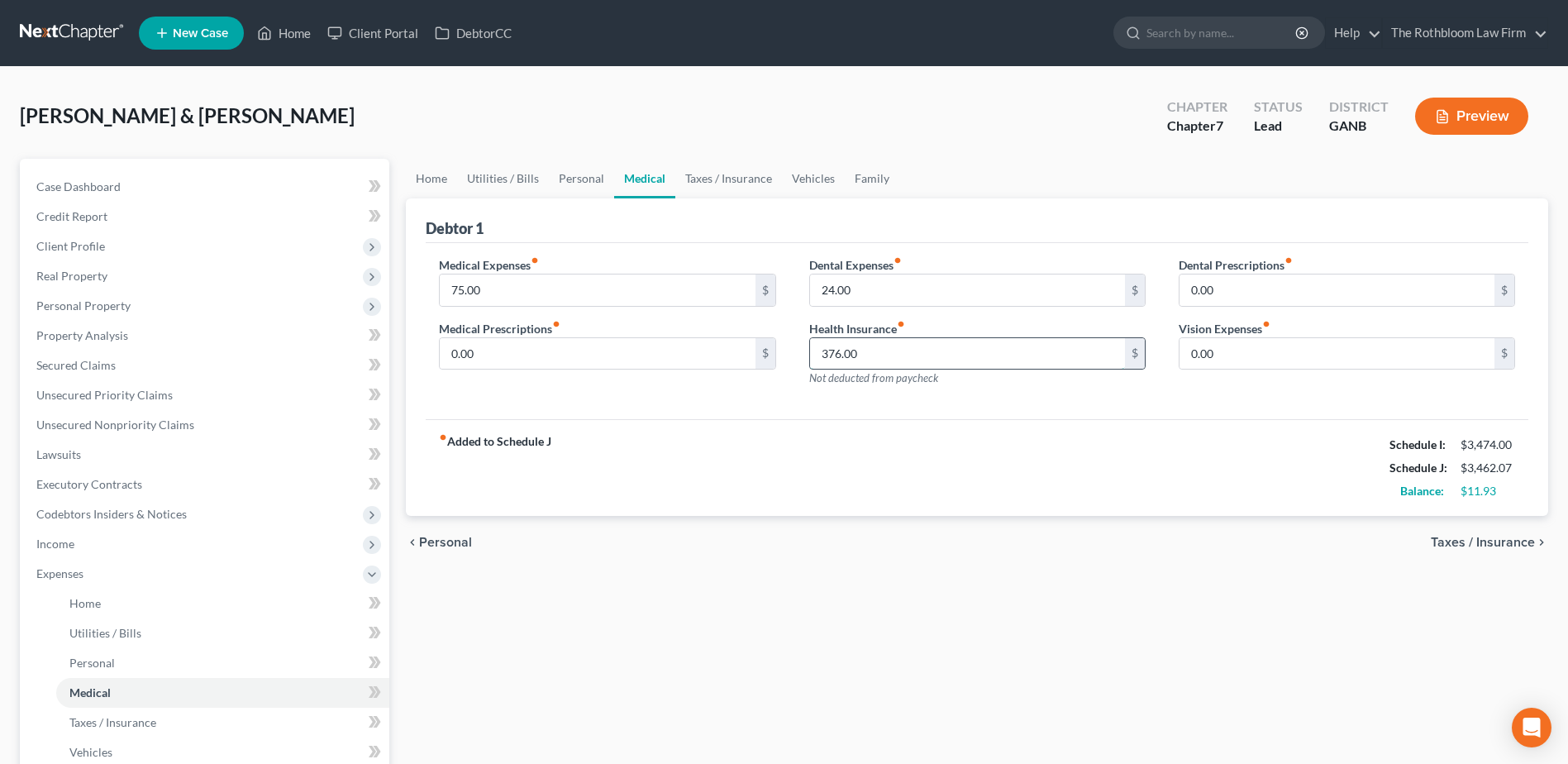
click at [898, 358] on input "376.00" at bounding box center [968, 354] width 315 height 32
click at [810, 178] on link "Vehicles" at bounding box center [812, 179] width 62 height 40
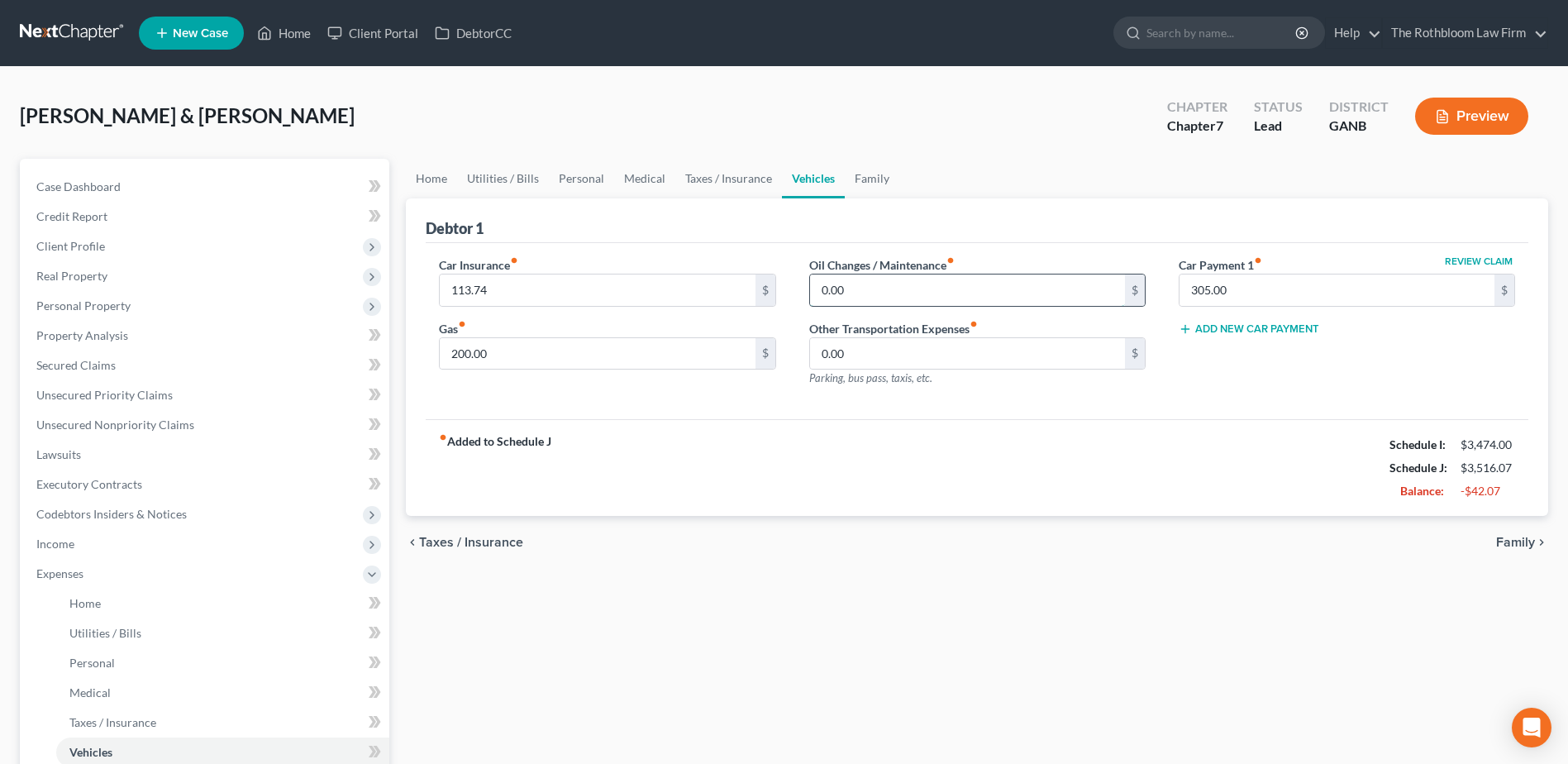
click at [845, 281] on input "0.00" at bounding box center [968, 291] width 315 height 32
click at [76, 549] on span "Income" at bounding box center [205, 544] width 366 height 30
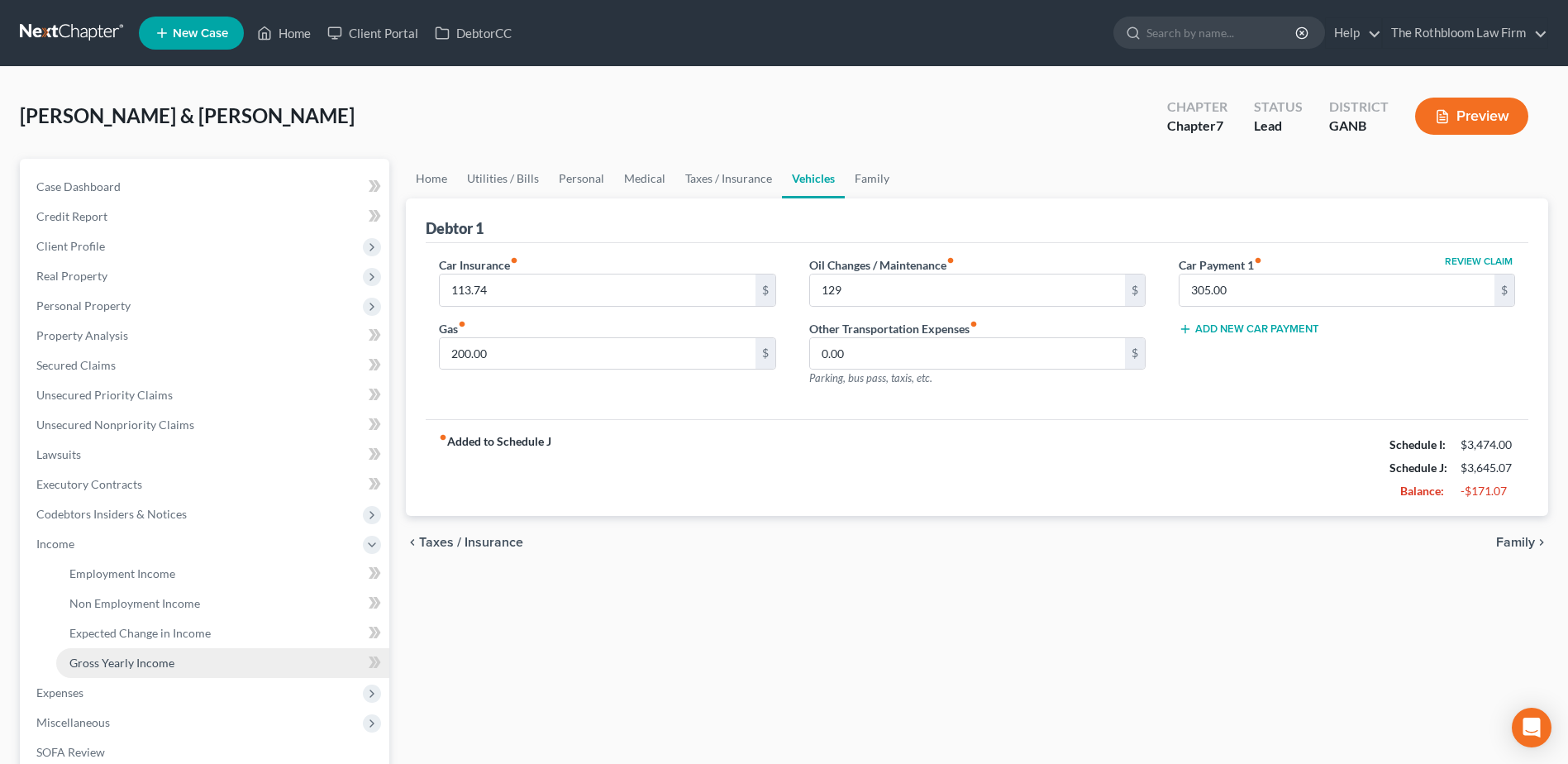
click at [117, 660] on span "Gross Yearly Income" at bounding box center [122, 663] width 105 height 14
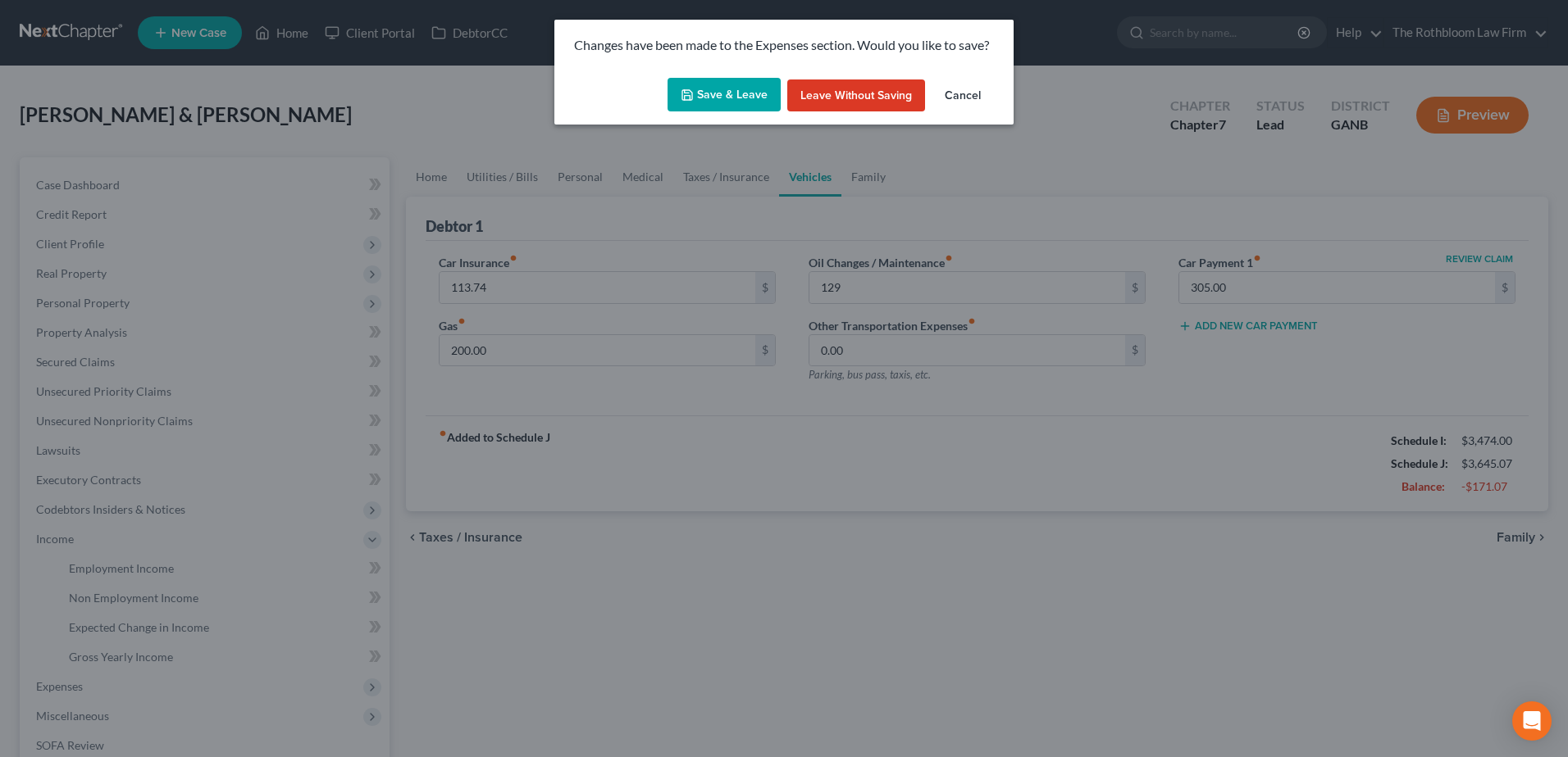
click at [705, 105] on button "Save & Leave" at bounding box center [723, 94] width 113 height 34
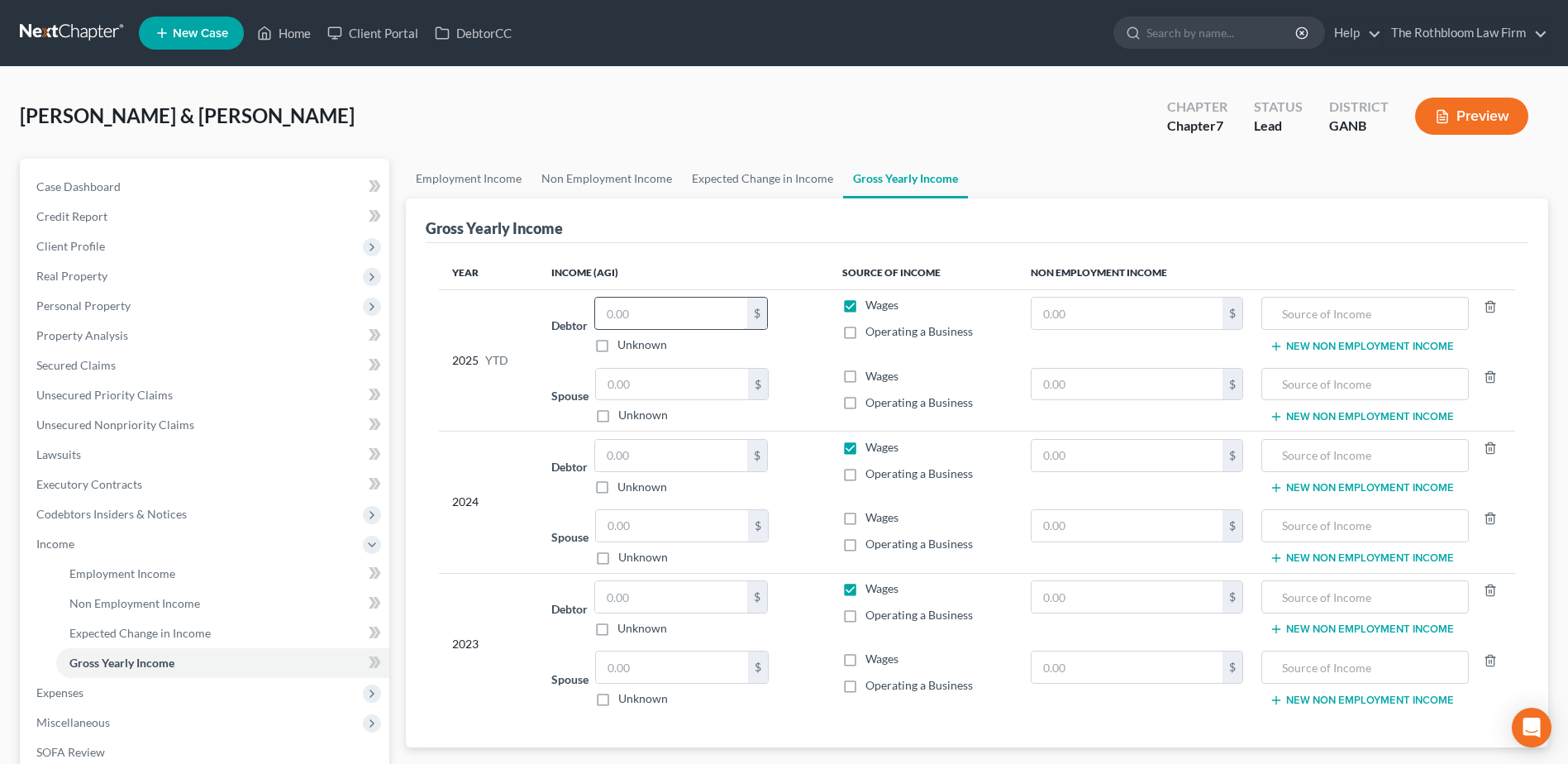
click at [628, 309] on input "text" at bounding box center [670, 314] width 152 height 32
click at [695, 316] on input "text" at bounding box center [670, 314] width 152 height 32
click at [629, 392] on input "text" at bounding box center [671, 385] width 152 height 32
click at [866, 381] on label "Wages" at bounding box center [882, 376] width 33 height 17
click at [872, 379] on input "Wages" at bounding box center [877, 373] width 11 height 11
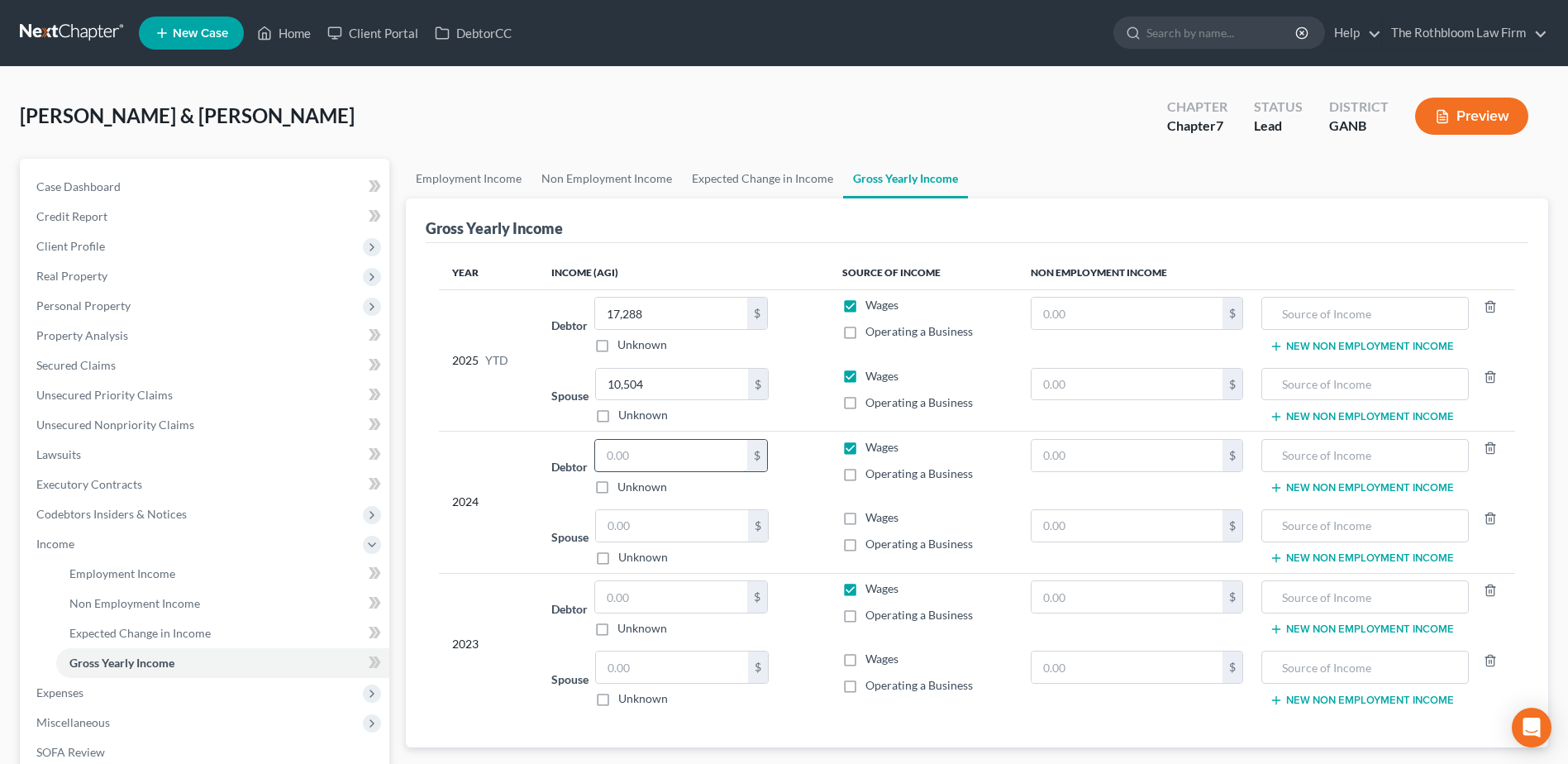
click at [632, 454] on input "text" at bounding box center [670, 455] width 152 height 32
click at [639, 538] on input "text" at bounding box center [671, 526] width 152 height 32
click at [648, 588] on input "text" at bounding box center [670, 597] width 152 height 32
click at [630, 673] on input "text" at bounding box center [671, 668] width 152 height 32
click at [866, 661] on label "Wages" at bounding box center [882, 659] width 33 height 17
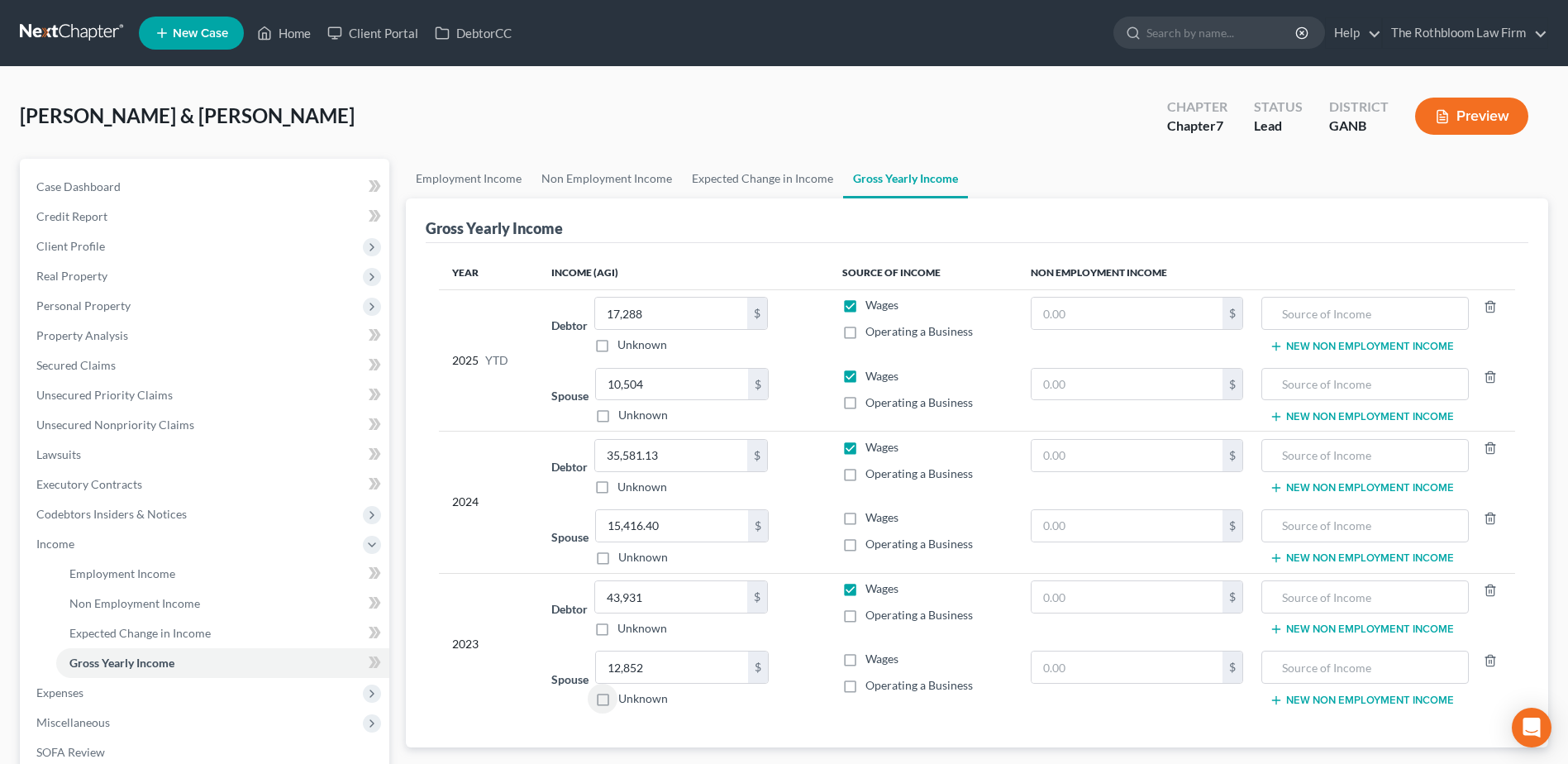
click at [872, 661] on input "Wages" at bounding box center [877, 656] width 11 height 11
click at [866, 515] on label "Wages" at bounding box center [882, 517] width 33 height 17
click at [872, 515] on input "Wages" at bounding box center [877, 514] width 11 height 11
click at [1109, 325] on input "text" at bounding box center [1127, 314] width 191 height 32
click at [1105, 383] on input "text" at bounding box center [1127, 385] width 191 height 32
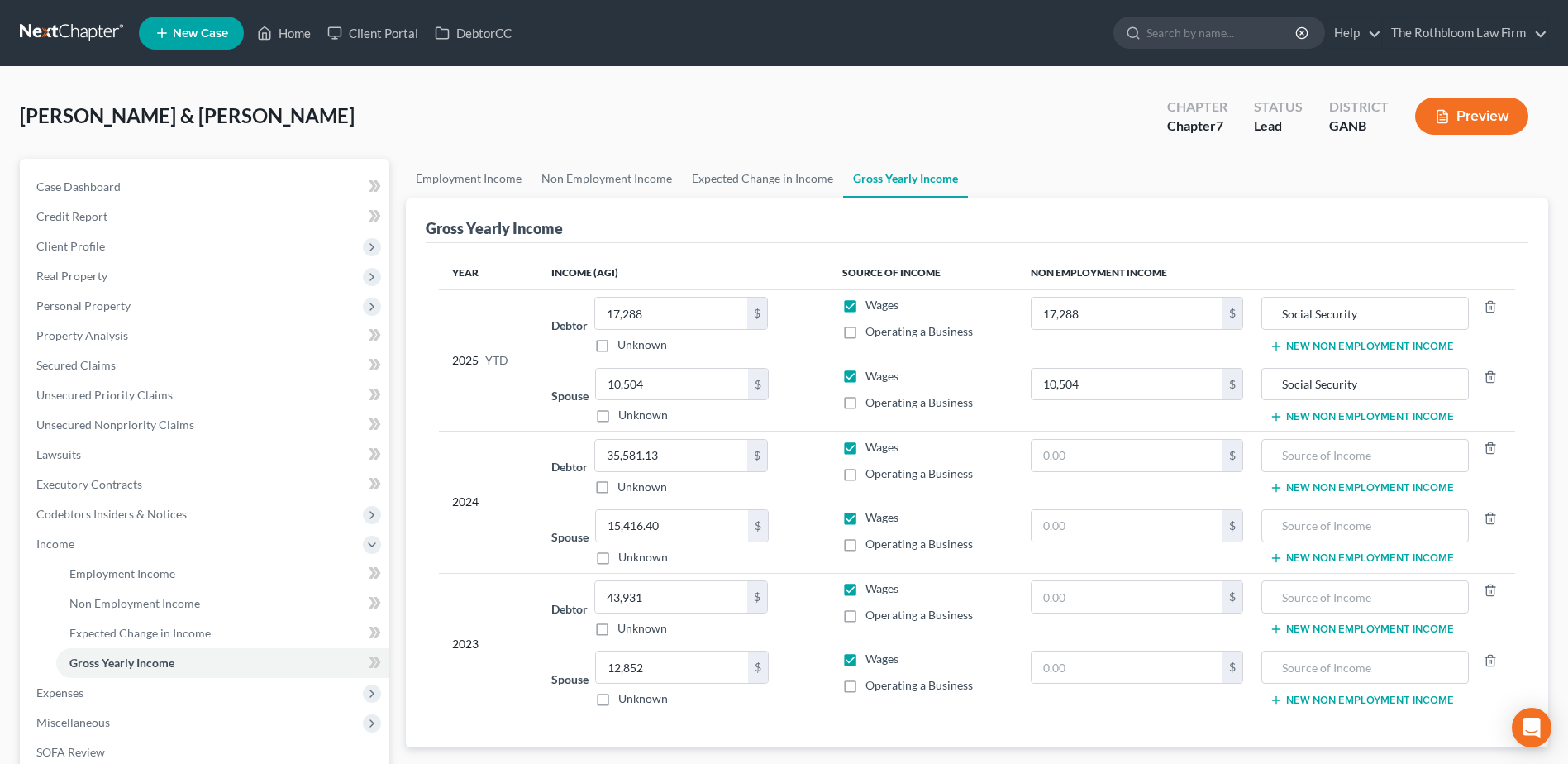
click at [1077, 436] on td "$" at bounding box center [1137, 467] width 239 height 71
click at [1052, 457] on input "text" at bounding box center [1127, 455] width 191 height 32
click at [1051, 522] on input "text" at bounding box center [1127, 526] width 191 height 32
click at [1048, 597] on input "text" at bounding box center [1127, 597] width 191 height 32
click at [1088, 666] on input "text" at bounding box center [1127, 668] width 191 height 32
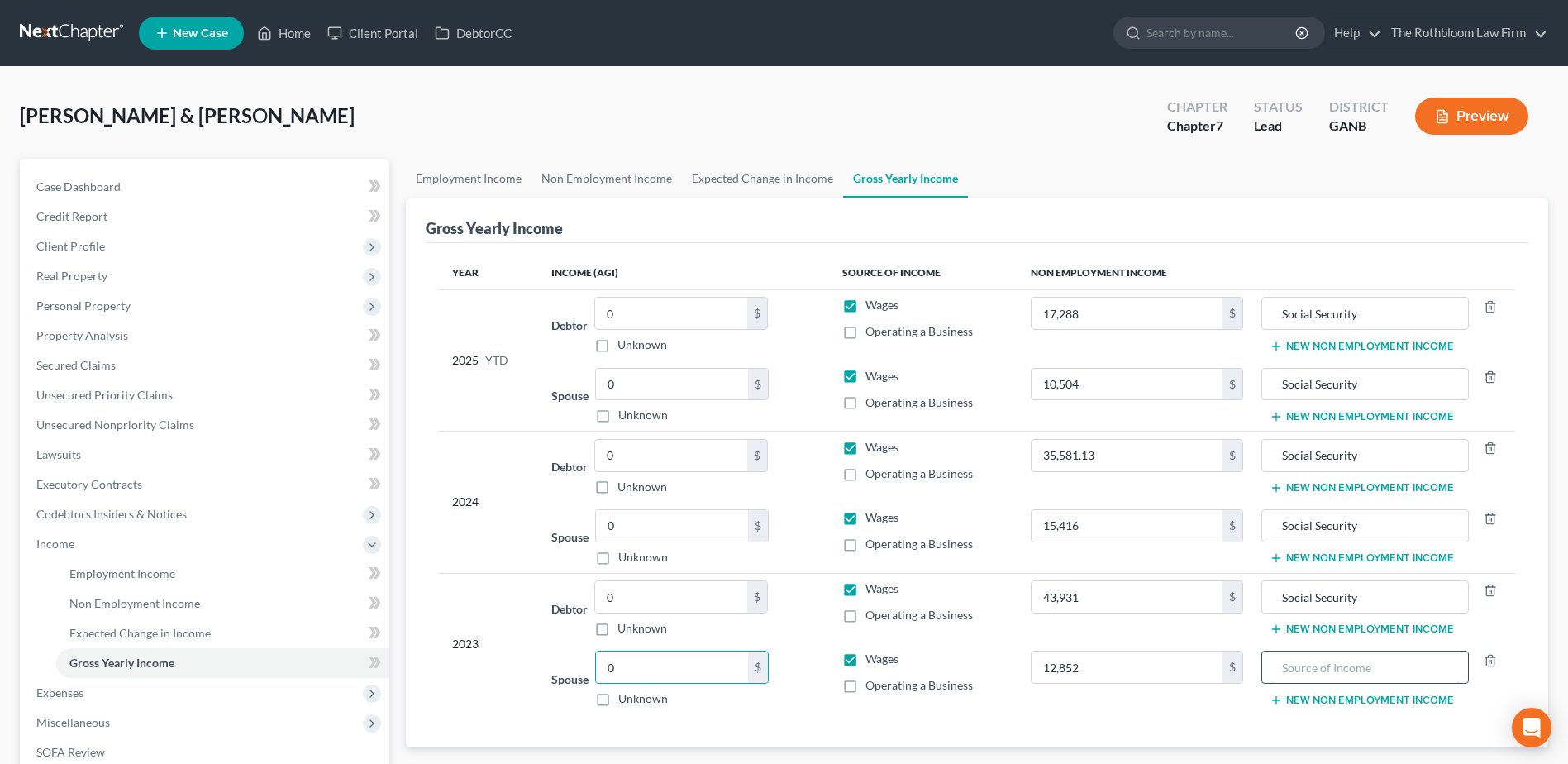
click at [1327, 657] on input "text" at bounding box center [1365, 668] width 189 height 32
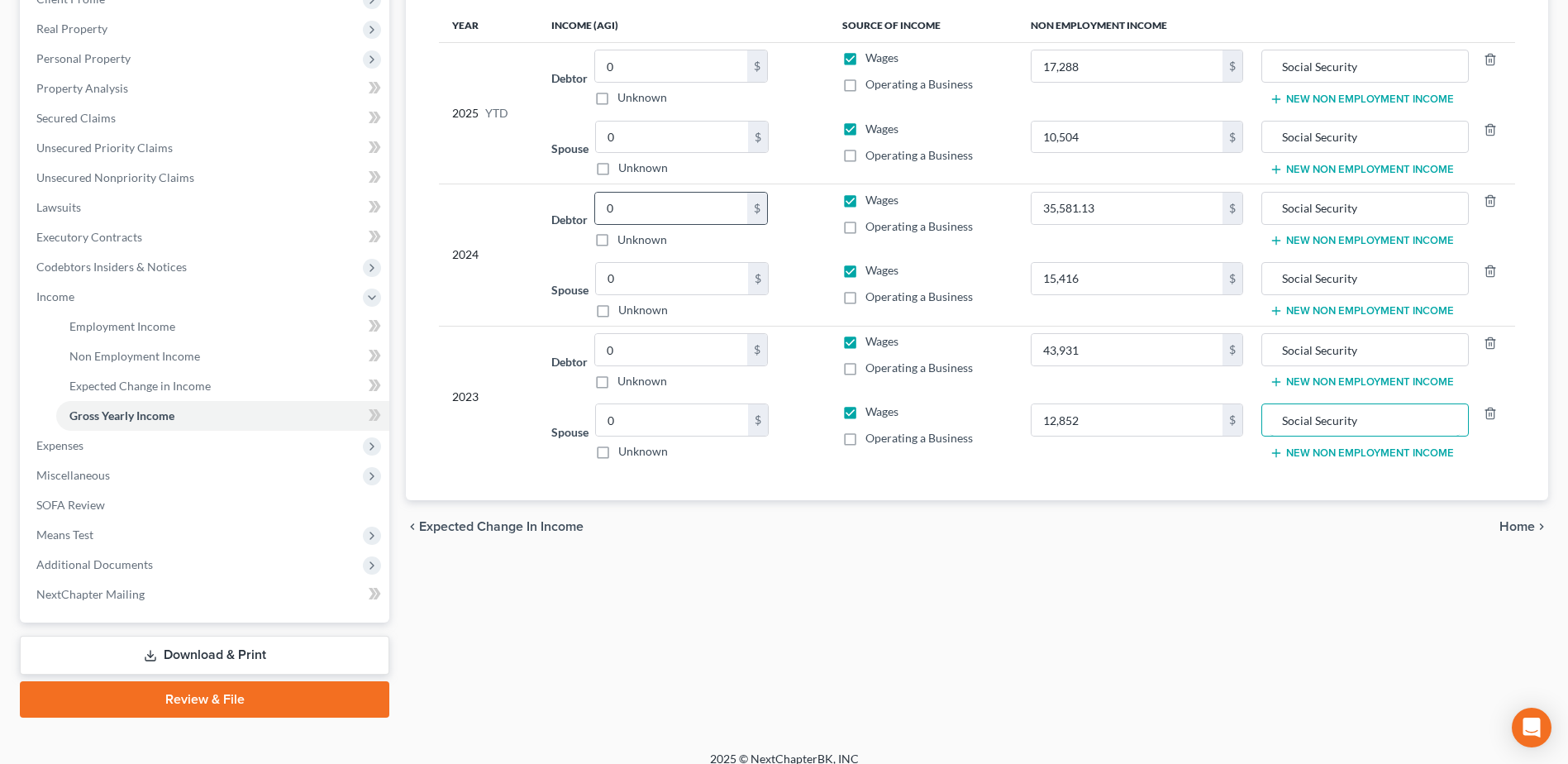
scroll to position [248, 0]
click at [80, 445] on span "Expenses" at bounding box center [60, 445] width 48 height 14
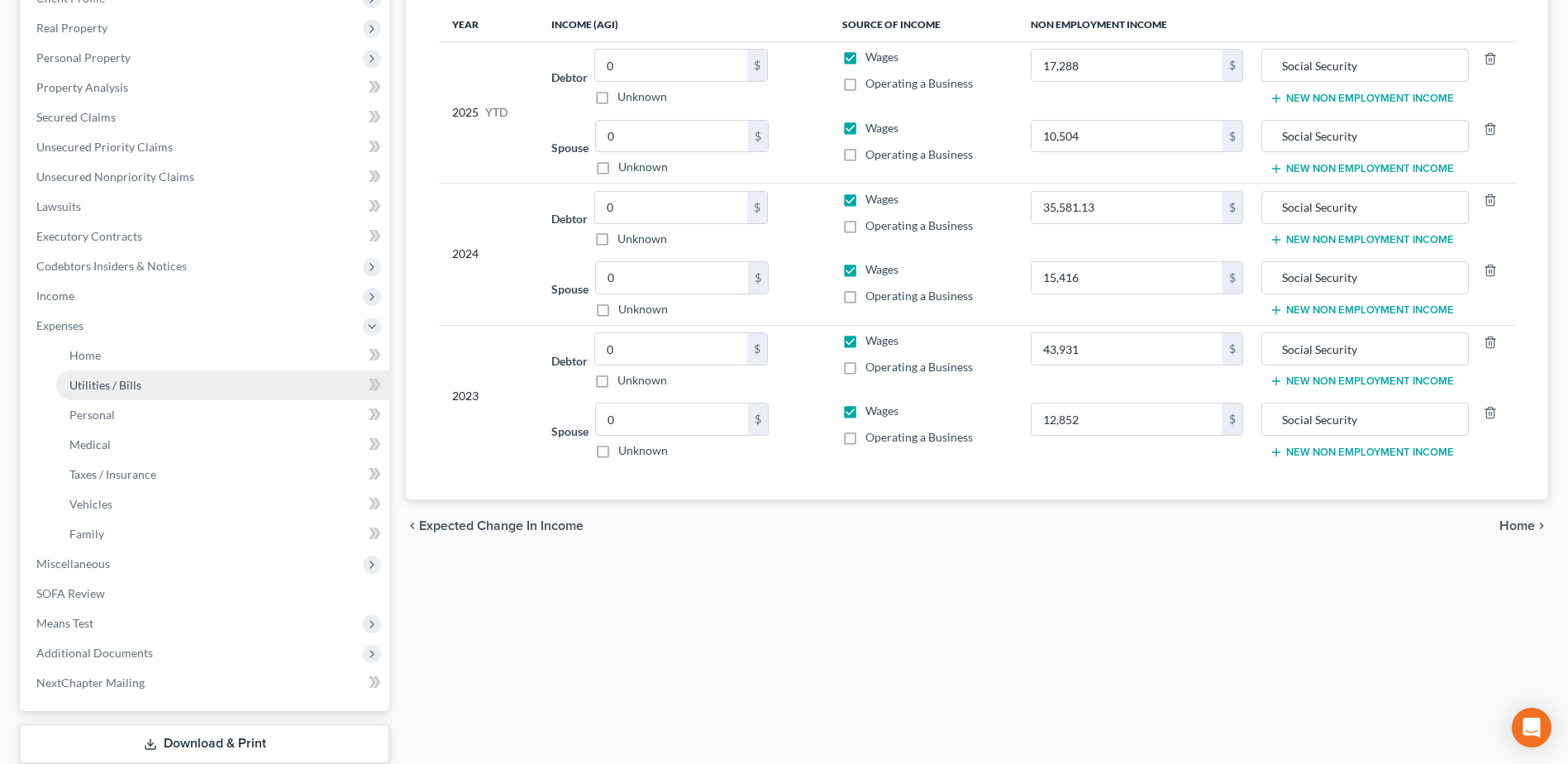
click at [142, 380] on link "Utilities / Bills" at bounding box center [223, 385] width 333 height 30
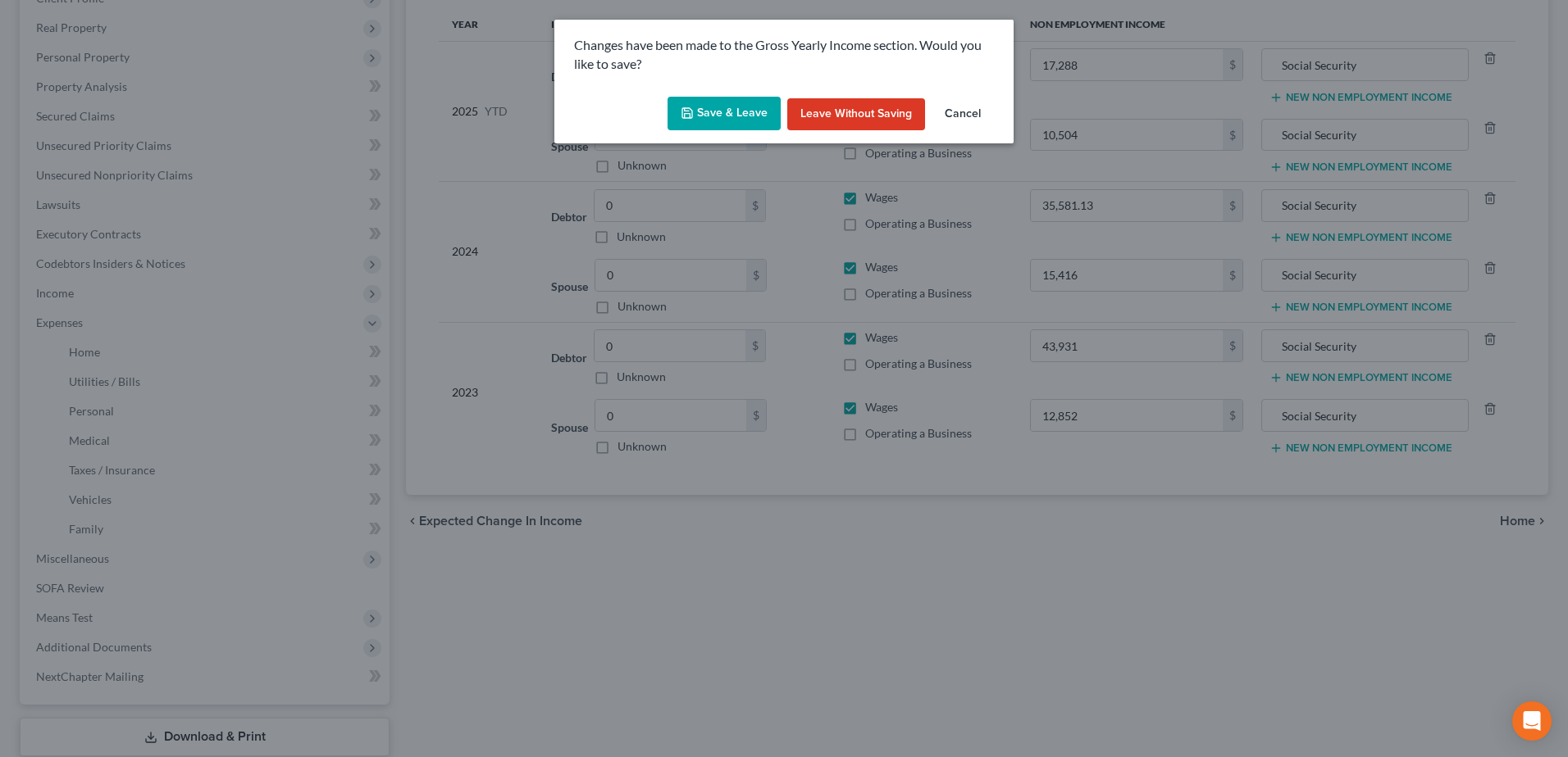
drag, startPoint x: 715, startPoint y: 107, endPoint x: 1217, endPoint y: 236, distance: 518.3
click at [715, 106] on button "Save & Leave" at bounding box center [723, 113] width 113 height 34
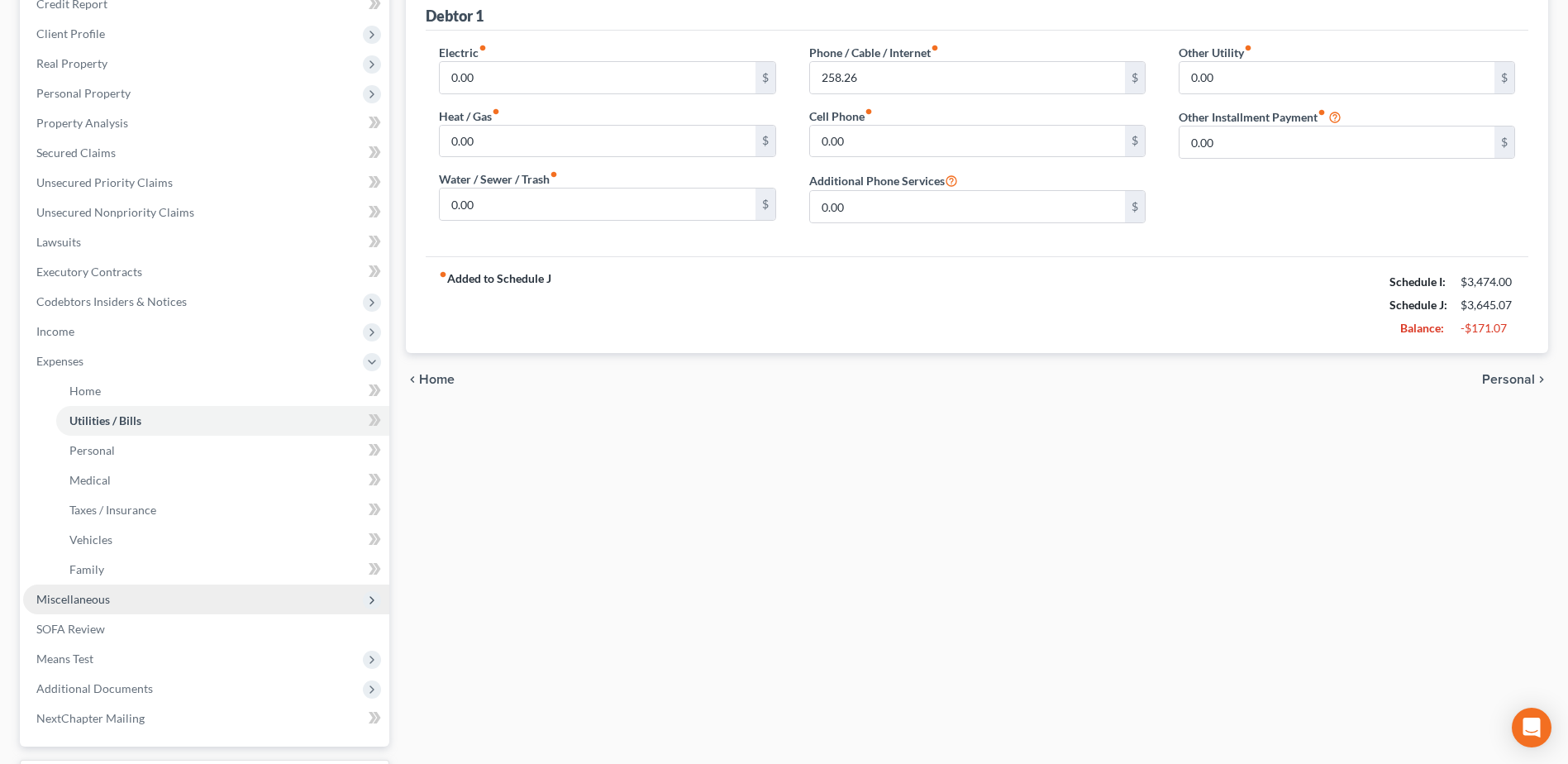
scroll to position [353, 0]
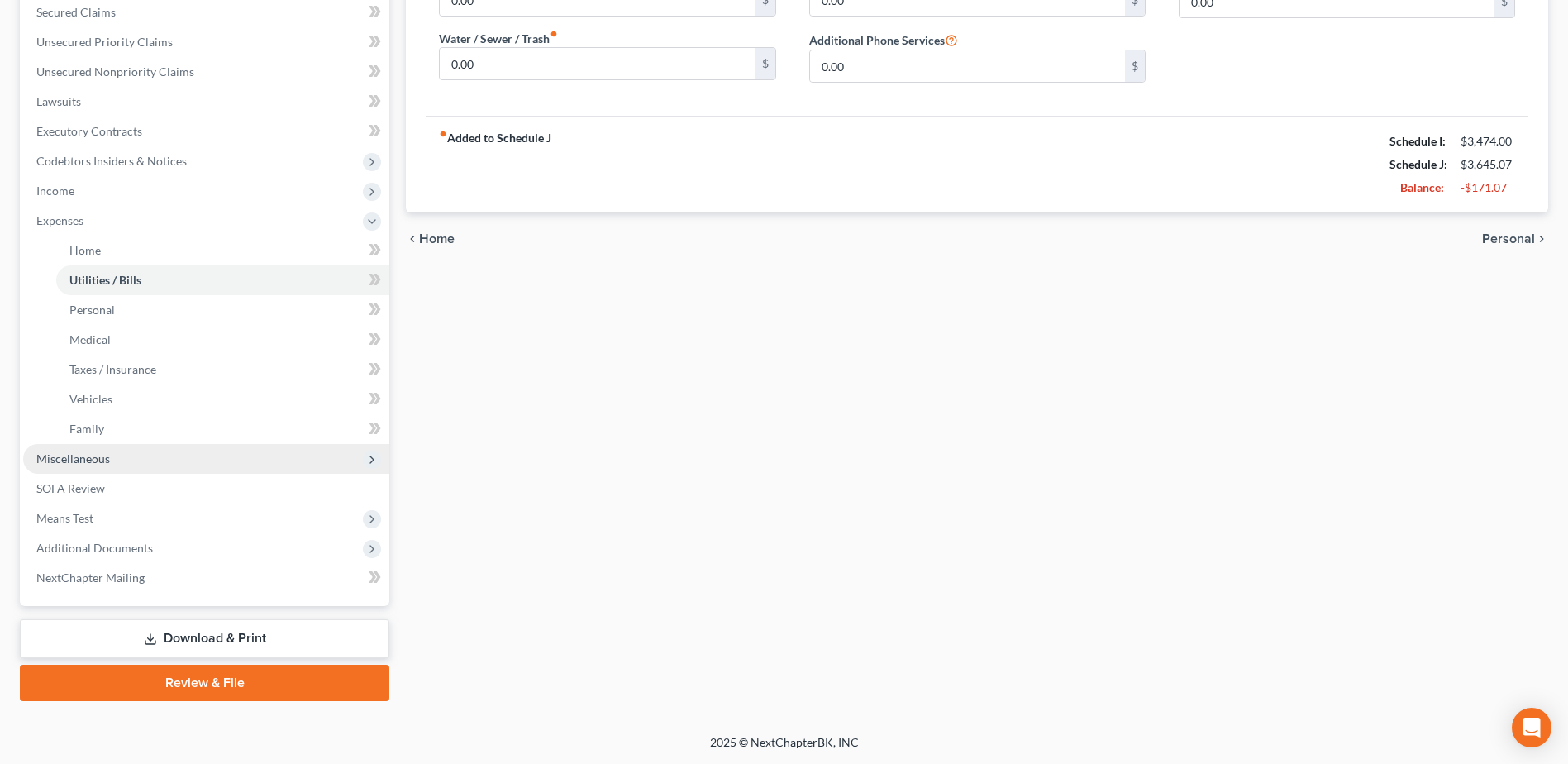
click at [78, 454] on span "Miscellaneous" at bounding box center [73, 458] width 73 height 14
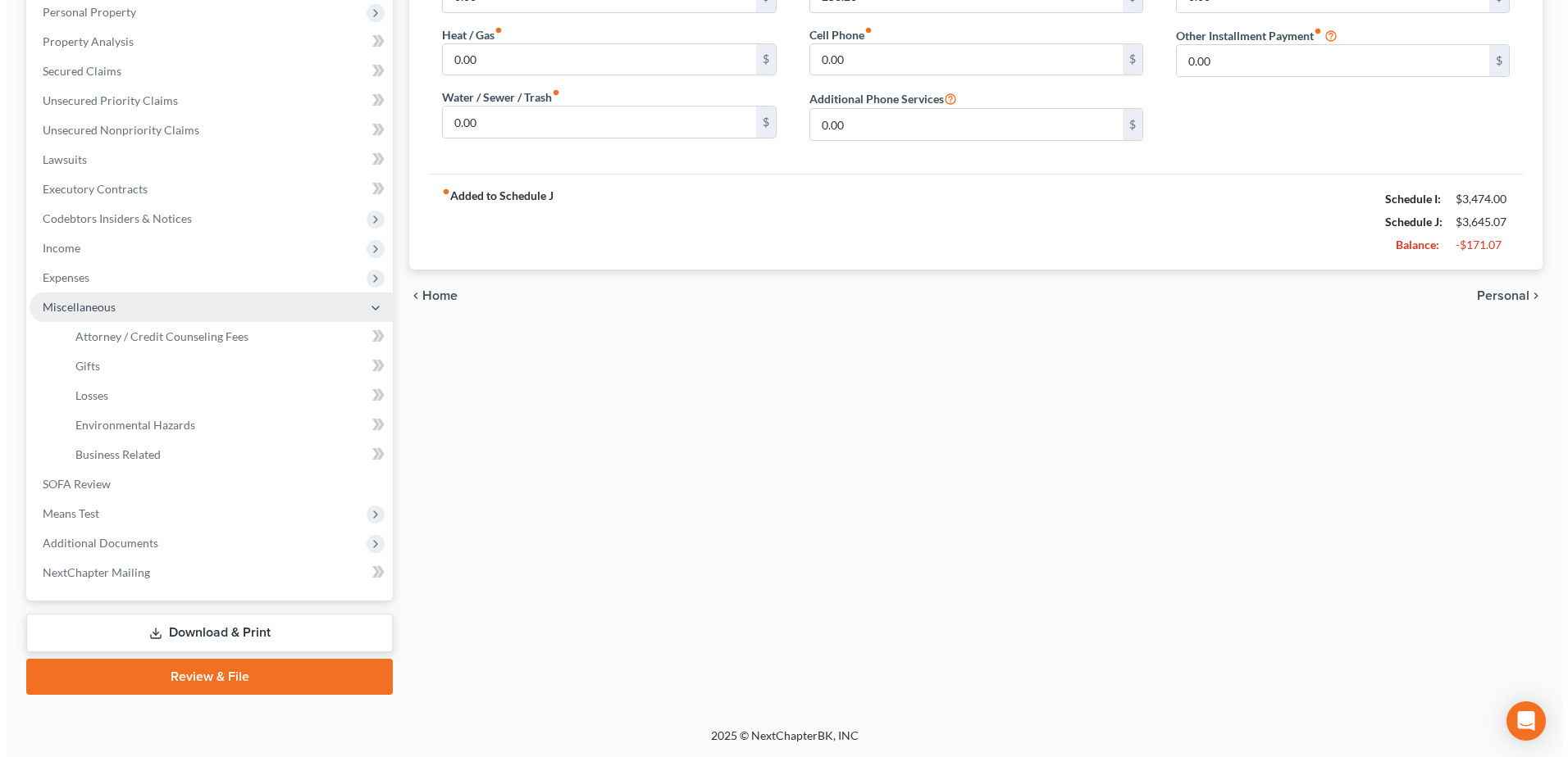
scroll to position [291, 0]
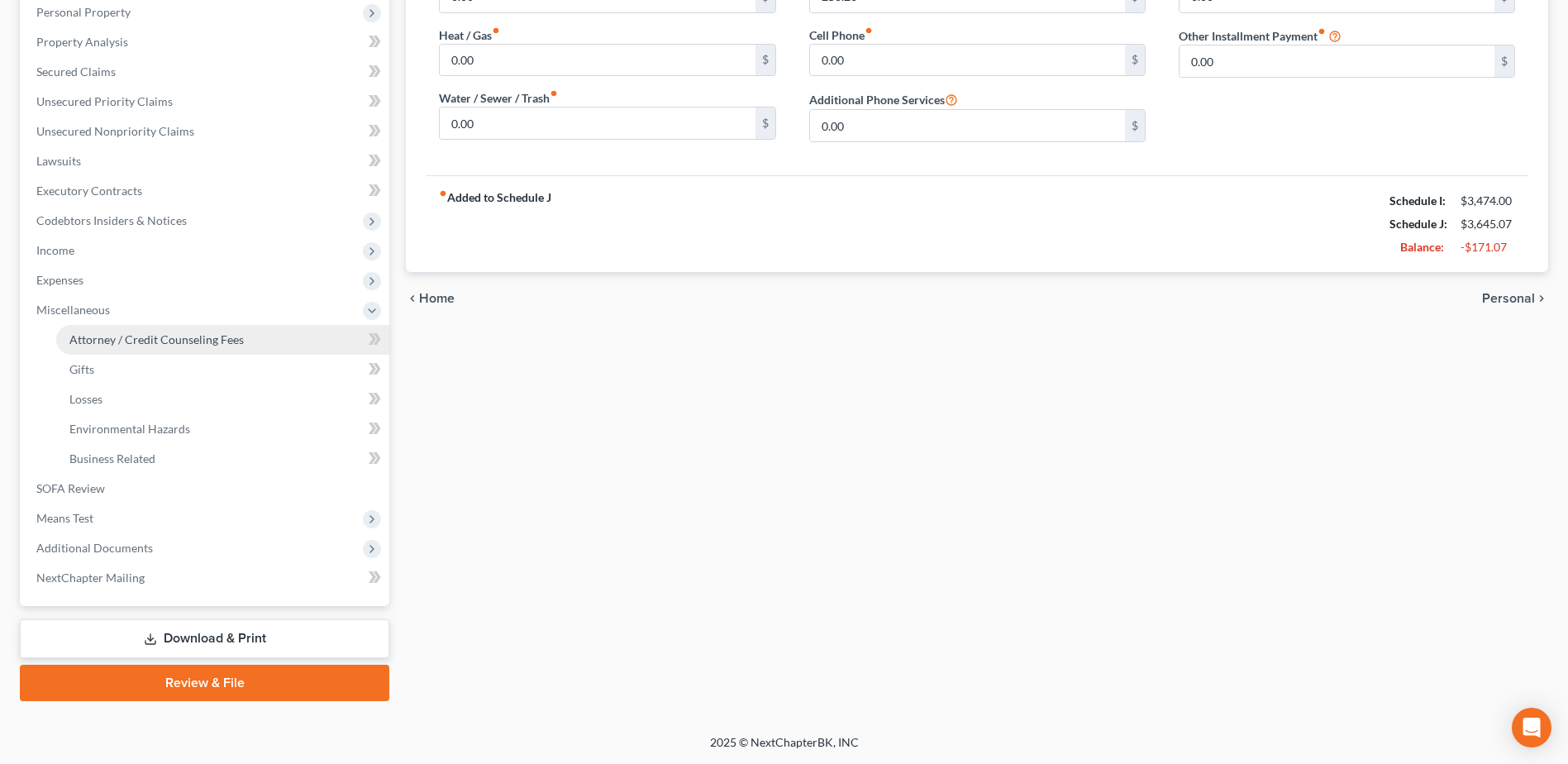
click at [196, 328] on link "Attorney / Credit Counseling Fees" at bounding box center [223, 340] width 333 height 30
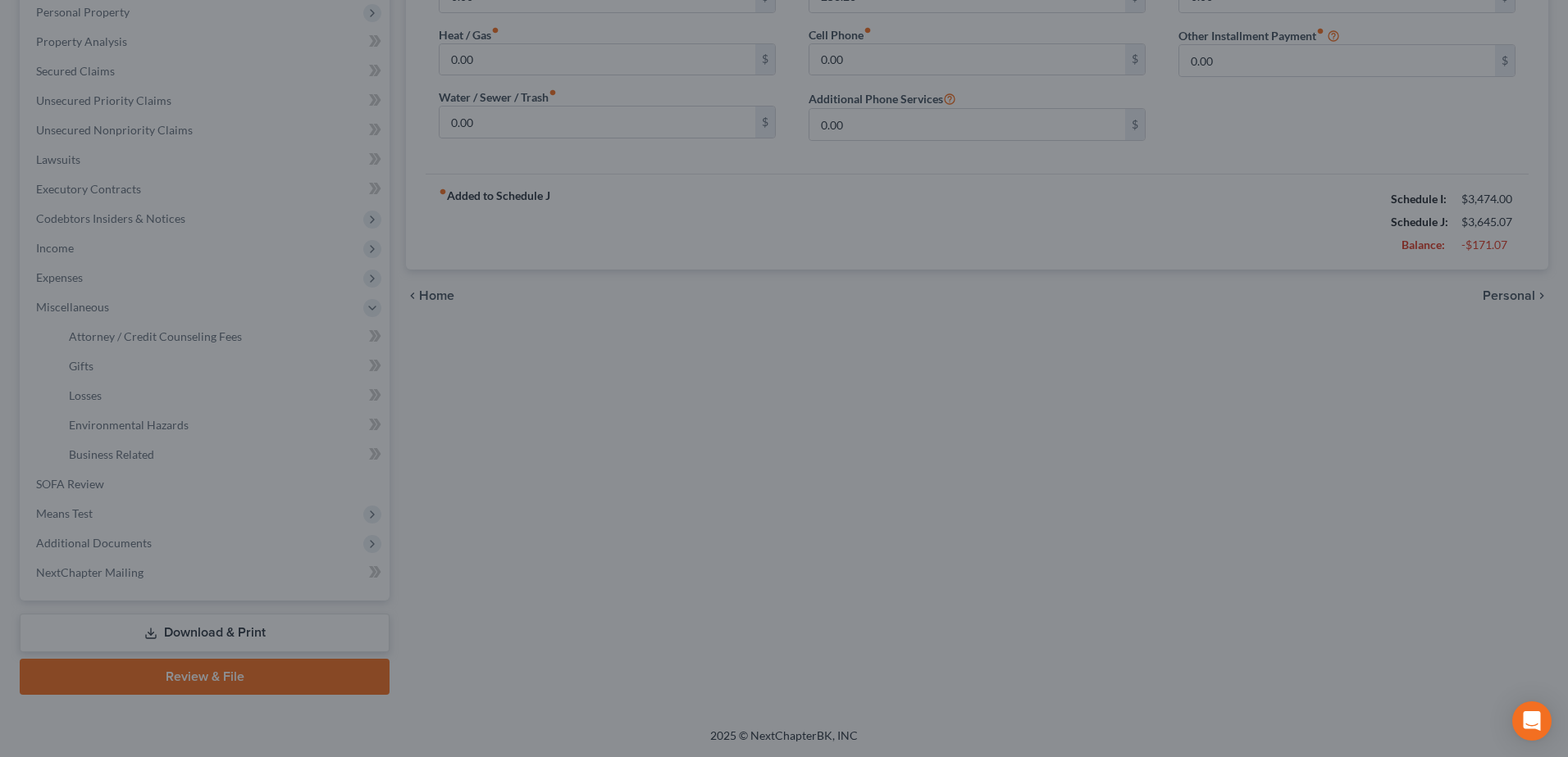
click at [786, 499] on div at bounding box center [784, 378] width 1568 height 757
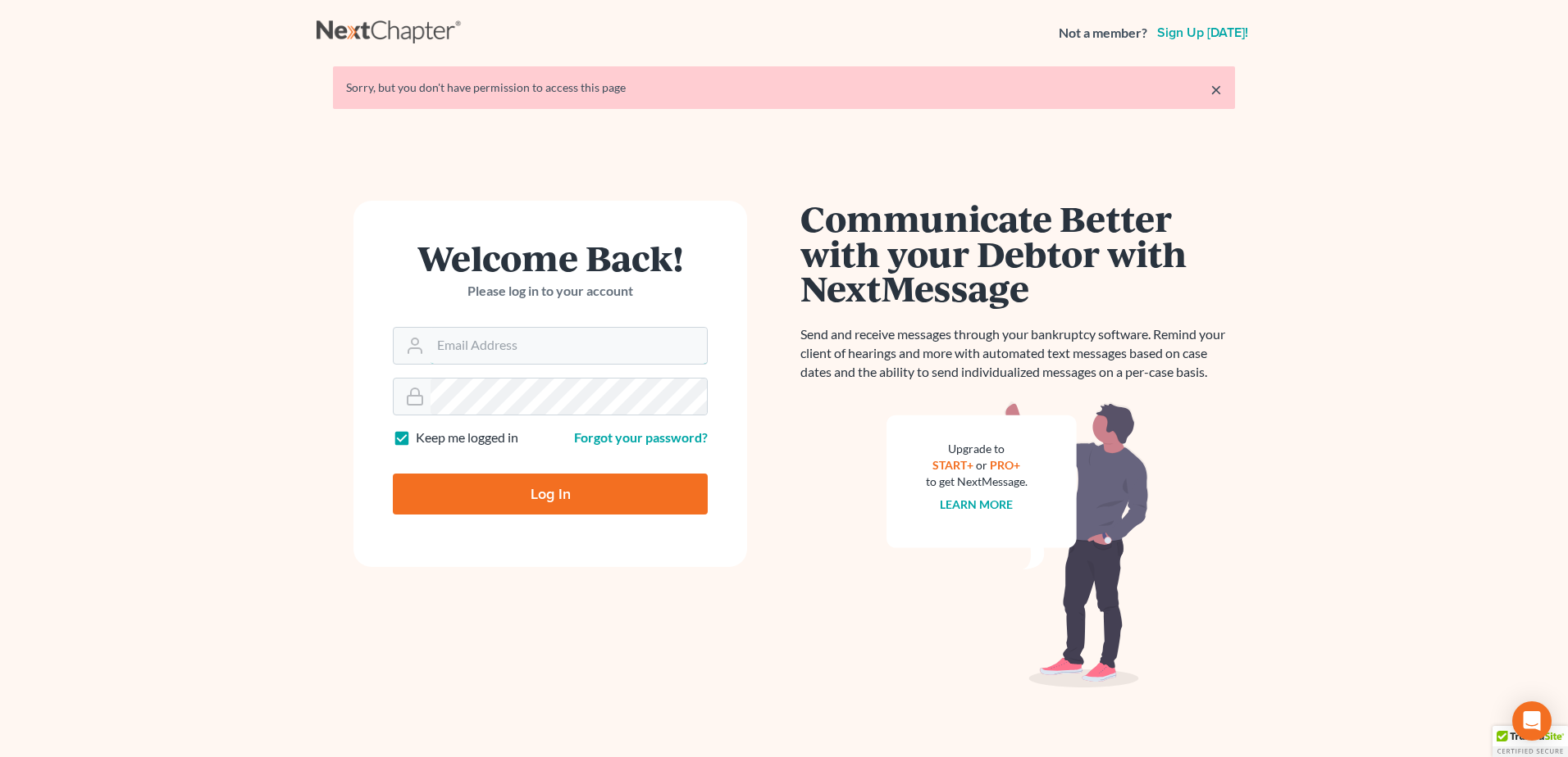
type input "[PERSON_NAME][EMAIL_ADDRESS][DOMAIN_NAME]"
click at [571, 495] on input "Log In" at bounding box center [550, 495] width 315 height 41
type input "Thinking..."
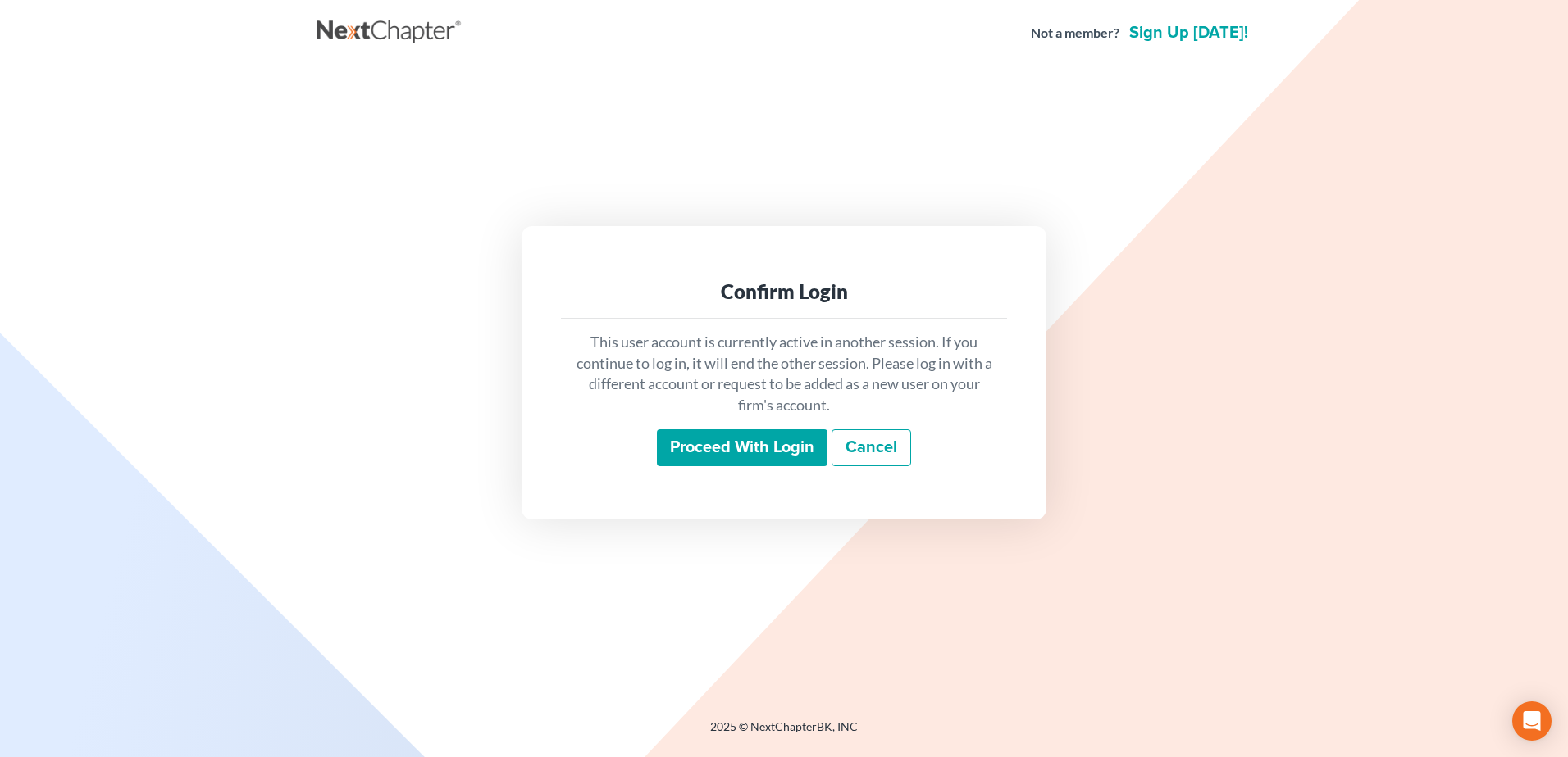
click at [744, 450] on input "Proceed with login" at bounding box center [742, 448] width 170 height 37
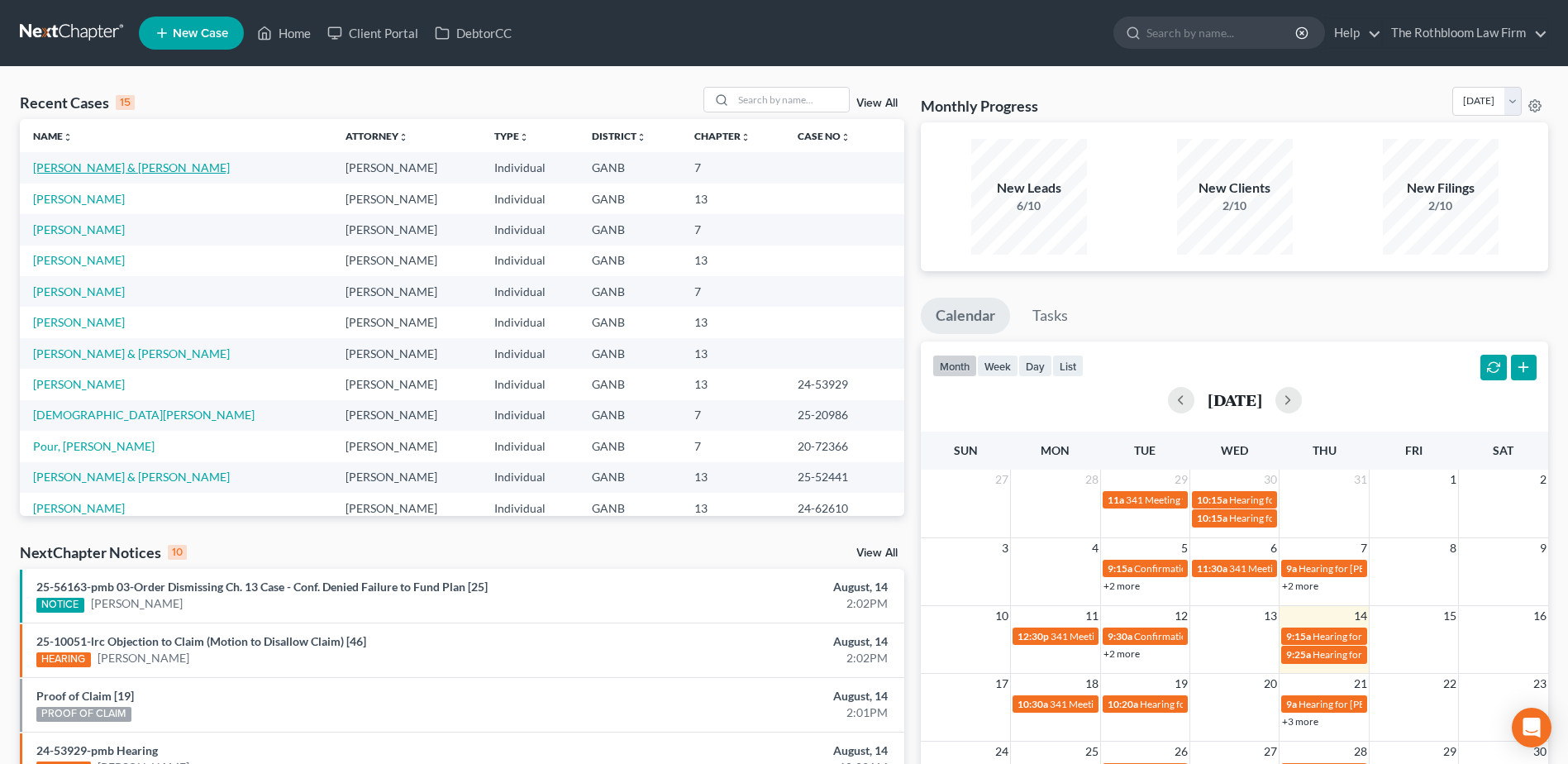
click at [101, 172] on link "[PERSON_NAME] & [PERSON_NAME]" at bounding box center [131, 168] width 196 height 14
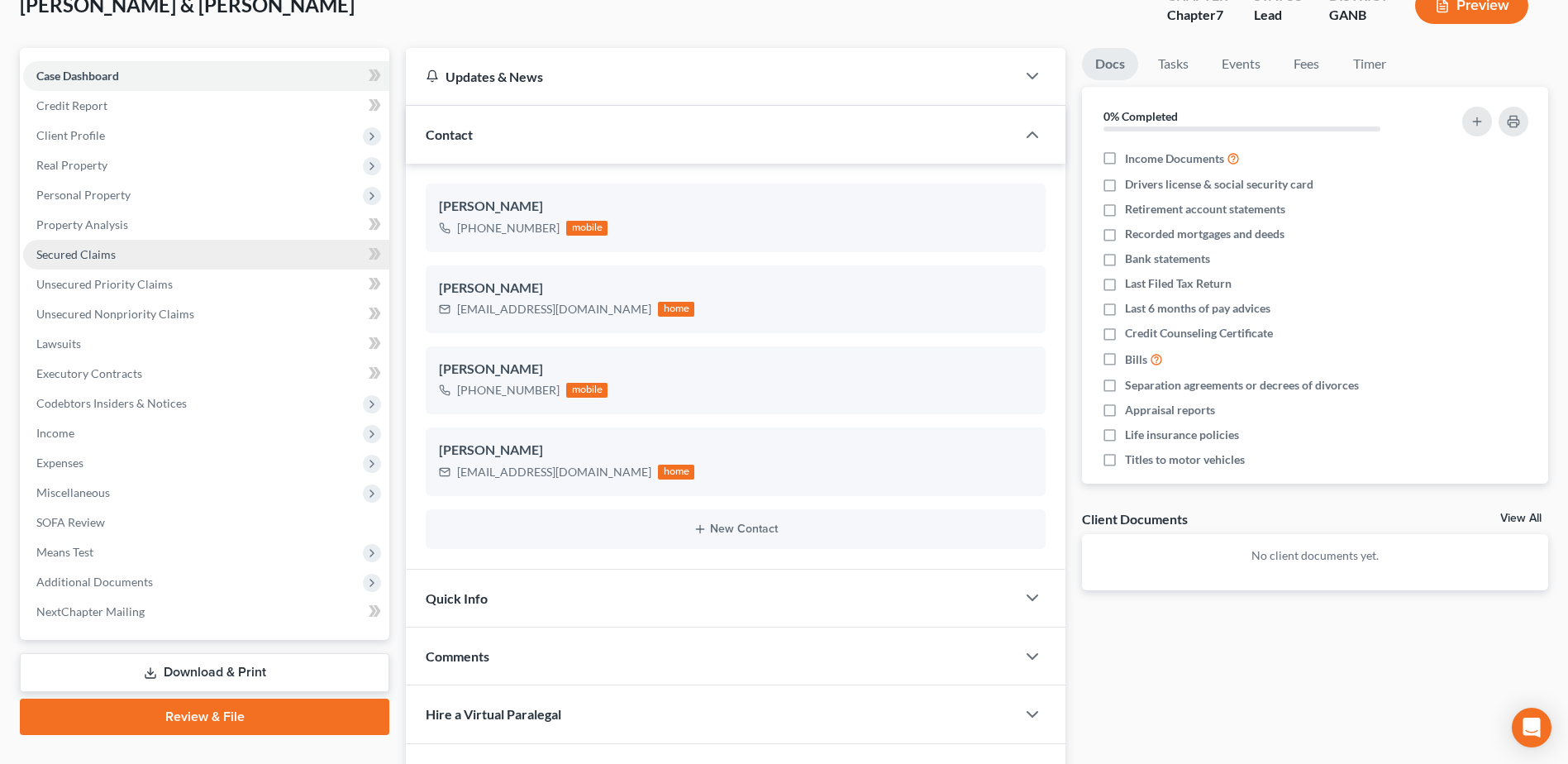
scroll to position [248, 0]
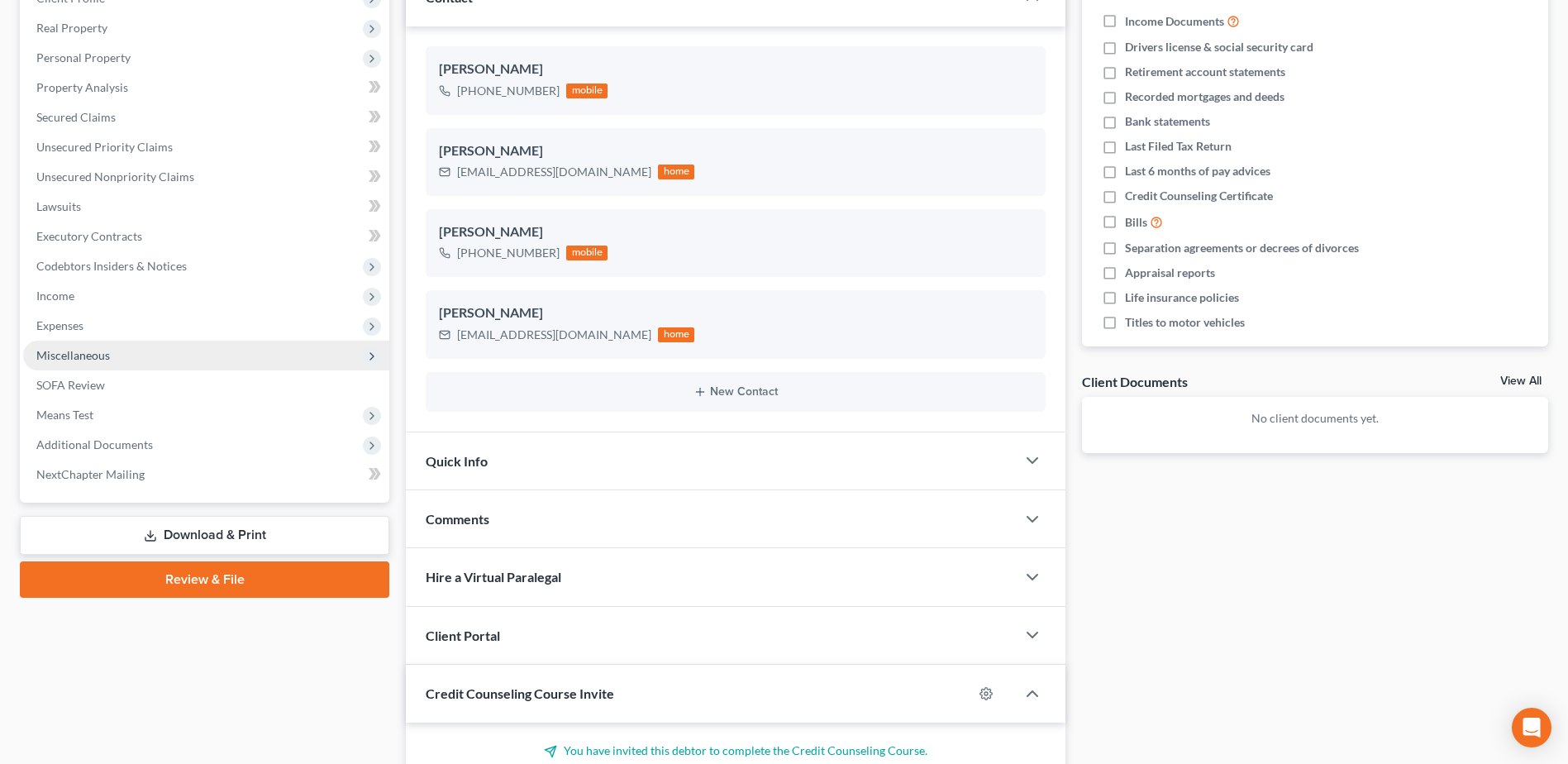
click at [59, 346] on span "Miscellaneous" at bounding box center [205, 355] width 366 height 30
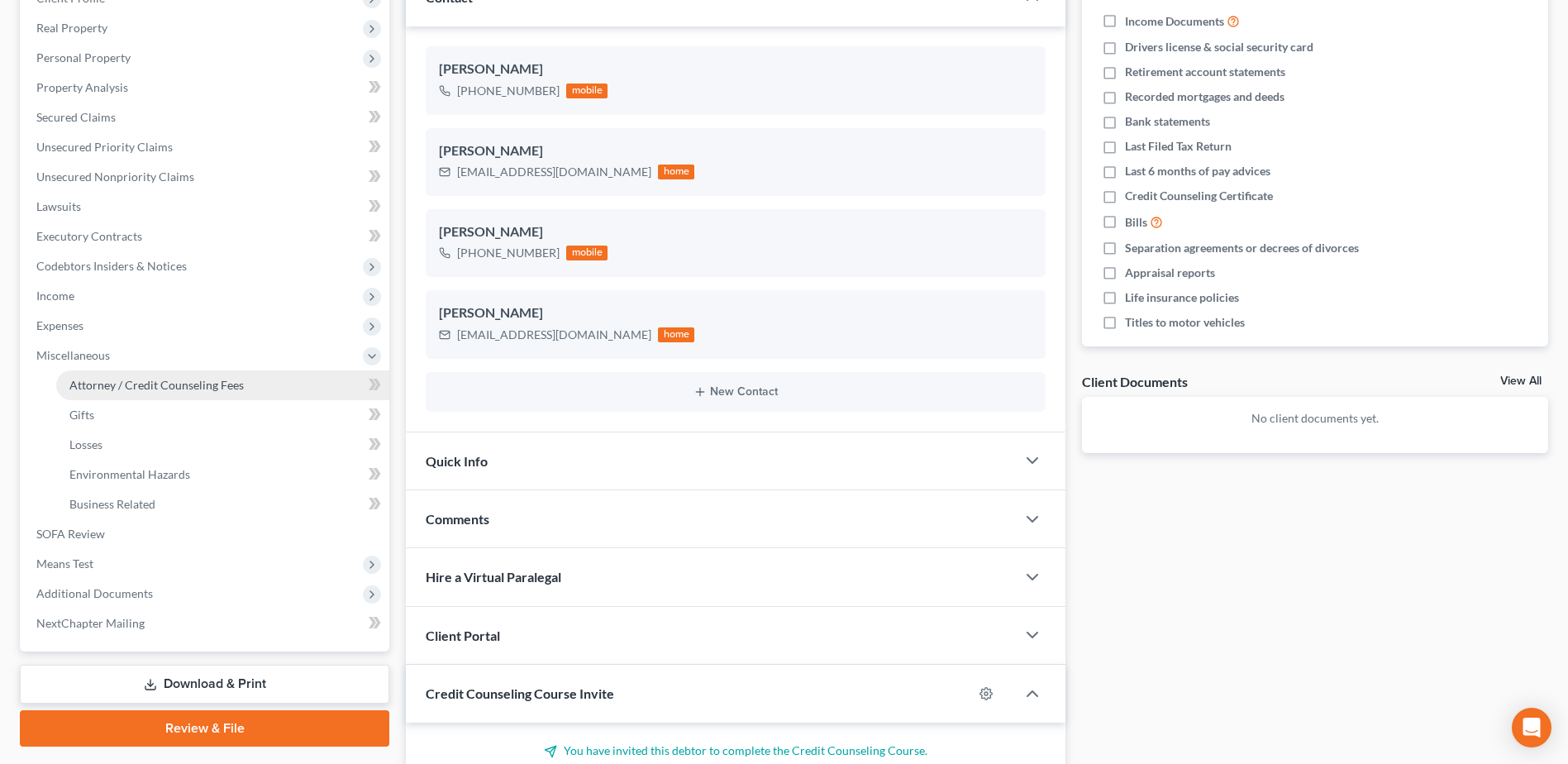
click at [94, 373] on link "Attorney / Credit Counseling Fees" at bounding box center [223, 385] width 333 height 30
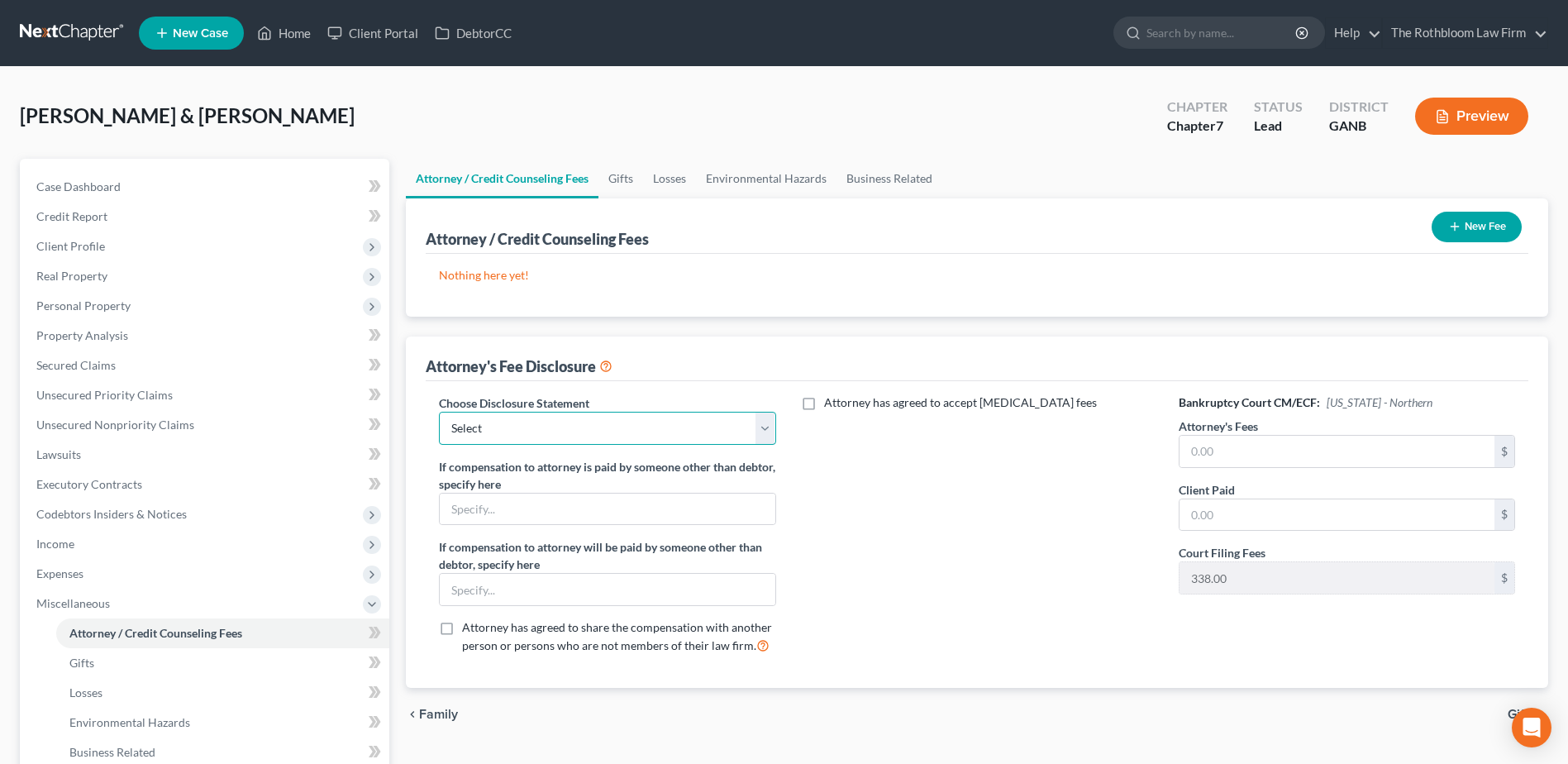
click at [549, 431] on select "Select Chapter 13 - $1,250.00 Chapter 13 - $1750 Chapter 13 - $1500 up front Ch…" at bounding box center [607, 428] width 336 height 33
select select "10"
click at [439, 412] on select "Select Chapter 13 - $1,250.00 Chapter 13 - $1750 Chapter 13 - $1500 up front Ch…" at bounding box center [607, 428] width 336 height 33
click at [1227, 450] on input "text" at bounding box center [1337, 451] width 315 height 32
type input "1,500"
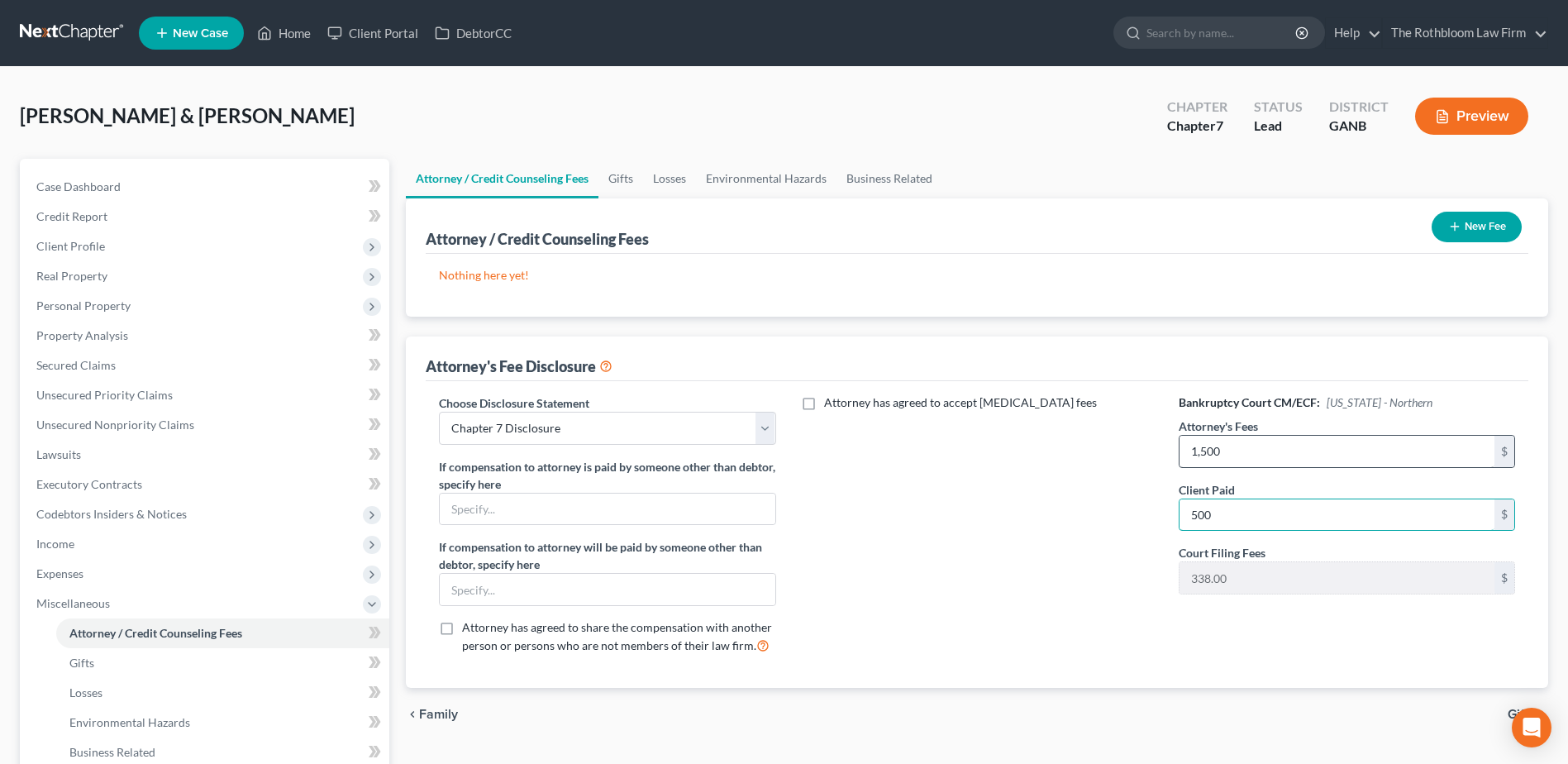
type input "500"
click at [1505, 221] on button "New Fee" at bounding box center [1477, 226] width 90 height 31
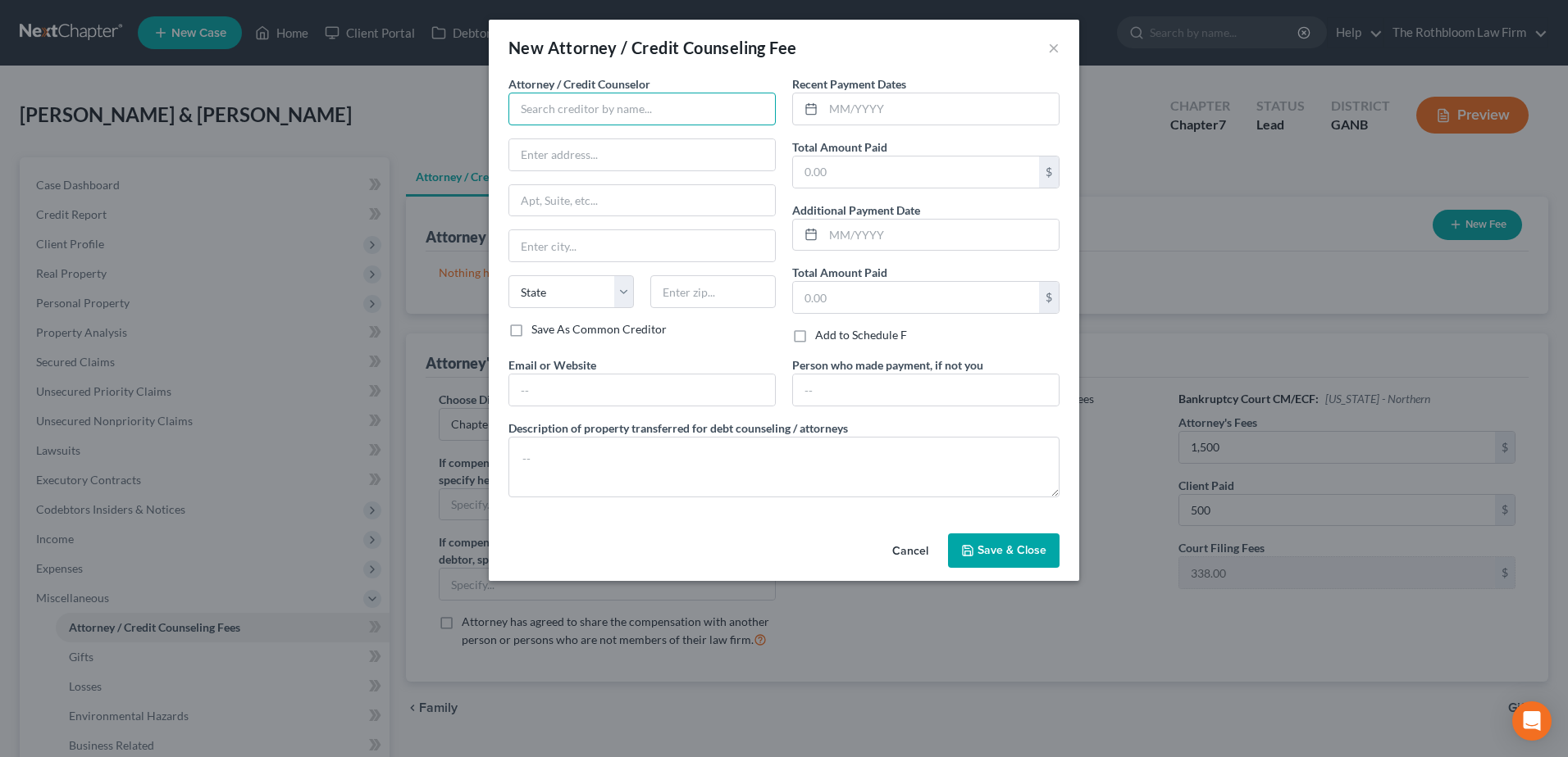
click at [559, 115] on input "text" at bounding box center [642, 108] width 268 height 32
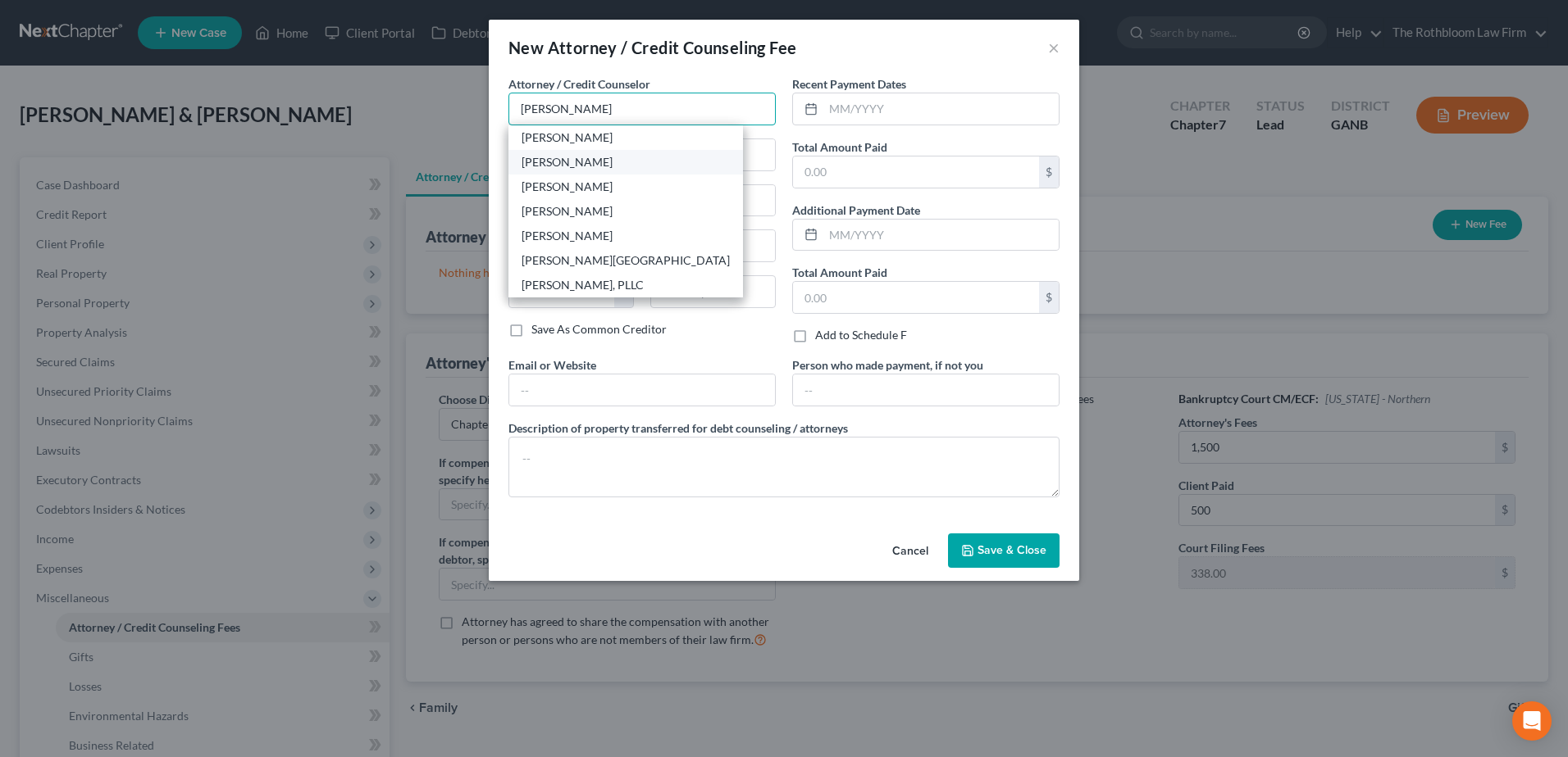
type input "Howard D. Rothbloom"
type input "309 E. Paces Ferry Road, NE"
type input "Suite 400"
type input "Atlanta"
select select "10"
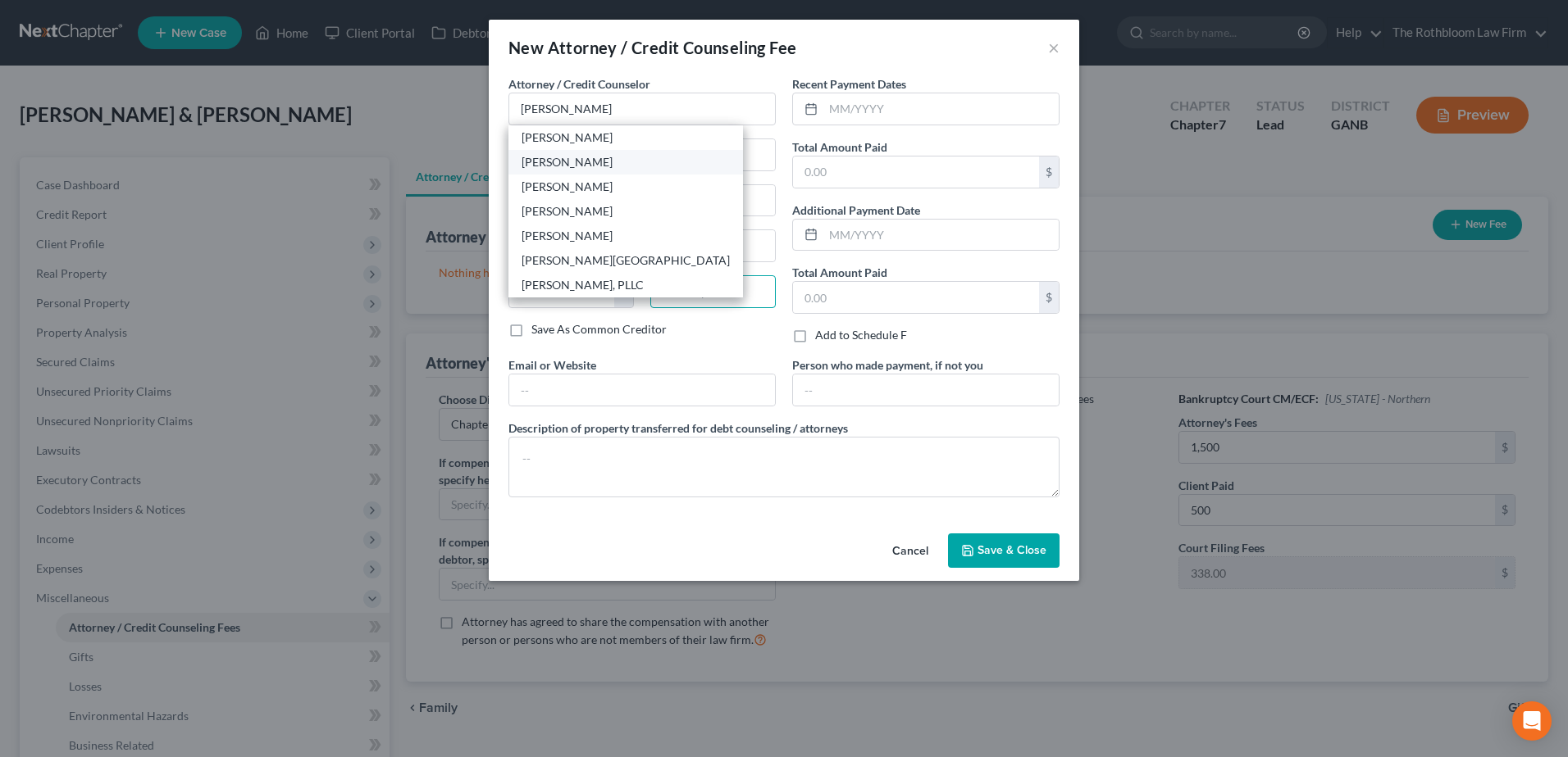
type input "30305"
type input "[PERSON_NAME][EMAIL_ADDRESS][DOMAIN_NAME]"
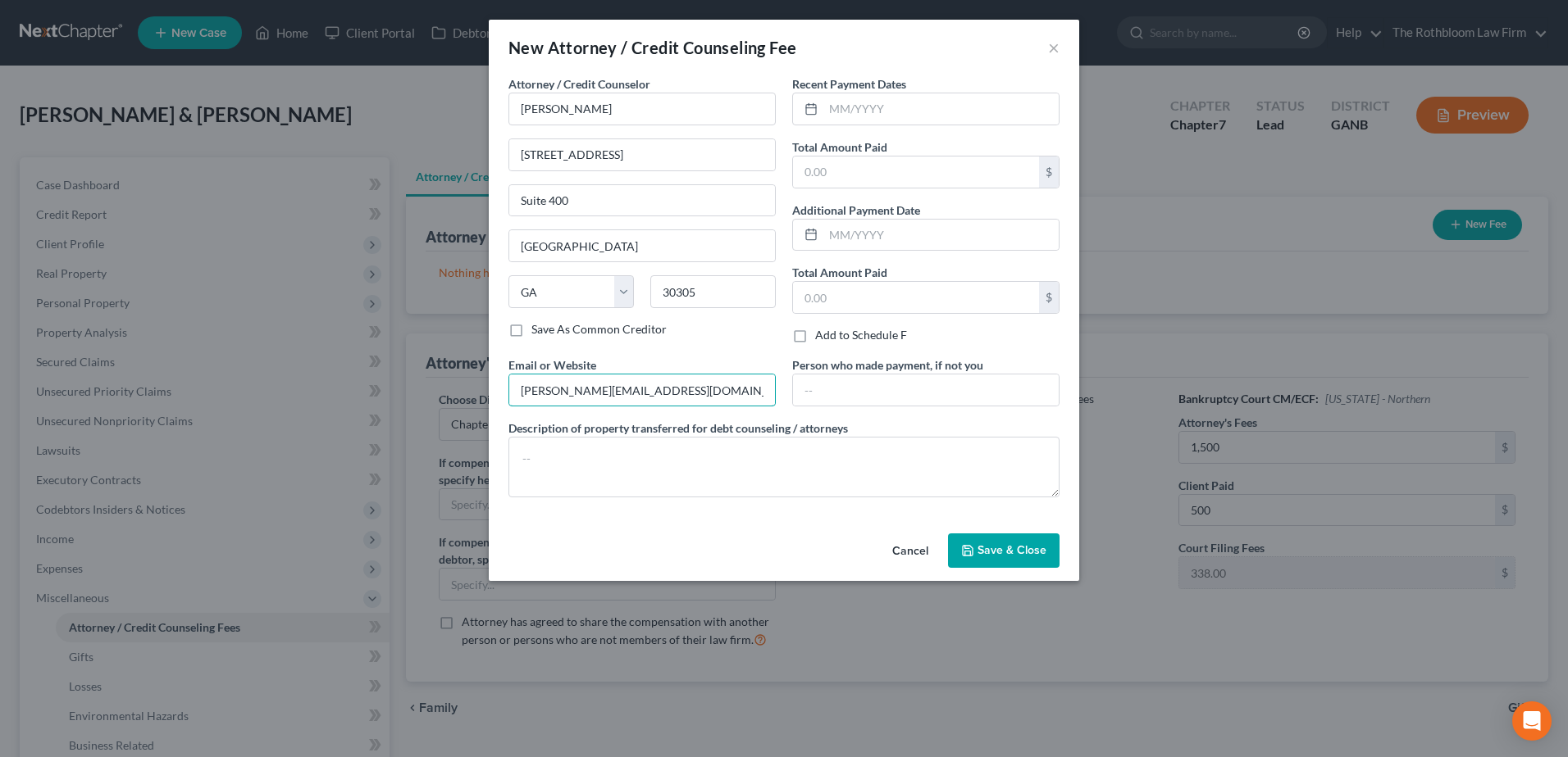
drag, startPoint x: 647, startPoint y: 396, endPoint x: 401, endPoint y: 403, distance: 246.1
click at [401, 403] on div "New Attorney / Credit Counseling Fee × Attorney / Credit Counselor * Howard D. …" at bounding box center [784, 378] width 1568 height 757
click at [833, 109] on input "text" at bounding box center [940, 109] width 235 height 31
type input "08/2025"
type input "500"
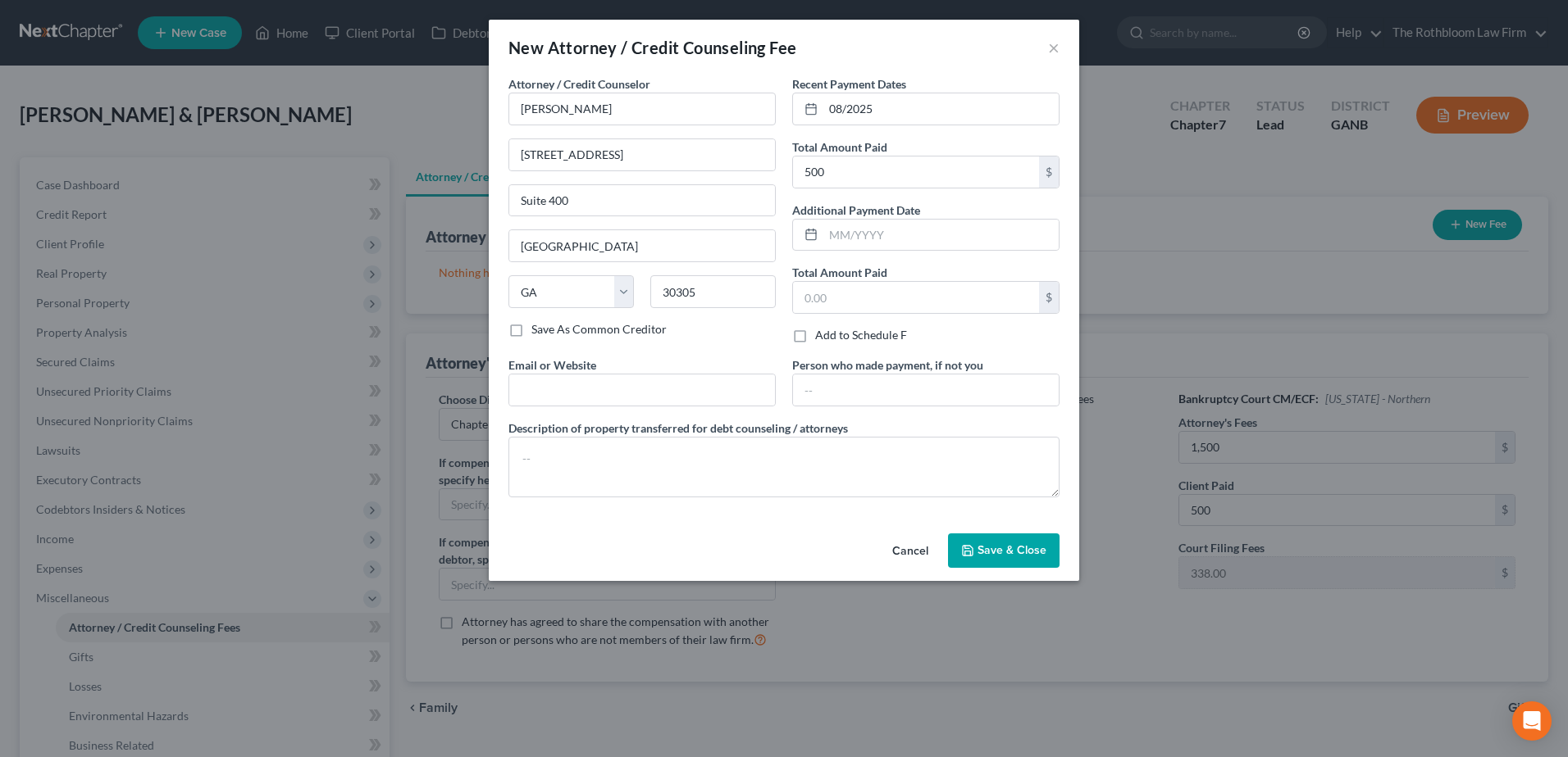
click at [1022, 544] on span "Save & Close" at bounding box center [1011, 551] width 69 height 14
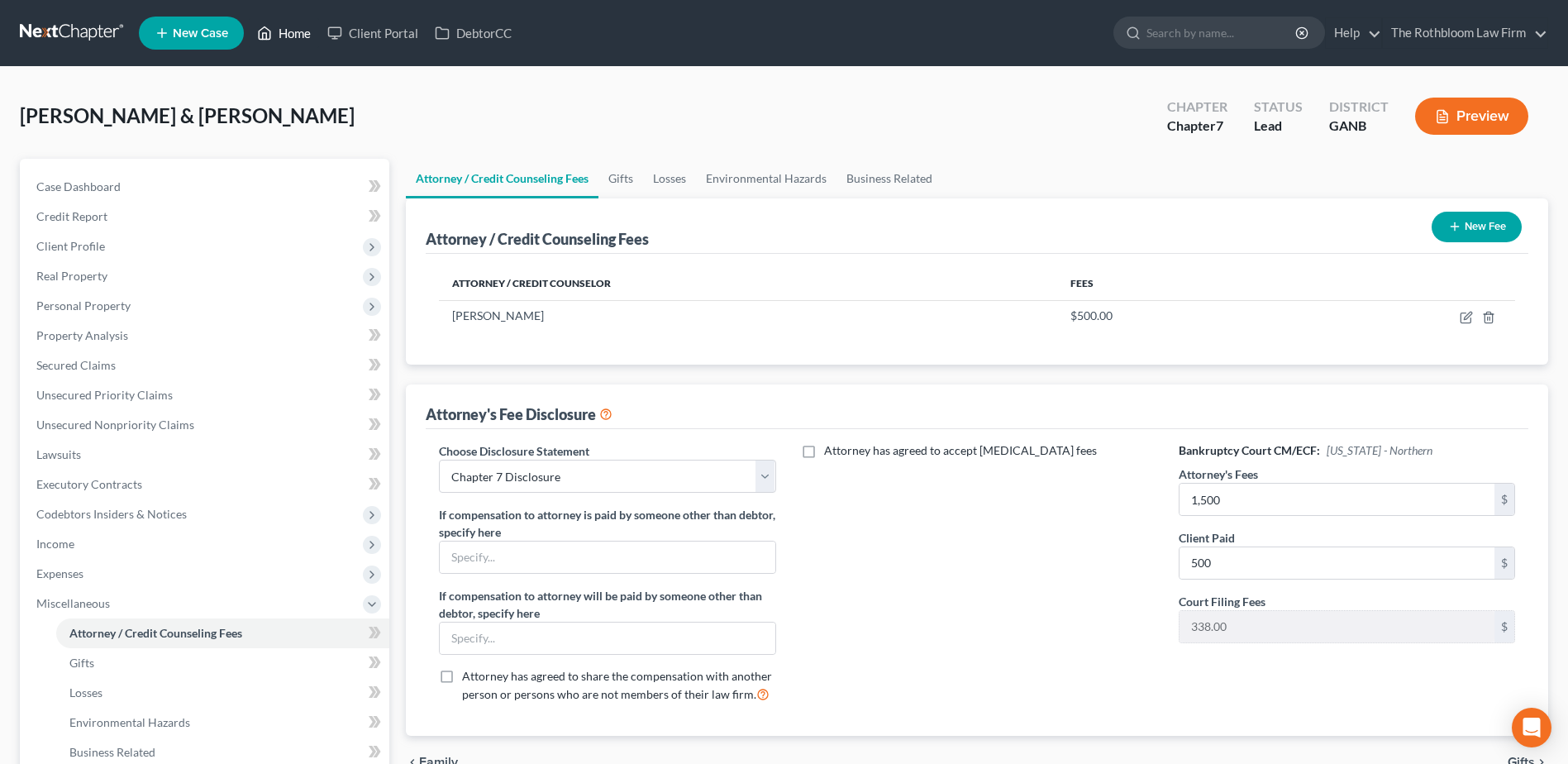
click at [290, 33] on link "Home" at bounding box center [284, 33] width 70 height 30
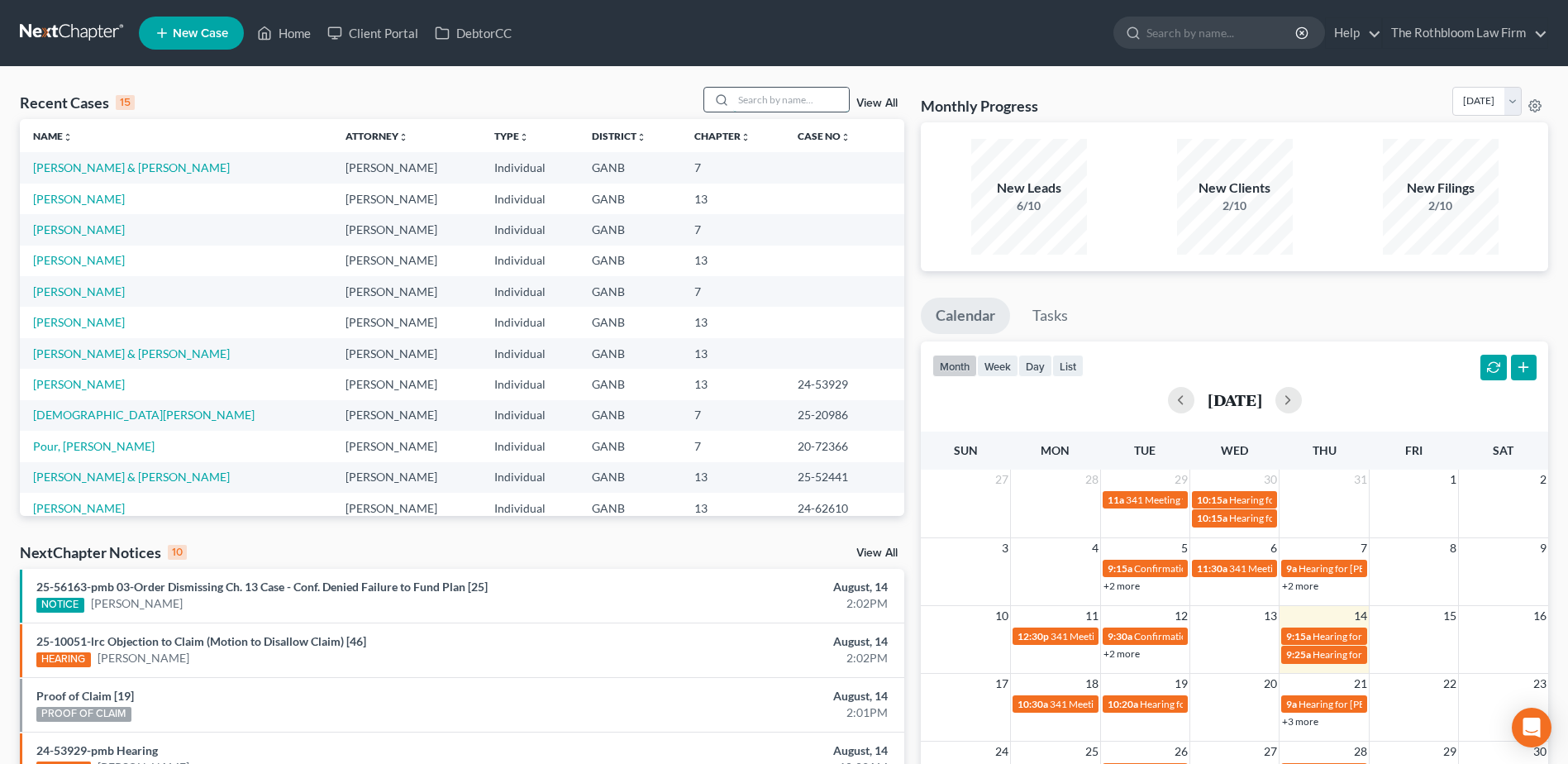
click at [771, 99] on input "search" at bounding box center [790, 99] width 116 height 24
type input "baker"
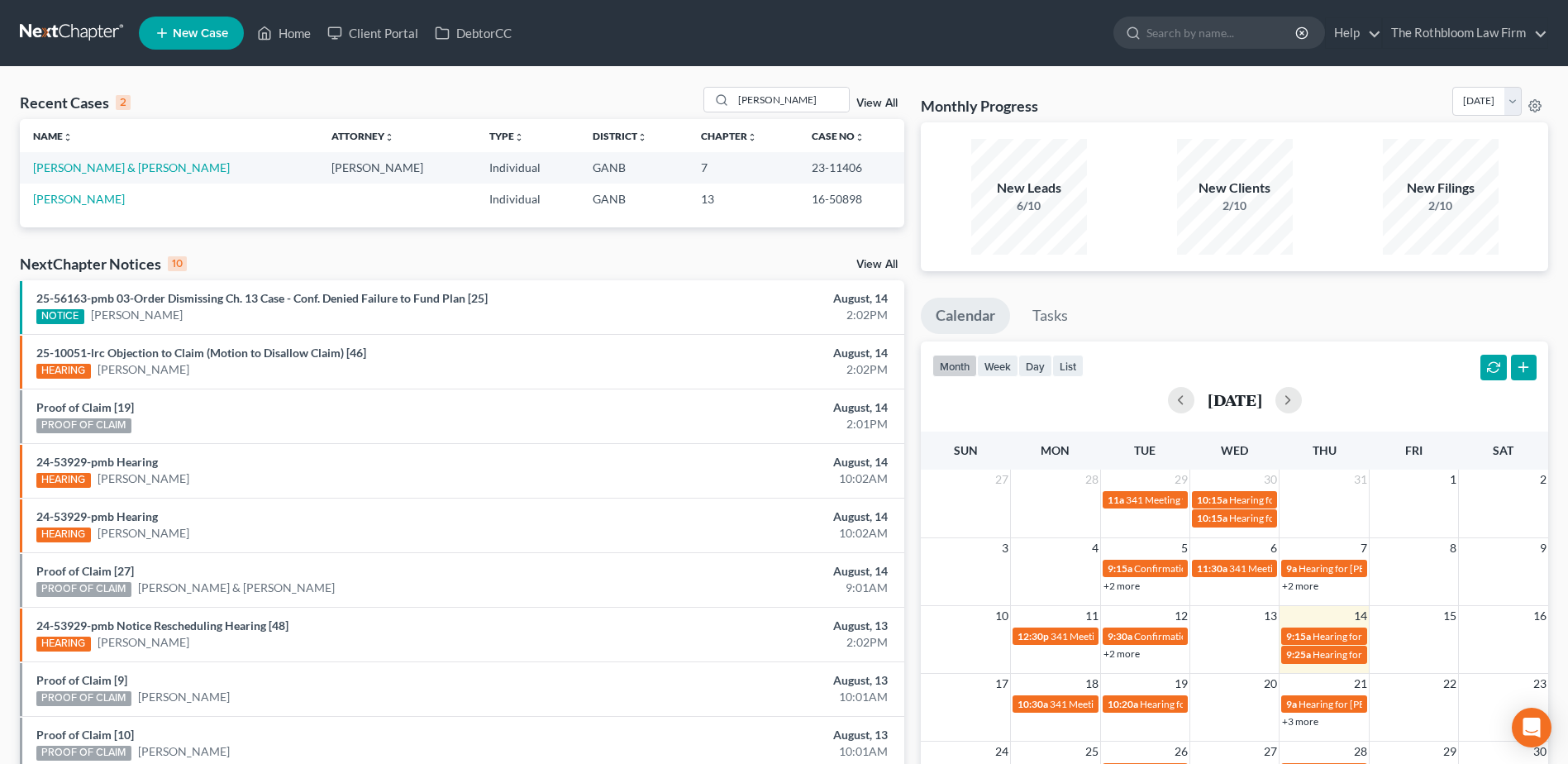
click at [185, 39] on span "New Case" at bounding box center [200, 34] width 56 height 13
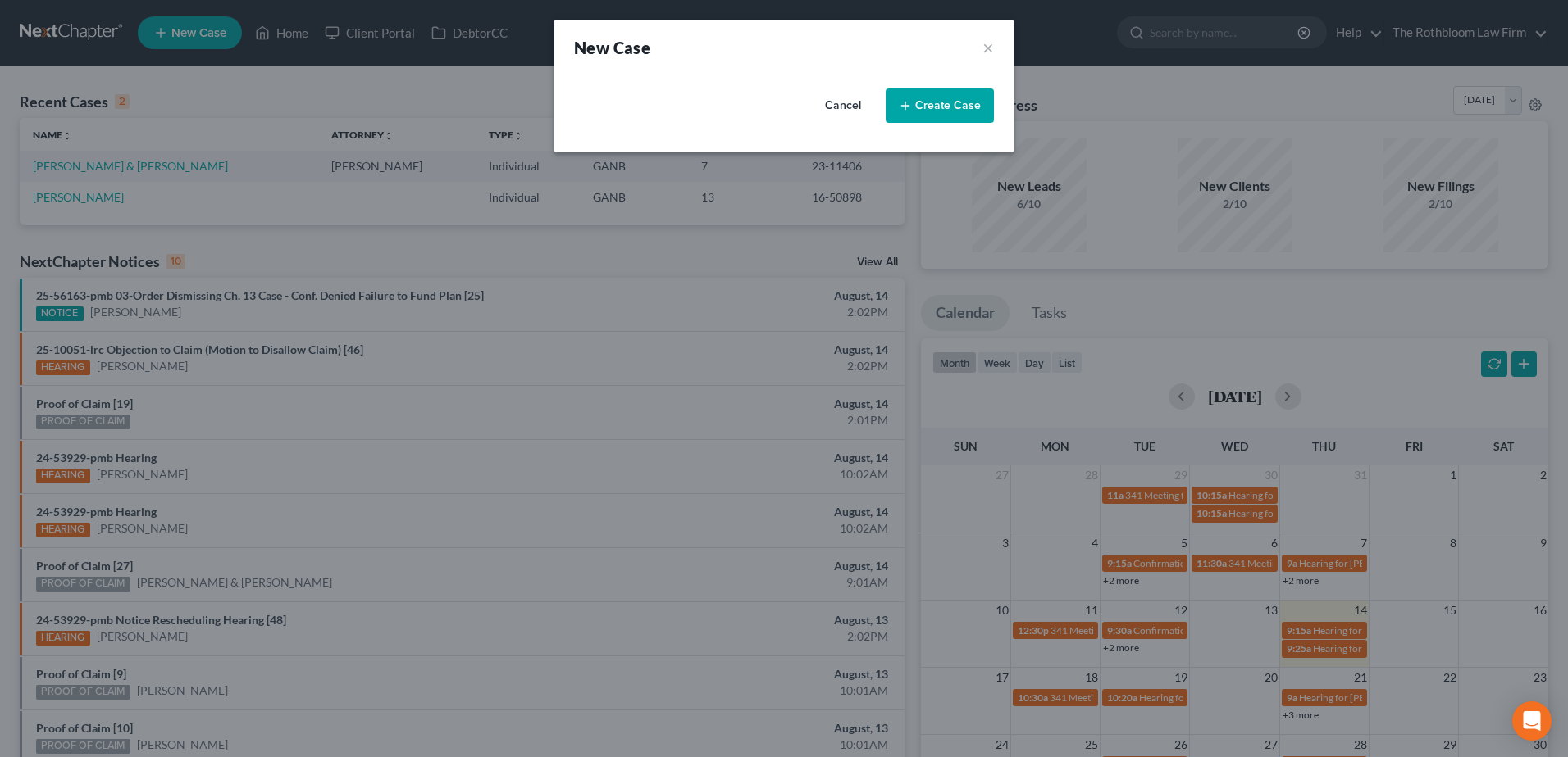
select select "19"
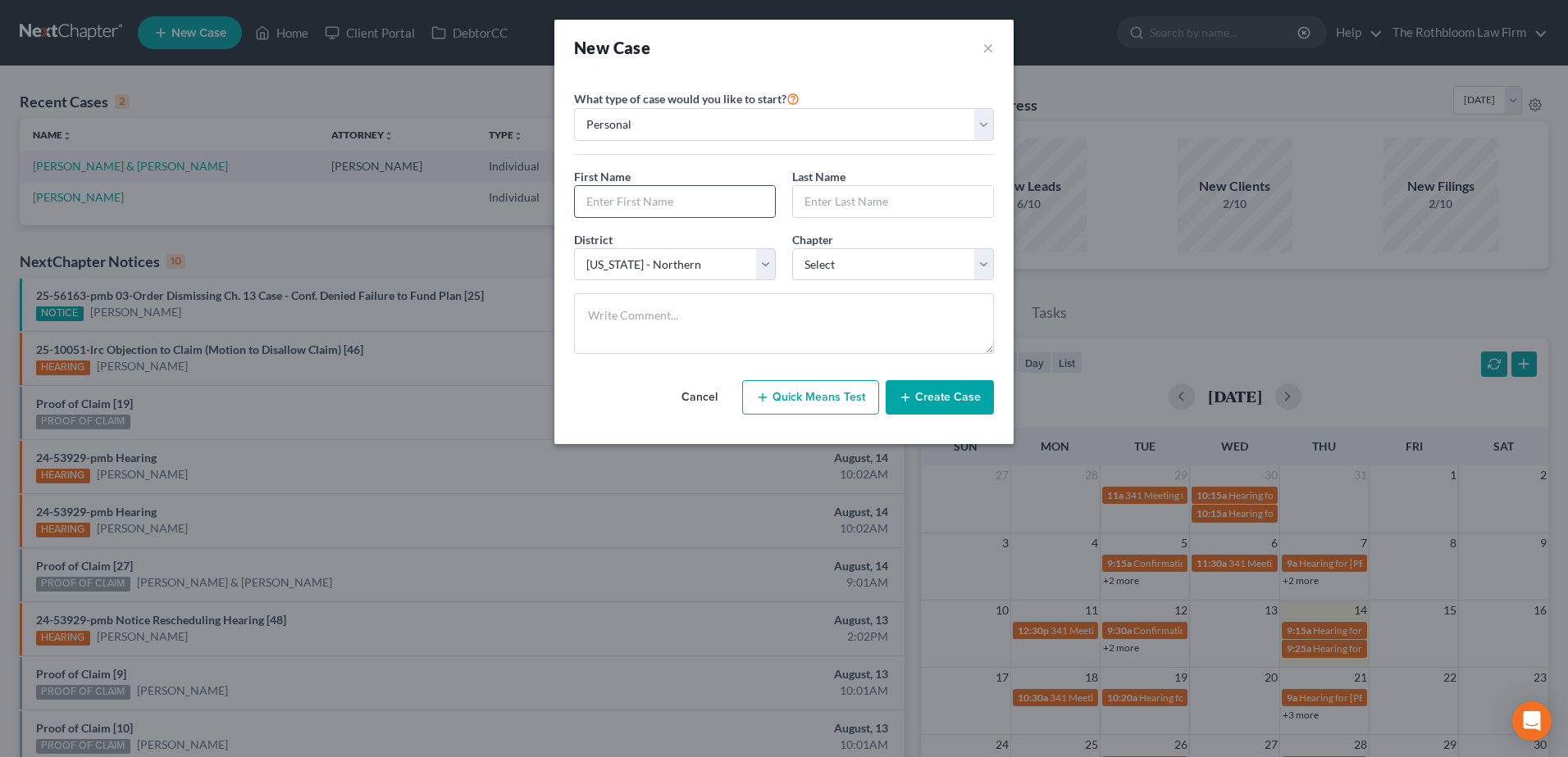
click at [613, 204] on input "text" at bounding box center [674, 202] width 200 height 31
type input "Joseph"
type input "Baker"
click at [873, 267] on select "Select 7 11 12 13" at bounding box center [892, 264] width 202 height 32
select select "3"
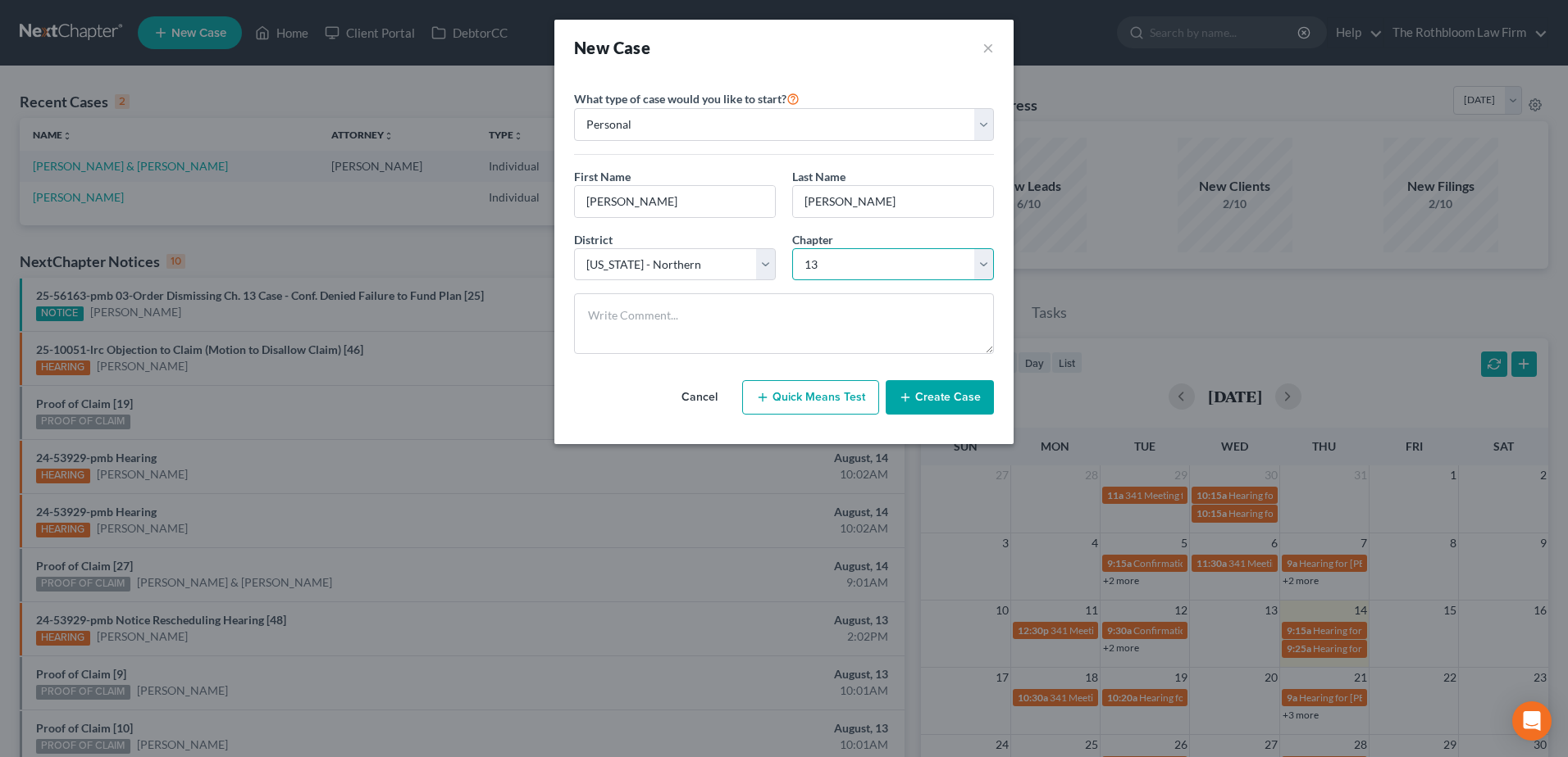
click at [792, 249] on select "Select 7 11 12 13" at bounding box center [892, 264] width 202 height 32
click at [967, 407] on button "Create Case" at bounding box center [939, 397] width 108 height 34
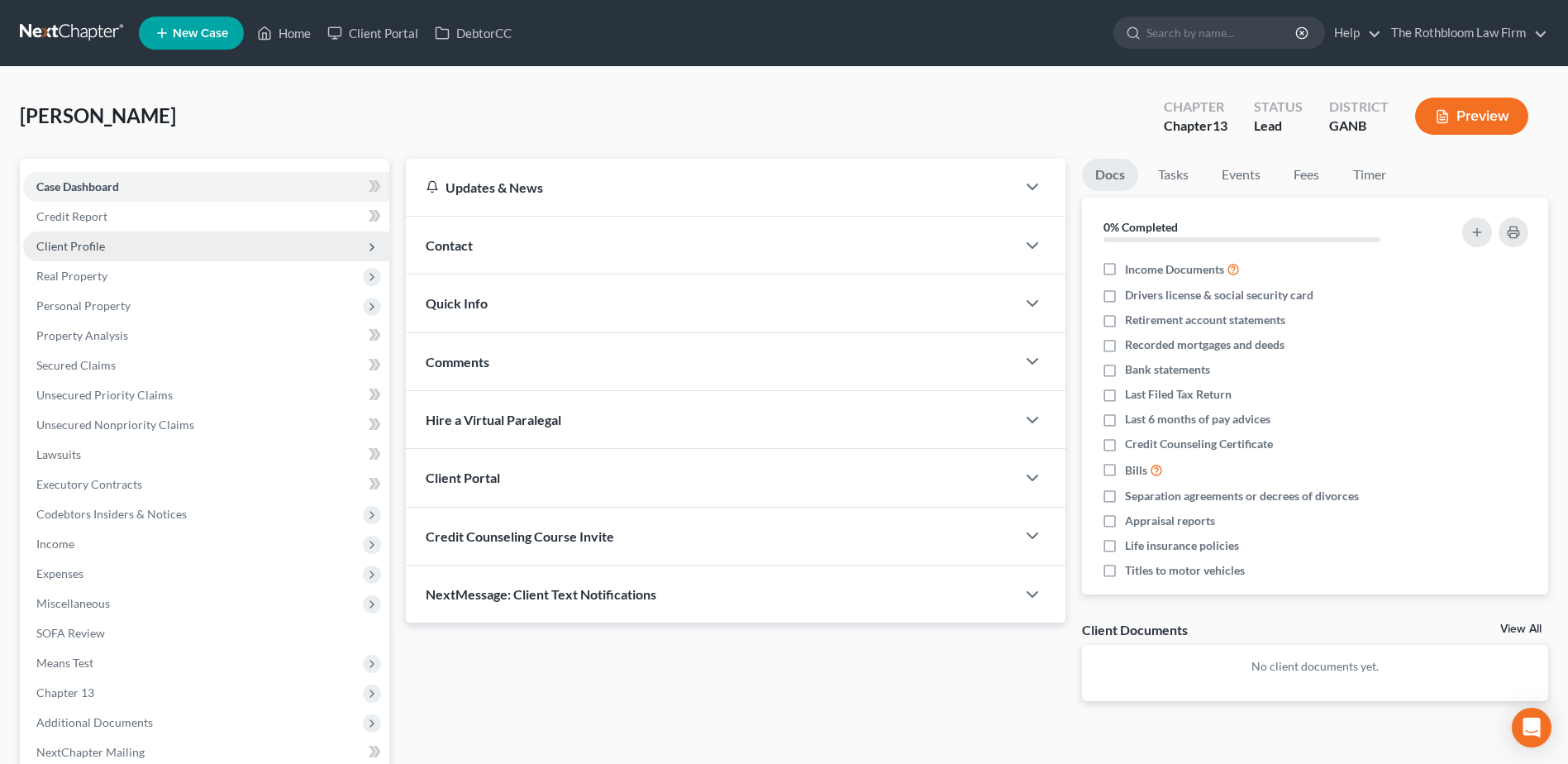
click at [71, 246] on span "Client Profile" at bounding box center [70, 246] width 68 height 14
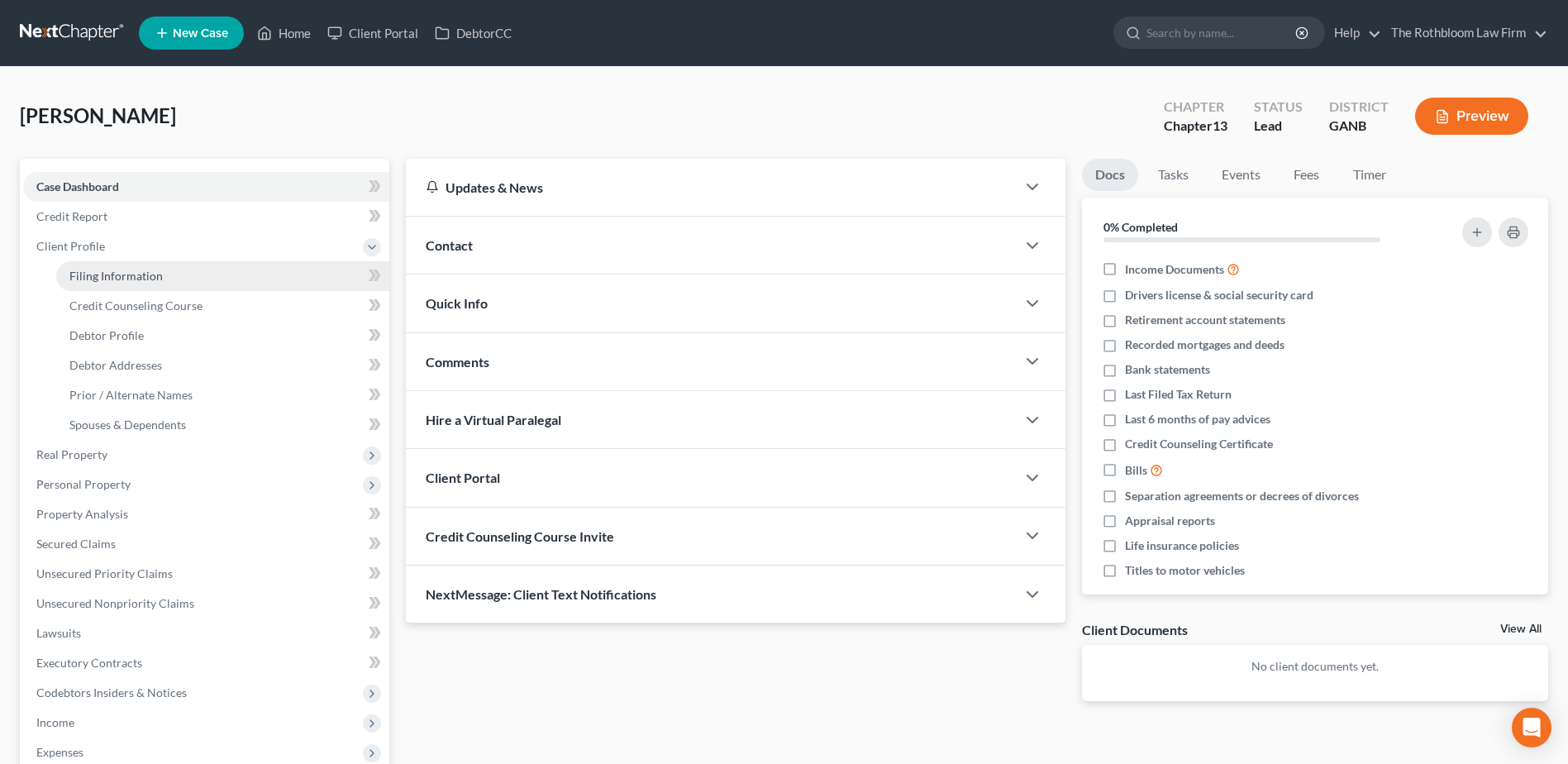
click at [107, 281] on span "Filing Information" at bounding box center [116, 276] width 93 height 14
select select "1"
select select "0"
select select "3"
select select "19"
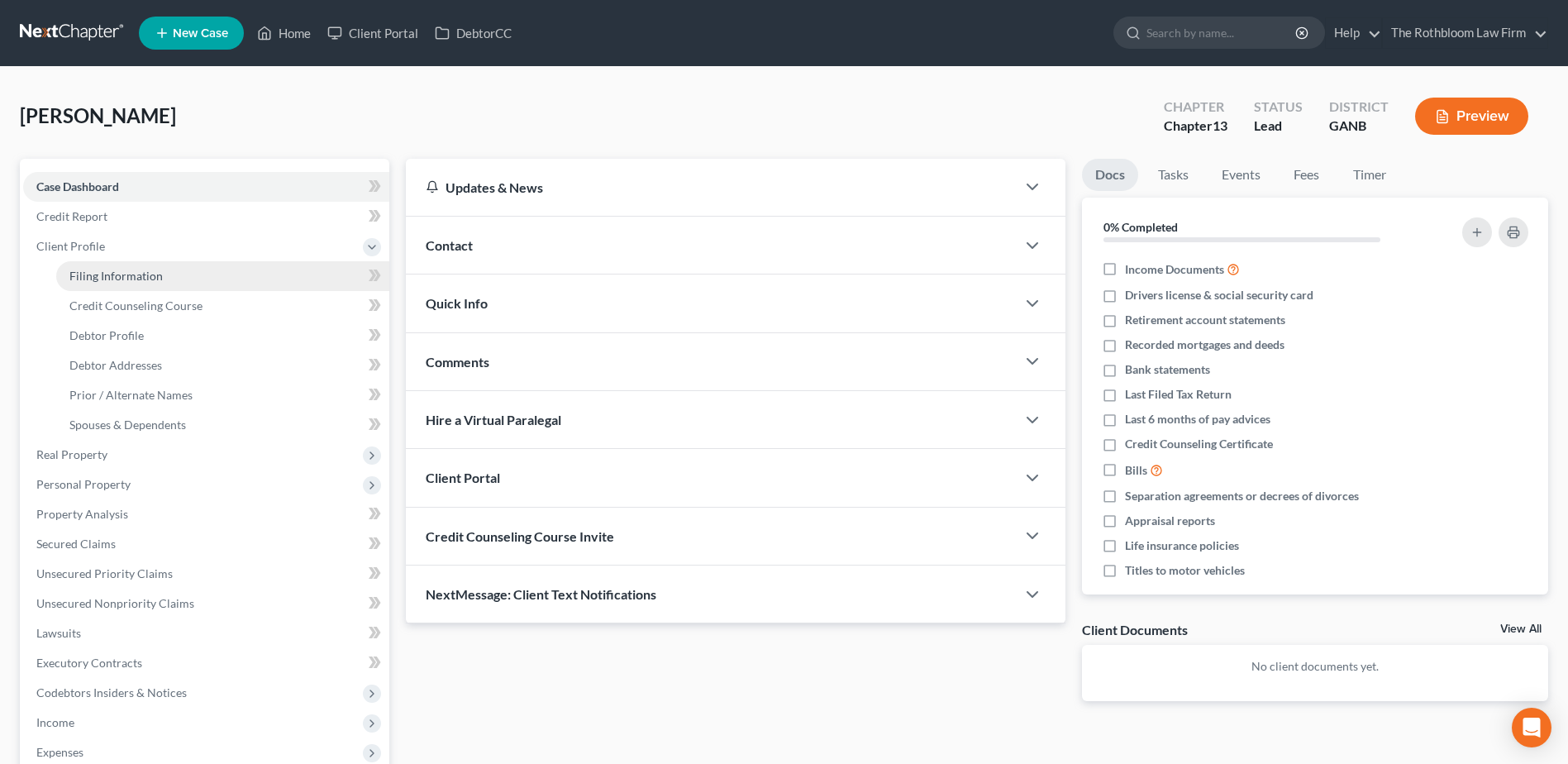
select select "10"
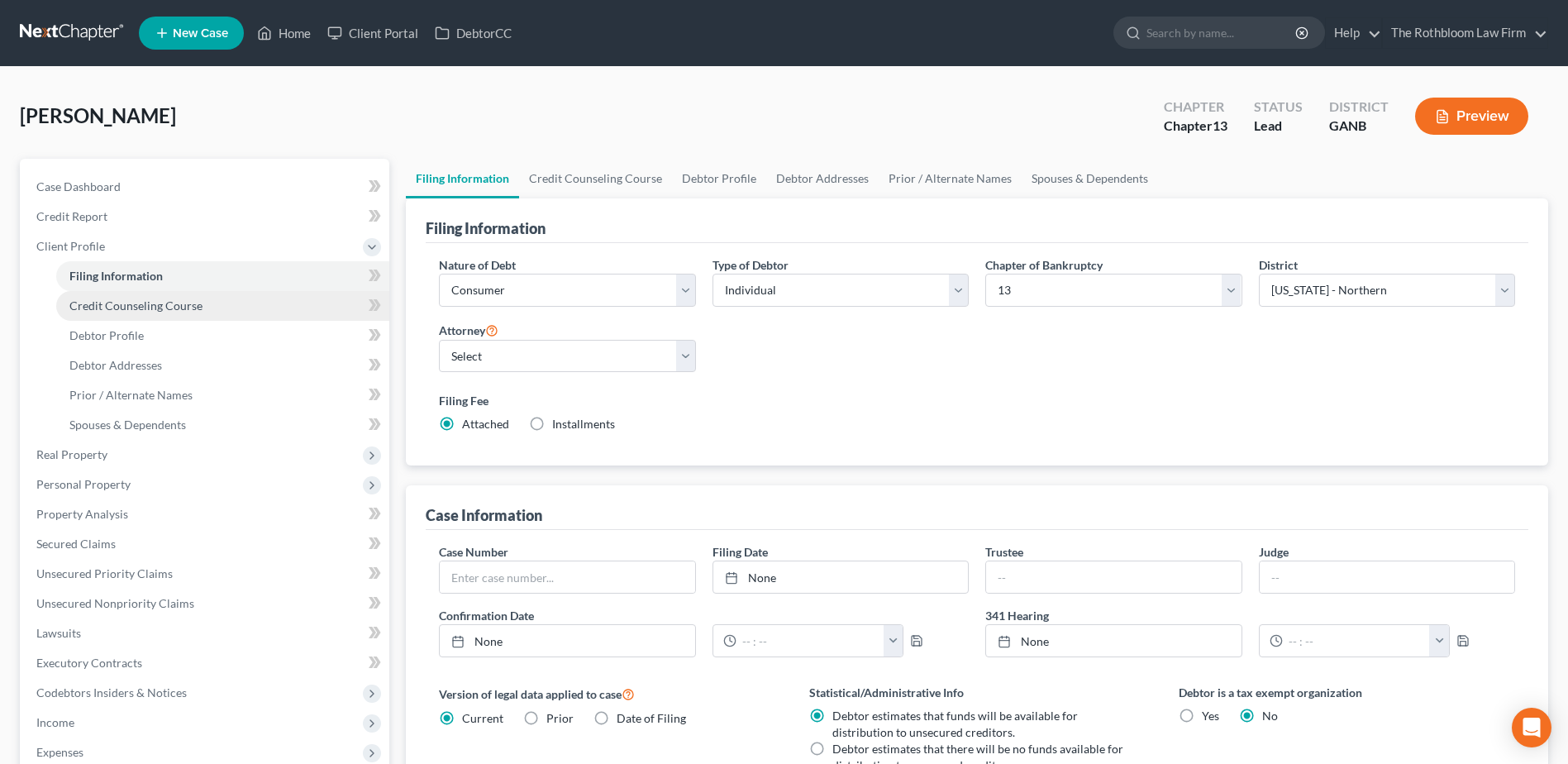
click at [119, 310] on span "Credit Counseling Course" at bounding box center [136, 306] width 133 height 14
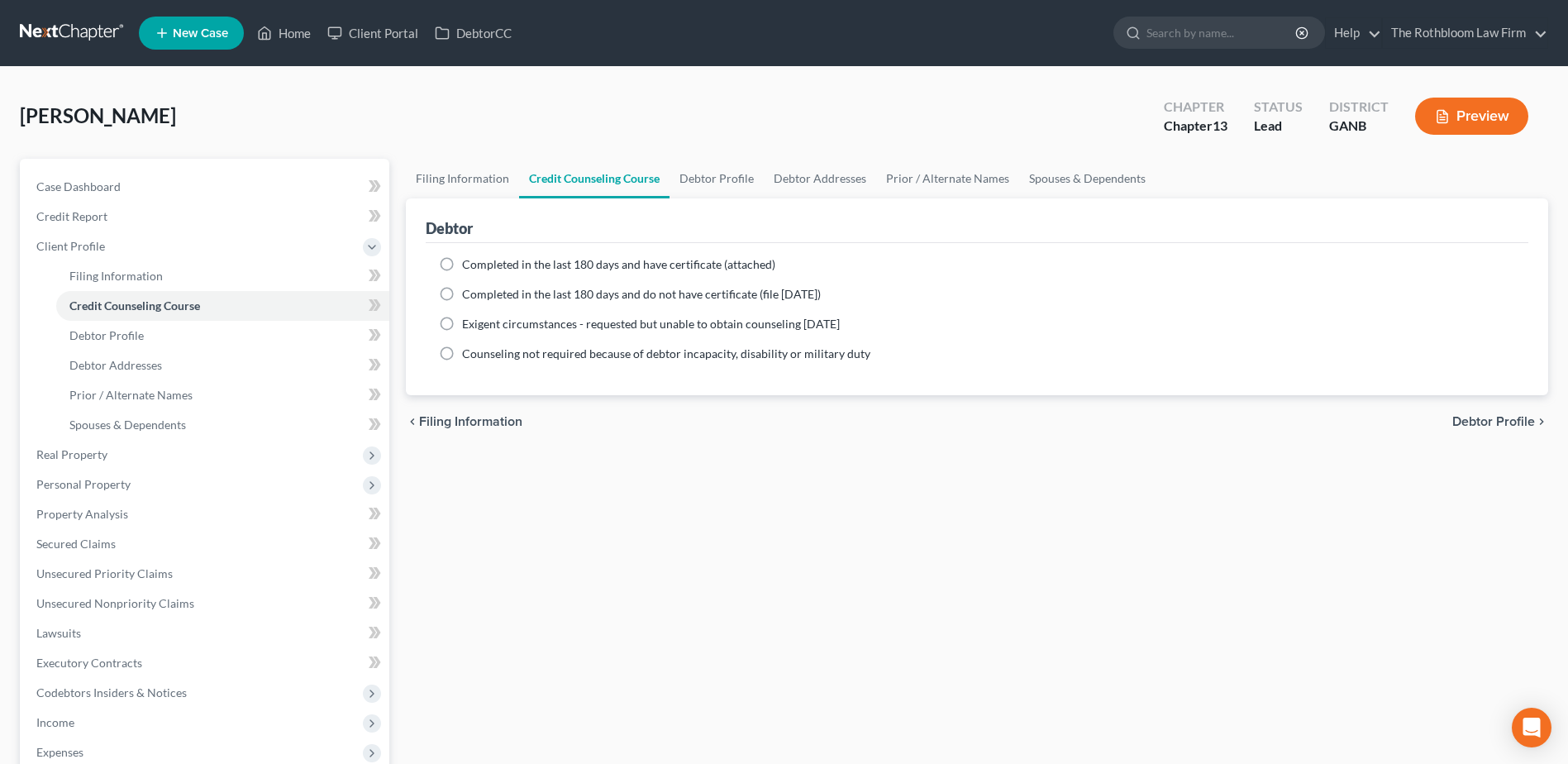
click at [462, 265] on label "Completed in the last 180 days and have certificate (attached)" at bounding box center [619, 264] width 313 height 17
click at [469, 265] on input "Completed in the last 180 days and have certificate (attached)" at bounding box center [474, 261] width 11 height 11
radio input "true"
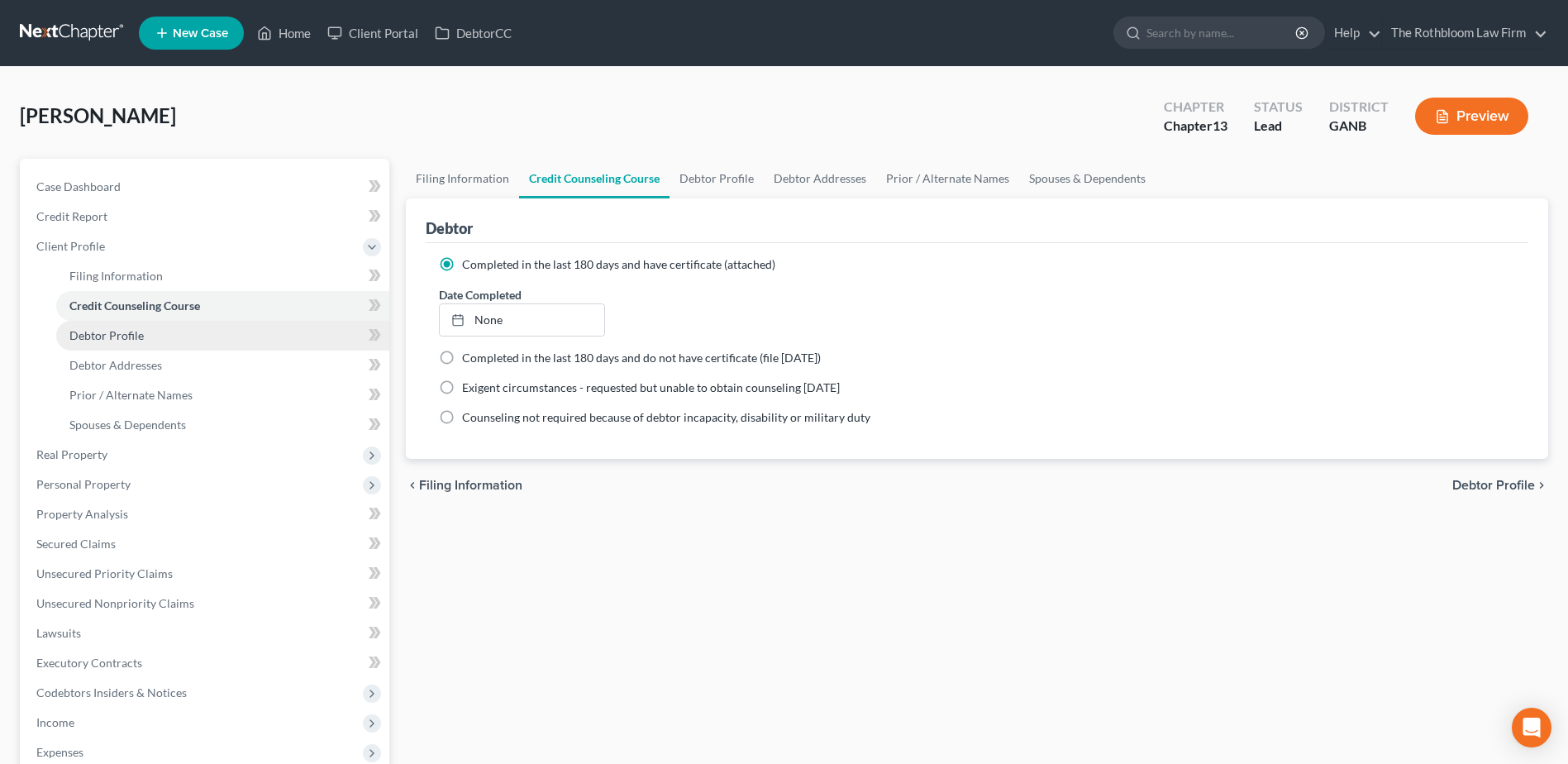
click at [94, 335] on span "Debtor Profile" at bounding box center [106, 335] width 74 height 14
select select "0"
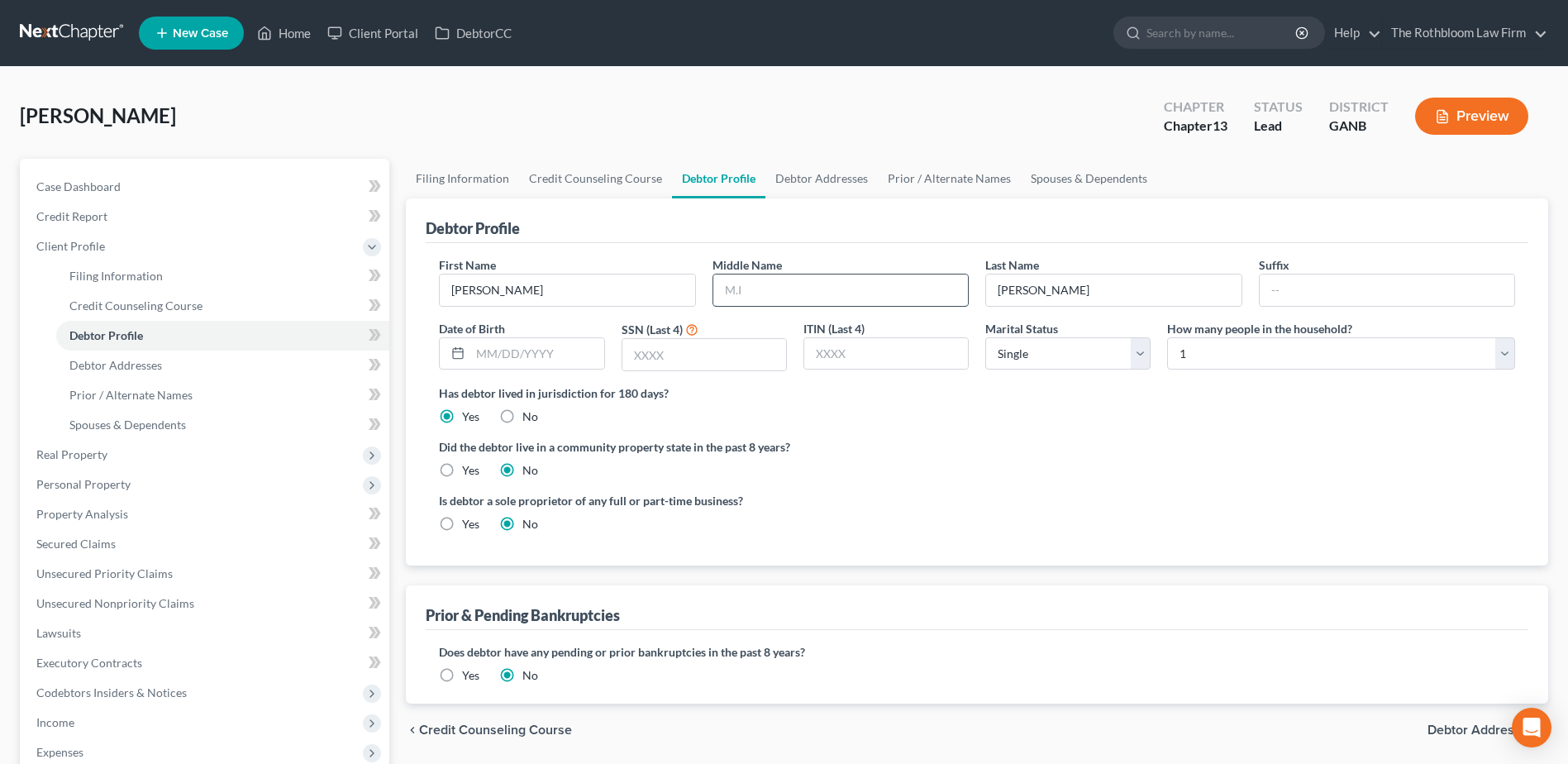
click at [772, 290] on input "text" at bounding box center [840, 291] width 255 height 32
type input "Lawrence"
click at [737, 342] on input "text" at bounding box center [704, 355] width 164 height 32
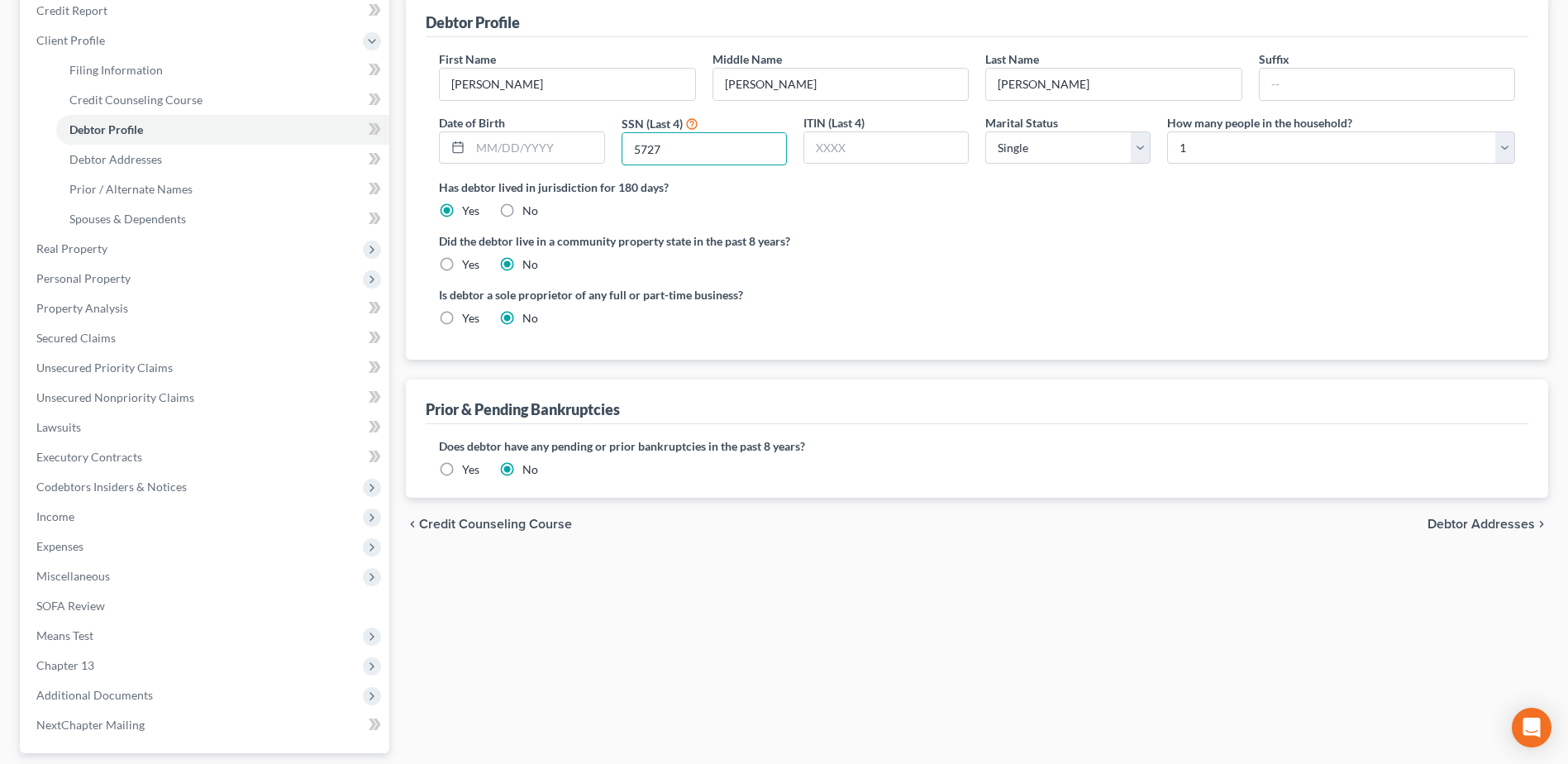
scroll to position [166, 0]
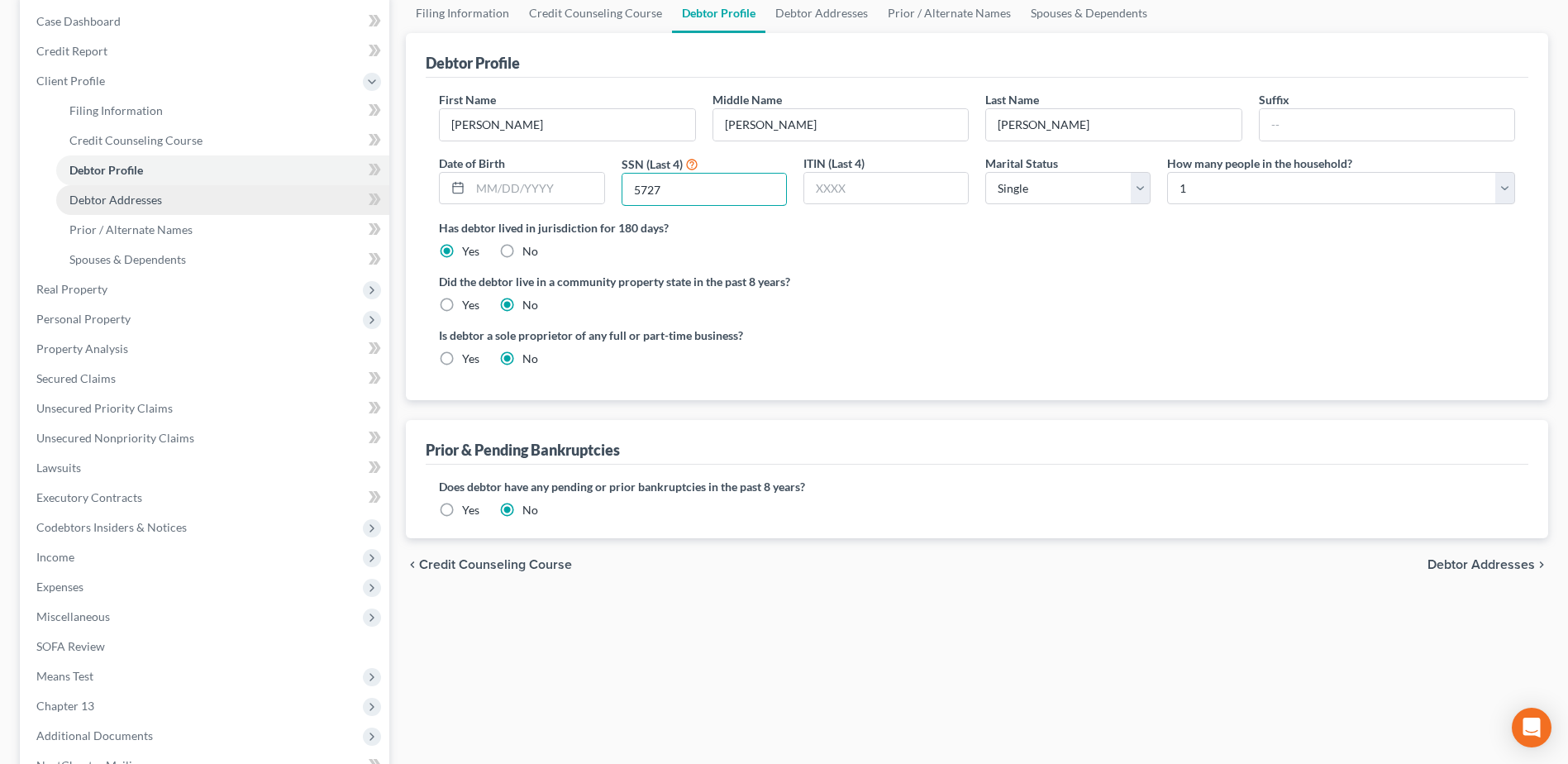
type input "5727"
click at [159, 205] on span "Debtor Addresses" at bounding box center [115, 199] width 92 height 14
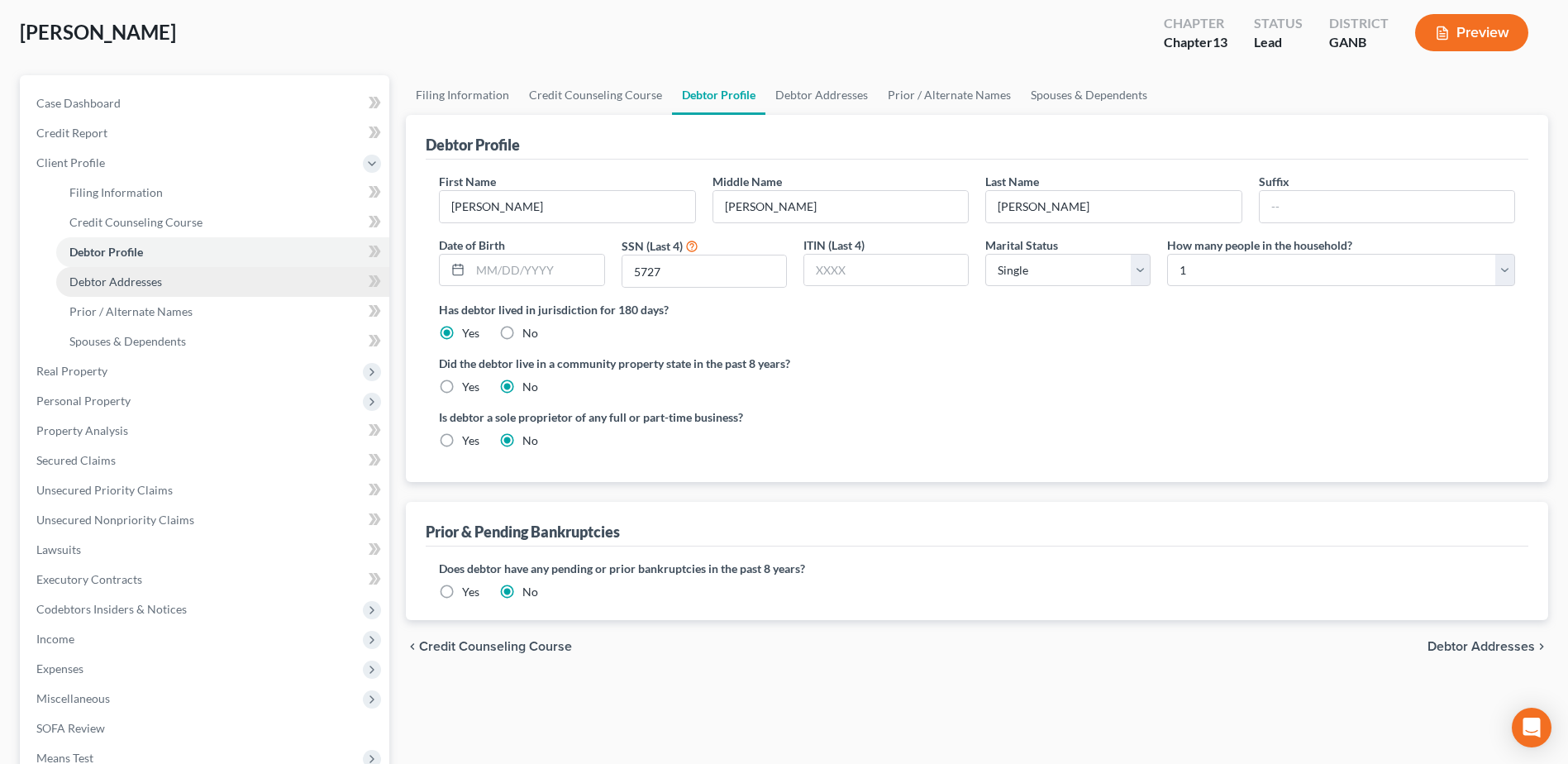
select select "0"
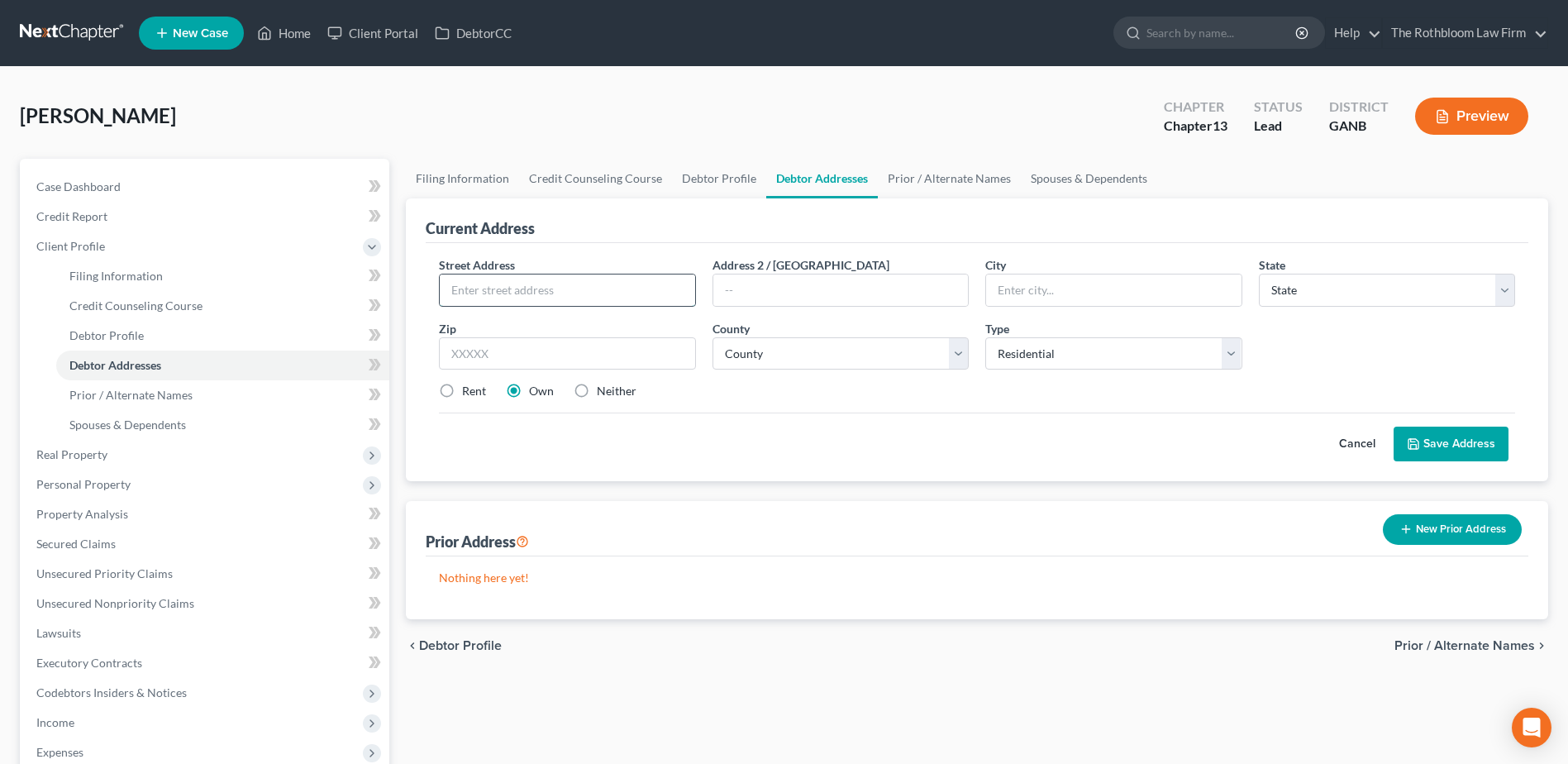
click at [494, 288] on input "text" at bounding box center [566, 291] width 255 height 32
type input "205 Marsh Glen Point"
type input "30328"
type input "Atlanta"
select select "10"
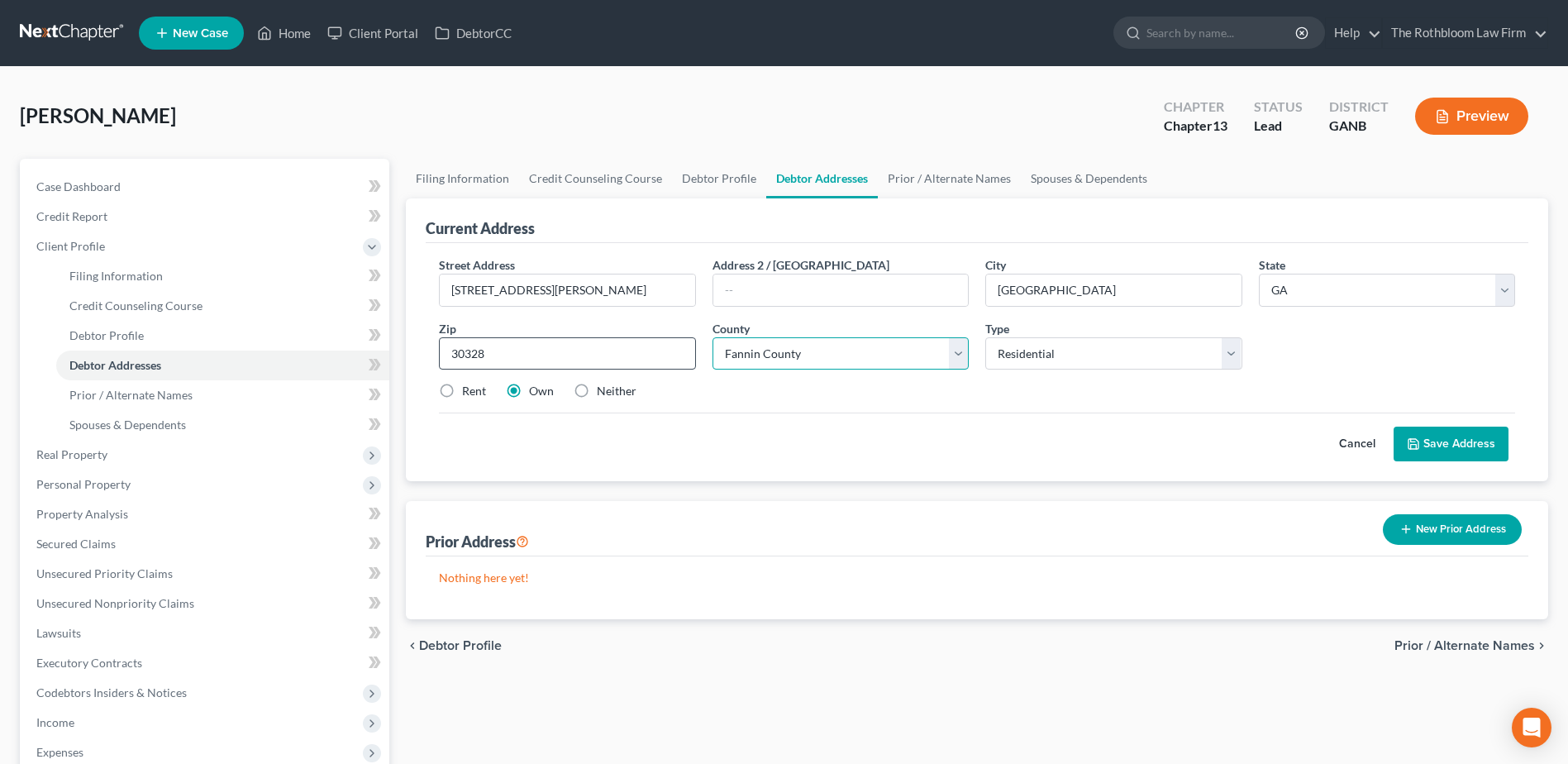
select select "59"
click at [1471, 441] on button "Save Address" at bounding box center [1451, 444] width 115 height 35
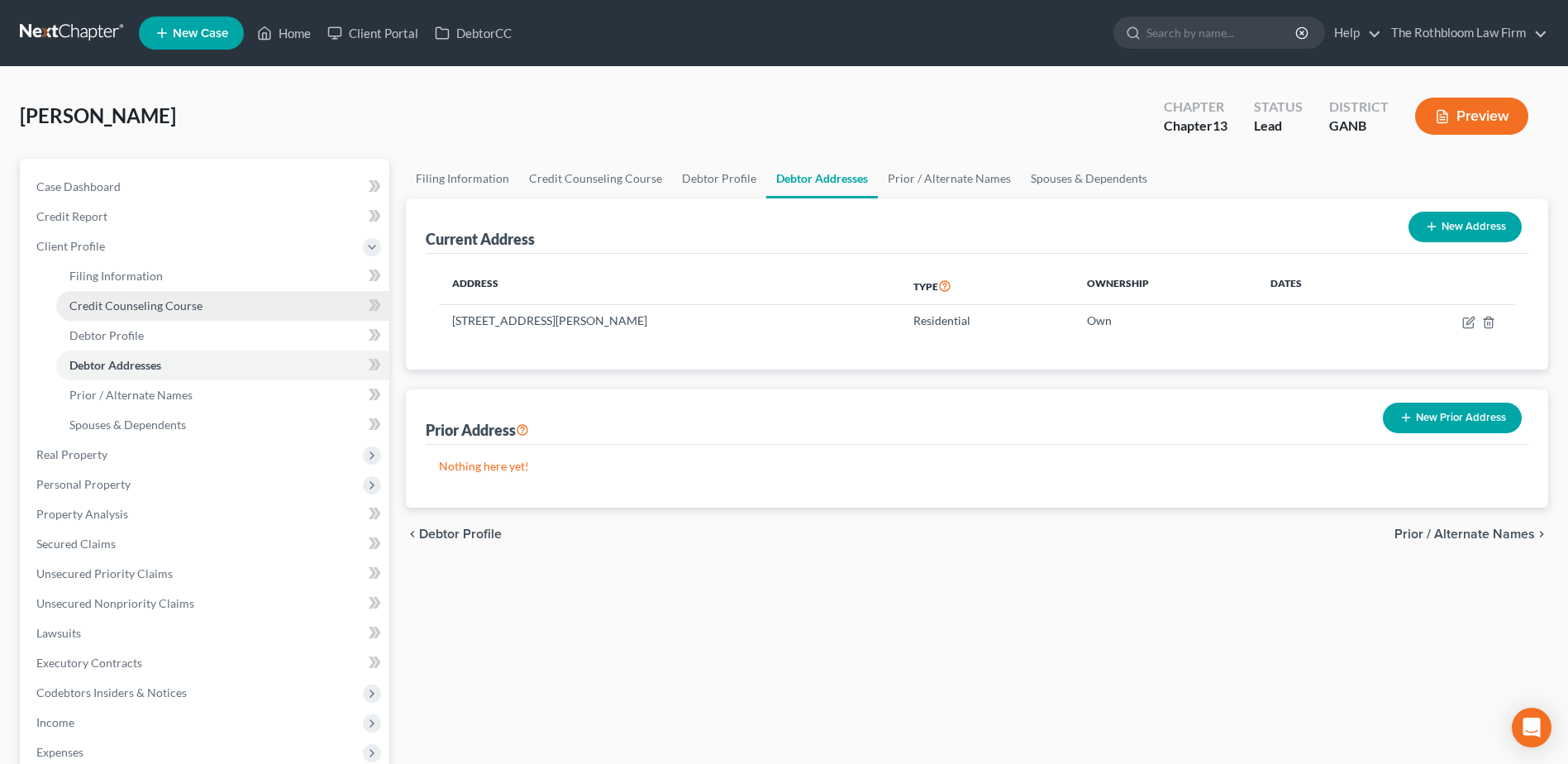
click at [180, 311] on span "Credit Counseling Course" at bounding box center [136, 306] width 133 height 14
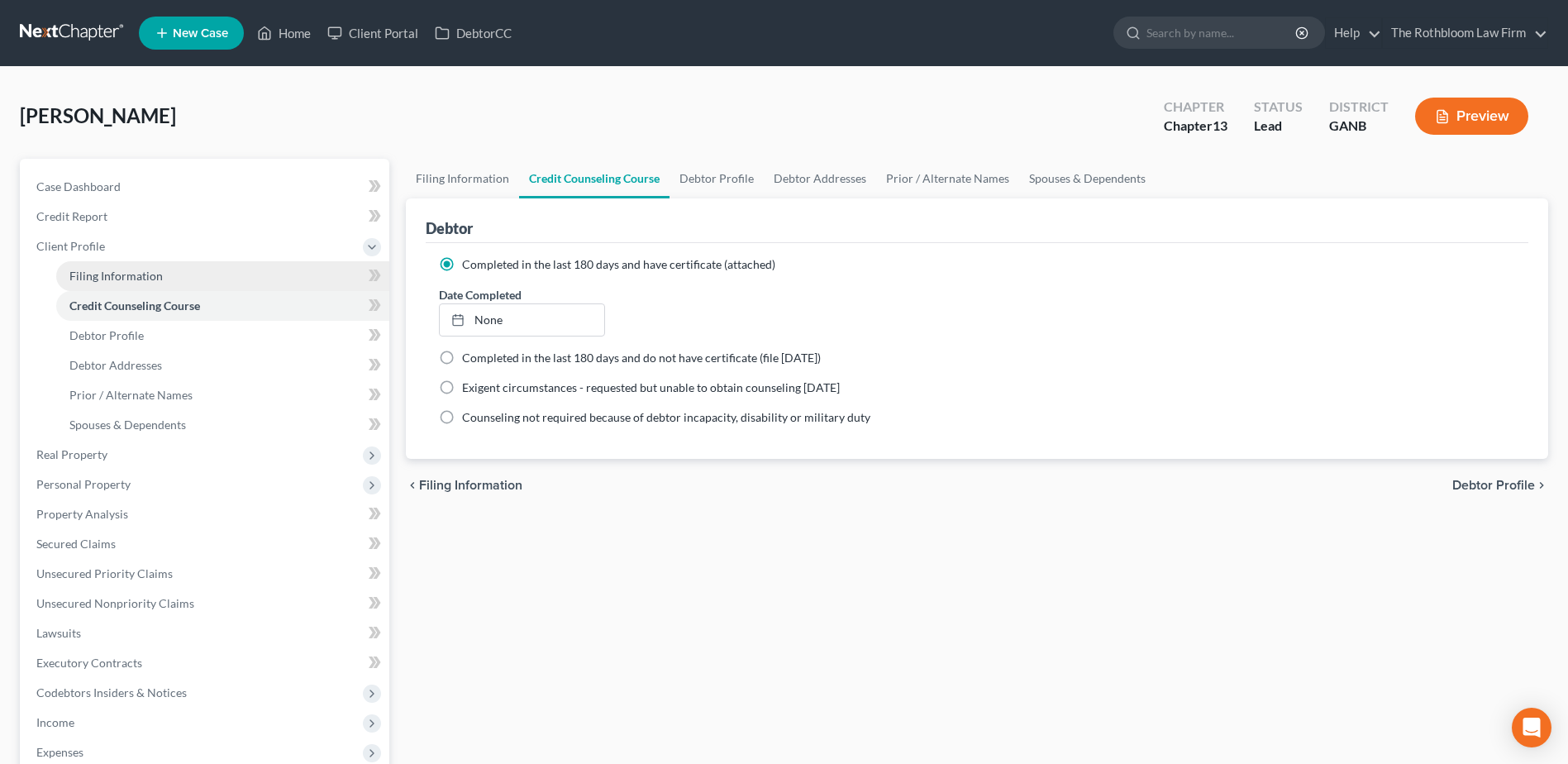
click at [127, 282] on span "Filing Information" at bounding box center [116, 276] width 93 height 14
select select "1"
select select "0"
select select "3"
select select "19"
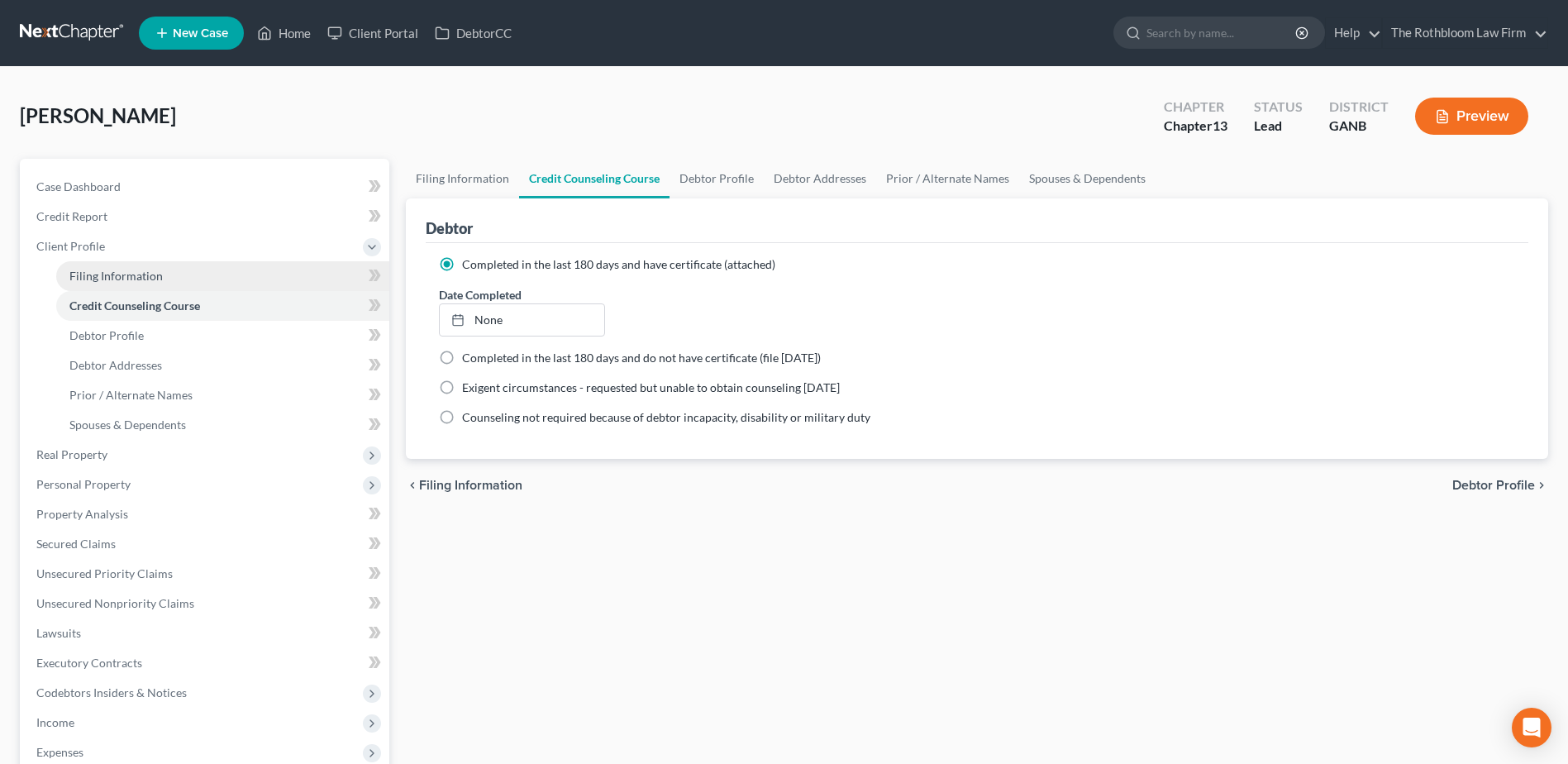
select select "0"
select select "10"
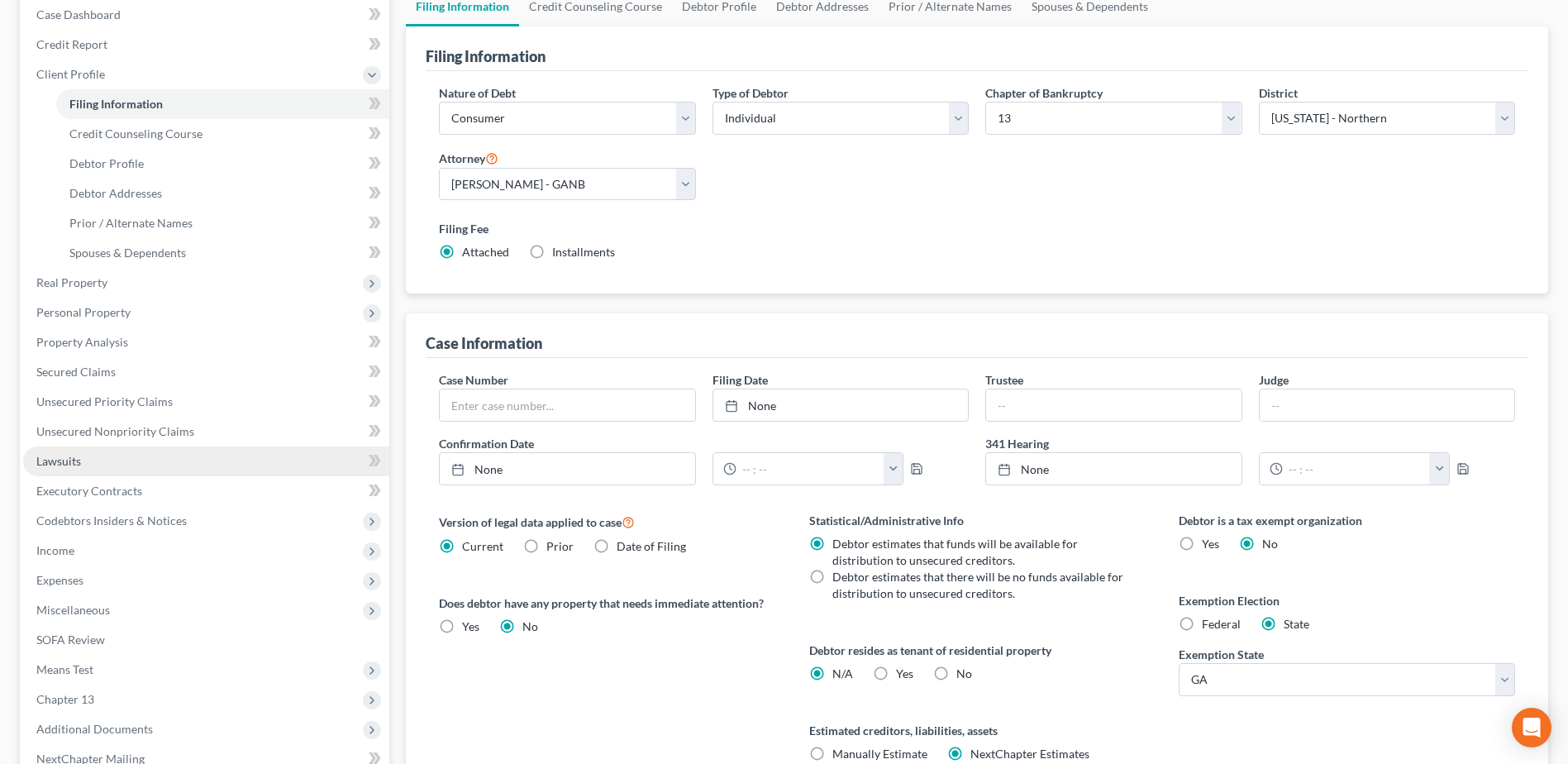
scroll to position [166, 0]
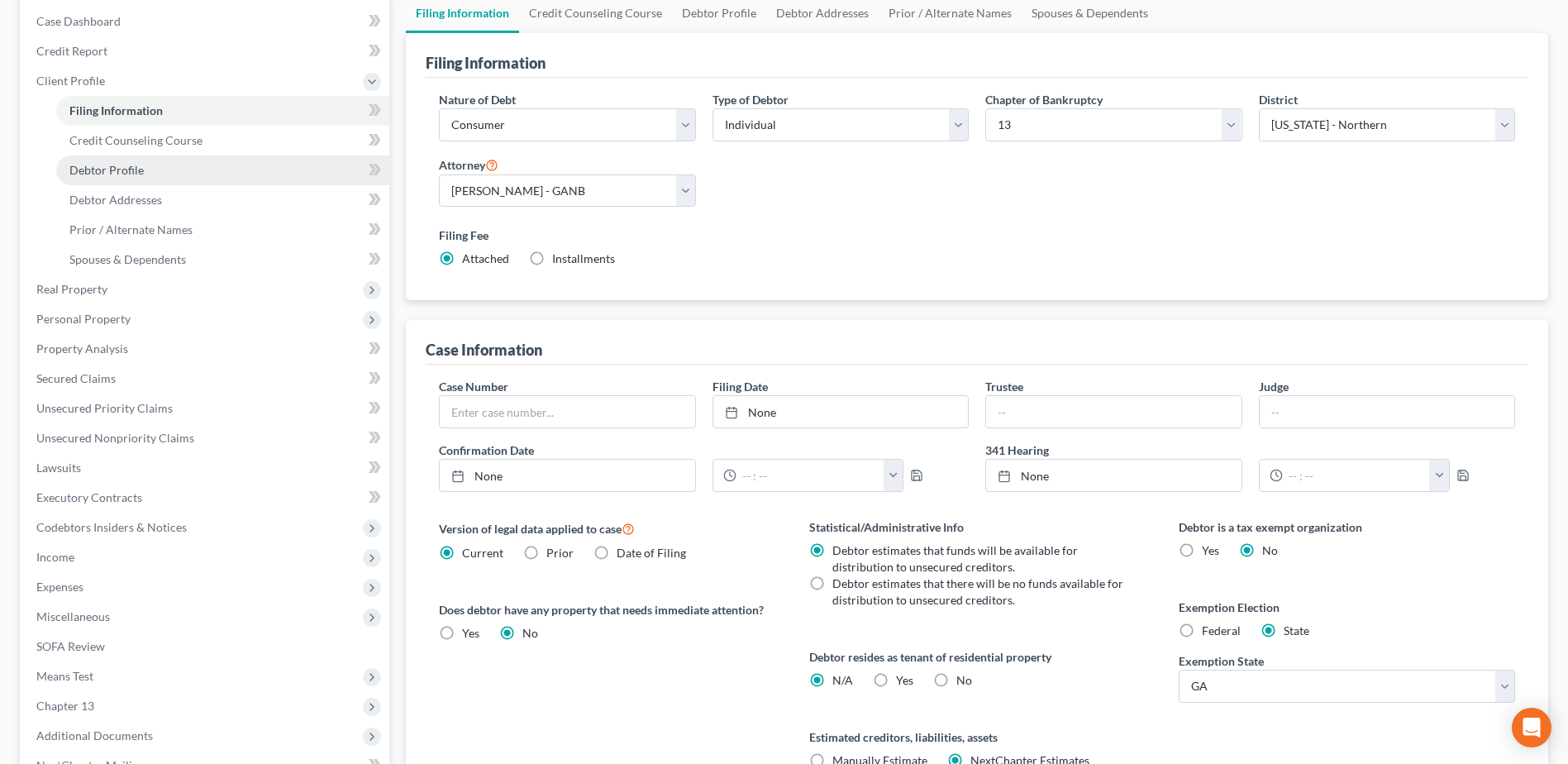
click at [130, 177] on link "Debtor Profile" at bounding box center [223, 171] width 333 height 30
select select "0"
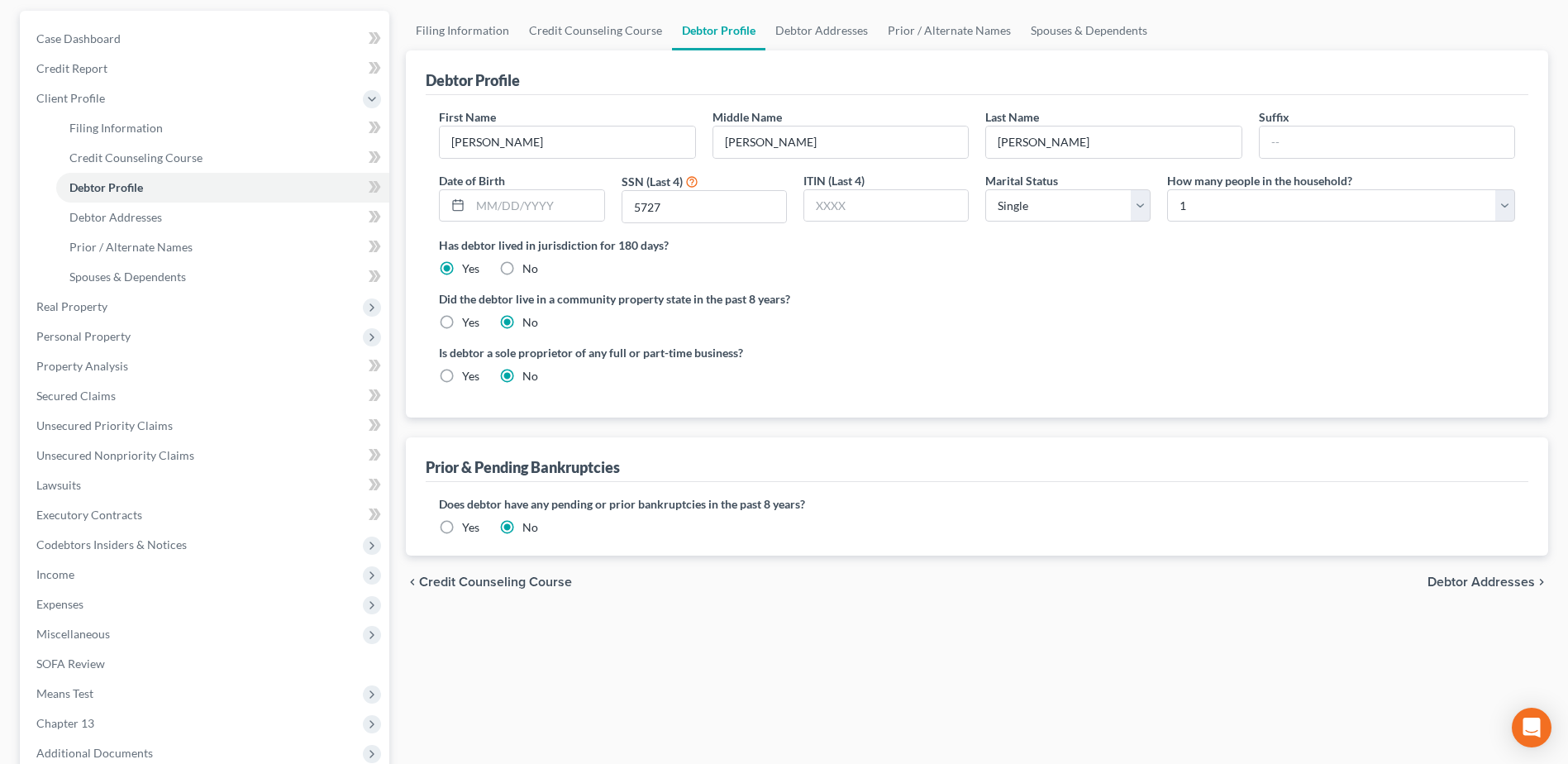
scroll to position [166, 0]
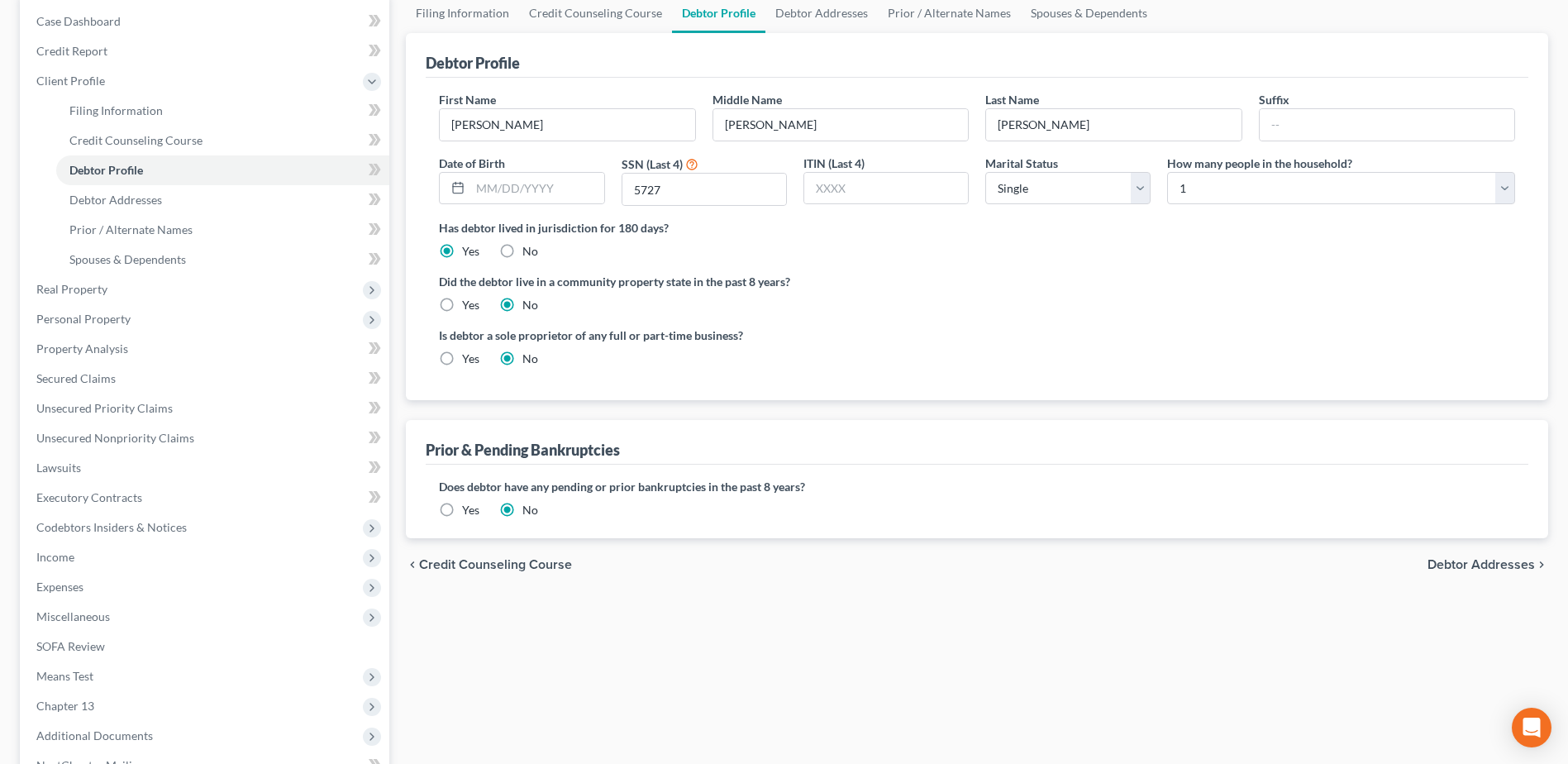
click at [462, 509] on label "Yes" at bounding box center [471, 510] width 18 height 17
click at [469, 509] on input "Yes" at bounding box center [474, 507] width 11 height 11
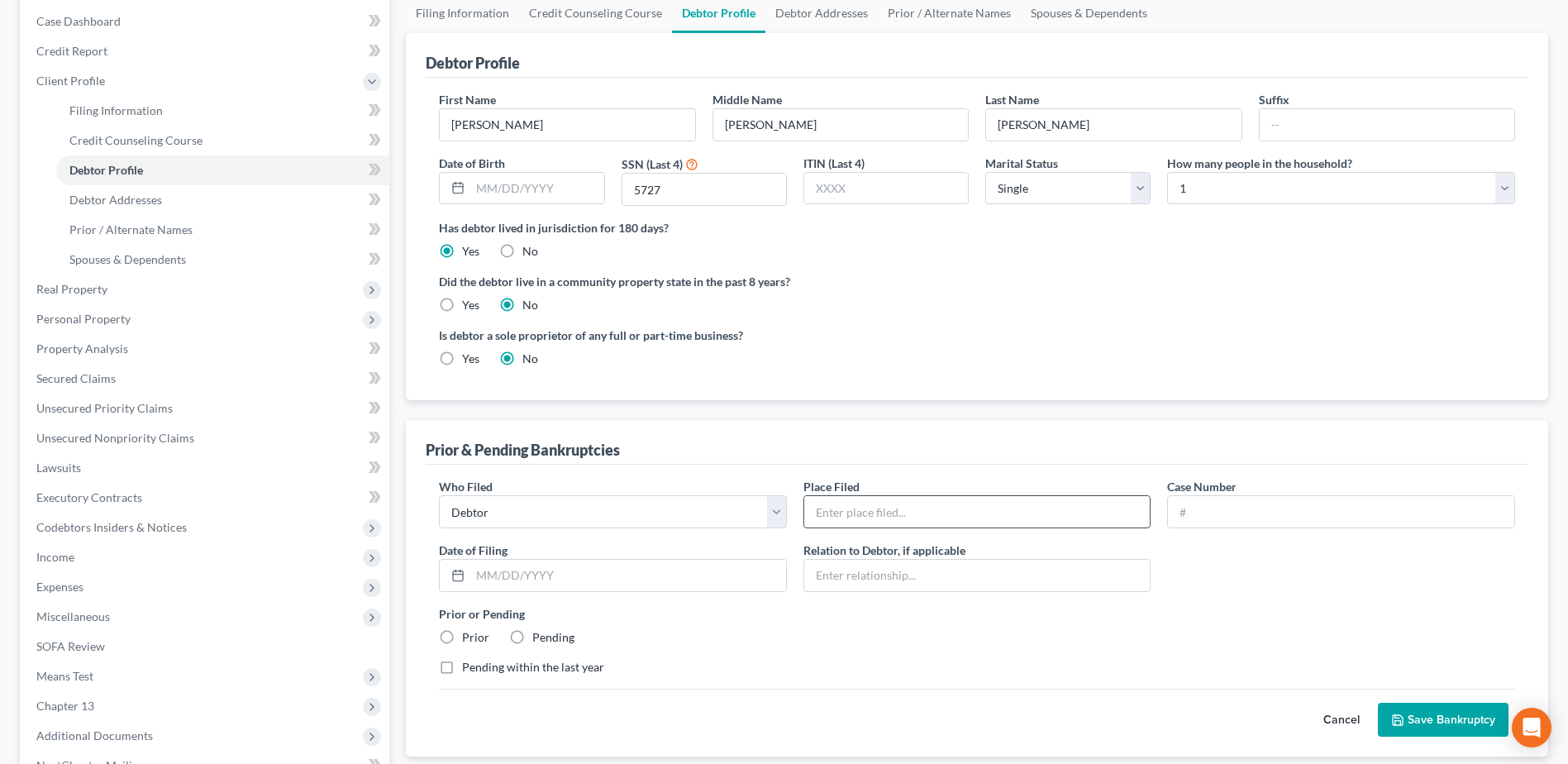
click at [849, 510] on input "text" at bounding box center [977, 512] width 346 height 32
type input "Northern District of Georgia, Atlanta Div."
type input "24-60947-bem"
click at [507, 570] on input "text" at bounding box center [628, 575] width 315 height 32
type input "10/15/2024"
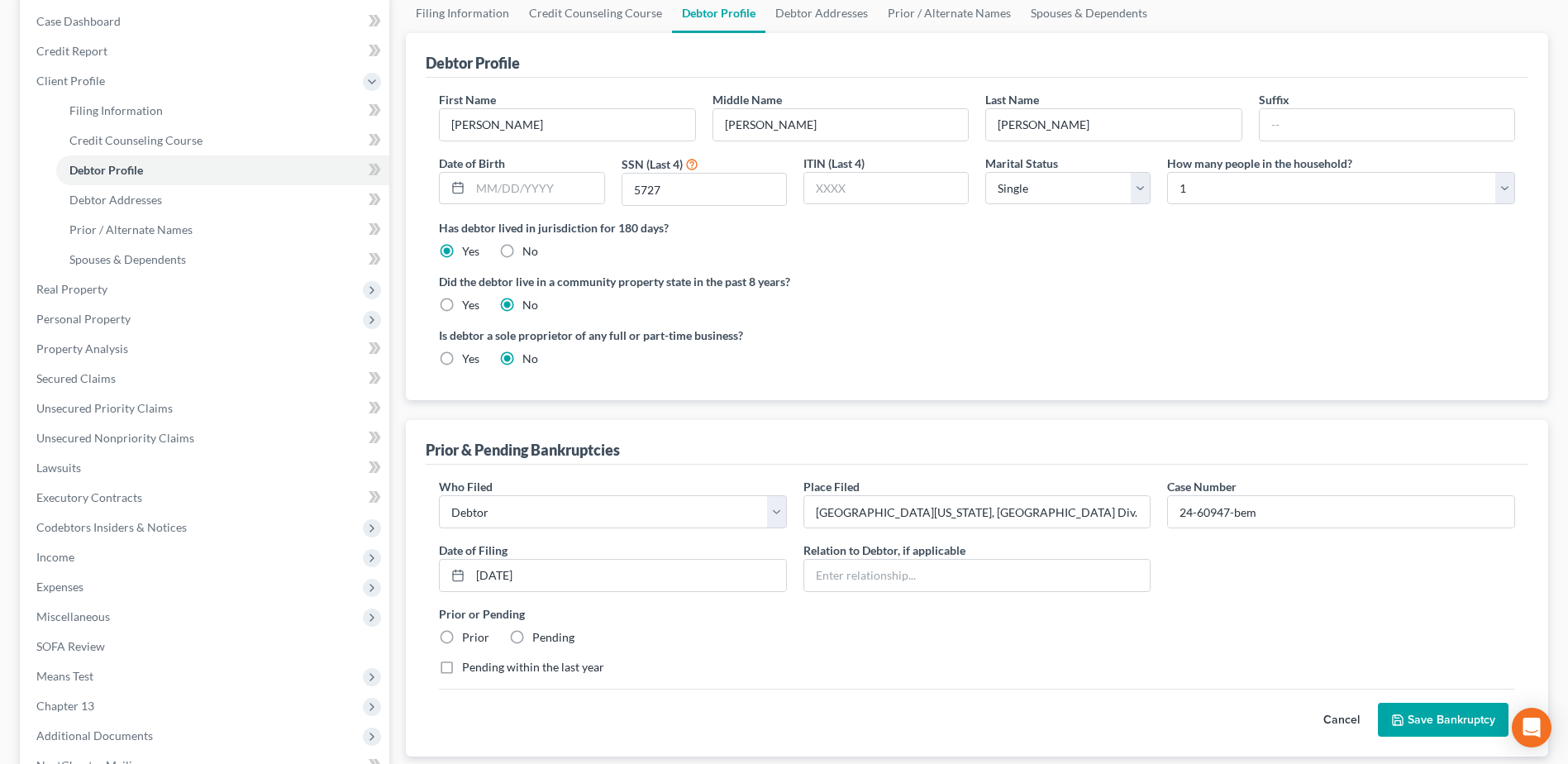
click at [462, 634] on label "Prior" at bounding box center [476, 637] width 28 height 17
click at [469, 634] on input "Prior" at bounding box center [474, 634] width 11 height 11
radio input "true"
click at [1446, 725] on button "Save Bankruptcy" at bounding box center [1443, 719] width 131 height 35
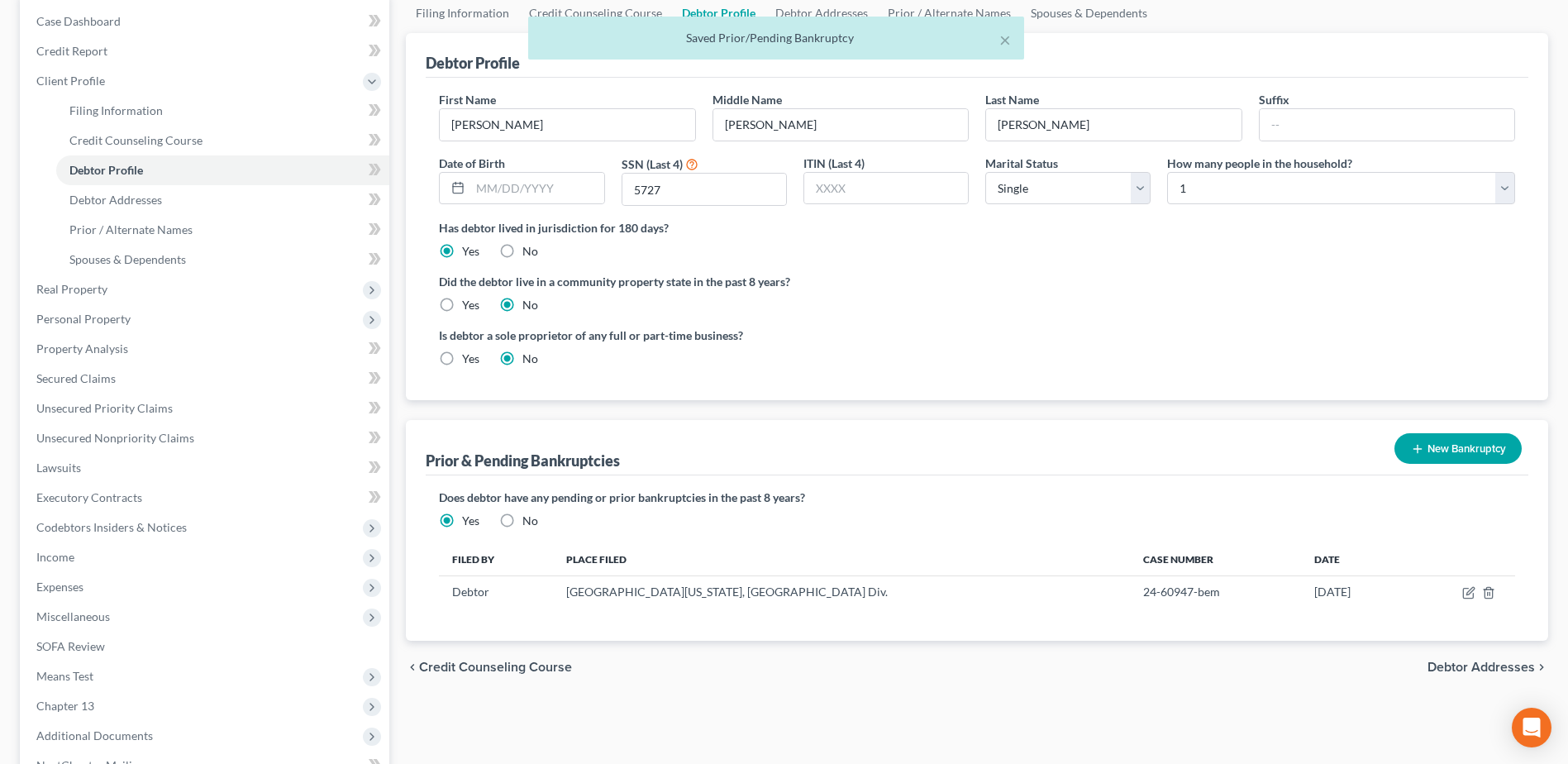
click at [1467, 445] on button "New Bankruptcy" at bounding box center [1458, 448] width 127 height 31
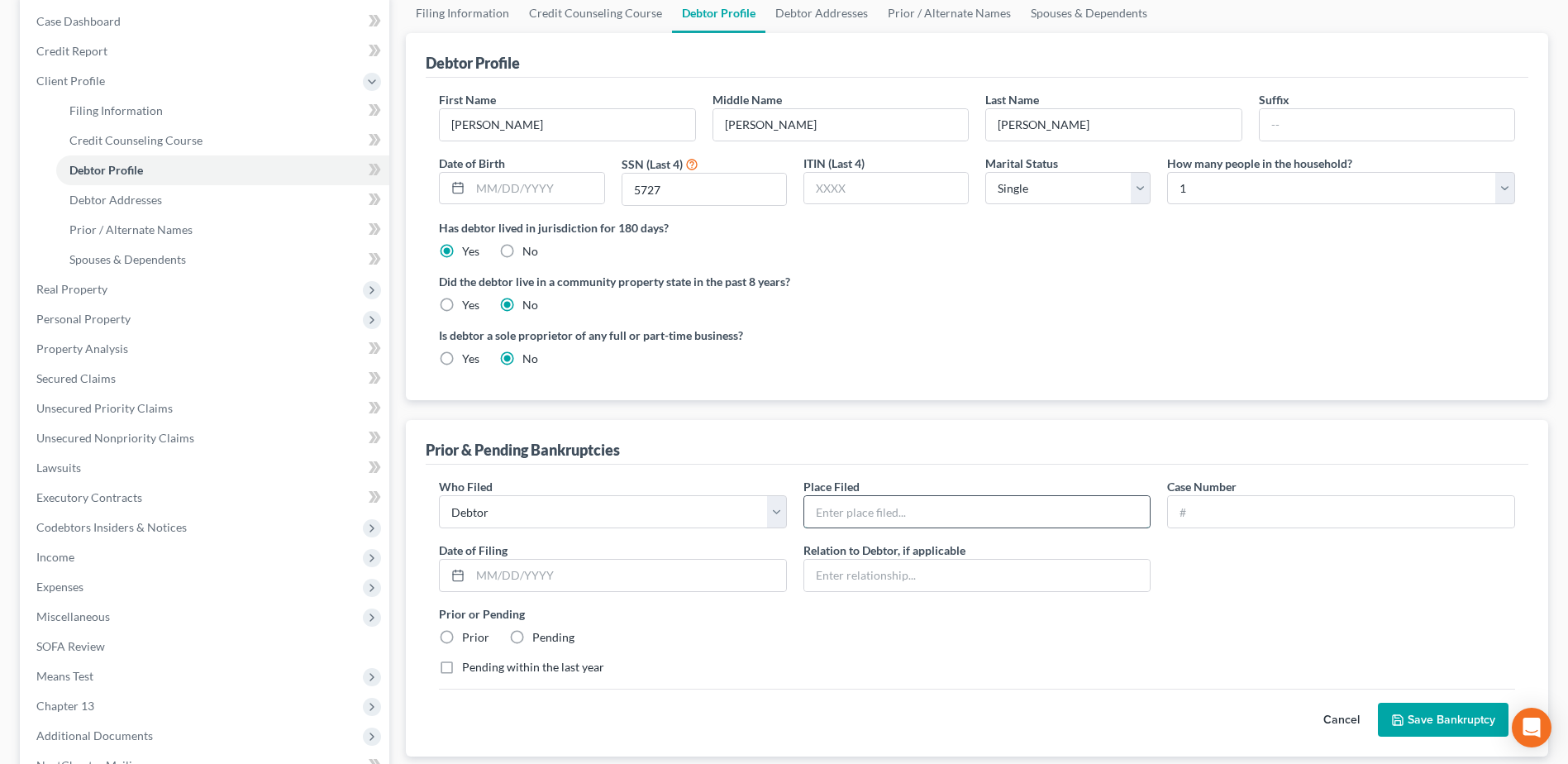
click at [862, 524] on input "text" at bounding box center [977, 512] width 346 height 32
type input "Northern District of Georgia, Atlanta Div."
type input "24-60947-bem"
type input "10/15/2024"
drag, startPoint x: 1295, startPoint y: 506, endPoint x: 1141, endPoint y: 502, distance: 154.1
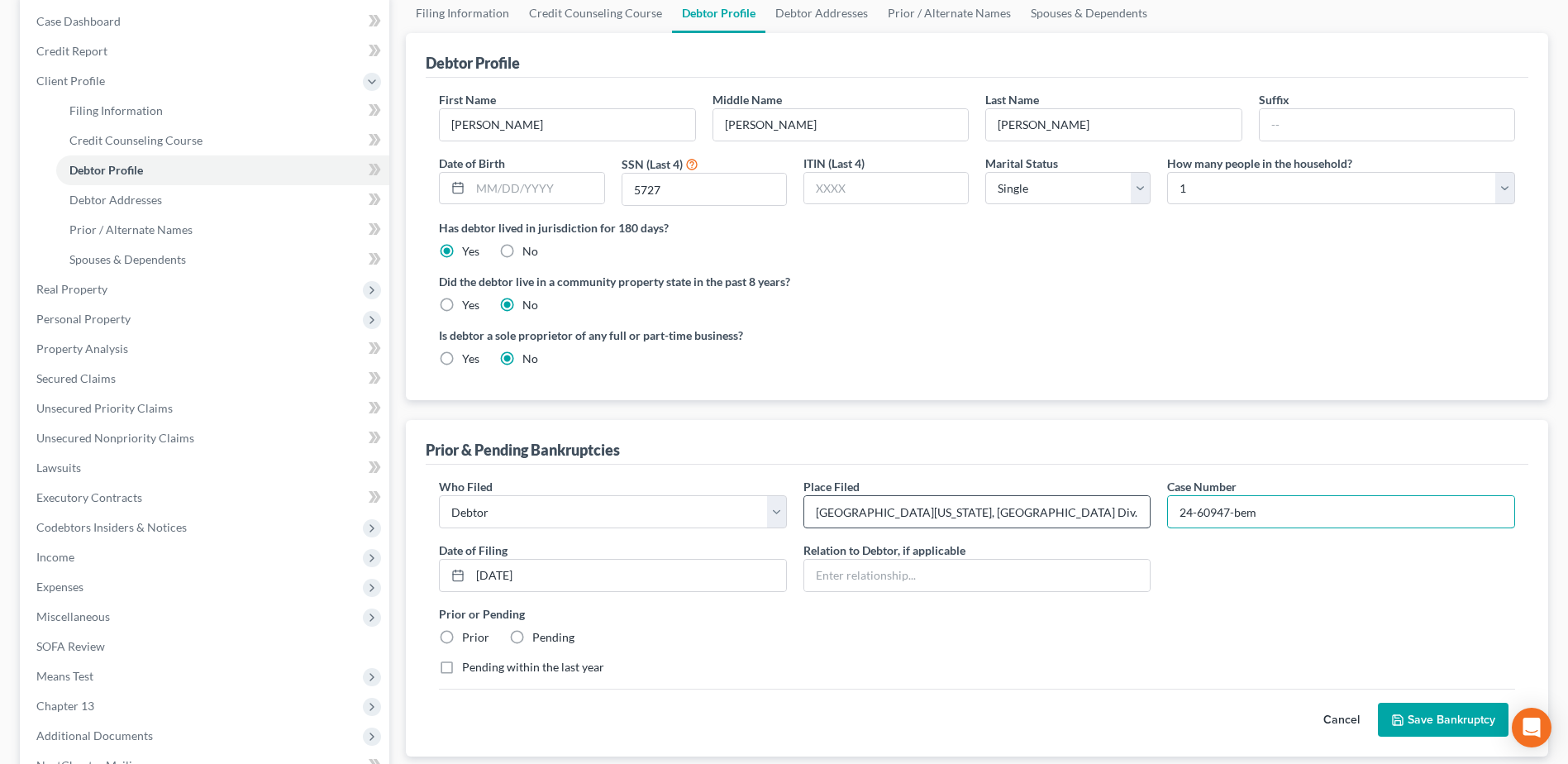
click at [1141, 502] on div "Who Filed * Debtor Other Place Filed * Northern District of Georgia, Atlanta Di…" at bounding box center [977, 583] width 1093 height 211
type input "24-55433-bem"
click at [568, 571] on input "10/15/2024" at bounding box center [628, 575] width 315 height 32
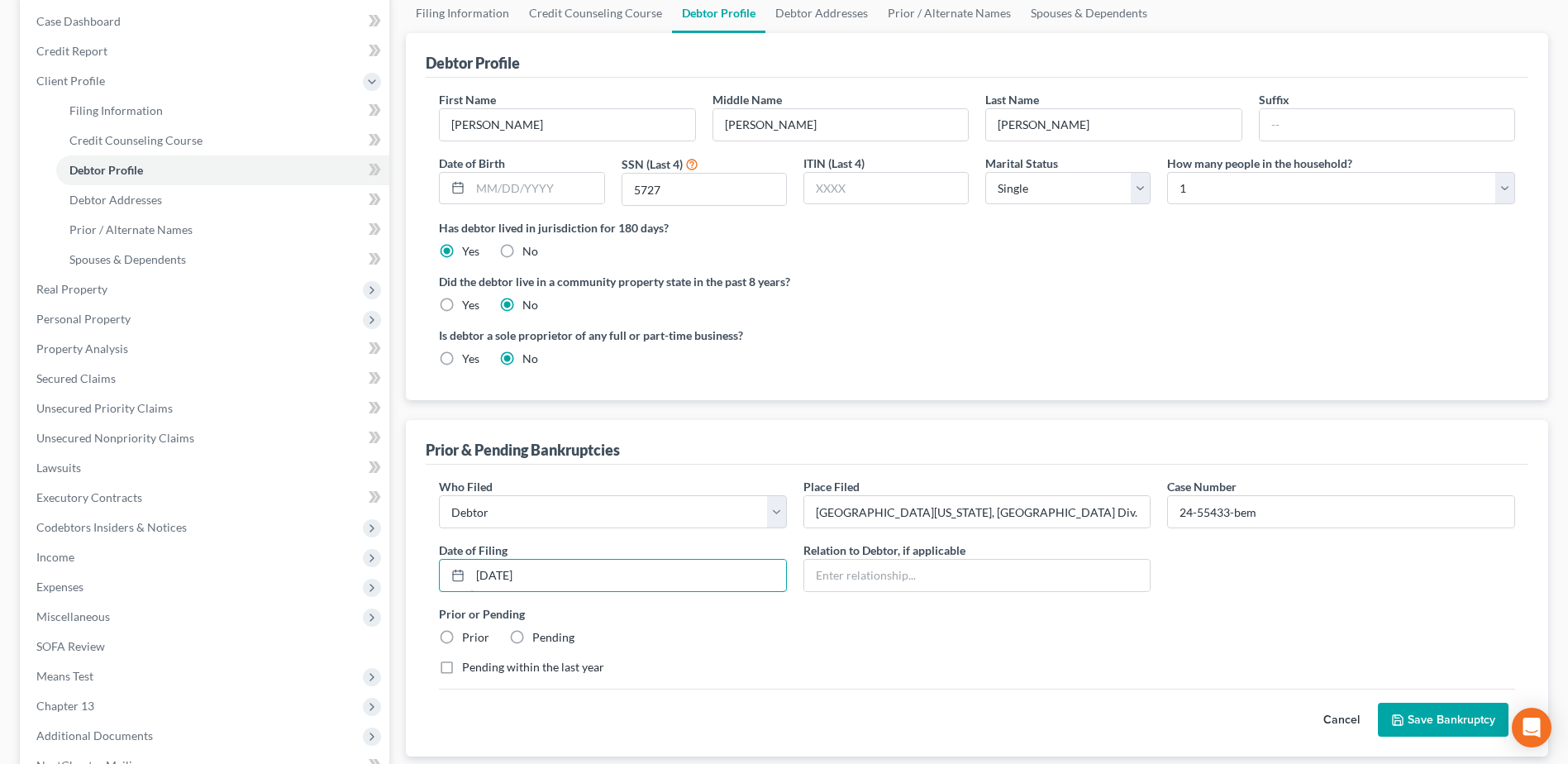
drag, startPoint x: 568, startPoint y: 571, endPoint x: 394, endPoint y: 576, distance: 174.1
click at [394, 576] on div "Petition Navigation Case Dashboard Payments Invoices Payments Payments Credit R…" at bounding box center [784, 441] width 1545 height 896
click at [462, 641] on label "Prior" at bounding box center [476, 637] width 28 height 17
click at [469, 640] on input "Prior" at bounding box center [474, 634] width 11 height 11
radio input "true"
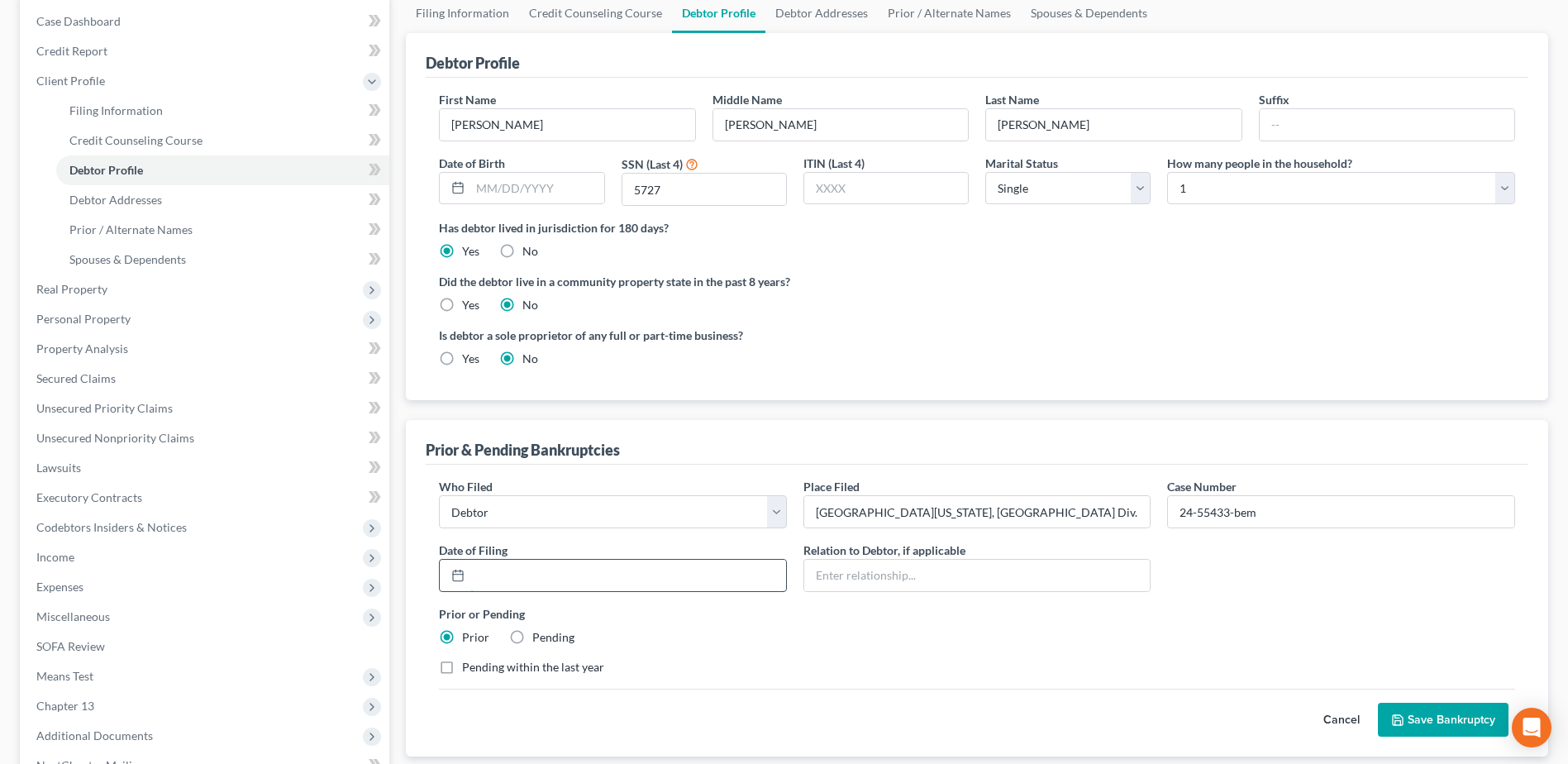
click at [485, 568] on input "text" at bounding box center [628, 575] width 315 height 32
type input "05/31/2024"
click at [1435, 723] on button "Save Bankruptcy" at bounding box center [1443, 719] width 131 height 35
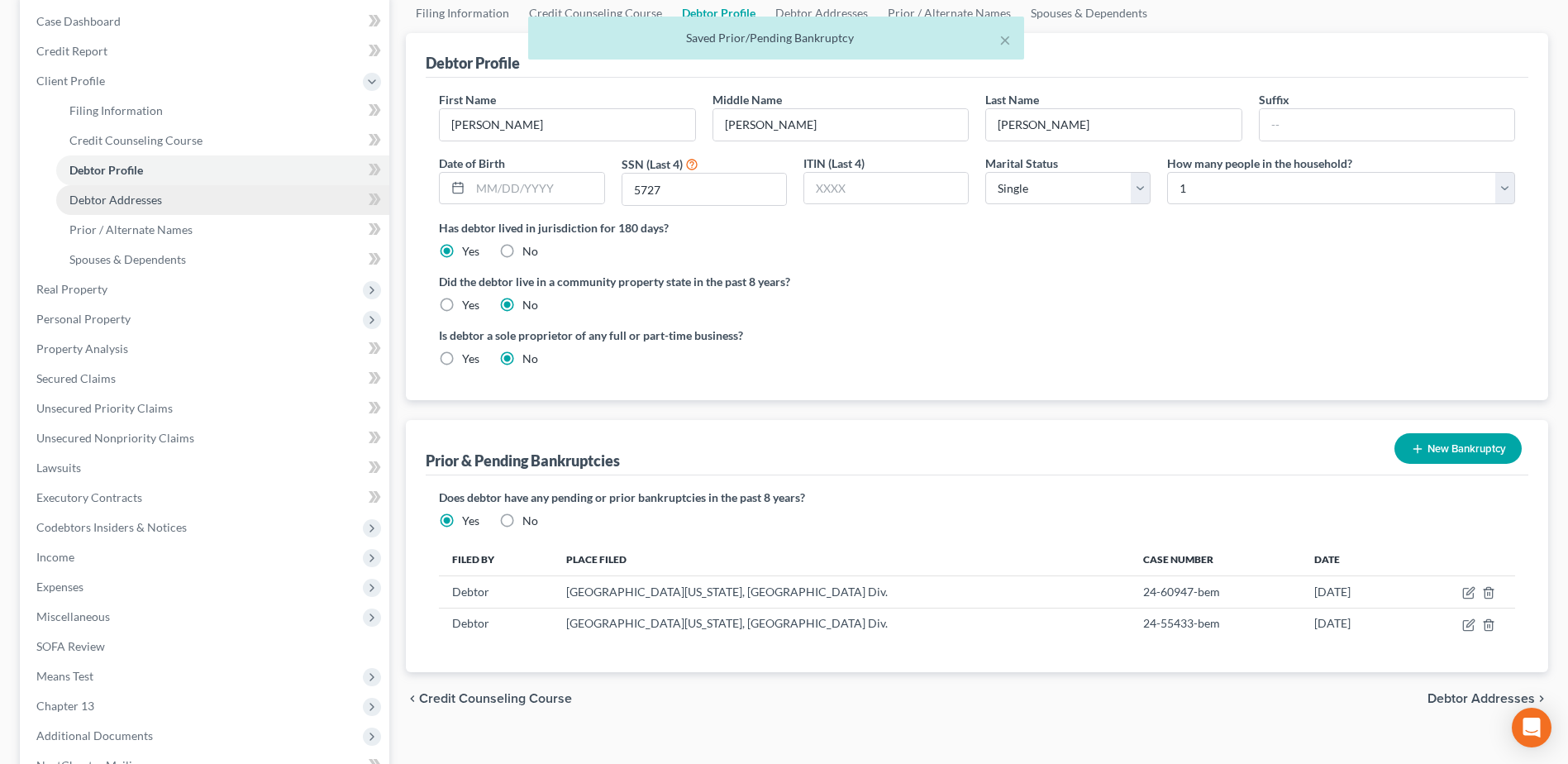
click at [107, 205] on span "Debtor Addresses" at bounding box center [115, 199] width 92 height 14
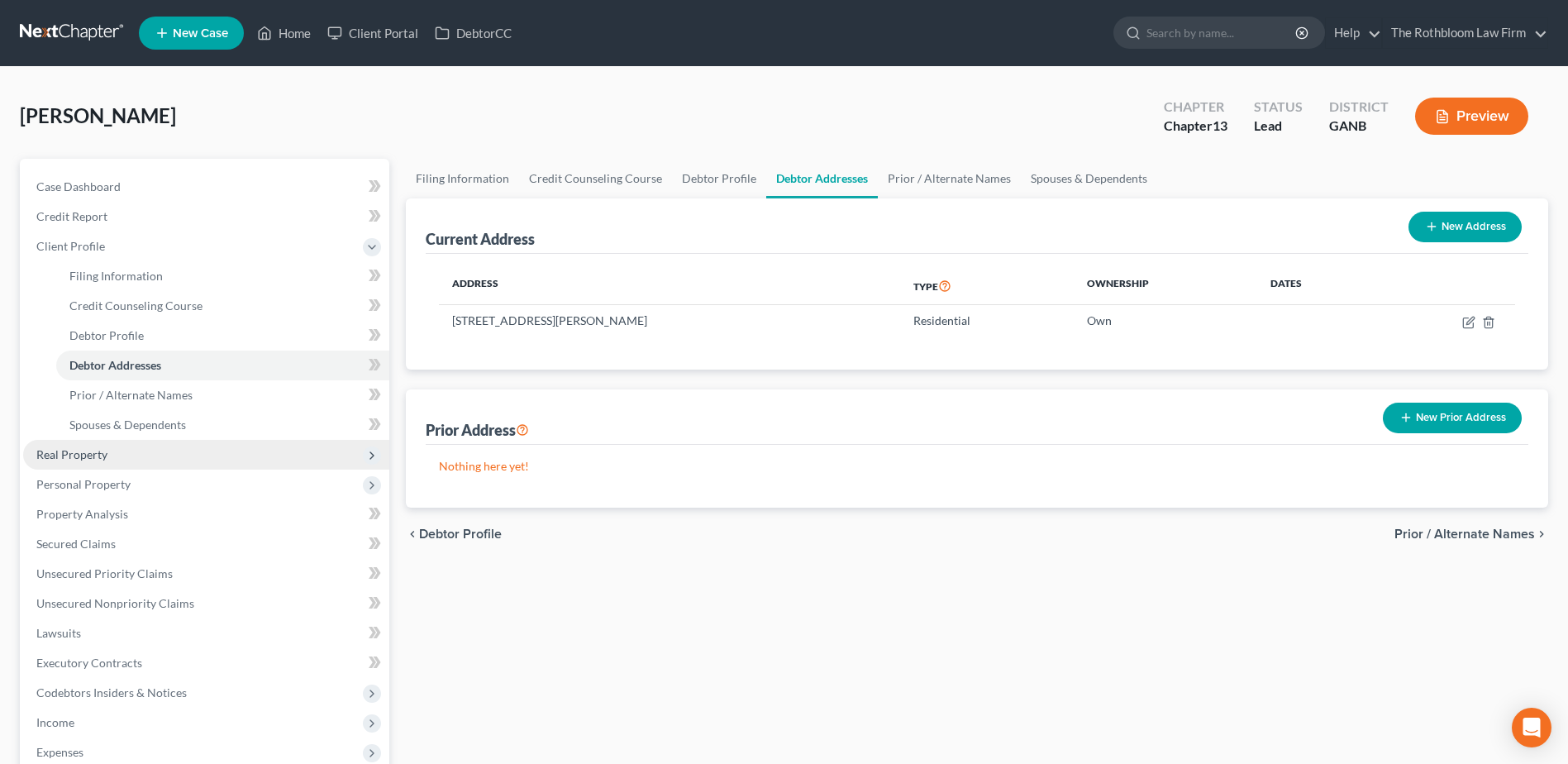
click at [80, 454] on span "Real Property" at bounding box center [72, 454] width 71 height 14
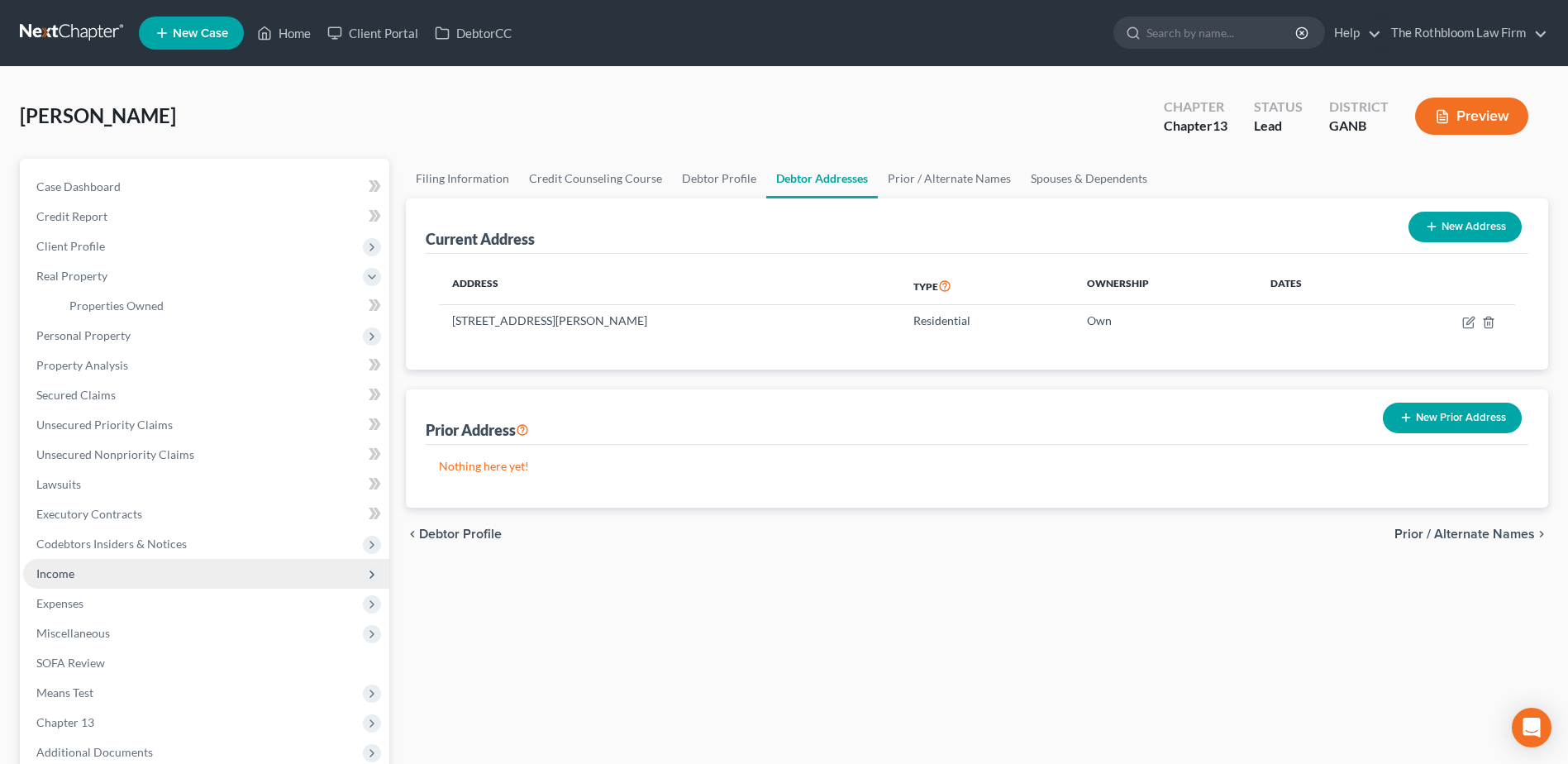
click at [62, 575] on span "Income" at bounding box center [56, 573] width 38 height 14
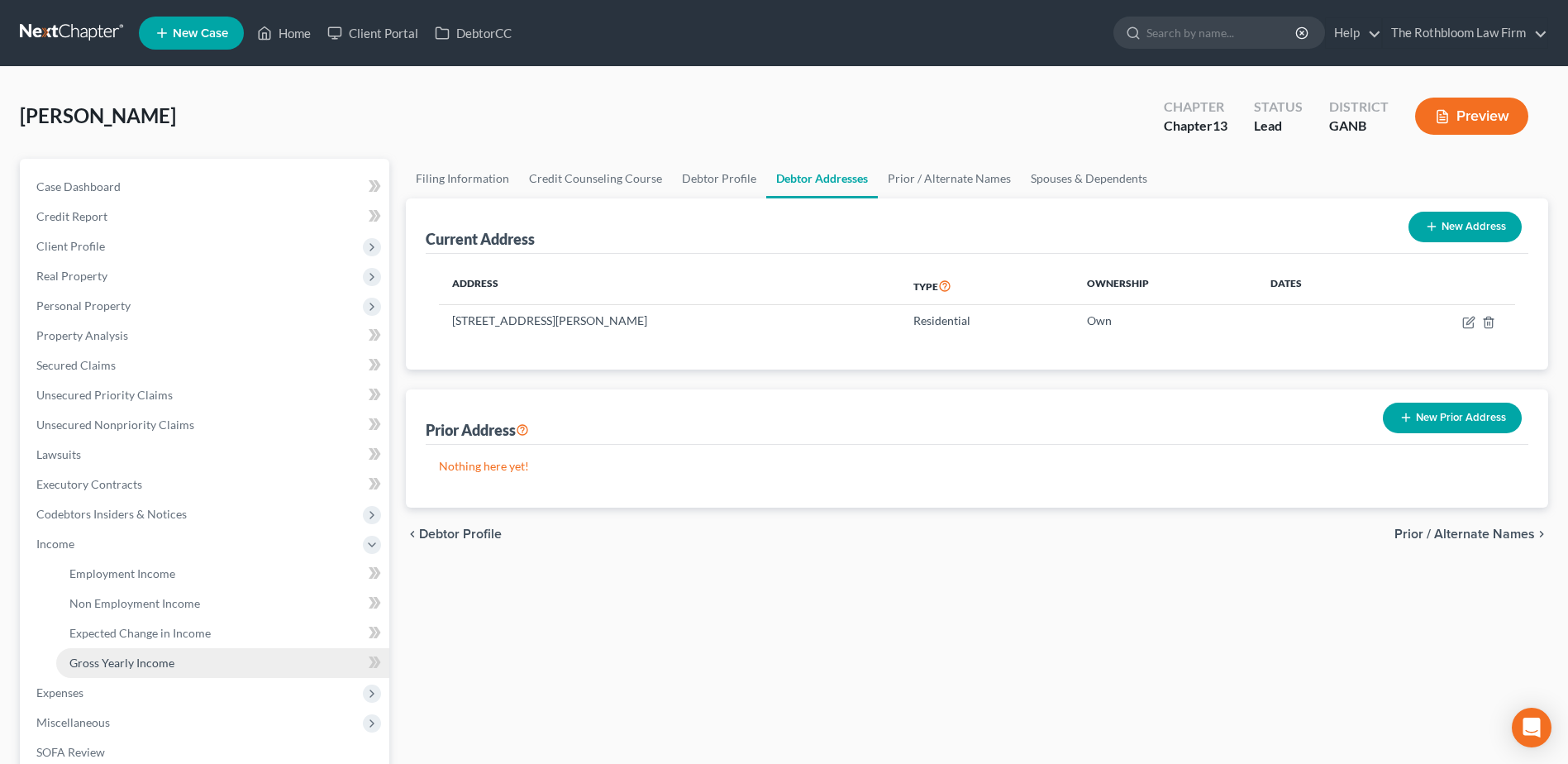
click at [109, 663] on span "Gross Yearly Income" at bounding box center [122, 663] width 105 height 14
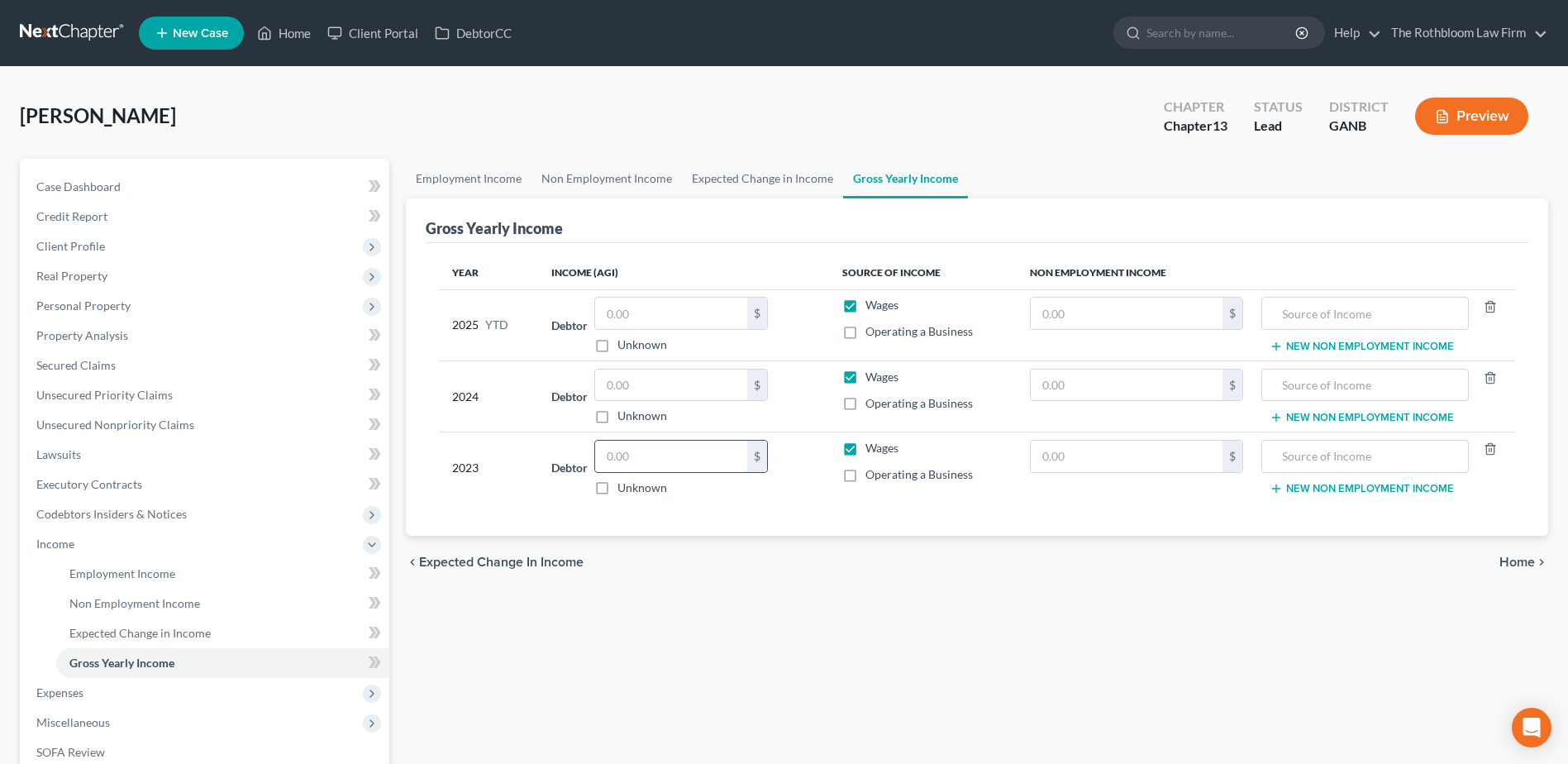
click at [633, 460] on input "text" at bounding box center [670, 456] width 152 height 32
type input "4,200"
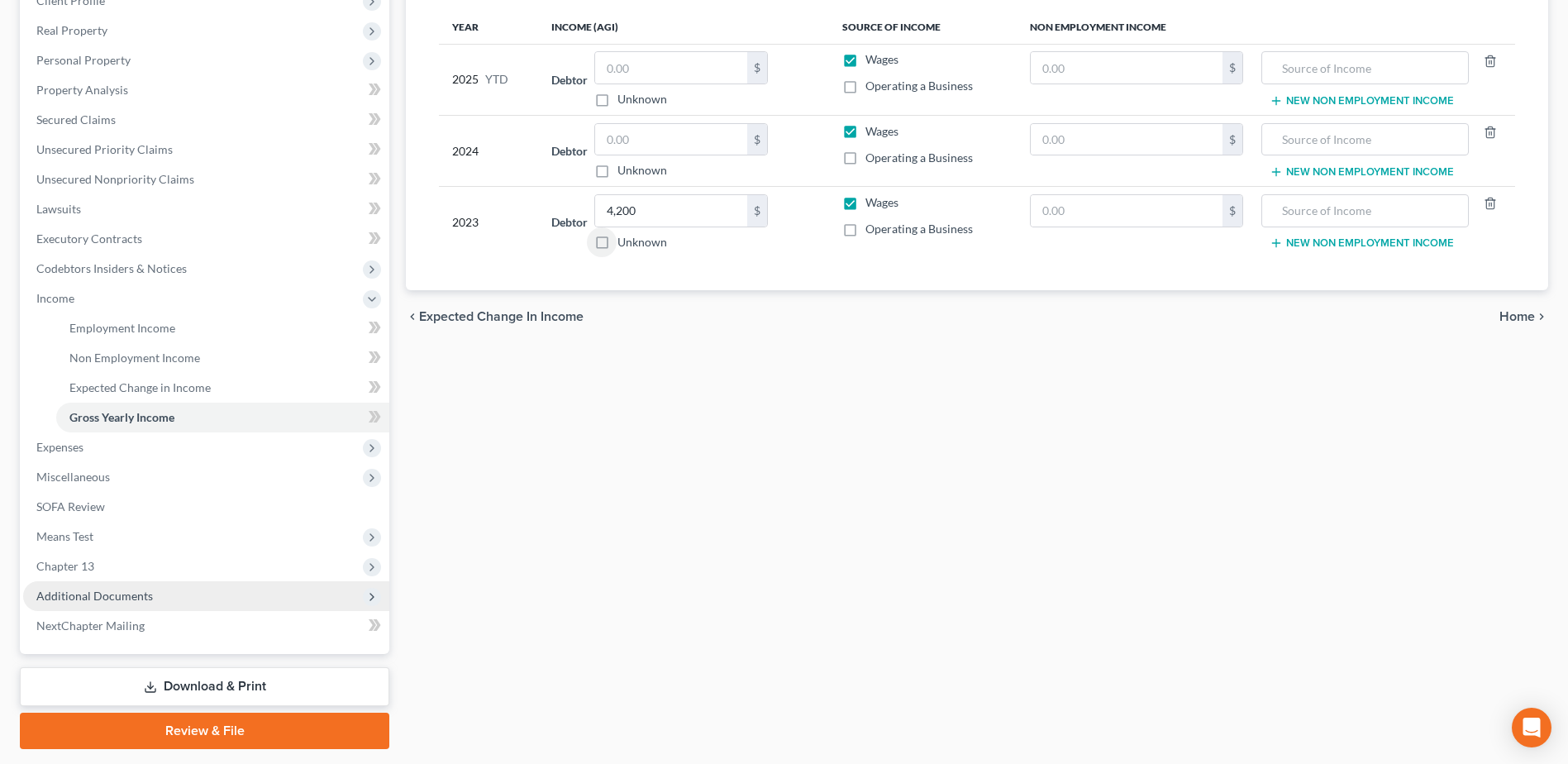
scroll to position [248, 0]
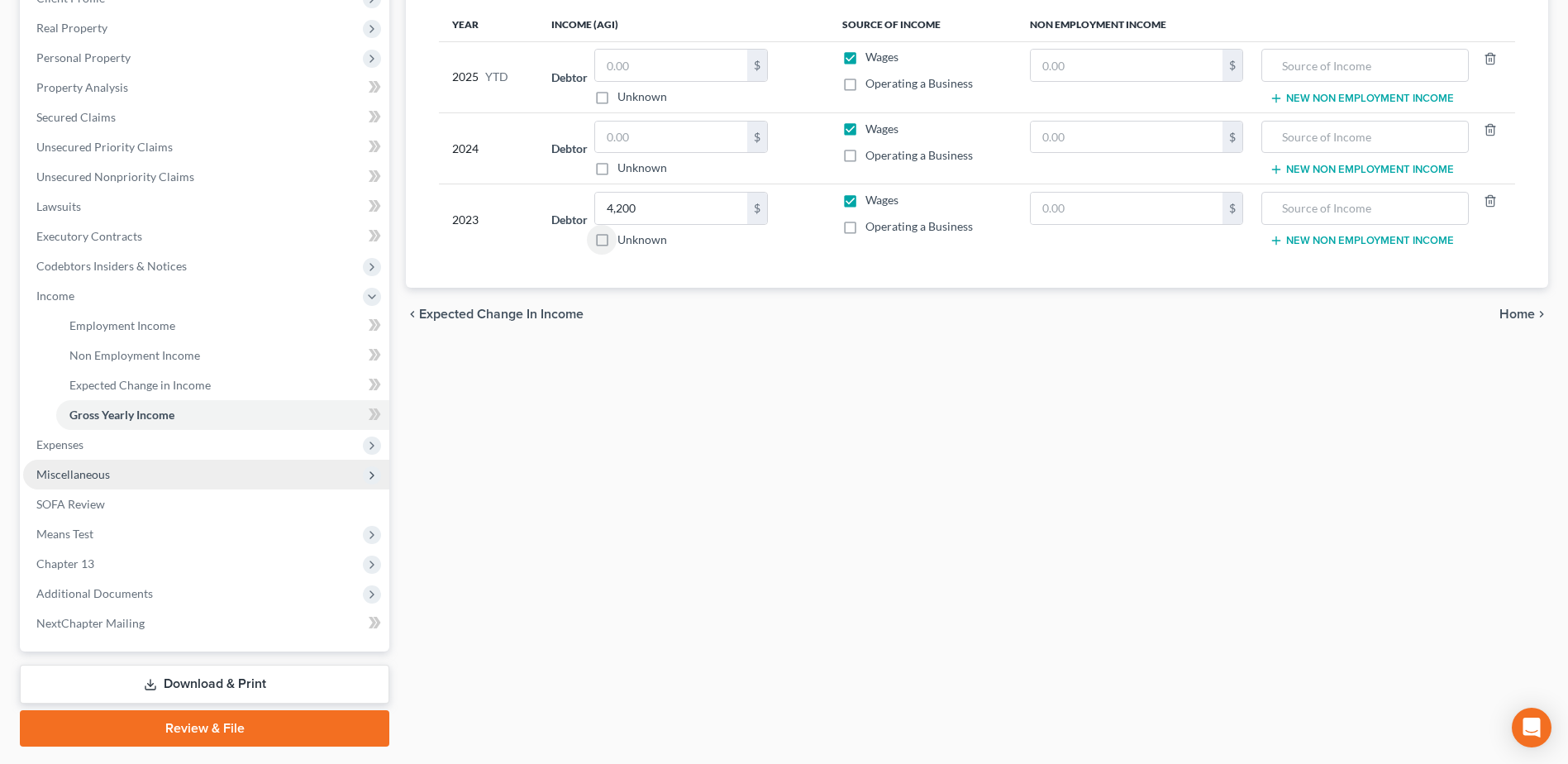
click at [100, 474] on span "Miscellaneous" at bounding box center [73, 474] width 73 height 14
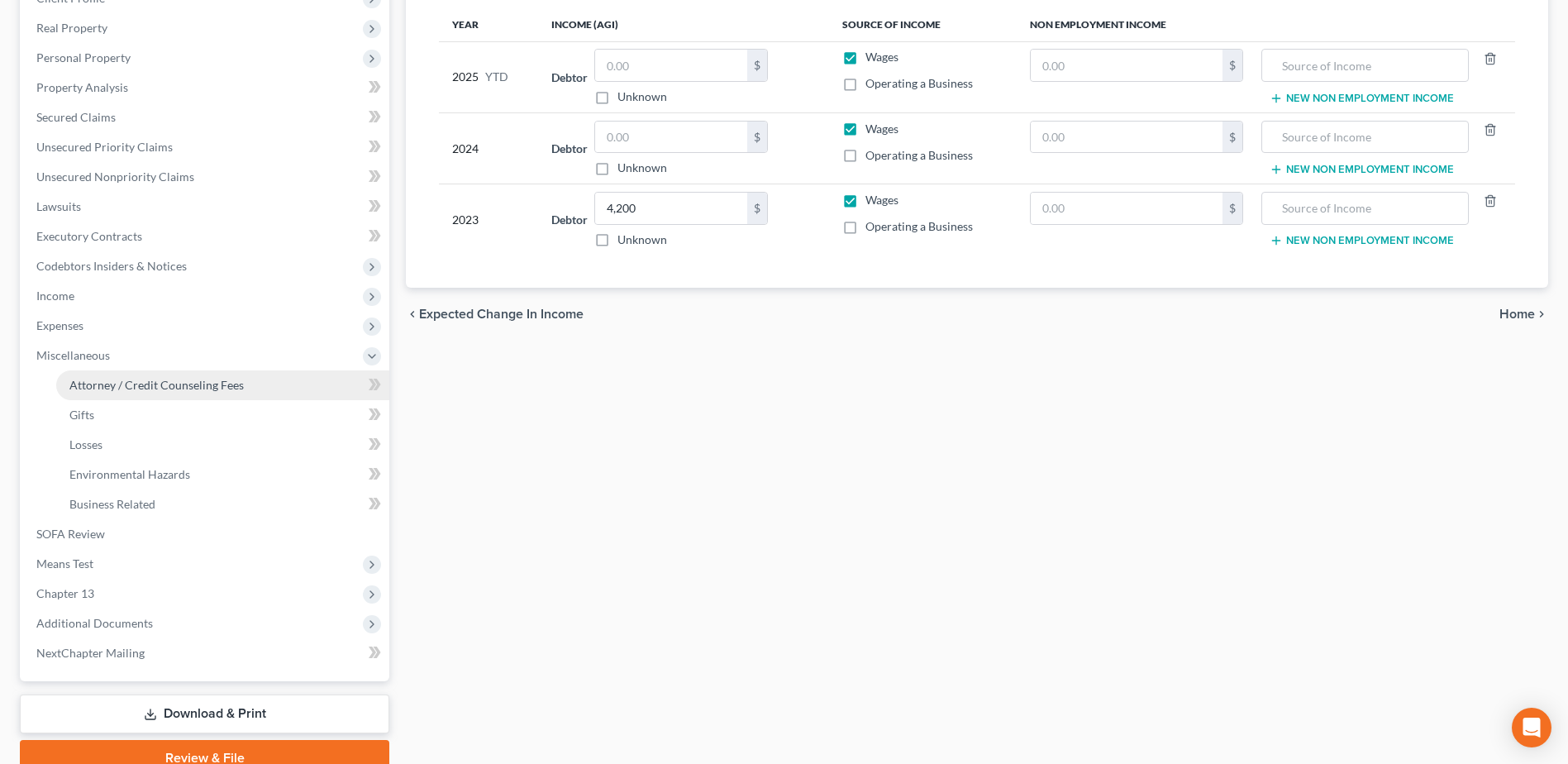
click at [92, 393] on link "Attorney / Credit Counseling Fees" at bounding box center [223, 385] width 333 height 30
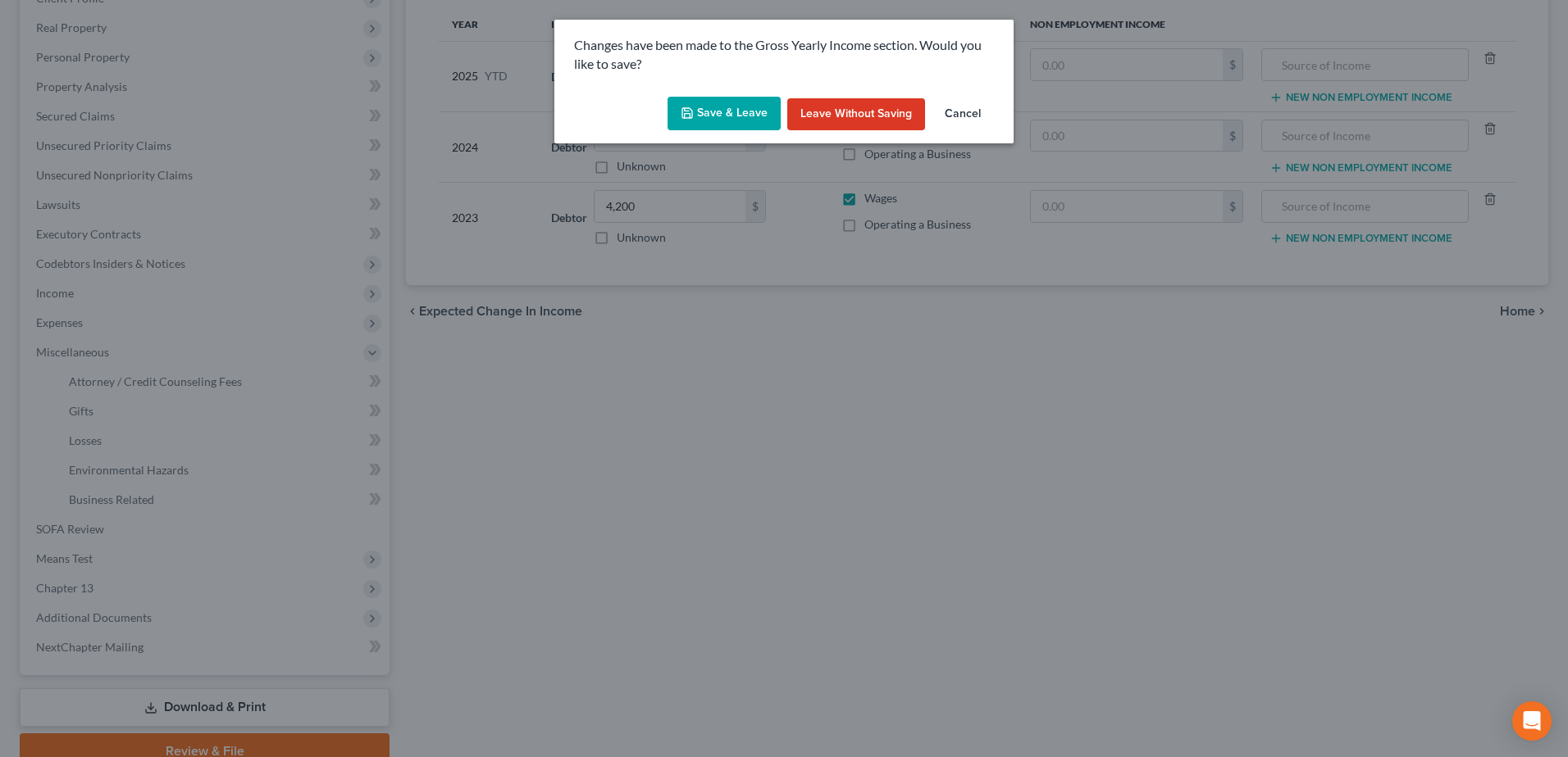
click at [721, 108] on button "Save & Leave" at bounding box center [723, 113] width 113 height 34
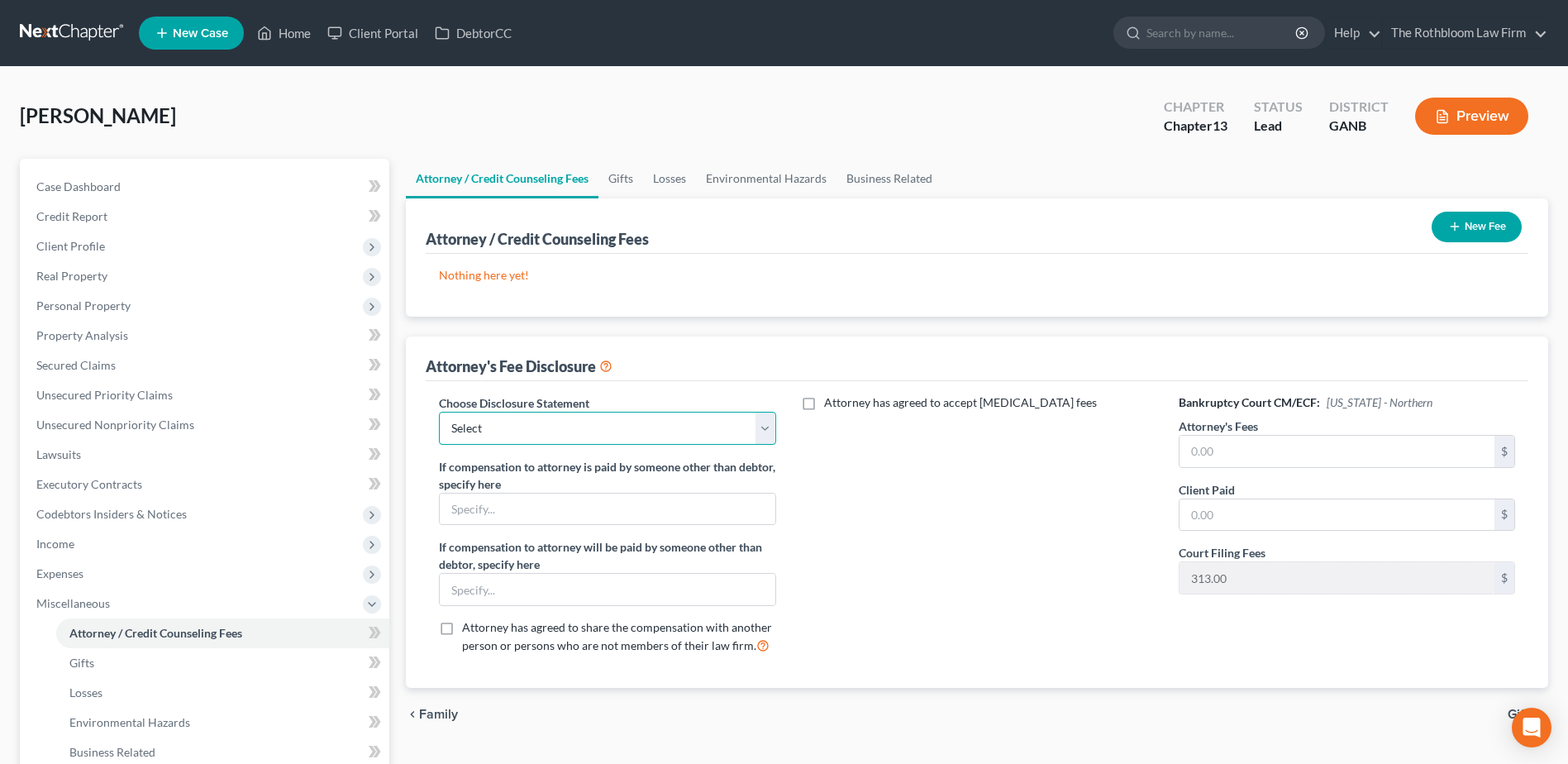
click at [764, 431] on select "Select Chapter 13 - $1,250.00 Chapter 13 - $1750 Chapter 13 - $1500 up front Ch…" at bounding box center [607, 428] width 336 height 33
select select "7"
click at [439, 412] on select "Select Chapter 13 - $1,250.00 Chapter 13 - $1750 Chapter 13 - $1500 up front Ch…" at bounding box center [607, 428] width 336 height 33
click at [1215, 453] on input "text" at bounding box center [1337, 451] width 315 height 32
type input "6,000"
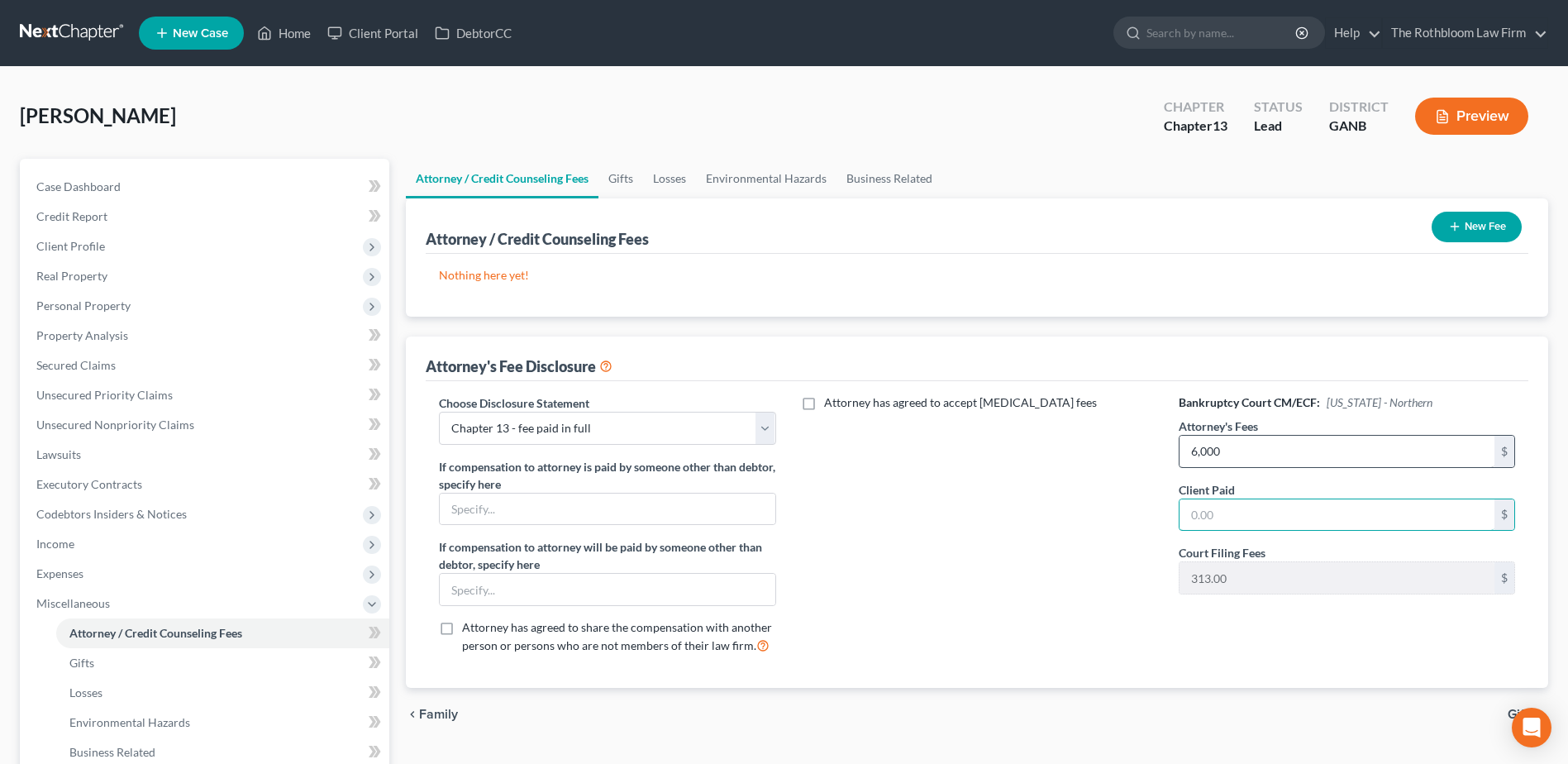
type input "6"
click at [1230, 457] on input "6,000" at bounding box center [1337, 451] width 315 height 32
type input "6,750"
type input "6,000"
click at [1473, 231] on button "New Fee" at bounding box center [1477, 226] width 90 height 31
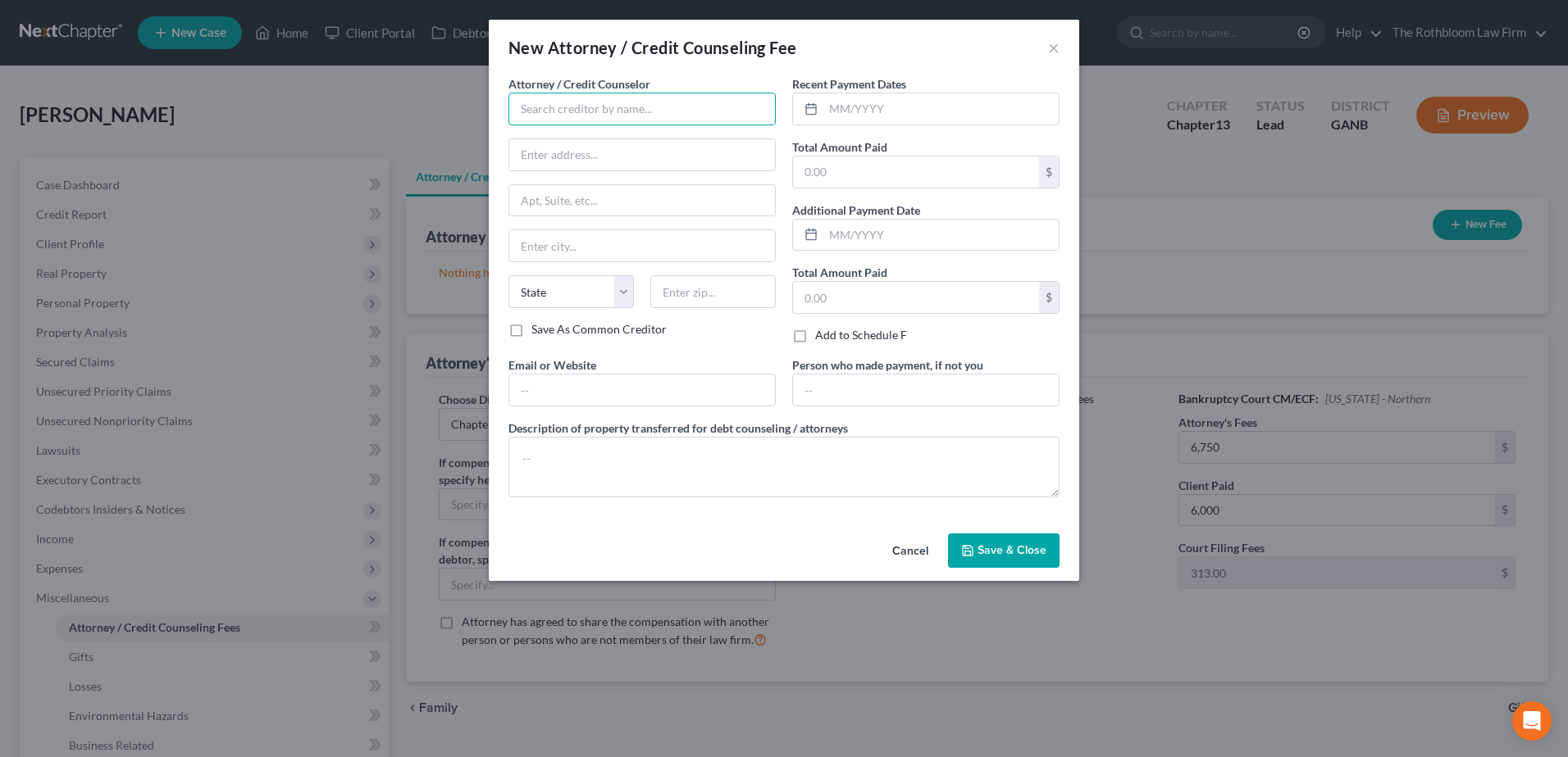
click at [550, 111] on input "text" at bounding box center [642, 108] width 268 height 32
type input "Howard D. Rothbloom"
type input "309 E. Paces Ferry Road, NE"
type input "Suite 400"
type input "Atlanta"
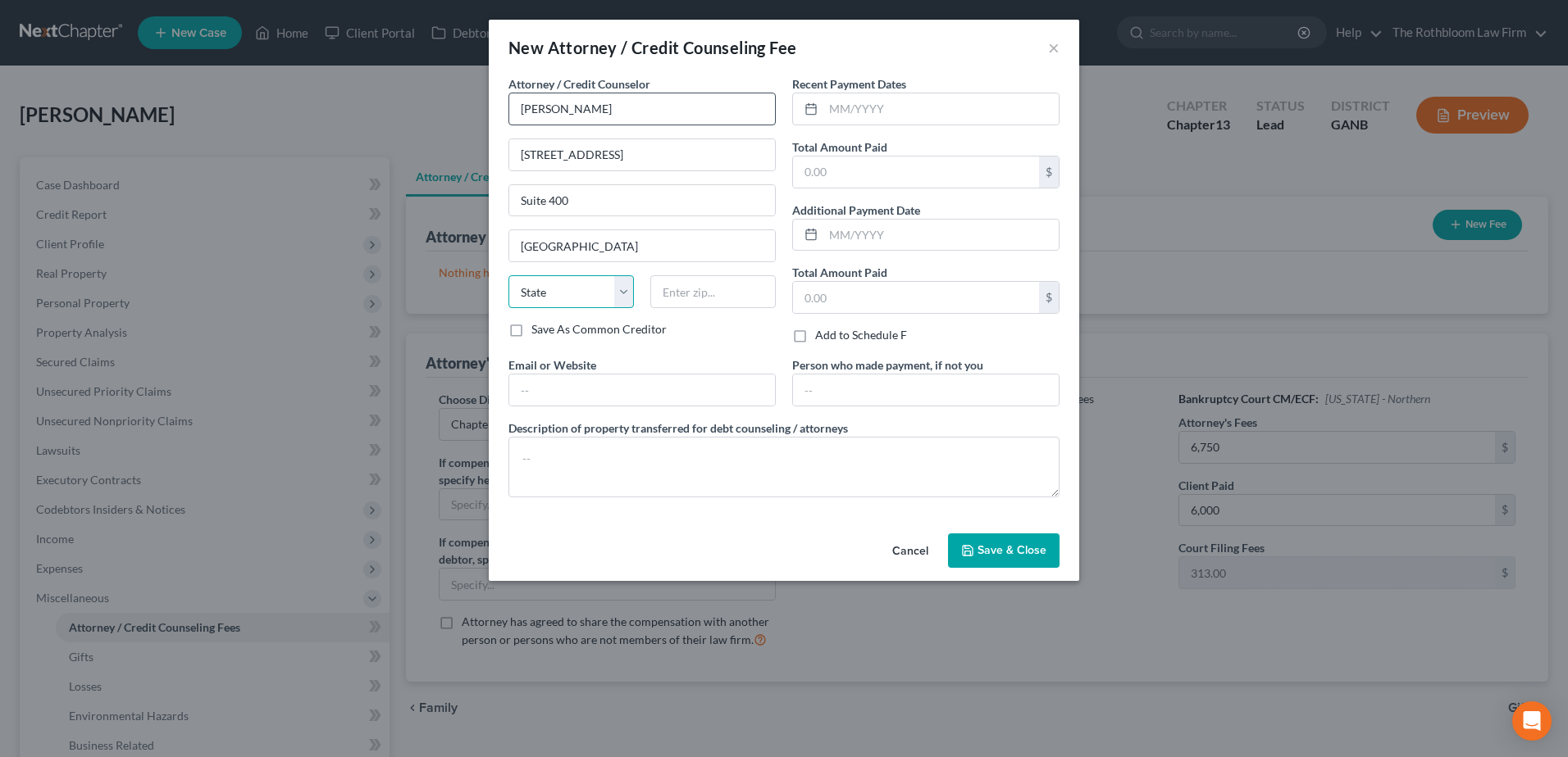
select select "10"
type input "30305"
type input "08/2025"
drag, startPoint x: 902, startPoint y: 101, endPoint x: 835, endPoint y: 112, distance: 67.9
click at [835, 112] on input "08/2025" at bounding box center [940, 109] width 235 height 31
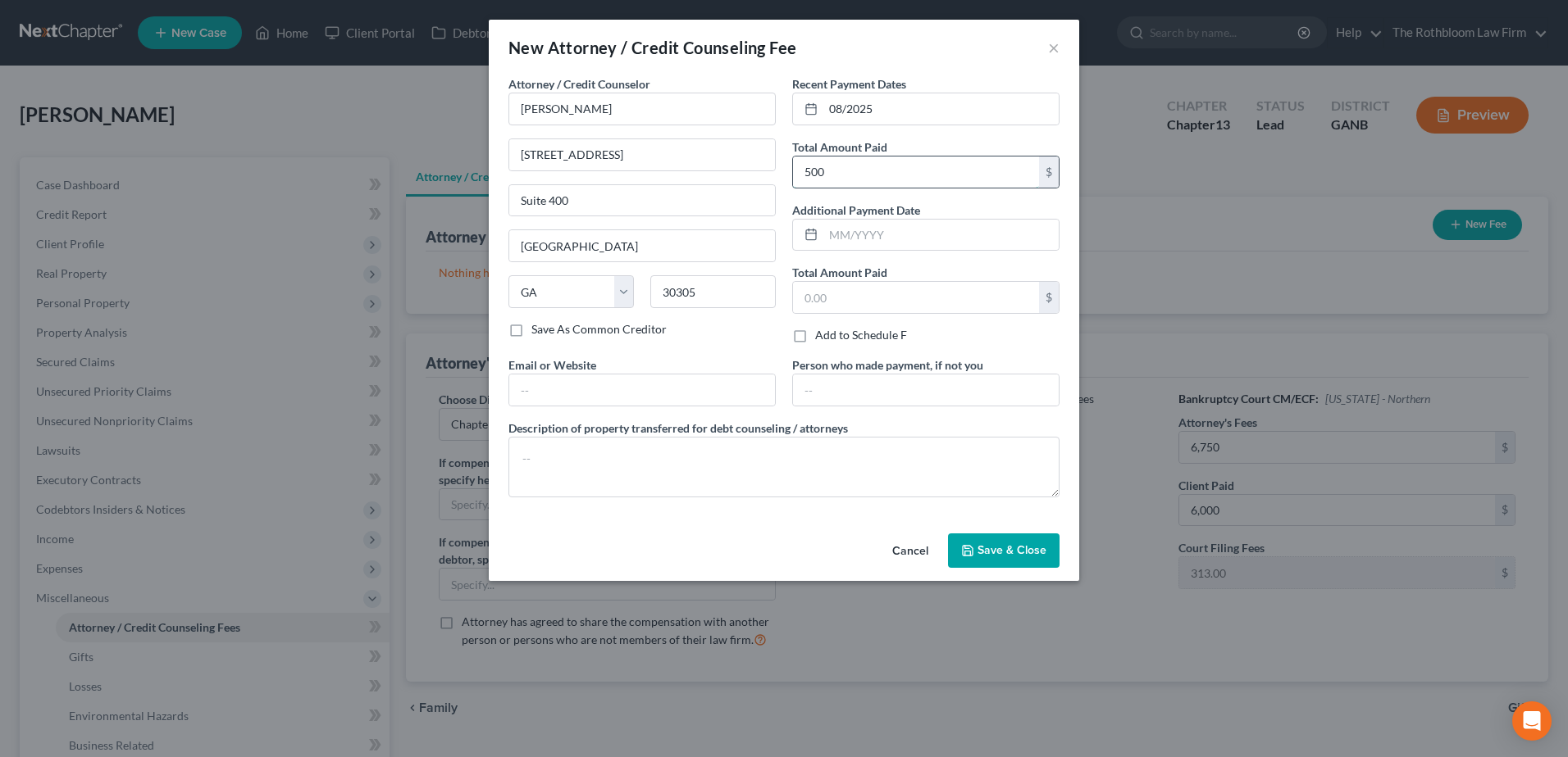
click at [849, 165] on input "500" at bounding box center [916, 172] width 246 height 31
type input "6,000"
click at [1011, 553] on span "Save & Close" at bounding box center [1011, 551] width 69 height 14
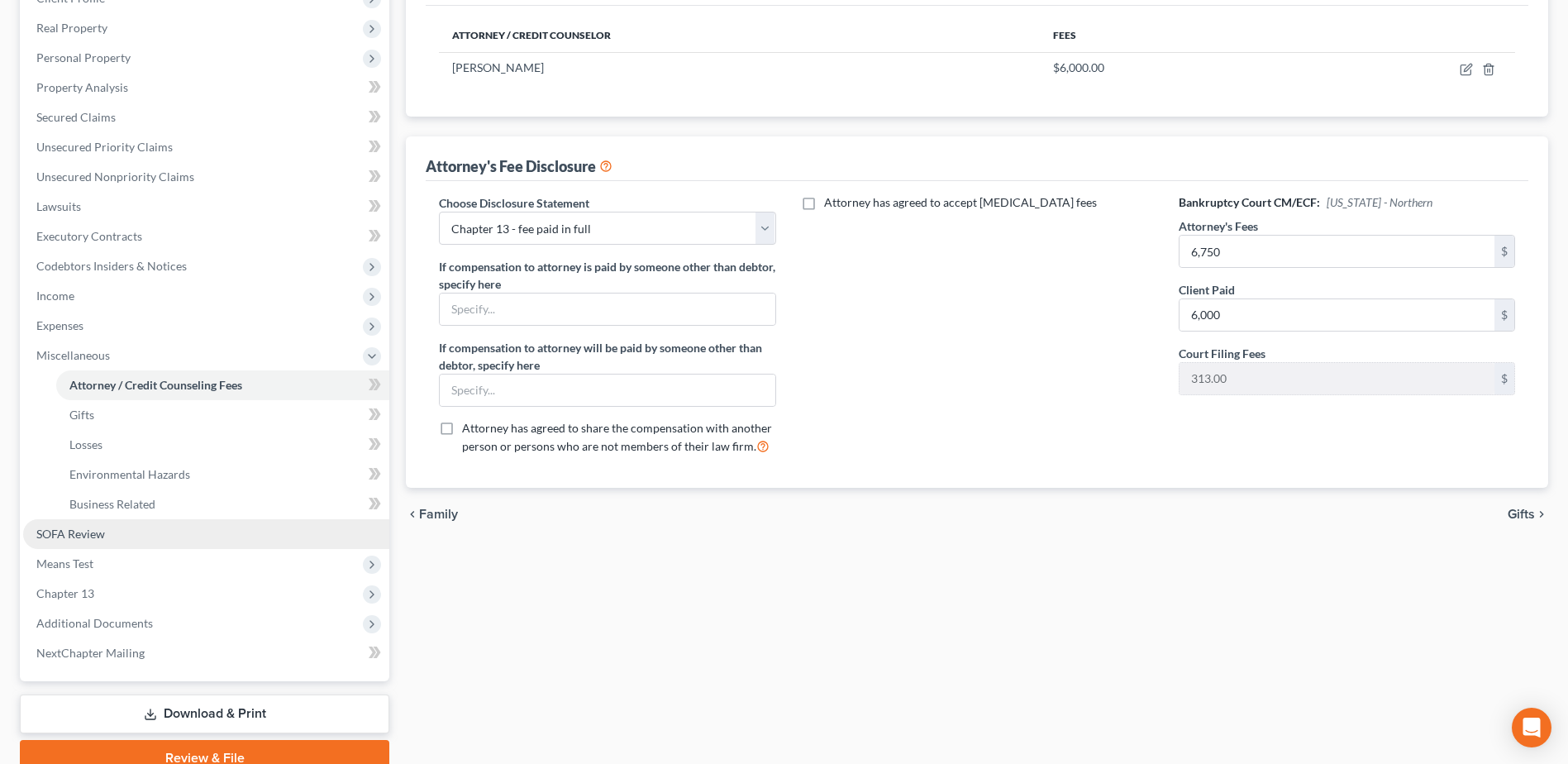
click at [94, 535] on span "SOFA Review" at bounding box center [70, 534] width 68 height 14
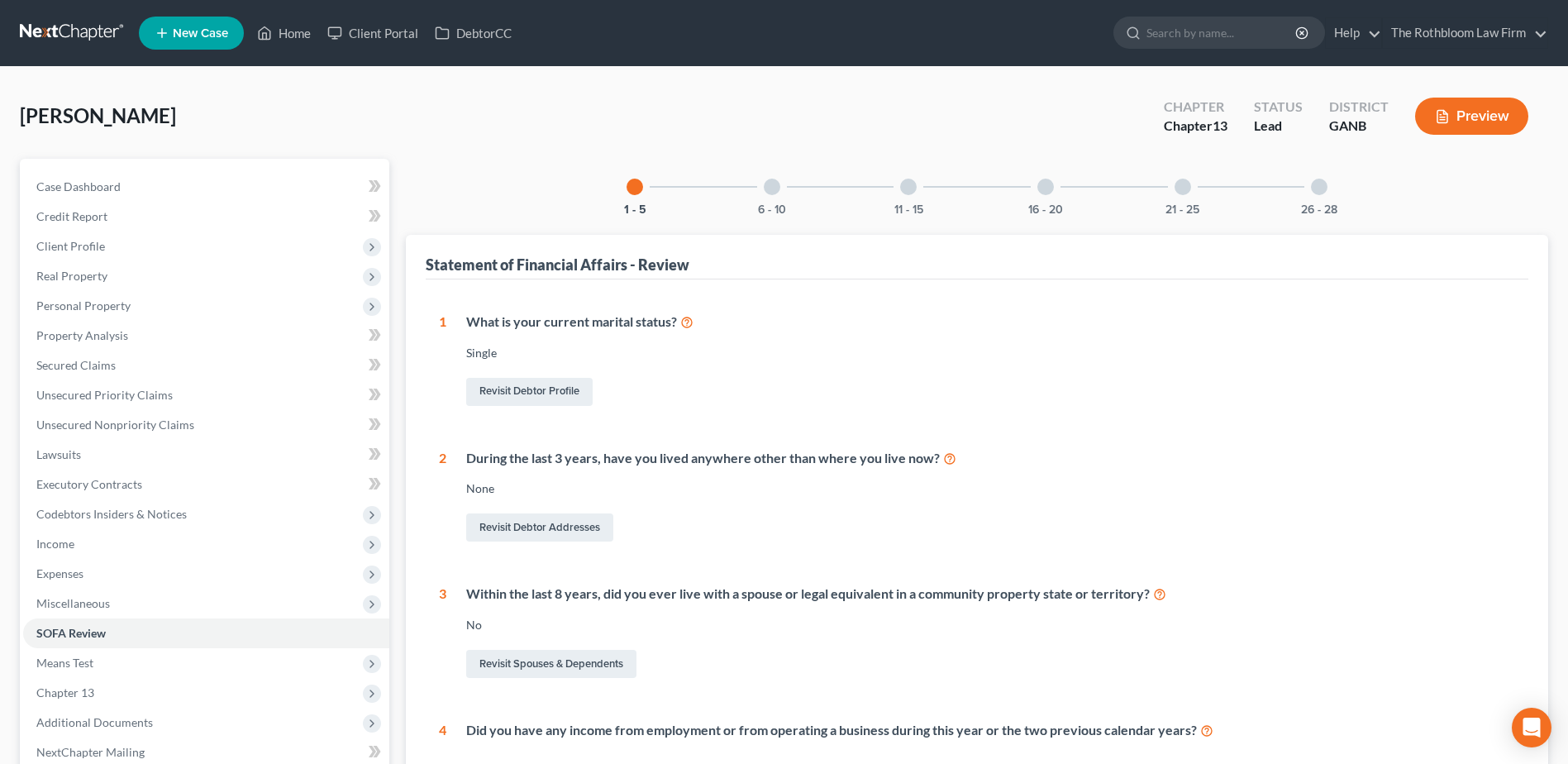
click at [1042, 198] on div "16 - 20" at bounding box center [1045, 187] width 57 height 57
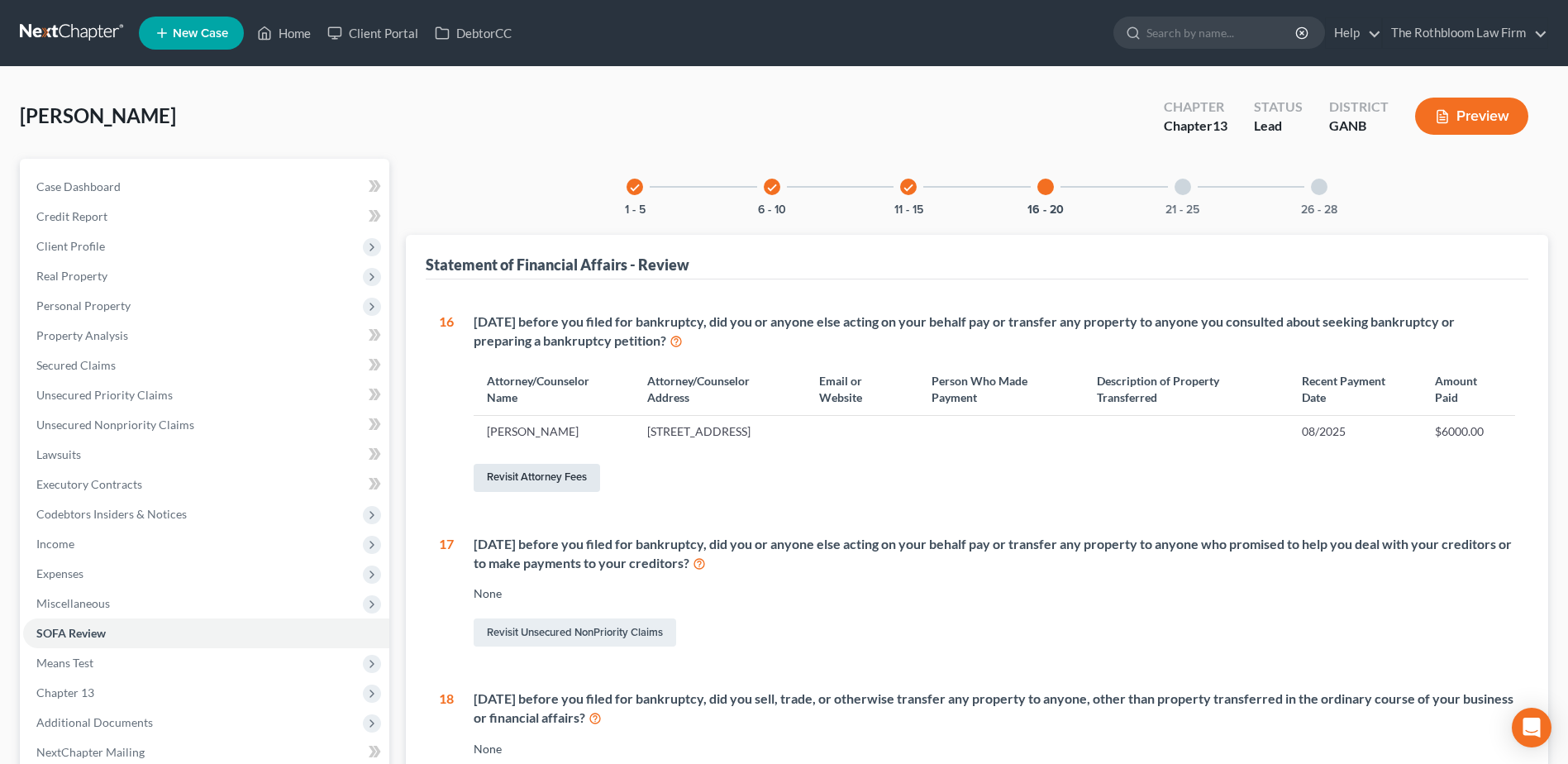
click at [534, 492] on link "Revisit Attorney Fees" at bounding box center [538, 478] width 127 height 28
select select "7"
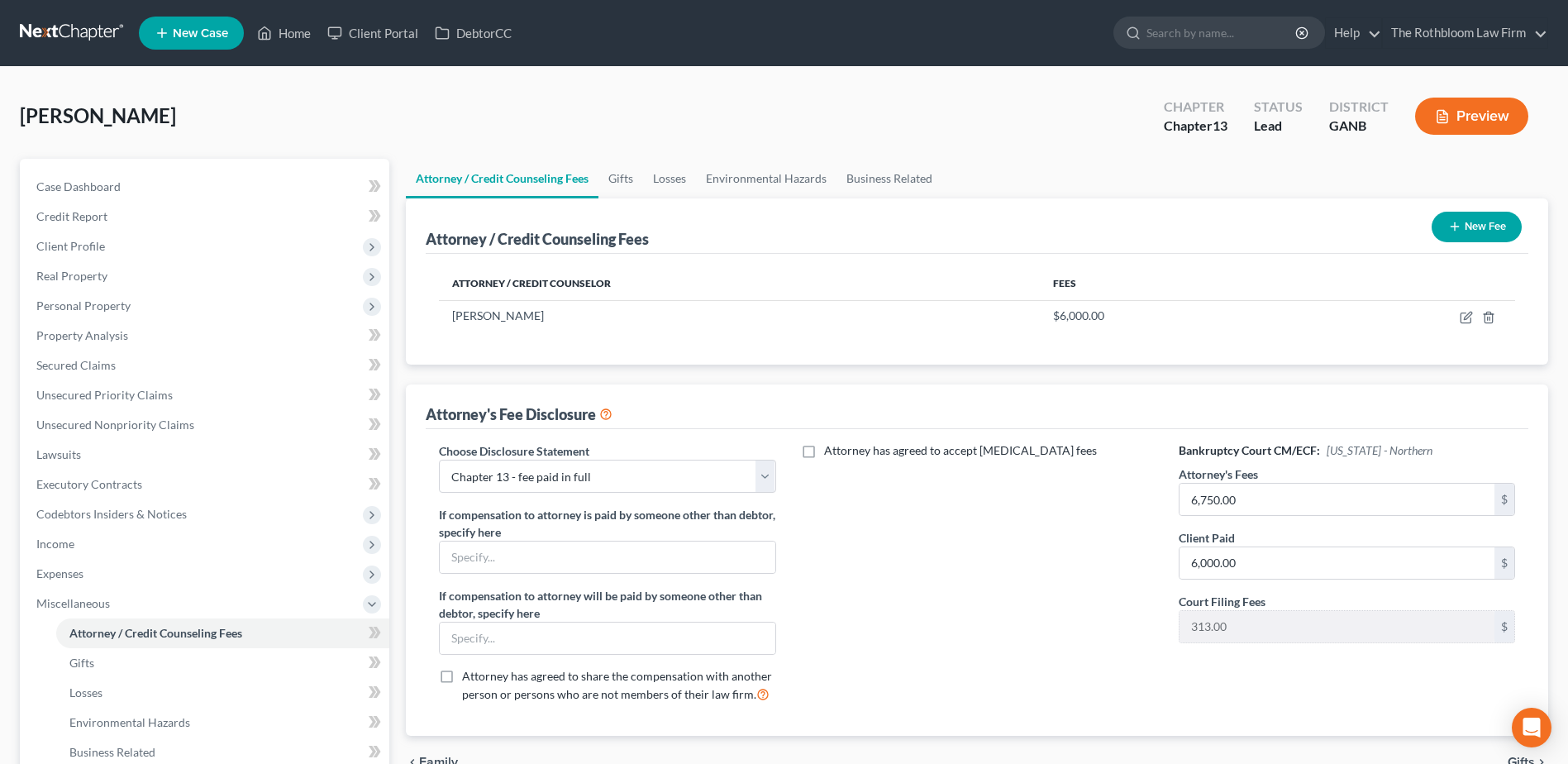
click at [1469, 224] on button "New Fee" at bounding box center [1477, 226] width 90 height 31
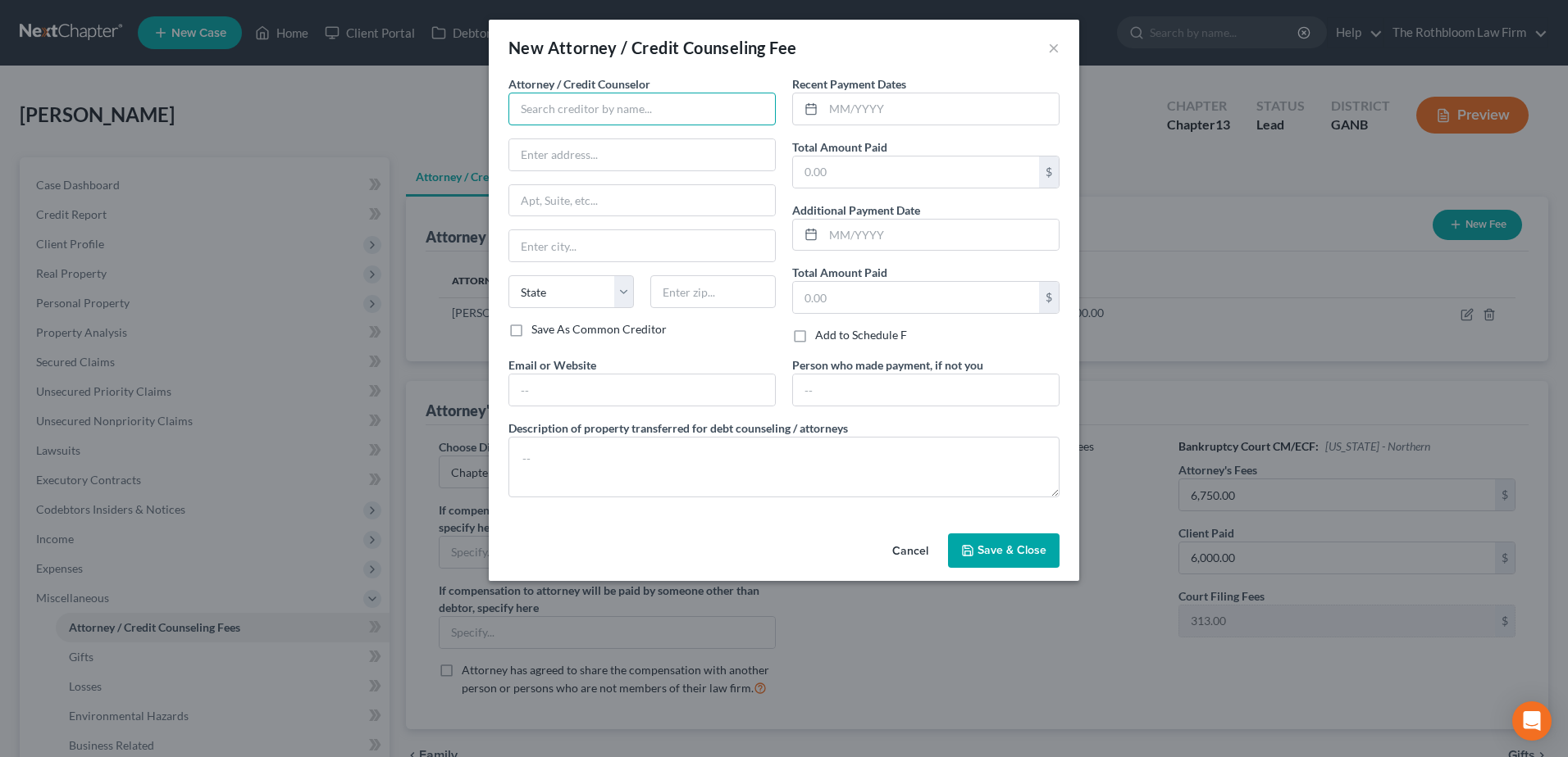
drag, startPoint x: 509, startPoint y: 99, endPoint x: 559, endPoint y: 111, distance: 51.4
click at [509, 99] on input "text" at bounding box center [642, 108] width 268 height 32
type input "Clark & Washington, PC"
type input "3300 Northeast Expressway"
type input "Building 3"
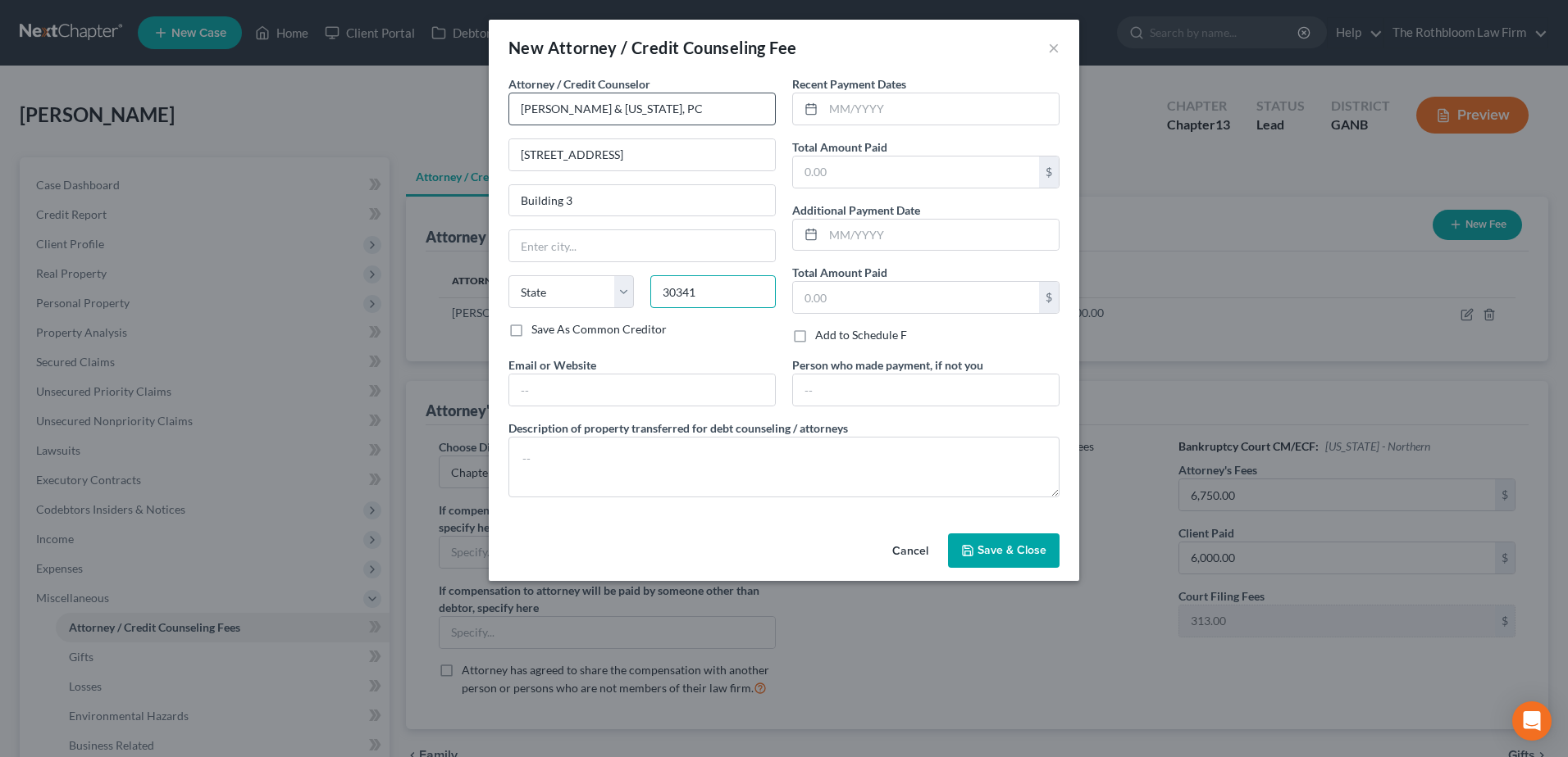
type input "30341"
type input "Atlanta"
select select "10"
click at [887, 103] on input "text" at bounding box center [940, 109] width 235 height 31
type input "10/2024"
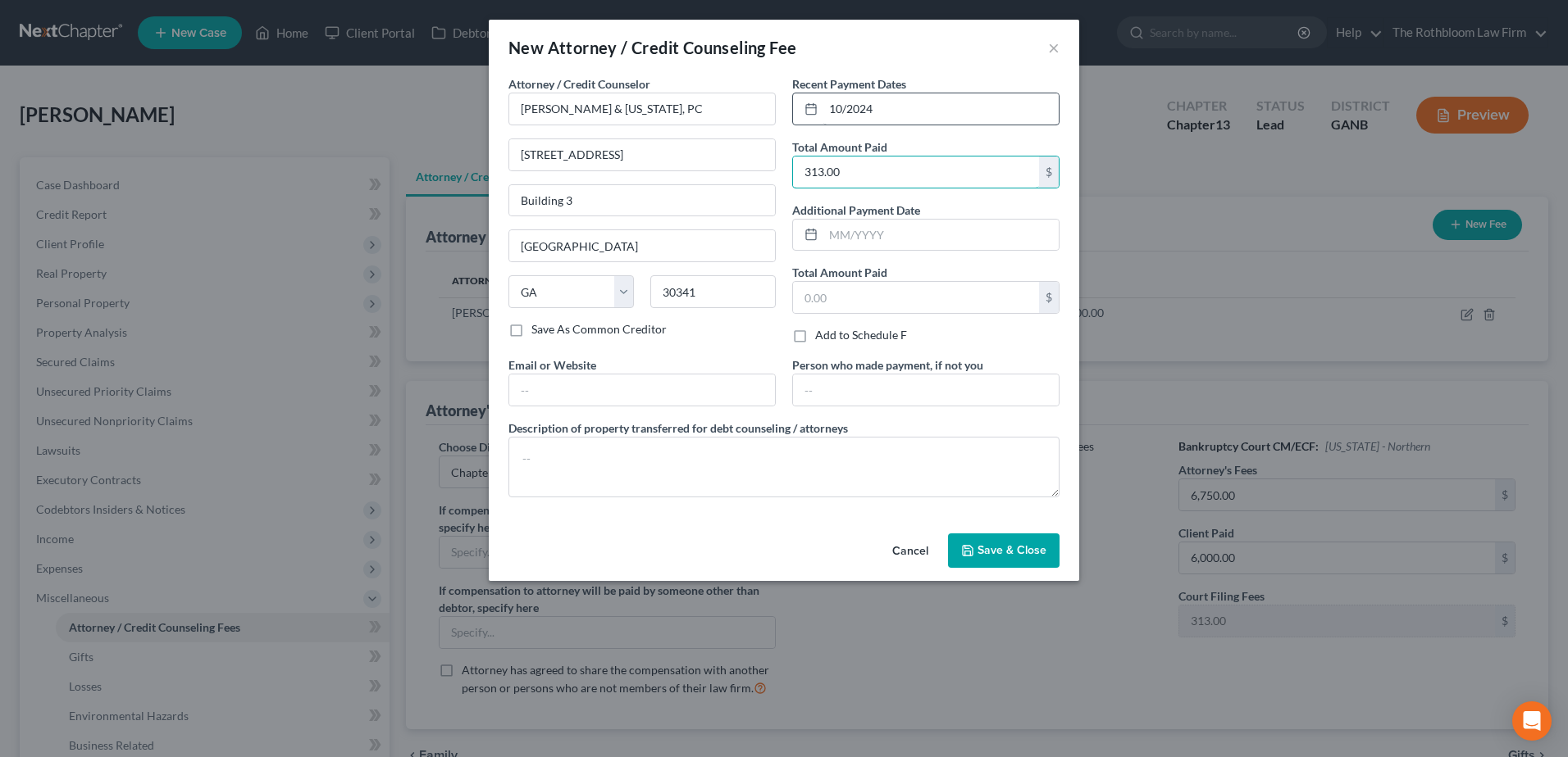
type input "313.00"
click at [907, 551] on button "Cancel" at bounding box center [909, 551] width 62 height 32
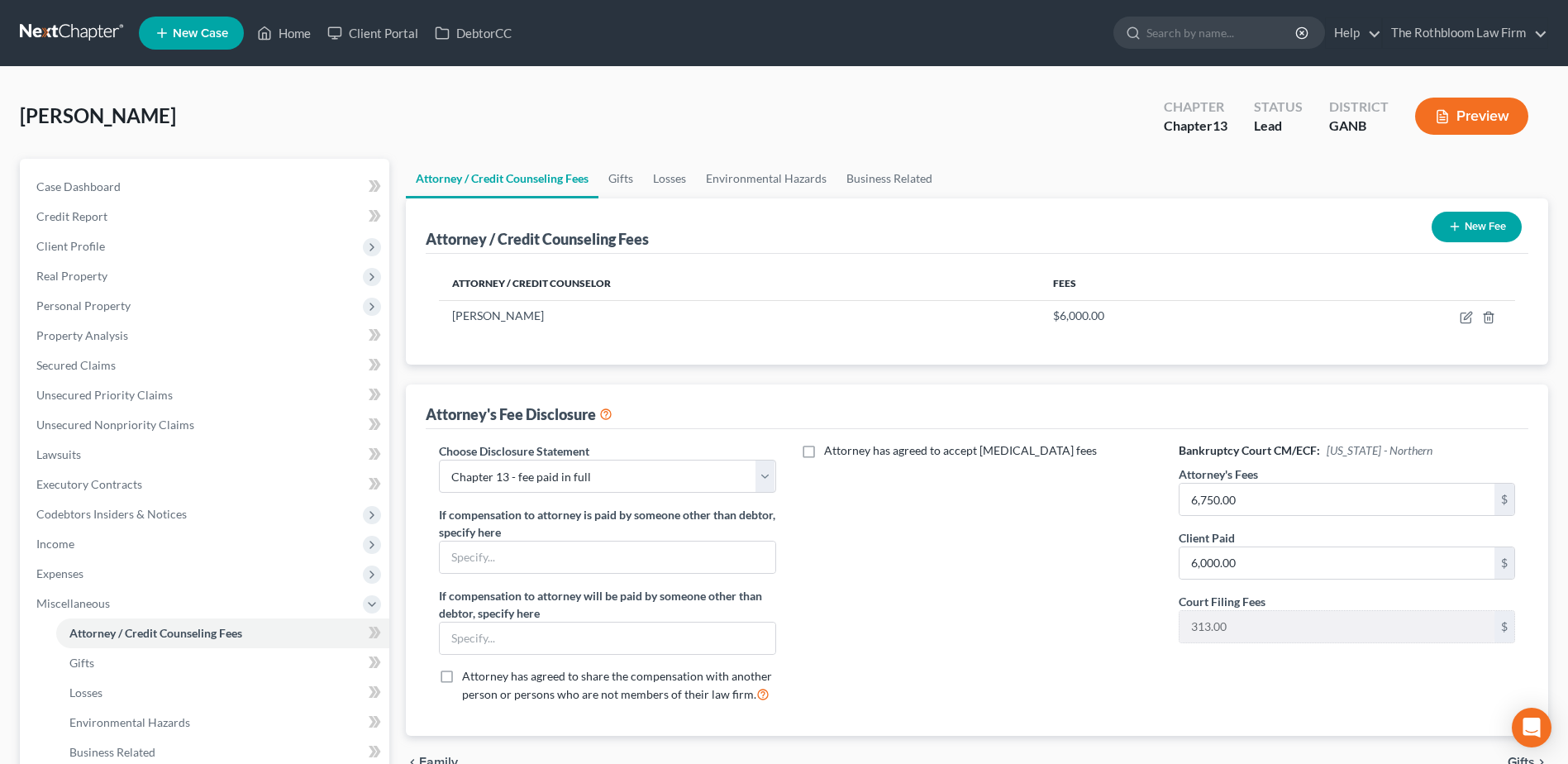
click at [1482, 229] on button "New Fee" at bounding box center [1477, 226] width 90 height 31
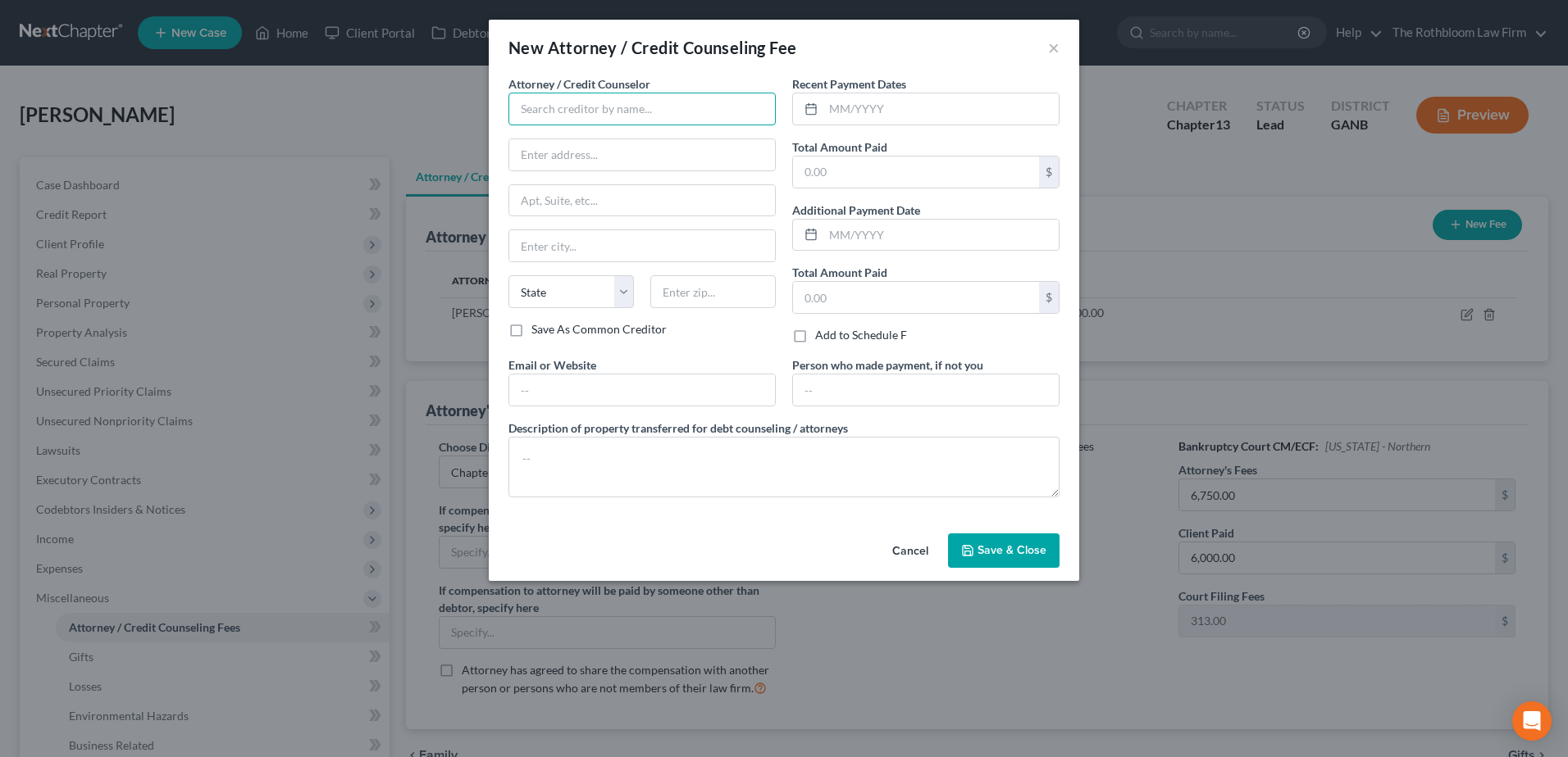
click at [597, 105] on input "text" at bounding box center [642, 108] width 268 height 32
type input "CIN Legal Data Services"
click at [857, 112] on input "text" at bounding box center [940, 109] width 235 height 31
type input "09/2024"
type input "70.00"
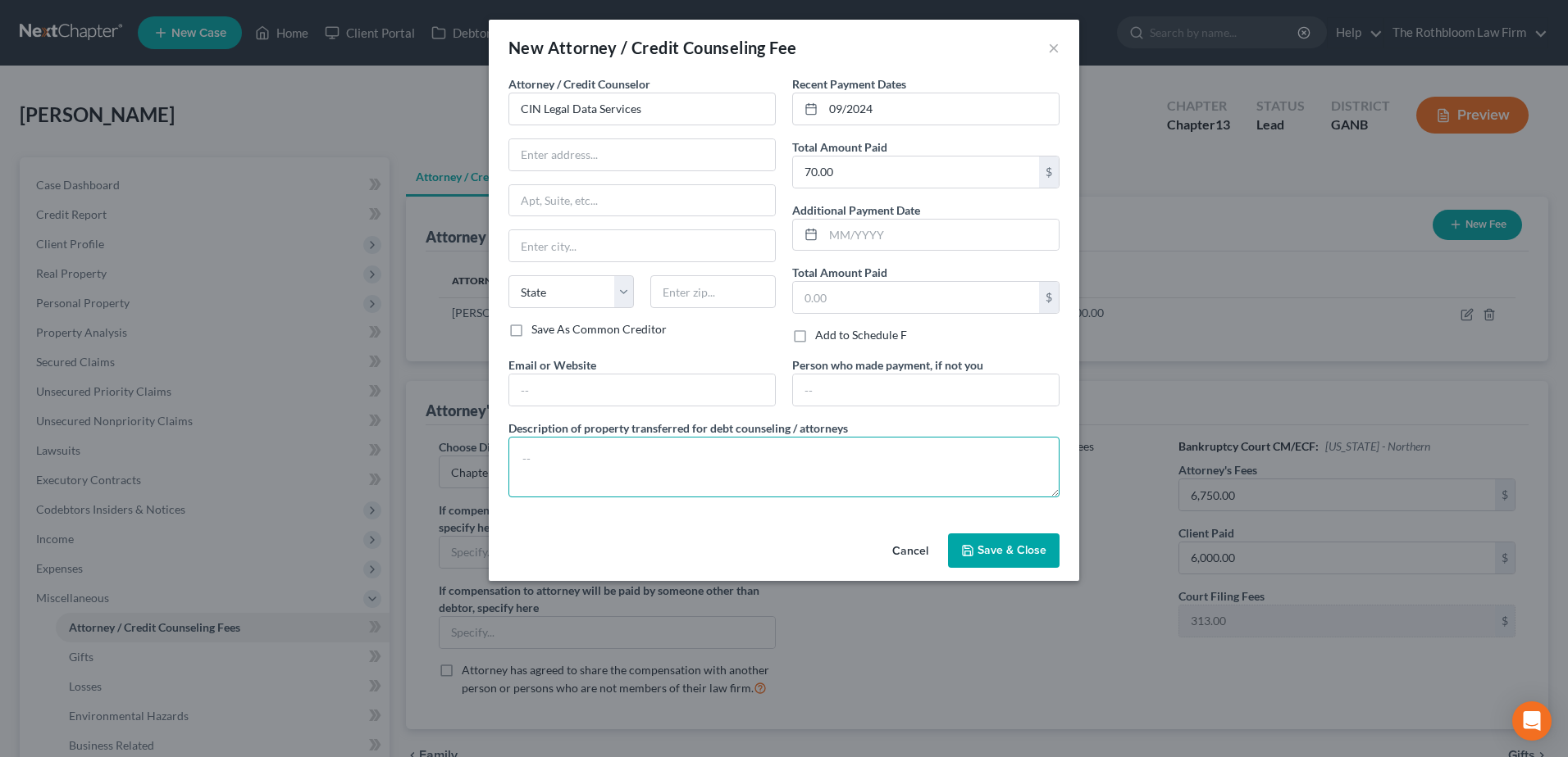
click at [577, 461] on textarea at bounding box center [784, 467] width 551 height 61
type textarea "Credit Counseling, Credit Reports"
click at [1017, 549] on span "Save & Close" at bounding box center [1011, 551] width 69 height 14
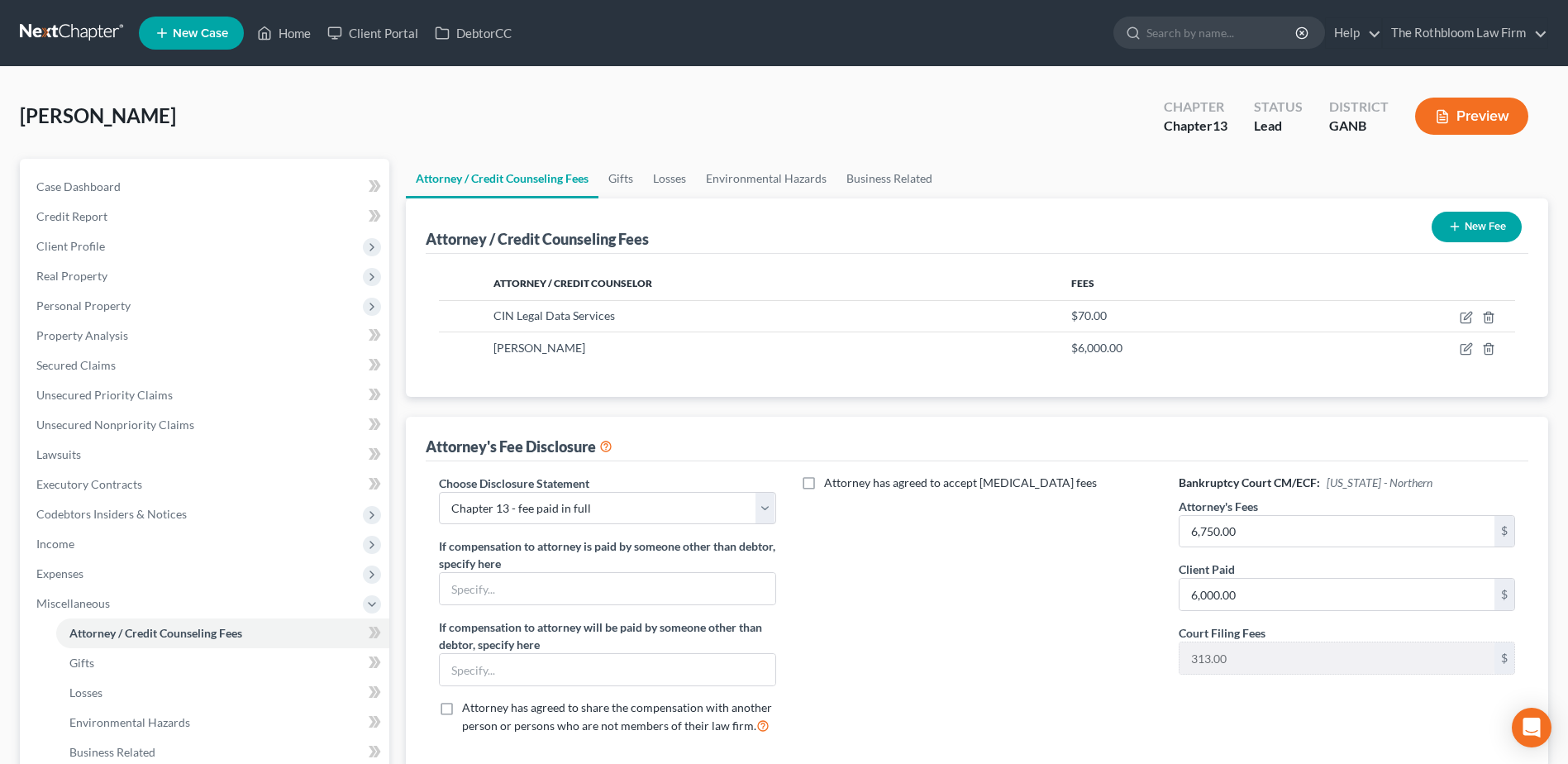
click at [1458, 224] on icon "button" at bounding box center [1454, 226] width 13 height 13
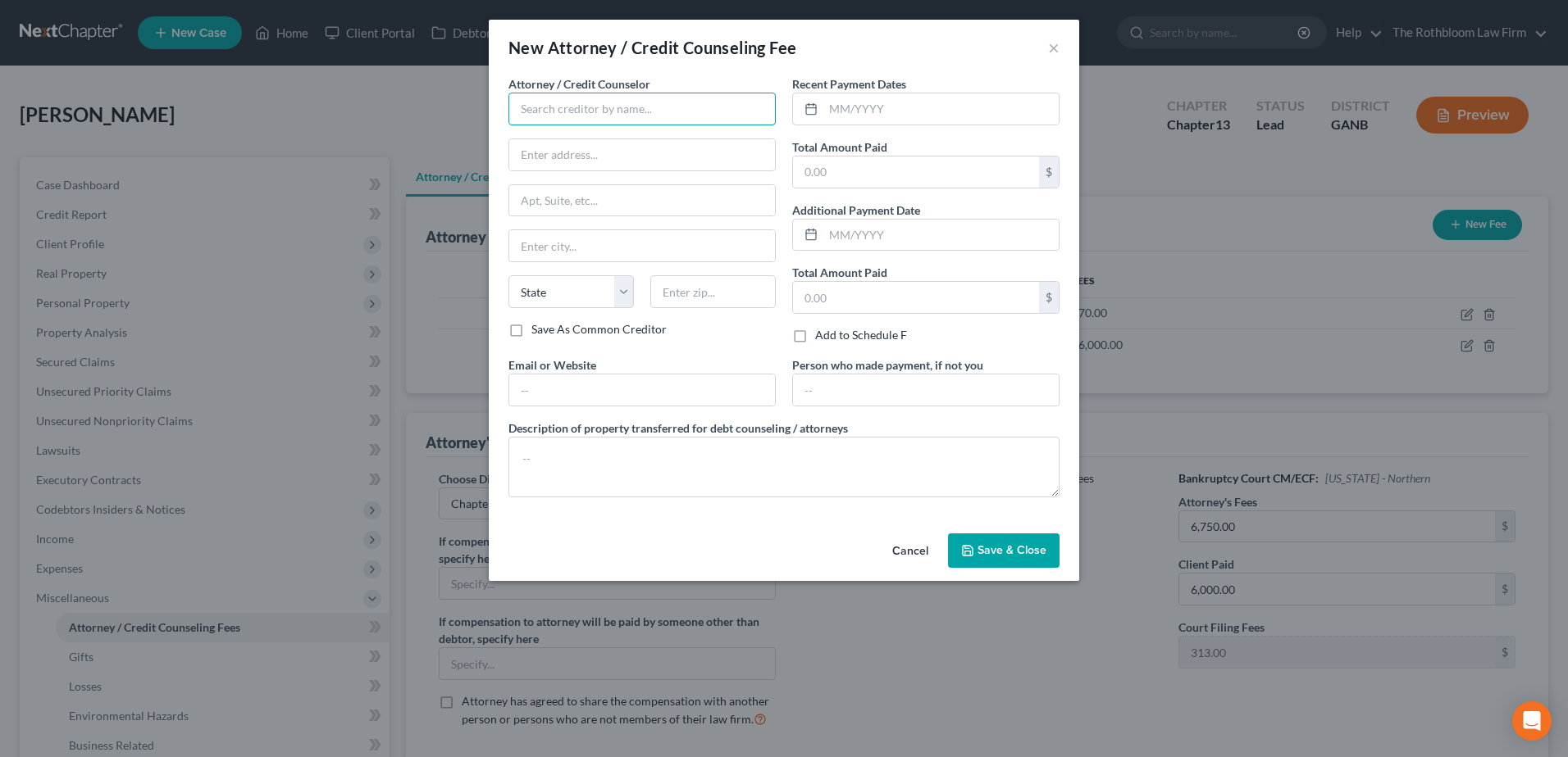
click at [512, 113] on input "text" at bounding box center [642, 108] width 268 height 32
type input "Allen Credit & Debt Counseling"
click at [913, 550] on button "Cancel" at bounding box center [909, 551] width 62 height 32
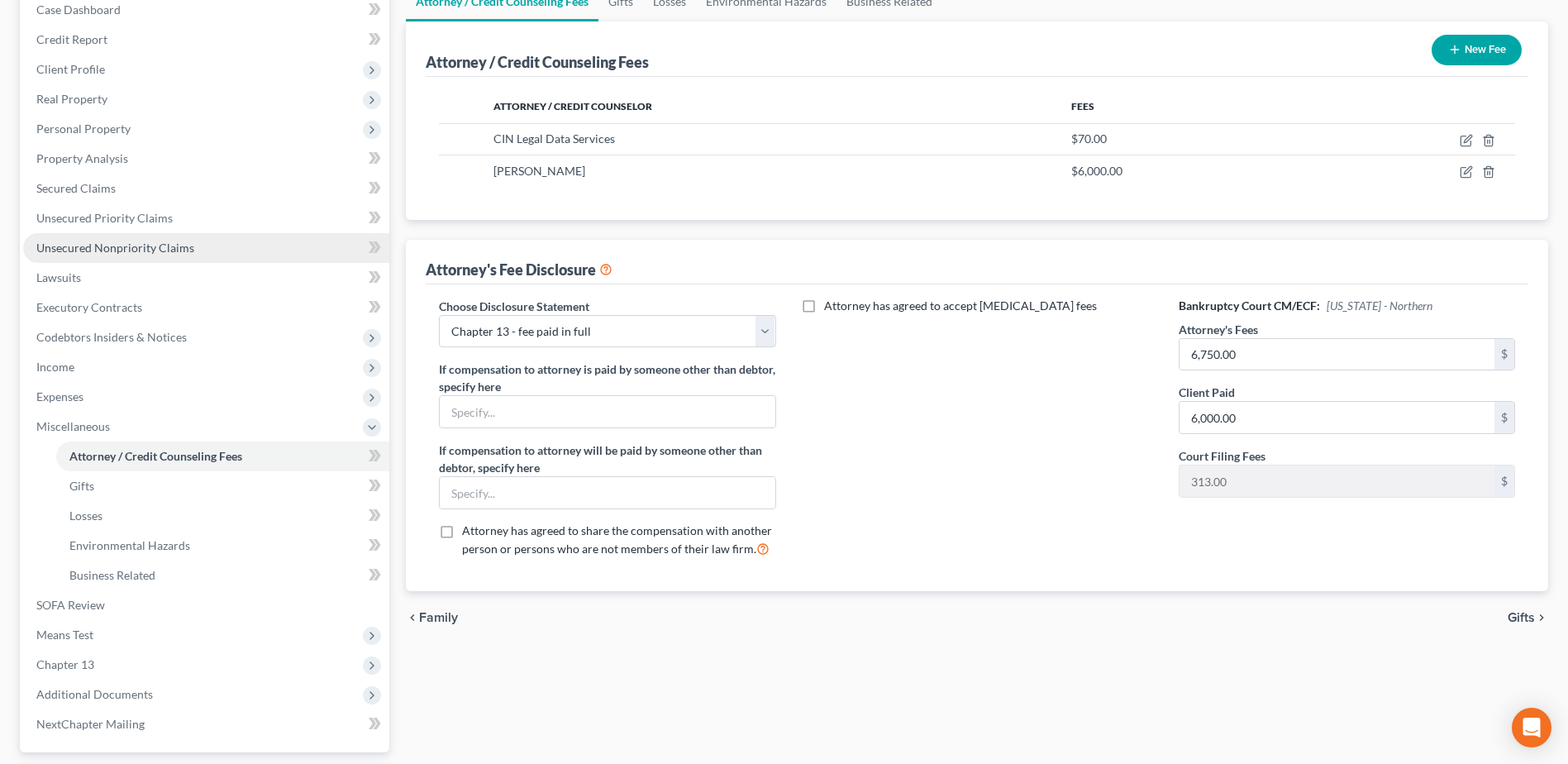
scroll to position [323, 0]
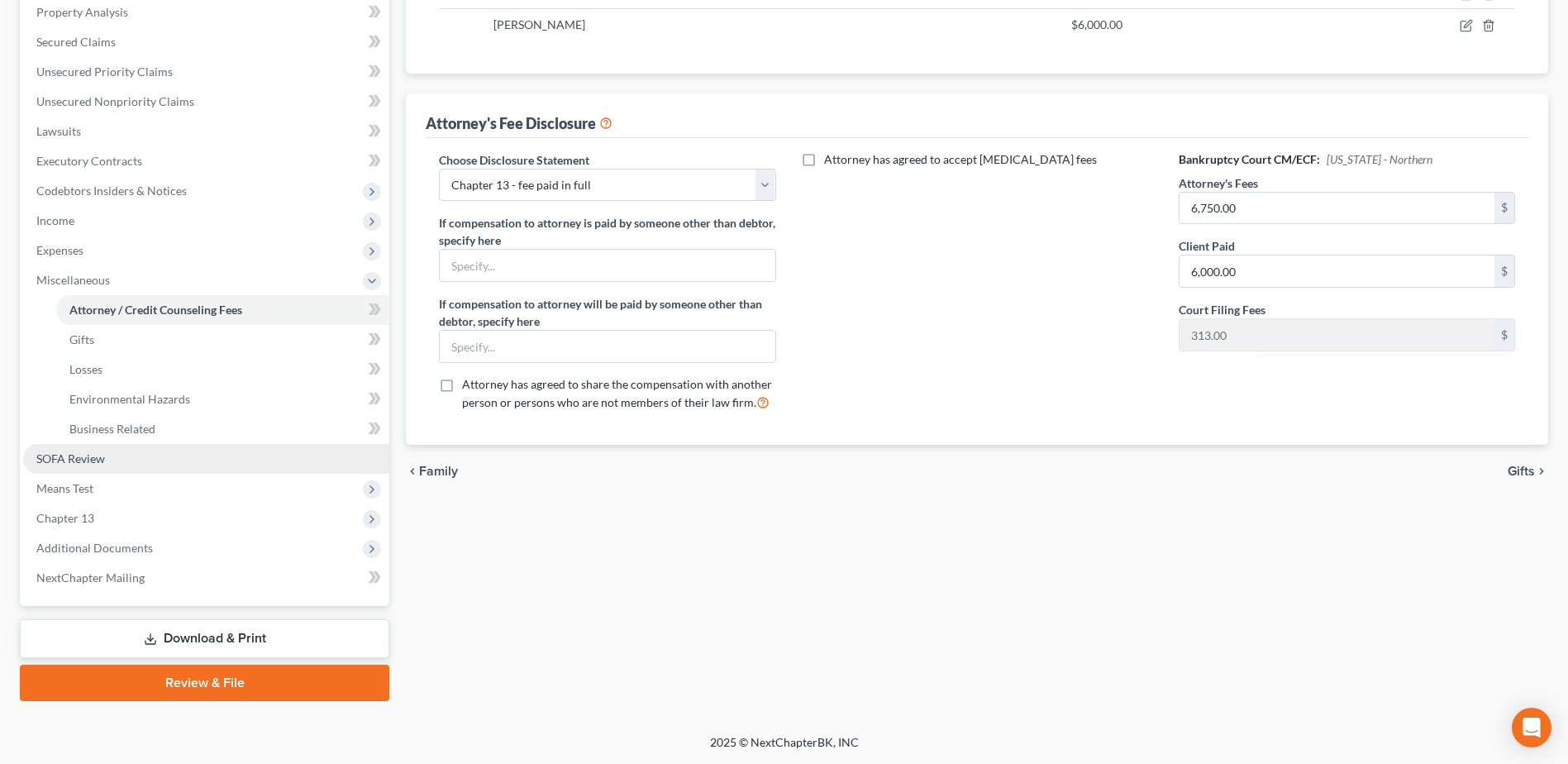
click at [115, 450] on link "SOFA Review" at bounding box center [205, 459] width 366 height 30
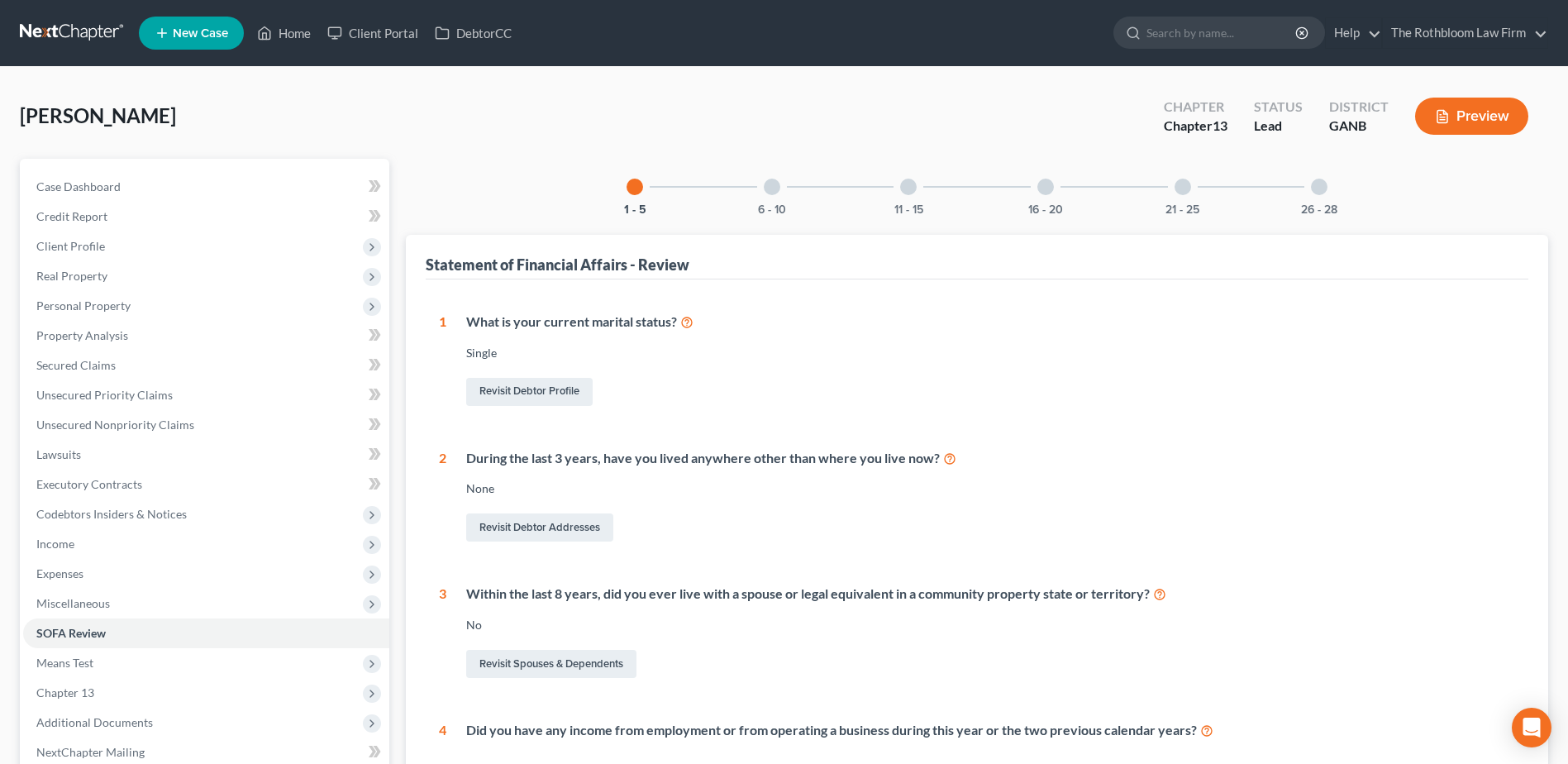
click at [1320, 189] on div at bounding box center [1319, 187] width 17 height 17
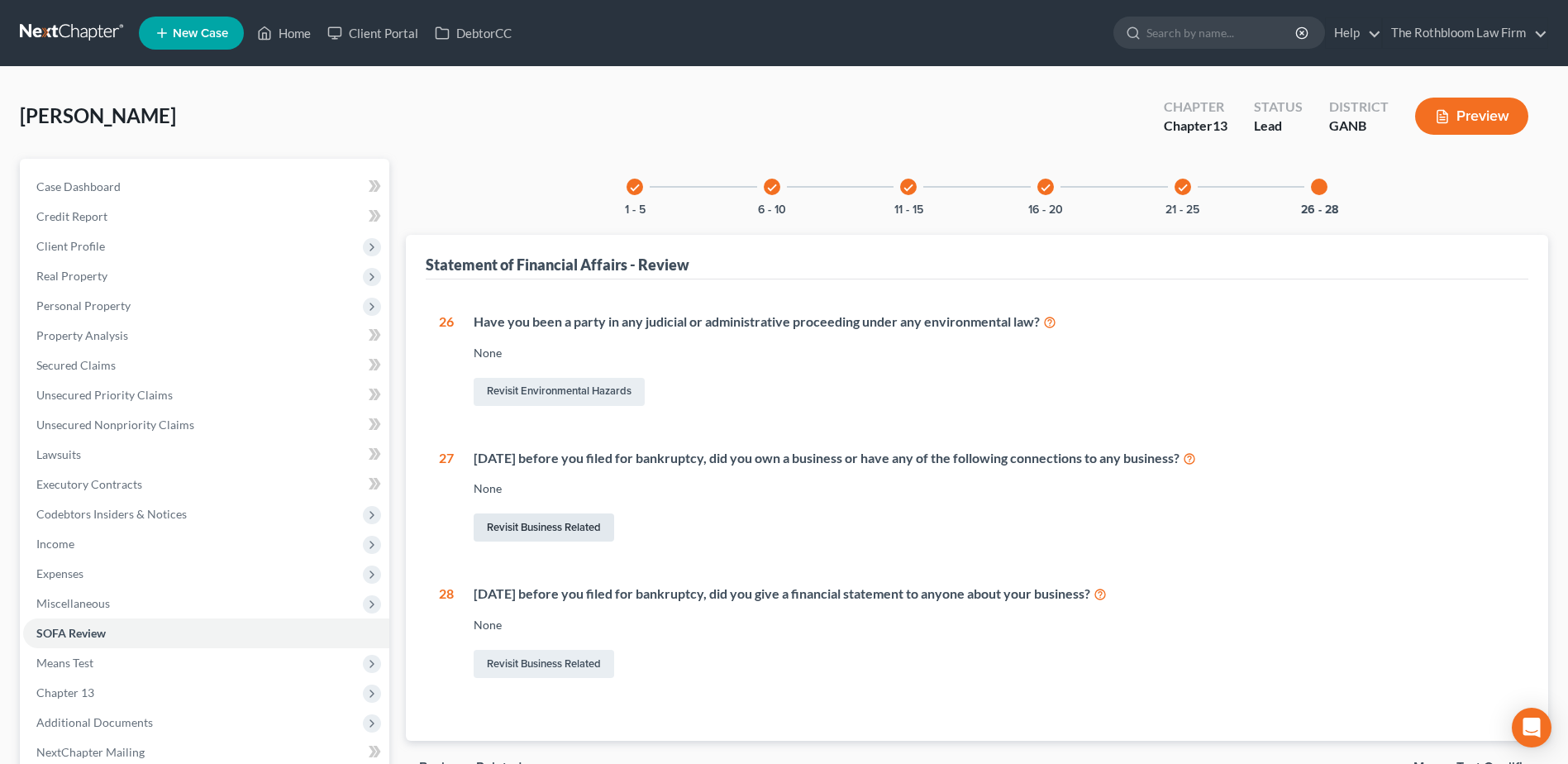
click at [534, 522] on link "Revisit Business Related" at bounding box center [544, 528] width 141 height 28
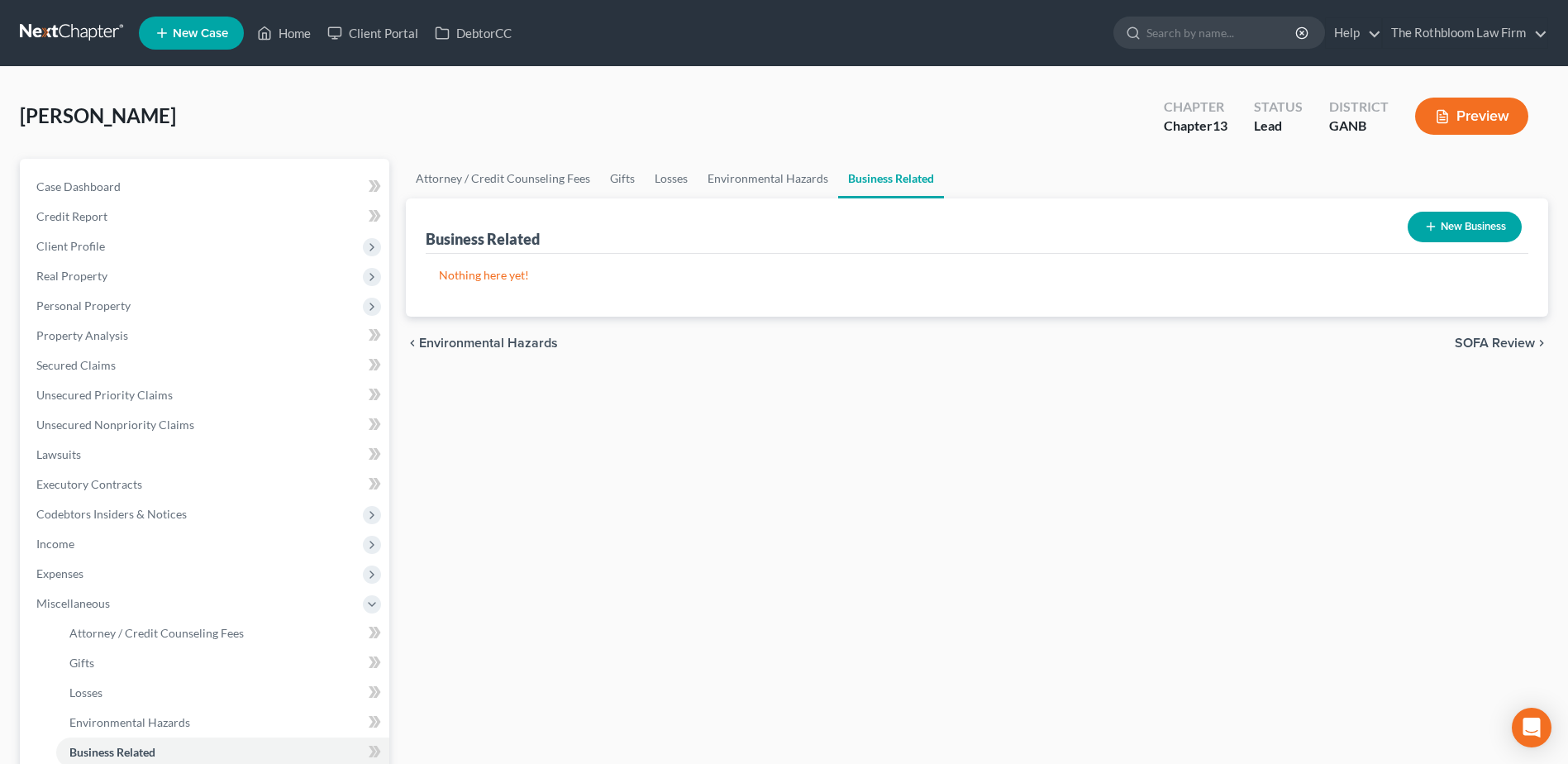
click at [1466, 231] on button "New Business" at bounding box center [1464, 226] width 114 height 31
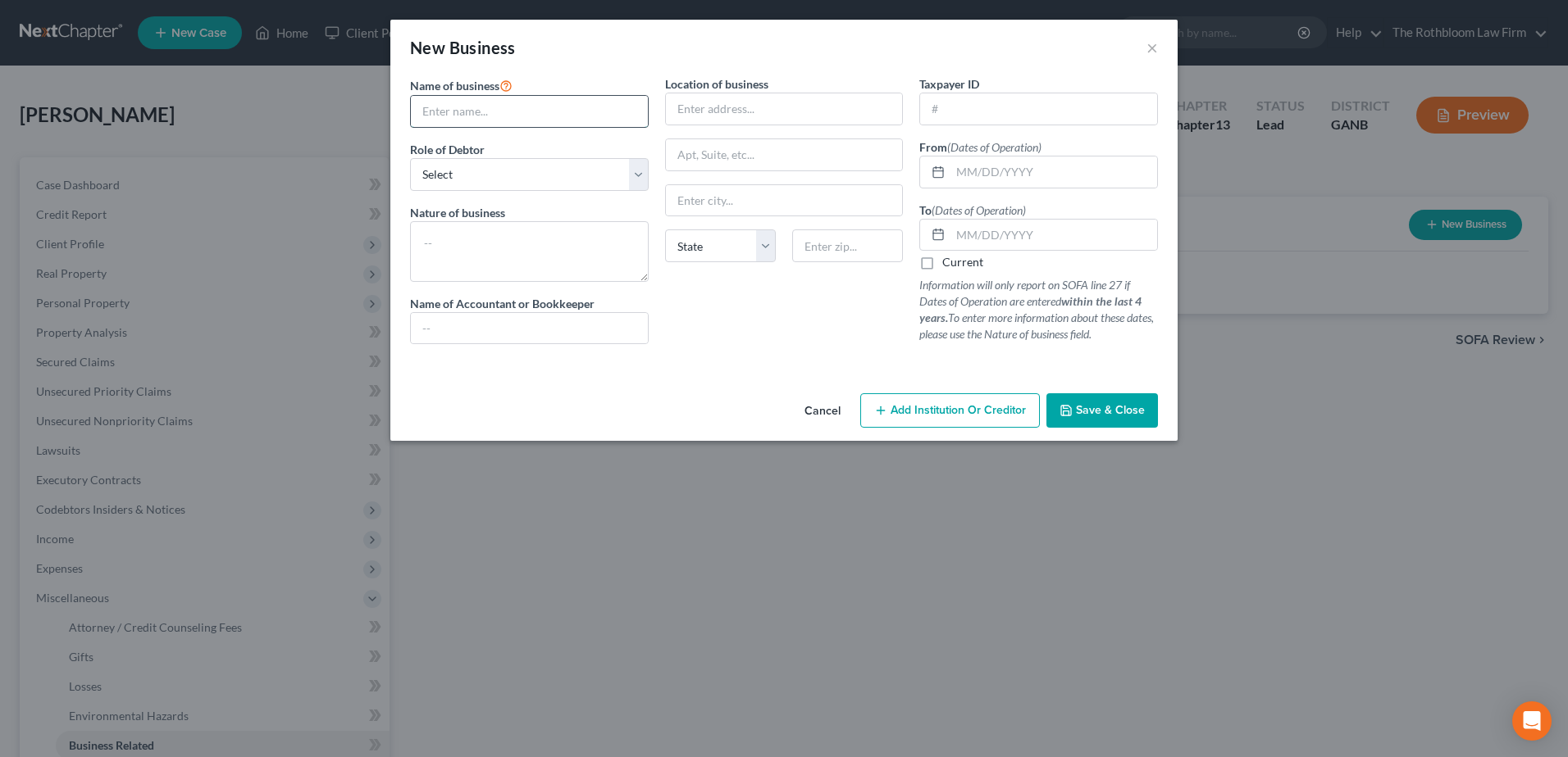
click at [465, 112] on input "text" at bounding box center [529, 112] width 237 height 31
type input "Bakers Transport"
click at [746, 110] on input "text" at bounding box center [784, 109] width 237 height 31
type input "5501 Glenridge Dr."
type input "30342"
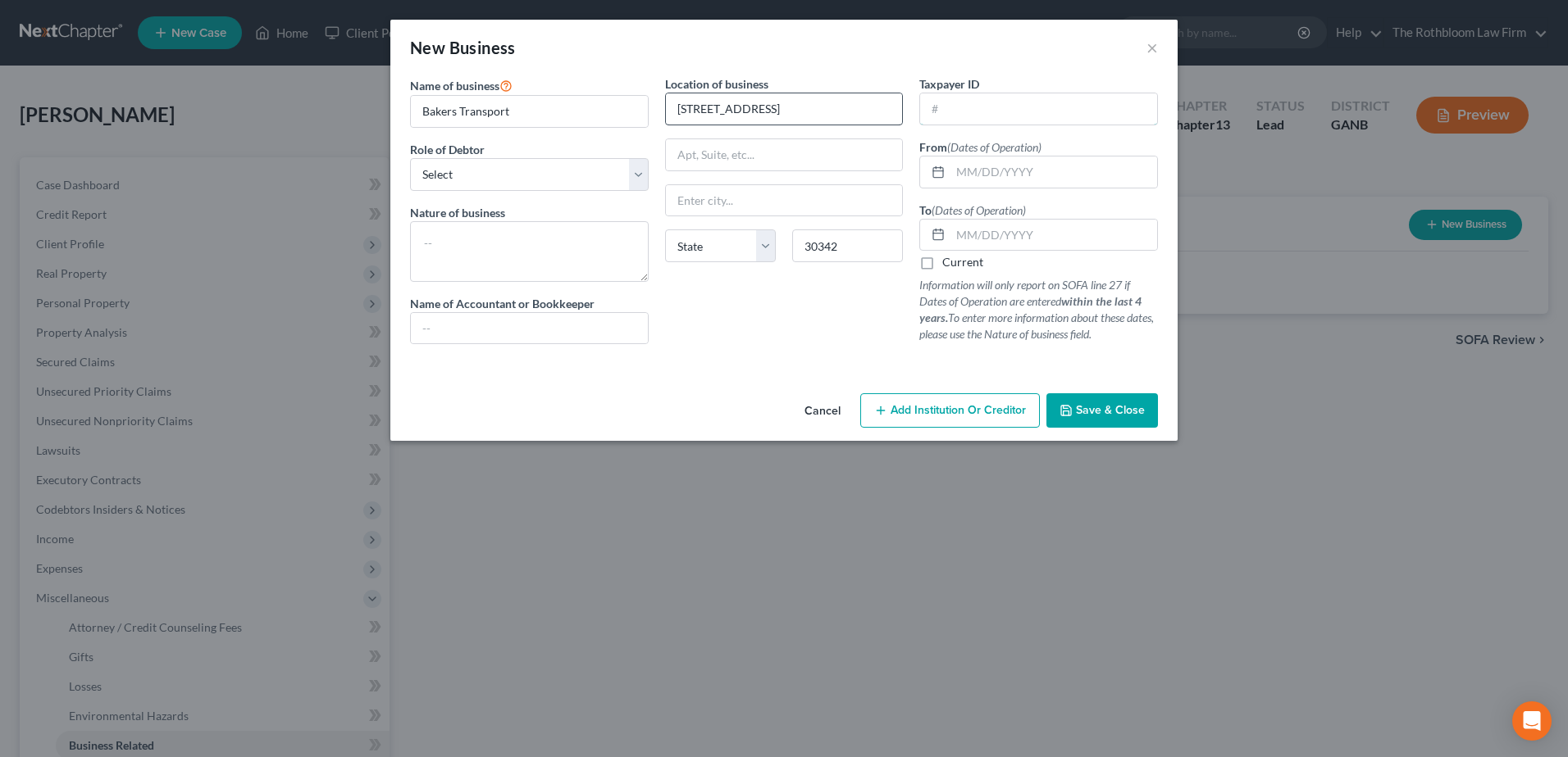
type input "Atlanta"
select select "10"
click at [956, 106] on input "text" at bounding box center [1038, 109] width 237 height 31
type input "26-3736149"
click at [495, 167] on select "Select A member of a limited liability company (LLC) or limited liability partn…" at bounding box center [529, 174] width 239 height 32
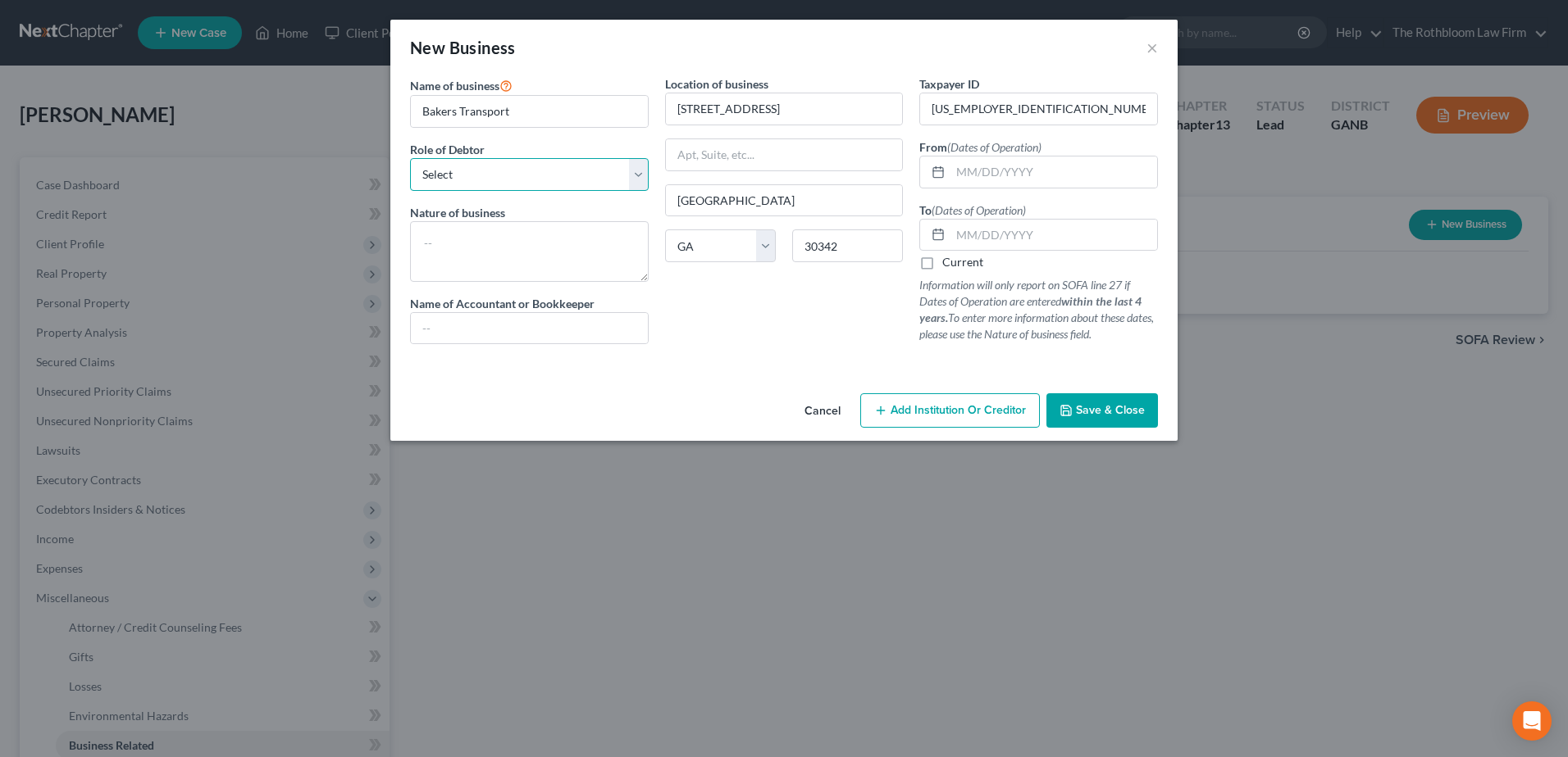
select select "sole_proprietor"
click at [410, 158] on select "Select A member of a limited liability company (LLC) or limited liability partn…" at bounding box center [529, 174] width 239 height 32
click at [417, 239] on textarea at bounding box center [529, 252] width 239 height 61
type textarea "Trucking Business"
click at [988, 177] on input "text" at bounding box center [1054, 172] width 207 height 31
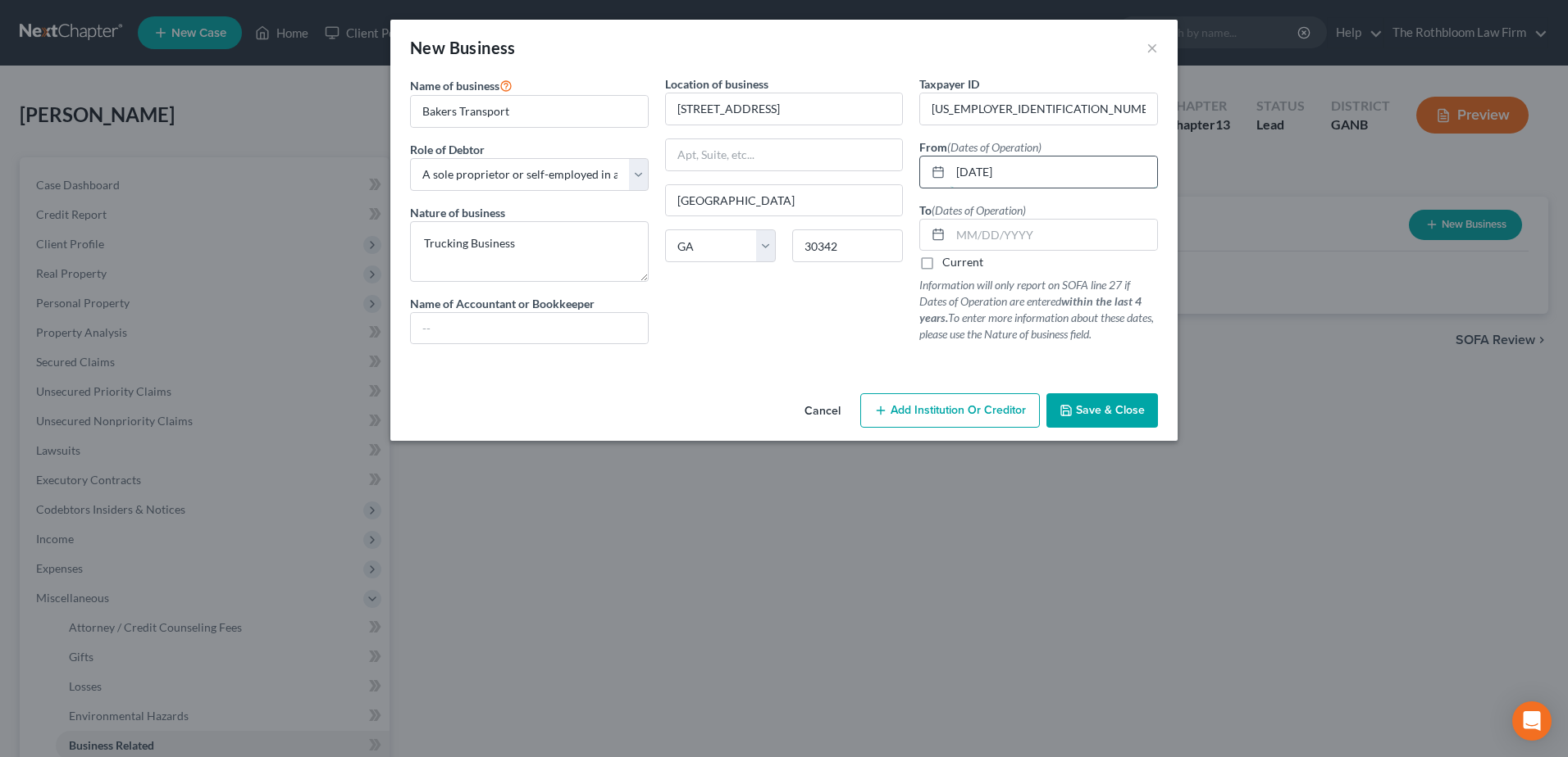
type input "01/01/2016"
type input "01/01/2023"
click at [1075, 417] on button "Save & Close" at bounding box center [1101, 410] width 111 height 34
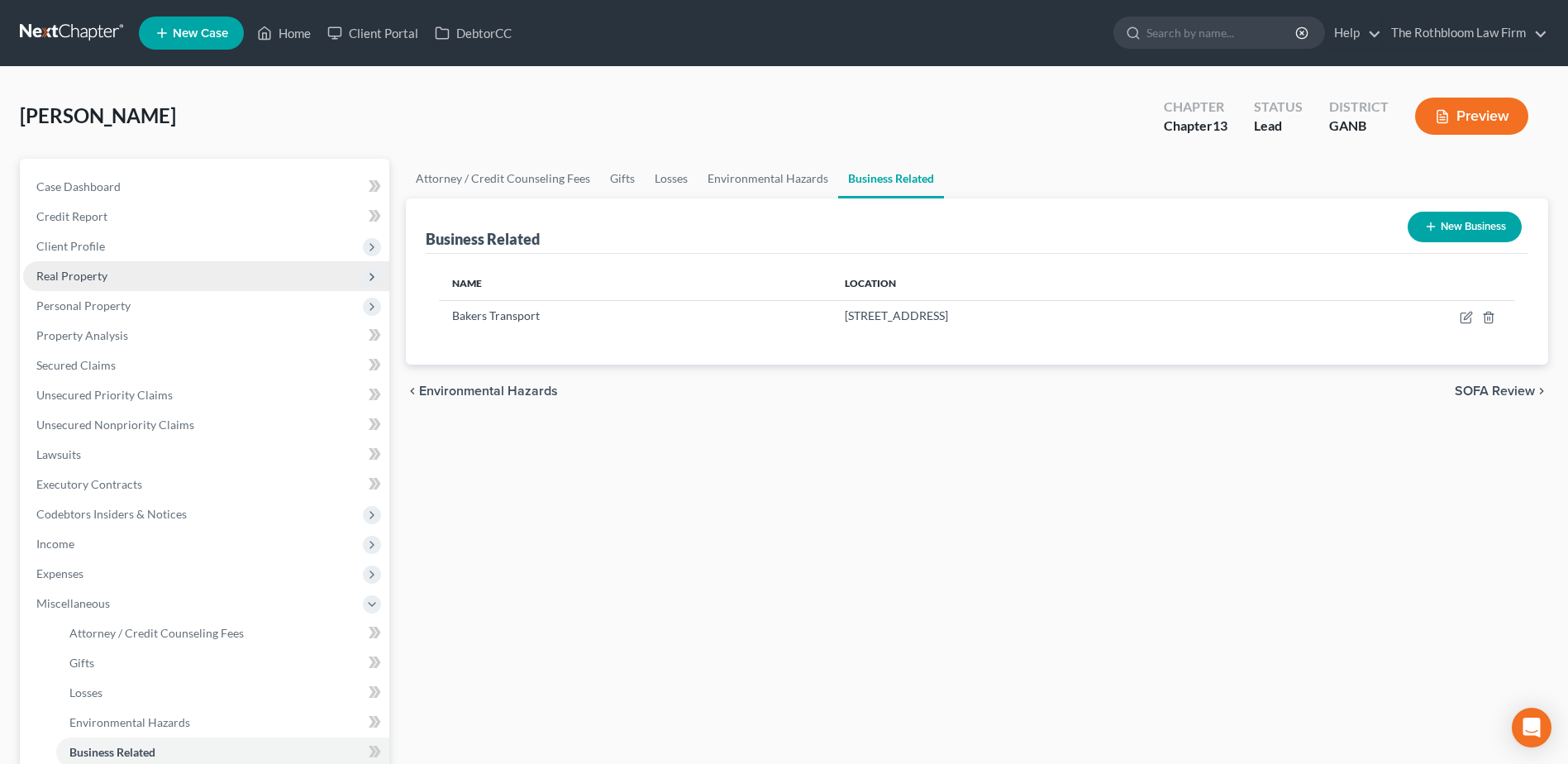
click at [76, 281] on span "Real Property" at bounding box center [72, 276] width 71 height 14
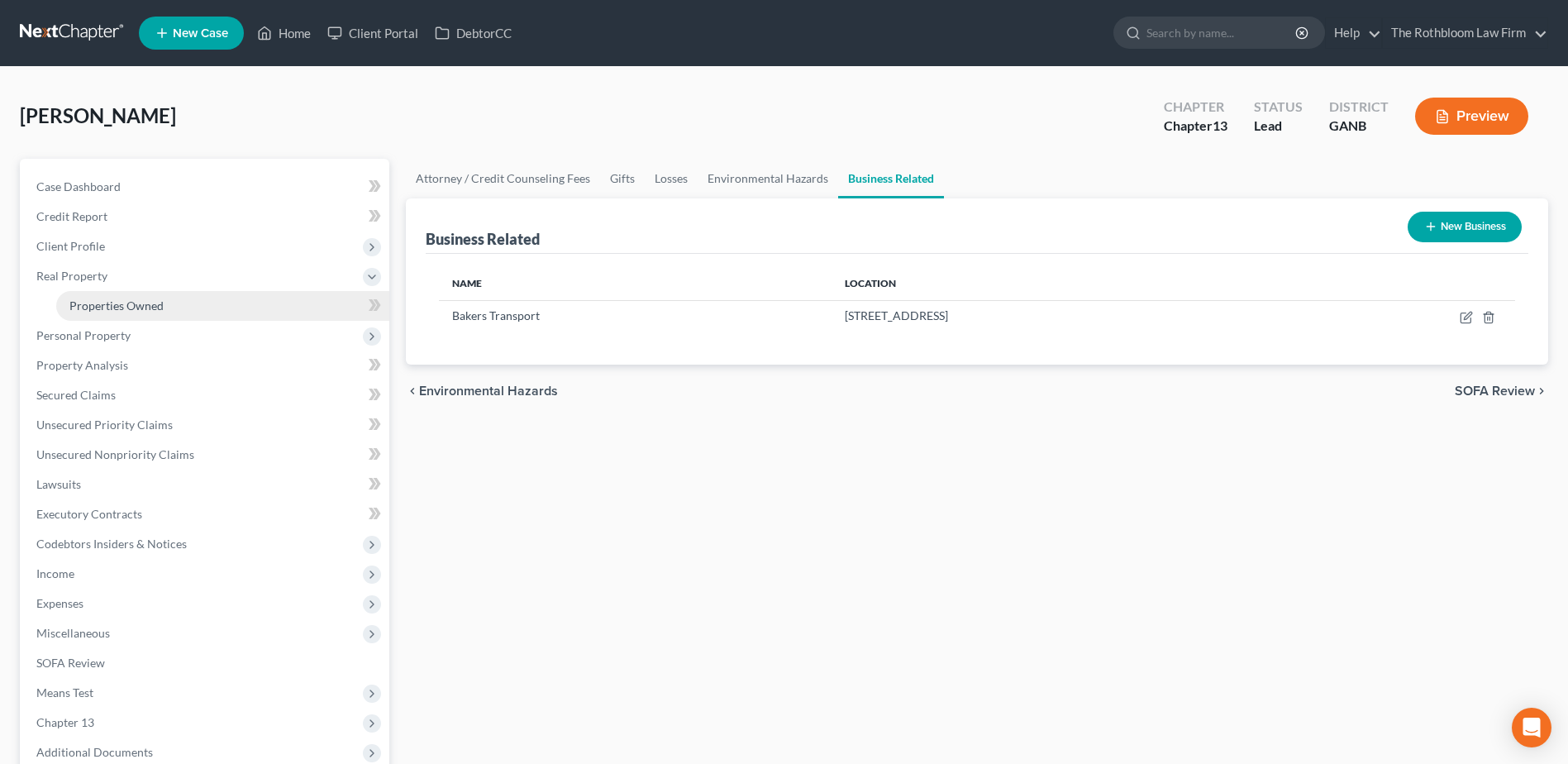
click at [165, 311] on link "Properties Owned" at bounding box center [223, 306] width 333 height 30
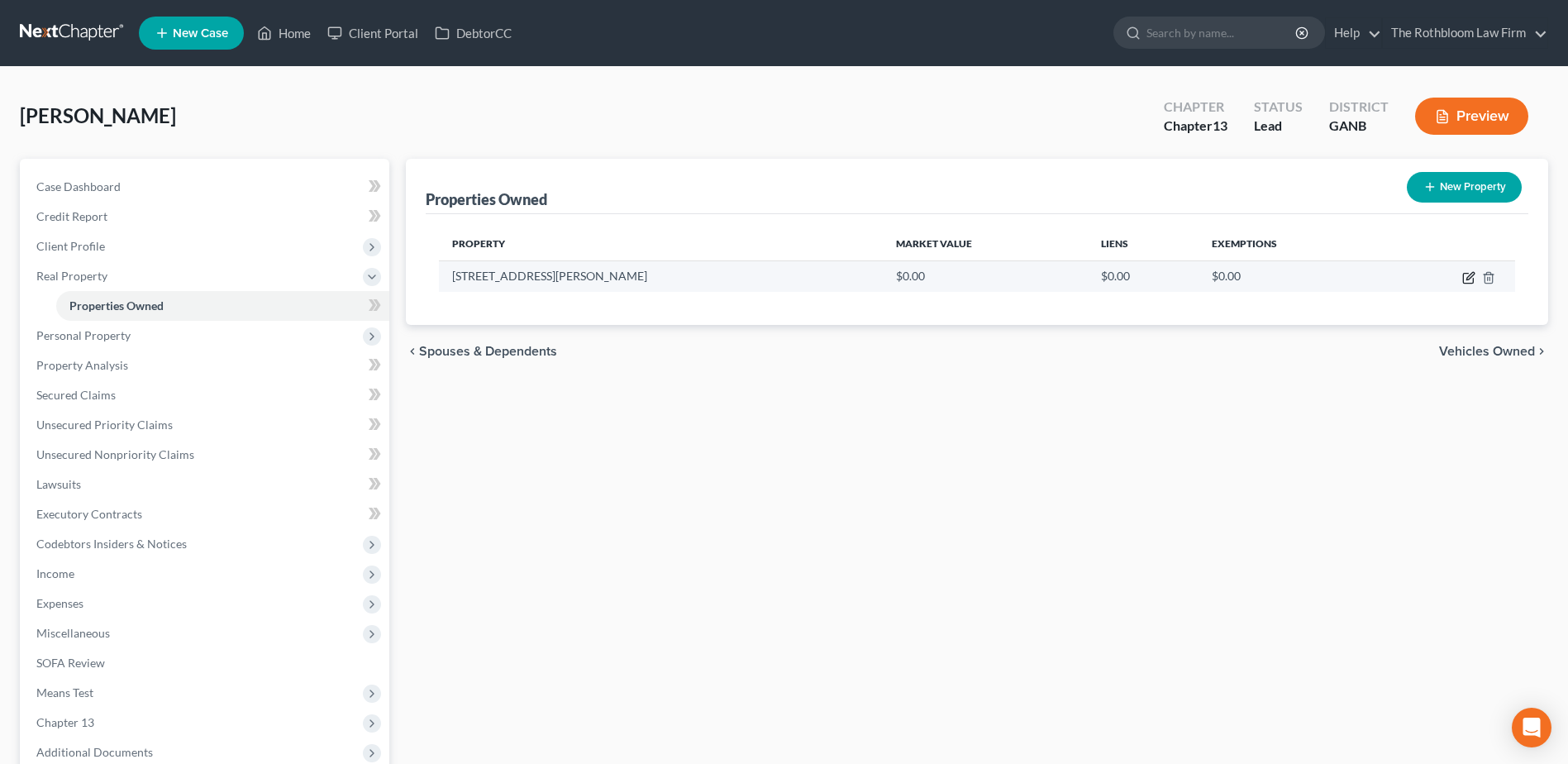
click at [1464, 280] on icon "button" at bounding box center [1468, 279] width 10 height 10
select select "10"
select select "59"
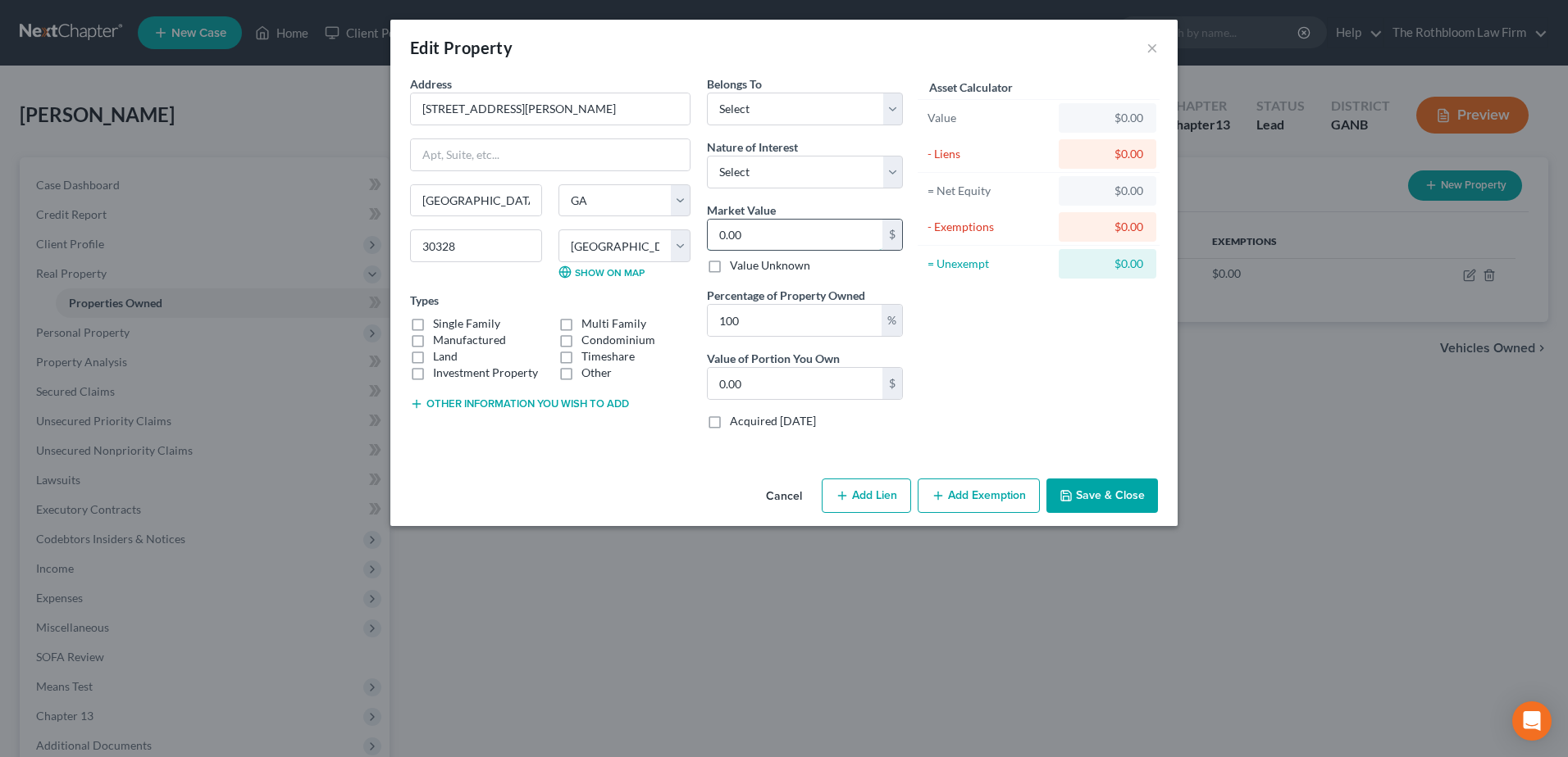
click at [772, 237] on input "0.00" at bounding box center [795, 235] width 175 height 31
type input "8"
type input "8.00"
type input "82"
type input "82.00"
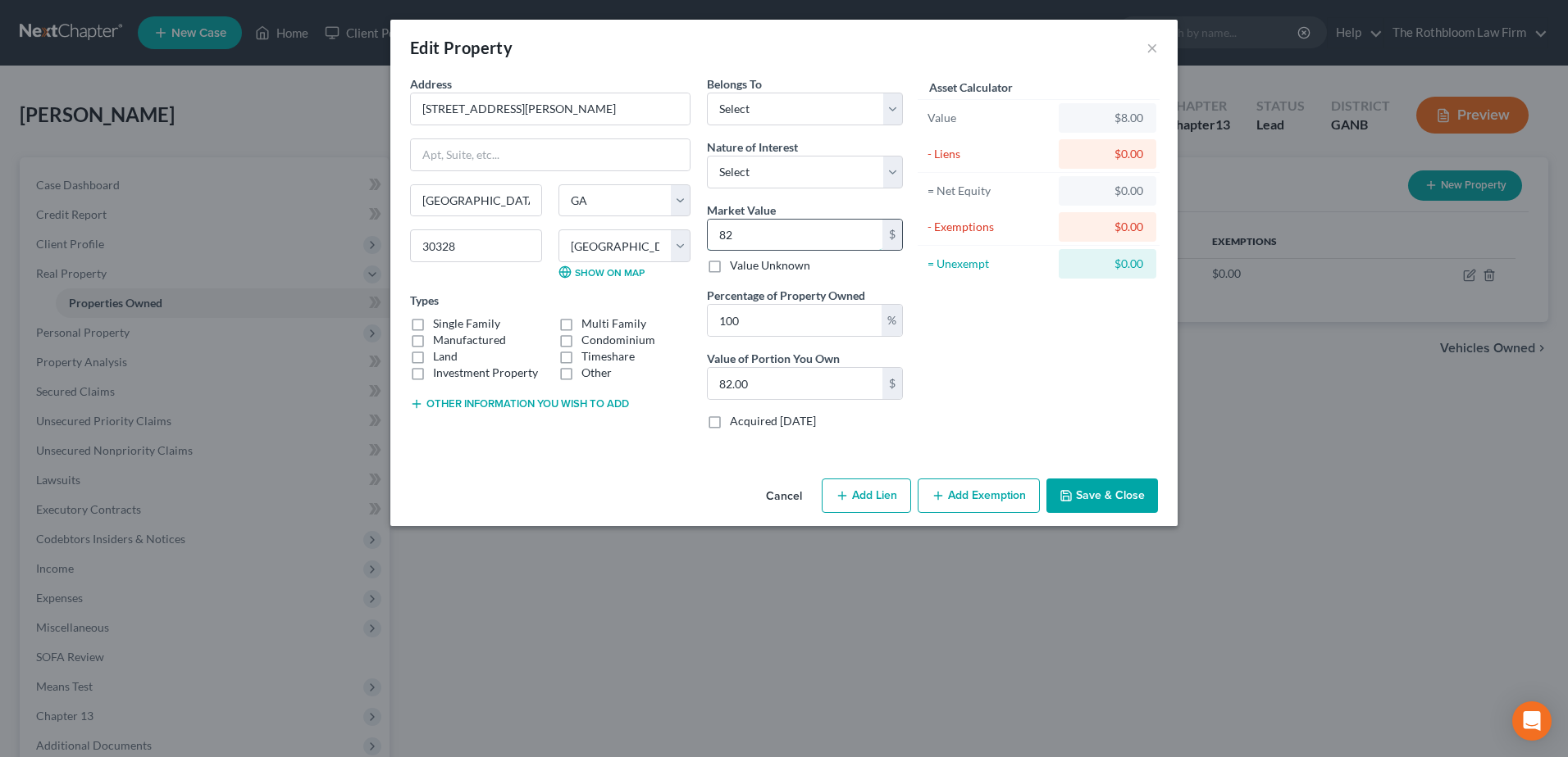
type input "825"
type input "825.00"
type input "8251"
type input "8,251.00"
type input "82,510"
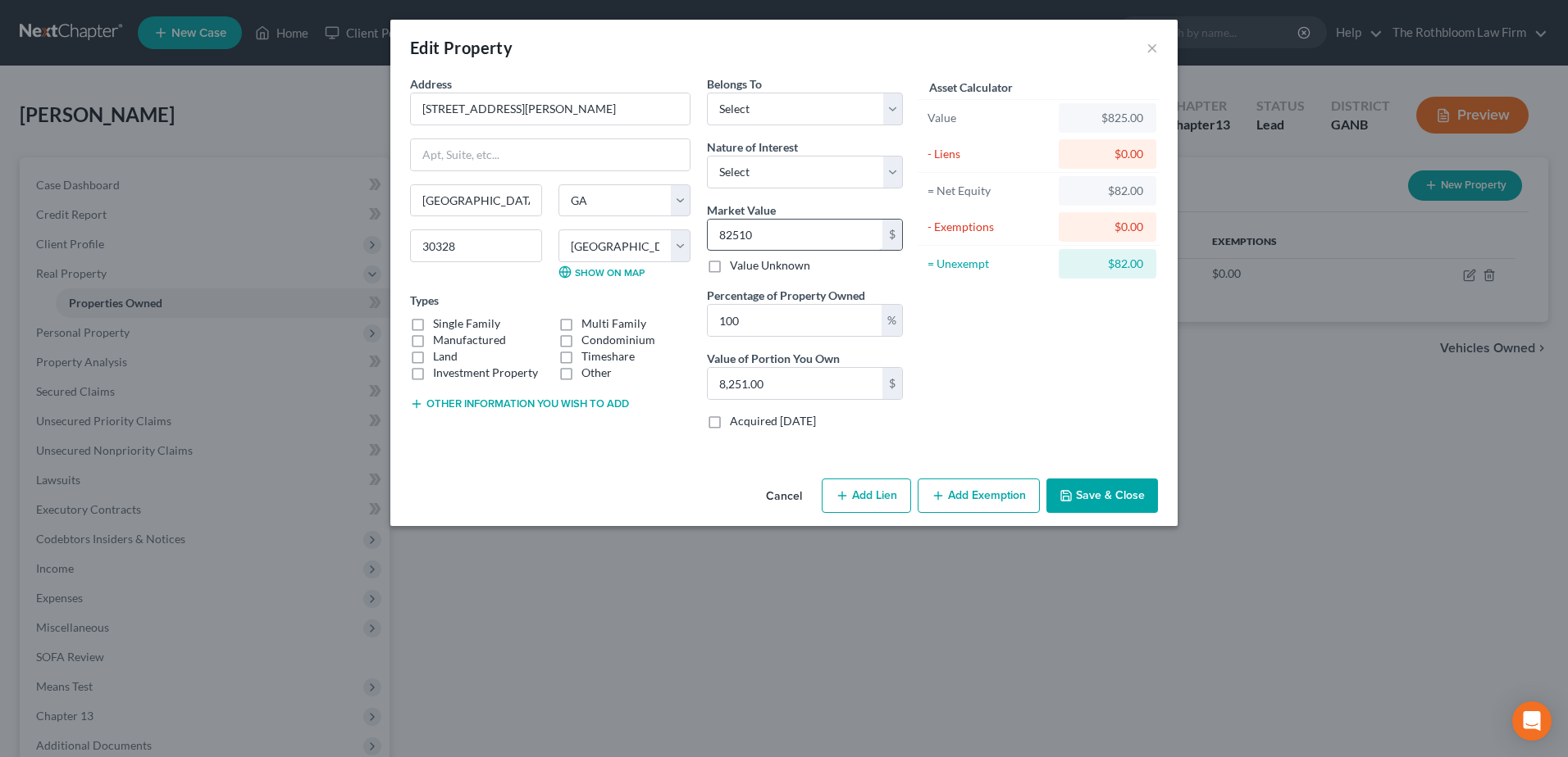
type input "82,510.00"
type input "82,5100"
type input "825,100.00"
type input "825,100"
click at [433, 326] on label "Single Family" at bounding box center [466, 323] width 67 height 17
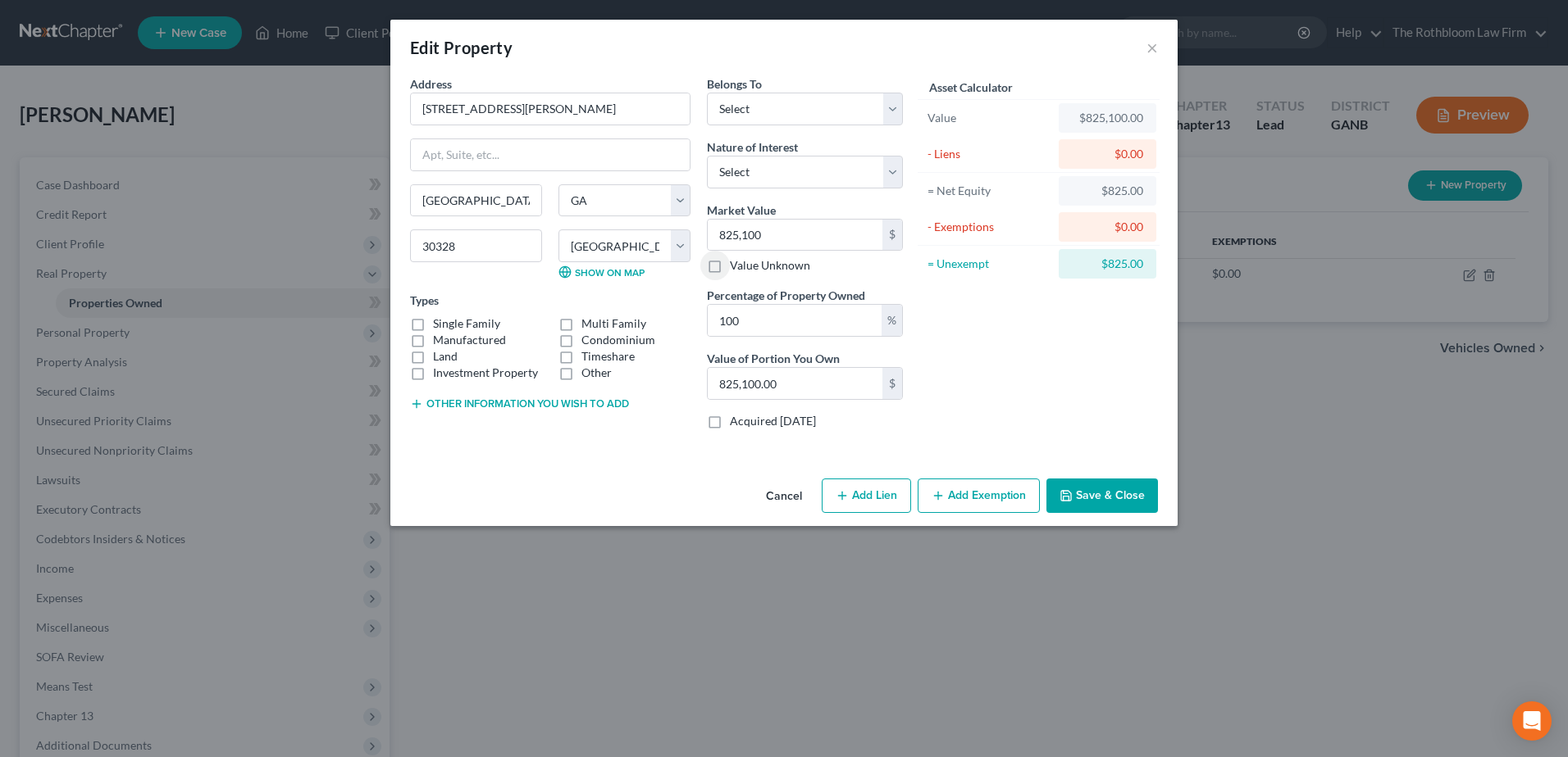
click at [440, 326] on input "Single Family" at bounding box center [445, 320] width 11 height 11
checkbox input "true"
click at [1092, 493] on button "Save & Close" at bounding box center [1101, 495] width 111 height 34
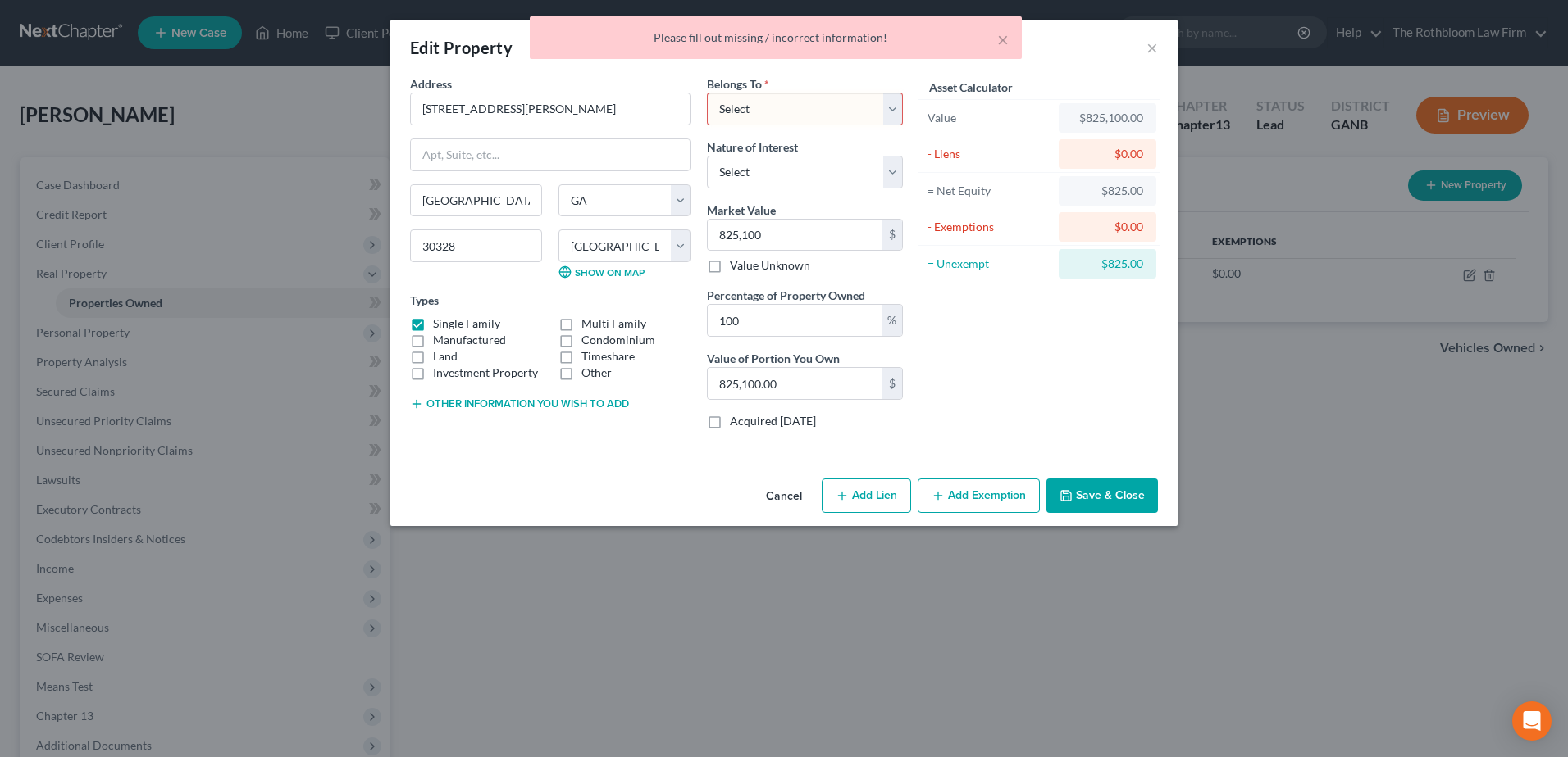
click at [742, 102] on select "Select Debtor 1 Only Debtor 2 Only Debtor 1 And Debtor 2 Only At Least One Of T…" at bounding box center [804, 108] width 196 height 32
select select "0"
click at [706, 92] on select "Select Debtor 1 Only Debtor 2 Only Debtor 1 And Debtor 2 Only At Least One Of T…" at bounding box center [804, 108] width 196 height 32
click at [1109, 498] on button "Save & Close" at bounding box center [1101, 495] width 111 height 34
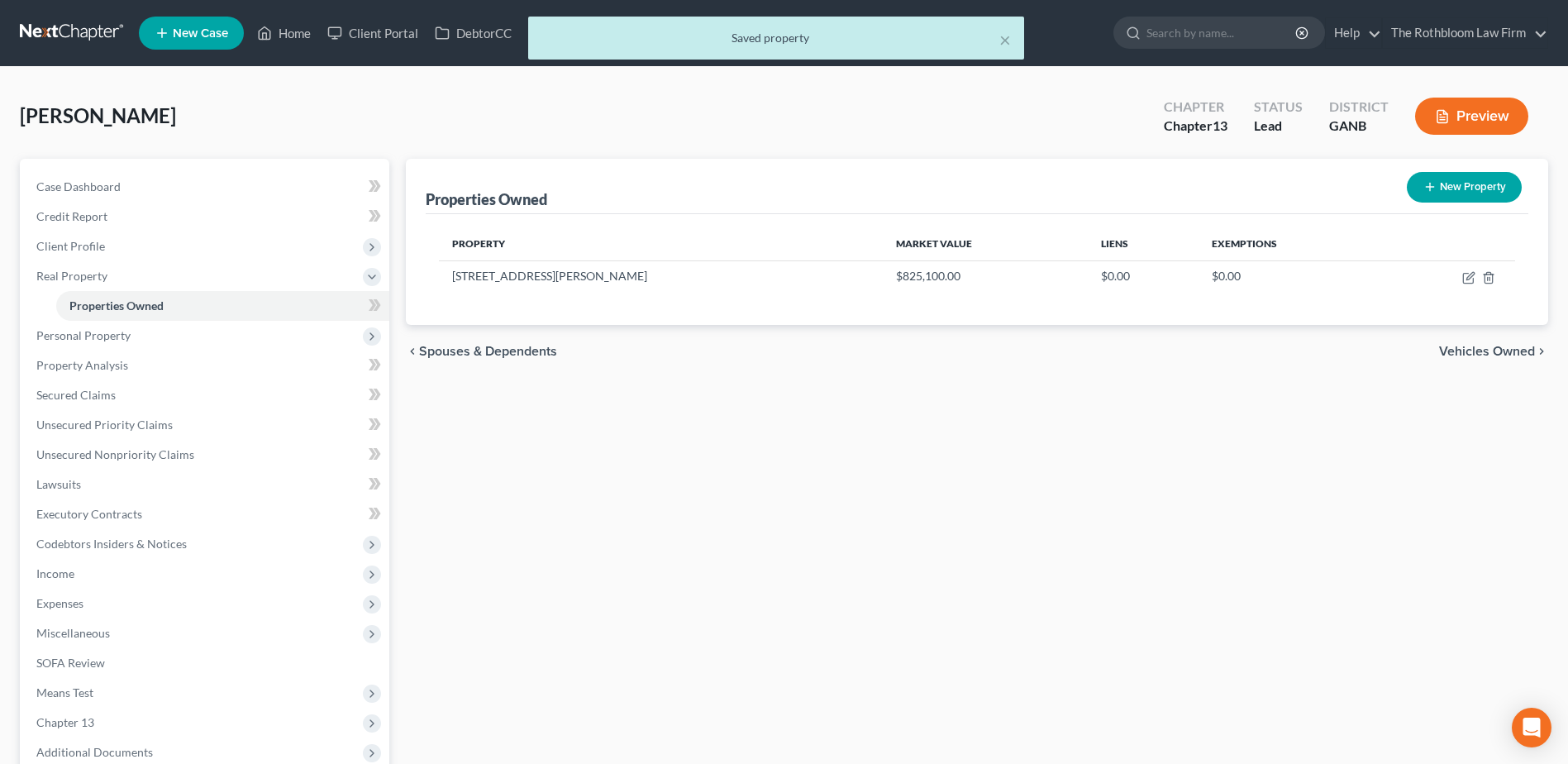
click at [1476, 182] on button "New Property" at bounding box center [1465, 187] width 115 height 31
select select "10"
select select "59"
select select "0"
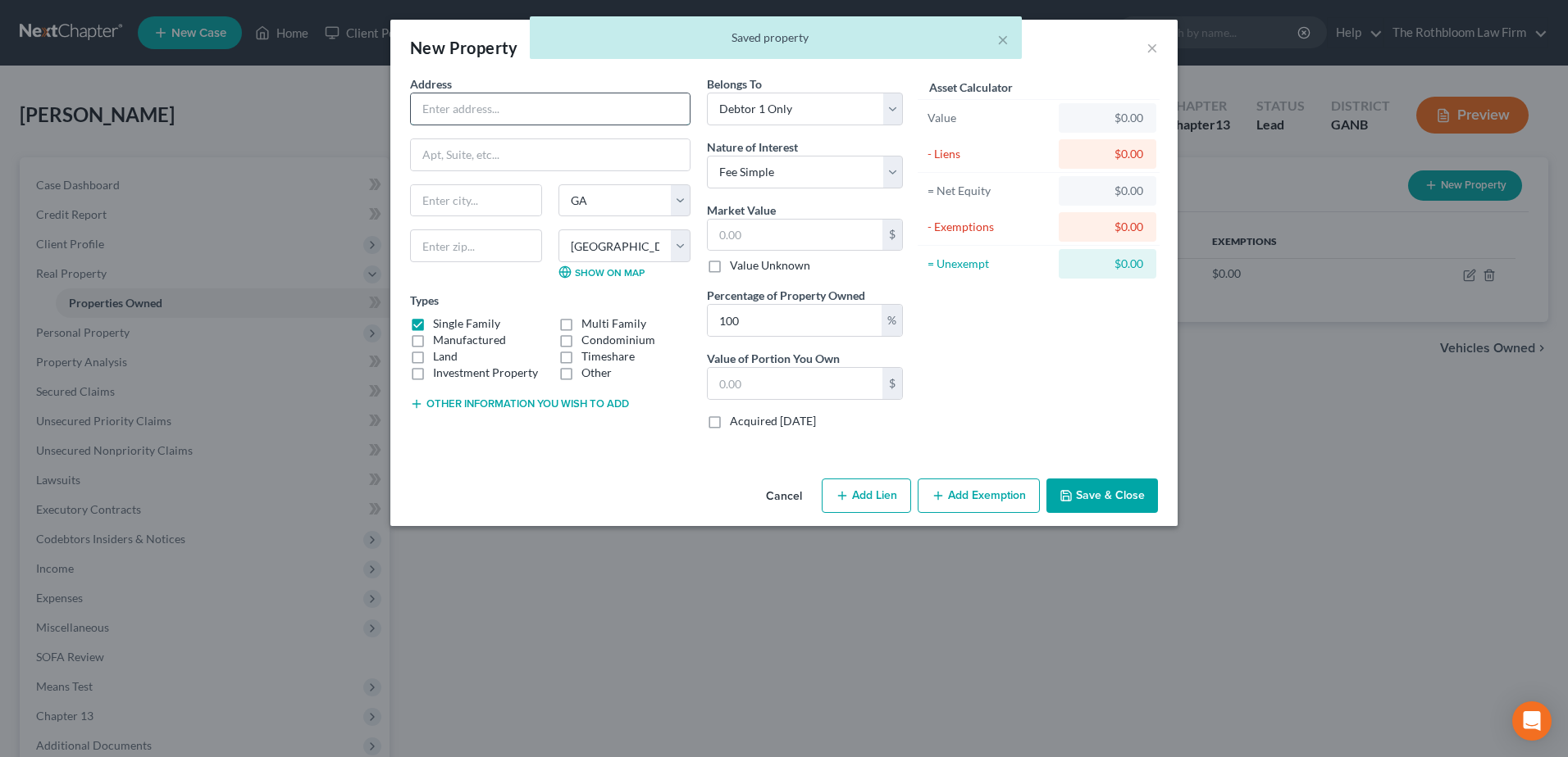
click at [471, 105] on input "text" at bounding box center [550, 109] width 278 height 31
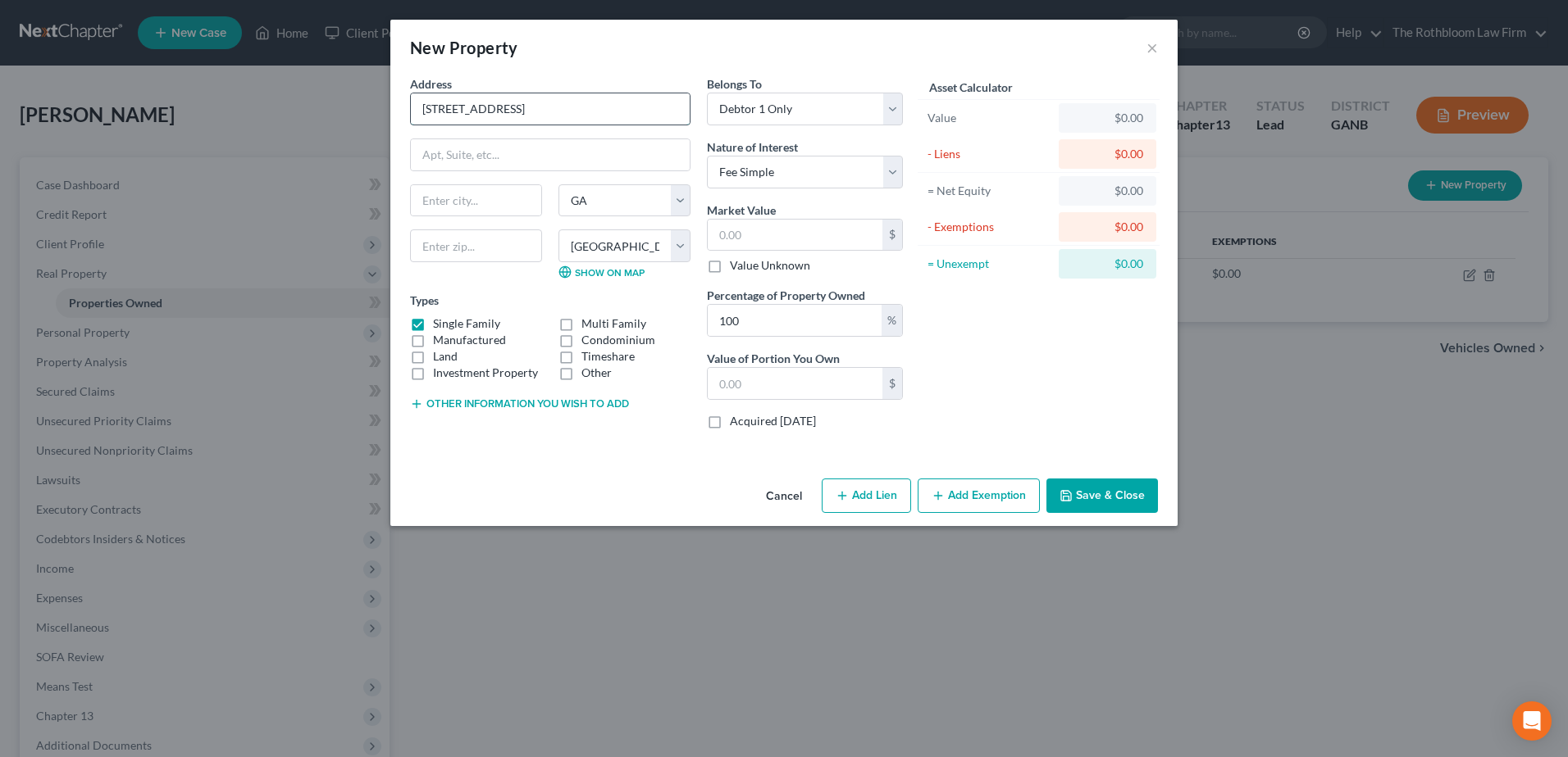
type input "308 Stonebridge Circle"
type input "31419"
type input "Savannah"
click at [756, 224] on input "text" at bounding box center [795, 235] width 175 height 31
type input "3"
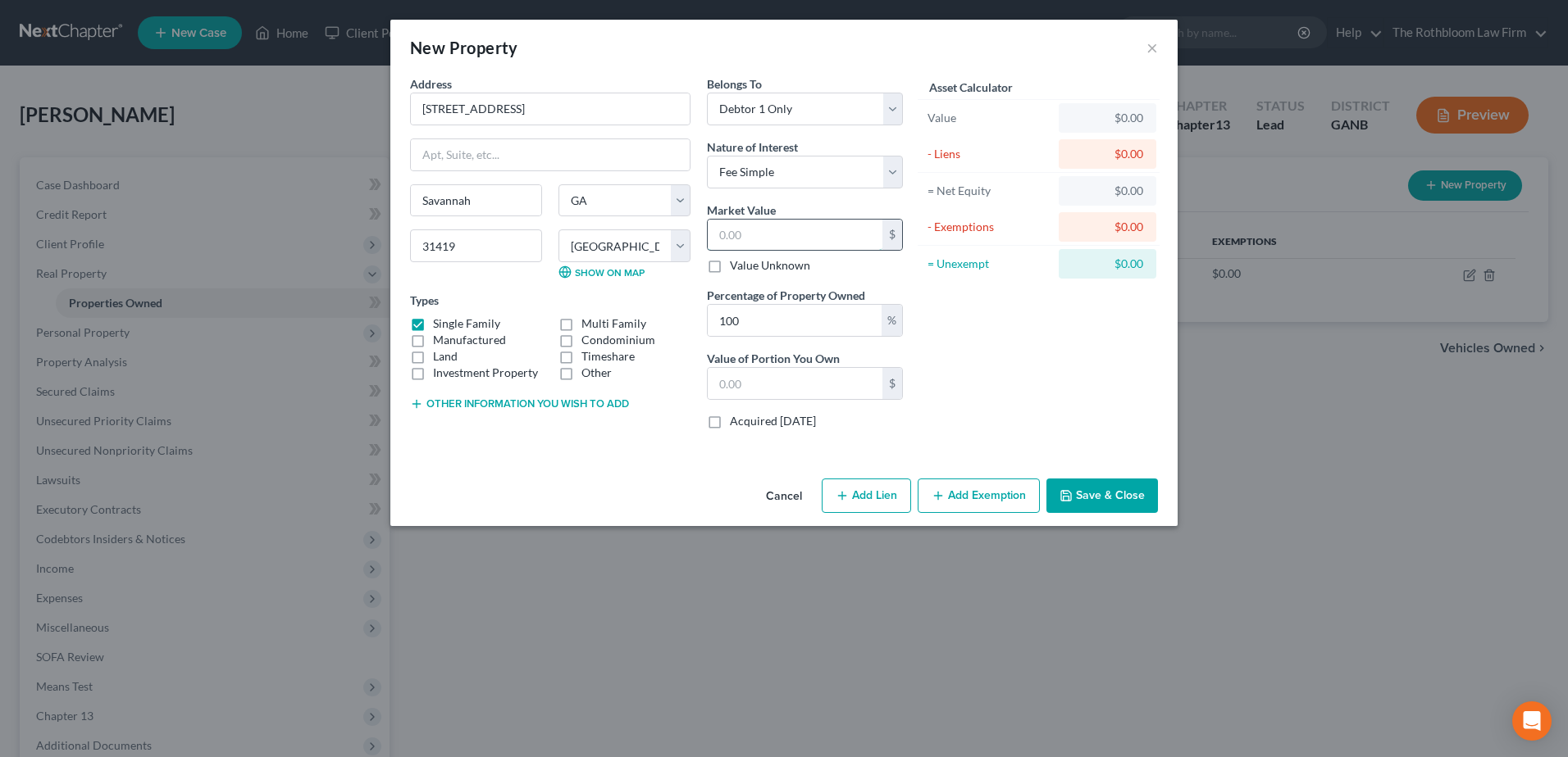
type input "3.00"
type input "32"
type input "32.00"
type input "323"
type input "323.00"
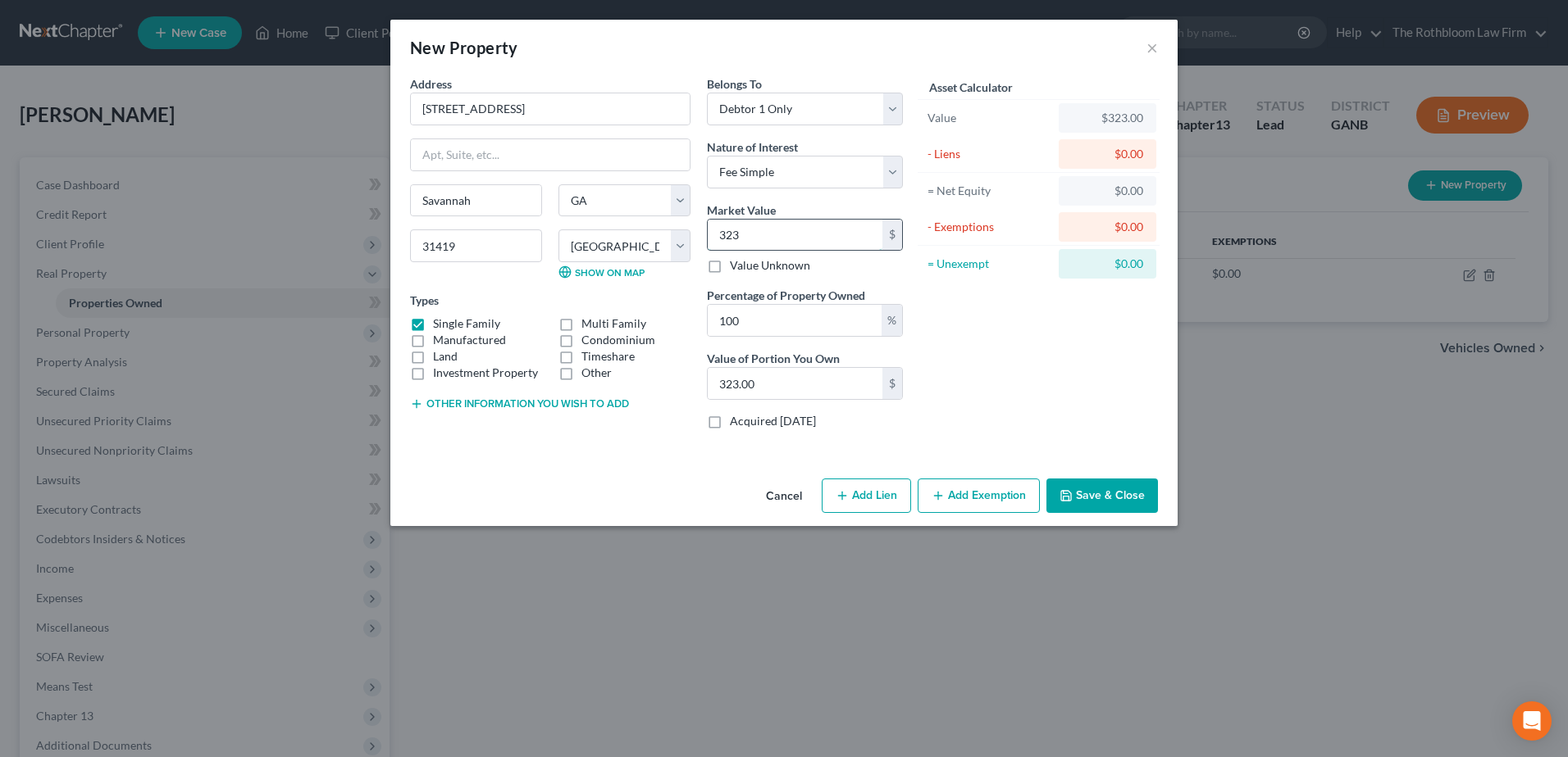
type input "3237"
type input "3,237.00"
type input "3,2370"
type input "32,370.00"
type input "32,3700"
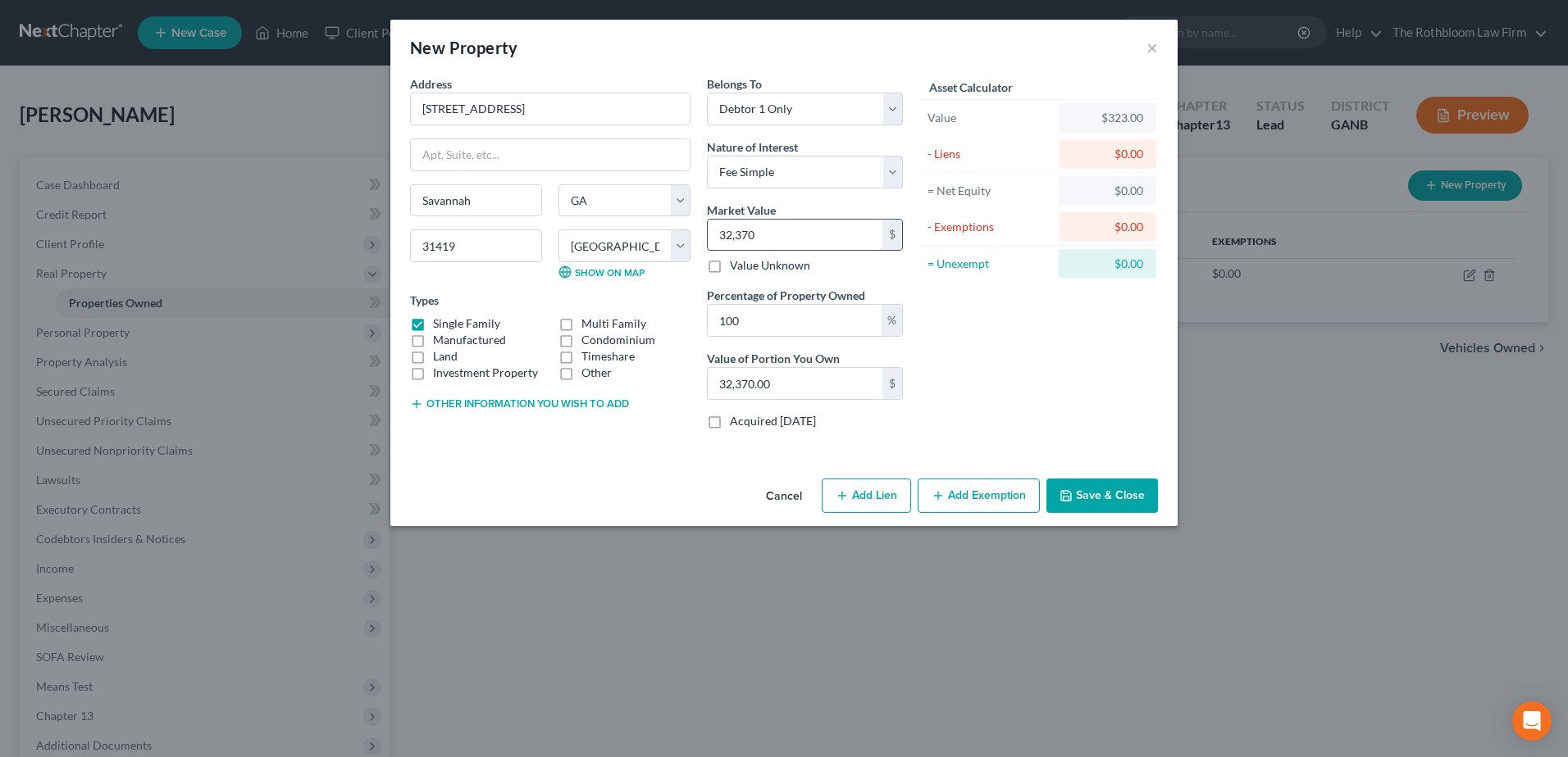
type input "323,700.00"
type input "323,700"
click at [1133, 496] on button "Save & Close" at bounding box center [1101, 495] width 111 height 34
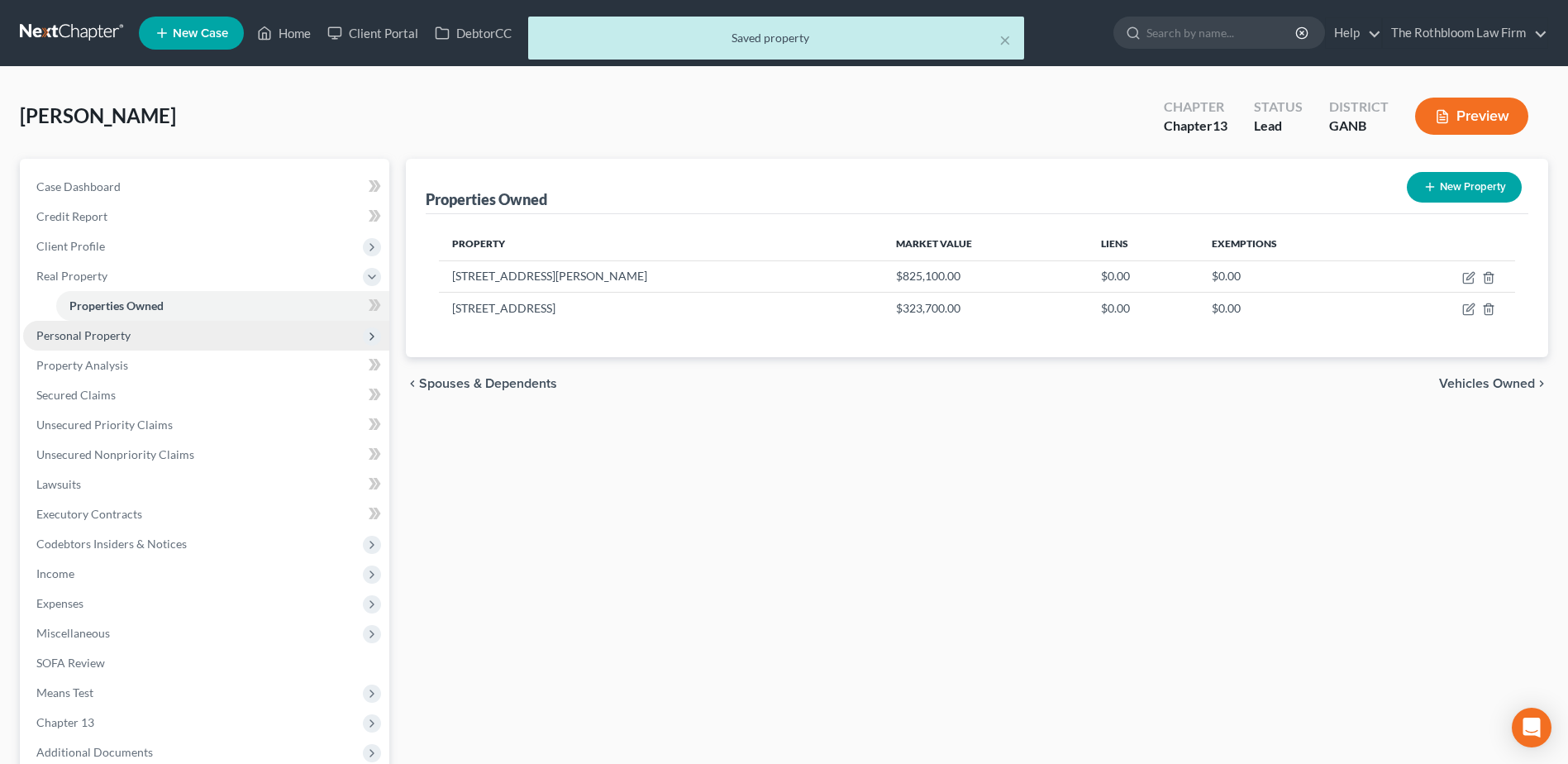
click at [114, 331] on span "Personal Property" at bounding box center [83, 335] width 94 height 14
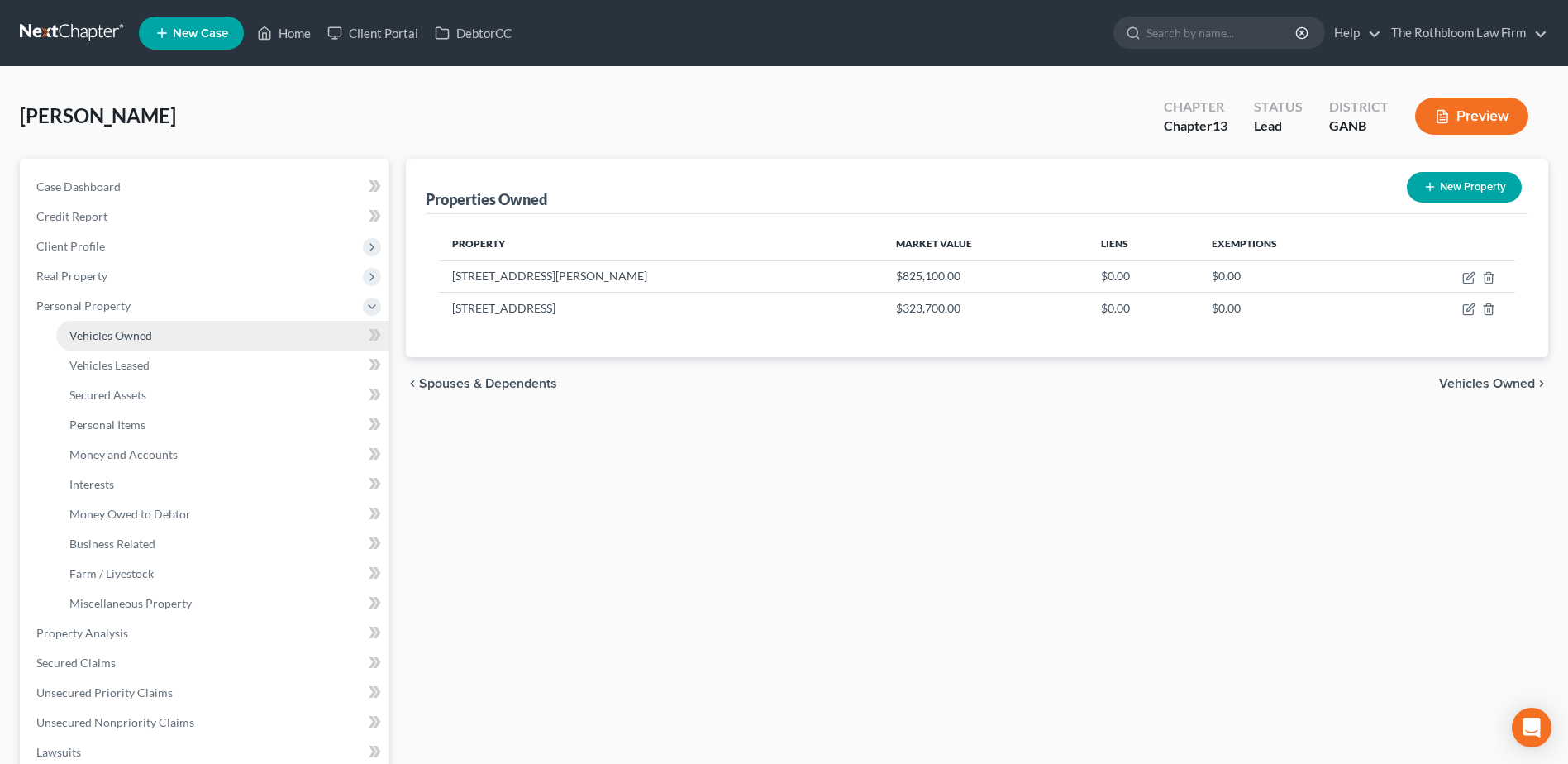
click at [119, 346] on link "Vehicles Owned" at bounding box center [223, 335] width 333 height 30
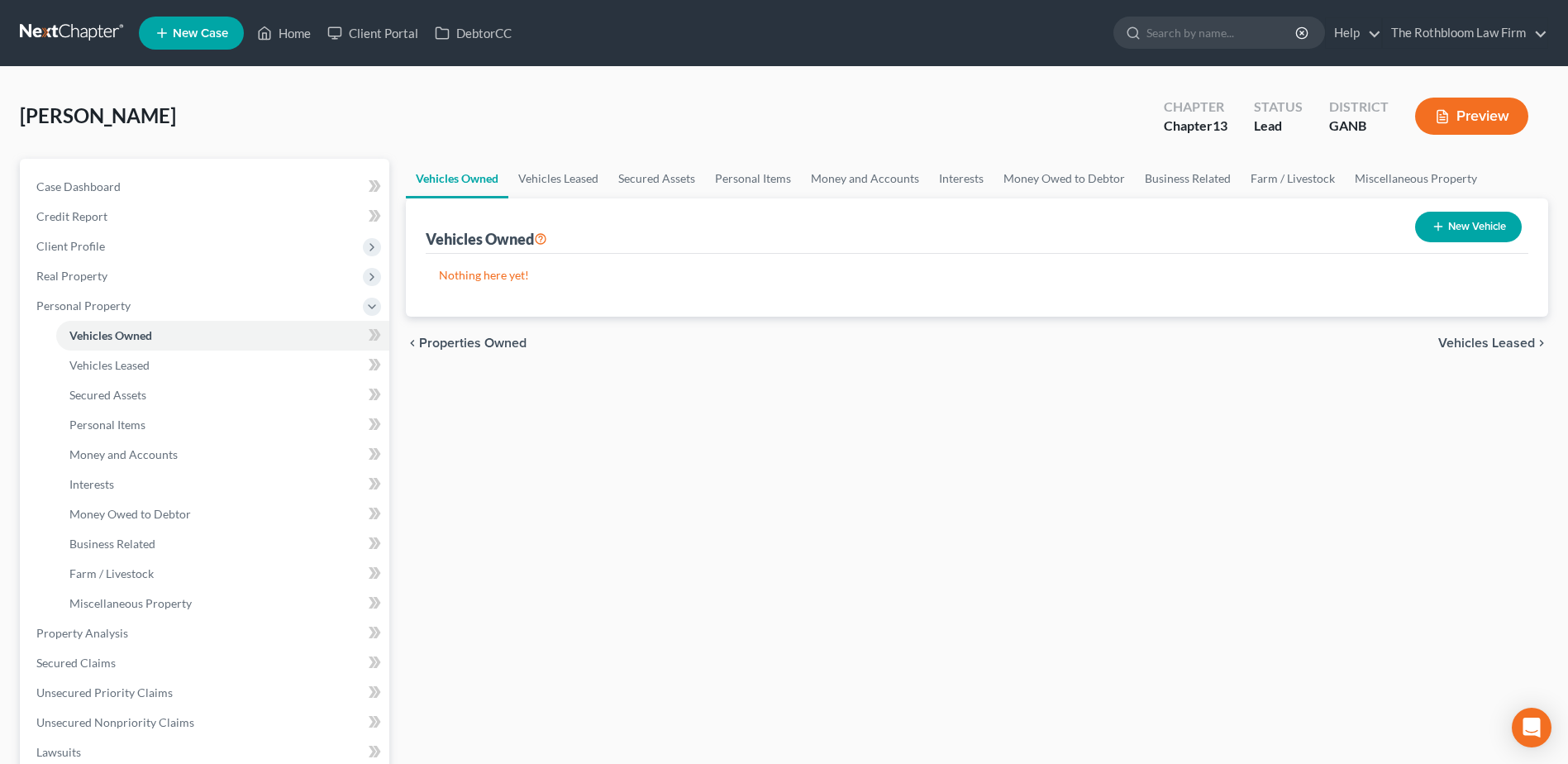
click at [1467, 229] on button "New Vehicle" at bounding box center [1469, 226] width 107 height 31
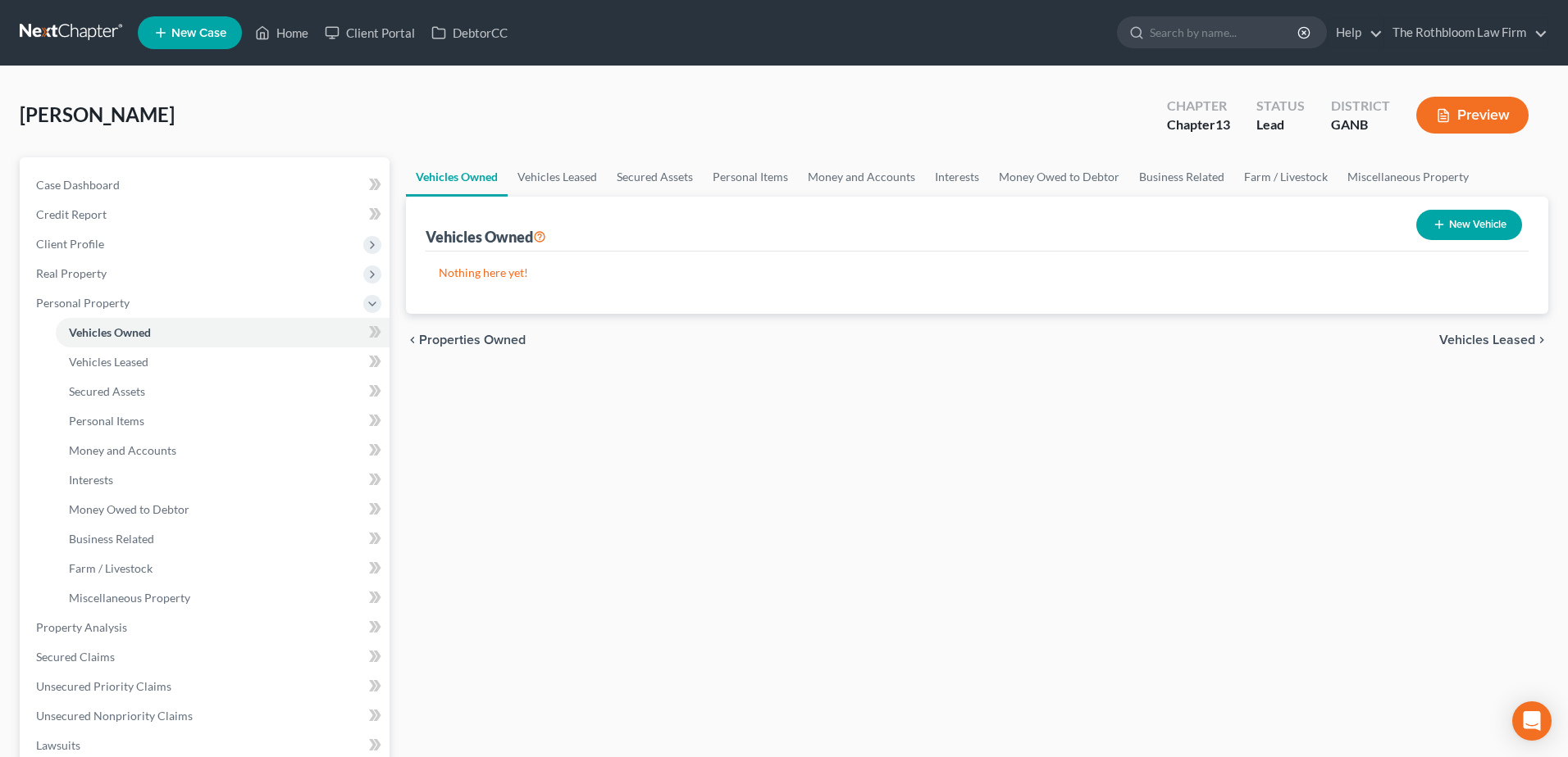
select select "0"
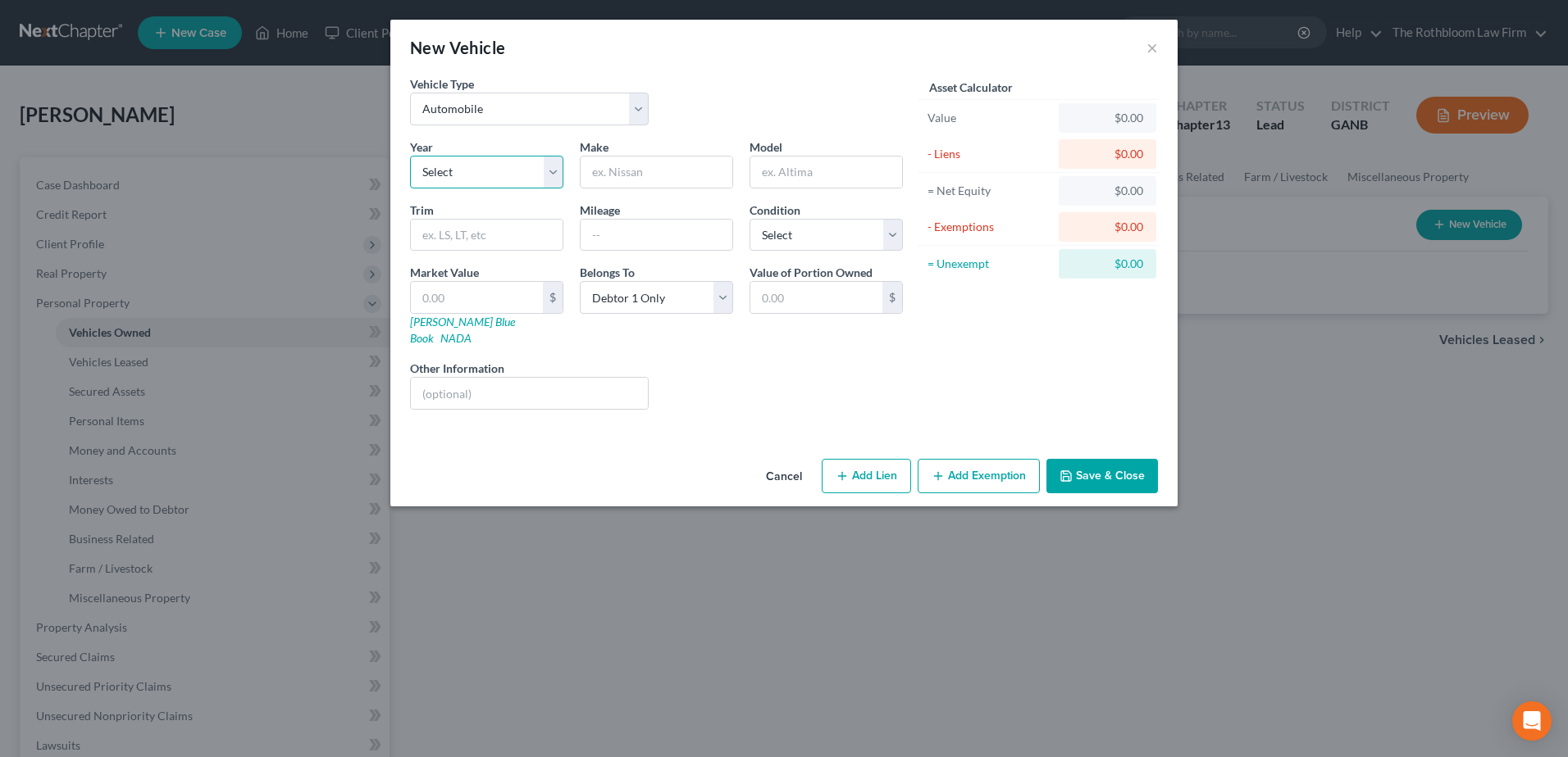
click at [454, 175] on select "Select 2026 2025 2024 2023 2022 2021 2020 2019 2018 2017 2016 2015 2014 2013 20…" at bounding box center [487, 171] width 153 height 32
select select "5"
click at [410, 155] on select "Select 2026 2025 2024 2023 2022 2021 2020 2019 2018 2017 2016 2015 2014 2013 20…" at bounding box center [487, 171] width 153 height 32
click at [623, 180] on input "text" at bounding box center [656, 172] width 151 height 31
type input "Mercedes Benz"
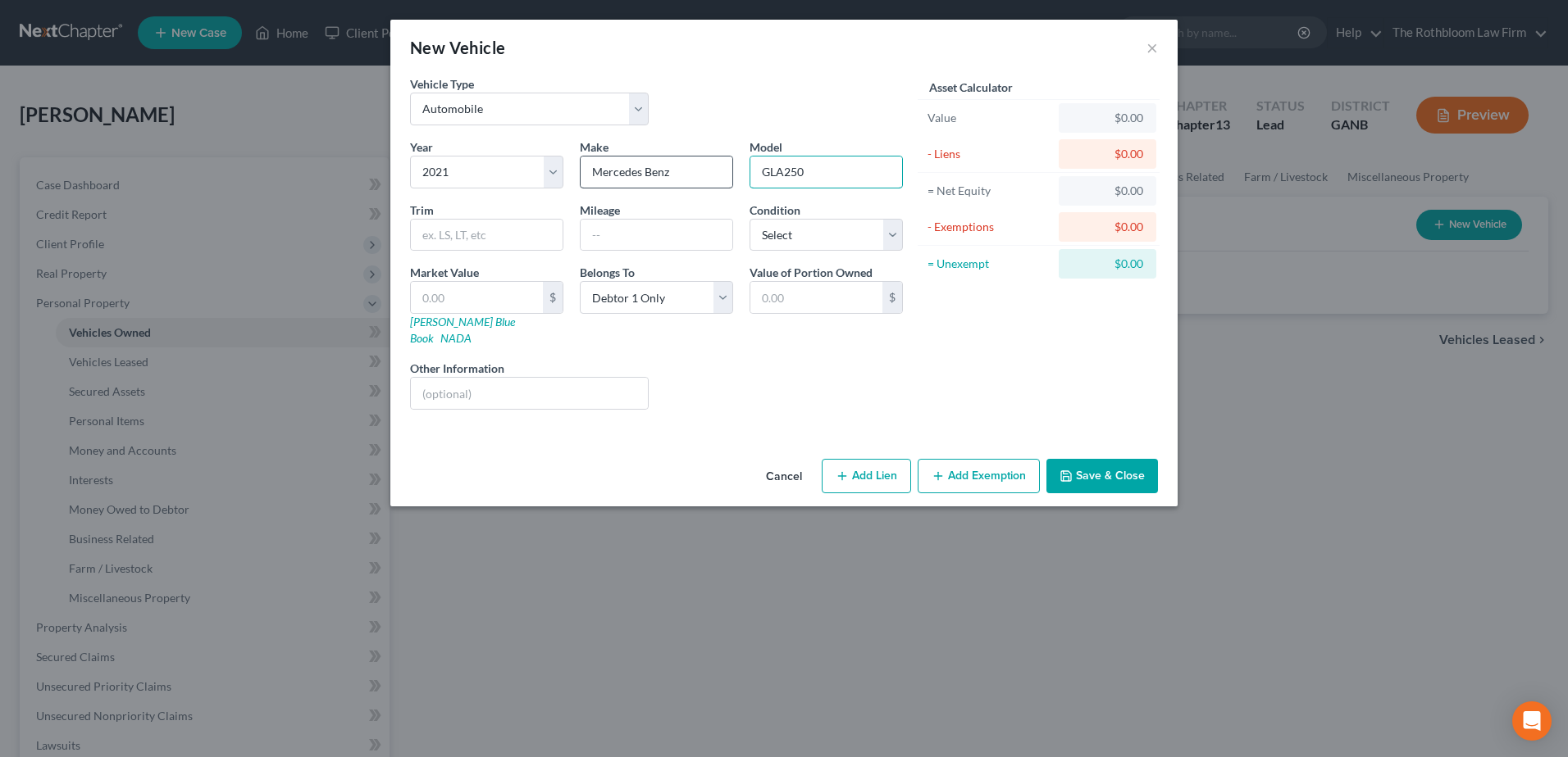
type input "GLA250"
click at [618, 230] on input "text" at bounding box center [656, 235] width 151 height 31
type input "25000"
click at [462, 303] on input "text" at bounding box center [477, 298] width 132 height 31
type input "3"
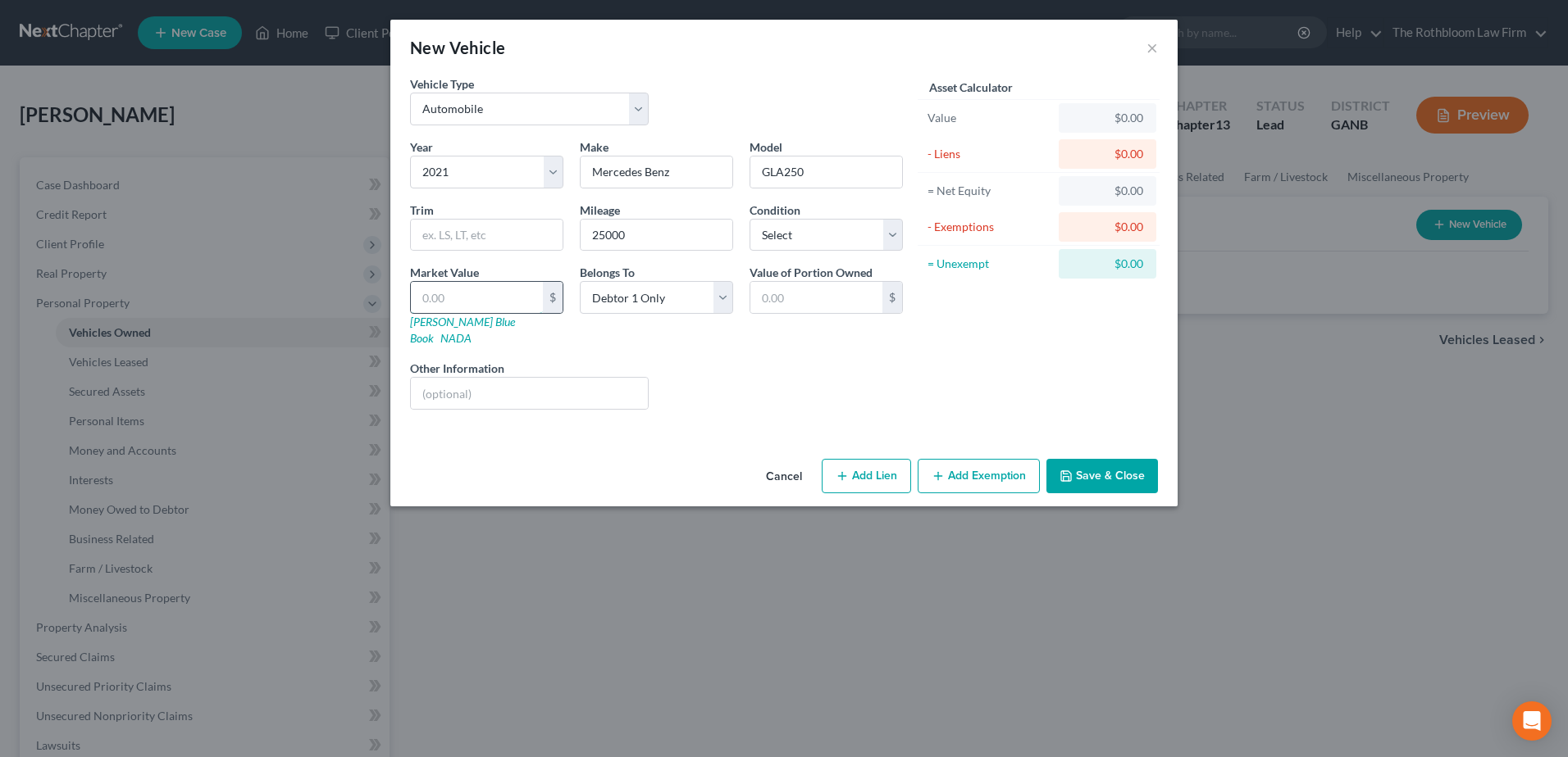
type input "3.00"
type input "30"
type input "30.00"
type input "306"
type input "306.00"
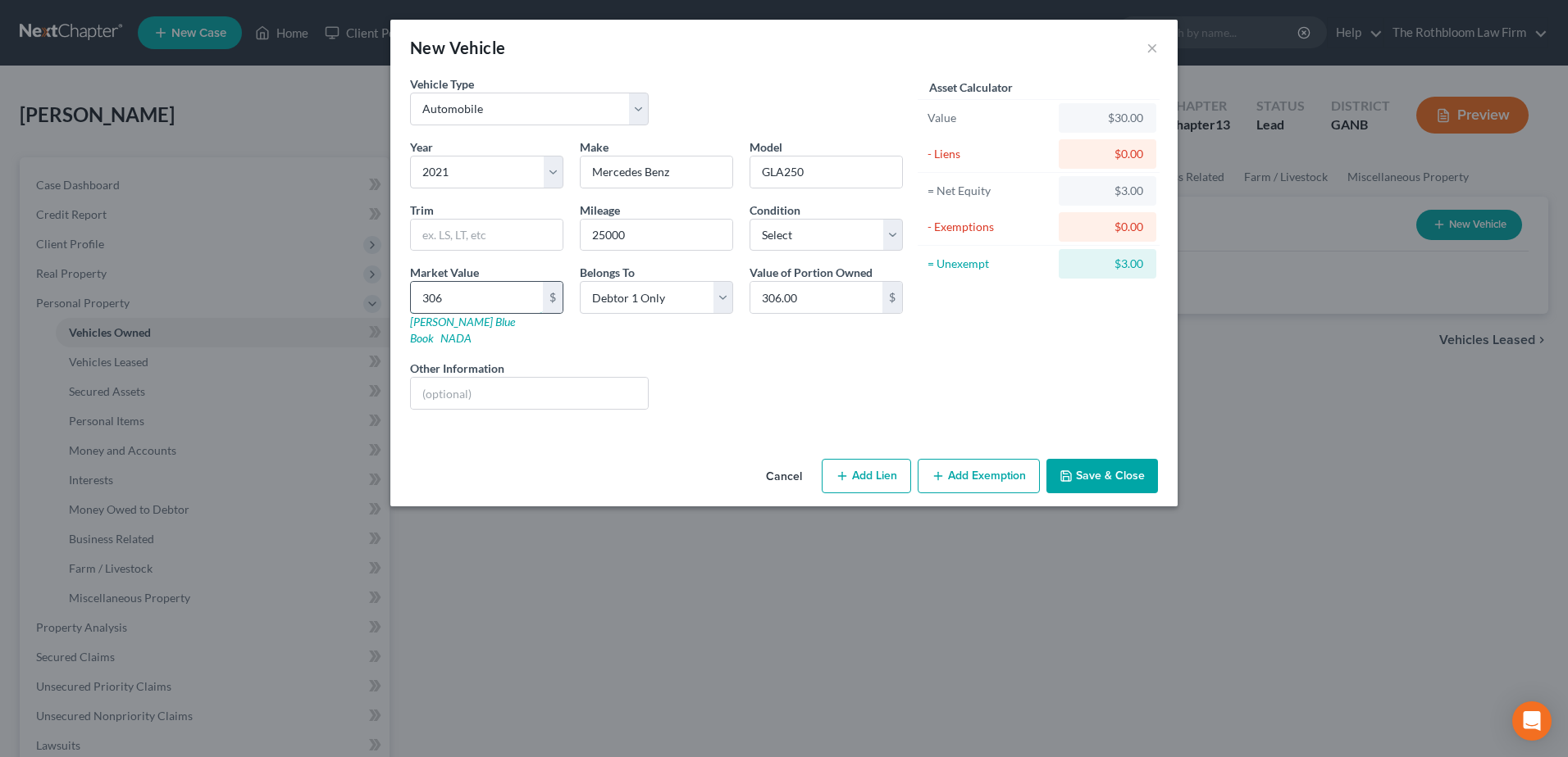
type input "3062"
type input "3,062.00"
type input "3,0628"
type input "30,628.00"
type input "30,628"
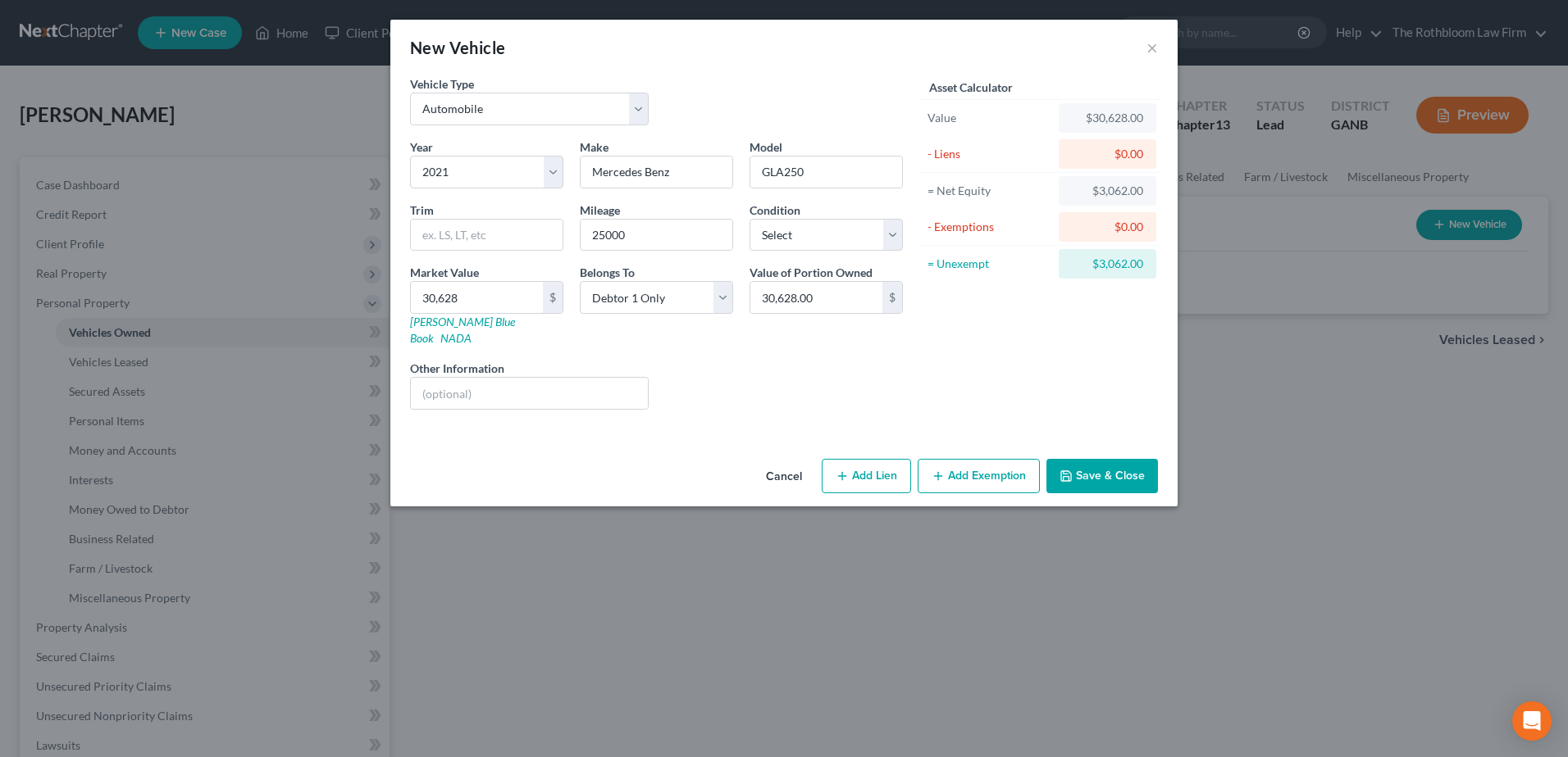
click at [1099, 461] on button "Save & Close" at bounding box center [1101, 476] width 111 height 34
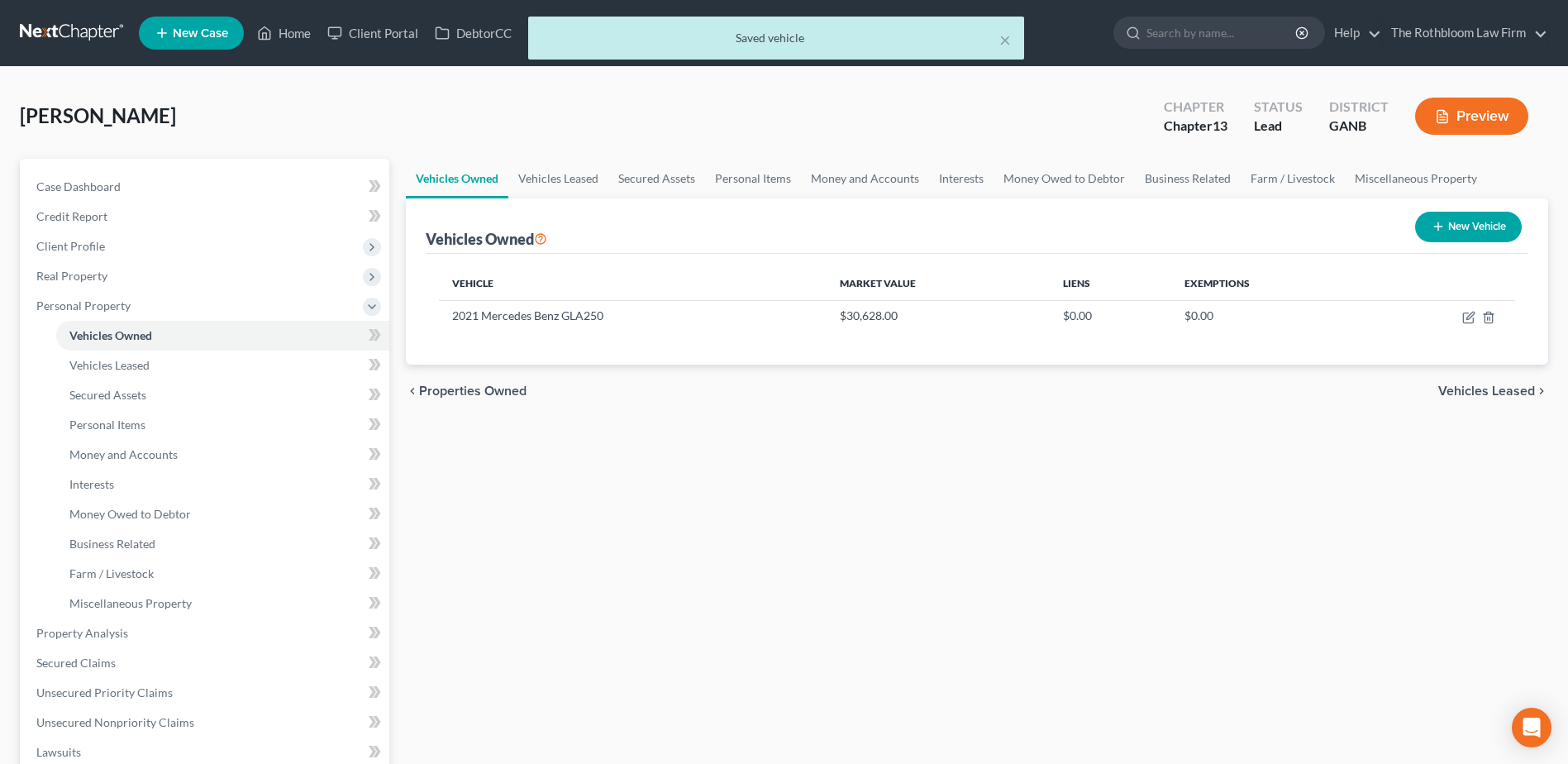
click at [1488, 223] on button "New Vehicle" at bounding box center [1469, 226] width 107 height 31
select select "0"
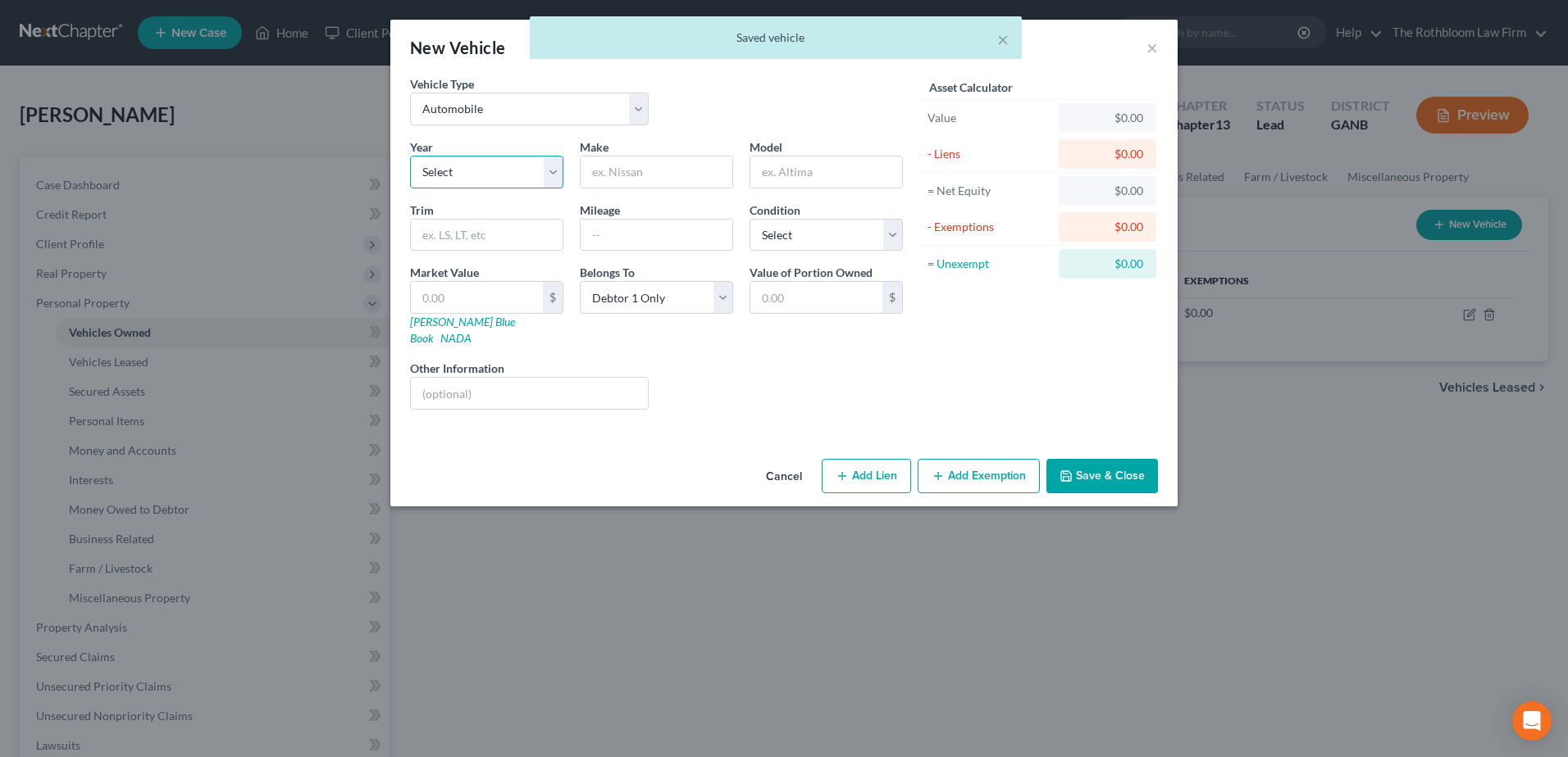
click at [449, 172] on select "Select 2026 2025 2024 2023 2022 2021 2020 2019 2018 2017 2016 2015 2014 2013 20…" at bounding box center [487, 171] width 153 height 32
select select "10"
click at [410, 155] on select "Select 2026 2025 2024 2023 2022 2021 2020 2019 2018 2017 2016 2015 2014 2013 20…" at bounding box center [487, 171] width 153 height 32
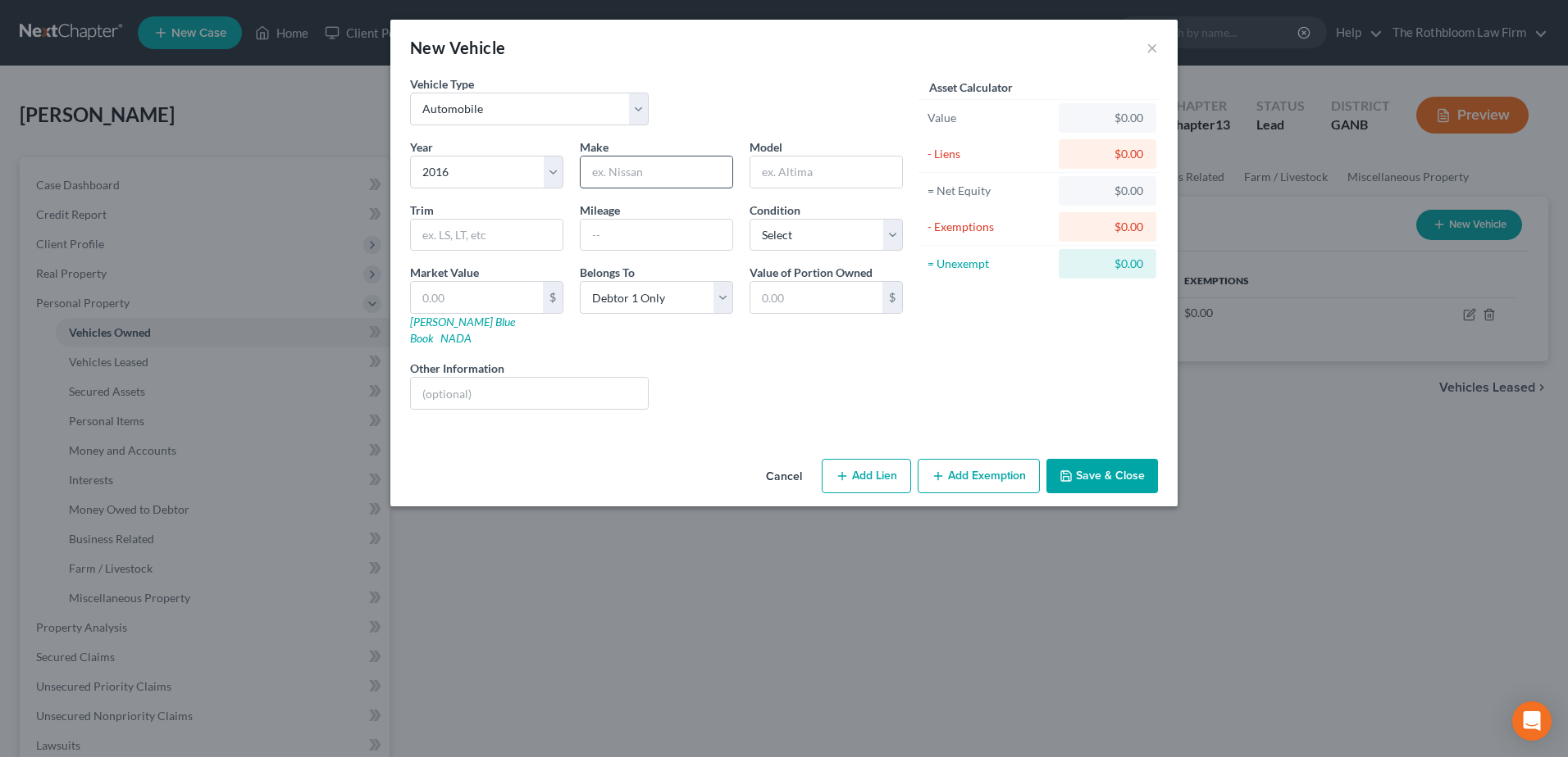
click at [641, 180] on input "text" at bounding box center [656, 172] width 151 height 31
type input "E"
type input "Chevrolet"
type input "Tahoe"
click at [649, 229] on input "text" at bounding box center [656, 235] width 151 height 31
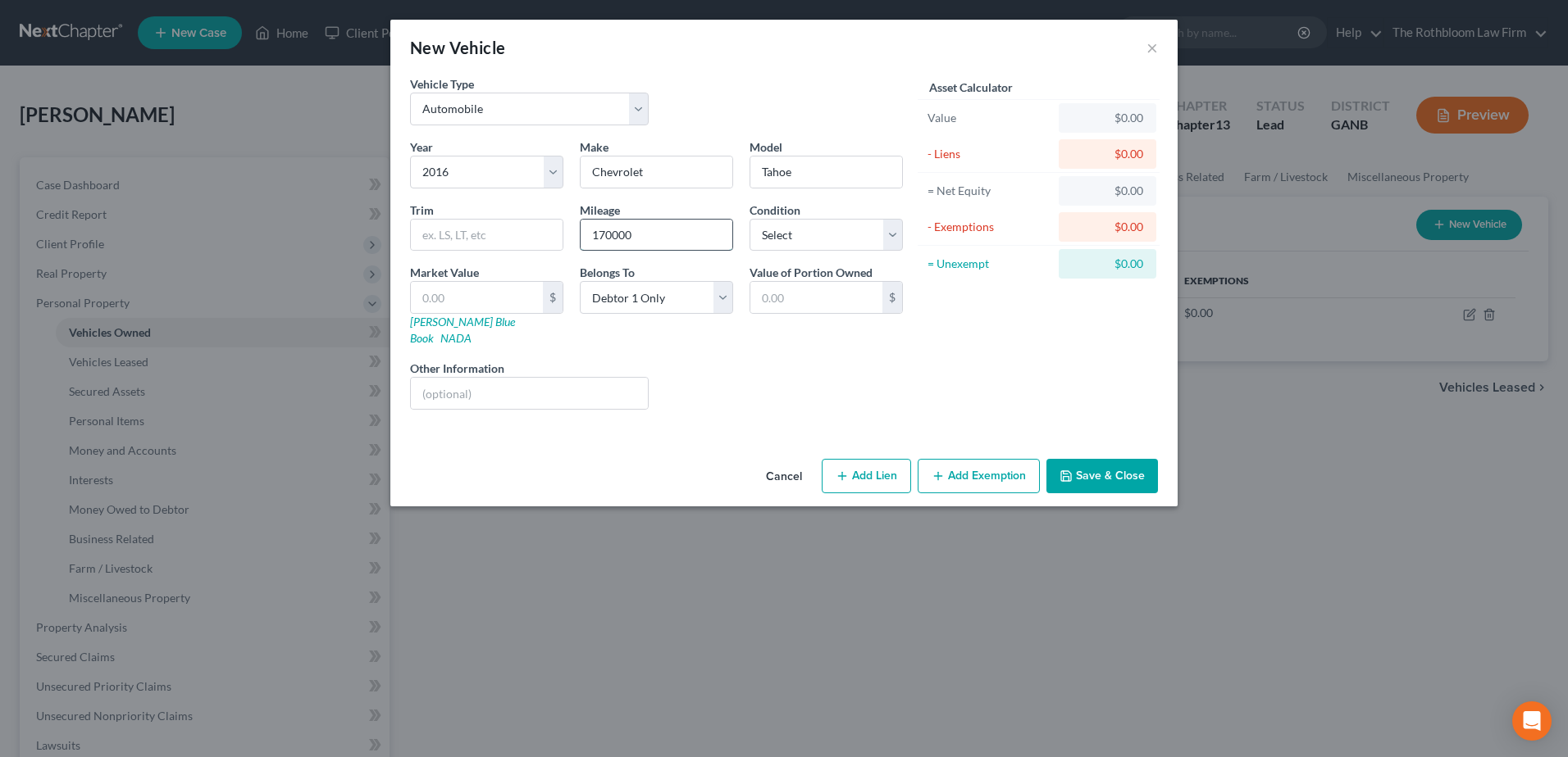
type input "170000"
drag, startPoint x: 781, startPoint y: 235, endPoint x: 790, endPoint y: 244, distance: 12.7
click at [781, 235] on select "Select Excellent Very Good Good Fair Poor" at bounding box center [826, 235] width 153 height 32
select select "2"
click at [750, 219] on select "Select Excellent Very Good Good Fair Poor" at bounding box center [826, 235] width 153 height 32
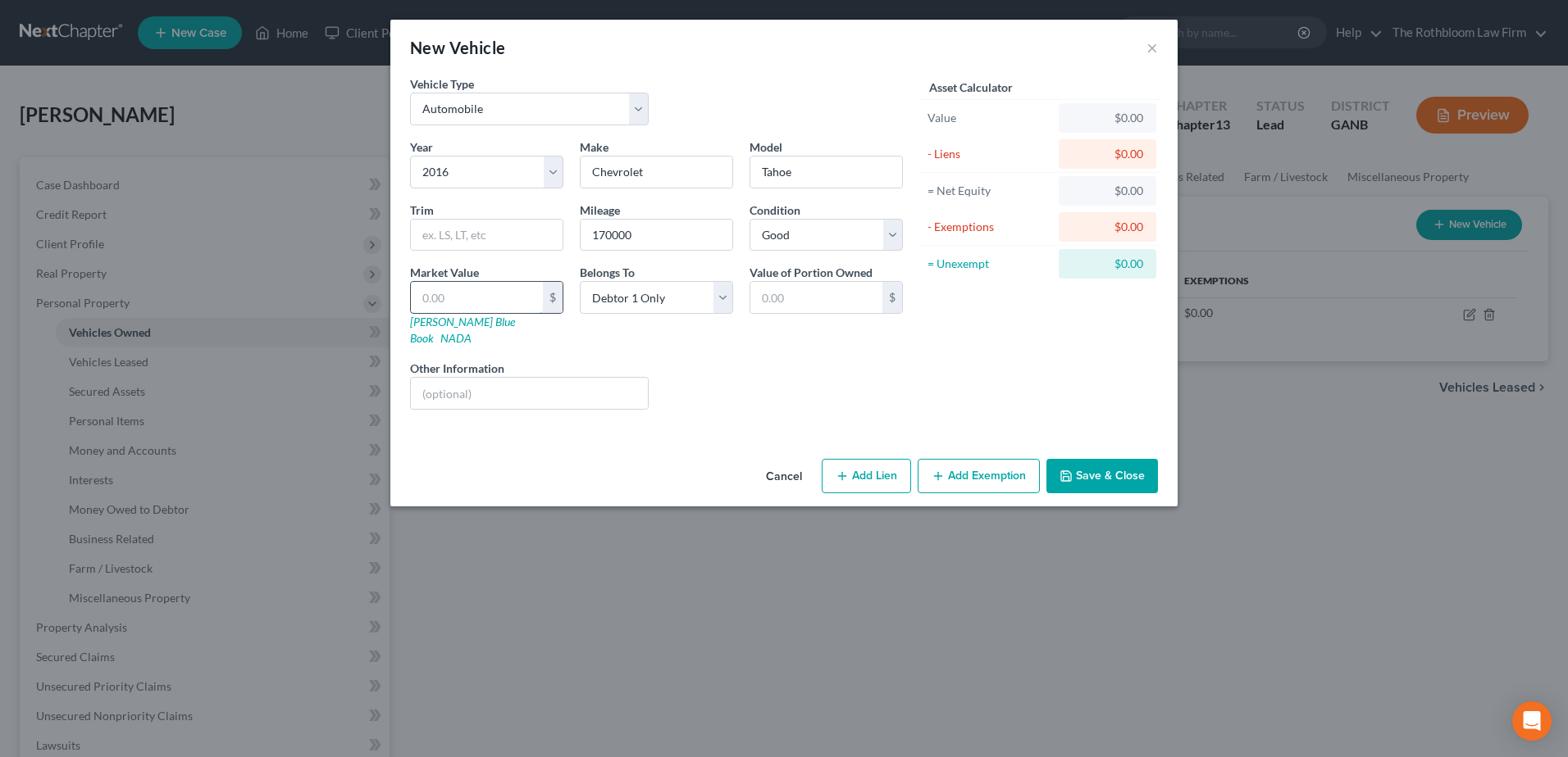
click at [436, 294] on input "text" at bounding box center [477, 298] width 132 height 31
type input "1"
type input "1.00"
type input "14"
type input "14.00"
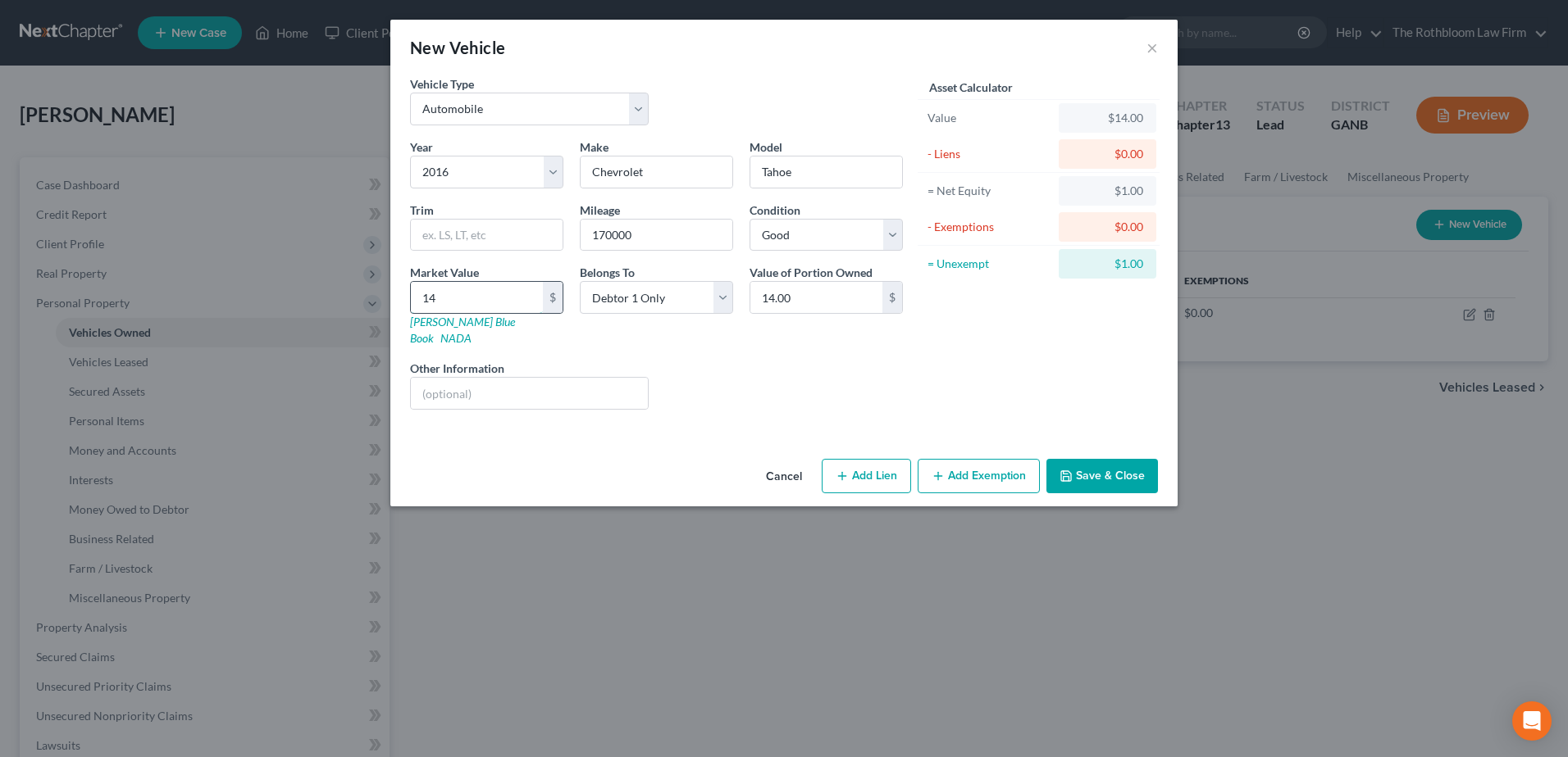
type input "140"
type input "140.00"
type input "1407"
type input "1,407.00"
type input "1,4075"
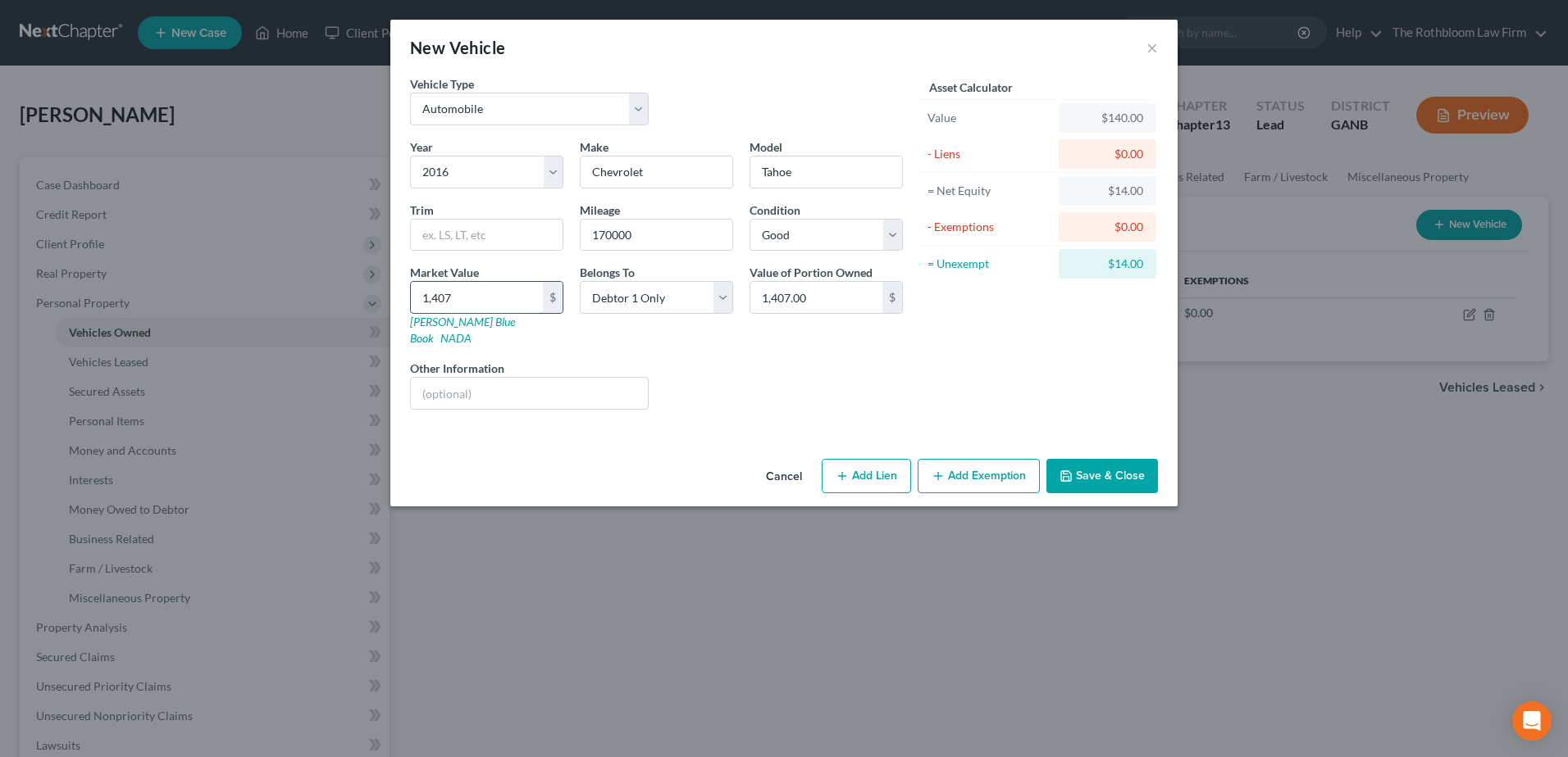
type input "14,075.00"
type input "14,075"
click at [1094, 459] on button "Save & Close" at bounding box center [1101, 476] width 111 height 34
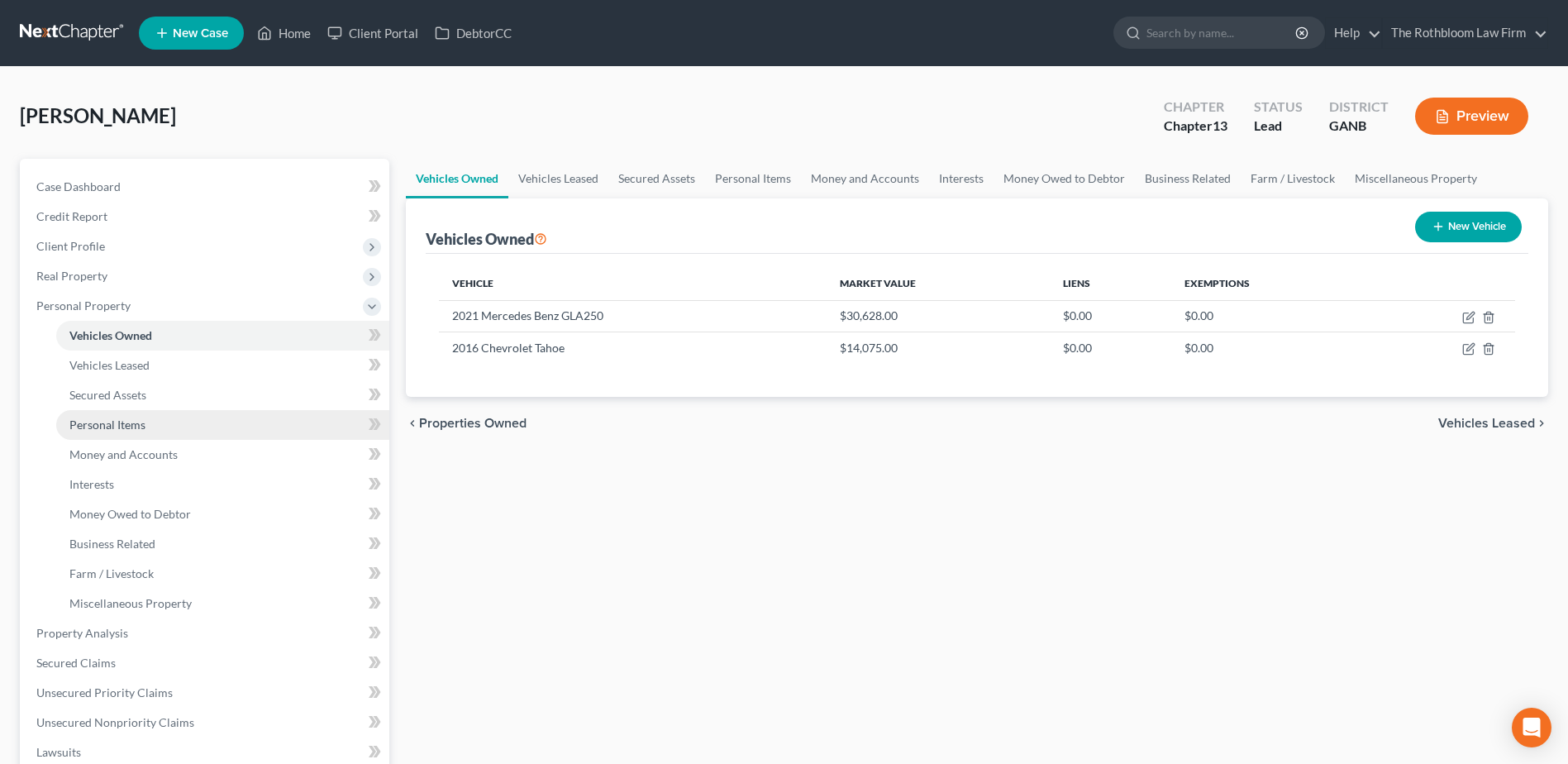
click at [127, 424] on span "Personal Items" at bounding box center [107, 425] width 76 height 14
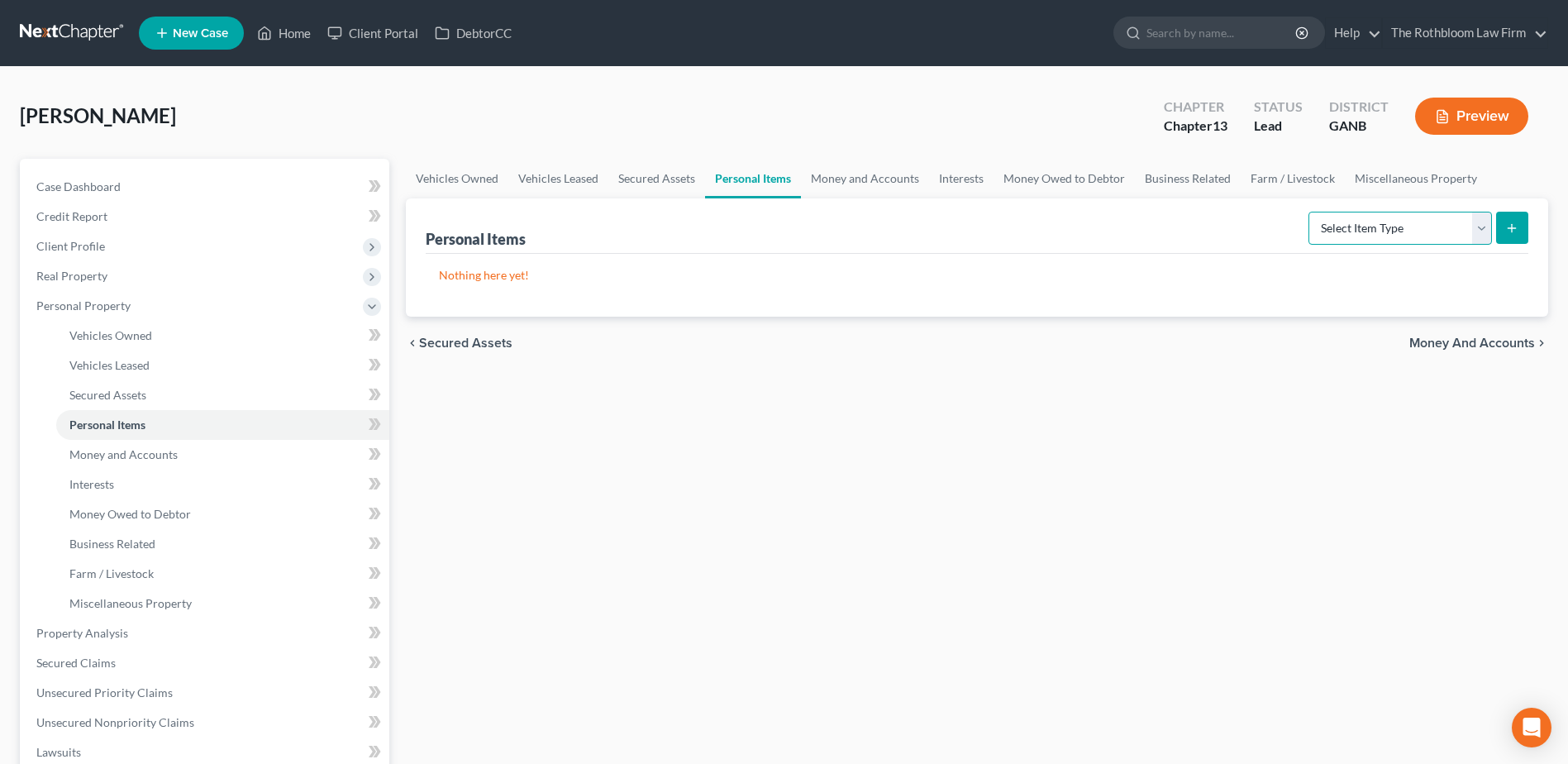
click at [1486, 232] on select "Select Item Type Clothing Collectibles Of Value Electronics Firearms Household …" at bounding box center [1399, 227] width 183 height 33
select select "household_goods"
click at [1310, 211] on select "Select Item Type Clothing Collectibles Of Value Electronics Firearms Household …" at bounding box center [1399, 227] width 183 height 33
click at [1516, 216] on button "submit" at bounding box center [1512, 227] width 33 height 33
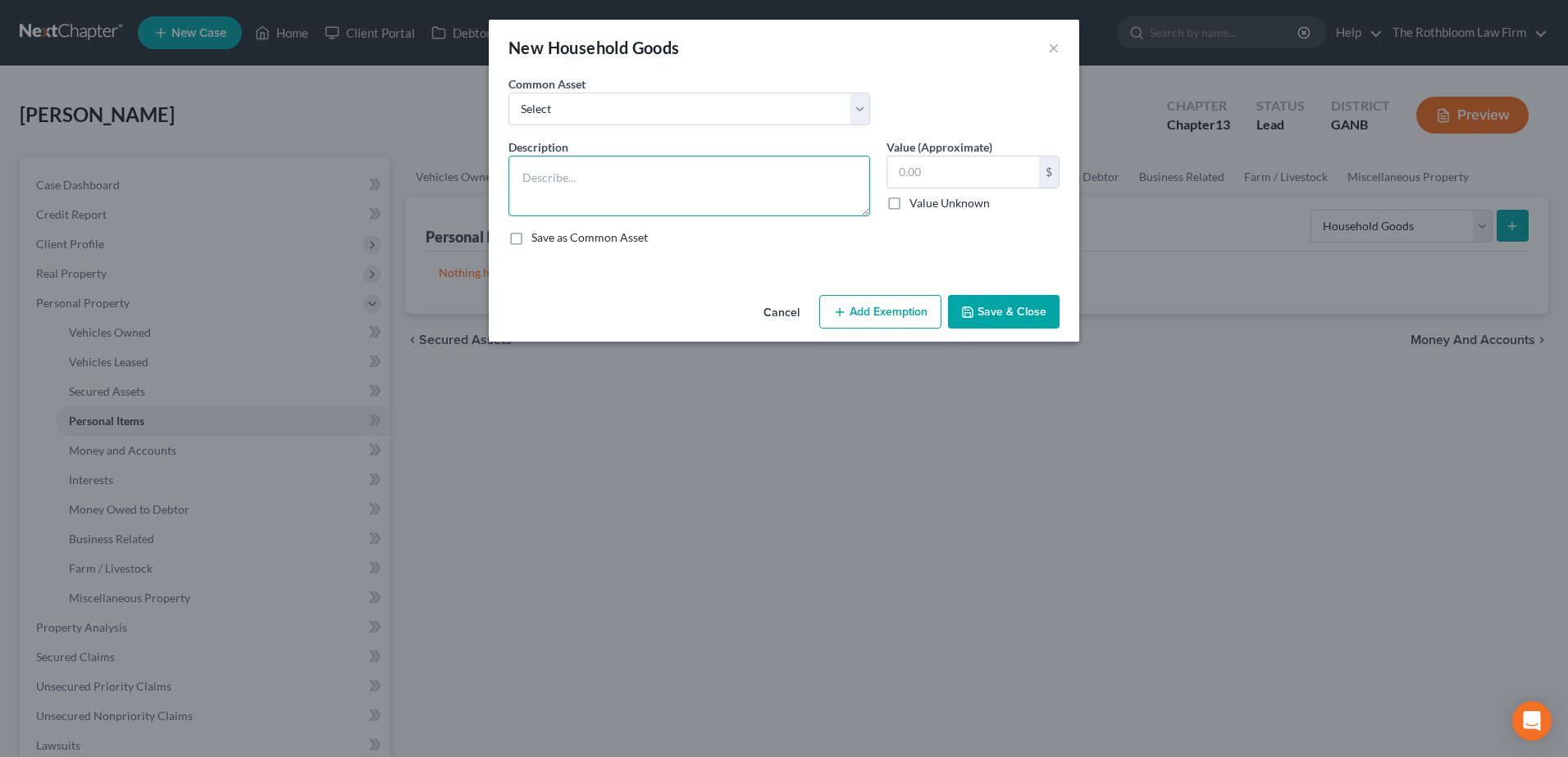
click at [544, 166] on textarea at bounding box center [690, 186] width 362 height 61
type textarea "Household furniture"
type input "2,000"
click at [861, 308] on button "Add Exemption" at bounding box center [880, 312] width 122 height 34
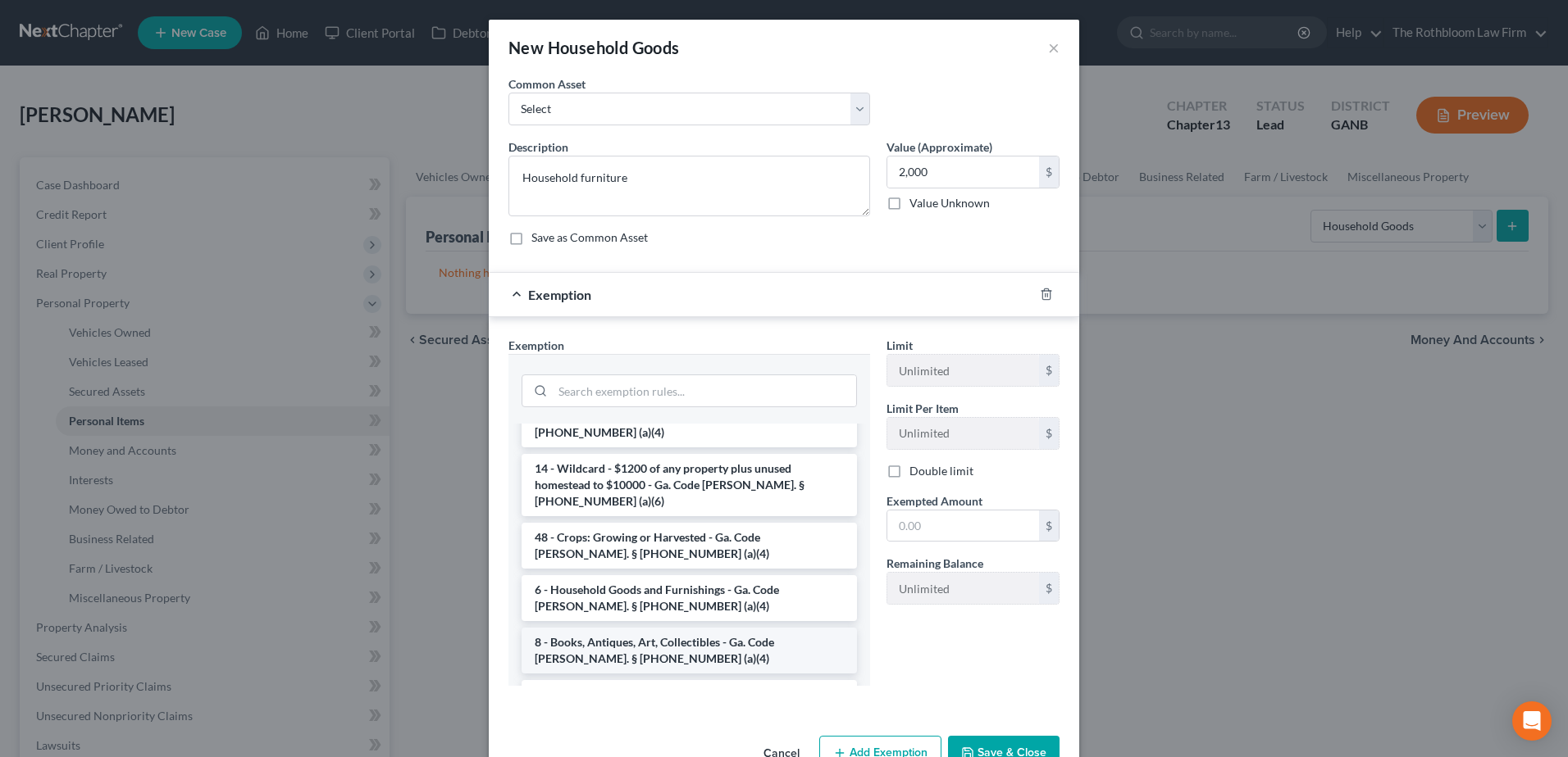
scroll to position [82, 0]
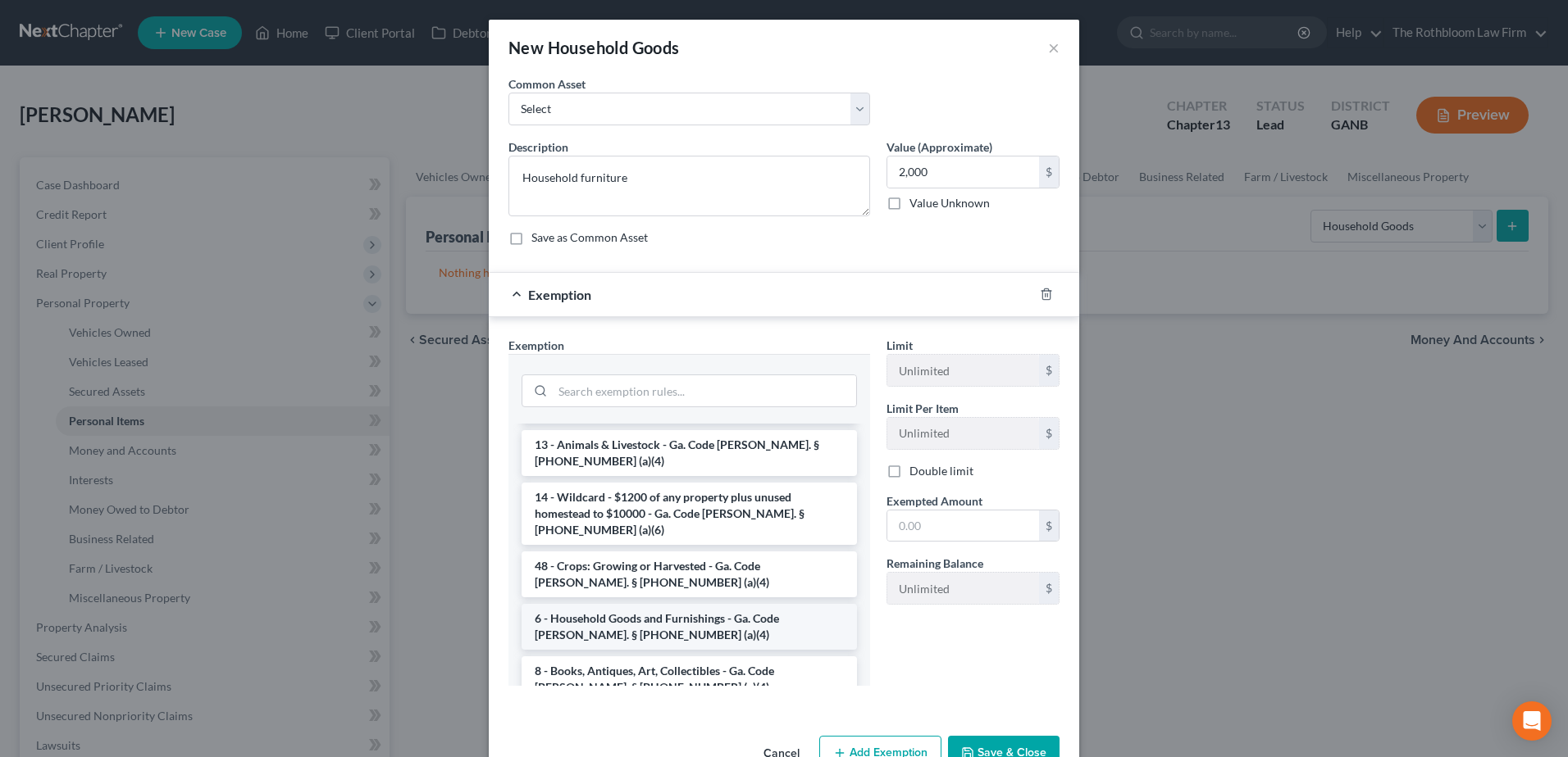
click at [632, 604] on li "6 - Household Goods and Furnishings - Ga. Code Ann. § 44-13-100 (a)(4)" at bounding box center [689, 626] width 335 height 46
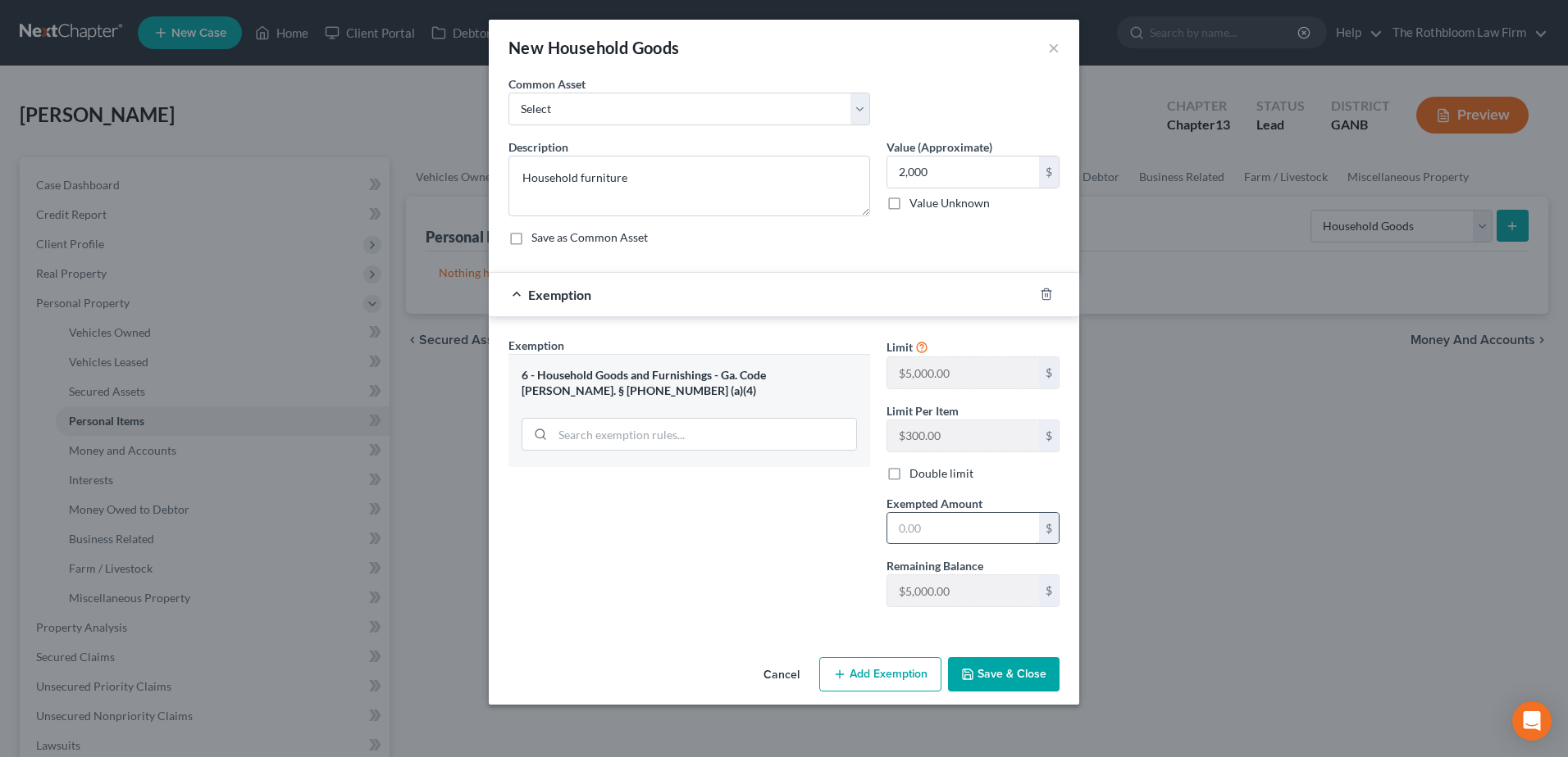
click at [945, 529] on input "text" at bounding box center [963, 529] width 151 height 31
type input "2,000"
click at [995, 678] on button "Save & Close" at bounding box center [1002, 673] width 111 height 34
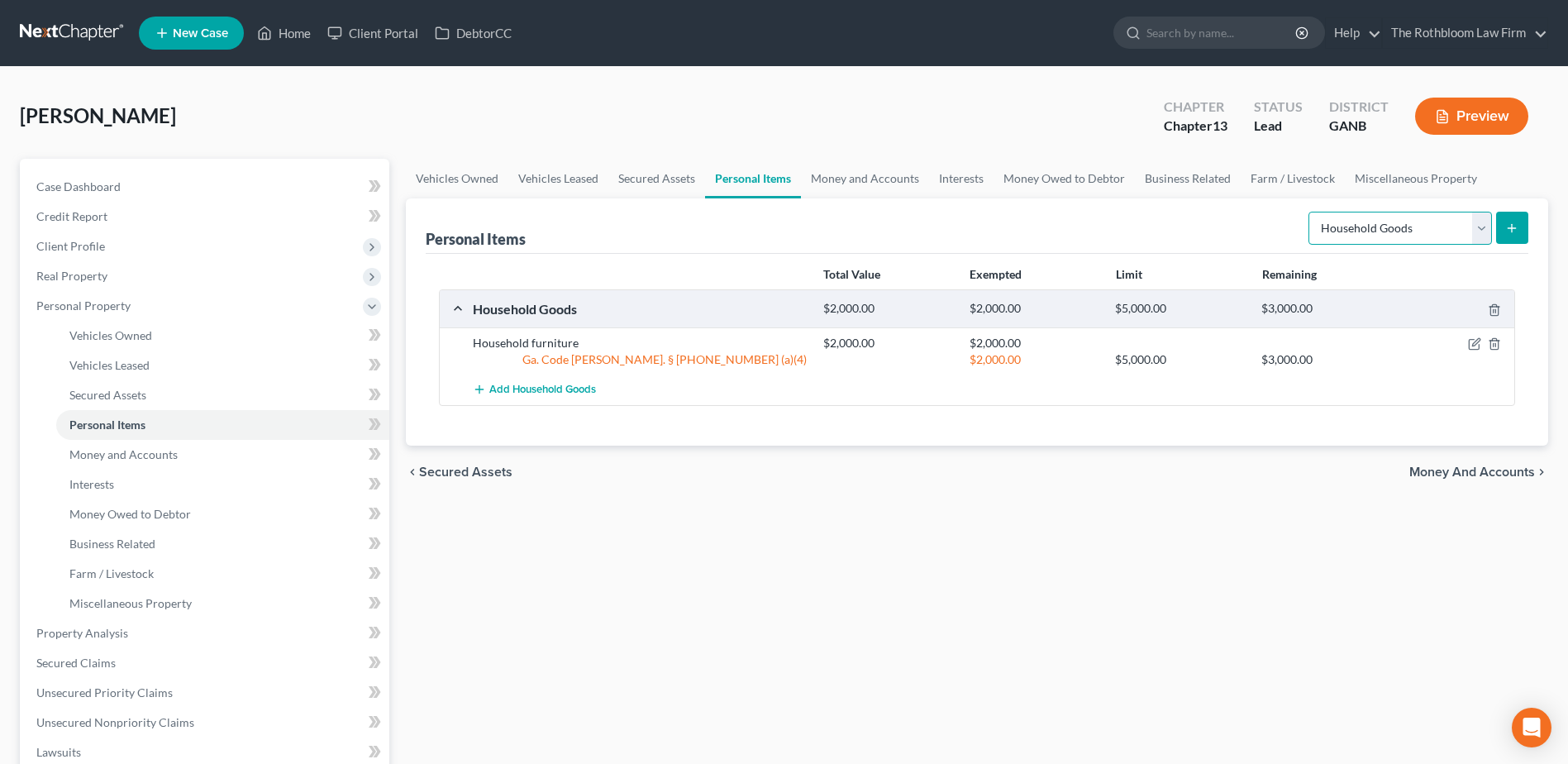
click at [1478, 227] on select "Select Item Type Clothing Collectibles Of Value Electronics Firearms Household …" at bounding box center [1399, 227] width 183 height 33
select select "electronics"
click at [1310, 211] on select "Select Item Type Clothing Collectibles Of Value Electronics Firearms Household …" at bounding box center [1399, 227] width 183 height 33
click at [1517, 231] on icon "submit" at bounding box center [1511, 227] width 13 height 13
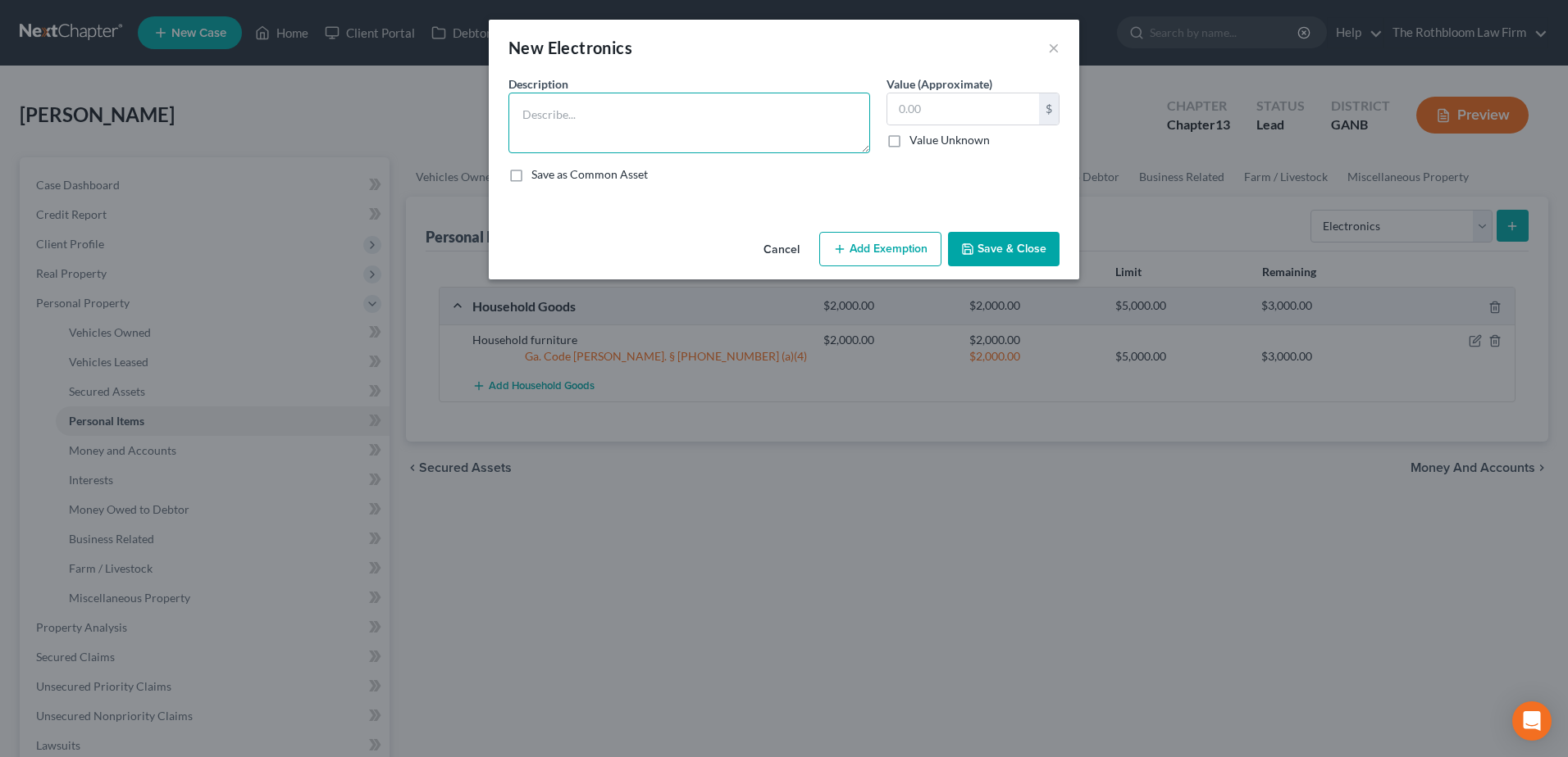
click at [545, 118] on textarea at bounding box center [690, 123] width 362 height 61
type textarea "Electronics"
type input "500"
click at [835, 257] on button "Add Exemption" at bounding box center [880, 249] width 122 height 34
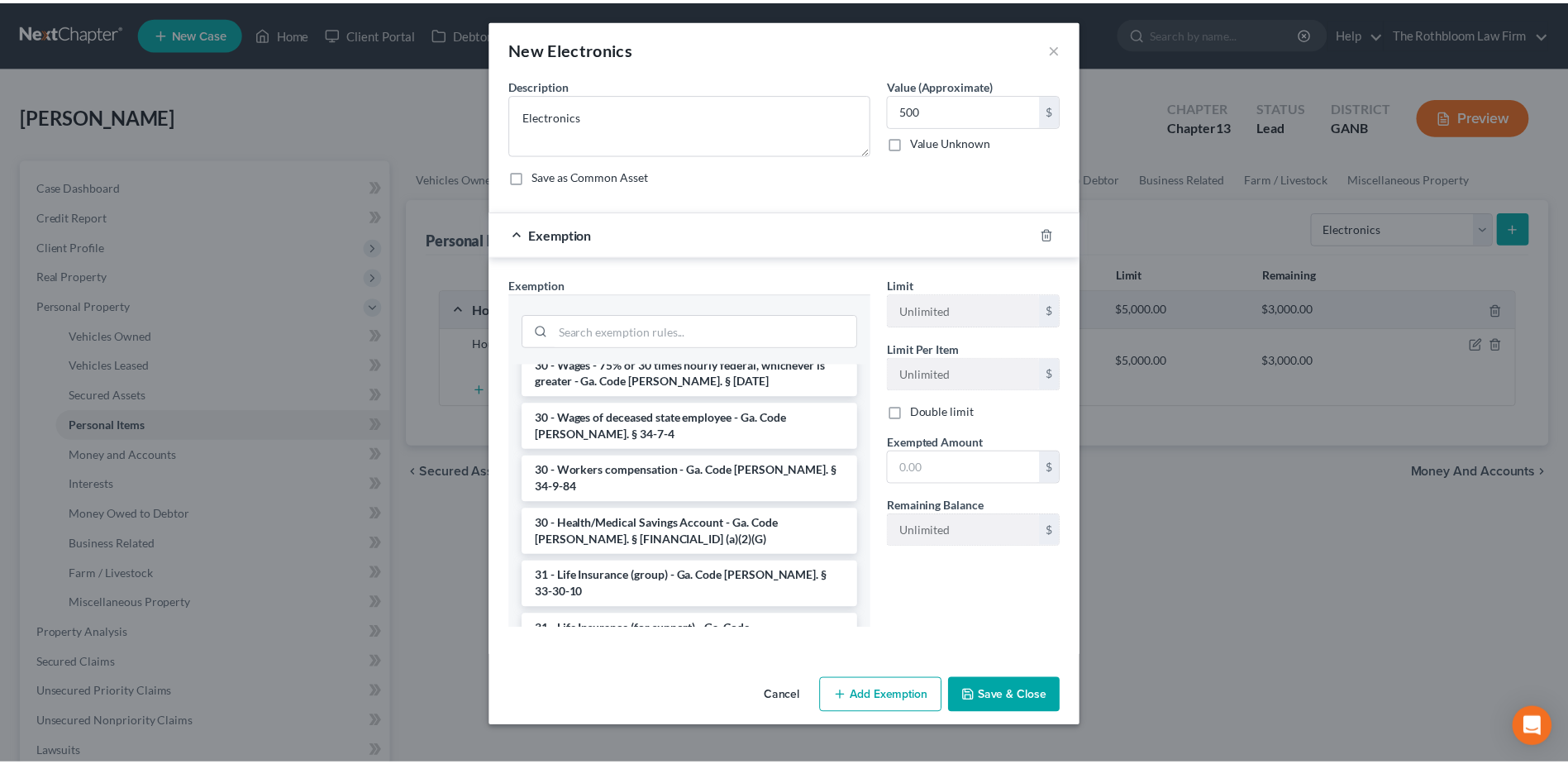
scroll to position [2232, 0]
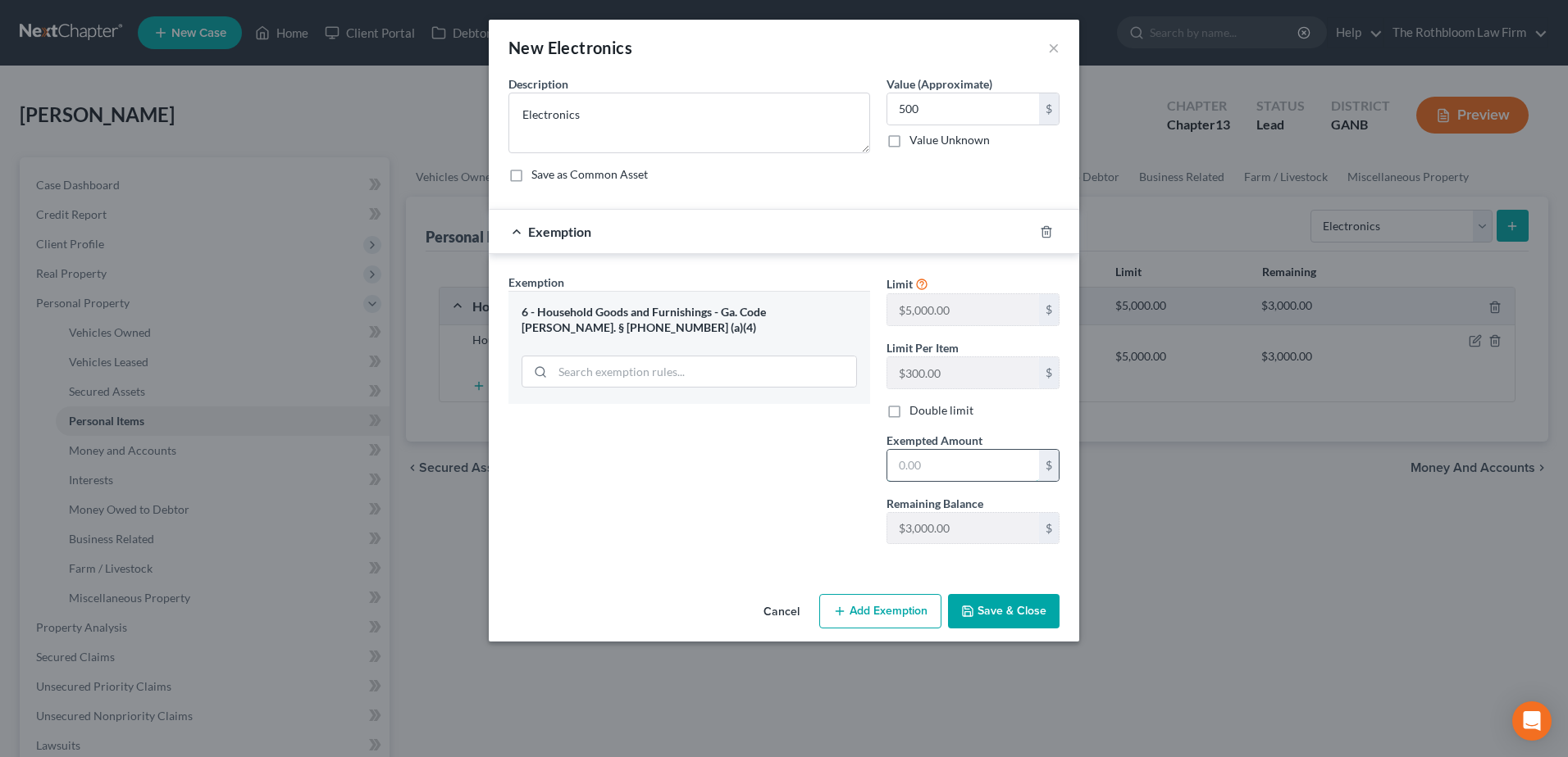
click at [915, 467] on input "text" at bounding box center [963, 466] width 151 height 31
type input "500"
click at [1003, 604] on button "Save & Close" at bounding box center [1002, 611] width 111 height 34
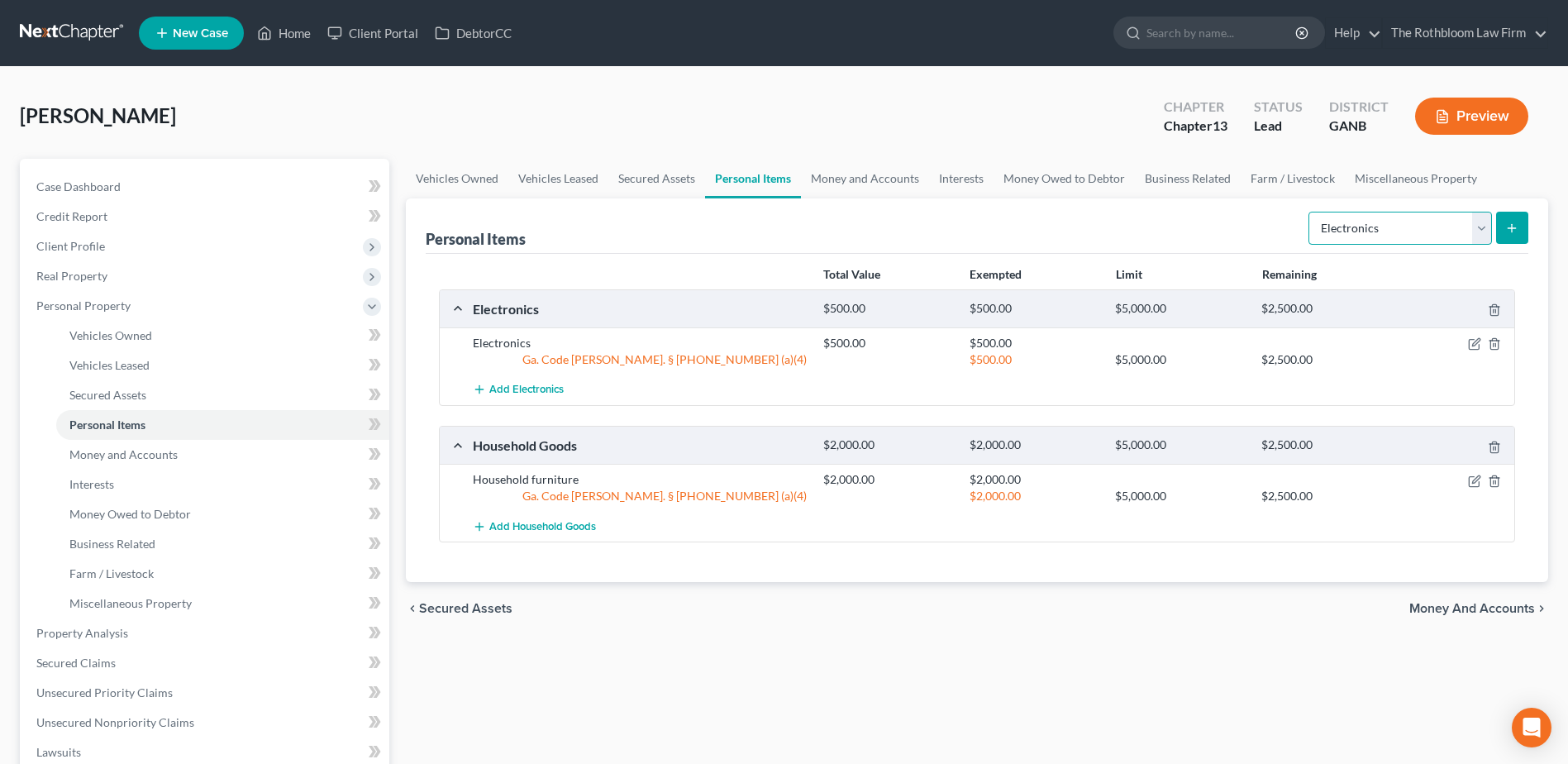
click at [1481, 228] on select "Select Item Type Clothing Collectibles Of Value Electronics Firearms Household …" at bounding box center [1399, 227] width 183 height 33
select select "clothing"
click at [1310, 211] on select "Select Item Type Clothing Collectibles Of Value Electronics Firearms Household …" at bounding box center [1399, 227] width 183 height 33
click at [1516, 231] on icon "submit" at bounding box center [1511, 227] width 13 height 13
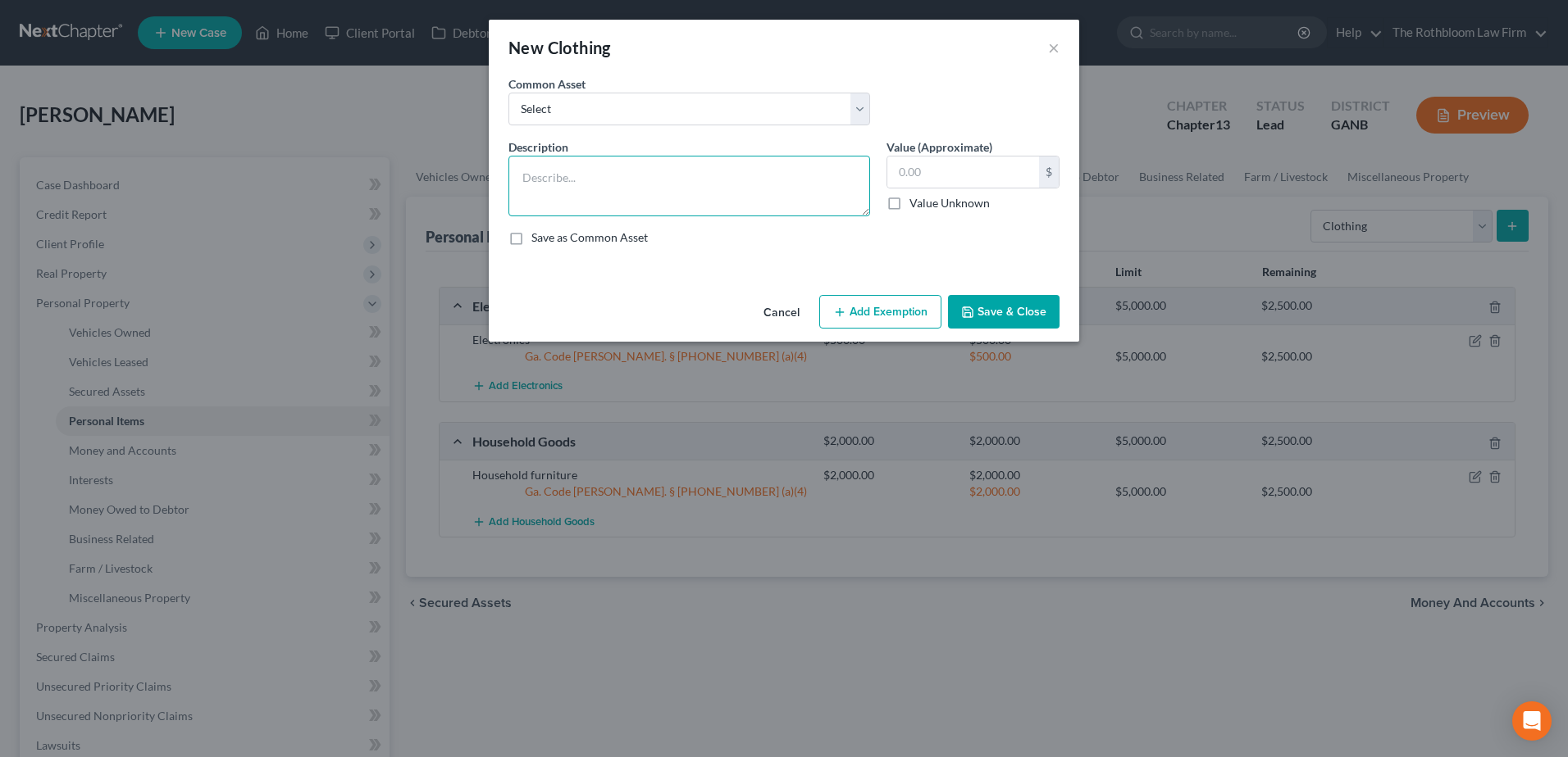
click at [587, 183] on textarea at bounding box center [690, 186] width 362 height 61
type textarea "Clothing"
type input "250"
click at [892, 313] on button "Add Exemption" at bounding box center [880, 312] width 122 height 34
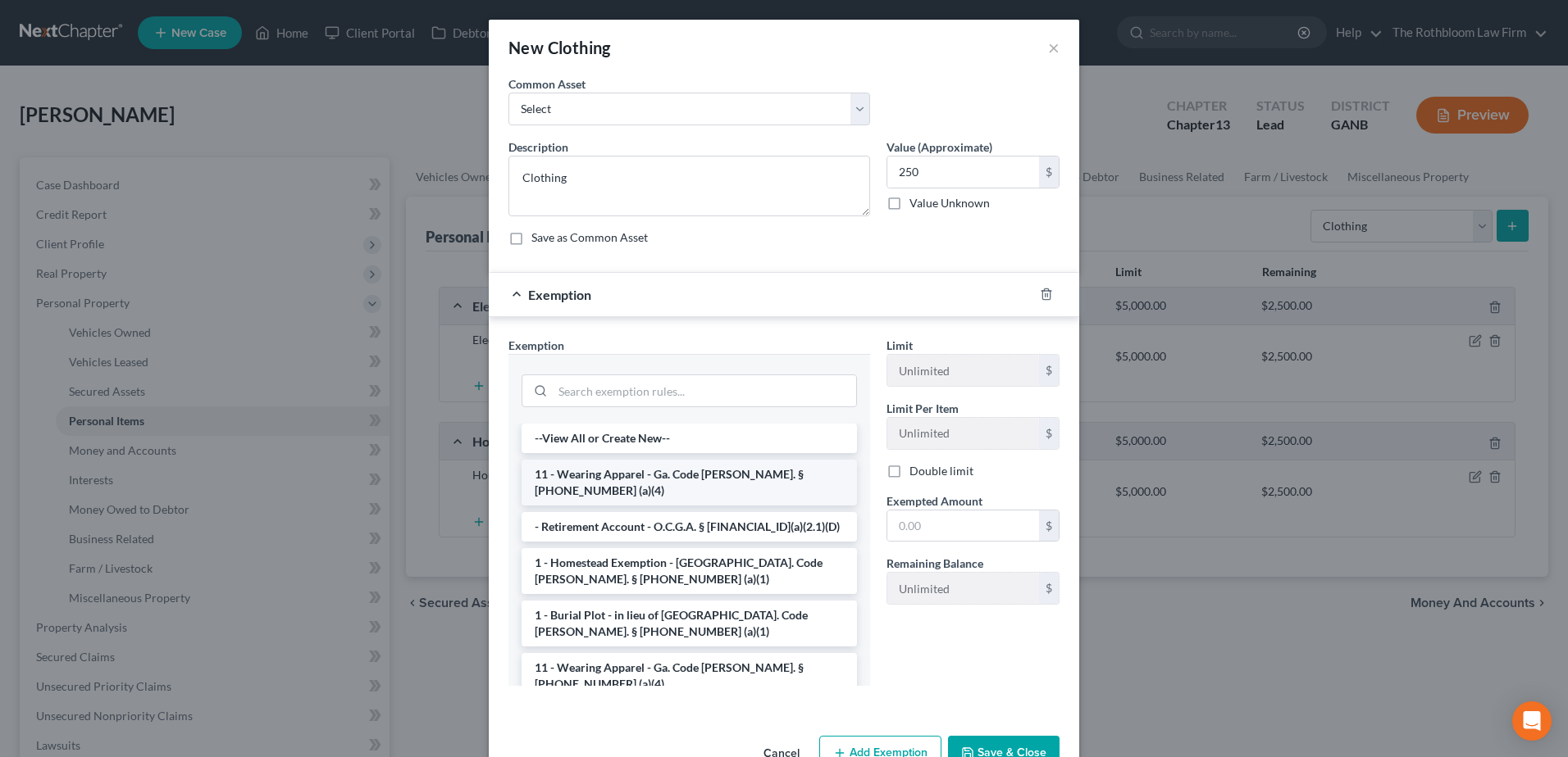
click at [695, 478] on li "11 - Wearing Apparel - Ga. Code Ann. § 44-13-100 (a)(4)" at bounding box center [689, 483] width 335 height 46
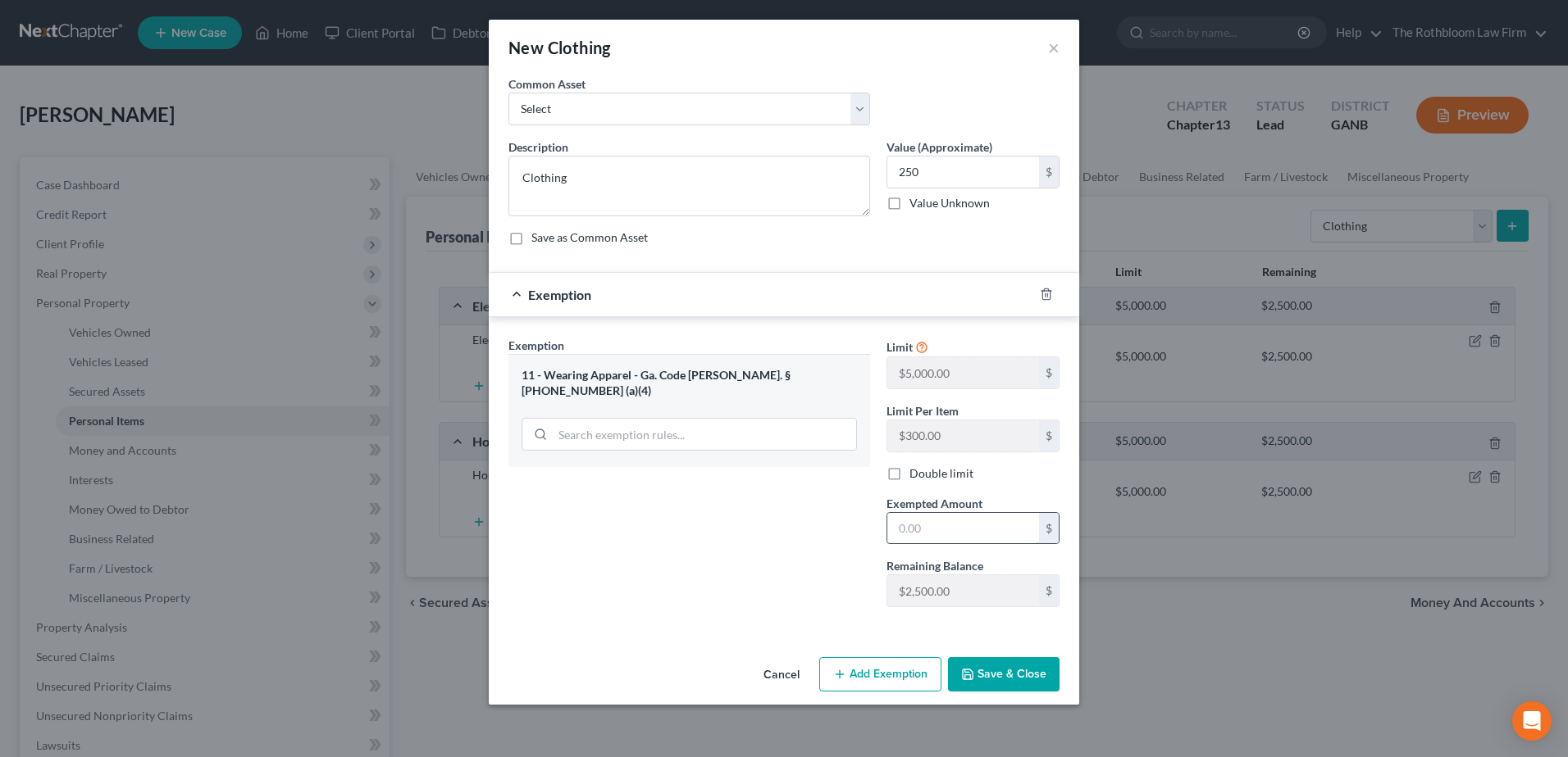
click at [932, 524] on input "text" at bounding box center [963, 529] width 151 height 31
type input "250"
click at [1006, 683] on button "Save & Close" at bounding box center [1002, 673] width 111 height 34
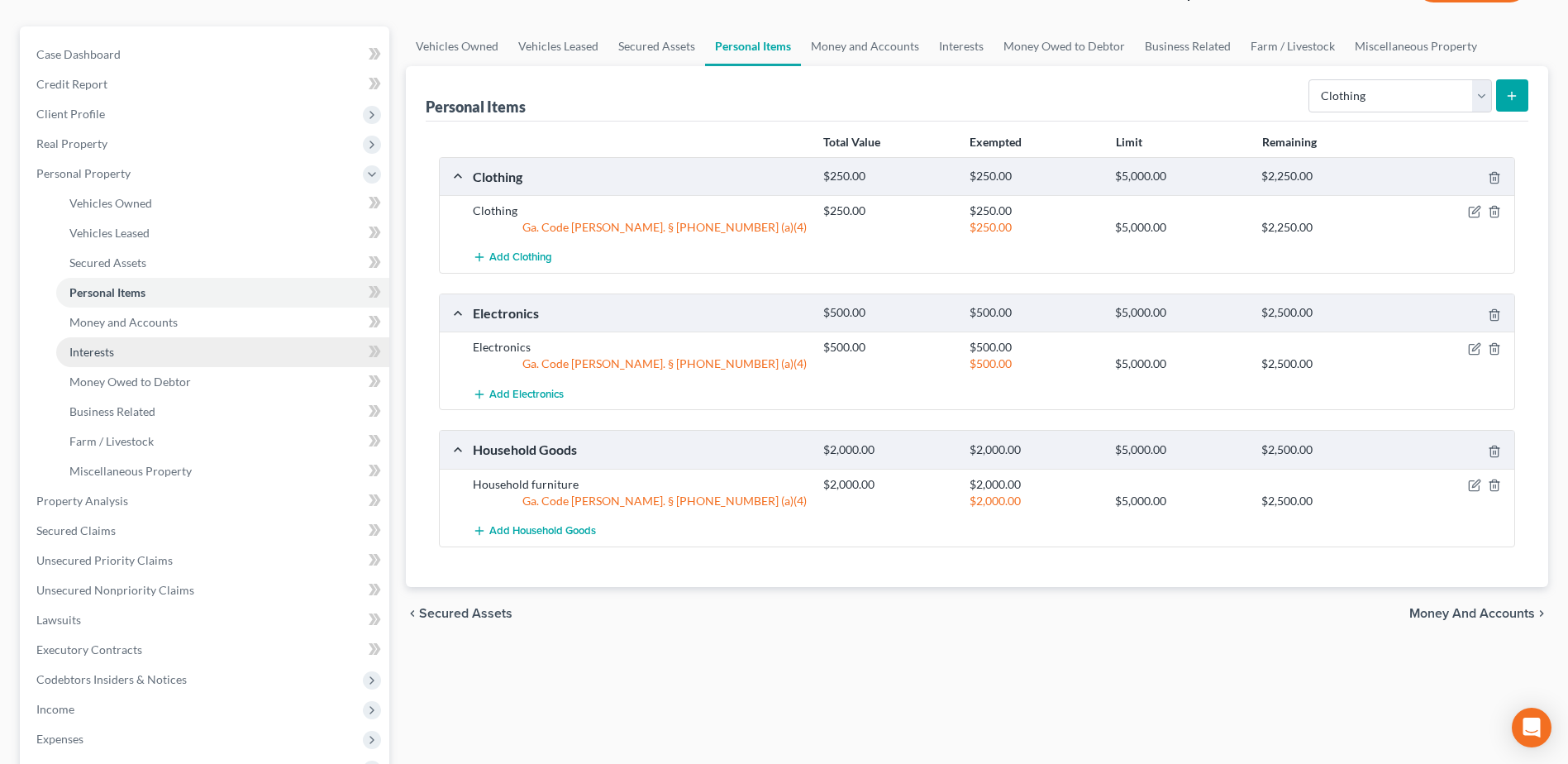
scroll to position [248, 0]
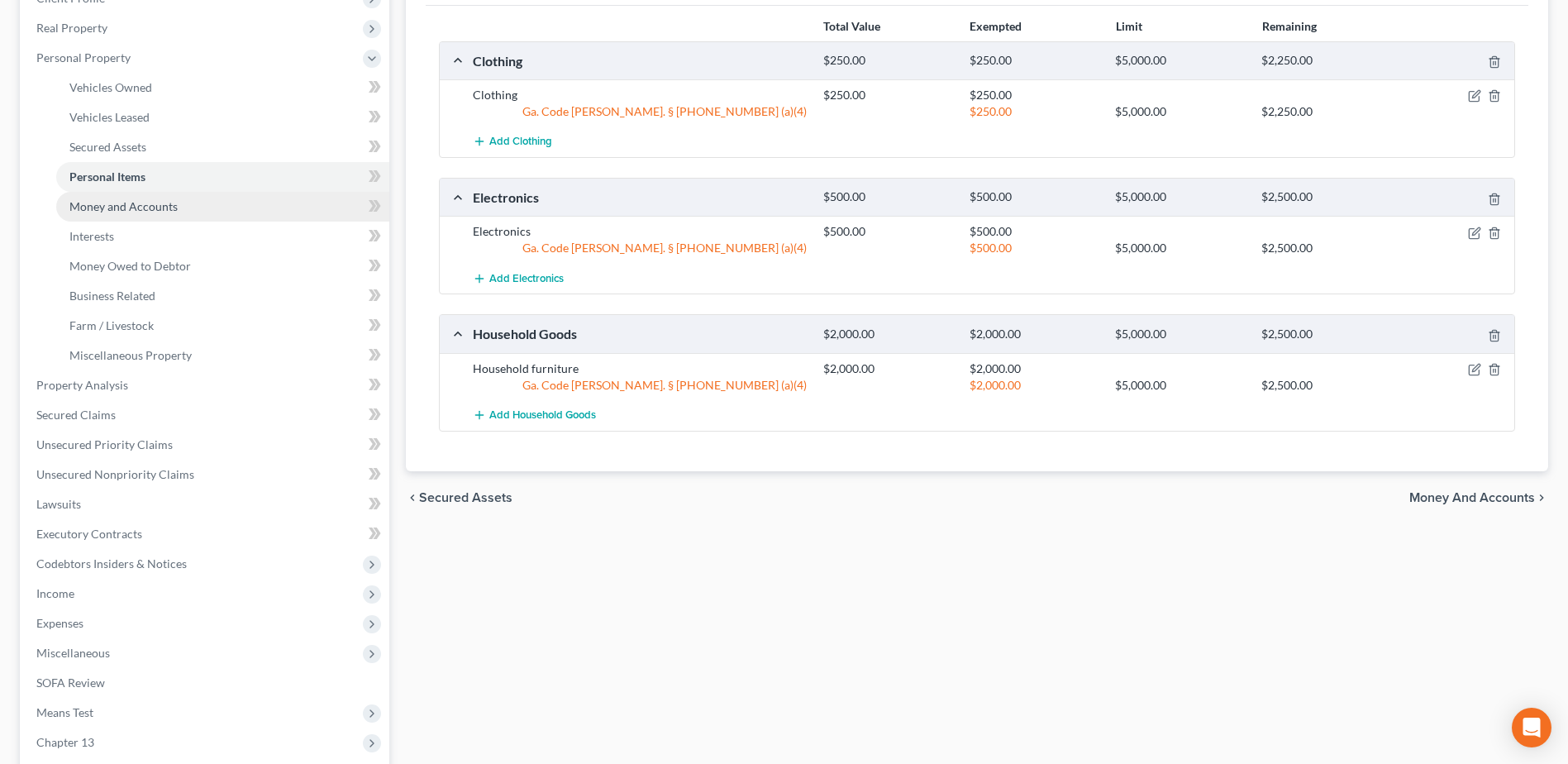
click at [112, 206] on span "Money and Accounts" at bounding box center [123, 206] width 108 height 14
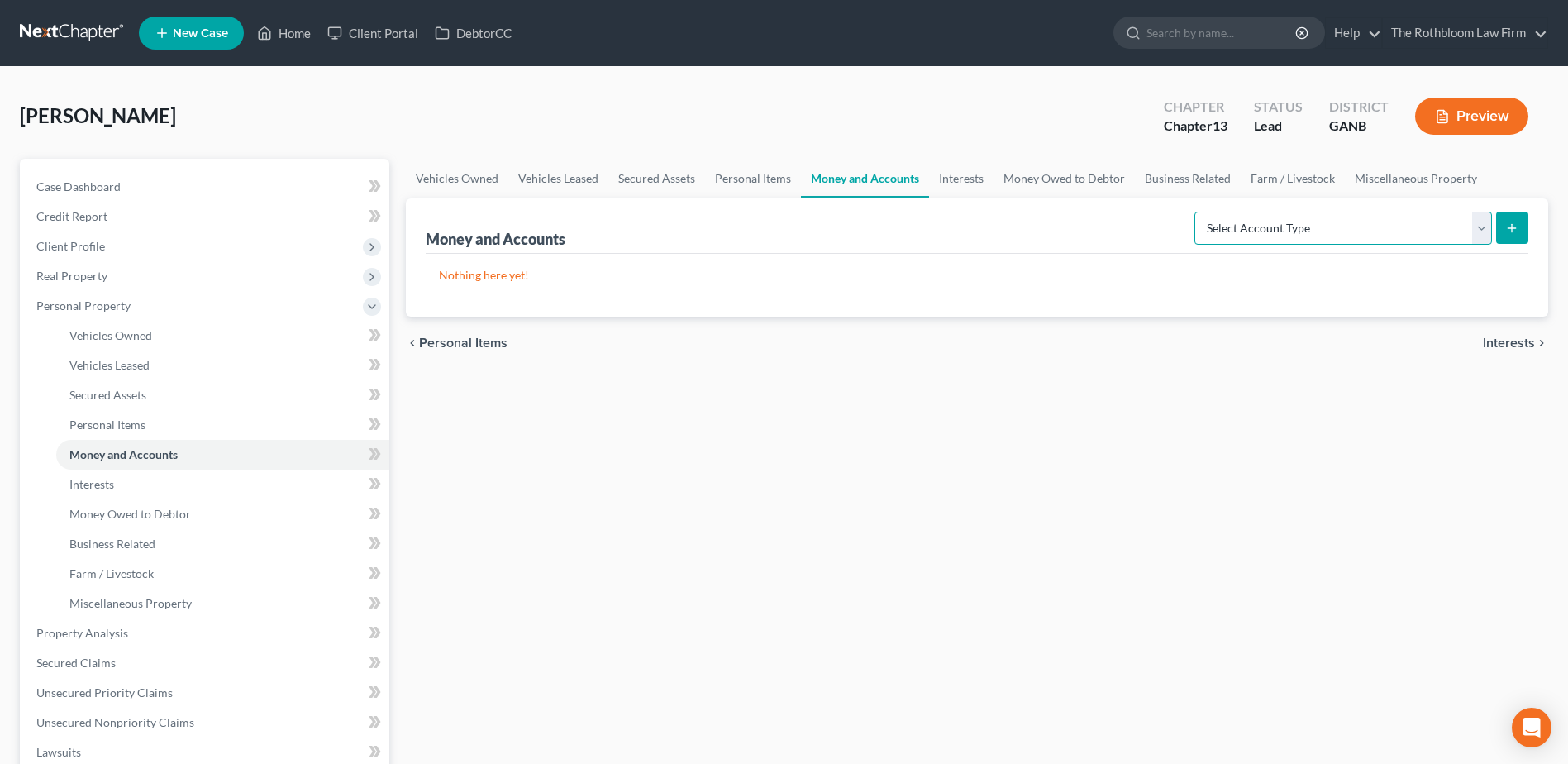
click at [1481, 231] on select "Select Account Type Brokerage Cash on Hand Certificates of Deposit Checking Acc…" at bounding box center [1343, 227] width 298 height 33
select select "cash_on_hand"
click at [1198, 211] on select "Select Account Type Brokerage Cash on Hand Certificates of Deposit Checking Acc…" at bounding box center [1343, 227] width 298 height 33
click at [1546, 230] on div "Money and Accounts Select Account Type Brokerage Cash on Hand Certificates of D…" at bounding box center [977, 257] width 1143 height 118
click at [1514, 232] on icon "submit" at bounding box center [1511, 227] width 13 height 13
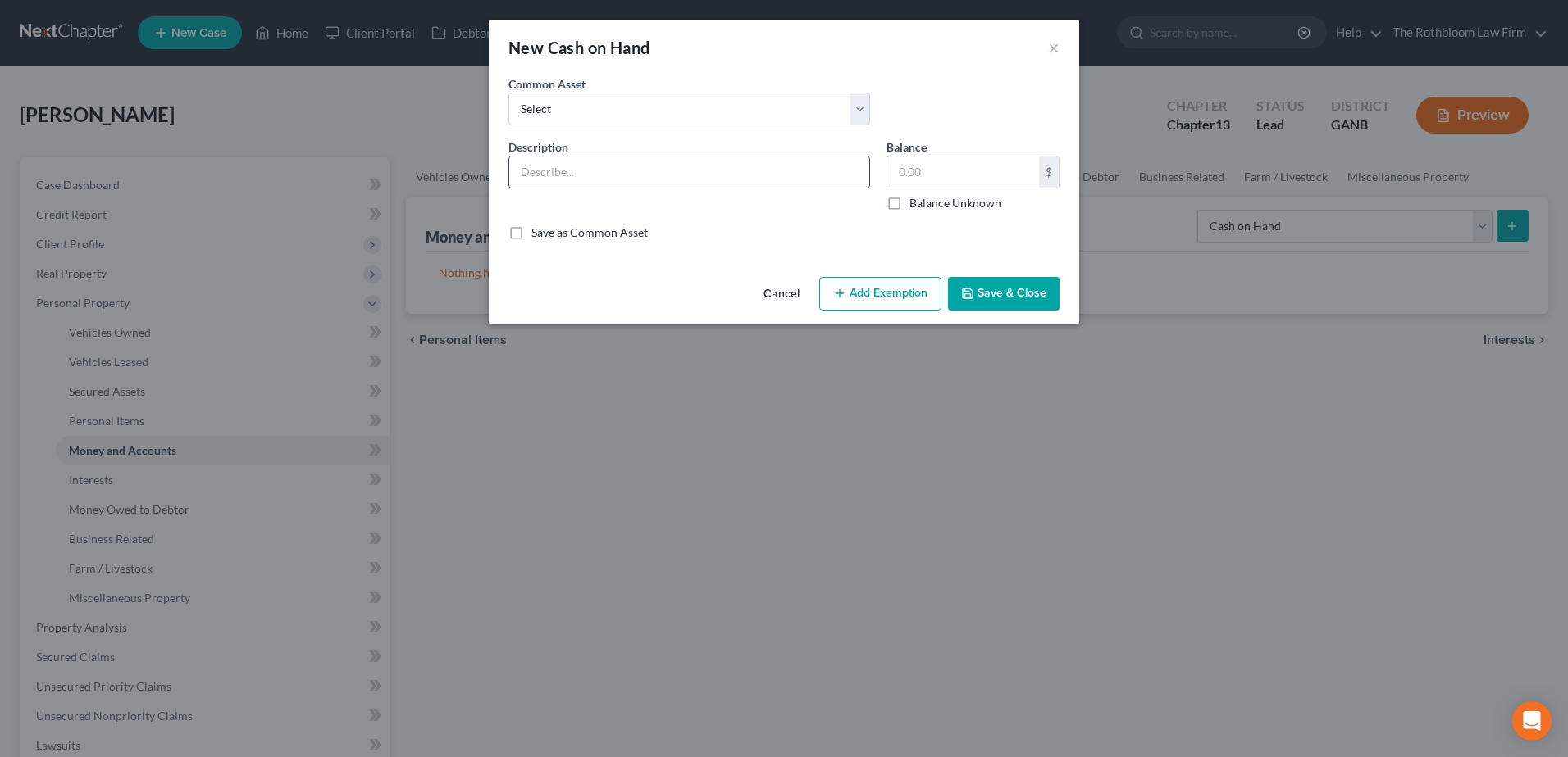
click at [558, 155] on div at bounding box center [690, 171] width 362 height 32
click at [553, 163] on input "text" at bounding box center [690, 172] width 360 height 31
type input "Cash"
type input "120"
click at [864, 301] on button "Add Exemption" at bounding box center [880, 294] width 122 height 34
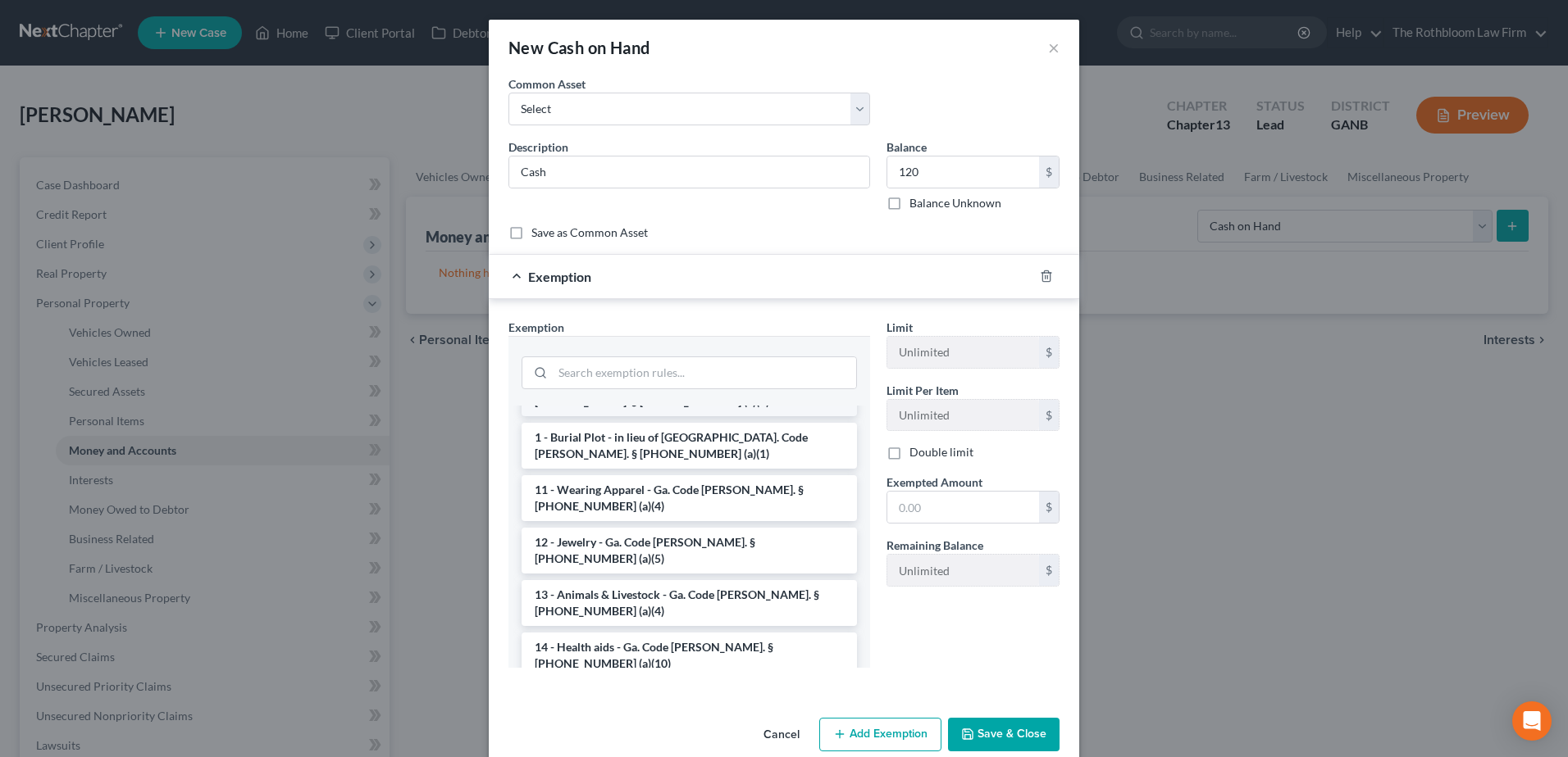
scroll to position [246, 0]
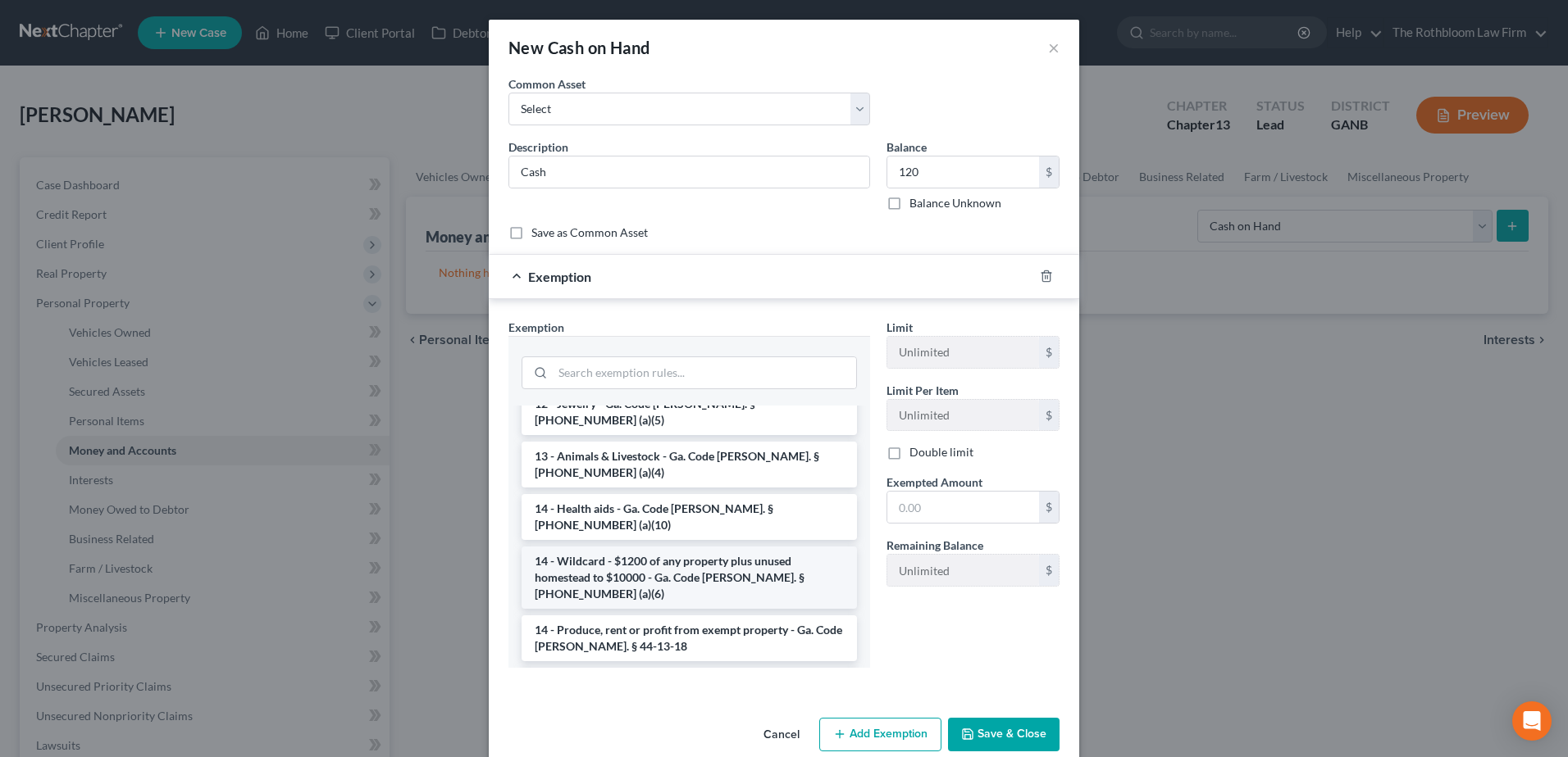
click at [647, 547] on li "14 - Wildcard - $1200 of any property plus unused homestead to $10000 - Ga. Cod…" at bounding box center [689, 577] width 335 height 62
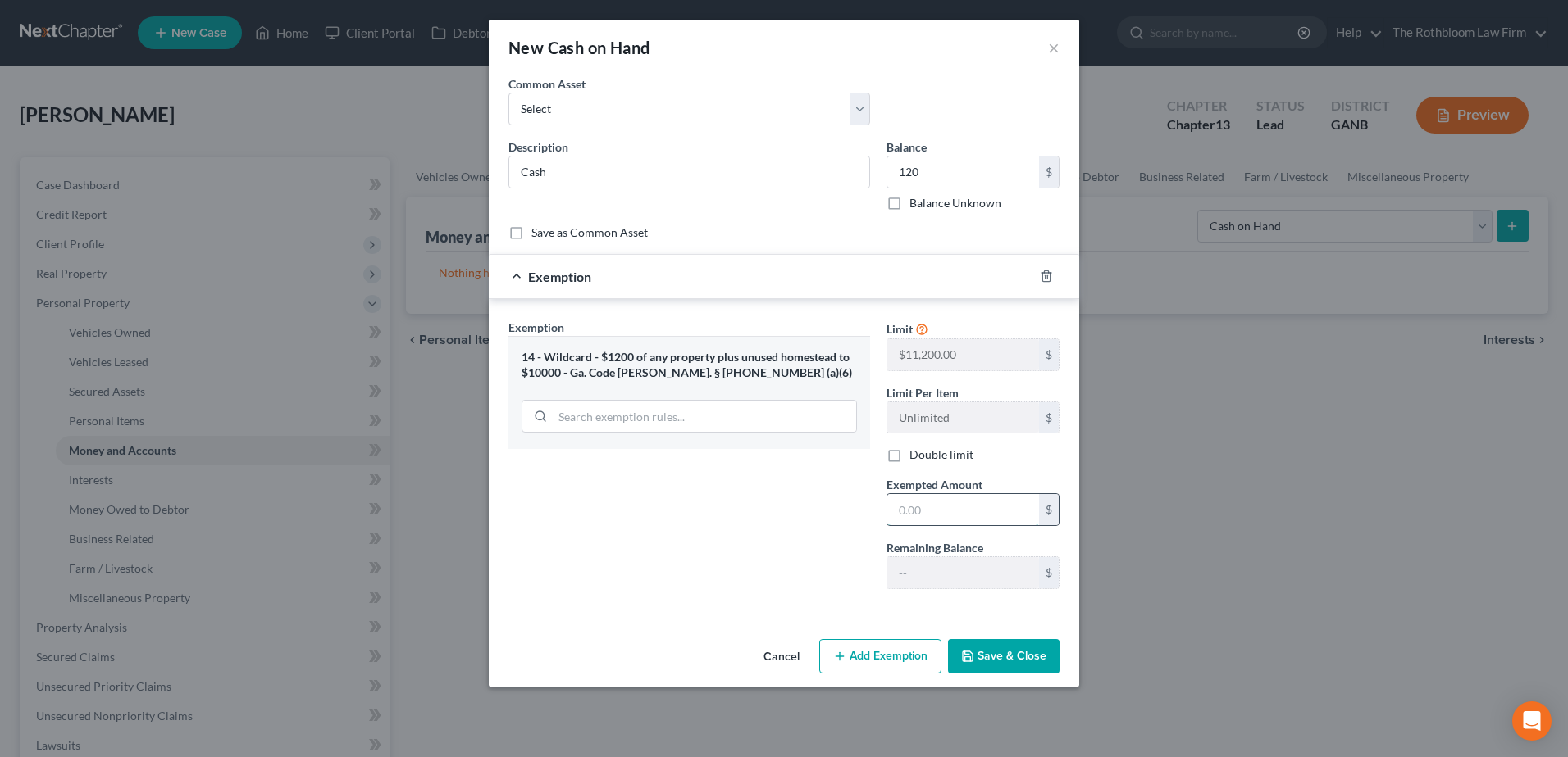
click at [953, 509] on input "text" at bounding box center [963, 510] width 151 height 31
type input "120"
click at [999, 655] on button "Save & Close" at bounding box center [1002, 656] width 111 height 34
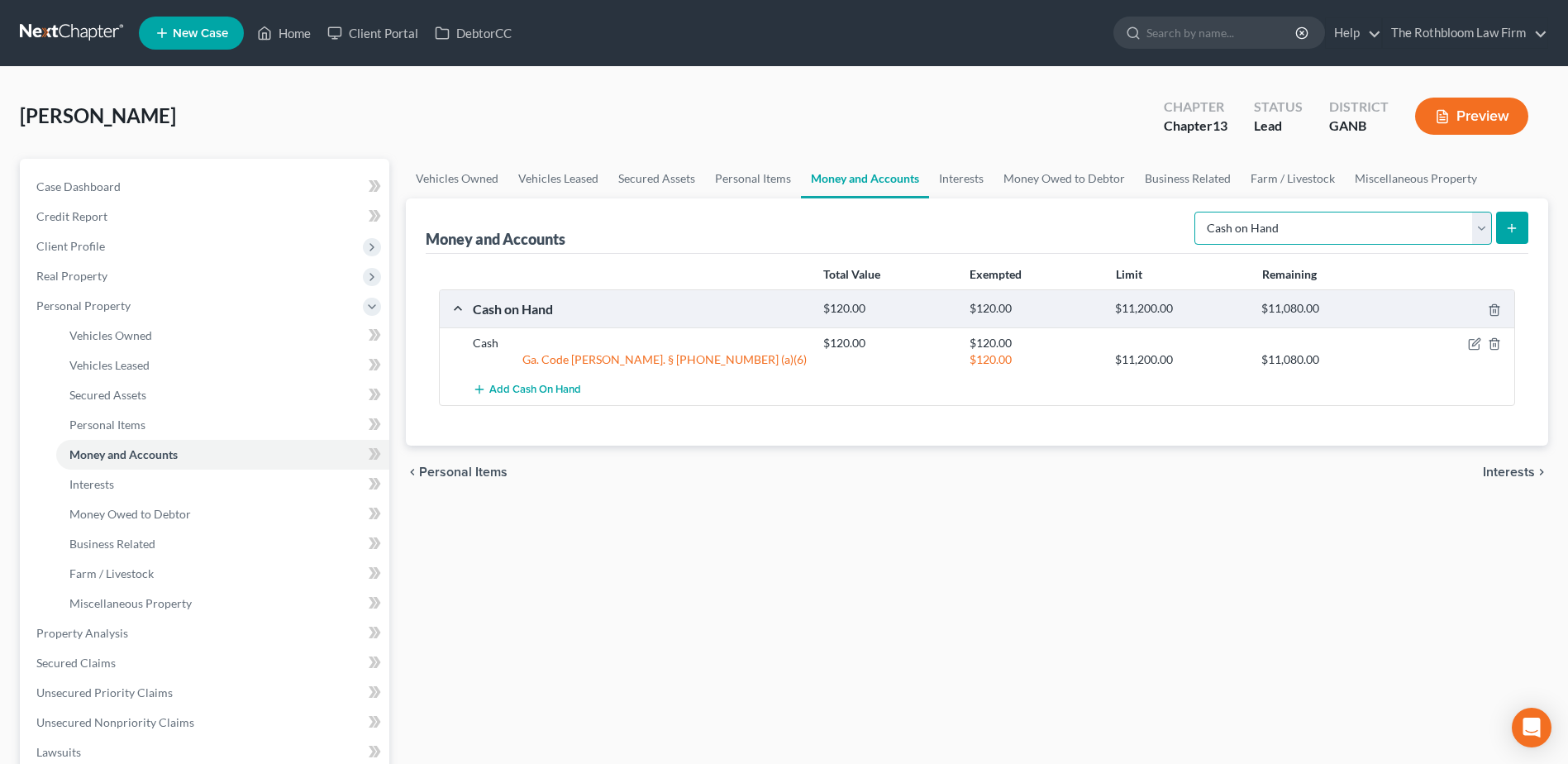
drag, startPoint x: 1476, startPoint y: 225, endPoint x: 1392, endPoint y: 225, distance: 84.0
click at [1476, 225] on select "Select Account Type Brokerage Cash on Hand Certificates of Deposit Checking Acc…" at bounding box center [1343, 227] width 298 height 33
select select "checking"
click at [1198, 211] on select "Select Account Type Brokerage Cash on Hand Certificates of Deposit Checking Acc…" at bounding box center [1343, 227] width 298 height 33
click at [1515, 233] on icon "submit" at bounding box center [1511, 227] width 13 height 13
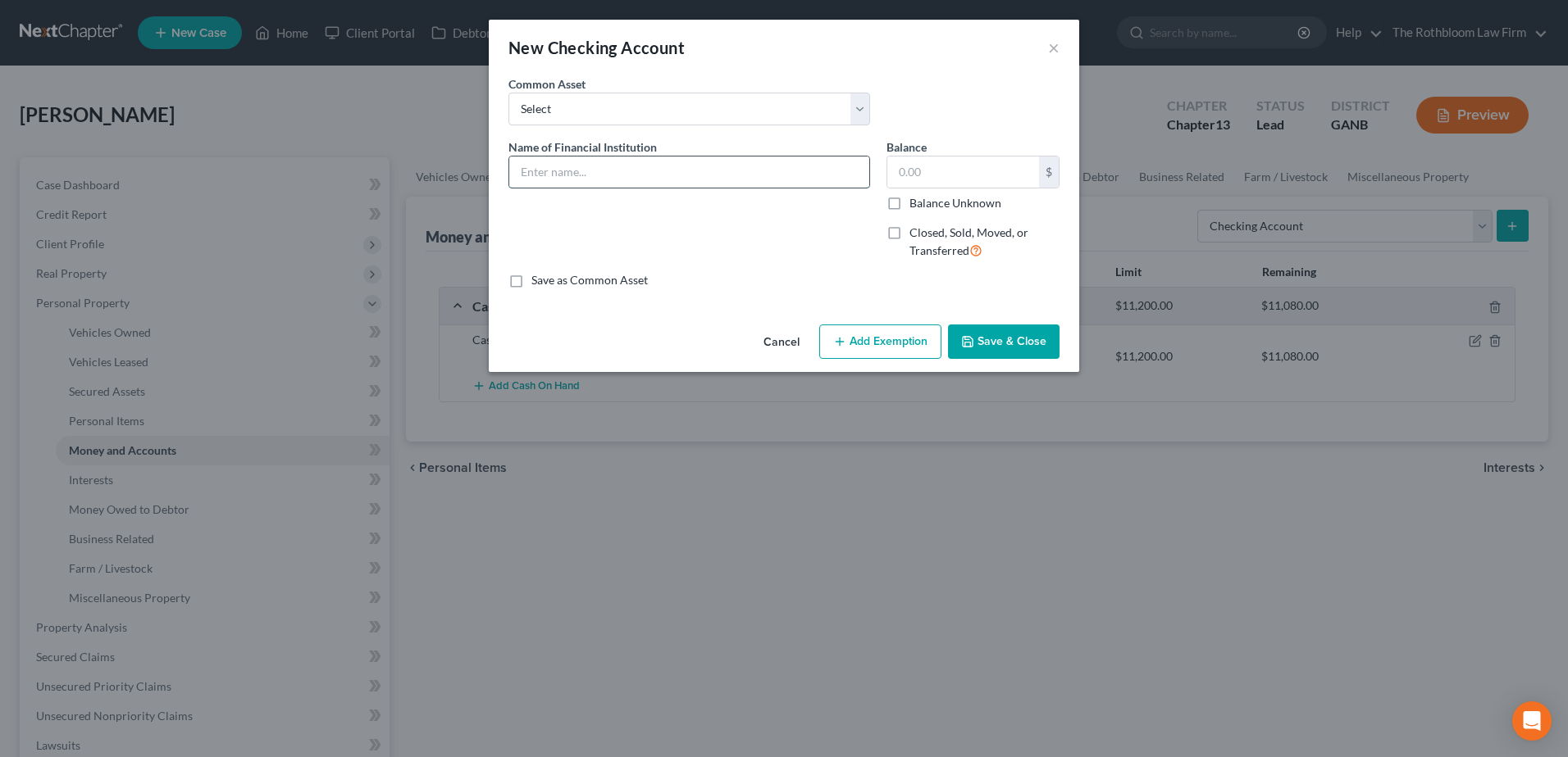
click at [551, 179] on input "text" at bounding box center [690, 172] width 360 height 31
type input "Chase"
type input "1,800"
click at [880, 337] on button "Add Exemption" at bounding box center [880, 341] width 122 height 34
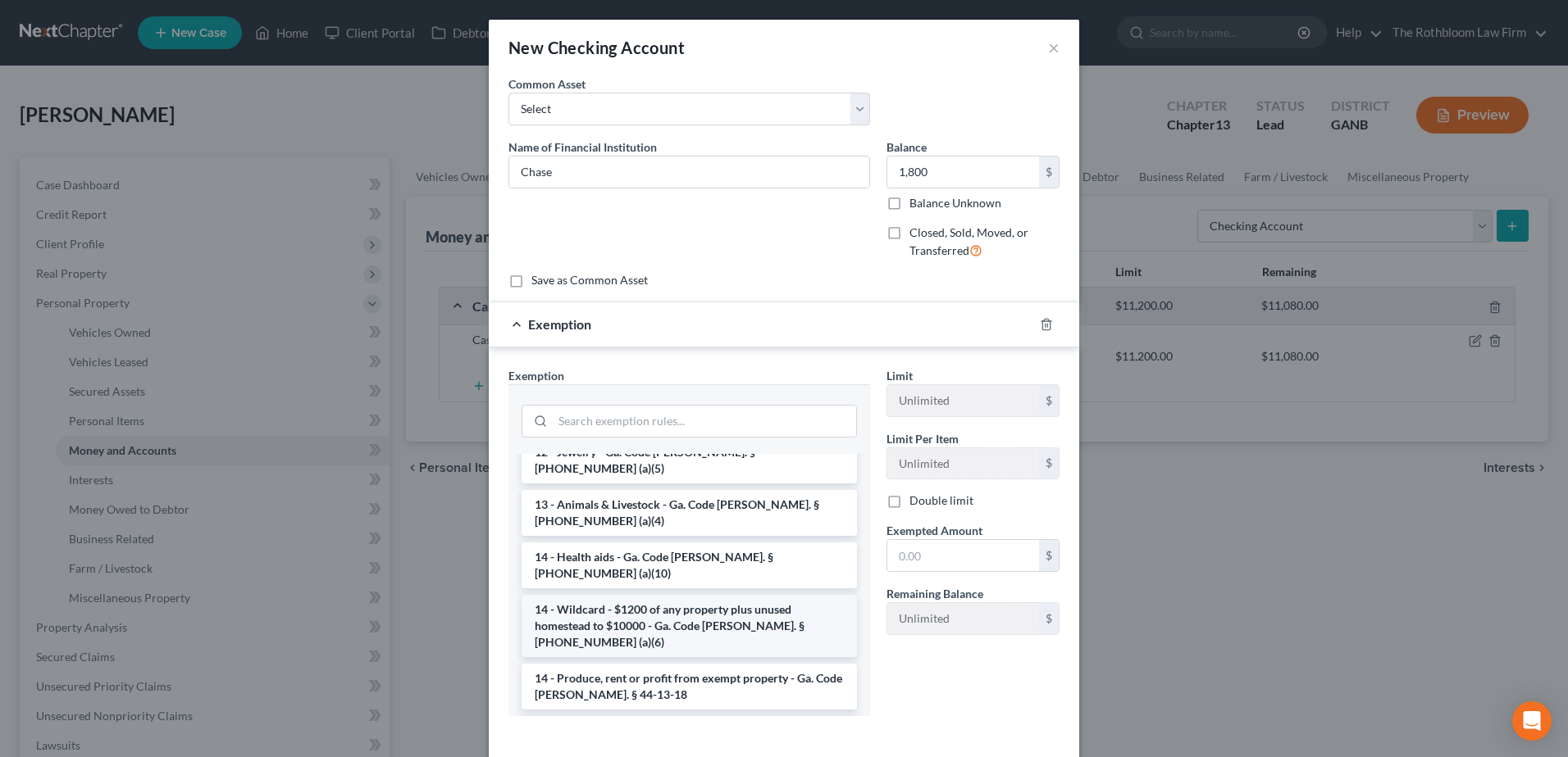
click at [632, 595] on li "14 - Wildcard - $1200 of any property plus unused homestead to $10000 - Ga. Cod…" at bounding box center [689, 625] width 335 height 62
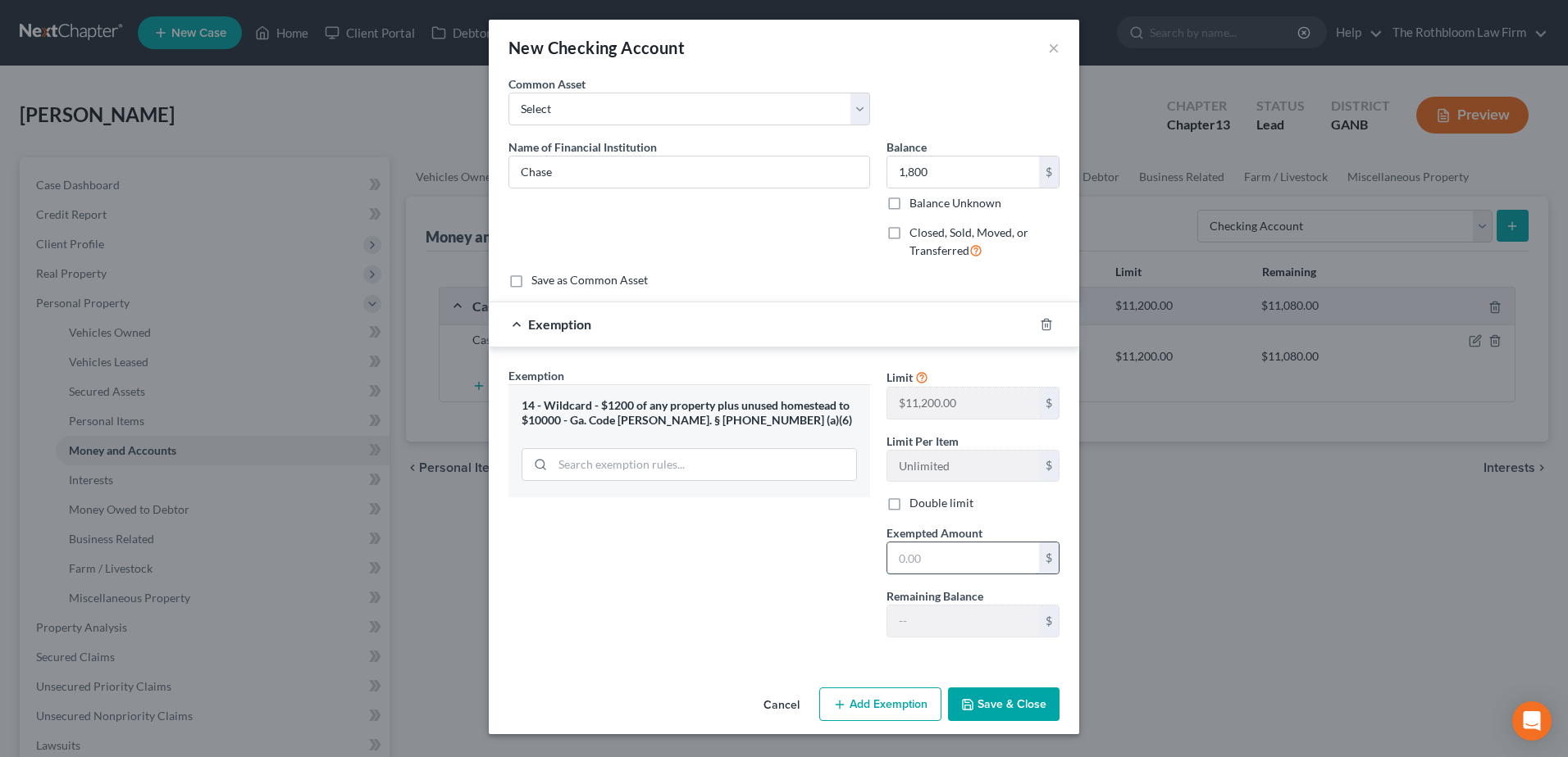
click at [924, 560] on input "text" at bounding box center [963, 558] width 151 height 31
type input "1,800"
click at [1029, 687] on div "Cancel Add Exemption Save & Close" at bounding box center [784, 708] width 590 height 54
click at [1021, 694] on button "Save & Close" at bounding box center [1002, 704] width 111 height 34
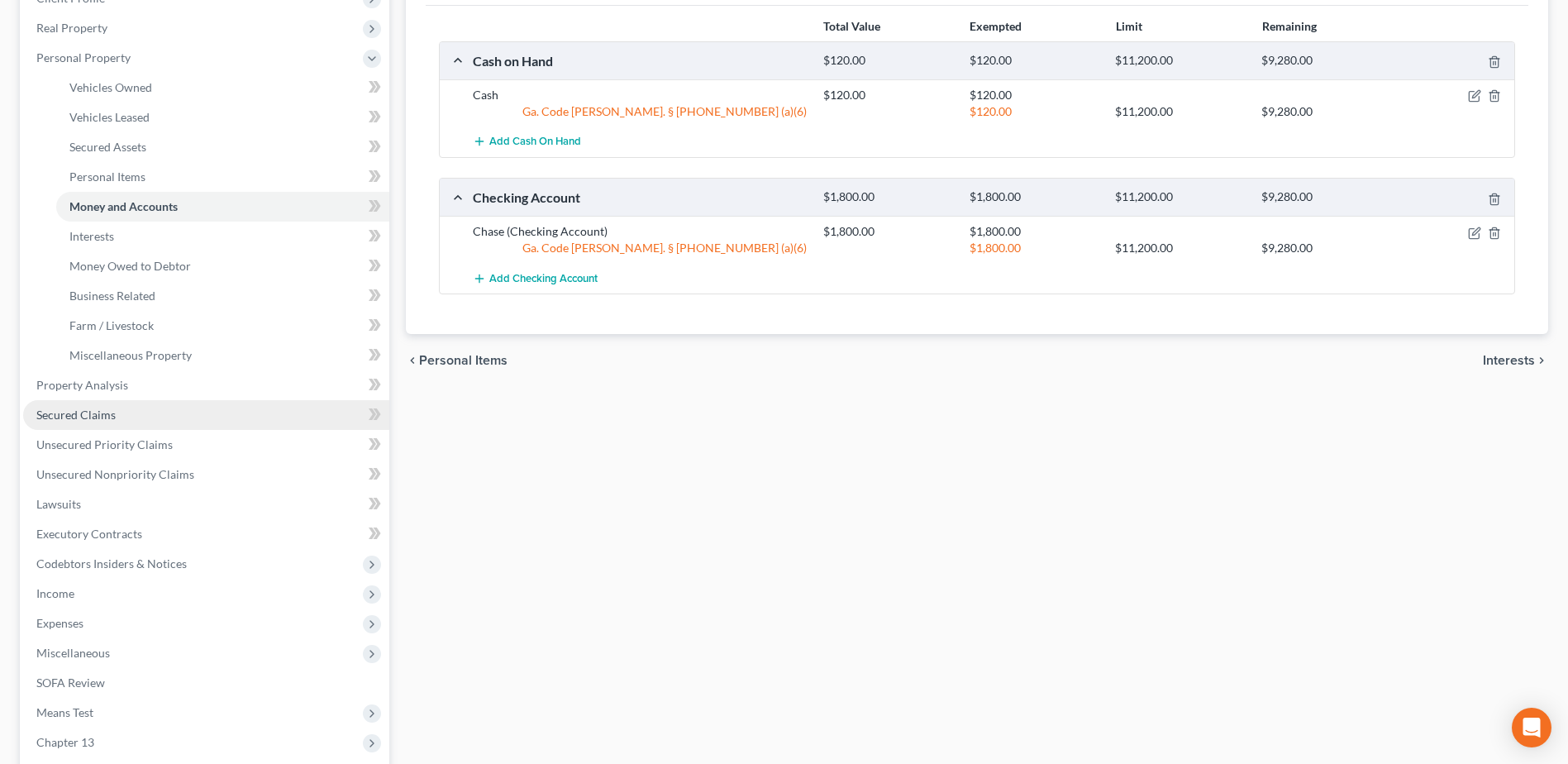
click at [56, 415] on span "Secured Claims" at bounding box center [76, 415] width 79 height 14
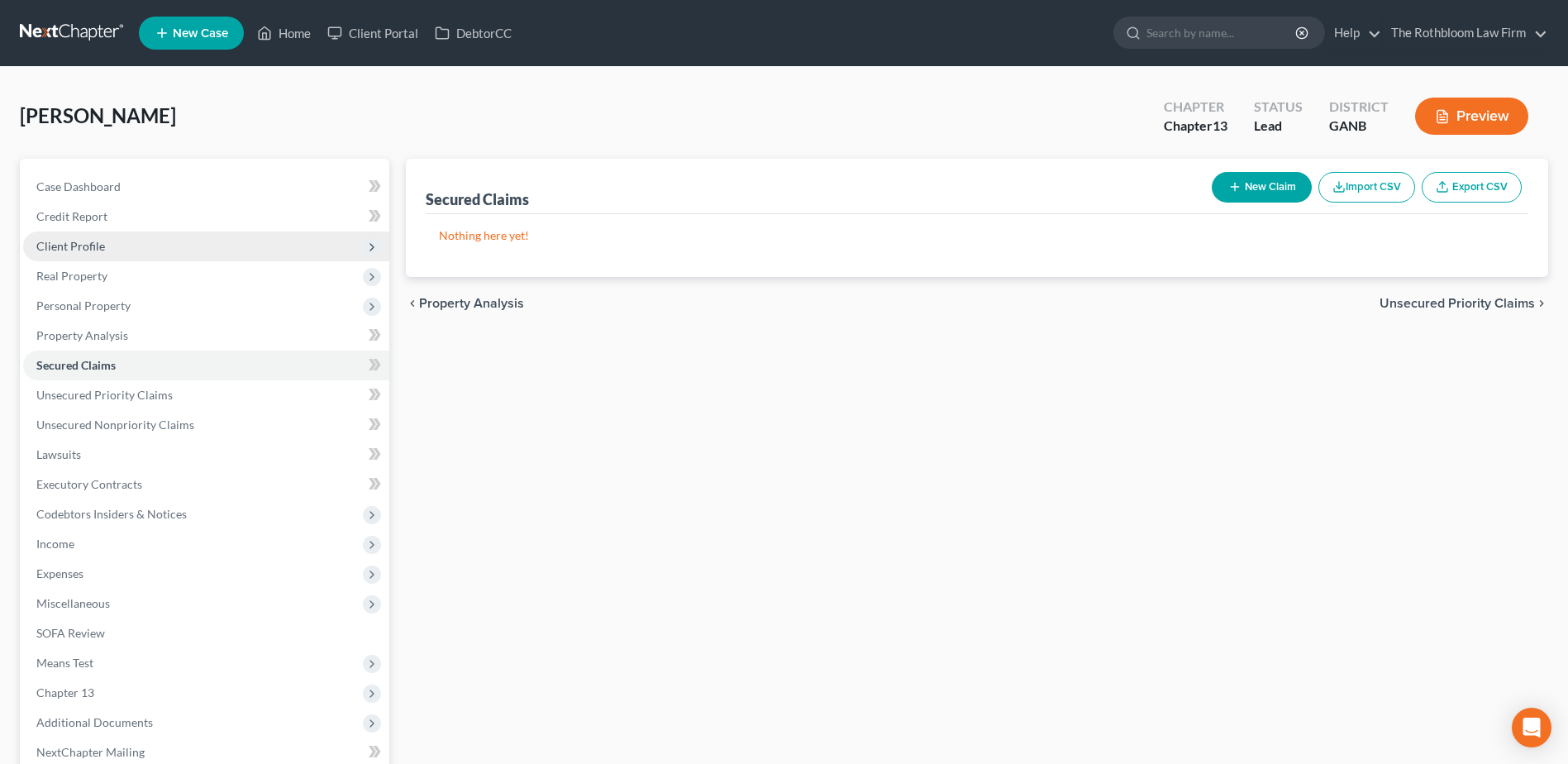
click at [54, 240] on span "Client Profile" at bounding box center [70, 246] width 68 height 14
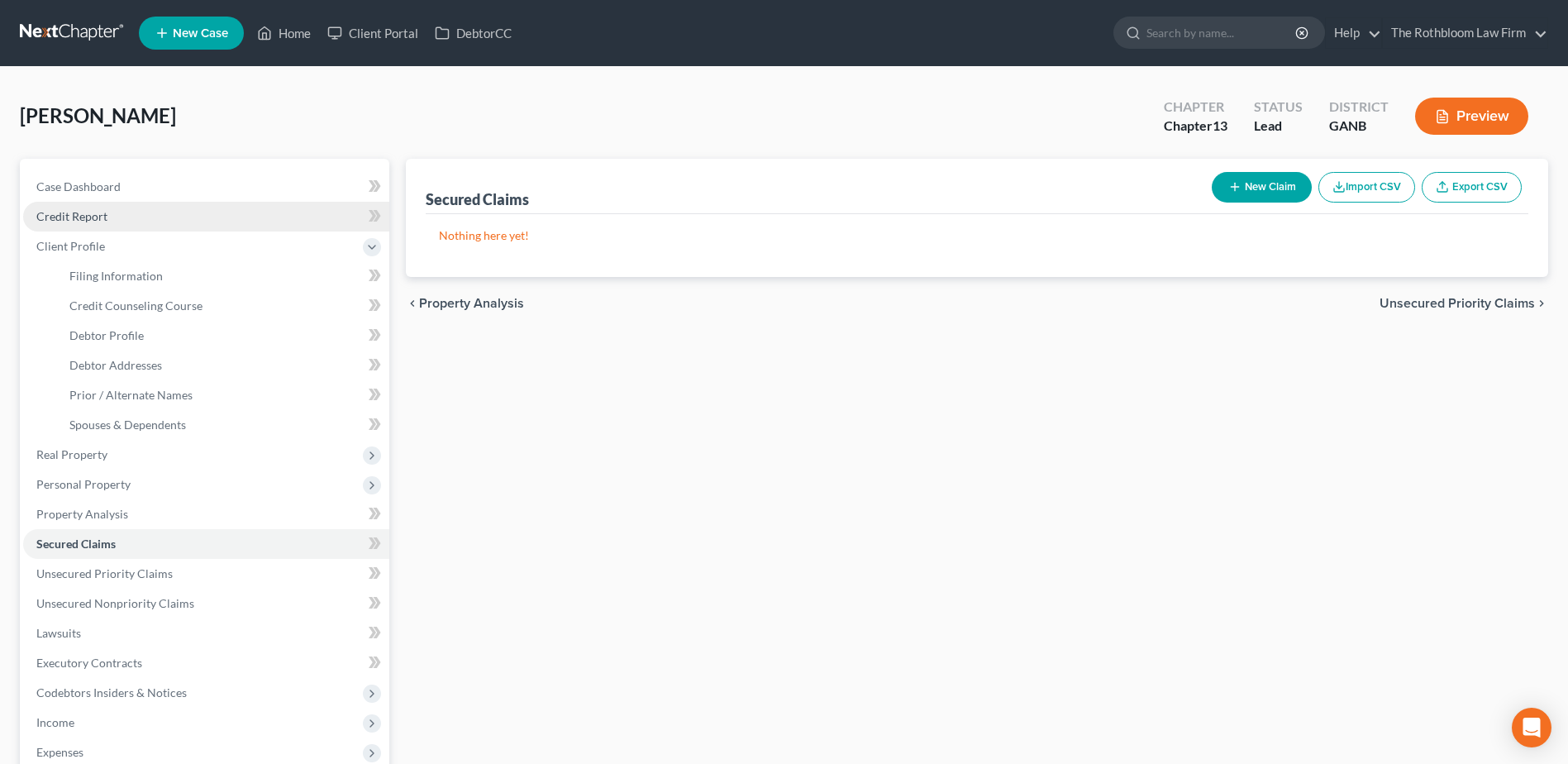
click at [67, 209] on span "Credit Report" at bounding box center [72, 216] width 71 height 14
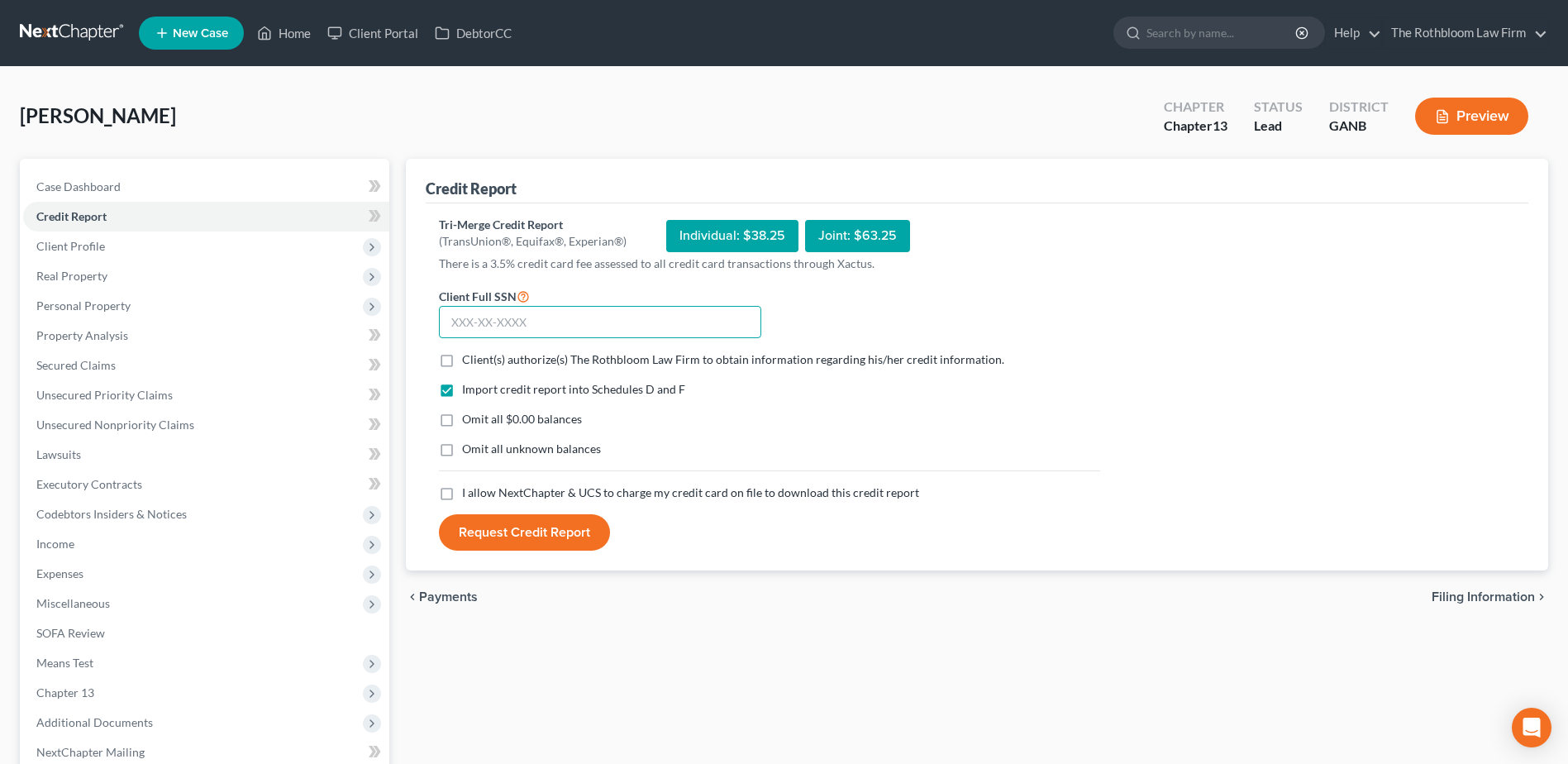
click at [482, 330] on input "text" at bounding box center [600, 321] width 322 height 33
click at [89, 184] on span "Case Dashboard" at bounding box center [78, 187] width 84 height 14
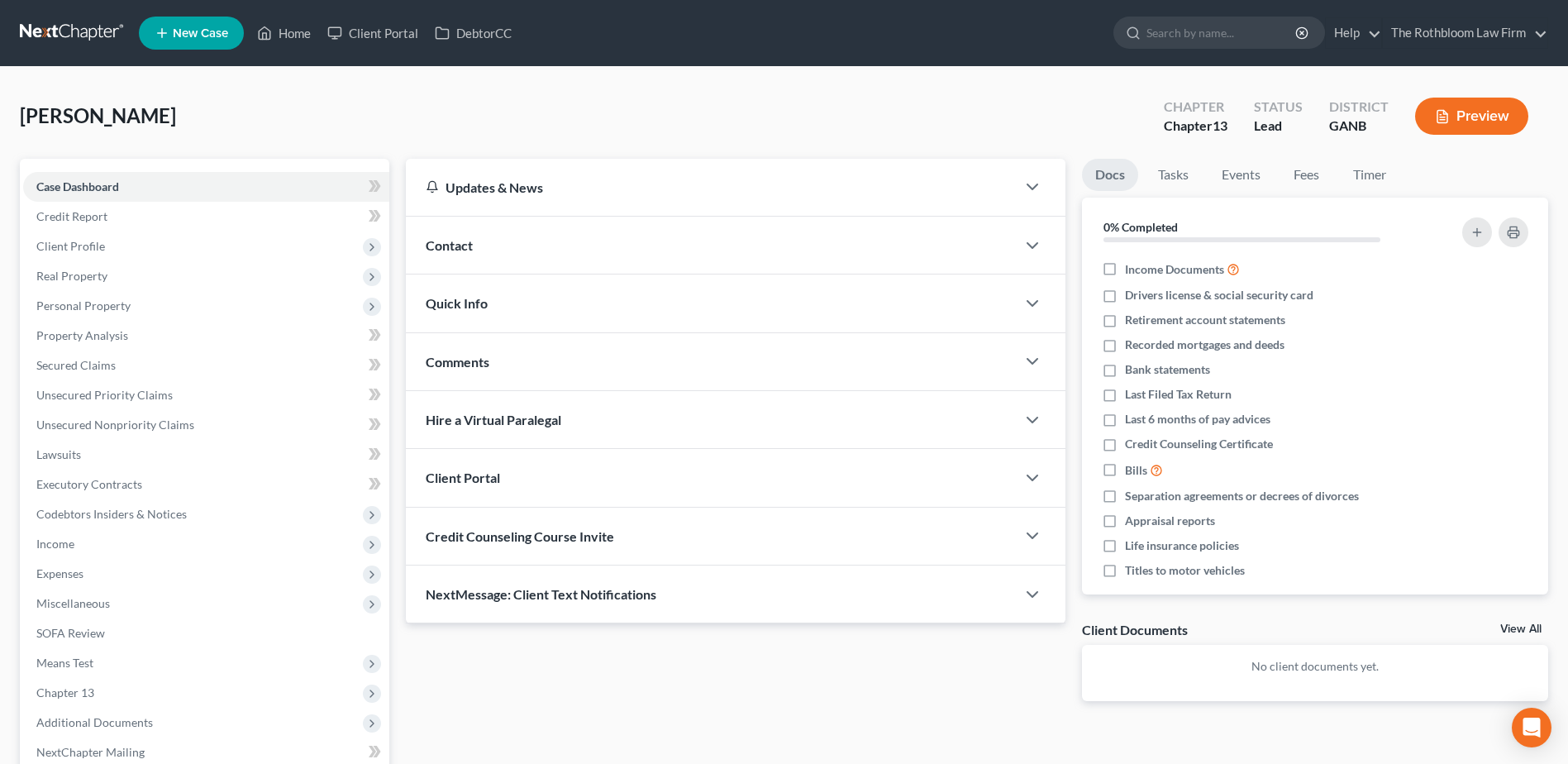
click at [450, 250] on span "Contact" at bounding box center [449, 245] width 48 height 16
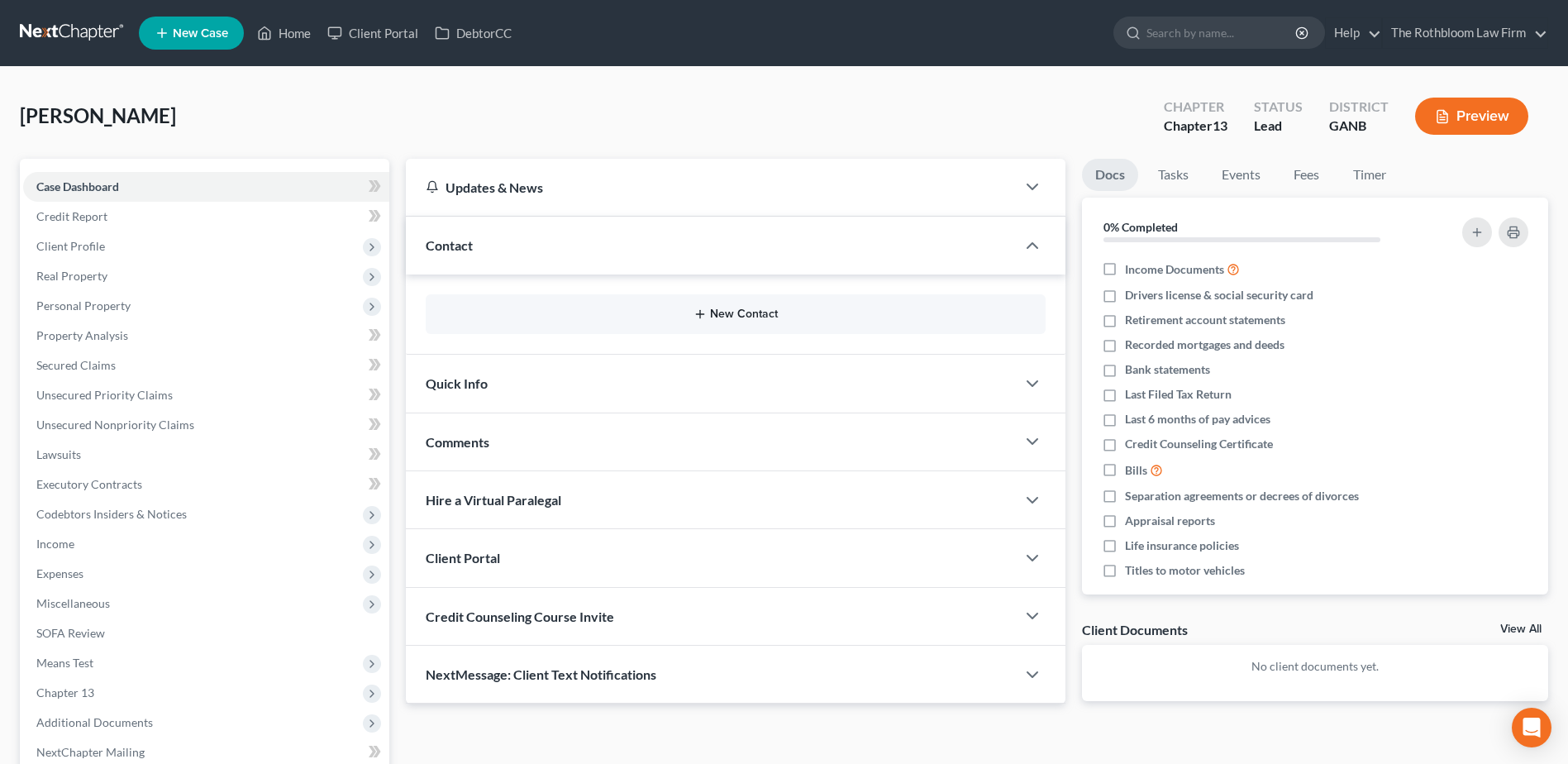
click at [750, 317] on button "New Contact" at bounding box center [736, 314] width 593 height 13
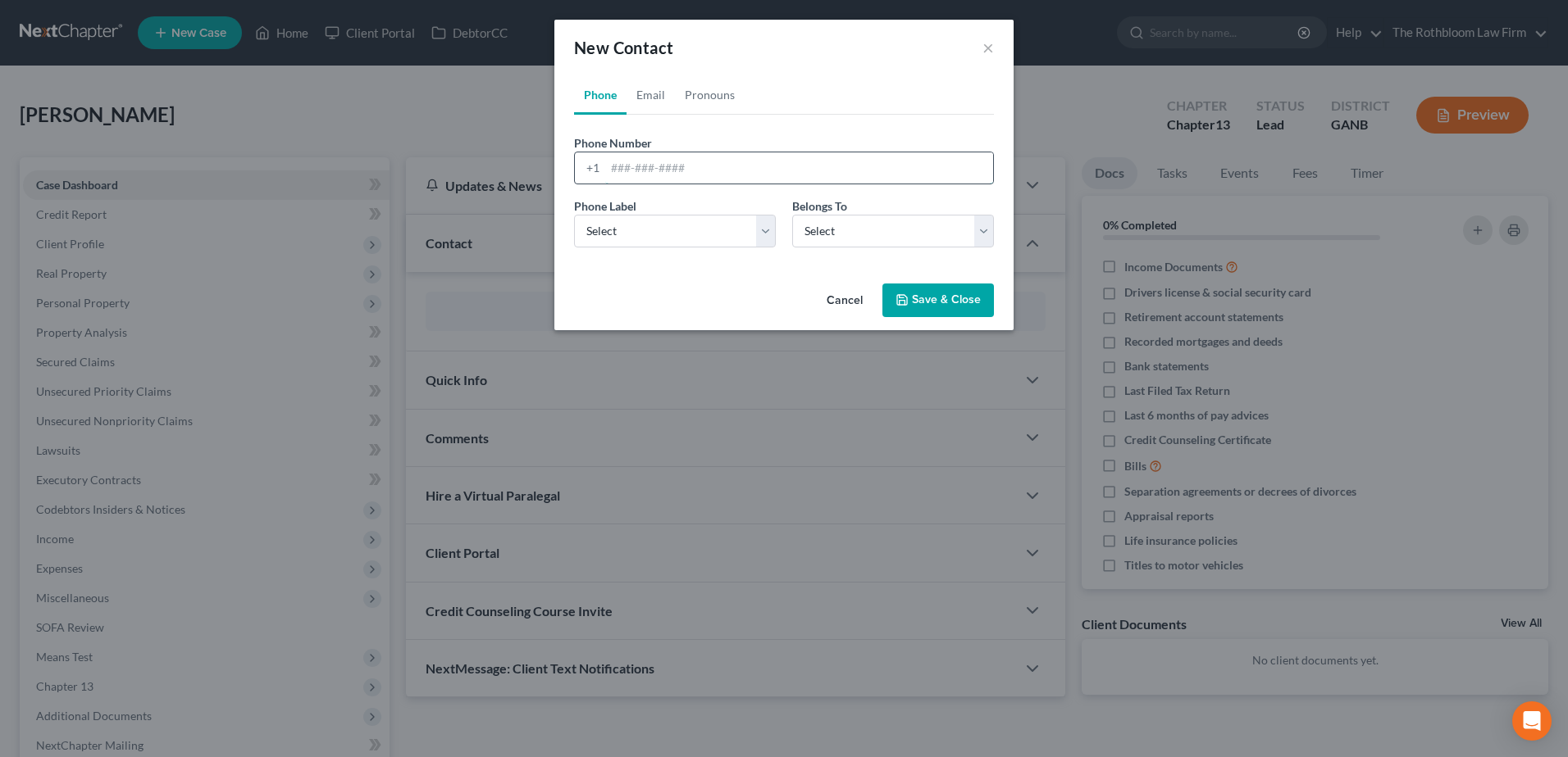
click at [632, 171] on input "tel" at bounding box center [799, 168] width 388 height 31
type input "404-423-0831"
click at [637, 228] on select "Select Mobile Home Work Other" at bounding box center [674, 230] width 202 height 32
select select "0"
click at [573, 214] on select "Select Mobile Home Work Other" at bounding box center [674, 230] width 202 height 32
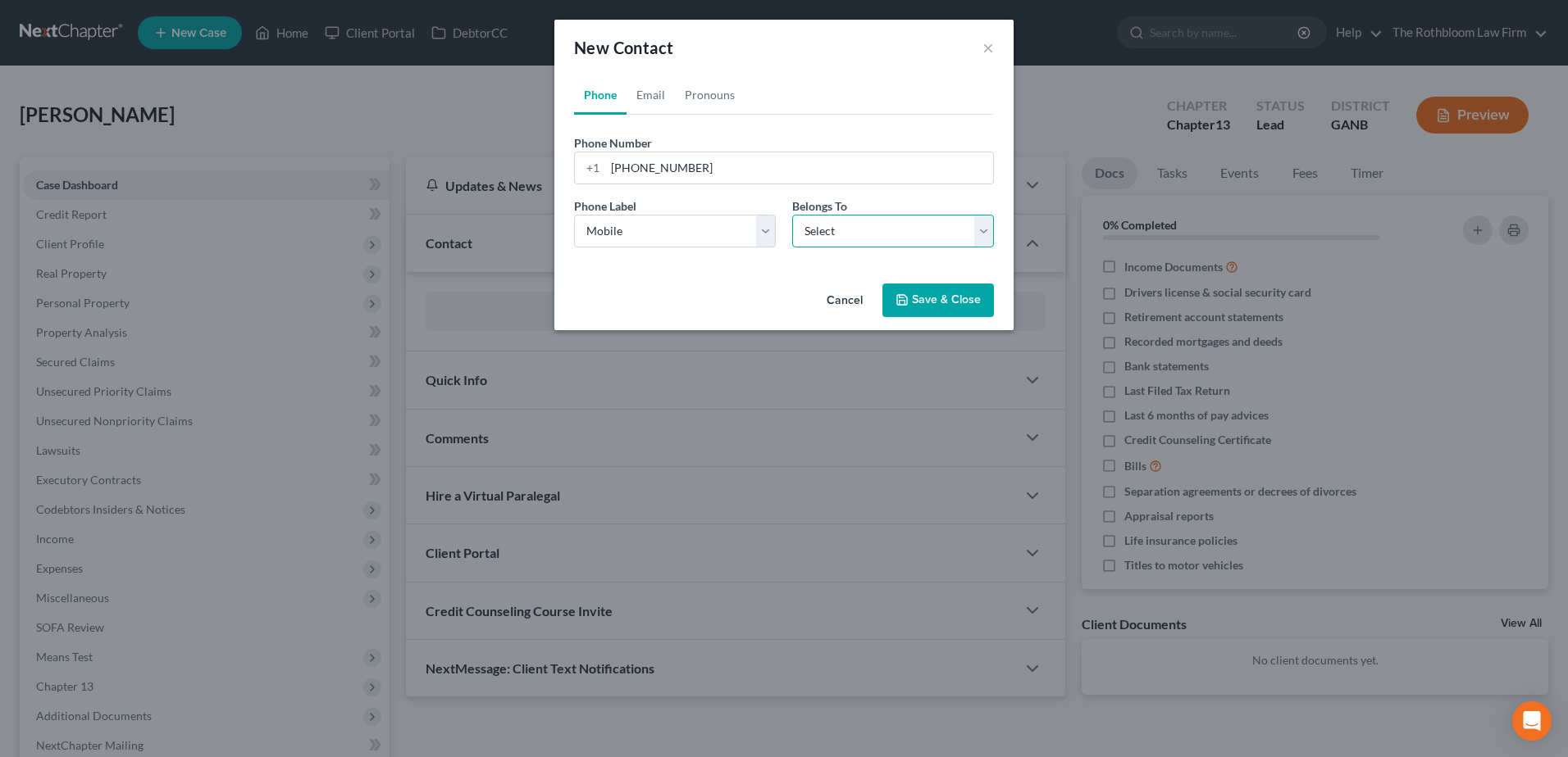
drag, startPoint x: 872, startPoint y: 216, endPoint x: 852, endPoint y: 237, distance: 29.0
click at [872, 216] on select "Select Client Other" at bounding box center [892, 230] width 202 height 32
select select "0"
click at [792, 214] on select "Select Client Other" at bounding box center [892, 230] width 202 height 32
click at [935, 303] on button "Save & Close" at bounding box center [937, 300] width 111 height 34
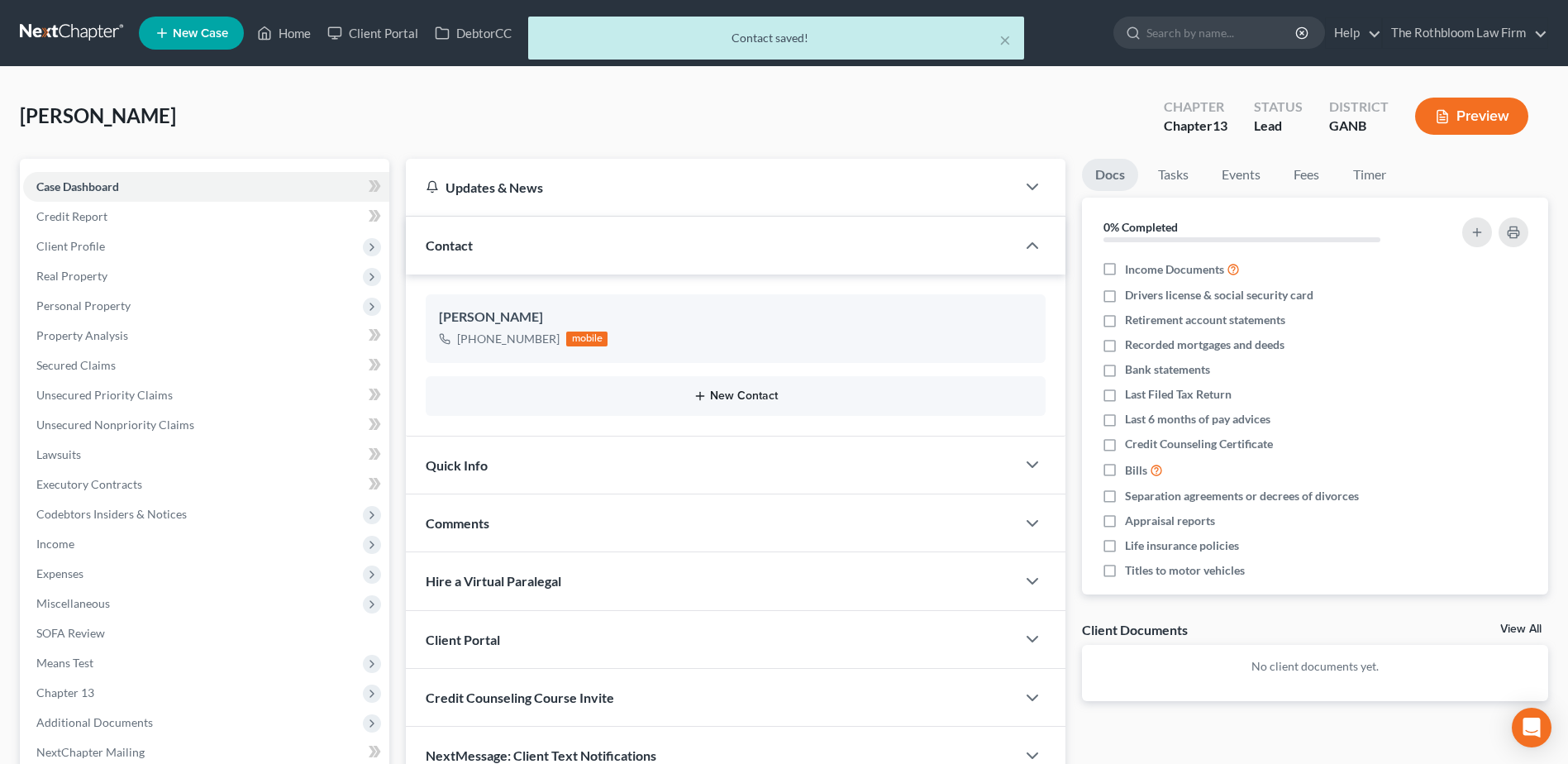
click at [732, 398] on button "New Contact" at bounding box center [736, 396] width 593 height 13
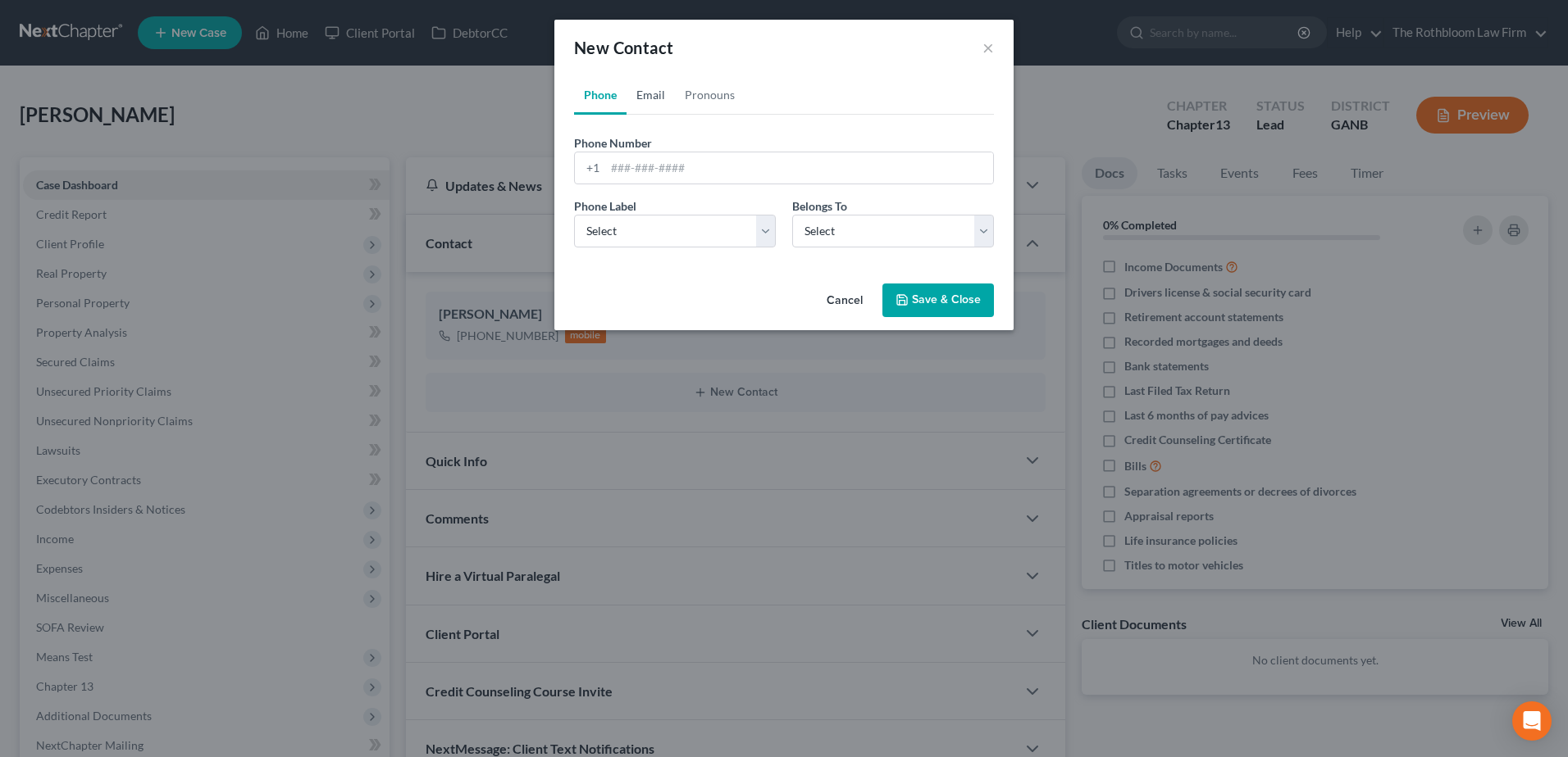
click at [662, 94] on link "Email" at bounding box center [650, 95] width 48 height 39
click at [637, 171] on input "email" at bounding box center [799, 168] width 388 height 31
type input "jlbakerinc@gmail.com"
drag, startPoint x: 600, startPoint y: 220, endPoint x: 608, endPoint y: 246, distance: 27.2
click at [600, 220] on select "Select Home Work Other" at bounding box center [674, 230] width 202 height 32
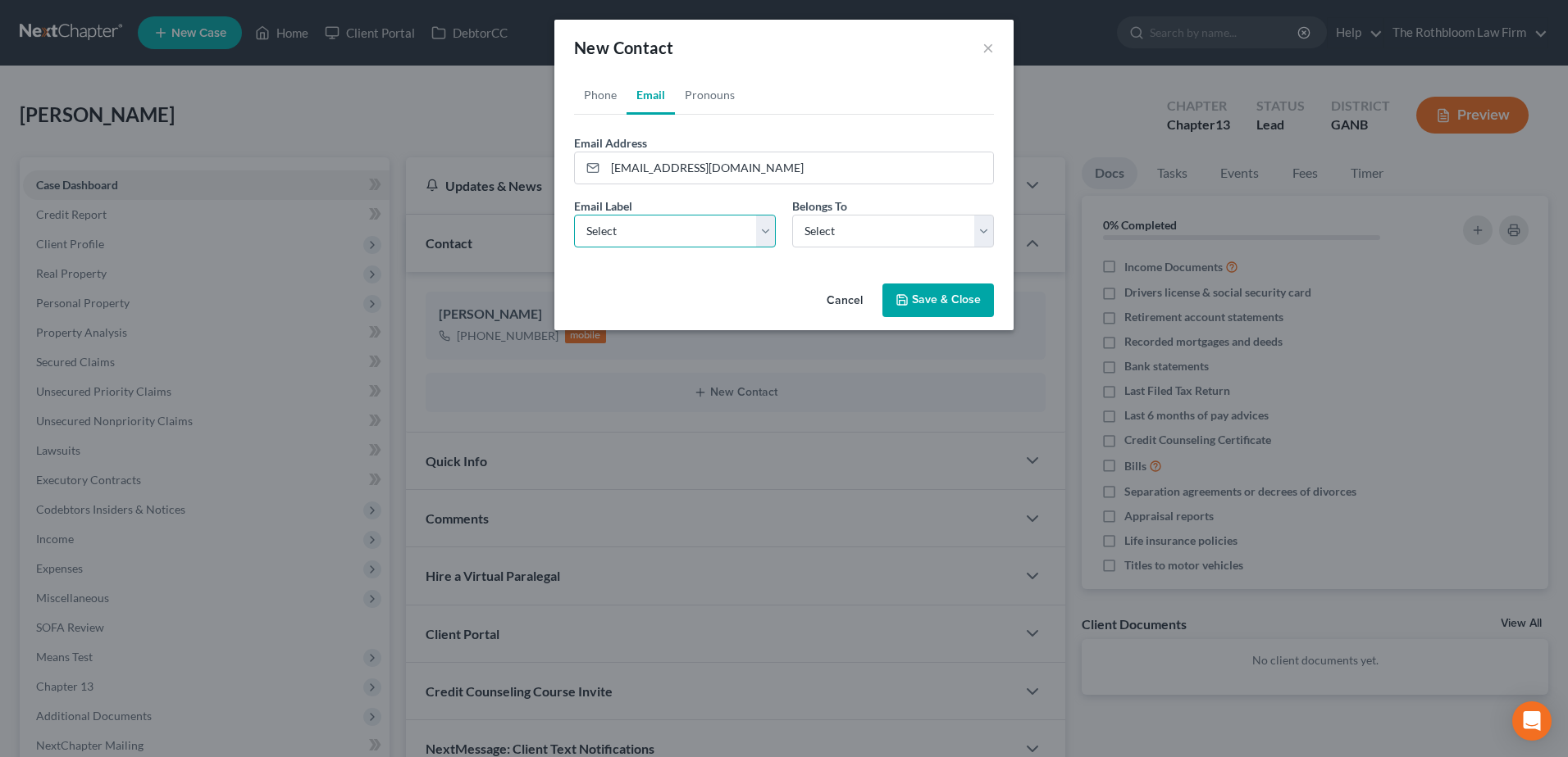
click at [573, 214] on select "Select Home Work Other" at bounding box center [674, 230] width 202 height 32
click at [854, 225] on select "Select Client Other" at bounding box center [892, 230] width 202 height 32
select select "0"
click at [792, 214] on select "Select Client Other" at bounding box center [892, 230] width 202 height 32
click at [949, 317] on button "Save & Close" at bounding box center [937, 300] width 111 height 34
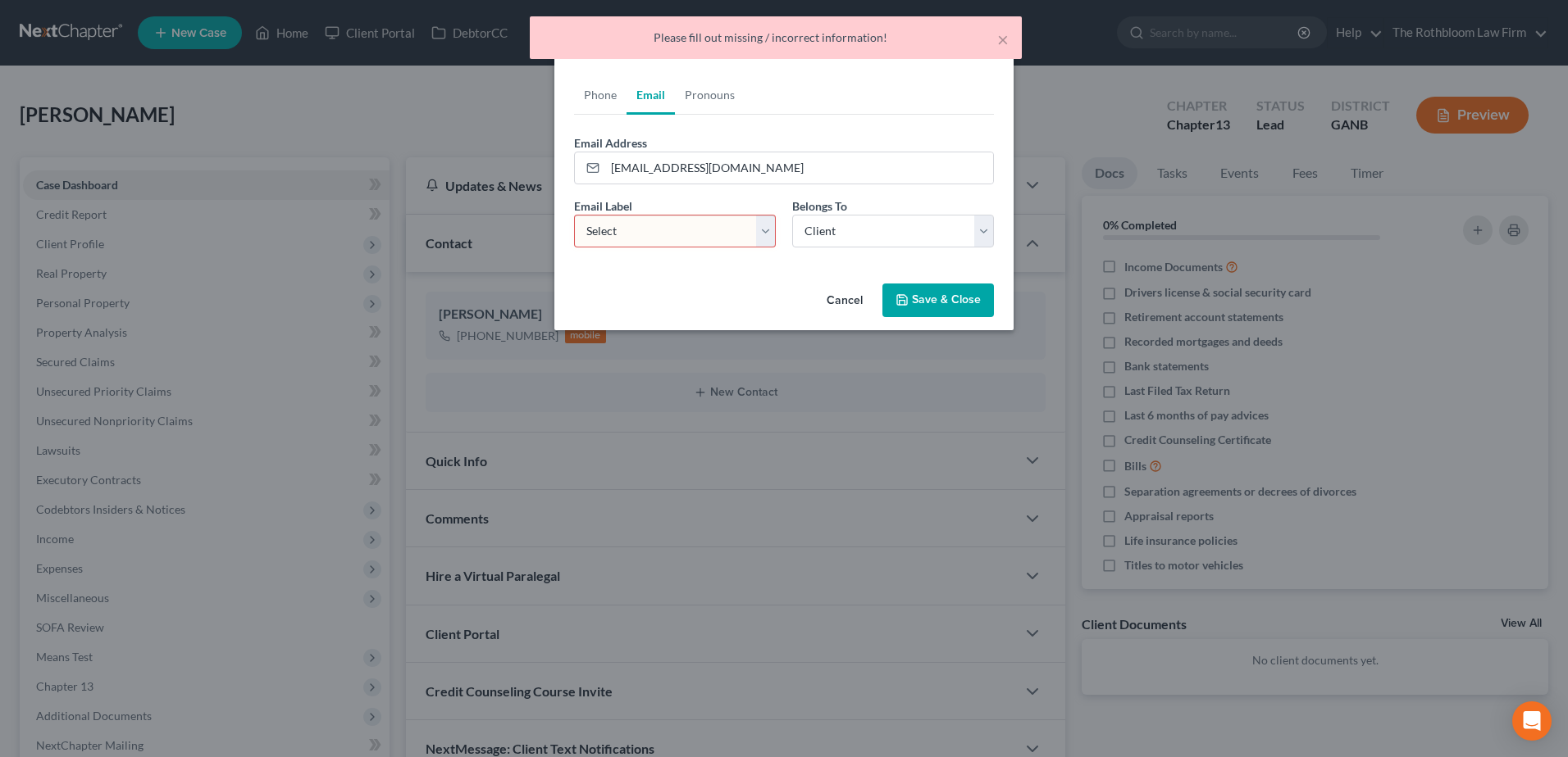
drag, startPoint x: 602, startPoint y: 221, endPoint x: 622, endPoint y: 229, distance: 21.5
click at [602, 221] on select "Select Home Work Other" at bounding box center [674, 230] width 202 height 32
select select "0"
click at [573, 214] on select "Select Home Work Other" at bounding box center [674, 230] width 202 height 32
click at [942, 301] on button "Save & Close" at bounding box center [937, 300] width 111 height 34
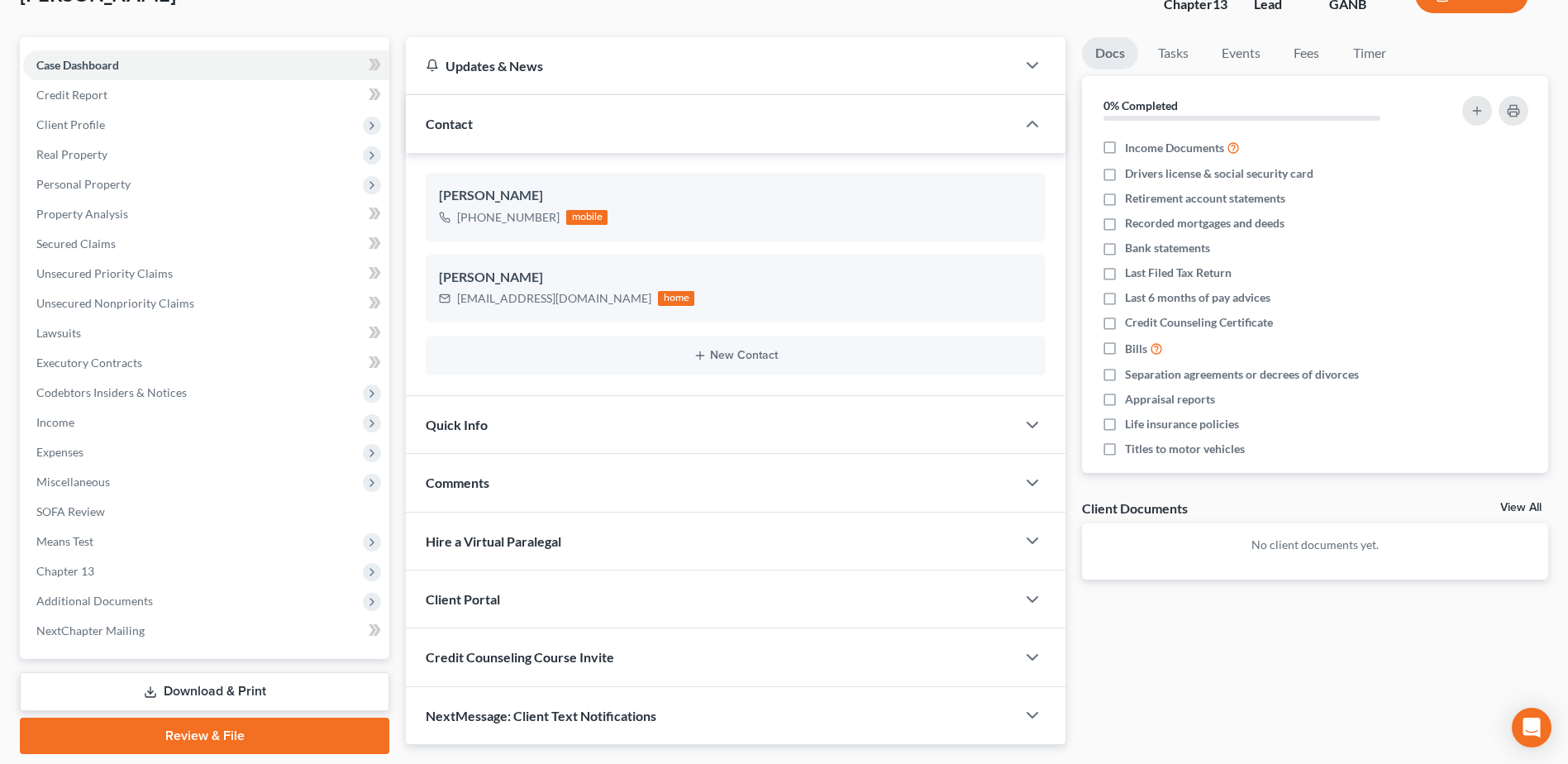
scroll to position [175, 0]
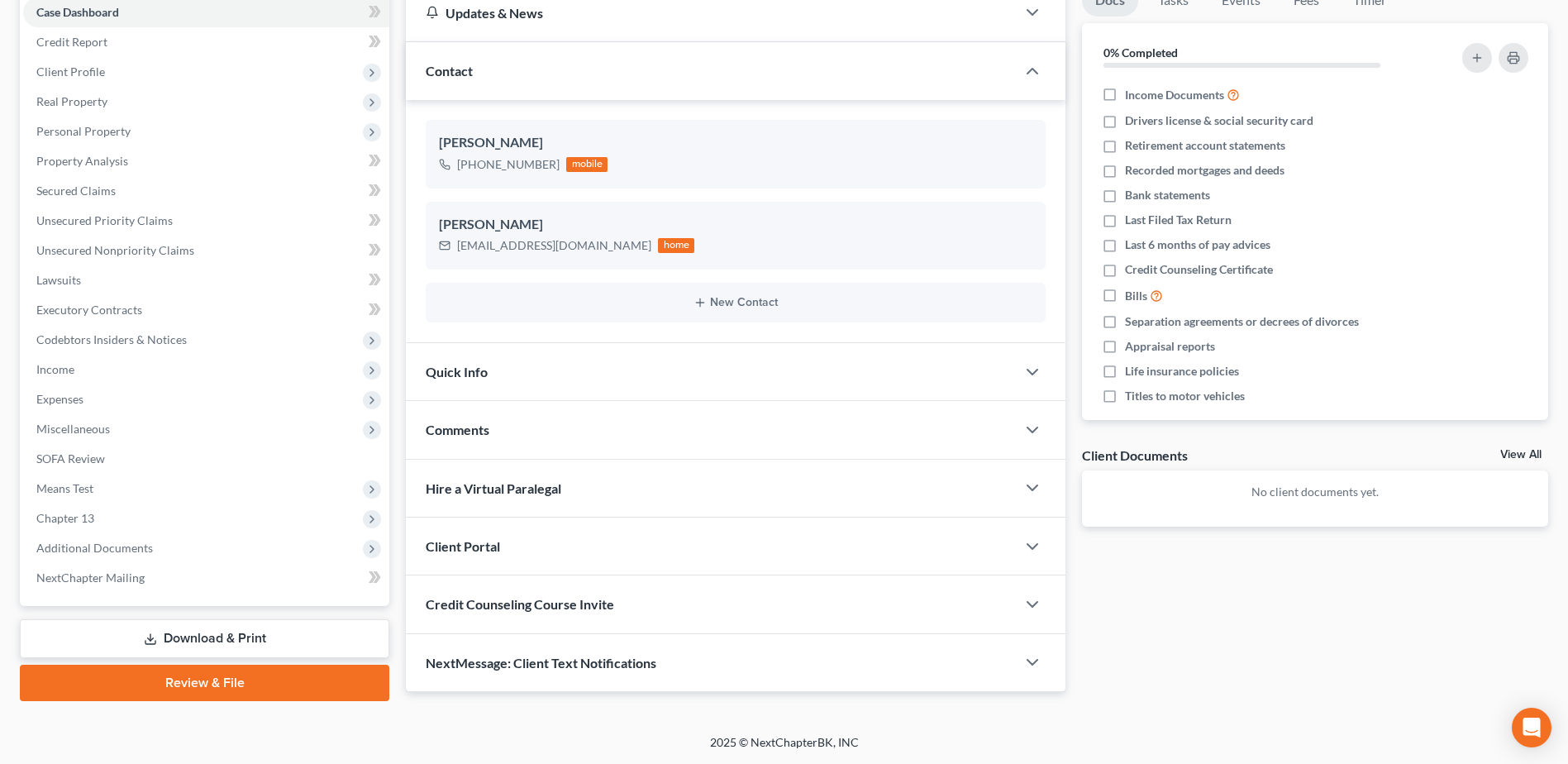
click at [520, 598] on span "Credit Counseling Course Invite" at bounding box center [520, 604] width 188 height 16
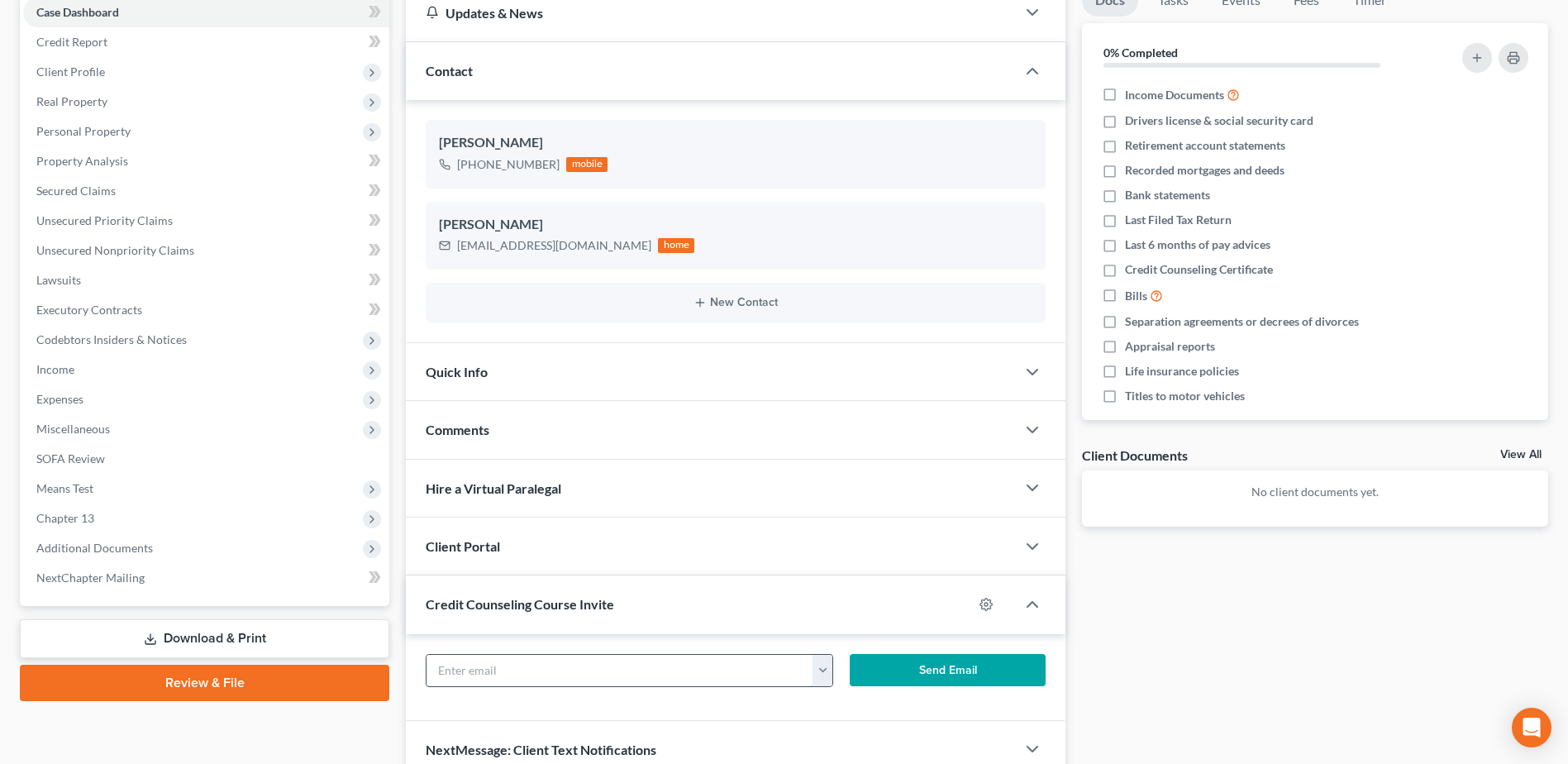
click at [474, 675] on input "text" at bounding box center [619, 671] width 386 height 32
type input "jlbakerinc@gmail.com"
click at [912, 673] on button "Send Email" at bounding box center [948, 670] width 196 height 33
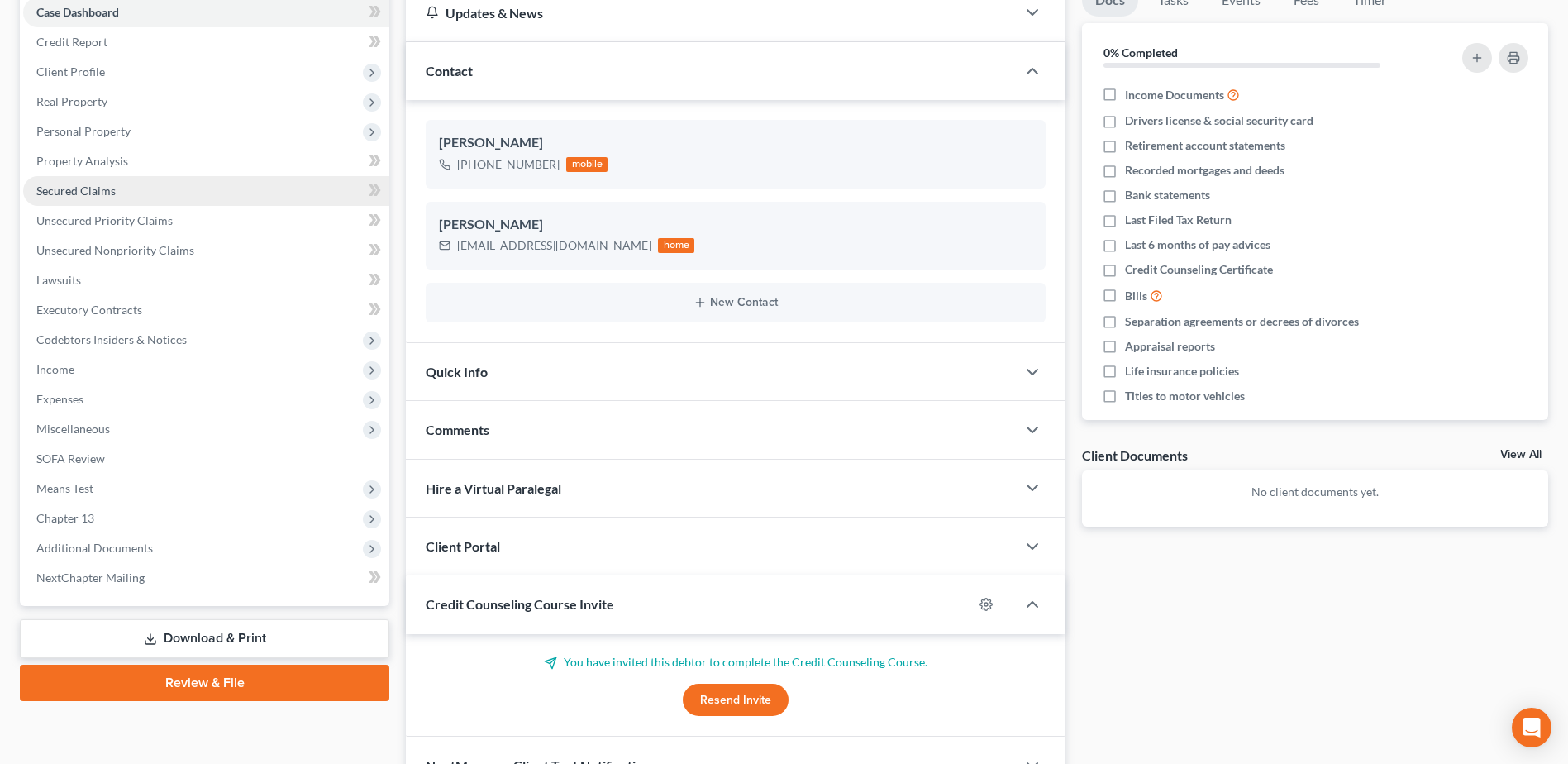
click at [77, 185] on span "Secured Claims" at bounding box center [76, 191] width 79 height 14
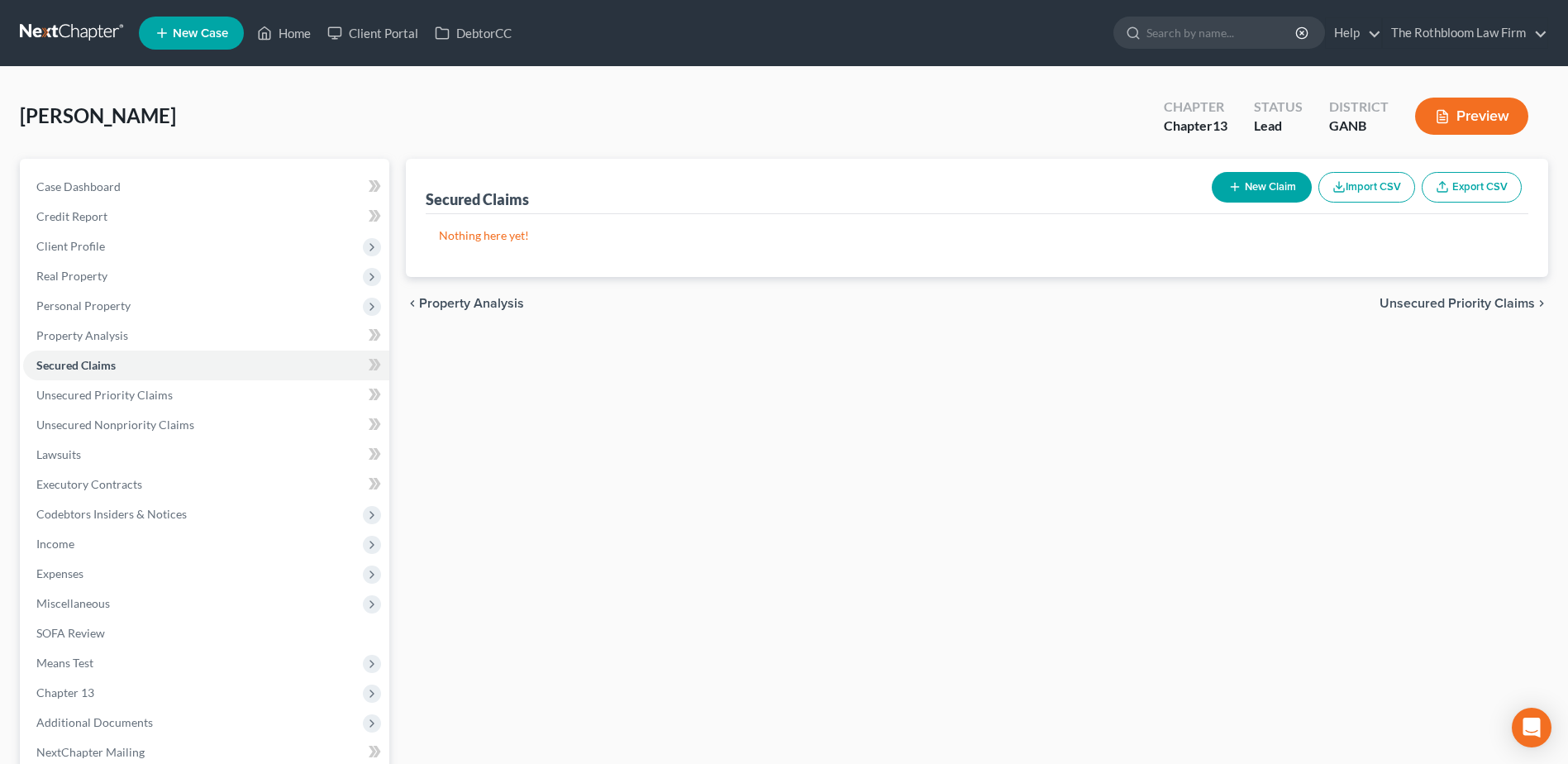
click at [1263, 187] on button "New Claim" at bounding box center [1262, 187] width 100 height 31
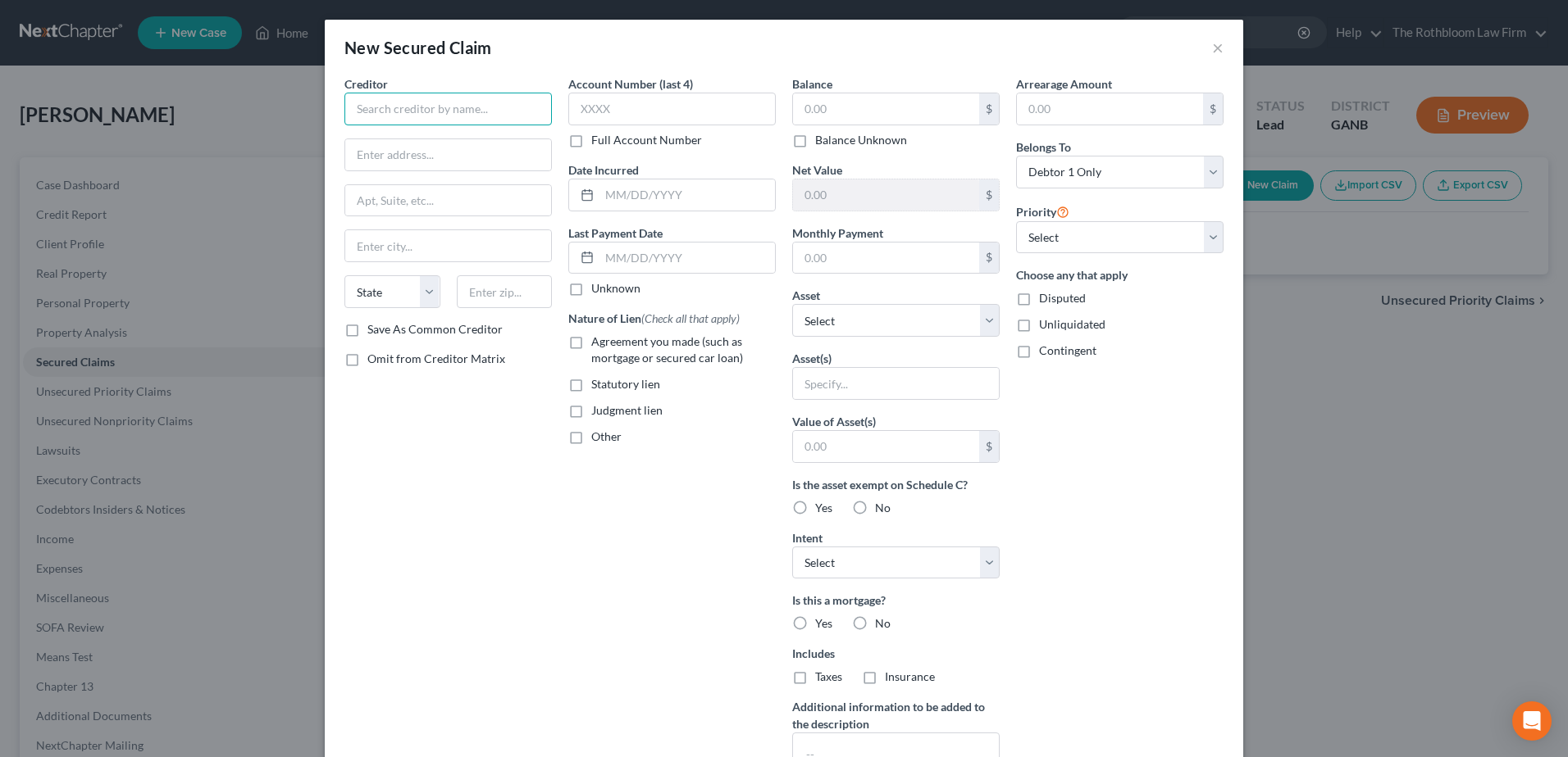
click at [367, 111] on input "text" at bounding box center [448, 108] width 208 height 32
click at [372, 134] on div "Mercedes-Benz Financial" at bounding box center [442, 138] width 170 height 17
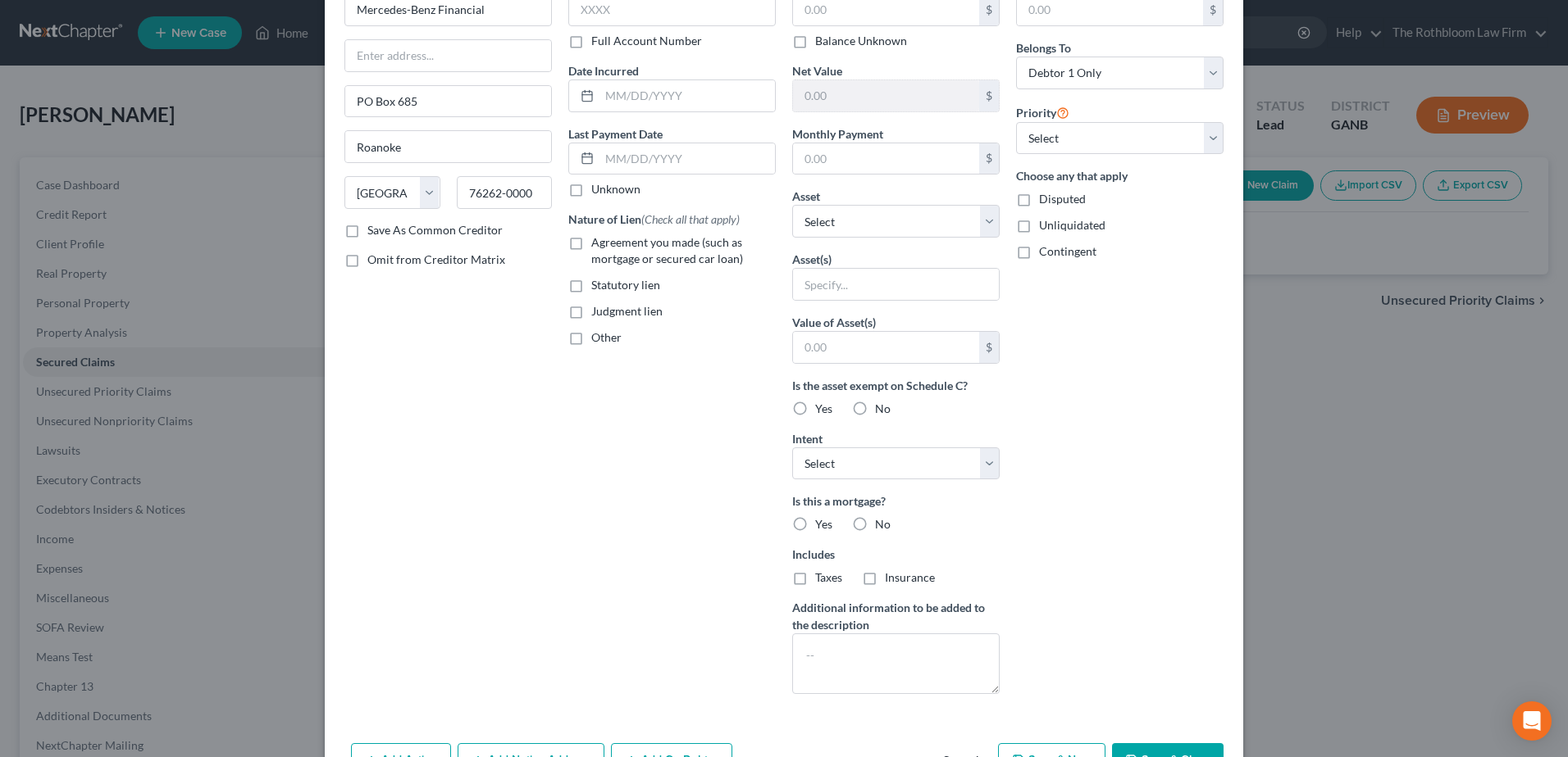
scroll to position [152, 0]
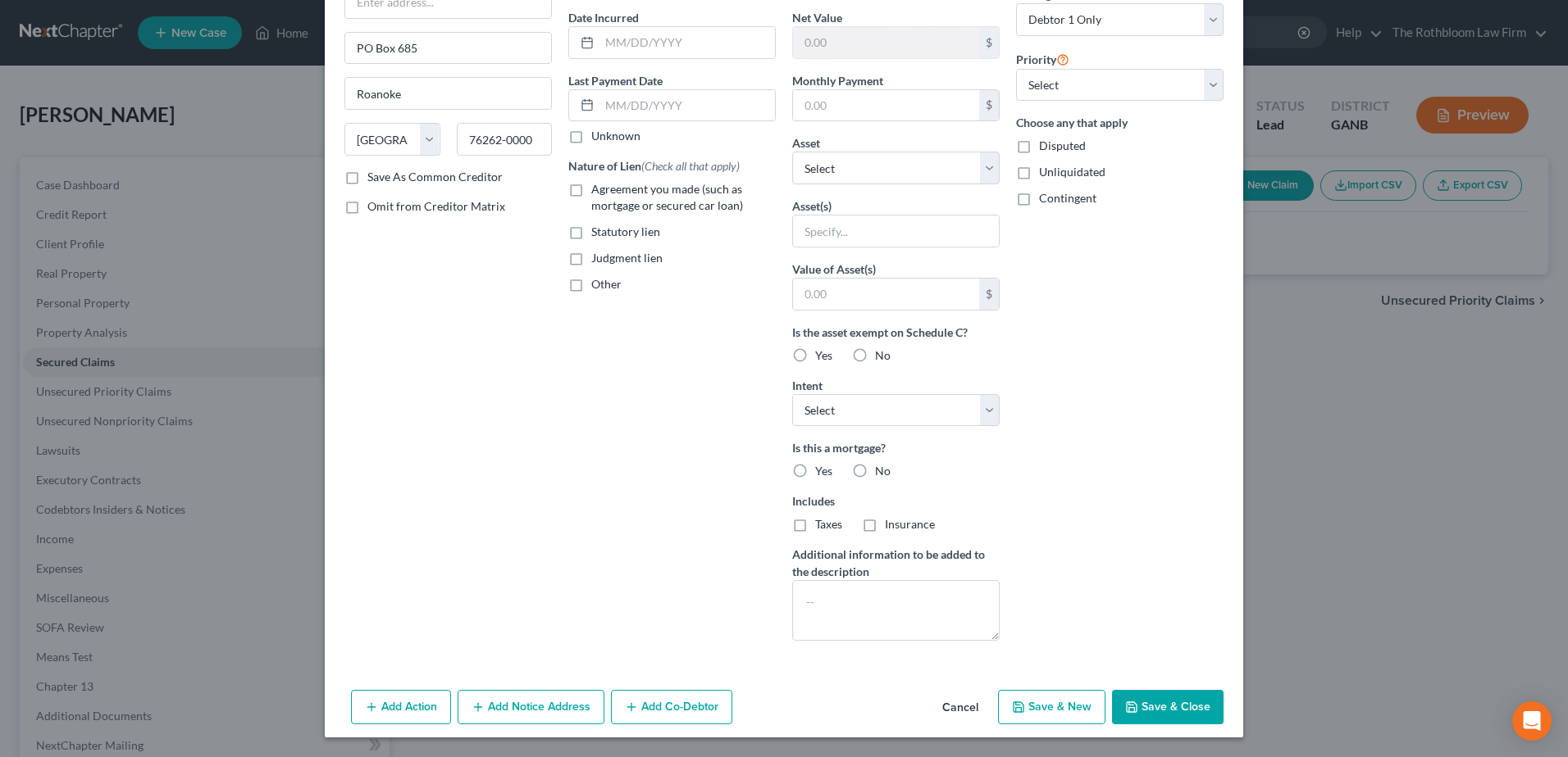
click at [547, 705] on button "Add Notice Address" at bounding box center [530, 707] width 147 height 34
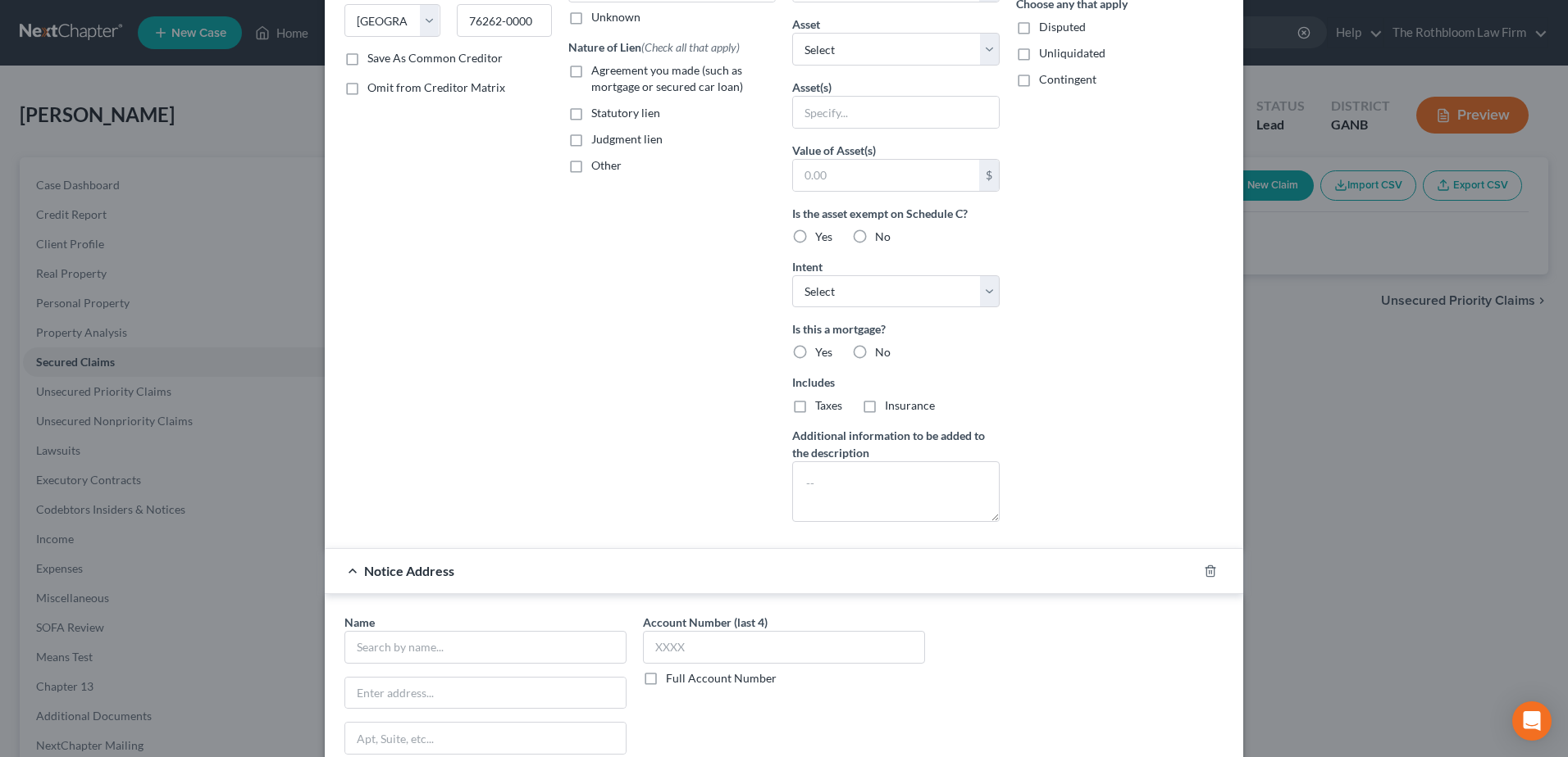
scroll to position [398, 0]
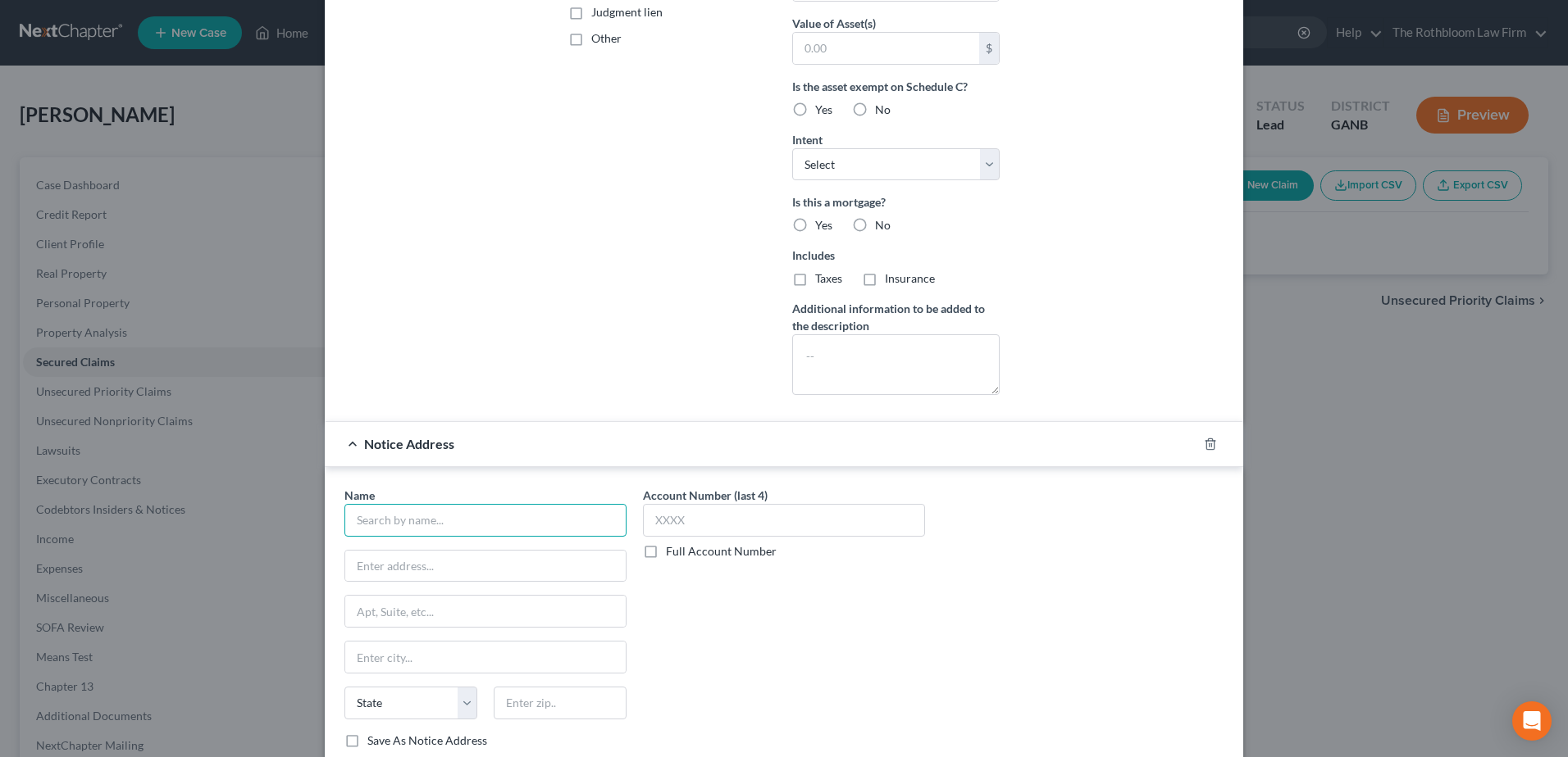
click at [377, 520] on input "text" at bounding box center [485, 520] width 282 height 32
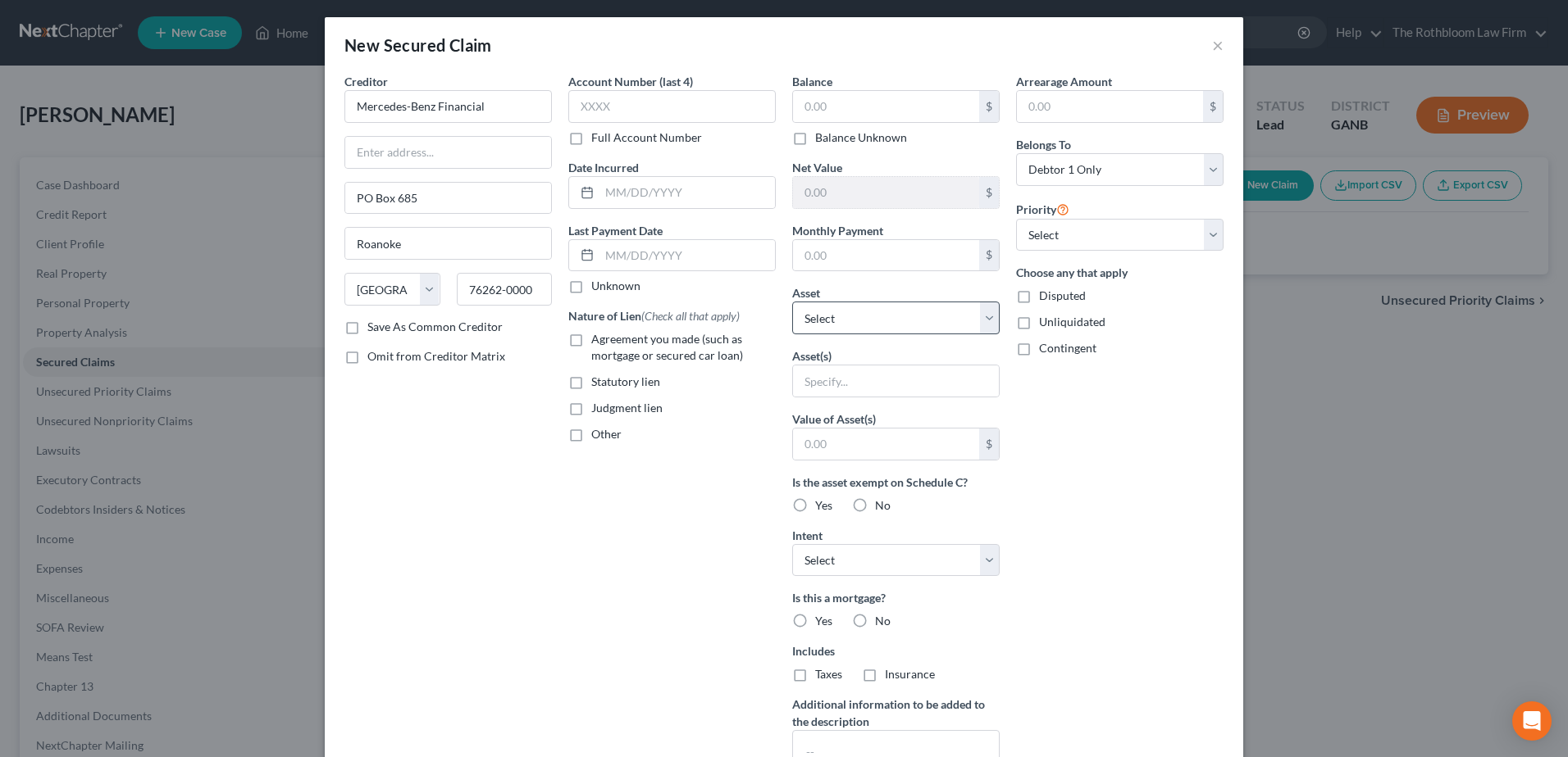
scroll to position [0, 0]
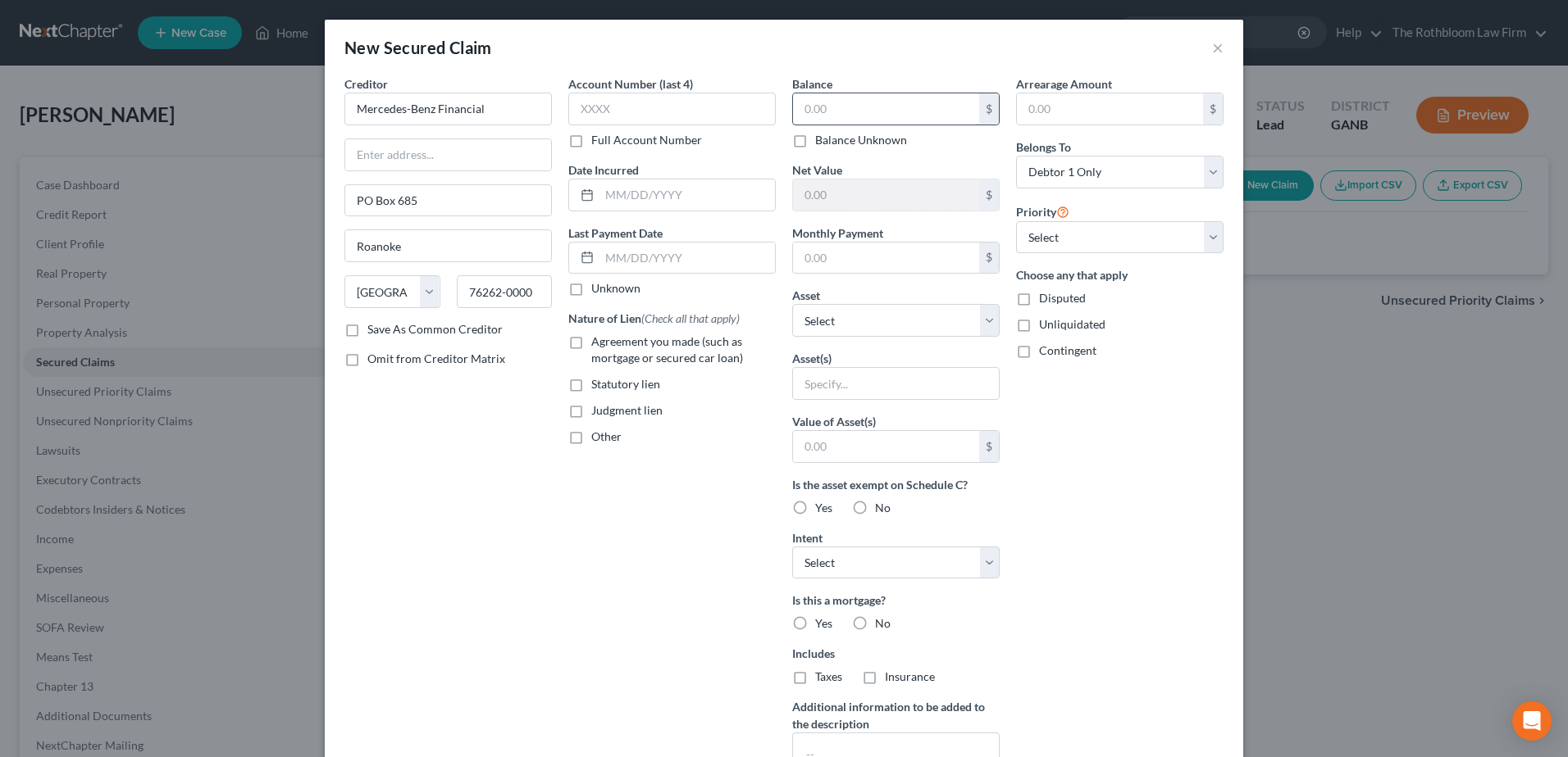
click at [825, 110] on input "text" at bounding box center [885, 109] width 186 height 31
click at [829, 258] on input "text" at bounding box center [885, 259] width 186 height 31
click at [1150, 518] on div "Arrearage Amount $ Belongs To * Select Debtor 1 Only Debtor 2 Only Debtor 1 And…" at bounding box center [1119, 440] width 224 height 730
click at [591, 341] on label "Agreement you made (such as mortgage or secured car loan)" at bounding box center [684, 349] width 185 height 32
click at [598, 341] on input "Agreement you made (such as mortgage or secured car loan)" at bounding box center [603, 338] width 11 height 11
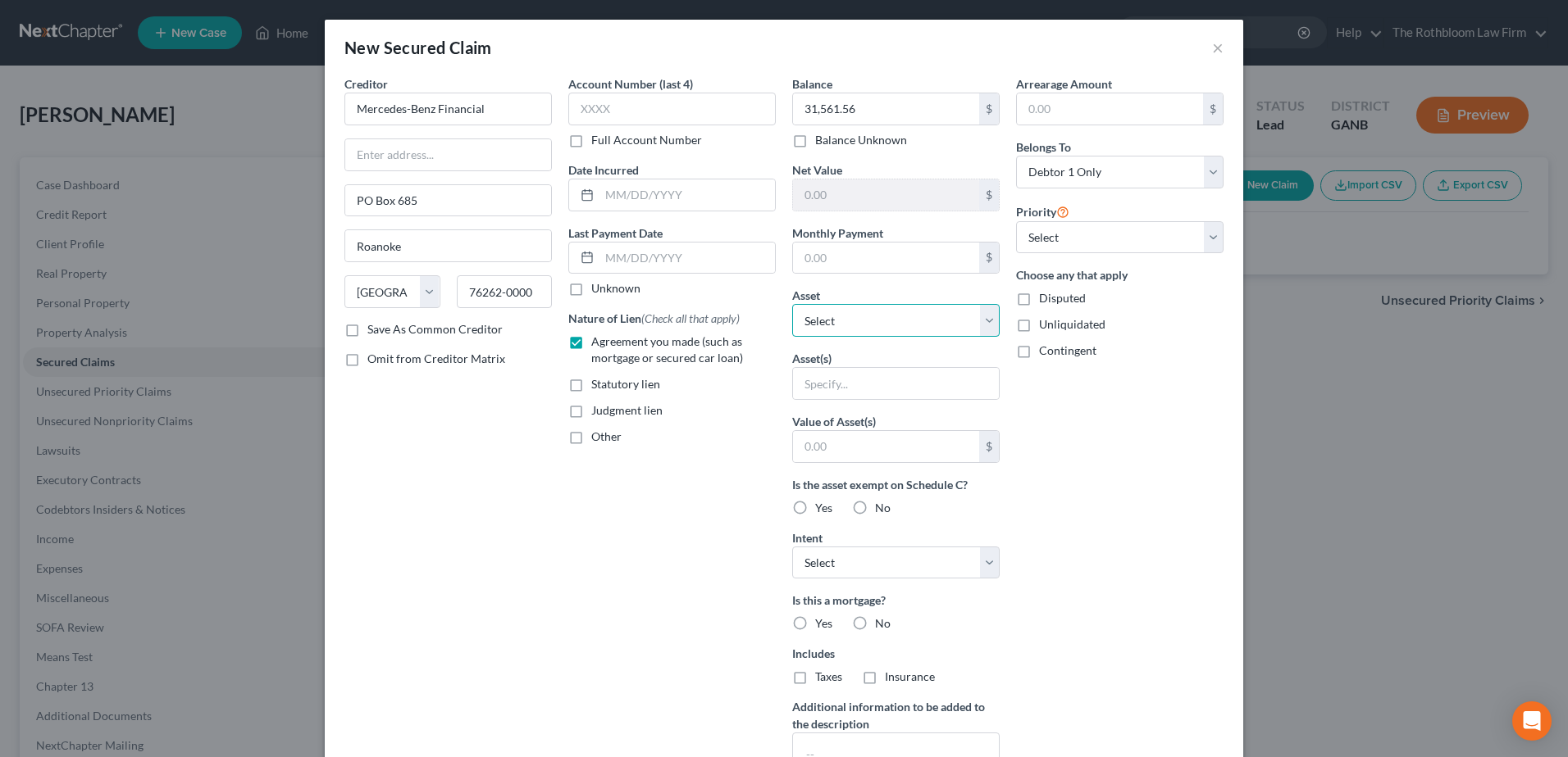
click at [985, 319] on select "Select Other Multiple Assets 205 Marsh Glen Point - $825100.0 Clothing - Clothi…" at bounding box center [895, 320] width 208 height 32
click at [792, 304] on select "Select Other Multiple Assets 205 Marsh Glen Point - $825100.0 Clothing - Clothi…" at bounding box center [895, 320] width 208 height 32
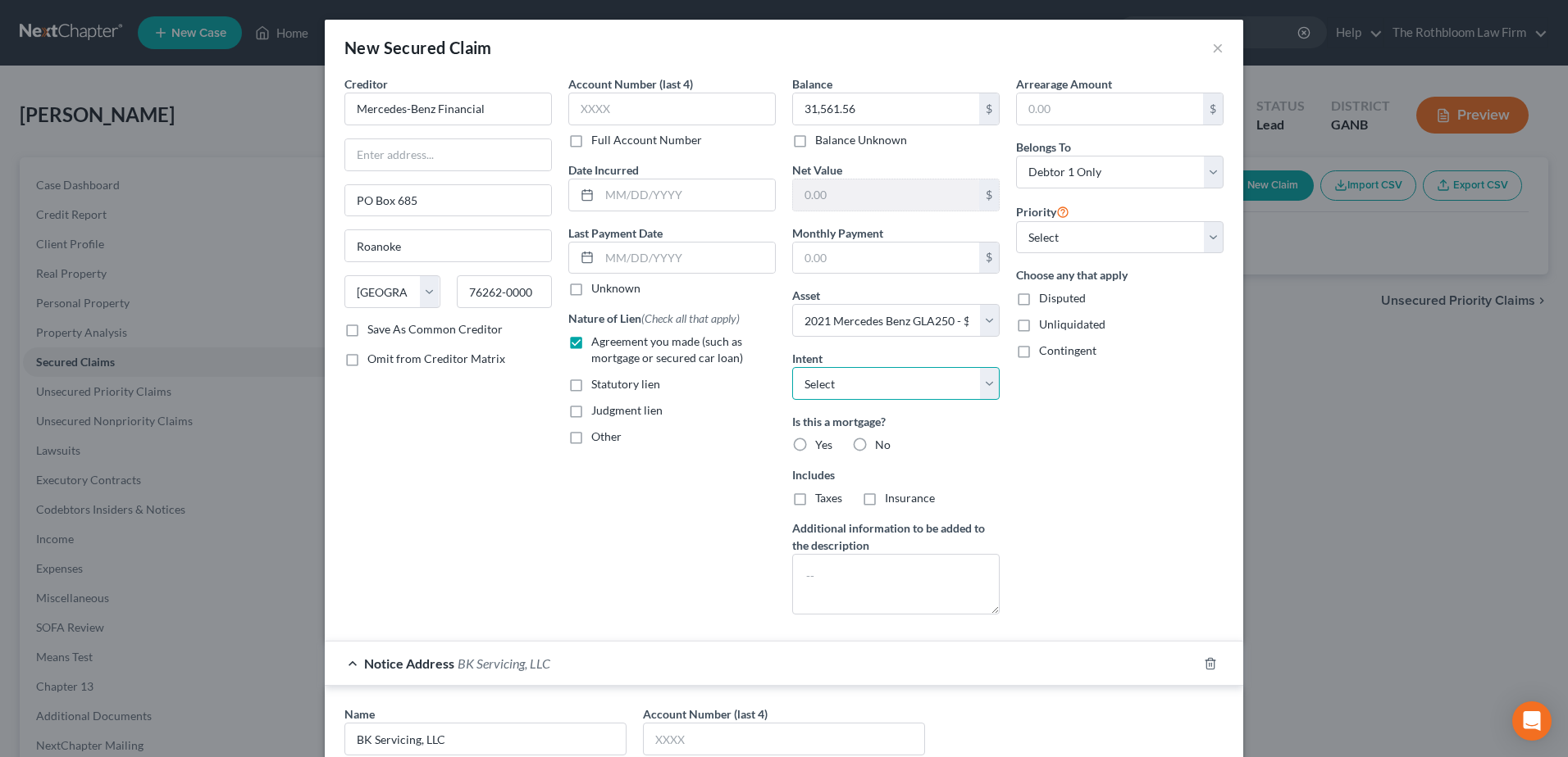
click at [991, 381] on select "Select Surrender Redeem Reaffirm Avoid Other" at bounding box center [895, 382] width 208 height 32
click at [792, 367] on select "Select Surrender Redeem Reaffirm Avoid Other" at bounding box center [895, 382] width 208 height 32
drag, startPoint x: 854, startPoint y: 446, endPoint x: 932, endPoint y: 449, distance: 78.1
click at [874, 445] on label "No" at bounding box center [882, 444] width 16 height 17
click at [881, 445] on input "No" at bounding box center [886, 441] width 11 height 11
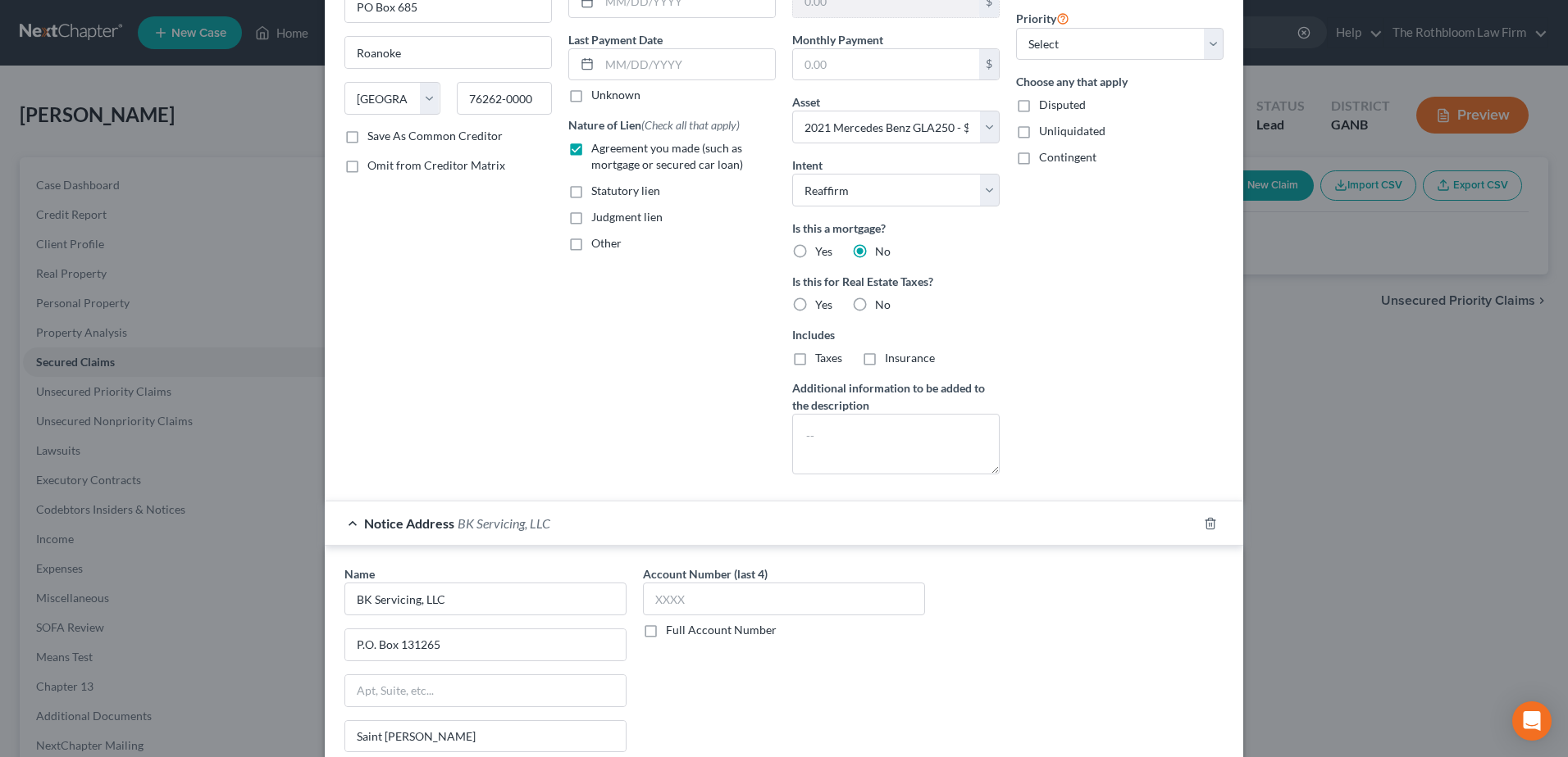
scroll to position [380, 0]
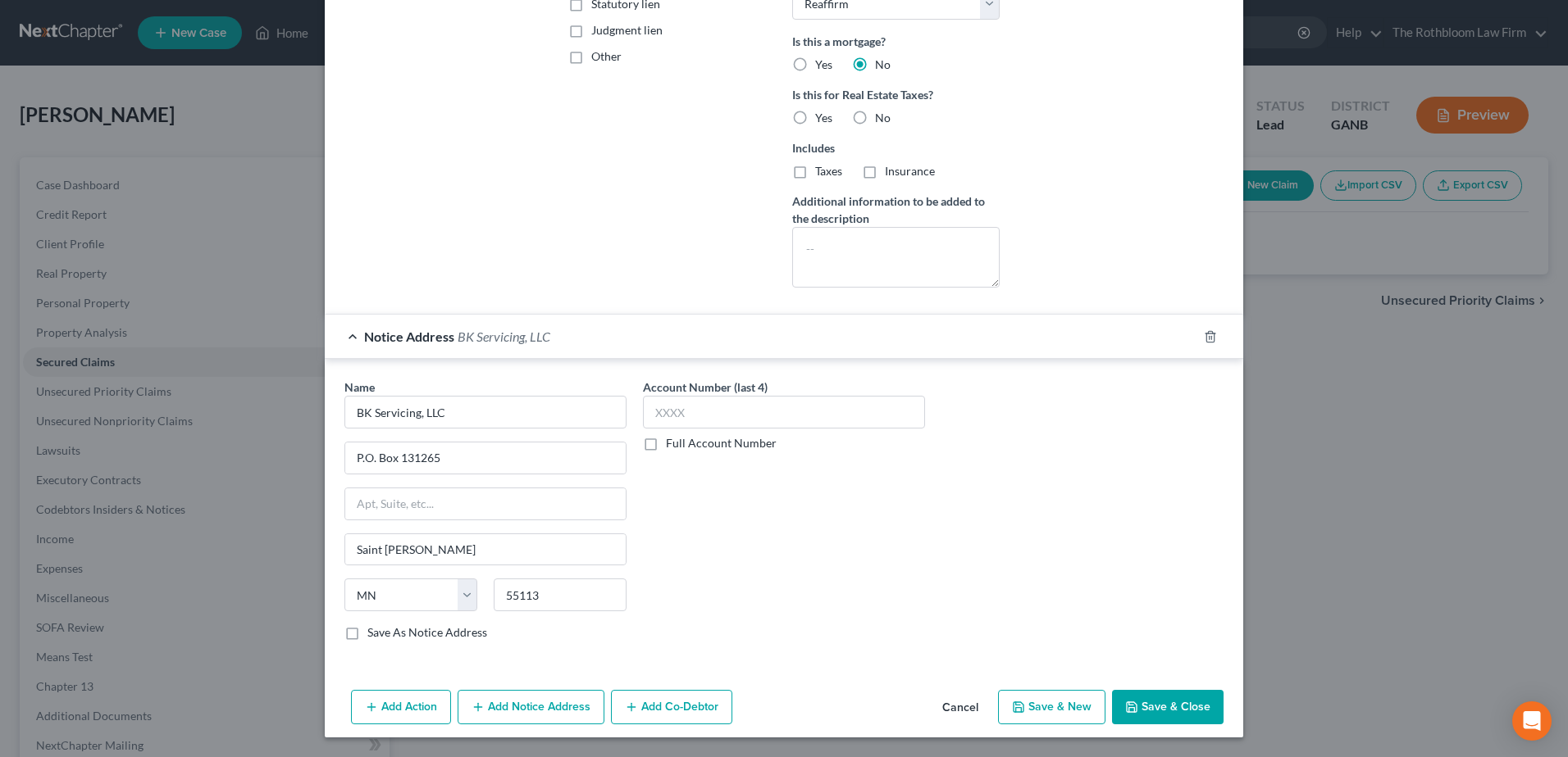
click at [1164, 707] on button "Save & Close" at bounding box center [1167, 707] width 111 height 34
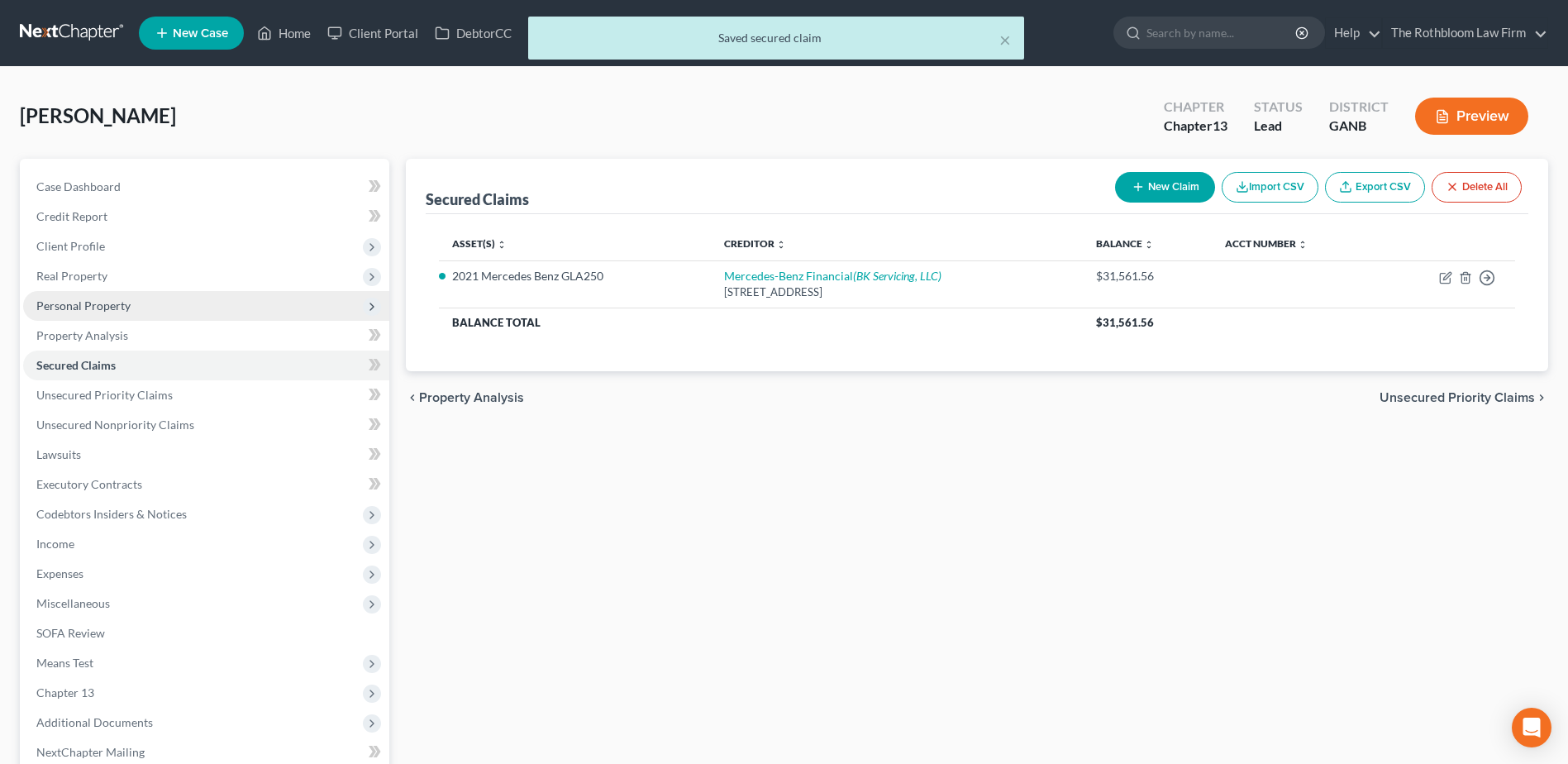
click at [77, 304] on span "Personal Property" at bounding box center [83, 306] width 94 height 14
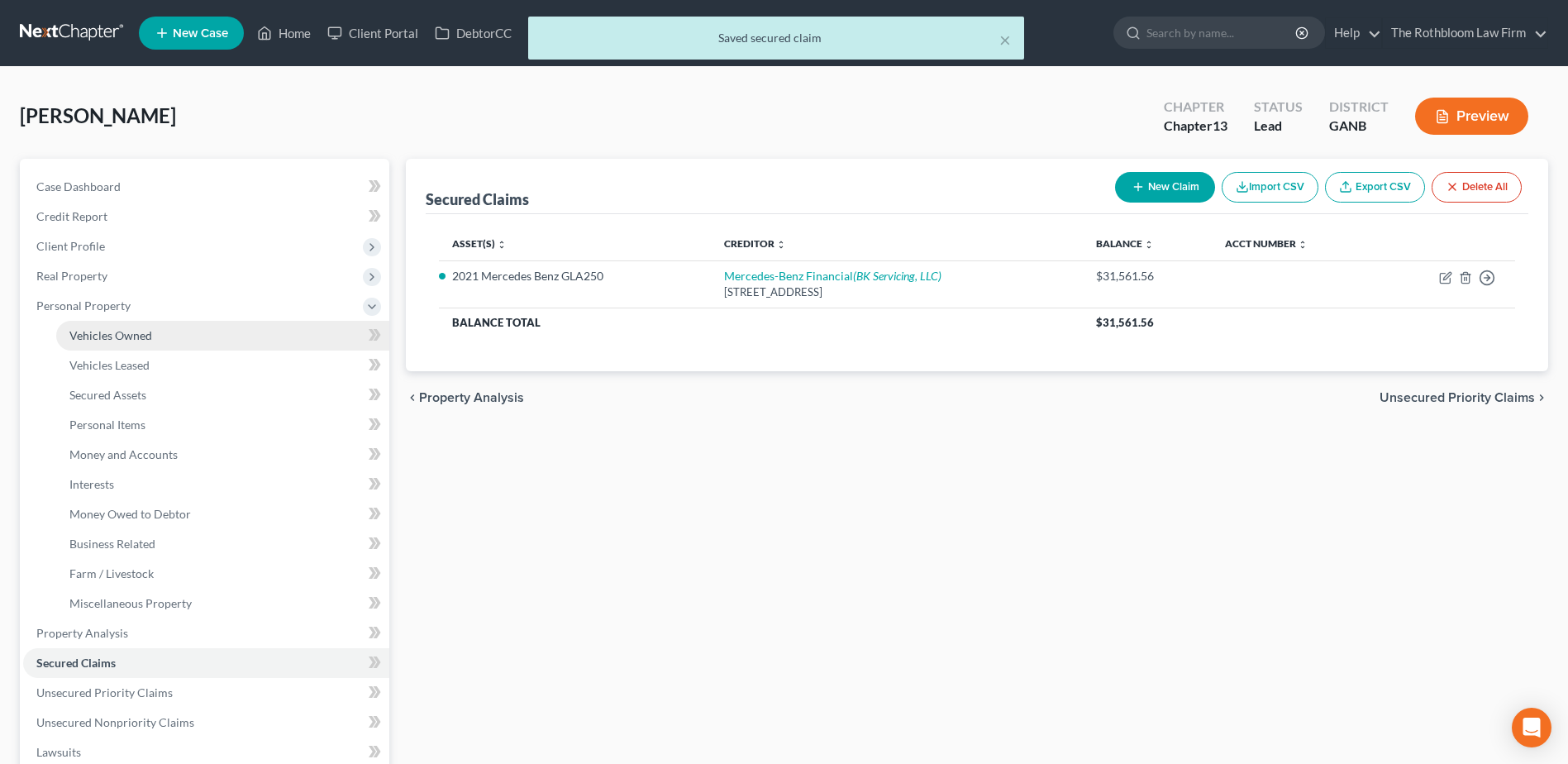
click at [78, 332] on span "Vehicles Owned" at bounding box center [110, 335] width 82 height 14
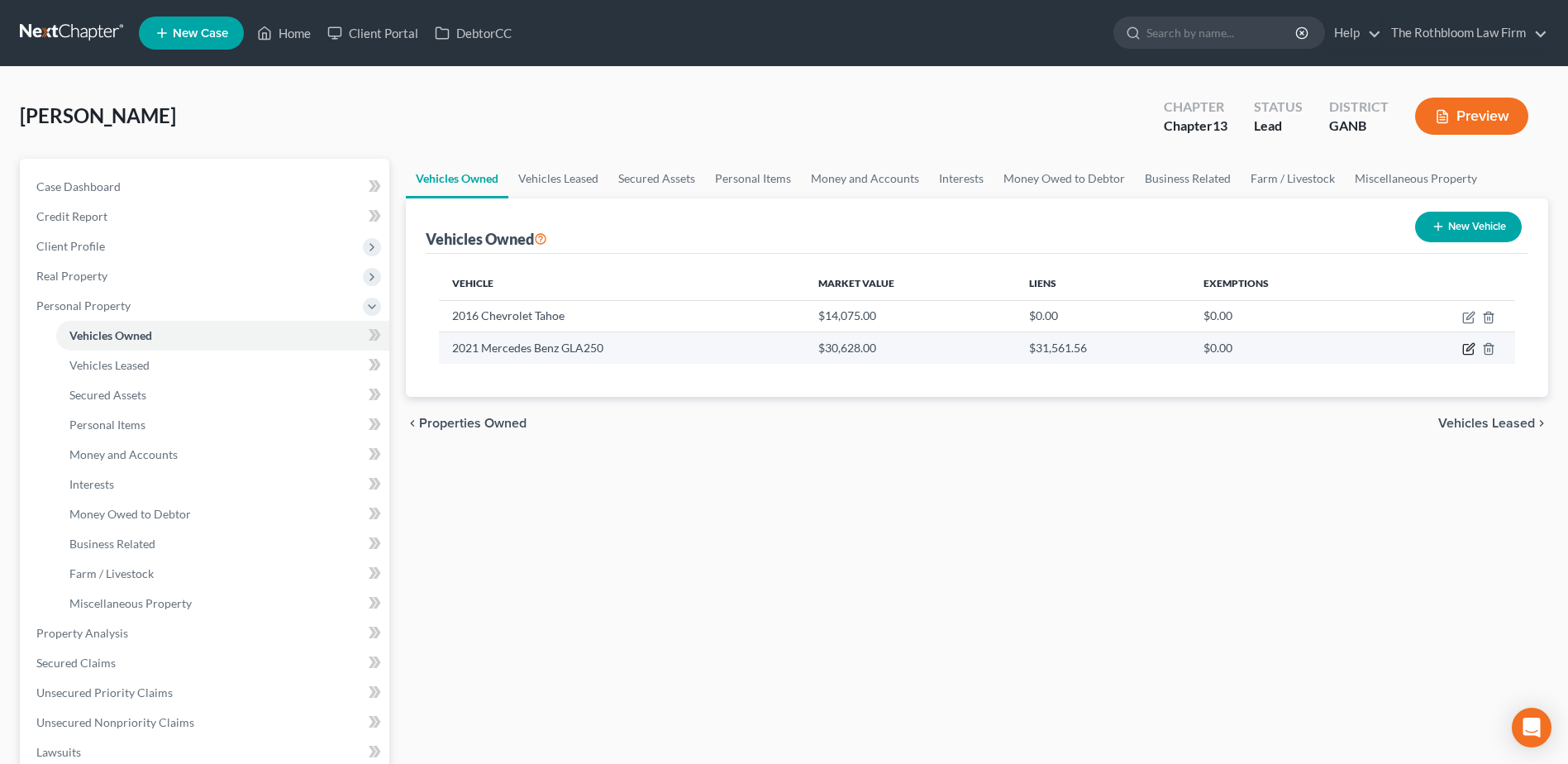
click at [1464, 351] on icon "button" at bounding box center [1468, 350] width 10 height 10
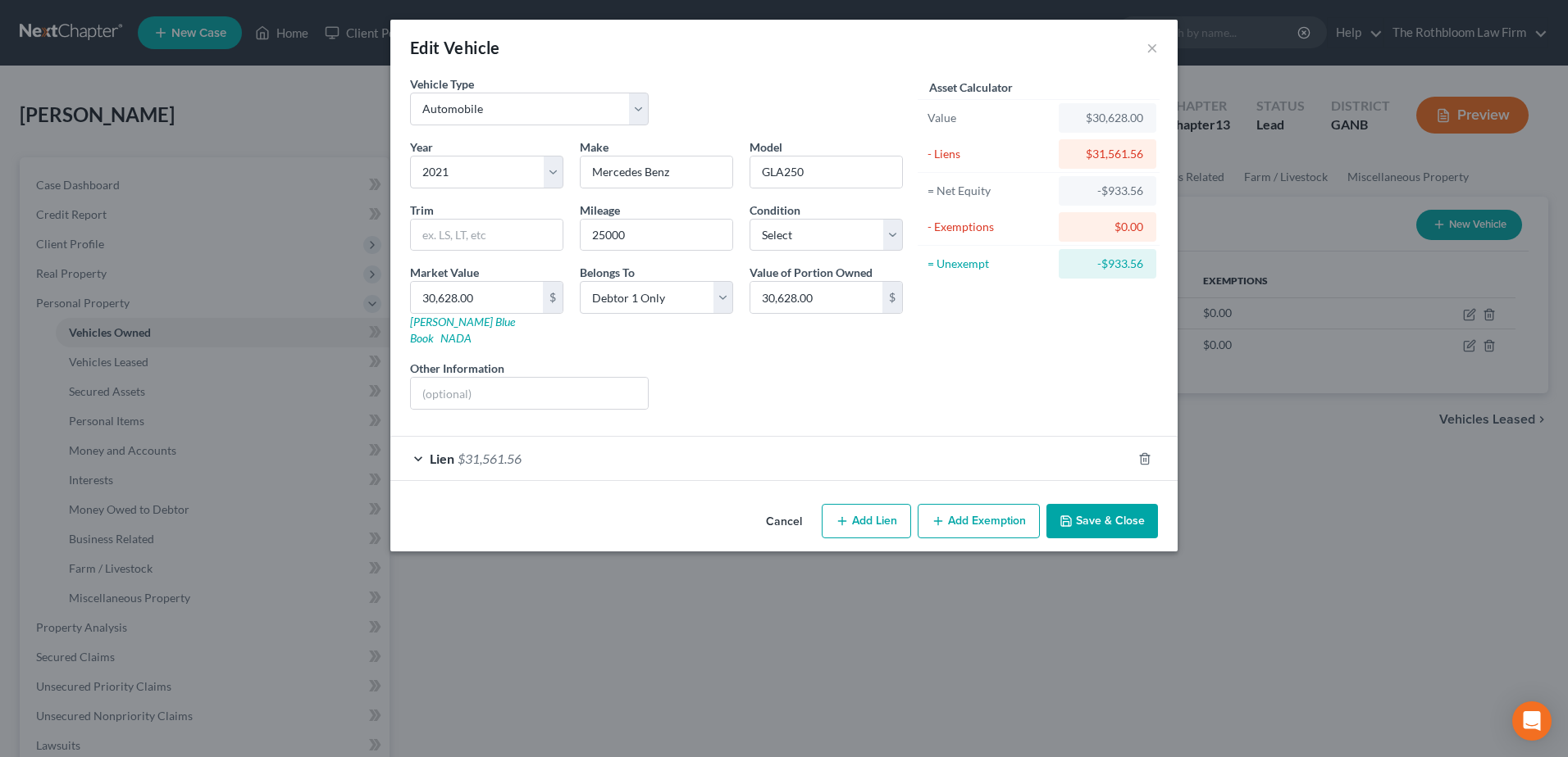
click at [493, 450] on span "$31,561.56" at bounding box center [489, 458] width 64 height 16
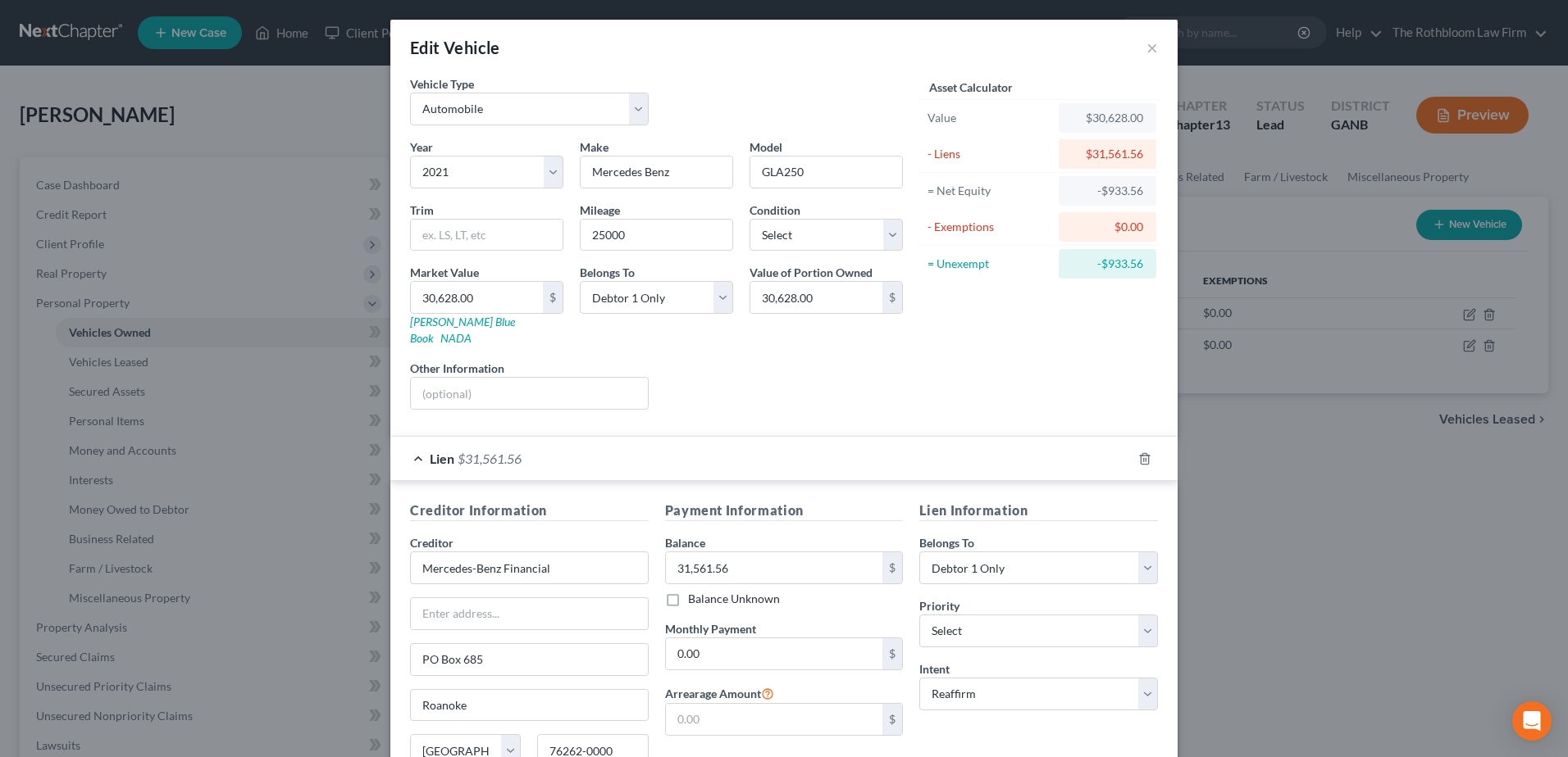
scroll to position [140, 0]
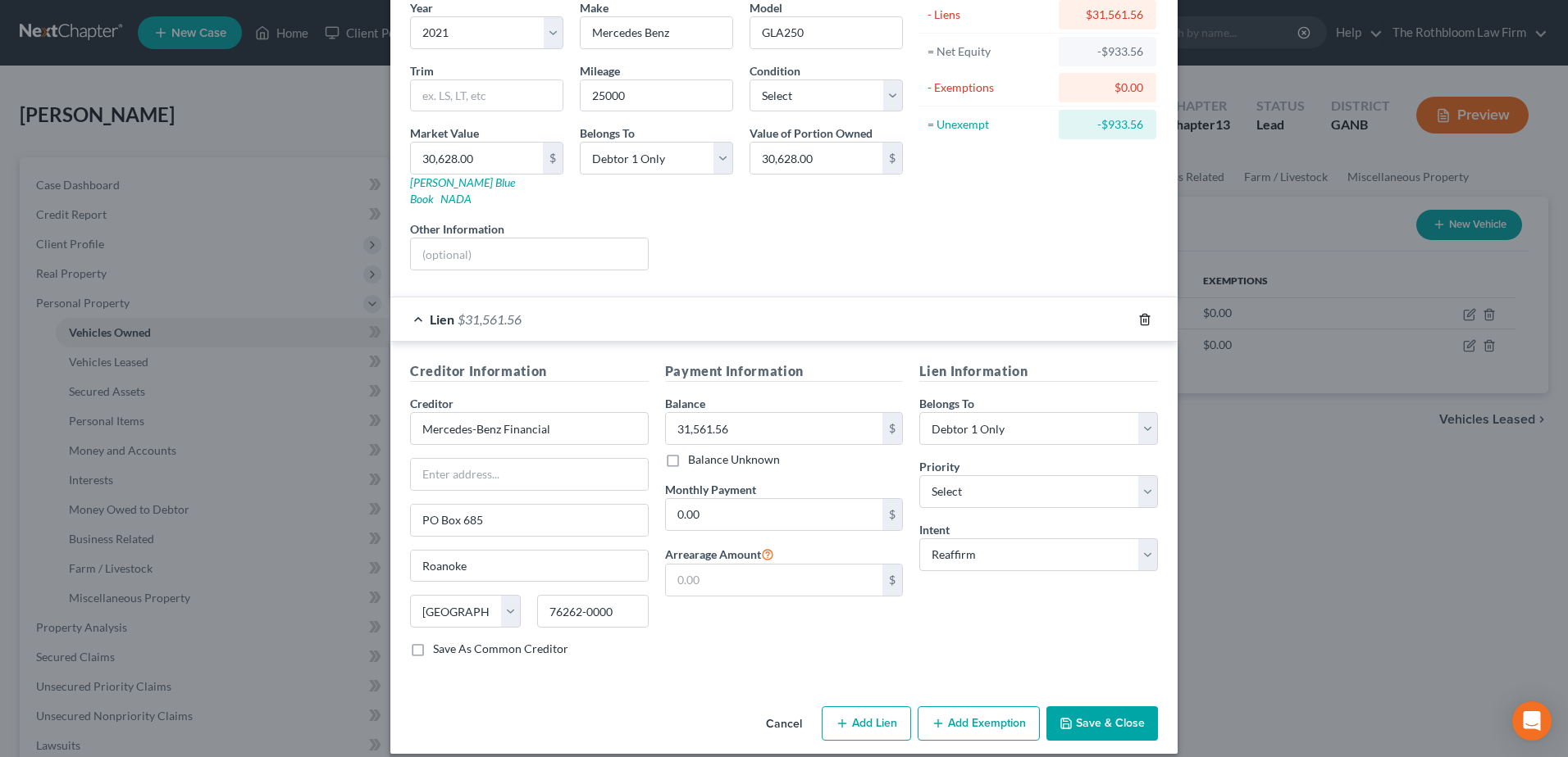
click at [1143, 317] on polyline "button" at bounding box center [1144, 317] width 10 height 0
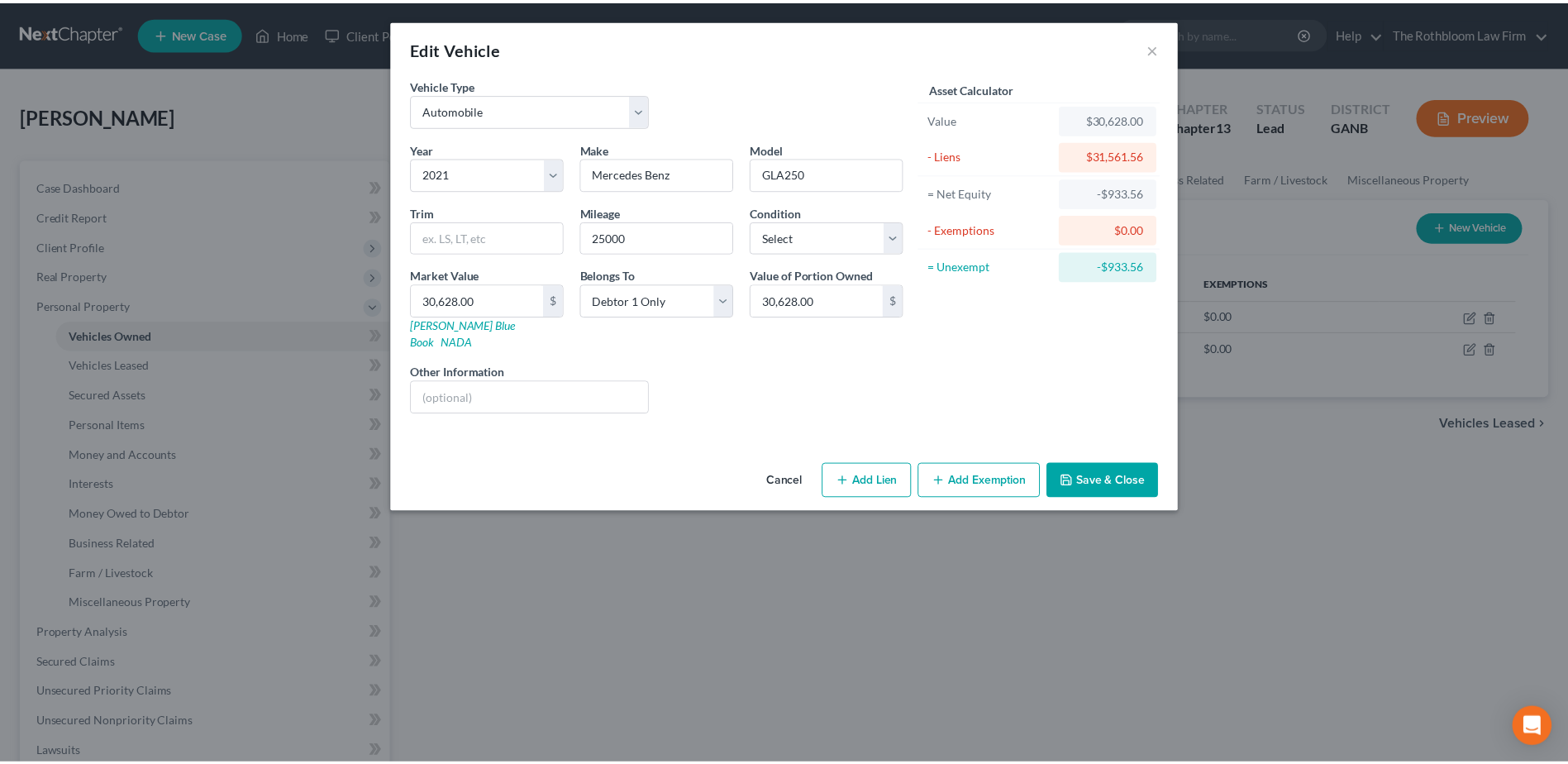
scroll to position [0, 0]
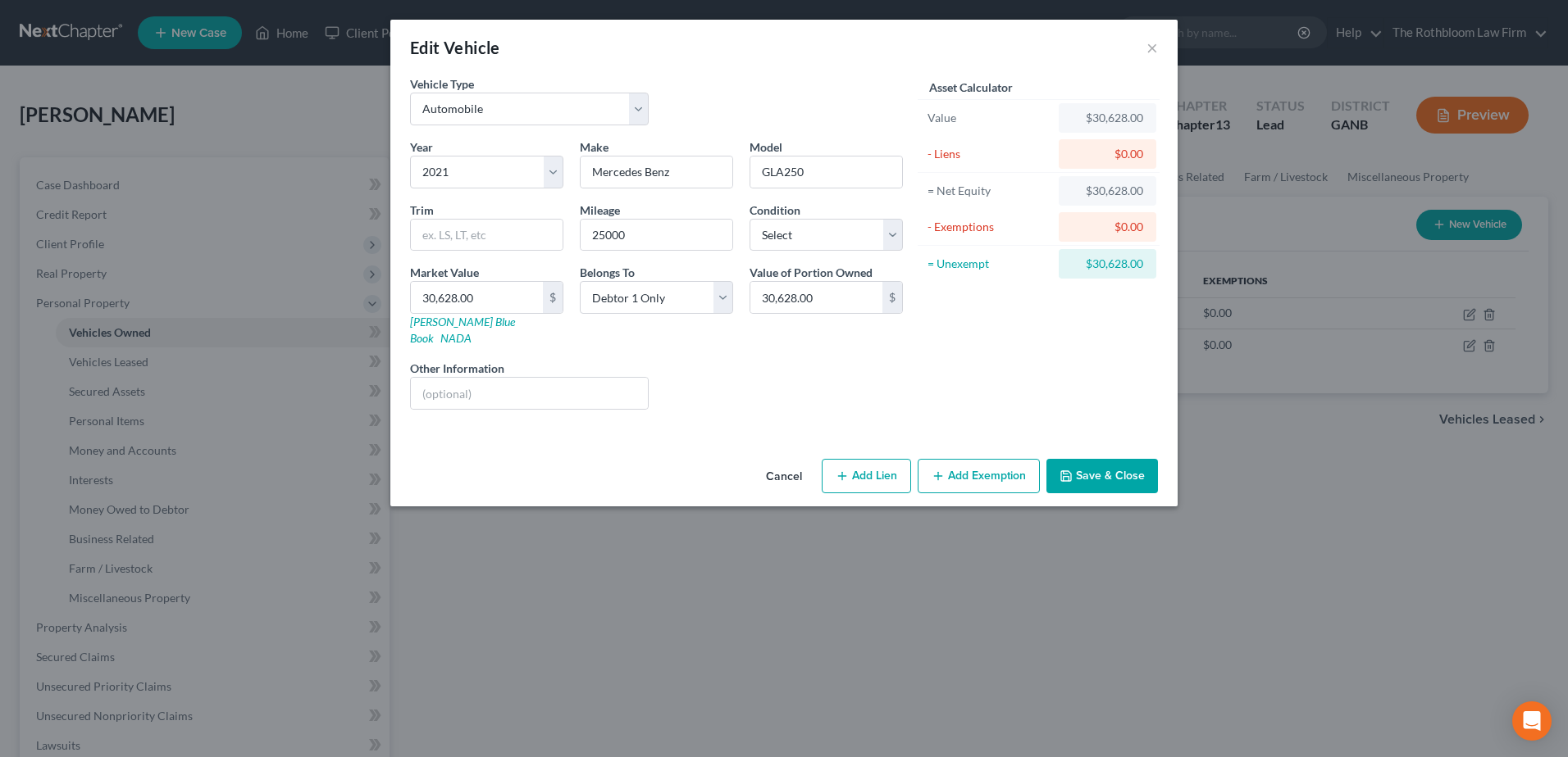
click at [854, 462] on button "Add Lien" at bounding box center [866, 476] width 90 height 34
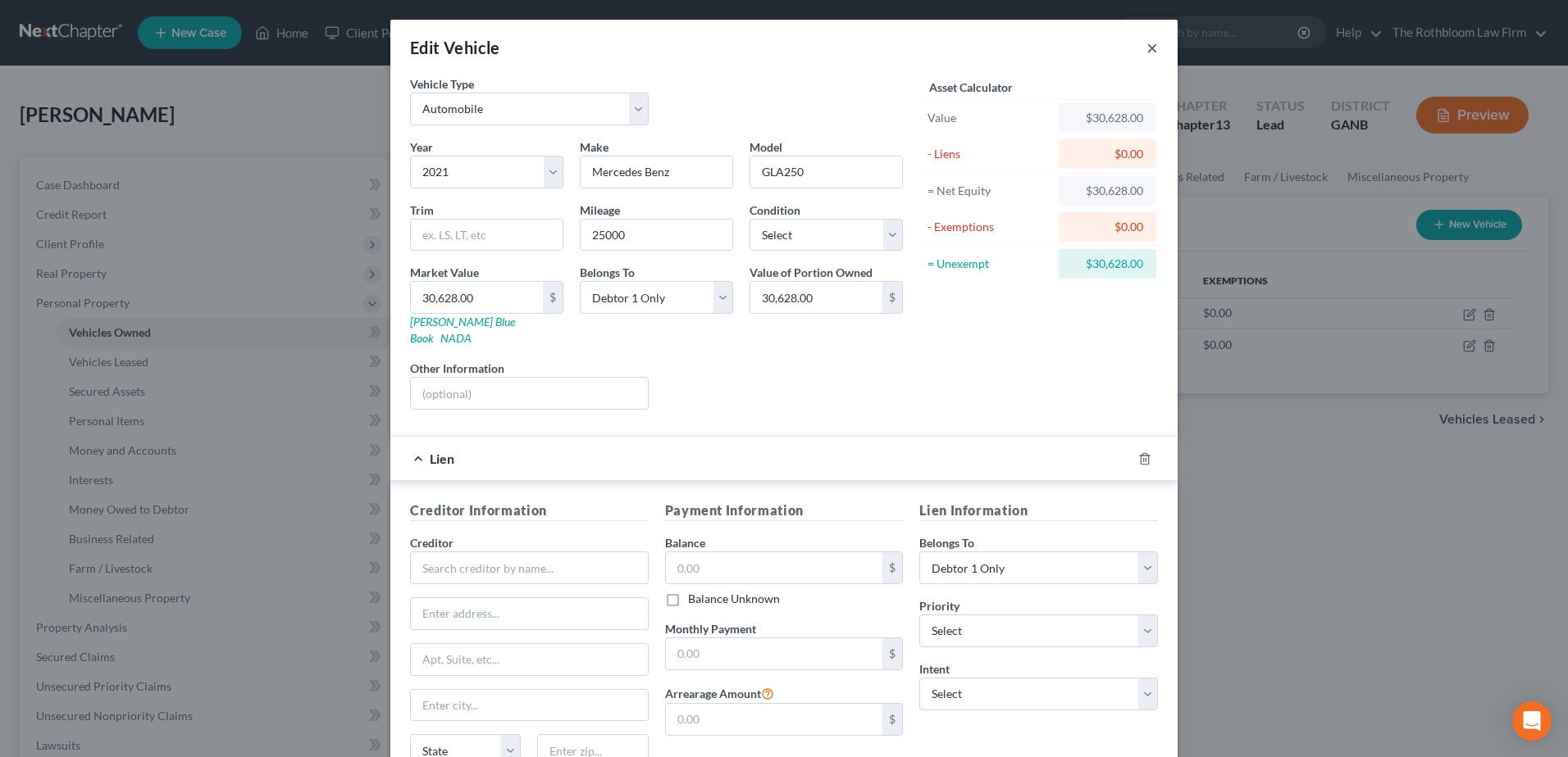
click at [1146, 52] on button "×" at bounding box center [1152, 47] width 12 height 20
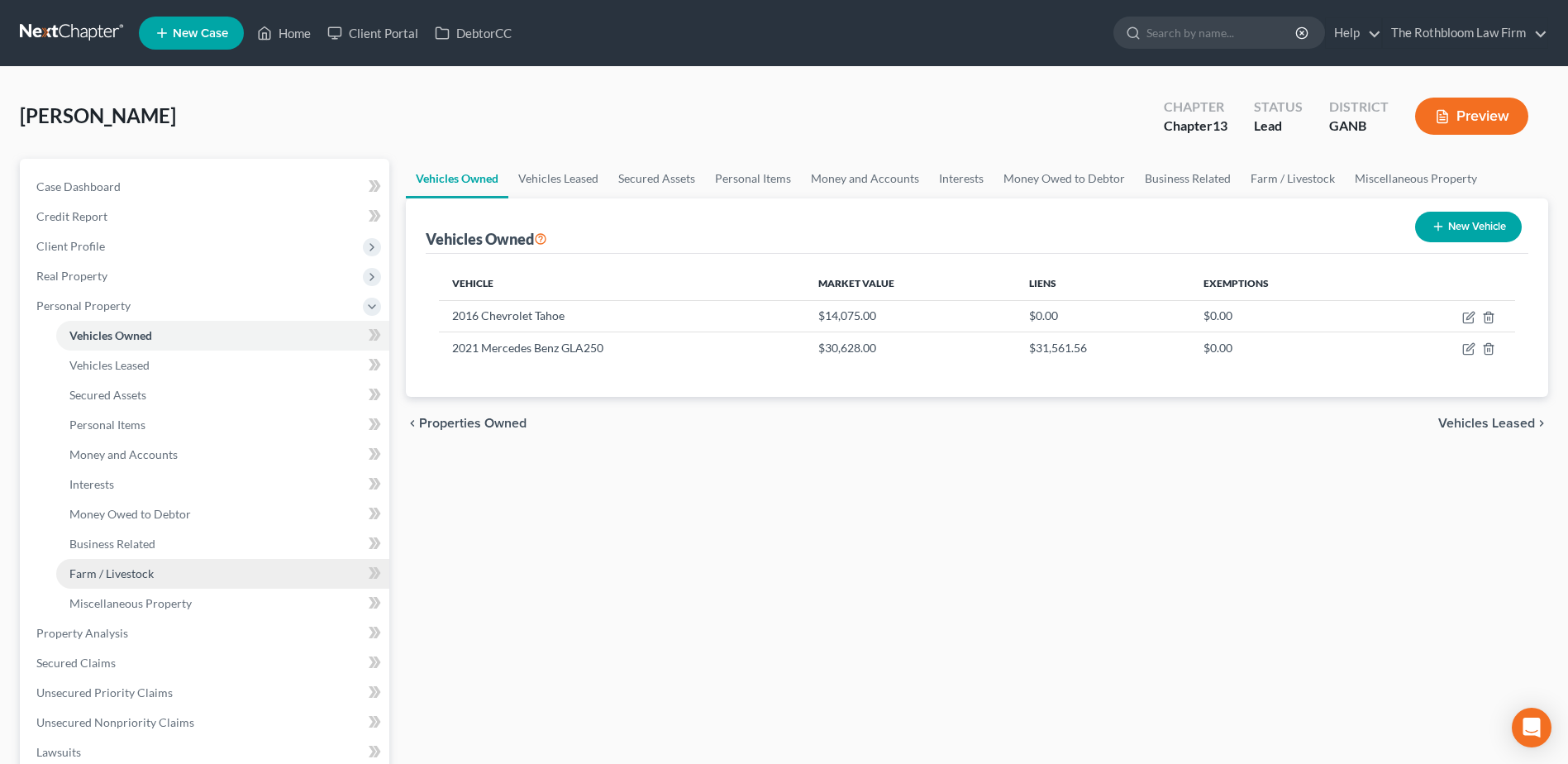
scroll to position [248, 0]
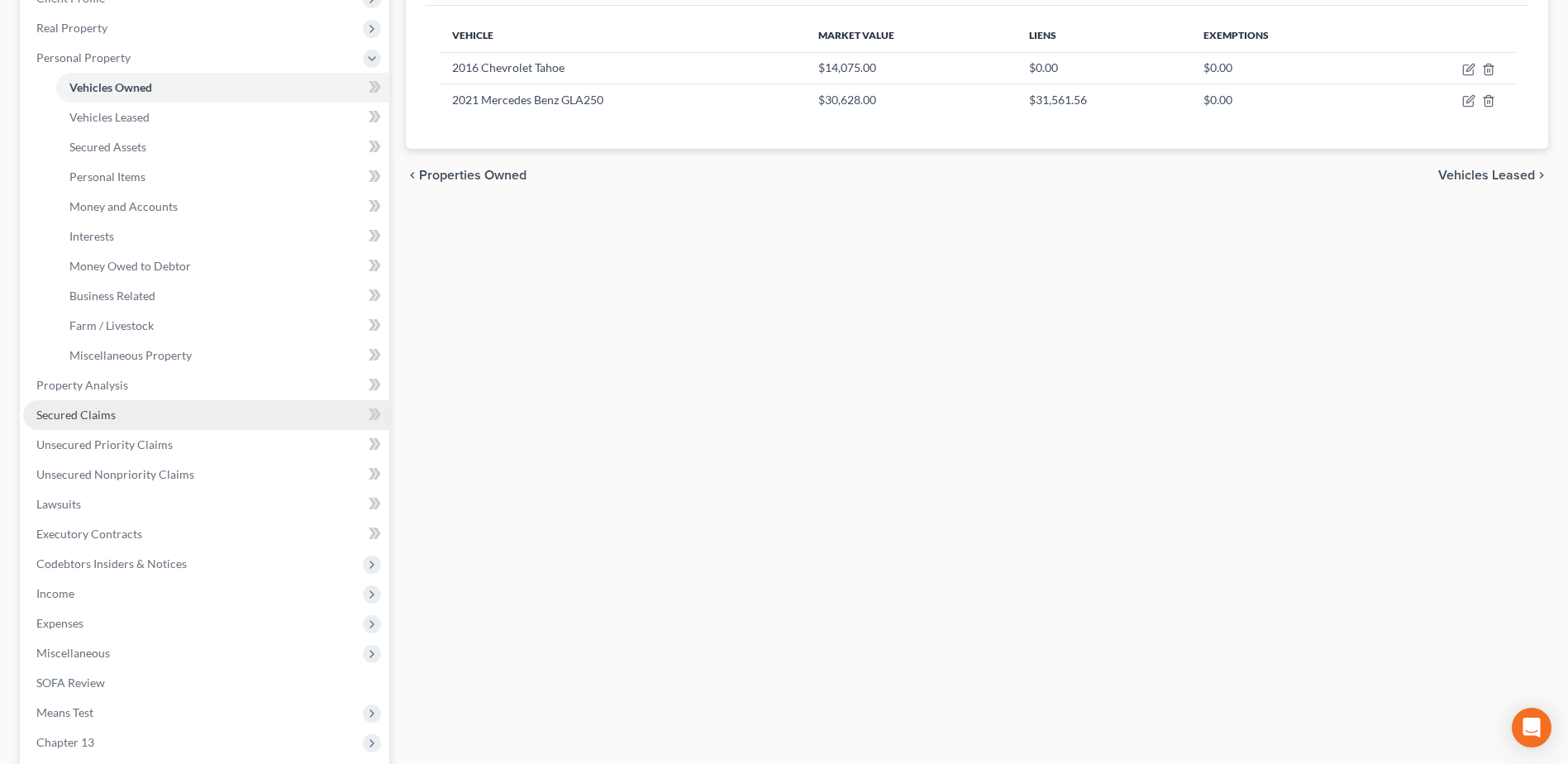
click at [95, 425] on link "Secured Claims" at bounding box center [205, 415] width 366 height 30
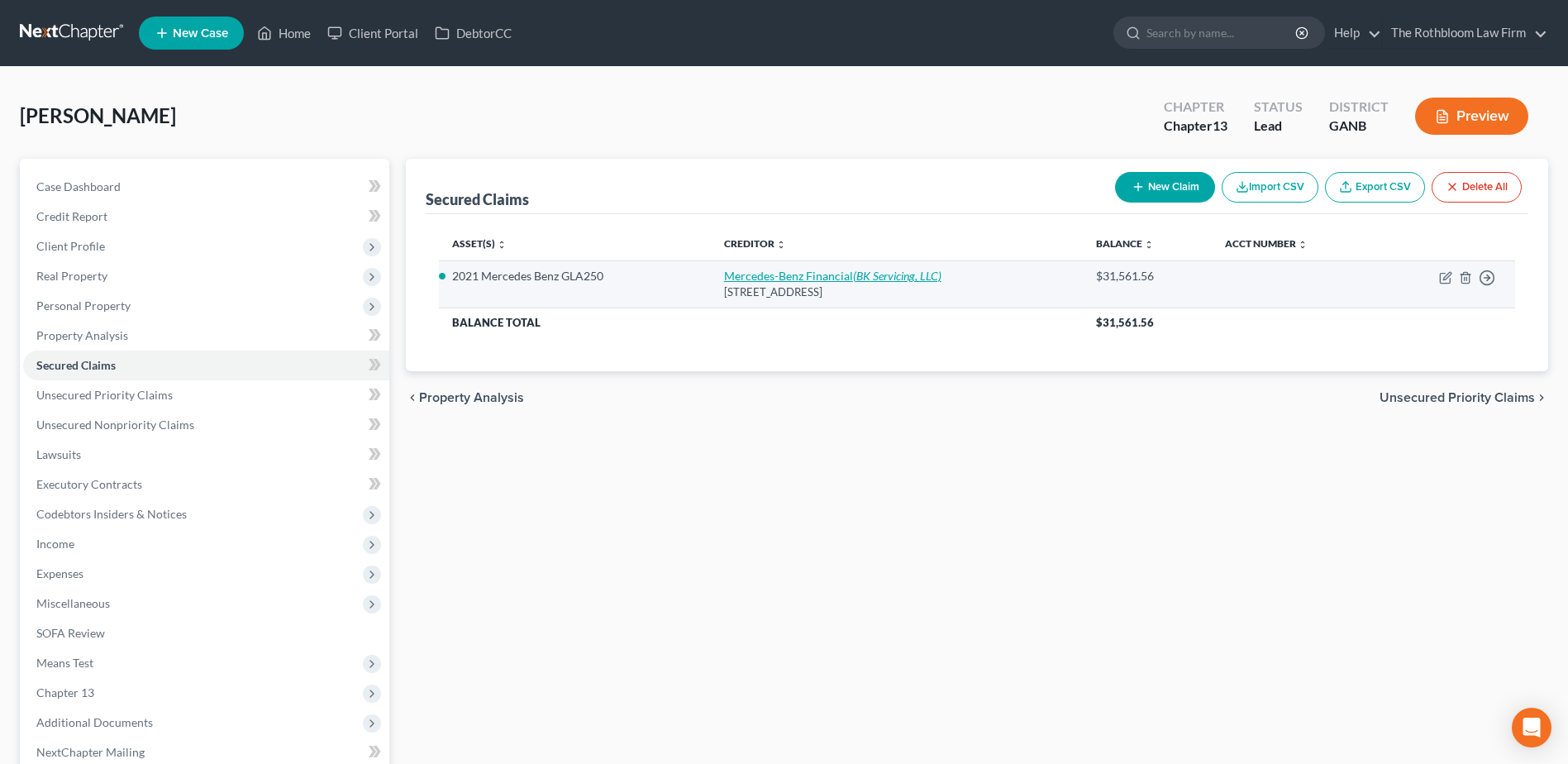
click at [846, 275] on link "Mercedes-Benz Financial (BK Servicing, LLC)" at bounding box center [832, 276] width 217 height 14
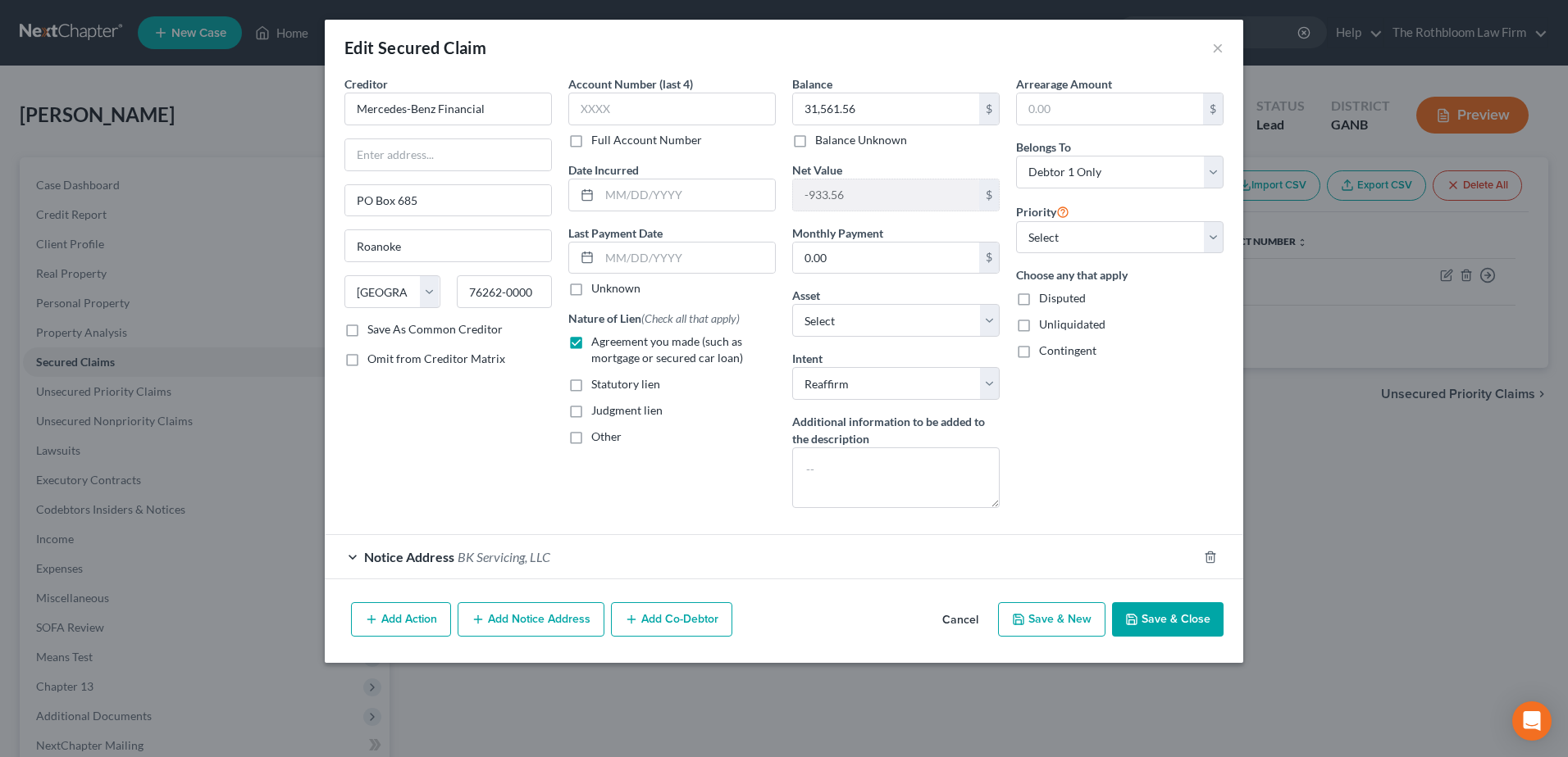
click at [1198, 619] on button "Save & Close" at bounding box center [1167, 619] width 111 height 34
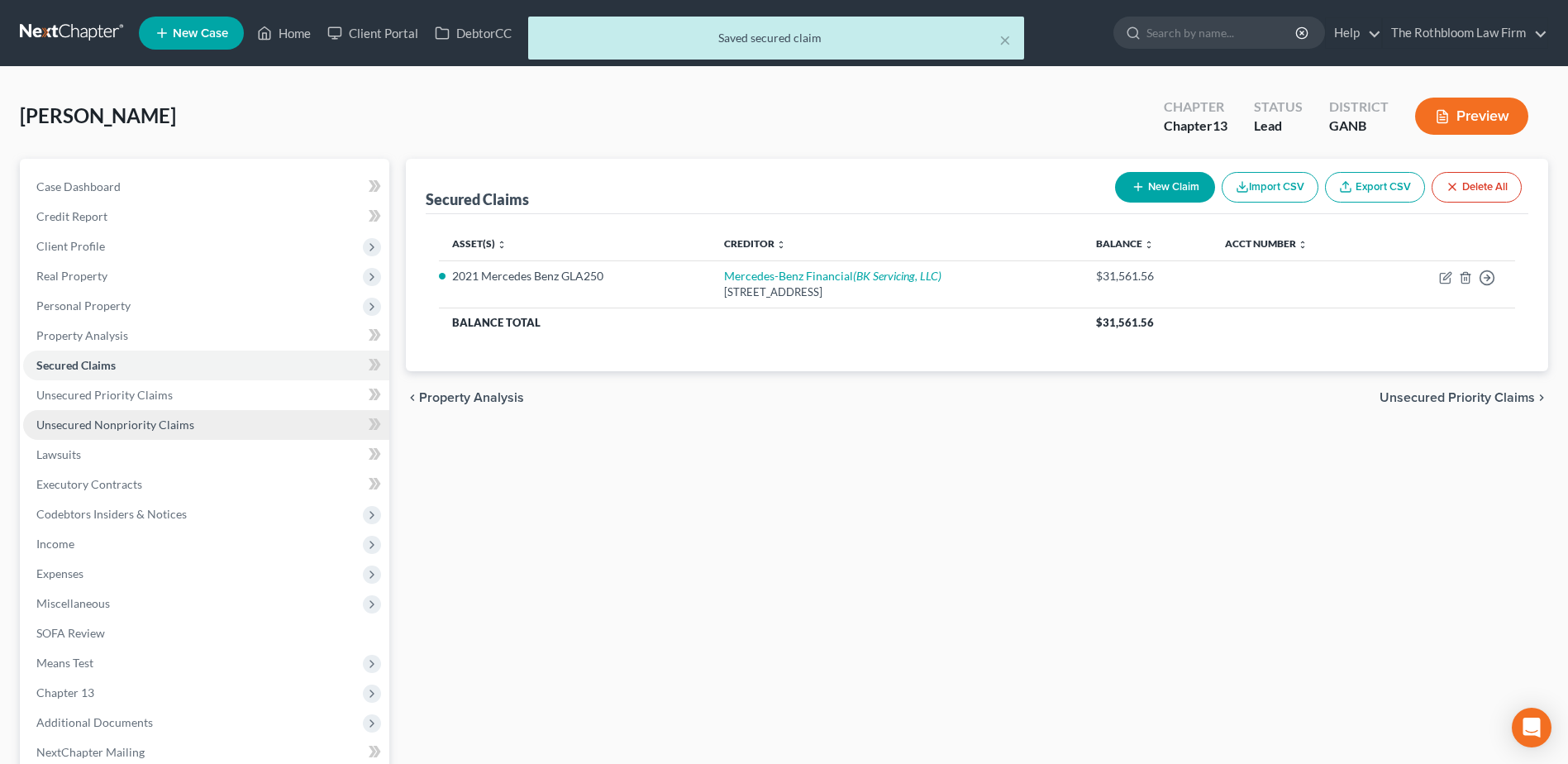
click at [89, 426] on span "Unsecured Nonpriority Claims" at bounding box center [115, 425] width 158 height 14
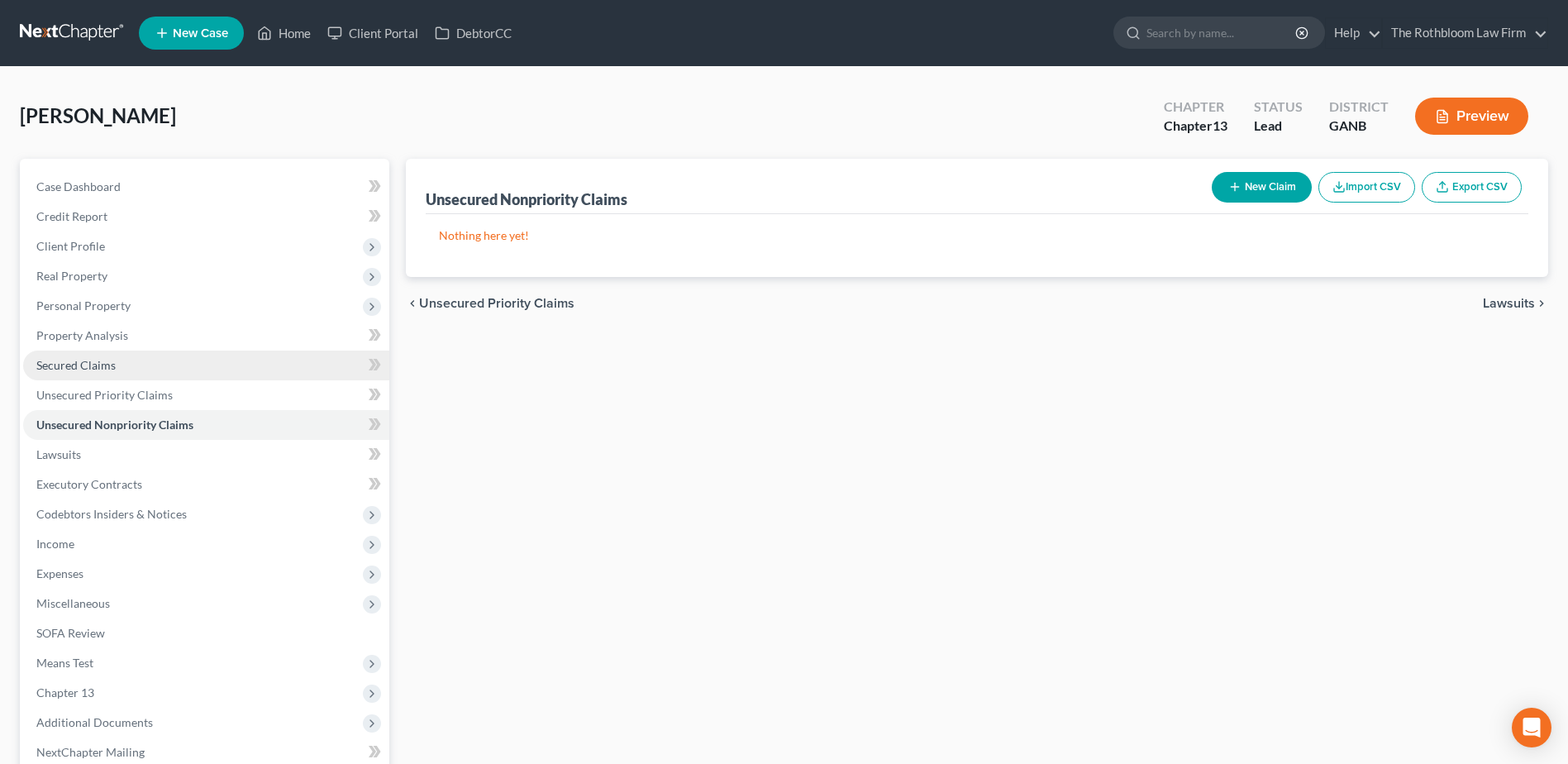
click at [71, 371] on span "Secured Claims" at bounding box center [76, 365] width 79 height 14
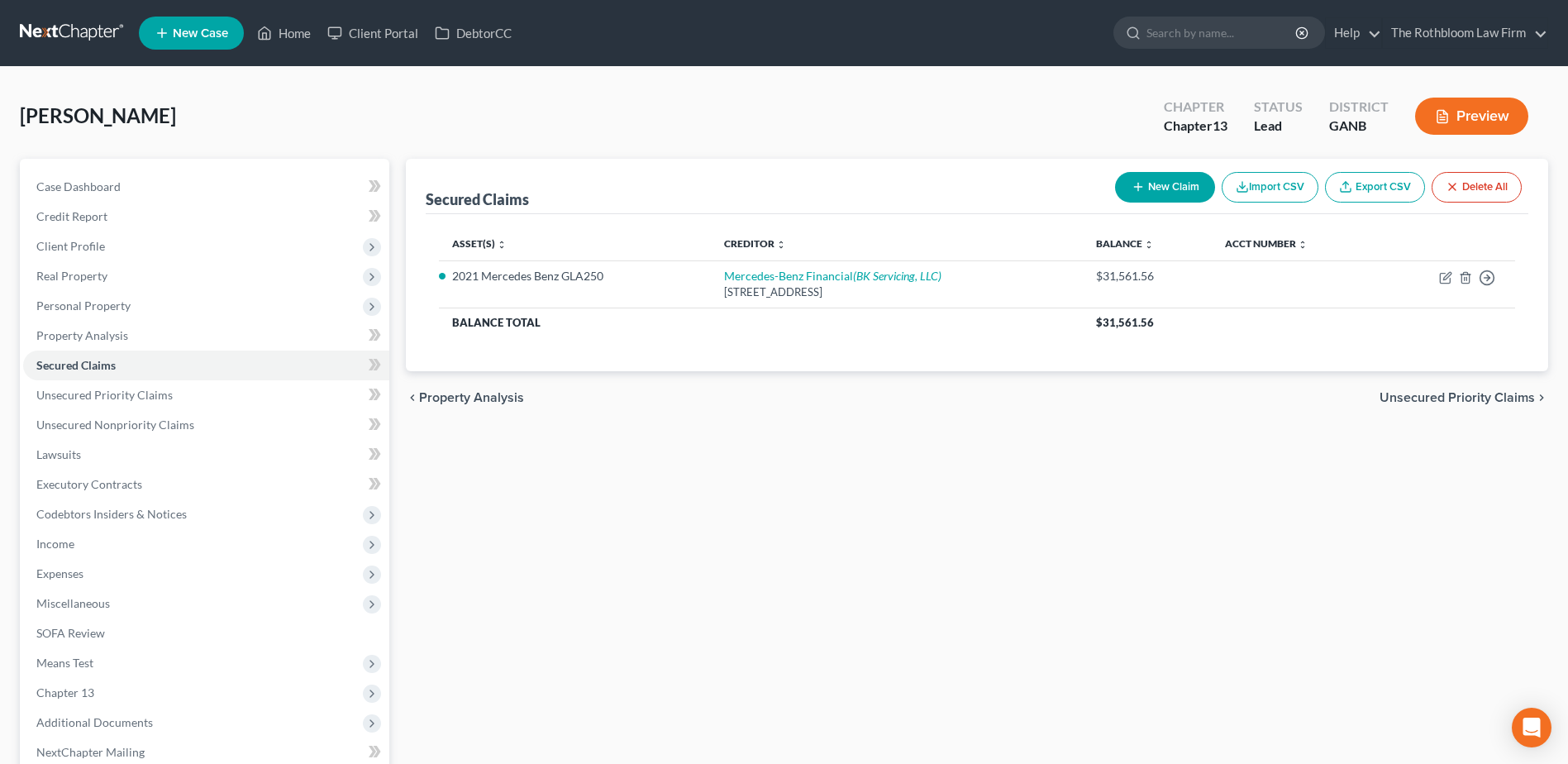
click at [1186, 189] on button "New Claim" at bounding box center [1164, 187] width 100 height 31
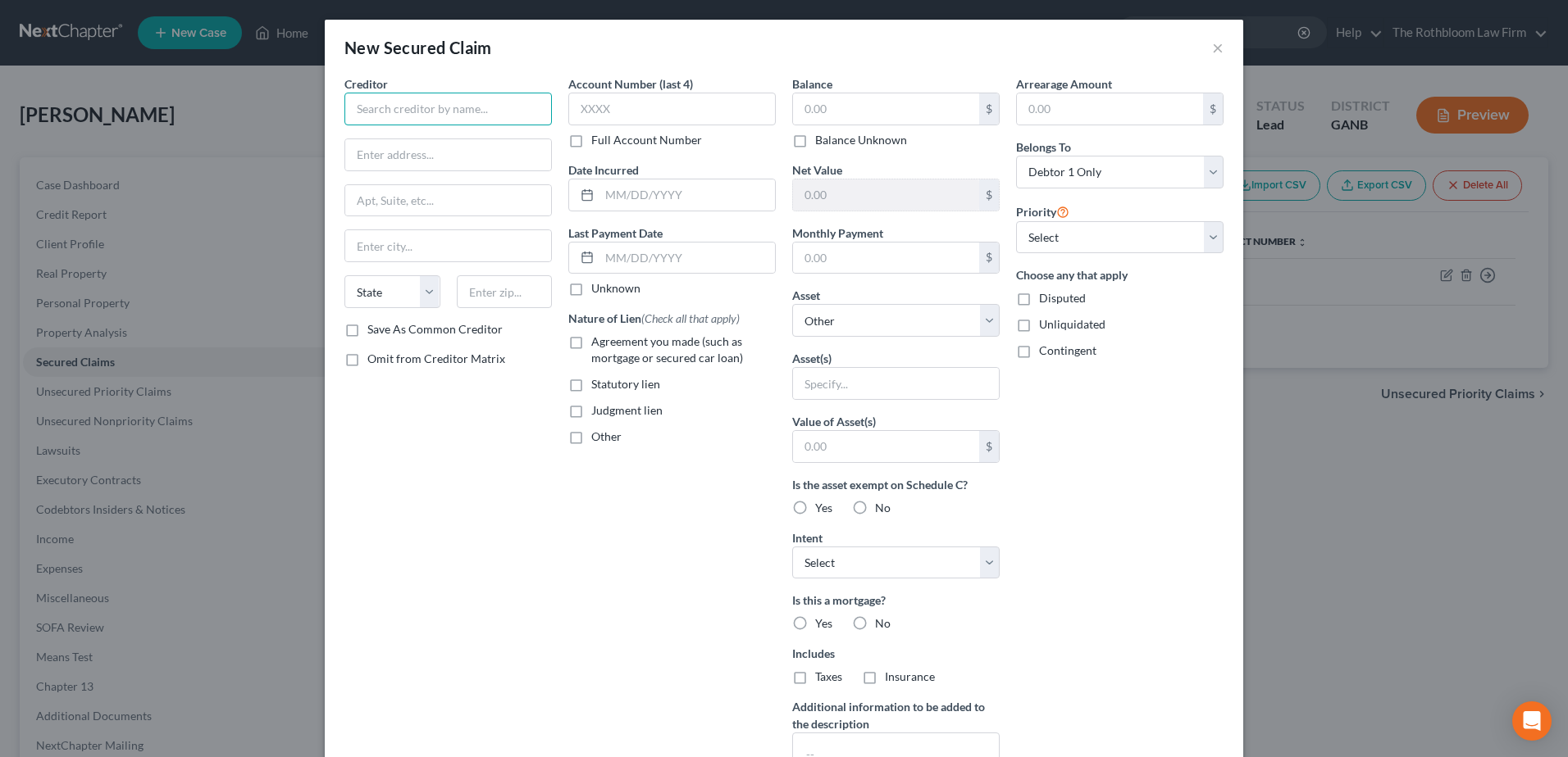
click at [371, 111] on input "text" at bounding box center [448, 108] width 208 height 32
click at [591, 392] on label "Statutory lien" at bounding box center [626, 384] width 69 height 17
click at [598, 386] on input "Statutory lien" at bounding box center [603, 381] width 11 height 11
click at [987, 327] on select "Select Other Multiple Assets 205 Marsh Glen Point - $825100.0 Clothing - Clothi…" at bounding box center [895, 320] width 208 height 32
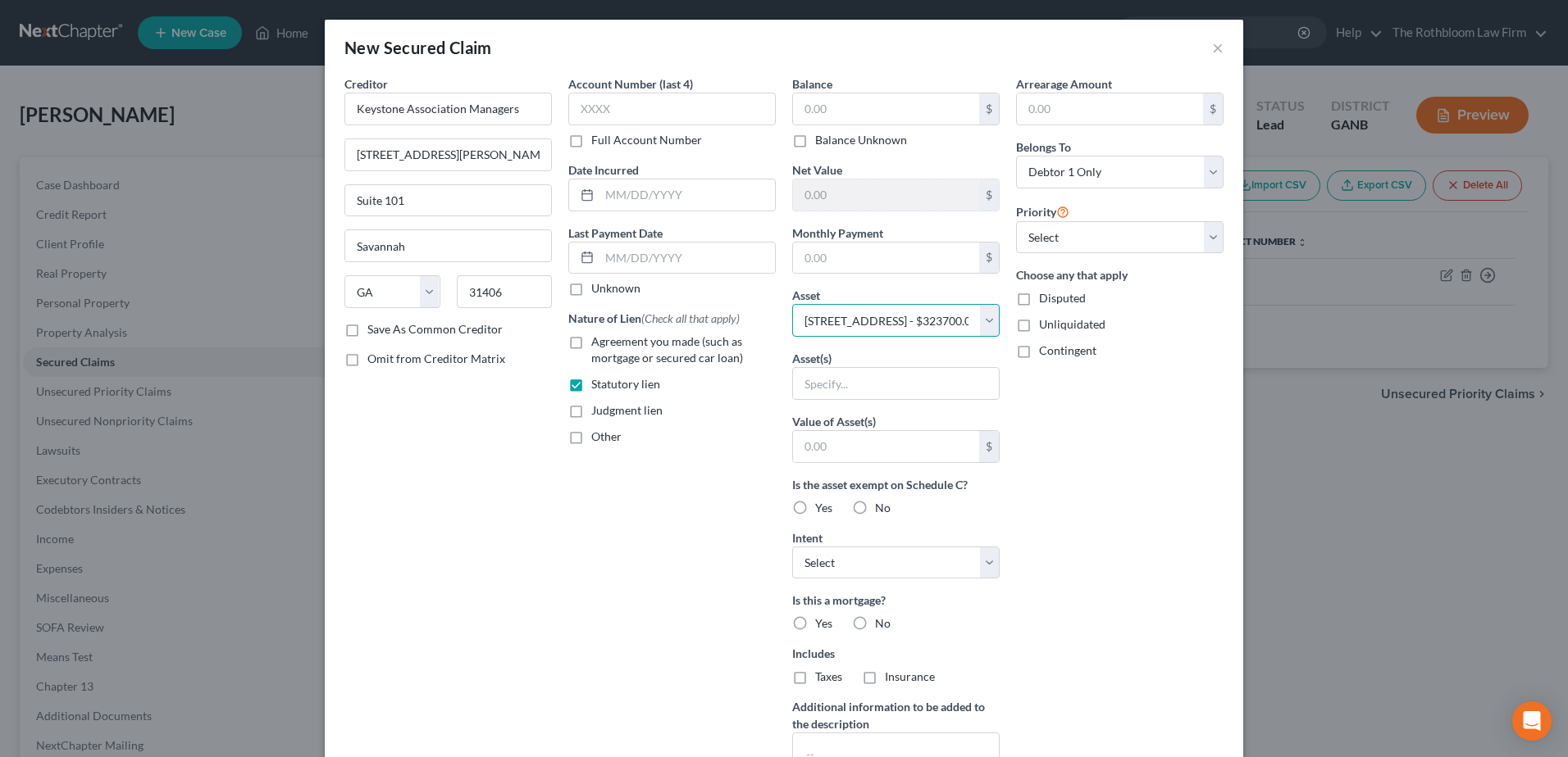
click at [792, 304] on select "Select Other Multiple Assets 205 Marsh Glen Point - $825100.0 Clothing - Clothi…" at bounding box center [895, 320] width 208 height 32
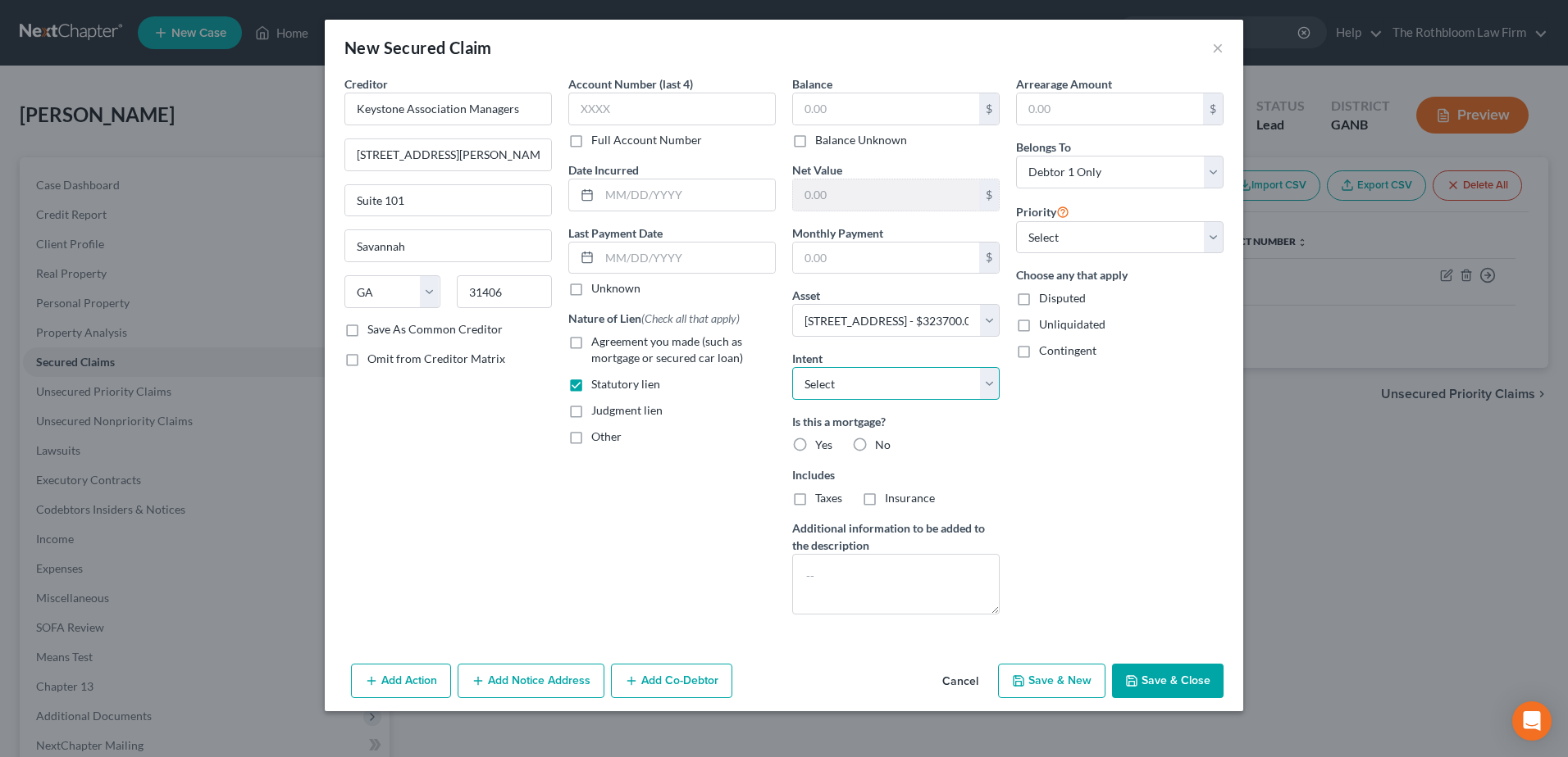
click at [829, 391] on select "Select Surrender Redeem Reaffirm Avoid Other" at bounding box center [895, 382] width 208 height 32
click at [792, 367] on select "Select Surrender Redeem Reaffirm Avoid Other" at bounding box center [895, 382] width 208 height 32
click at [874, 443] on label "No" at bounding box center [882, 444] width 16 height 17
click at [881, 443] on input "No" at bounding box center [886, 441] width 11 height 11
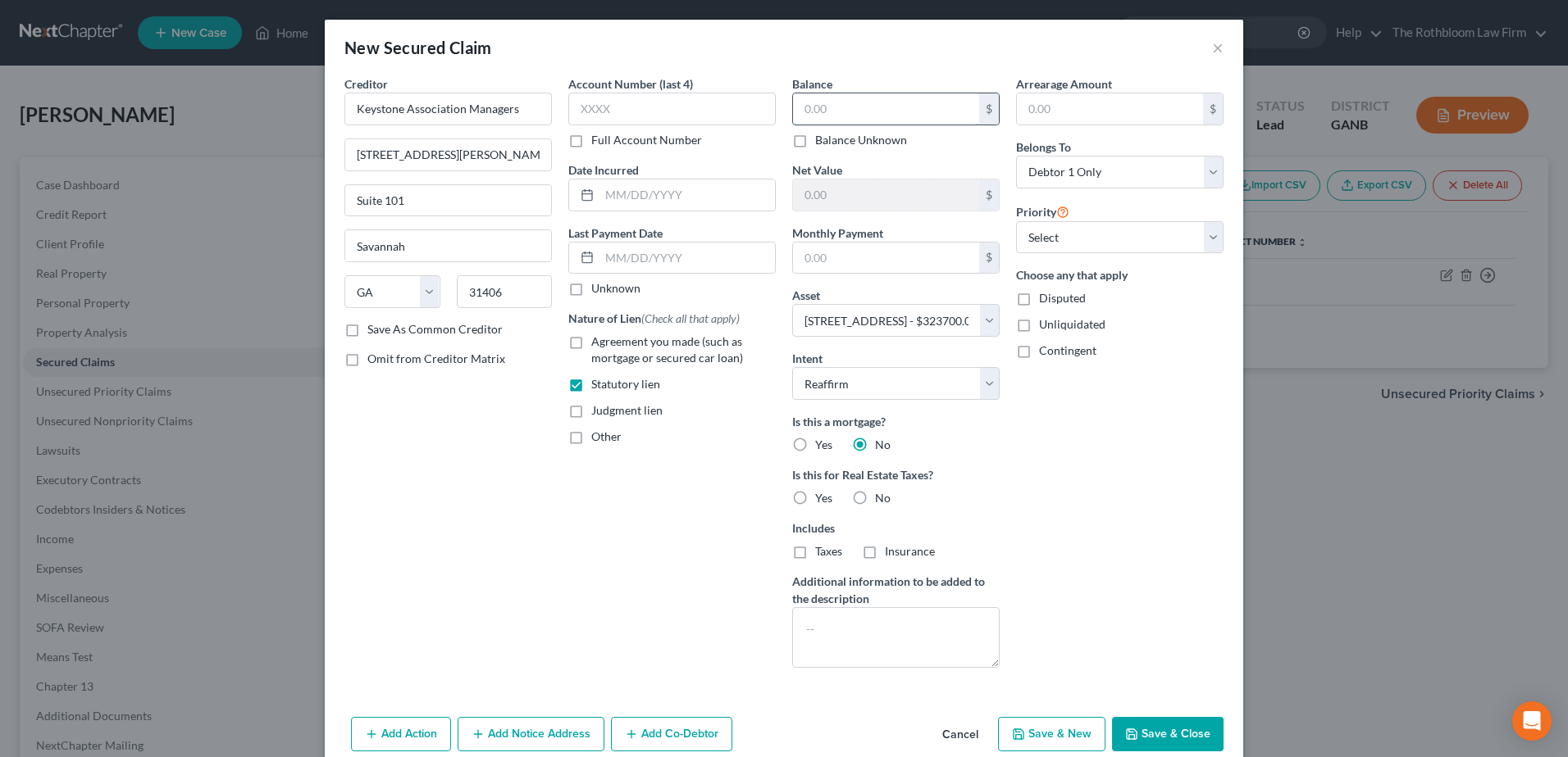
click at [834, 115] on input "text" at bounding box center [885, 109] width 186 height 31
click at [1163, 730] on button "Save & Close" at bounding box center [1167, 733] width 111 height 34
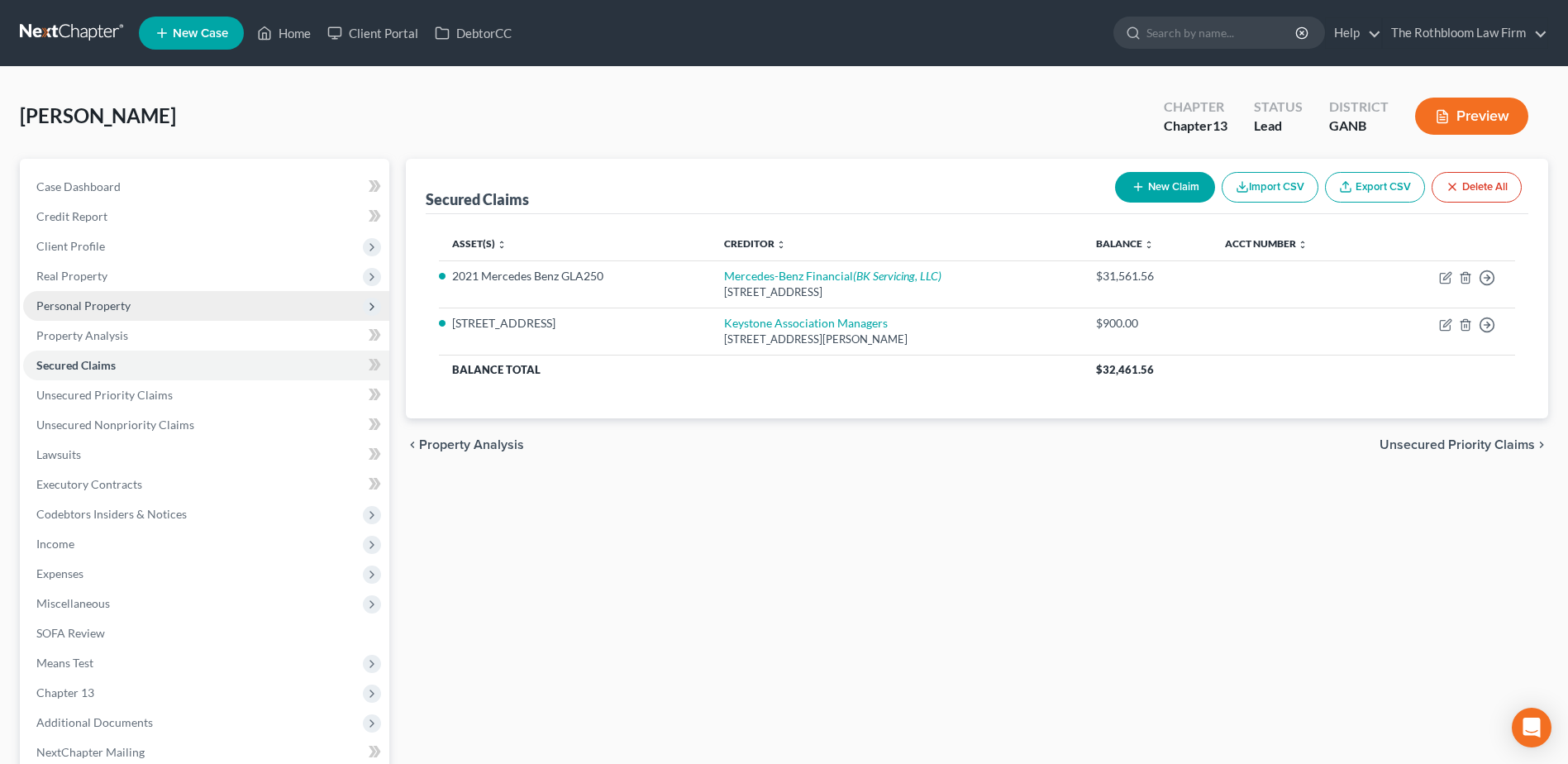
click at [98, 303] on span "Personal Property" at bounding box center [83, 306] width 94 height 14
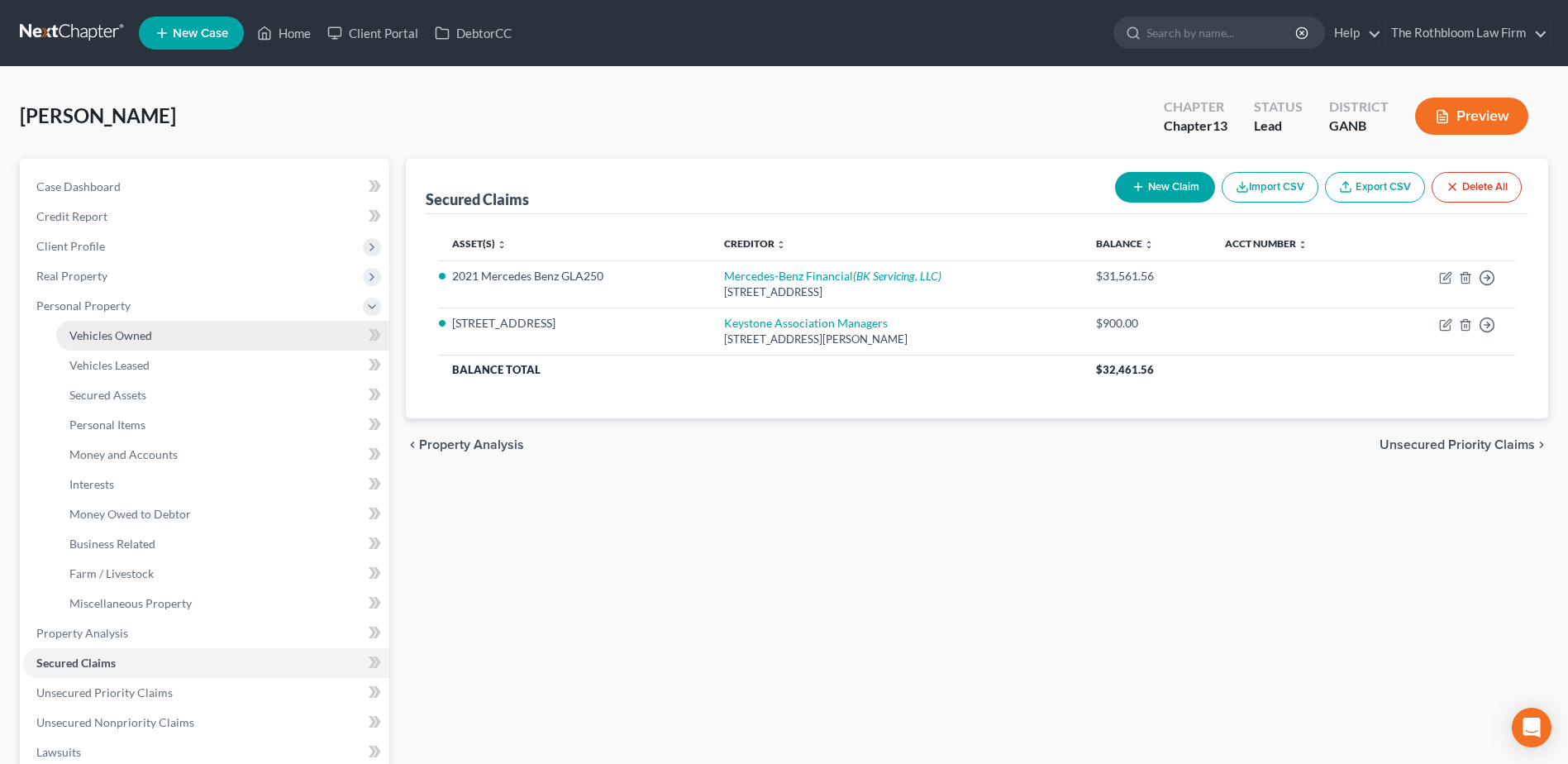
click at [141, 338] on span "Vehicles Owned" at bounding box center [110, 335] width 82 height 14
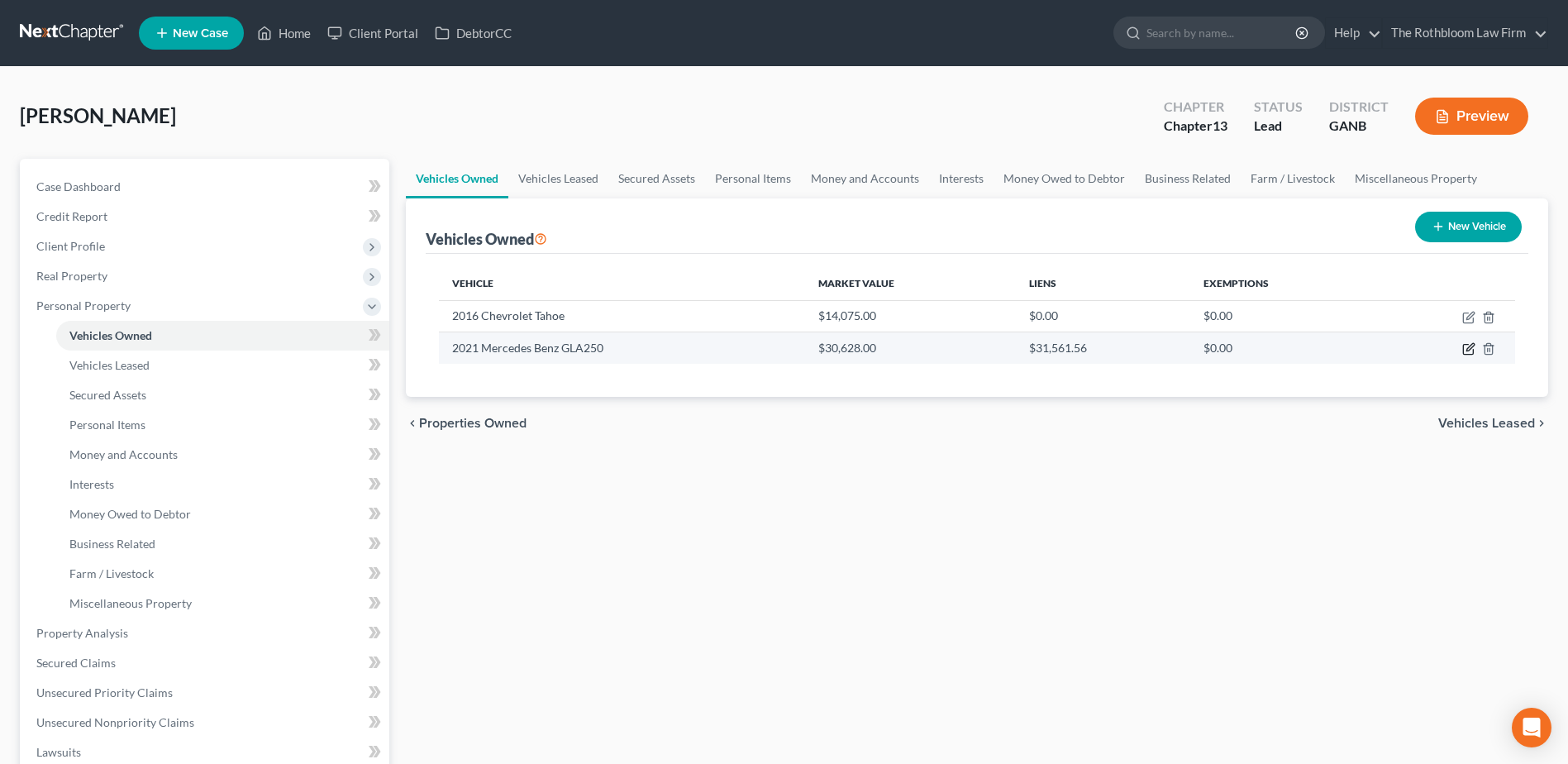
click at [1468, 350] on icon "button" at bounding box center [1471, 348] width 8 height 8
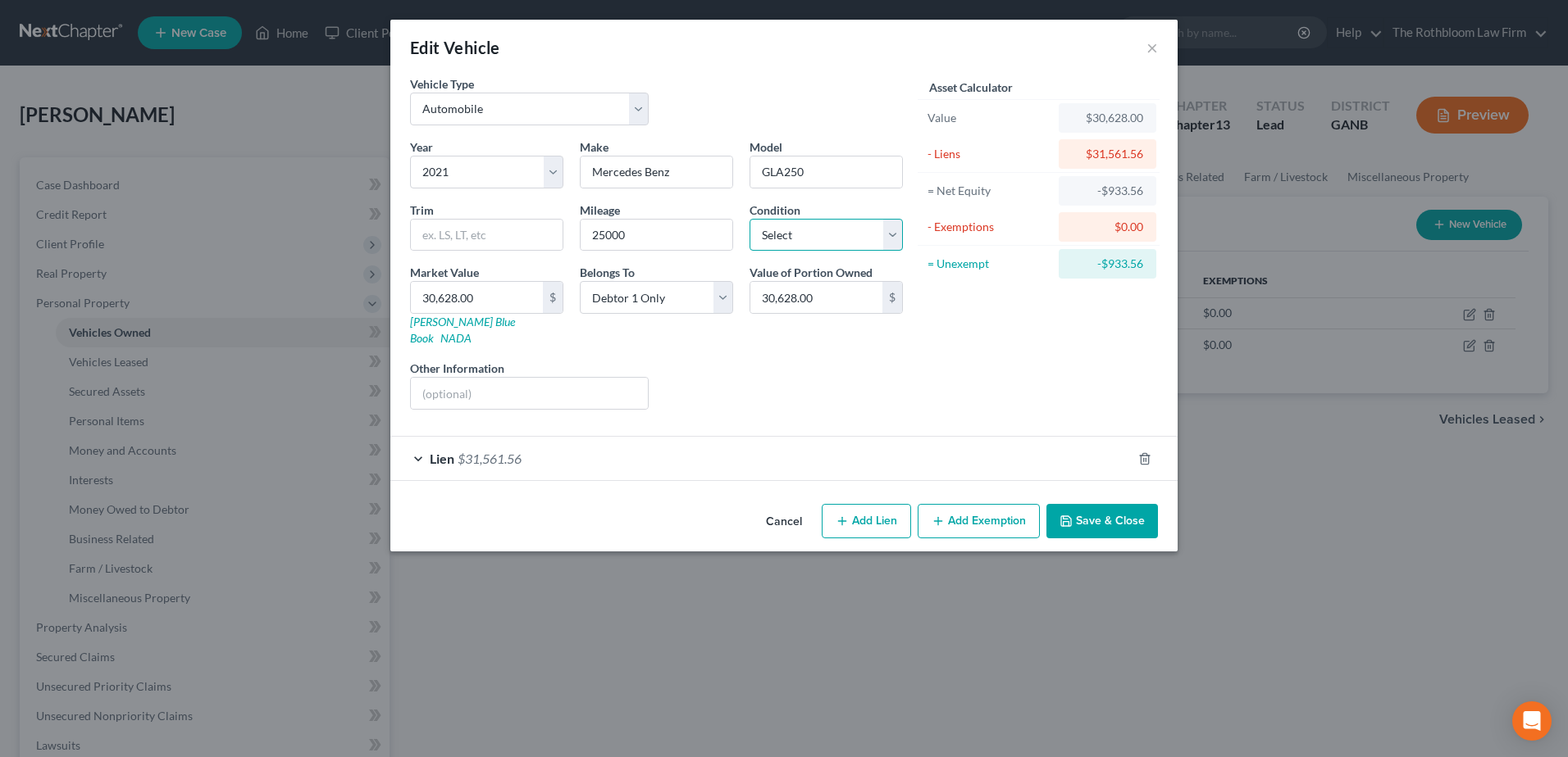
click at [799, 244] on select "Select Excellent Very Good Good Fair Poor" at bounding box center [826, 235] width 153 height 32
click at [750, 219] on select "Select Excellent Very Good Good Fair Poor" at bounding box center [826, 235] width 153 height 32
click at [1129, 504] on button "Save & Close" at bounding box center [1101, 521] width 111 height 34
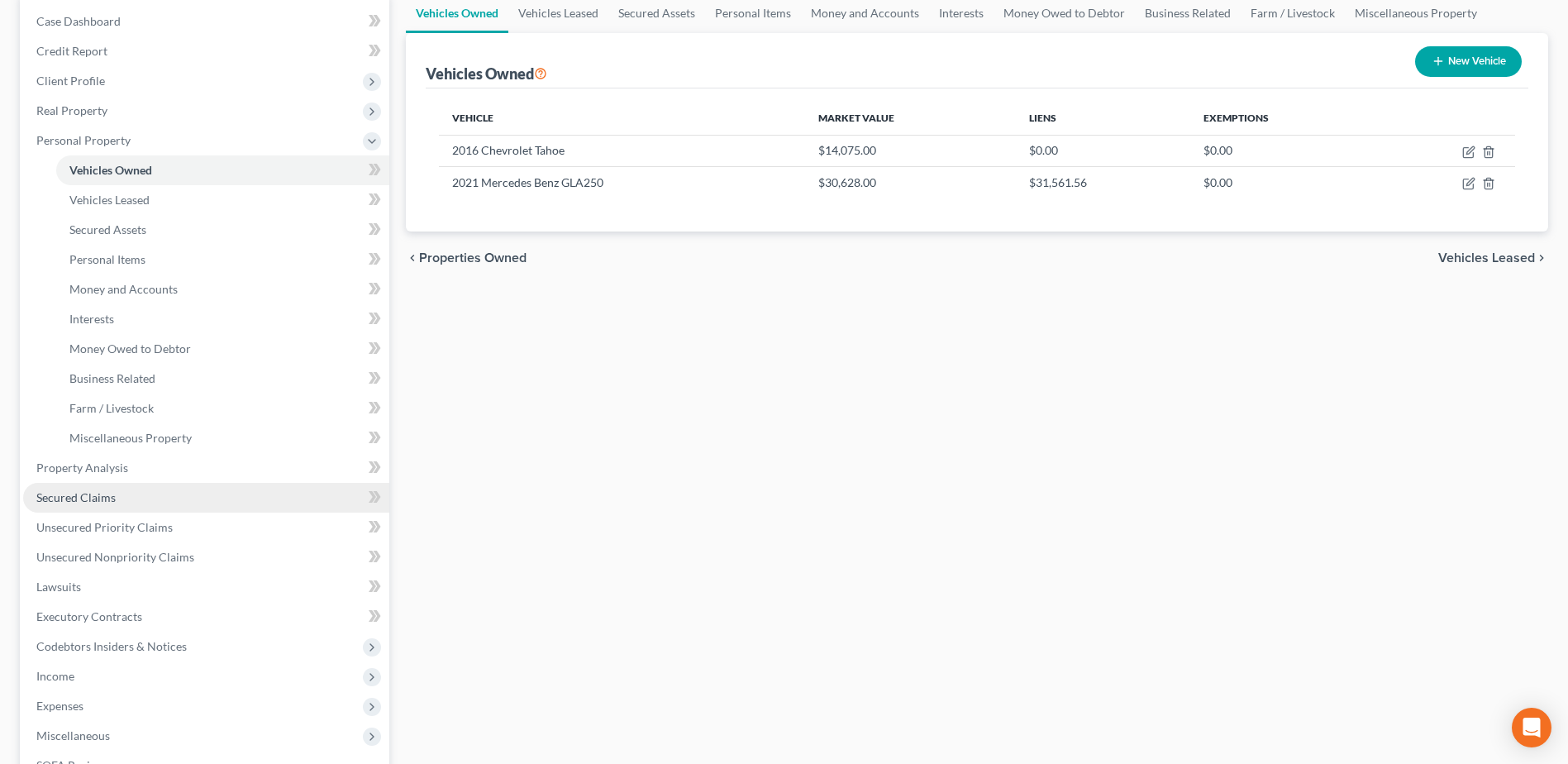
click at [118, 496] on link "Secured Claims" at bounding box center [205, 498] width 366 height 30
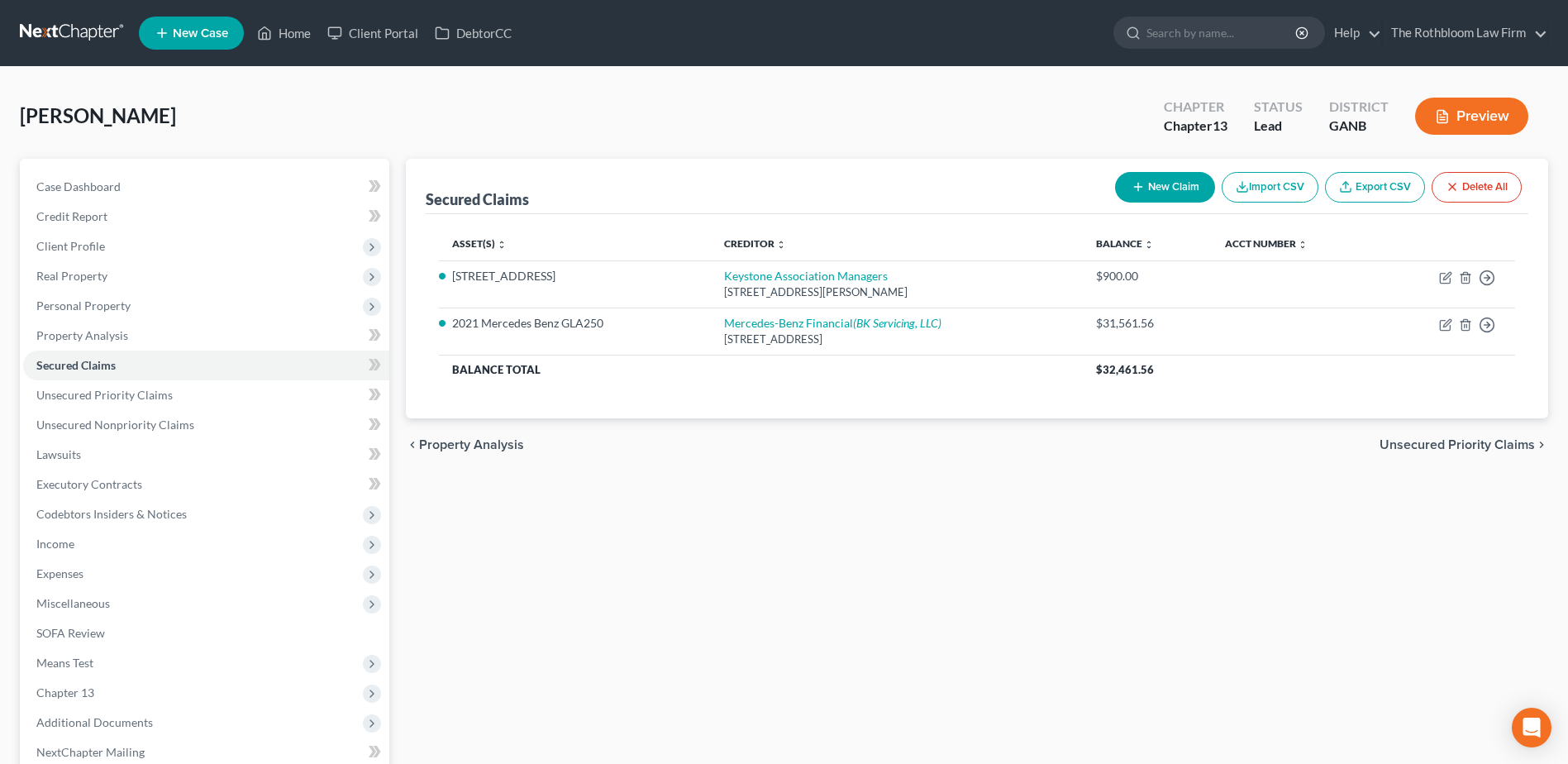
click at [1168, 183] on button "New Claim" at bounding box center [1164, 187] width 100 height 31
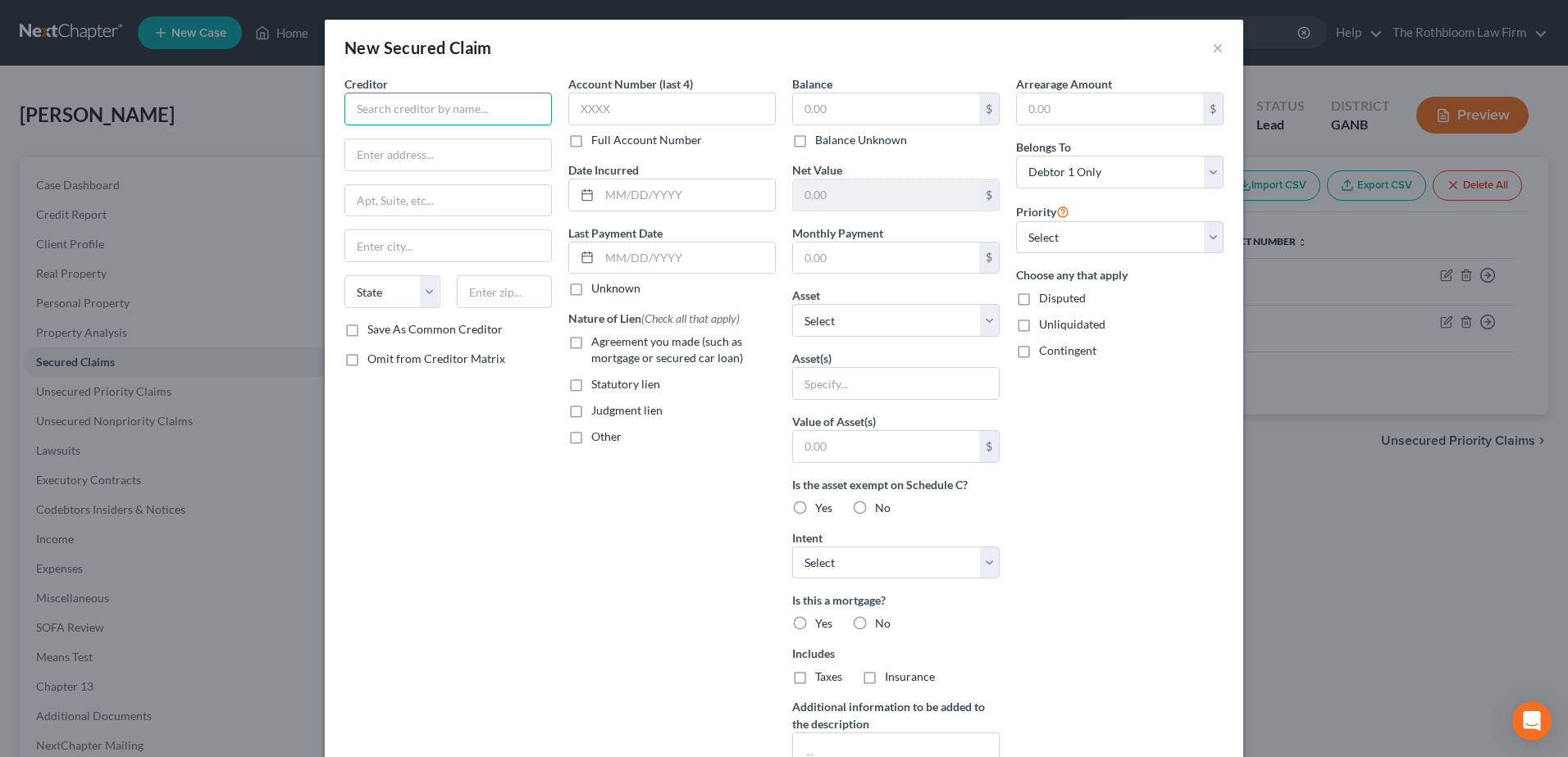
click at [363, 120] on input "text" at bounding box center [448, 108] width 208 height 32
click at [812, 99] on input "text" at bounding box center [885, 109] width 186 height 31
click at [983, 326] on select "Select Other Multiple Assets 205 Marsh Glen Point - $825100.0 Clothing - Clothi…" at bounding box center [895, 320] width 208 height 32
click at [792, 304] on select "Select Other Multiple Assets 205 Marsh Glen Point - $825100.0 Clothing - Clothi…" at bounding box center [895, 320] width 208 height 32
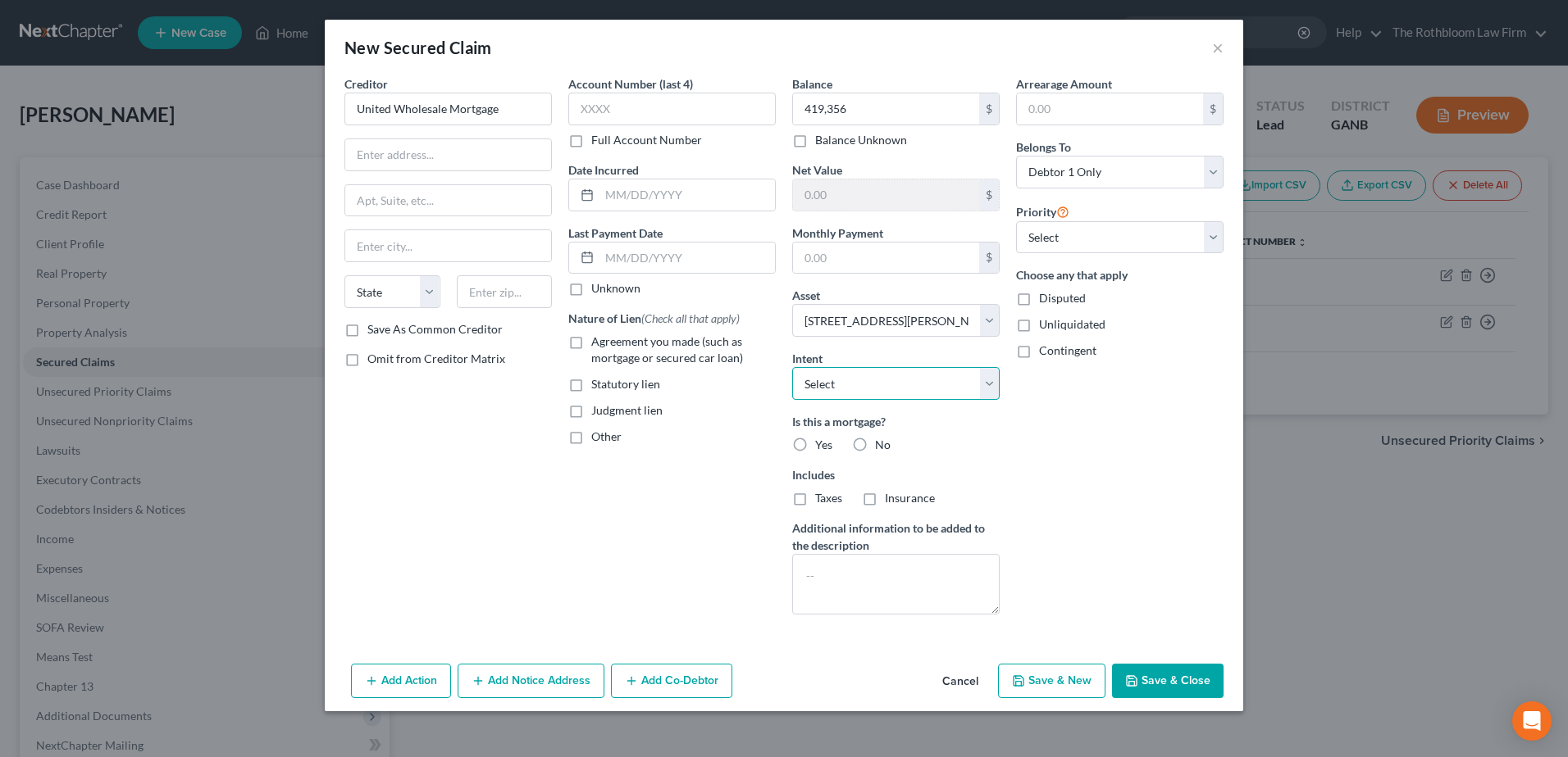
click at [865, 379] on select "Select Surrender Redeem Reaffirm Avoid Other" at bounding box center [895, 382] width 208 height 32
click at [792, 367] on select "Select Surrender Redeem Reaffirm Avoid Other" at bounding box center [895, 382] width 208 height 32
click at [591, 341] on label "Agreement you made (such as mortgage or secured car loan)" at bounding box center [684, 349] width 185 height 32
click at [598, 341] on input "Agreement you made (such as mortgage or secured car loan)" at bounding box center [603, 338] width 11 height 11
drag, startPoint x: 1151, startPoint y: 673, endPoint x: 1124, endPoint y: 672, distance: 27.0
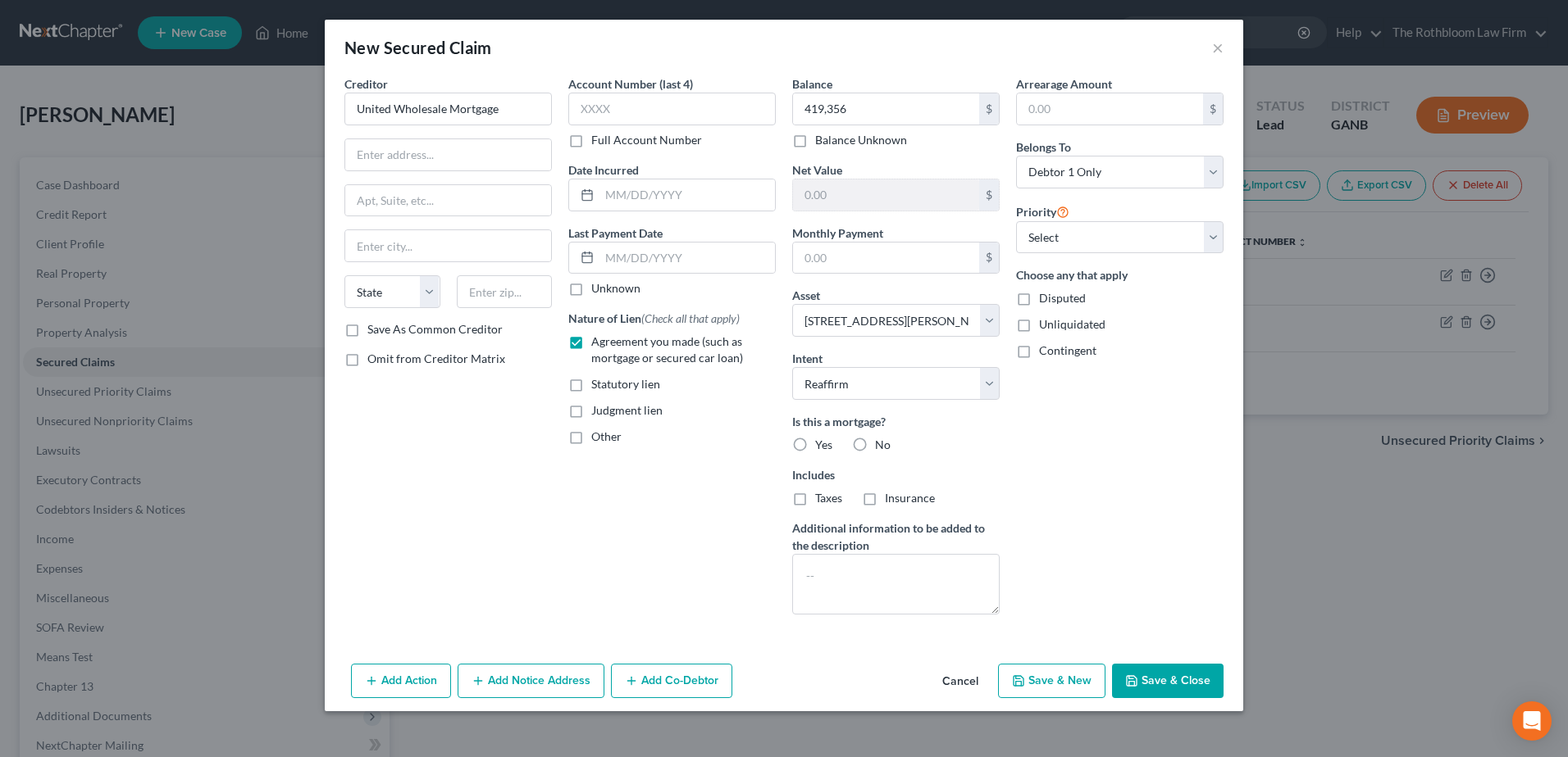
click at [1151, 671] on button "Save & Close" at bounding box center [1167, 680] width 111 height 34
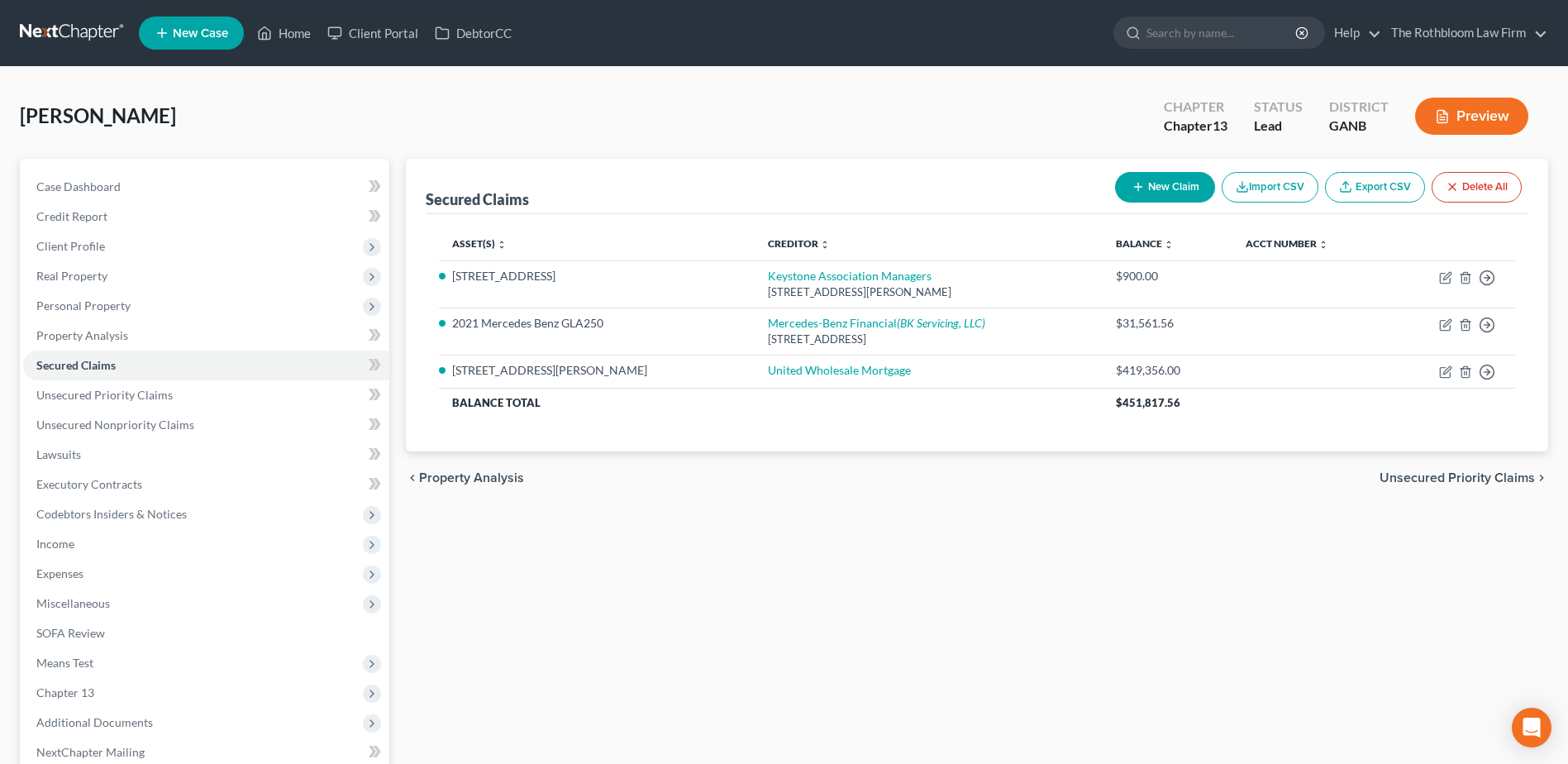
click at [1166, 196] on button "New Claim" at bounding box center [1164, 187] width 100 height 31
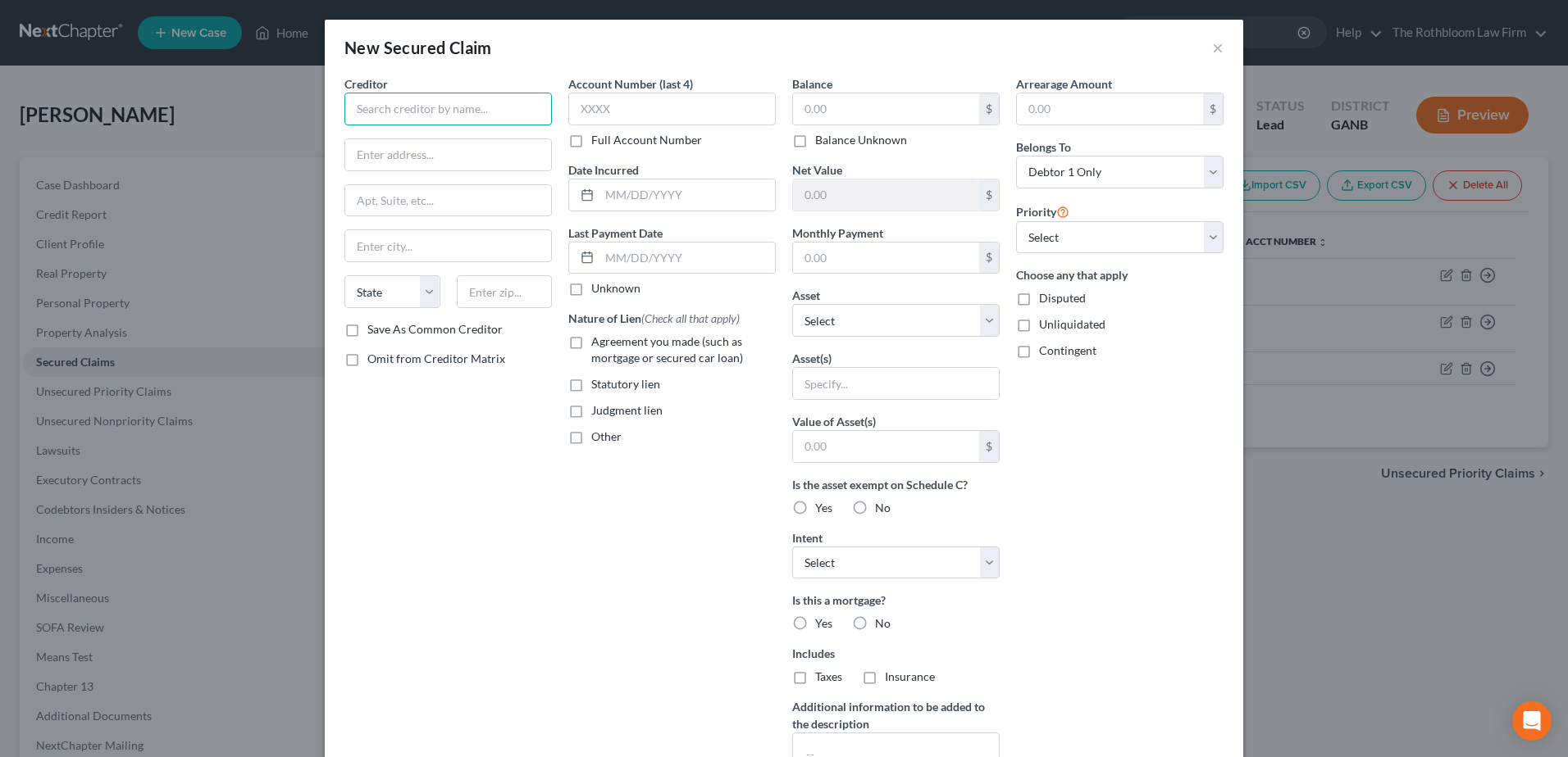
click at [412, 125] on input "text" at bounding box center [448, 108] width 208 height 32
click at [976, 320] on select "Select Other Multiple Assets 205 Marsh Glen Point - $825100.0 Clothing - Clothi…" at bounding box center [895, 320] width 208 height 32
click at [792, 304] on select "Select Other Multiple Assets 205 Marsh Glen Point - $825100.0 Clothing - Clothi…" at bounding box center [895, 320] width 208 height 32
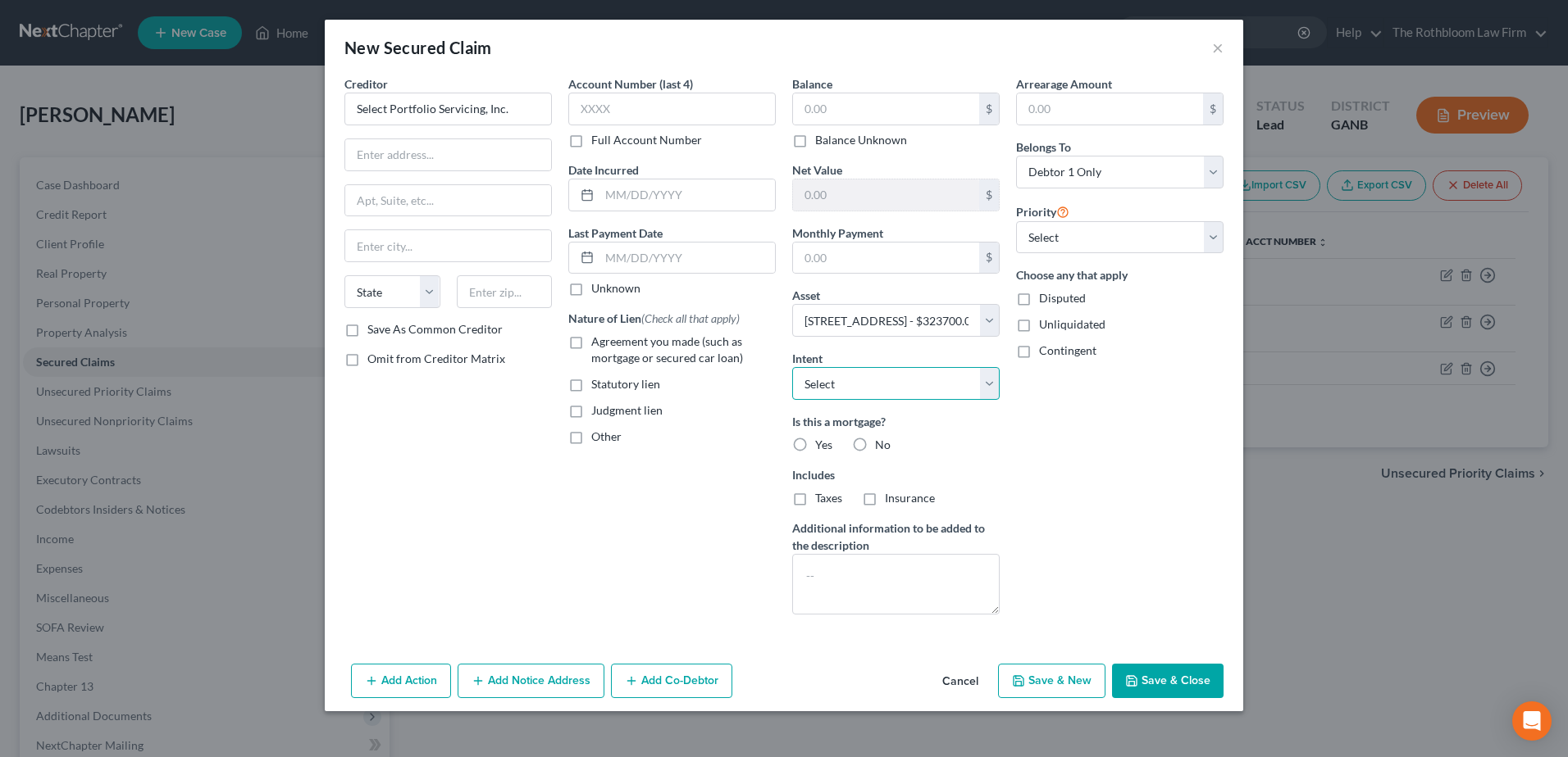
click at [815, 384] on select "Select Surrender Redeem Reaffirm Avoid Other" at bounding box center [895, 382] width 208 height 32
click at [792, 367] on select "Select Surrender Redeem Reaffirm Avoid Other" at bounding box center [895, 382] width 208 height 32
click at [591, 345] on label "Agreement you made (such as mortgage or secured car loan)" at bounding box center [684, 349] width 185 height 32
click at [598, 344] on input "Agreement you made (such as mortgage or secured car loan)" at bounding box center [603, 338] width 11 height 11
click at [855, 109] on input "text" at bounding box center [885, 109] width 186 height 31
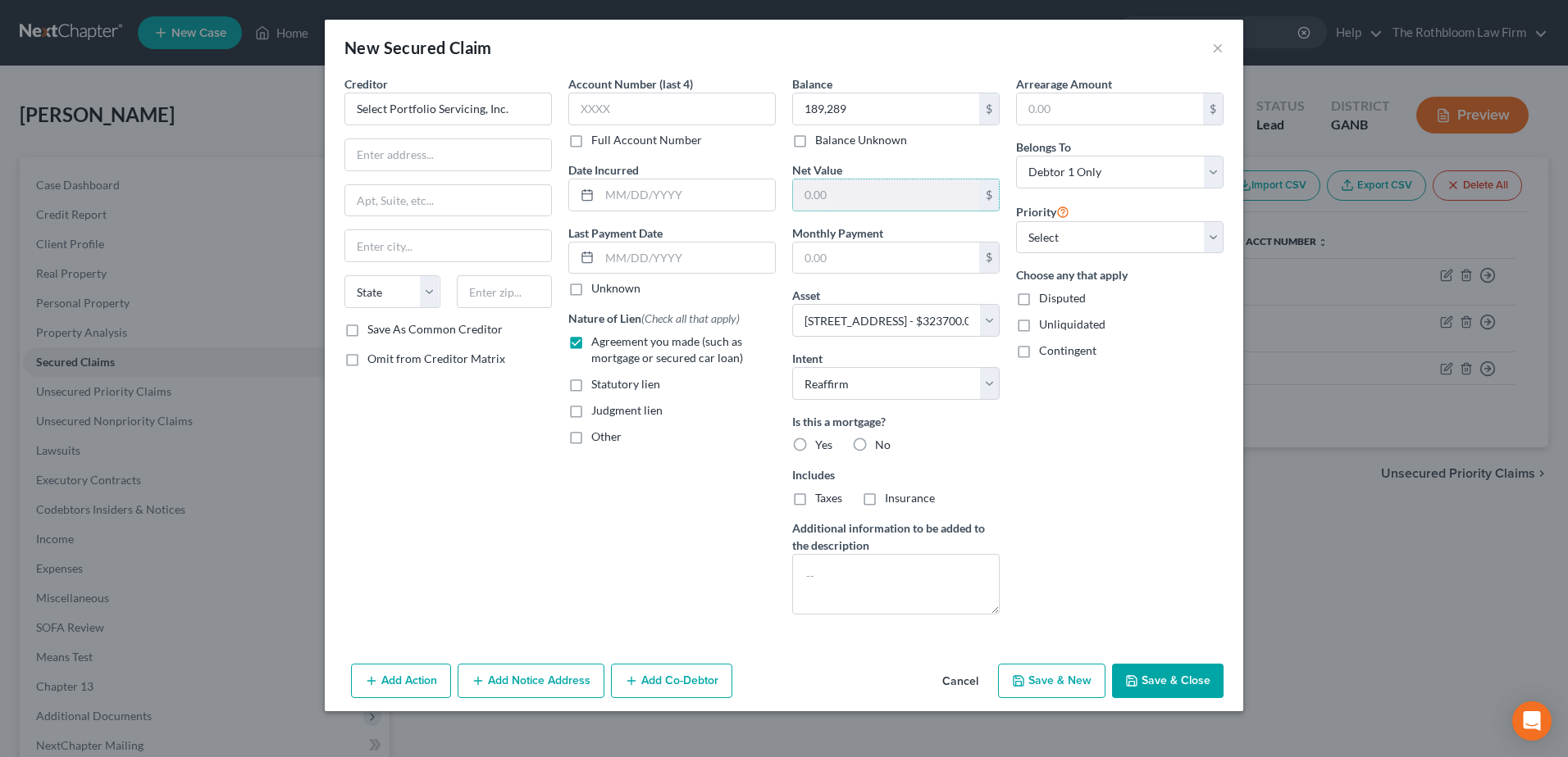
click at [814, 442] on label "Yes" at bounding box center [823, 444] width 18 height 17
click at [821, 442] on input "Yes" at bounding box center [826, 441] width 11 height 11
click at [814, 499] on label "Taxes" at bounding box center [828, 497] width 28 height 17
click at [821, 499] on input "Taxes" at bounding box center [826, 495] width 11 height 11
click at [884, 499] on label "Insurance" at bounding box center [909, 497] width 50 height 17
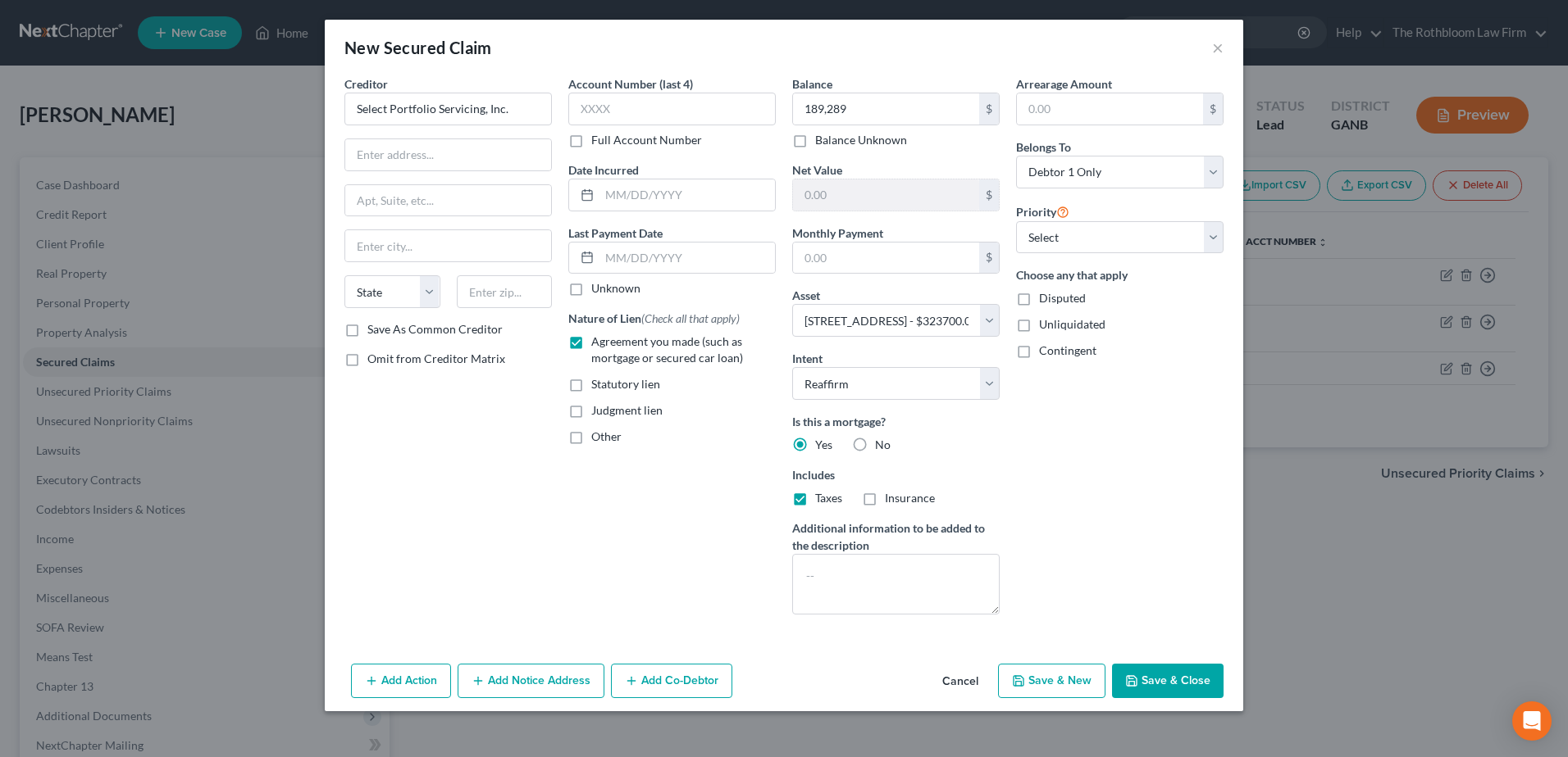
click at [891, 499] on input "Insurance" at bounding box center [896, 495] width 11 height 11
click at [1170, 684] on button "Save & Close" at bounding box center [1167, 680] width 111 height 34
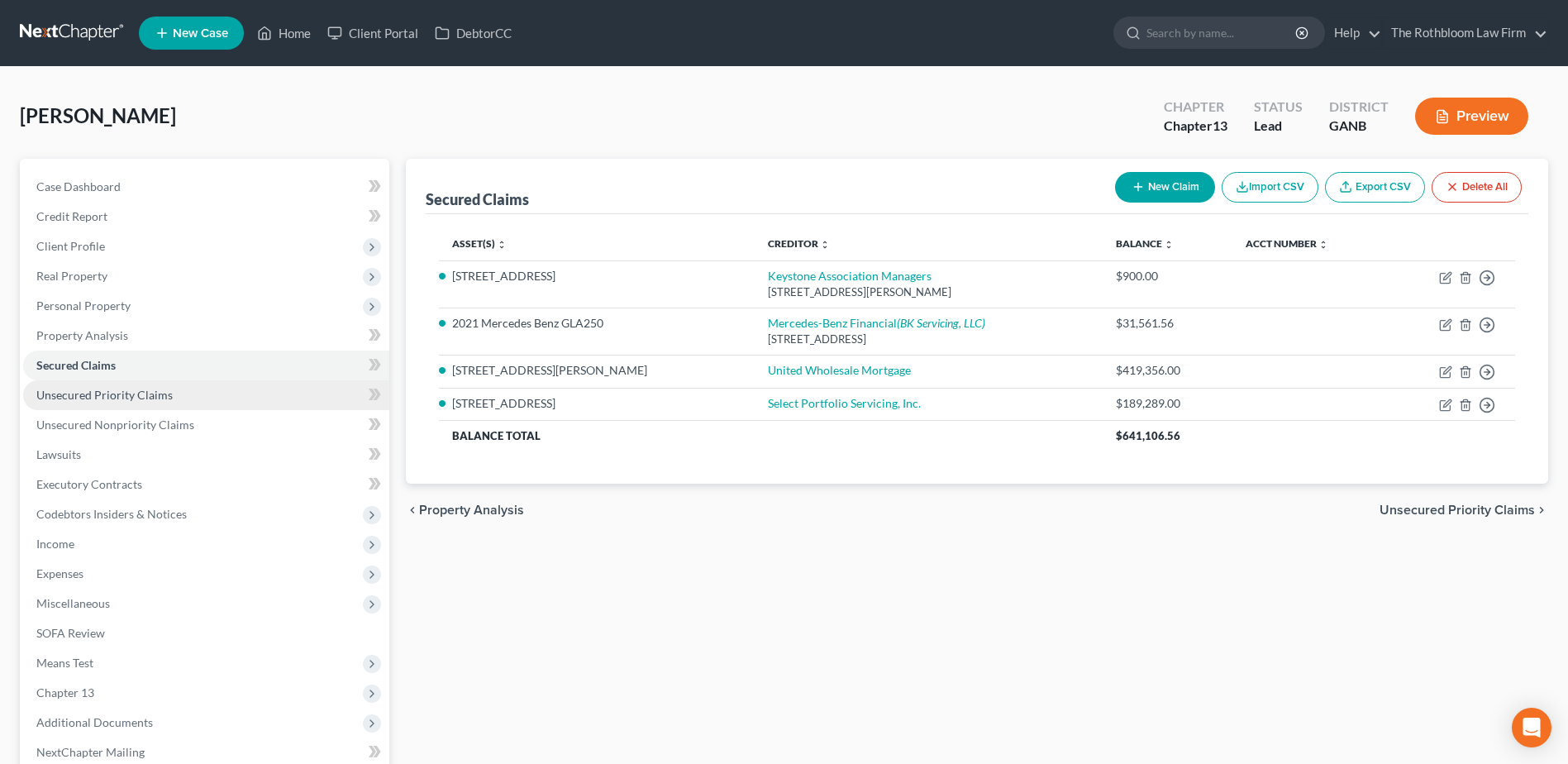
click at [97, 390] on span "Unsecured Priority Claims" at bounding box center [105, 395] width 137 height 14
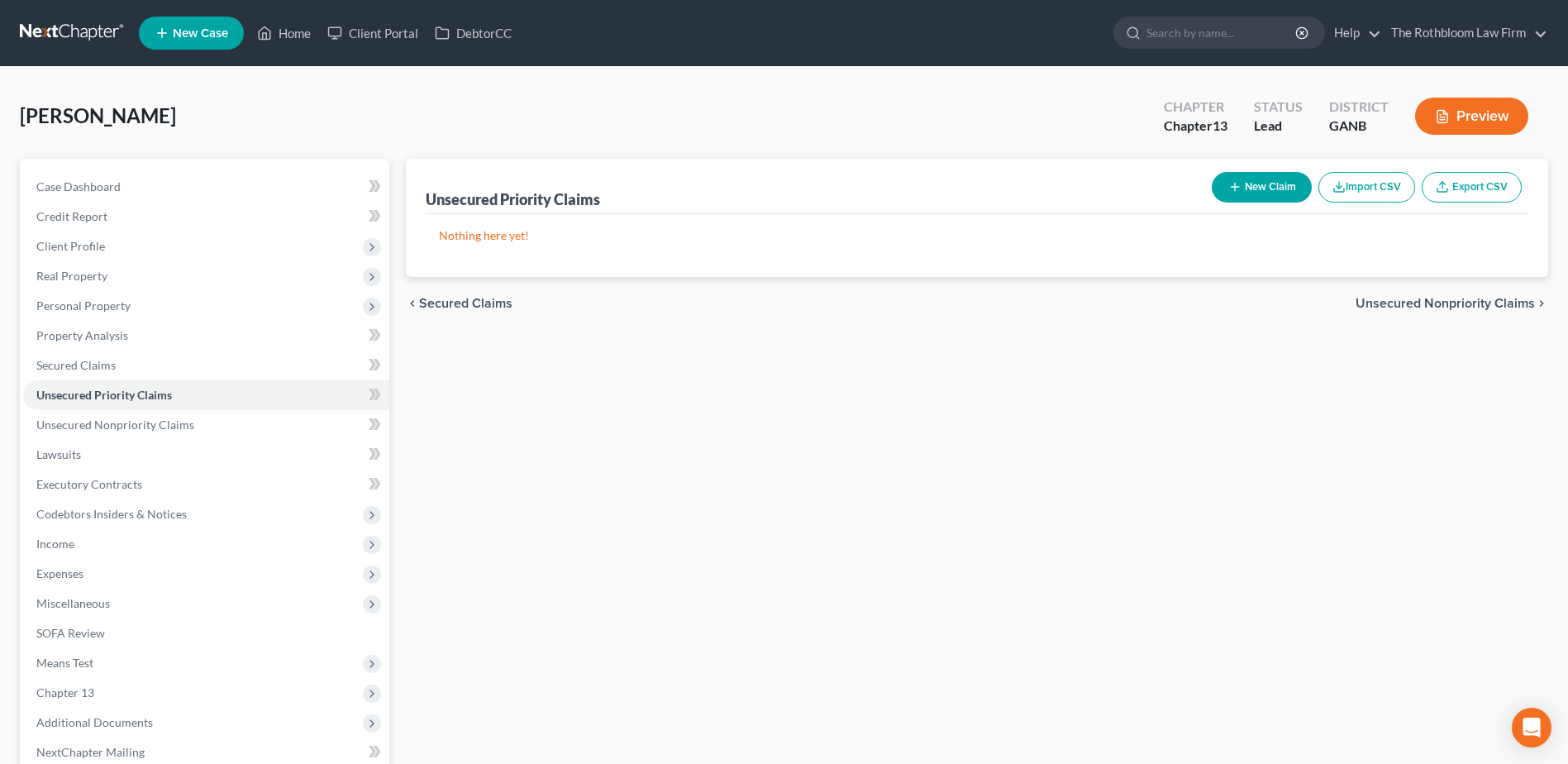
click at [1243, 193] on button "New Claim" at bounding box center [1262, 187] width 100 height 31
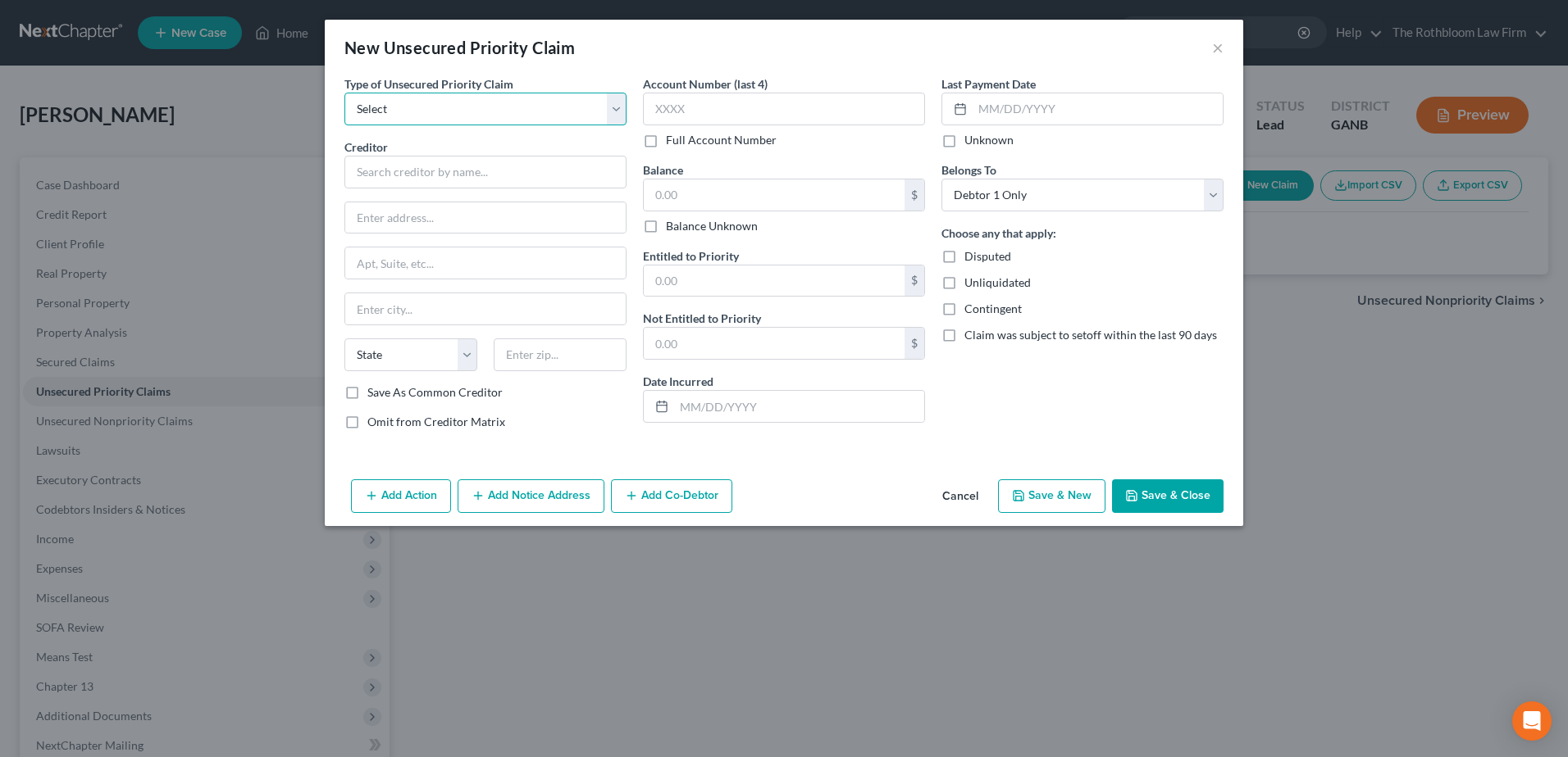
click at [452, 103] on select "Select Taxes & Other Government Units Domestic Support Obligations Extensions o…" at bounding box center [485, 108] width 282 height 32
click at [344, 92] on select "Select Taxes & Other Government Units Domestic Support Obligations Extensions o…" at bounding box center [485, 108] width 282 height 32
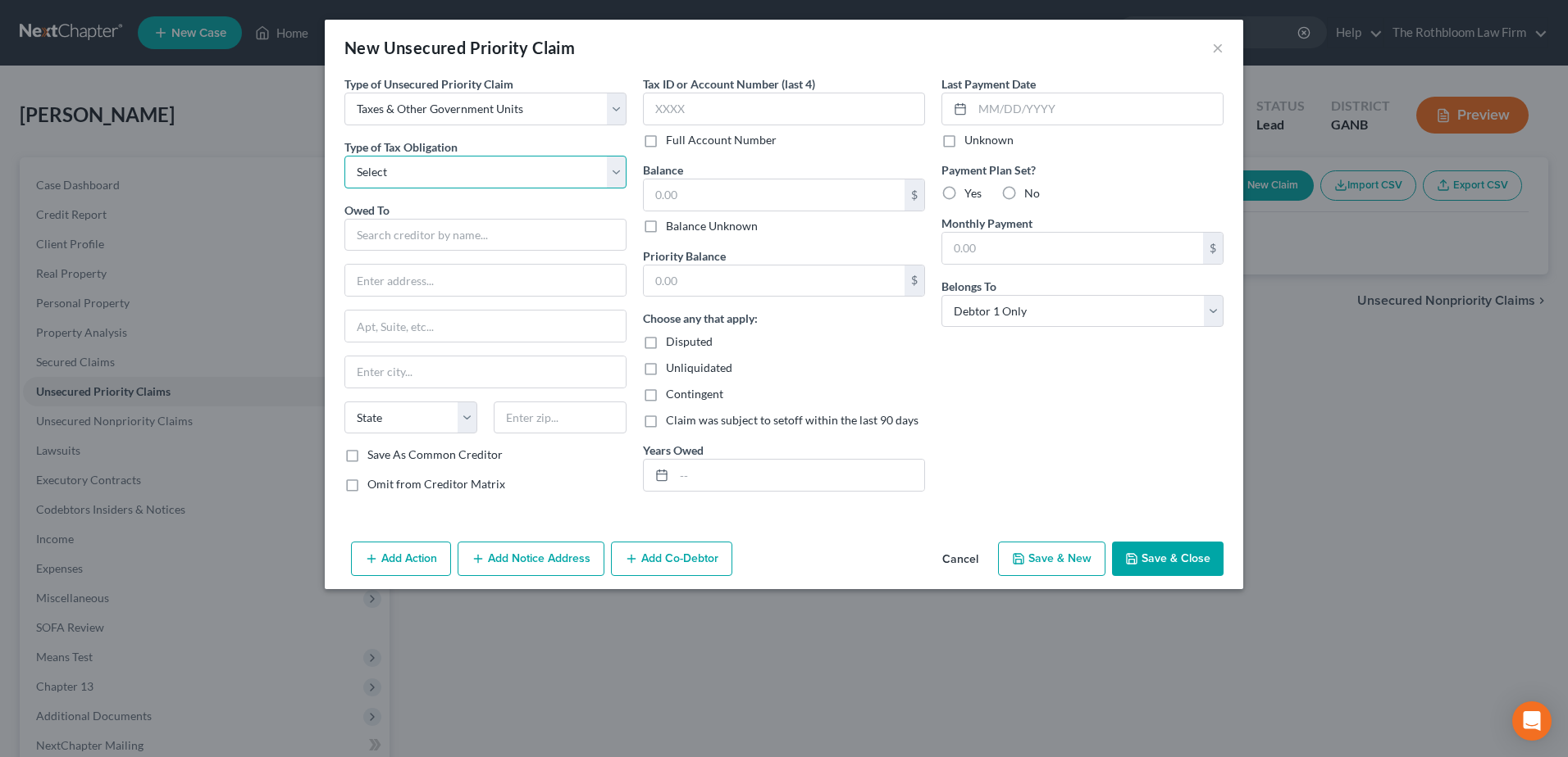
click at [417, 162] on select "Select Federal City State Franchise Tax Board Other" at bounding box center [485, 171] width 282 height 32
click at [344, 155] on select "Select Federal City State Franchise Tax Board Other" at bounding box center [485, 171] width 282 height 32
click at [386, 229] on input "text" at bounding box center [485, 235] width 282 height 32
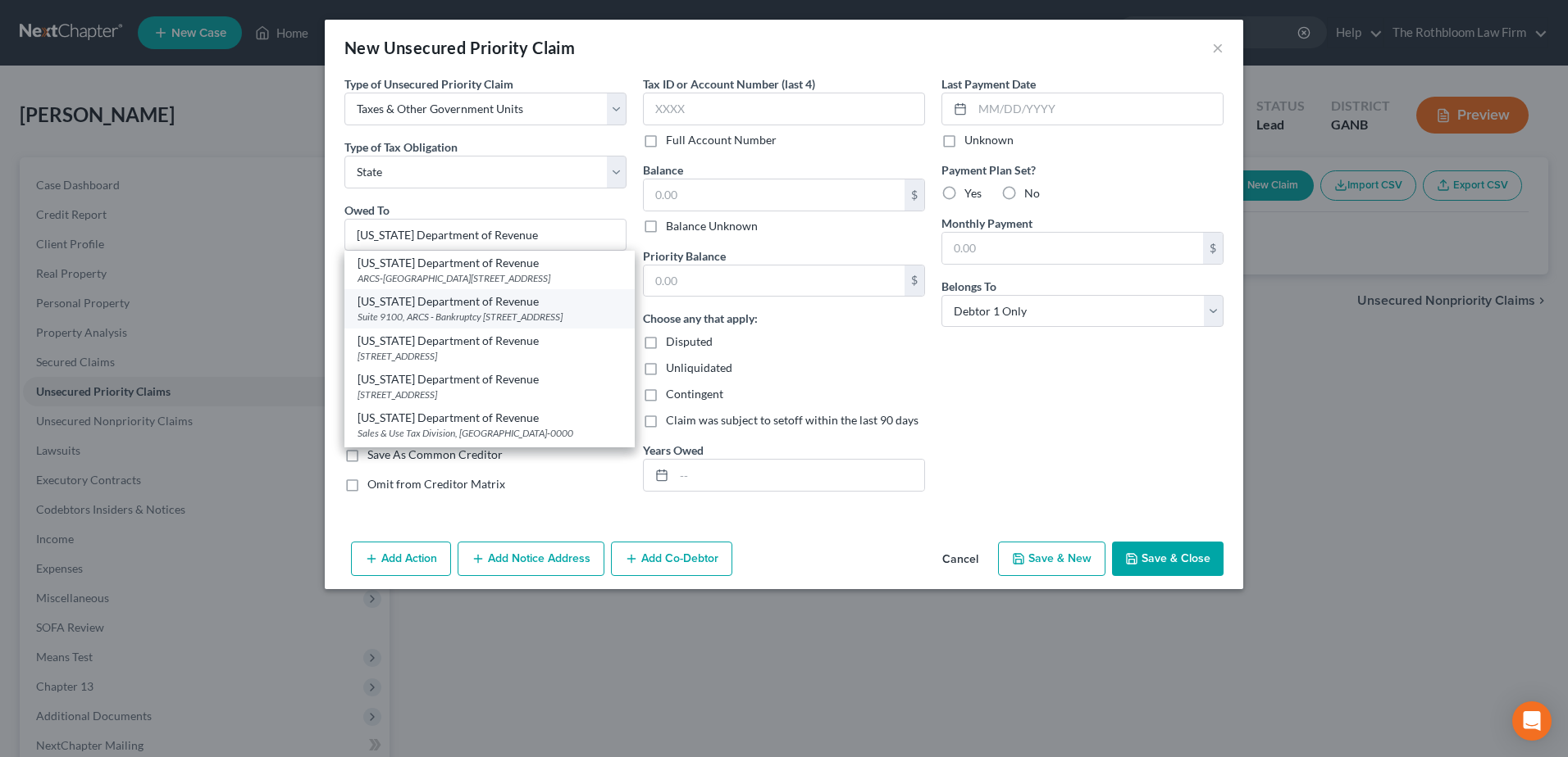
click at [419, 323] on div "Suite 9100, ARCS - Bankruptcy 1800 Century Center Blvd., N.E., Atlanta, GA 3034…" at bounding box center [489, 317] width 264 height 14
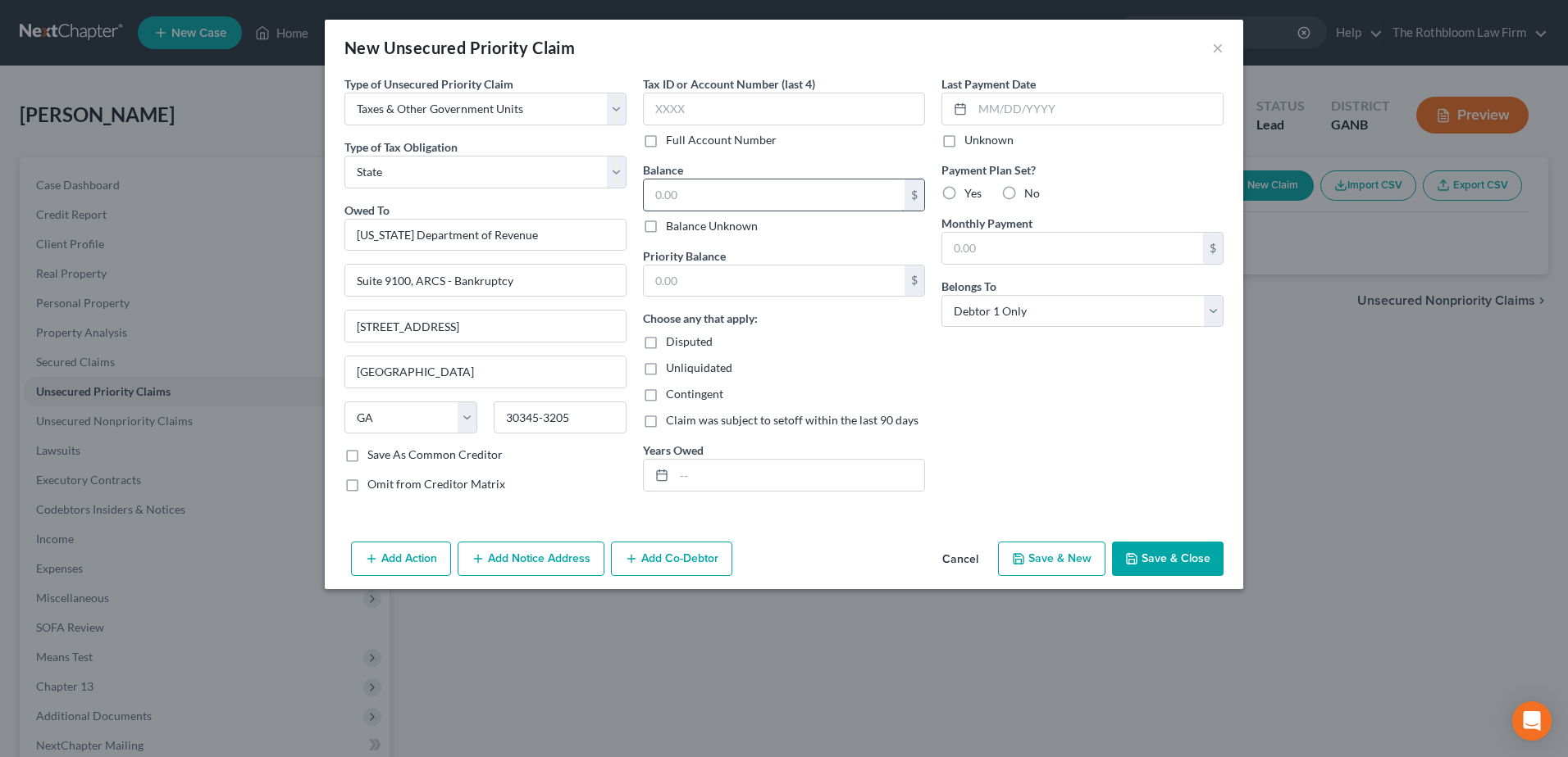
click at [657, 195] on input "text" at bounding box center [773, 196] width 261 height 31
click at [711, 462] on input "text" at bounding box center [799, 476] width 250 height 31
click at [1176, 554] on button "Save & Close" at bounding box center [1167, 558] width 111 height 34
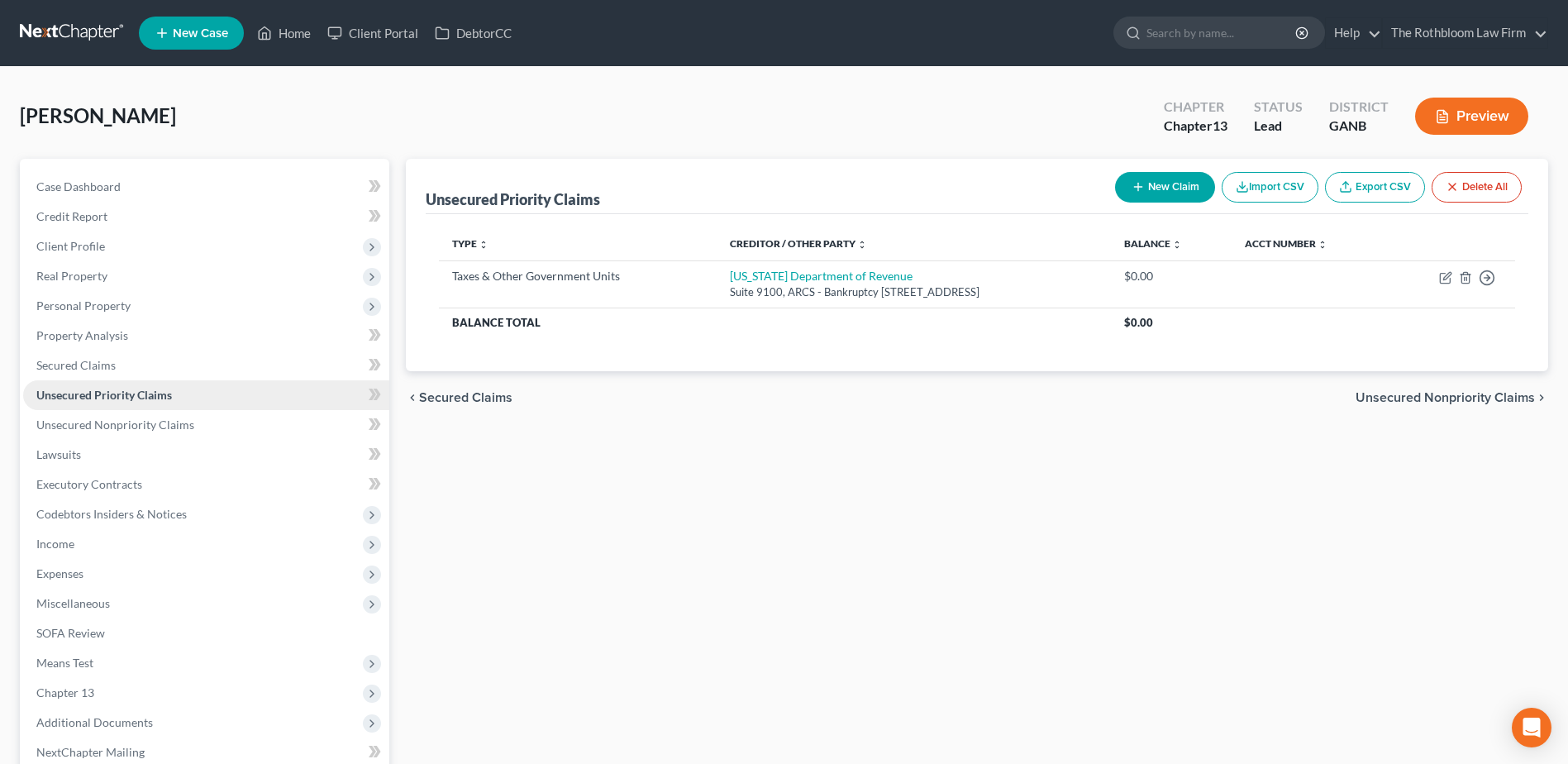
click at [152, 395] on span "Unsecured Priority Claims" at bounding box center [104, 395] width 136 height 14
click at [1171, 189] on button "New Claim" at bounding box center [1164, 187] width 100 height 31
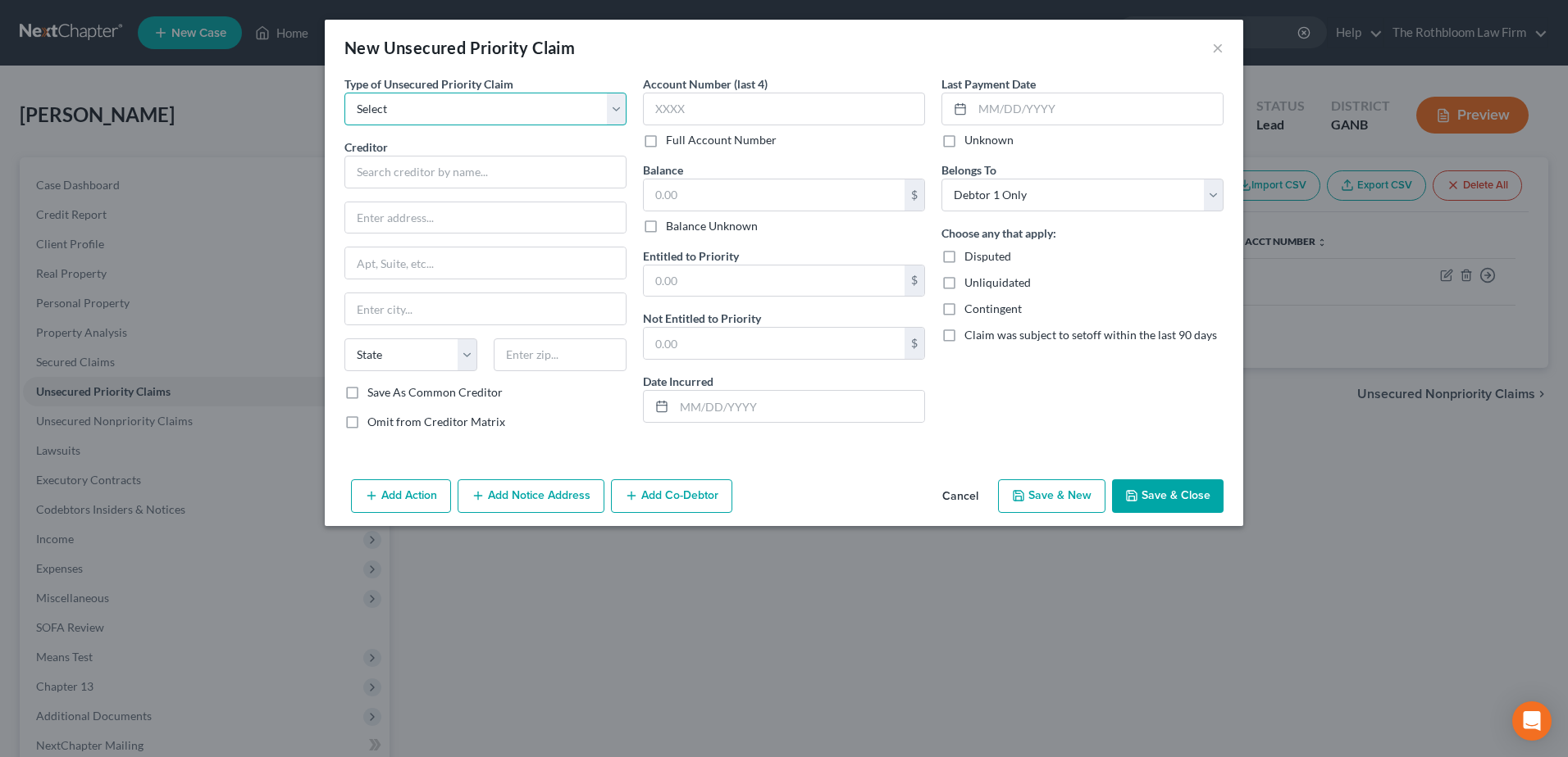
click at [419, 112] on select "Select Taxes & Other Government Units Domestic Support Obligations Extensions o…" at bounding box center [485, 108] width 282 height 32
click at [344, 92] on select "Select Taxes & Other Government Units Domestic Support Obligations Extensions o…" at bounding box center [485, 108] width 282 height 32
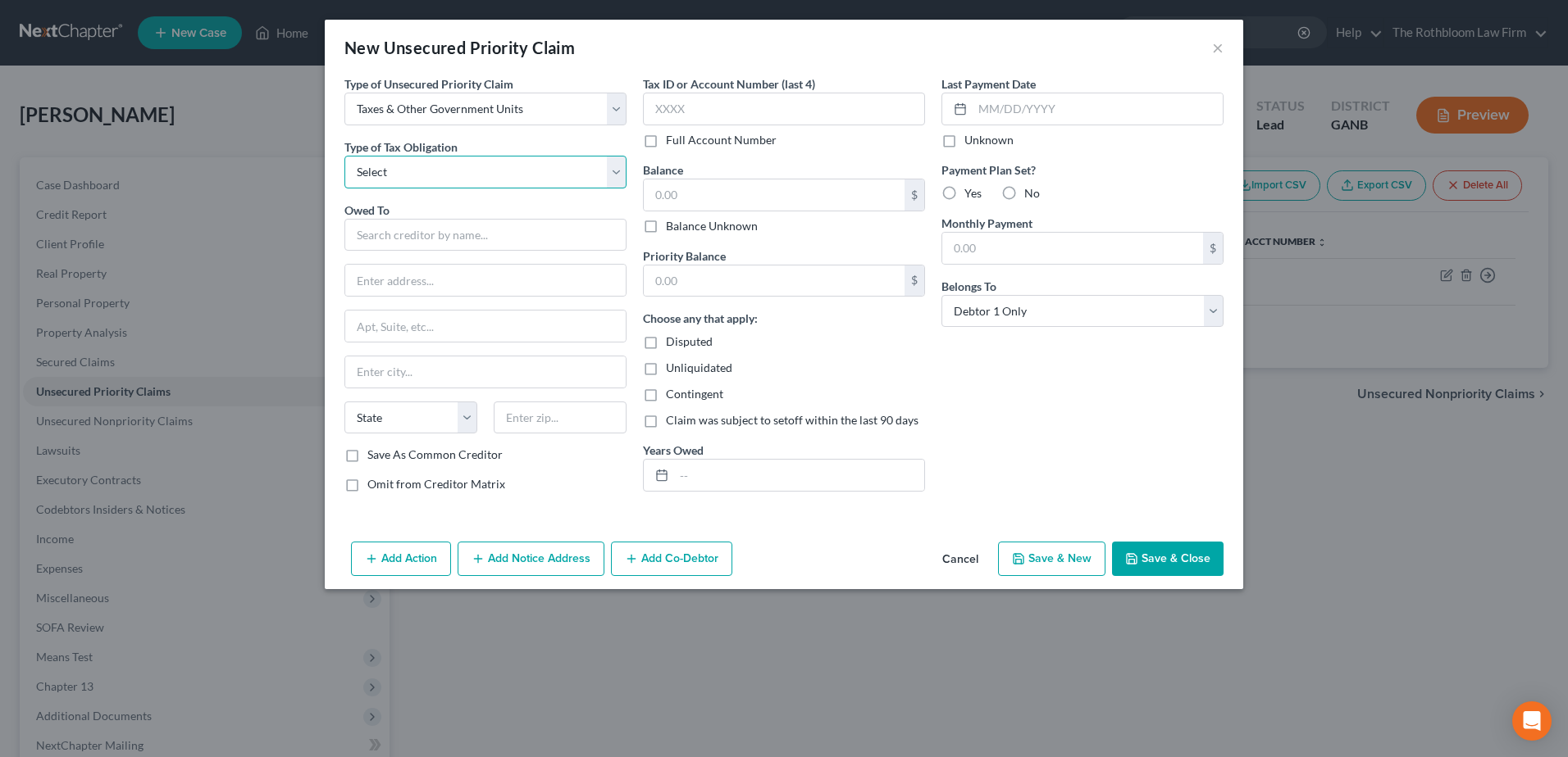
click at [415, 169] on select "Select Federal City State Franchise Tax Board Other" at bounding box center [485, 171] width 282 height 32
click at [344, 155] on select "Select Federal City State Franchise Tax Board Other" at bounding box center [485, 171] width 282 height 32
click at [401, 231] on input "text" at bounding box center [485, 235] width 282 height 32
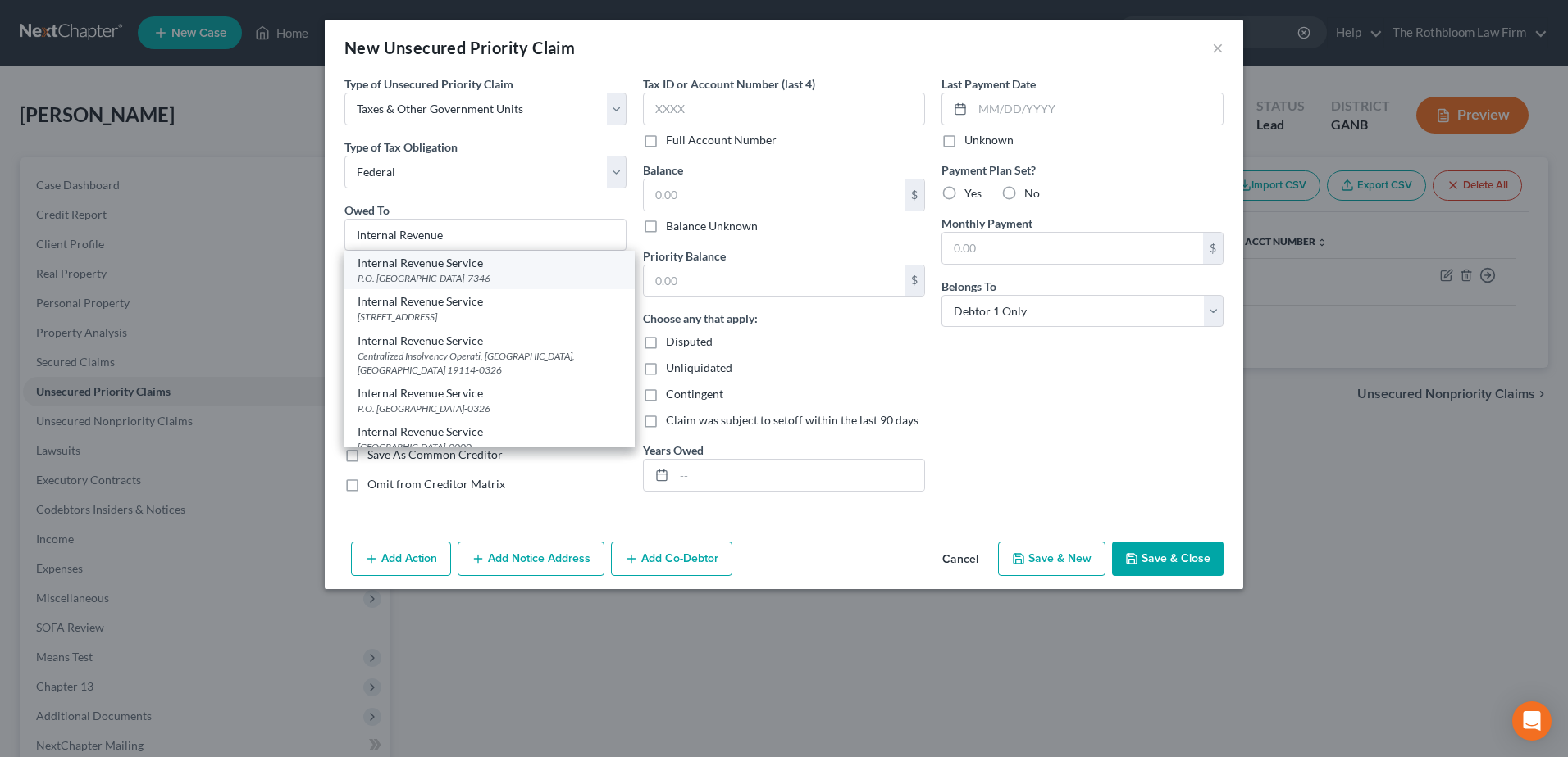
click at [432, 276] on div "P.O. Box 7346, Philadelphia, PA 19101-7346" at bounding box center [489, 278] width 264 height 14
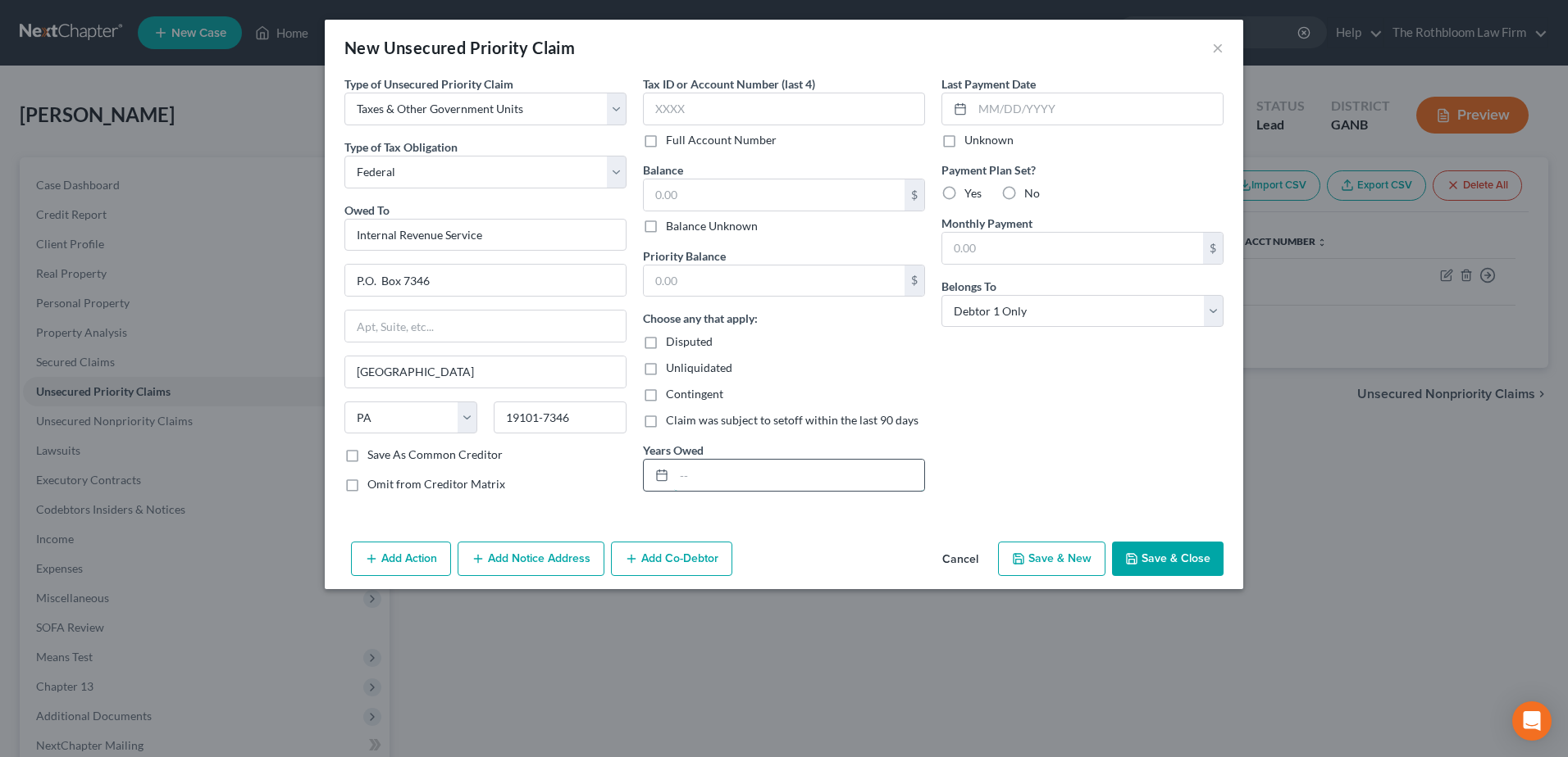
click at [677, 480] on input "text" at bounding box center [799, 476] width 250 height 31
drag, startPoint x: 542, startPoint y: 319, endPoint x: 167, endPoint y: 322, distance: 375.0
click at [167, 322] on div "New Unsecured Priority Claim × Type of Unsecured Priority Claim * Select Taxes …" at bounding box center [784, 378] width 1568 height 757
click at [1085, 418] on div "Last Payment Date Unknown Payment Plan Set? Yes No Monthly Payment $ Belongs To…" at bounding box center [1081, 291] width 298 height 431
click at [1158, 557] on button "Save & Close" at bounding box center [1167, 558] width 111 height 34
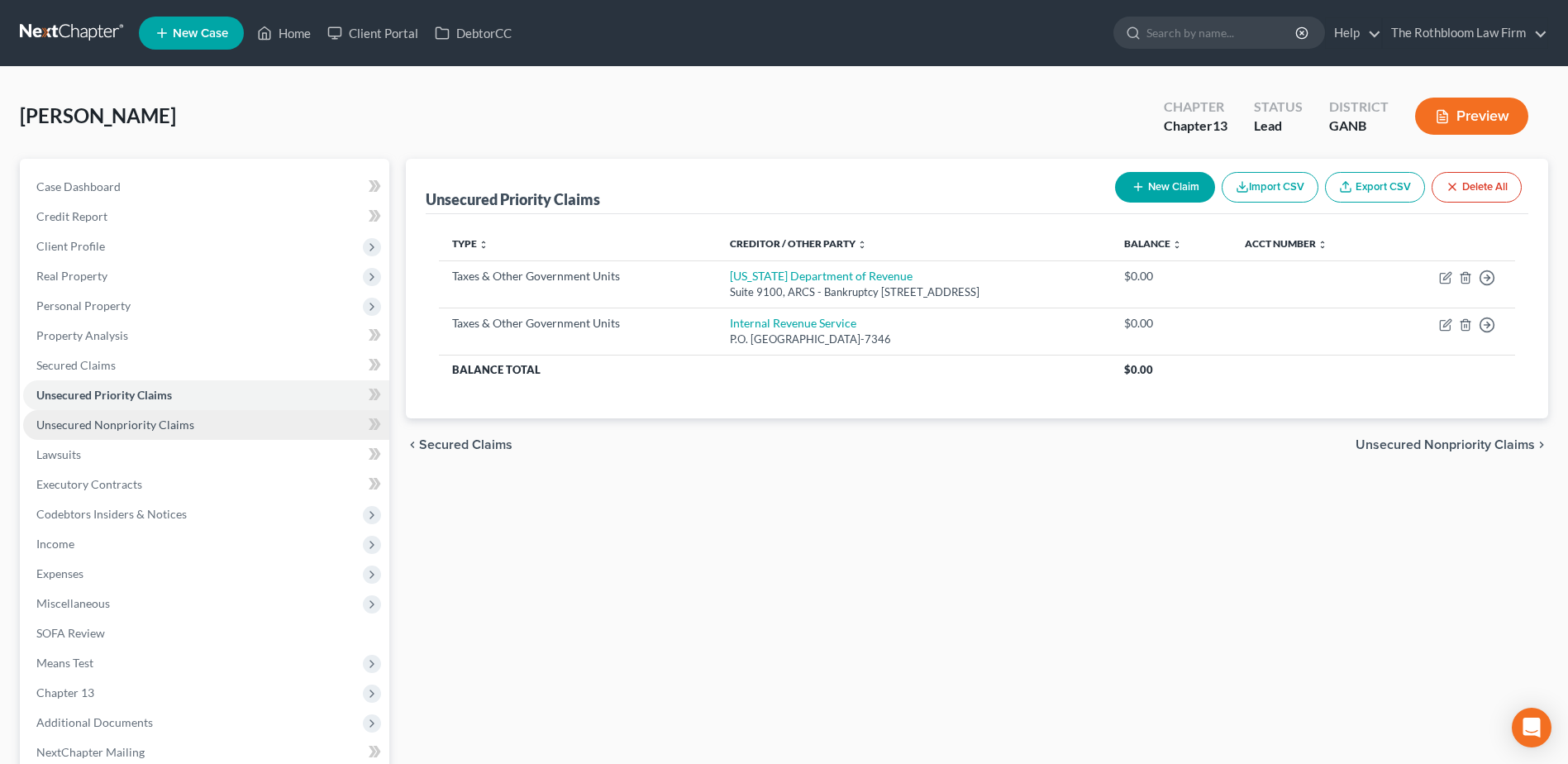
click at [122, 431] on span "Unsecured Nonpriority Claims" at bounding box center [115, 425] width 158 height 14
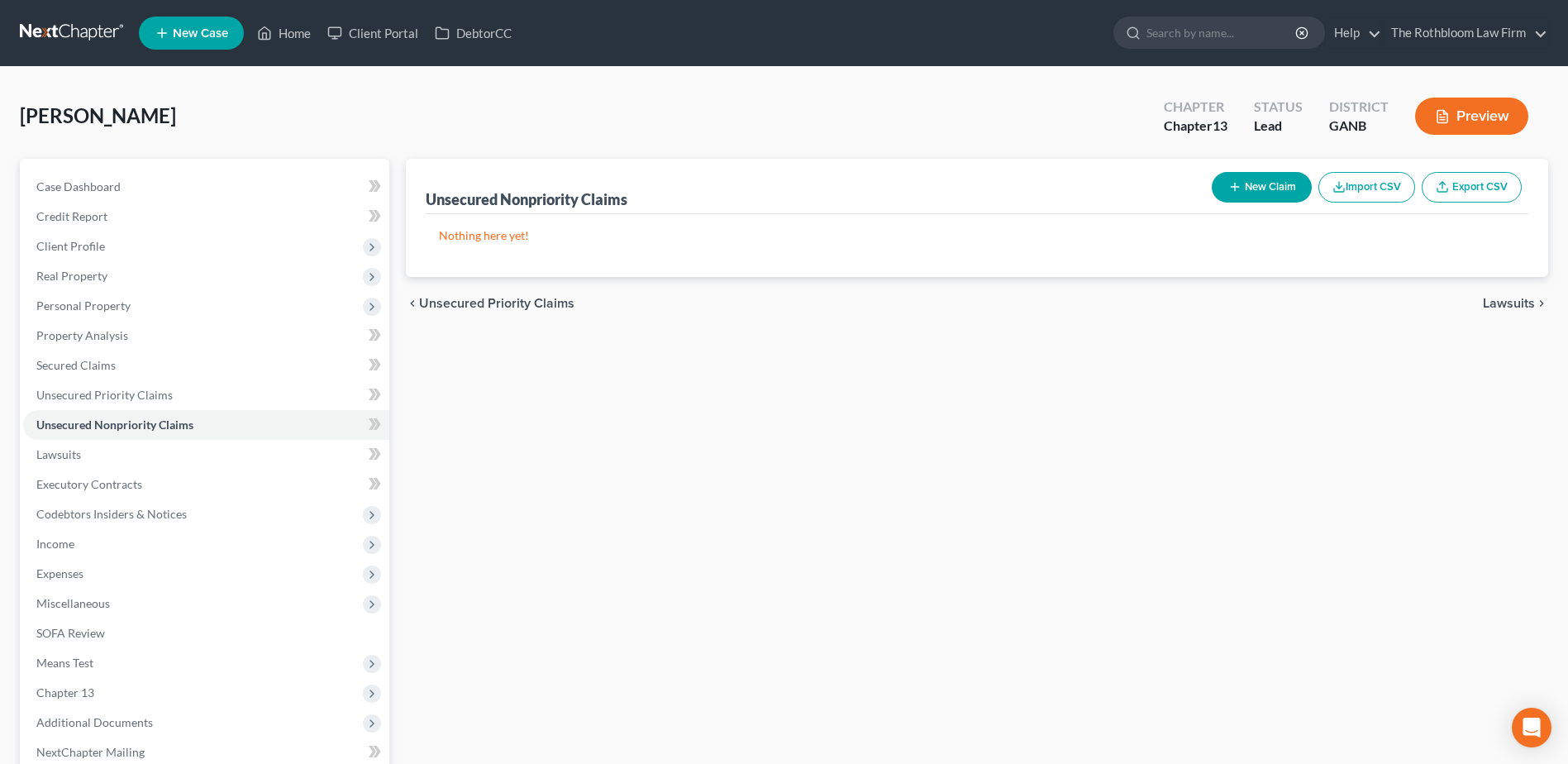
click at [1265, 191] on button "New Claim" at bounding box center [1262, 187] width 100 height 31
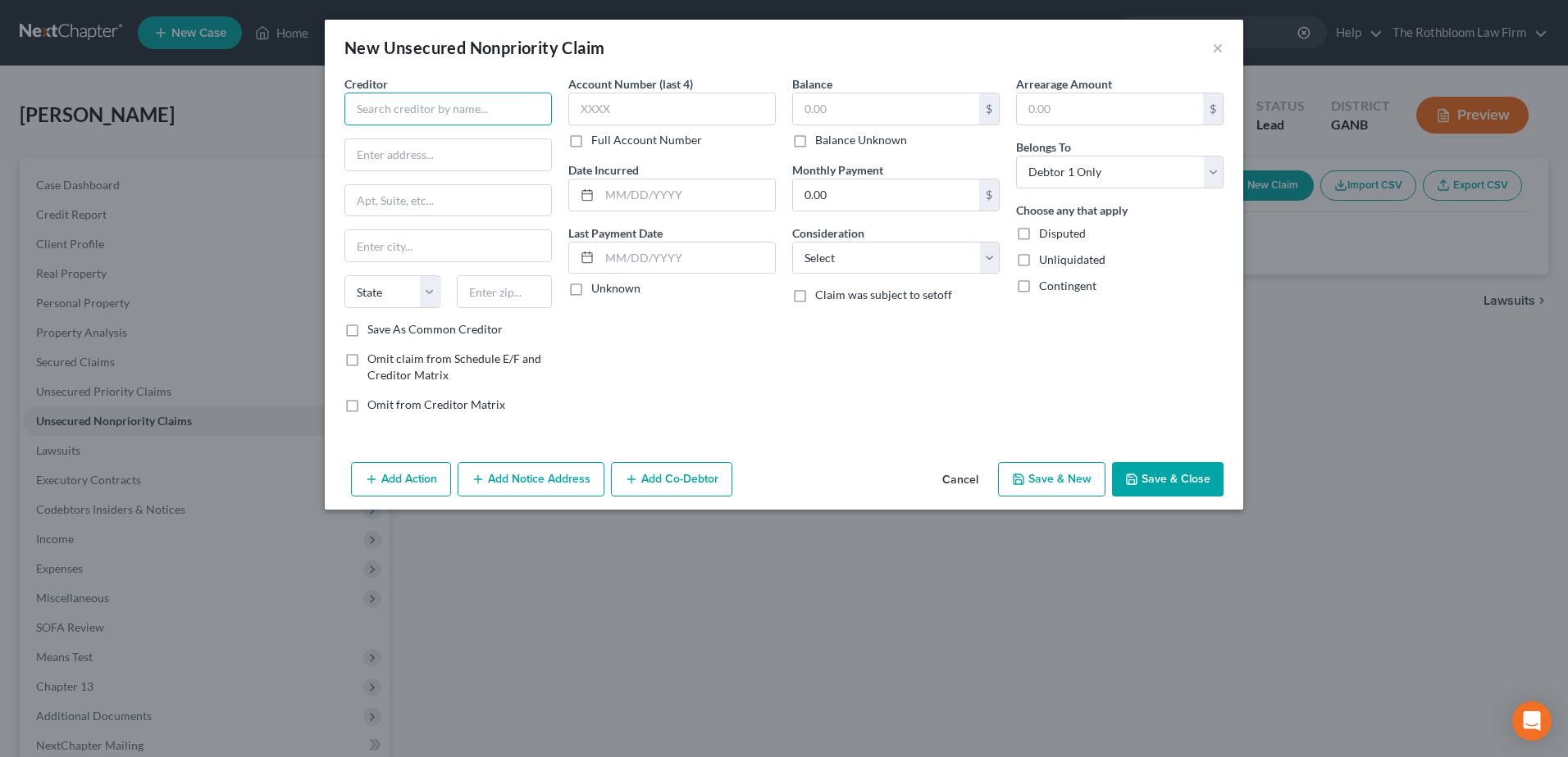
click at [399, 110] on input "text" at bounding box center [448, 108] width 208 height 32
click at [893, 263] on select "Select Cable / Satellite Services Collection Agency Credit Card Debt Debt Couns…" at bounding box center [895, 258] width 208 height 32
click at [792, 242] on select "Select Cable / Satellite Services Collection Agency Credit Card Debt Debt Couns…" at bounding box center [895, 258] width 208 height 32
click at [824, 311] on input "text" at bounding box center [895, 320] width 206 height 31
click at [1180, 486] on button "Save & Close" at bounding box center [1167, 479] width 111 height 34
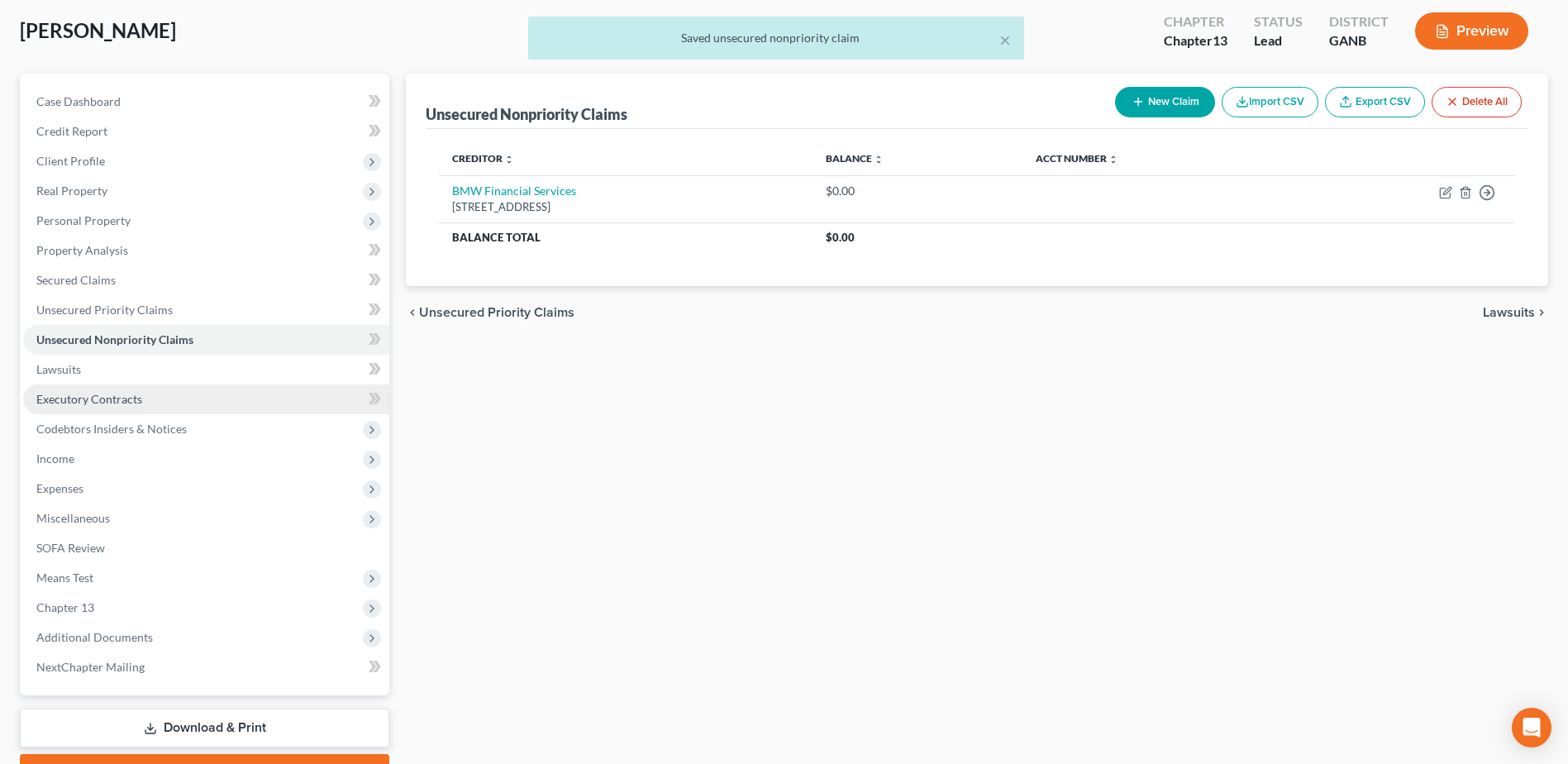
scroll to position [175, 0]
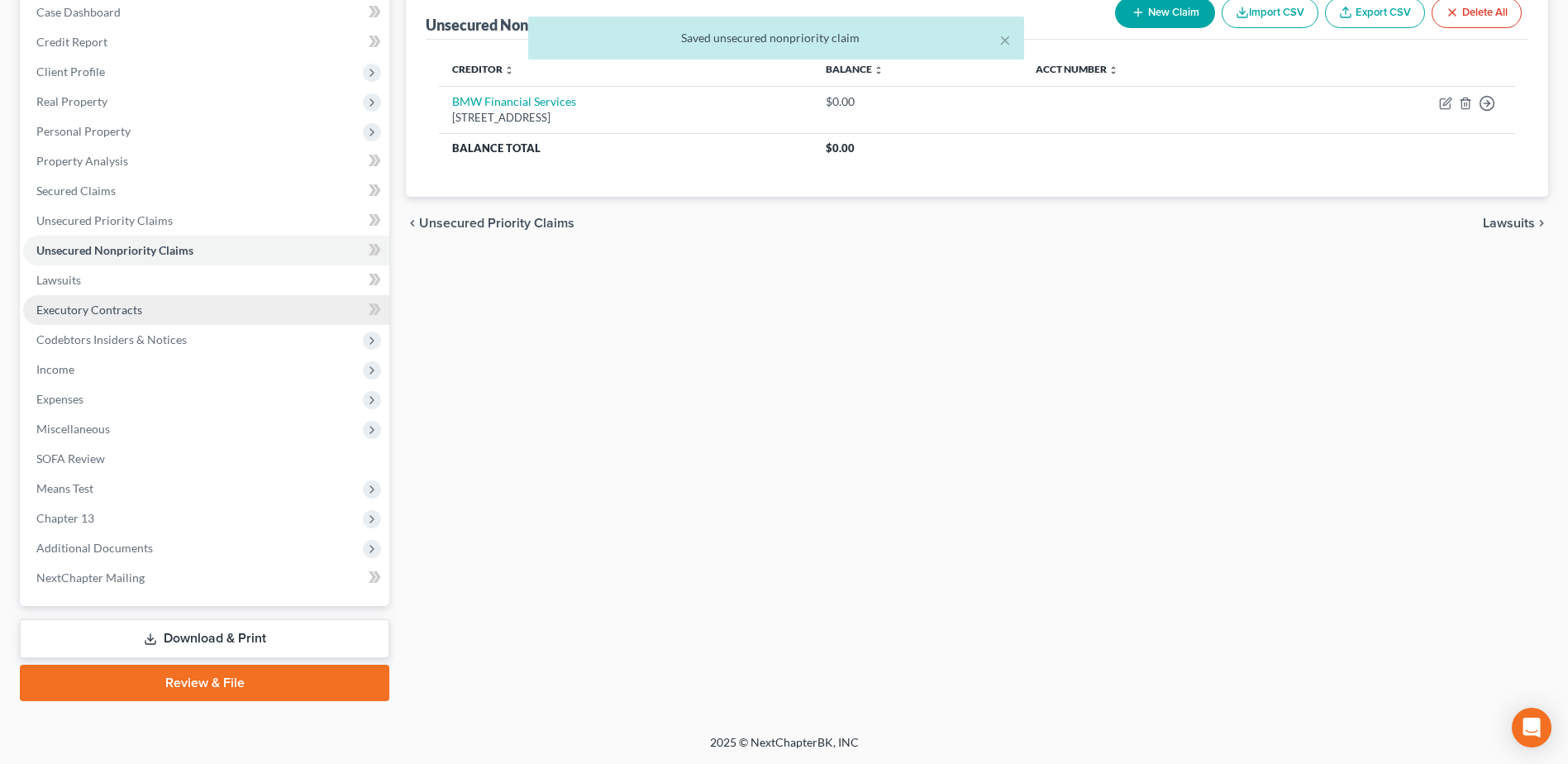
click at [101, 313] on span "Executory Contracts" at bounding box center [89, 310] width 106 height 14
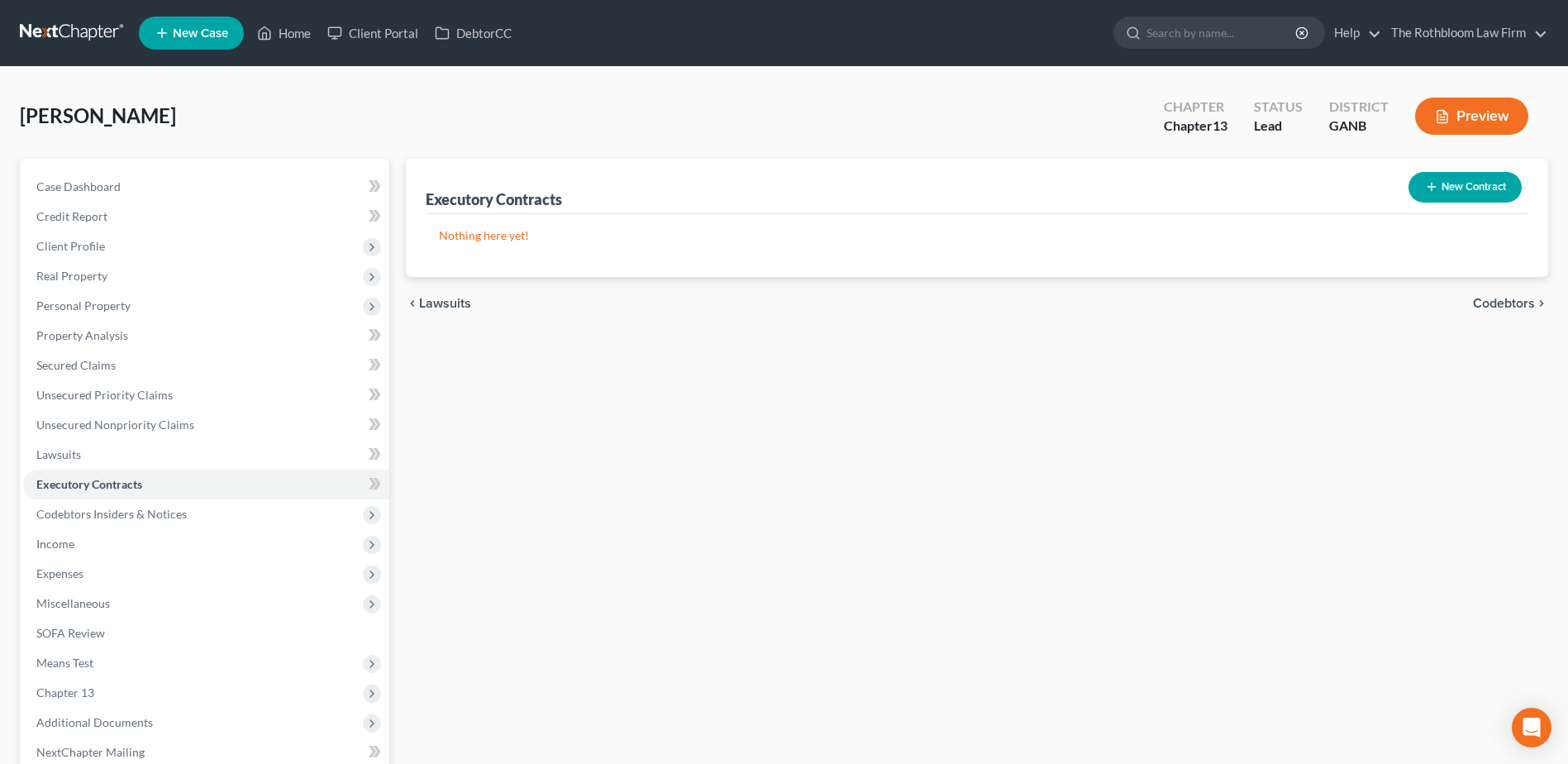
click at [1453, 185] on button "New Contract" at bounding box center [1465, 187] width 113 height 31
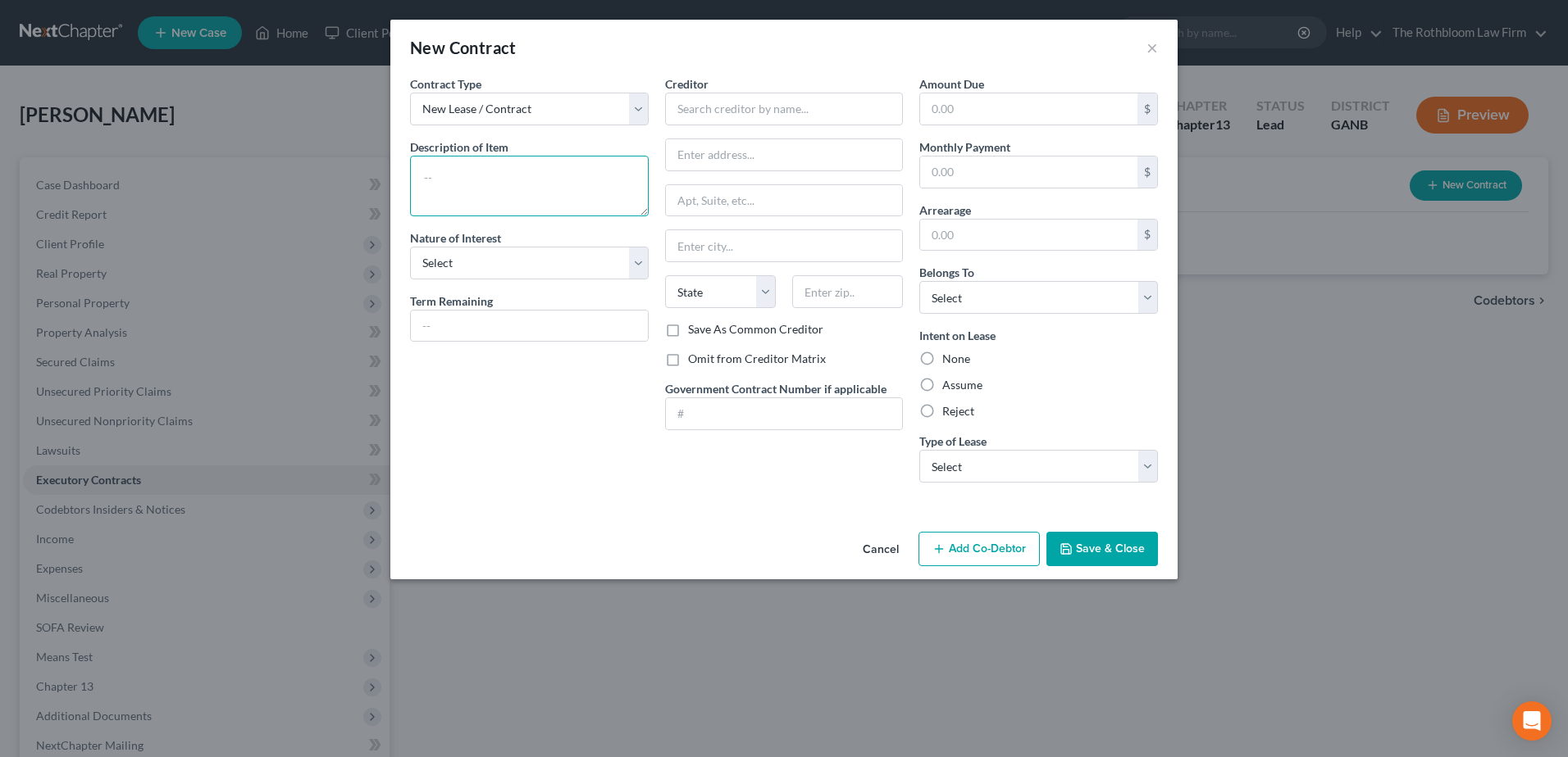
click at [466, 180] on textarea at bounding box center [529, 186] width 239 height 61
click at [464, 323] on input "text" at bounding box center [529, 326] width 237 height 31
click at [706, 102] on input "text" at bounding box center [784, 108] width 239 height 32
click at [942, 382] on label "Assume" at bounding box center [962, 384] width 40 height 17
click at [948, 382] on input "Assume" at bounding box center [953, 381] width 11 height 11
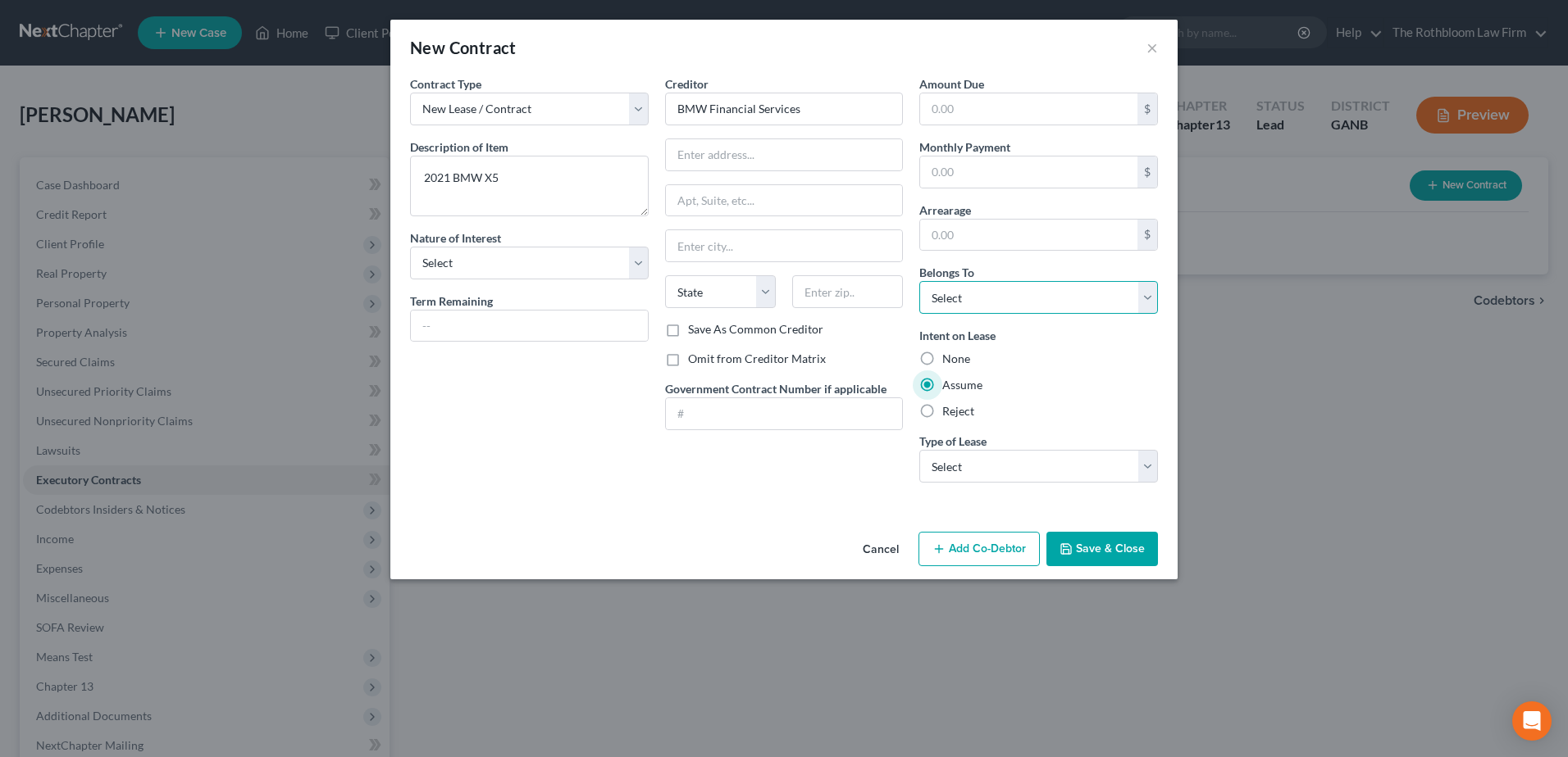
click at [978, 290] on select "Select Debtor 1 Only Debtor 2 Only Debtor 1 And Debtor 2 Only At Least One Of T…" at bounding box center [1038, 297] width 239 height 32
click at [919, 281] on select "Select Debtor 1 Only Debtor 2 Only Debtor 1 And Debtor 2 Only At Least One Of T…" at bounding box center [1038, 297] width 239 height 32
drag, startPoint x: 976, startPoint y: 461, endPoint x: 982, endPoint y: 468, distance: 9.2
click at [976, 461] on select "Select Real Estate Car Other" at bounding box center [1038, 466] width 239 height 32
click at [919, 450] on select "Select Real Estate Car Other" at bounding box center [1038, 466] width 239 height 32
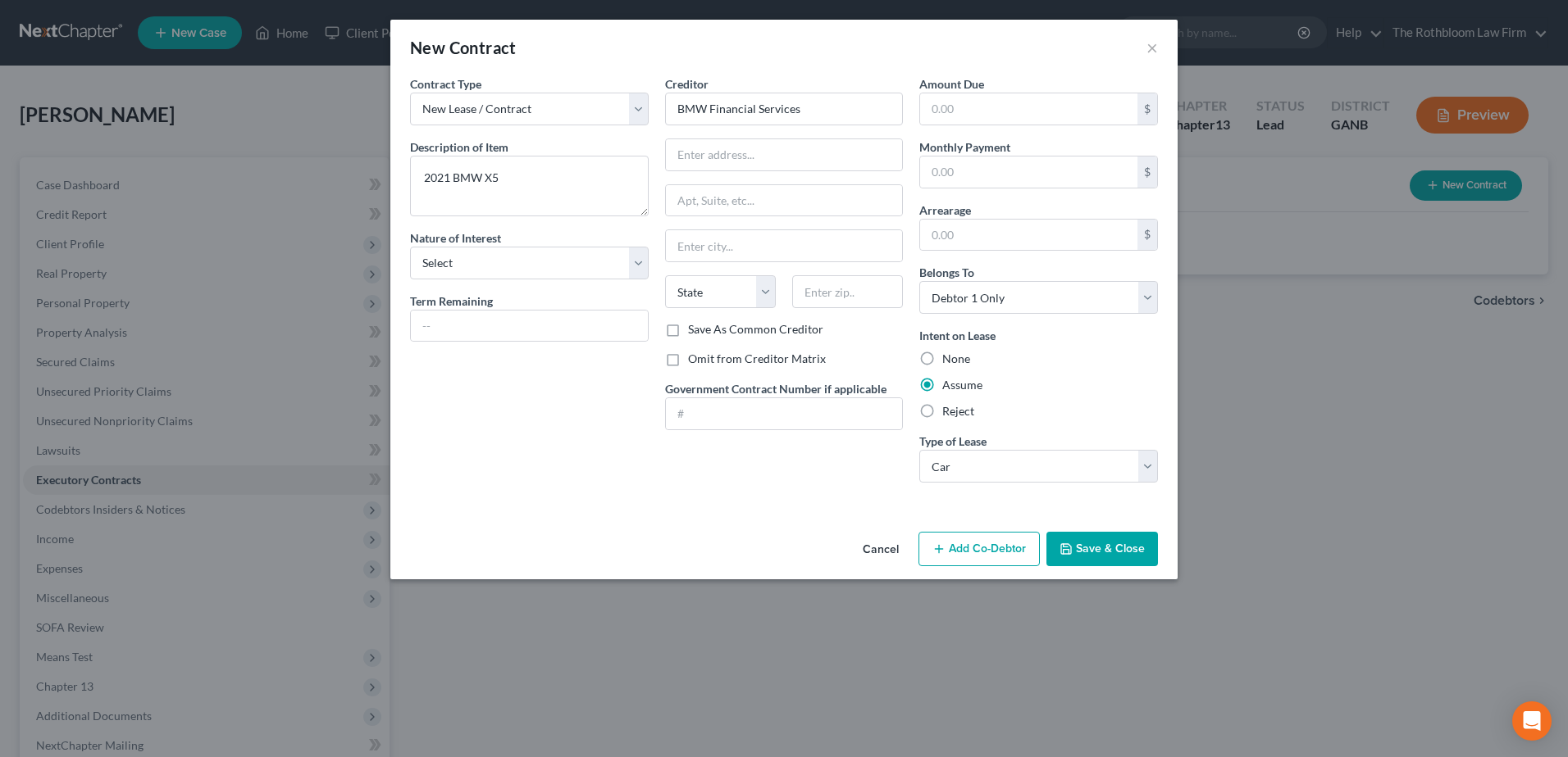
click at [1126, 538] on button "Save & Close" at bounding box center [1101, 549] width 111 height 34
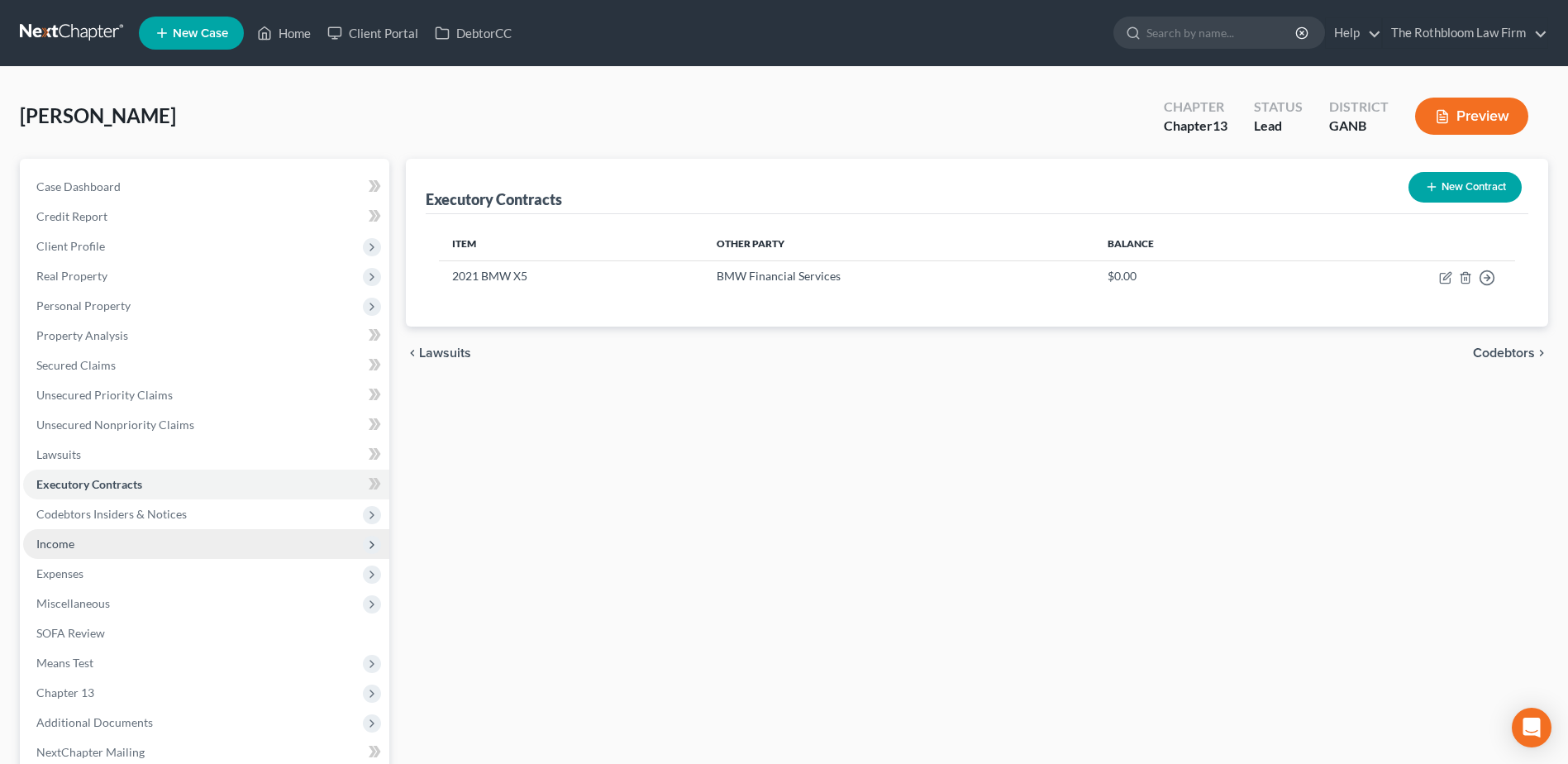
click at [74, 543] on span "Income" at bounding box center [205, 544] width 366 height 30
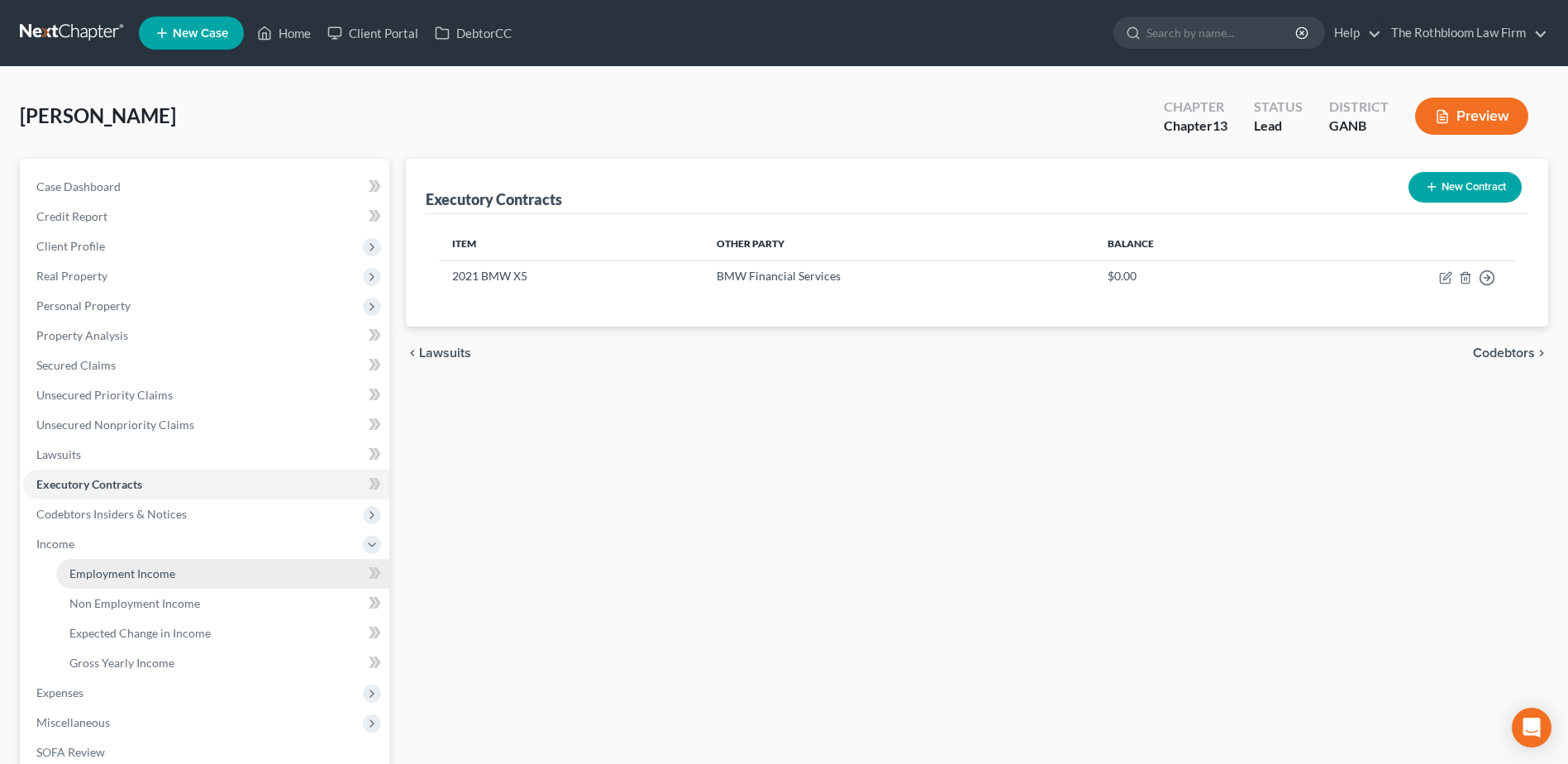
click at [127, 573] on span "Employment Income" at bounding box center [122, 573] width 106 height 14
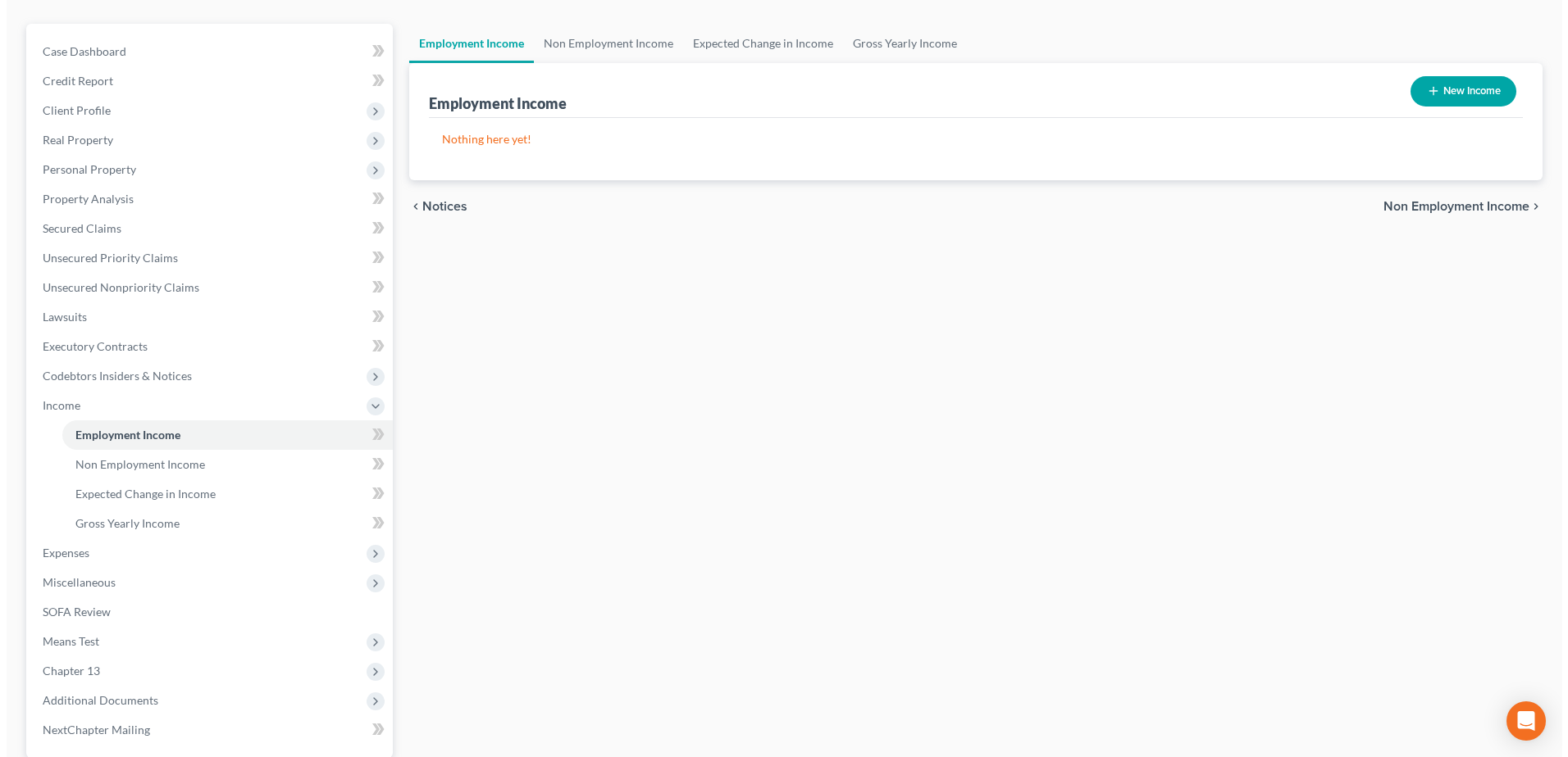
scroll to position [164, 0]
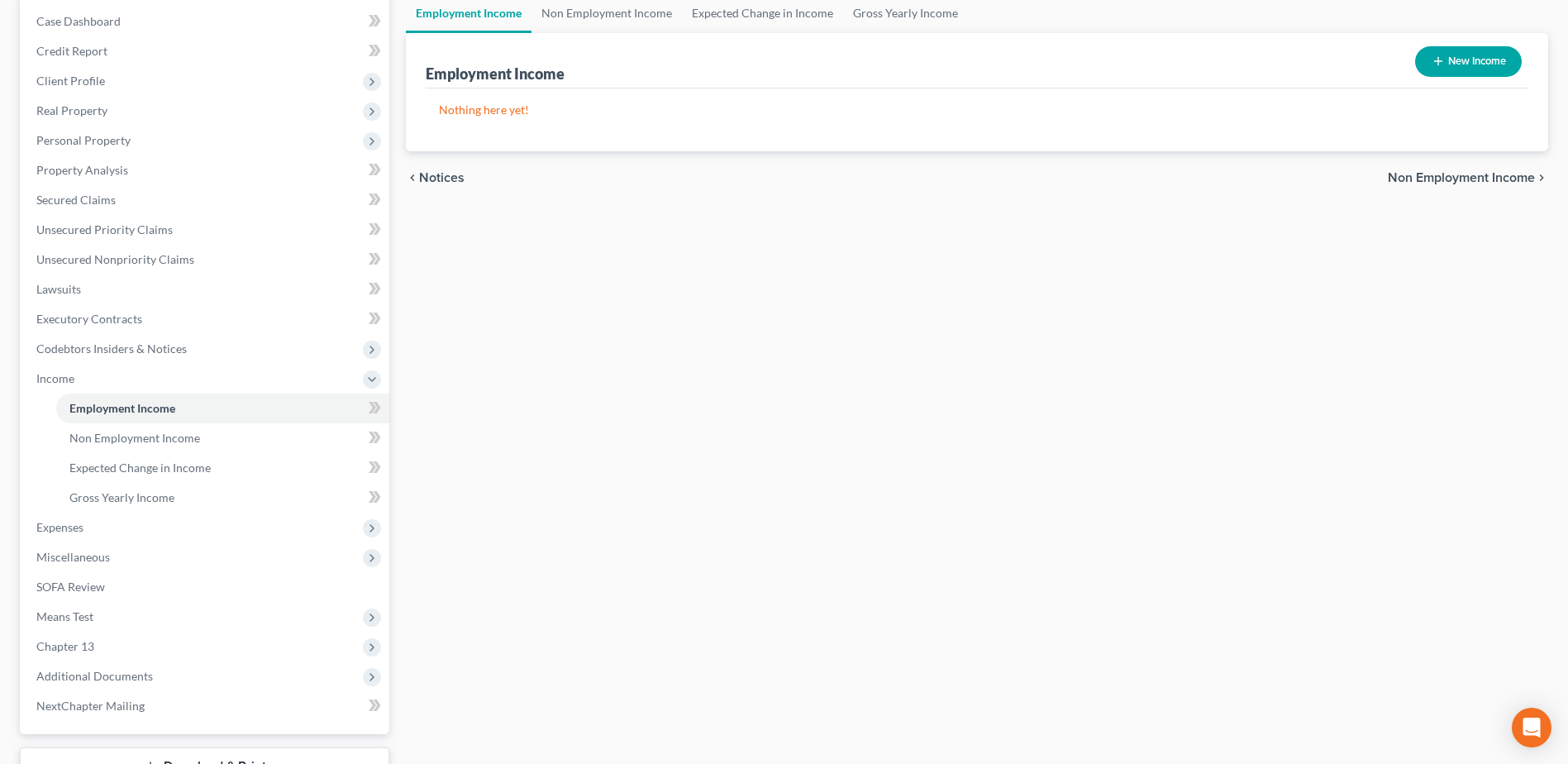
click at [1469, 63] on button "New Income" at bounding box center [1469, 62] width 107 height 31
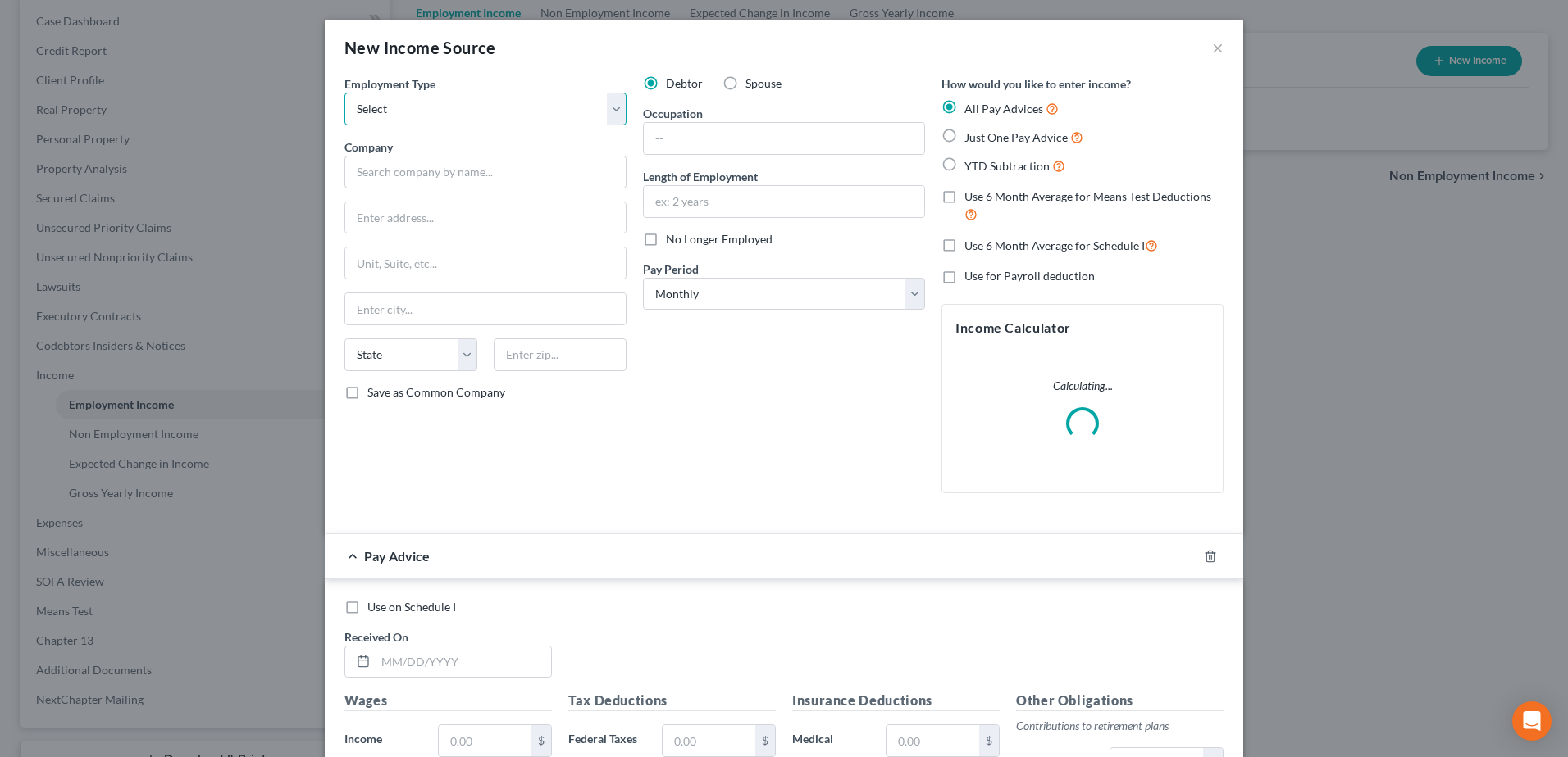
click at [484, 109] on select "Select Full or Part Time Employment Self Employment" at bounding box center [485, 108] width 282 height 32
click at [344, 92] on select "Select Full or Part Time Employment Self Employment" at bounding box center [485, 108] width 282 height 32
click at [392, 180] on input "text" at bounding box center [485, 171] width 282 height 32
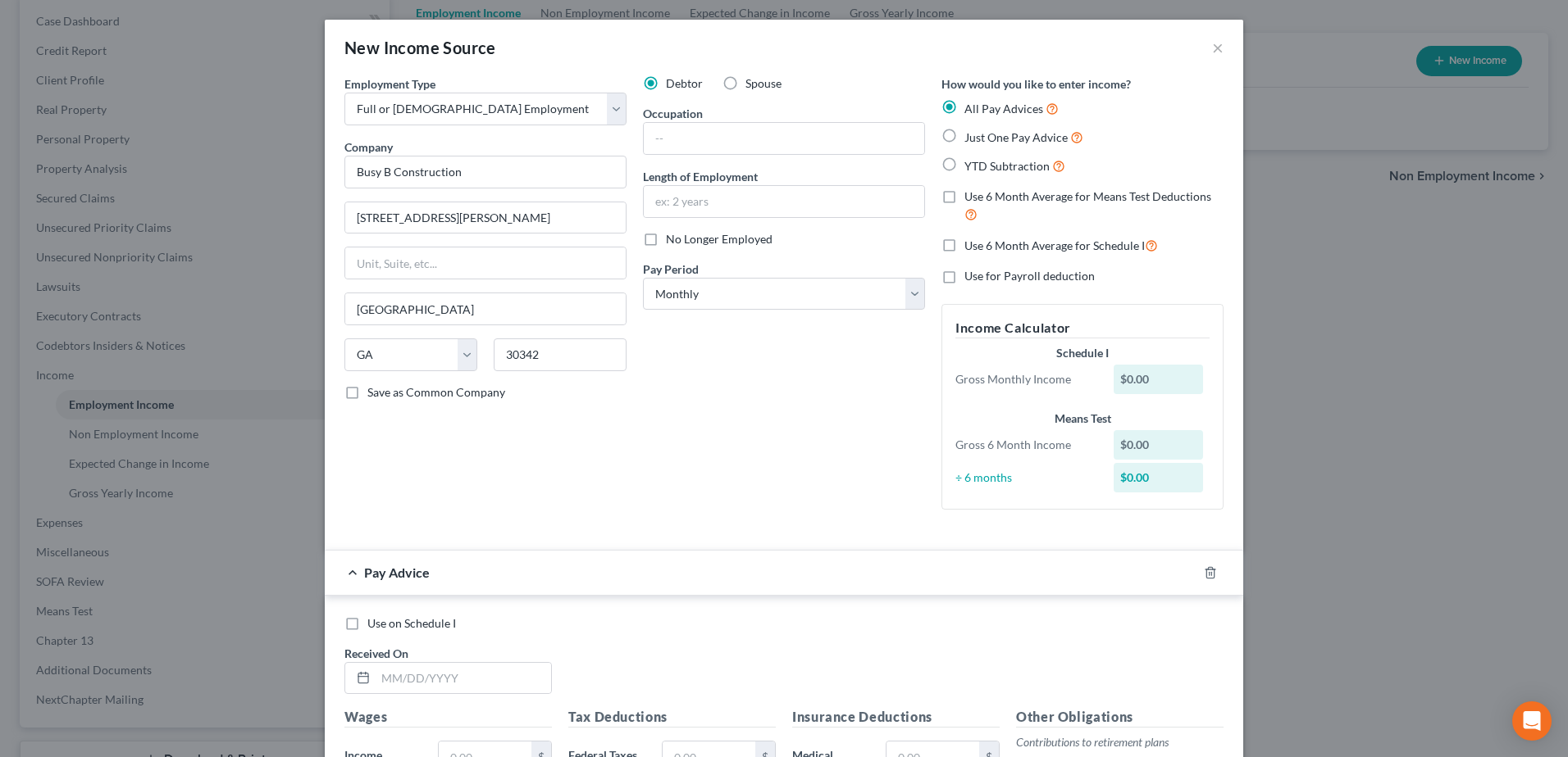
click at [696, 119] on label "Occupation" at bounding box center [672, 114] width 60 height 18
click at [690, 146] on input "text" at bounding box center [783, 139] width 280 height 31
click at [673, 195] on input "text" at bounding box center [783, 202] width 280 height 31
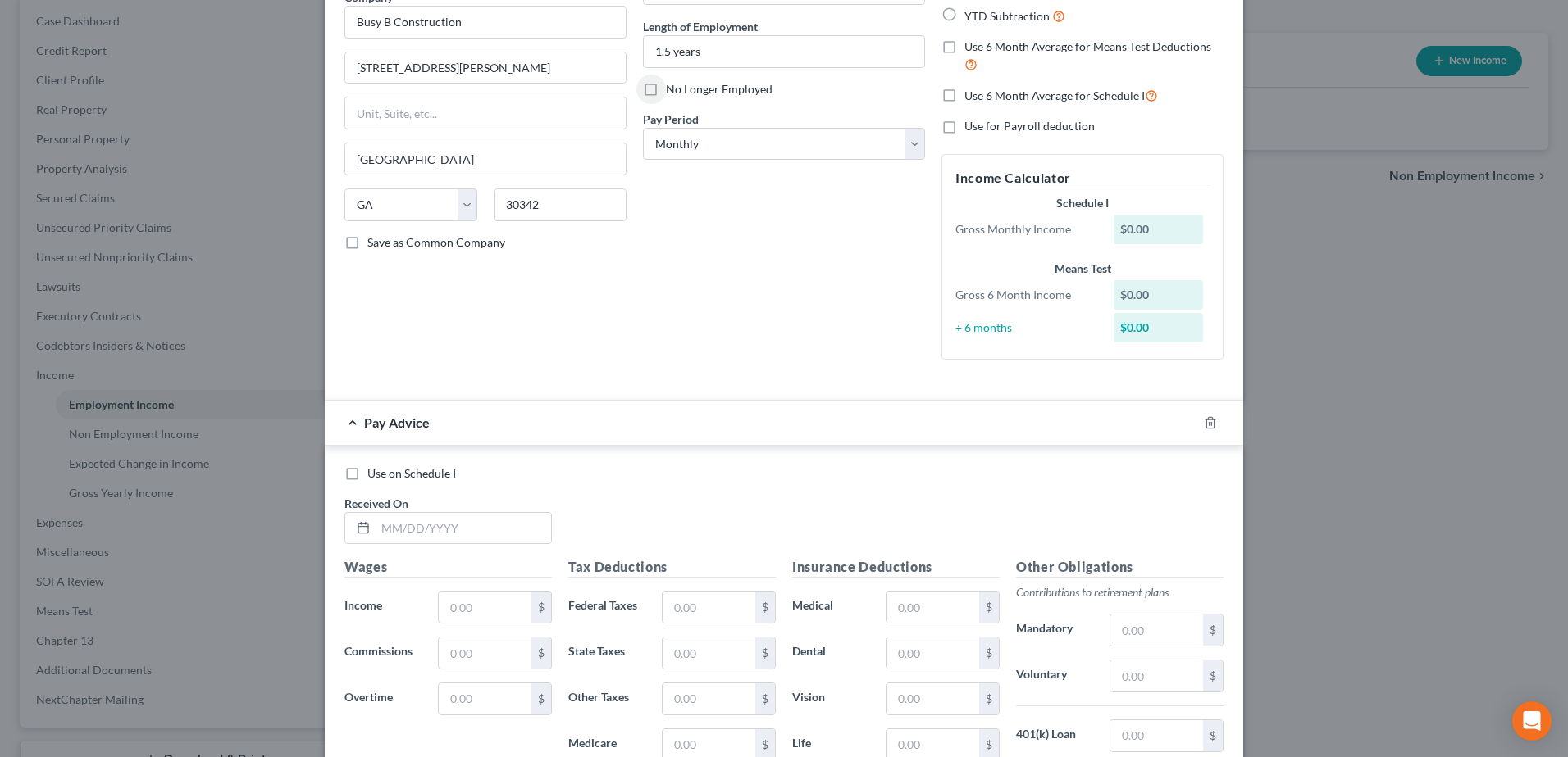
scroll to position [327, 0]
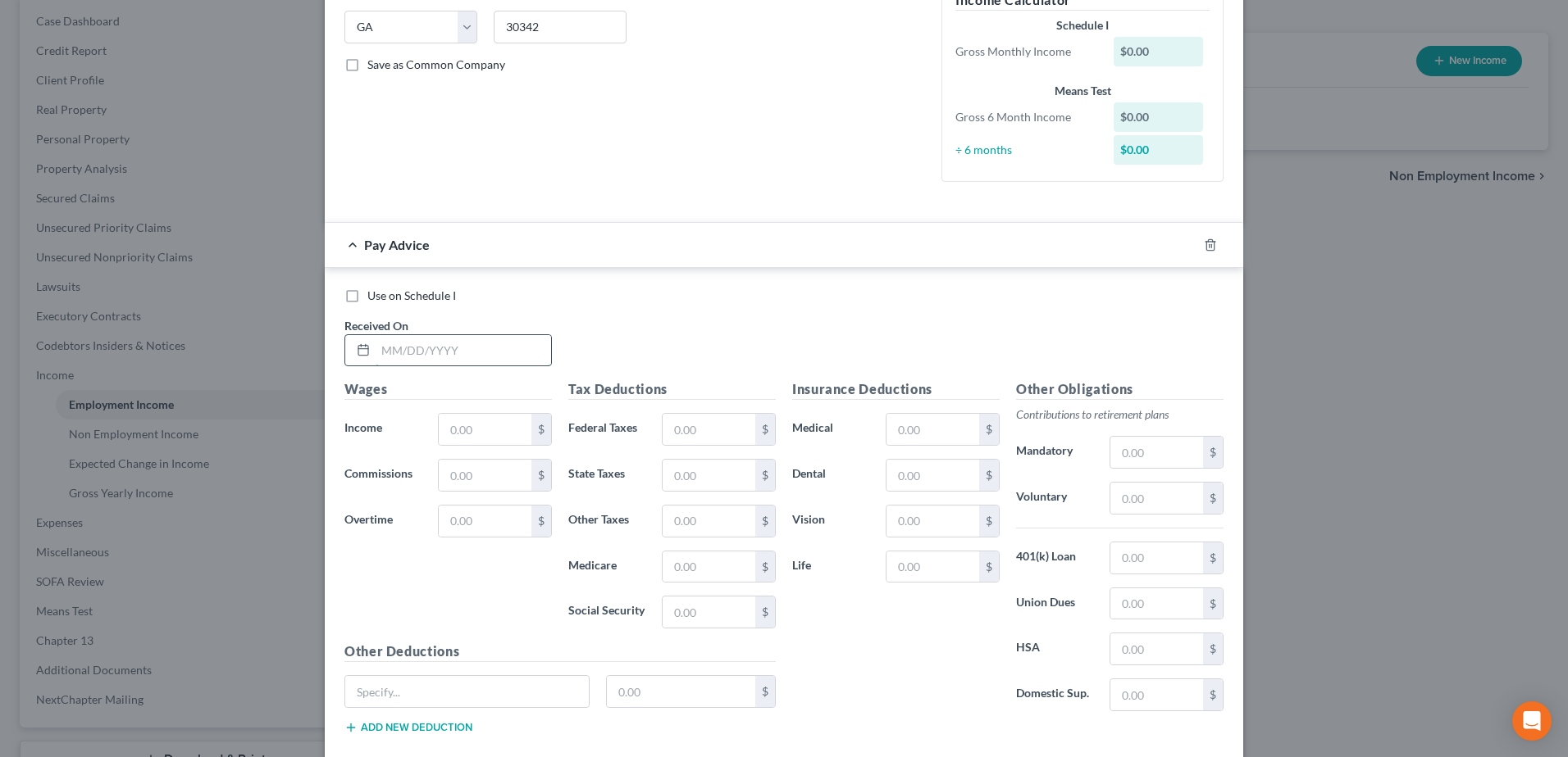
click at [387, 343] on input "text" at bounding box center [463, 351] width 175 height 31
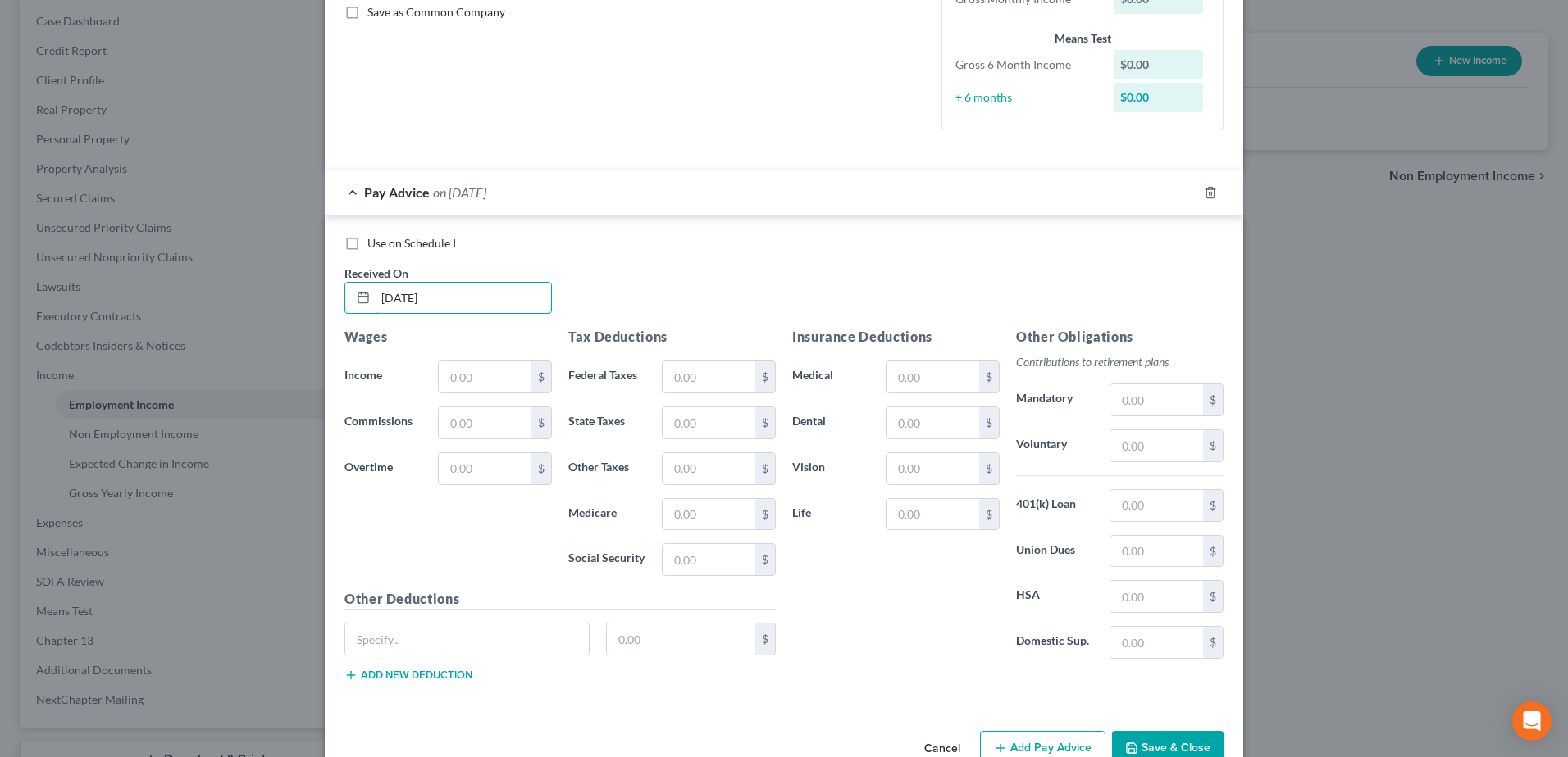
scroll to position [421, 0]
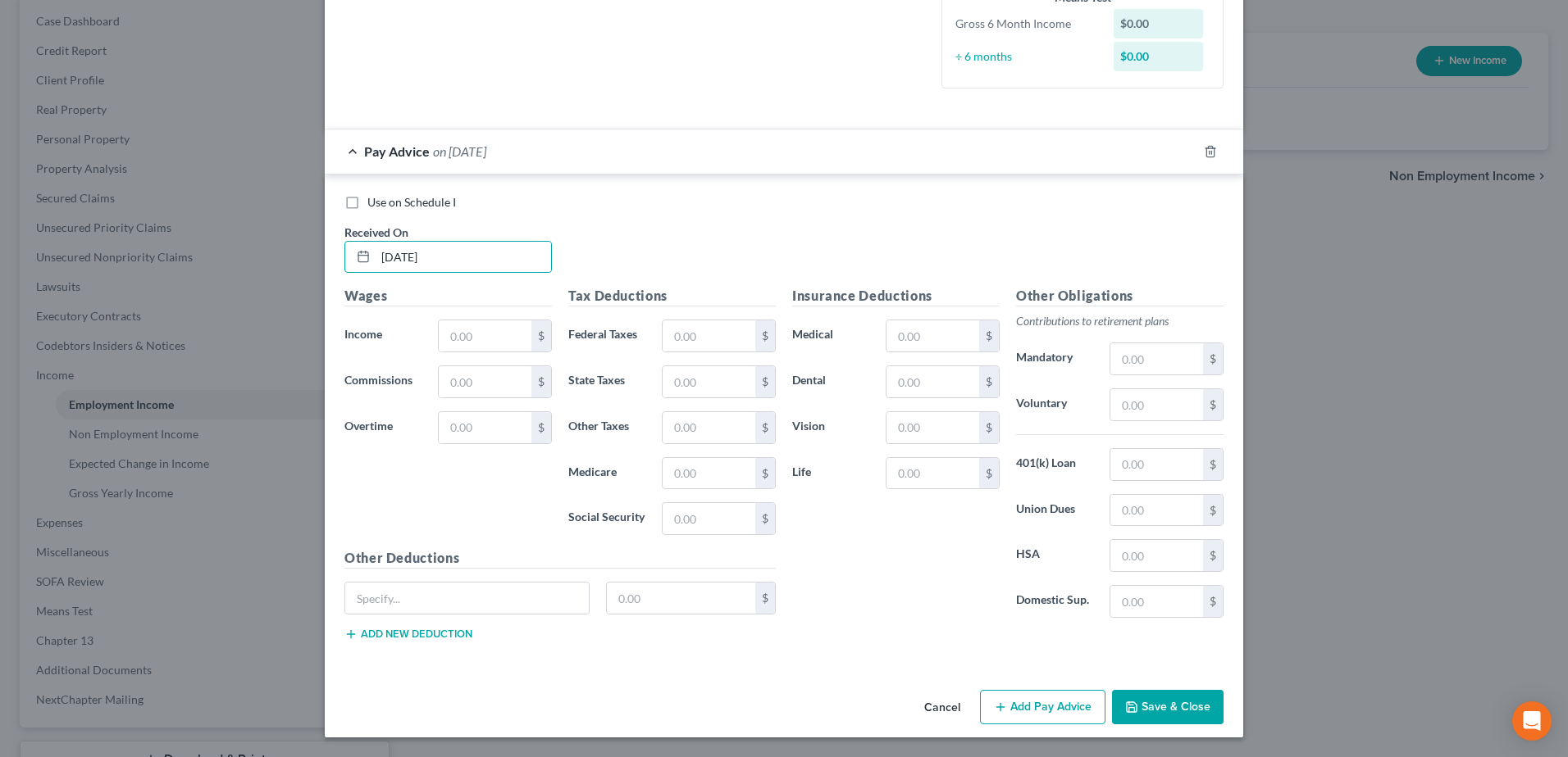
click at [1152, 700] on button "Save & Close" at bounding box center [1167, 707] width 111 height 34
click at [472, 337] on input "text" at bounding box center [485, 336] width 92 height 31
click at [1131, 689] on div "Cancel Add Pay Advice Save & Close" at bounding box center [783, 710] width 918 height 54
click at [1142, 703] on button "Save & Close" at bounding box center [1167, 707] width 111 height 34
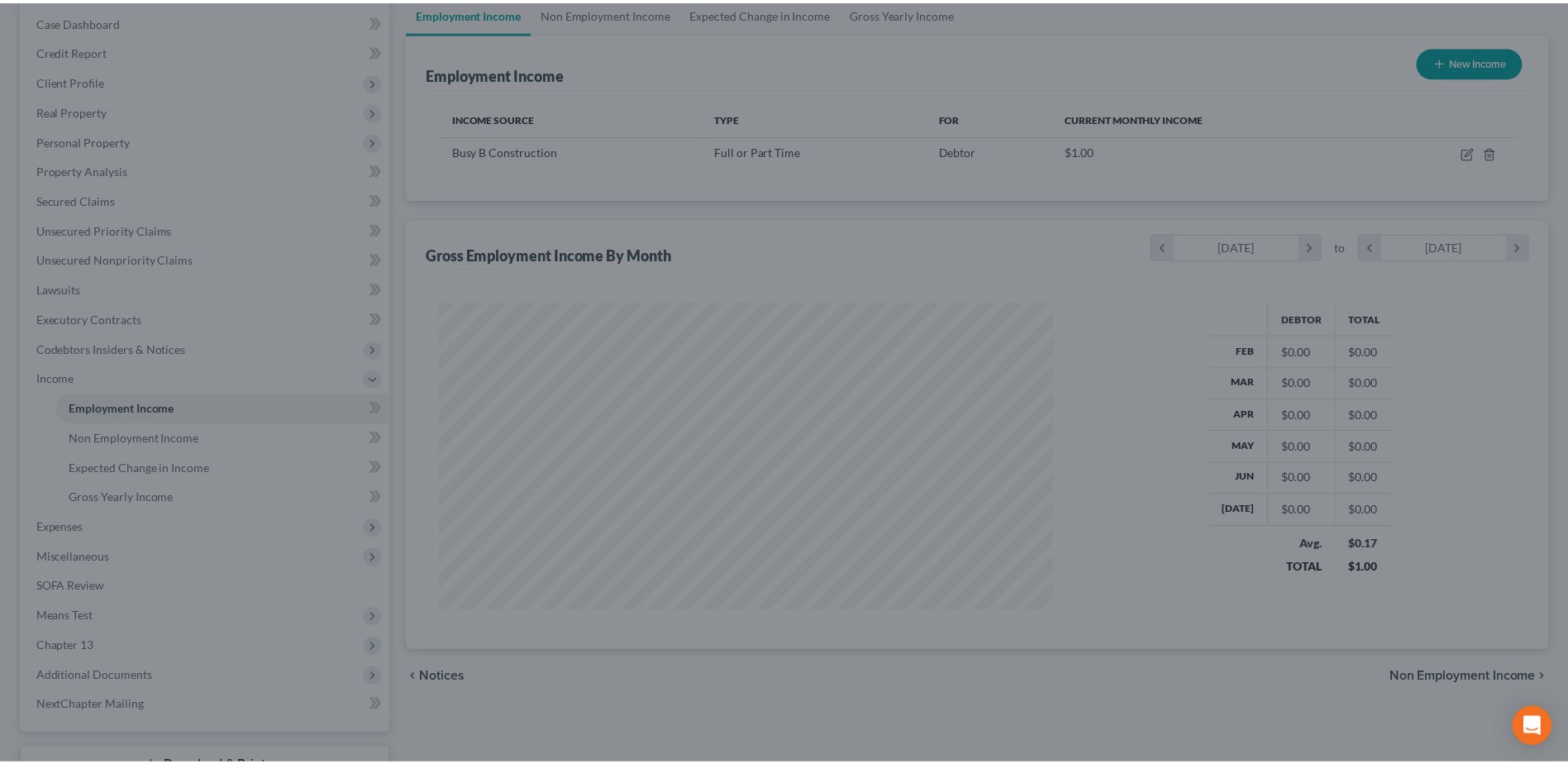
scroll to position [307, 647]
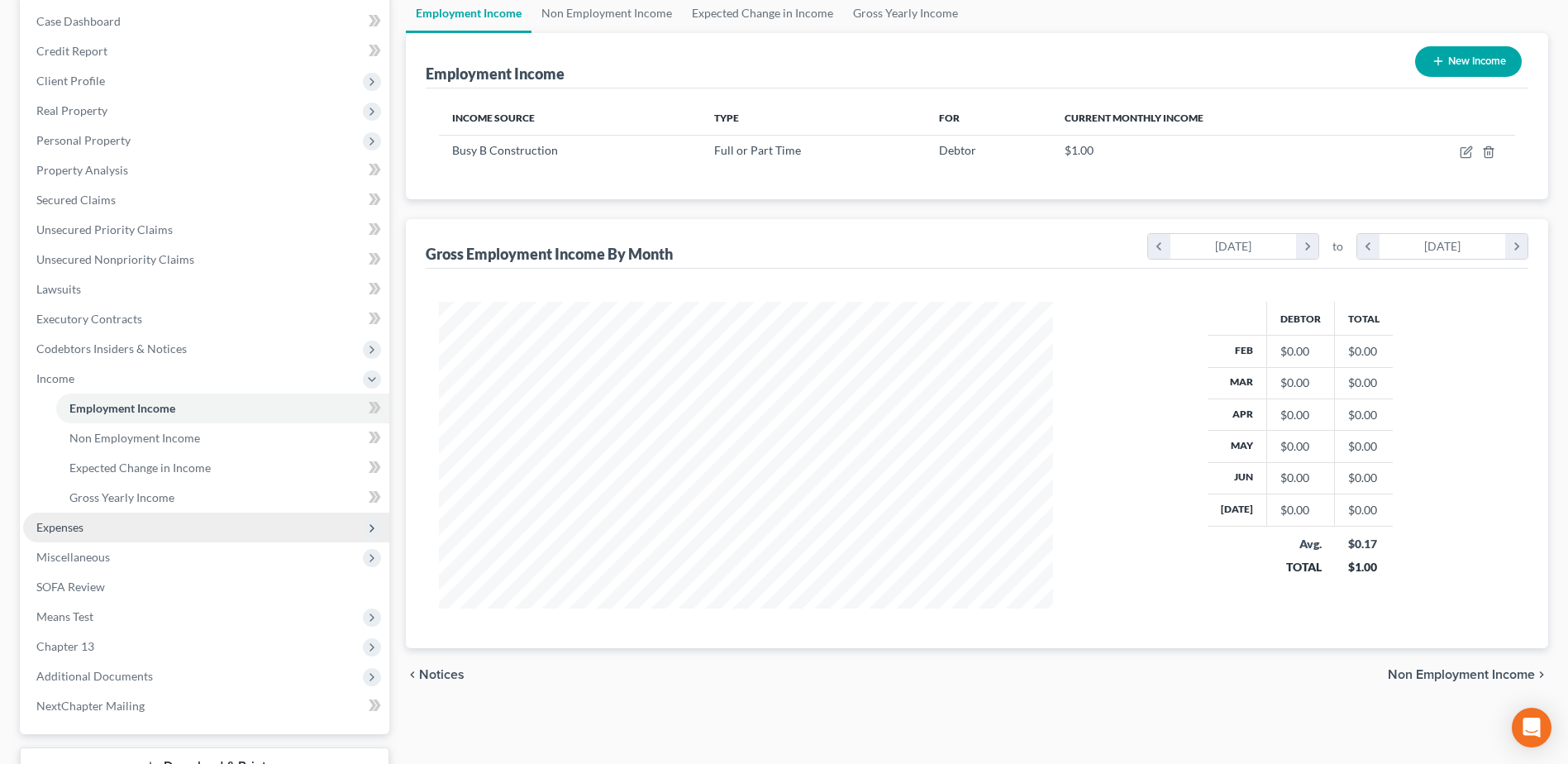
click at [70, 528] on span "Expenses" at bounding box center [60, 527] width 48 height 14
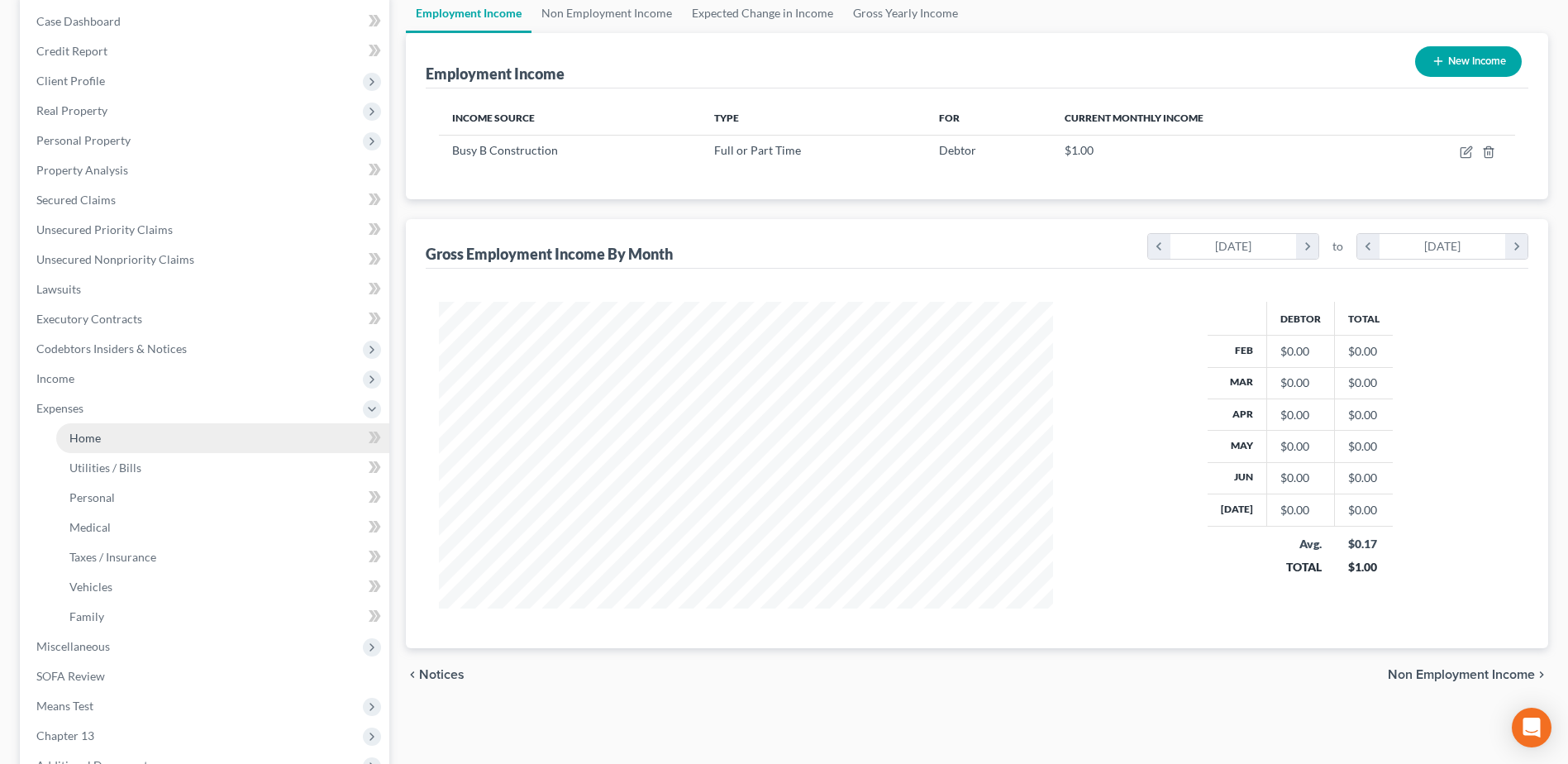
click at [93, 440] on span "Home" at bounding box center [85, 438] width 32 height 14
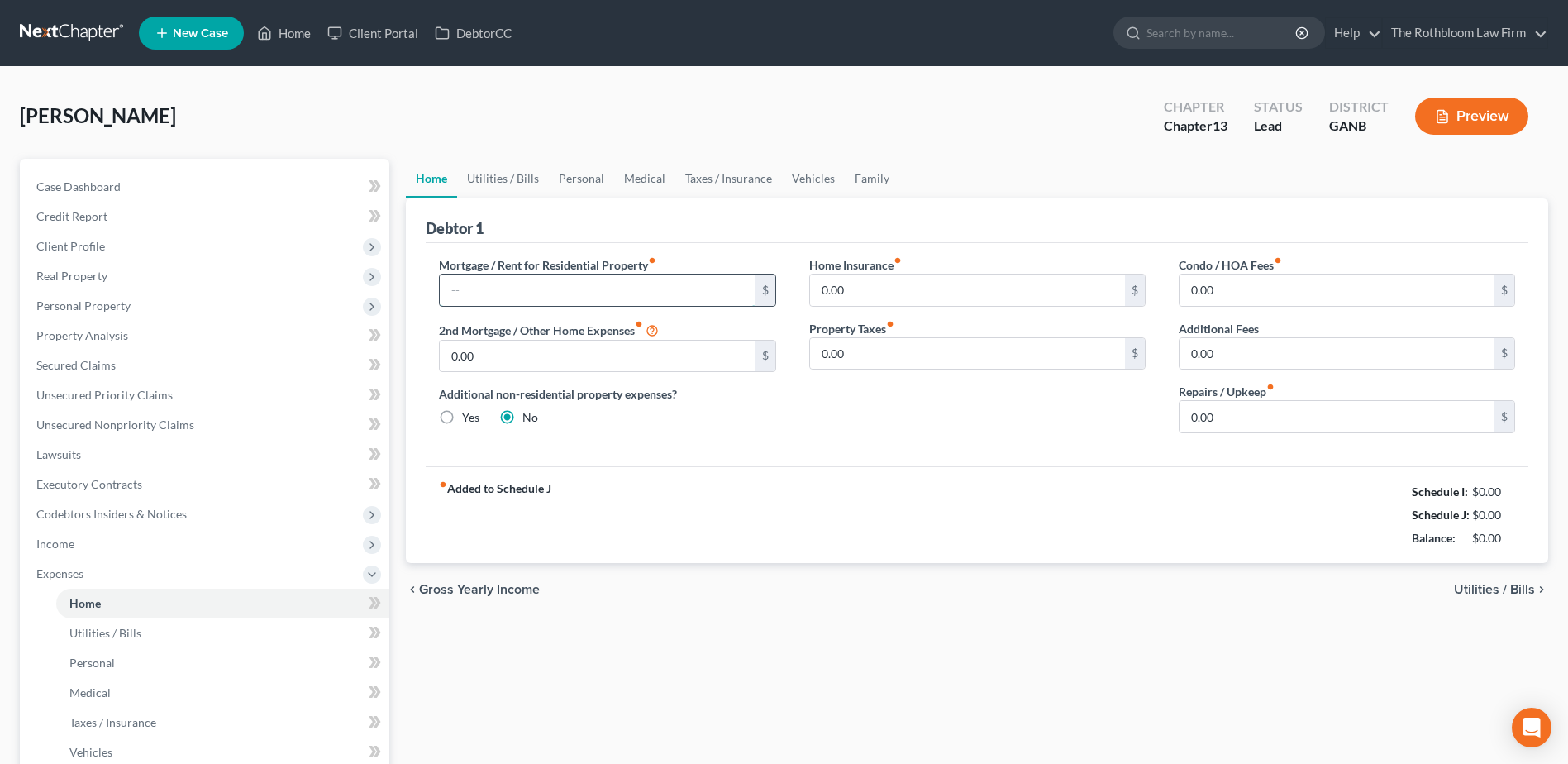
click at [485, 300] on input "text" at bounding box center [597, 291] width 315 height 32
click at [1241, 290] on input "0.00" at bounding box center [1337, 291] width 315 height 32
click at [502, 176] on link "Utilities / Bills" at bounding box center [503, 179] width 92 height 40
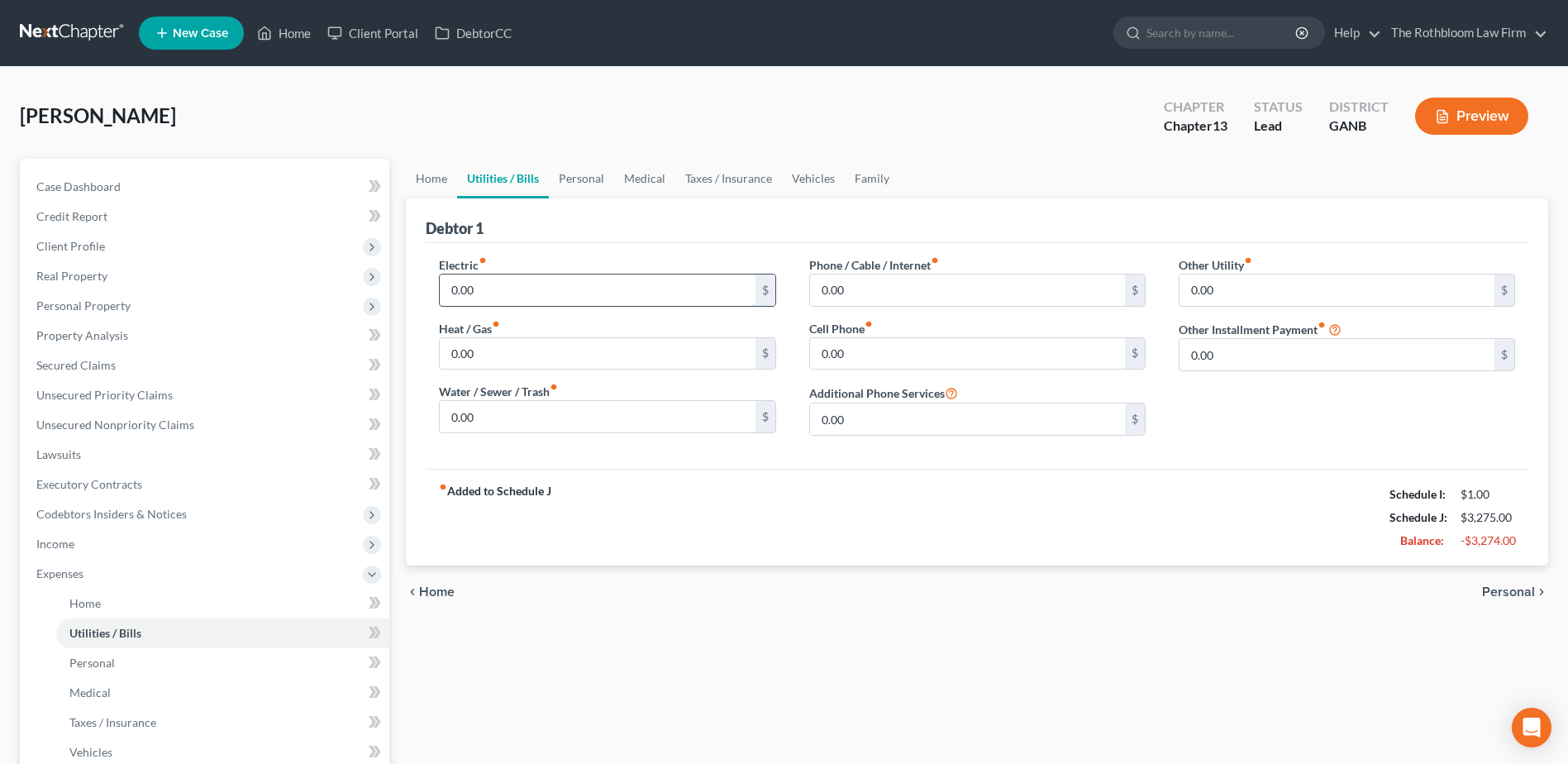
click at [507, 276] on input "0.00" at bounding box center [597, 291] width 315 height 32
click at [498, 428] on input "0.00" at bounding box center [597, 417] width 315 height 32
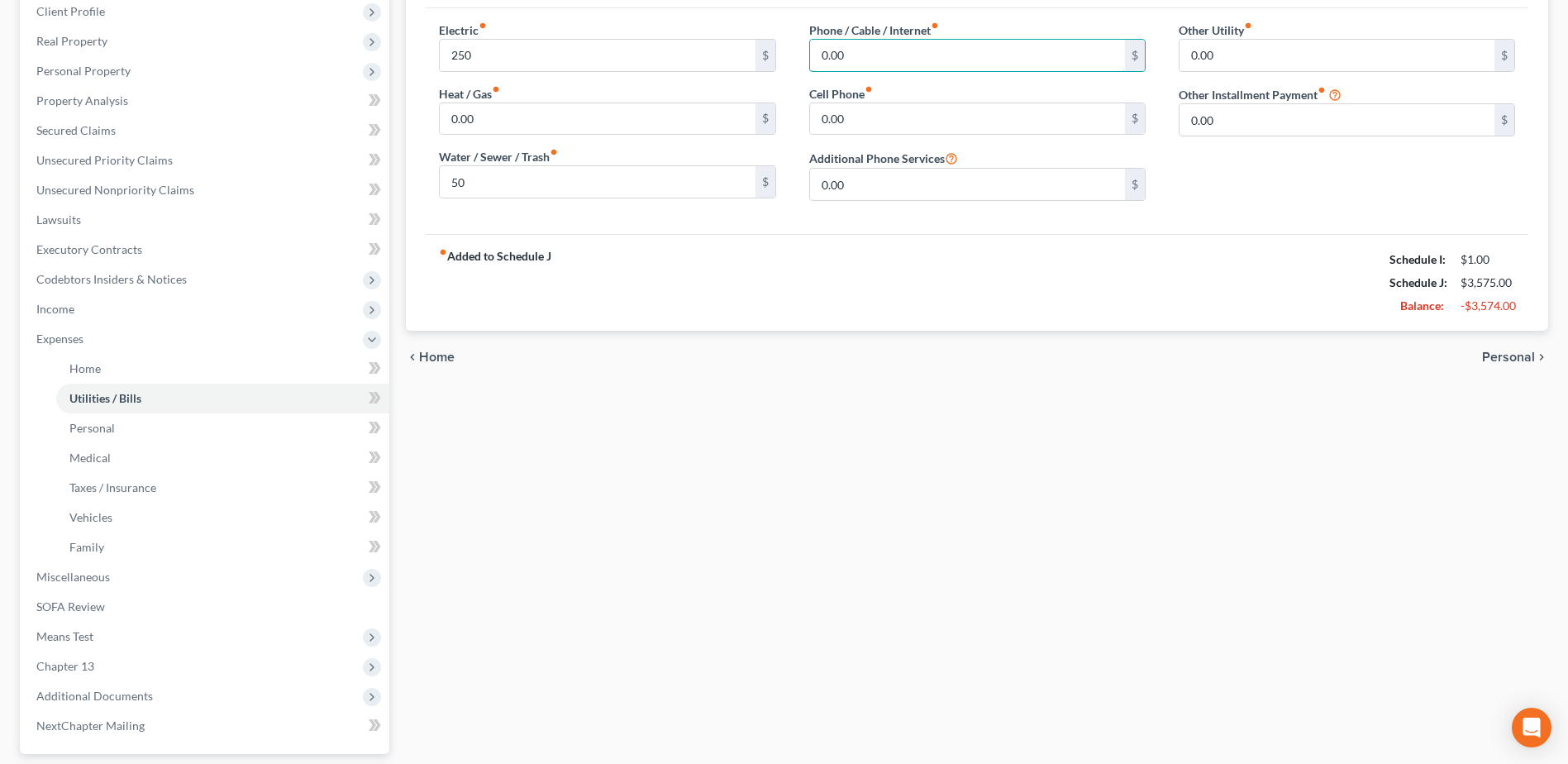
scroll to position [82, 0]
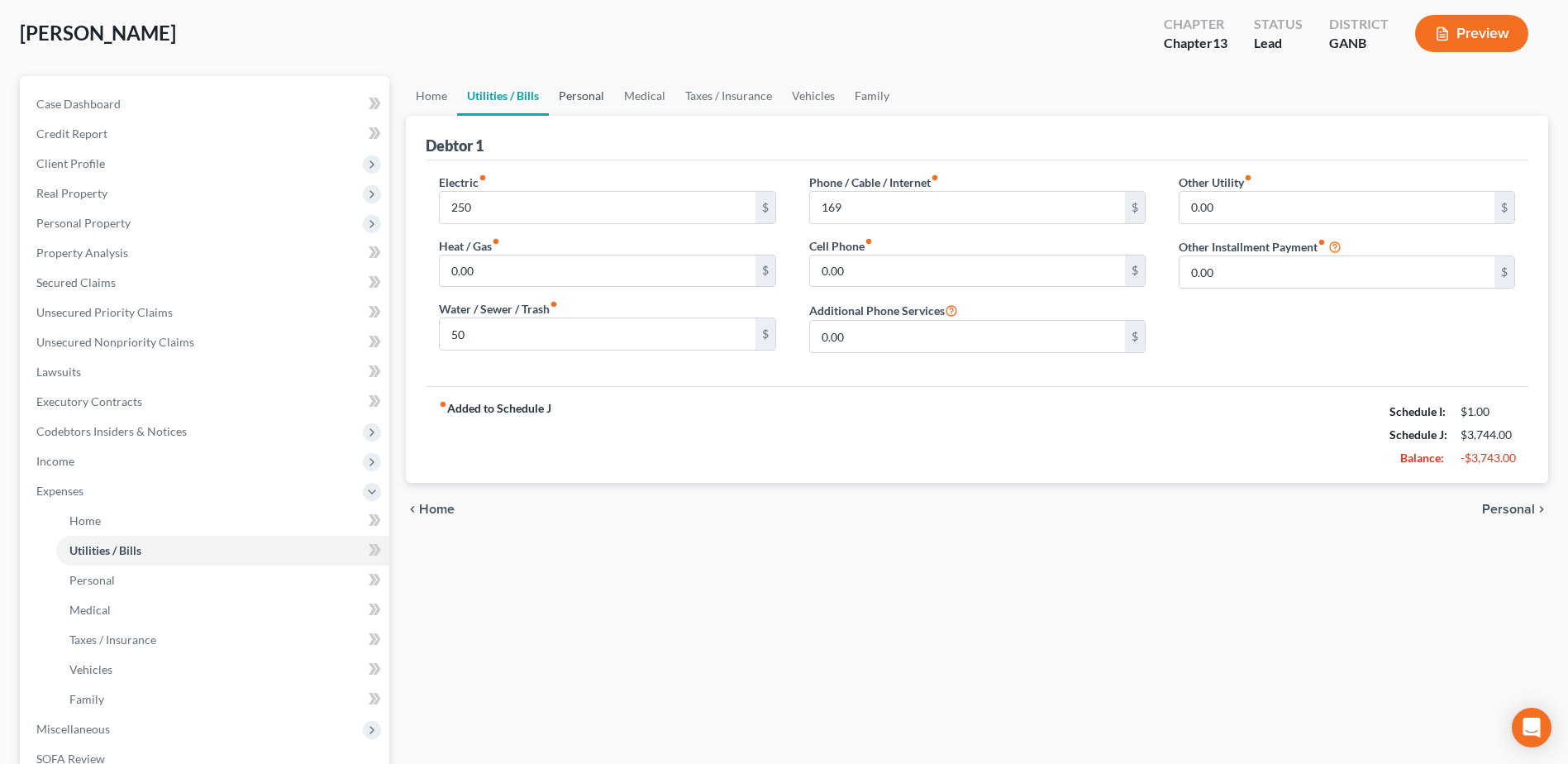
click at [591, 108] on link "Personal" at bounding box center [581, 96] width 65 height 40
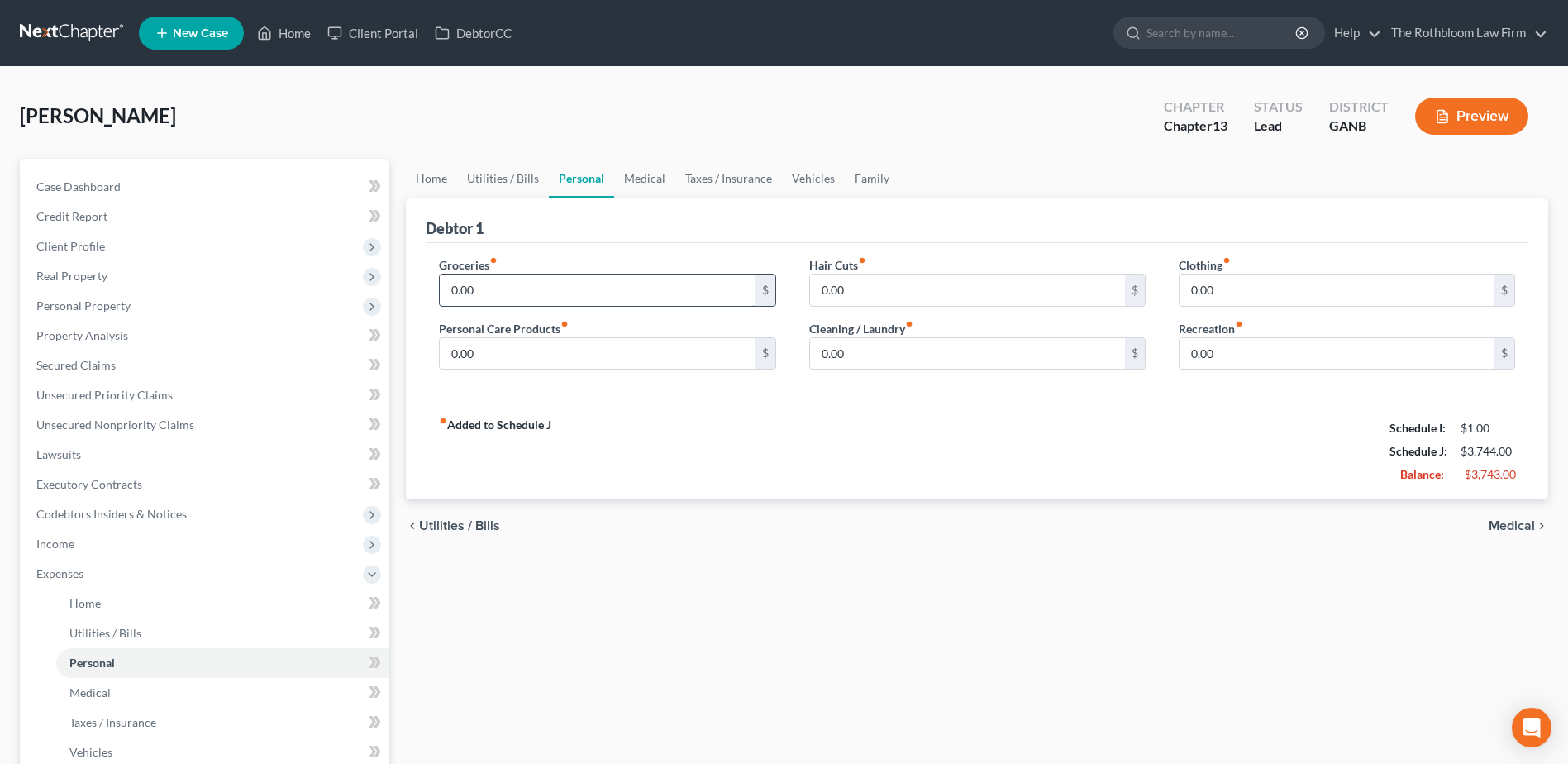
click at [489, 293] on input "0.00" at bounding box center [597, 291] width 315 height 32
click at [1222, 282] on input "0.00" at bounding box center [1337, 291] width 315 height 32
click at [838, 302] on input "0.00" at bounding box center [968, 291] width 315 height 32
click at [1208, 291] on input "90" at bounding box center [1337, 291] width 315 height 32
click at [625, 185] on link "Medical" at bounding box center [645, 179] width 61 height 40
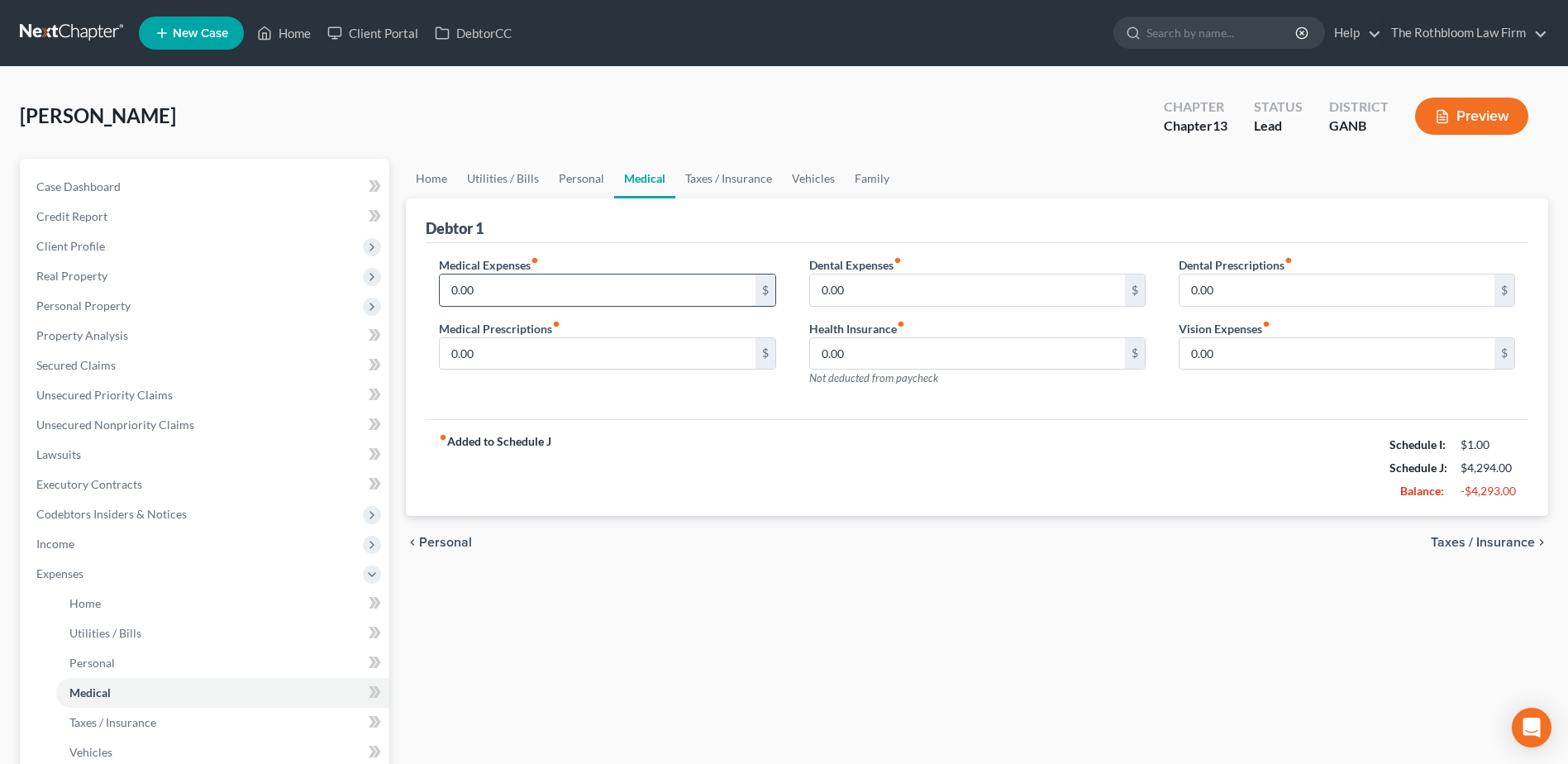
click at [480, 291] on input "0.00" at bounding box center [597, 291] width 315 height 32
click at [873, 178] on link "Family" at bounding box center [872, 179] width 55 height 40
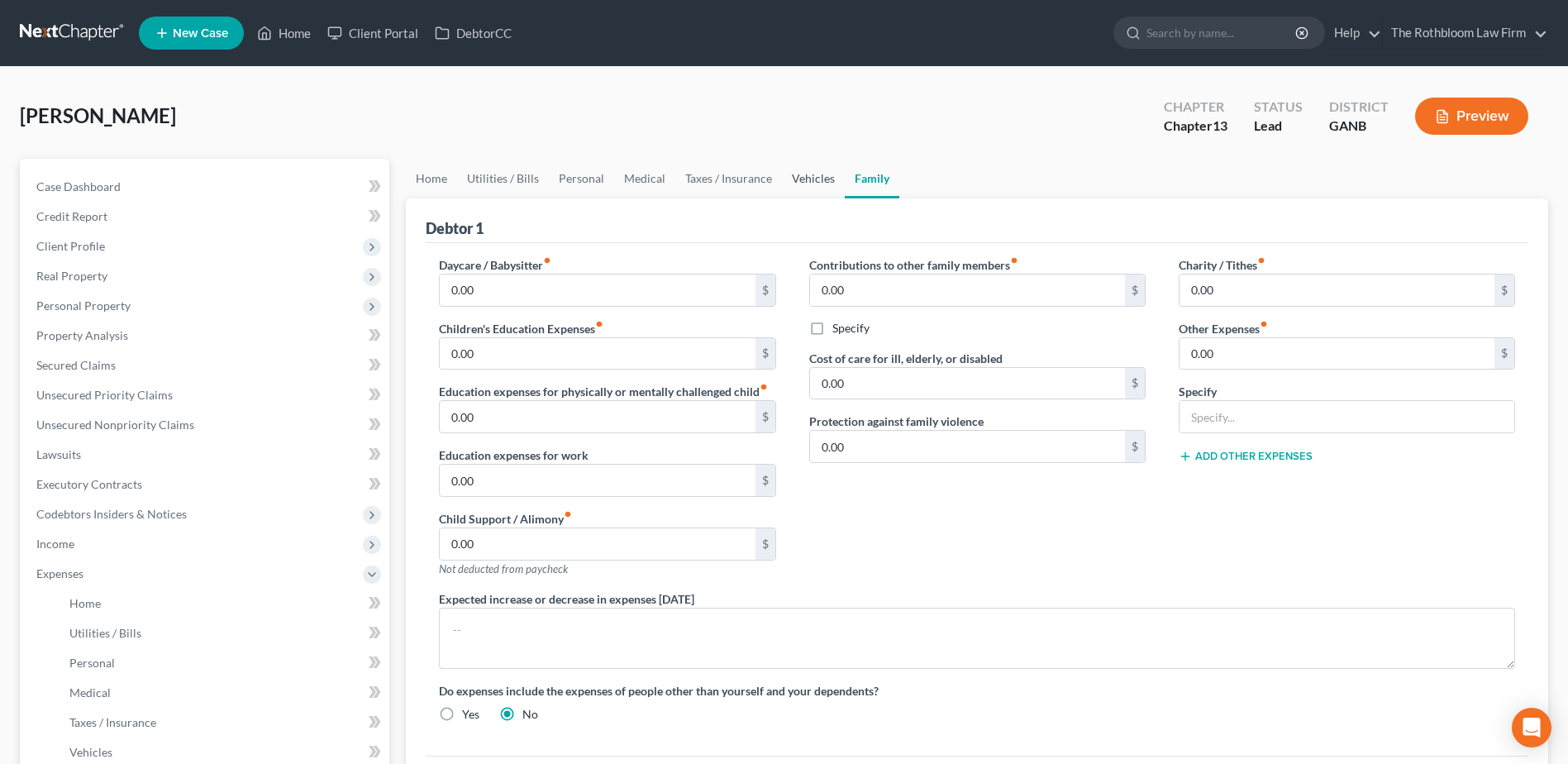
click at [811, 174] on link "Vehicles" at bounding box center [812, 179] width 62 height 40
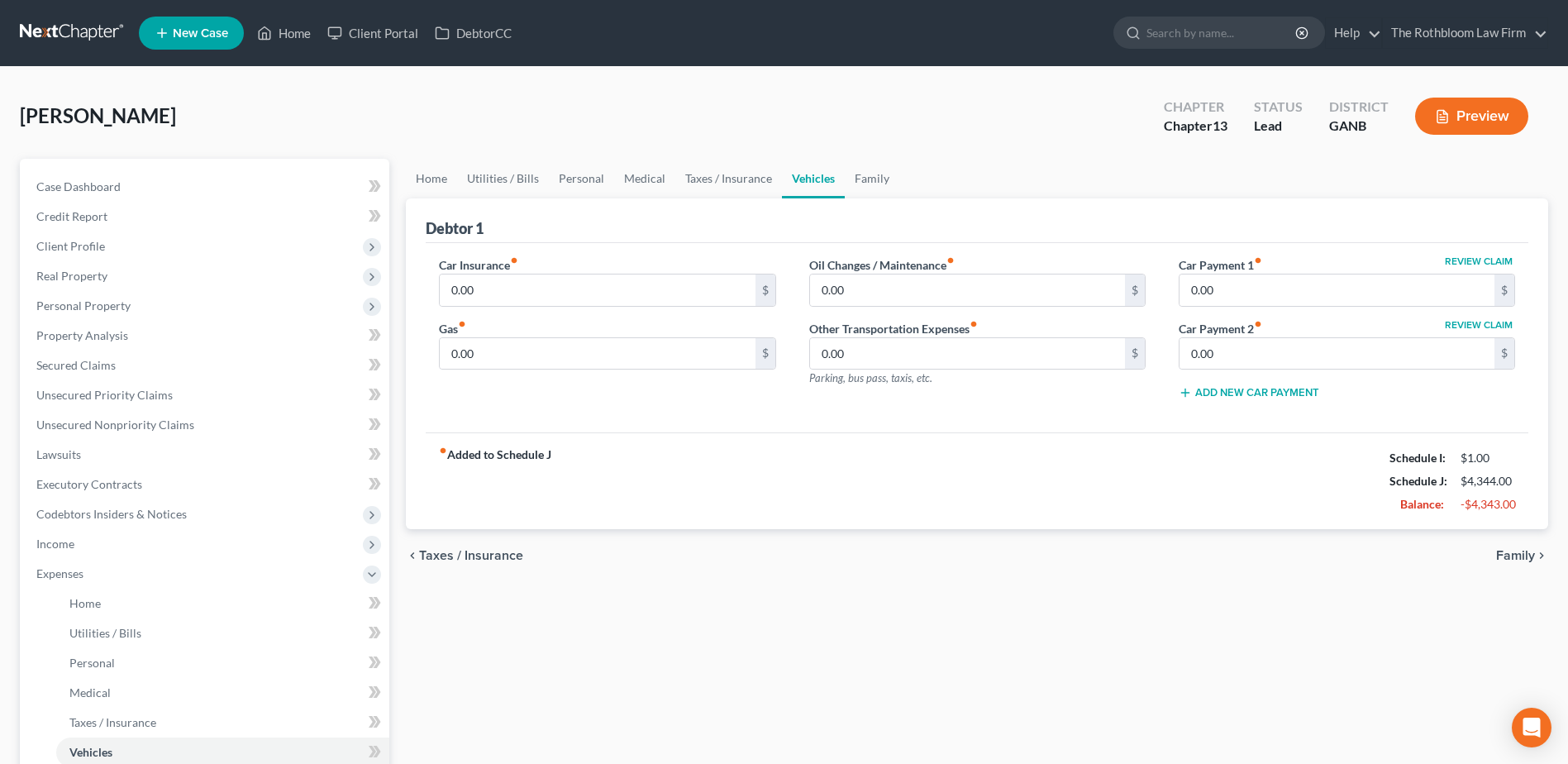
click at [488, 308] on div "Car Insurance fiber_manual_record 0.00 $ Gas fiber_manual_record 0.00 $" at bounding box center [607, 334] width 370 height 157
click at [506, 345] on input "0.00" at bounding box center [597, 354] width 315 height 32
click at [499, 288] on input "0.00" at bounding box center [597, 291] width 315 height 32
click at [429, 180] on link "Home" at bounding box center [431, 179] width 52 height 40
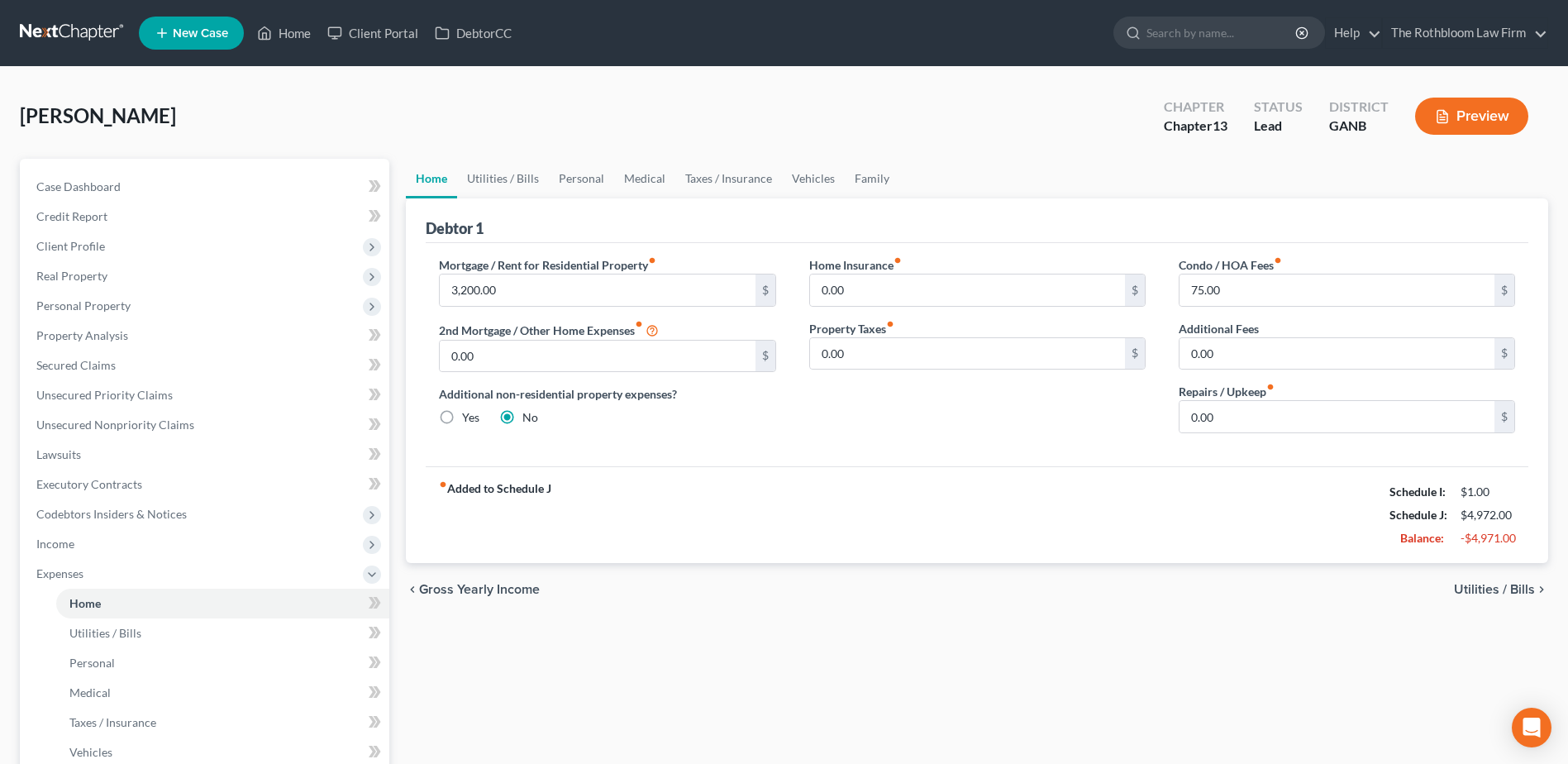
click at [462, 418] on label "Yes" at bounding box center [471, 418] width 18 height 17
click at [469, 418] on input "Yes" at bounding box center [474, 415] width 11 height 11
click at [523, 364] on input "0.00" at bounding box center [597, 356] width 315 height 32
click at [941, 177] on link "Other Properties" at bounding box center [953, 179] width 107 height 40
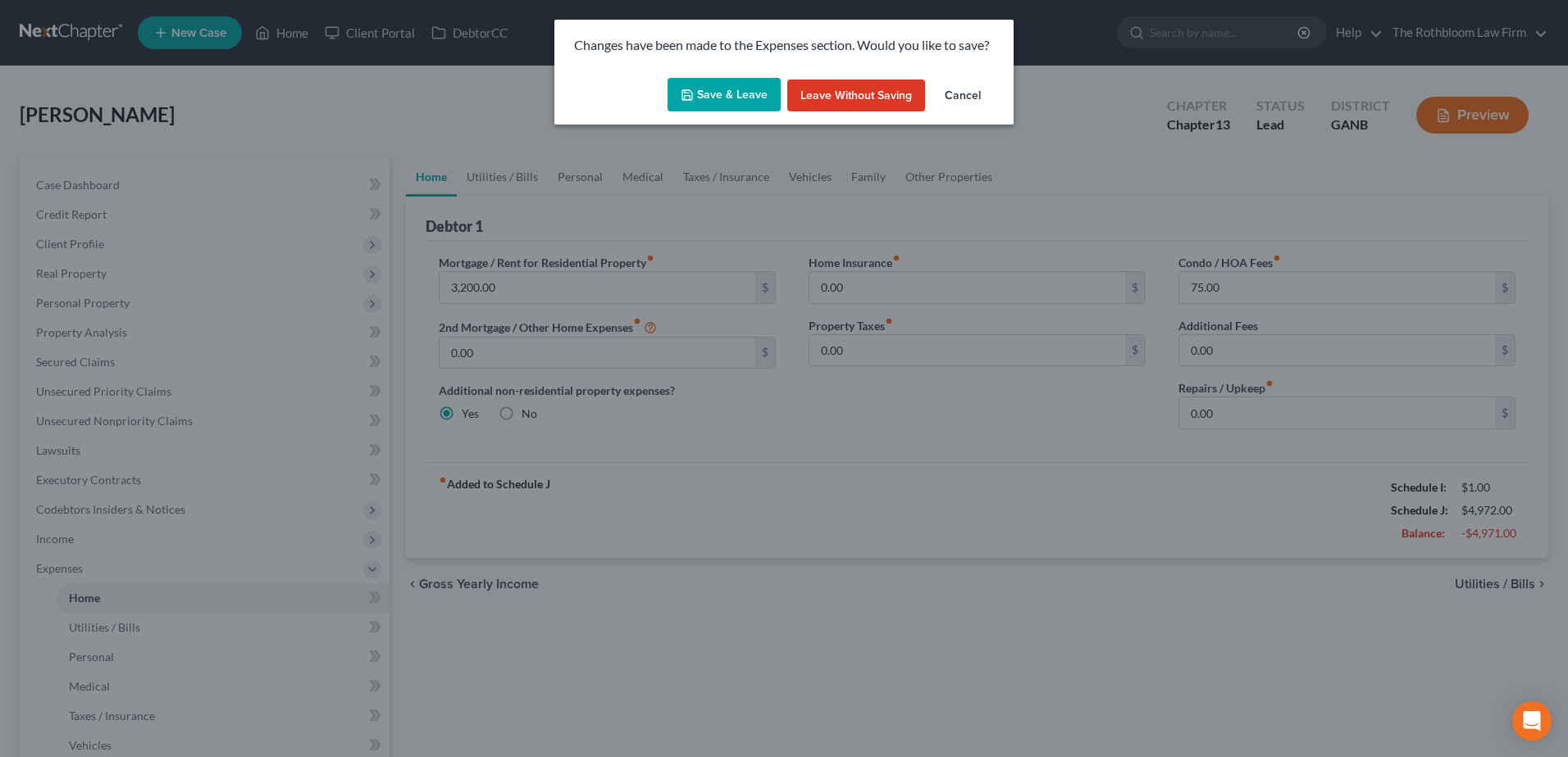
click at [974, 94] on button "Cancel" at bounding box center [962, 95] width 62 height 32
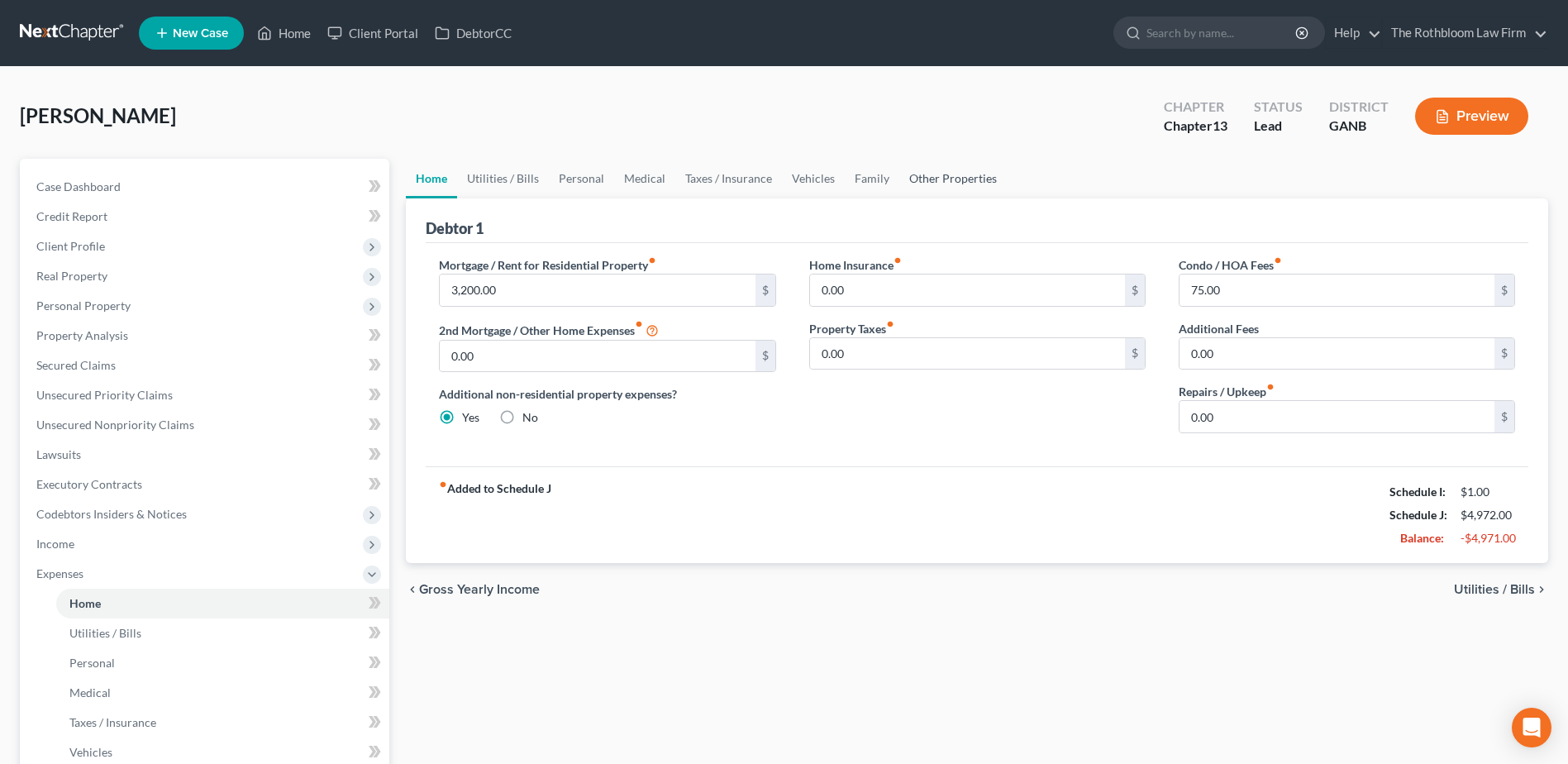
click at [952, 173] on link "Other Properties" at bounding box center [953, 179] width 107 height 40
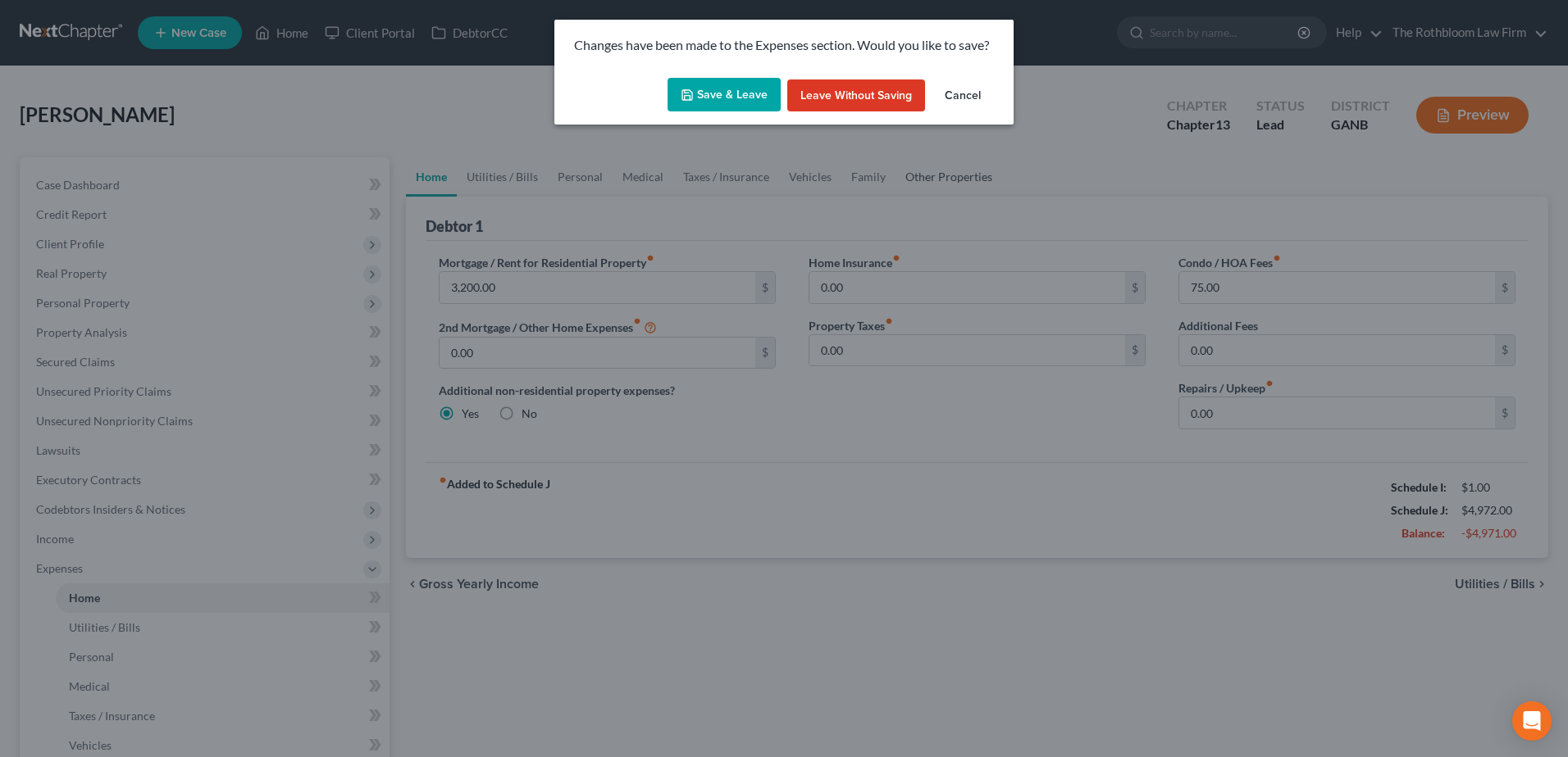
click at [944, 171] on div "Changes have been made to the Expenses section. Would you like to save? Save & …" at bounding box center [784, 378] width 1568 height 757
click at [959, 91] on button "Cancel" at bounding box center [962, 95] width 62 height 32
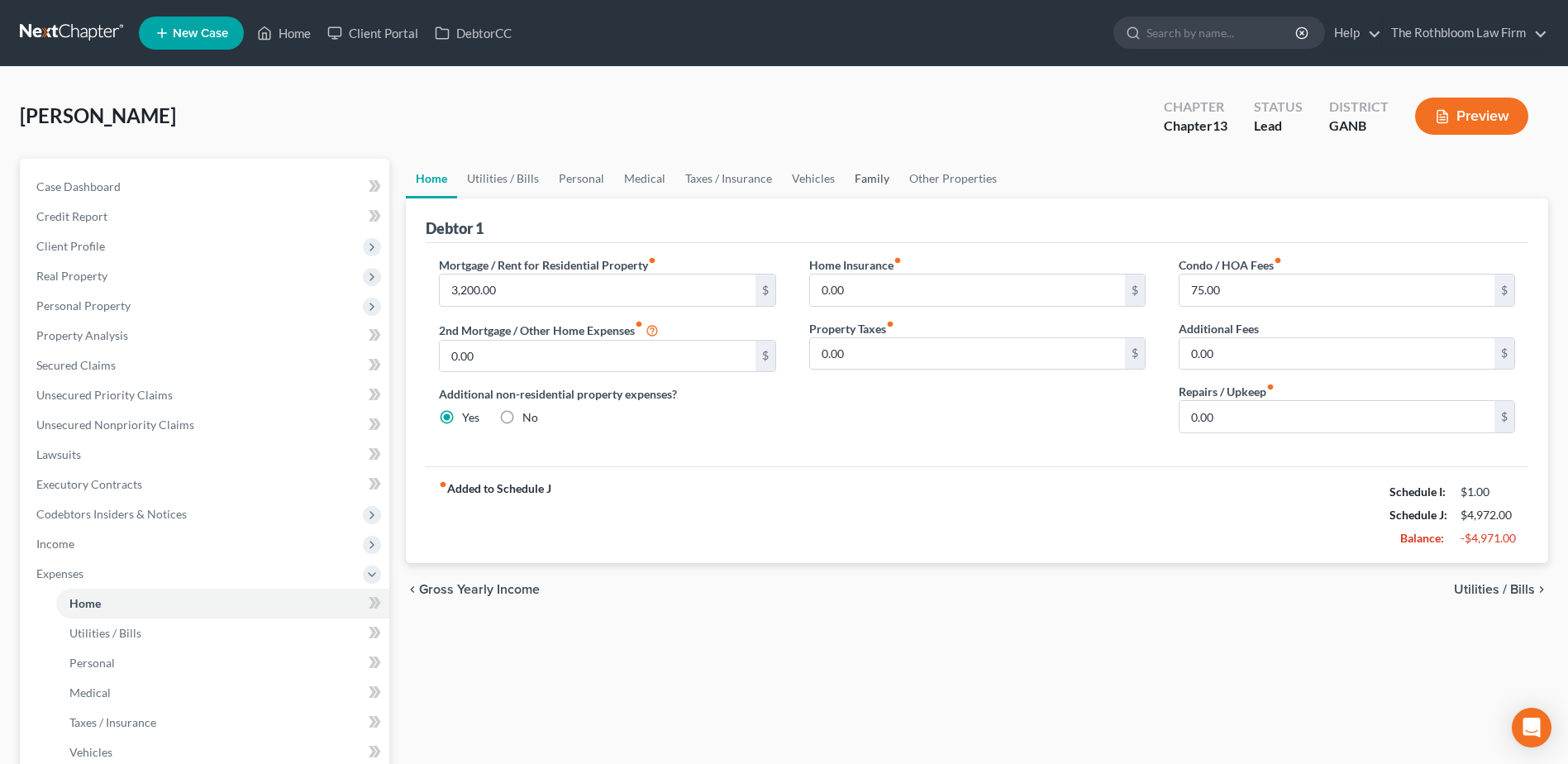
click at [864, 181] on link "Family" at bounding box center [872, 179] width 55 height 40
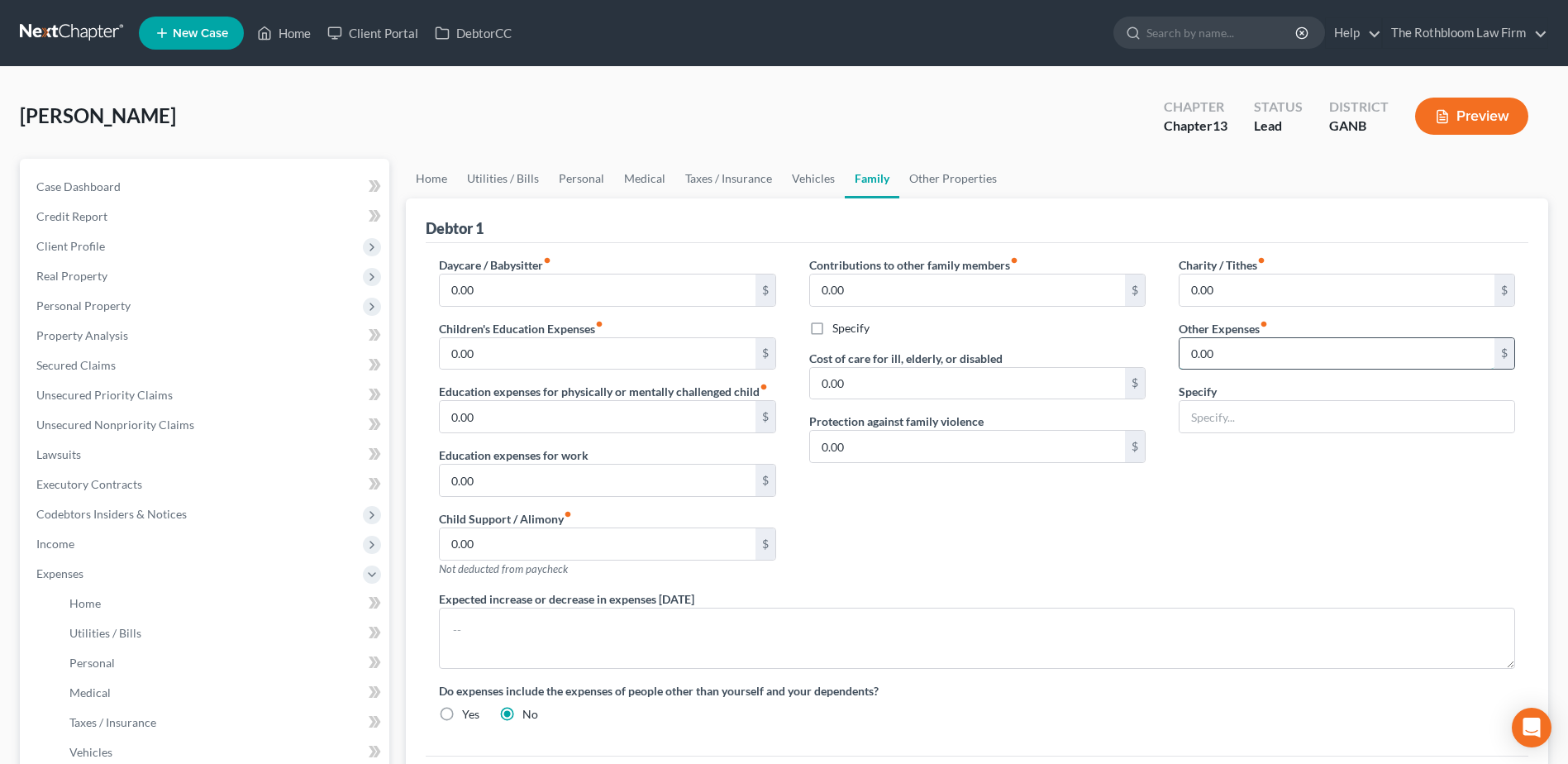
click at [1223, 357] on input "0.00" at bounding box center [1337, 354] width 315 height 32
click at [1218, 496] on div "Charity / Tithes fiber_manual_record 0.00 $ Other Expenses fiber_manual_record …" at bounding box center [1347, 423] width 370 height 334
click at [87, 248] on span "Client Profile" at bounding box center [70, 246] width 68 height 14
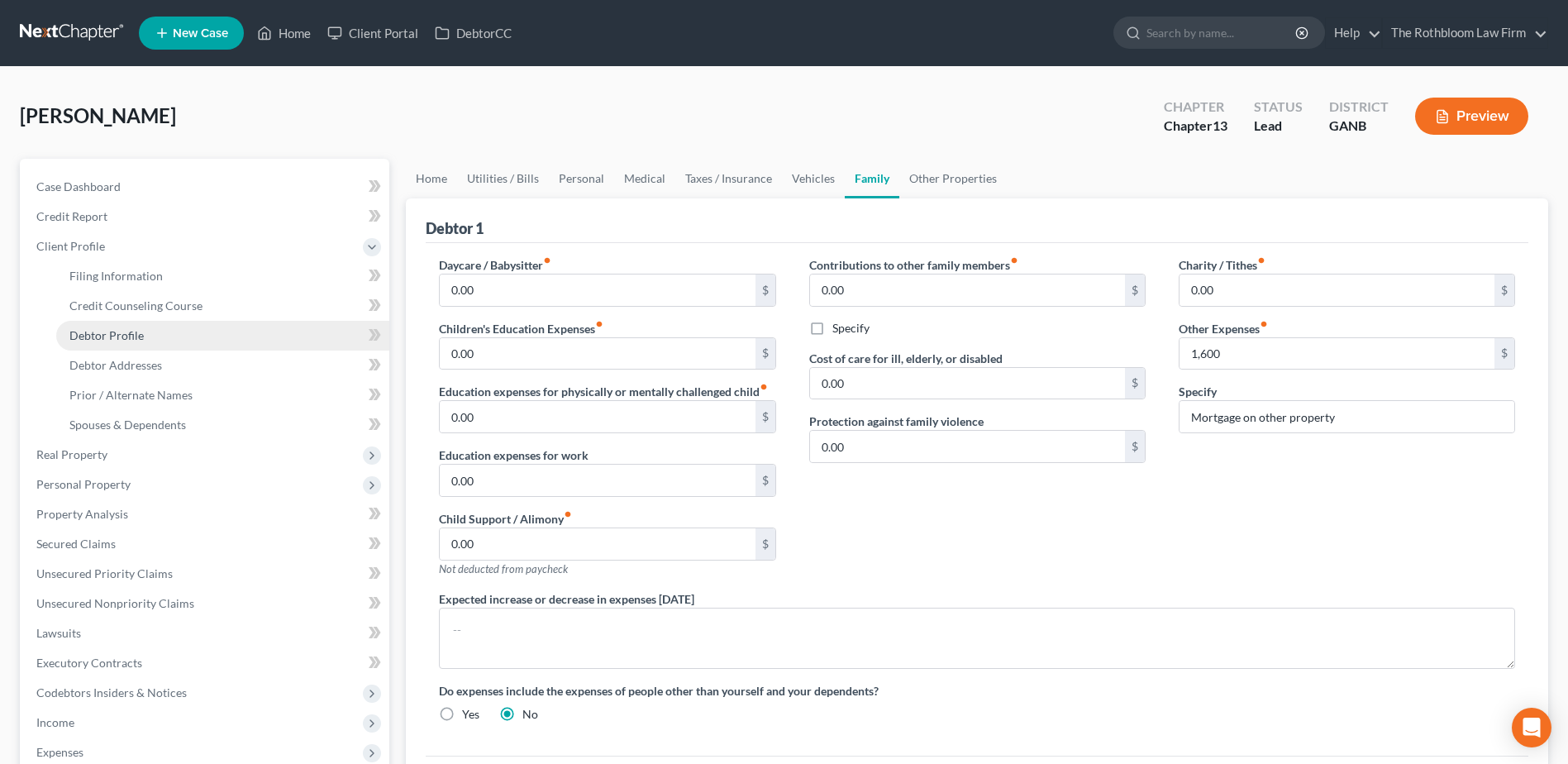
click at [101, 332] on span "Debtor Profile" at bounding box center [106, 335] width 74 height 14
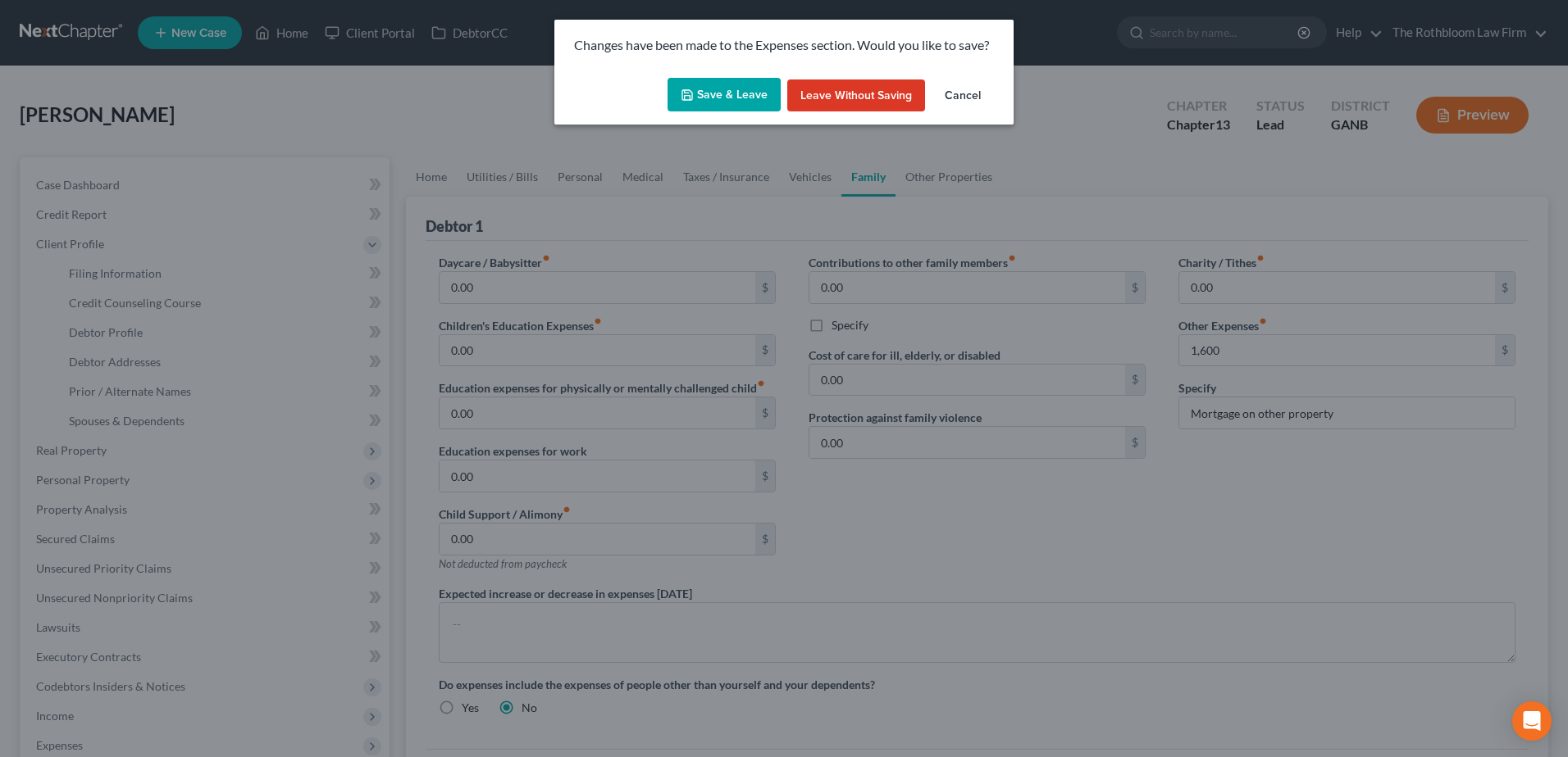
click at [731, 101] on button "Save & Leave" at bounding box center [723, 94] width 113 height 34
